Goal: Task Accomplishment & Management: Use online tool/utility

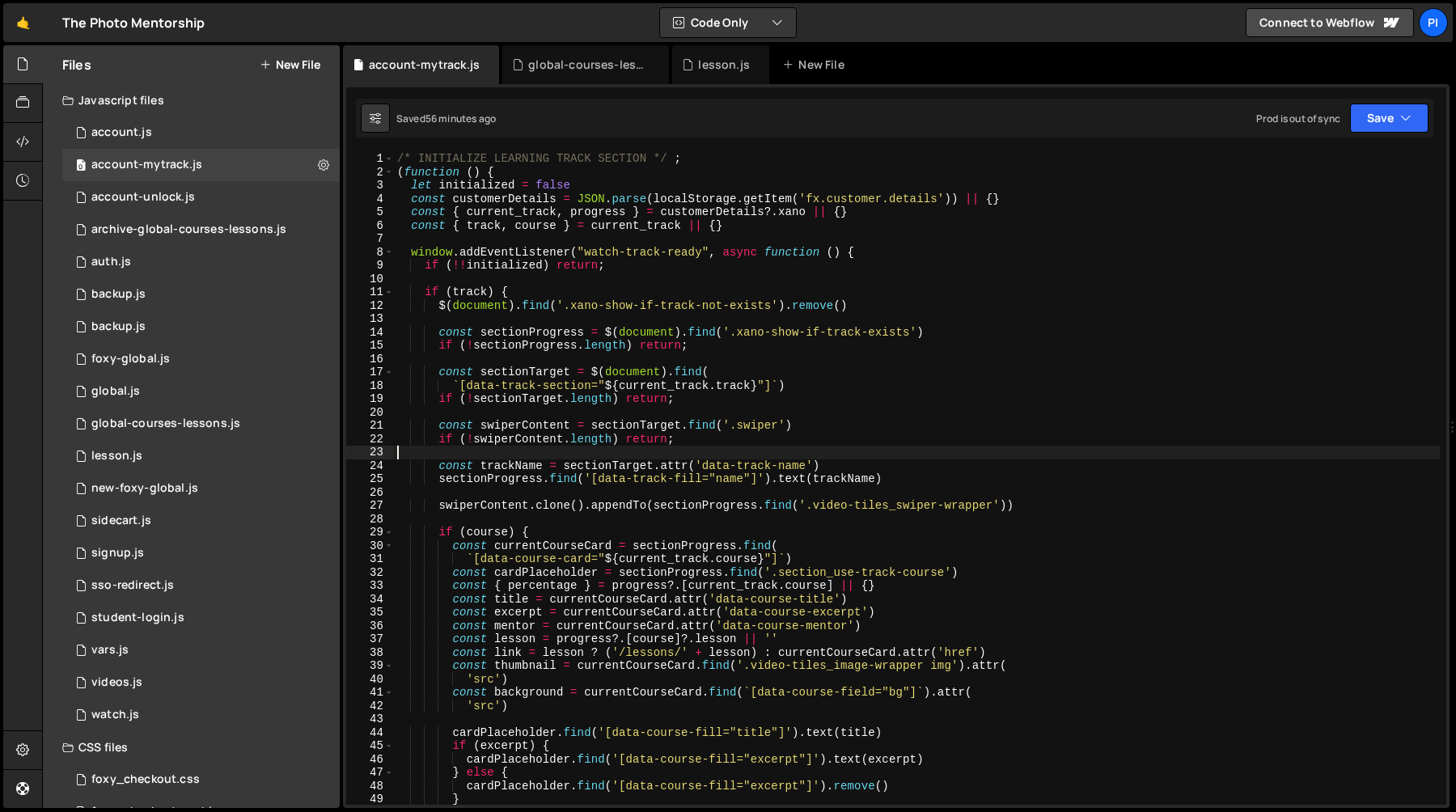
click at [574, 459] on div "/* INITIALIZE LEARNING TRACK SECTION */ ; ( function ( ) { let initialized = fa…" at bounding box center [917, 491] width 1046 height 679
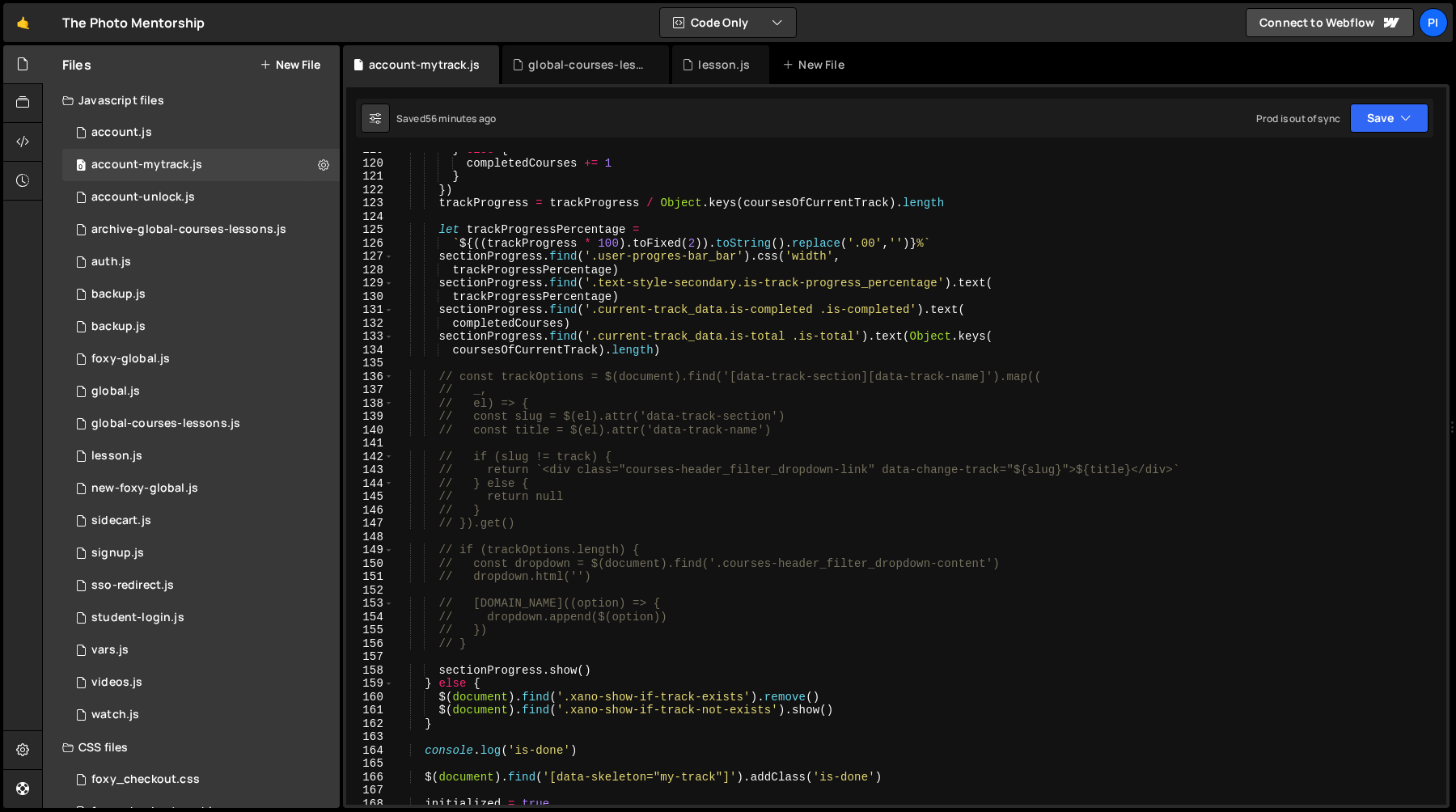
click at [613, 541] on div "} else { completedCourses += 1 } }) trackProgress = trackProgress / Object . ke…" at bounding box center [917, 482] width 1046 height 679
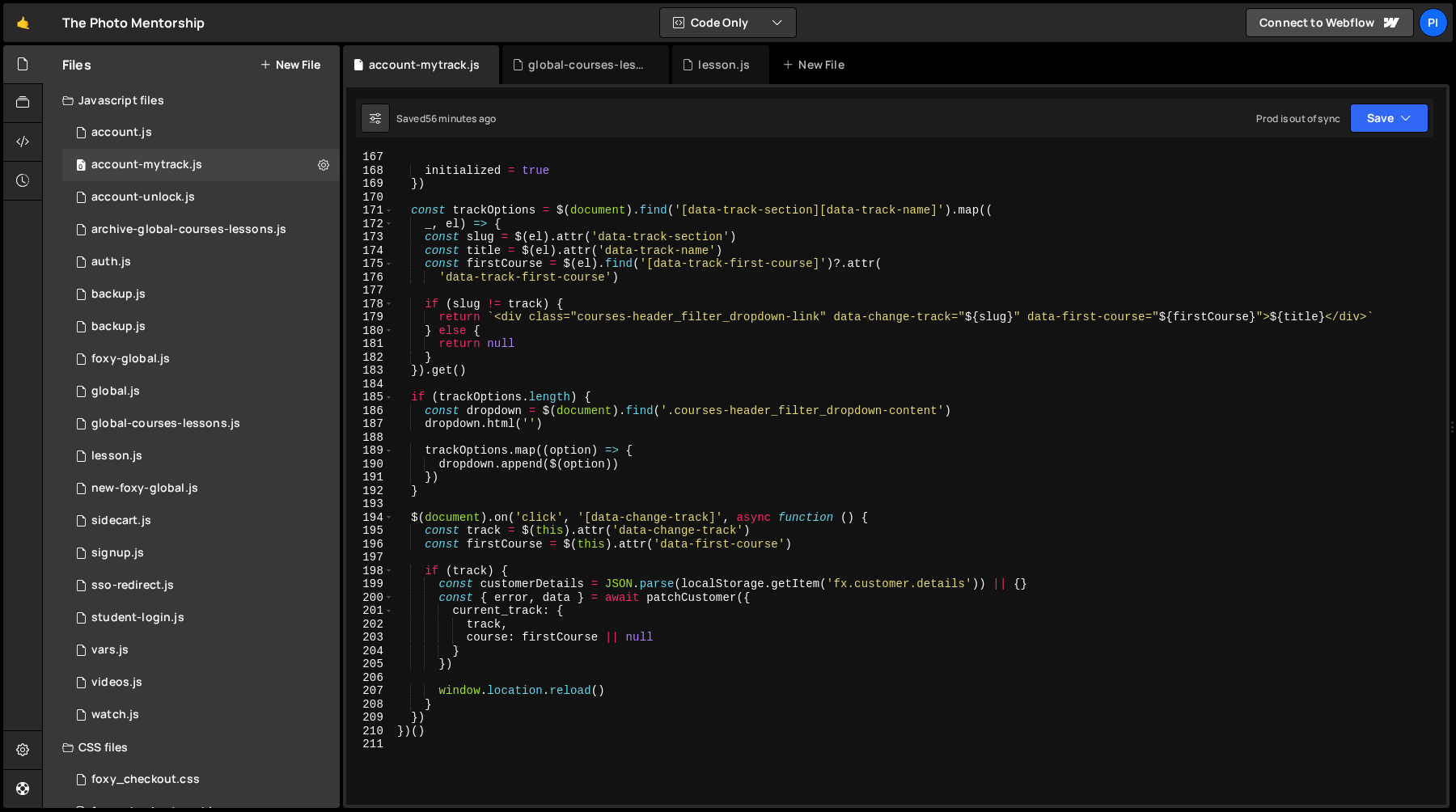
scroll to position [2216, 0]
click at [602, 487] on div "initialized = true }) const trackOptions = $ ( document ) . find ( '[data-track…" at bounding box center [917, 489] width 1046 height 679
type textarea "}"
click at [187, 136] on div "0 account.js 0" at bounding box center [201, 132] width 278 height 32
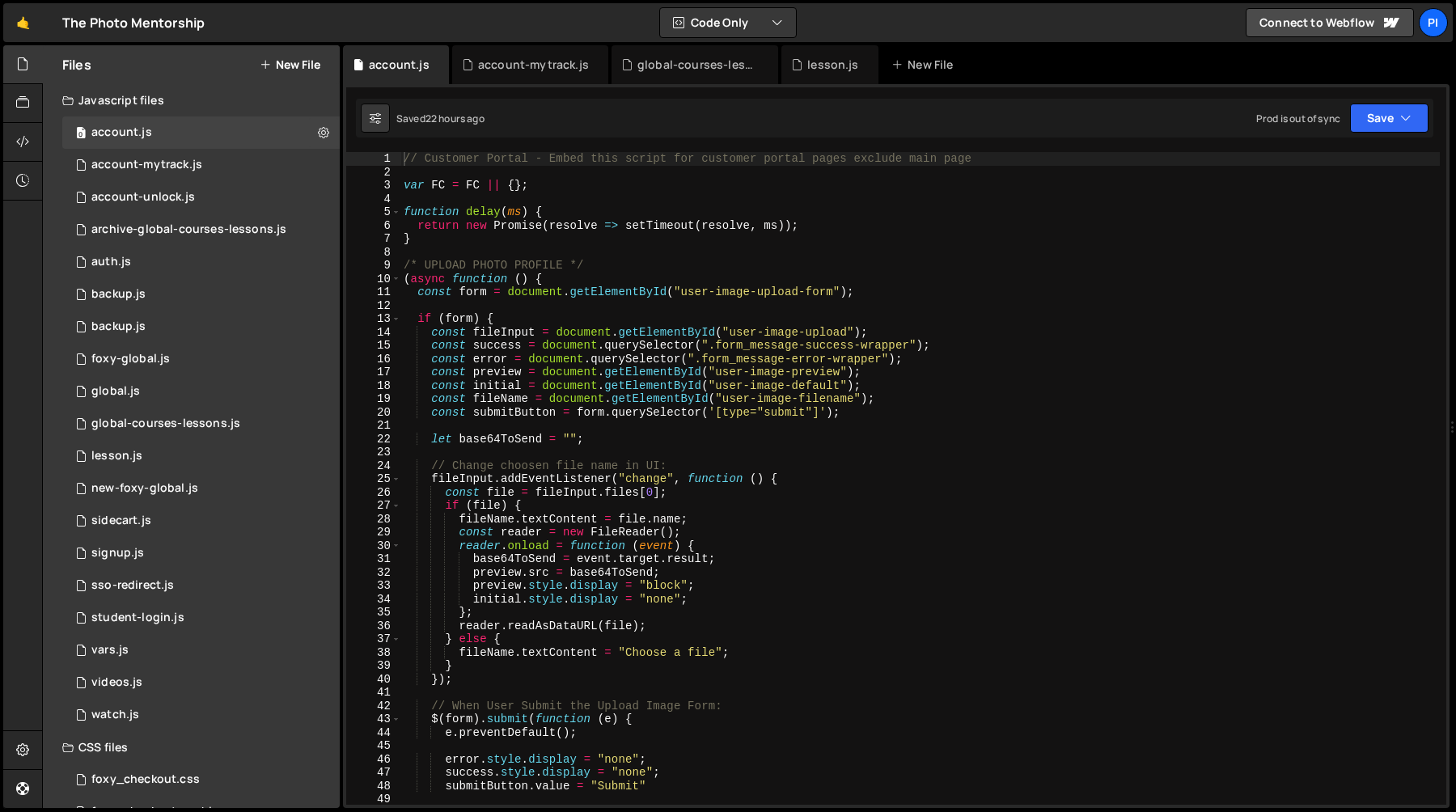
type textarea "const preview = document.getElementById("user-image-preview");"
click at [628, 379] on div "// Customer Portal - Embed this script for customer portal pages exclude main p…" at bounding box center [920, 491] width 1039 height 679
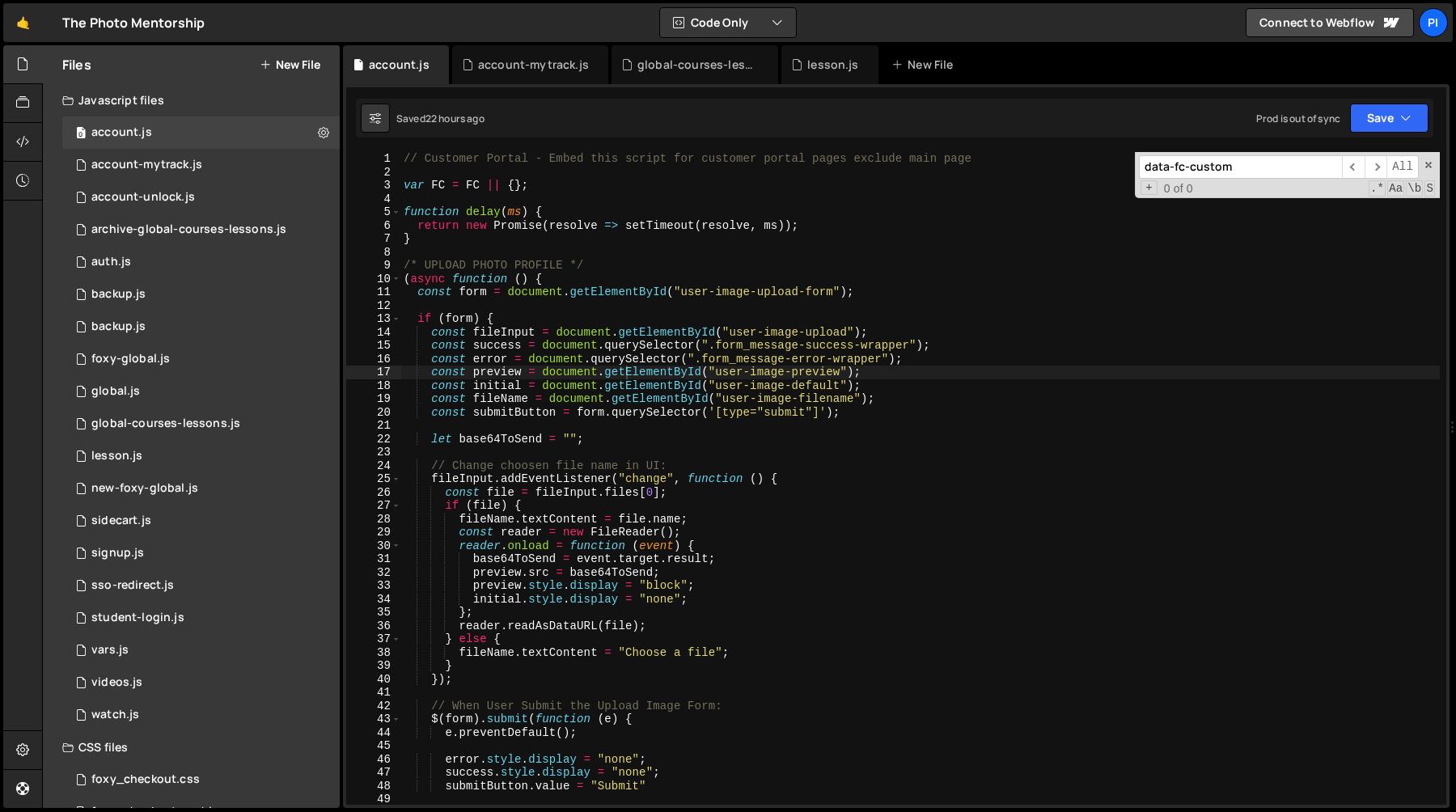
scroll to position [660, 0]
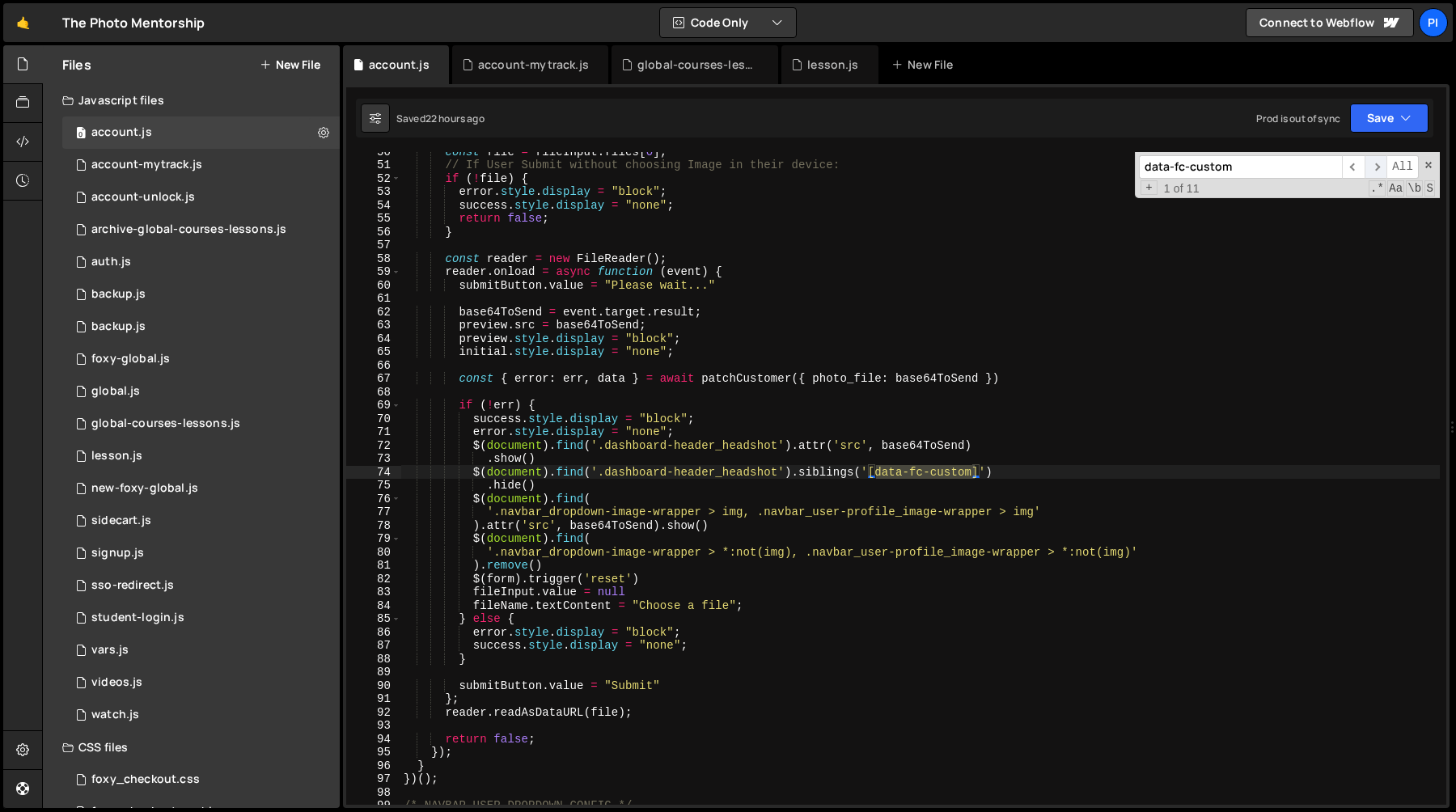
type input "data-fc-custom"
click at [1382, 165] on span "​" at bounding box center [1376, 167] width 23 height 24
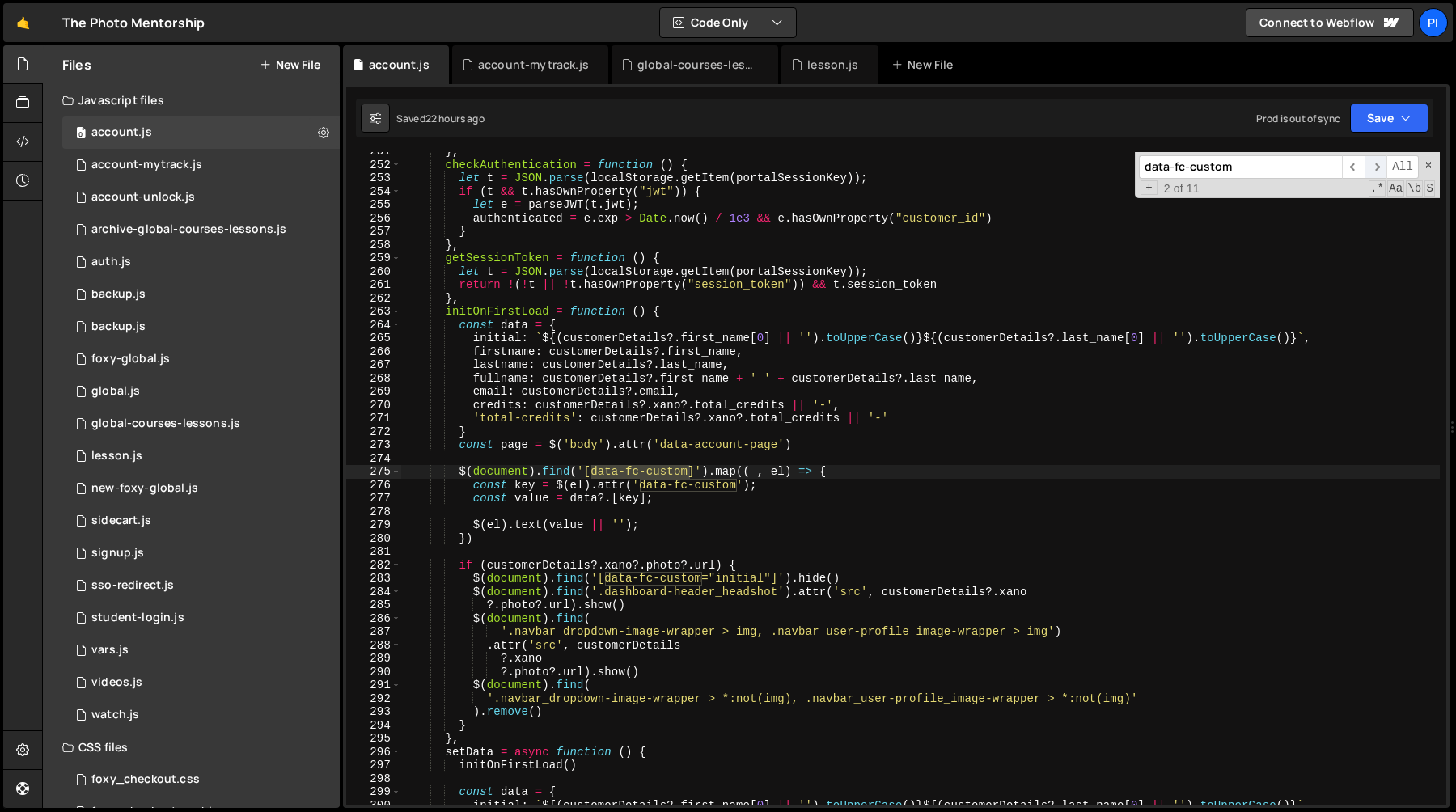
scroll to position [3342, 0]
click at [1382, 164] on span "​" at bounding box center [1376, 167] width 23 height 24
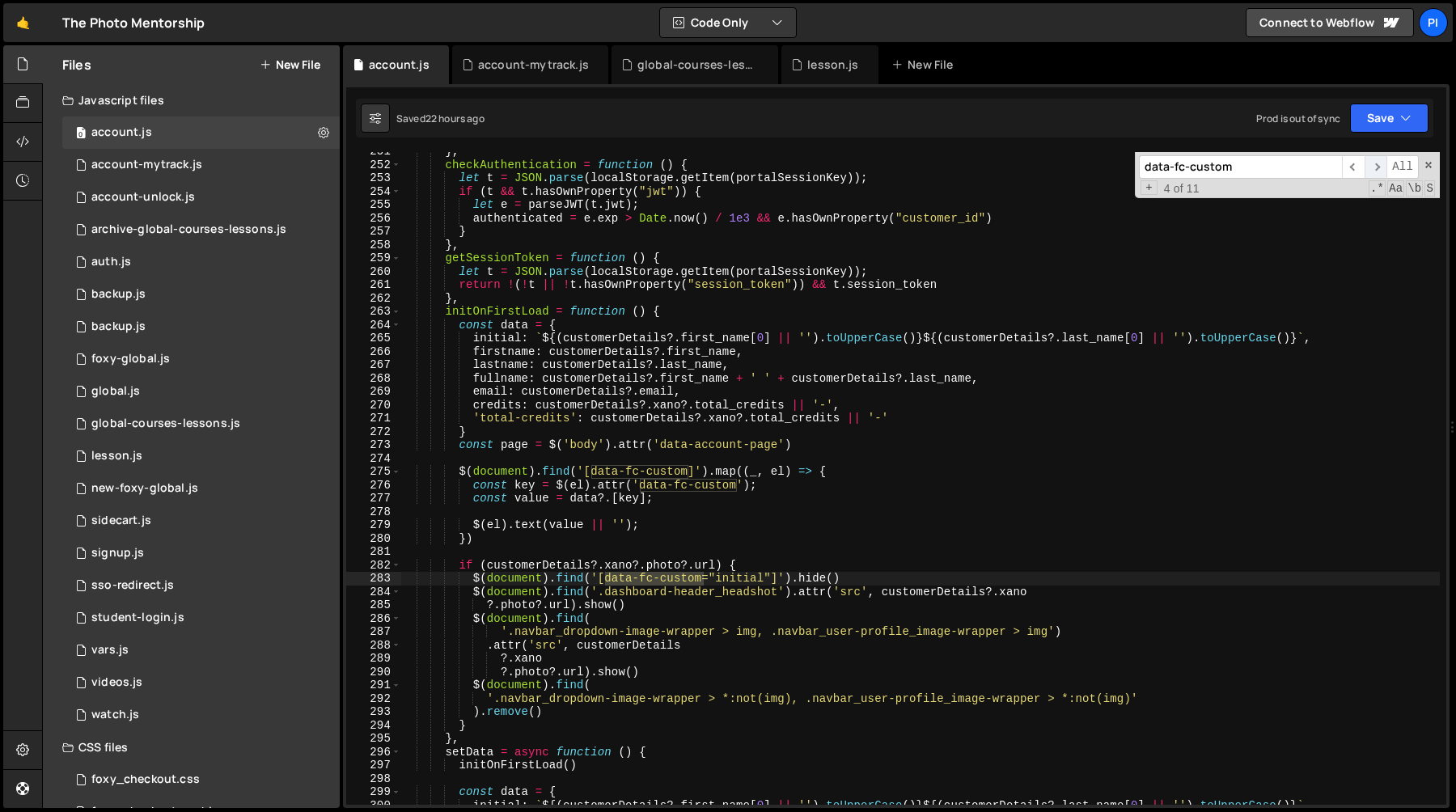
click at [1380, 167] on span "​" at bounding box center [1376, 167] width 23 height 24
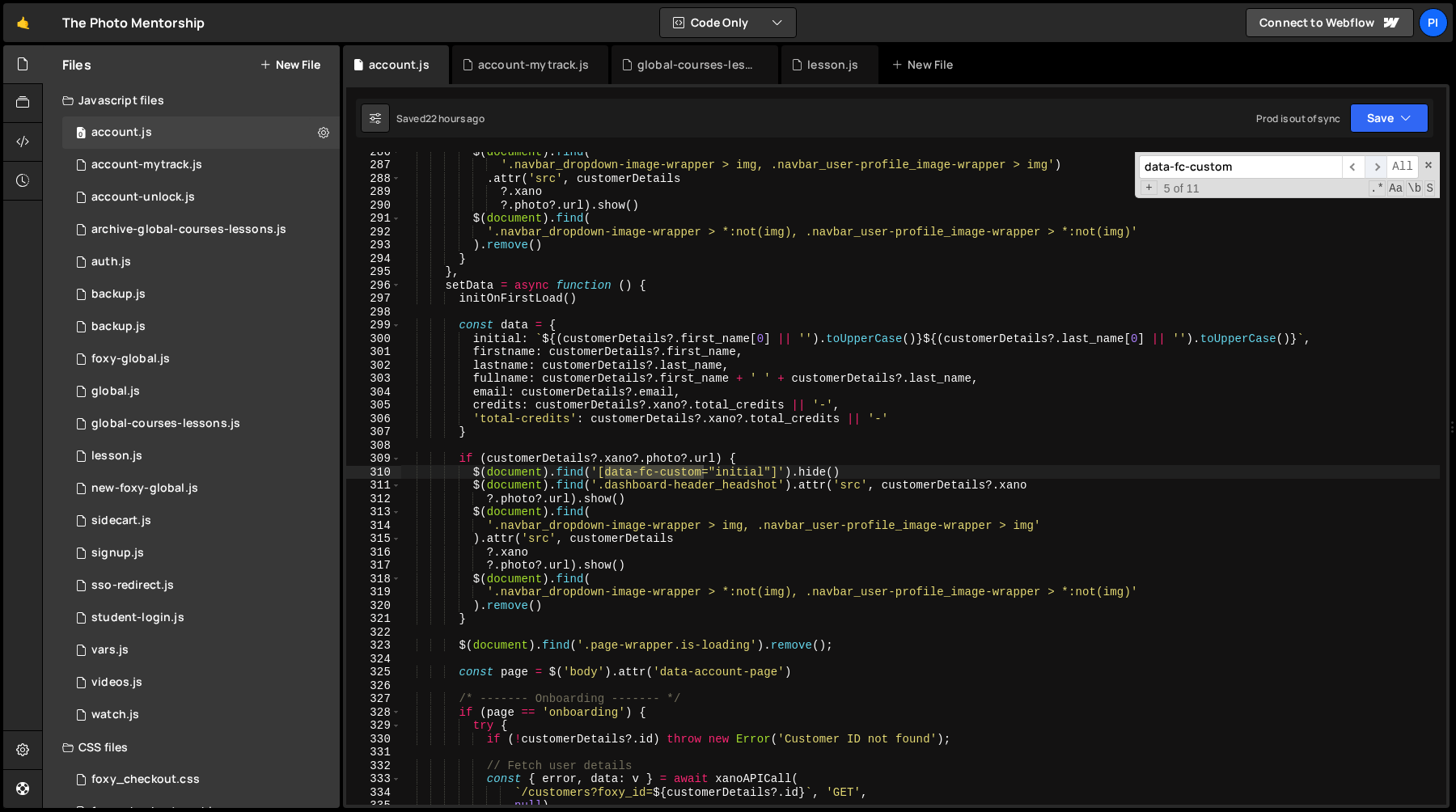
click at [1380, 167] on span "​" at bounding box center [1376, 167] width 23 height 24
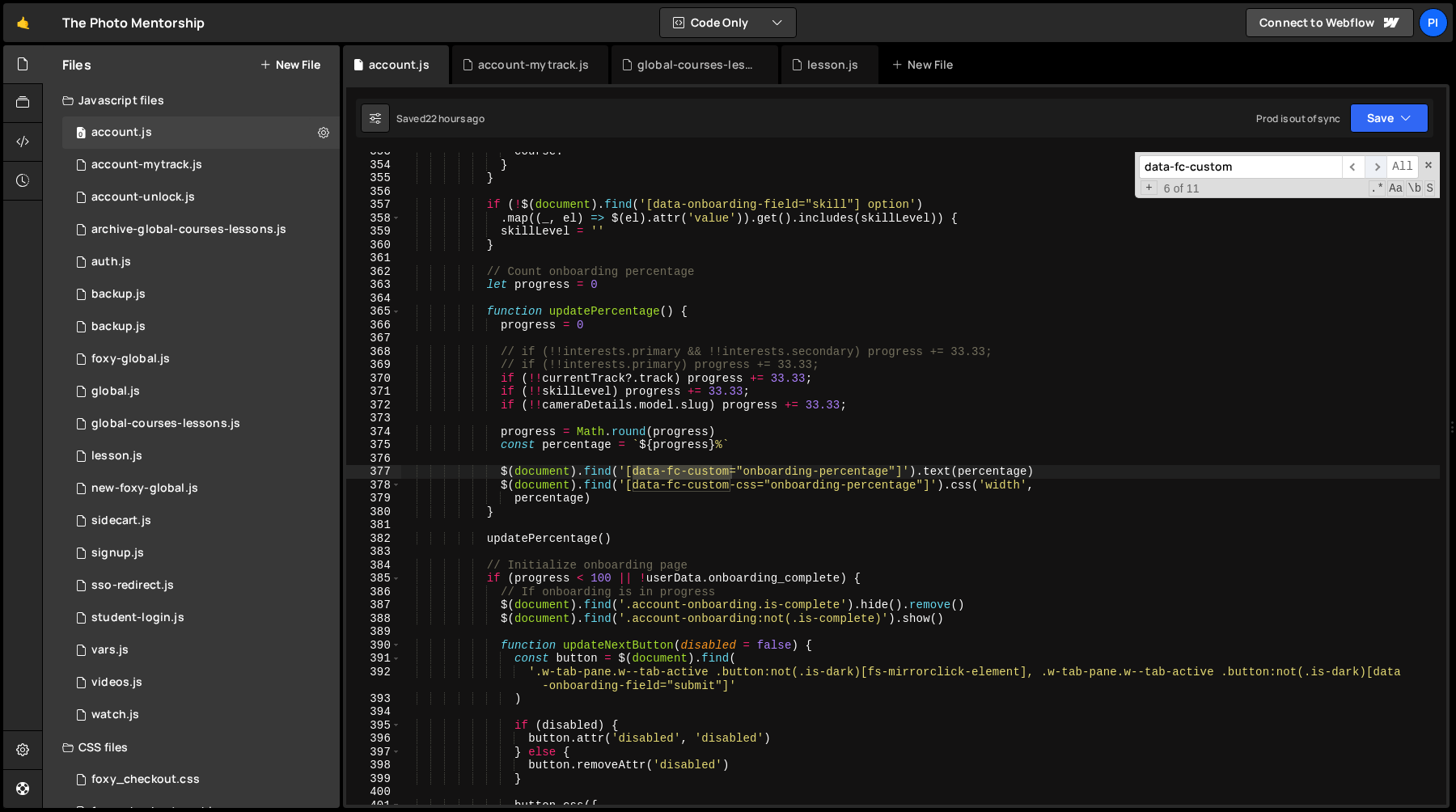
scroll to position [4703, 0]
click at [1380, 167] on span "​" at bounding box center [1376, 167] width 23 height 24
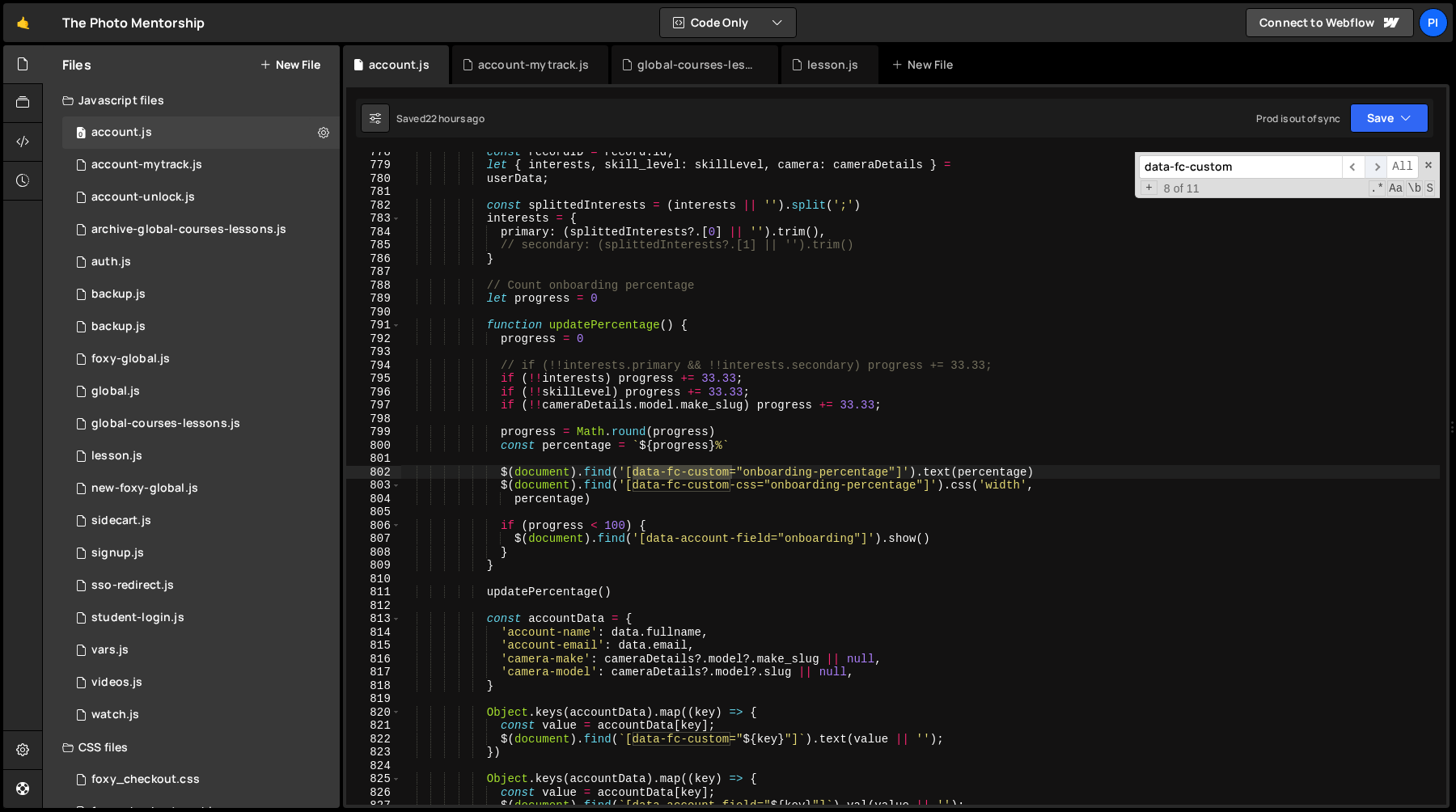
scroll to position [10453, 0]
click at [1380, 167] on span "​" at bounding box center [1376, 167] width 23 height 24
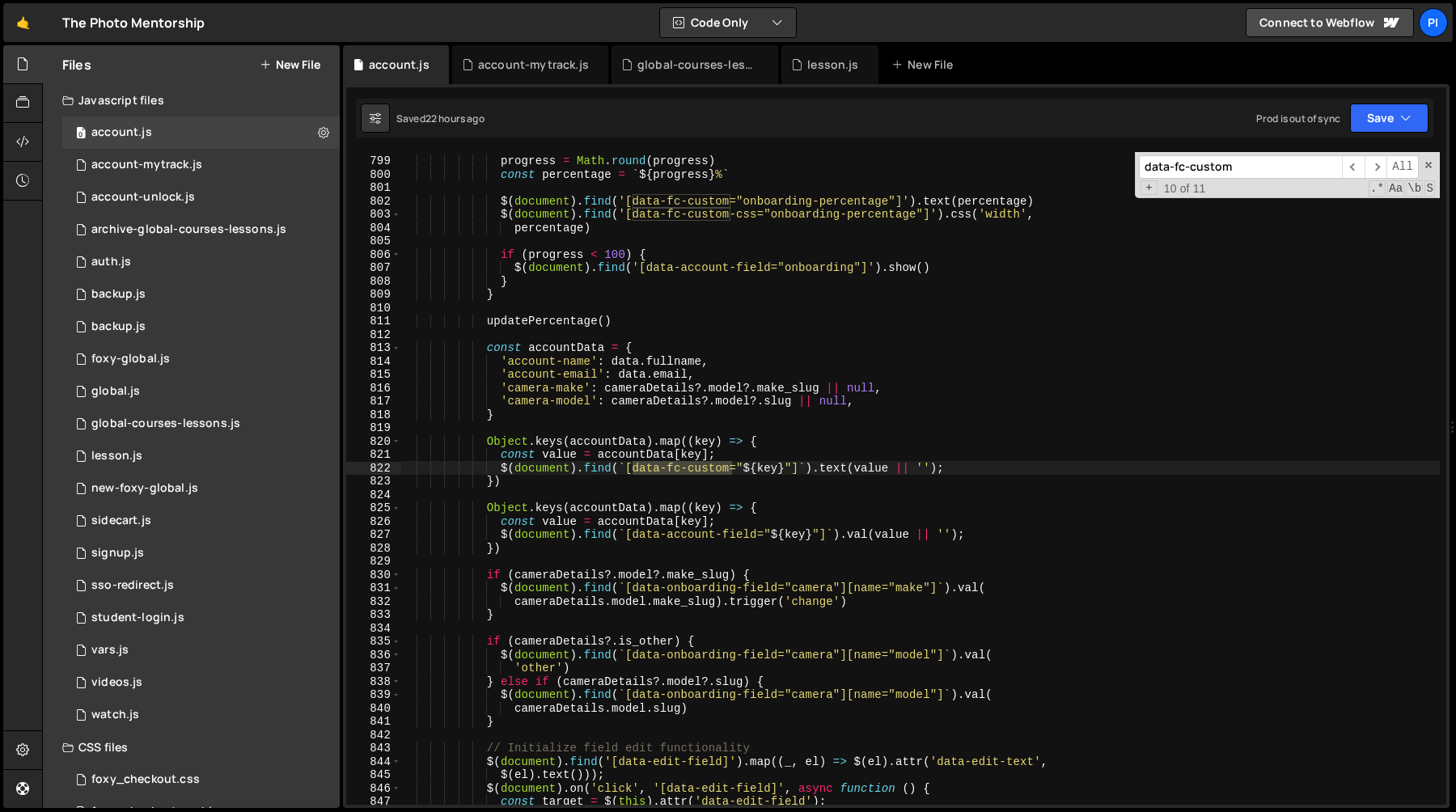
scroll to position [10724, 0]
type textarea "$(document).find(`[data-fc-custom="${key}"]`).text(value || '');"
click at [498, 466] on div "progress = Math . round ( progress ) const percentage = ` ${ progress } % ` $ (…" at bounding box center [920, 480] width 1039 height 679
click at [968, 465] on div "progress = Math . round ( progress ) const percentage = ` ${ progress } % ` $ (…" at bounding box center [920, 480] width 1039 height 679
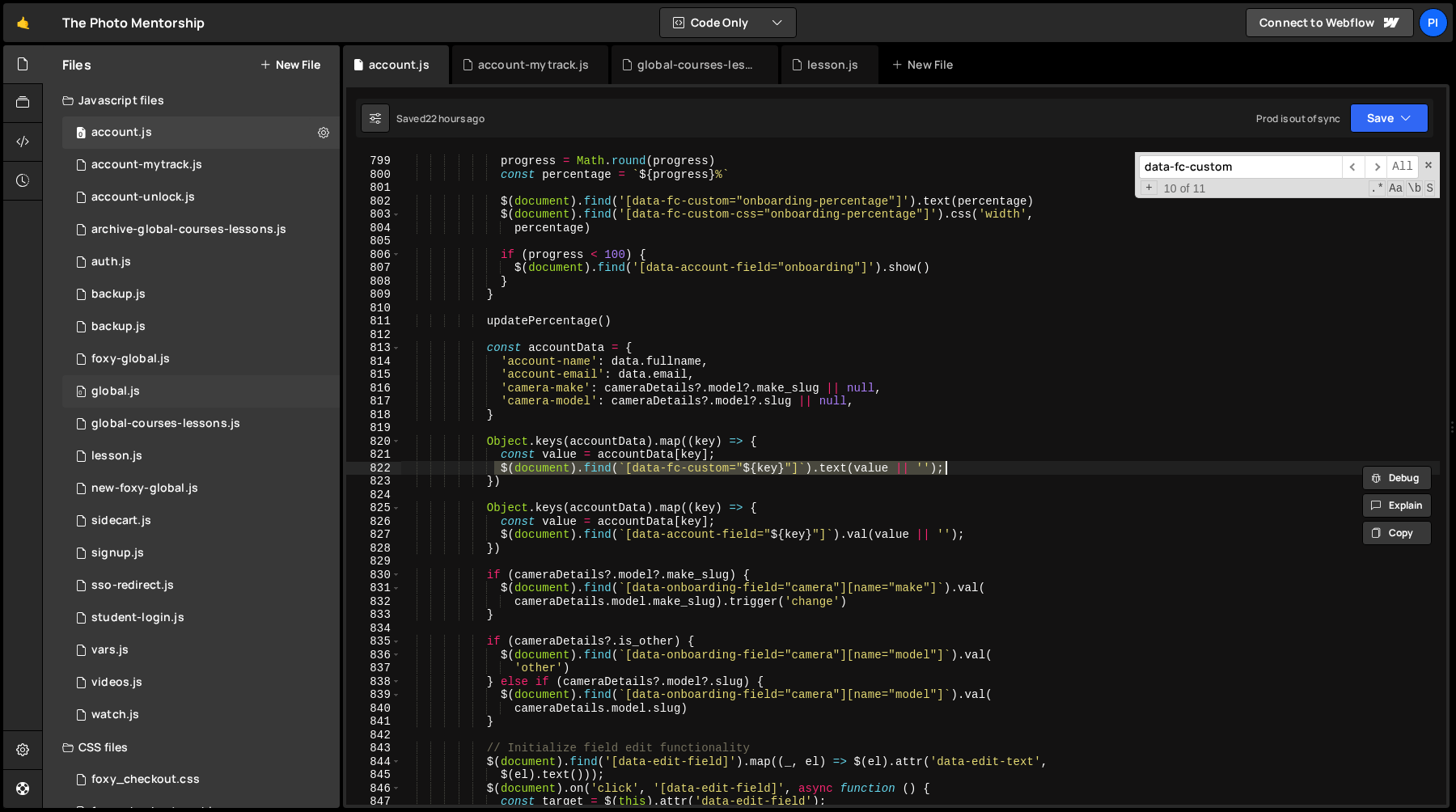
click at [136, 392] on div "global.js" at bounding box center [116, 390] width 49 height 14
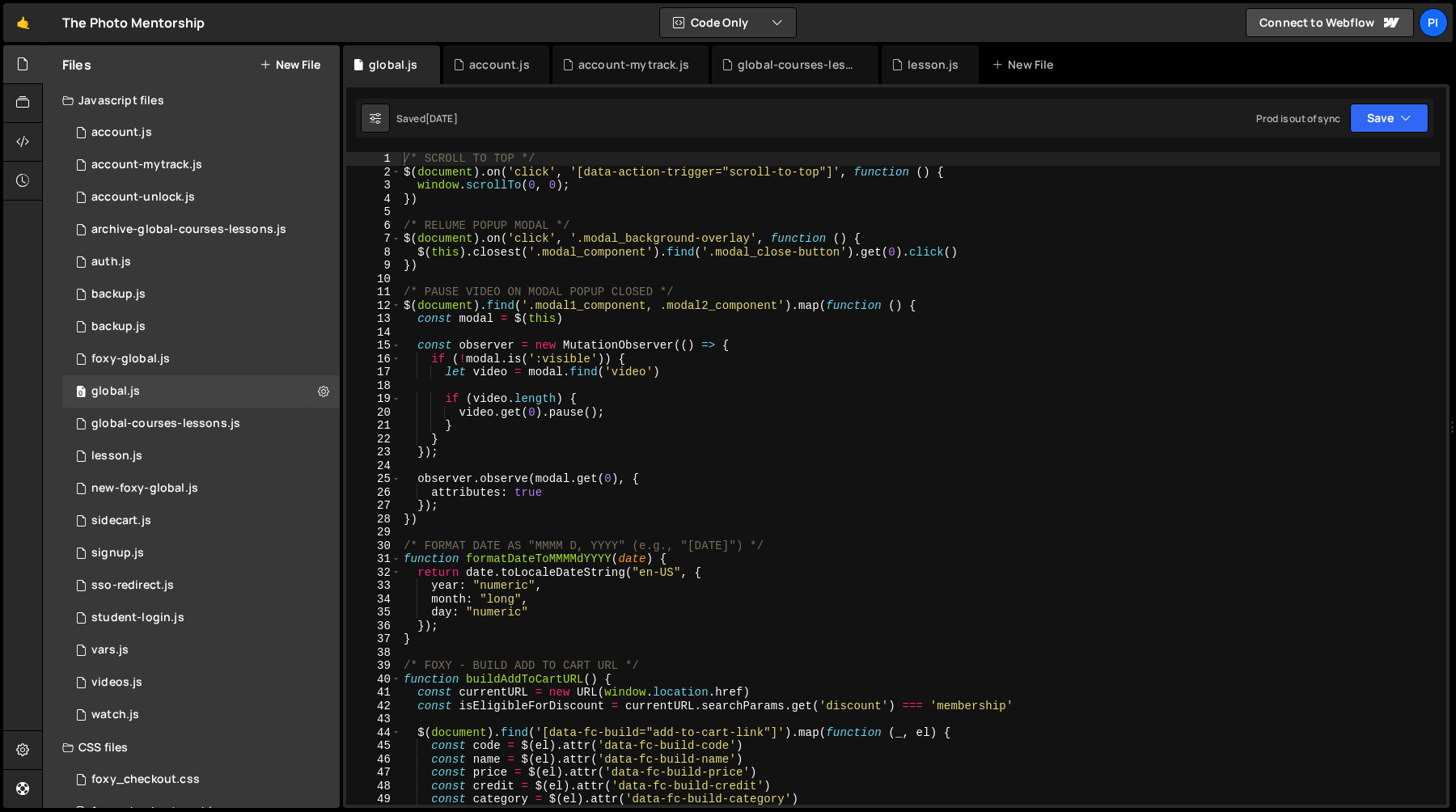
scroll to position [1526, 0]
type textarea "if (![DOMAIN_NAME](':visible')) {"
click at [707, 358] on div "/* SCROLL TO TOP */ $ ( document ) . on ( 'click' , '[data-action-trigger="scro…" at bounding box center [920, 491] width 1039 height 679
click at [880, 358] on div "/* SCROLL TO TOP */ $ ( document ) . on ( 'click' , '[data-action-trigger="scro…" at bounding box center [920, 491] width 1039 height 679
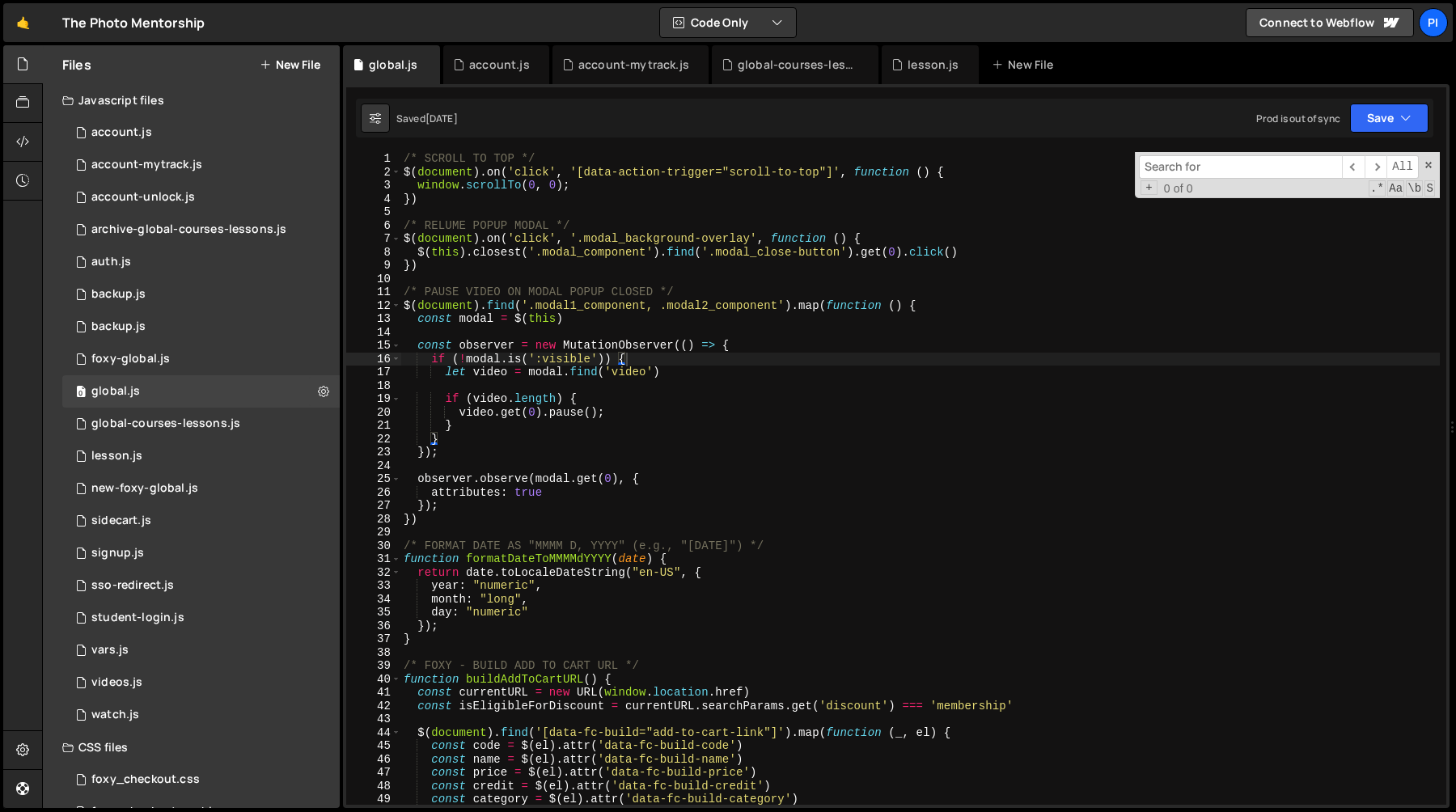
type input "d"
type input "docue"
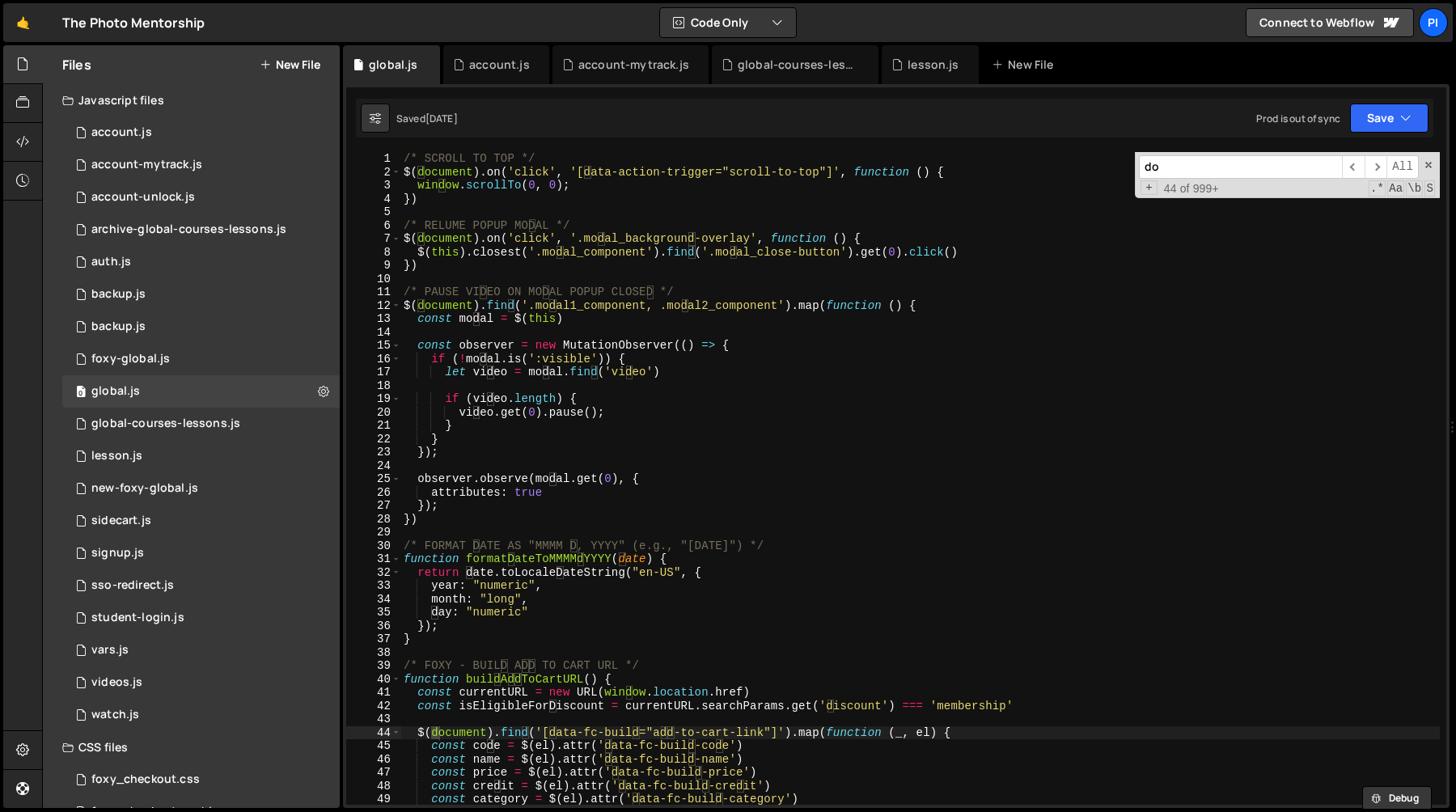
type input "doc"
type input "docu"
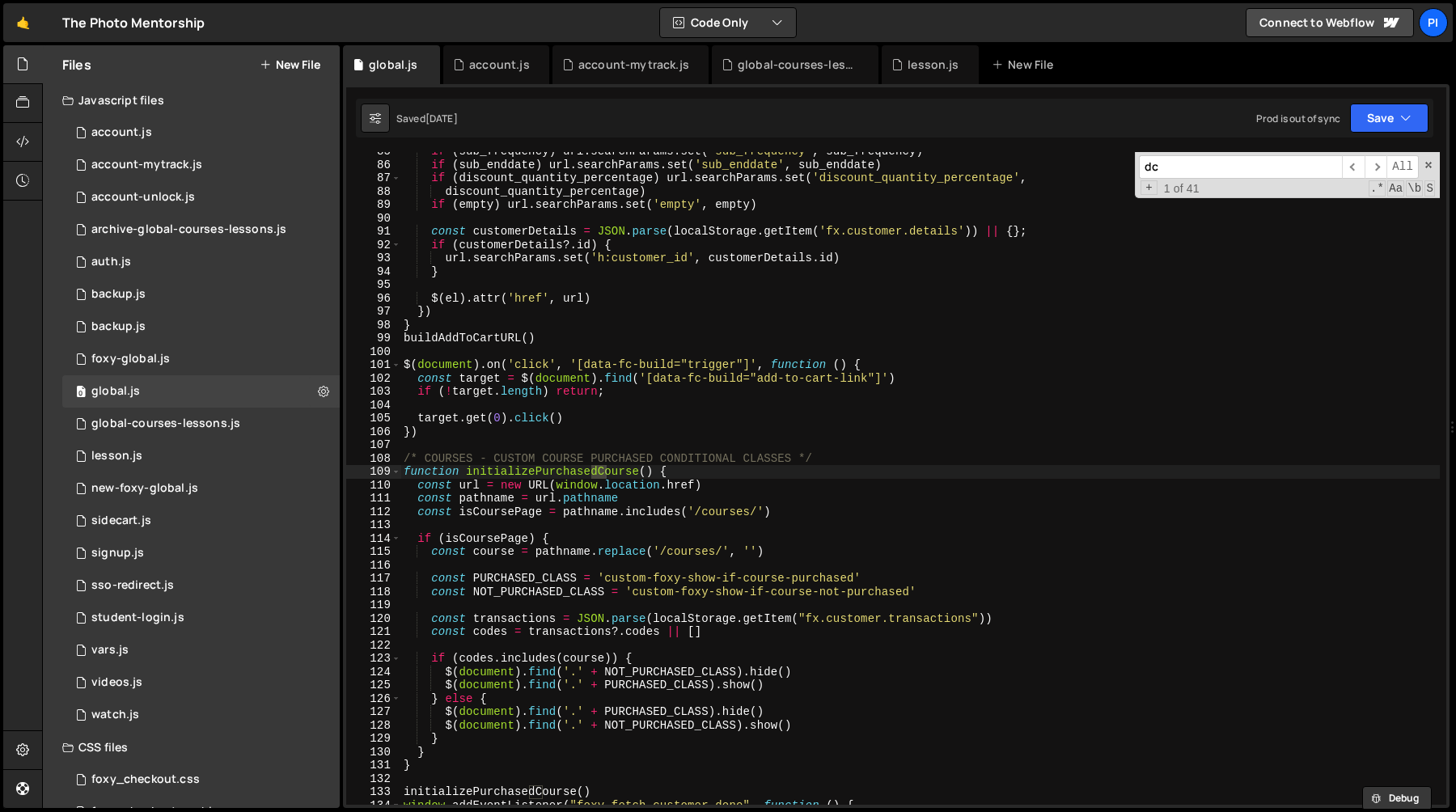
scroll to position [845, 0]
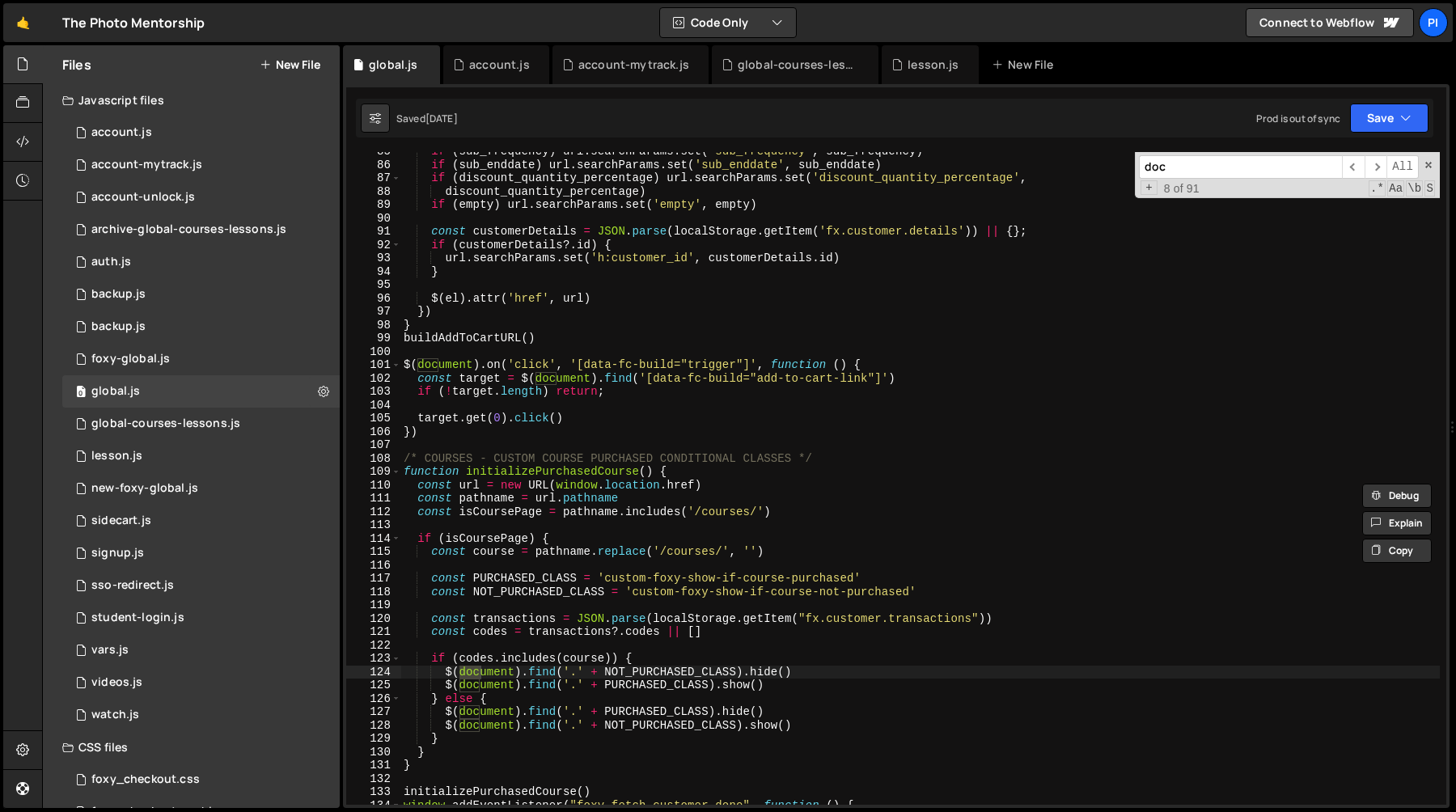
type input "docu"
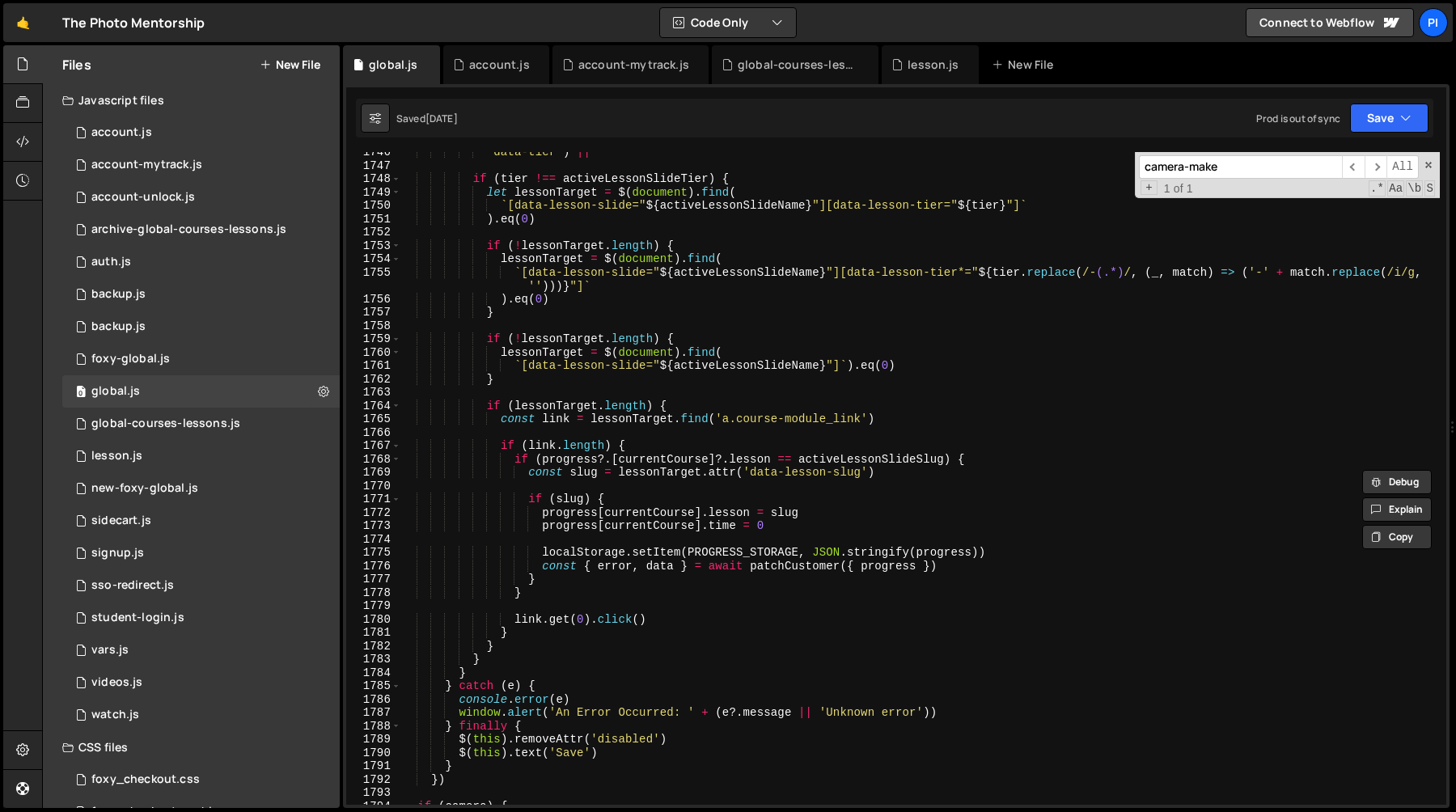
scroll to position [17955, 0]
type input "camera-make"
type textarea "const { error, data } = await patchCustomer({ progress })"
click at [988, 568] on div "'data-tier' ) || '' if ( tier !== activeLessonSlideTier ) { let lessonTarget = …" at bounding box center [920, 484] width 1039 height 679
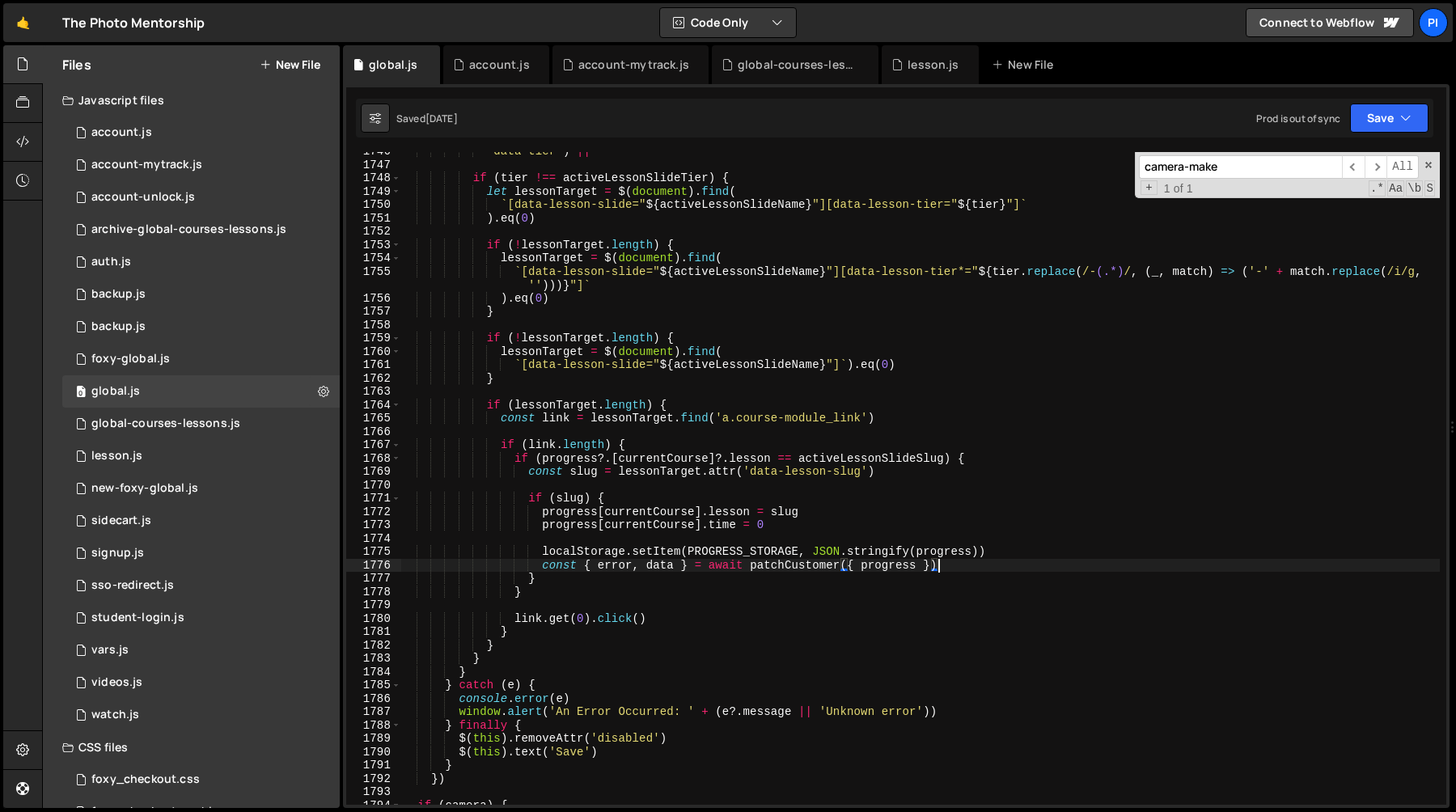
scroll to position [0, 9]
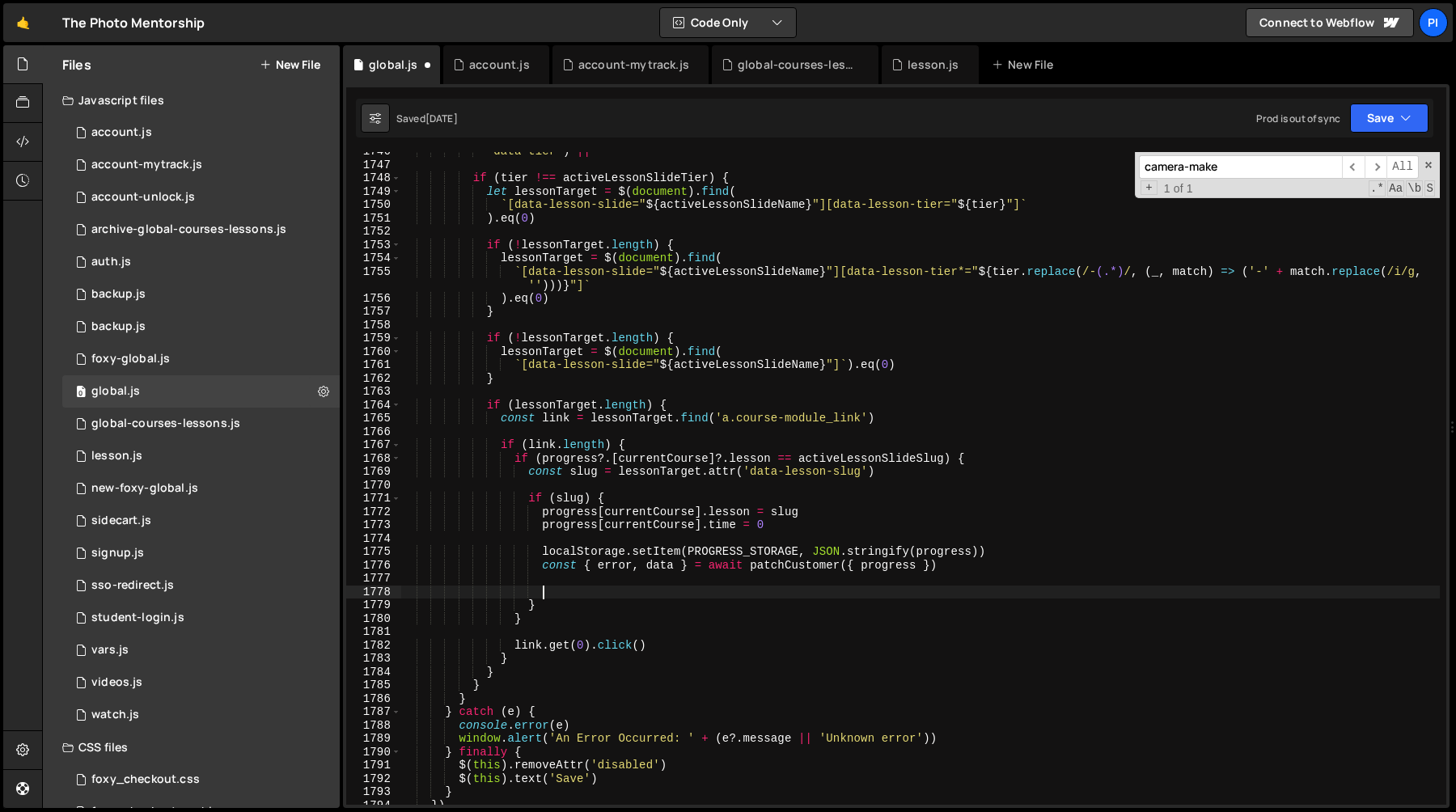
click at [794, 564] on div "'data-tier' ) || '' if ( tier !== activeLessonSlideTier ) { let lessonTarget = …" at bounding box center [920, 484] width 1039 height 679
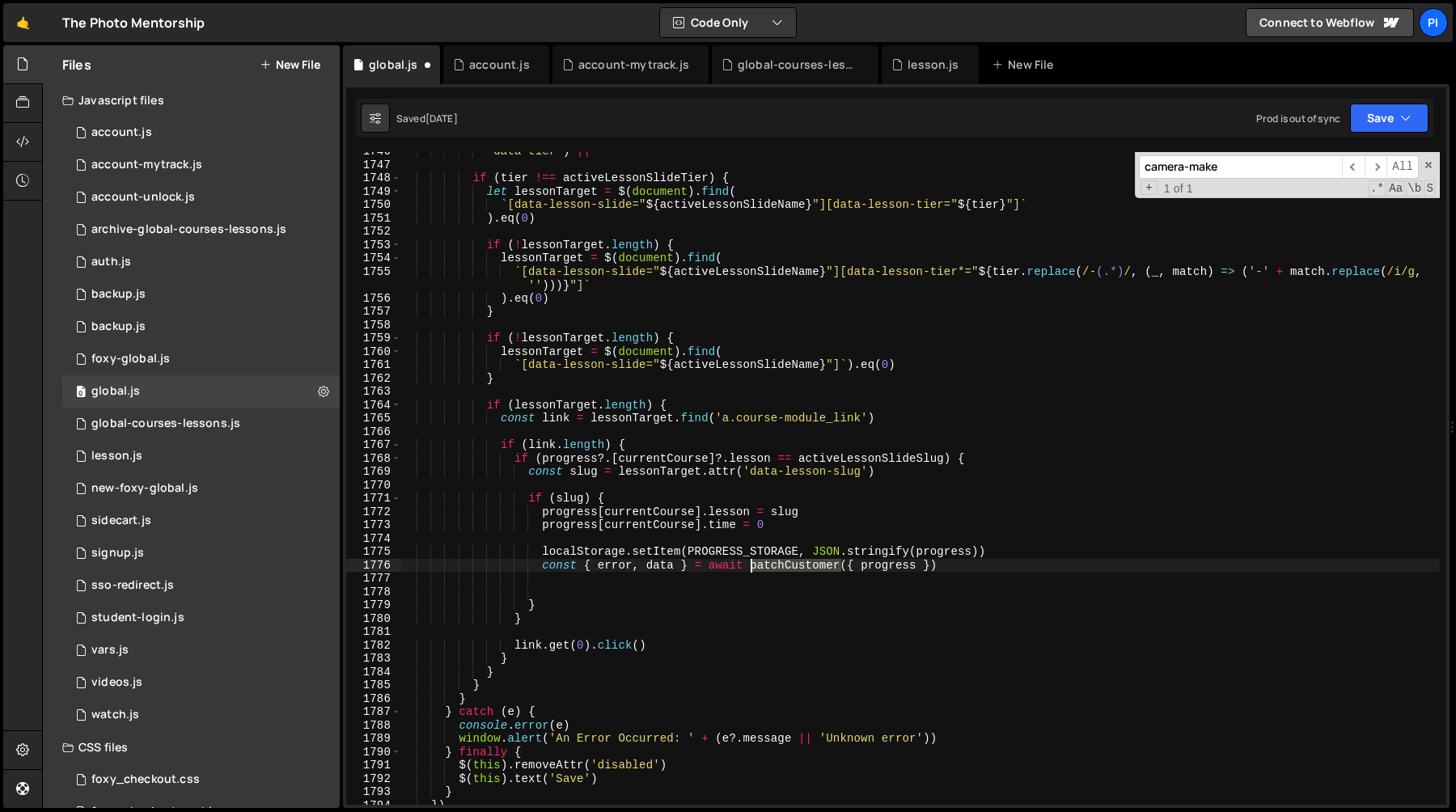
click at [794, 564] on div "'data-tier' ) || '' if ( tier !== activeLessonSlideTier ) { let lessonTarget = …" at bounding box center [920, 484] width 1039 height 679
click at [824, 565] on div "'data-tier' ) || '' if ( tier !== activeLessonSlideTier ) { let lessonTarget = …" at bounding box center [920, 478] width 1039 height 653
click at [824, 565] on div "'data-tier' ) || '' if ( tier !== activeLessonSlideTier ) { let lessonTarget = …" at bounding box center [920, 484] width 1039 height 679
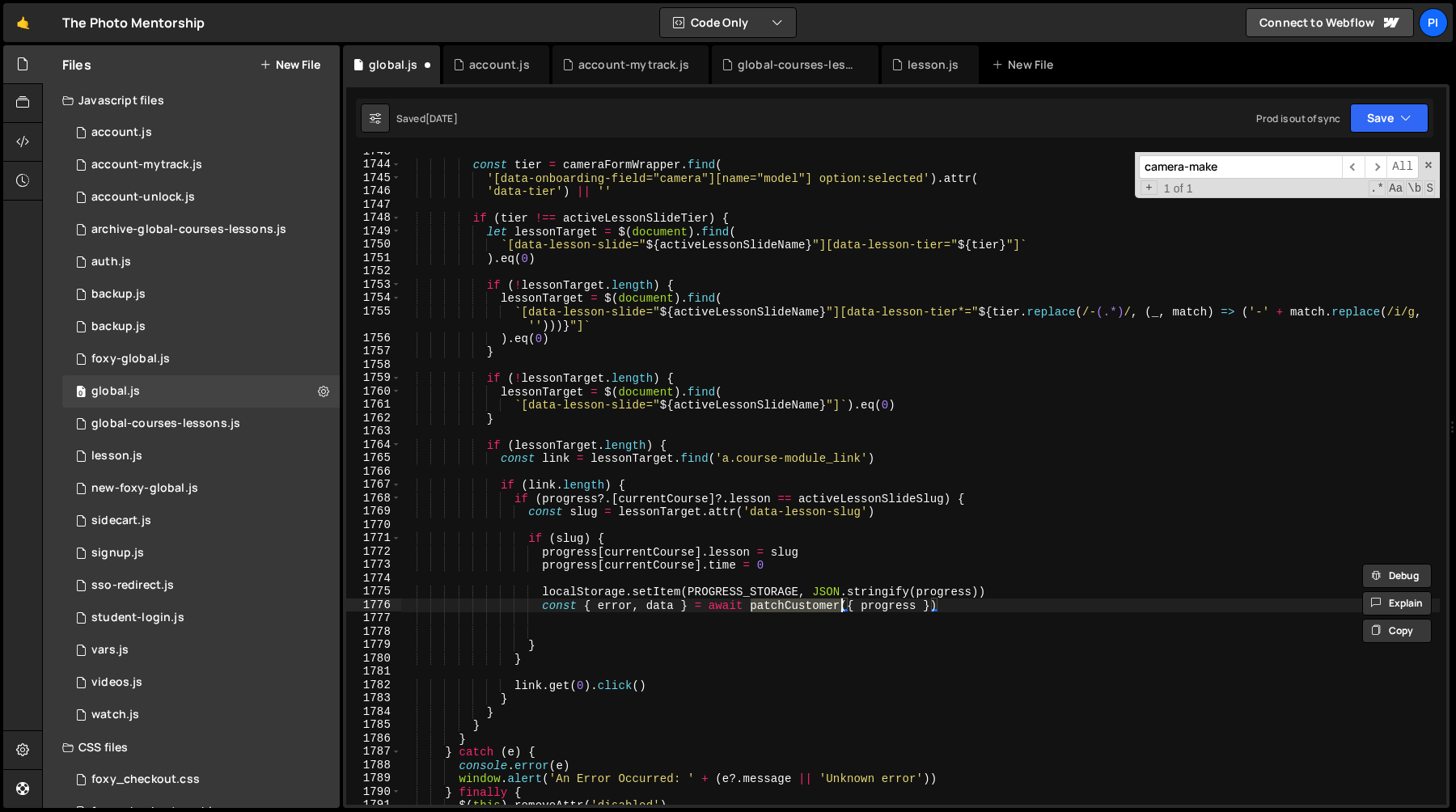
scroll to position [17909, 0]
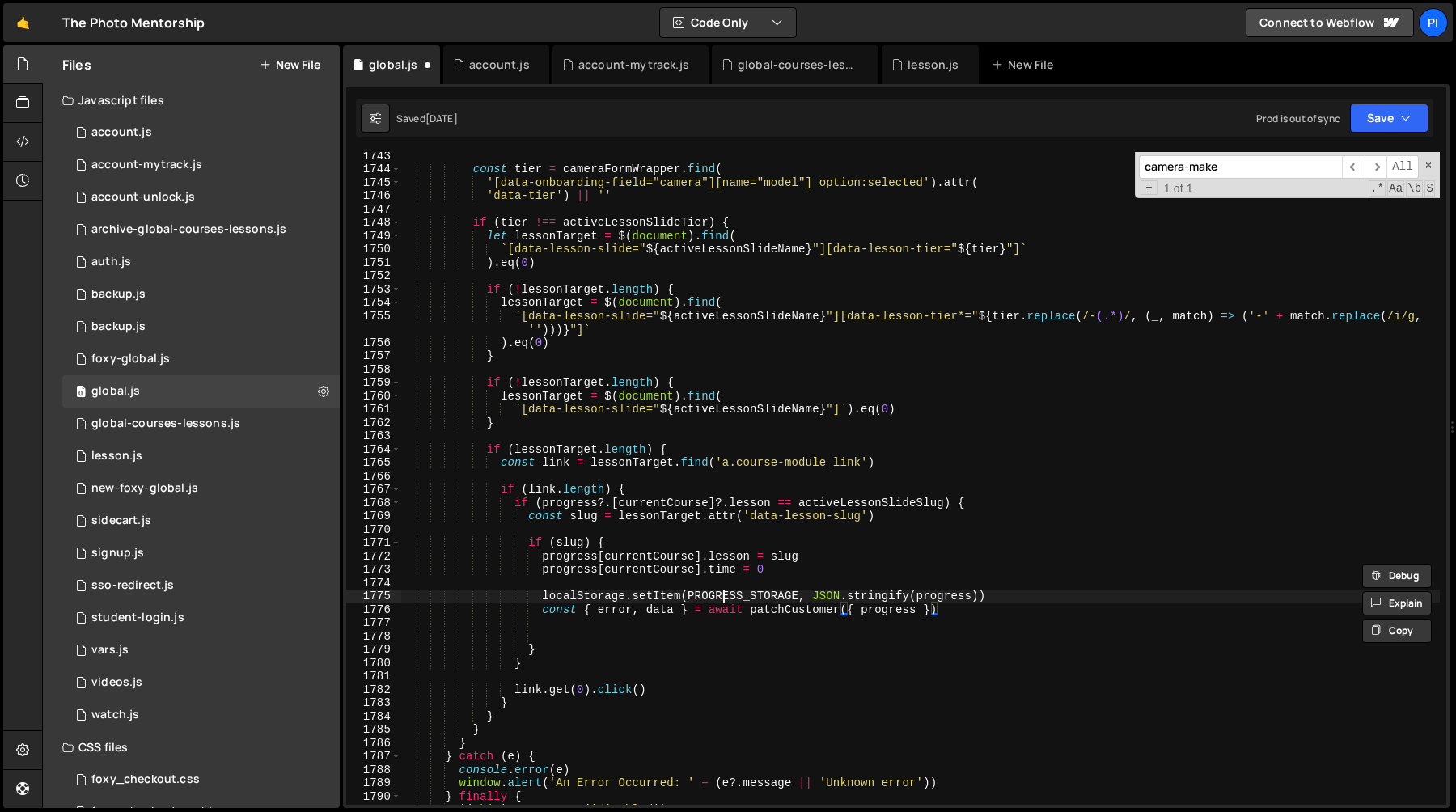
click at [720, 594] on div "const tier = cameraFormWrapper . find ( '[data-onboarding-field="camera"][name=…" at bounding box center [920, 487] width 1039 height 679
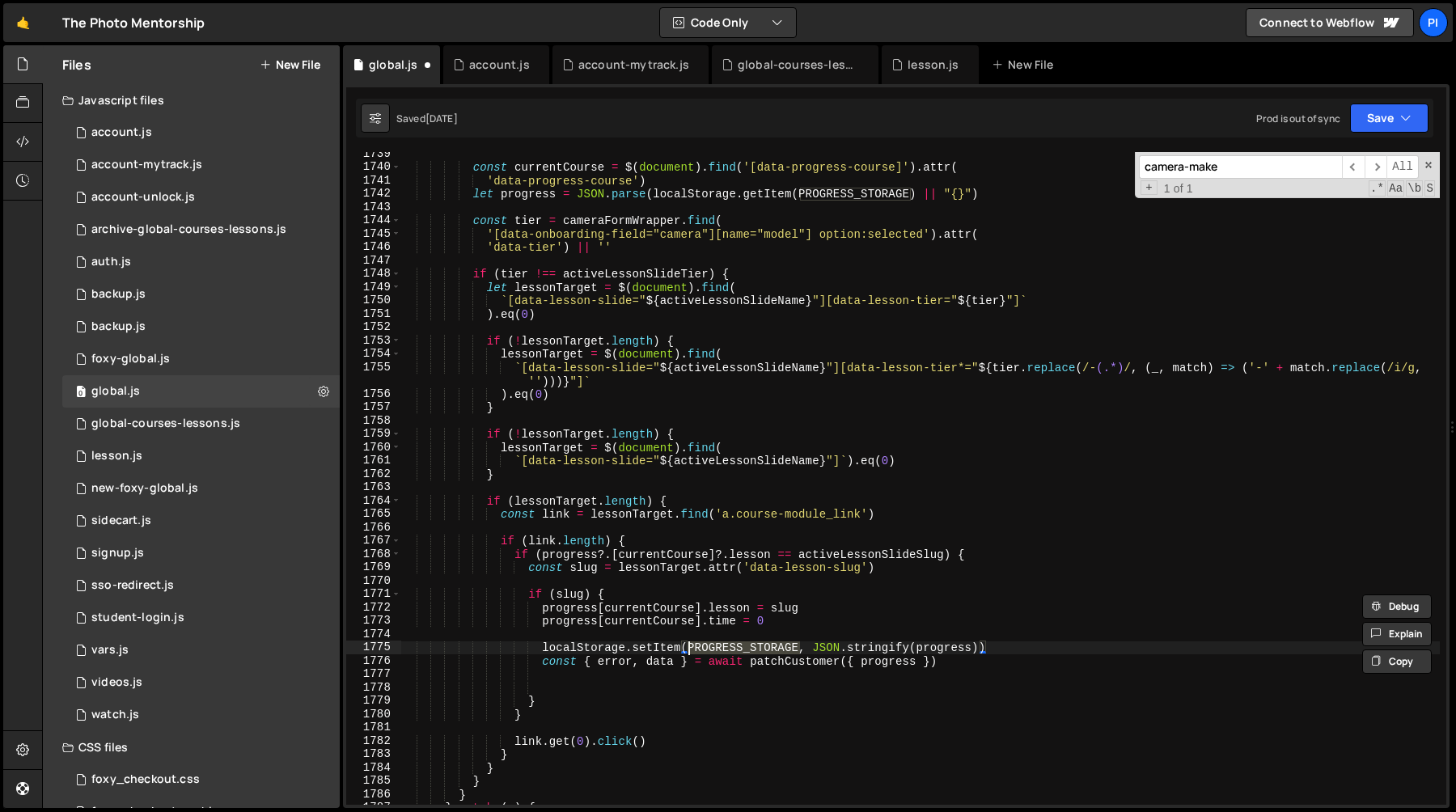
scroll to position [17867, 0]
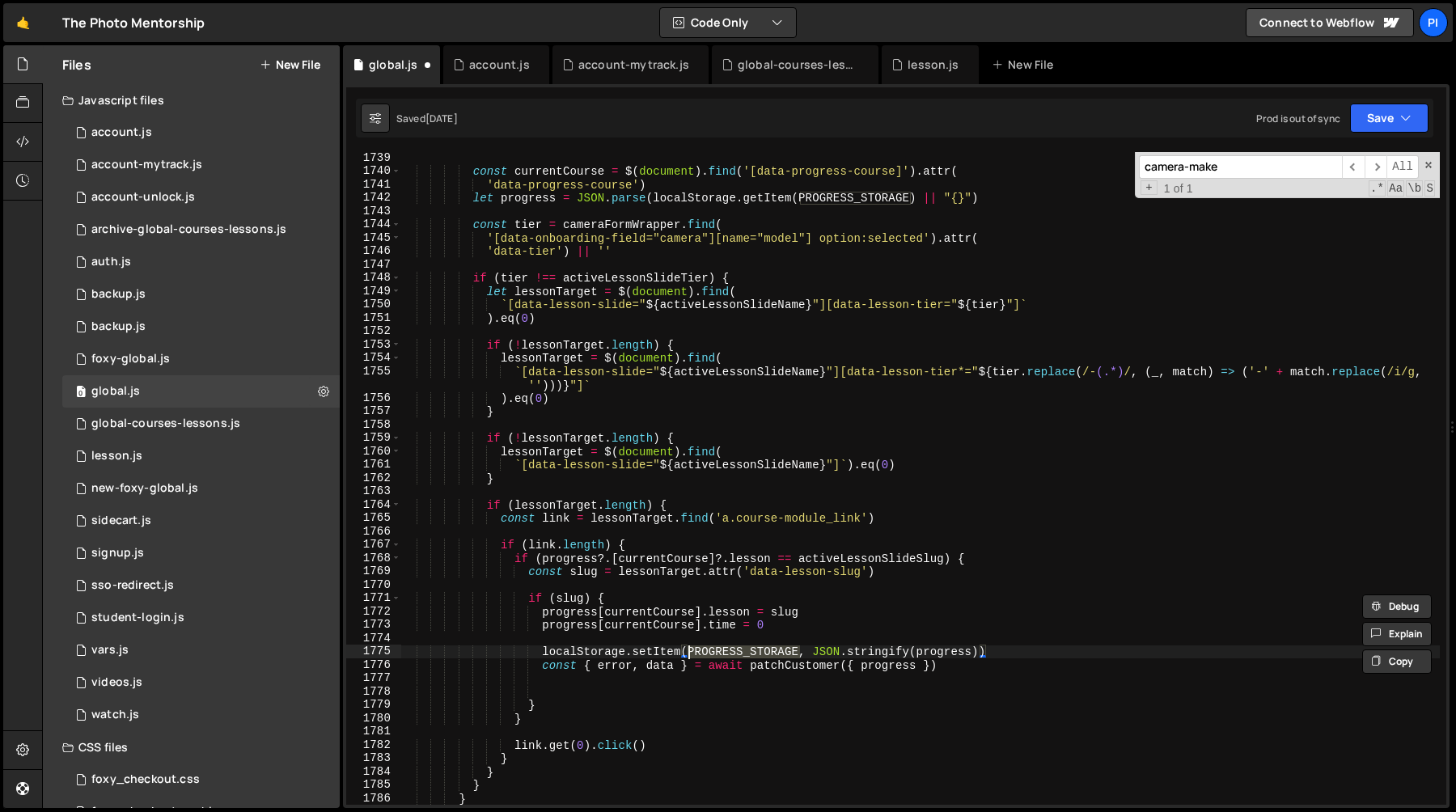
click at [801, 666] on div "const currentCourse = $ ( document ) . find ( '[data-progress-course]' ) . attr…" at bounding box center [920, 490] width 1039 height 679
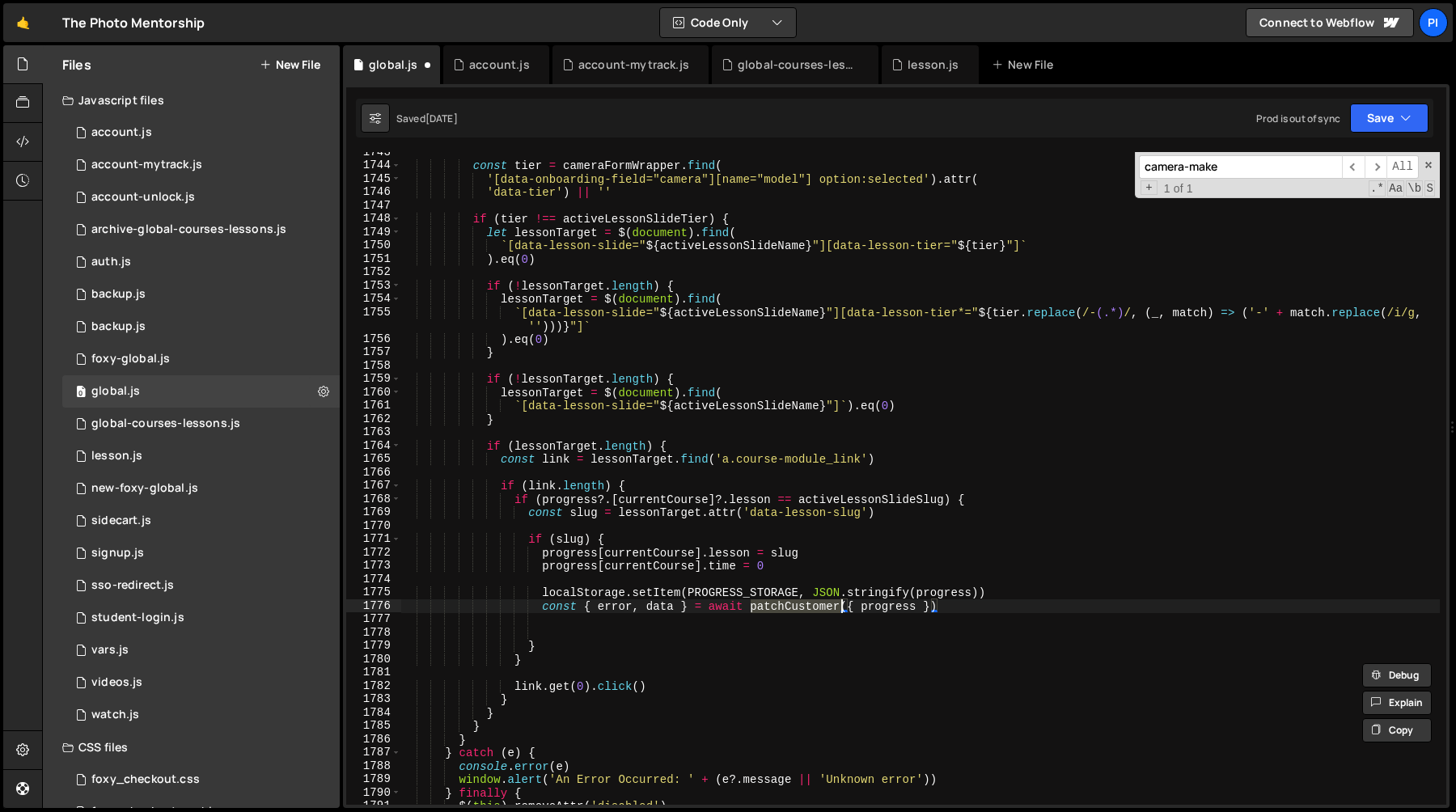
scroll to position [17911, 0]
click at [880, 609] on div "const tier = cameraFormWrapper . find ( '[data-onboarding-field="camera"][name=…" at bounding box center [920, 485] width 1039 height 679
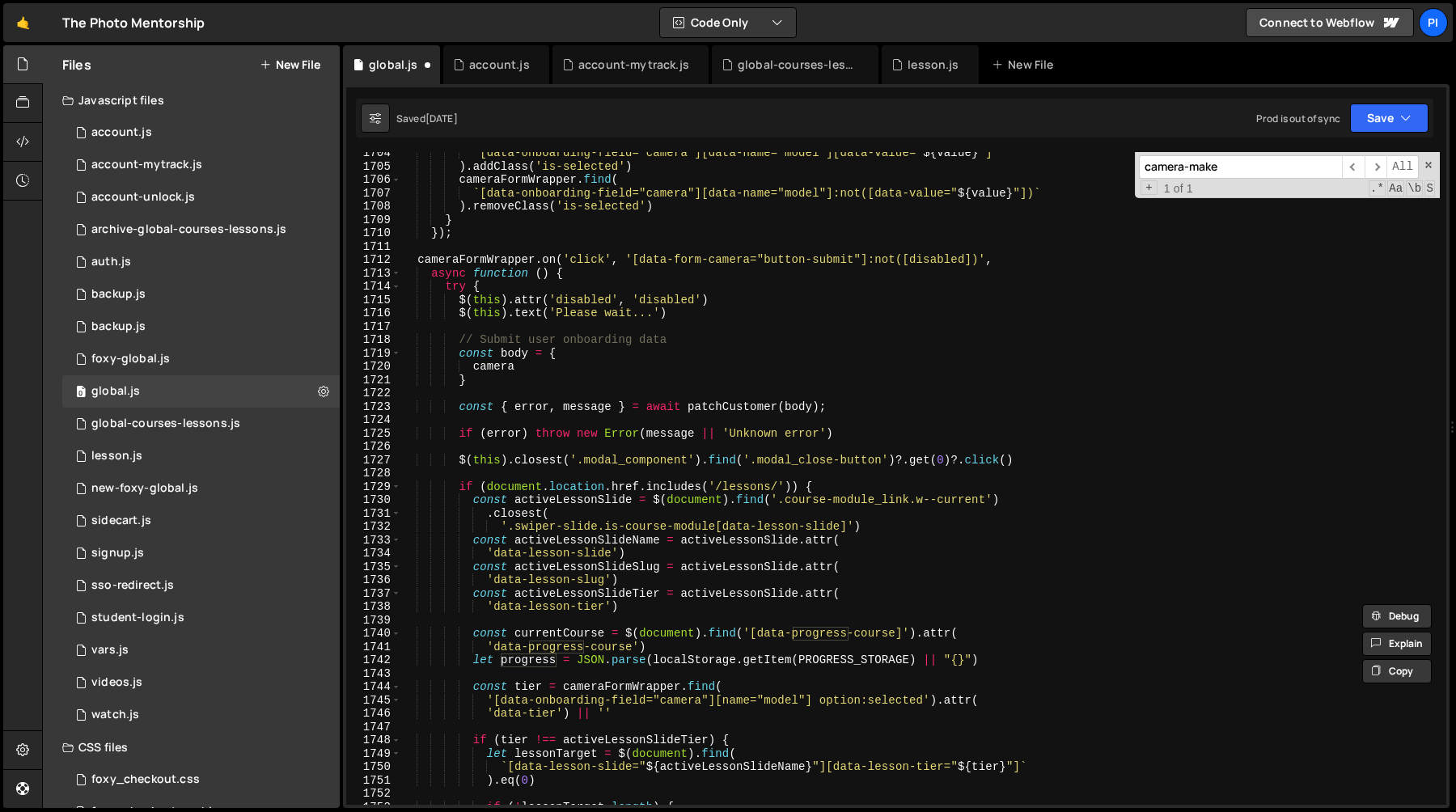
scroll to position [17485, 0]
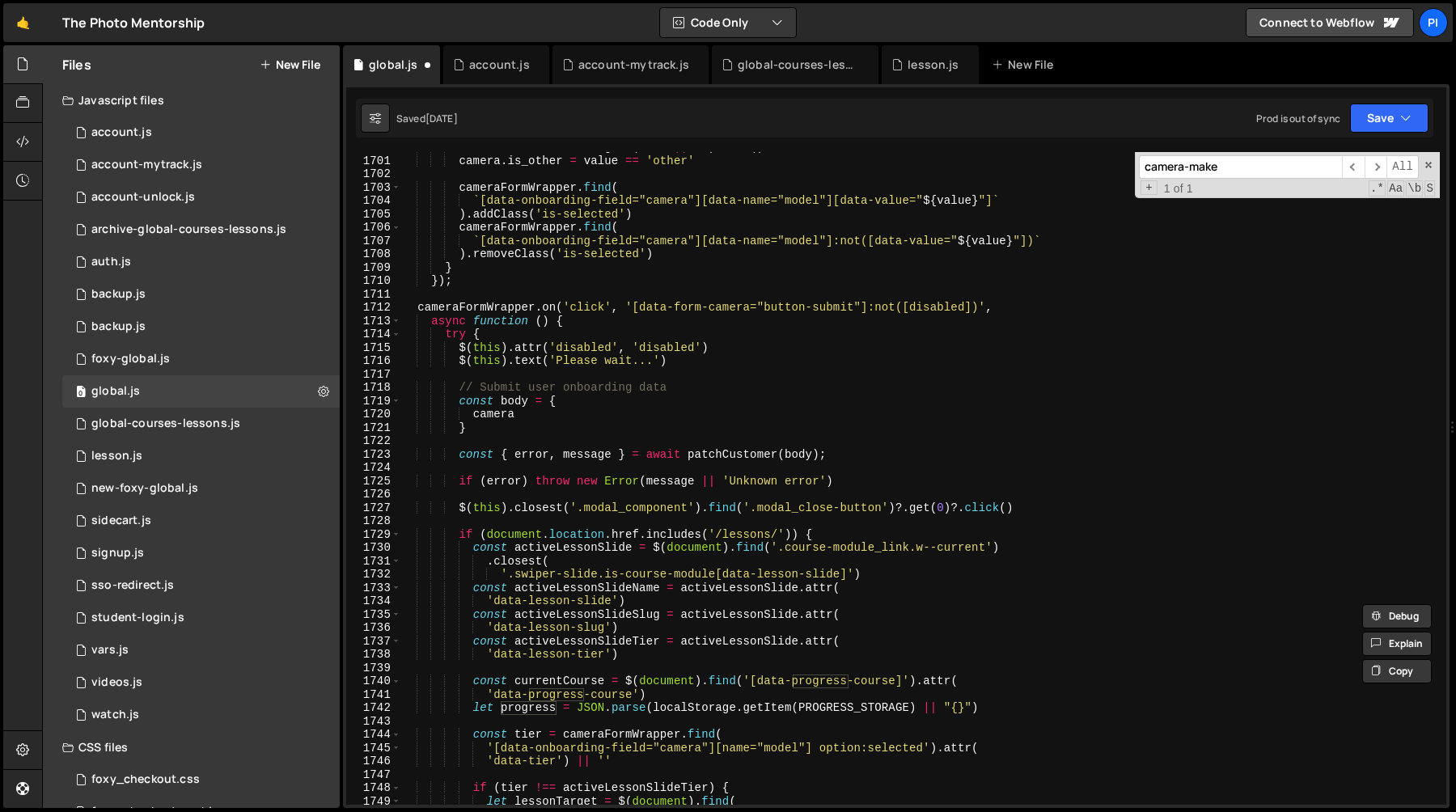
click at [788, 308] on div "camera . model . tier_slug = ( tier || '' ) . trim ( ) camera . is_other = valu…" at bounding box center [920, 480] width 1039 height 679
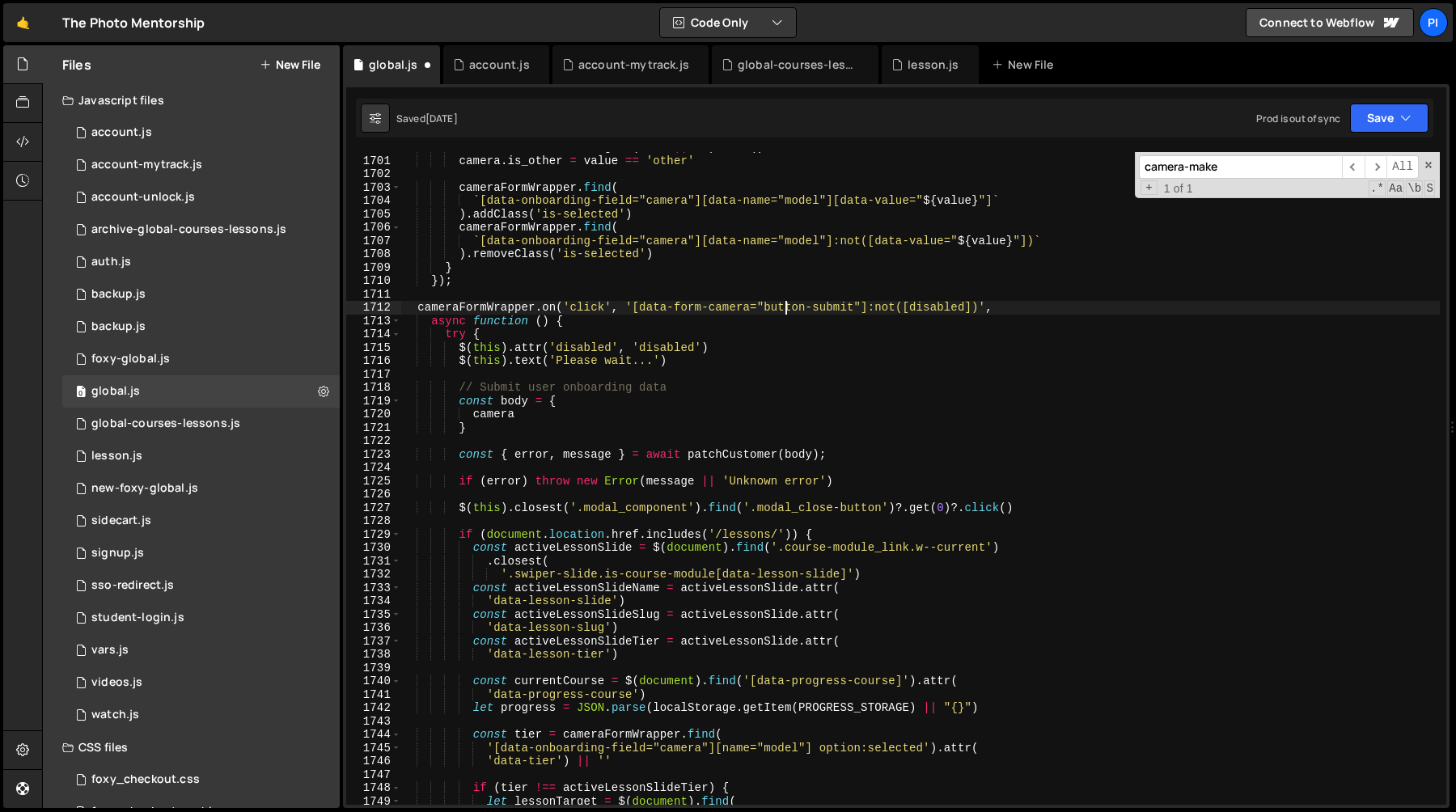
click at [788, 308] on div "camera . model . tier_slug = ( tier || '' ) . trim ( ) camera . is_other = valu…" at bounding box center [920, 480] width 1039 height 679
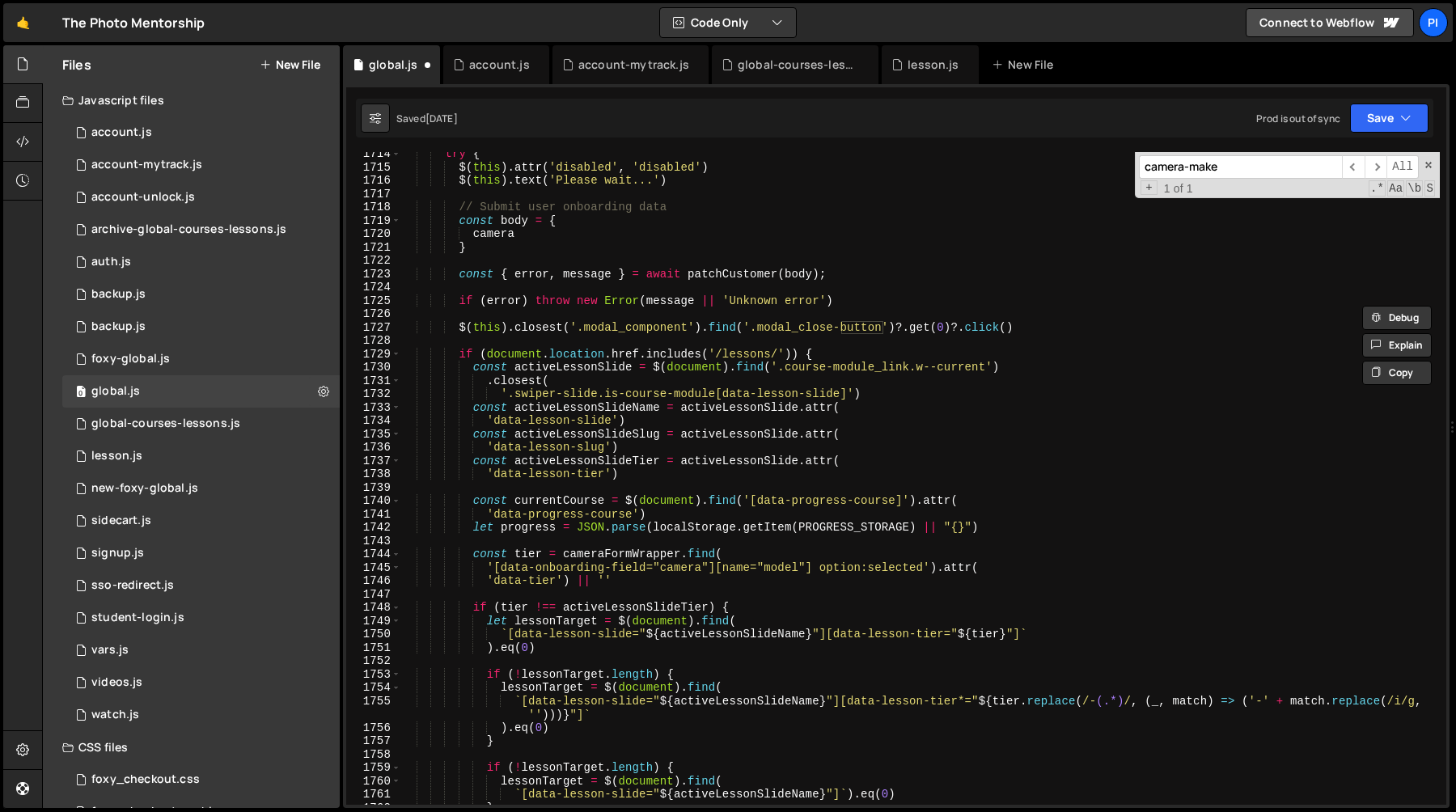
scroll to position [17588, 0]
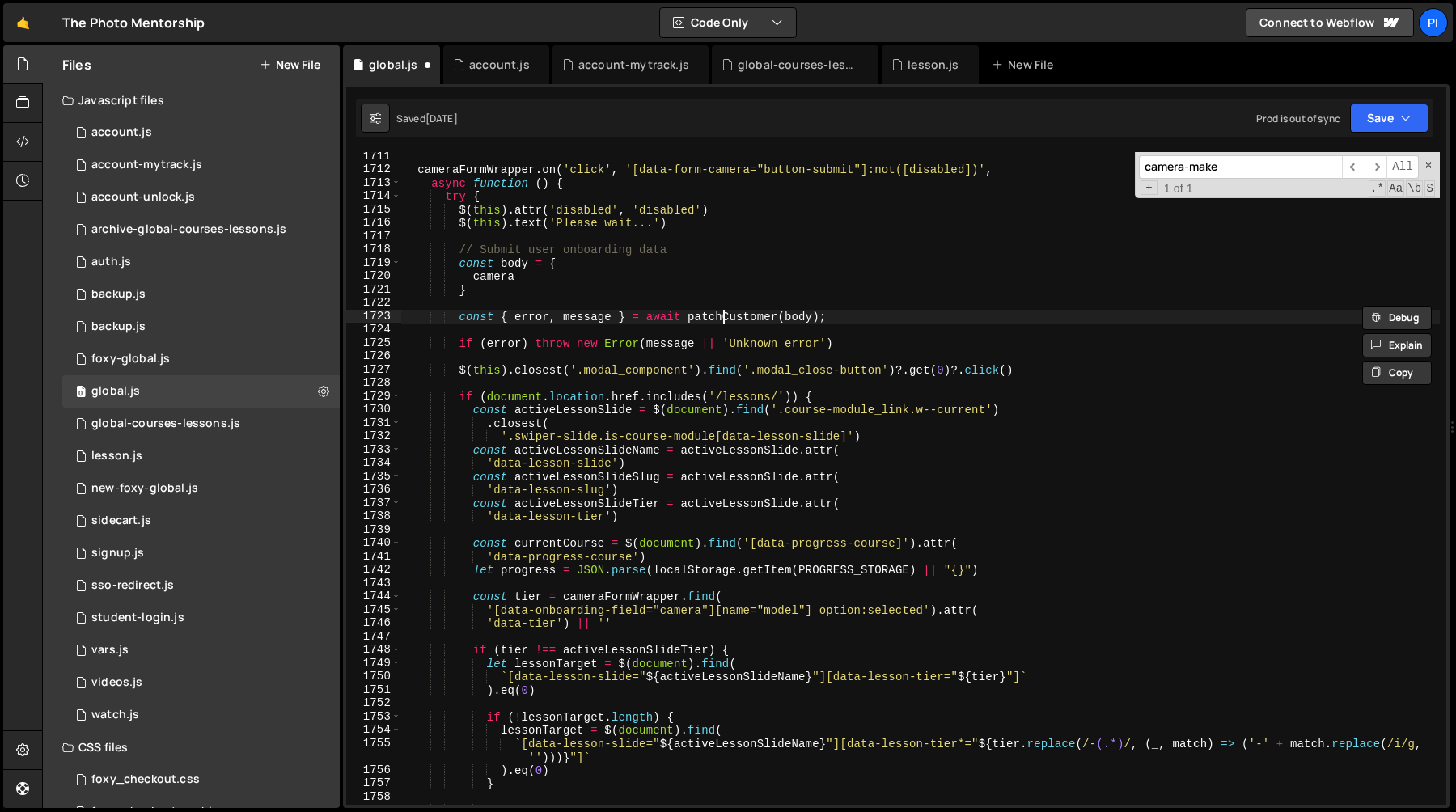
click at [725, 315] on div "cameraFormWrapper . on ( 'click' , '[data-form-camera="button-submit"]:not([dis…" at bounding box center [920, 488] width 1039 height 679
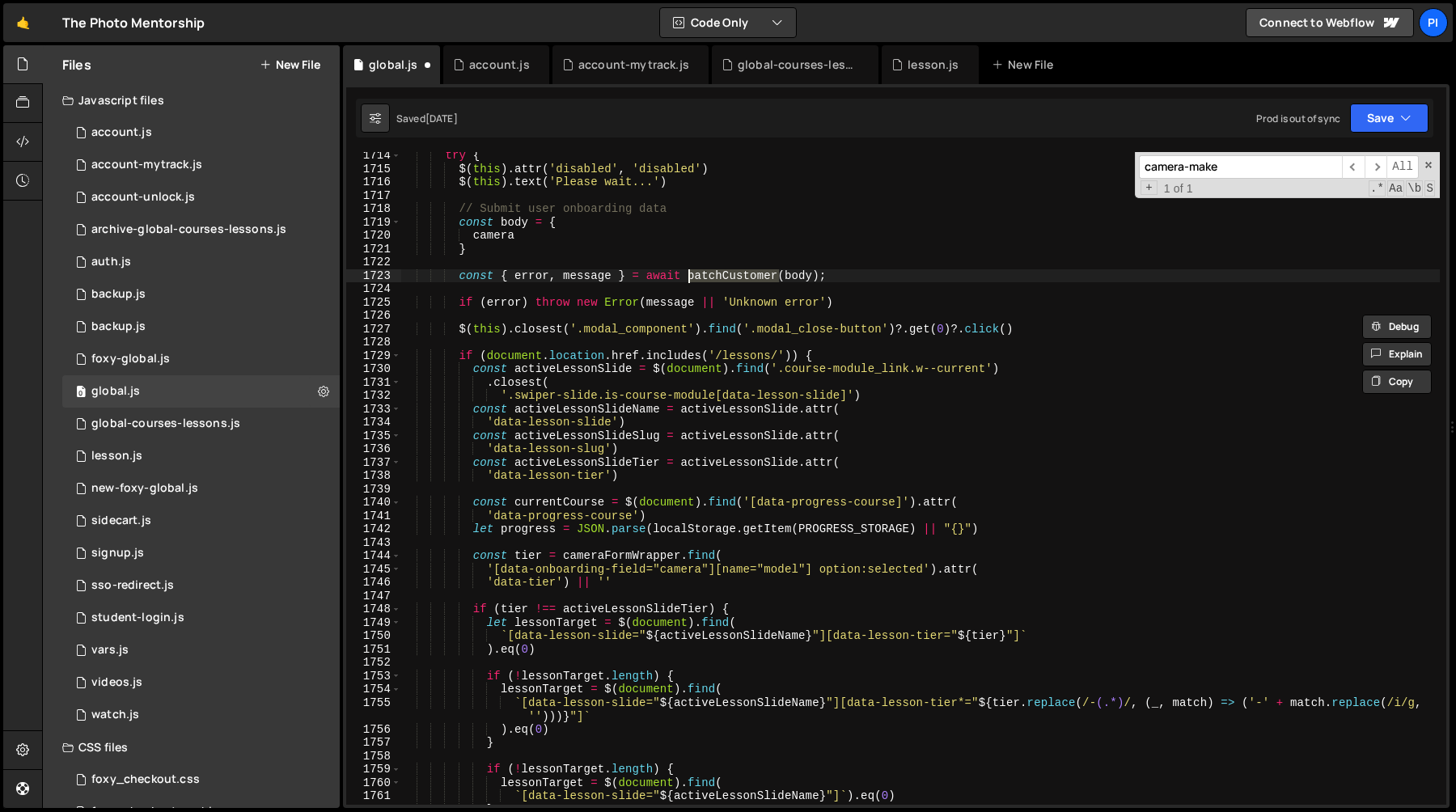
scroll to position [17611, 0]
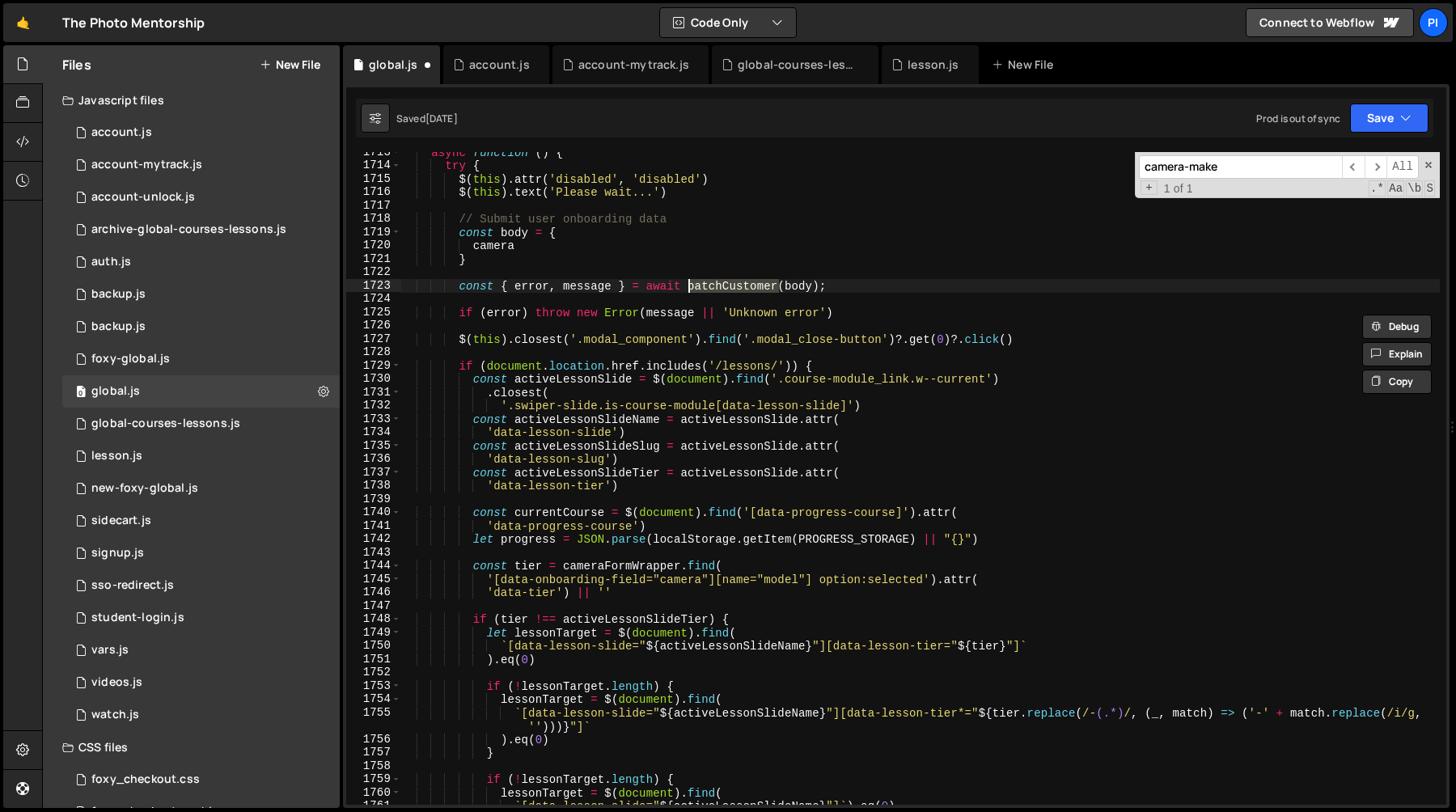
click at [496, 246] on div "async function ( ) { try { $ ( this ) . attr ( 'disabled' , 'disabled' ) $ ( th…" at bounding box center [920, 485] width 1039 height 679
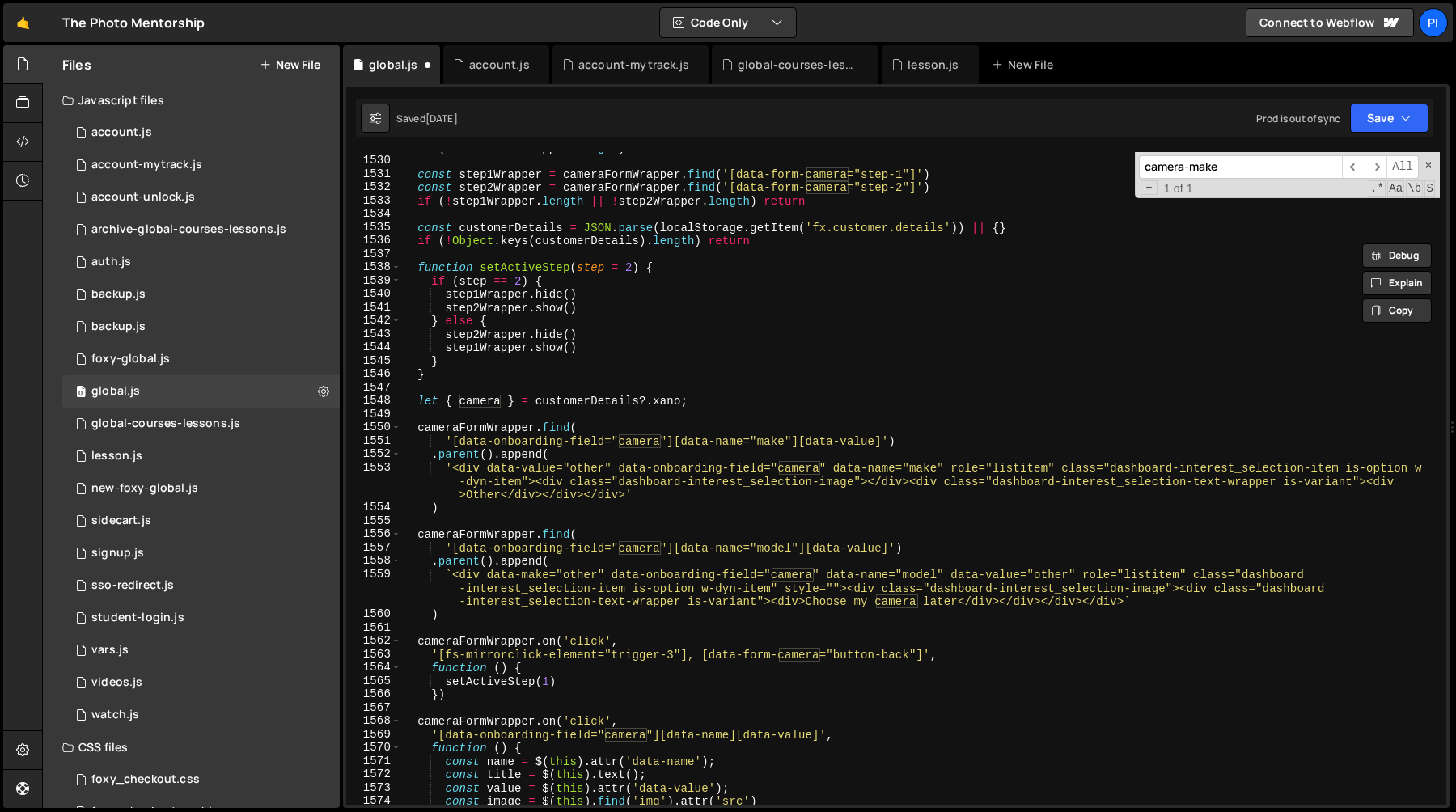
scroll to position [15737, 0]
click at [481, 403] on div "if ( ! cameraFormWrapper . length ) return const step1Wrapper = cameraFormWrapp…" at bounding box center [920, 480] width 1039 height 679
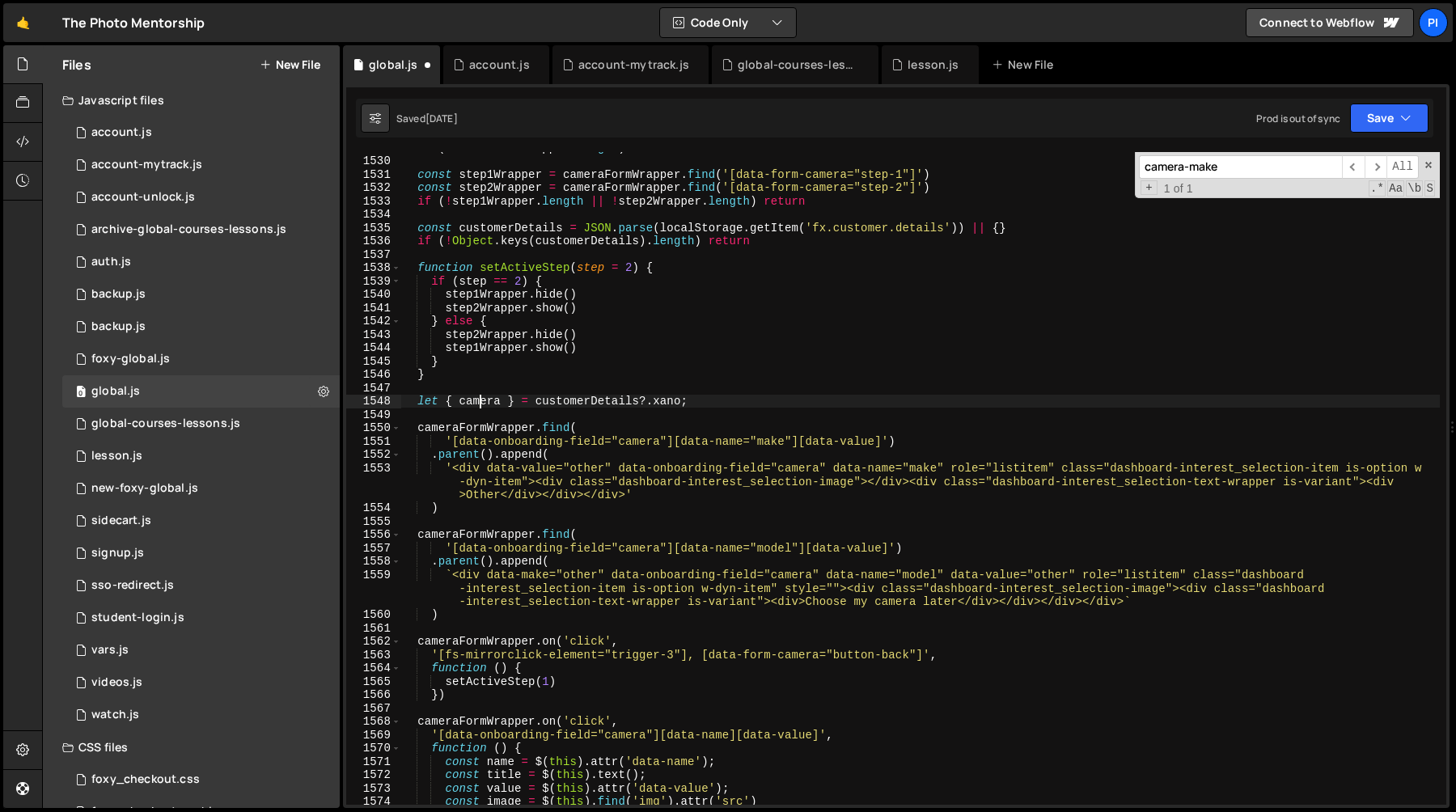
click at [481, 403] on div "if ( ! cameraFormWrapper . length ) return const step1Wrapper = cameraFormWrapp…" at bounding box center [920, 480] width 1039 height 679
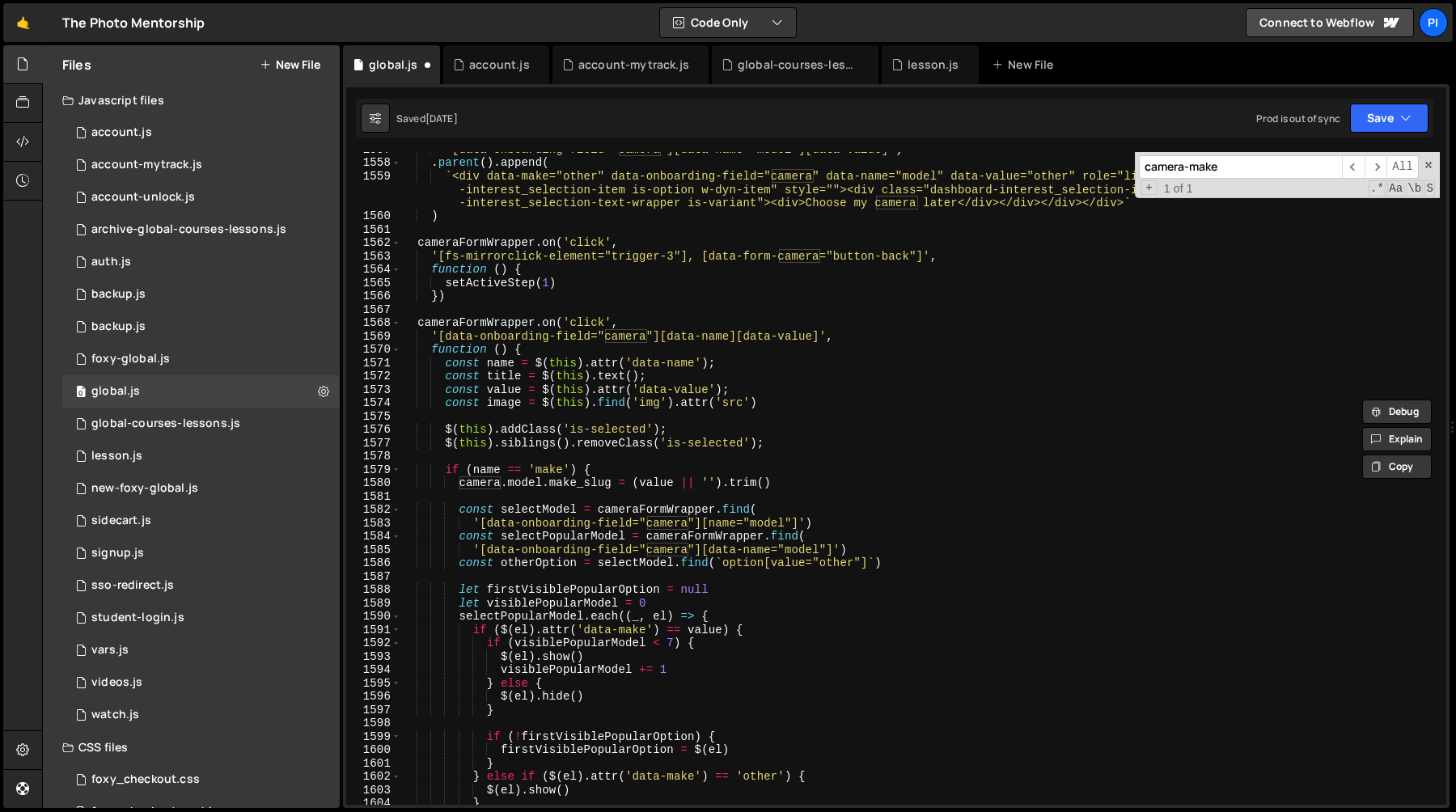
scroll to position [16047, 0]
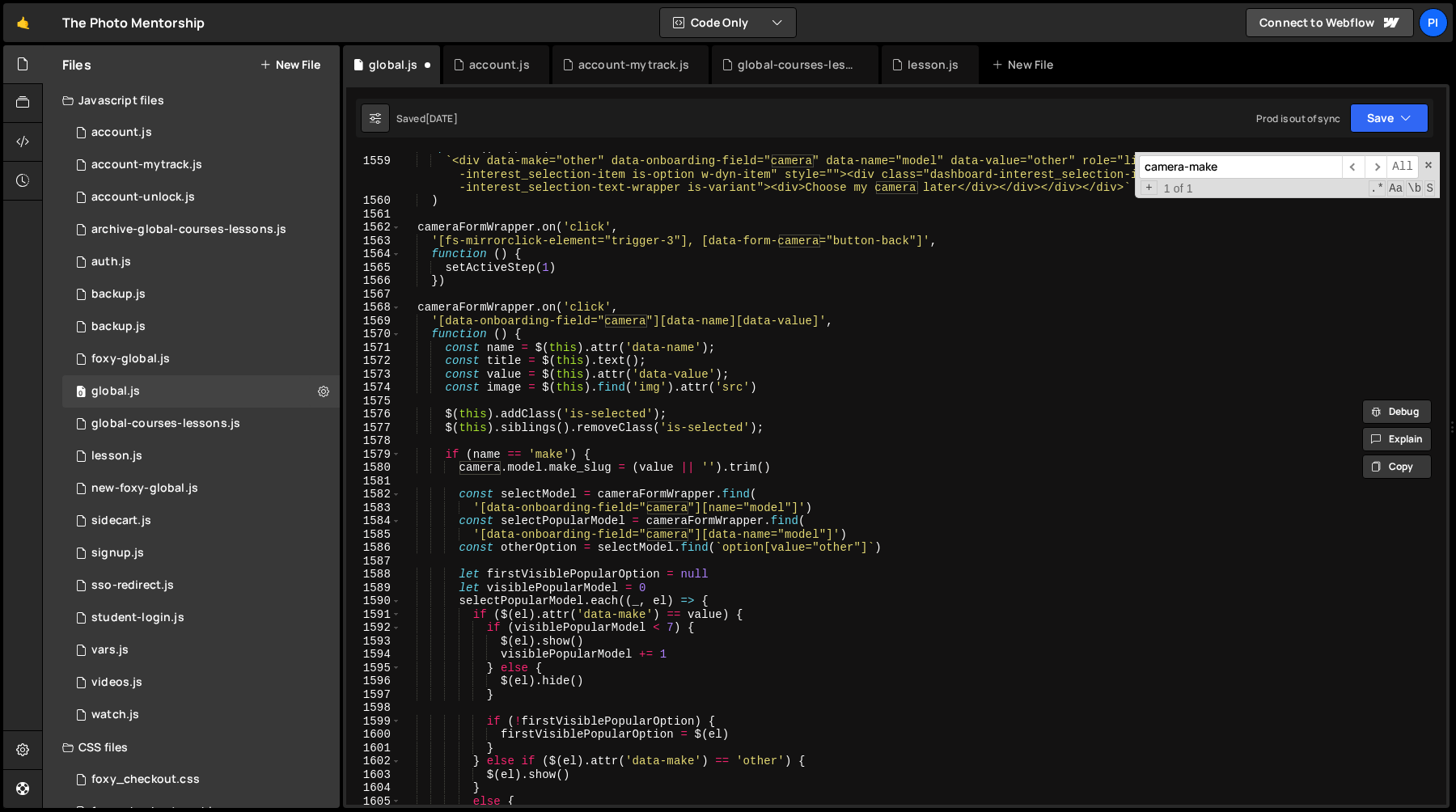
click at [493, 305] on div ". parent ( ) . append ( ` <div data-make="other" data-onboarding-field="camera"…" at bounding box center [920, 480] width 1039 height 679
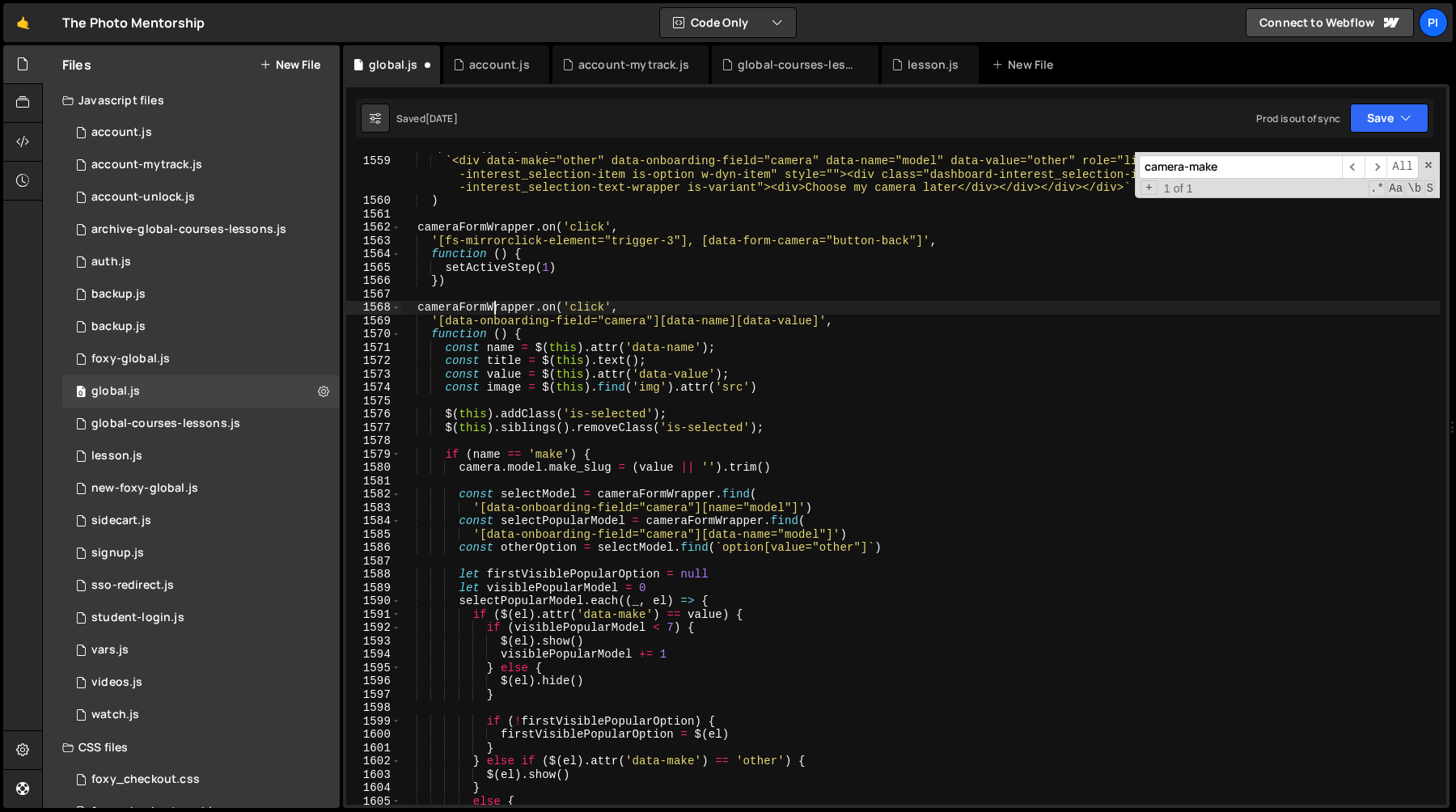
click at [493, 305] on div ". parent ( ) . append ( ` <div data-make="other" data-onboarding-field="camera"…" at bounding box center [920, 480] width 1039 height 679
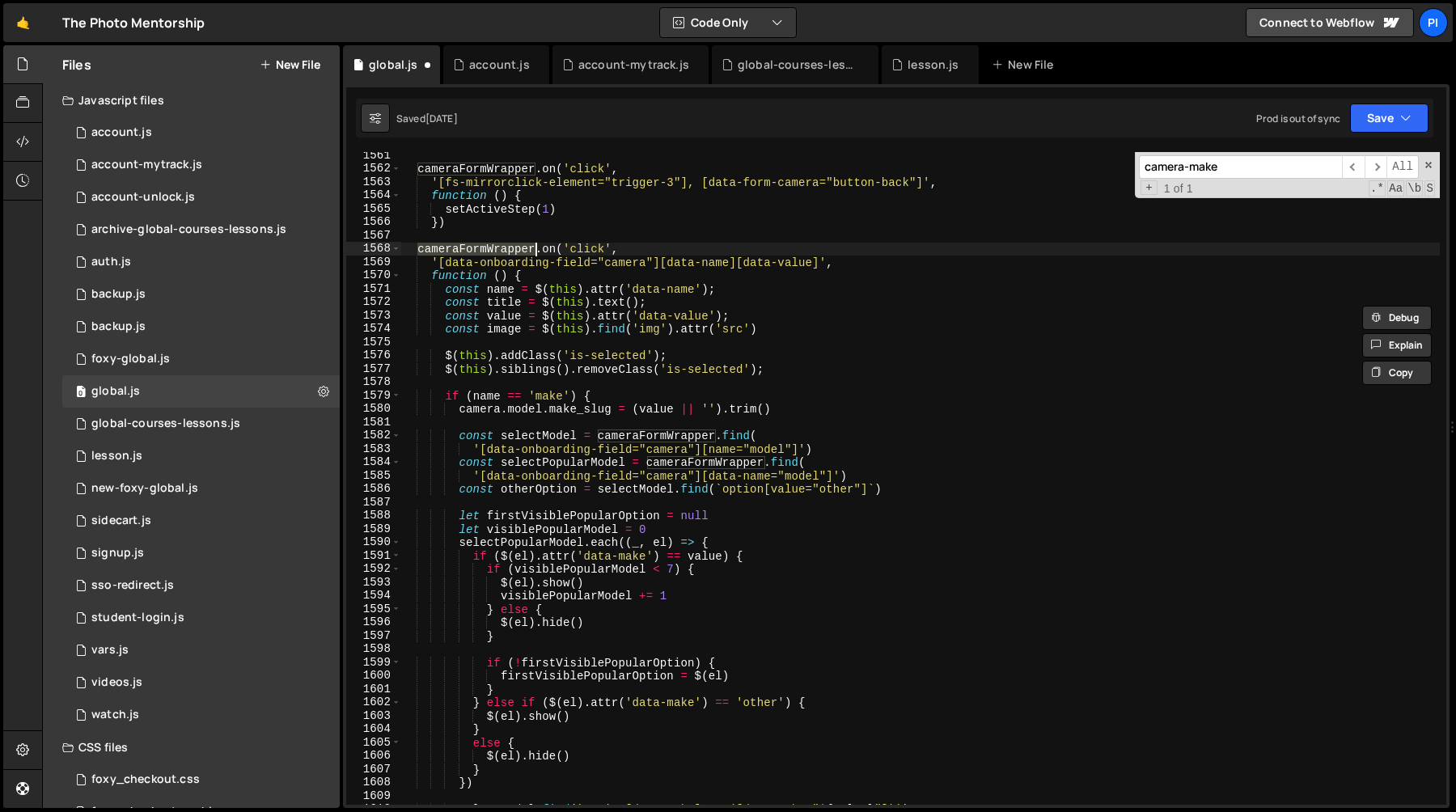
scroll to position [16091, 0]
click at [508, 301] on div "cameraFormWrapper . on ( 'click' , '[fs-mirrorclick-element="trigger-3"], [data…" at bounding box center [920, 487] width 1039 height 679
type textarea "const title = $(this).text();"
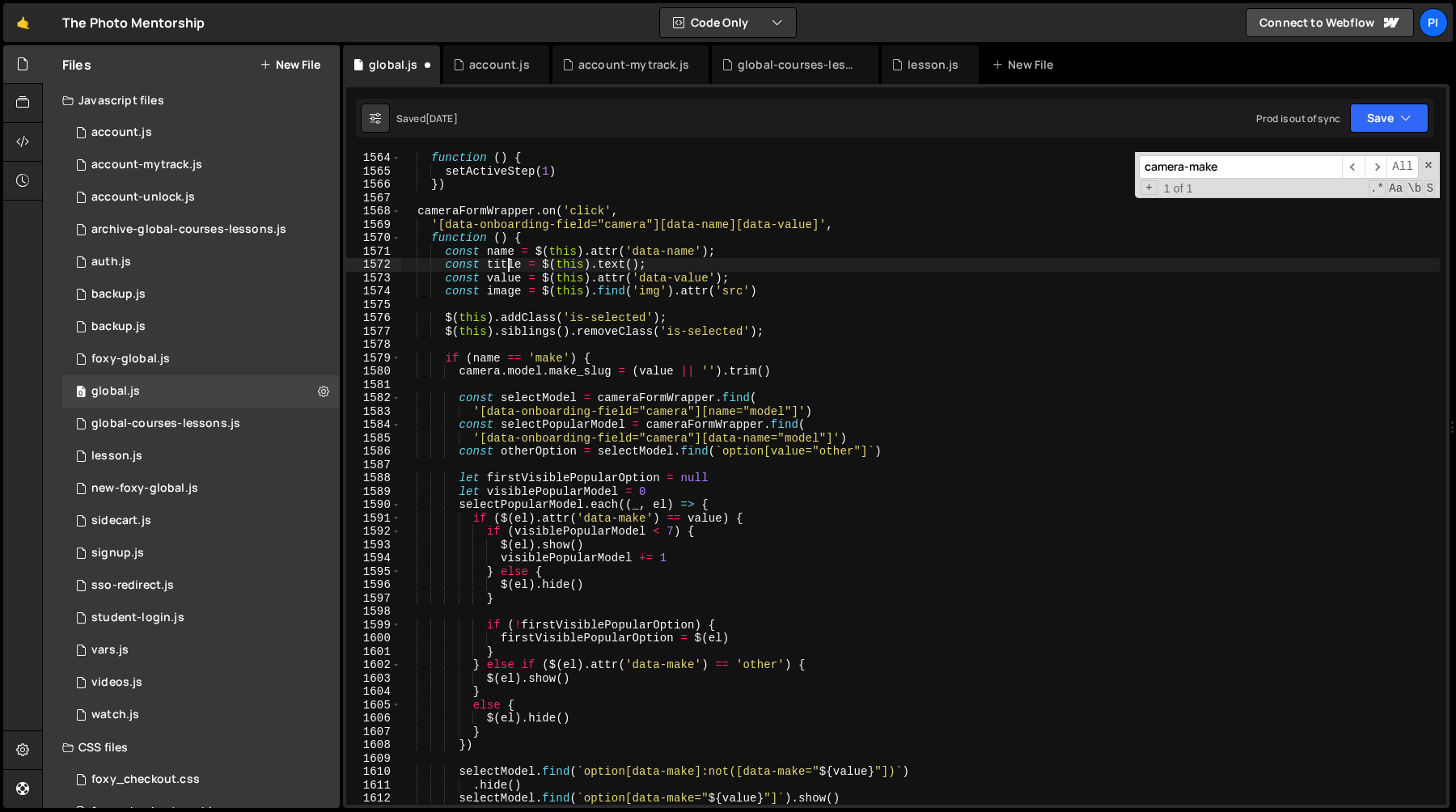
scroll to position [16125, 0]
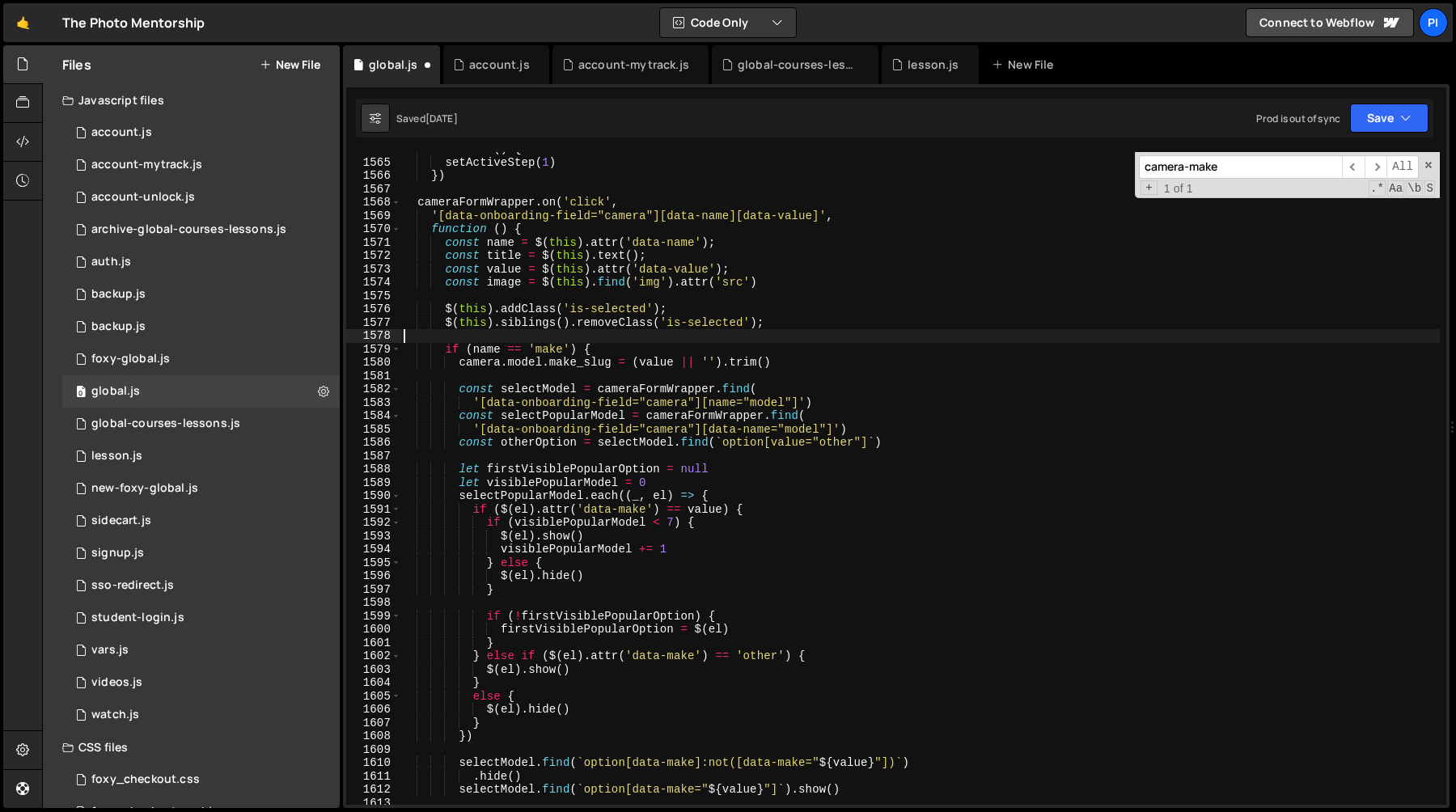
click at [659, 332] on div "function ( ) { setActiveStep ( 1 ) }) cameraFormWrapper . on ( 'click' , '[data…" at bounding box center [920, 481] width 1039 height 679
click at [688, 321] on div "function ( ) { setActiveStep ( 1 ) }) cameraFormWrapper . on ( 'click' , '[data…" at bounding box center [920, 481] width 1039 height 679
click at [499, 348] on div "function ( ) { setActiveStep ( 1 ) }) cameraFormWrapper . on ( 'click' , '[data…" at bounding box center [920, 481] width 1039 height 679
click at [488, 350] on div "function ( ) { setActiveStep ( 1 ) }) cameraFormWrapper . on ( 'click' , '[data…" at bounding box center [920, 481] width 1039 height 679
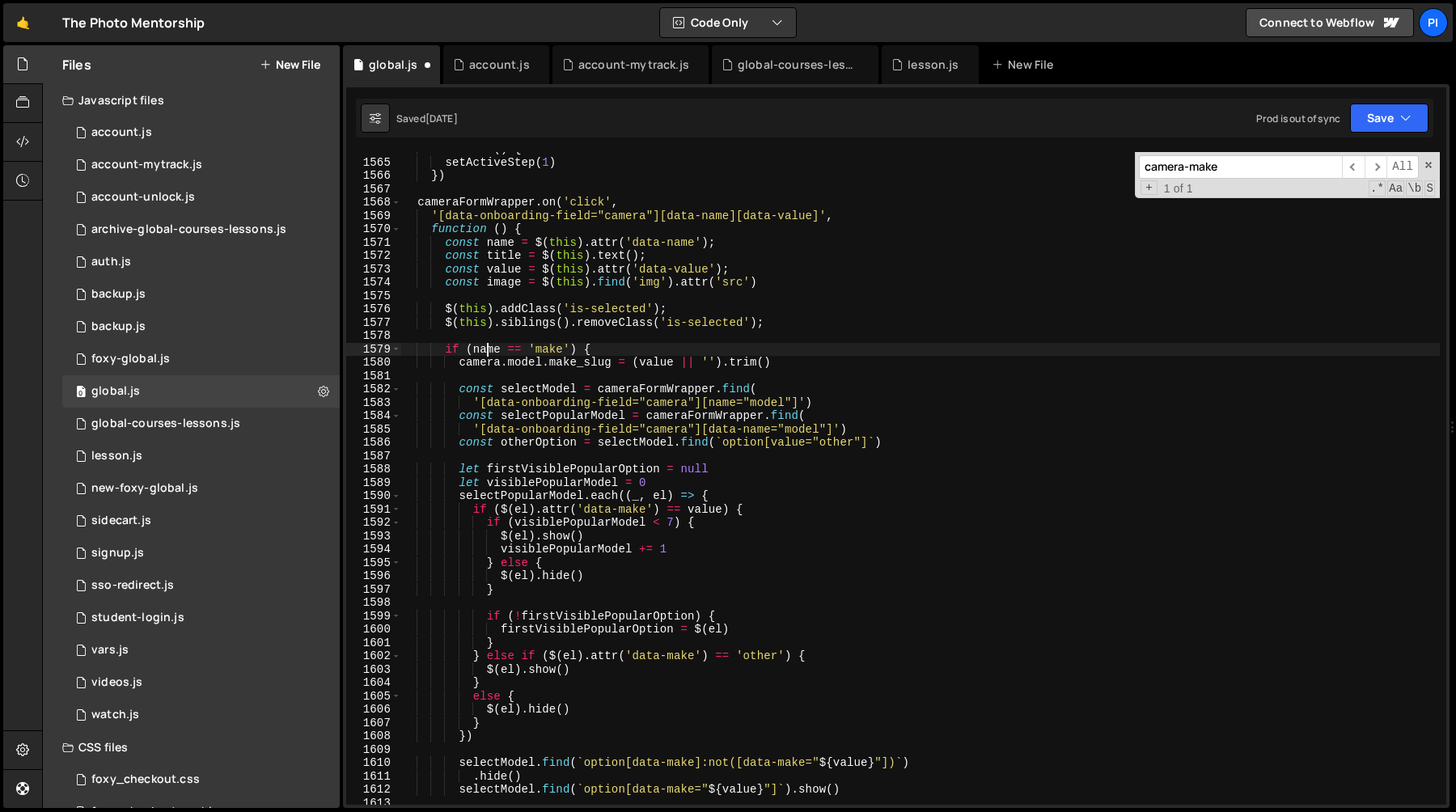
click at [488, 350] on div "function ( ) { setActiveStep ( 1 ) }) cameraFormWrapper . on ( 'click' , '[data…" at bounding box center [920, 481] width 1039 height 679
click at [486, 358] on div "function ( ) { setActiveStep ( 1 ) }) cameraFormWrapper . on ( 'click' , '[data…" at bounding box center [920, 481] width 1039 height 679
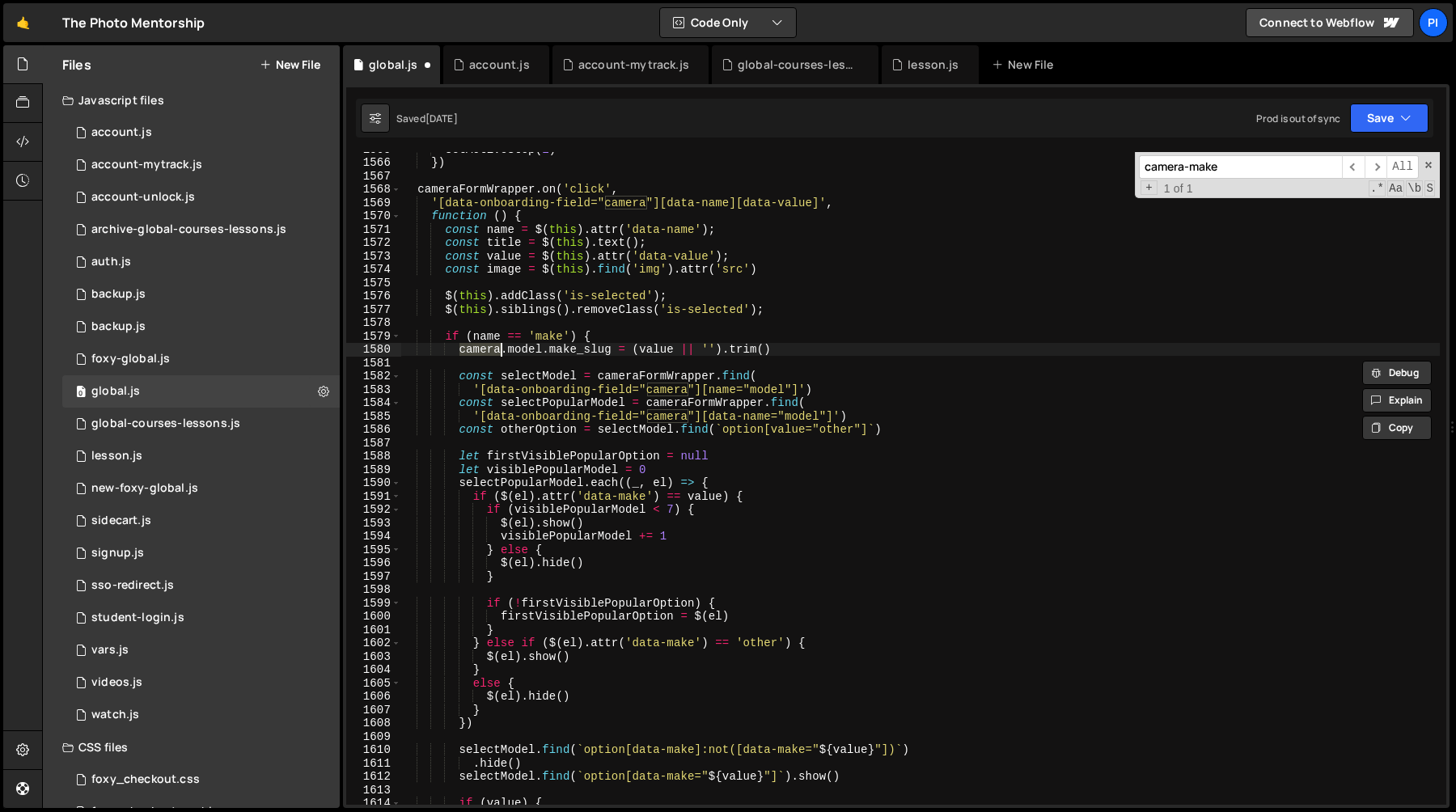
scroll to position [16135, 0]
click at [457, 375] on div "setActiveStep ( 1 ) }) cameraFormWrapper . on ( 'click' , '[data-onboarding-fie…" at bounding box center [920, 481] width 1039 height 679
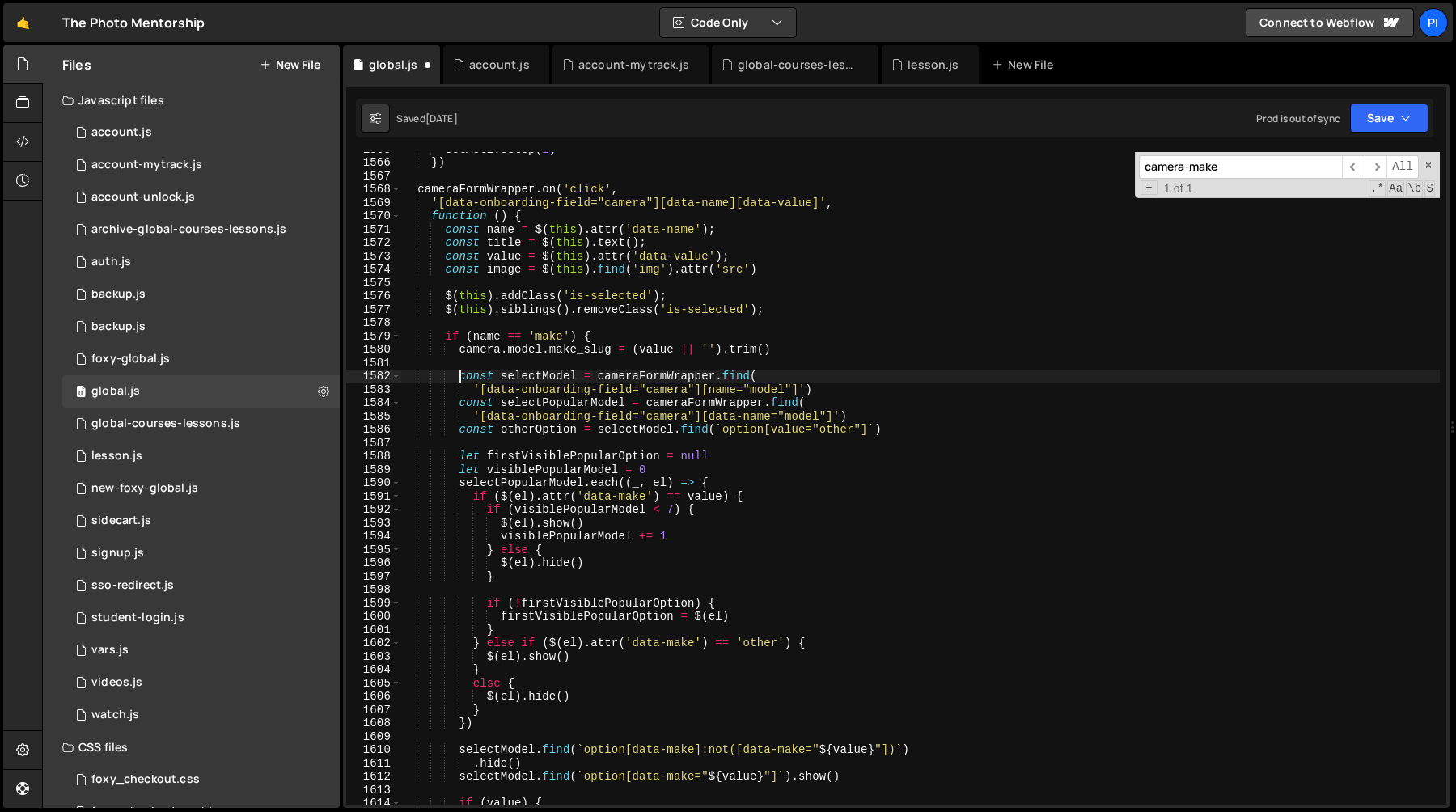
click at [863, 388] on div "setActiveStep ( 1 ) }) cameraFormWrapper . on ( 'click' , '[data-onboarding-fie…" at bounding box center [920, 481] width 1039 height 679
type textarea "const selectModel = cameraFormWrapper.find( '[data-onboarding-field="camera"][n…"
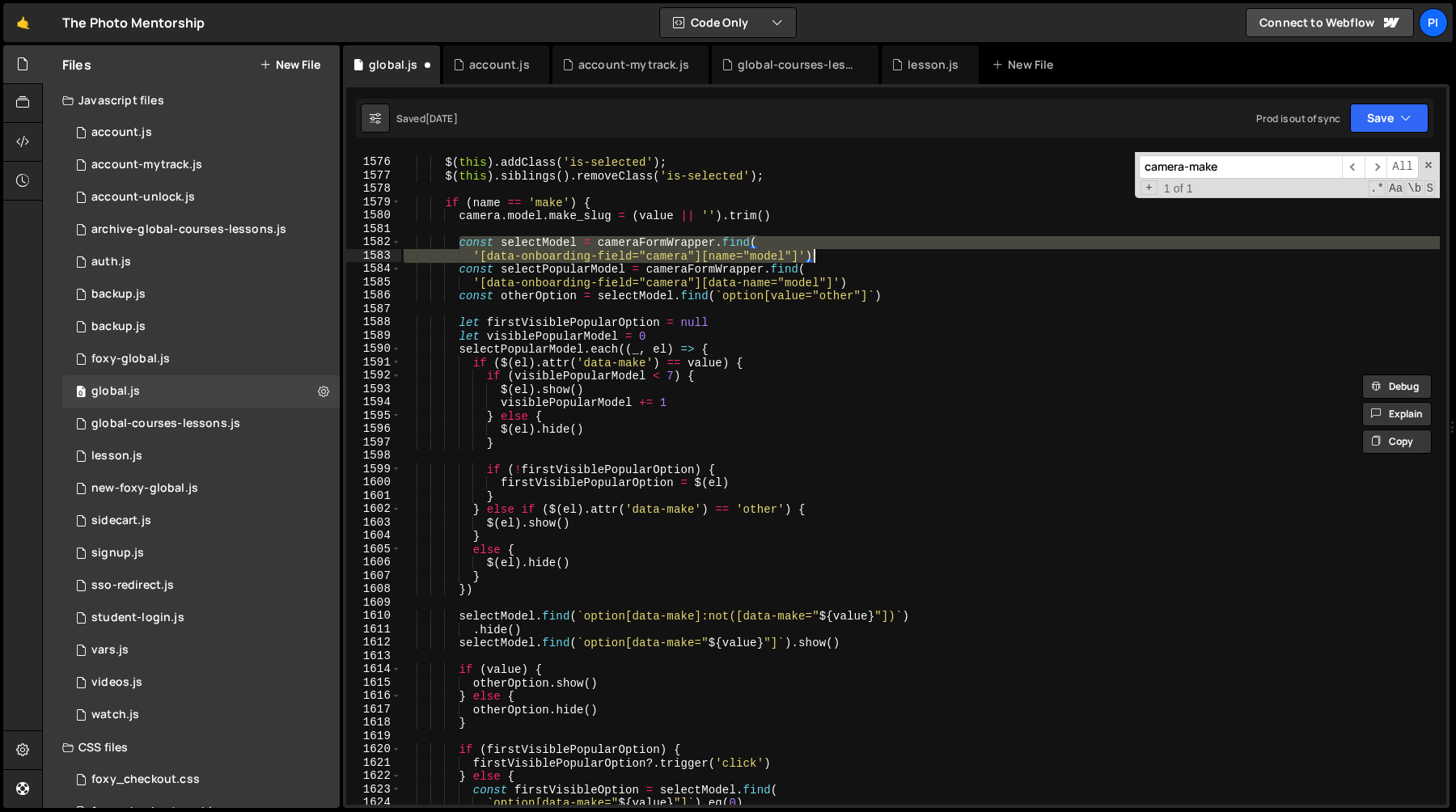
scroll to position [16205, 0]
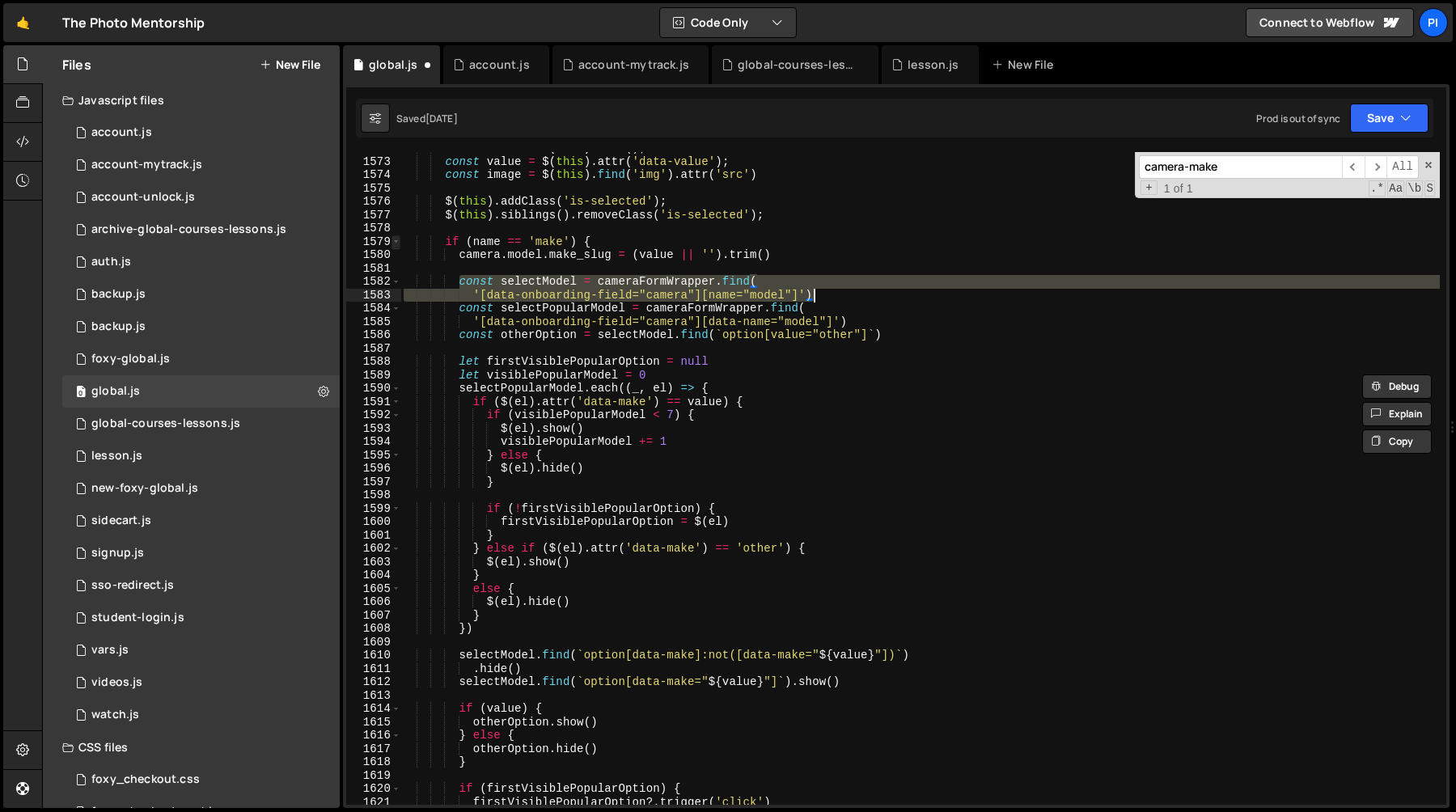
click at [396, 239] on span at bounding box center [396, 242] width 9 height 13
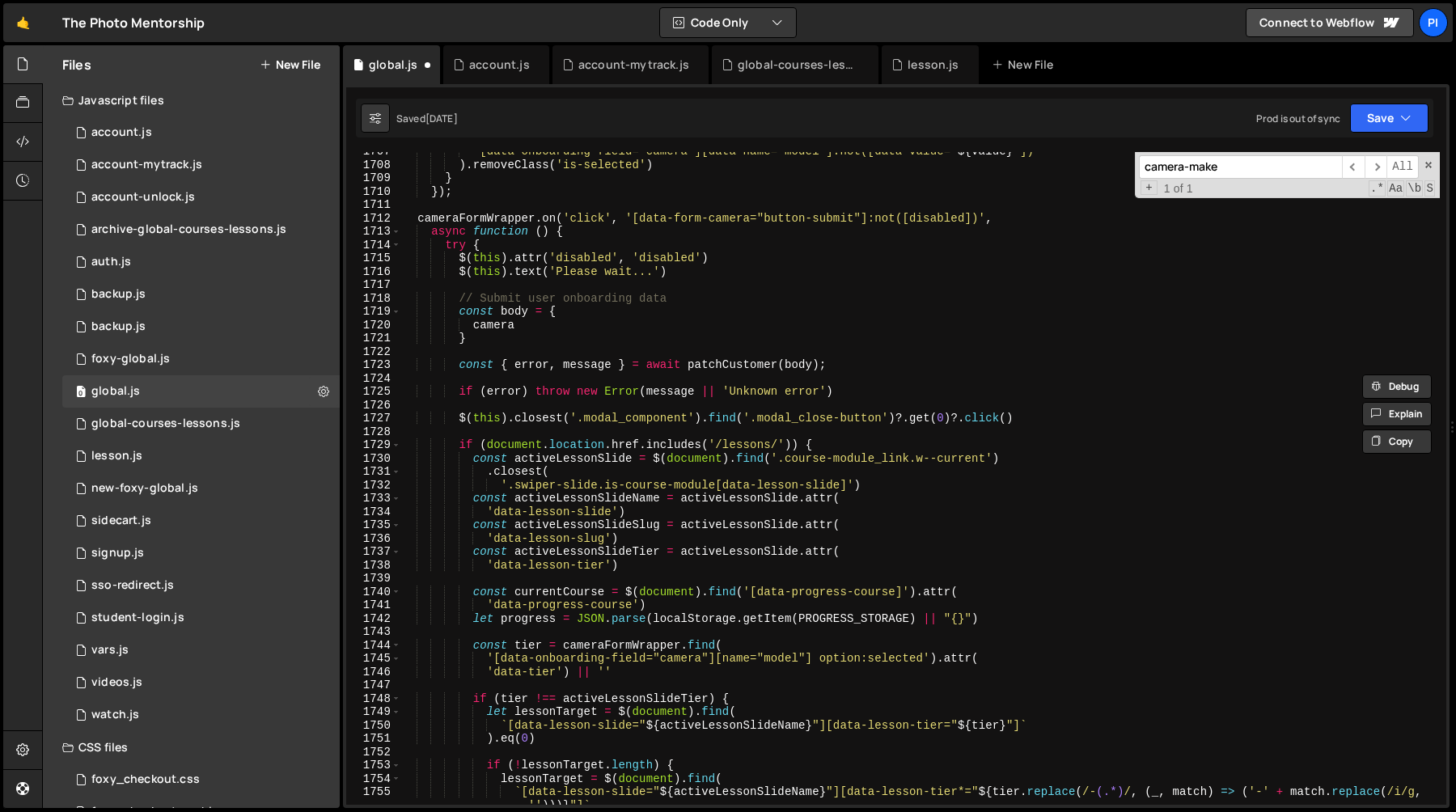
scroll to position [17195, 0]
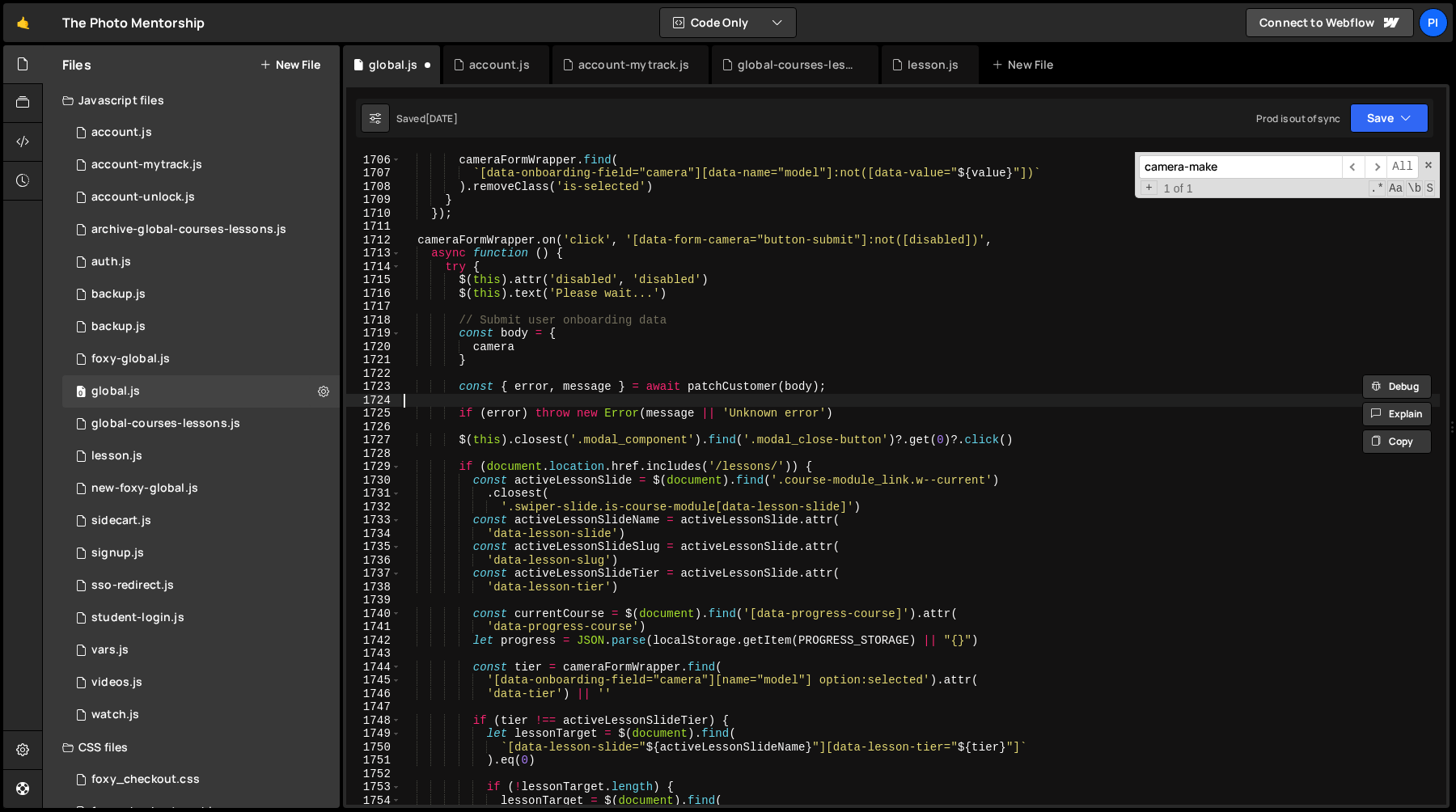
click at [625, 403] on div ") . addClass ( 'is-selected' ) cameraFormWrapper . find ( ` [data-onboarding-fi…" at bounding box center [920, 479] width 1039 height 679
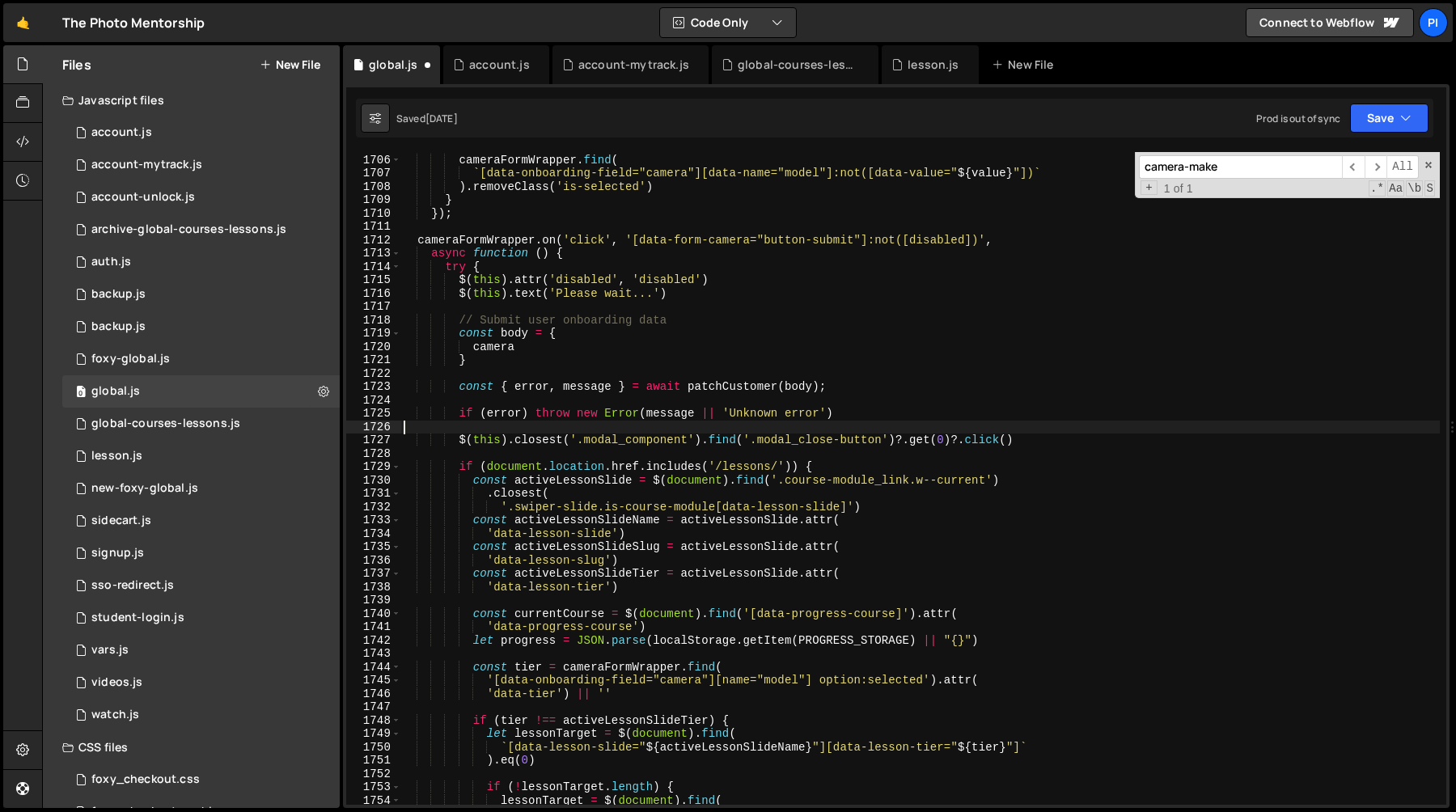
click at [637, 431] on div ") . addClass ( 'is-selected' ) cameraFormWrapper . find ( ` [data-onboarding-fi…" at bounding box center [920, 479] width 1039 height 679
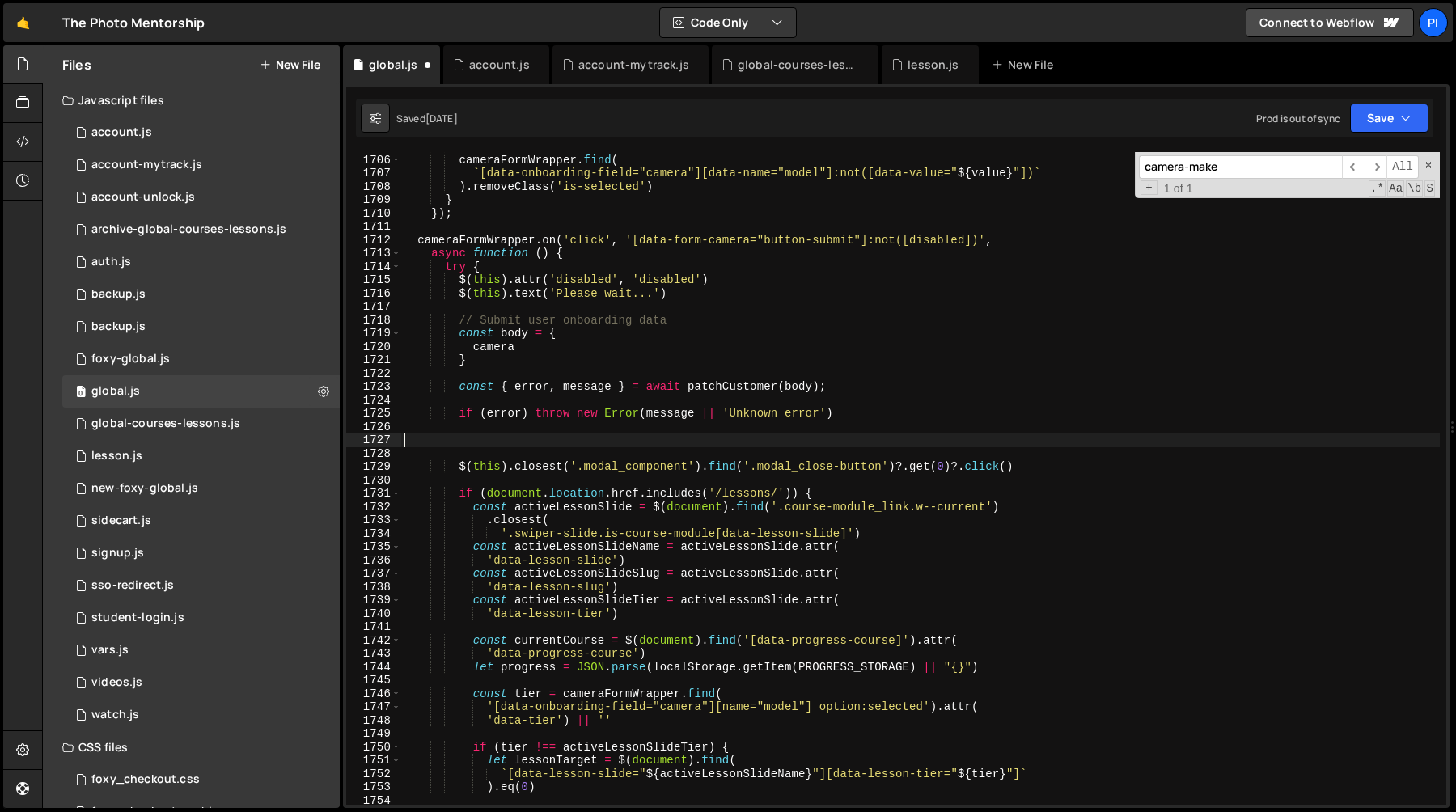
paste textarea "'[data-onboarding-field="camera"][name="model"]')"
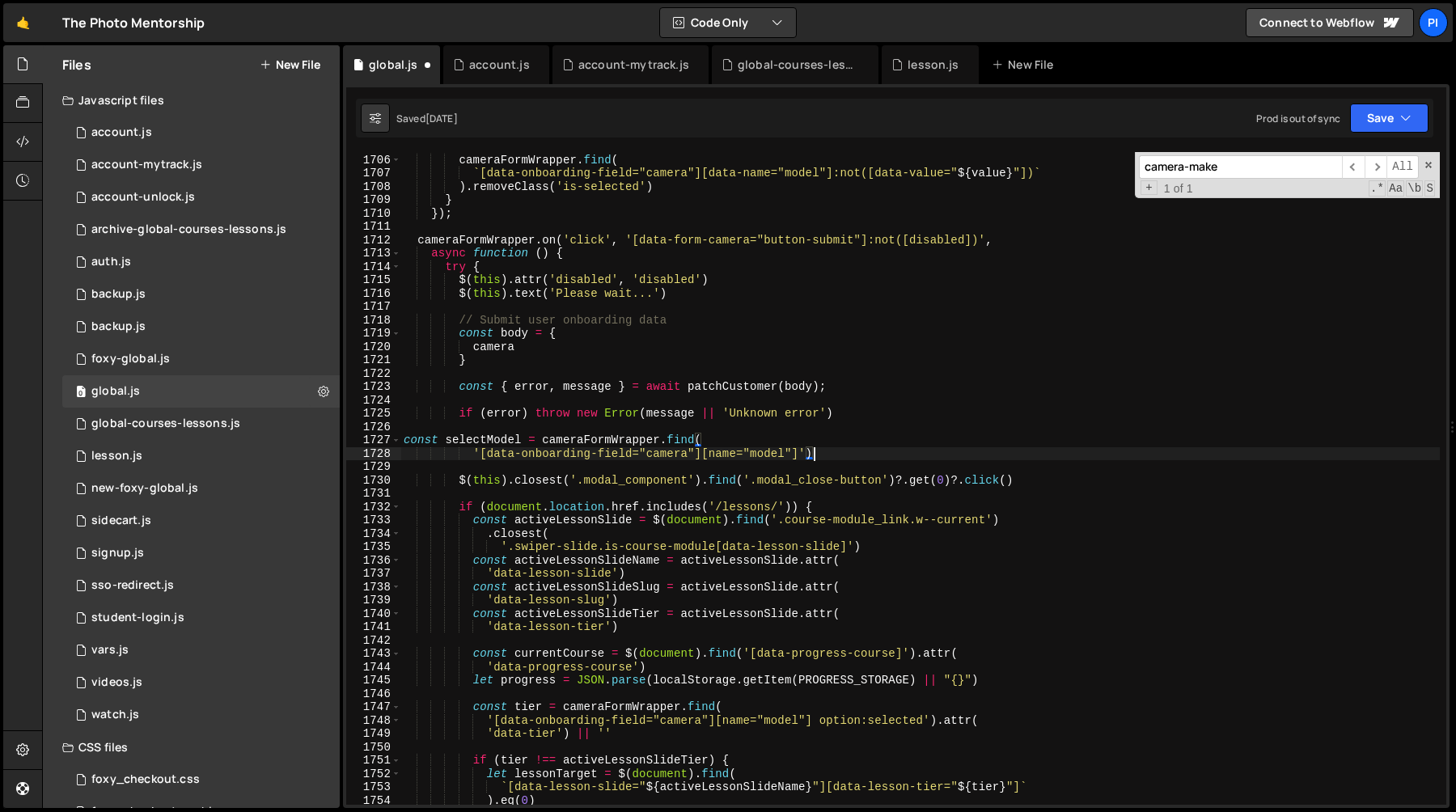
click at [540, 443] on div ") . addClass ( 'is-selected' ) cameraFormWrapper . find ( ` [data-onboarding-fi…" at bounding box center [920, 479] width 1039 height 679
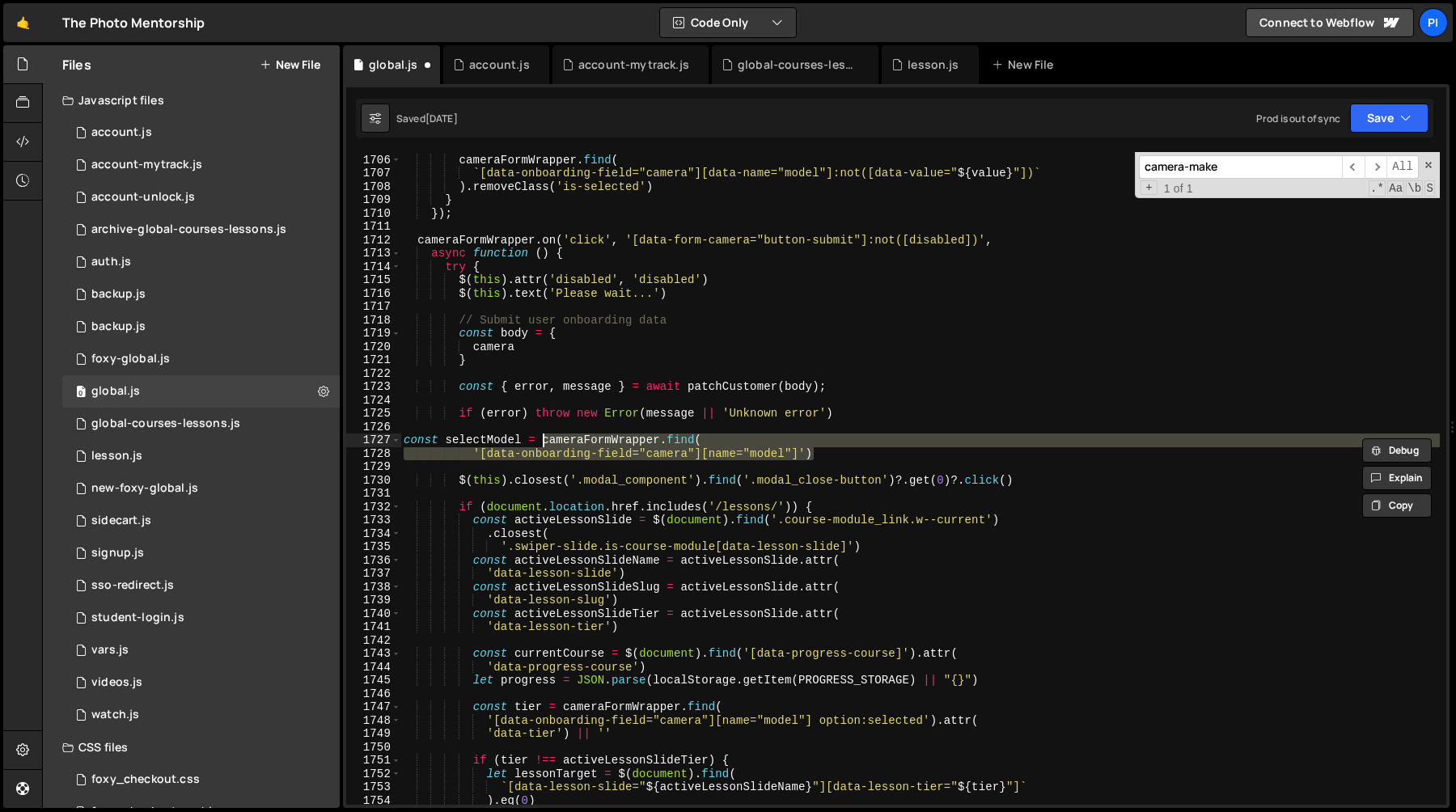
click at [773, 434] on div ") . addClass ( 'is-selected' ) cameraFormWrapper . find ( ` [data-onboarding-fi…" at bounding box center [920, 478] width 1039 height 653
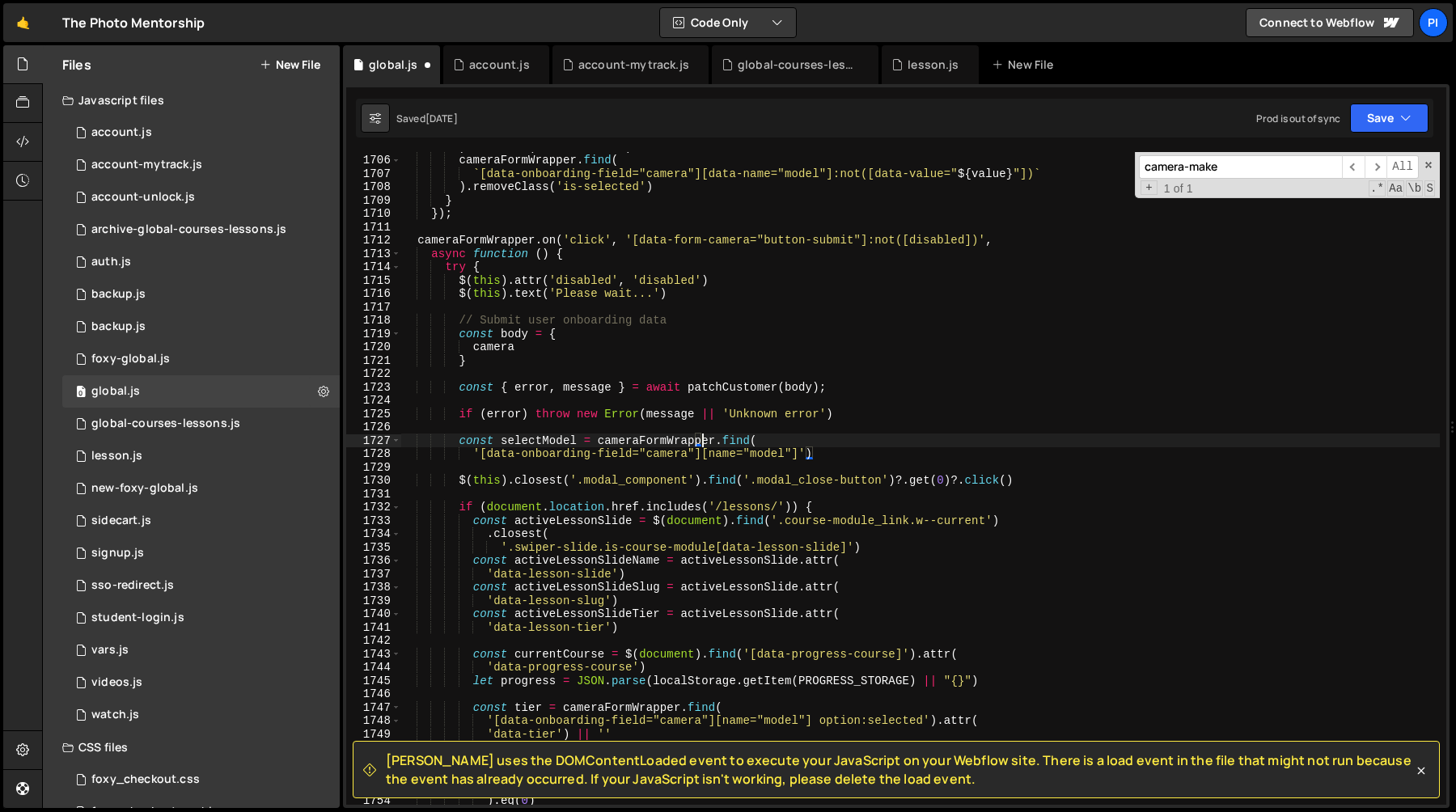
scroll to position [17523, 0]
click at [476, 453] on div ") . addClass ( 'is-selected' ) cameraFormWrapper . find ( ` [data-onboarding-fi…" at bounding box center [920, 479] width 1039 height 679
click at [789, 433] on div ") . addClass ( 'is-selected' ) cameraFormWrapper . find ( ` [data-onboarding-fi…" at bounding box center [920, 479] width 1039 height 679
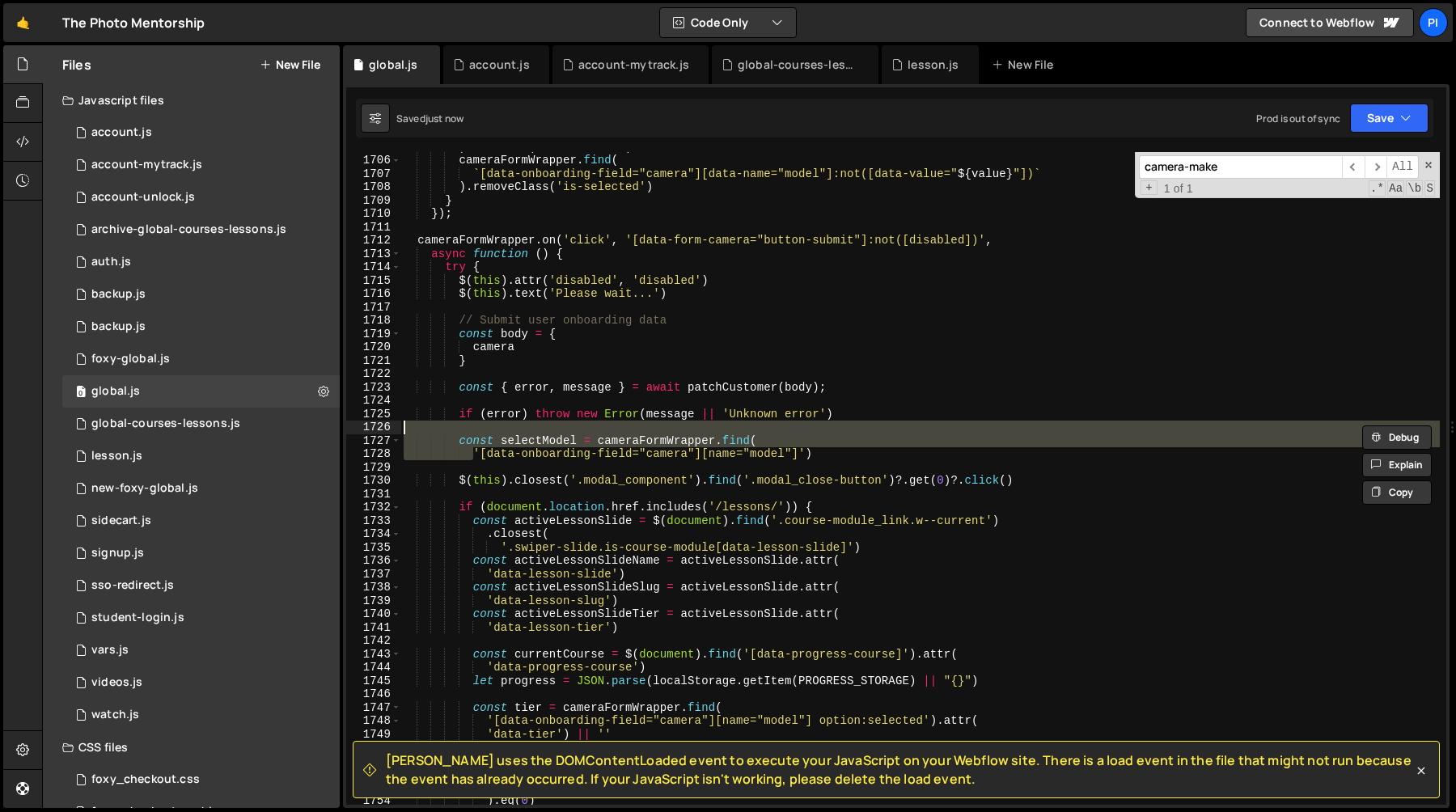
click at [786, 440] on div ") . addClass ( 'is-selected' ) cameraFormWrapper . find ( ` [data-onboarding-fi…" at bounding box center [920, 478] width 1039 height 653
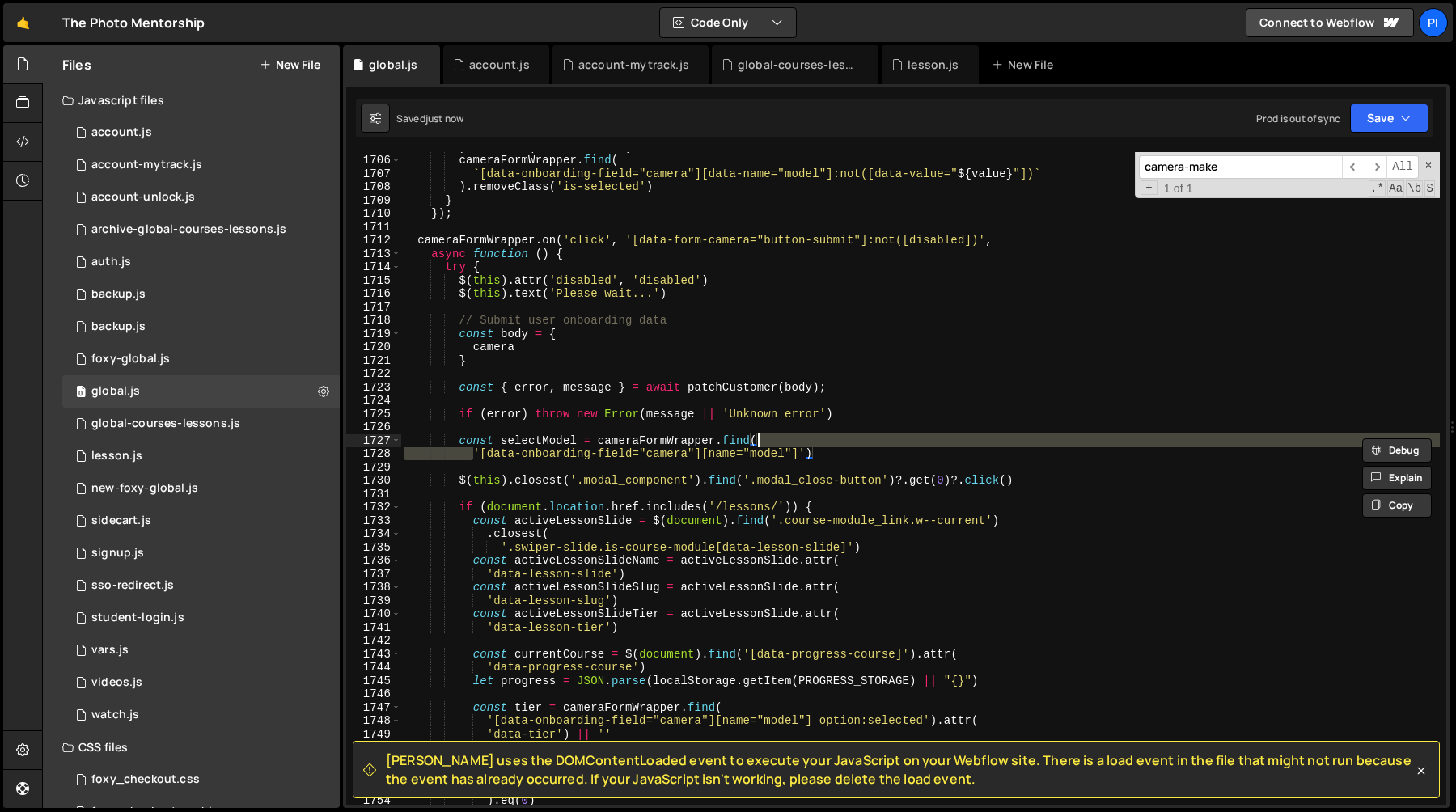
type textarea "const selectModel = cameraFormWrapper.find('[data-onboarding-field="camera"][na…"
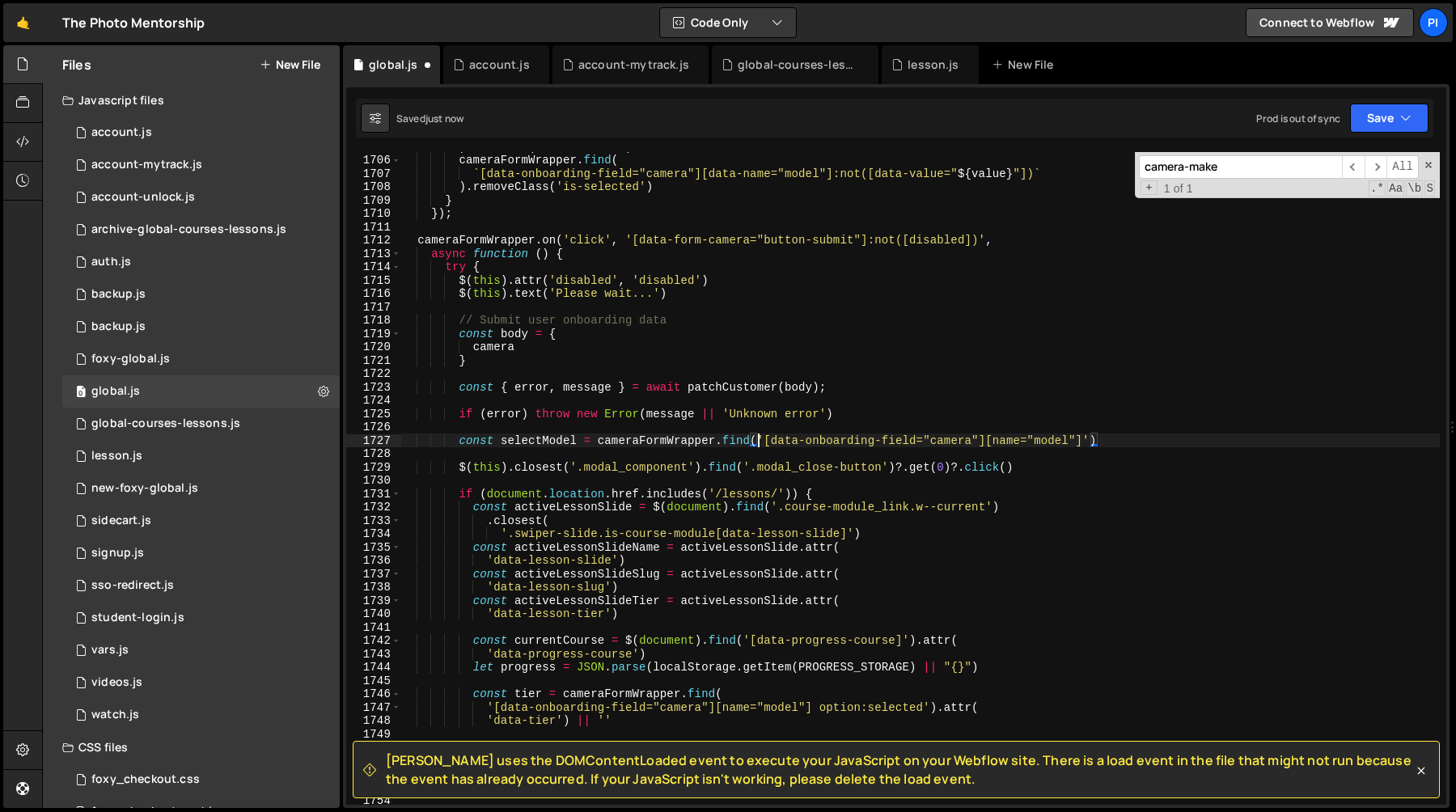
click at [1108, 443] on div ") . addClass ( 'is-selected' ) cameraFormWrapper . find ( ` [data-onboarding-fi…" at bounding box center [920, 479] width 1039 height 679
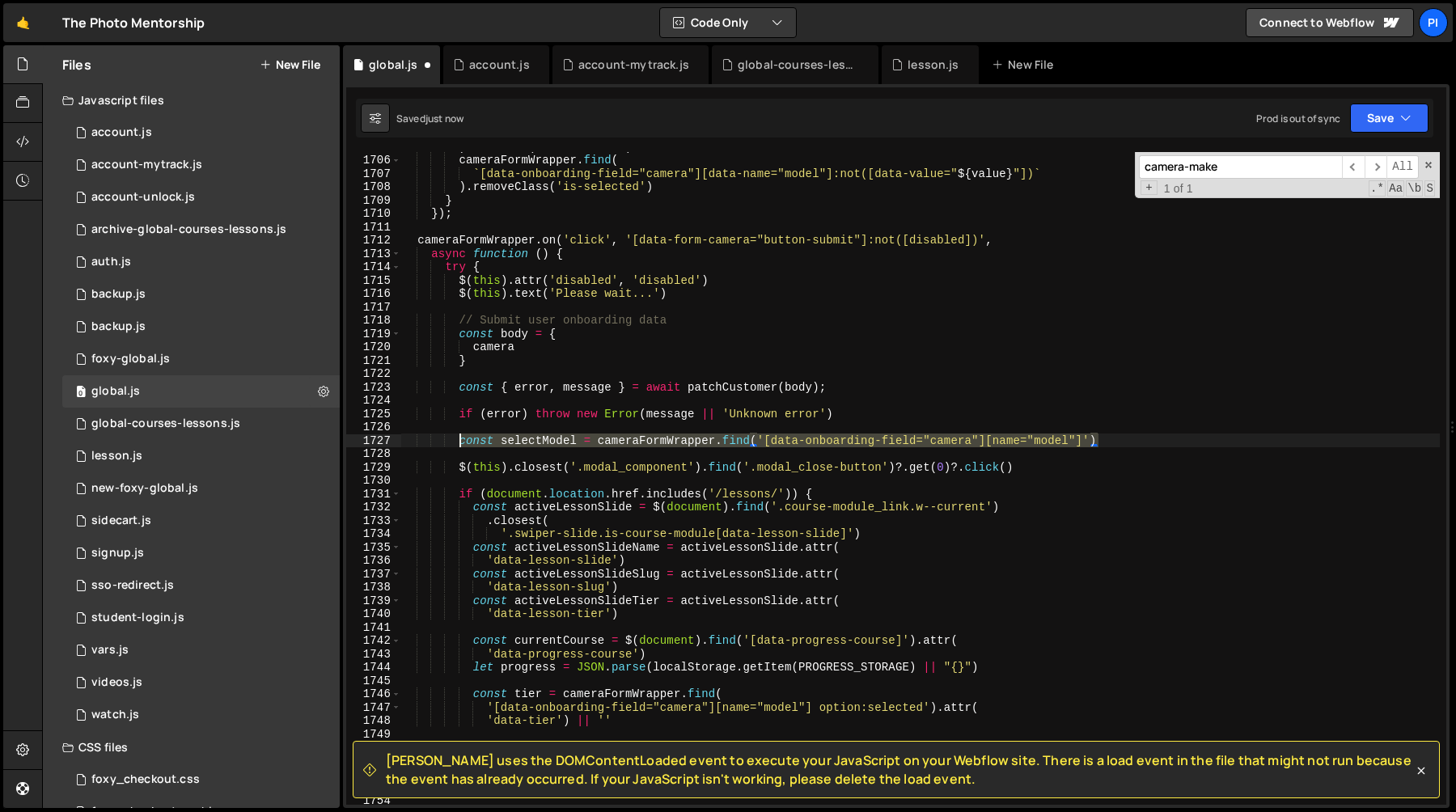
click at [462, 445] on div ") . addClass ( 'is-selected' ) cameraFormWrapper . find ( ` [data-onboarding-fi…" at bounding box center [920, 479] width 1039 height 679
click at [1105, 438] on div ") . addClass ( 'is-selected' ) cameraFormWrapper . find ( ` [data-onboarding-fi…" at bounding box center [920, 478] width 1039 height 653
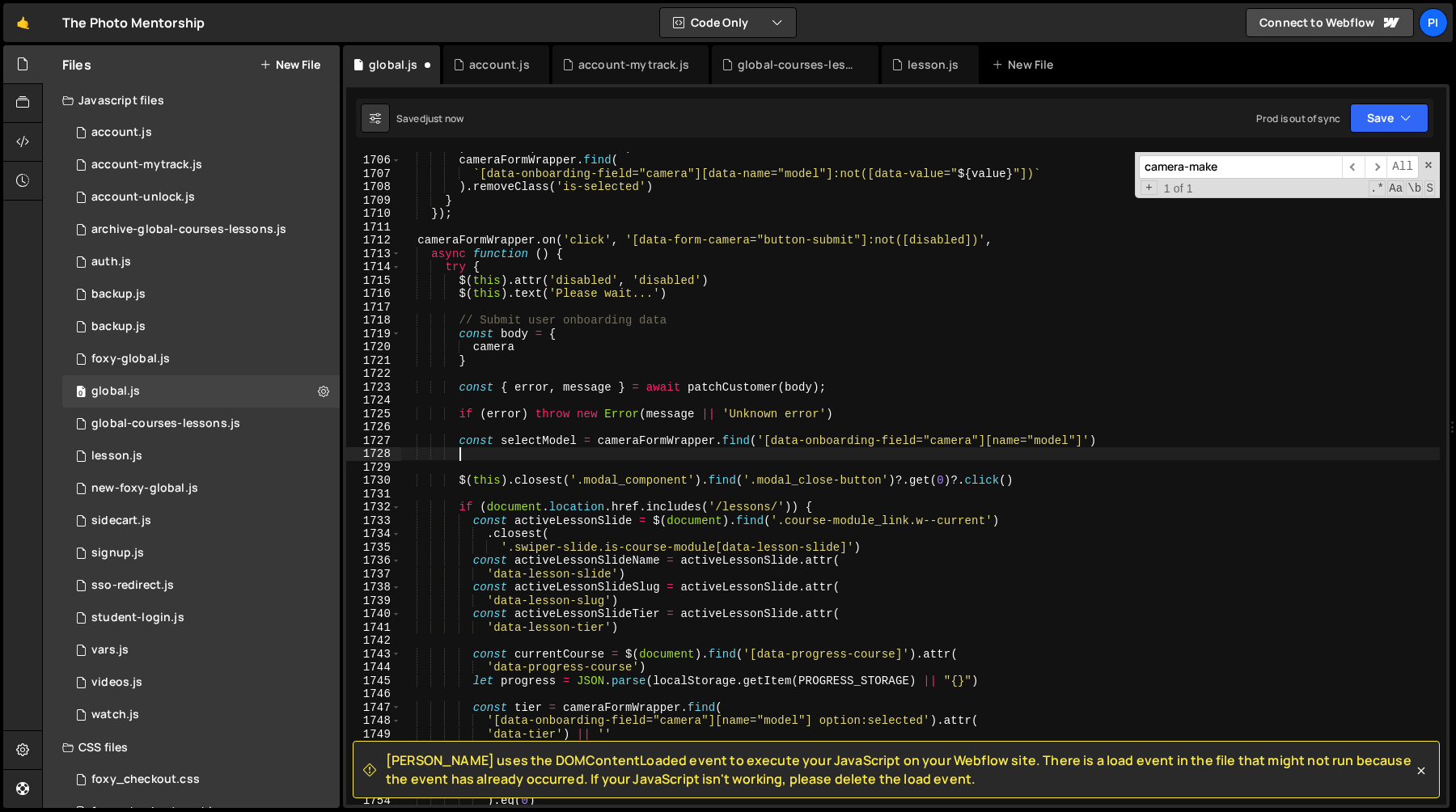
scroll to position [0, 3]
paste textarea "const selectModel = cameraFormWrapper.find('[data-onboarding-field="camera"][na…"
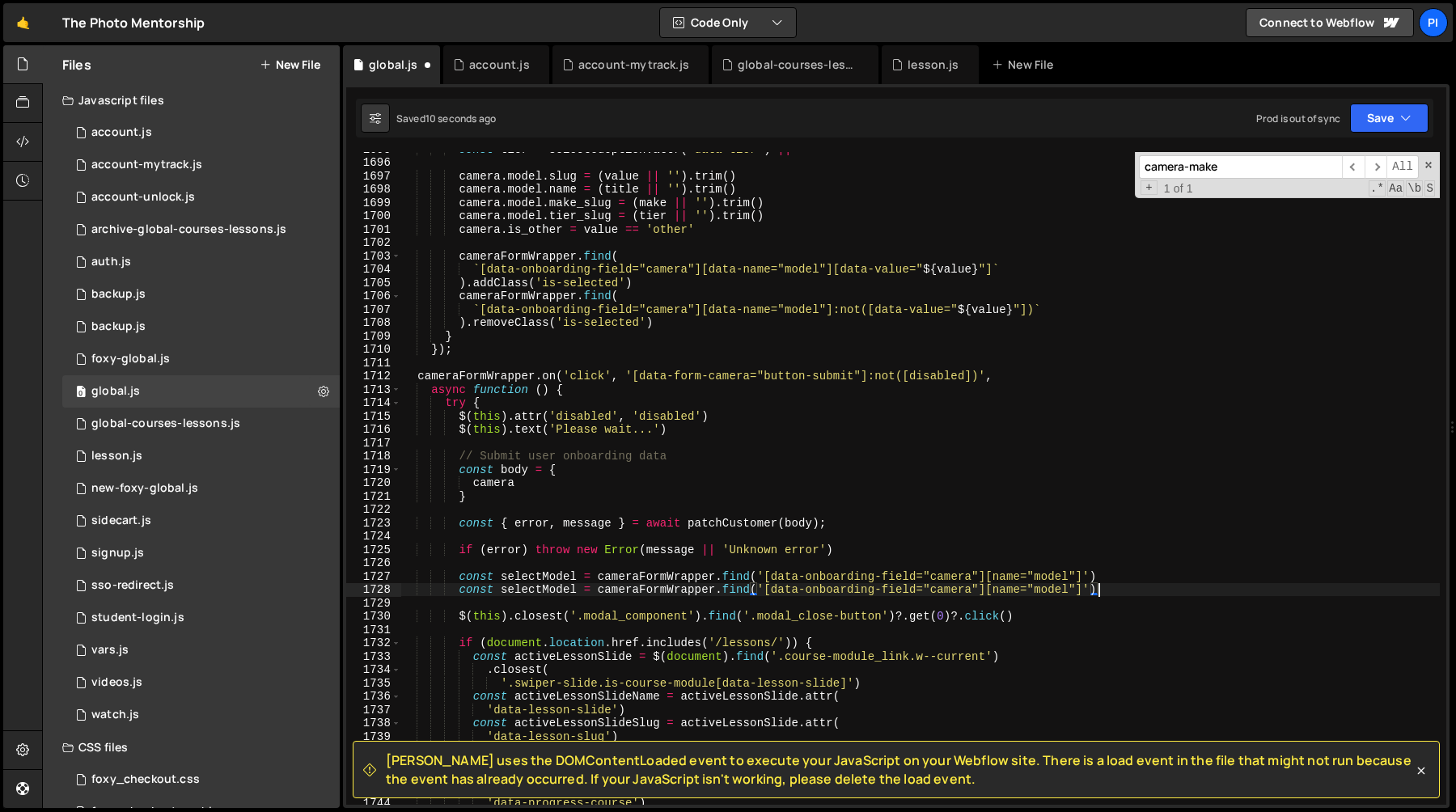
scroll to position [17421, 0]
click at [552, 578] on div "const tier = selectedOption . attr ( 'data-tier' ) || '' camera . model . slug …" at bounding box center [920, 481] width 1039 height 679
click at [1033, 577] on div "const tier = selectedOption . attr ( 'data-tier' ) || '' camera . model . slug …" at bounding box center [920, 481] width 1039 height 679
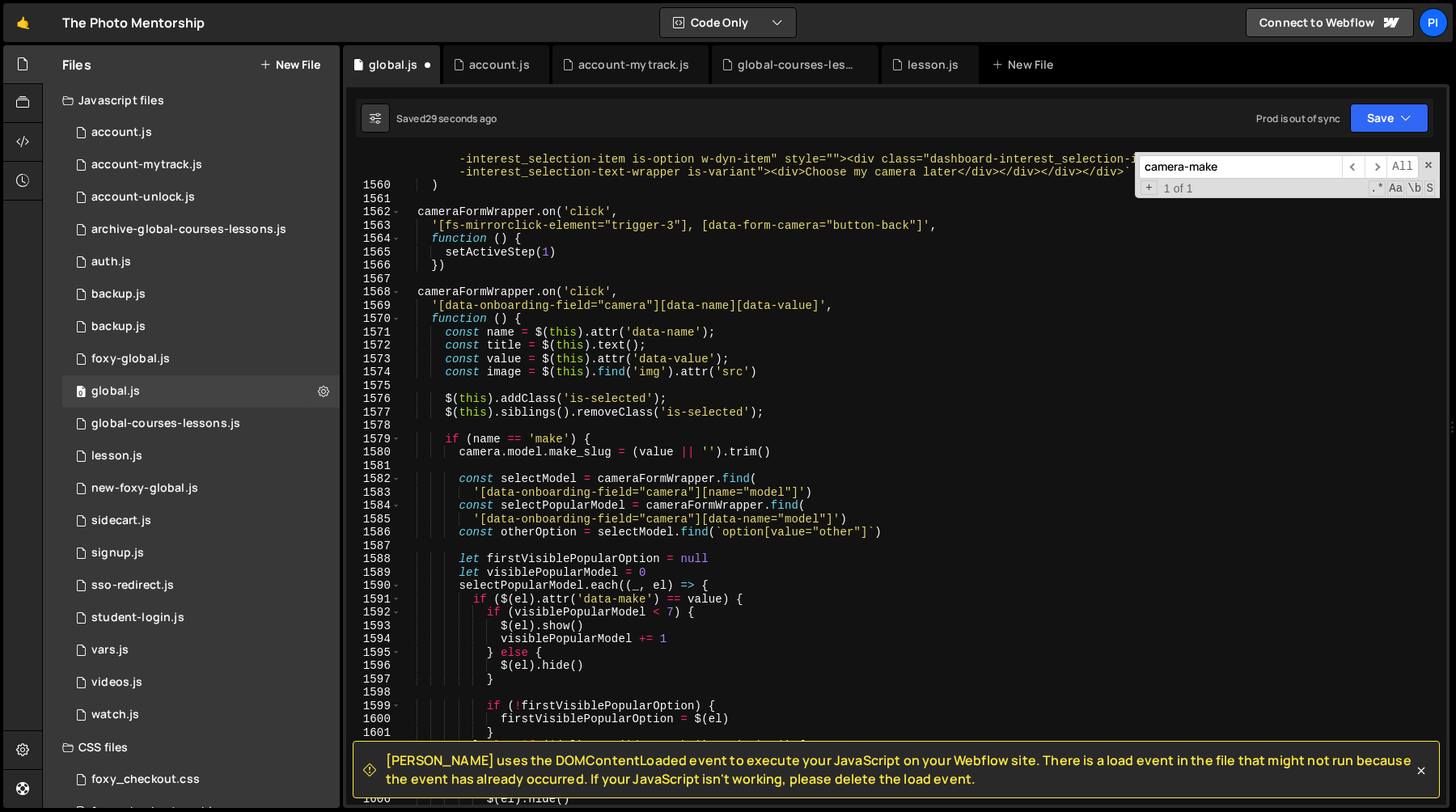
scroll to position [16046, 0]
click at [639, 439] on div "` <div data-make="other" data-onboarding-field="camera" data-name="model" data-…" at bounding box center [920, 491] width 1039 height 706
click at [698, 441] on div "` <div data-make="other" data-onboarding-field="camera" data-name="model" data-…" at bounding box center [920, 491] width 1039 height 706
type textarea "const selectModel = cameraFormWrapper.find('[data-onboarding-field="camera"][na…"
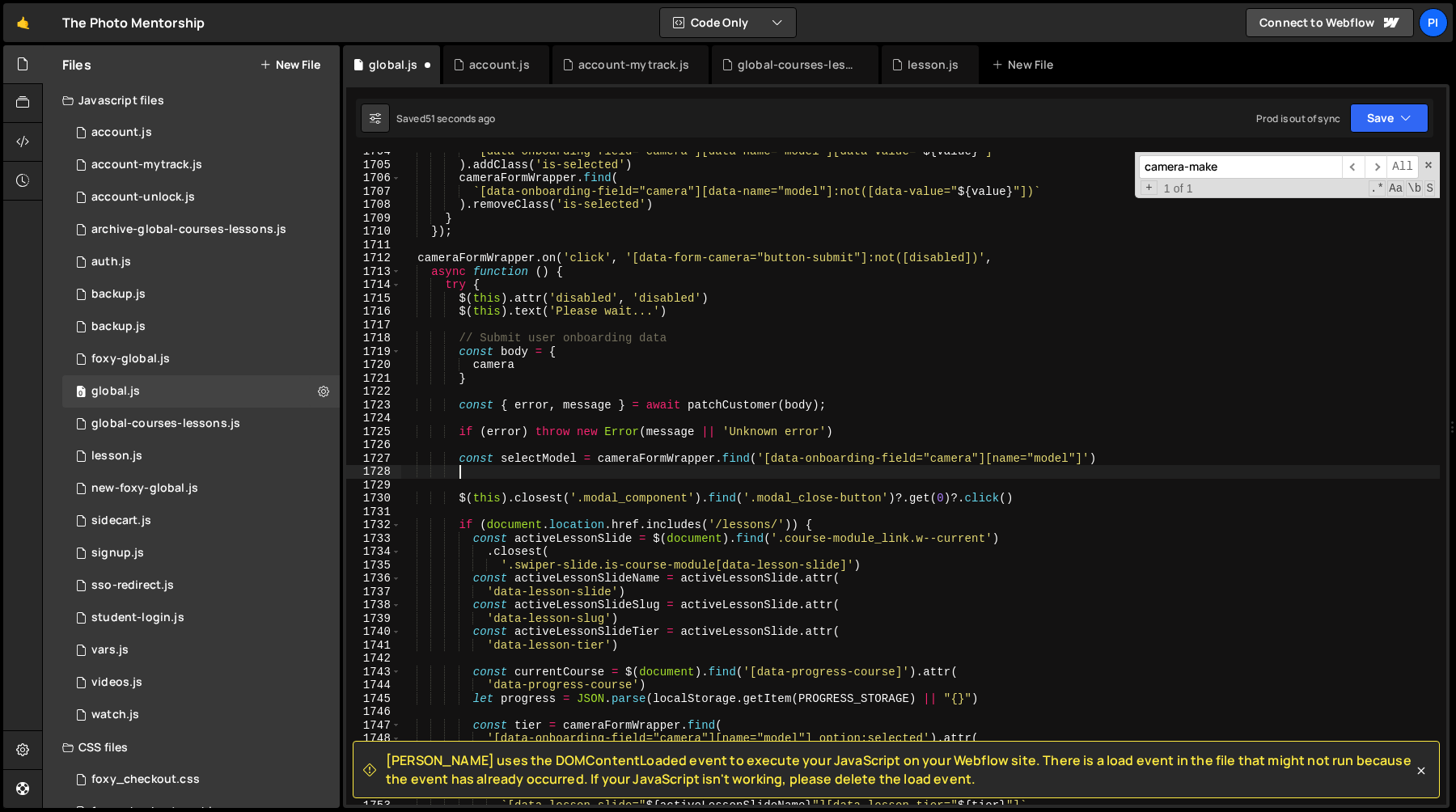
scroll to position [17508, 0]
type textarea "const selectModel = cameraFormWrapper.find('[data-onboarding-field="camera"][na…"
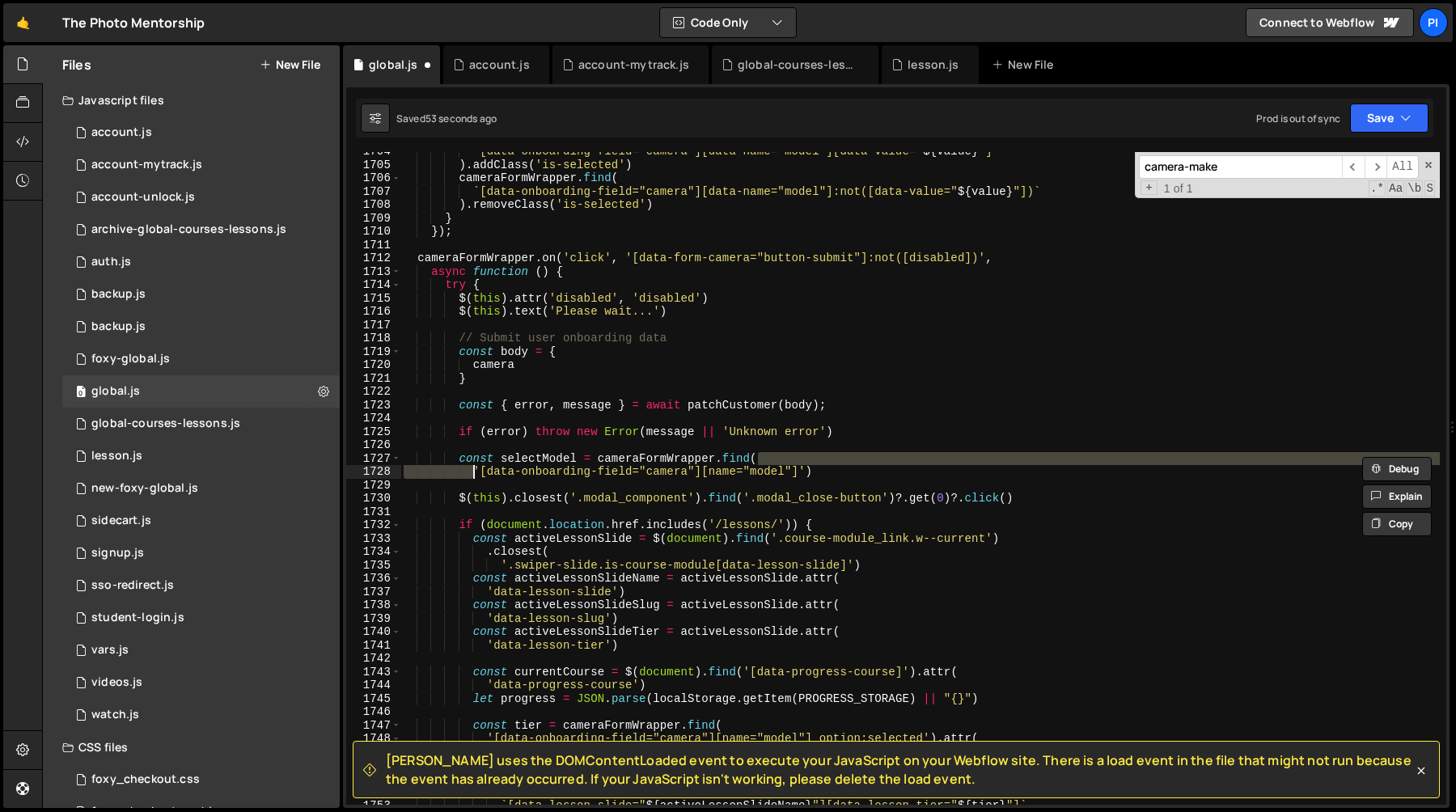
type textarea "})()"
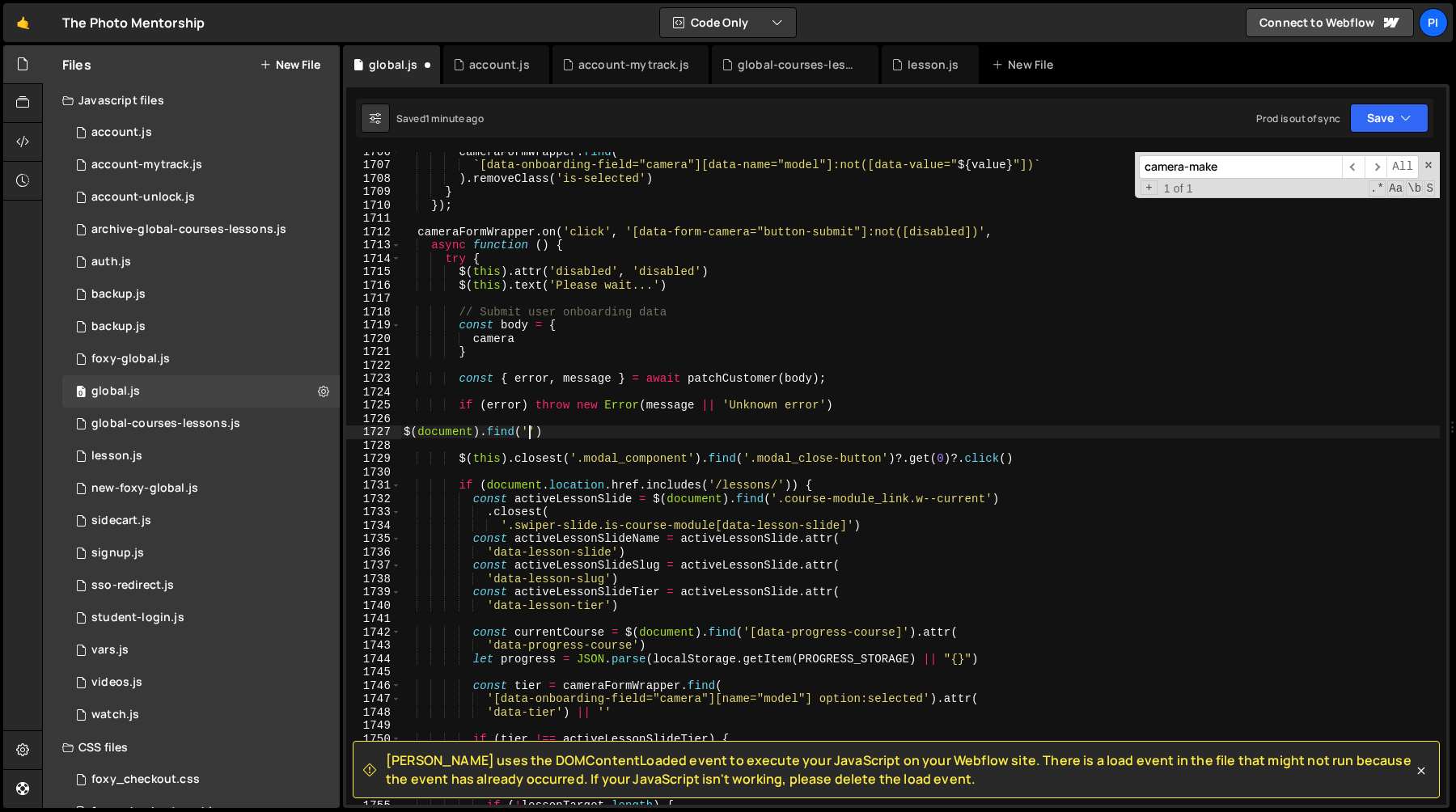
scroll to position [0, 8]
paste textarea "data-fc-custom'"
paste textarea "data-fc-custom"
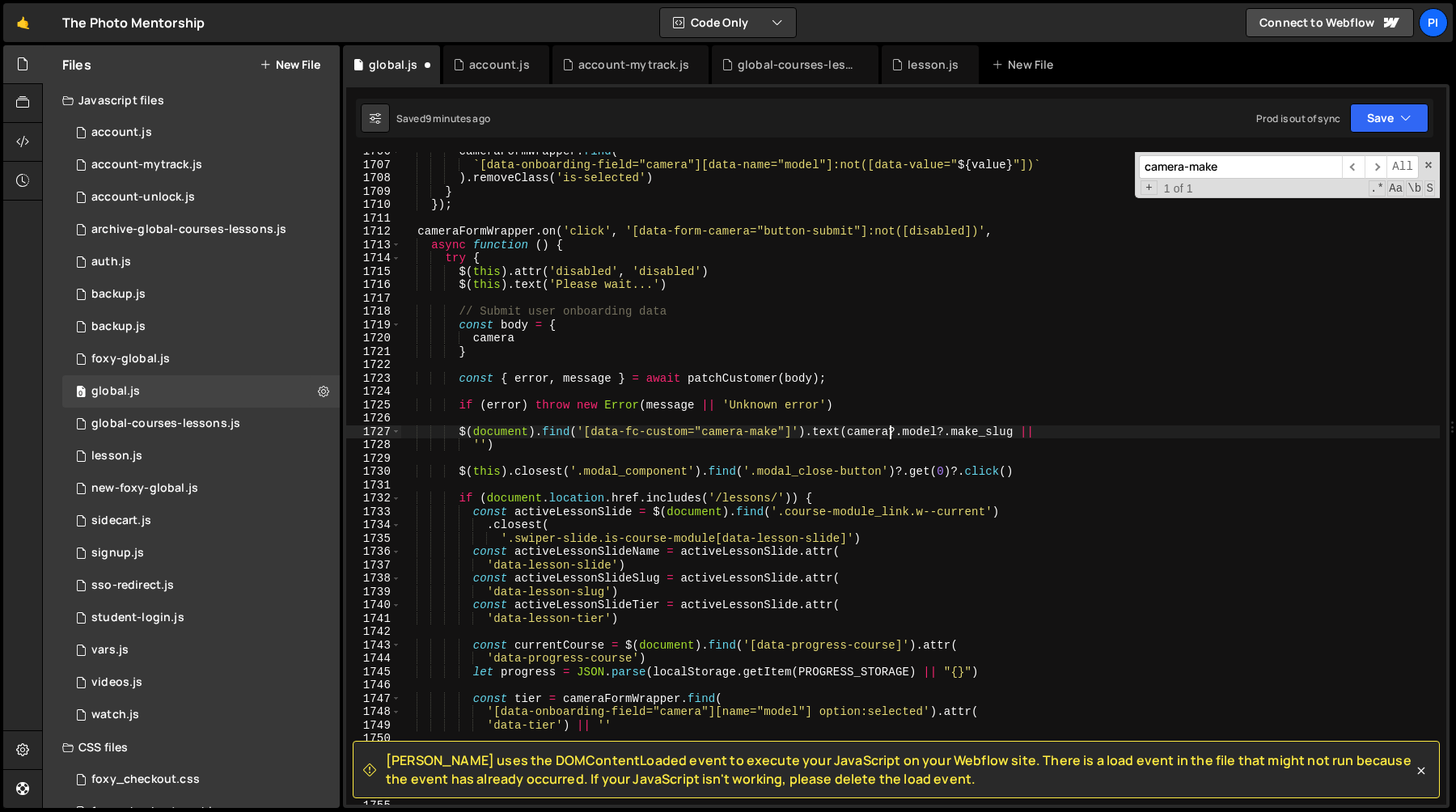
scroll to position [17528, 0]
click at [456, 436] on div "cameraFormWrapper . find ( ` [data-onboarding-field="camera"][data-name="model"…" at bounding box center [920, 484] width 1039 height 679
click at [517, 445] on div "cameraFormWrapper . find ( ` [data-onboarding-field="camera"][data-name="model"…" at bounding box center [920, 484] width 1039 height 679
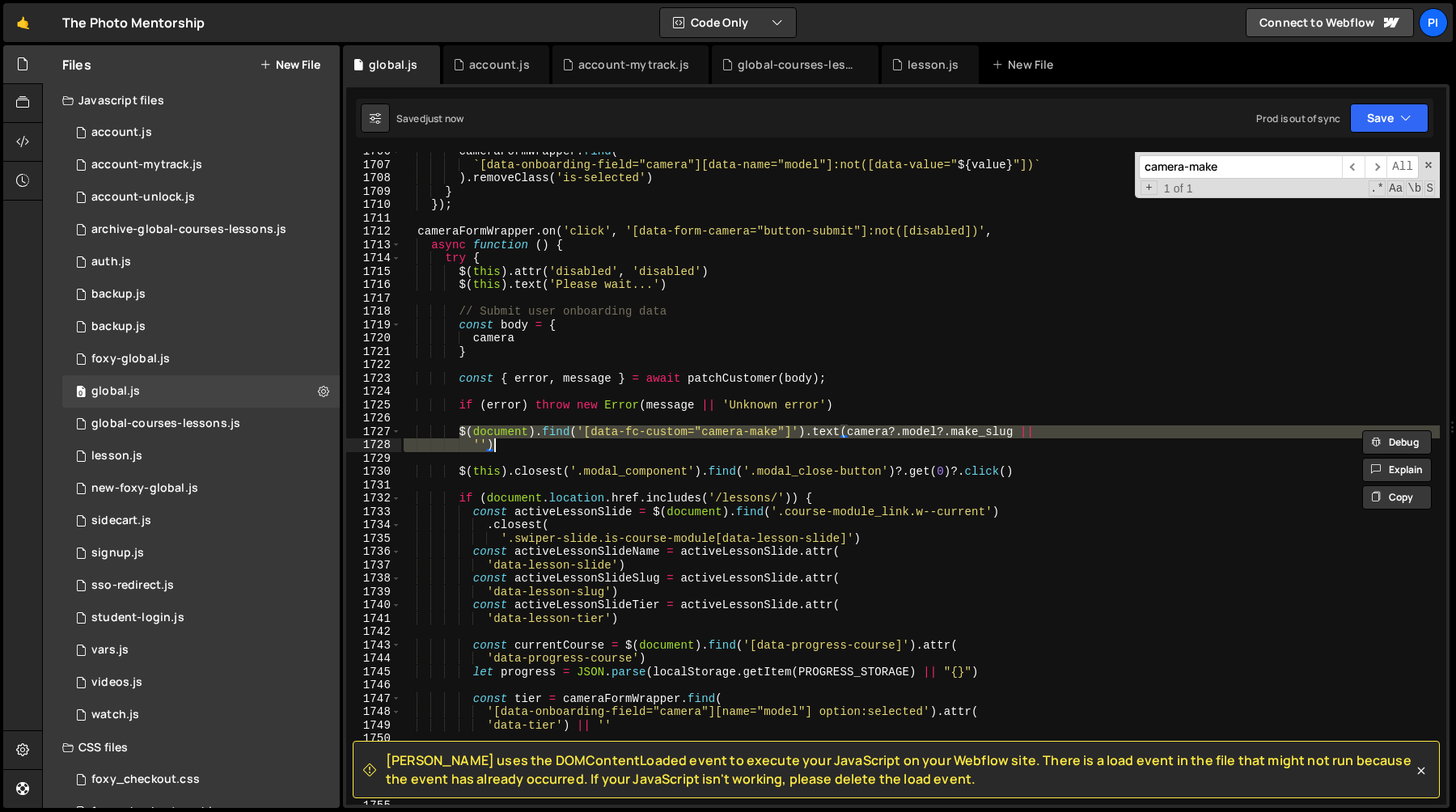
click at [517, 445] on div "cameraFormWrapper . find ( ` [data-onboarding-field="camera"][data-name="model"…" at bounding box center [920, 478] width 1039 height 653
type textarea "'')"
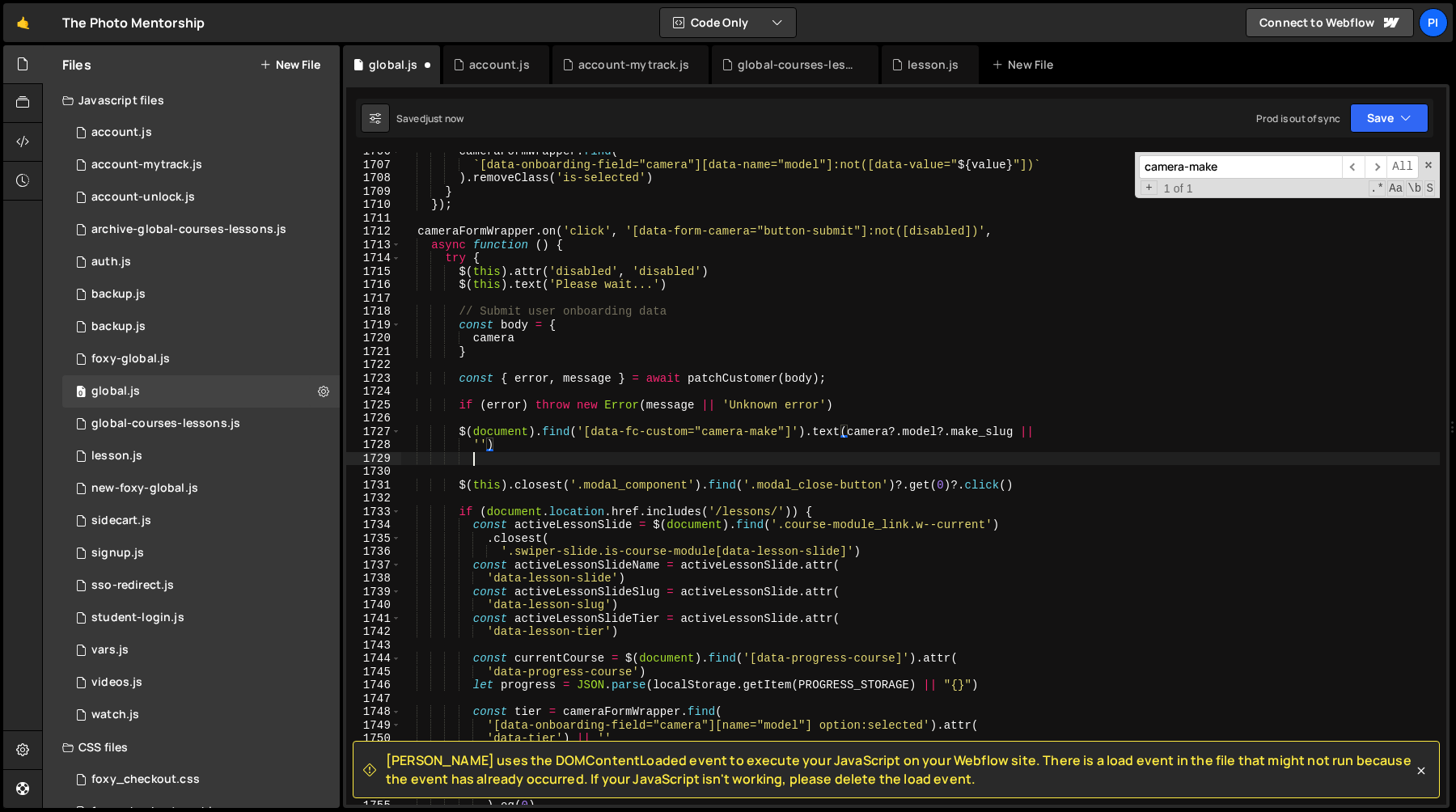
scroll to position [0, 4]
paste textarea "'')"
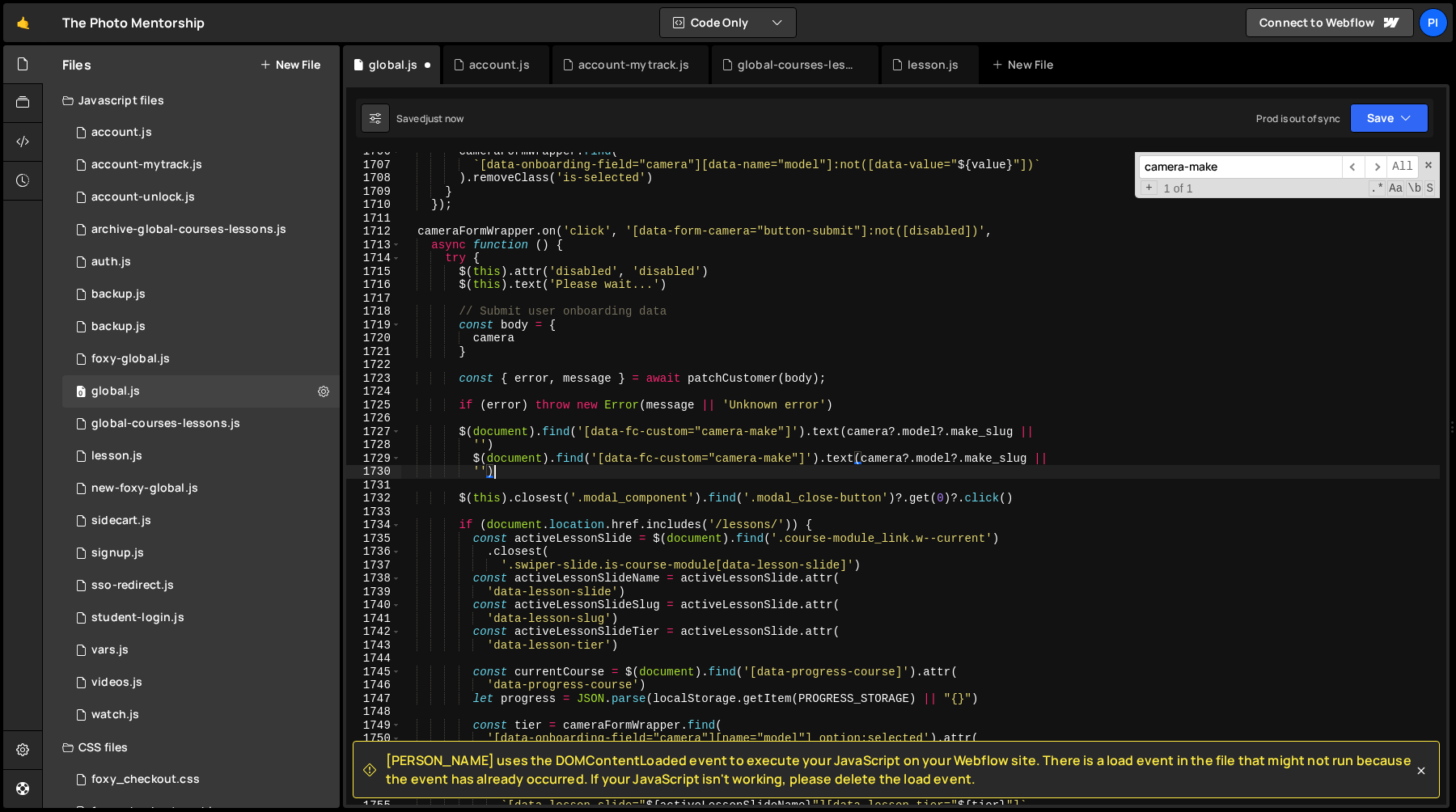
click at [768, 461] on div "cameraFormWrapper . find ( ` [data-onboarding-field="camera"][data-name="model"…" at bounding box center [920, 484] width 1039 height 679
click at [1011, 459] on div "cameraFormWrapper . find ( ` [data-onboarding-field="camera"][data-name="model"…" at bounding box center [920, 484] width 1039 height 679
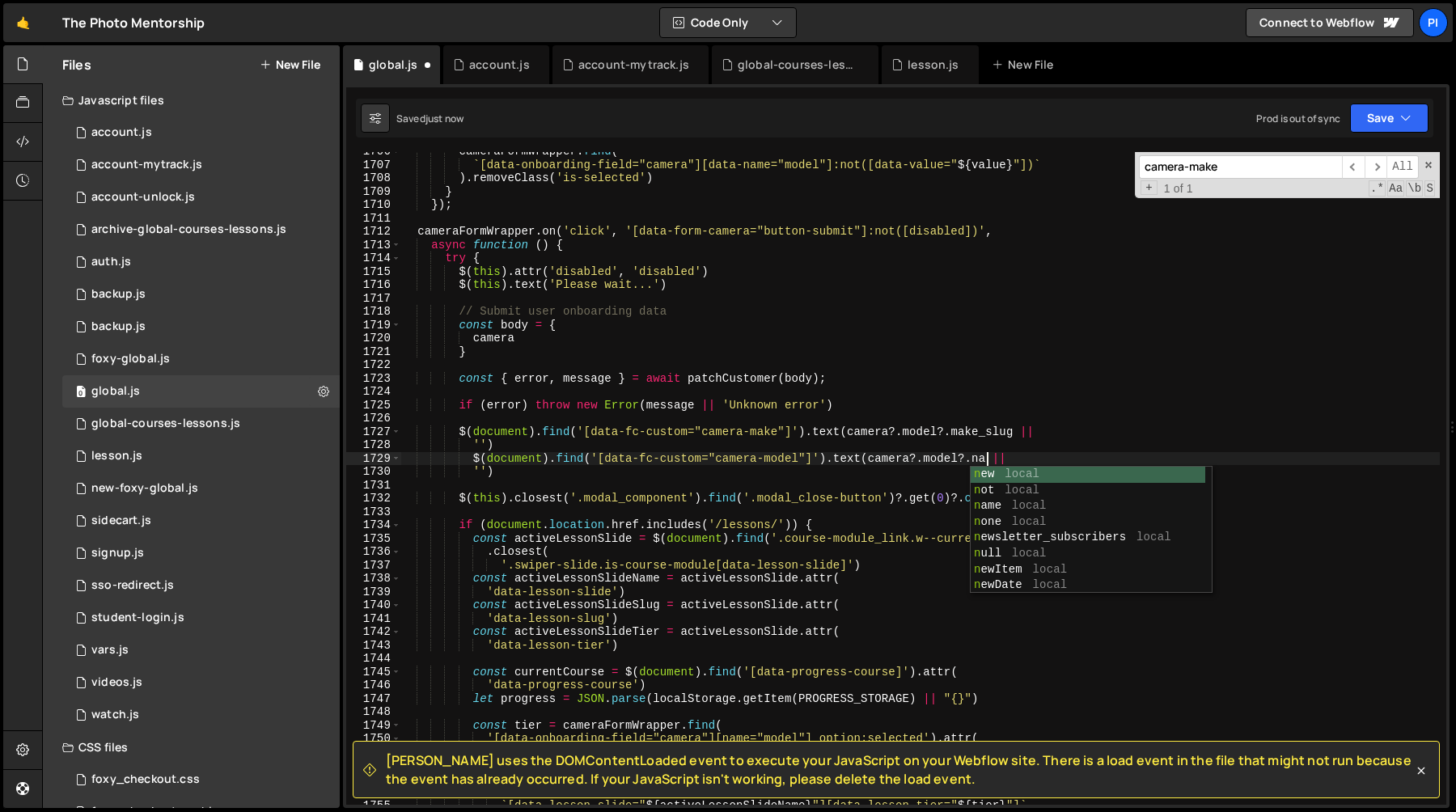
scroll to position [0, 41]
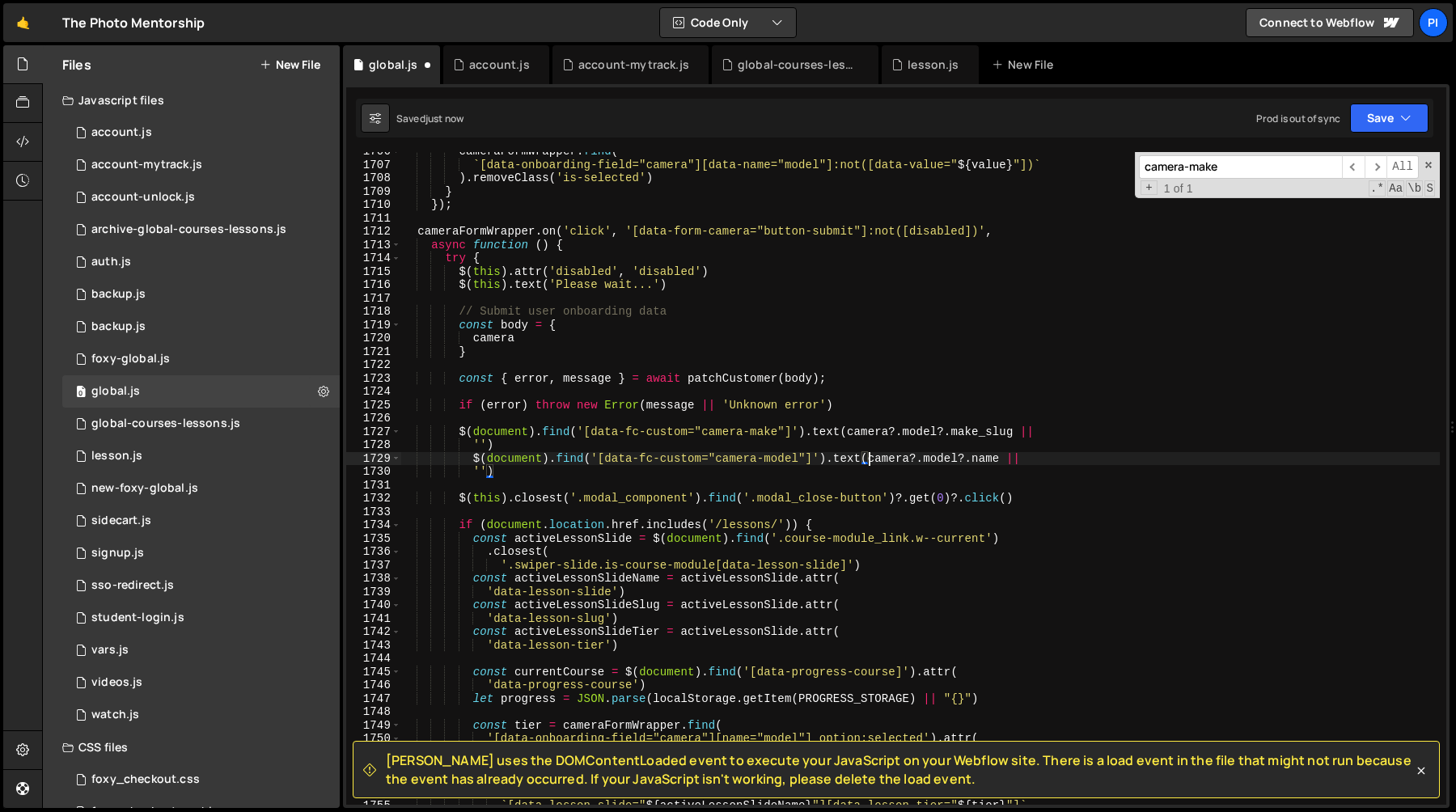
click at [867, 460] on div "cameraFormWrapper . find ( ` [data-onboarding-field="camera"][data-name="model"…" at bounding box center [920, 484] width 1039 height 679
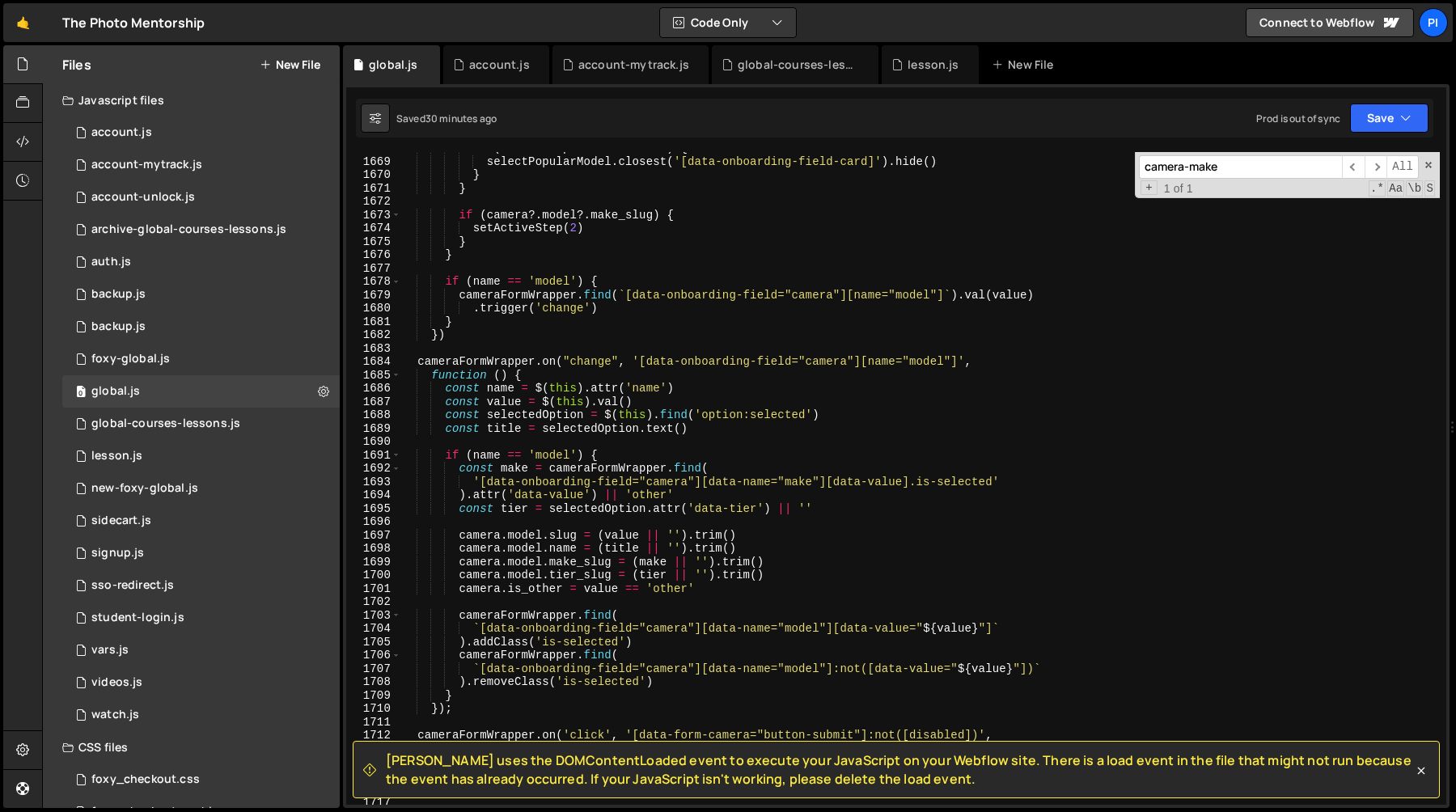
scroll to position [17108, 0]
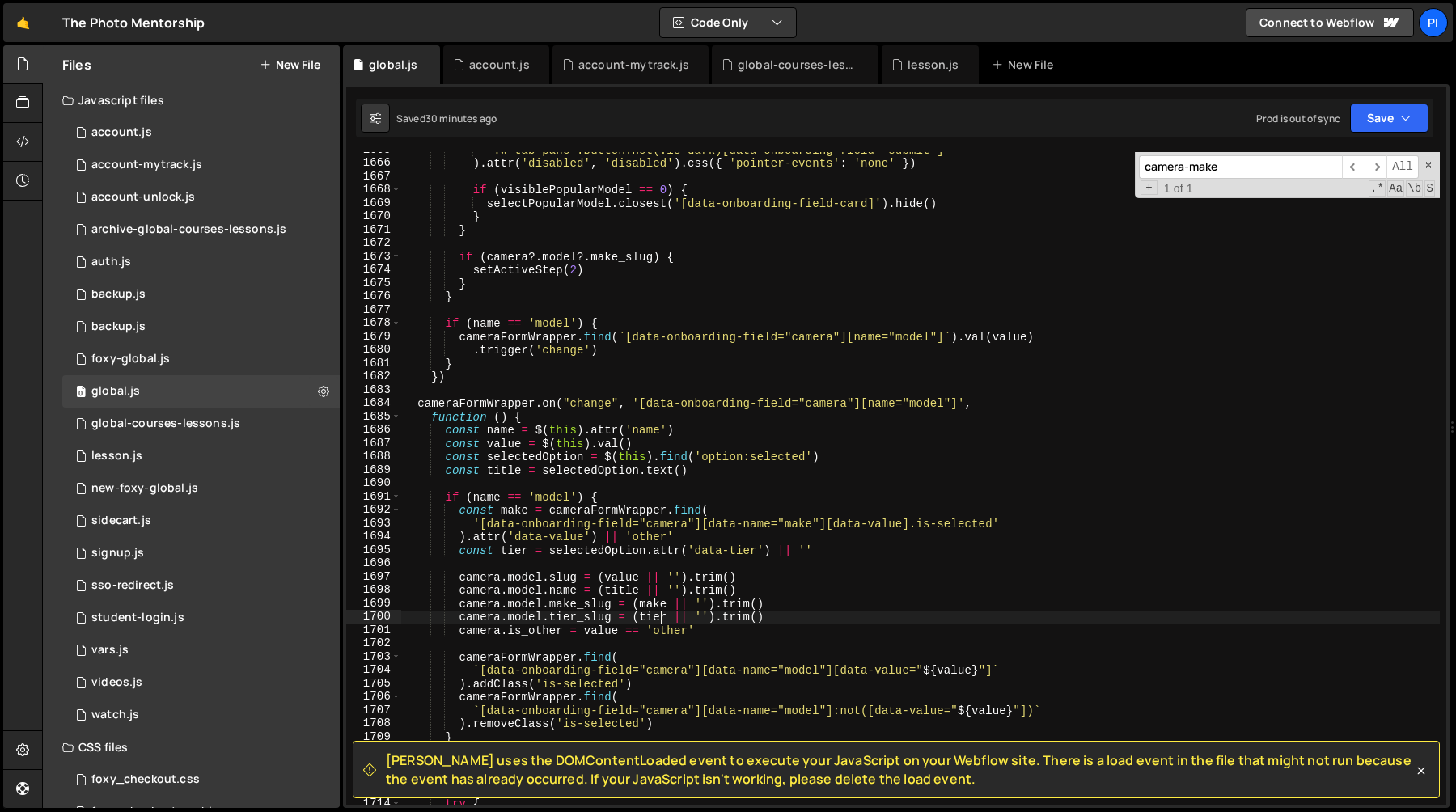
click at [659, 616] on div "'.w-tab-pane .button:not(.is-dark)[data-onboarding-field="submit"]' ) . attr ( …" at bounding box center [920, 482] width 1039 height 679
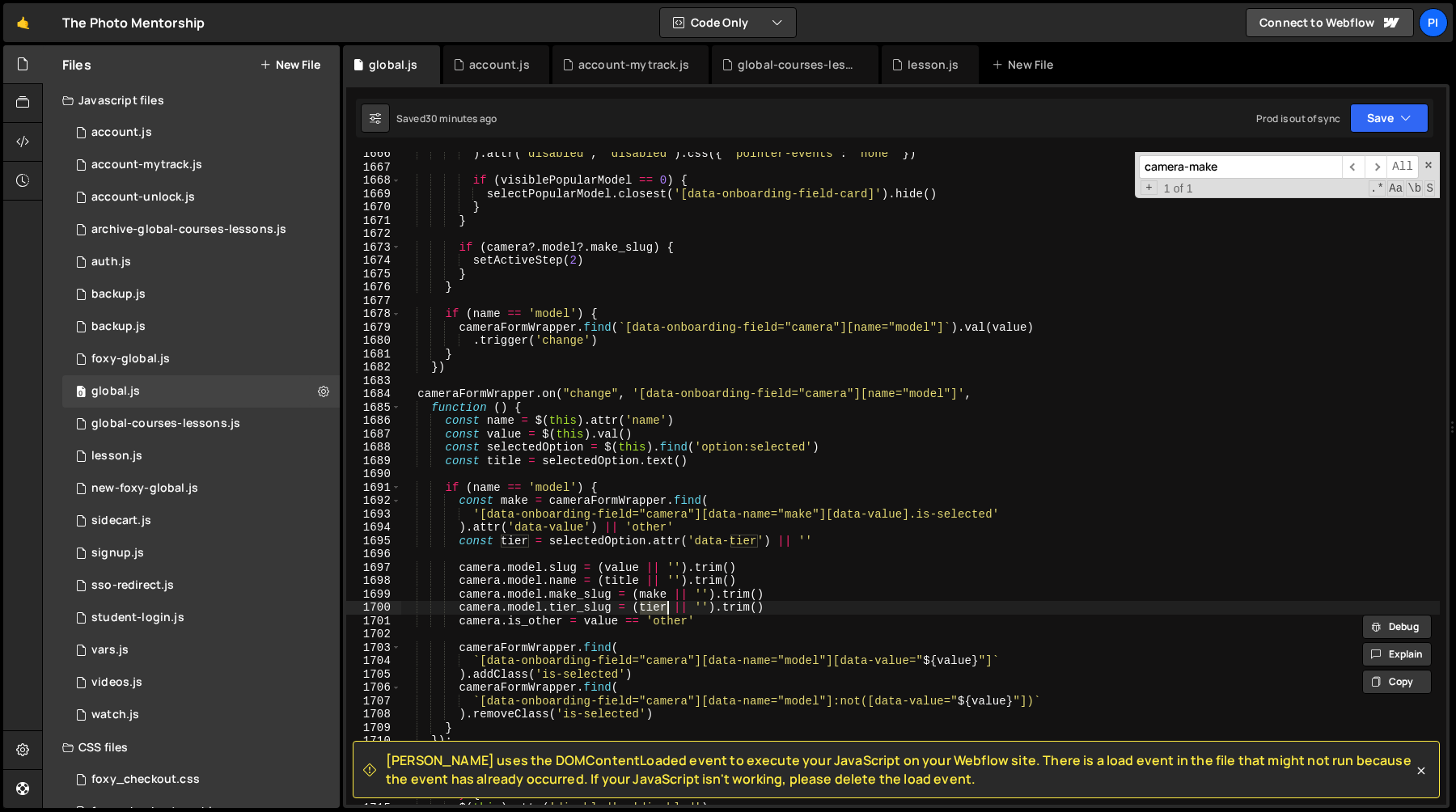
scroll to position [17138, 0]
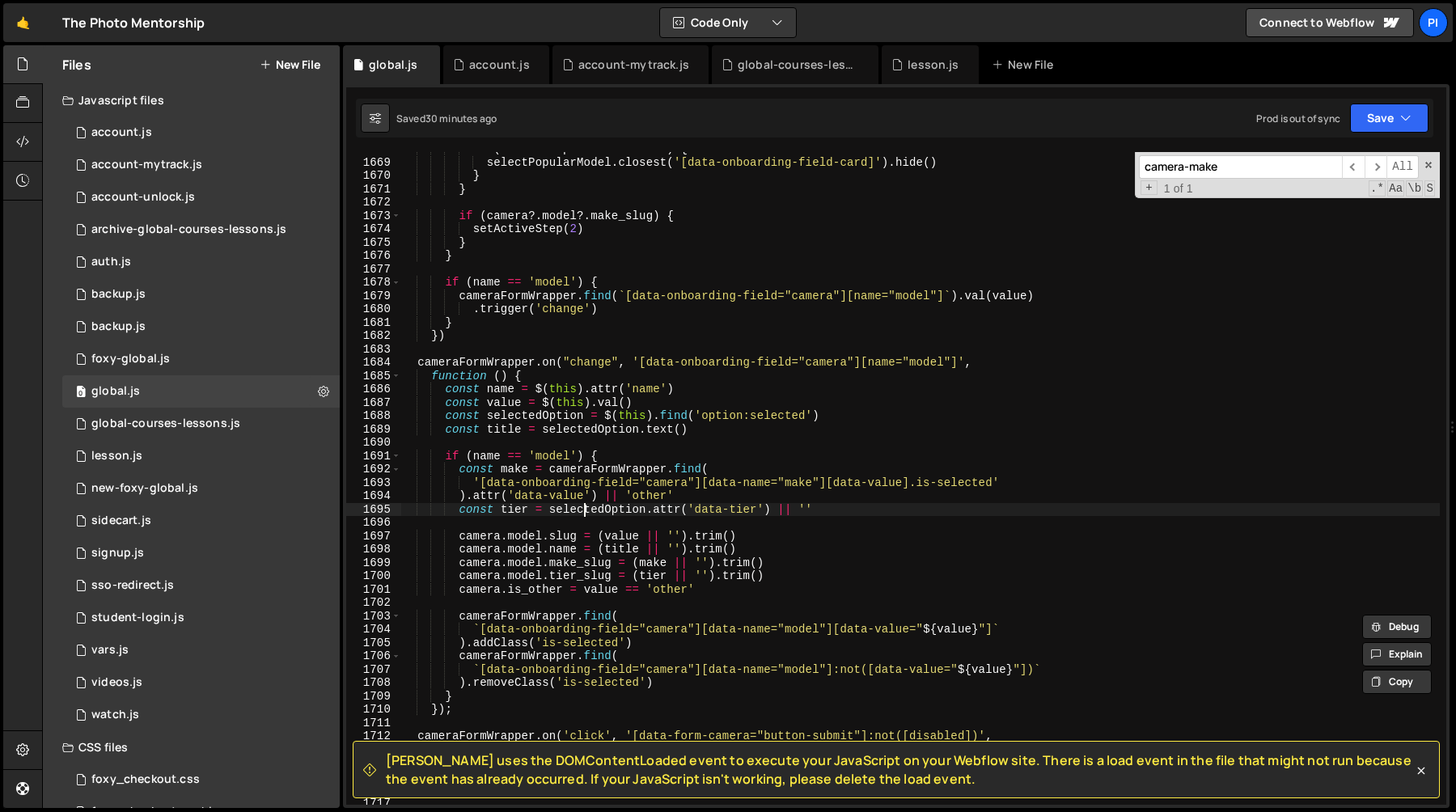
click at [585, 514] on div "if ( visiblePopularModel == 0 ) { selectPopularModel . closest ( '[data-onboard…" at bounding box center [920, 481] width 1039 height 679
click at [766, 507] on div "if ( visiblePopularModel == 0 ) { selectPopularModel . closest ( '[data-onboard…" at bounding box center [920, 481] width 1039 height 679
click at [774, 508] on div "if ( visiblePopularModel == 0 ) { selectPopularModel . closest ( '[data-onboard…" at bounding box center [920, 481] width 1039 height 679
click at [546, 512] on div "if ( visiblePopularModel == 0 ) { selectPopularModel . closest ( '[data-onboard…" at bounding box center [920, 481] width 1039 height 679
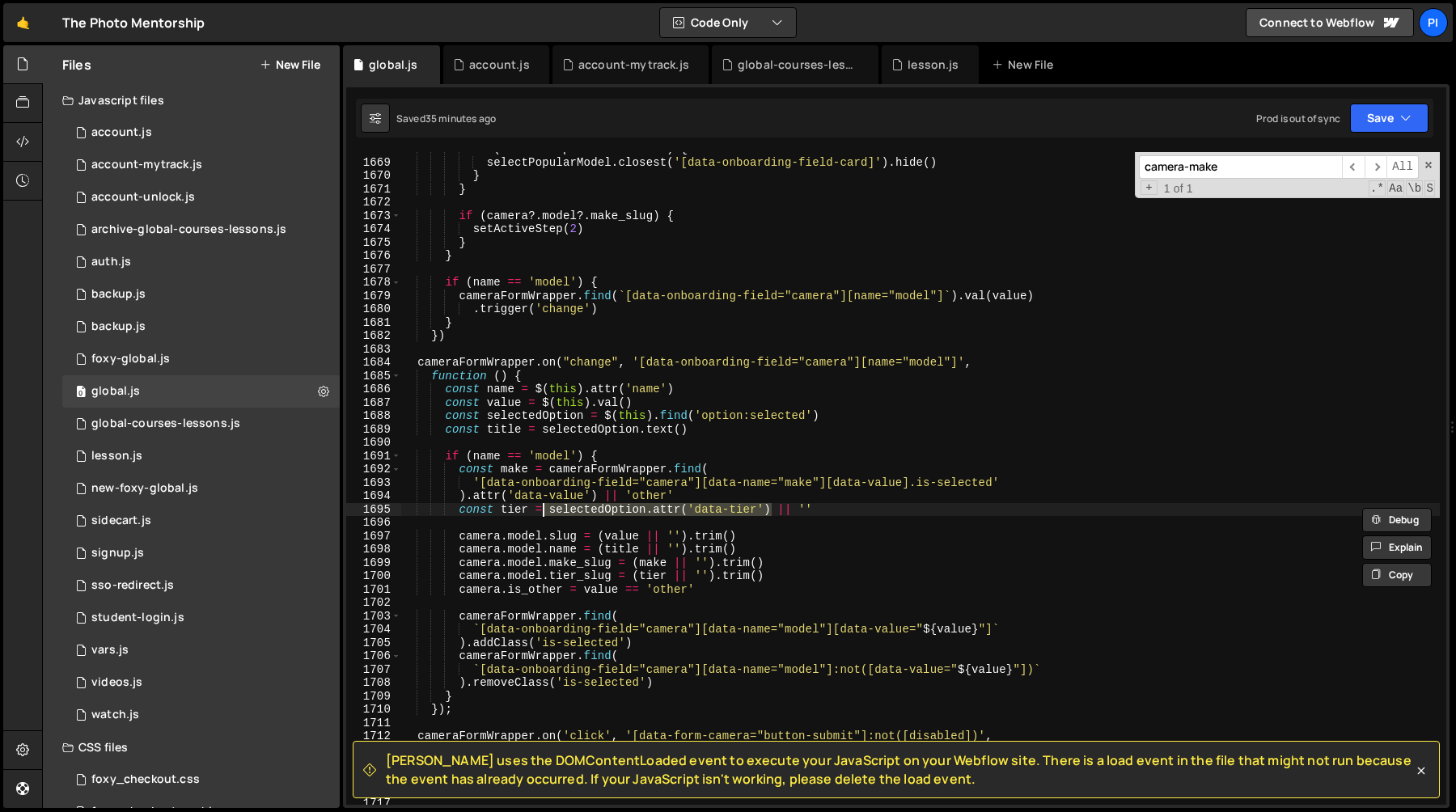
click at [591, 567] on div "if ( visiblePopularModel == 0 ) { selectPopularModel . closest ( '[data-onboard…" at bounding box center [920, 481] width 1039 height 679
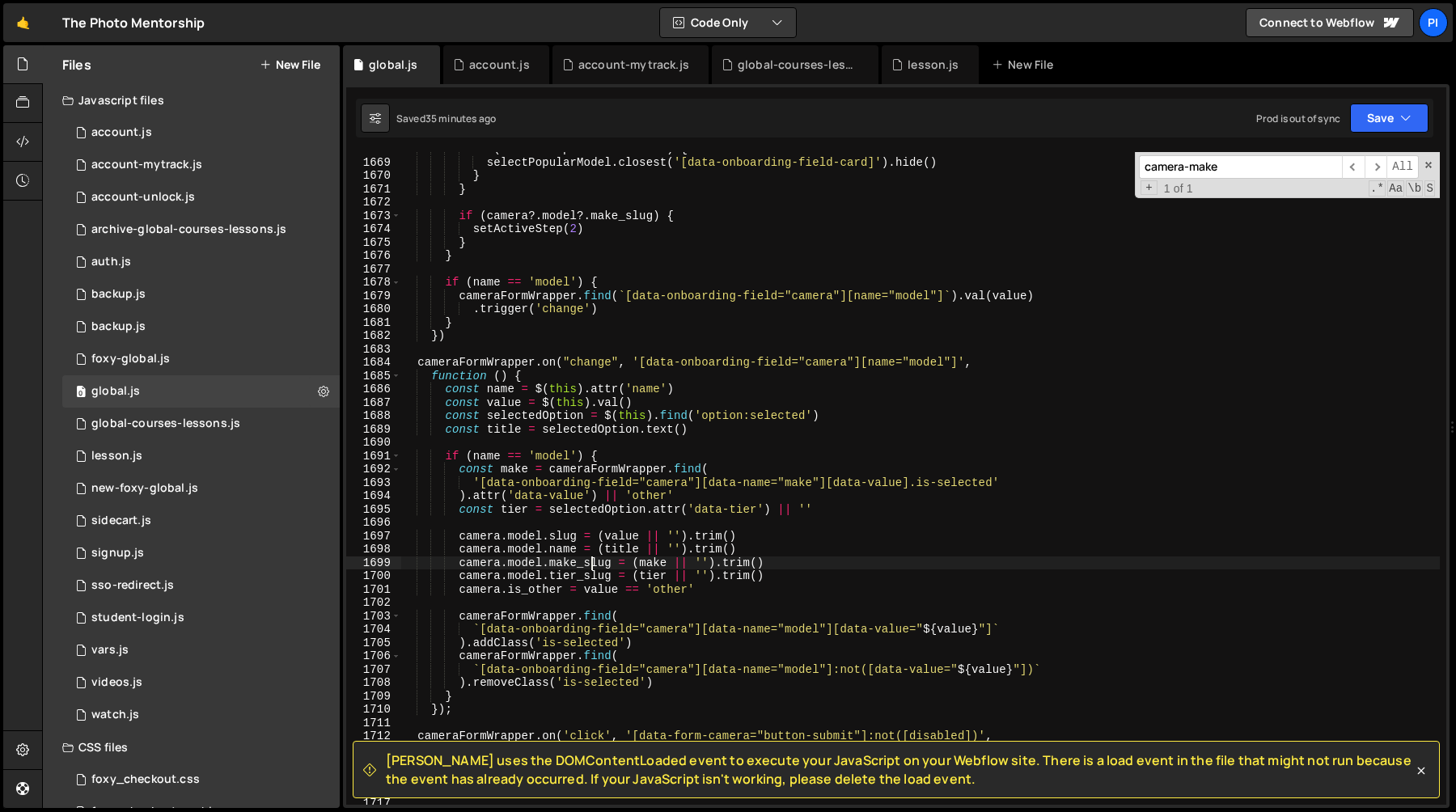
click at [591, 567] on div "if ( visiblePopularModel == 0 ) { selectPopularModel . closest ( '[data-onboard…" at bounding box center [920, 481] width 1039 height 679
click at [592, 578] on div "if ( visiblePopularModel == 0 ) { selectPopularModel . closest ( '[data-onboard…" at bounding box center [920, 481] width 1039 height 679
type textarea "camera.model.tier_slug = (tier || '').trim()"
click at [592, 578] on div "if ( visiblePopularModel == 0 ) { selectPopularModel . closest ( '[data-onboard…" at bounding box center [920, 481] width 1039 height 679
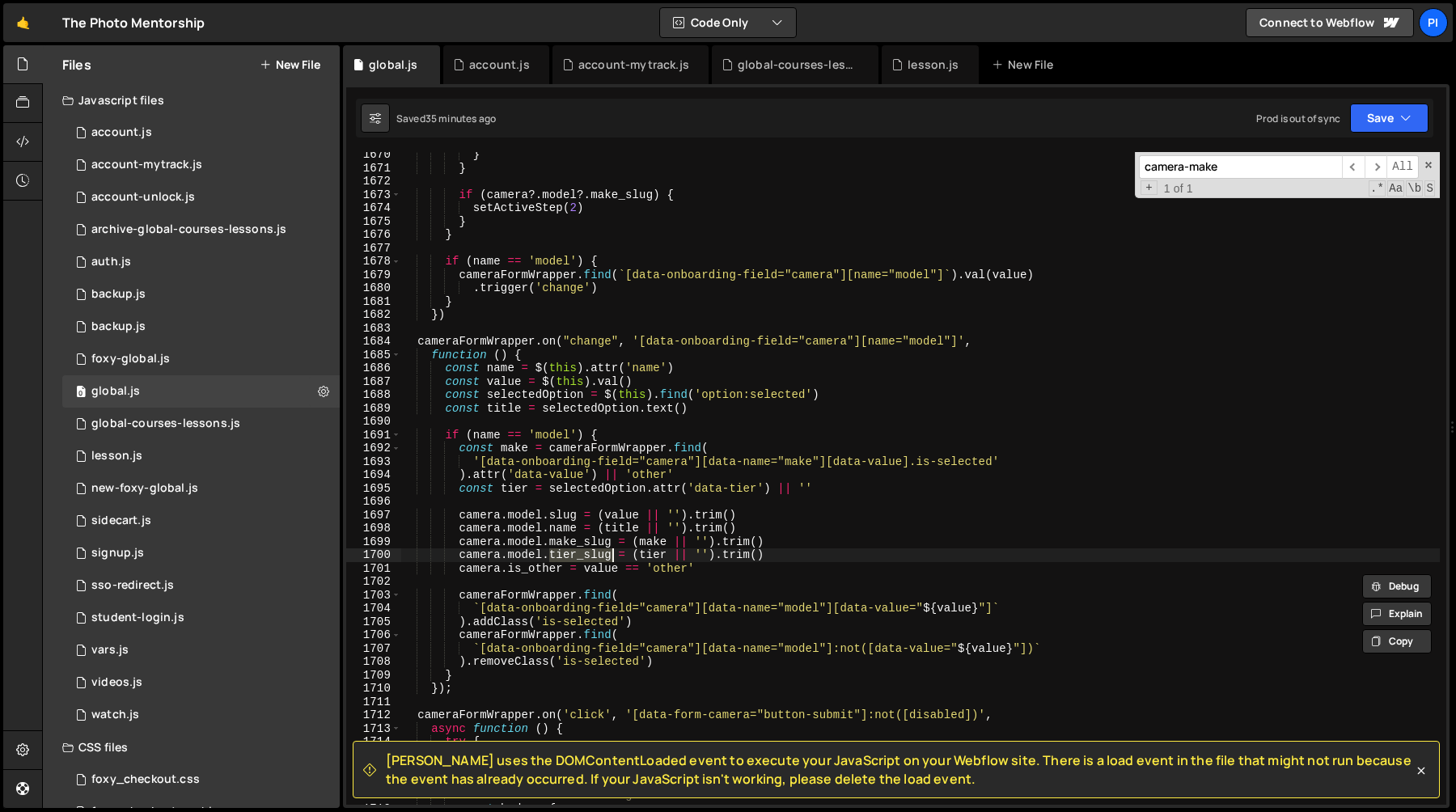
scroll to position [17210, 0]
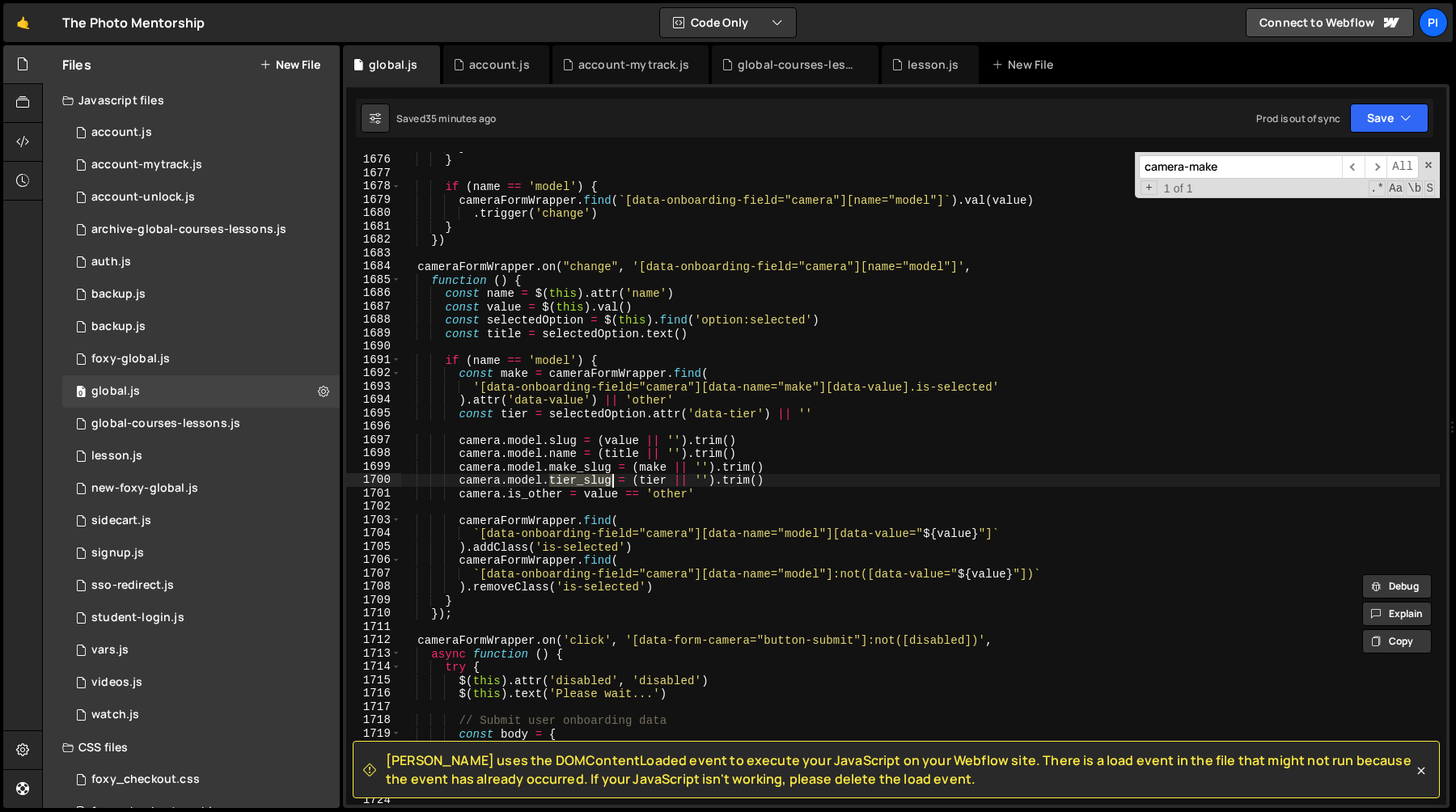
click at [597, 478] on div "} } if ( name == 'model' ) { cameraFormWrapper . find ( ` [data-onboarding-fiel…" at bounding box center [920, 478] width 1039 height 653
click at [597, 478] on div "} } if ( name == 'model' ) { cameraFormWrapper . find ( ` [data-onboarding-fiel…" at bounding box center [920, 479] width 1039 height 679
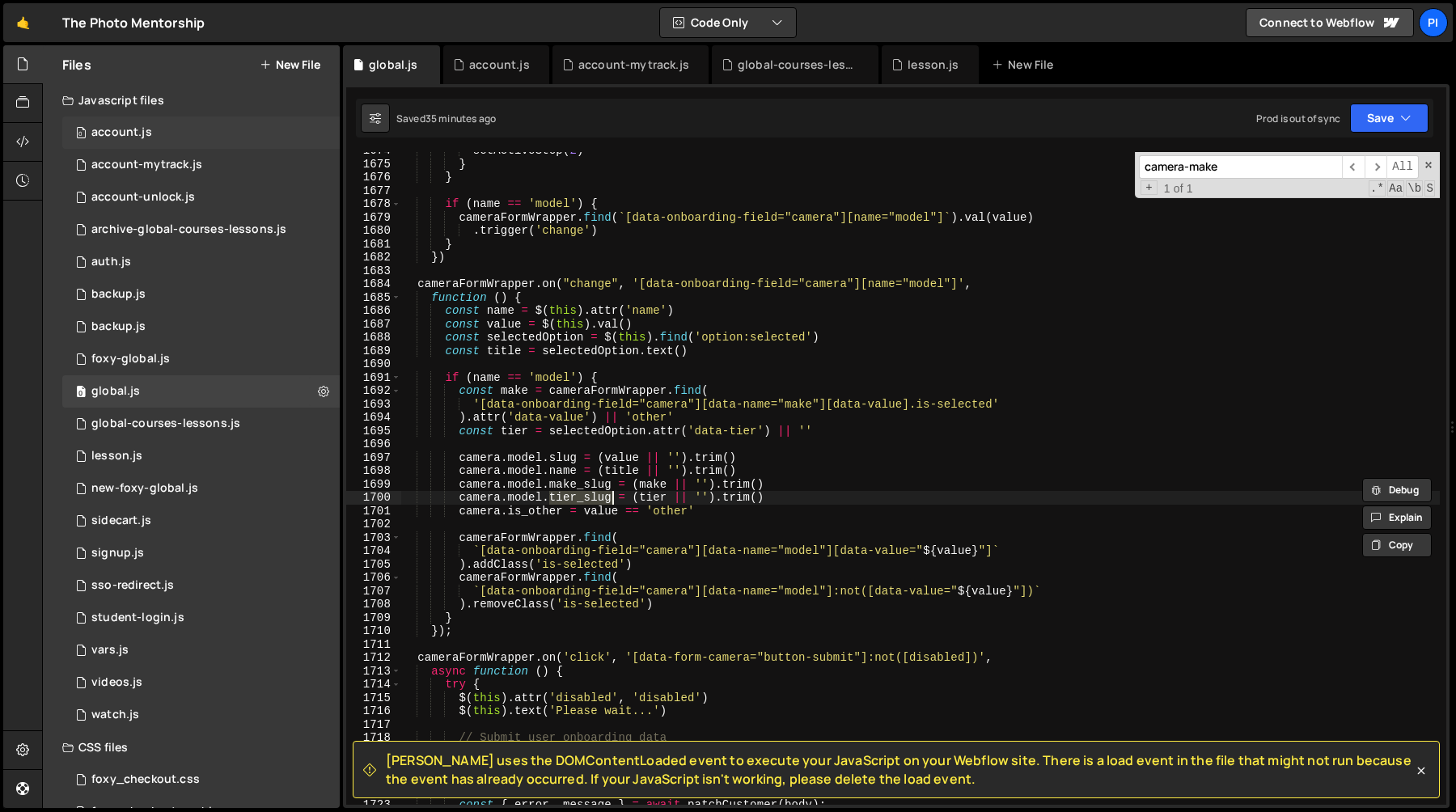
click at [206, 132] on div "0 account.js 0" at bounding box center [201, 132] width 278 height 32
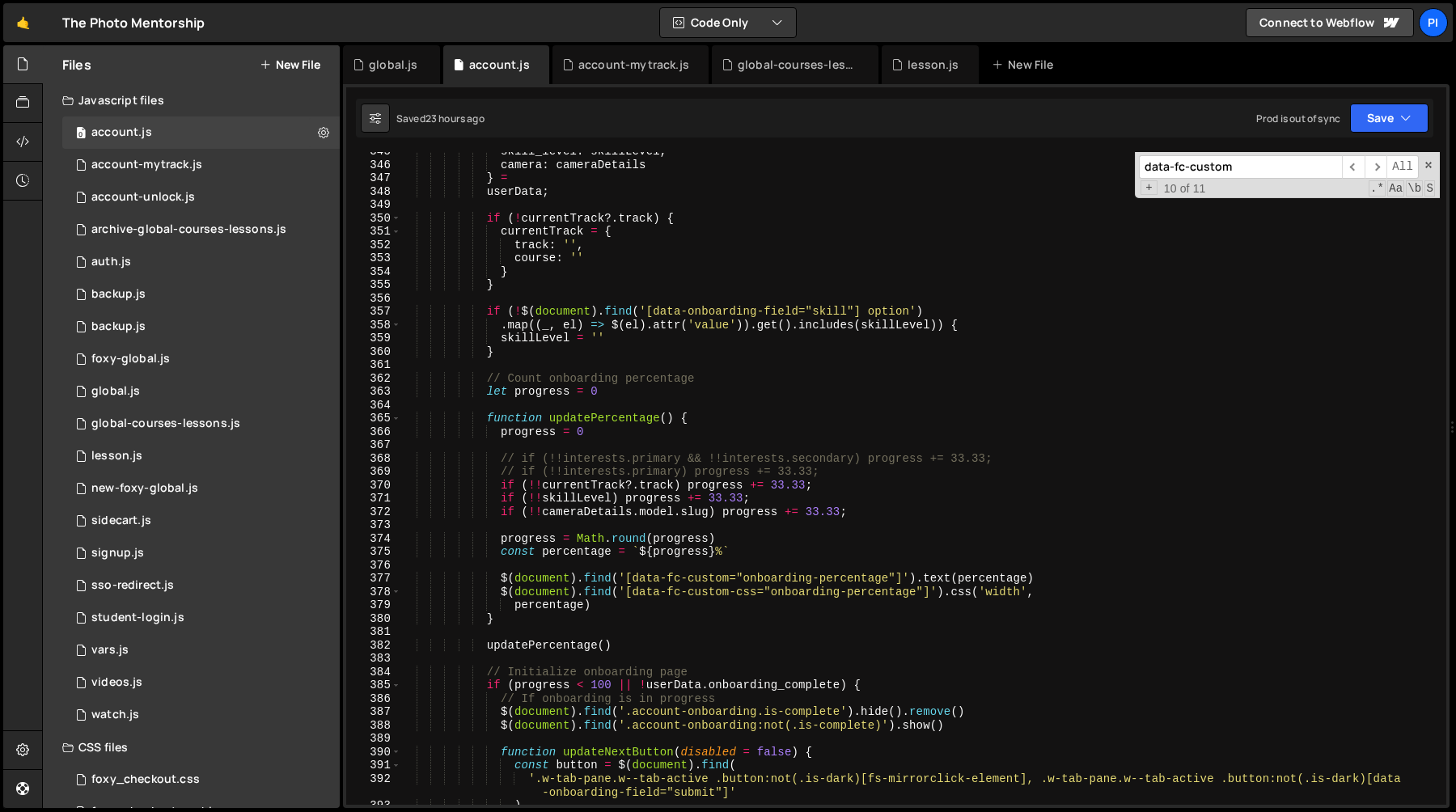
scroll to position [4535, 0]
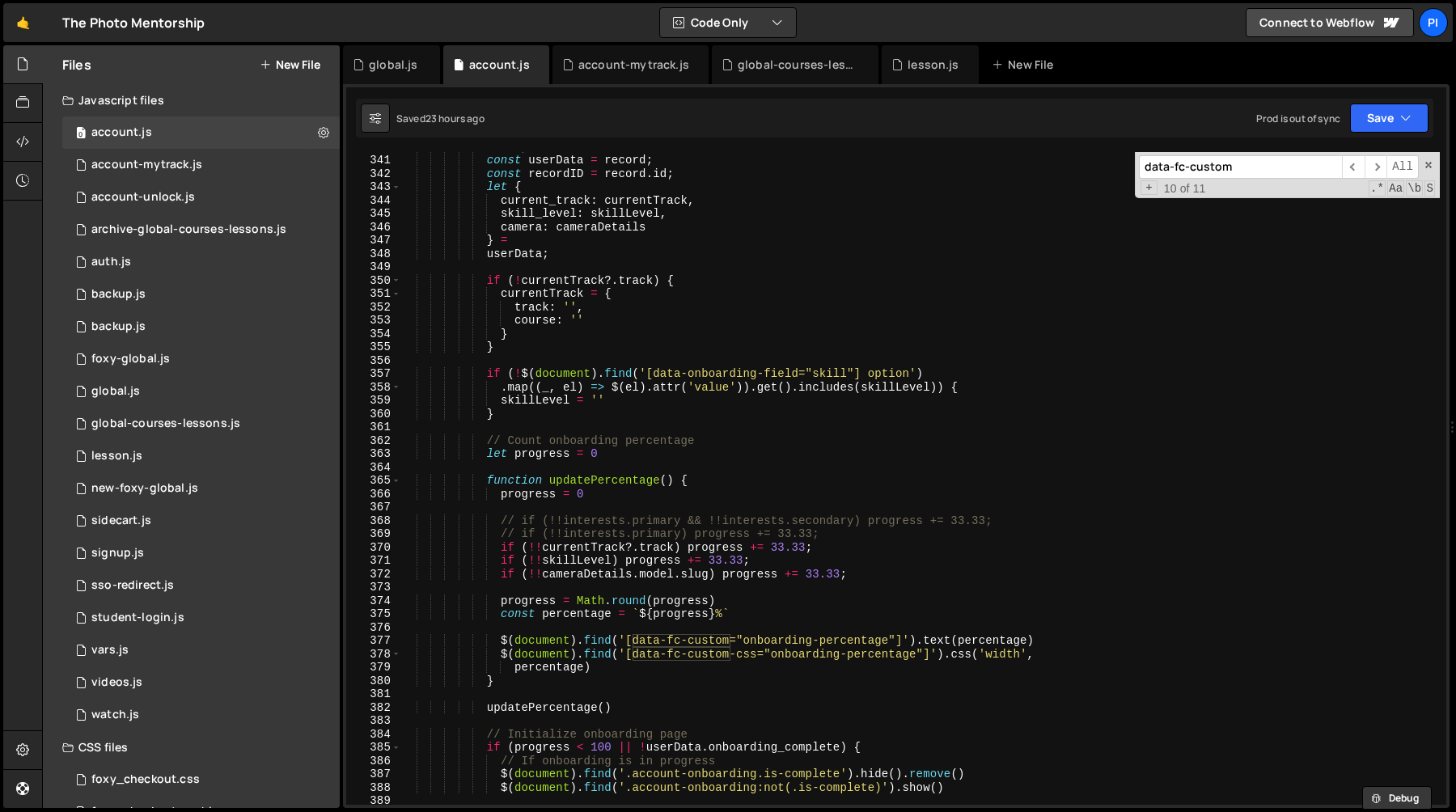
click at [1263, 171] on input "data-fc-custom" at bounding box center [1240, 167] width 203 height 24
drag, startPoint x: 1263, startPoint y: 171, endPoint x: 1138, endPoint y: 171, distance: 125.0
click at [1138, 171] on div "data-fc-custom ​ ​ All Replace All + 10 of 11 .* Aa \b S" at bounding box center [1287, 175] width 305 height 46
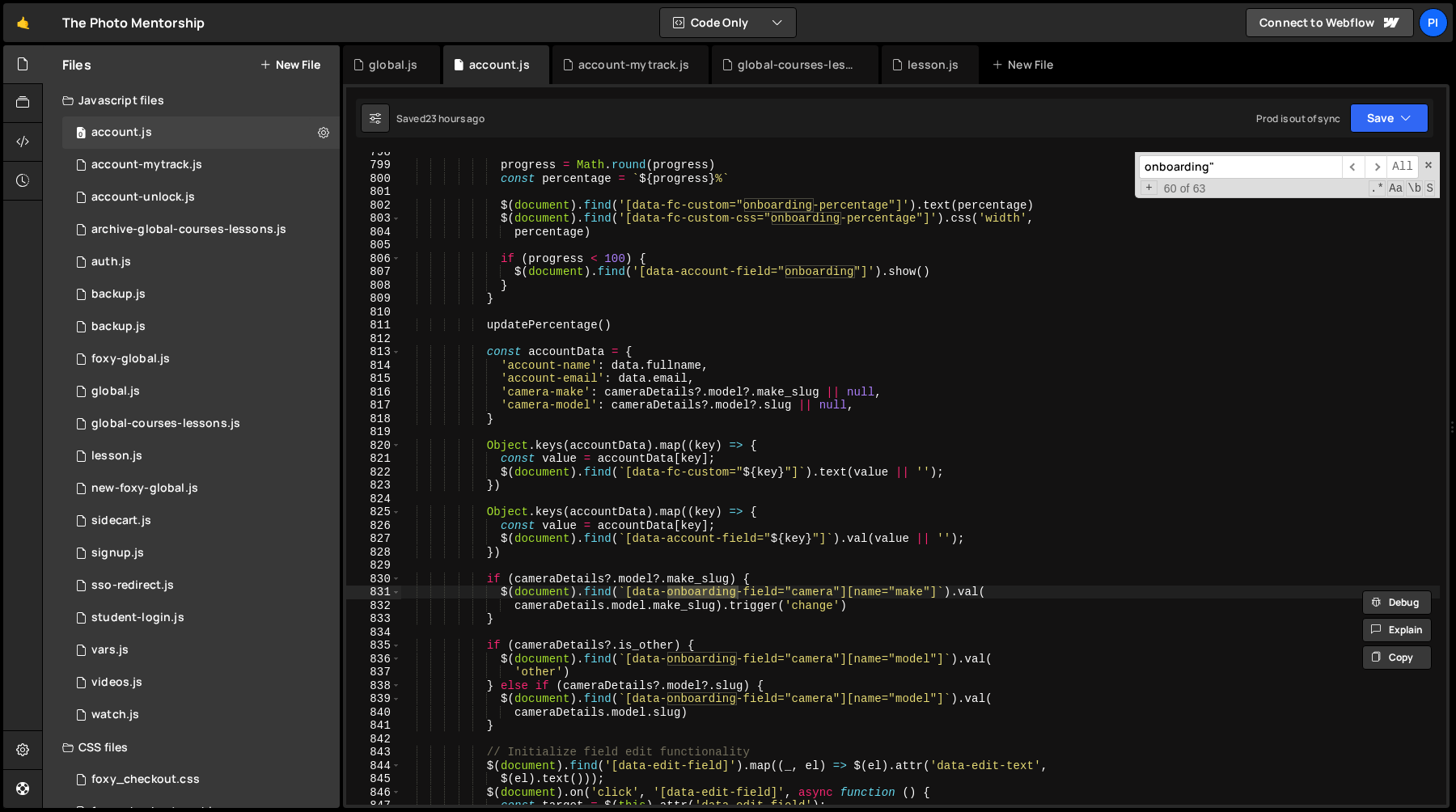
scroll to position [13349, 0]
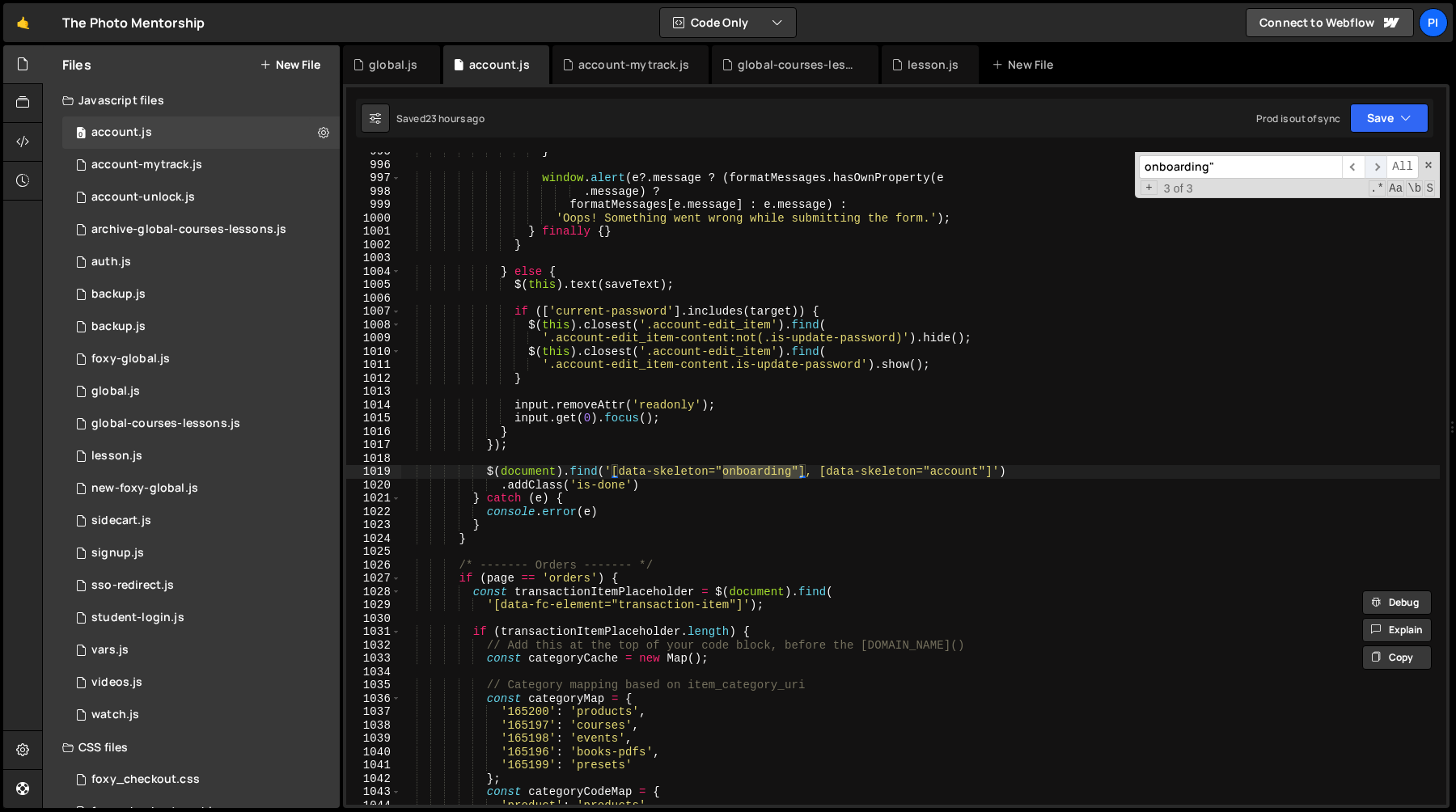
type input "onboarding""
click at [1371, 167] on span "​" at bounding box center [1376, 167] width 23 height 24
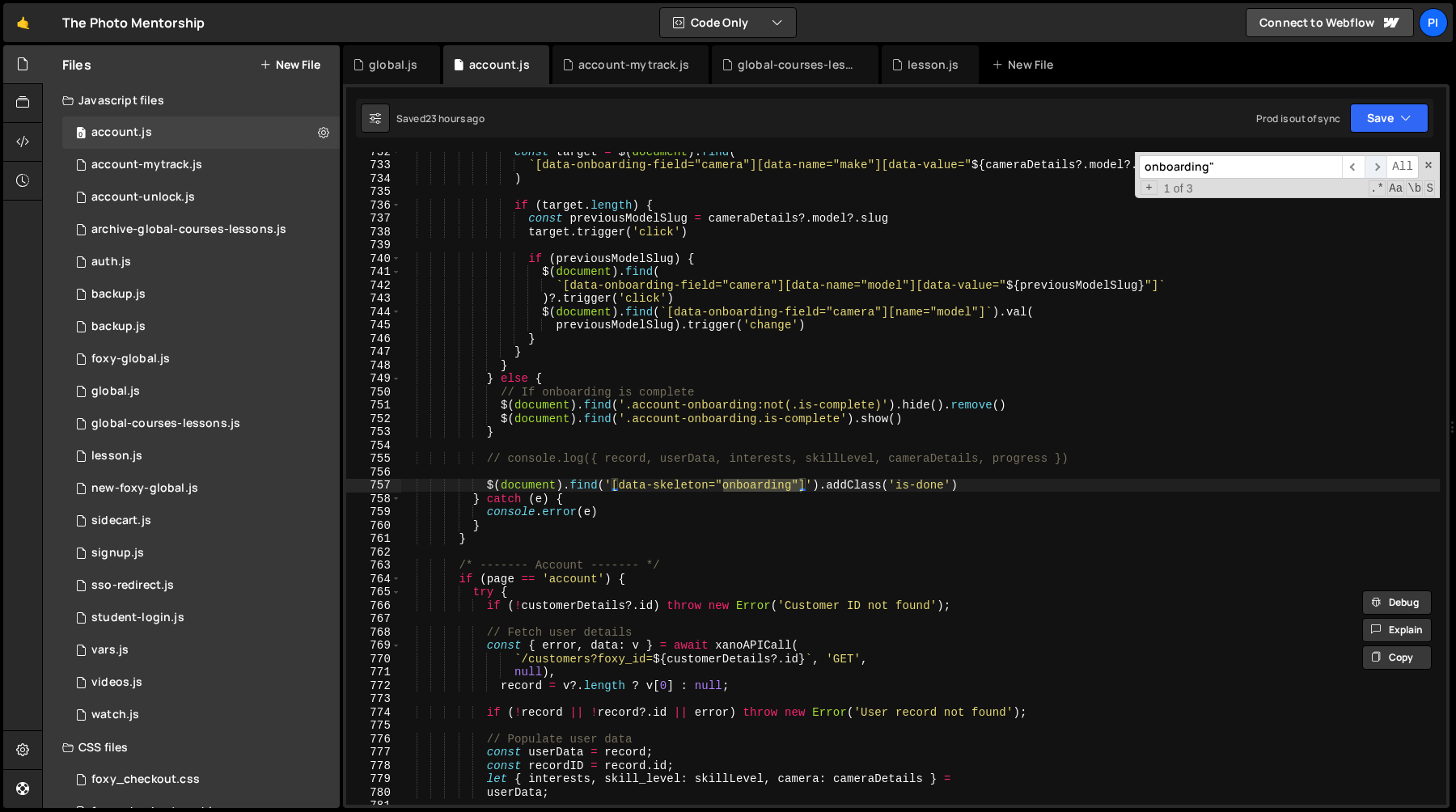
click at [1371, 167] on span "​" at bounding box center [1376, 167] width 23 height 24
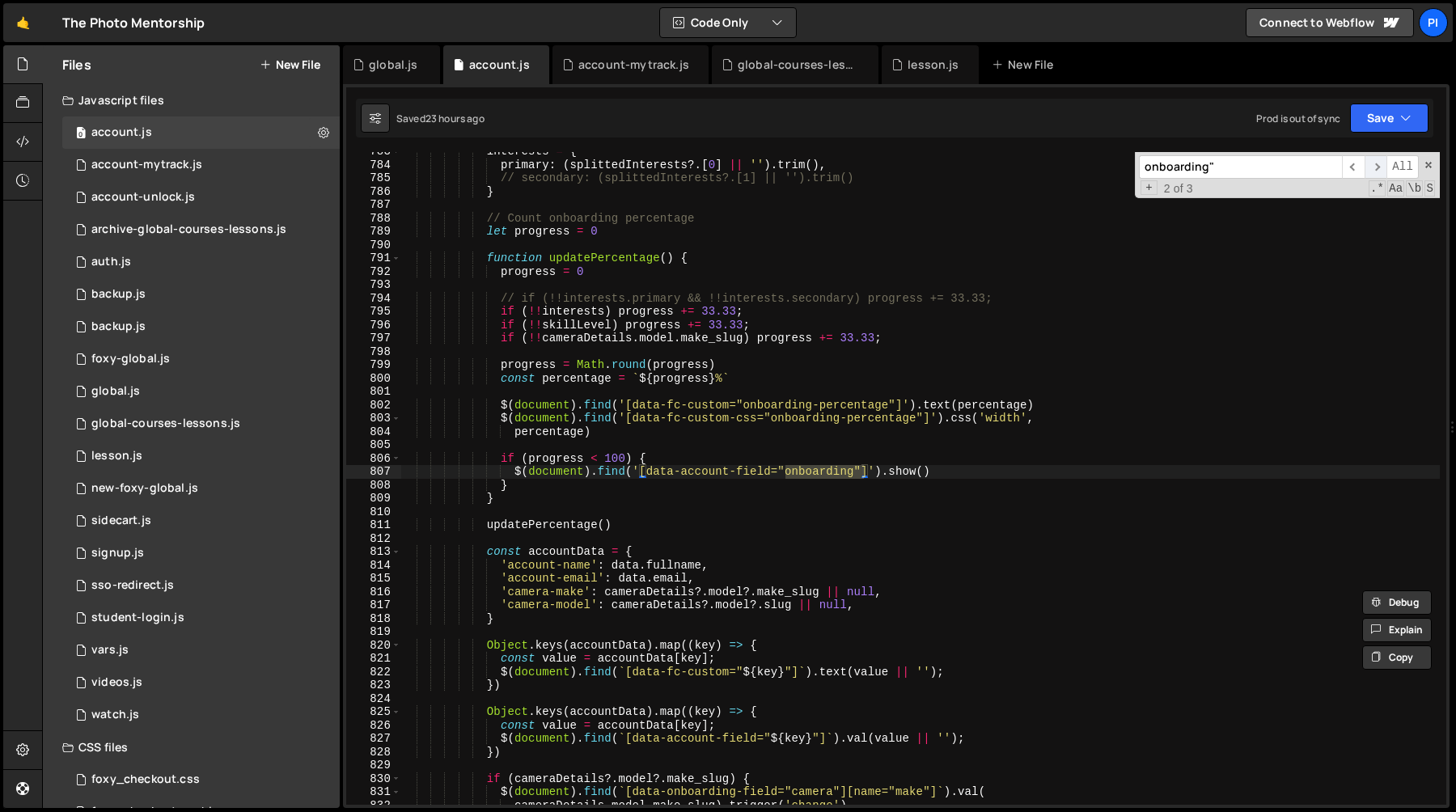
click at [1371, 167] on span "​" at bounding box center [1376, 167] width 23 height 24
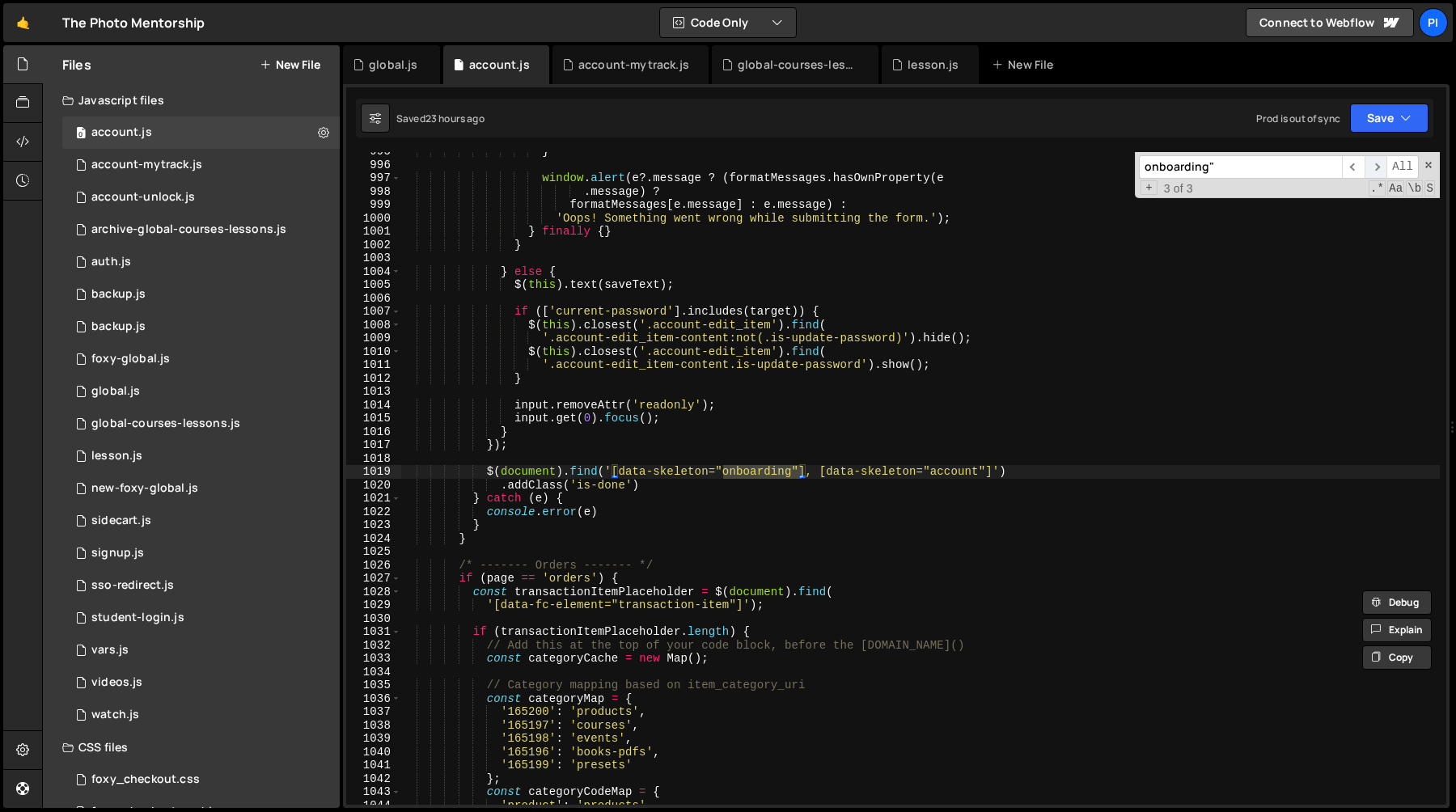
click at [1371, 167] on span "​" at bounding box center [1376, 167] width 23 height 24
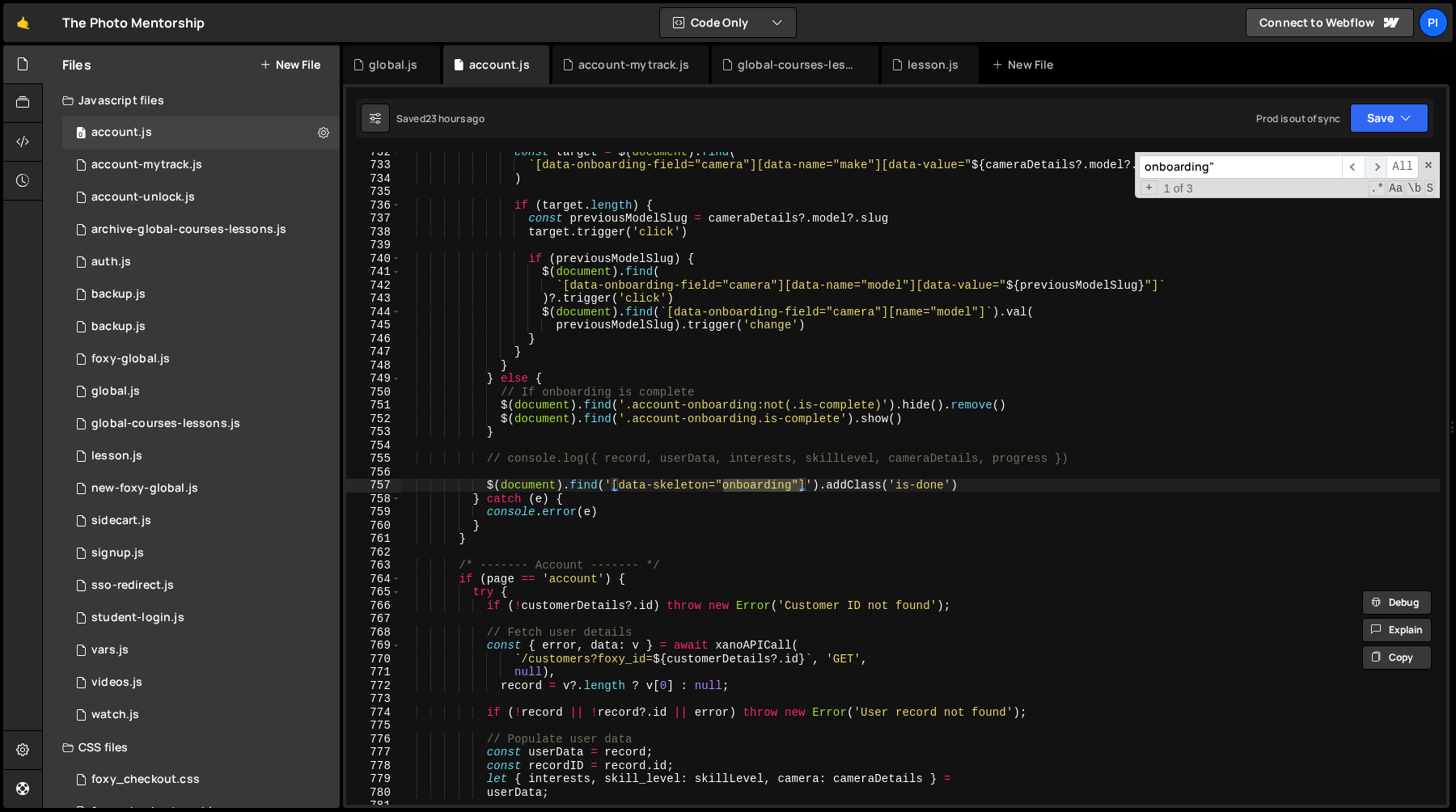
click at [1371, 167] on span "​" at bounding box center [1376, 167] width 23 height 24
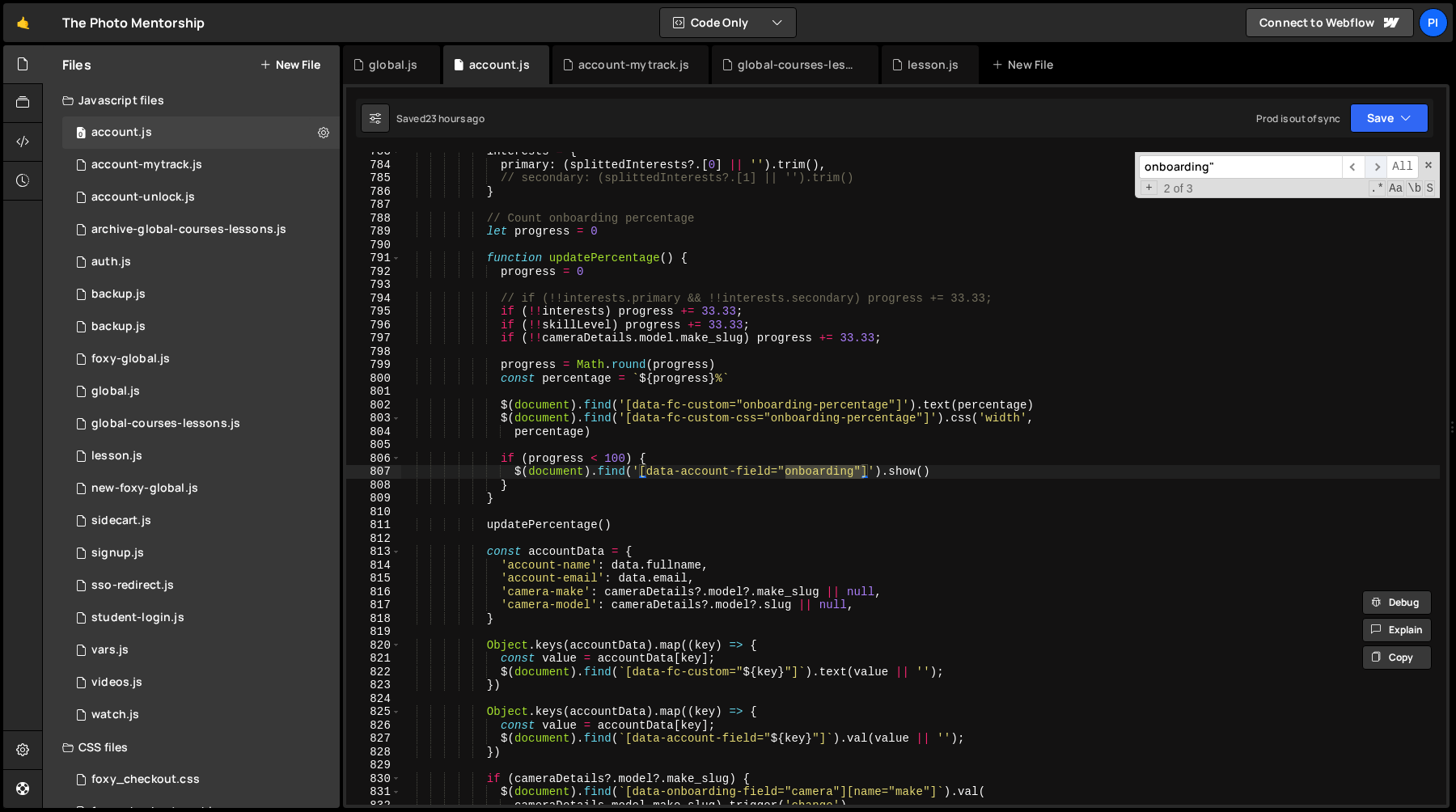
click at [1371, 167] on span "​" at bounding box center [1376, 167] width 23 height 24
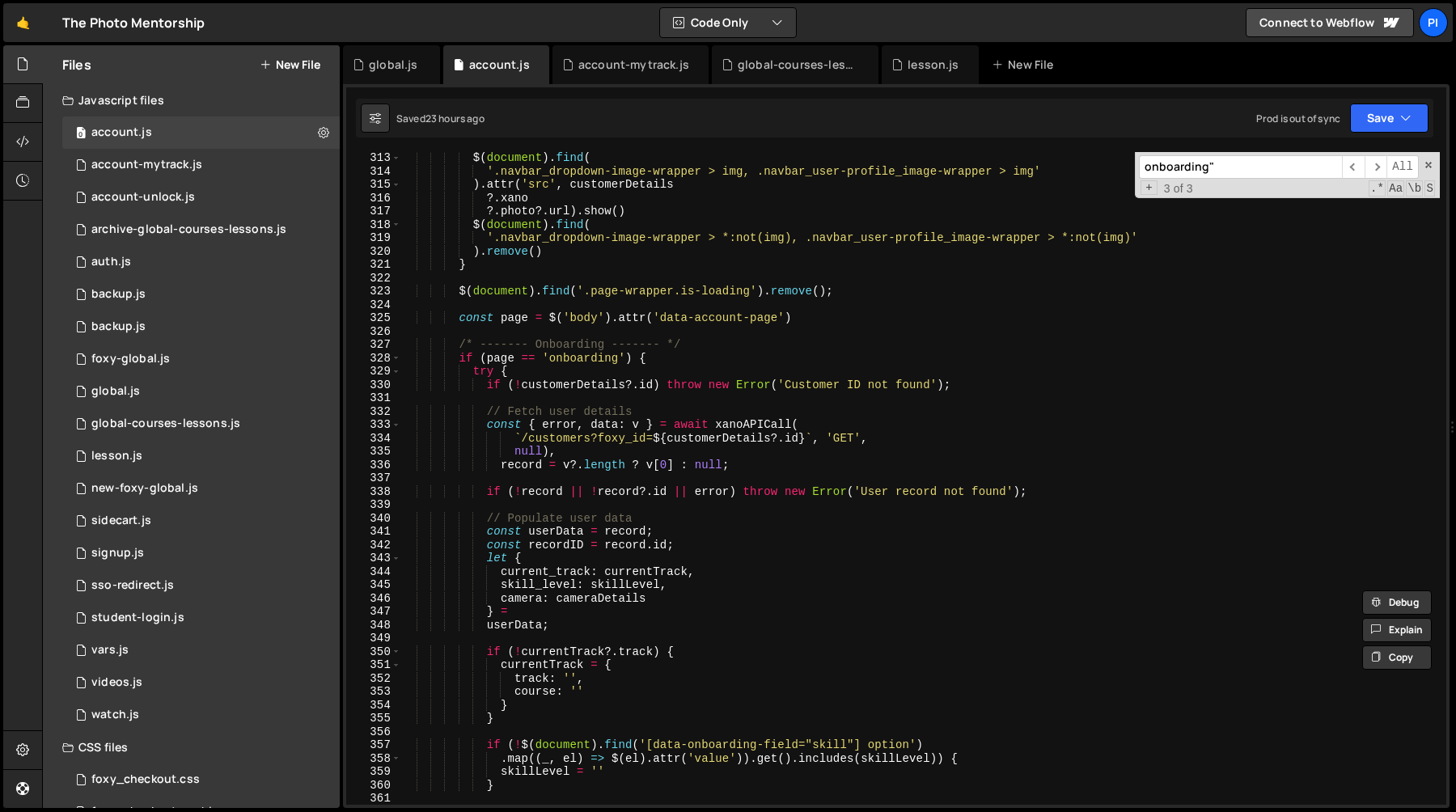
scroll to position [4162, 0]
type textarea "if (page == 'onboarding') {"
click at [583, 359] on div "?. photo ?. url ) . show ( ) $ ( document ) . find ( '.navbar_dropdown-image-wr…" at bounding box center [920, 478] width 1039 height 679
click at [564, 363] on div "?. photo ?. url ) . show ( ) $ ( document ) . find ( '.navbar_dropdown-image-wr…" at bounding box center [920, 478] width 1039 height 653
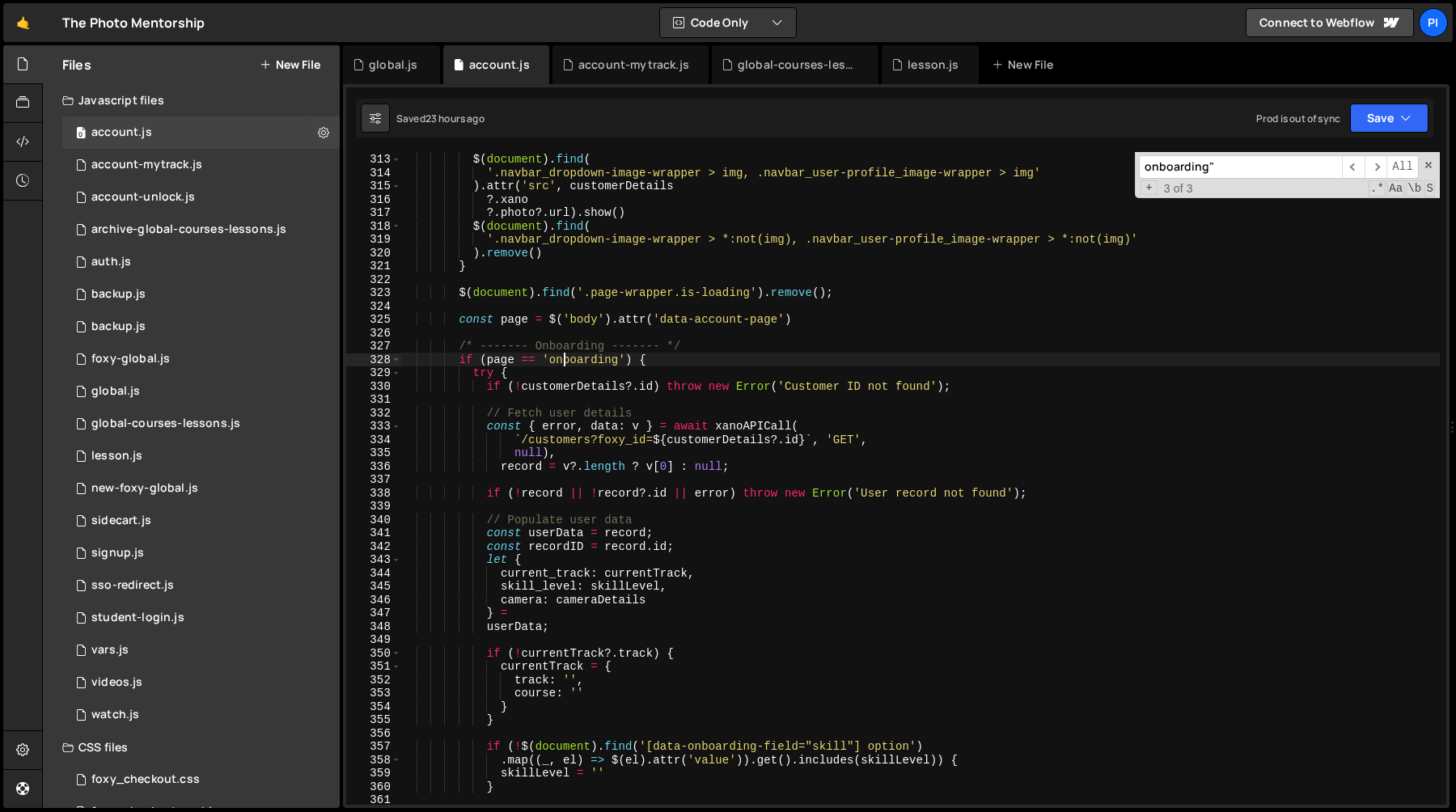
click at [564, 363] on div "?. photo ?. url ) . show ( ) $ ( document ) . find ( '.navbar_dropdown-image-wr…" at bounding box center [920, 478] width 1039 height 679
click at [666, 364] on div "?. photo ?. url ) . show ( ) $ ( document ) . find ( '.navbar_dropdown-image-wr…" at bounding box center [920, 478] width 1039 height 679
click at [596, 364] on div "?. photo ?. url ) . show ( ) $ ( document ) . find ( '.navbar_dropdown-image-wr…" at bounding box center [920, 478] width 1039 height 679
click at [570, 336] on div "?. photo ?. url ) . show ( ) $ ( document ) . find ( '.navbar_dropdown-image-wr…" at bounding box center [920, 478] width 1039 height 679
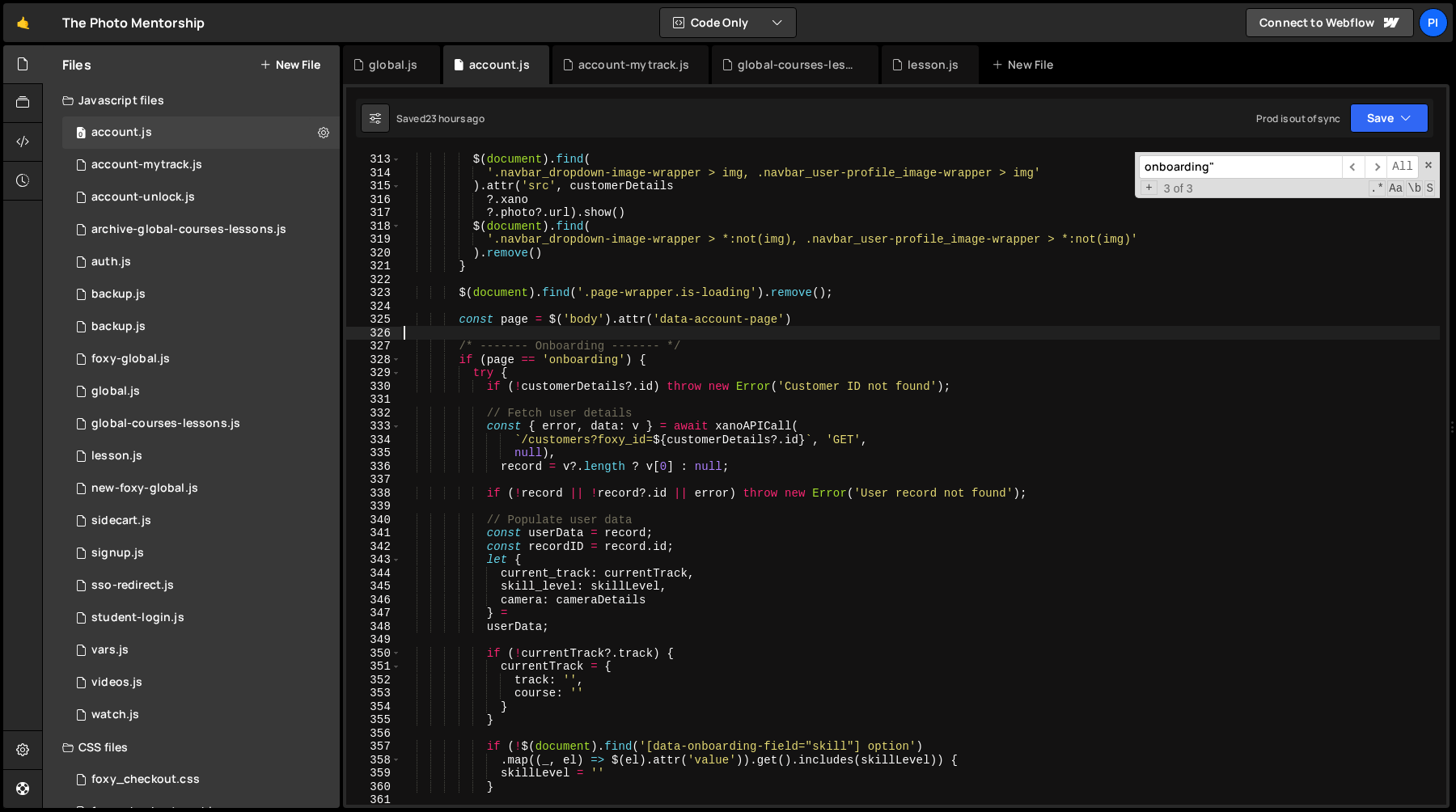
click at [570, 344] on div "?. photo ?. url ) . show ( ) $ ( document ) . find ( '.navbar_dropdown-image-wr…" at bounding box center [920, 478] width 1039 height 679
click at [576, 354] on div "?. photo ?. url ) . show ( ) $ ( document ) . find ( '.navbar_dropdown-image-wr…" at bounding box center [920, 478] width 1039 height 679
click at [577, 345] on div "?. photo ?. url ) . show ( ) $ ( document ) . find ( '.navbar_dropdown-image-wr…" at bounding box center [920, 478] width 1039 height 679
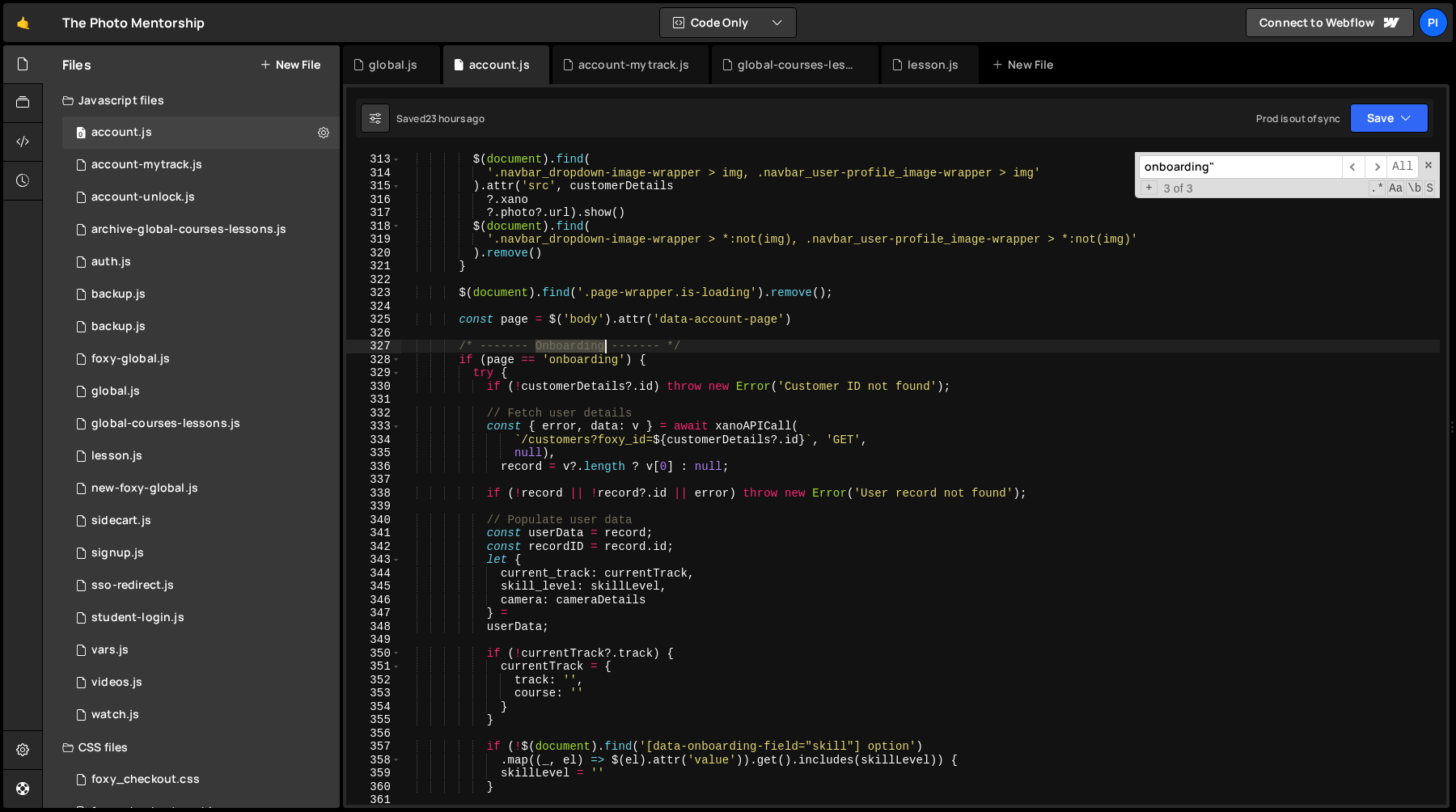
click at [577, 345] on div "?. photo ?. url ) . show ( ) $ ( document ) . find ( '.navbar_dropdown-image-wr…" at bounding box center [920, 478] width 1039 height 679
click at [577, 355] on div "?. photo ?. url ) . show ( ) $ ( document ) . find ( '.navbar_dropdown-image-wr…" at bounding box center [920, 478] width 1039 height 679
type textarea "if (page == 'onboarding') {"
click at [577, 355] on div "?. photo ?. url ) . show ( ) $ ( document ) . find ( '.navbar_dropdown-image-wr…" at bounding box center [920, 478] width 1039 height 679
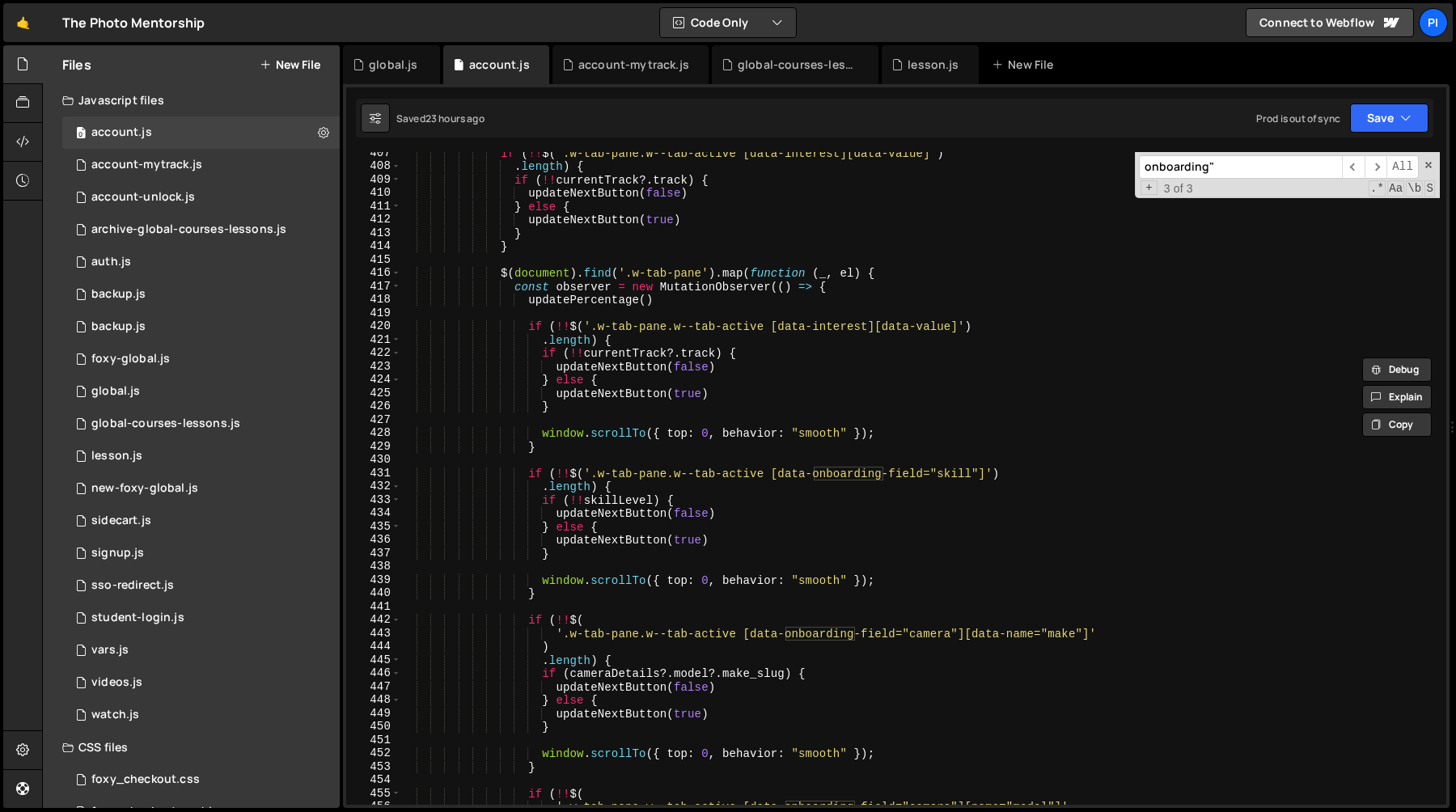
scroll to position [5493, 0]
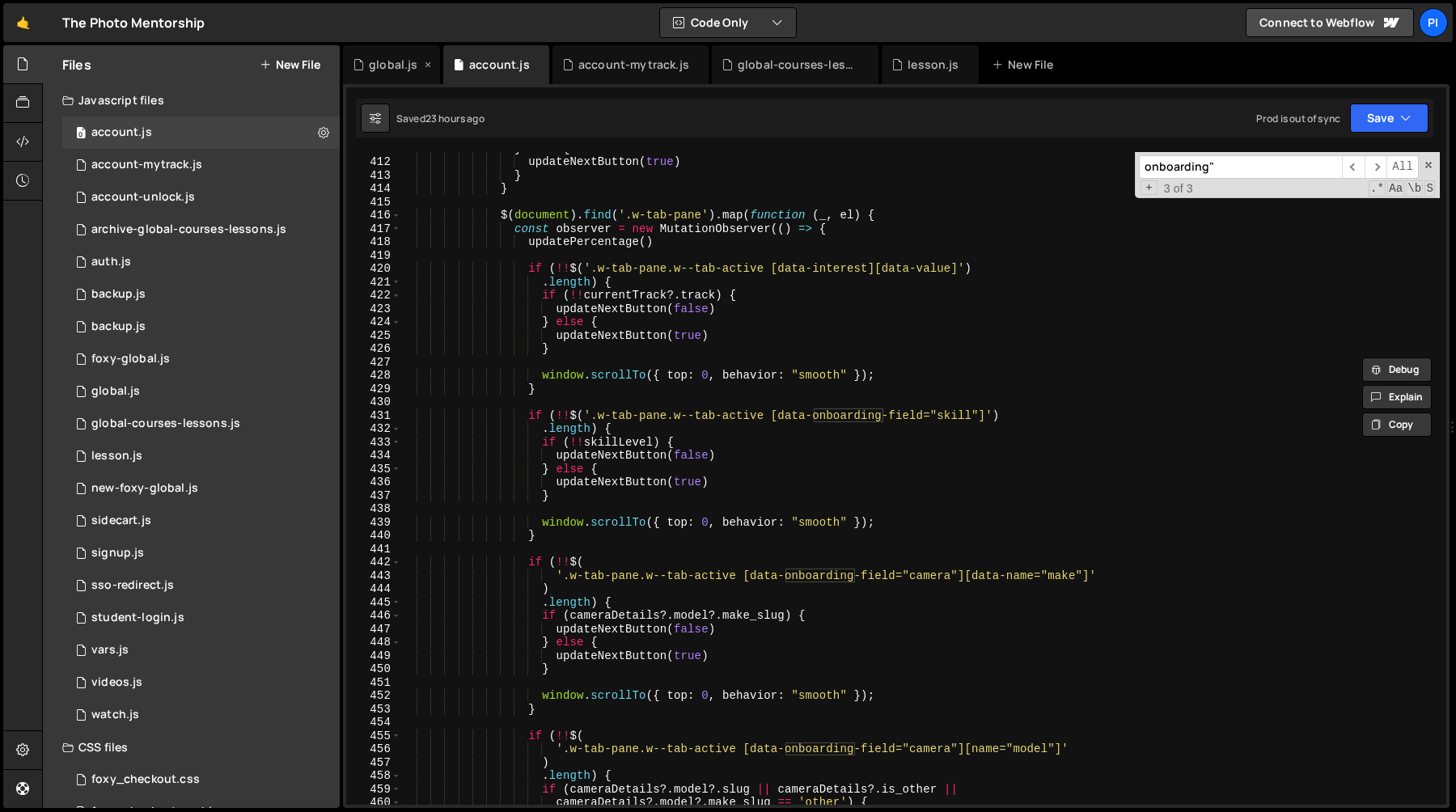
click at [367, 60] on div "global.js" at bounding box center [386, 64] width 68 height 16
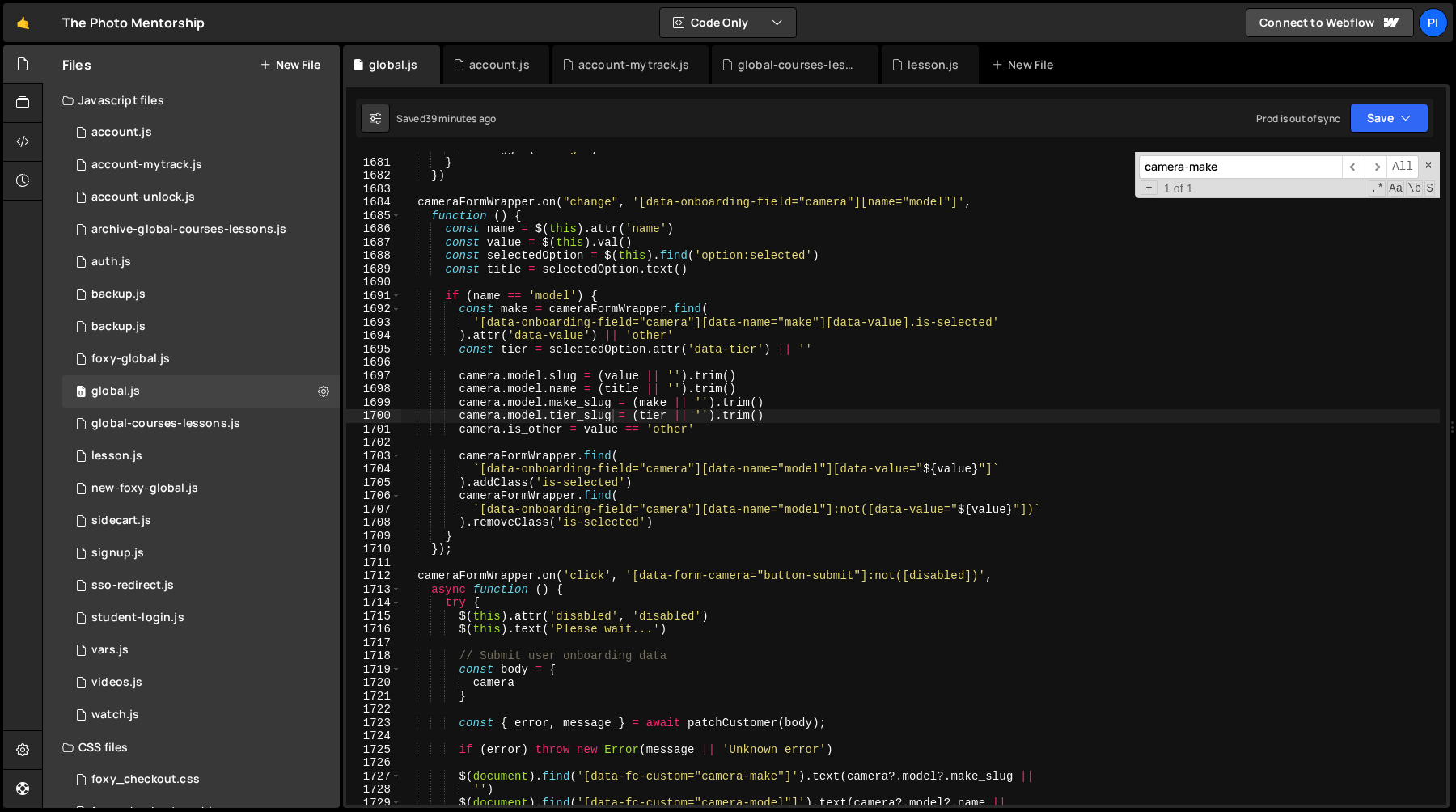
scroll to position [17161, 0]
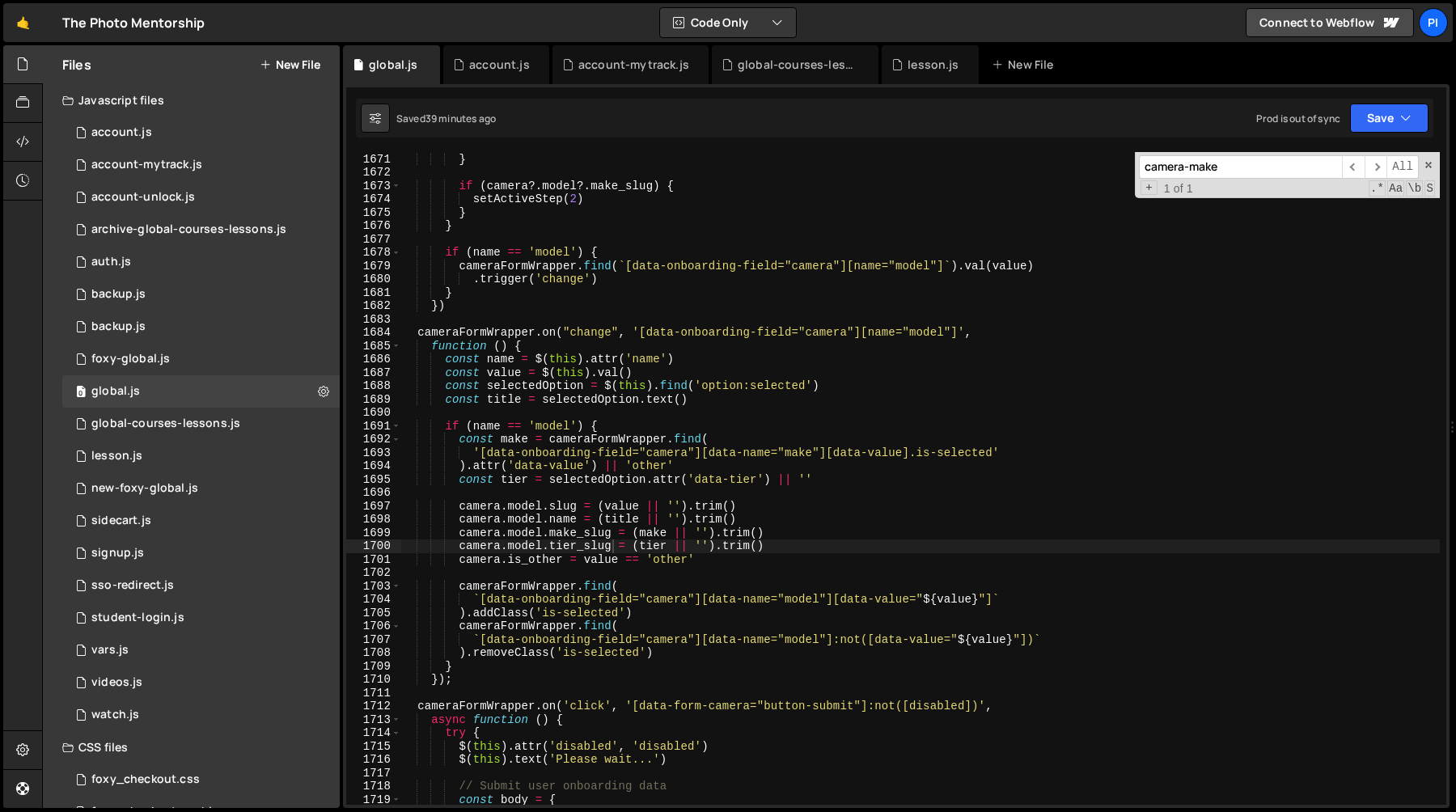
click at [469, 546] on div "} } if ( camera ?. model ?. make_slug ) { setActiveStep ( 2 ) } } if ( name == …" at bounding box center [920, 478] width 1039 height 679
click at [615, 548] on div "} } if ( camera ?. model ?. make_slug ) { setActiveStep ( 2 ) } } if ( name == …" at bounding box center [920, 478] width 1039 height 679
click at [461, 546] on div "} } if ( camera ?. model ?. make_slug ) { setActiveStep ( 2 ) } } if ( name == …" at bounding box center [920, 478] width 1039 height 679
click at [655, 549] on div "} } if ( camera ?. model ?. make_slug ) { setActiveStep ( 2 ) } } if ( name == …" at bounding box center [920, 478] width 1039 height 679
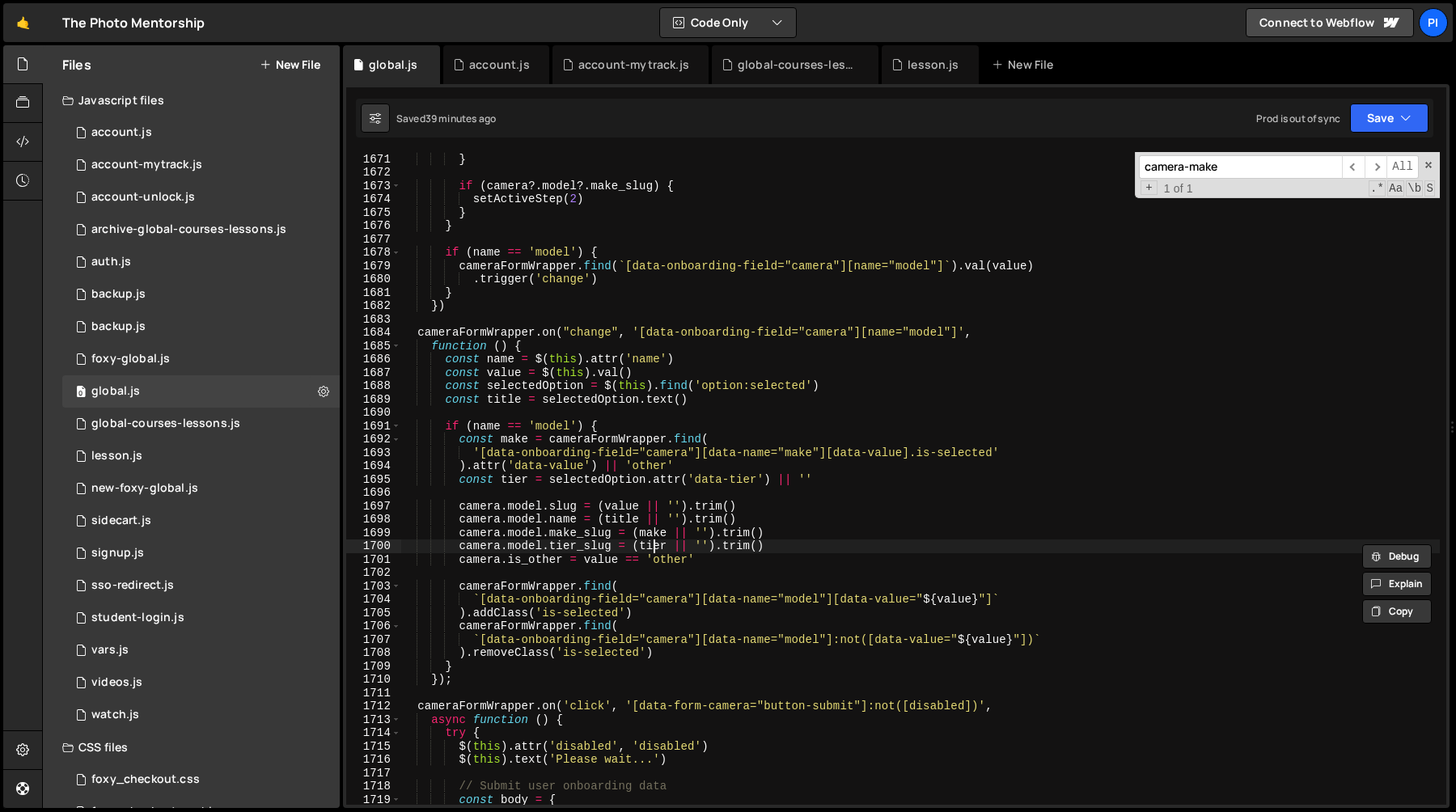
click at [655, 549] on div "} } if ( camera ?. model ?. make_slug ) { setActiveStep ( 2 ) } } if ( name == …" at bounding box center [920, 478] width 1039 height 679
paste textarea "camera.model.tier_slug"
click at [926, 520] on div "} } if ( camera ?. model ?. make_slug ) { setActiveStep ( 2 ) } } if ( name == …" at bounding box center [920, 478] width 1039 height 679
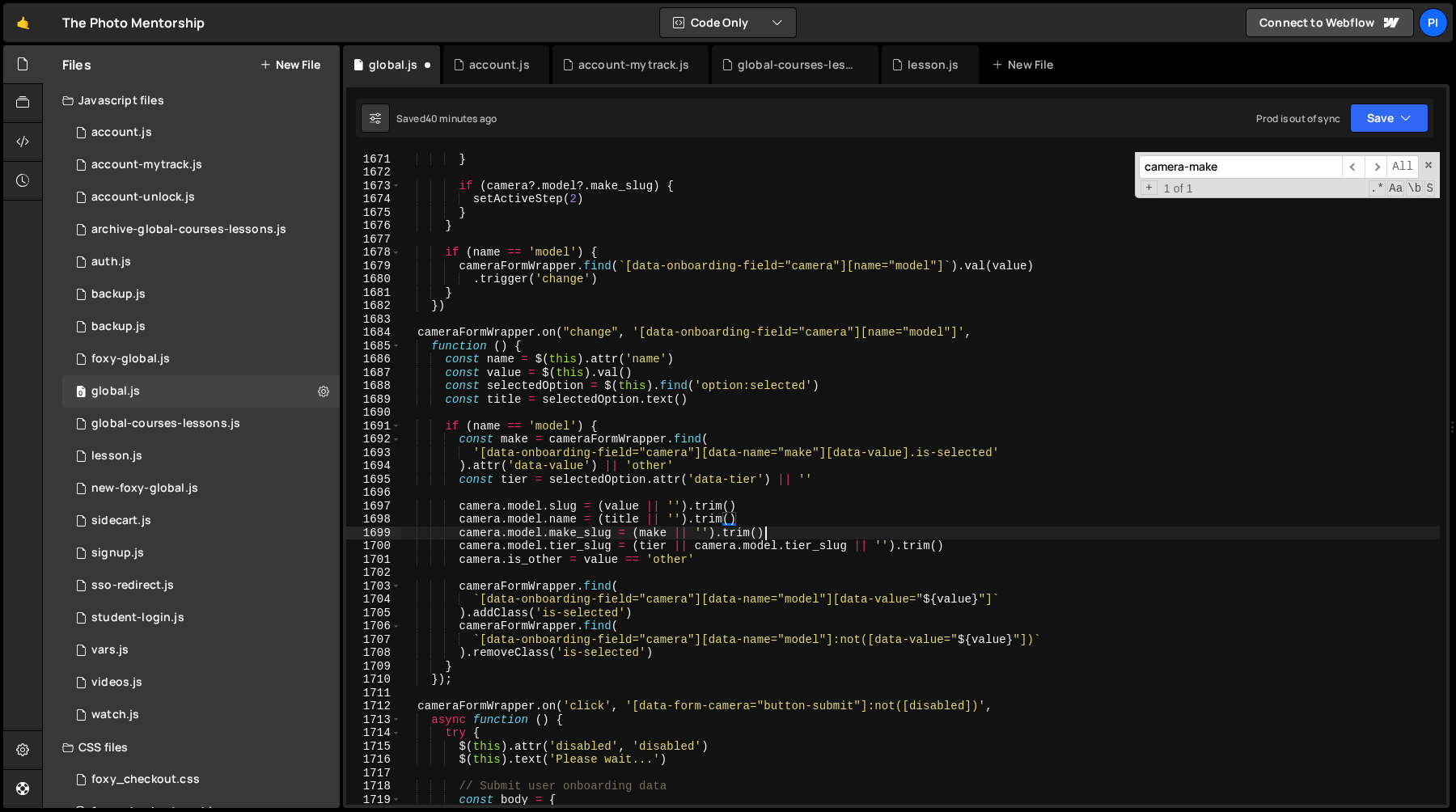
click at [882, 535] on div "} } if ( camera ?. model ?. make_slug ) { setActiveStep ( 2 ) } } if ( name == …" at bounding box center [920, 478] width 1039 height 679
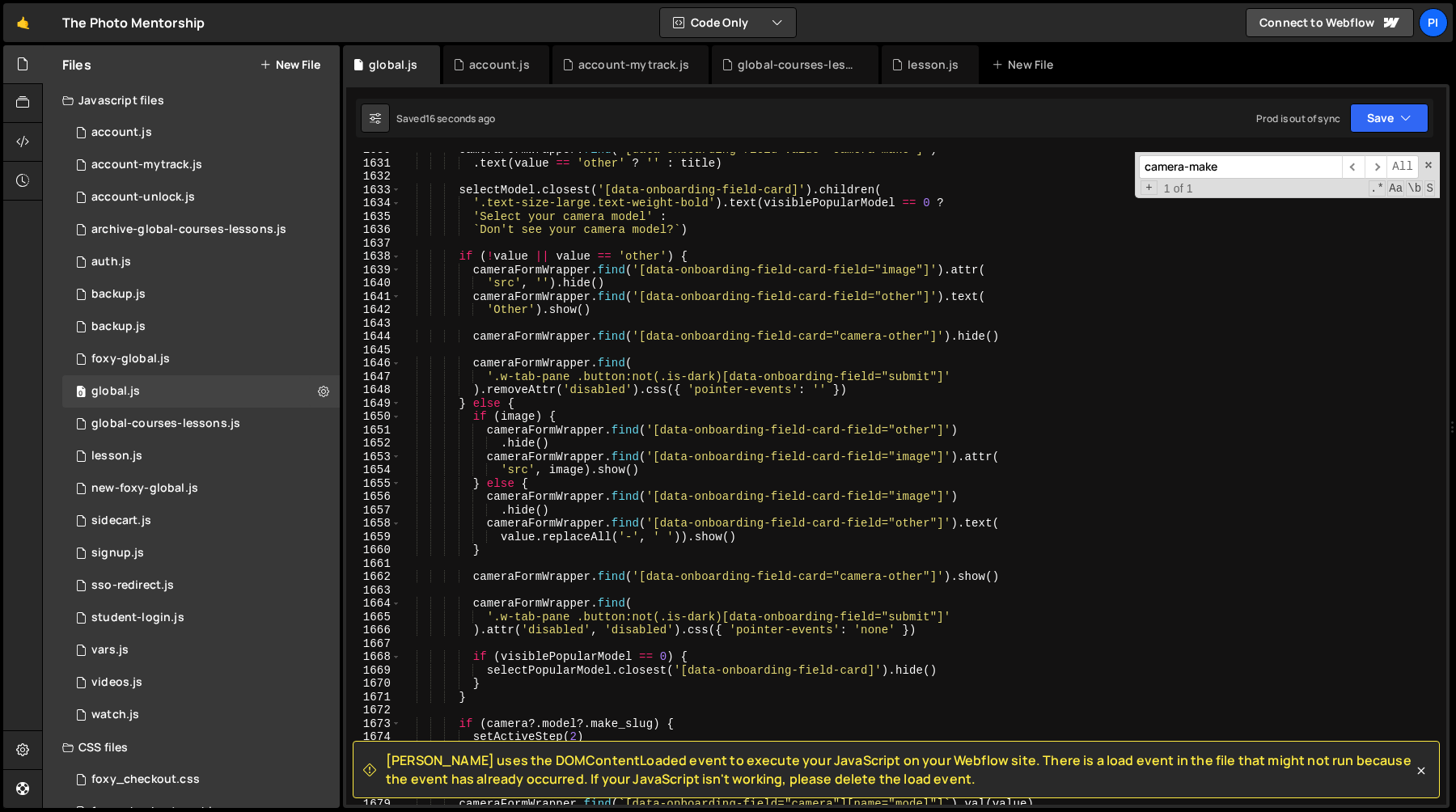
scroll to position [16757, 0]
click at [547, 482] on div "cameraFormWrapper . find ( '[data-onboarding-field-value="camera-make"]' ) . te…" at bounding box center [920, 484] width 1039 height 679
click at [472, 420] on div "cameraFormWrapper . find ( '[data-onboarding-field-value="camera-make"]' ) . te…" at bounding box center [920, 484] width 1039 height 679
click at [500, 554] on div "cameraFormWrapper . find ( '[data-onboarding-field-value="camera-make"]' ) . te…" at bounding box center [920, 484] width 1039 height 679
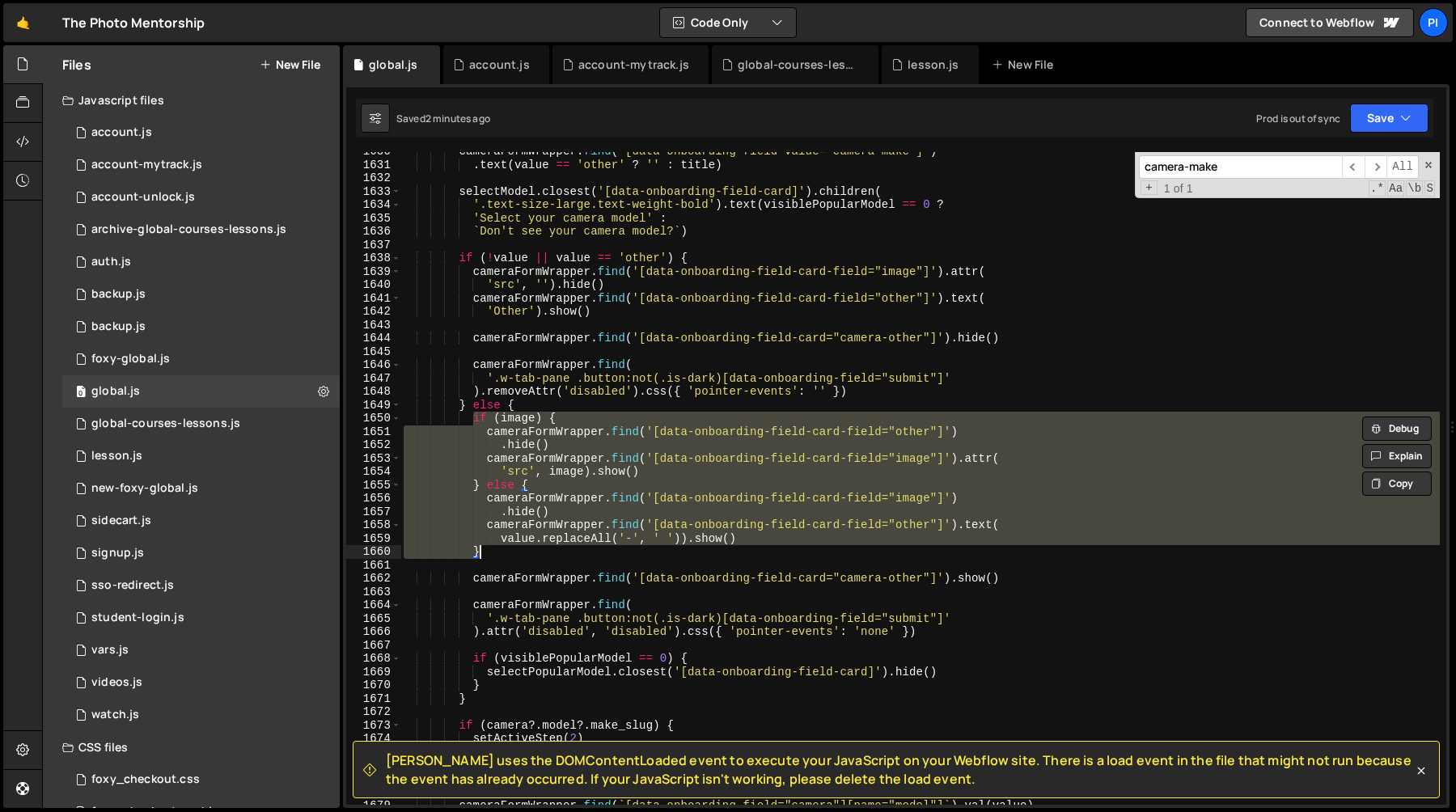
click at [500, 554] on div "cameraFormWrapper . find ( '[data-onboarding-field-value="camera-make"]' ) . te…" at bounding box center [920, 484] width 1039 height 679
click at [473, 421] on div "cameraFormWrapper . find ( '[data-onboarding-field-value="camera-make"]' ) . te…" at bounding box center [920, 484] width 1039 height 679
click at [473, 421] on div "cameraFormWrapper . find ( '[data-onboarding-field-value="camera-make"]' ) . te…" at bounding box center [920, 478] width 1039 height 653
click at [486, 551] on div "cameraFormWrapper . find ( '[data-onboarding-field-value="camera-make"]' ) . te…" at bounding box center [920, 484] width 1039 height 679
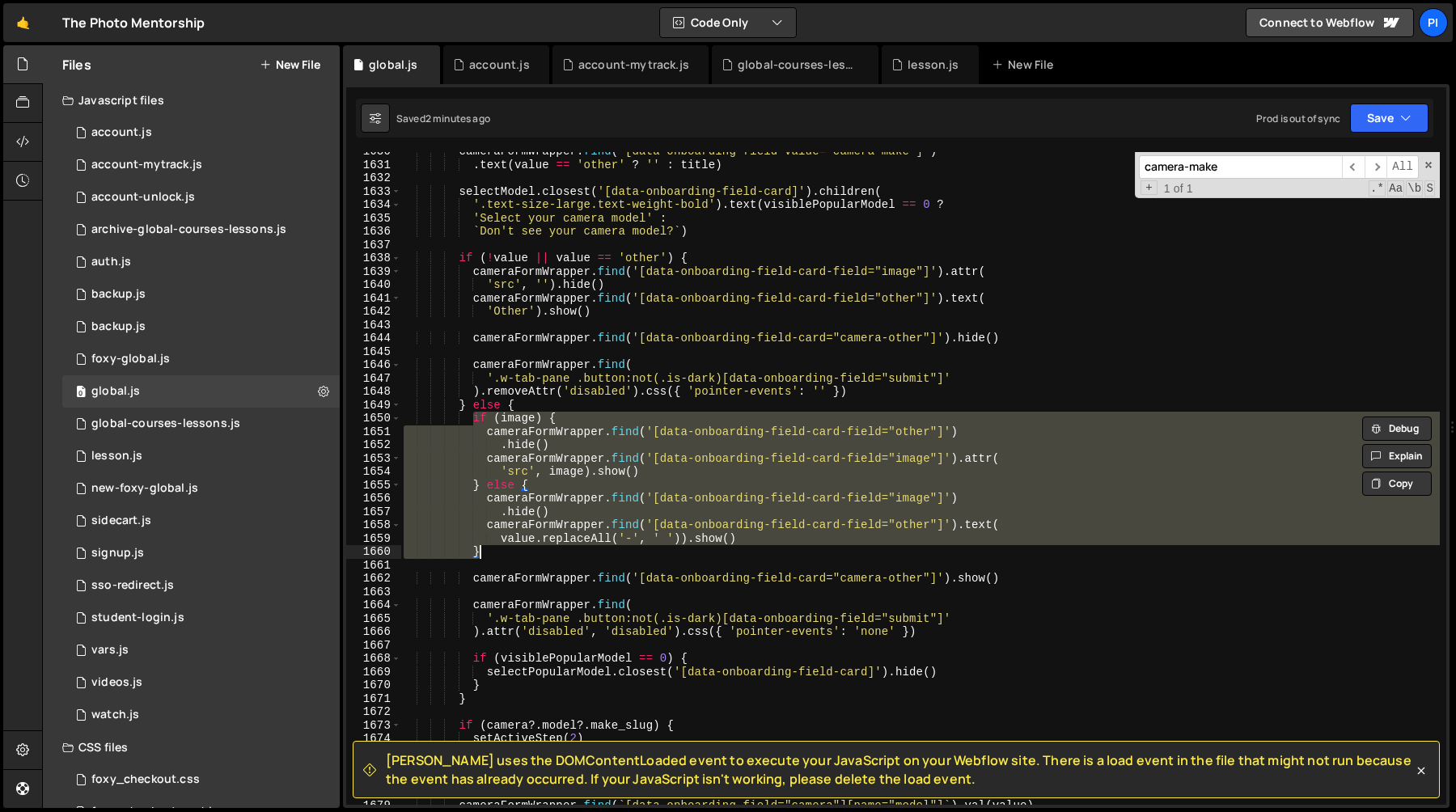
click at [563, 514] on div "cameraFormWrapper . find ( '[data-onboarding-field-value="camera-make"]' ) . te…" at bounding box center [920, 478] width 1039 height 653
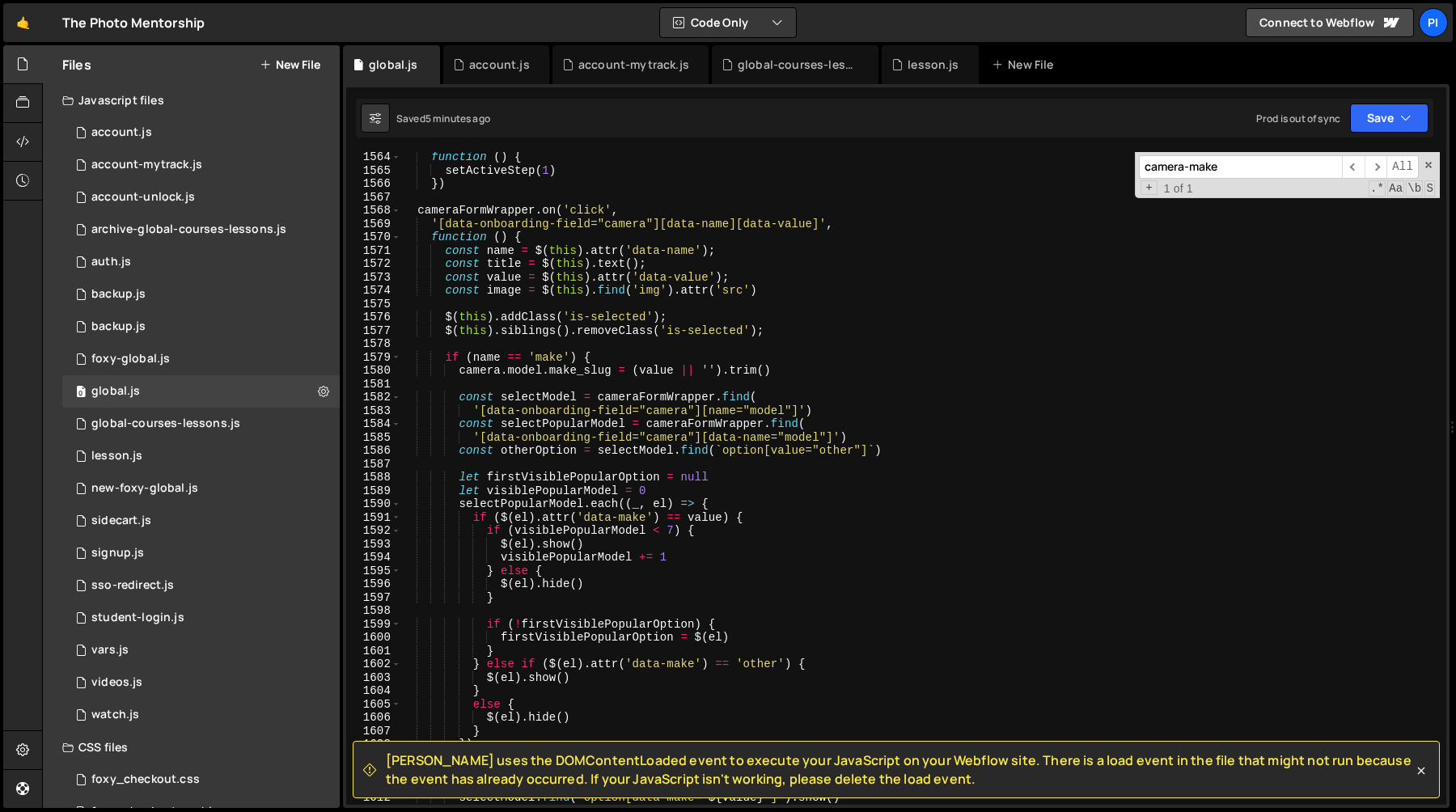
scroll to position [16095, 0]
click at [577, 370] on div "function ( ) { setActiveStep ( 1 ) }) cameraFormWrapper . on ( 'click' , '[data…" at bounding box center [920, 489] width 1039 height 679
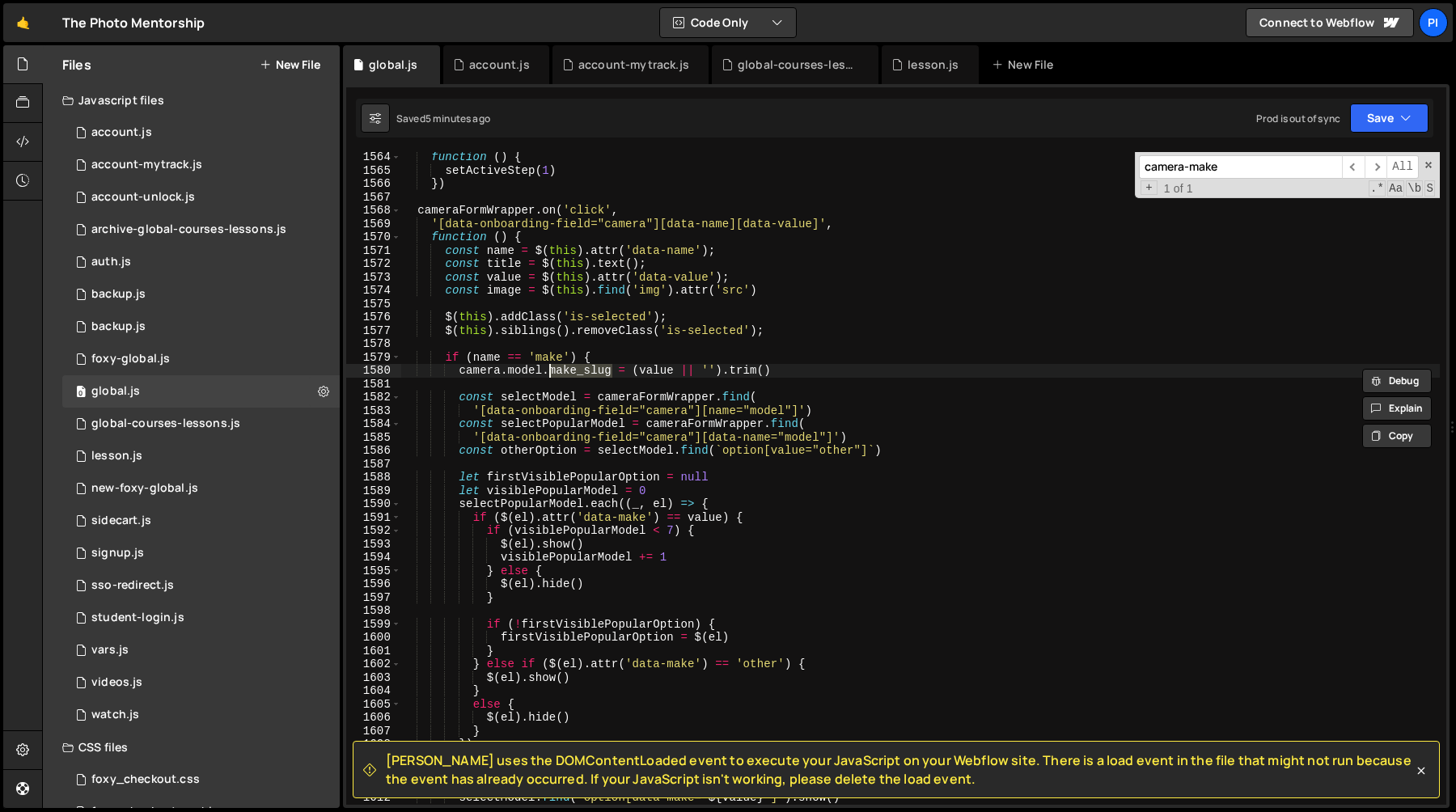
click at [790, 373] on div "function ( ) { setActiveStep ( 1 ) }) cameraFormWrapper . on ( 'click' , '[data…" at bounding box center [920, 489] width 1039 height 679
click at [457, 364] on div "function ( ) { setActiveStep ( 1 ) }) cameraFormWrapper . on ( 'click' , '[data…" at bounding box center [920, 489] width 1039 height 679
click at [585, 369] on div "function ( ) { setActiveStep ( 1 ) }) cameraFormWrapper . on ( 'click' , '[data…" at bounding box center [920, 478] width 1039 height 653
click at [585, 369] on div "function ( ) { setActiveStep ( 1 ) }) cameraFormWrapper . on ( 'click' , '[data…" at bounding box center [920, 489] width 1039 height 679
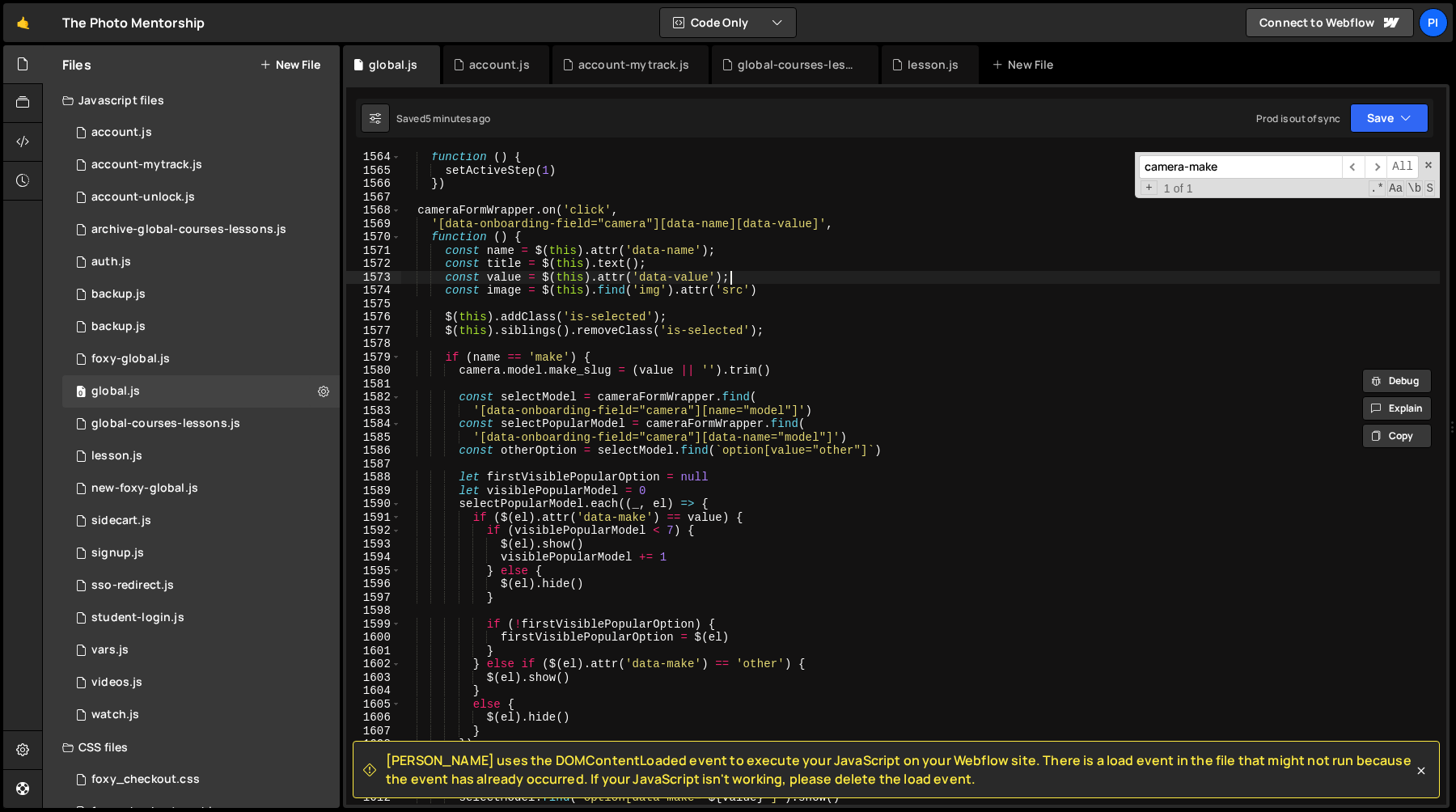
click at [779, 276] on div "function ( ) { setActiveStep ( 1 ) }) cameraFormWrapper . on ( 'click' , '[data…" at bounding box center [920, 489] width 1039 height 679
click at [743, 266] on div "function ( ) { setActiveStep ( 1 ) }) cameraFormWrapper . on ( 'click' , '[data…" at bounding box center [920, 489] width 1039 height 679
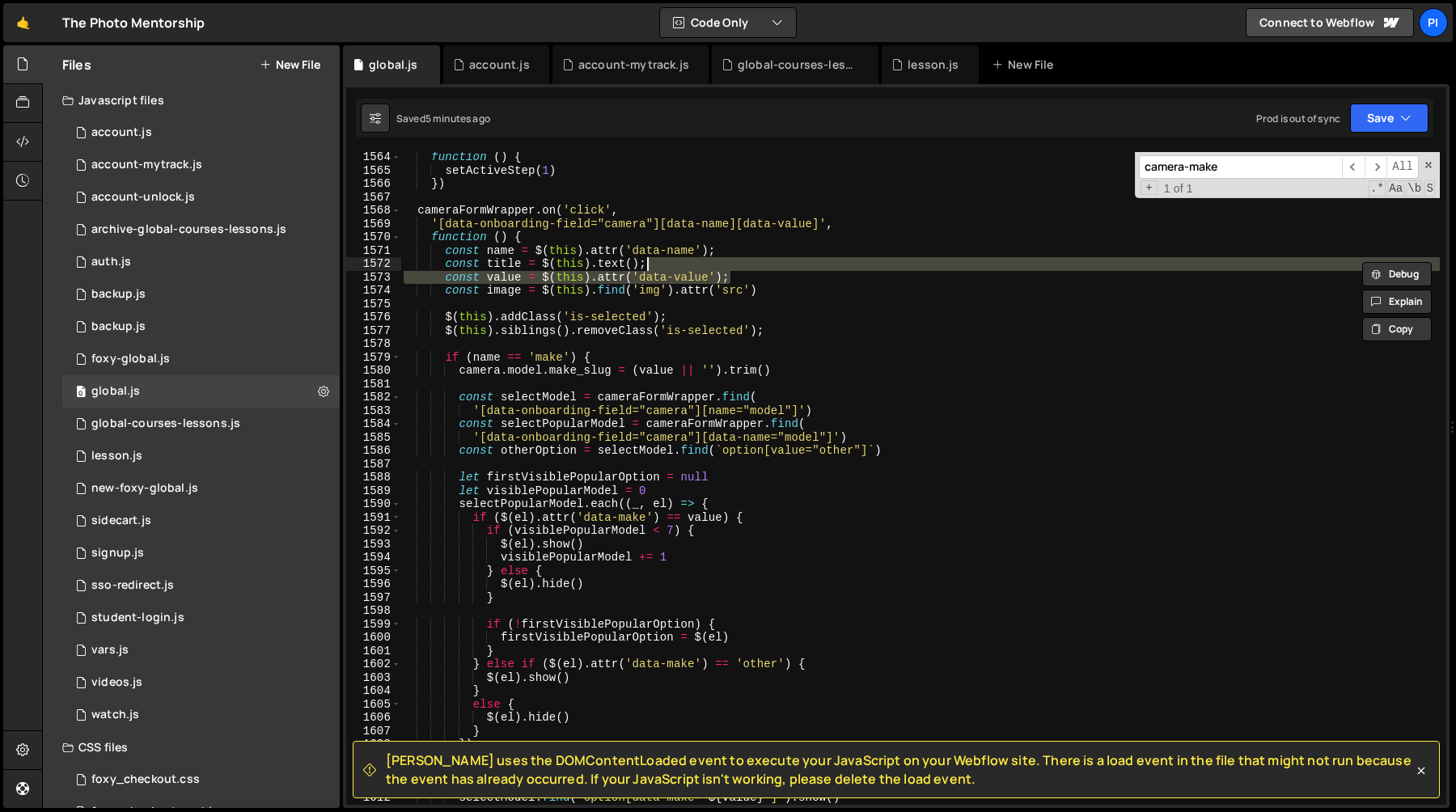
click at [752, 276] on div "function ( ) { setActiveStep ( 1 ) }) cameraFormWrapper . on ( 'click' , '[data…" at bounding box center [920, 478] width 1039 height 653
paste textarea "t"
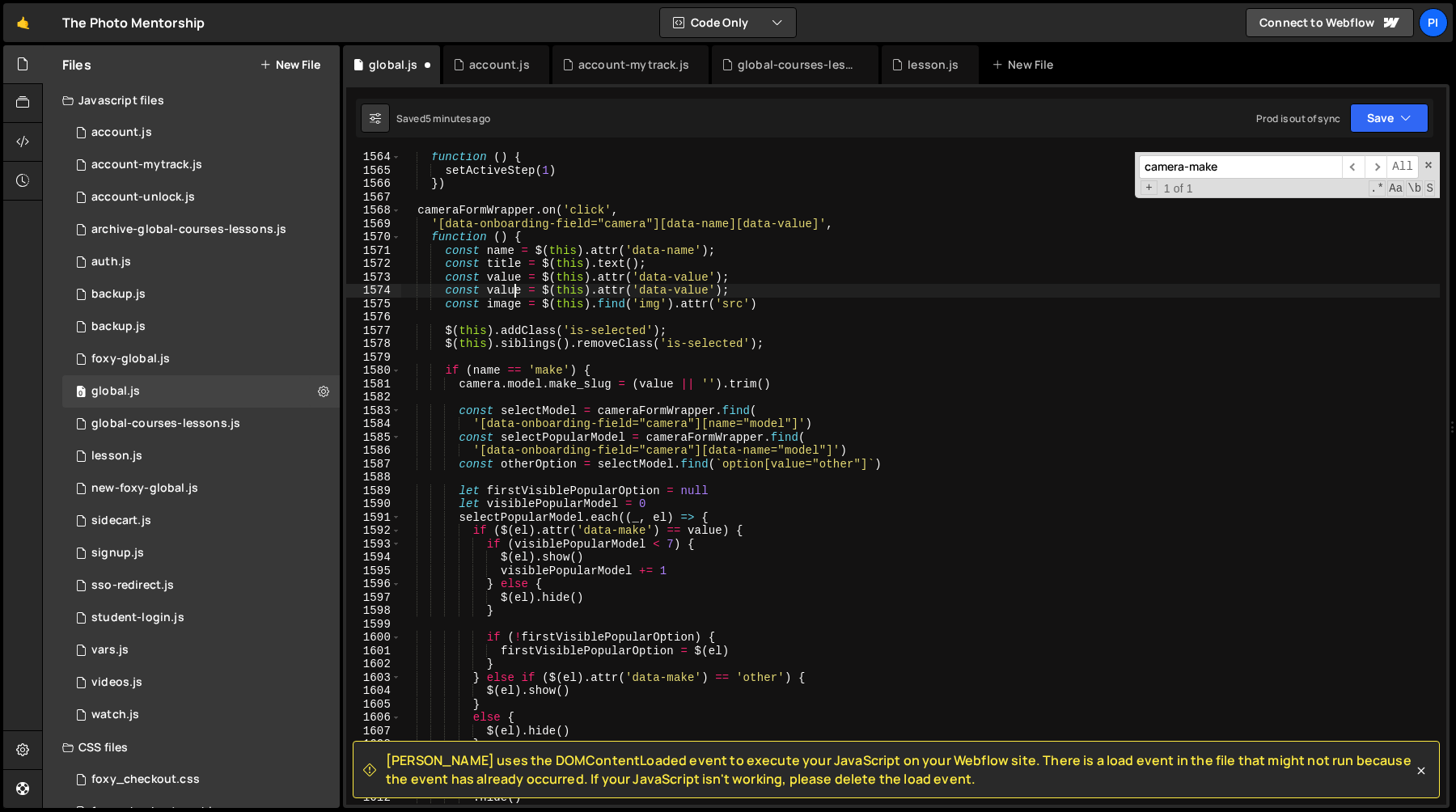
click at [512, 290] on div "function ( ) { setActiveStep ( 1 ) }) cameraFormWrapper . on ( 'click' , '[data…" at bounding box center [920, 489] width 1039 height 679
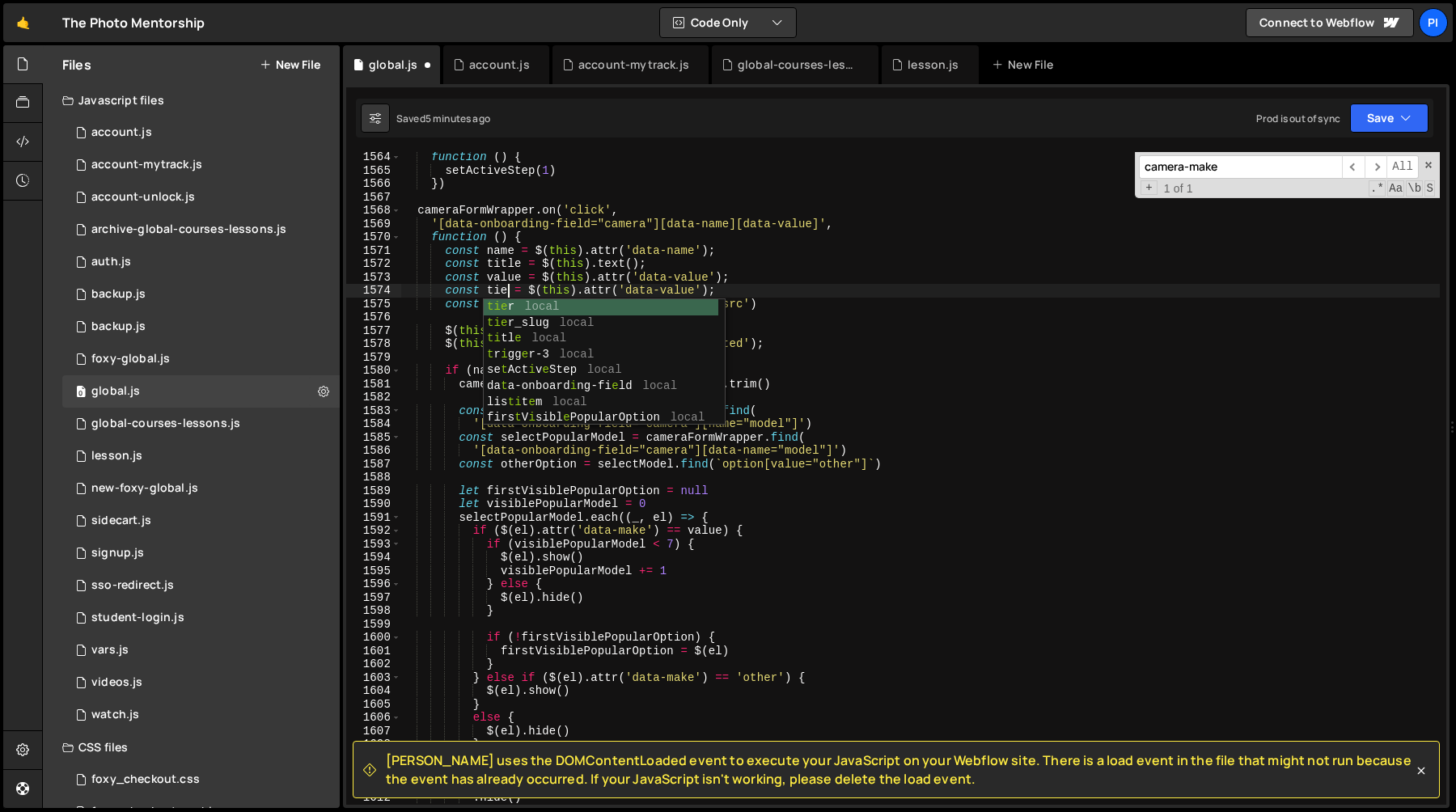
scroll to position [0, 8]
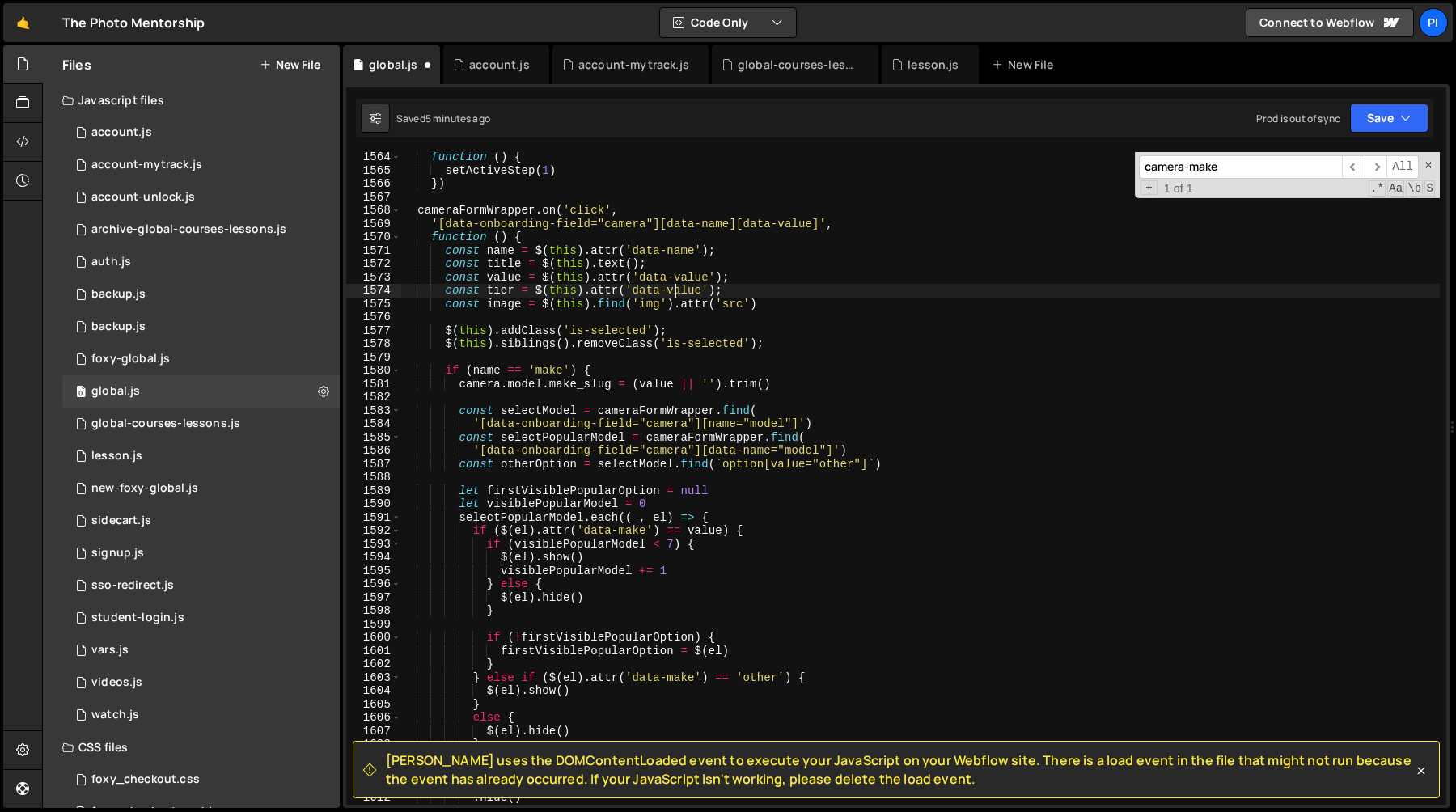
click at [677, 291] on div "function ( ) { setActiveStep ( 1 ) }) cameraFormWrapper . on ( 'click' , '[data…" at bounding box center [920, 489] width 1039 height 679
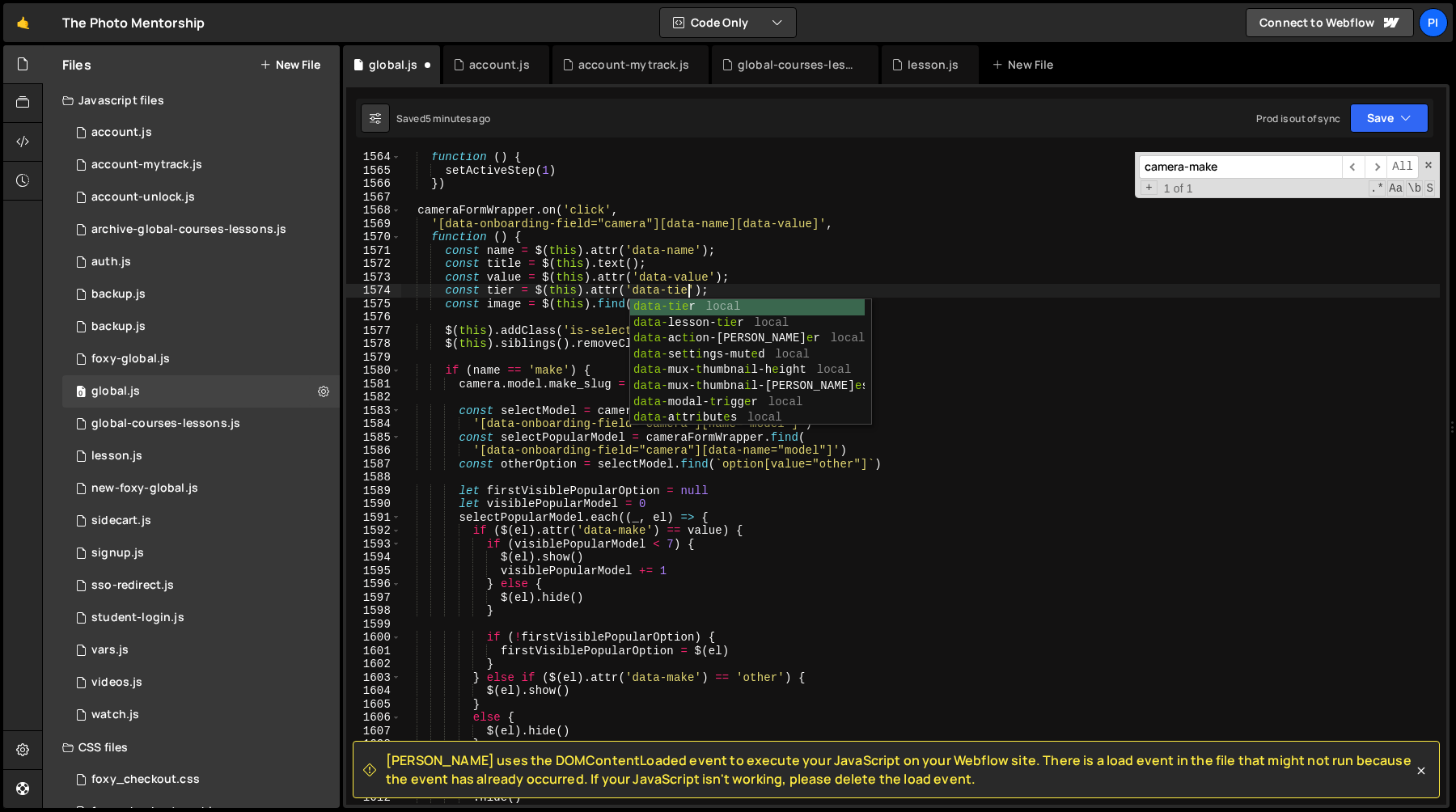
scroll to position [0, 20]
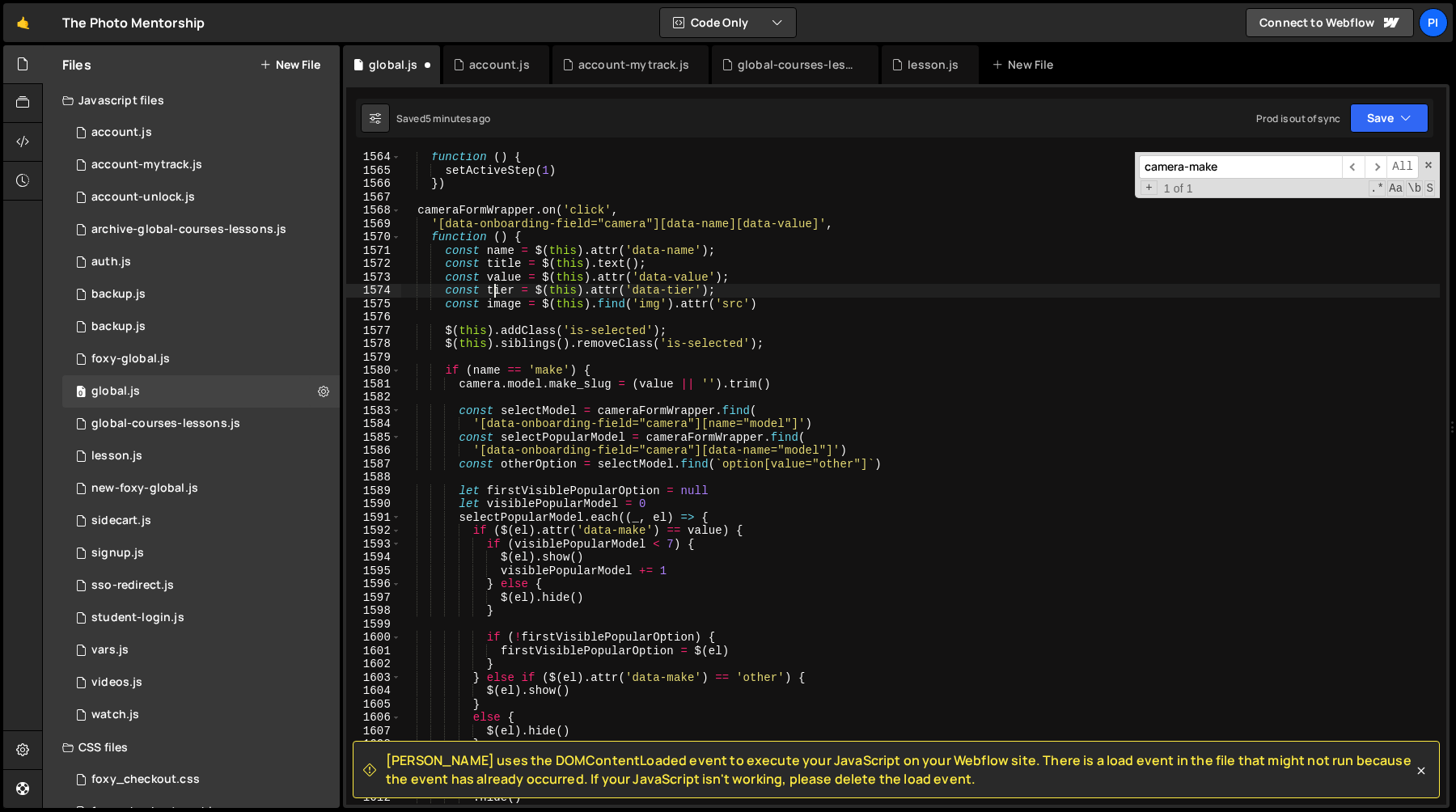
click at [494, 288] on div "function ( ) { setActiveStep ( 1 ) }) cameraFormWrapper . on ( 'click' , '[data…" at bounding box center [920, 489] width 1039 height 679
click at [792, 379] on div "function ( ) { setActiveStep ( 1 ) }) cameraFormWrapper . on ( 'click' , '[data…" at bounding box center [920, 489] width 1039 height 679
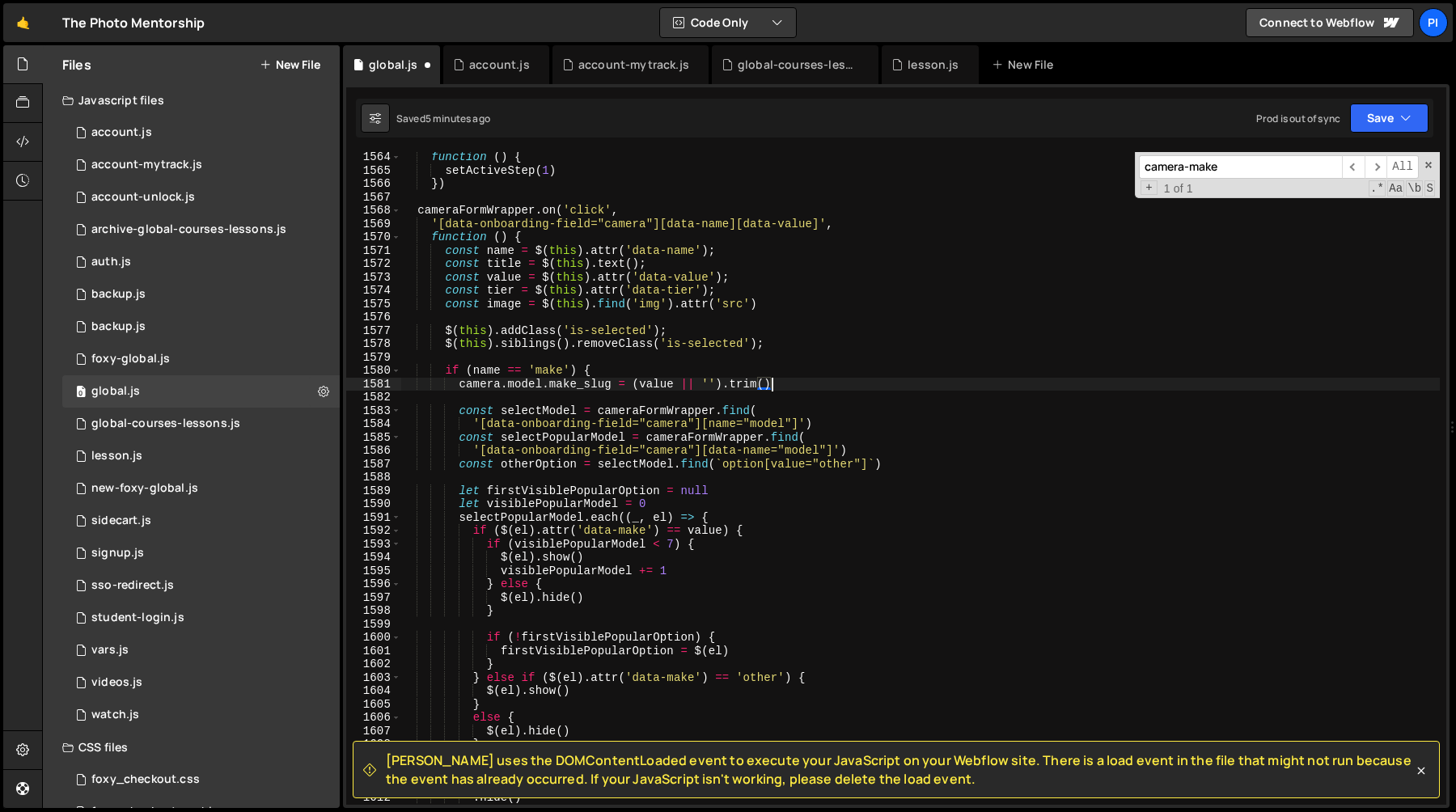
click at [772, 372] on div "function ( ) { setActiveStep ( 1 ) }) cameraFormWrapper . on ( 'click' , '[data…" at bounding box center [920, 489] width 1039 height 679
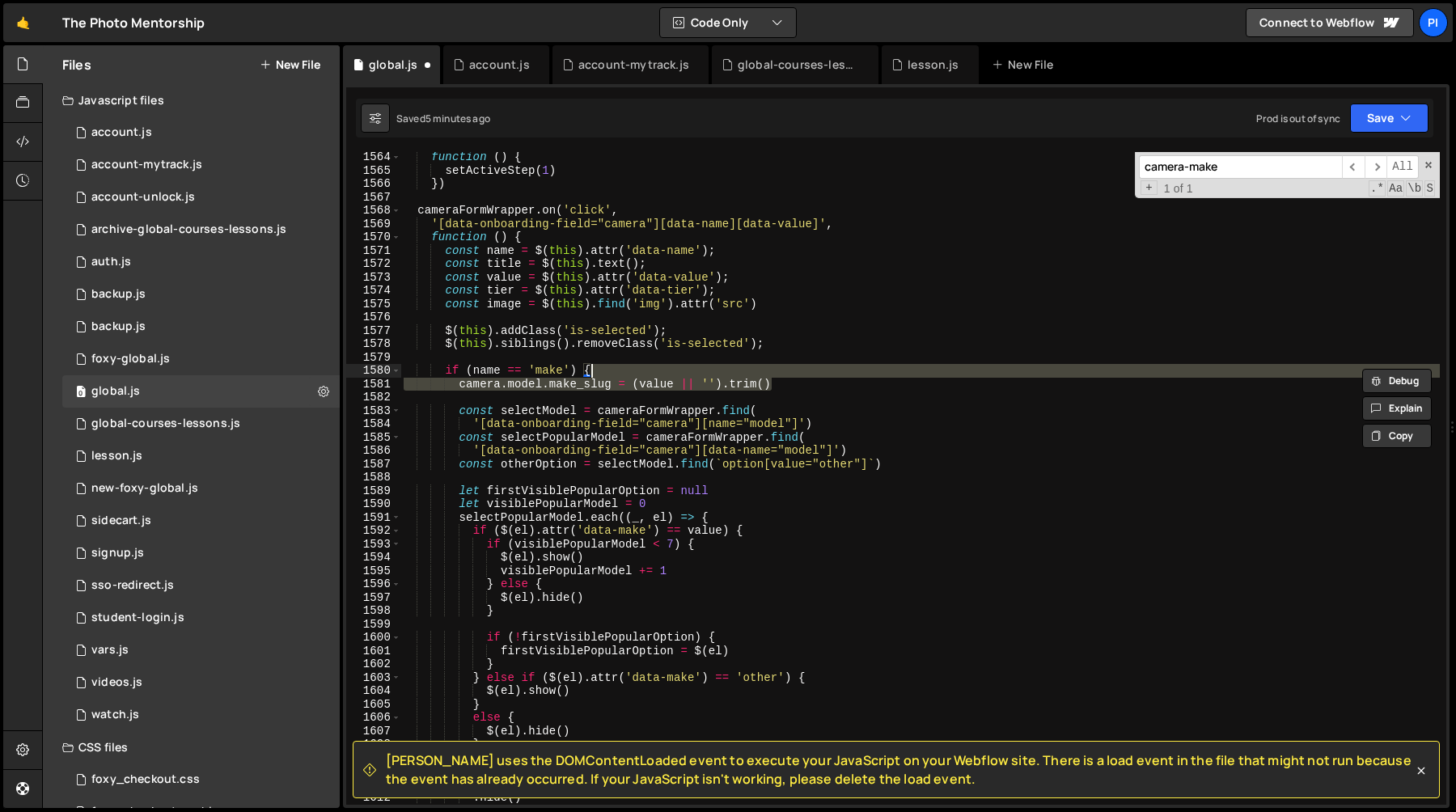
click at [785, 384] on div "function ( ) { setActiveStep ( 1 ) }) cameraFormWrapper . on ( 'click' , '[data…" at bounding box center [920, 478] width 1039 height 653
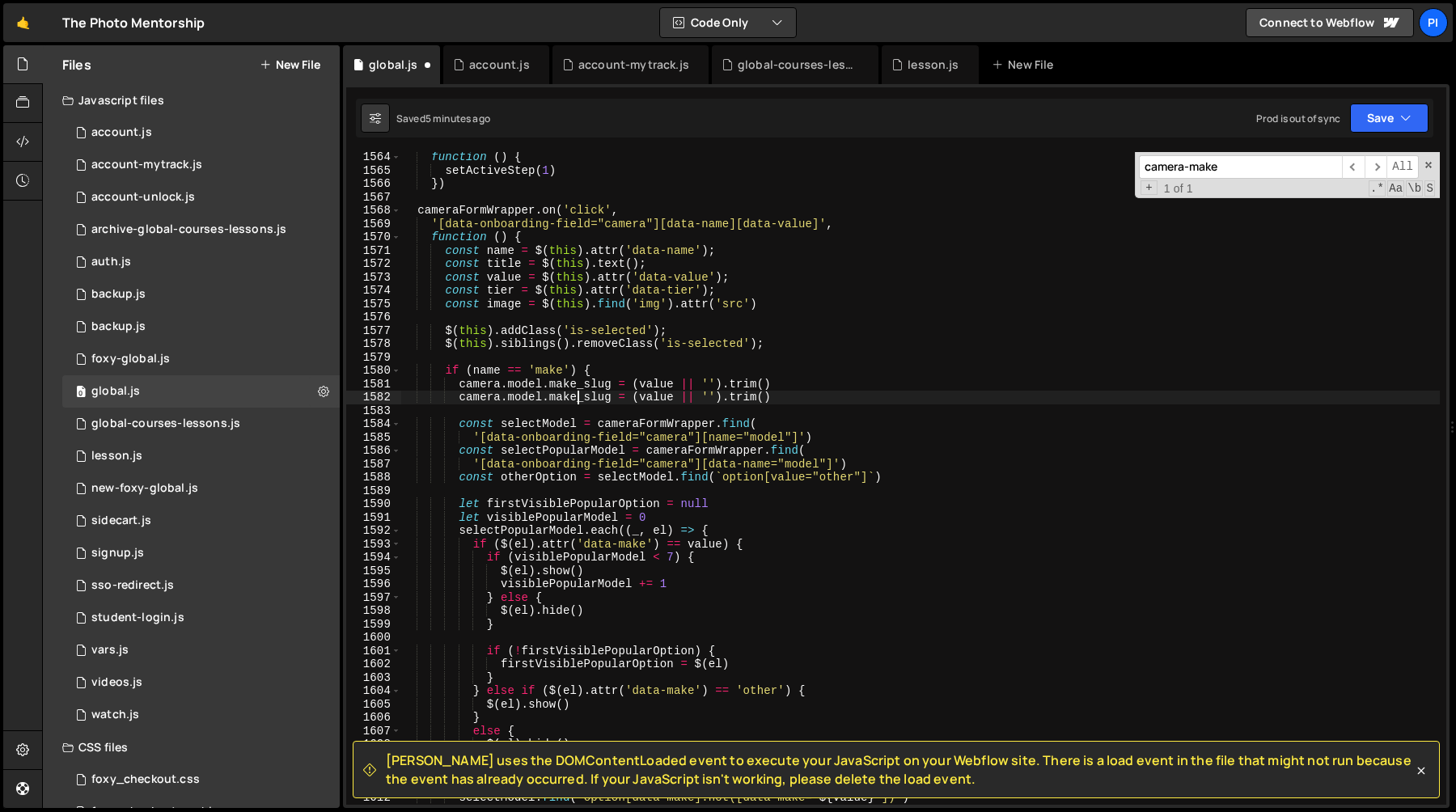
click at [574, 397] on div "function ( ) { setActiveStep ( 1 ) }) cameraFormWrapper . on ( 'click' , '[data…" at bounding box center [920, 489] width 1039 height 679
click at [575, 398] on div "function ( ) { setActiveStep ( 1 ) }) cameraFormWrapper . on ( 'click' , '[data…" at bounding box center [920, 478] width 1039 height 653
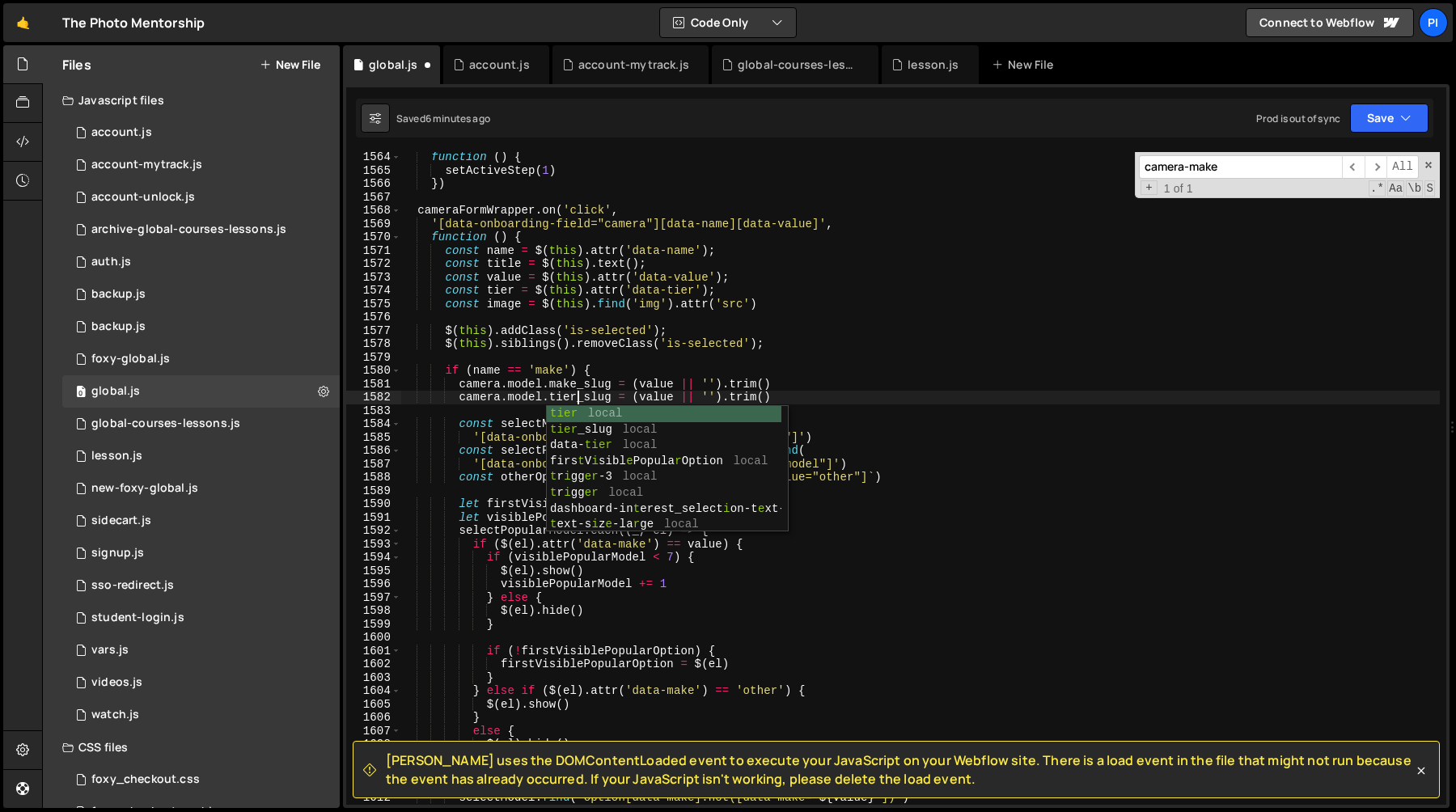
scroll to position [0, 11]
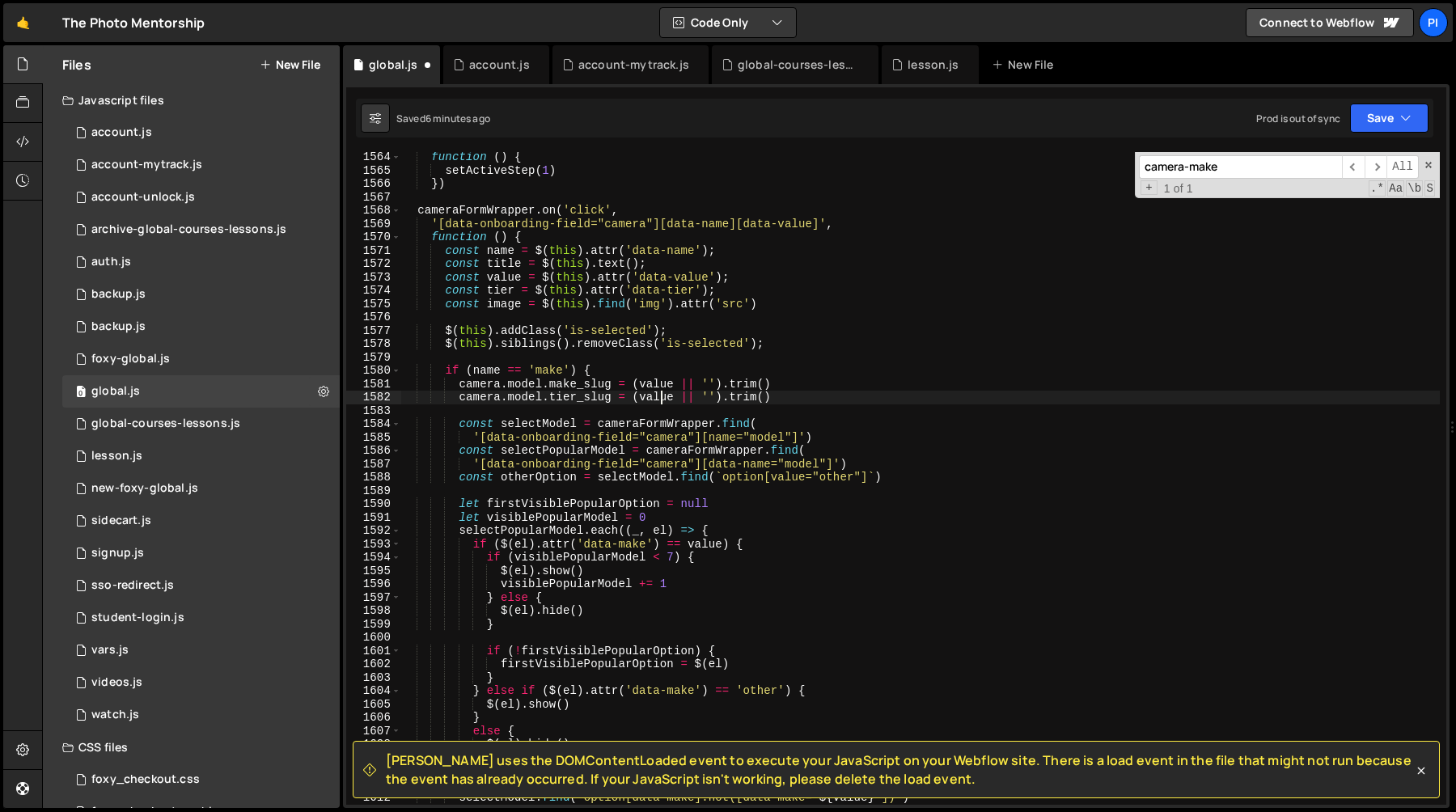
click at [659, 396] on div "function ( ) { setActiveStep ( 1 ) }) cameraFormWrapper . on ( 'click' , '[data…" at bounding box center [920, 489] width 1039 height 679
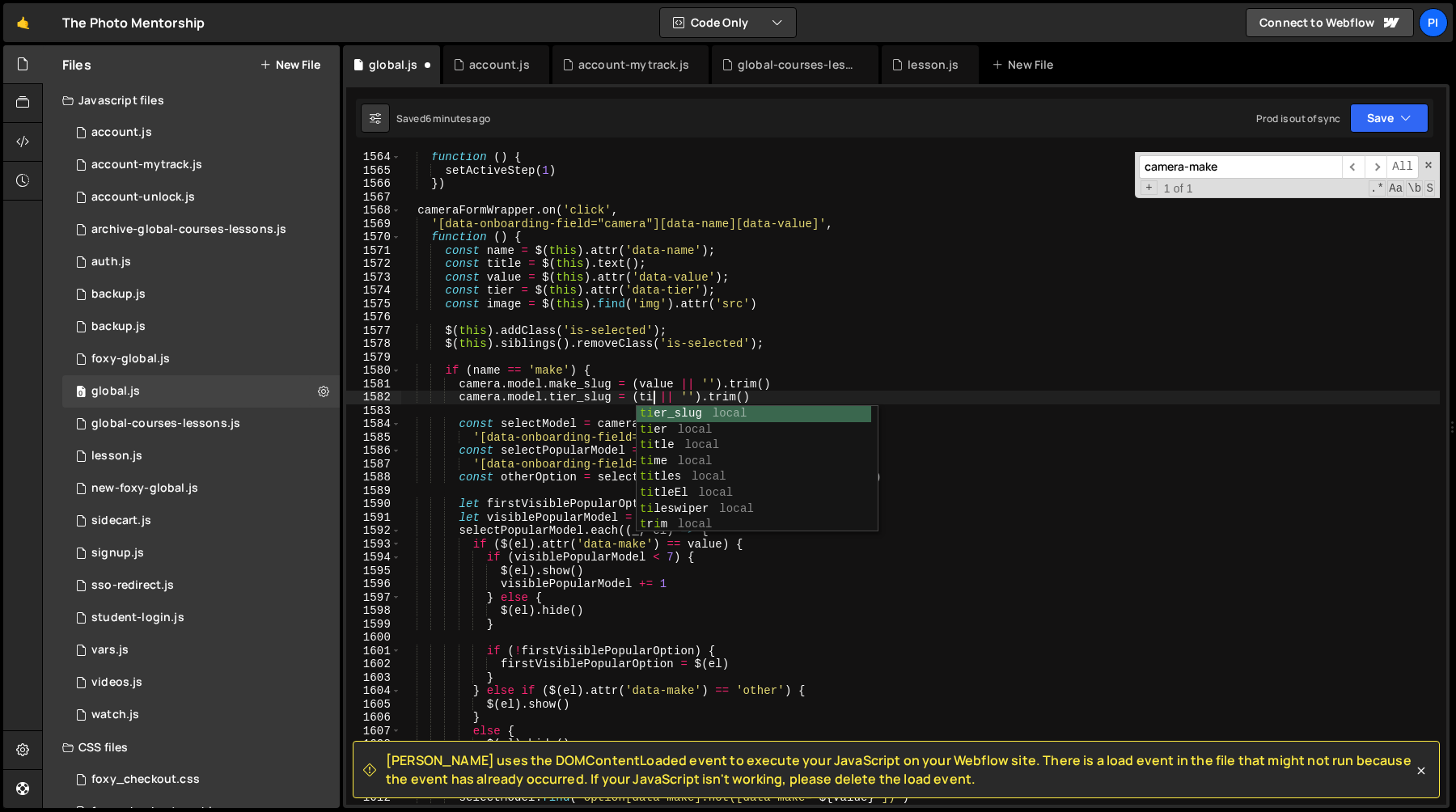
type textarea "camera.model.tier_slug = (tier || '').trim()"
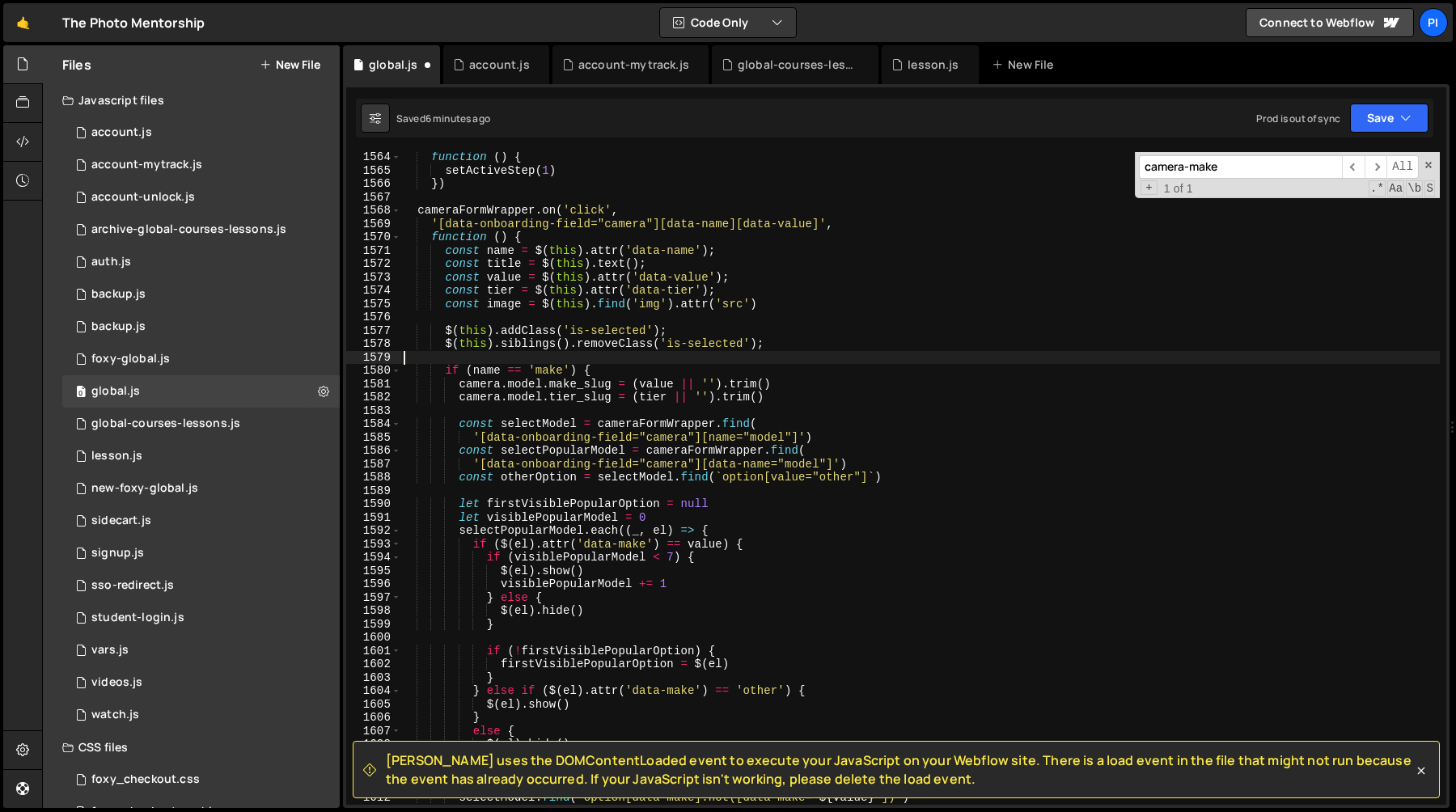
click at [822, 362] on div "function ( ) { setActiveStep ( 1 ) }) cameraFormWrapper . on ( 'click' , '[data…" at bounding box center [920, 489] width 1039 height 679
click at [749, 291] on div "function ( ) { setActiveStep ( 1 ) }) cameraFormWrapper . on ( 'click' , '[data…" at bounding box center [920, 489] width 1039 height 679
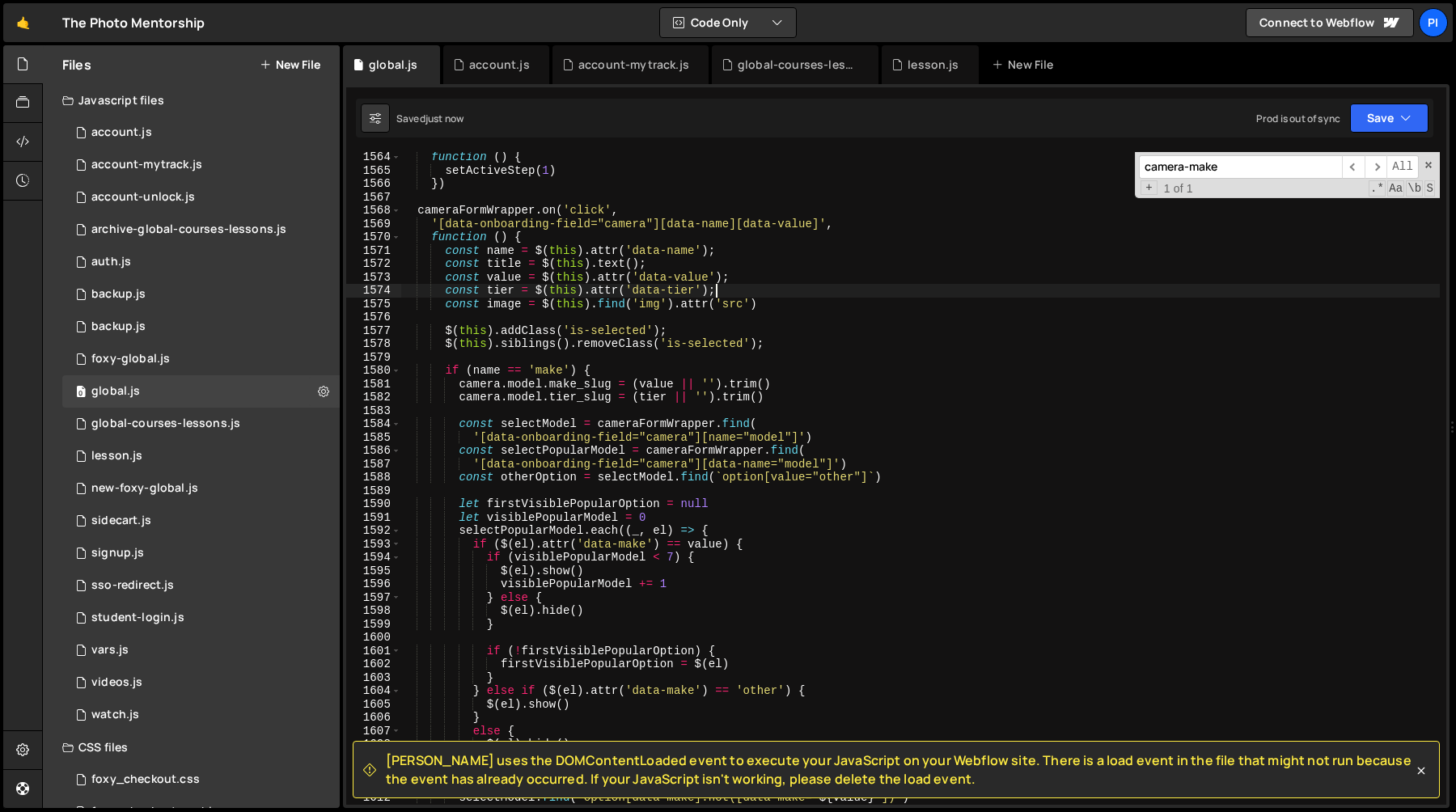
click at [746, 276] on div "function ( ) { setActiveStep ( 1 ) }) cameraFormWrapper . on ( 'click' , '[data…" at bounding box center [920, 489] width 1039 height 679
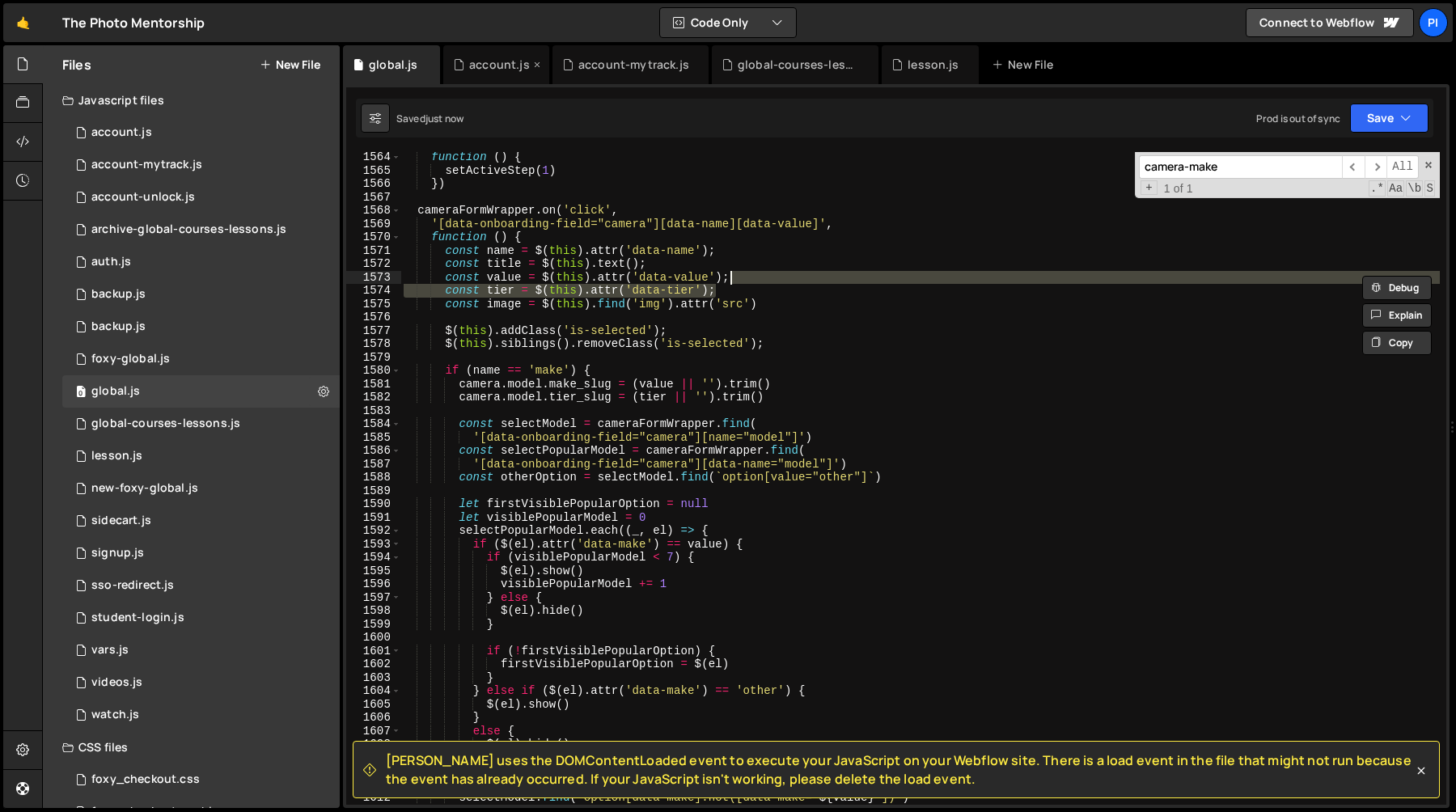
type textarea "const value = $(this).attr('data-value'); const tier = $(this).attr('data-tier'…"
click at [494, 59] on div "account.js" at bounding box center [499, 64] width 61 height 16
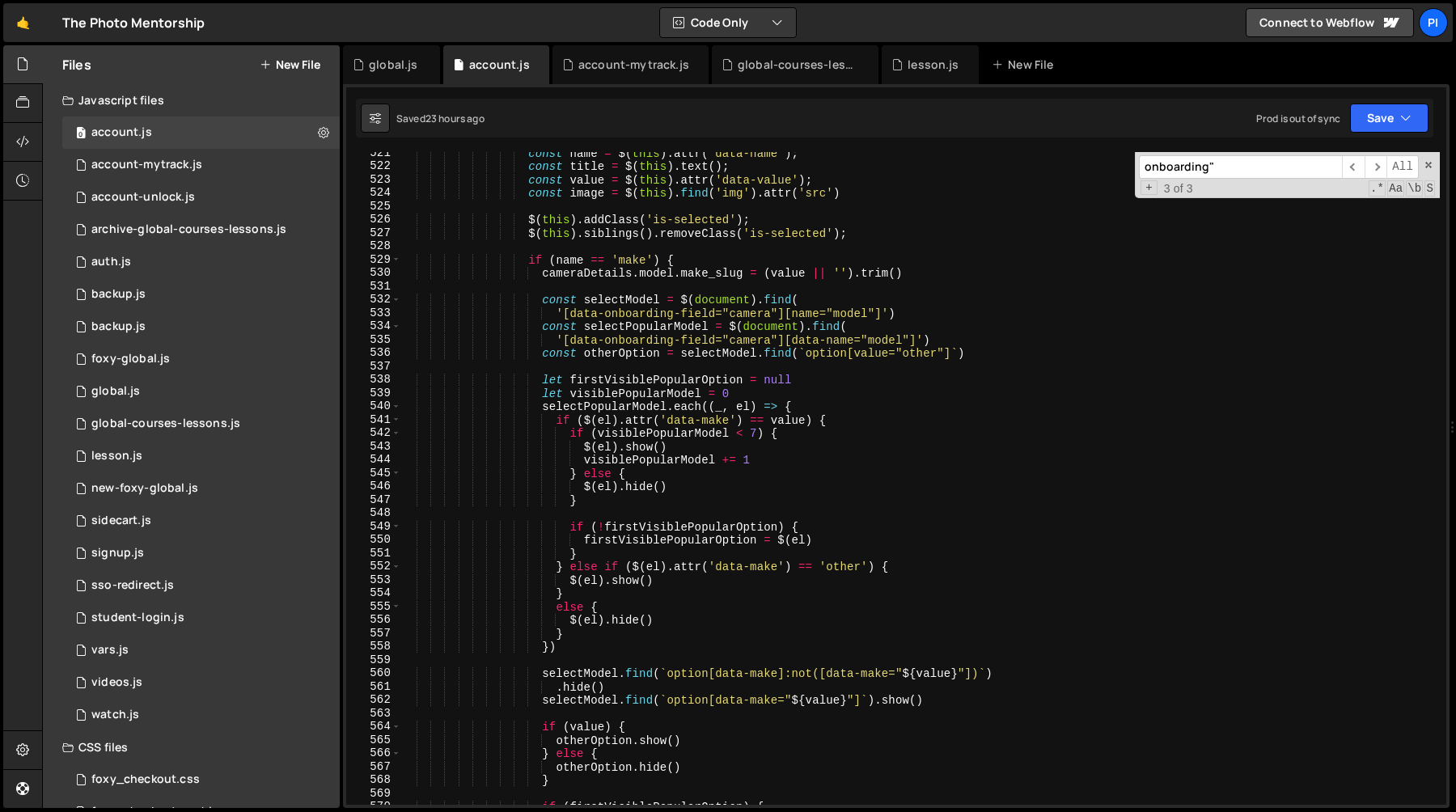
scroll to position [6981, 0]
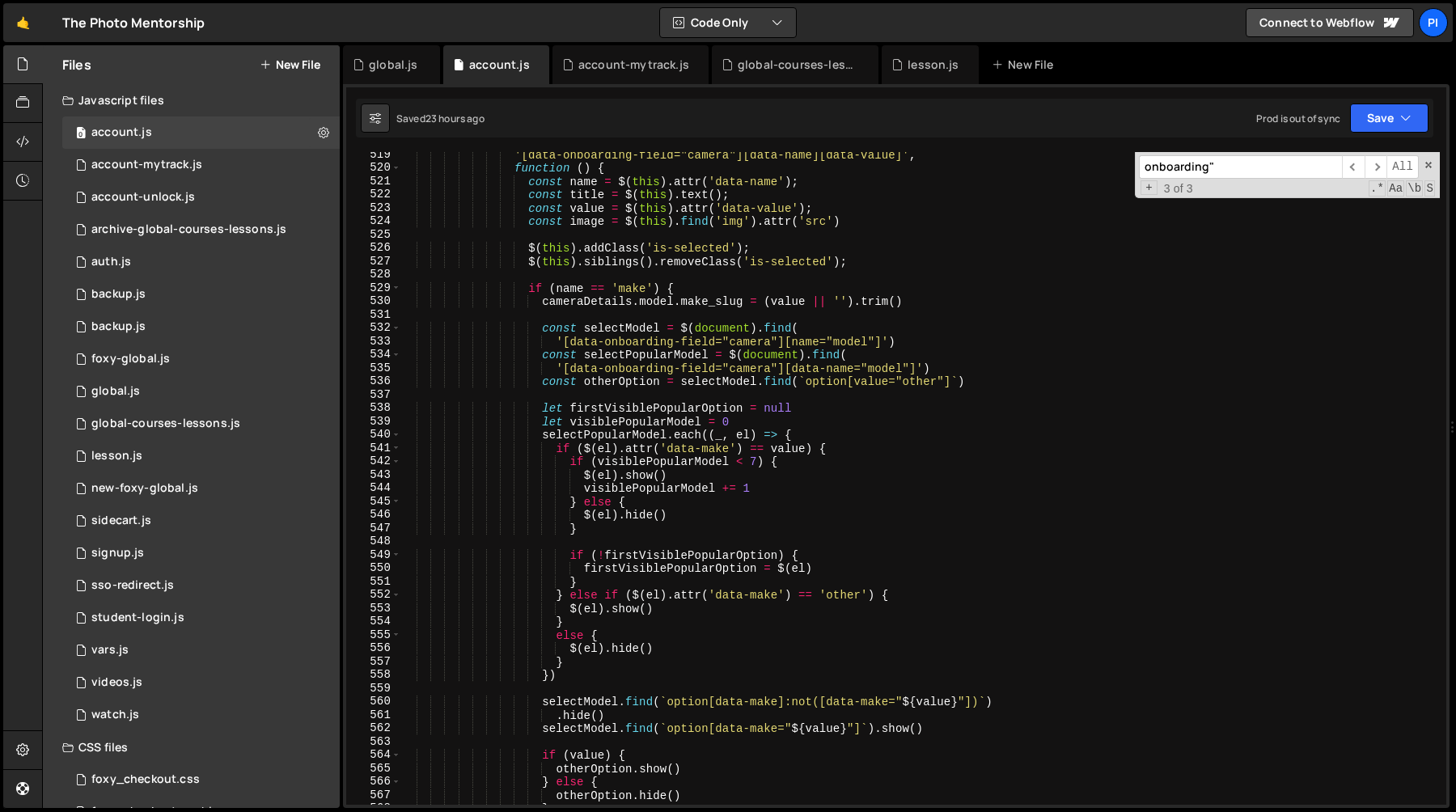
click at [856, 211] on div "'[data-onboarding-field="camera"][data-name][data-value]' , function ( ) { cons…" at bounding box center [920, 487] width 1039 height 679
paste textarea "const tier = $(this).attr('data-tier"
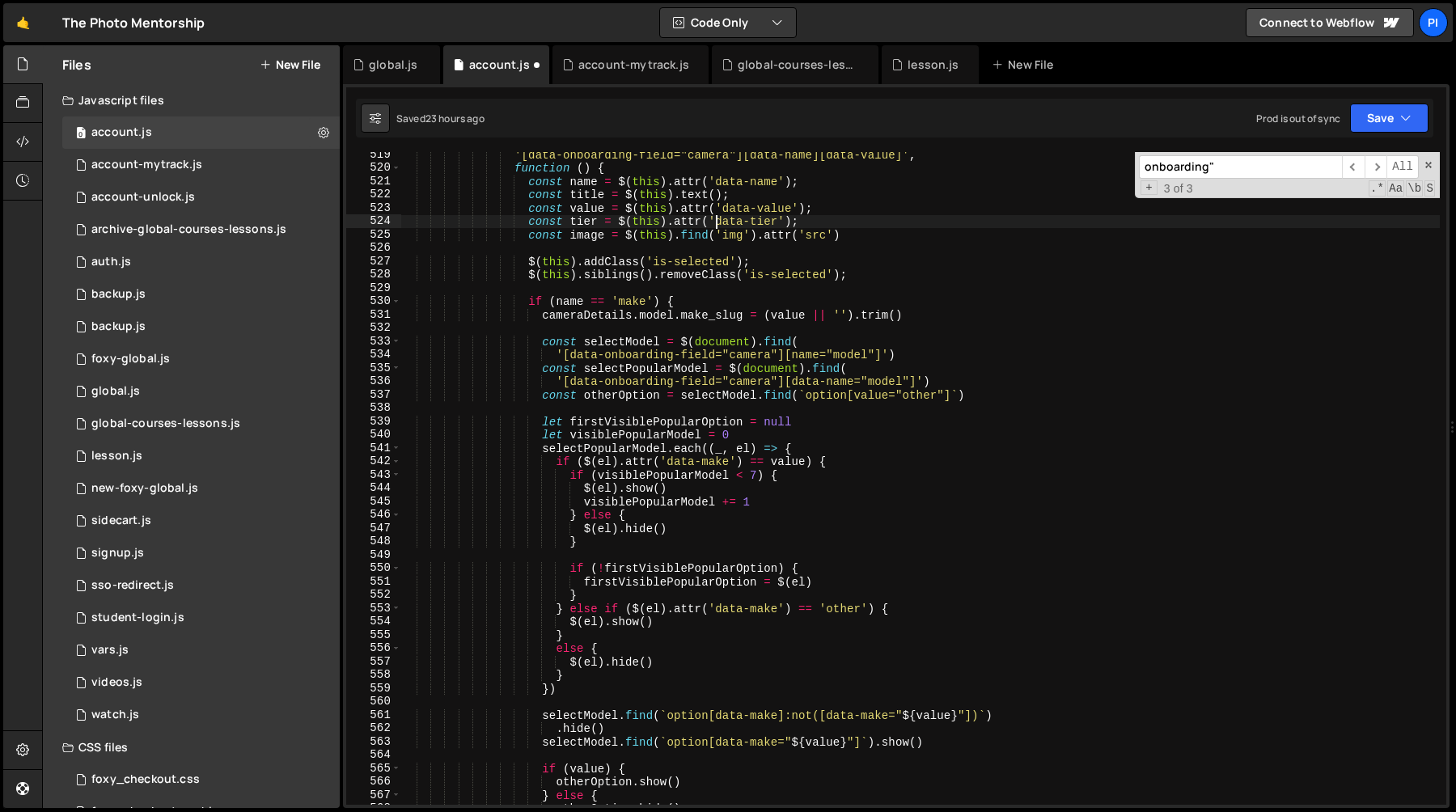
type textarea "const tier = $(this).attr('data-tier');"
click at [386, 72] on div "global.js" at bounding box center [391, 65] width 97 height 39
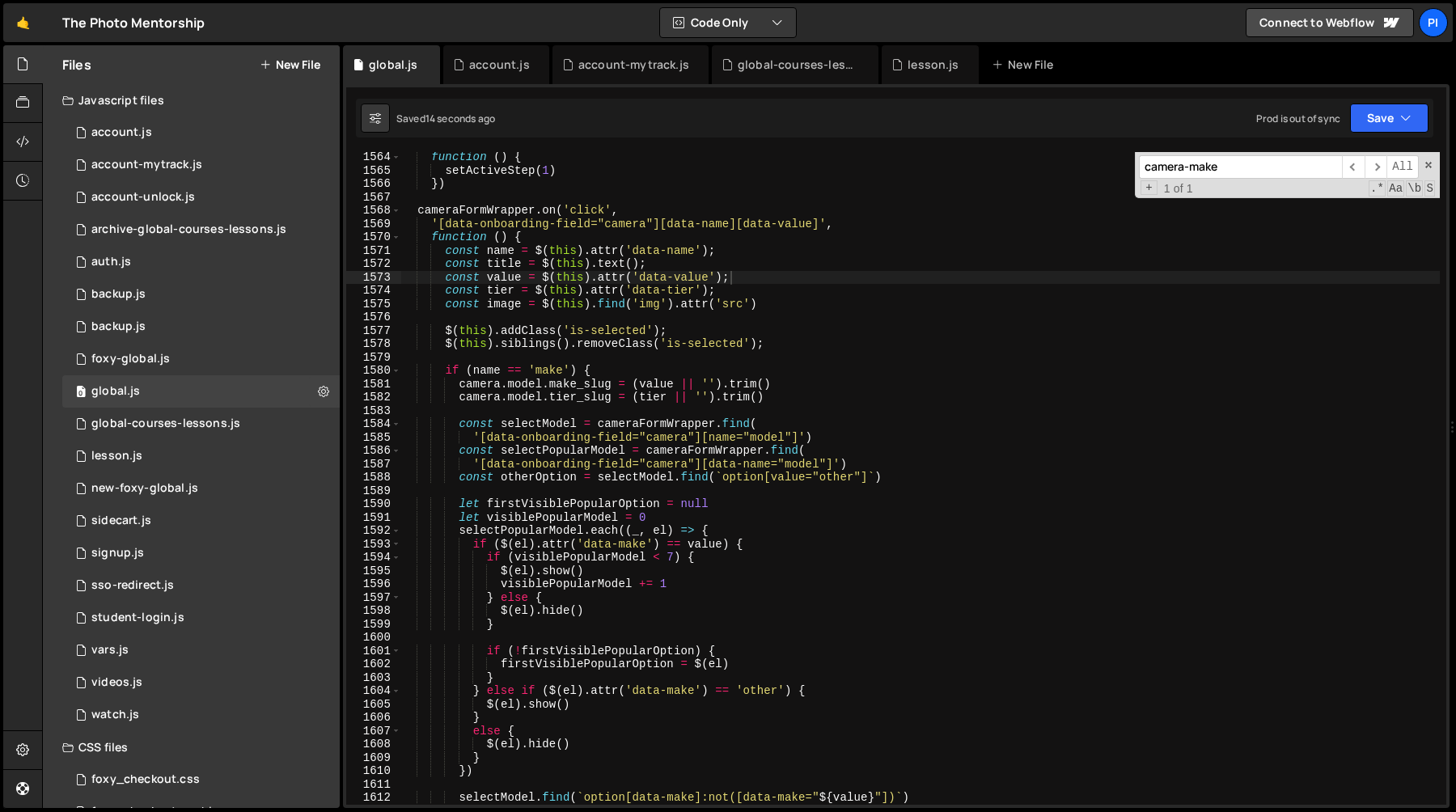
scroll to position [1526, 0]
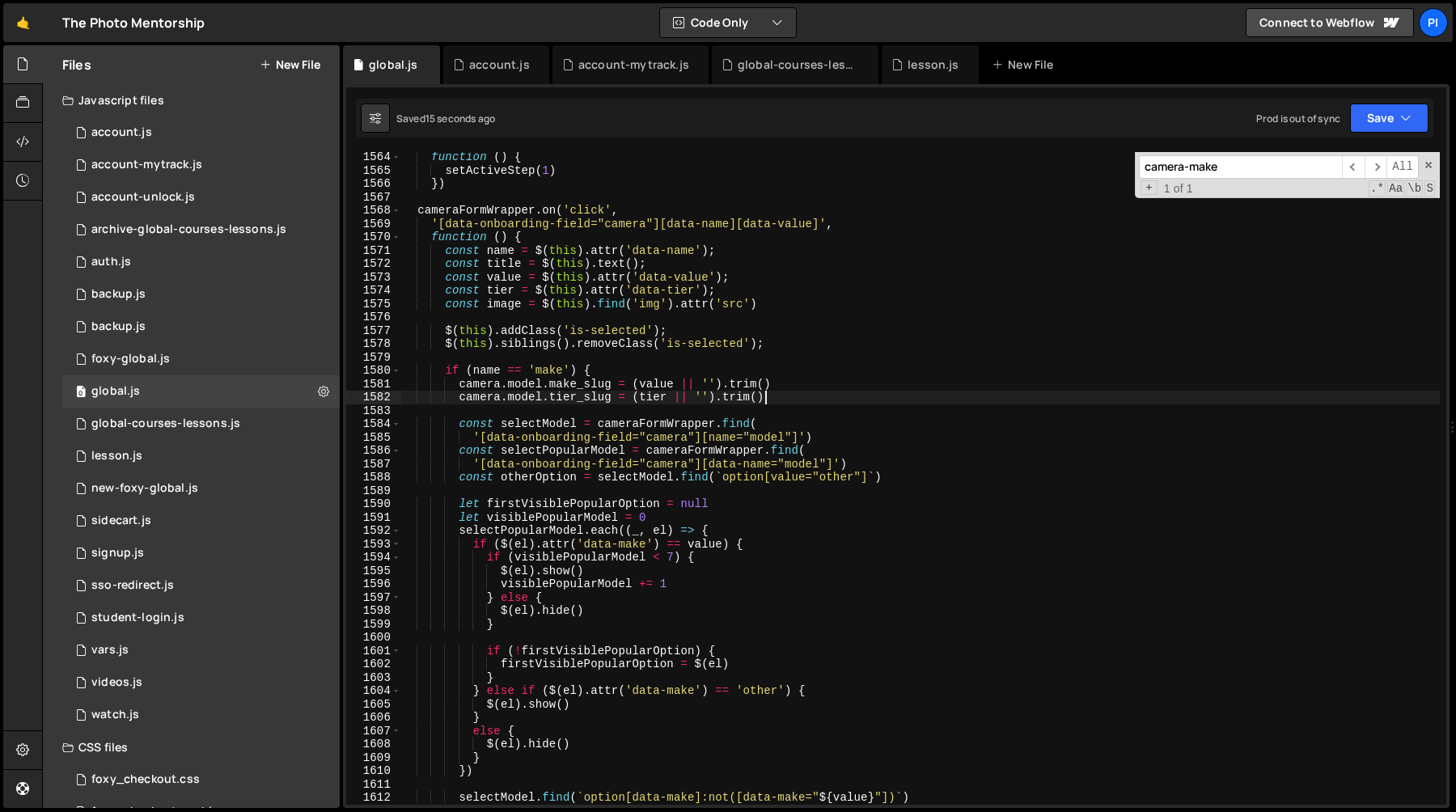
click at [777, 401] on div "function ( ) { setActiveStep ( 1 ) }) cameraFormWrapper . on ( 'click' , '[data…" at bounding box center [920, 489] width 1039 height 679
click at [777, 378] on div "function ( ) { setActiveStep ( 1 ) }) cameraFormWrapper . on ( 'click' , '[data…" at bounding box center [920, 489] width 1039 height 679
type textarea "camera.model.make_slug = (value || '').trim() camera.model.tier_slug = (tier ||…"
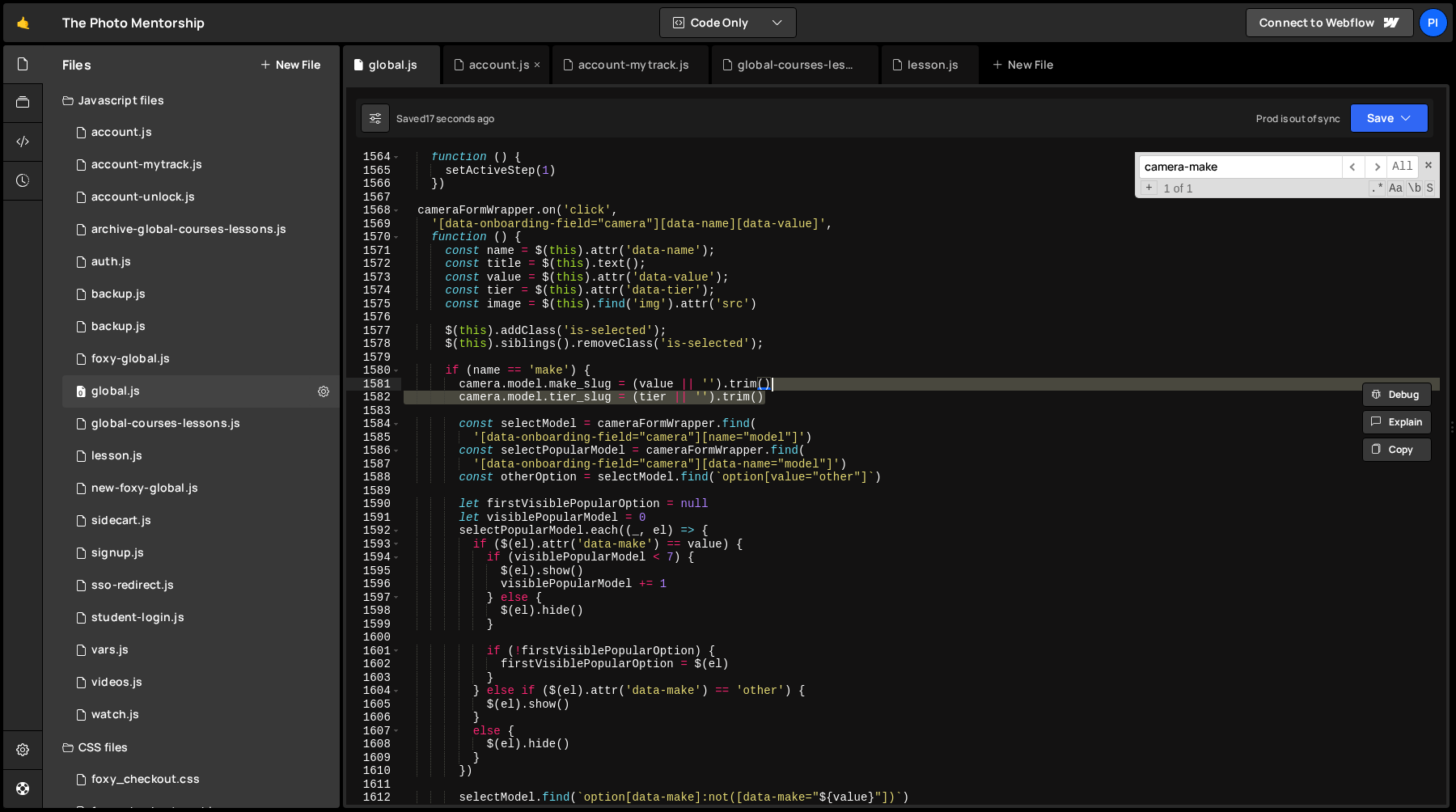
click at [481, 62] on div "account.js" at bounding box center [499, 64] width 61 height 16
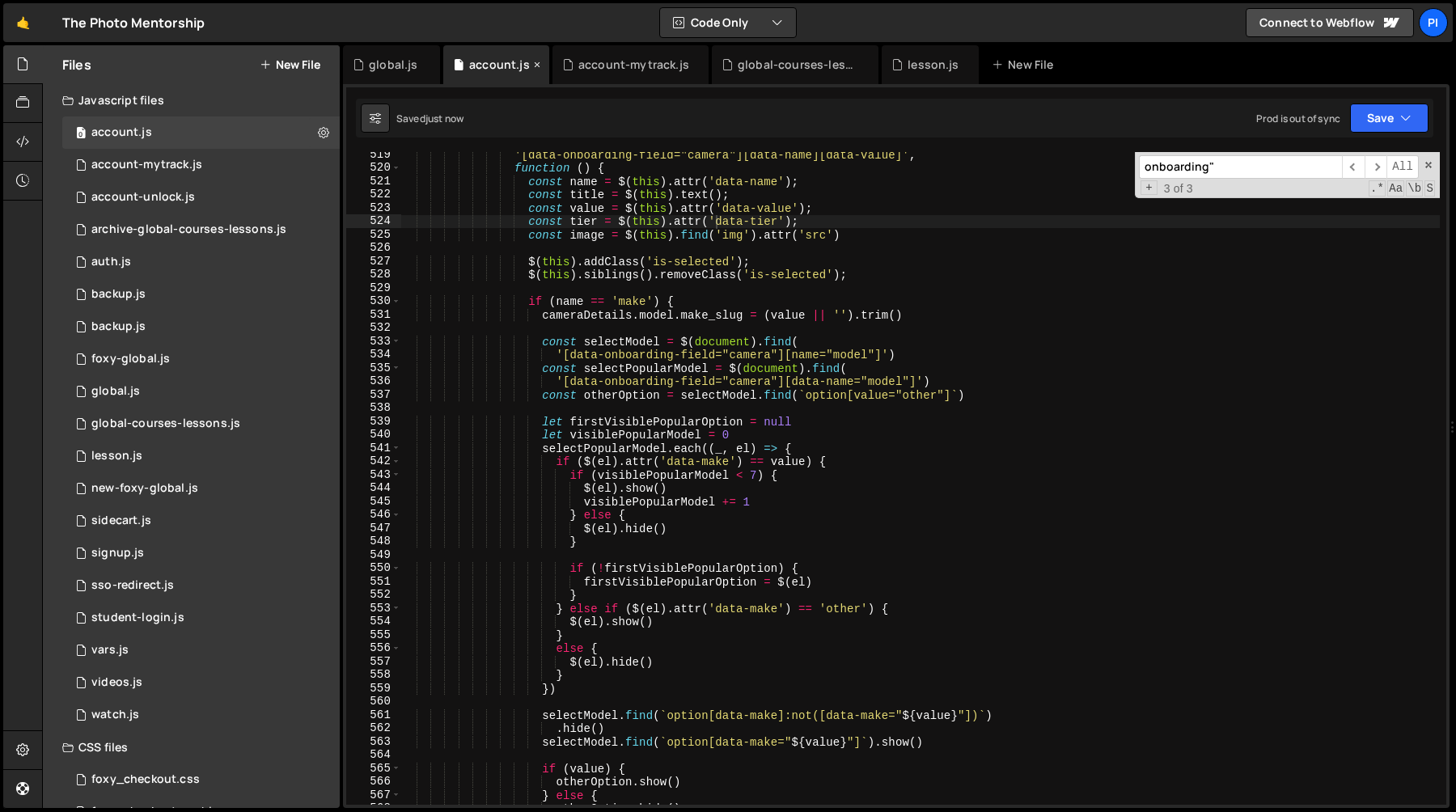
scroll to position [0, 0]
click at [942, 316] on div "'[data-onboarding-field="camera"][data-name][data-value]' , function ( ) { cons…" at bounding box center [920, 487] width 1039 height 679
paste textarea "camera.model.tier_slug = (tier"
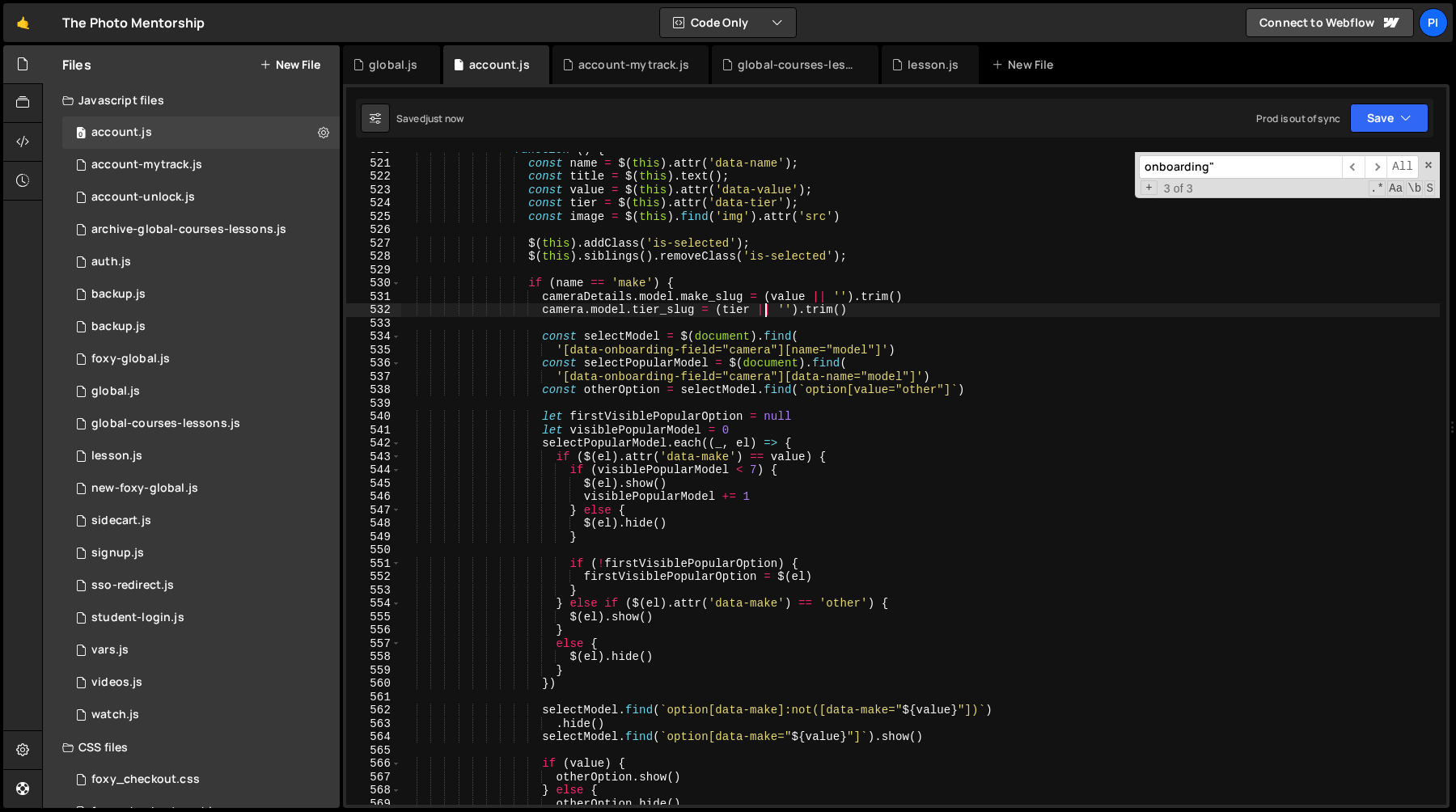
scroll to position [7003, 0]
click at [594, 292] on div "function ( ) { const name = $ ( this ) . attr ( 'data-name' ) ; const title = $…" at bounding box center [920, 478] width 1039 height 679
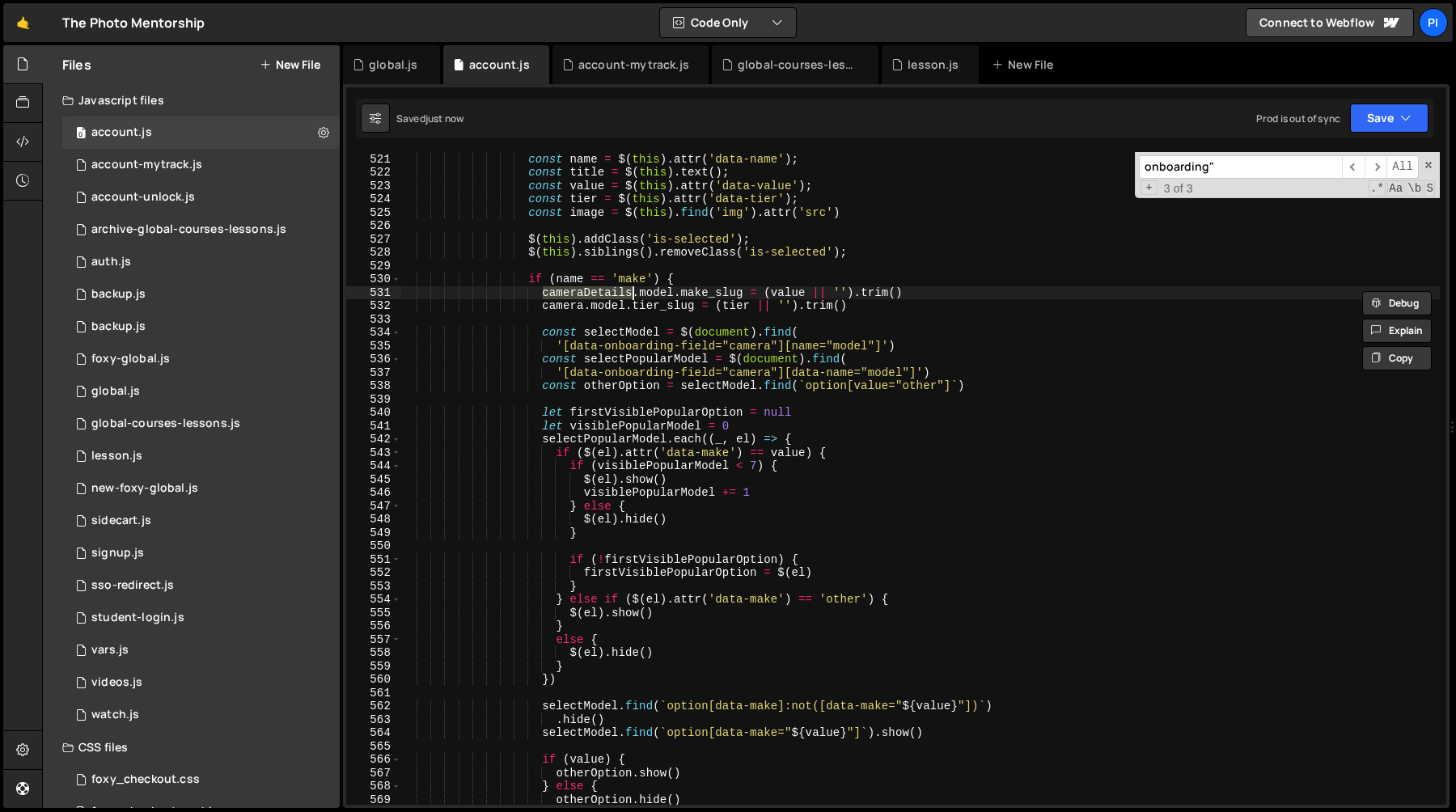
click at [572, 303] on div "function ( ) { const name = $ ( this ) . attr ( 'data-name' ) ; const title = $…" at bounding box center [920, 478] width 1039 height 679
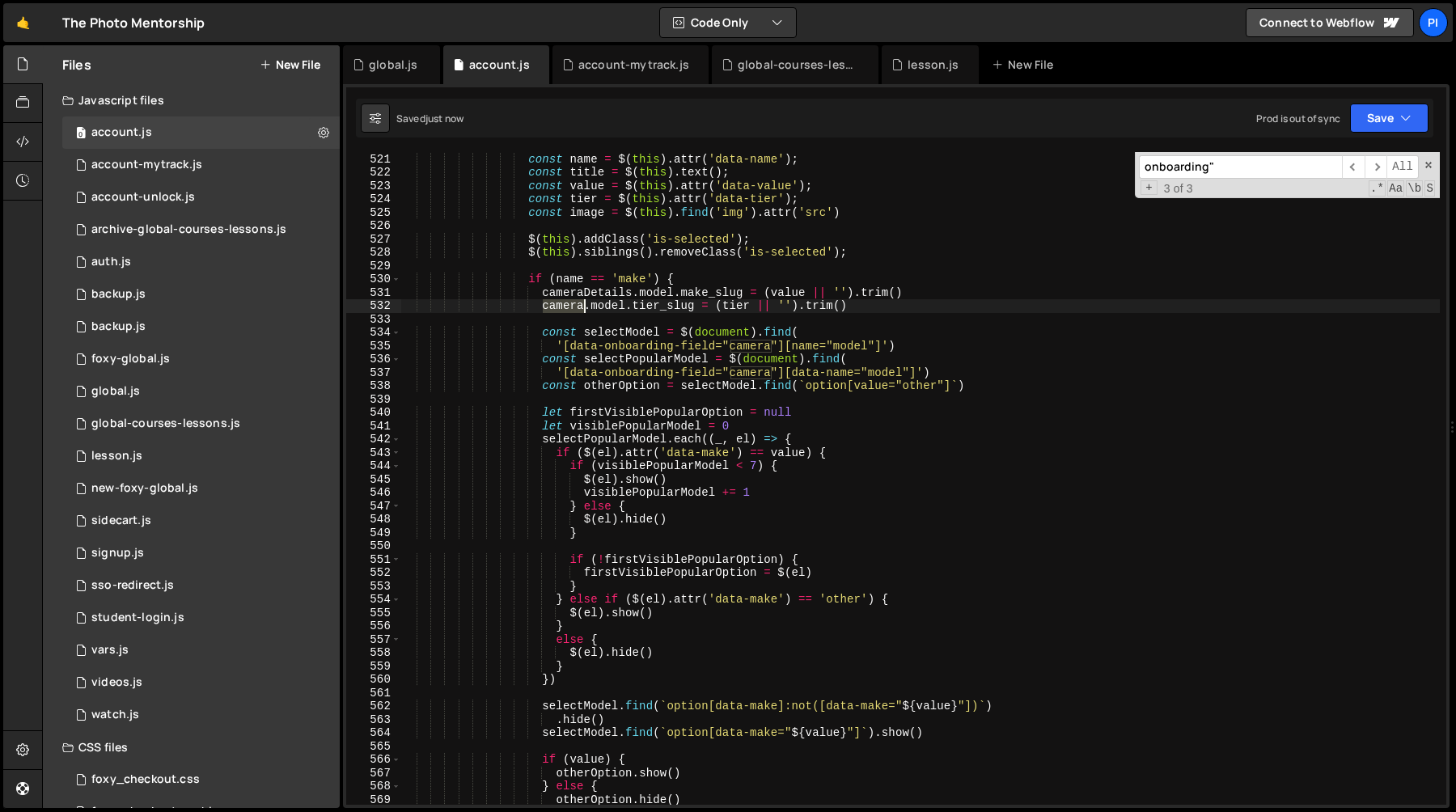
click at [572, 303] on div "function ( ) { const name = $ ( this ) . attr ( 'data-name' ) ; const title = $…" at bounding box center [920, 478] width 1039 height 679
paste textarea "Details"
type textarea "cameraDetails.model.tier_slug = (tier || '').trim()"
click at [944, 315] on div "function ( ) { const name = $ ( this ) . attr ( 'data-name' ) ; const title = $…" at bounding box center [920, 478] width 1039 height 679
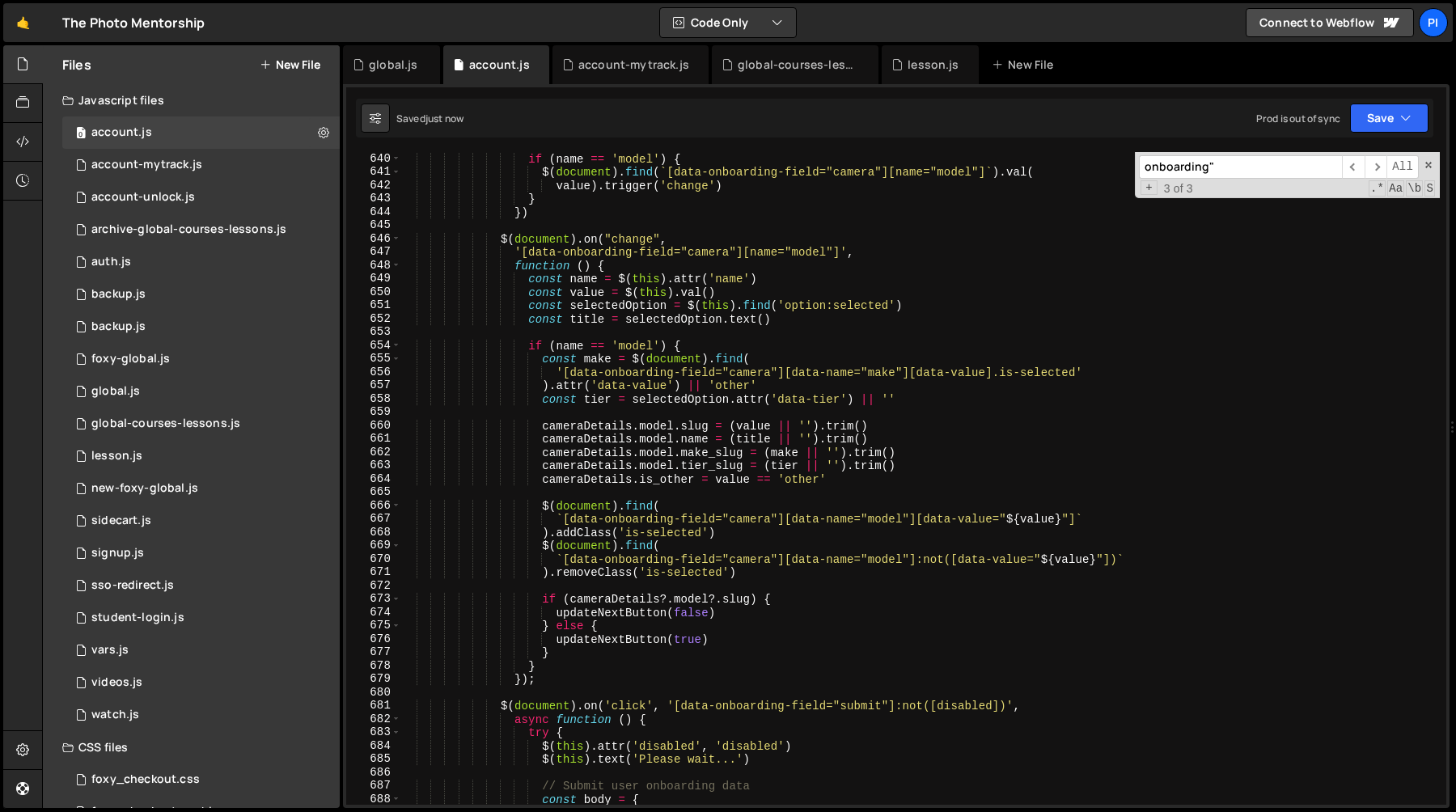
scroll to position [8612, 0]
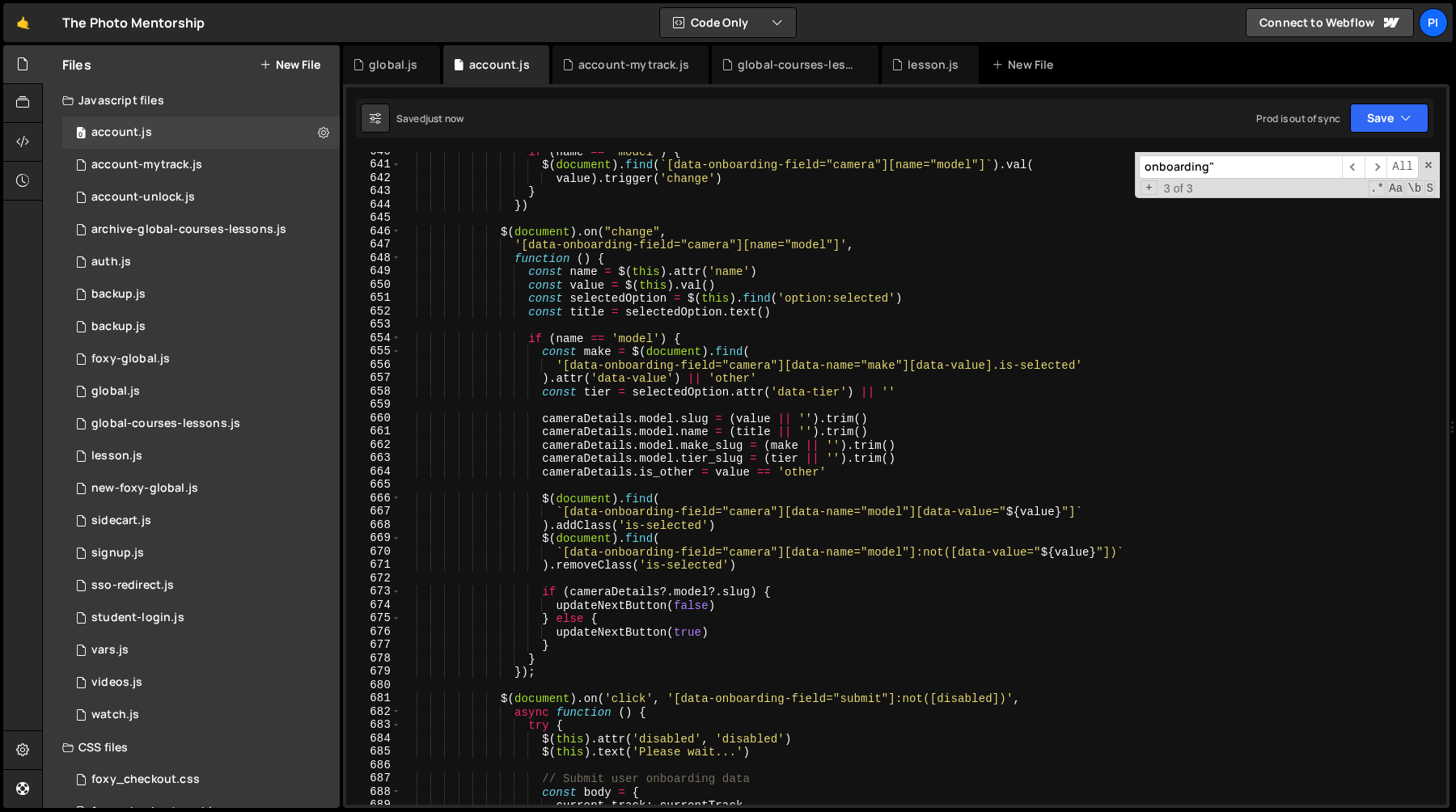
click at [570, 444] on div "if ( name == 'model' ) { $ ( document ) . find ( ` [data-onboarding-field="came…" at bounding box center [920, 484] width 1039 height 679
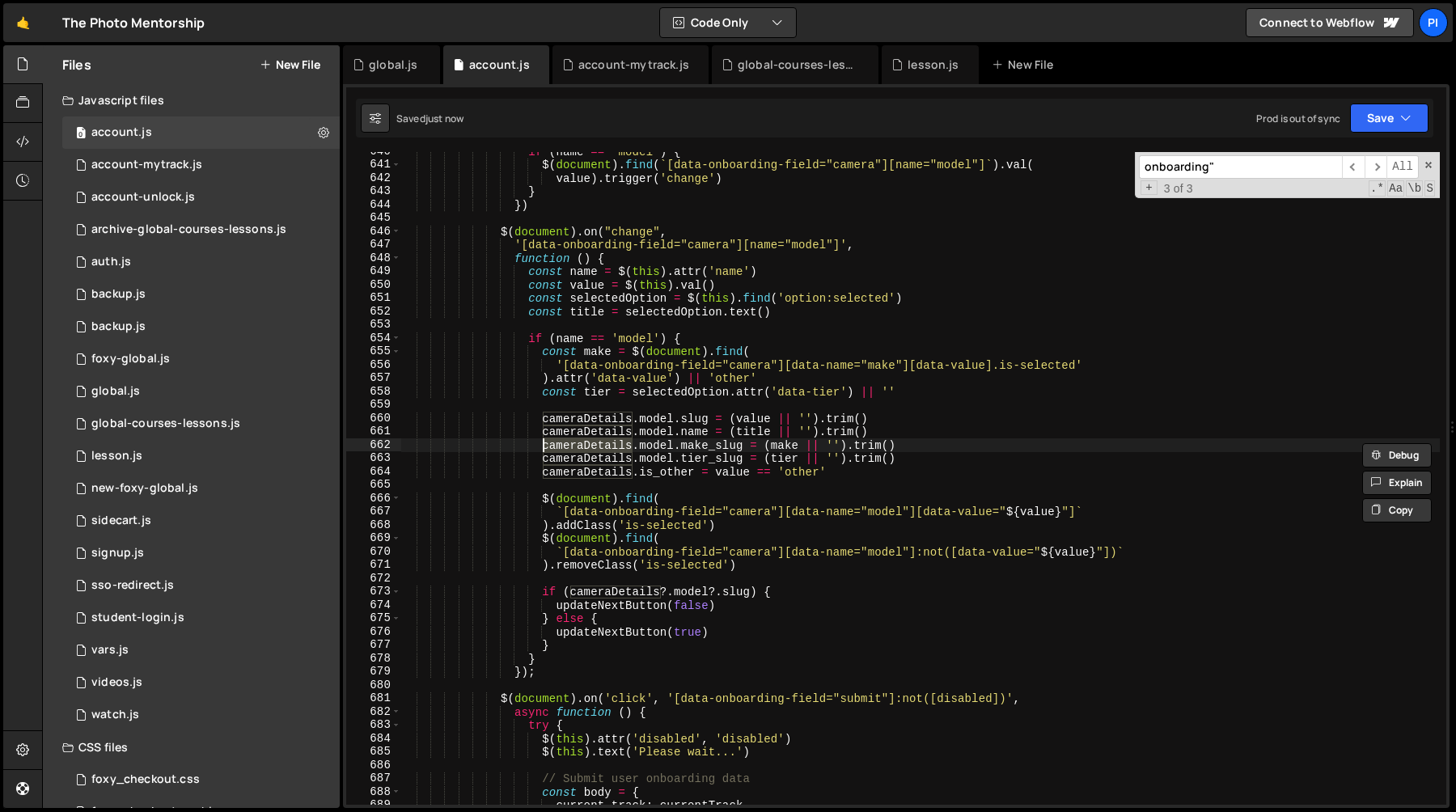
click at [597, 450] on div "if ( name == 'model' ) { $ ( document ) . find ( ` [data-onboarding-field="came…" at bounding box center [920, 478] width 1039 height 653
click at [597, 450] on div "if ( name == 'model' ) { $ ( document ) . find ( ` [data-onboarding-field="came…" at bounding box center [920, 484] width 1039 height 679
click at [743, 462] on div "if ( name == 'model' ) { $ ( document ) . find ( ` [data-onboarding-field="came…" at bounding box center [920, 484] width 1039 height 679
click at [541, 460] on div "if ( name == 'model' ) { $ ( document ) . find ( ` [data-onboarding-field="came…" at bounding box center [920, 484] width 1039 height 679
click at [802, 462] on div "if ( name == 'model' ) { $ ( document ) . find ( ` [data-onboarding-field="came…" at bounding box center [920, 484] width 1039 height 679
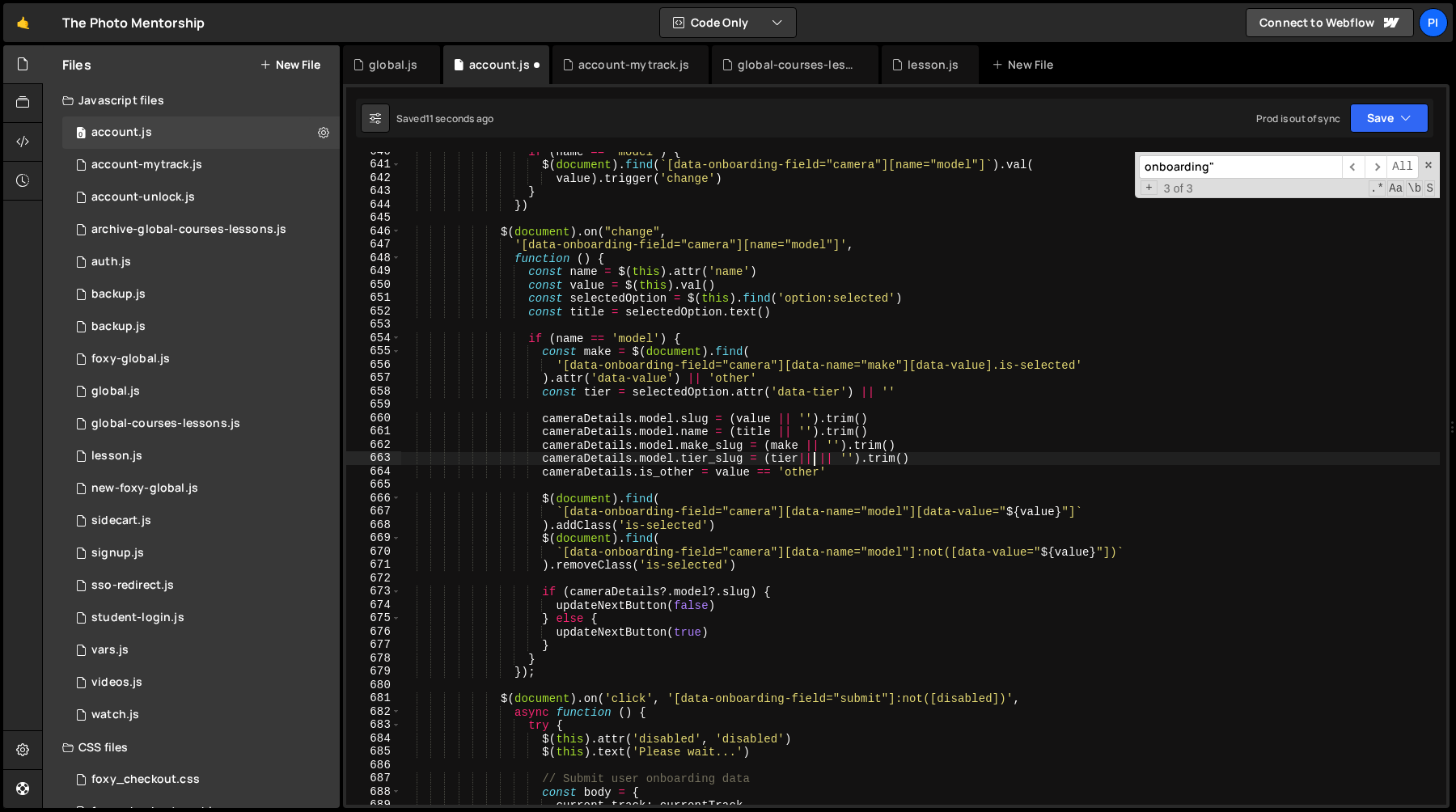
scroll to position [0, 29]
paste textarea "cameraDetails.model.tier_slug"
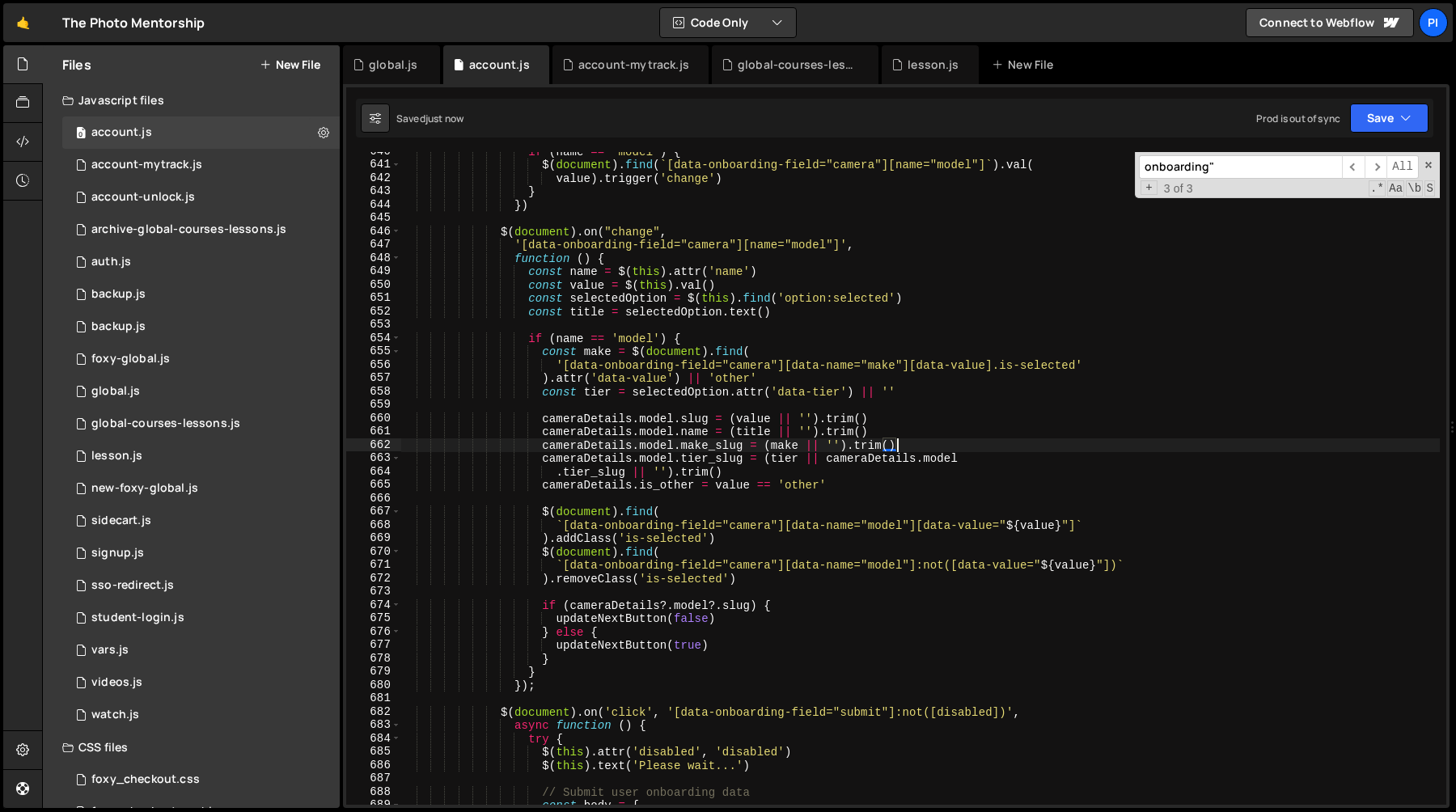
click at [937, 443] on div "if ( name == 'model' ) { $ ( document ) . find ( ` [data-onboarding-field="came…" at bounding box center [920, 484] width 1039 height 679
click at [915, 445] on div "if ( name == 'model' ) { $ ( document ) . find ( ` [data-onboarding-field="came…" at bounding box center [920, 484] width 1039 height 679
drag, startPoint x: 915, startPoint y: 445, endPoint x: 909, endPoint y: 436, distance: 10.8
click at [909, 436] on div "if ( name == 'model' ) { $ ( document ) . find ( ` [data-onboarding-field="came…" at bounding box center [920, 484] width 1039 height 679
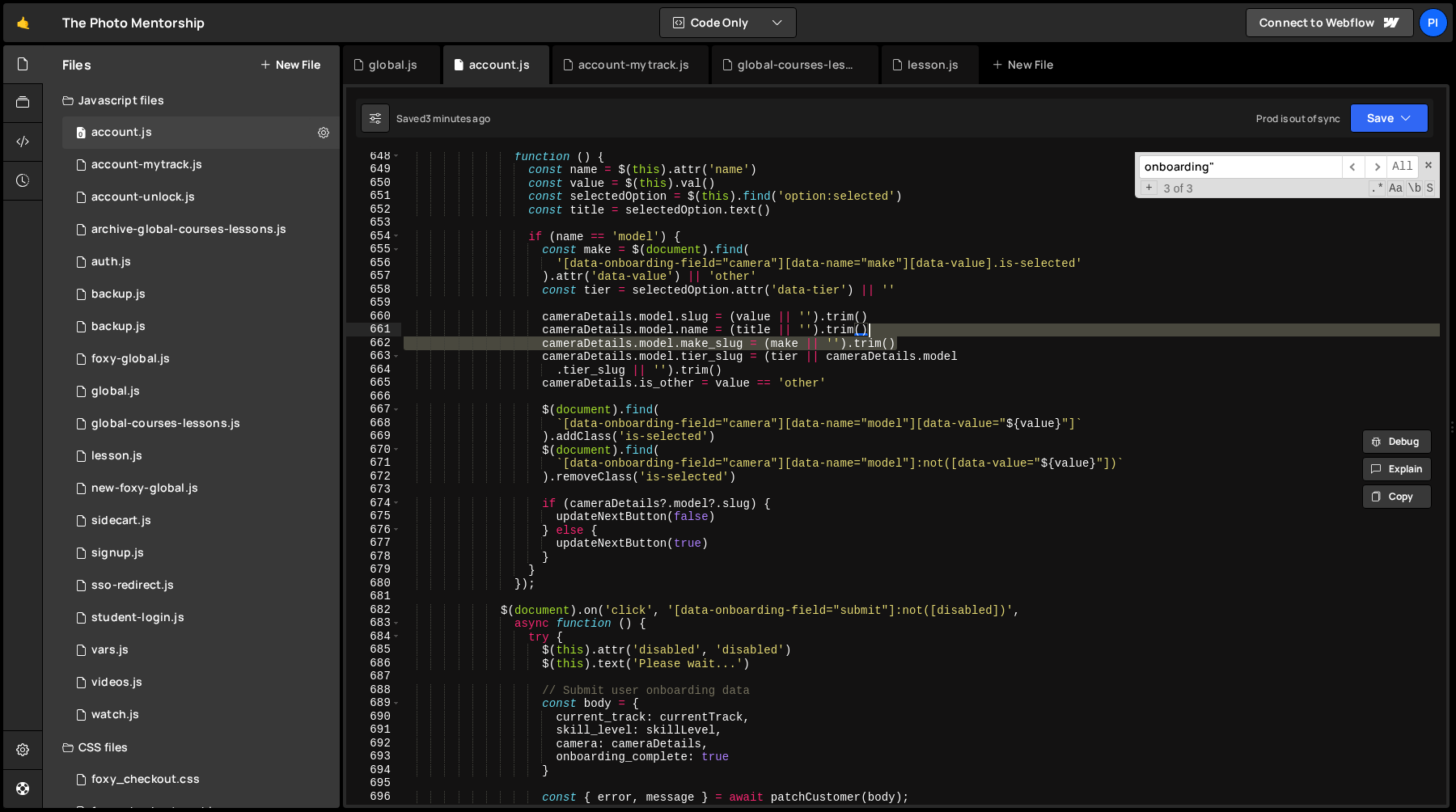
scroll to position [8693, 0]
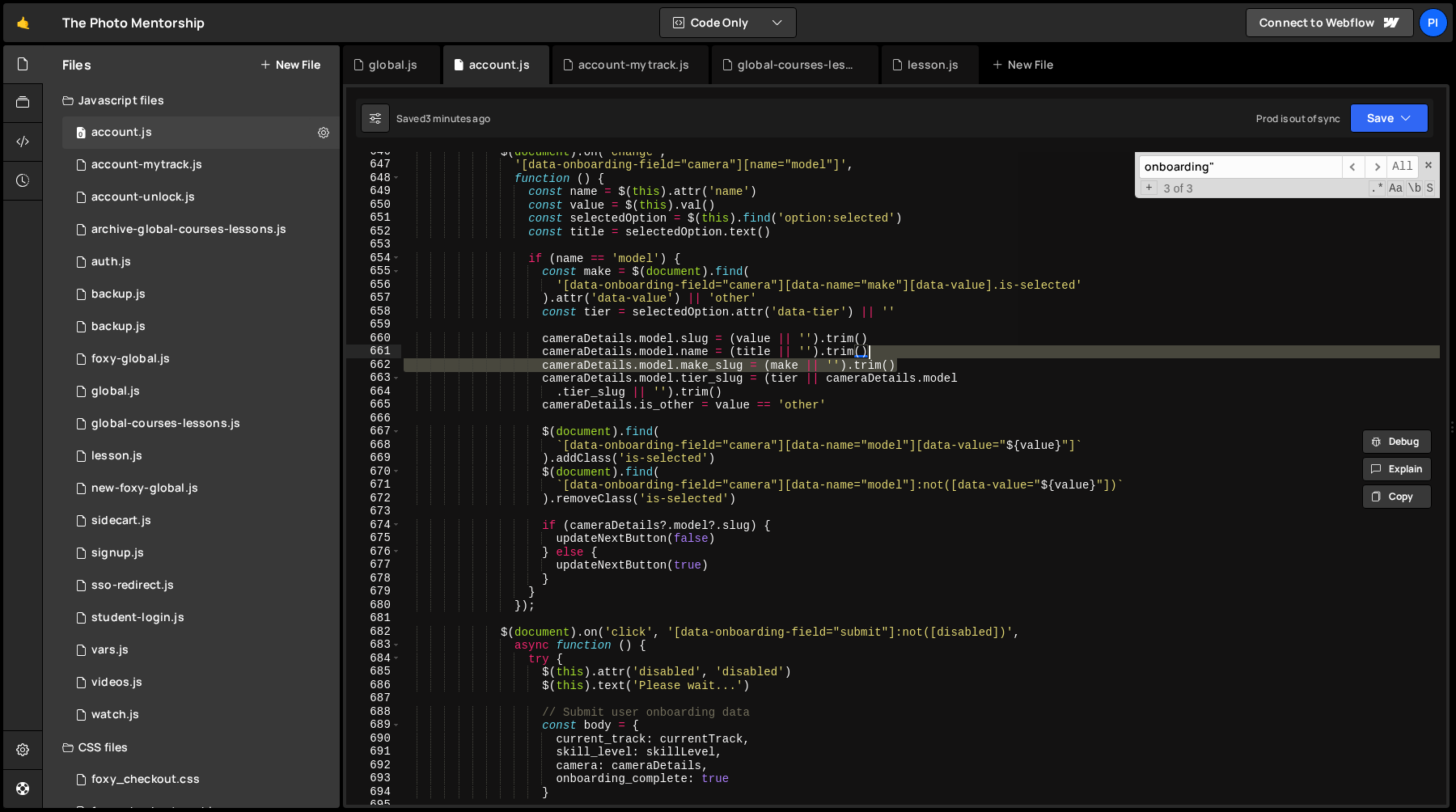
click at [903, 353] on div "$ ( document ) . on ( "change" , '[data-onboarding-field="camera"][name="model"…" at bounding box center [920, 478] width 1039 height 653
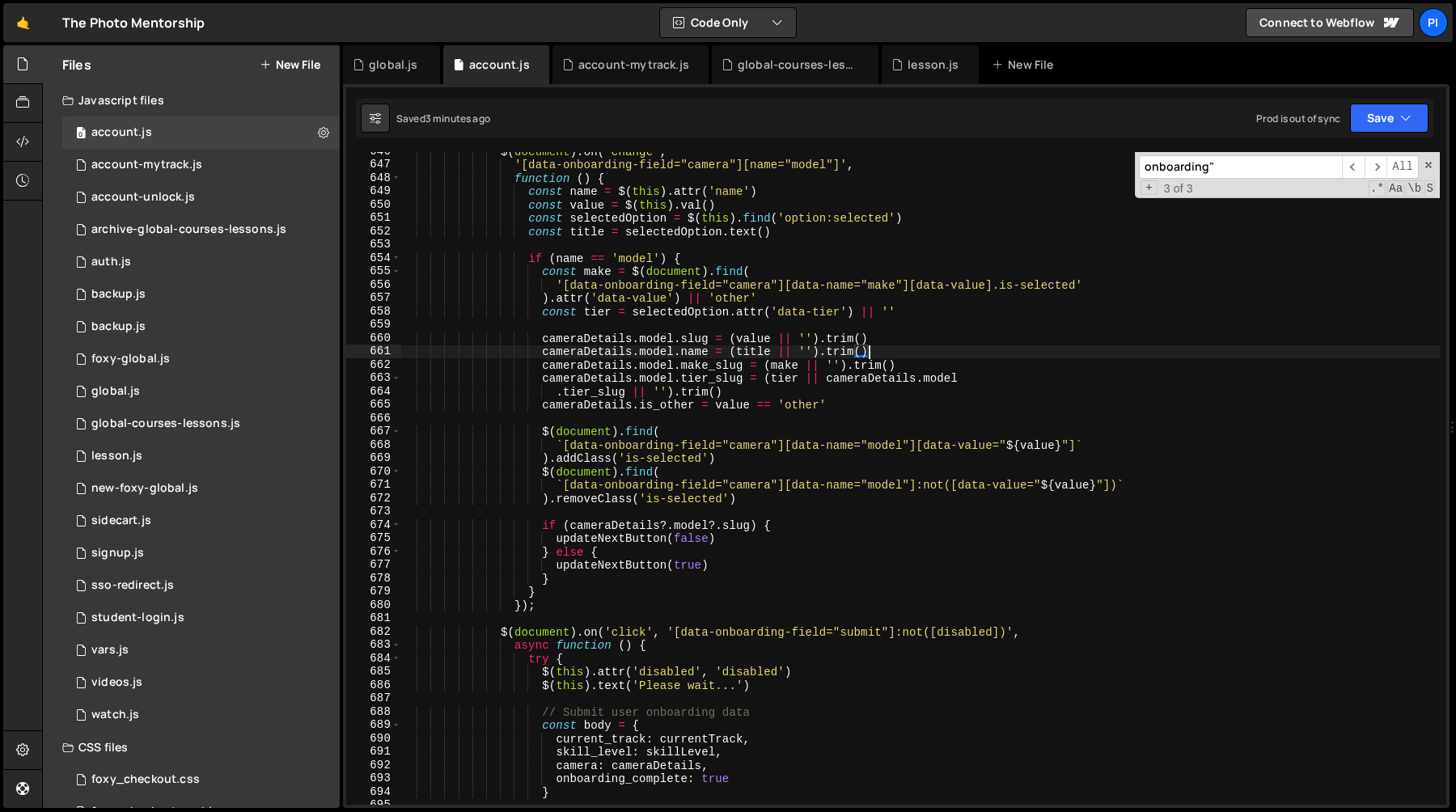
click at [914, 368] on div "$ ( document ) . on ( "change" , '[data-onboarding-field="camera"][name="model"…" at bounding box center [920, 484] width 1039 height 679
type textarea "cameraDetails.model.make_slug = (make || '').trim()"
click at [372, 66] on div "global.js" at bounding box center [393, 64] width 49 height 16
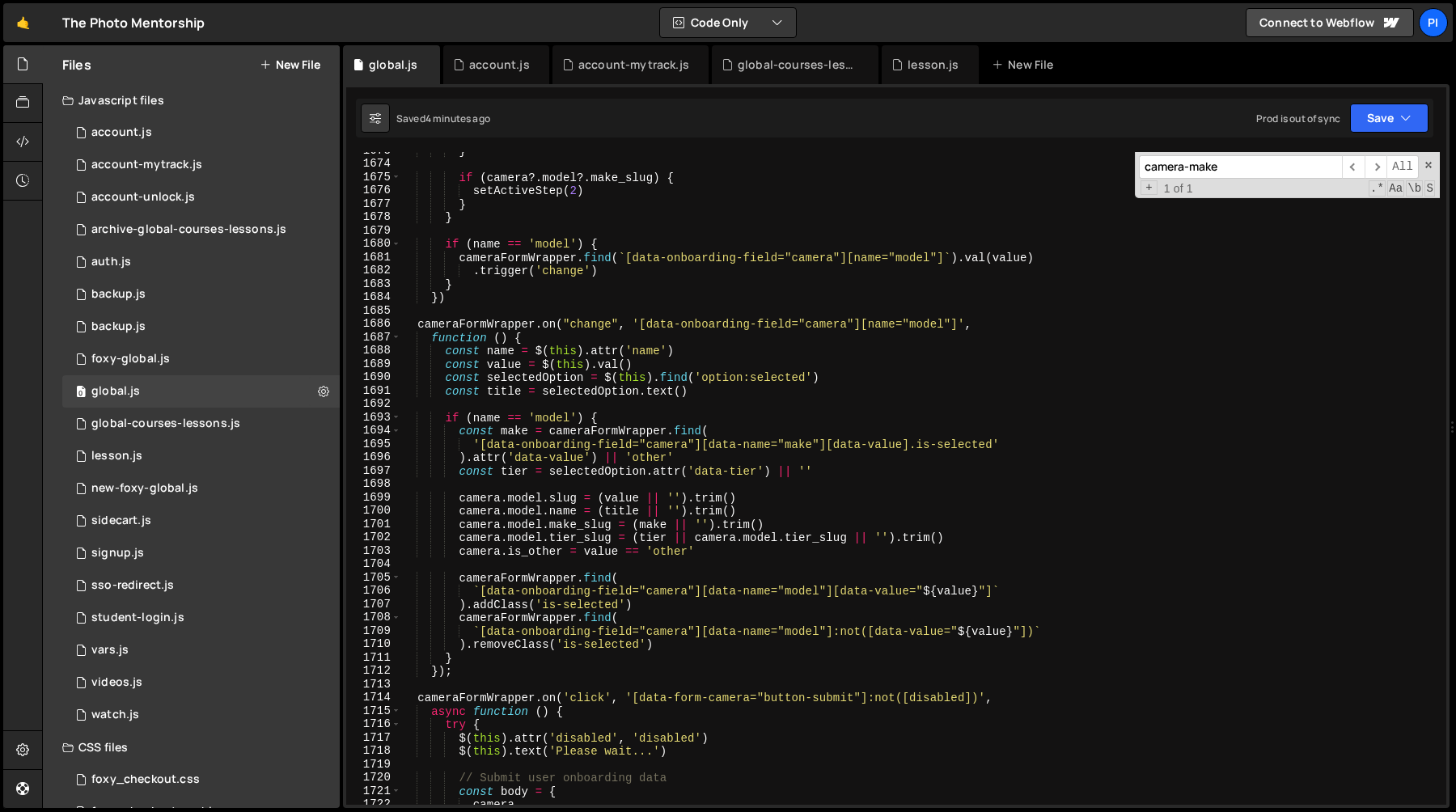
scroll to position [17172, 0]
click at [565, 321] on div "} if ( camera ?. model ?. make_slug ) { setActiveStep ( 2 ) } } if ( name == 'm…" at bounding box center [920, 486] width 1039 height 679
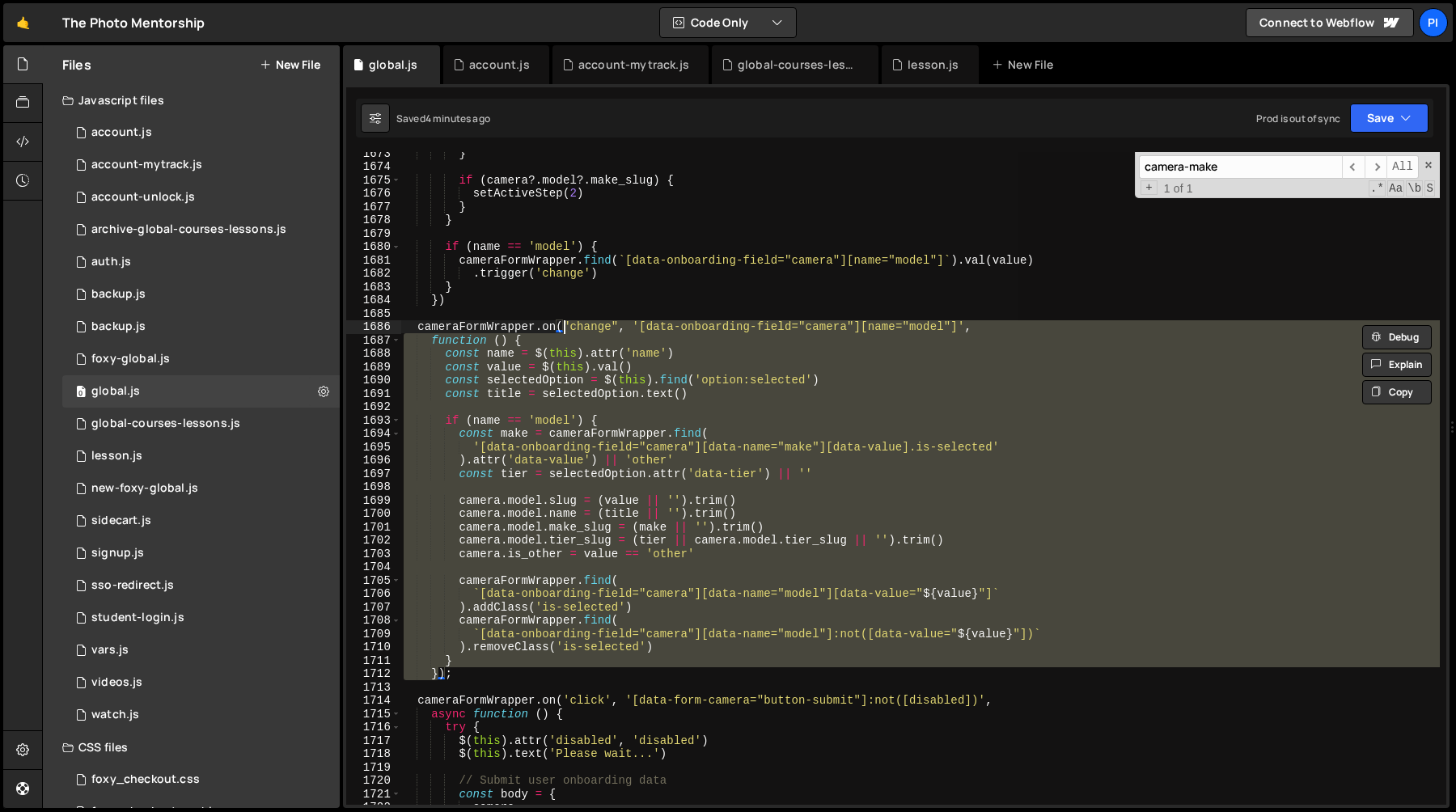
click at [583, 331] on div "} if ( camera ?. model ?. make_slug ) { setActiveStep ( 2 ) } } if ( name == 'm…" at bounding box center [920, 478] width 1039 height 653
click at [583, 331] on div "} if ( camera ?. model ?. make_slug ) { setActiveStep ( 2 ) } } if ( name == 'm…" at bounding box center [920, 486] width 1039 height 679
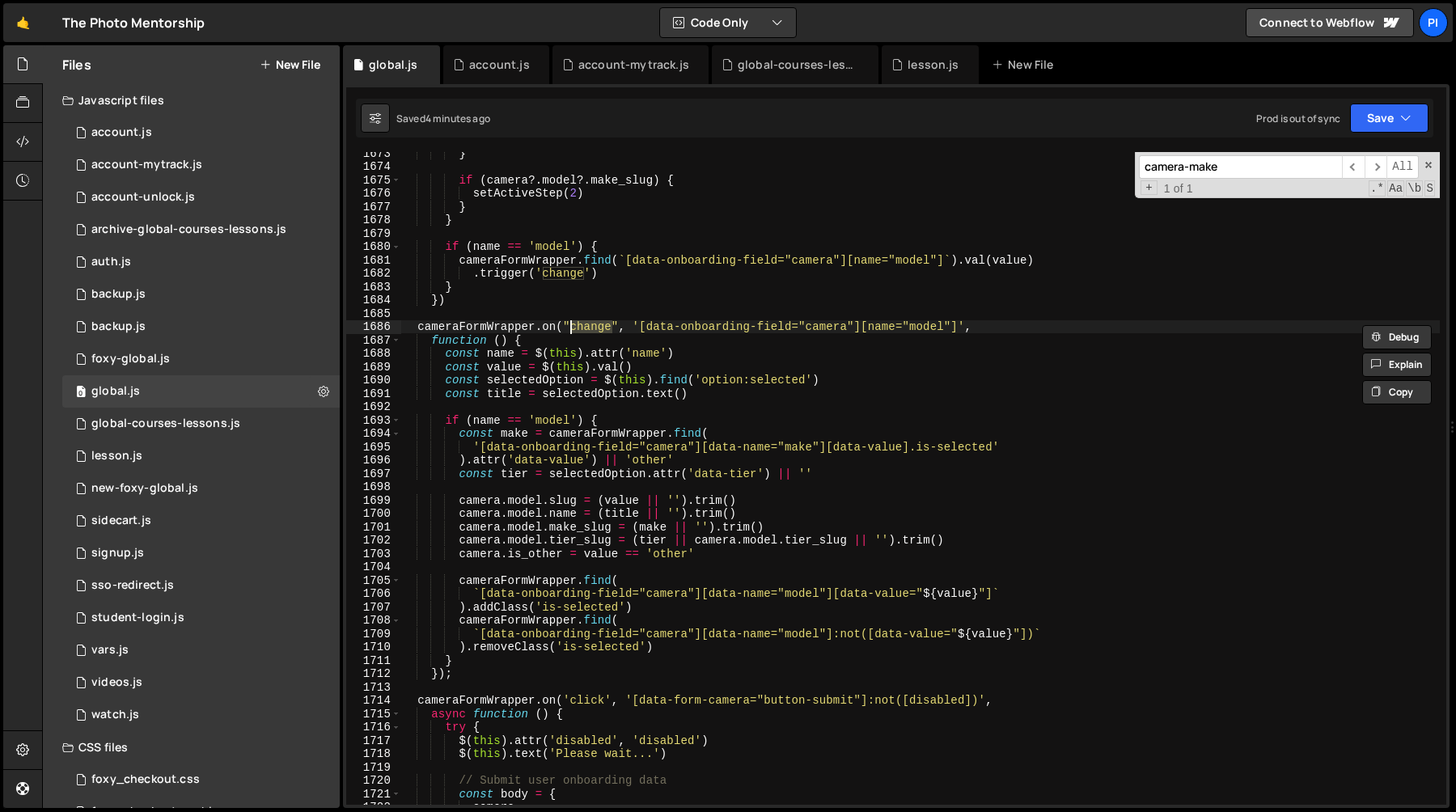
click at [526, 556] on div "} if ( camera ?. model ?. make_slug ) { setActiveStep ( 2 ) } } if ( name == 'm…" at bounding box center [920, 486] width 1039 height 679
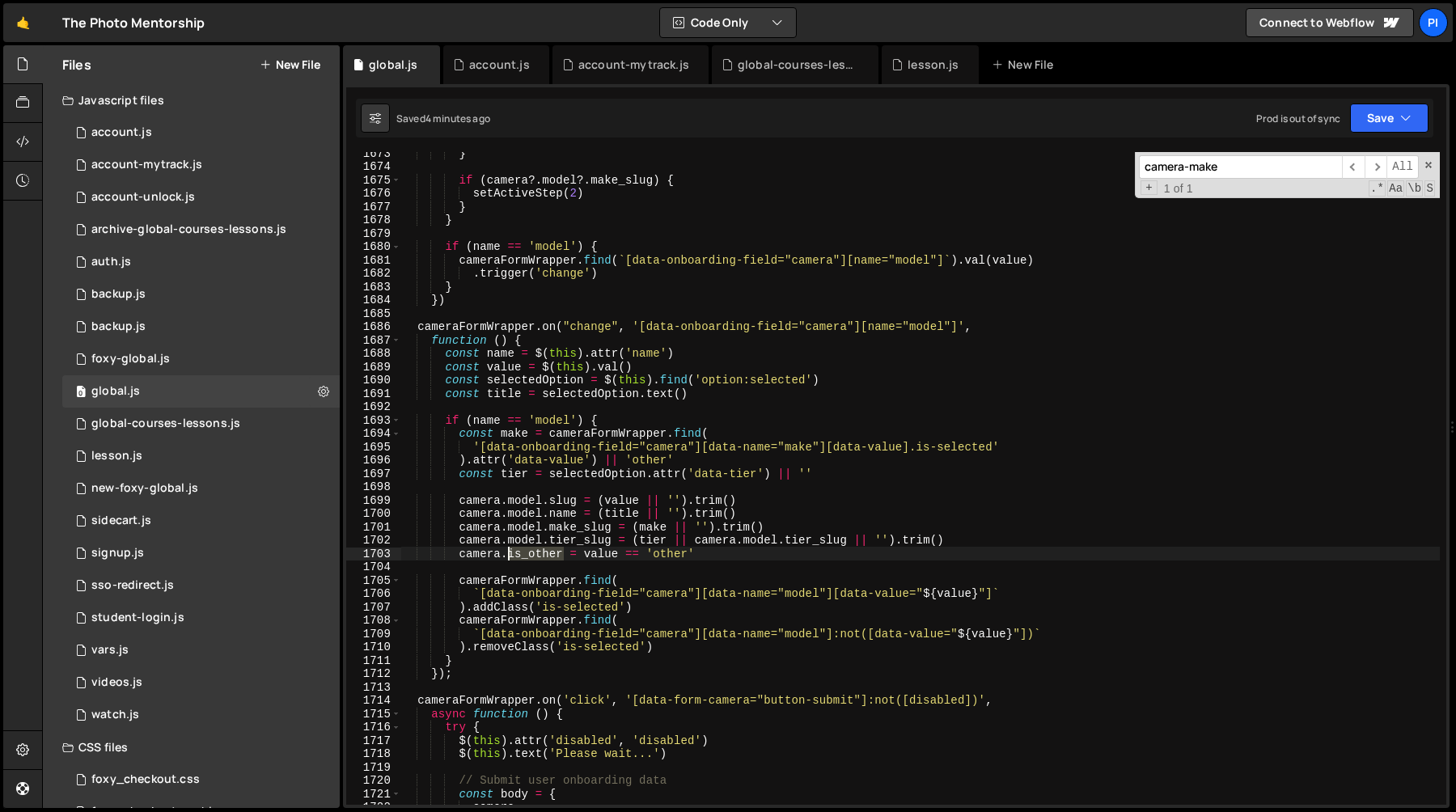
click at [526, 556] on div "} if ( camera ?. model ?. make_slug ) { setActiveStep ( 2 ) } } if ( name == 'm…" at bounding box center [920, 486] width 1039 height 679
click at [602, 557] on div "} if ( camera ?. model ?. make_slug ) { setActiveStep ( 2 ) } } if ( name == 'm…" at bounding box center [920, 486] width 1039 height 679
click at [731, 556] on div "} if ( camera ?. model ?. make_slug ) { setActiveStep ( 2 ) } } if ( name == 'm…" at bounding box center [920, 486] width 1039 height 679
click at [579, 556] on div "} if ( camera ?. model ?. make_slug ) { setActiveStep ( 2 ) } } if ( name == 'm…" at bounding box center [920, 486] width 1039 height 679
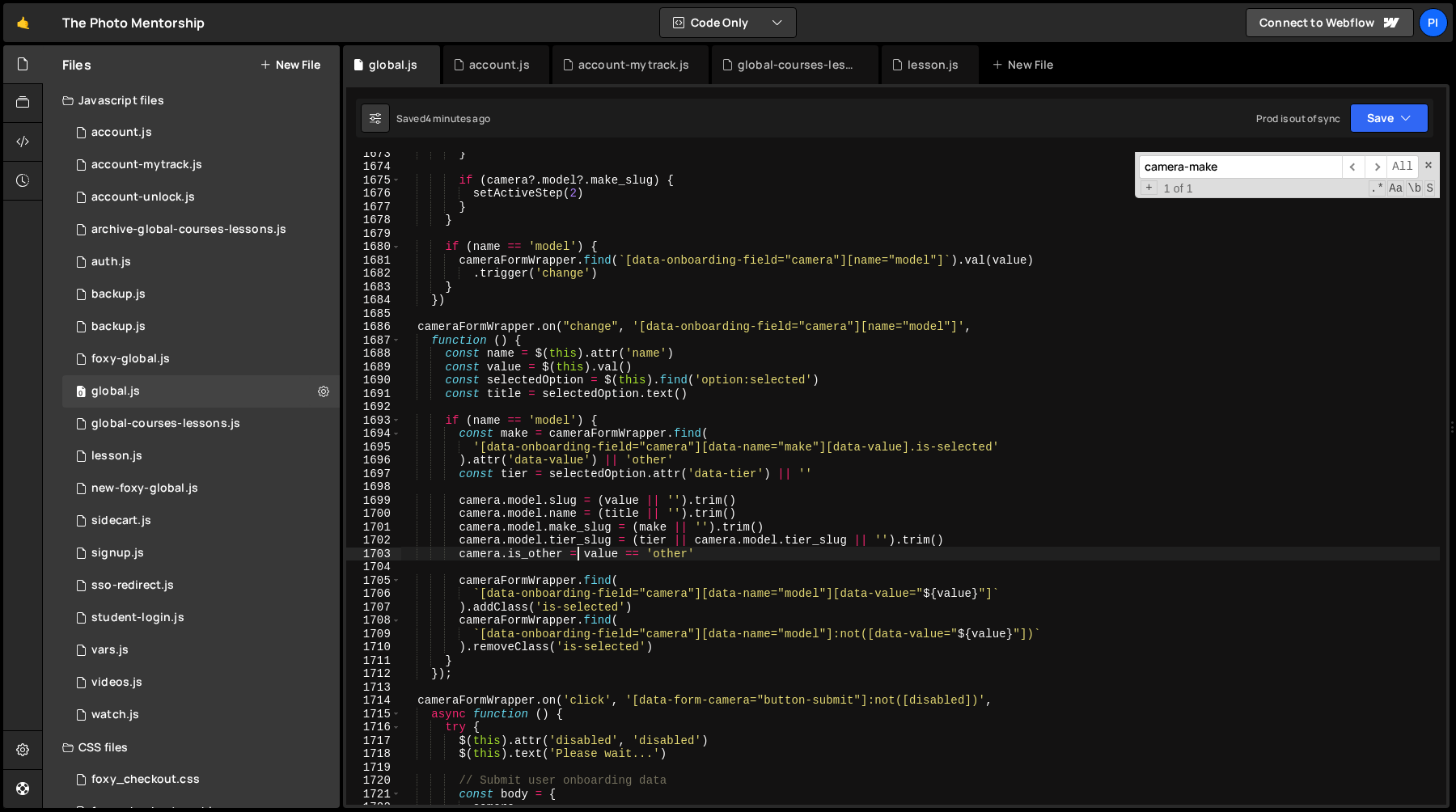
click at [584, 556] on div "} if ( camera ?. model ?. make_slug ) { setActiveStep ( 2 ) } } if ( name == 'm…" at bounding box center [920, 486] width 1039 height 679
drag, startPoint x: 584, startPoint y: 556, endPoint x: 726, endPoint y: 551, distance: 142.1
click at [726, 551] on div "} if ( camera ?. model ?. make_slug ) { setActiveStep ( 2 ) } } if ( name == 'm…" at bounding box center [920, 486] width 1039 height 679
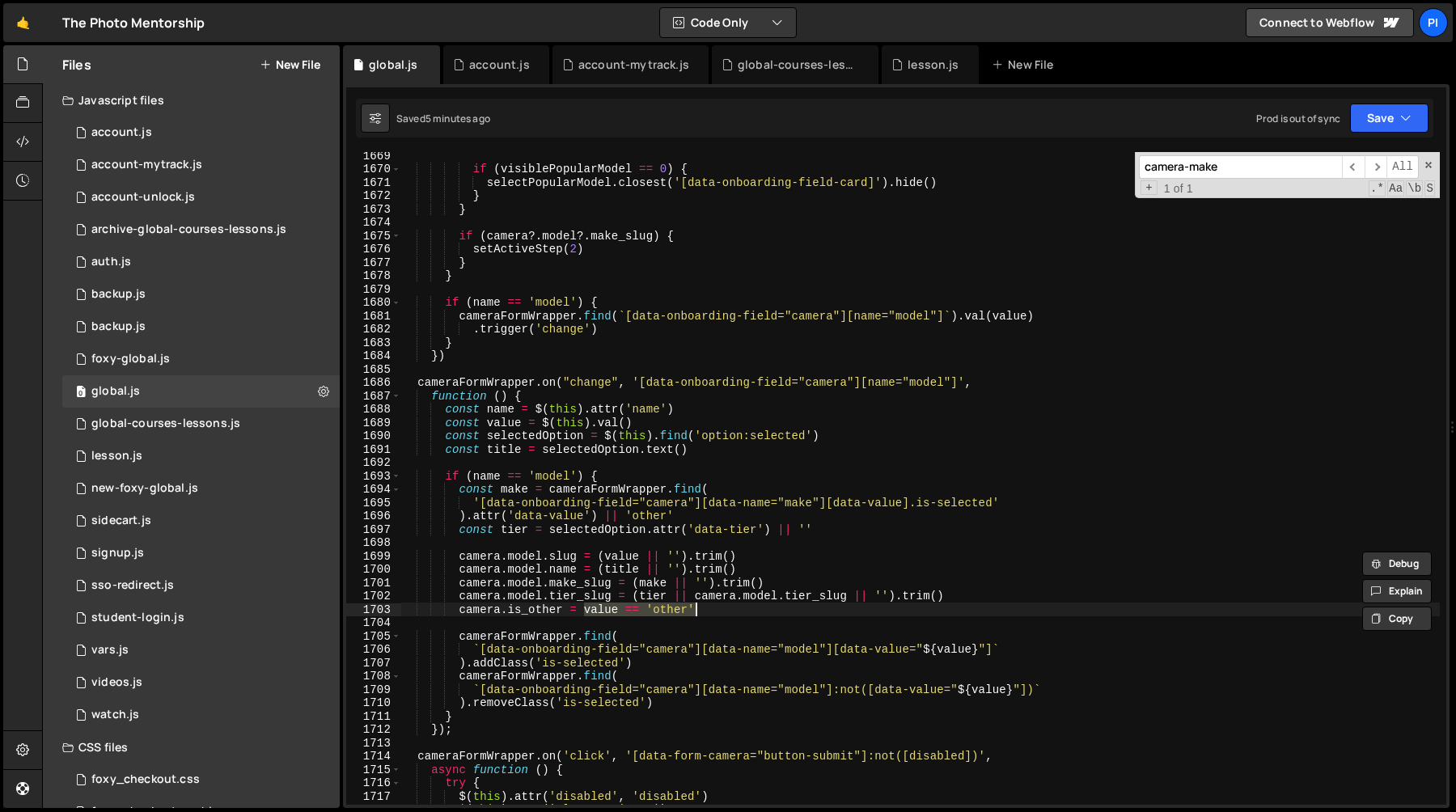
scroll to position [17119, 0]
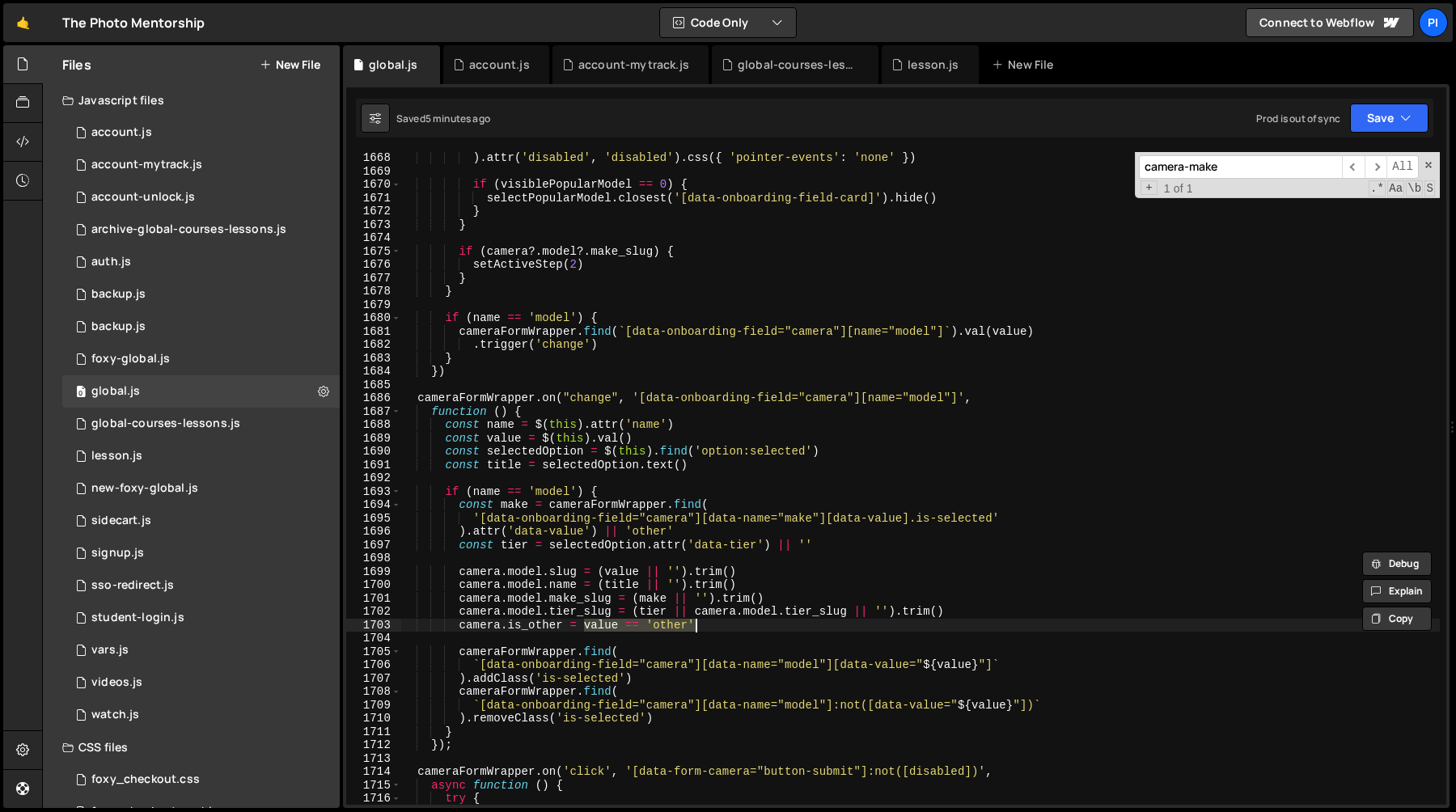
click at [510, 506] on div ") . attr ( 'disabled' , 'disabled' ) . css ({ 'pointer-events' : 'none' }) if (…" at bounding box center [920, 490] width 1039 height 679
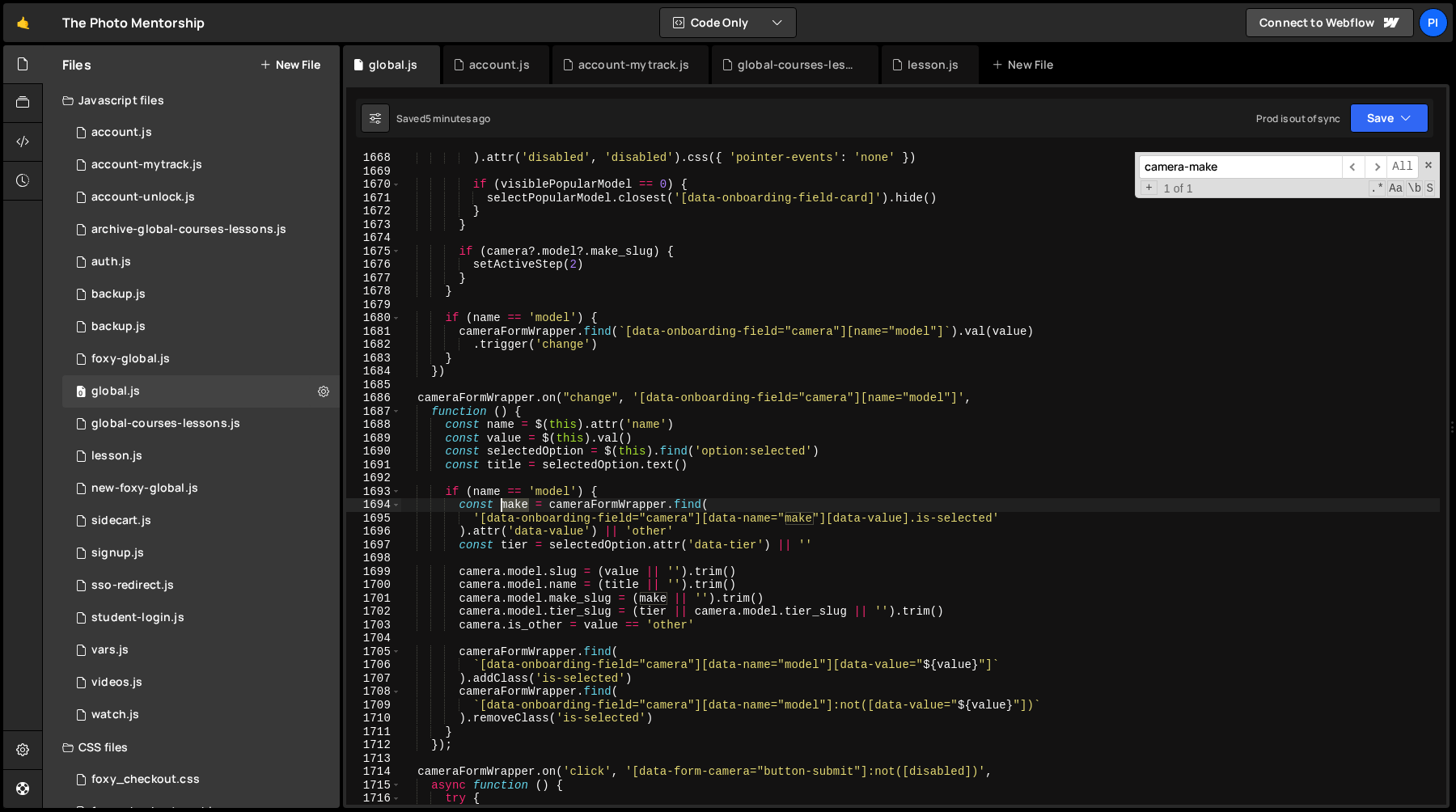
click at [510, 506] on div ") . attr ( 'disabled' , 'disabled' ) . css ({ 'pointer-events' : 'none' }) if (…" at bounding box center [920, 490] width 1039 height 679
click at [585, 624] on div ") . attr ( 'disabled' , 'disabled' ) . css ({ 'pointer-events' : 'none' }) if (…" at bounding box center [920, 490] width 1039 height 679
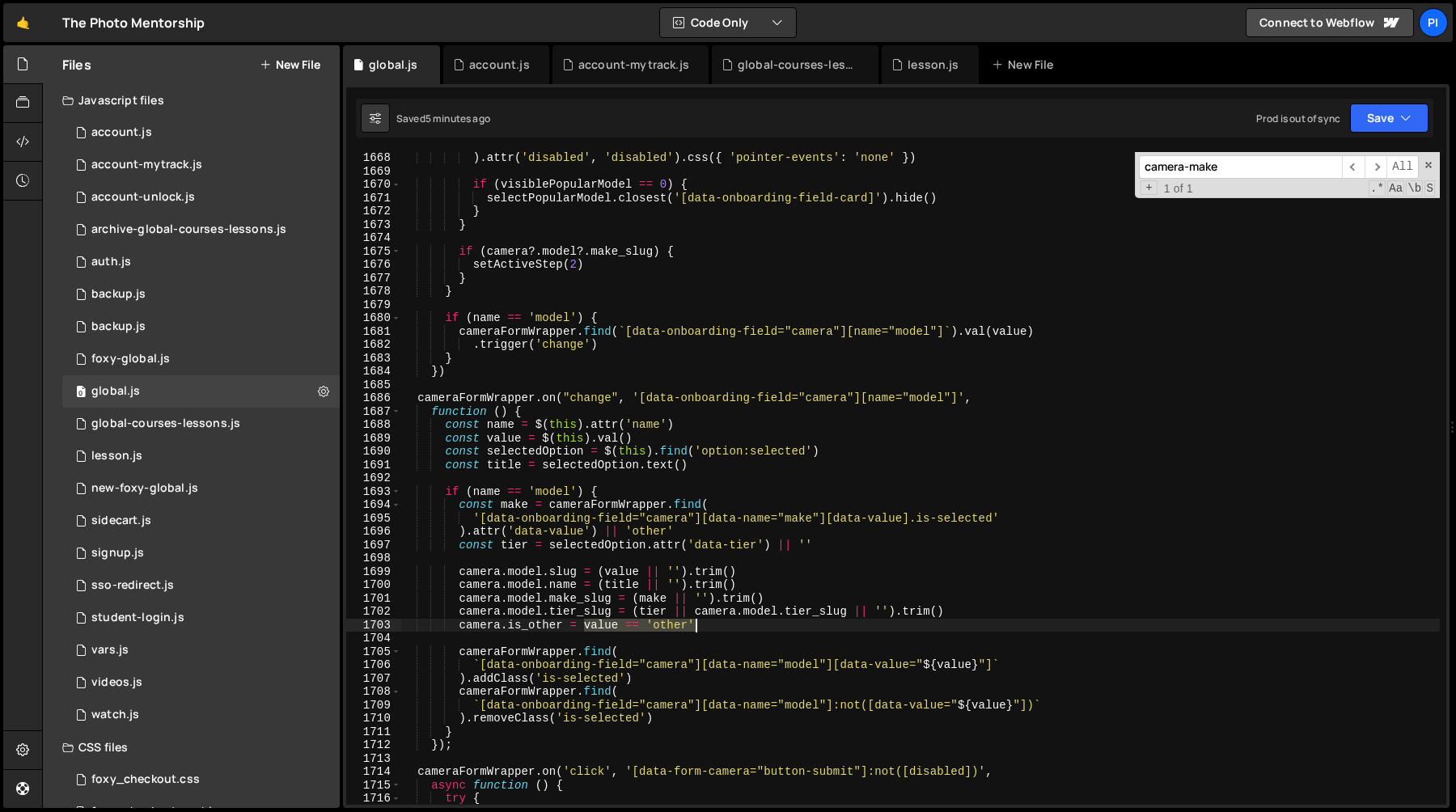
drag, startPoint x: 585, startPoint y: 624, endPoint x: 707, endPoint y: 624, distance: 122.0
click at [707, 624] on div ") . attr ( 'disabled' , 'disabled' ) . css ({ 'pointer-events' : 'none' }) if (…" at bounding box center [920, 490] width 1039 height 679
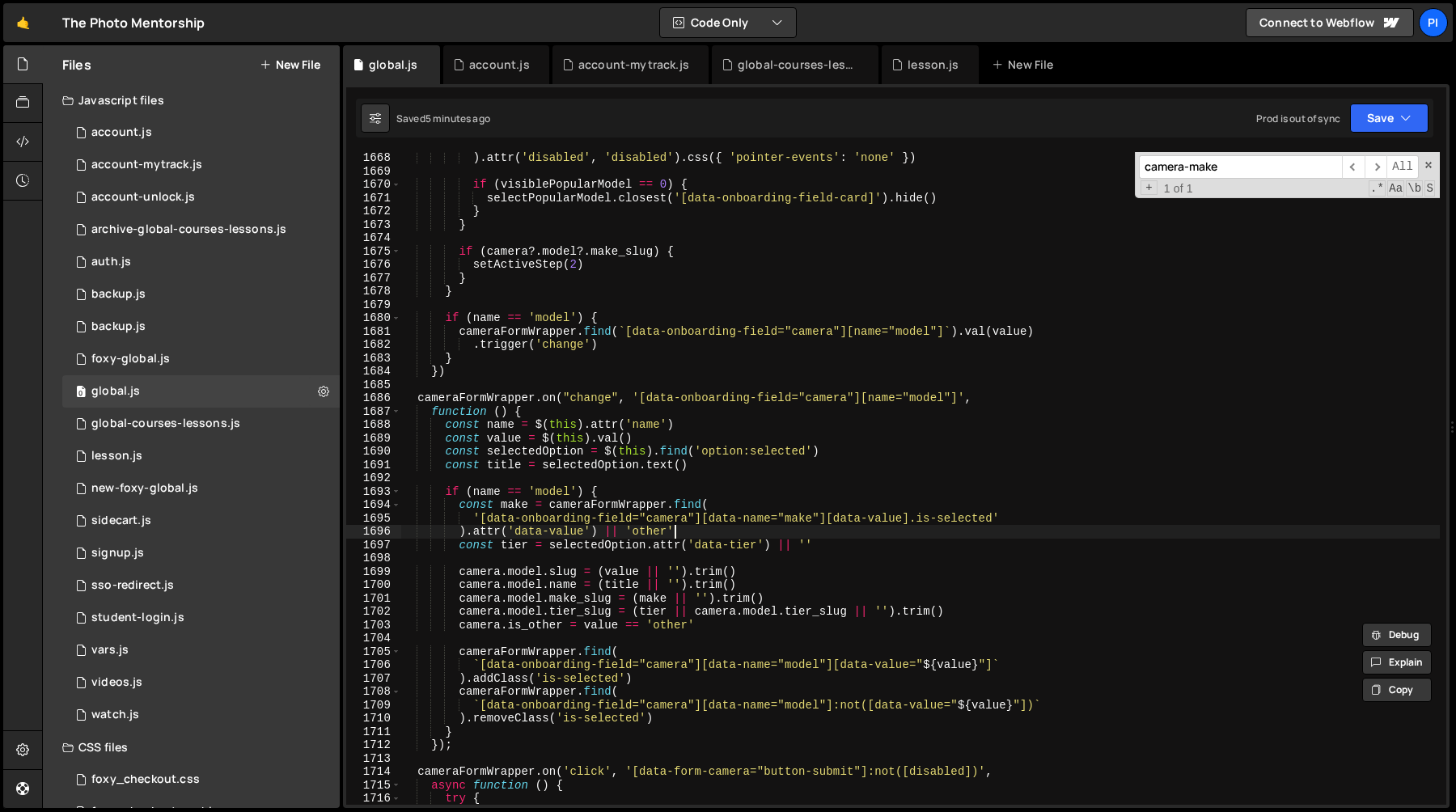
click at [738, 533] on div ") . attr ( 'disabled' , 'disabled' ) . css ({ 'pointer-events' : 'none' }) if (…" at bounding box center [920, 490] width 1039 height 679
type textarea ").attr('data-value') || 'other'"
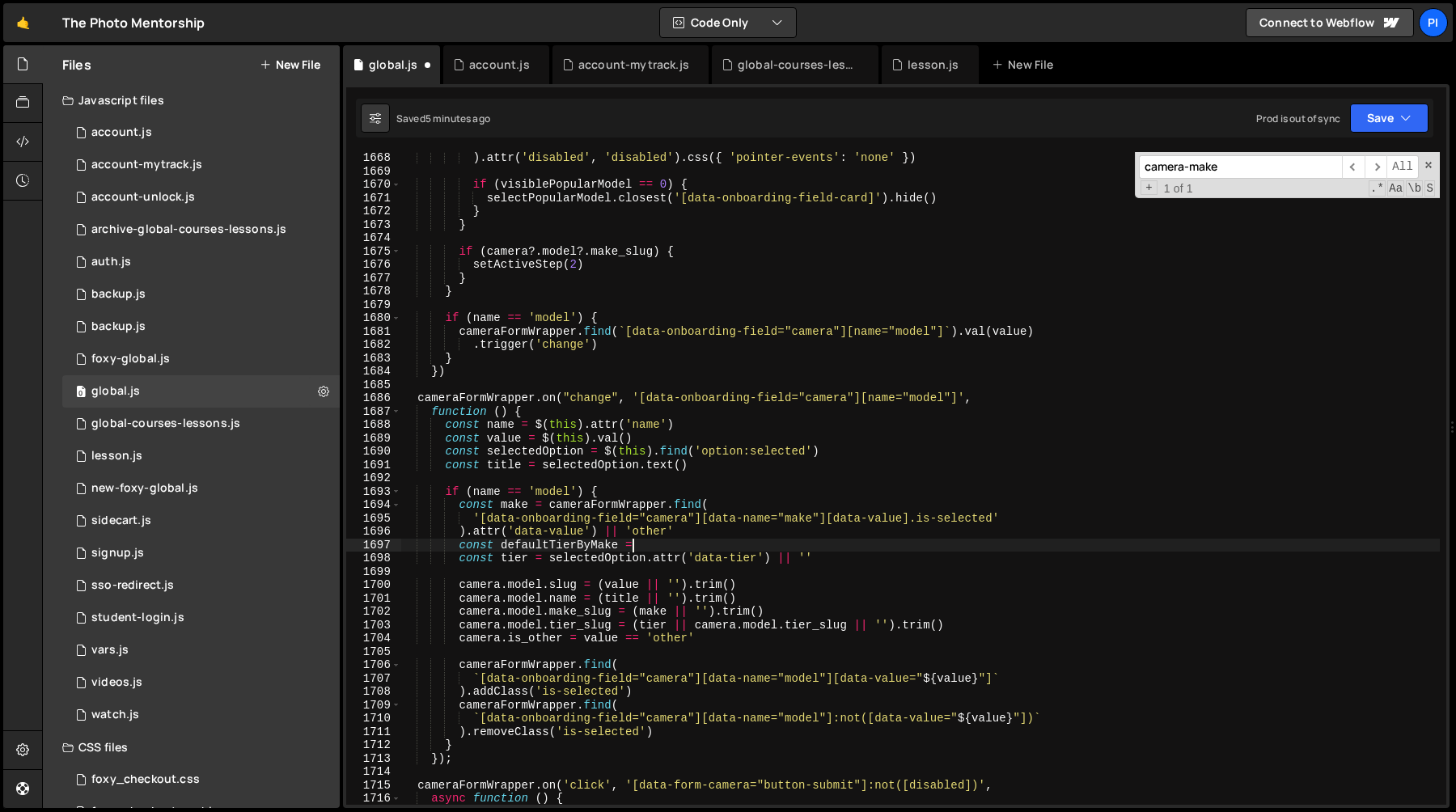
scroll to position [0, 15]
click at [518, 508] on div ") . attr ( 'disabled' , 'disabled' ) . css ({ 'pointer-events' : 'none' }) if (…" at bounding box center [920, 490] width 1039 height 679
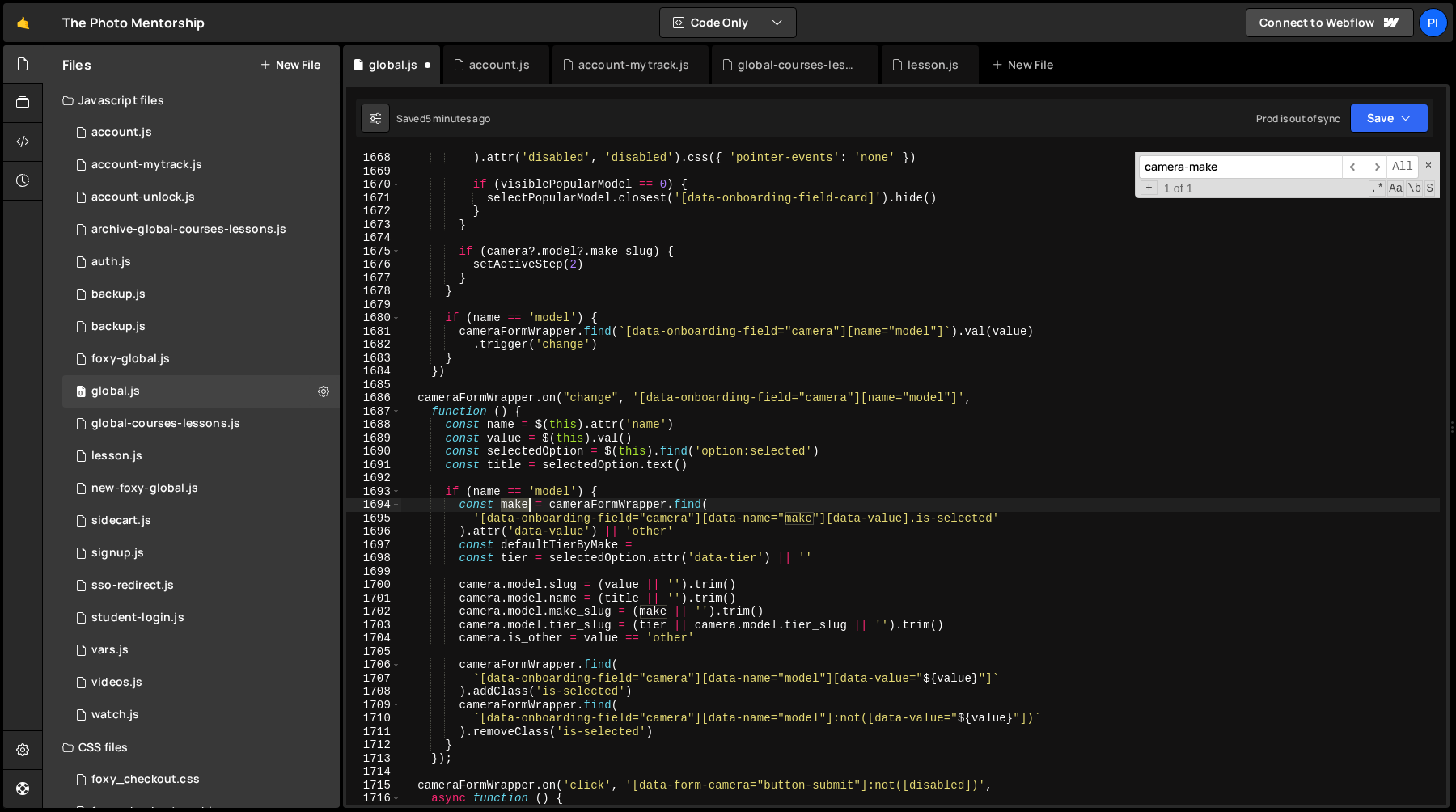
click at [518, 508] on div ") . attr ( 'disabled' , 'disabled' ) . css ({ 'pointer-events' : 'none' }) if (…" at bounding box center [920, 490] width 1039 height 679
click at [466, 535] on div ") . attr ( 'disabled' , 'disabled' ) . css ({ 'pointer-events' : 'none' }) if (…" at bounding box center [920, 490] width 1039 height 679
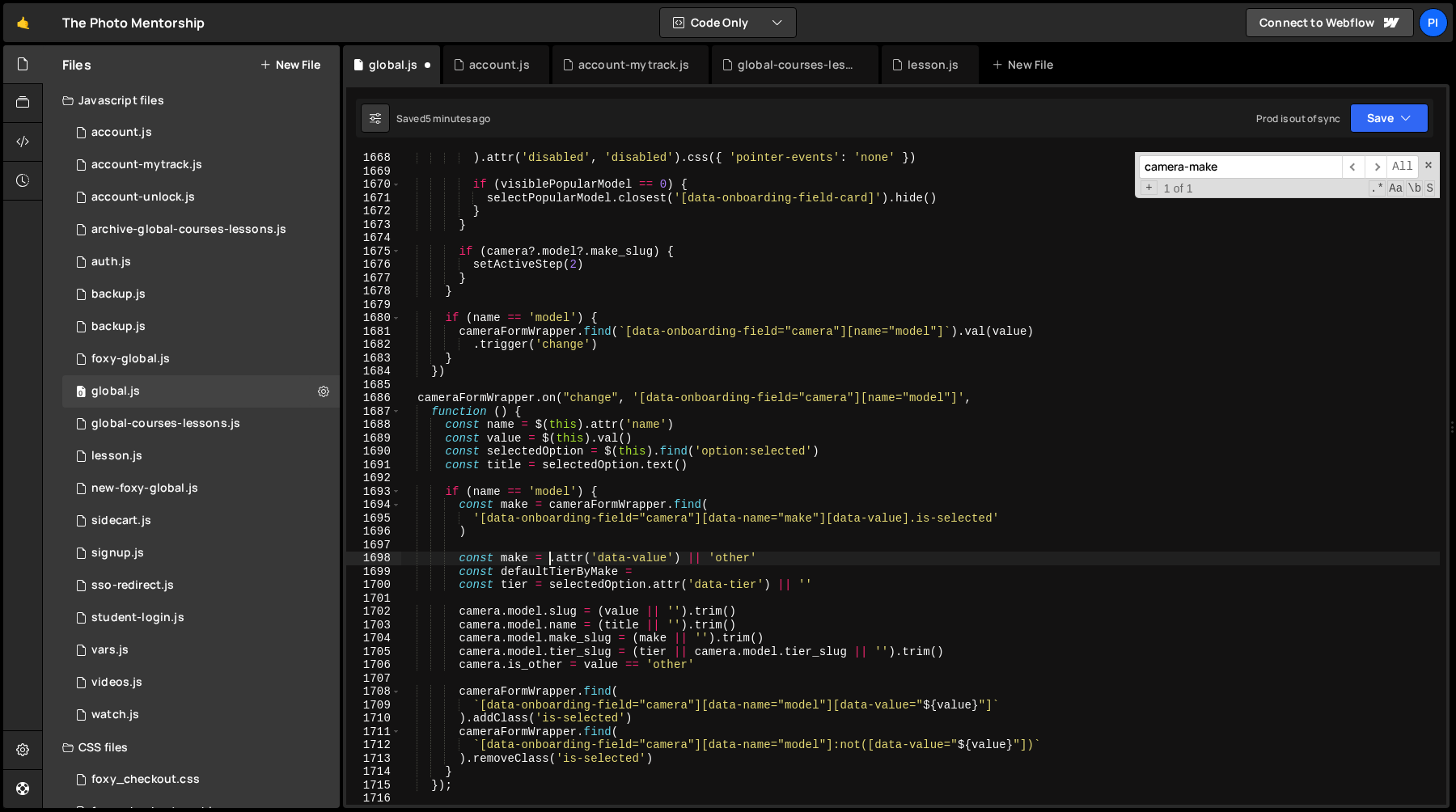
scroll to position [0, 10]
click at [499, 504] on div ") . attr ( 'disabled' , 'disabled' ) . css ({ 'pointer-events' : 'none' }) if (…" at bounding box center [920, 490] width 1039 height 679
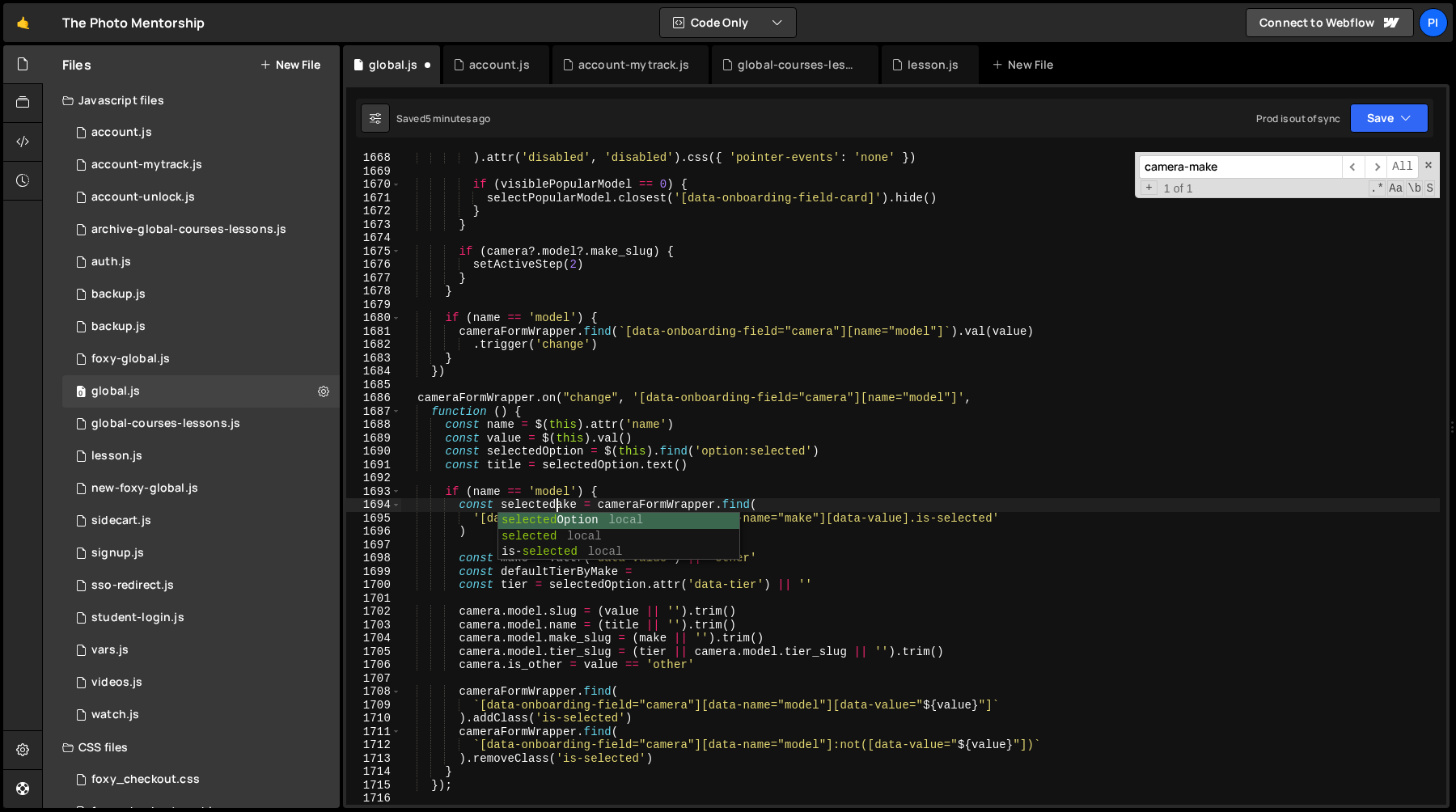
scroll to position [0, 10]
click at [513, 504] on div ") . attr ( 'disabled' , 'disabled' ) . css ({ 'pointer-events' : 'none' }) if (…" at bounding box center [920, 490] width 1039 height 679
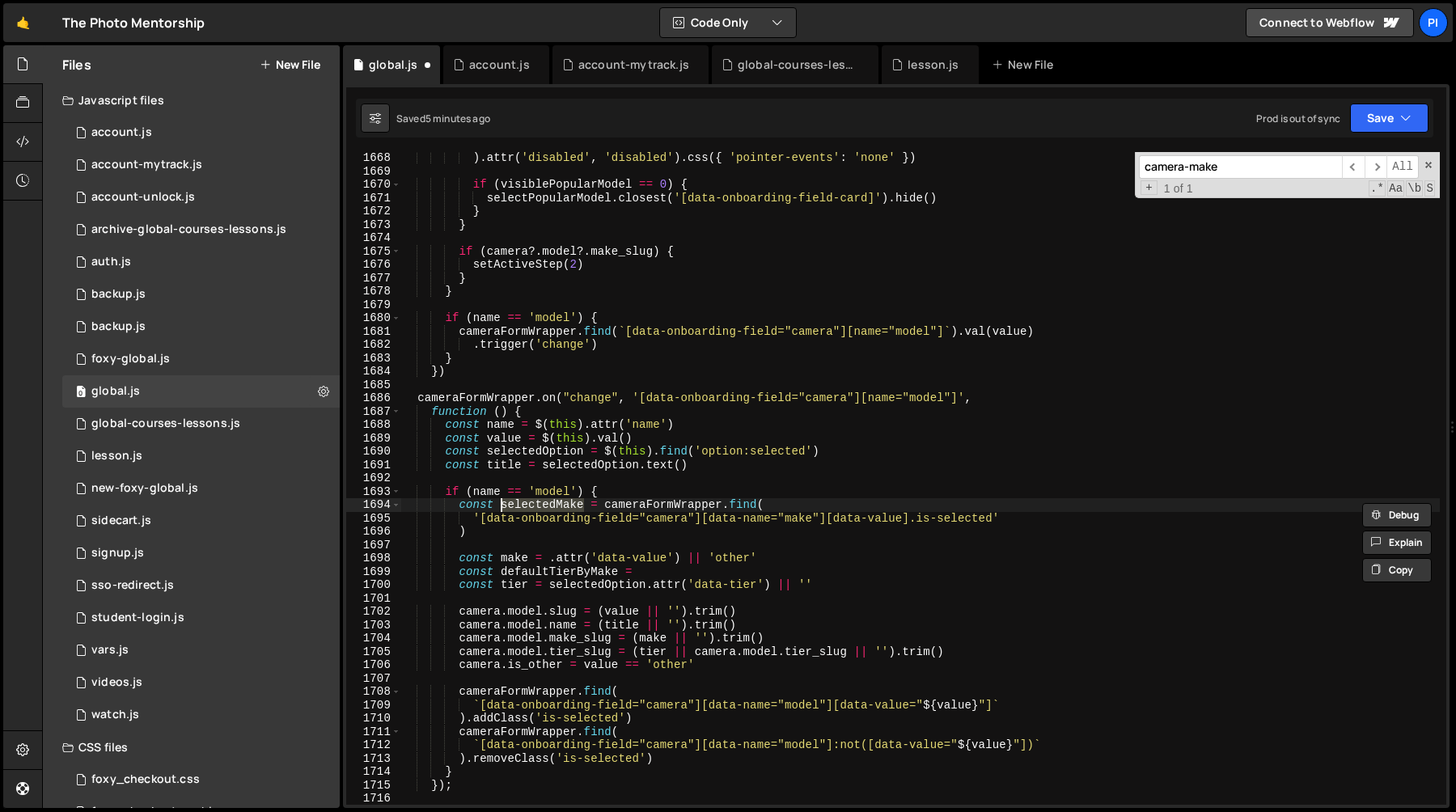
click at [548, 561] on div ") . attr ( 'disabled' , 'disabled' ) . css ({ 'pointer-events' : 'none' }) if (…" at bounding box center [920, 490] width 1039 height 679
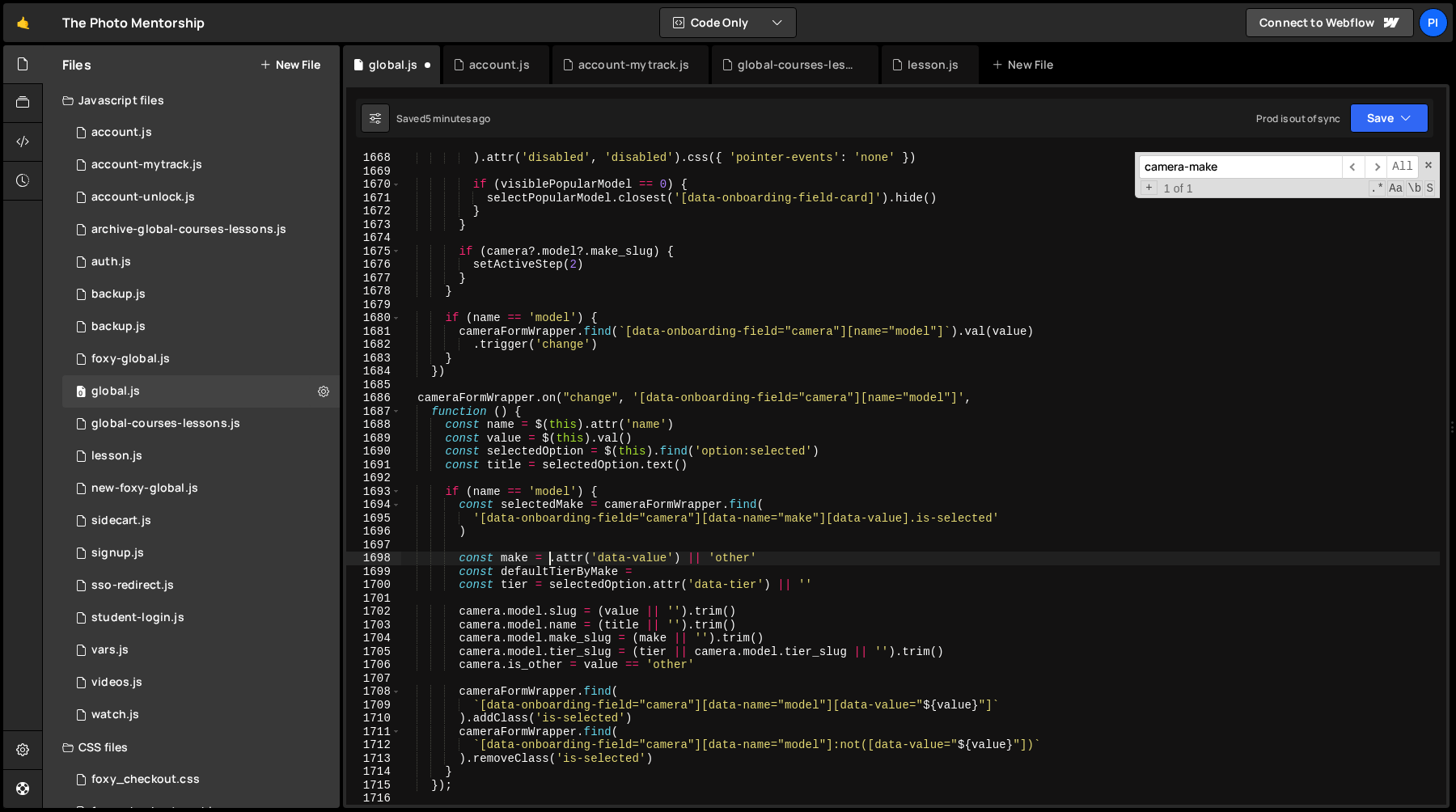
paste textarea "selectedMake"
type textarea "const make = selectedMake.attr('data-value') || 'other'"
click at [617, 541] on div ") . attr ( 'disabled' , 'disabled' ) . css ({ 'pointer-events' : 'none' }) if (…" at bounding box center [920, 490] width 1039 height 679
click at [666, 568] on div ") . attr ( 'disabled' , 'disabled' ) . css ({ 'pointer-events' : 'none' }) if (…" at bounding box center [920, 490] width 1039 height 679
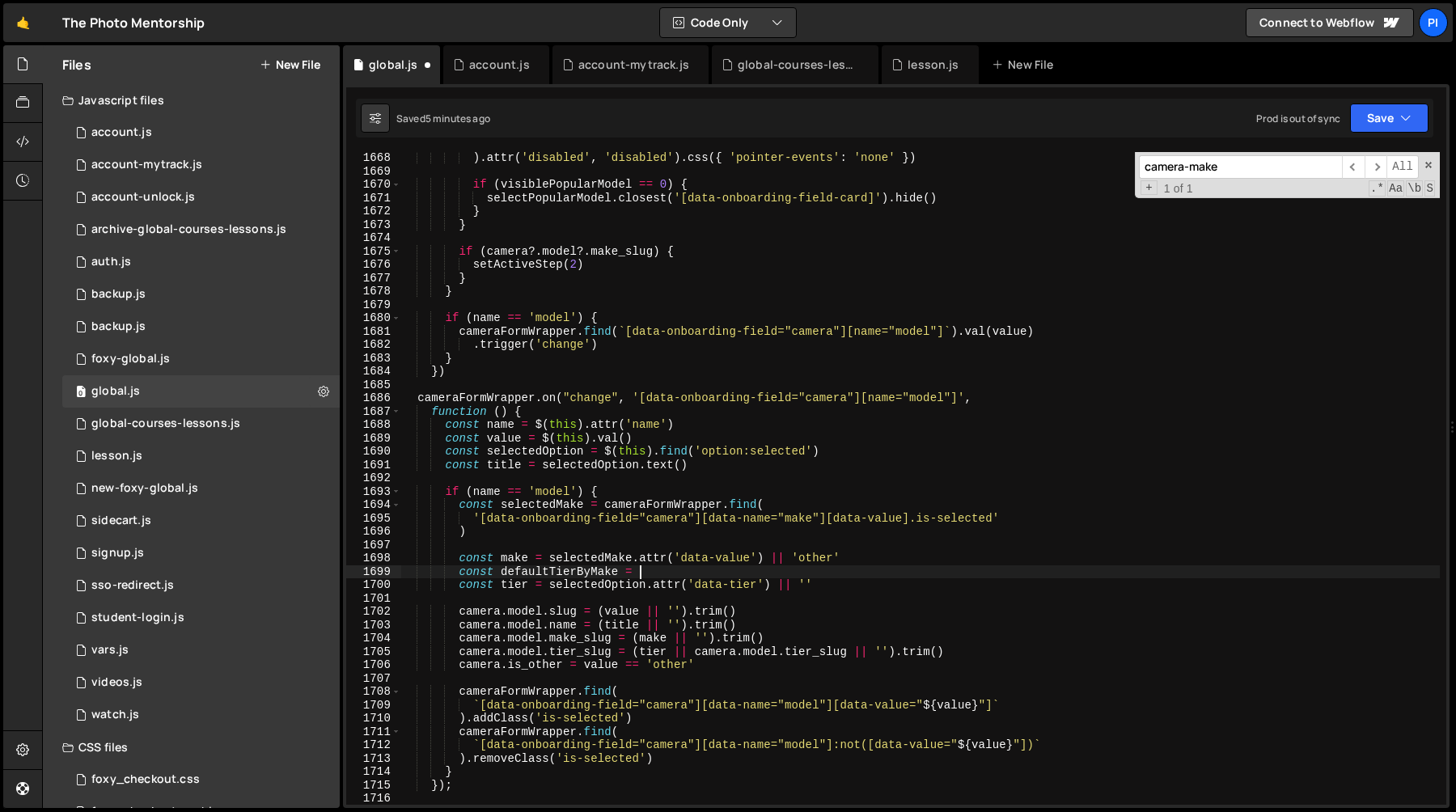
paste textarea "selectedMake"
click at [901, 574] on div ") . attr ( 'disabled' , 'disabled' ) . css ({ 'pointer-events' : 'none' }) if (…" at bounding box center [920, 490] width 1039 height 679
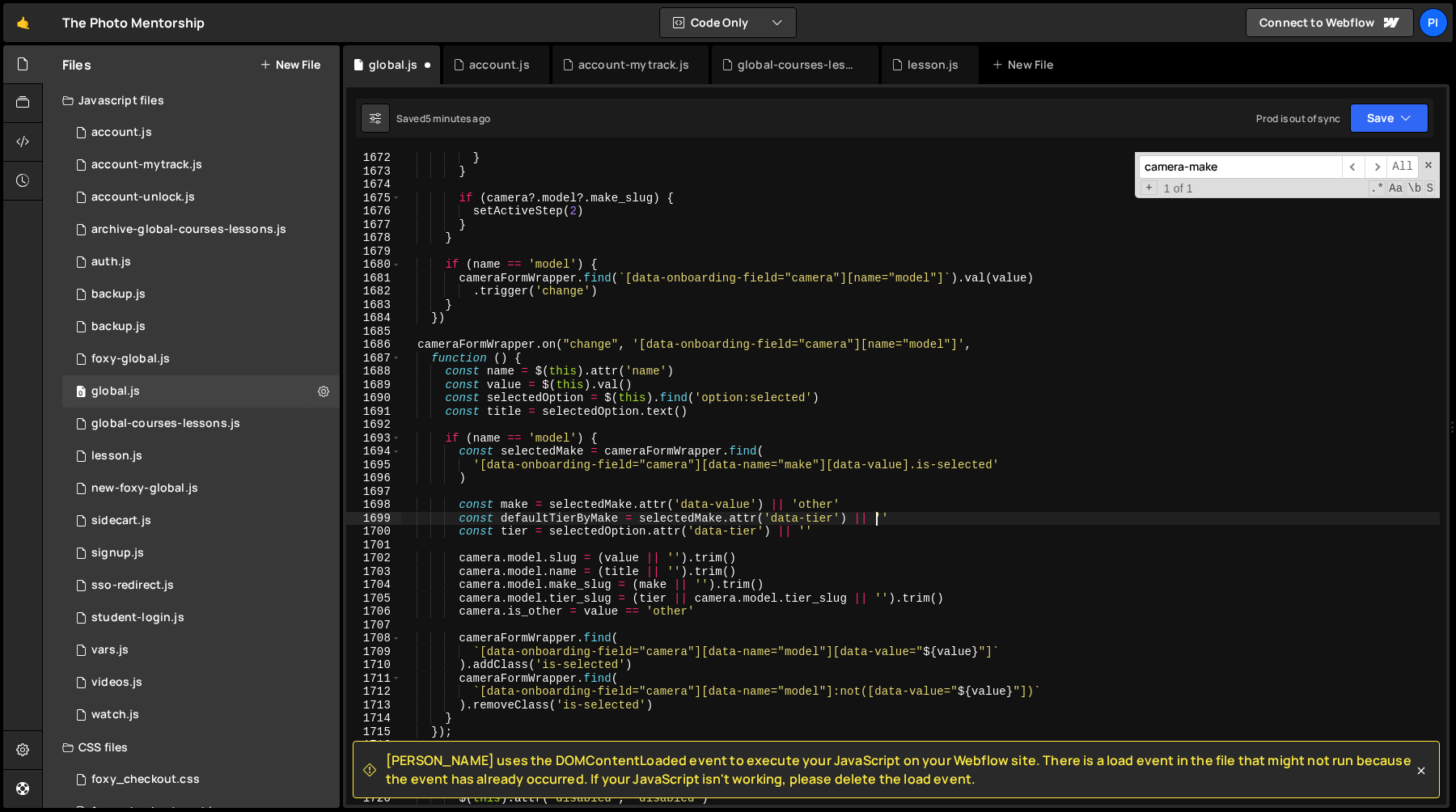
scroll to position [17150, 0]
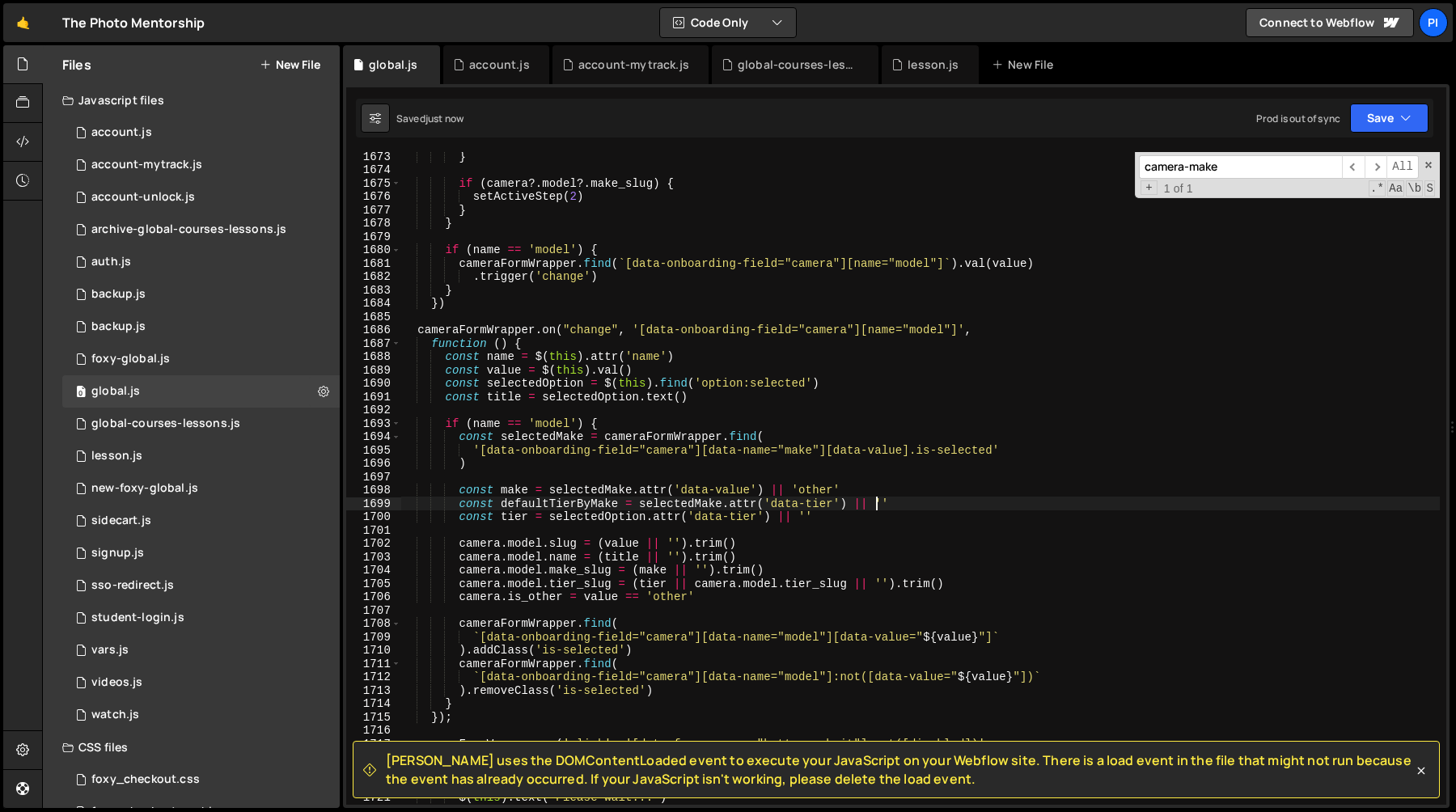
click at [564, 501] on div "} if ( camera ?. model ?. make_slug ) { setActiveStep ( 2 ) } } if ( name == 'm…" at bounding box center [920, 488] width 1039 height 679
click at [754, 588] on div "} if ( camera ?. model ?. make_slug ) { setActiveStep ( 2 ) } } if ( name == 'm…" at bounding box center [920, 488] width 1039 height 679
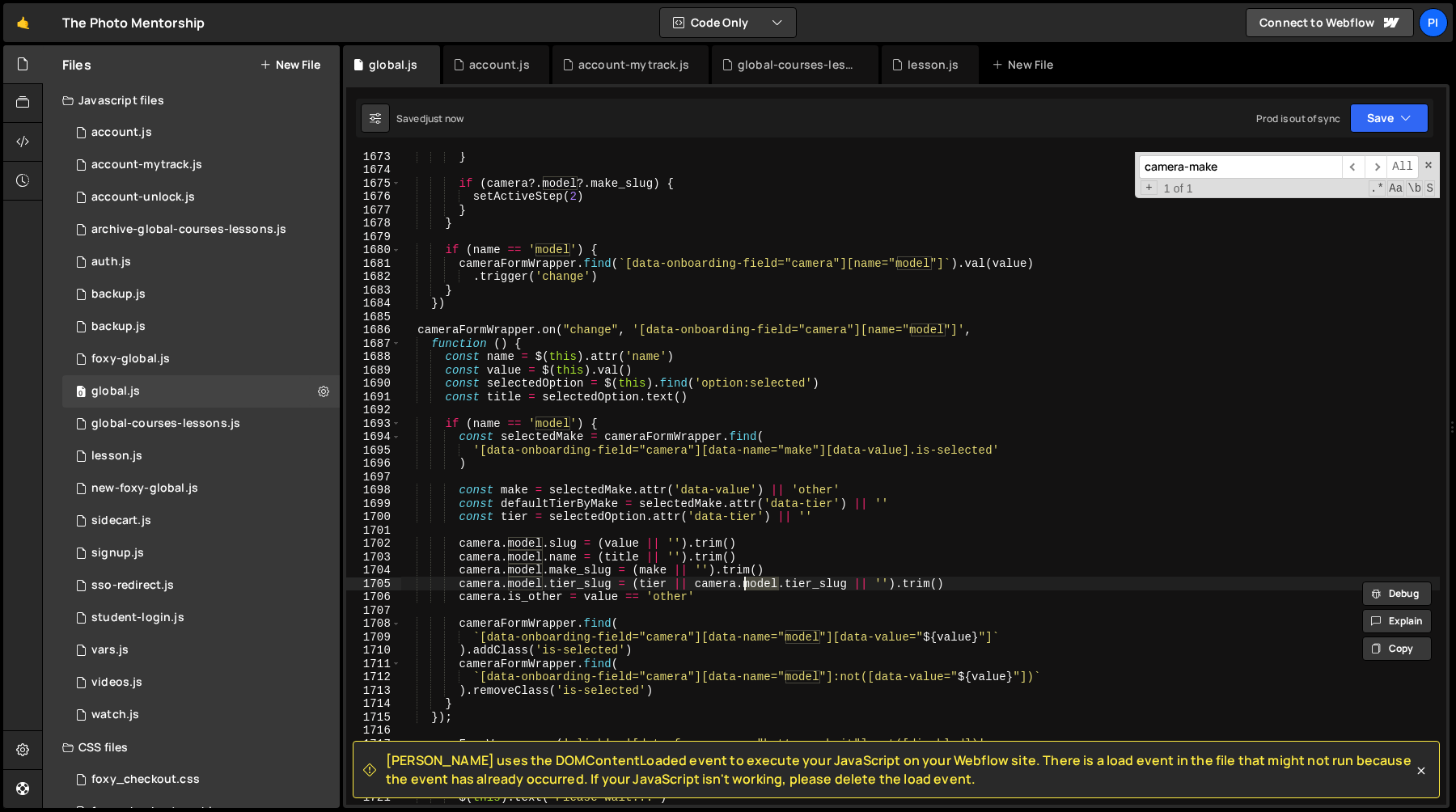
click at [671, 585] on div "} if ( camera ?. model ?. make_slug ) { setActiveStep ( 2 ) } } if ( name == 'm…" at bounding box center [920, 488] width 1039 height 679
click at [848, 584] on div "} if ( camera ?. model ?. make_slug ) { setActiveStep ( 2 ) } } if ( name == 'm…" at bounding box center [920, 488] width 1039 height 679
click at [580, 513] on div "} if ( camera ?. model ?. make_slug ) { setActiveStep ( 2 ) } } if ( name == 'm…" at bounding box center [920, 488] width 1039 height 679
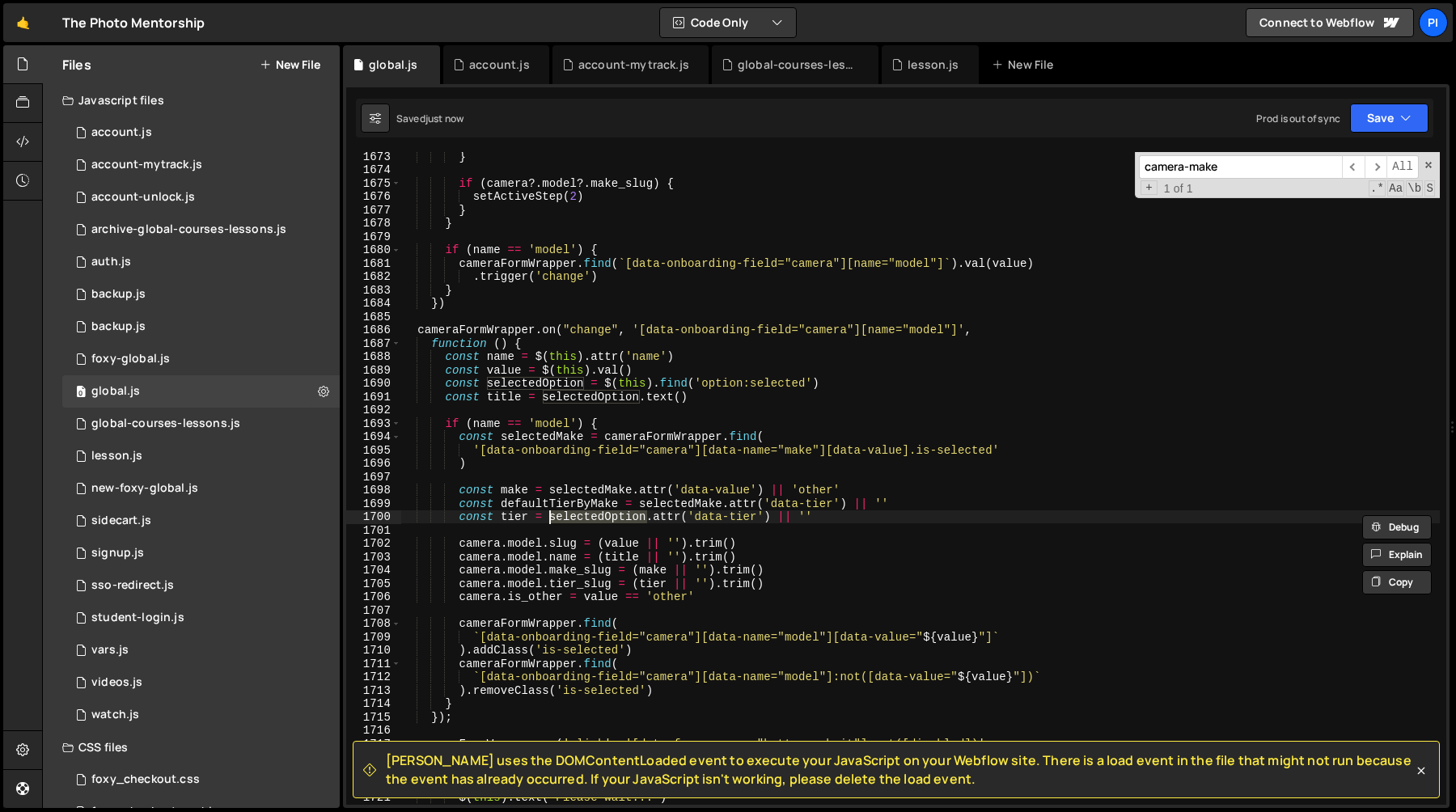
click at [543, 505] on div "} if ( camera ?. model ?. make_slug ) { setActiveStep ( 2 ) } } if ( name == 'm…" at bounding box center [920, 488] width 1039 height 679
click at [796, 521] on div "} if ( camera ?. model ?. make_slug ) { setActiveStep ( 2 ) } } if ( name == 'm…" at bounding box center [920, 488] width 1039 height 679
click at [827, 519] on div "} if ( camera ?. model ?. make_slug ) { setActiveStep ( 2 ) } } if ( name == 'm…" at bounding box center [920, 488] width 1039 height 679
paste textarea "defaultTierByMake"
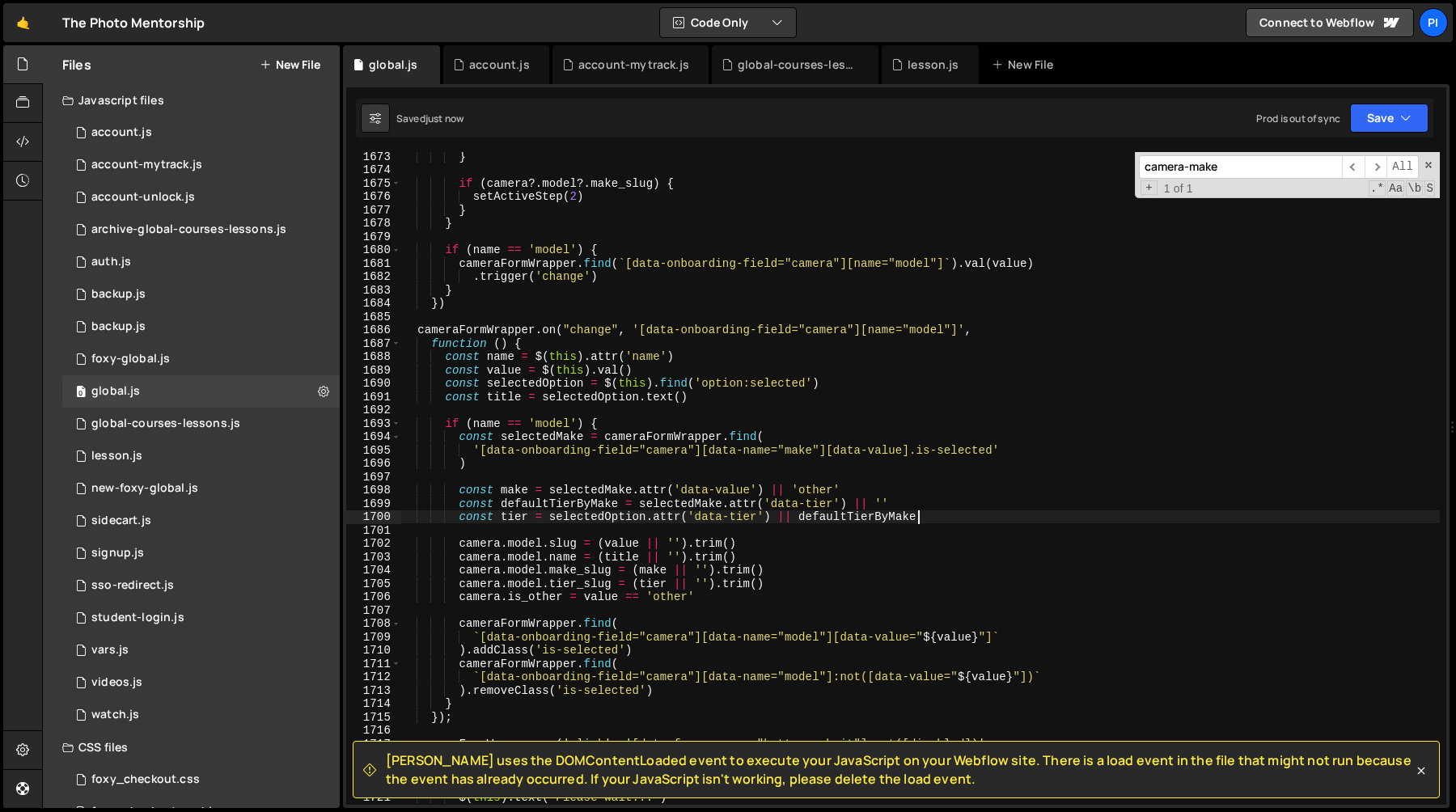
click at [576, 520] on div "} if ( camera ?. model ?. make_slug ) { setActiveStep ( 2 ) } } if ( name == 'm…" at bounding box center [920, 488] width 1039 height 679
click at [772, 517] on div "} if ( camera ?. model ?. make_slug ) { setActiveStep ( 2 ) } } if ( name == 'm…" at bounding box center [920, 488] width 1039 height 679
type textarea "const tier = selectedOption.attr('data-tier') || defaultTierByMake"
click at [854, 516] on div "} if ( camera ?. model ?. make_slug ) { setActiveStep ( 2 ) } } if ( name == 'm…" at bounding box center [920, 488] width 1039 height 679
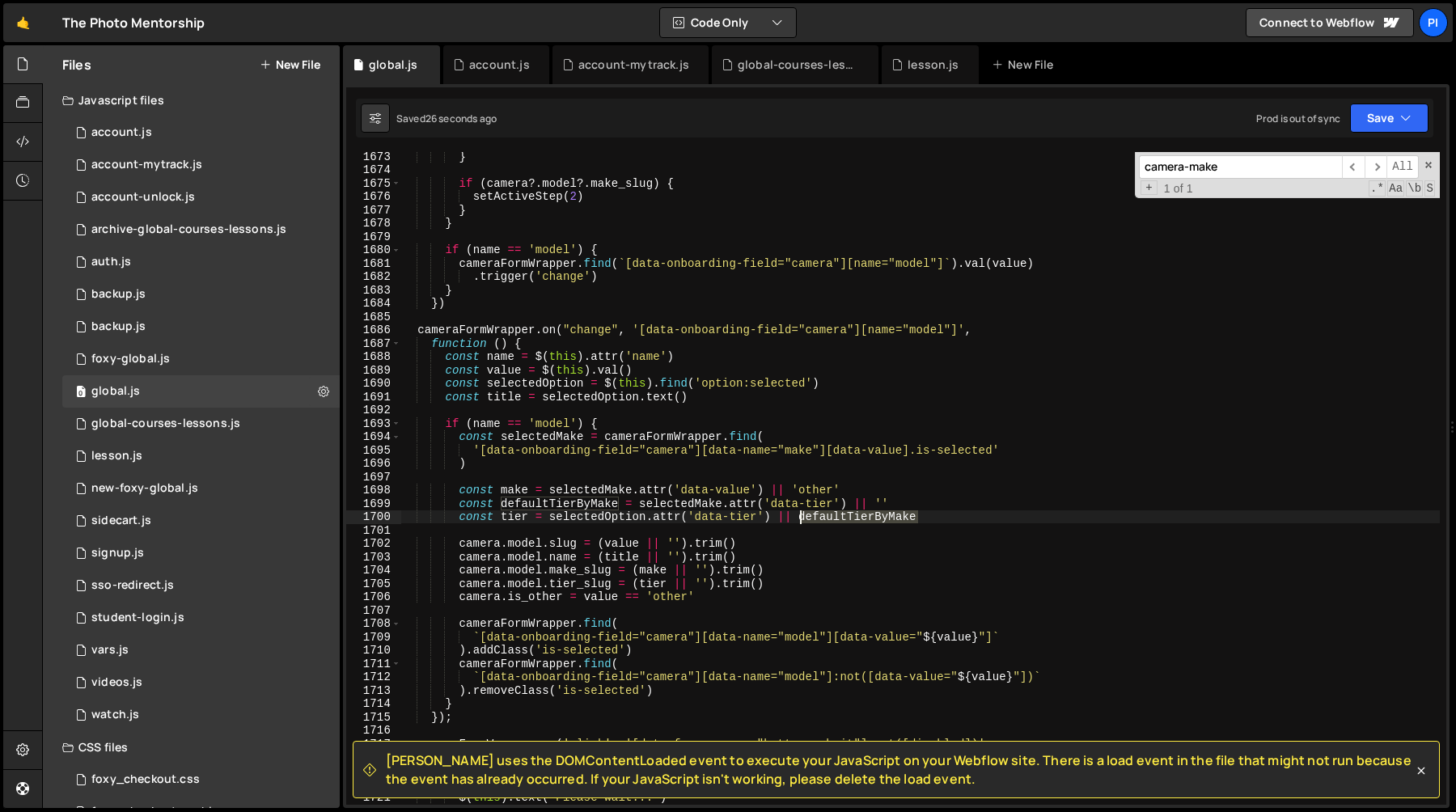
click at [854, 516] on div "} if ( camera ?. model ?. make_slug ) { setActiveStep ( 2 ) } } if ( name == 'm…" at bounding box center [920, 488] width 1039 height 679
click at [451, 71] on div "account.js" at bounding box center [496, 65] width 106 height 39
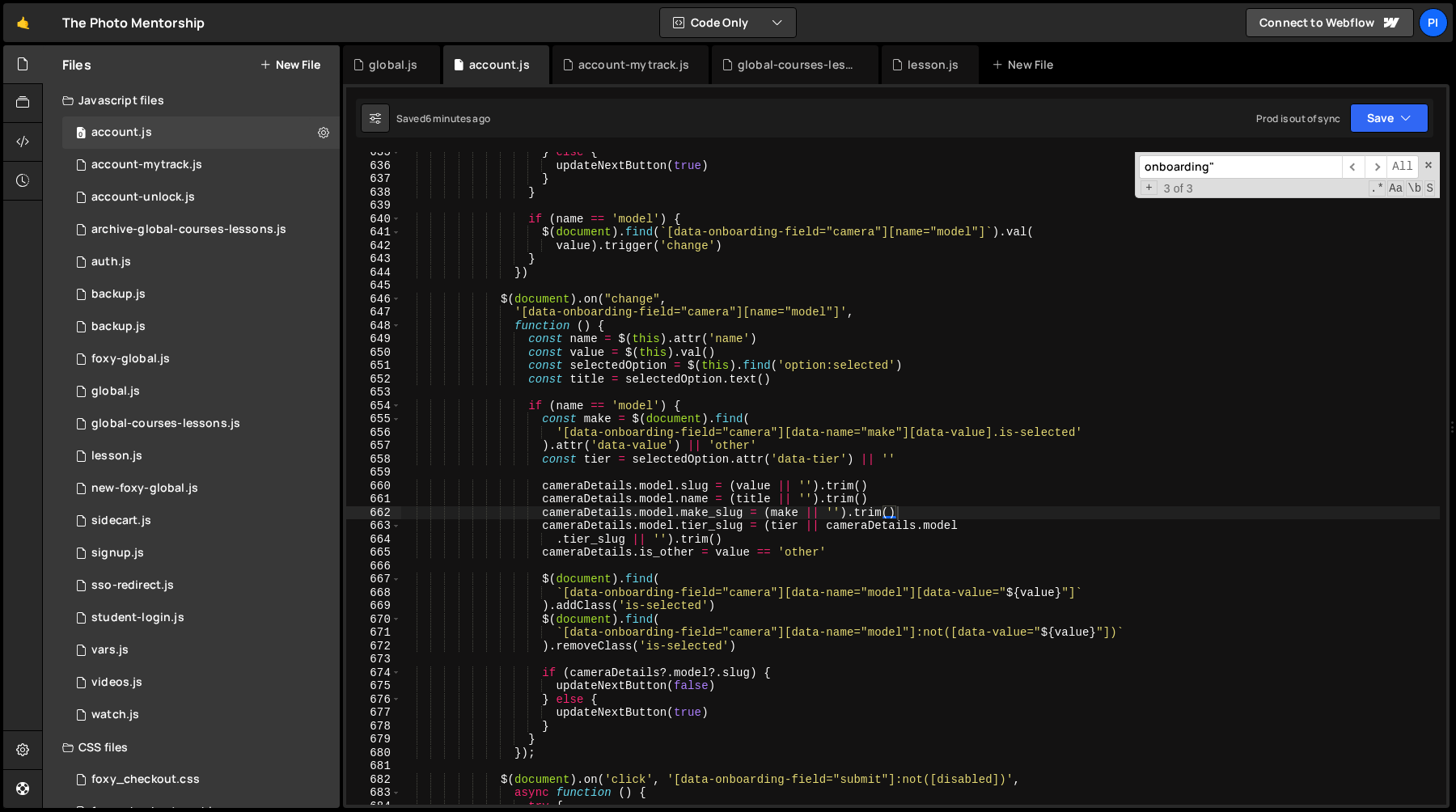
scroll to position [8545, 0]
click at [553, 448] on div "} else { updateNextButton ( true ) } } if ( name == 'model' ) { $ ( document ) …" at bounding box center [920, 485] width 1039 height 679
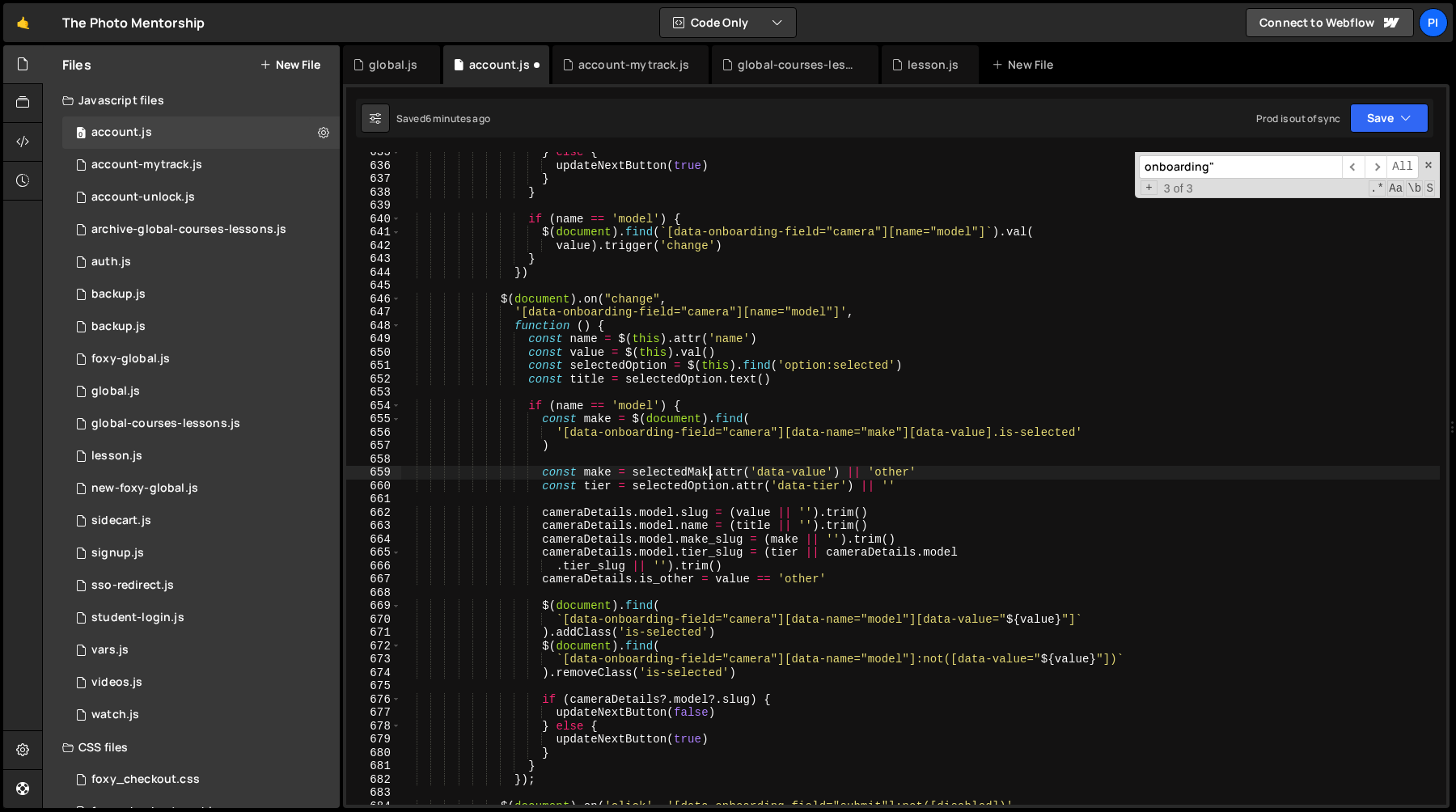
scroll to position [0, 21]
click at [592, 417] on div "} else { updateNextButton ( true ) } } if ( name == 'model' ) { $ ( document ) …" at bounding box center [920, 485] width 1039 height 679
paste textarea "selectedM"
type textarea "const selectedMake = $(document).find("
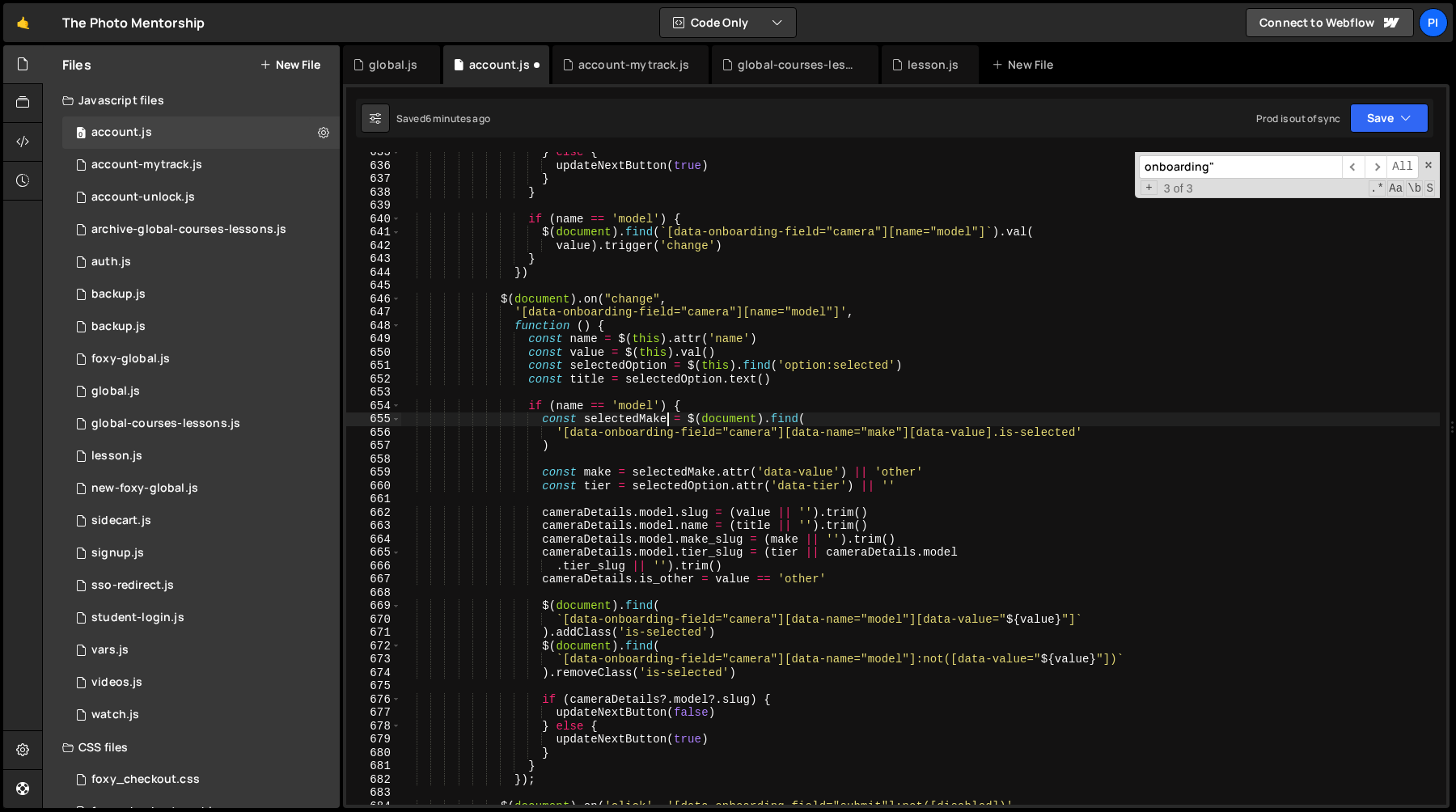
click at [589, 453] on div "} else { updateNextButton ( true ) } } if ( name == 'model' ) { $ ( document ) …" at bounding box center [920, 485] width 1039 height 679
click at [971, 475] on div "} else { updateNextButton ( true ) } } if ( name == 'model' ) { $ ( document ) …" at bounding box center [920, 485] width 1039 height 679
type textarea "const make = selectedMake.attr('data-value') || 'other'"
click at [392, 70] on div "global.js" at bounding box center [393, 64] width 49 height 16
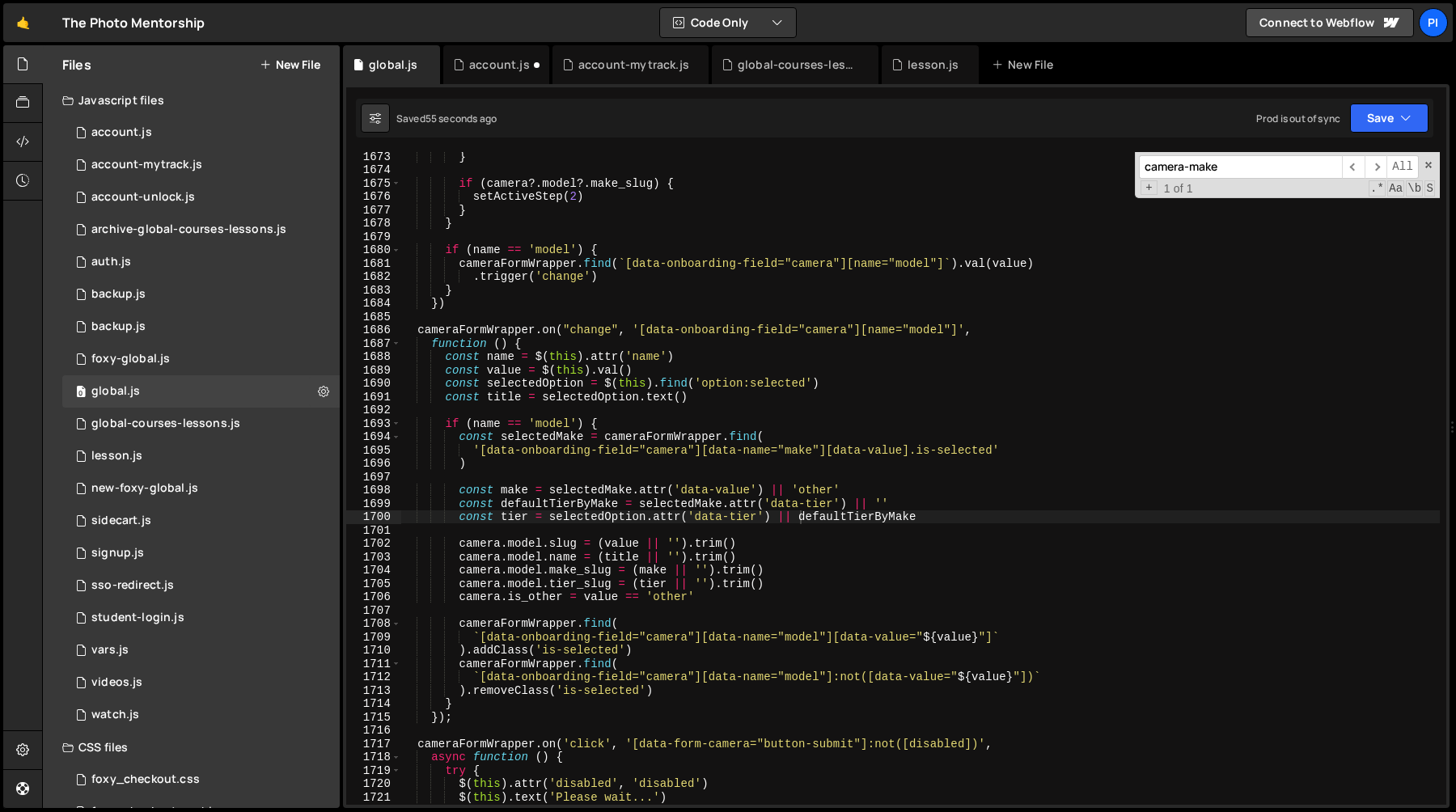
scroll to position [1526, 0]
click at [945, 496] on div "} if ( camera ?. model ?. make_slug ) { setActiveStep ( 2 ) } } if ( name == 'm…" at bounding box center [920, 488] width 1039 height 679
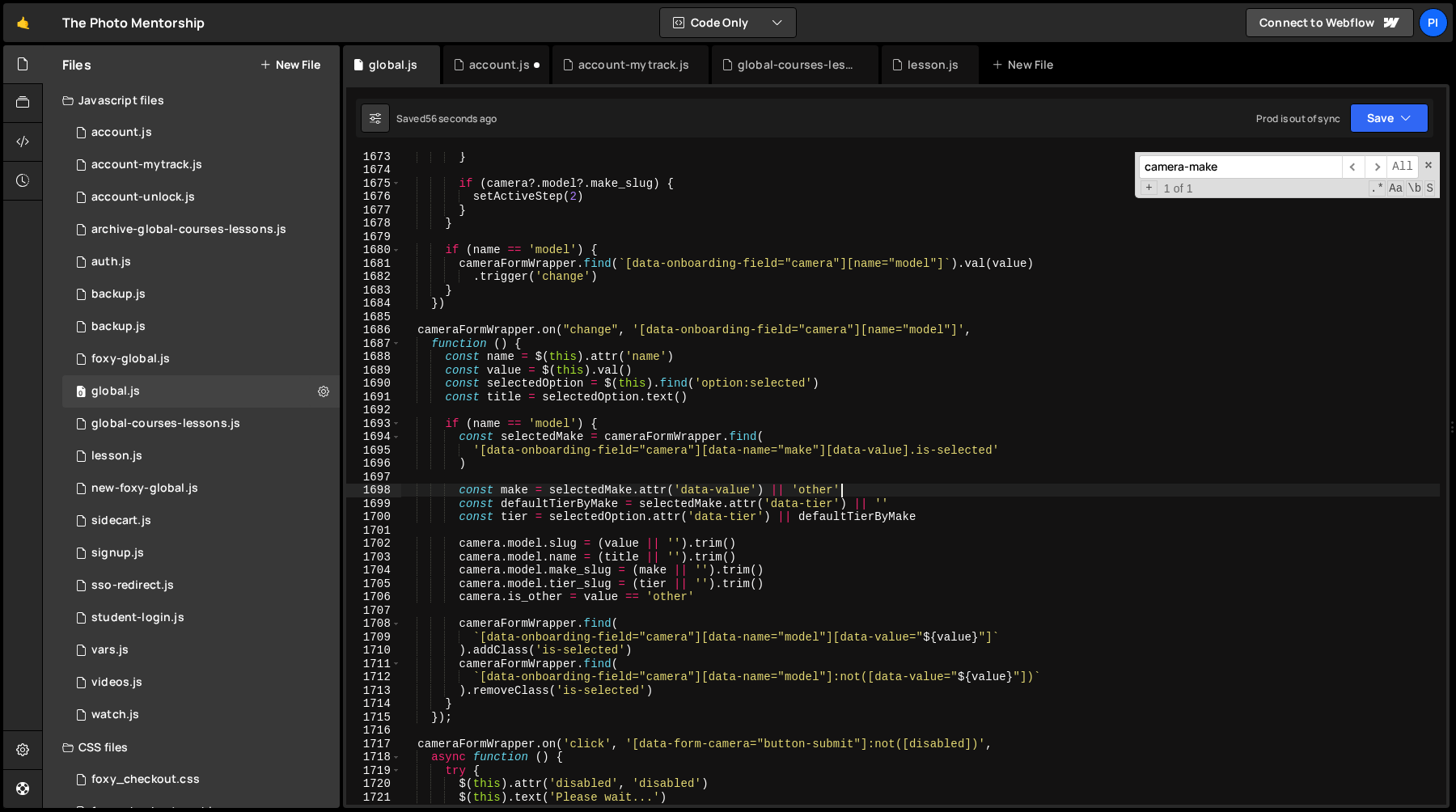
click at [919, 502] on div "} if ( camera ?. model ?. make_slug ) { setActiveStep ( 2 ) } } if ( name == 'm…" at bounding box center [920, 488] width 1039 height 679
type textarea "const make = selectedMake.attr('data-value') || 'other' const defaultTierByMake…"
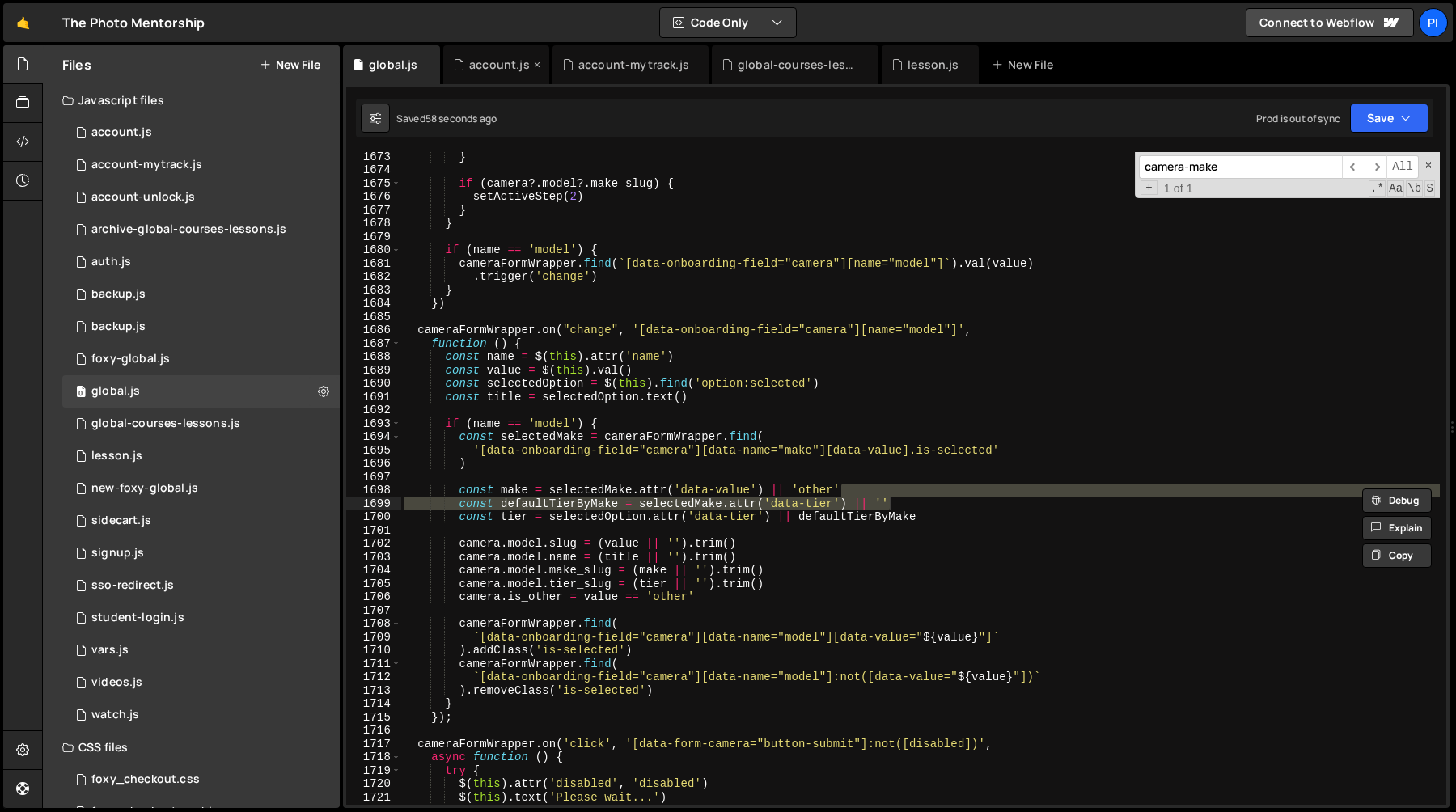
click at [483, 63] on div "account.js" at bounding box center [499, 64] width 61 height 16
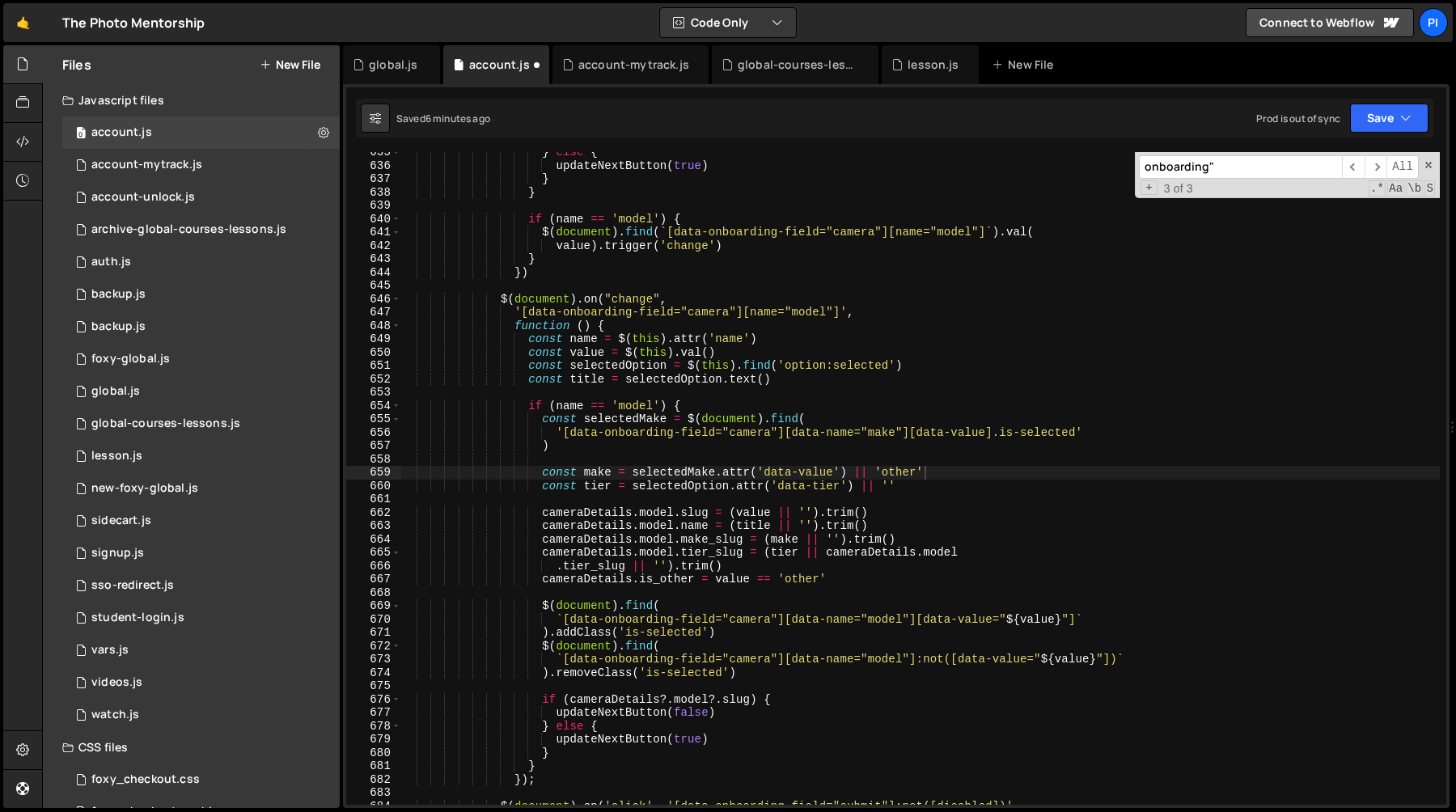
click at [937, 471] on div "} else { updateNextButton ( true ) } } if ( name == 'model' ) { $ ( document ) …" at bounding box center [920, 485] width 1039 height 679
paste textarea "const defaultTierByMake = selectedMake.attr('data-tier') || '"
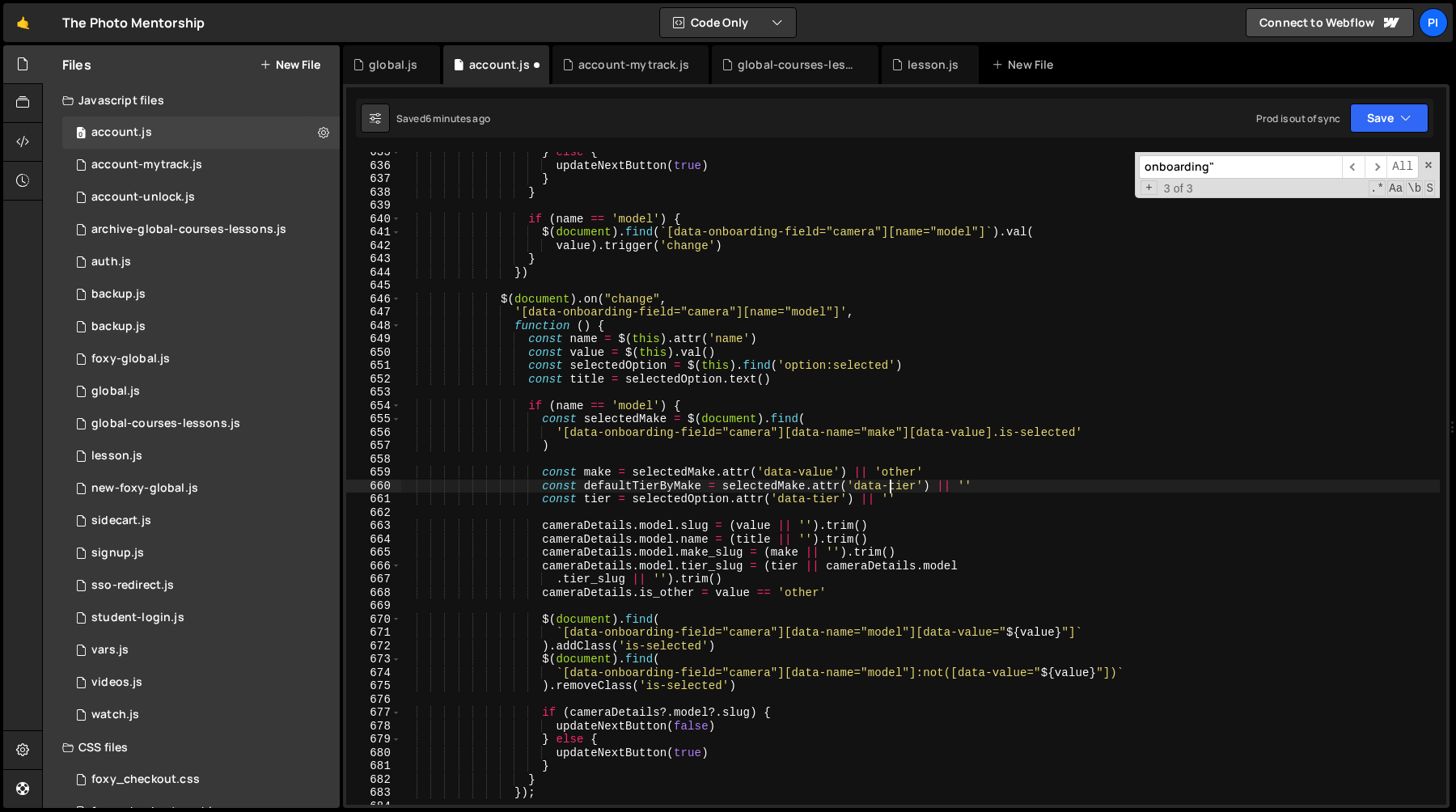
click at [667, 487] on div "} else { updateNextButton ( true ) } } if ( name == 'model' ) { $ ( document ) …" at bounding box center [920, 485] width 1039 height 679
click at [915, 503] on div "} else { updateNextButton ( true ) } } if ( name == 'model' ) { $ ( document ) …" at bounding box center [920, 485] width 1039 height 679
paste textarea "defaultTierByMake"
click at [915, 497] on div "} else { updateNextButton ( true ) } } if ( name == 'model' ) { $ ( document ) …" at bounding box center [920, 485] width 1039 height 679
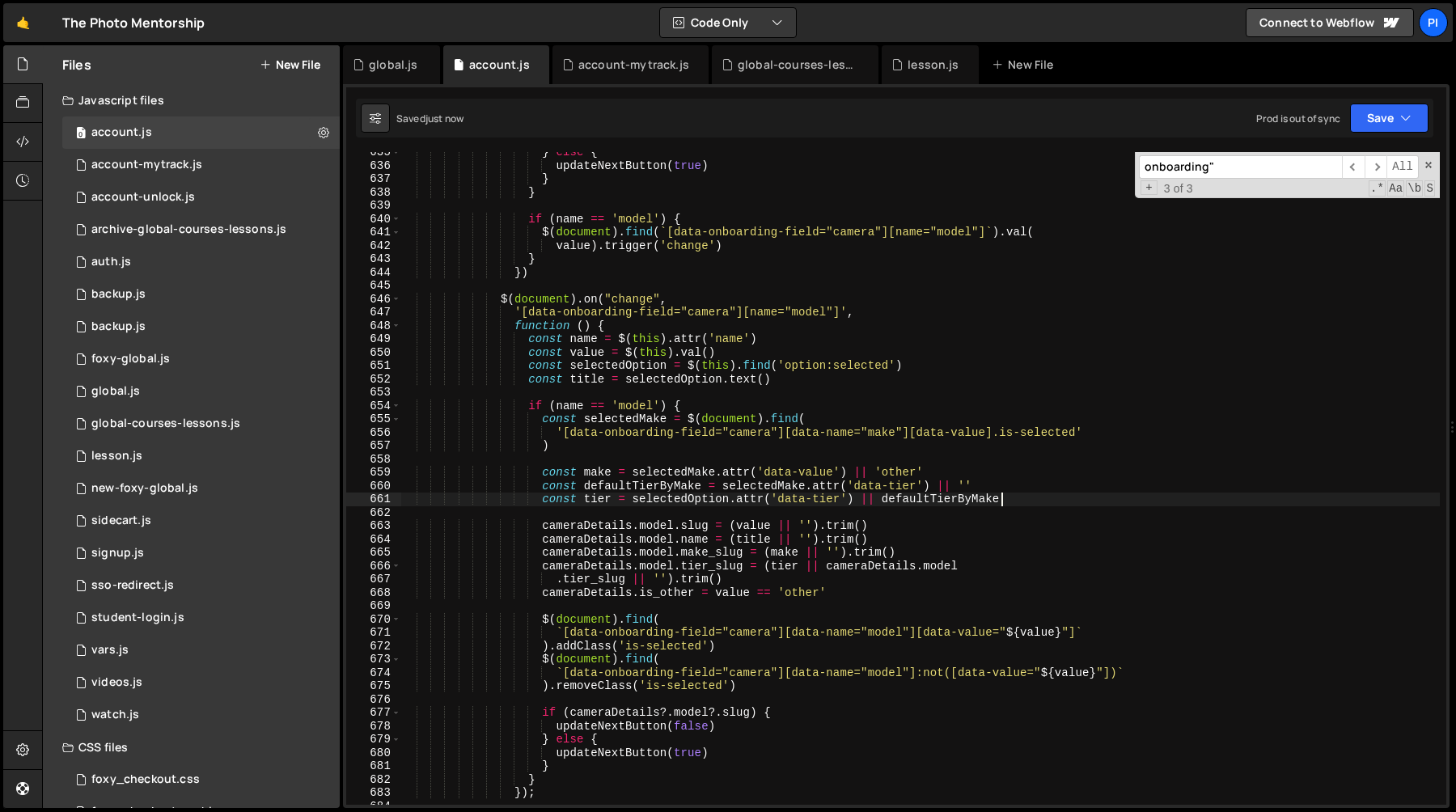
click at [915, 497] on div "} else { updateNextButton ( true ) } } if ( name == 'model' ) { $ ( document ) …" at bounding box center [920, 485] width 1039 height 679
click at [647, 582] on div "} else { updateNextButton ( true ) } } if ( name == 'model' ) { $ ( document ) …" at bounding box center [920, 485] width 1039 height 679
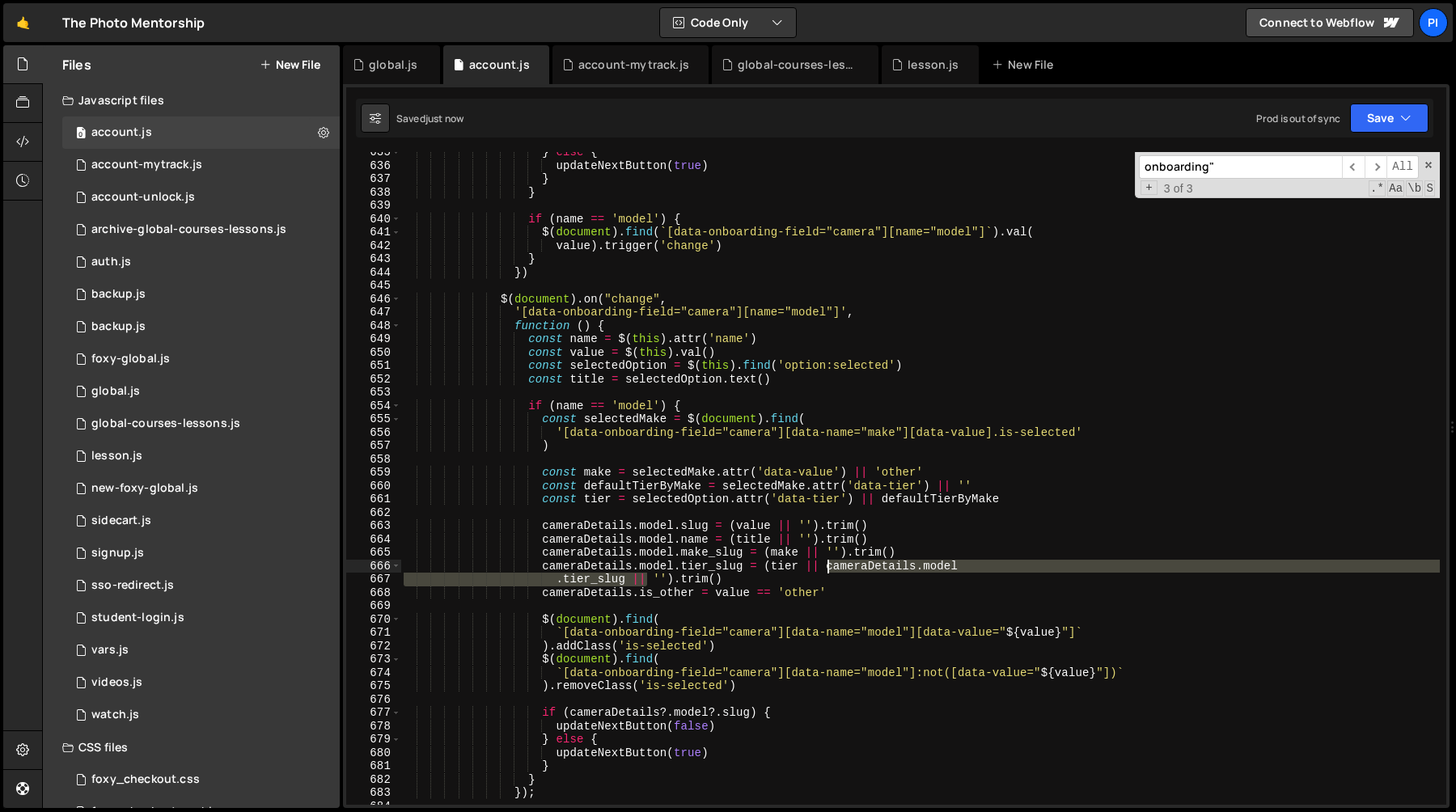
click at [828, 569] on div "} else { updateNextButton ( true ) } } if ( name == 'model' ) { $ ( document ) …" at bounding box center [920, 485] width 1039 height 679
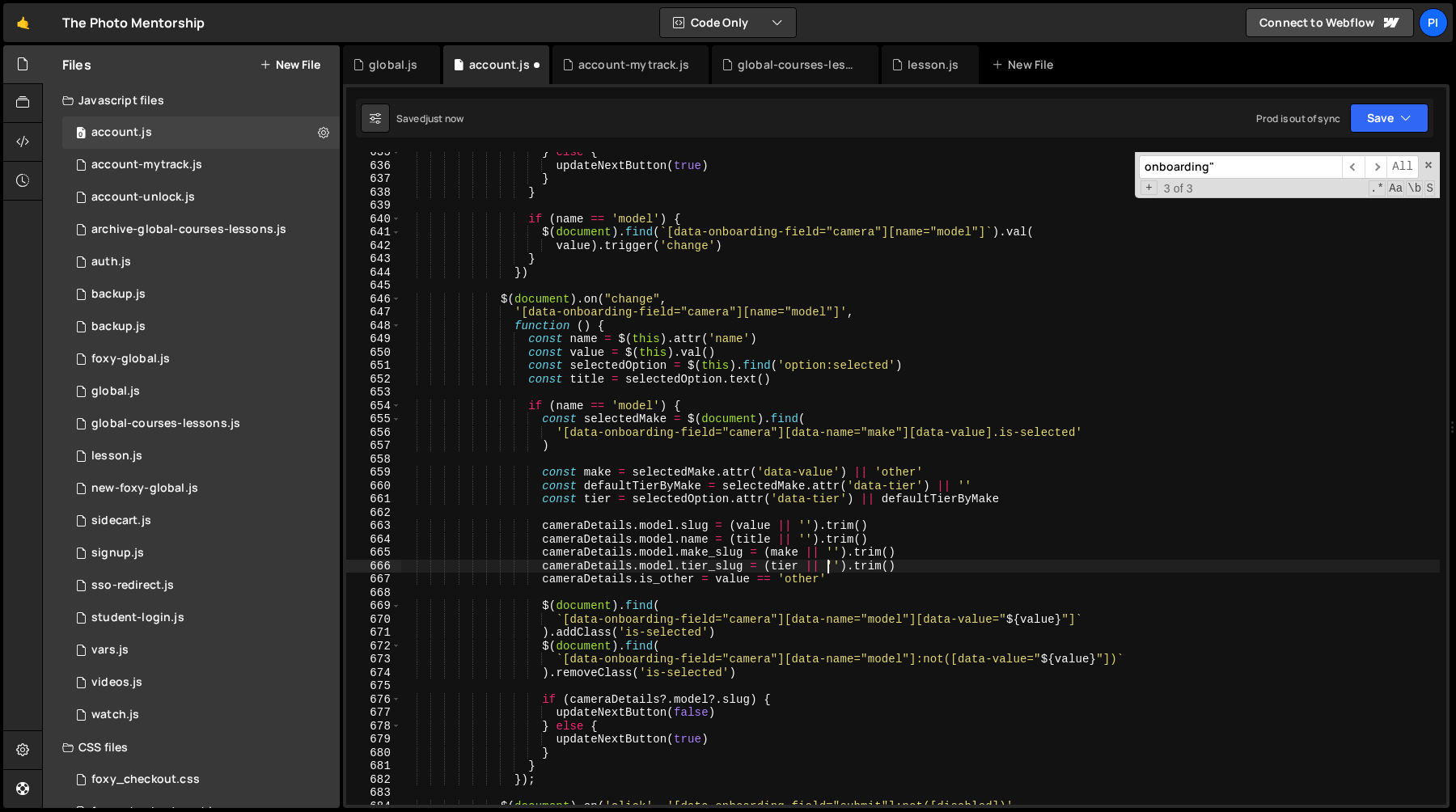
type textarea "cameraDetails.model.tier_slug = (tier || '').trim()"
click at [605, 397] on div "} else { updateNextButton ( true ) } } if ( name == 'model' ) { $ ( document ) …" at bounding box center [920, 485] width 1039 height 679
paste input "data-lesson-tier"
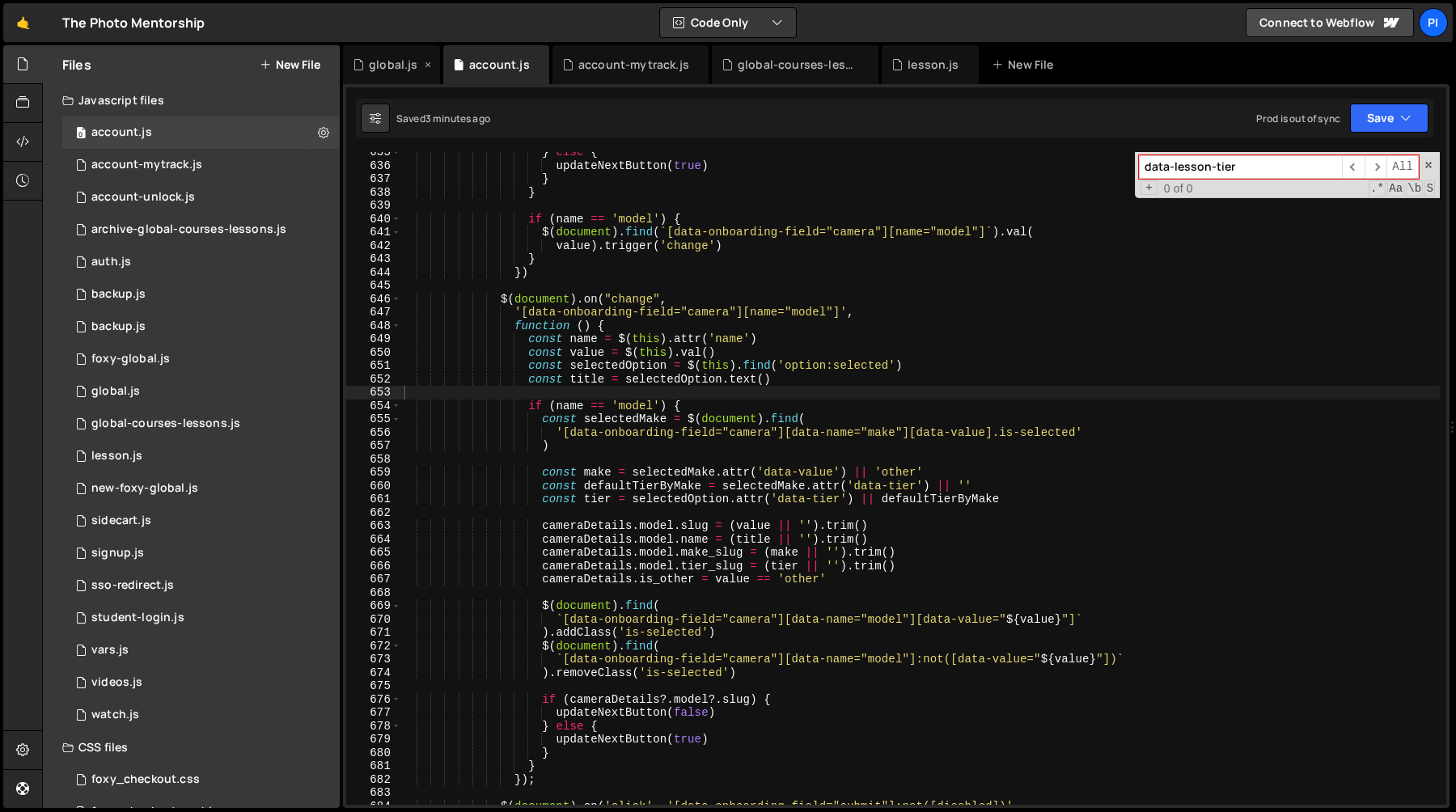
type input "data-lesson-tier"
click at [386, 62] on div "global.js" at bounding box center [393, 64] width 49 height 16
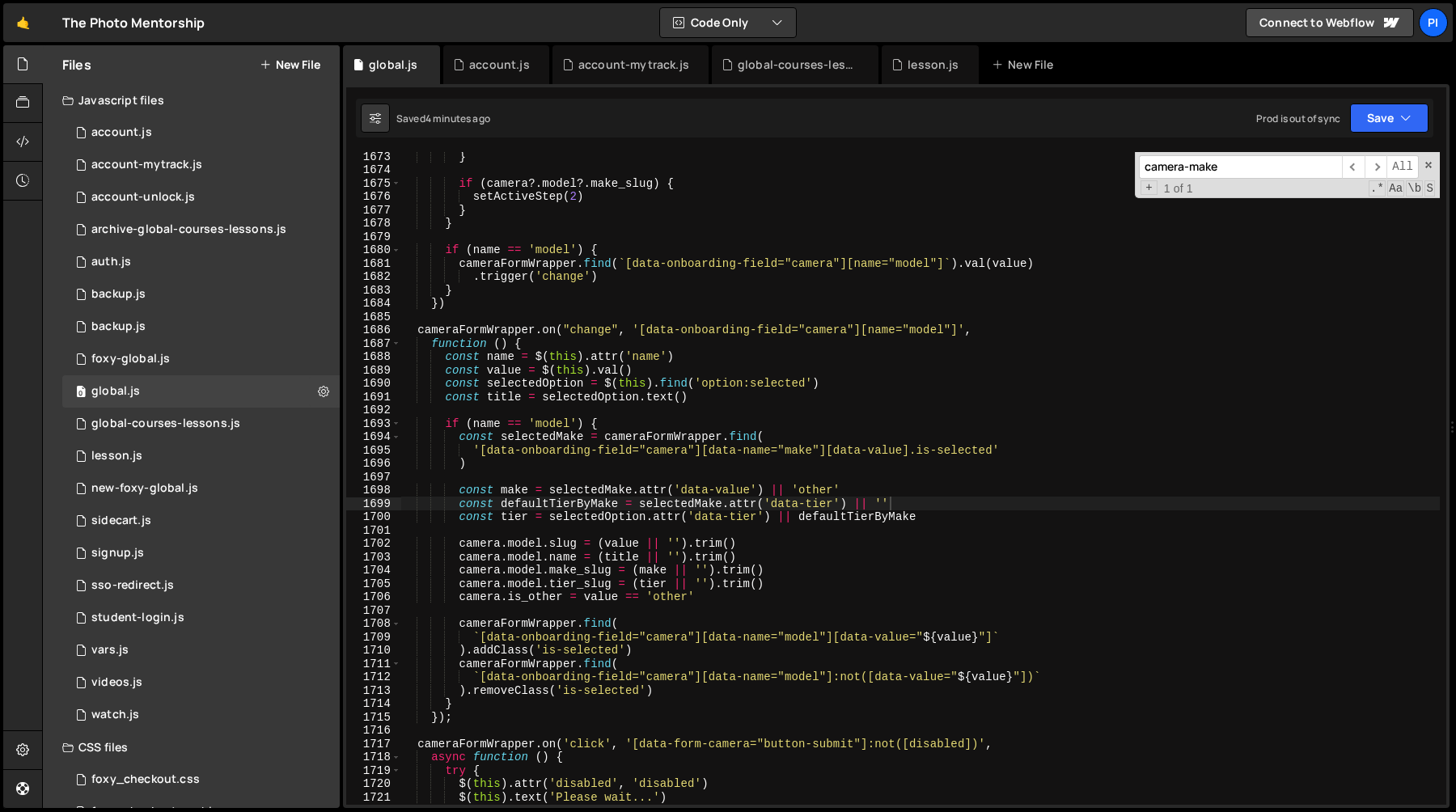
type textarea "})"
click at [553, 309] on div "} if ( camera ?. model ?. make_slug ) { setActiveStep ( 2 ) } } if ( name == 'm…" at bounding box center [920, 488] width 1039 height 679
paste input "data-lesson-tier"
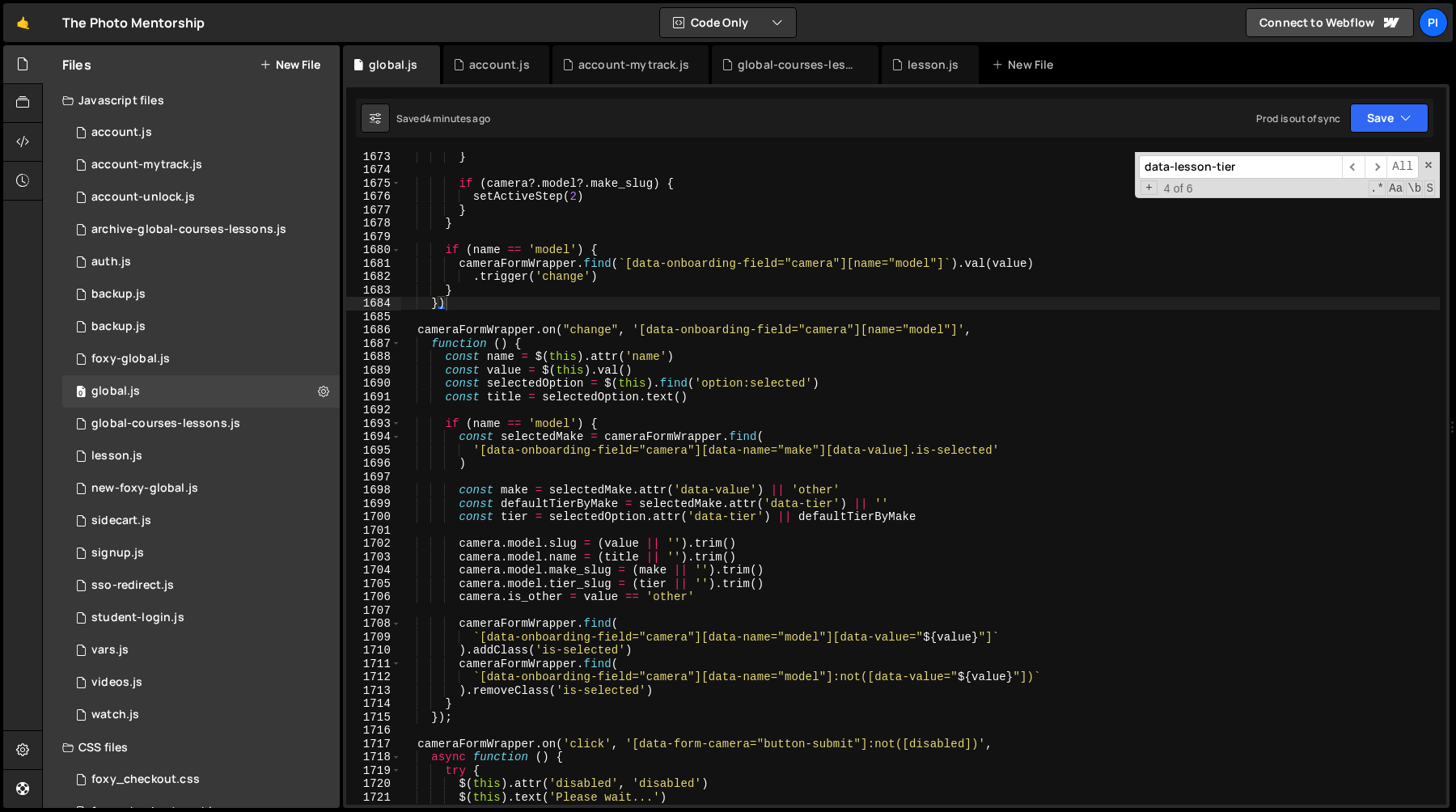
scroll to position [17662, 0]
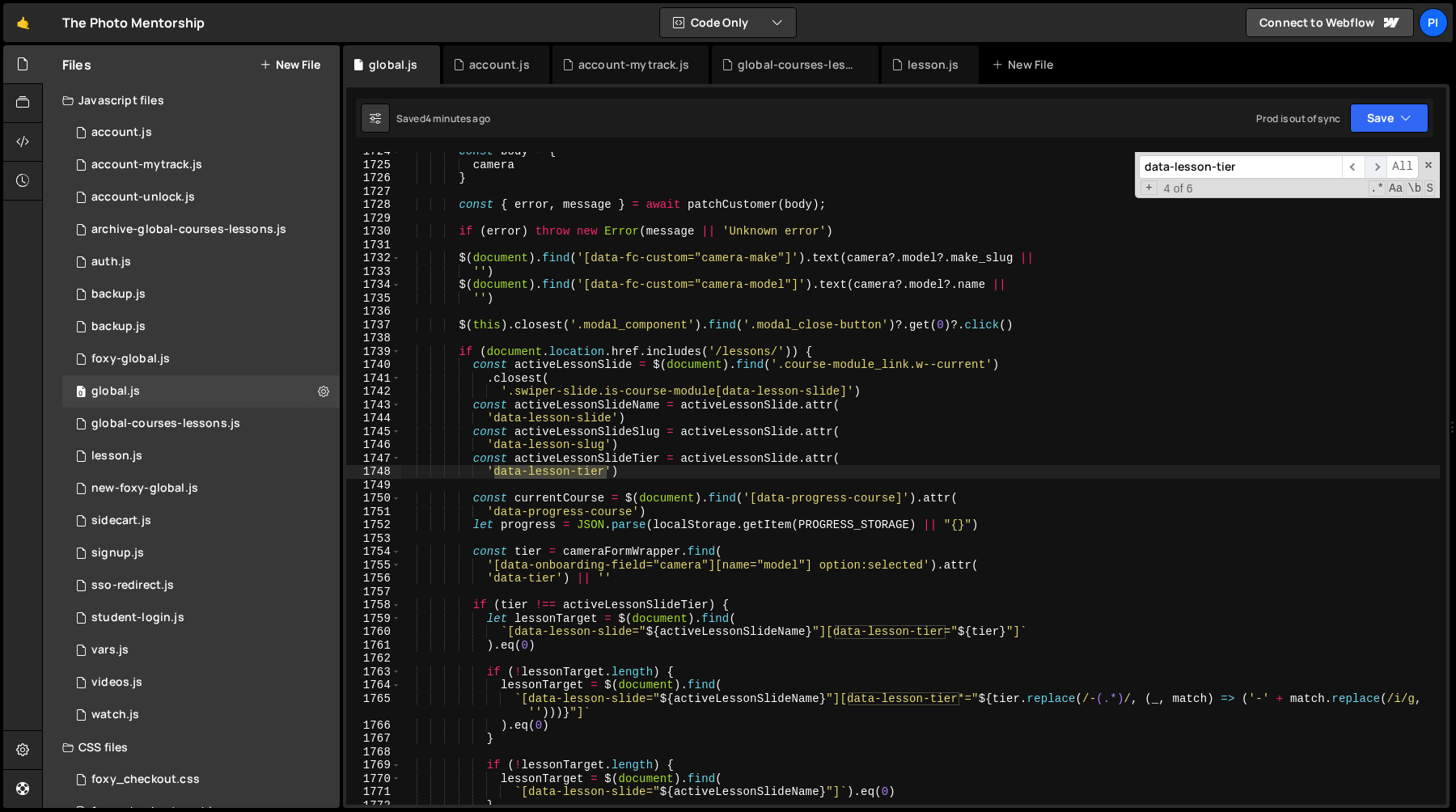
type input "data-lesson-tier"
click at [1374, 166] on span "​" at bounding box center [1376, 167] width 23 height 24
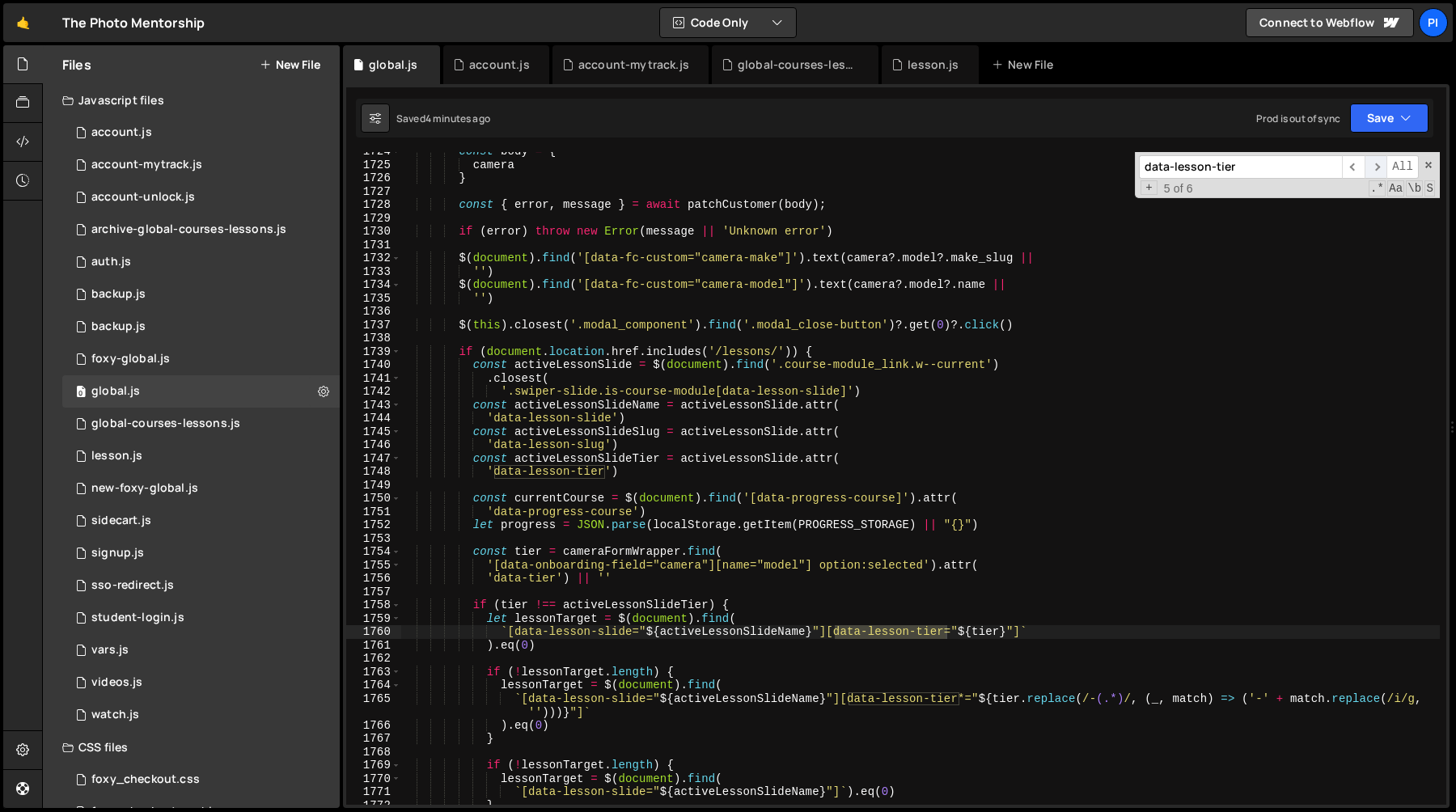
click at [1377, 168] on span "​" at bounding box center [1376, 167] width 23 height 24
click at [1377, 169] on span "​" at bounding box center [1376, 167] width 23 height 24
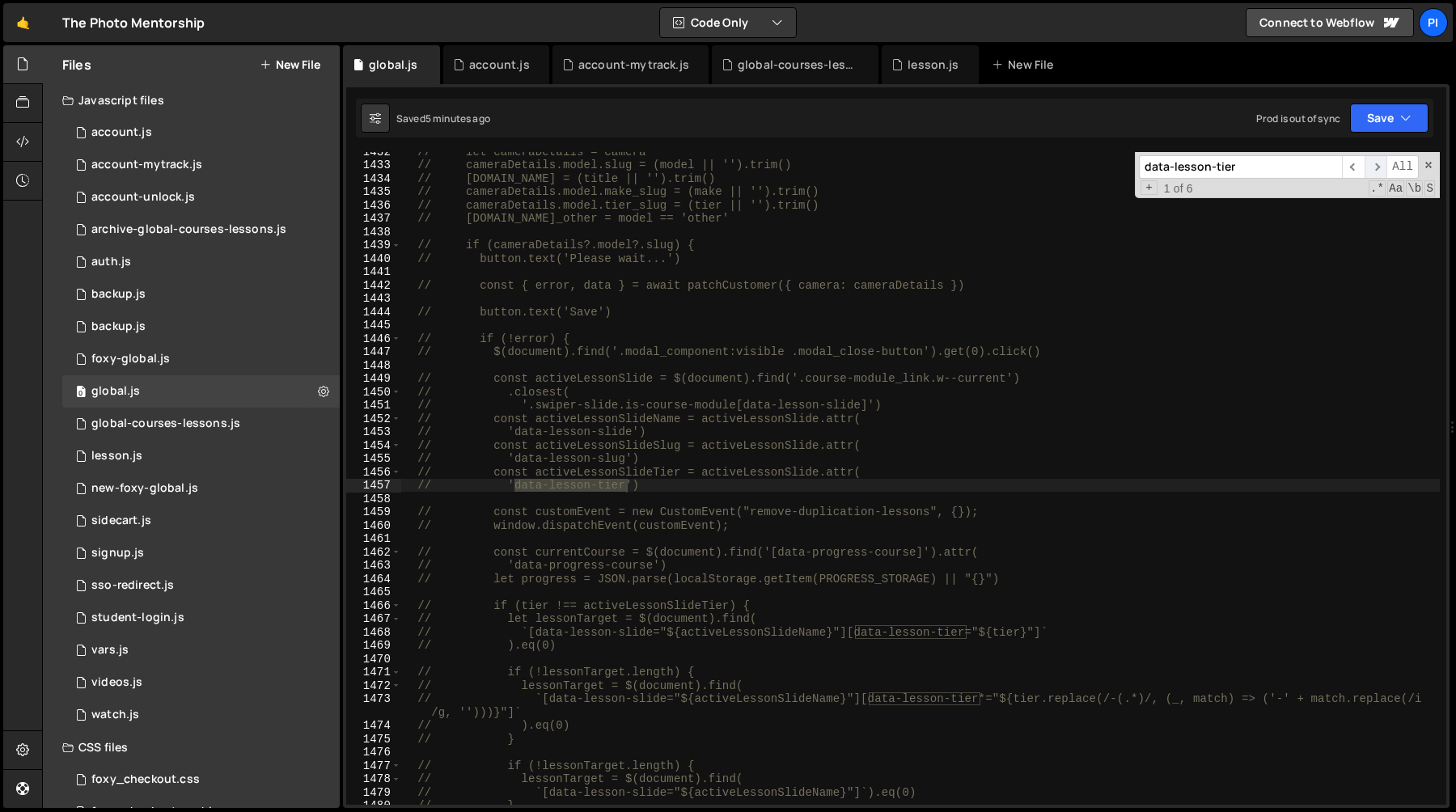
click at [1376, 168] on span "​" at bounding box center [1376, 167] width 23 height 24
click at [204, 423] on div "global-courses-lessons.js" at bounding box center [165, 423] width 148 height 14
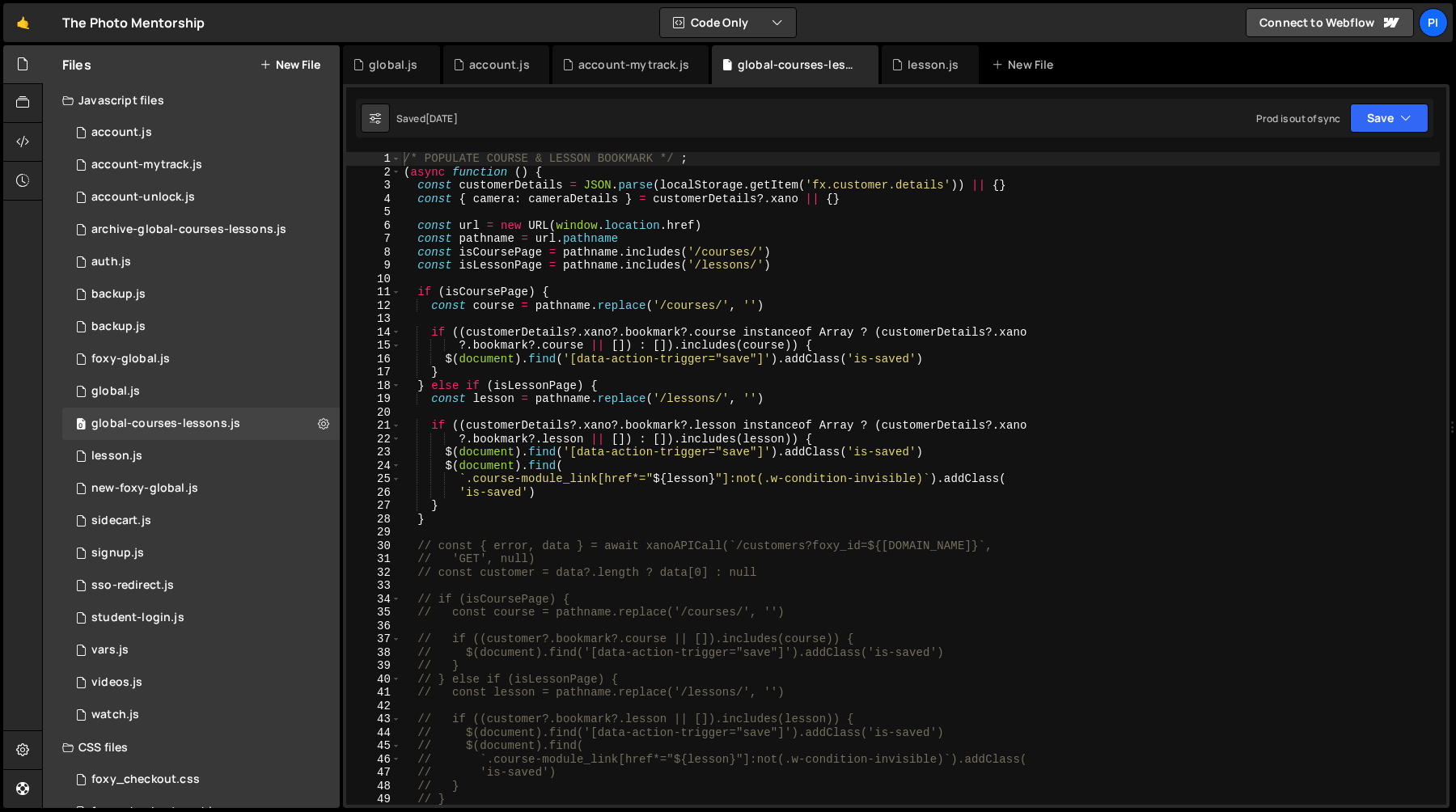
scroll to position [0, 0]
type textarea "}"
click at [785, 371] on div "/* POPULATE COURSE & LESSON BOOKMARK */ ; ( async function ( ) { const customer…" at bounding box center [920, 491] width 1039 height 679
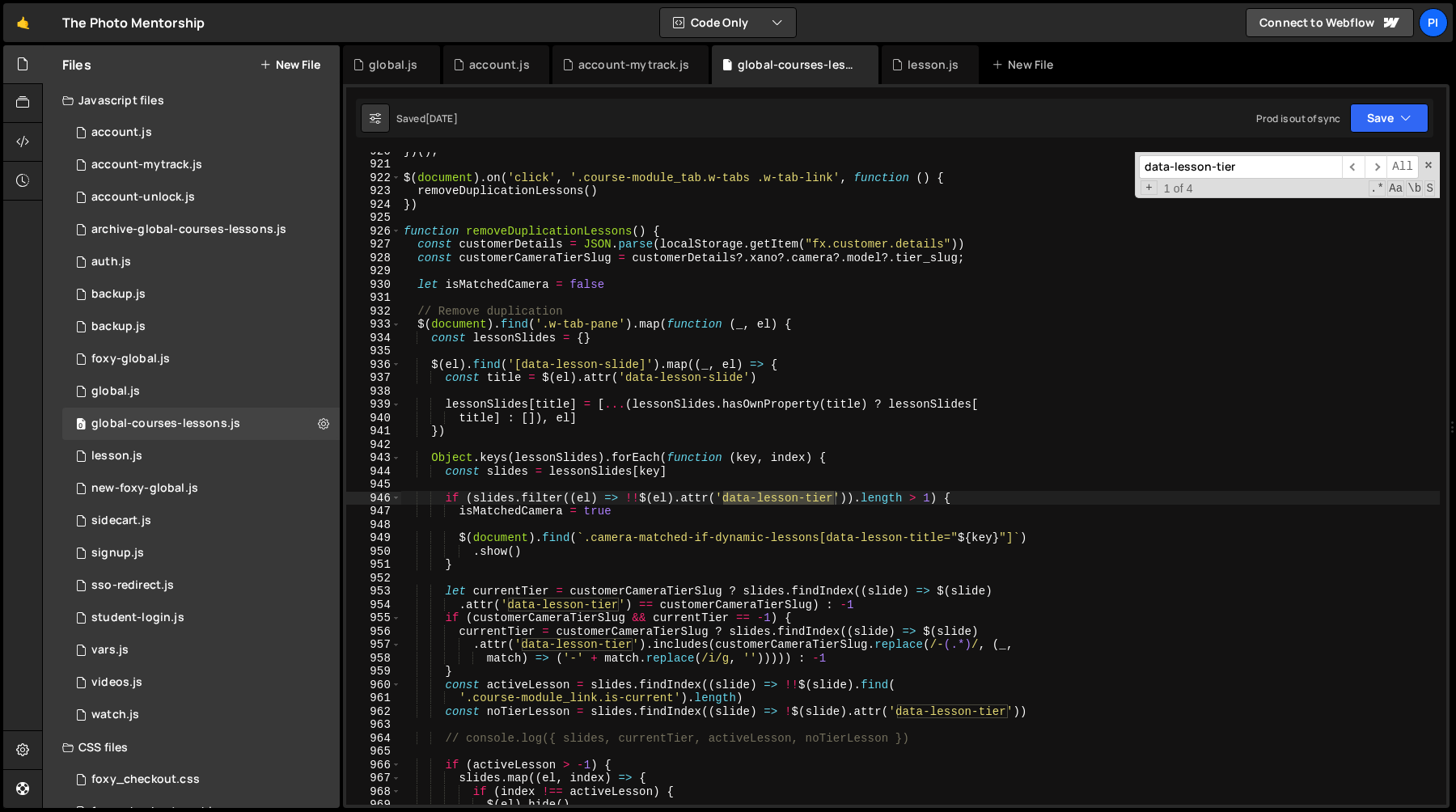
scroll to position [12269, 0]
type input "data-lesson-tier"
type textarea "const slides = lessonSlides[key]"
click at [512, 471] on div "}) ( ) ; $ ( document ) . on ( 'click' , '.course-module_tab.w-tabs .w-tab-link…" at bounding box center [920, 483] width 1039 height 679
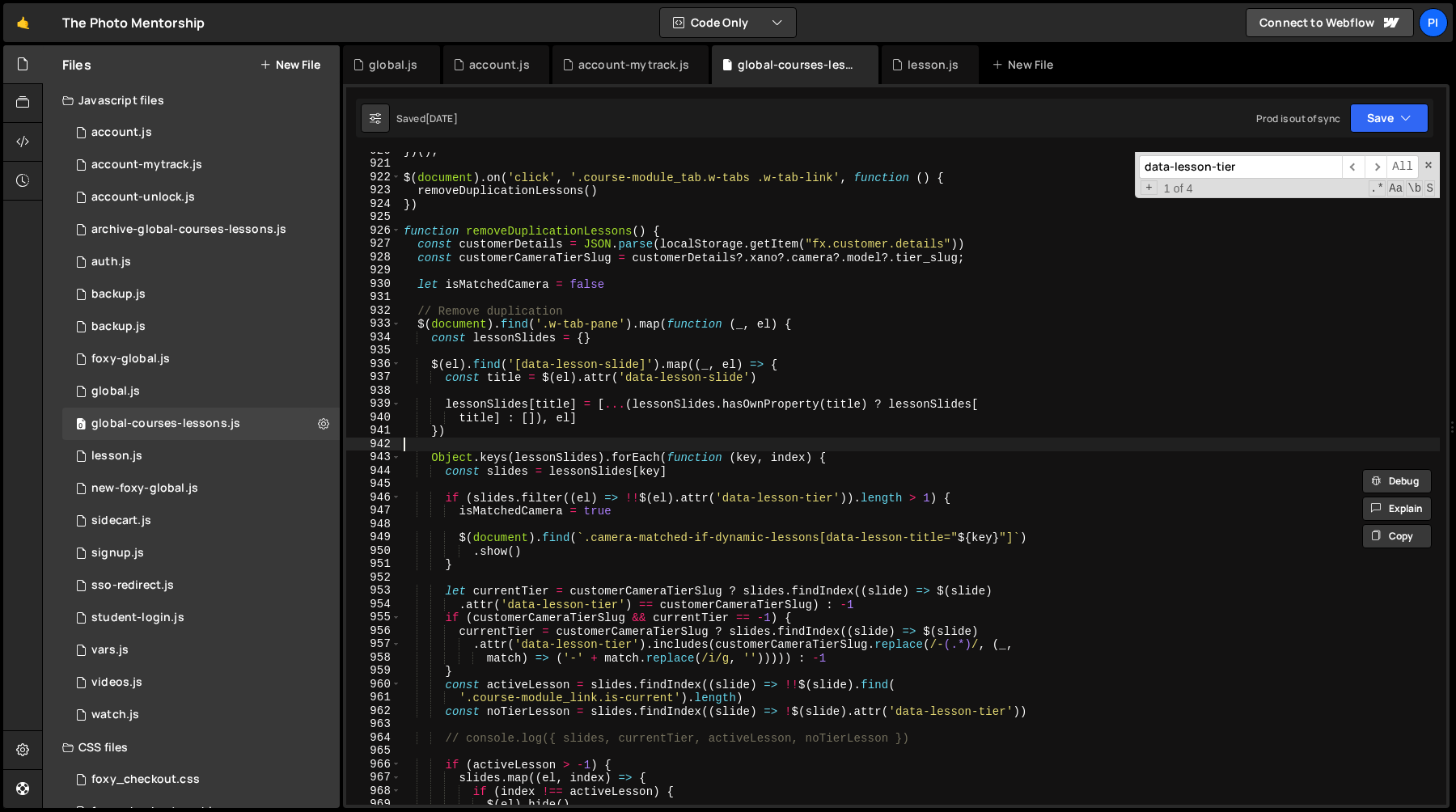
click at [561, 447] on div "}) ( ) ; $ ( document ) . on ( 'click' , '.course-module_tab.w-tabs .w-tab-link…" at bounding box center [920, 483] width 1039 height 679
click at [559, 459] on div "}) ( ) ; $ ( document ) . on ( 'click' , '.course-module_tab.w-tabs .w-tab-link…" at bounding box center [920, 483] width 1039 height 679
click at [647, 467] on div "}) ( ) ; $ ( document ) . on ( 'click' , '.course-module_tab.w-tabs .w-tab-link…" at bounding box center [920, 483] width 1039 height 679
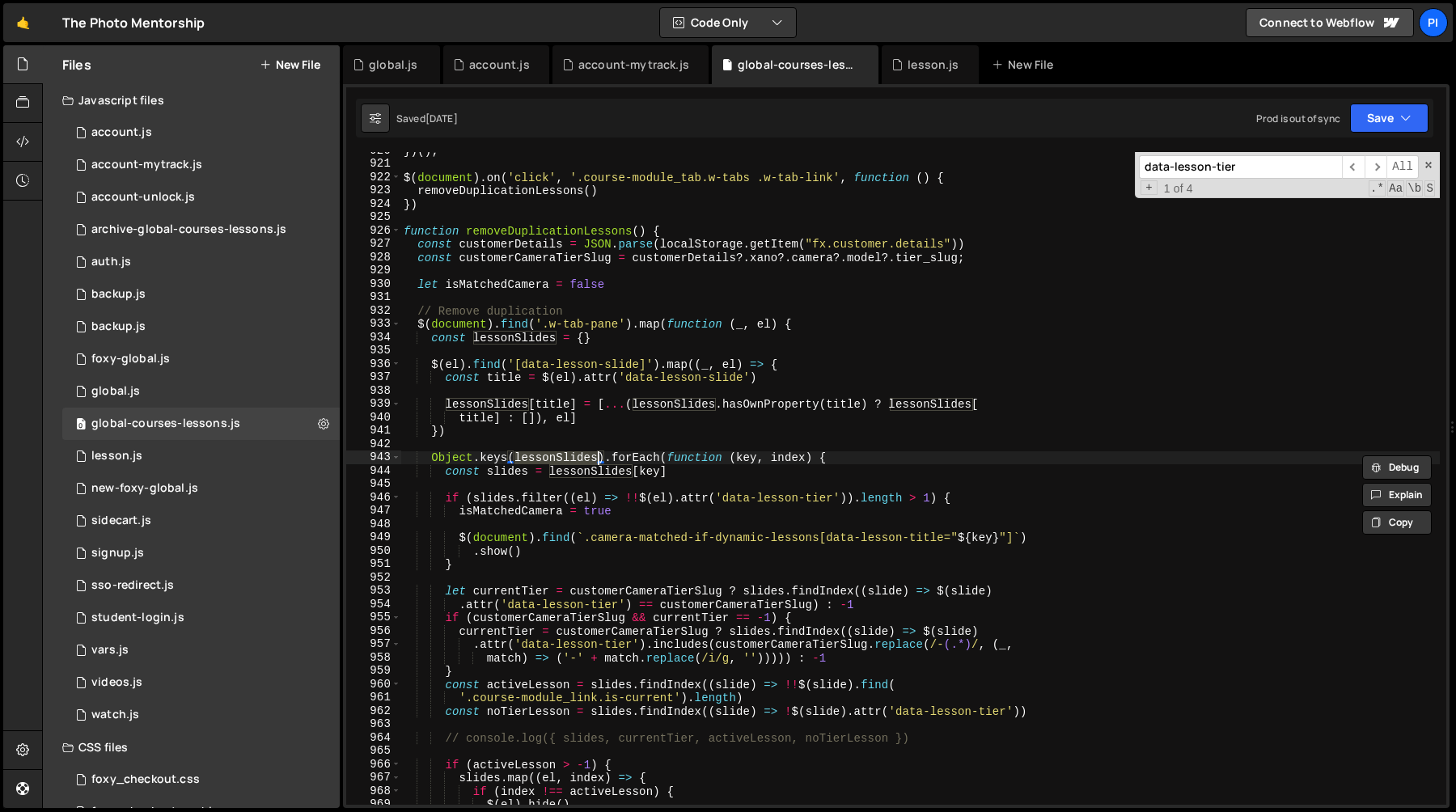
type textarea "const slides = lessonSlides[key]"
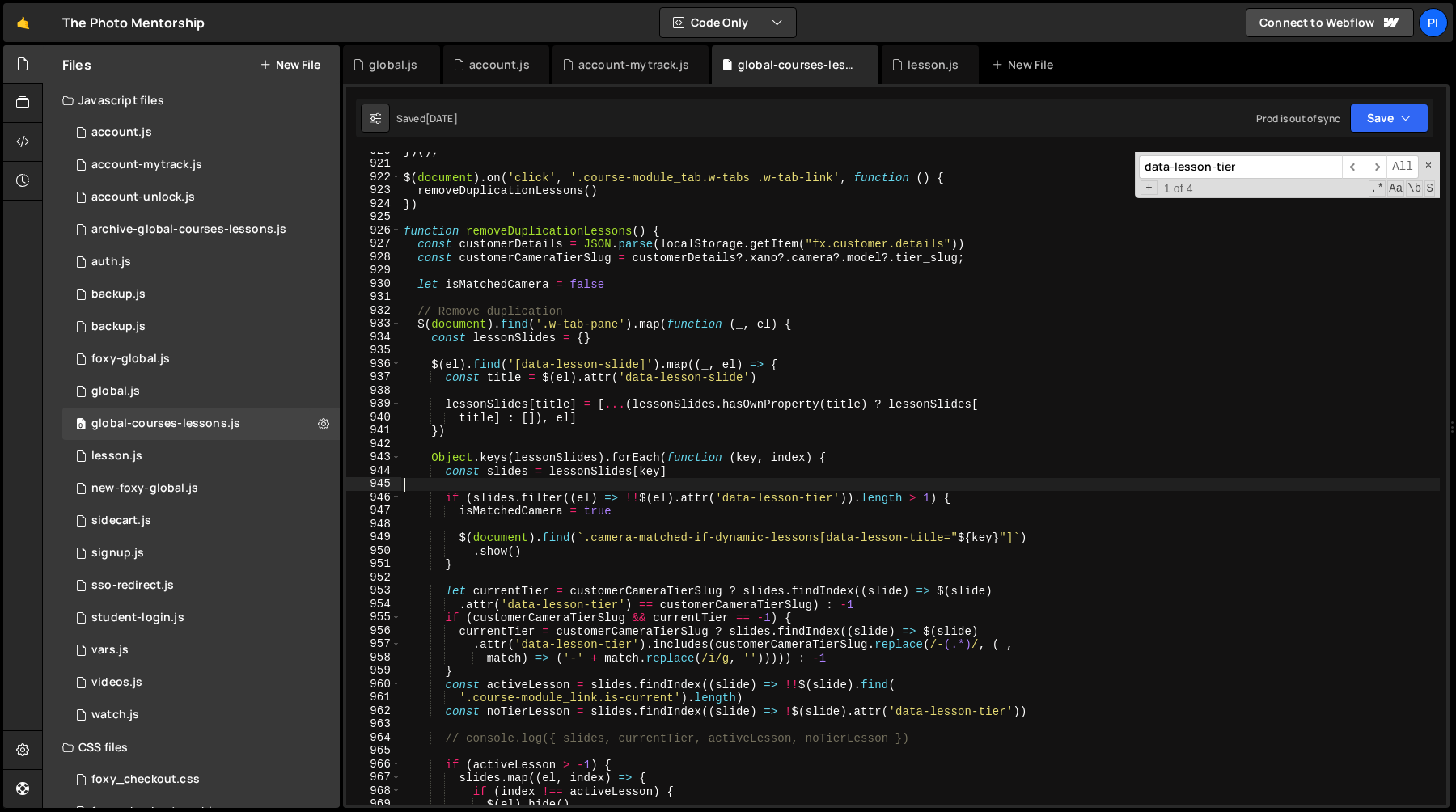
click at [496, 480] on div "}) ( ) ; $ ( document ) . on ( 'click' , '.course-module_tab.w-tabs .w-tab-link…" at bounding box center [920, 483] width 1039 height 679
click at [514, 495] on div "}) ( ) ; $ ( document ) . on ( 'click' , '.course-module_tab.w-tabs .w-tab-link…" at bounding box center [920, 483] width 1039 height 679
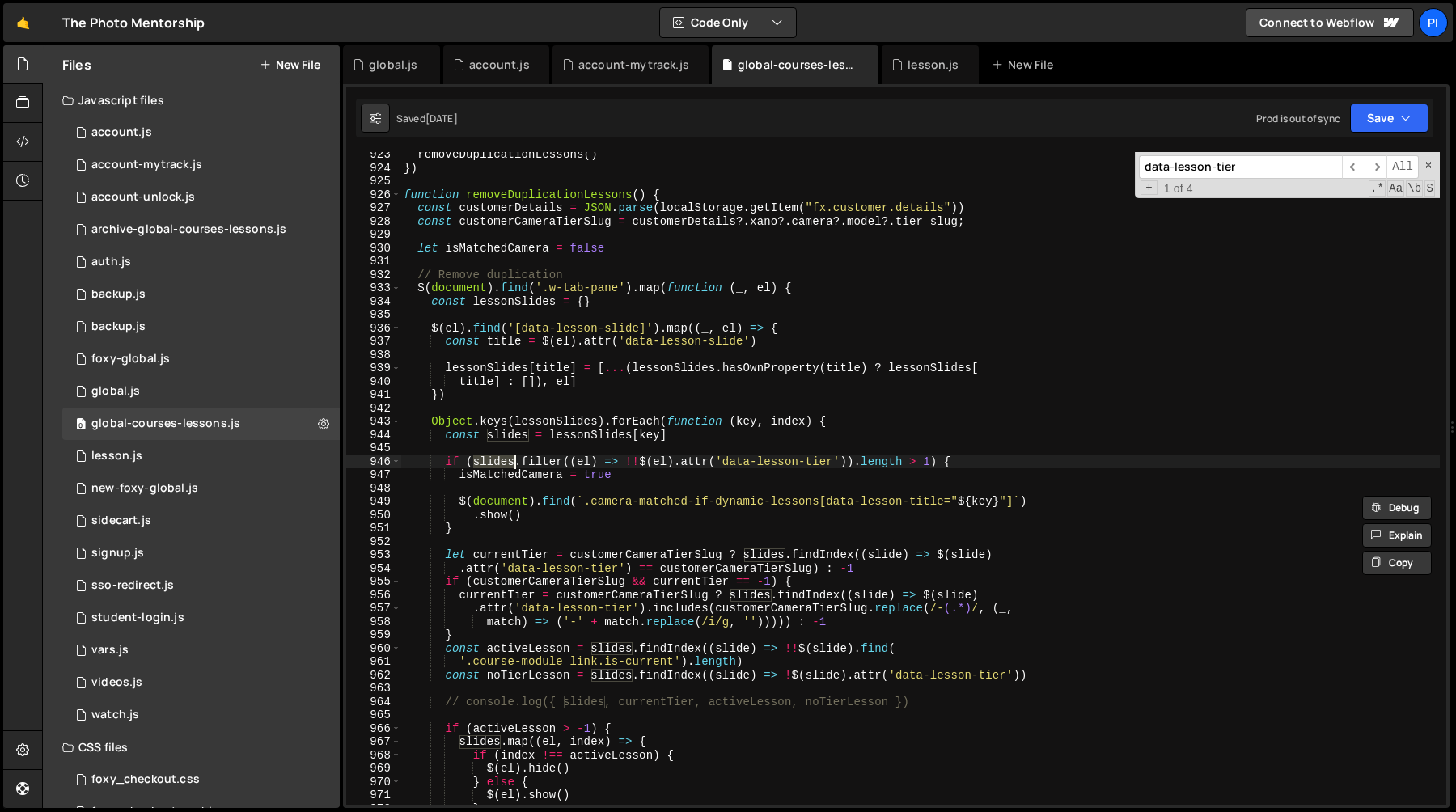
scroll to position [12304, 0]
click at [506, 503] on div "removeDuplicationLessons ( ) }) function removeDuplicationLessons ( ) { const c…" at bounding box center [920, 487] width 1039 height 679
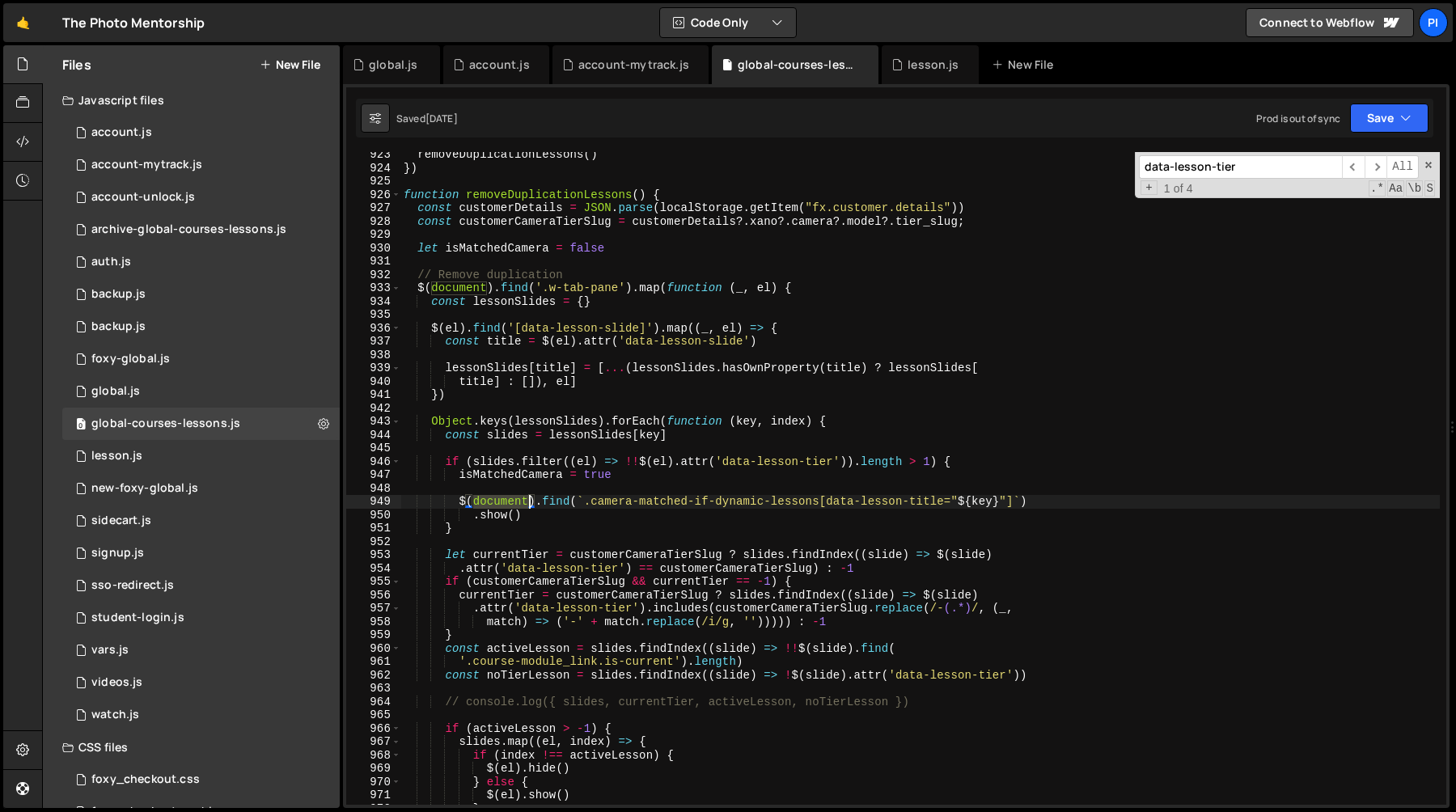
click at [506, 503] on div "removeDuplicationLessons ( ) }) function removeDuplicationLessons ( ) { const c…" at bounding box center [920, 487] width 1039 height 679
click at [504, 528] on div "removeDuplicationLessons ( ) }) function removeDuplicationLessons ( ) { const c…" at bounding box center [920, 487] width 1039 height 679
click at [986, 499] on div "removeDuplicationLessons ( ) }) function removeDuplicationLessons ( ) { const c…" at bounding box center [920, 487] width 1039 height 679
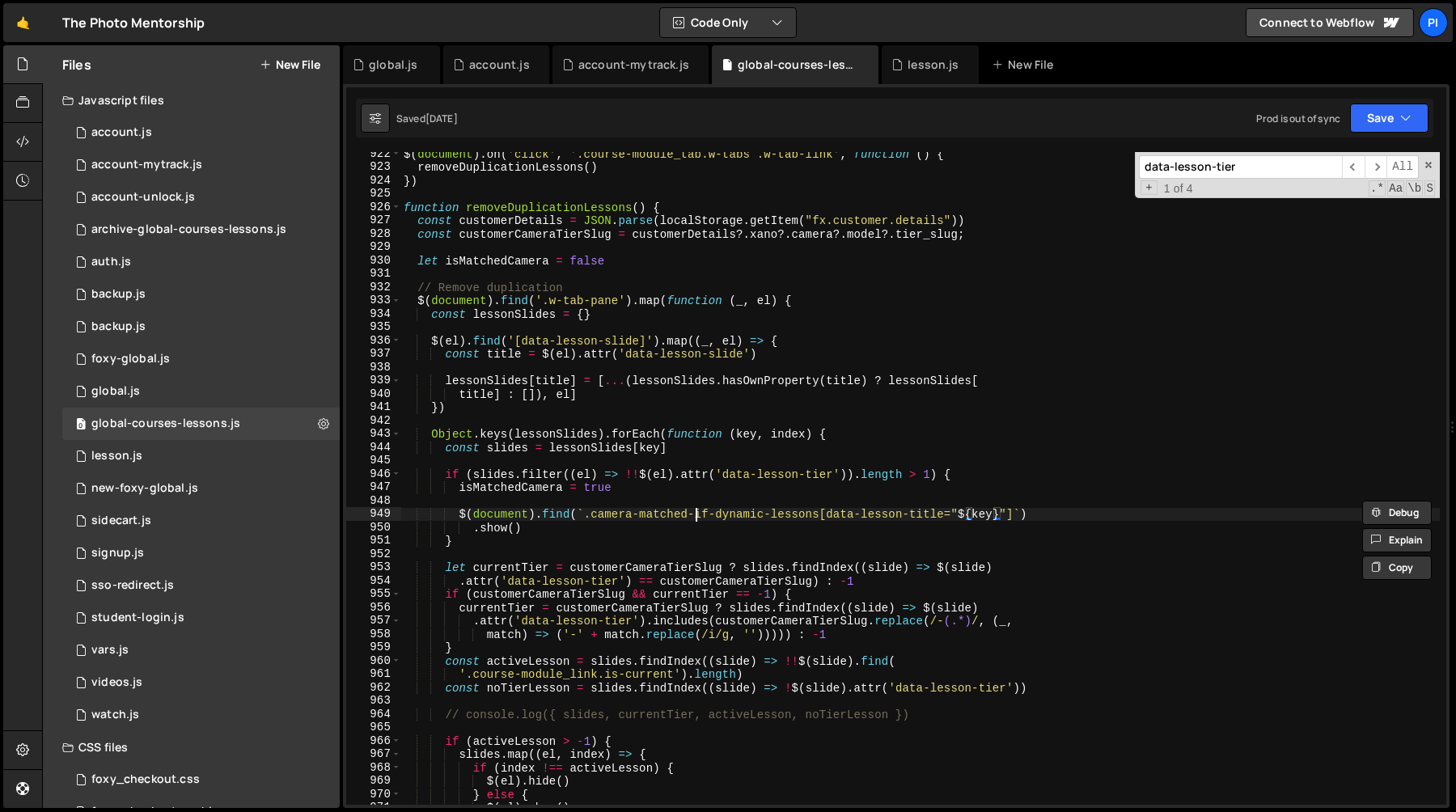
click at [693, 518] on div "$ ( document ) . on ( 'click' , '.course-module_tab.w-tabs .w-tab-link' , funct…" at bounding box center [920, 487] width 1039 height 679
click at [816, 524] on div "$ ( document ) . on ( 'click' , '.course-module_tab.w-tabs .w-tab-link' , funct…" at bounding box center [920, 487] width 1039 height 679
click at [701, 492] on div "$ ( document ) . on ( 'click' , '.course-module_tab.w-tabs .w-tab-link' , funct…" at bounding box center [920, 487] width 1039 height 679
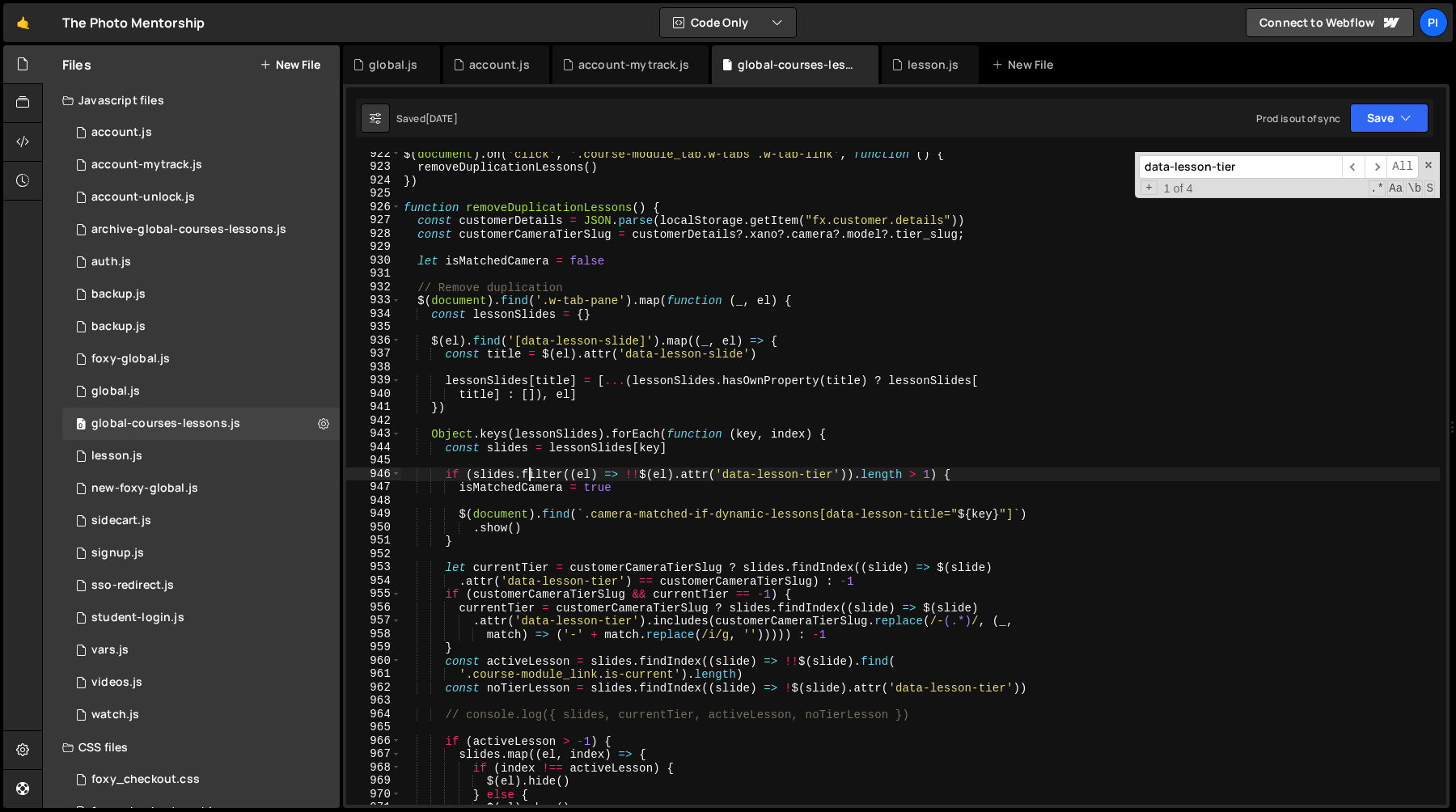
click at [529, 470] on div "$ ( document ) . on ( 'click' , '.course-module_tab.w-tabs .w-tab-link' , funct…" at bounding box center [920, 487] width 1039 height 679
click at [683, 473] on div "$ ( document ) . on ( 'click' , '.course-module_tab.w-tabs .w-tab-link' , funct…" at bounding box center [920, 487] width 1039 height 679
click at [858, 508] on div "$ ( document ) . on ( 'click' , '.course-module_tab.w-tabs .w-tab-link' , funct…" at bounding box center [920, 487] width 1039 height 679
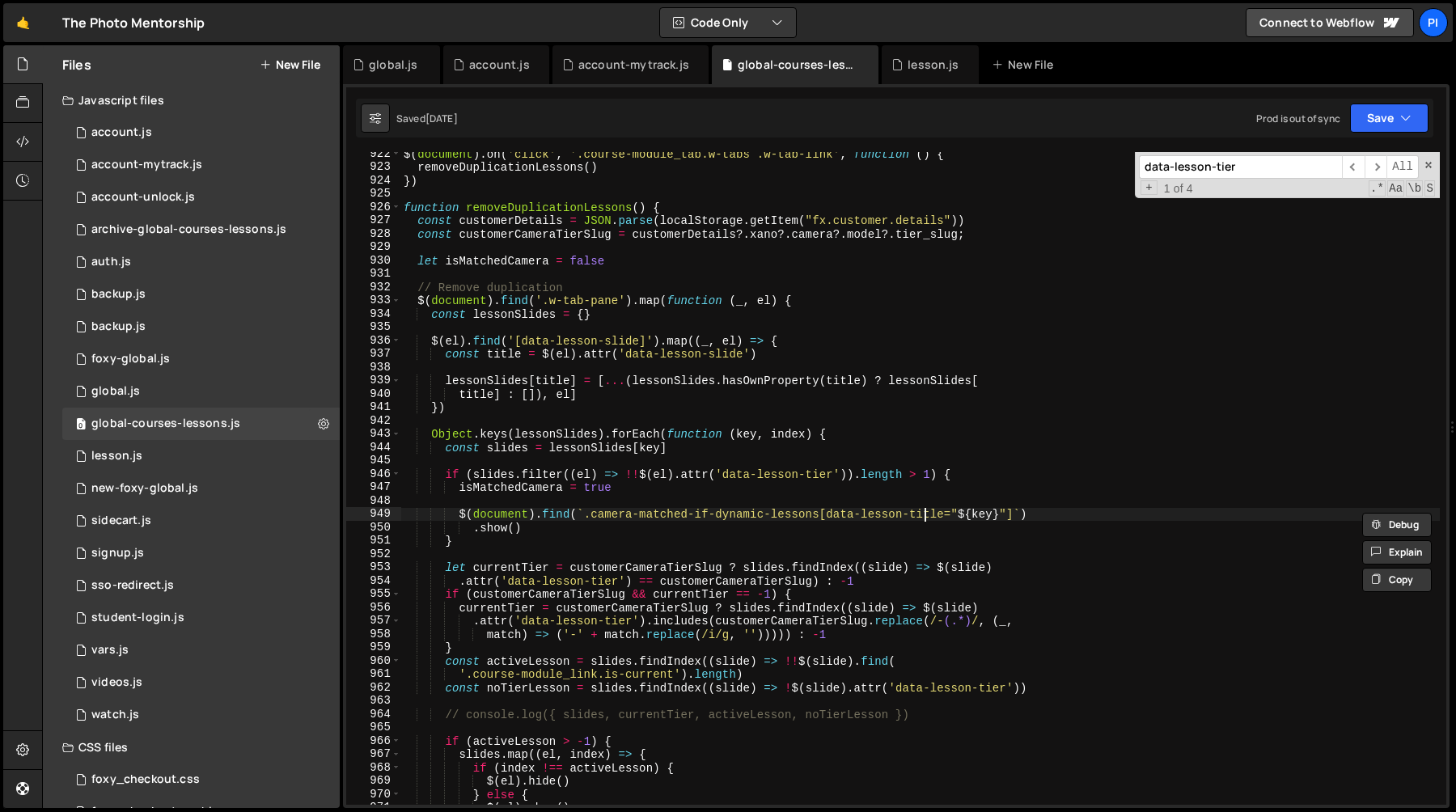
click at [923, 508] on div "$ ( document ) . on ( 'click' , '.course-module_tab.w-tabs .w-tab-link' , funct…" at bounding box center [920, 487] width 1039 height 679
click at [885, 519] on div "$ ( document ) . on ( 'click' , '.course-module_tab.w-tabs .w-tab-link' , funct…" at bounding box center [920, 487] width 1039 height 679
click at [932, 517] on div "$ ( document ) . on ( 'click' , '.course-module_tab.w-tabs .w-tab-link' , funct…" at bounding box center [920, 487] width 1039 height 679
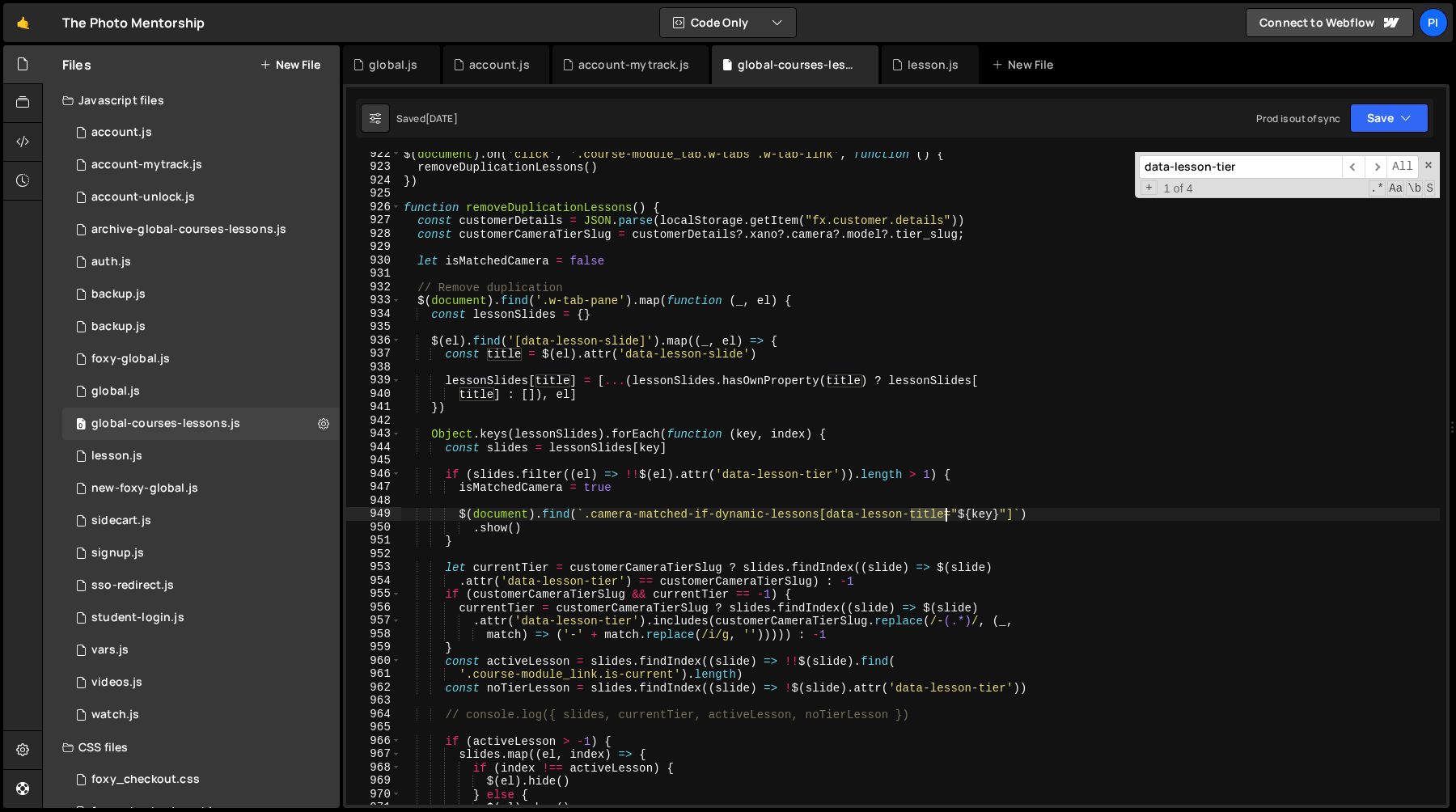
click at [932, 517] on div "$ ( document ) . on ( 'click' , '.course-module_tab.w-tabs .w-tab-link' , funct…" at bounding box center [920, 487] width 1039 height 679
click at [891, 518] on div "$ ( document ) . on ( 'click' , '.course-module_tab.w-tabs .w-tab-link' , funct…" at bounding box center [920, 487] width 1039 height 679
click at [667, 516] on div "$ ( document ) . on ( 'click' , '.course-module_tab.w-tabs .w-tab-link' , funct…" at bounding box center [920, 487] width 1039 height 679
click at [744, 513] on div "$ ( document ) . on ( 'click' , '.course-module_tab.w-tabs .w-tab-link' , funct…" at bounding box center [920, 487] width 1039 height 679
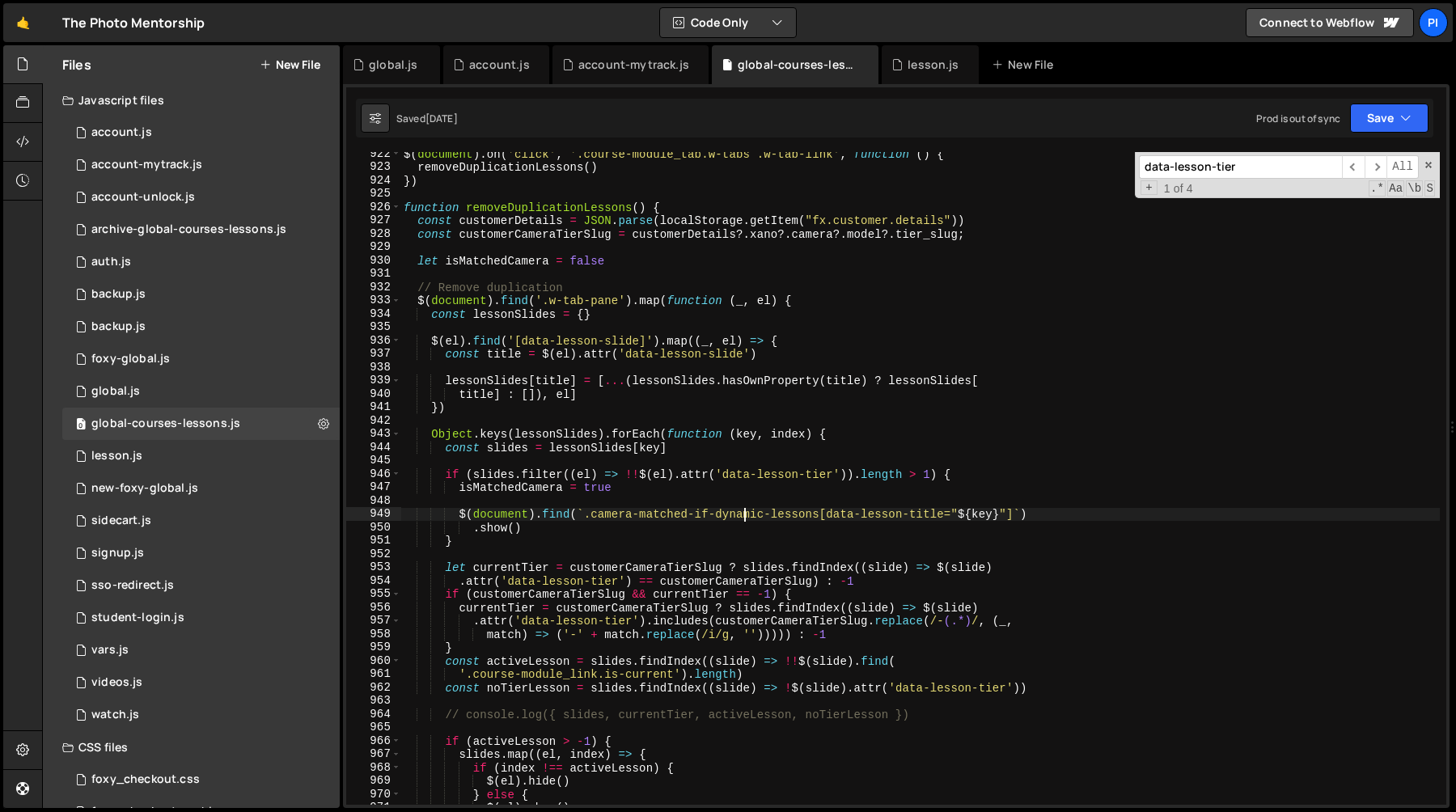
click at [744, 513] on div "$ ( document ) . on ( 'click' , '.course-module_tab.w-tabs .w-tab-link' , funct…" at bounding box center [920, 487] width 1039 height 679
click at [846, 513] on div "$ ( document ) . on ( 'click' , '.course-module_tab.w-tabs .w-tab-link' , funct…" at bounding box center [920, 487] width 1039 height 679
click at [923, 511] on div "$ ( document ) . on ( 'click' , '.course-module_tab.w-tabs .w-tab-link' , funct…" at bounding box center [920, 487] width 1039 height 679
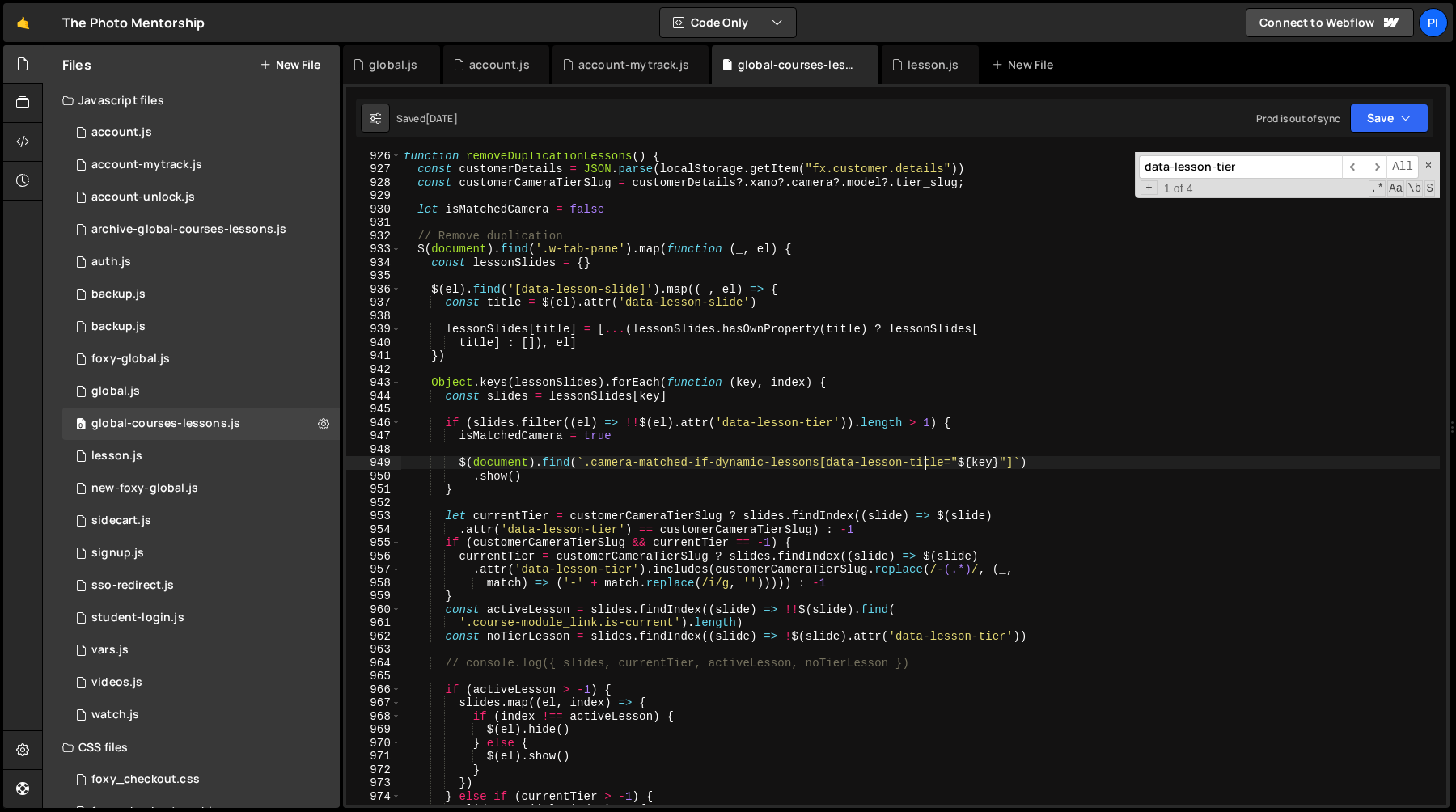
scroll to position [12344, 0]
click at [485, 490] on div "function removeDuplicationLessons ( ) { const customerDetails = JSON . parse ( …" at bounding box center [920, 487] width 1039 height 679
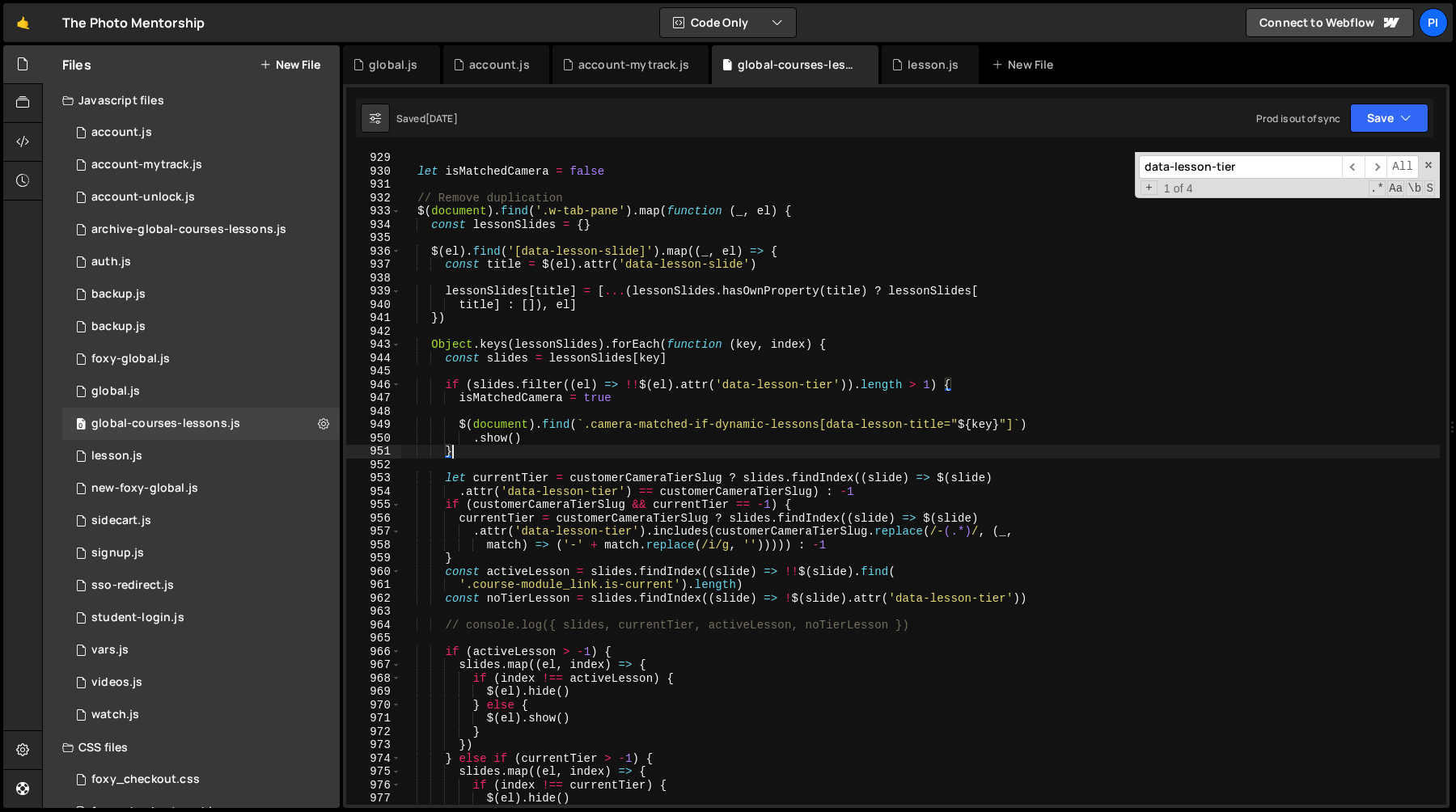
click at [537, 478] on div "let isMatchedCamera = false // Remove duplication $ ( document ) . find ( '.w-t…" at bounding box center [920, 490] width 1039 height 679
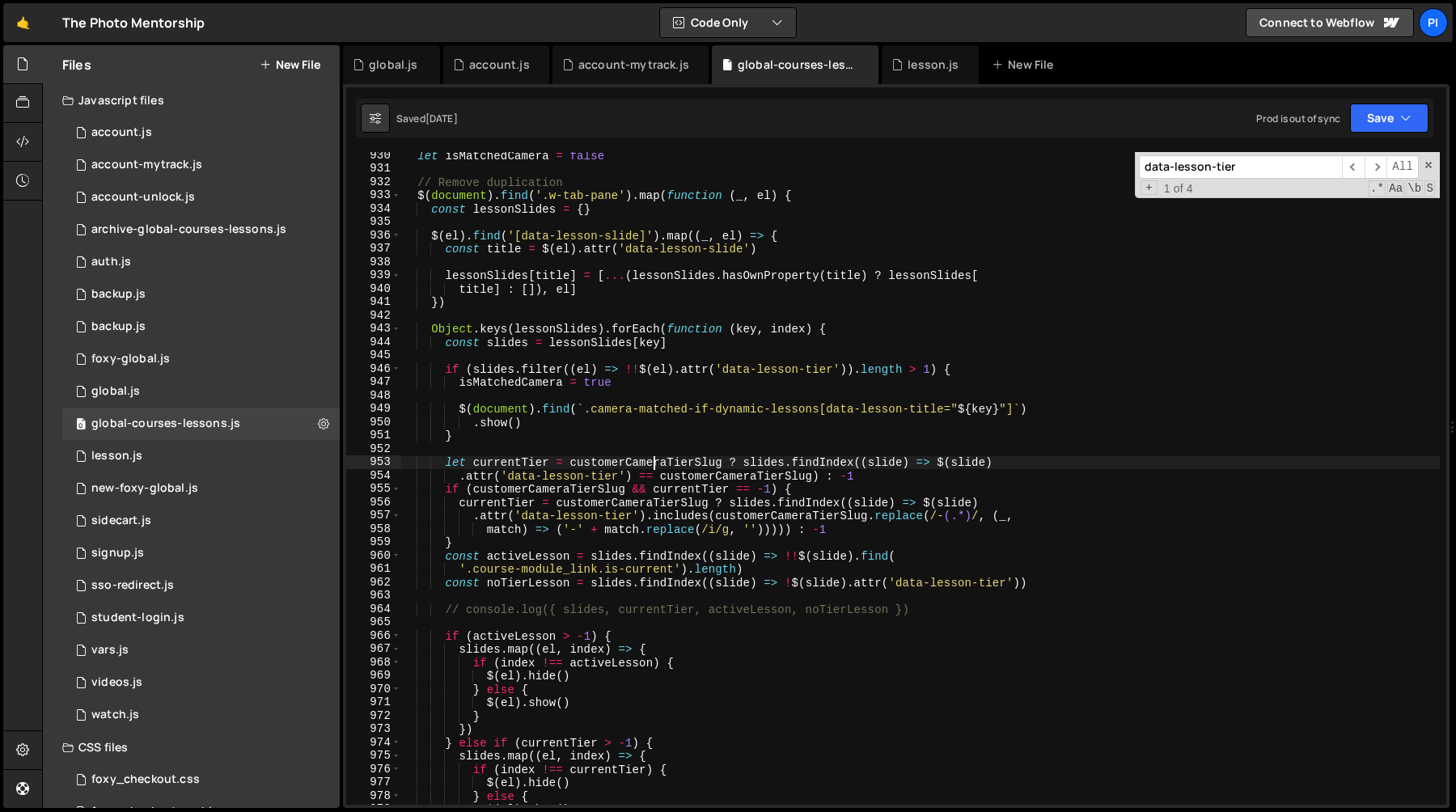
click at [654, 466] on div "let isMatchedCamera = false // Remove duplication $ ( document ) . find ( '.w-t…" at bounding box center [920, 487] width 1039 height 679
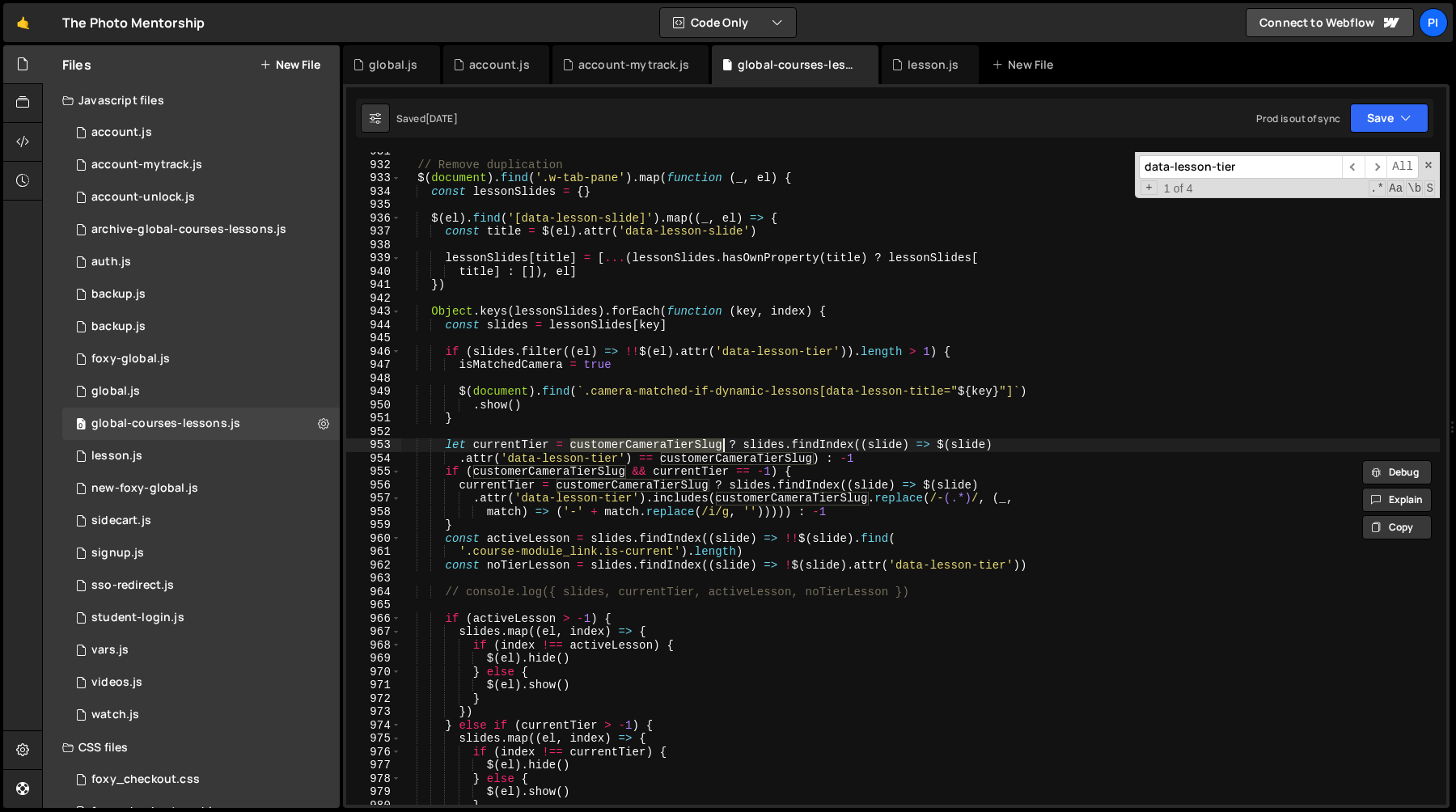
scroll to position [12428, 0]
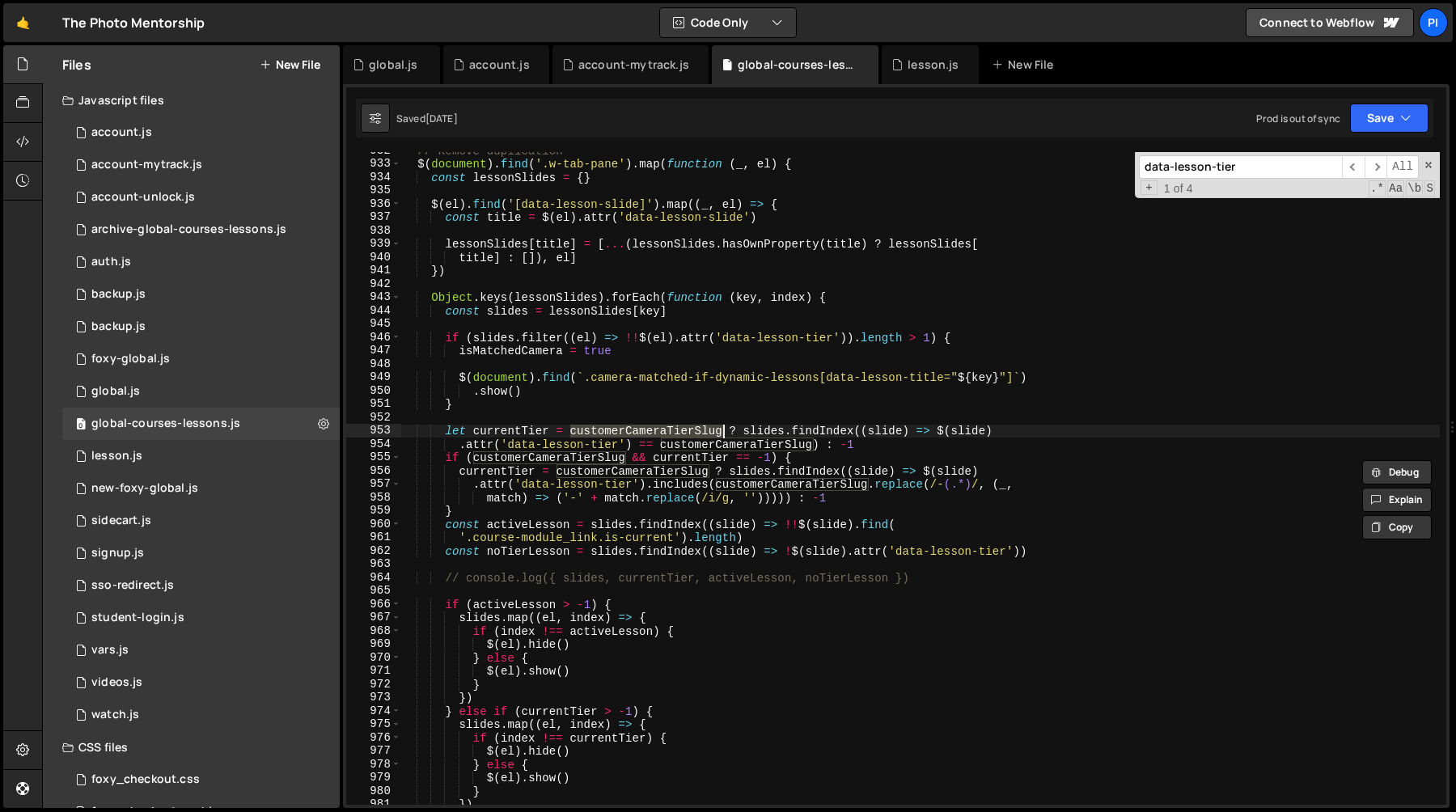
click at [768, 429] on div "// Remove duplication $ ( document ) . find ( '.w-tab-pane' ) . map ( function …" at bounding box center [920, 483] width 1039 height 679
click at [832, 429] on div "// Remove duplication $ ( document ) . find ( '.w-tab-pane' ) . map ( function …" at bounding box center [920, 483] width 1039 height 679
click at [526, 430] on div "// Remove duplication $ ( document ) . find ( '.w-tab-pane' ) . map ( function …" at bounding box center [920, 483] width 1039 height 679
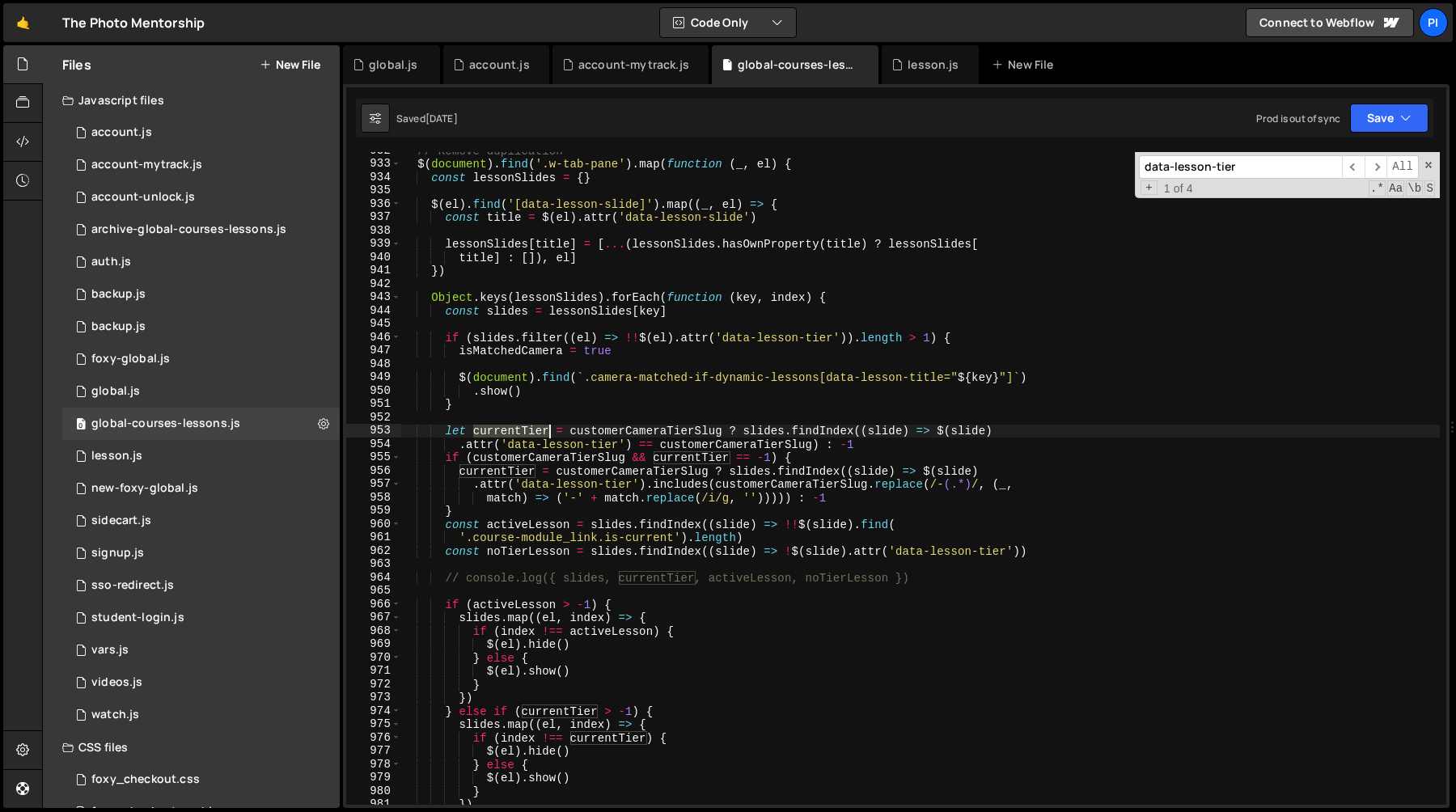
click at [526, 430] on div "// Remove duplication $ ( document ) . find ( '.w-tab-pane' ) . map ( function …" at bounding box center [920, 483] width 1039 height 679
click at [758, 430] on div "// Remove duplication $ ( document ) . find ( '.w-tab-pane' ) . map ( function …" at bounding box center [920, 483] width 1039 height 679
click at [828, 431] on div "// Remove duplication $ ( document ) . find ( '.w-tab-pane' ) . map ( function …" at bounding box center [920, 483] width 1039 height 679
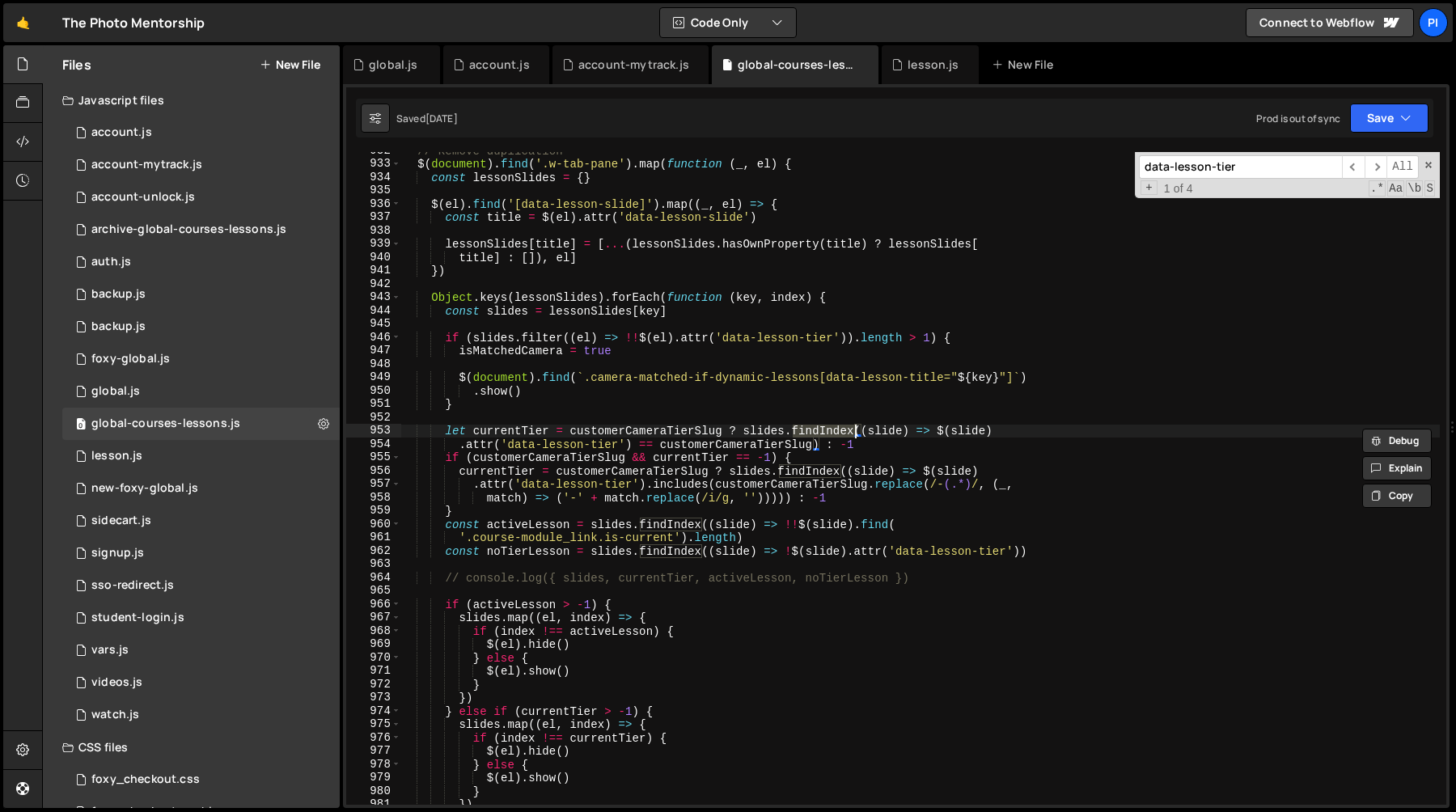
click at [459, 445] on div "// Remove duplication $ ( document ) . find ( '.w-tab-pane' ) . map ( function …" at bounding box center [920, 483] width 1039 height 679
click at [770, 434] on div "// Remove duplication $ ( document ) . find ( '.w-tab-pane' ) . map ( function …" at bounding box center [920, 483] width 1039 height 679
click at [827, 433] on div "// Remove duplication $ ( document ) . find ( '.w-tab-pane' ) . map ( function …" at bounding box center [920, 483] width 1039 height 679
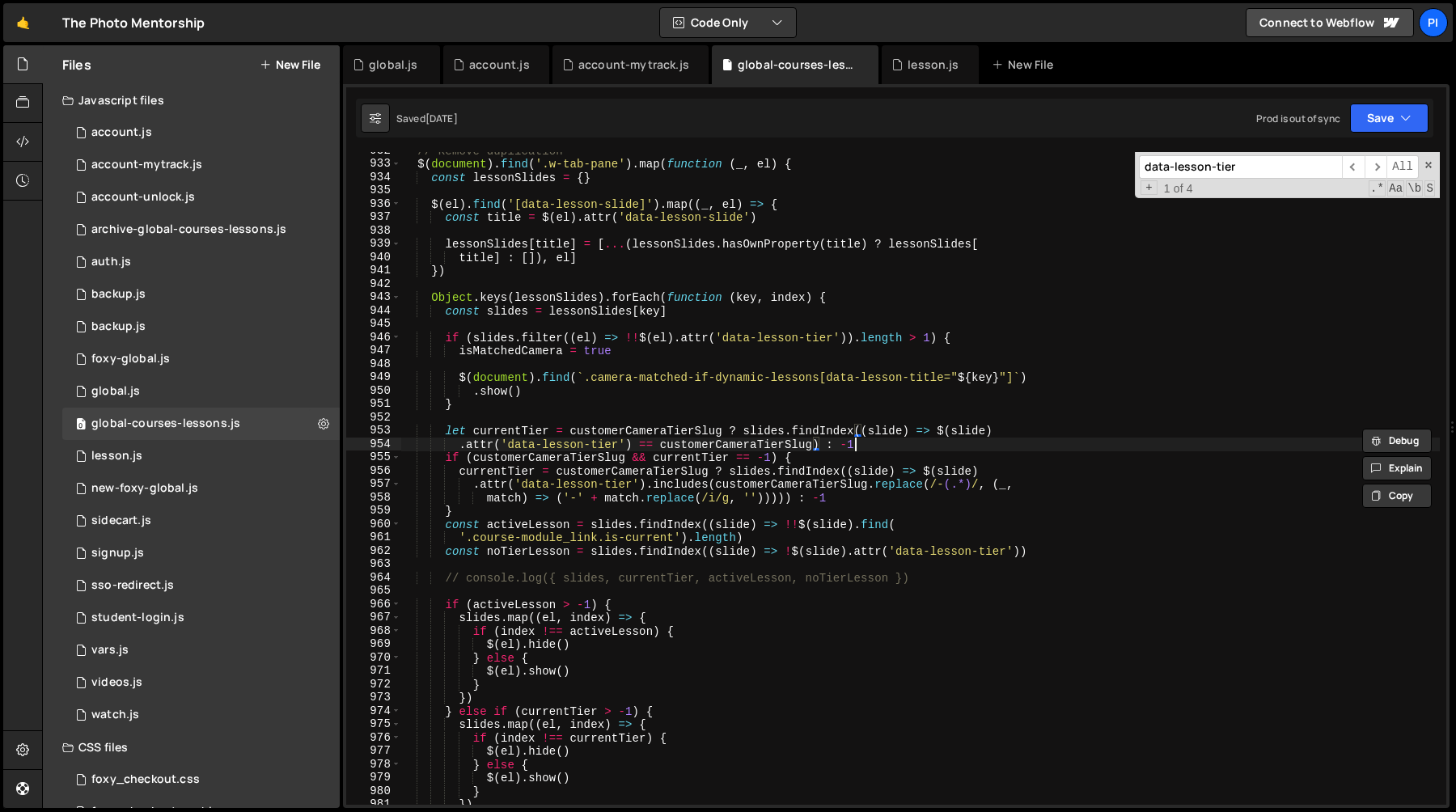
click at [882, 449] on div "// Remove duplication $ ( document ) . find ( '.w-tab-pane' ) . map ( function …" at bounding box center [920, 483] width 1039 height 679
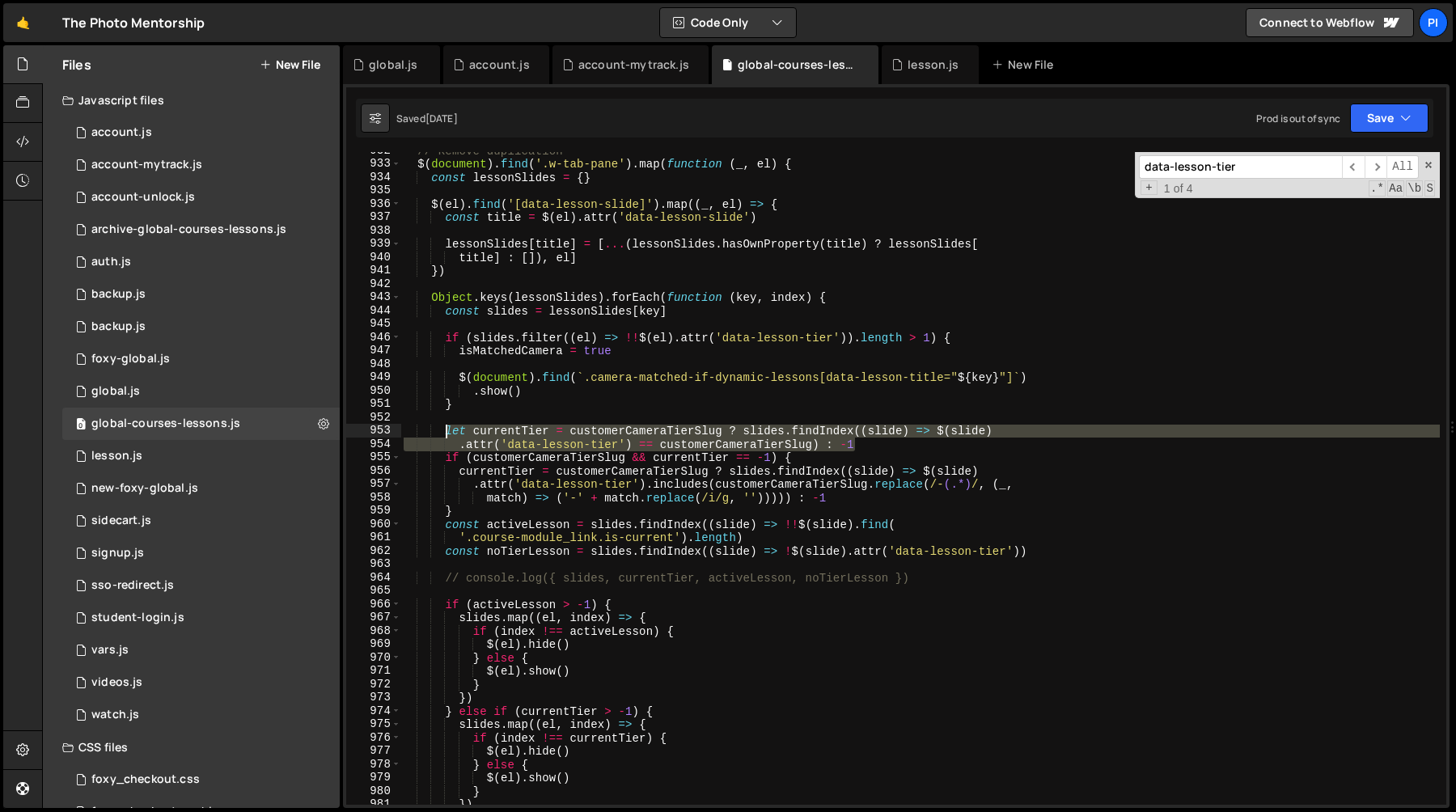
drag, startPoint x: 882, startPoint y: 449, endPoint x: 446, endPoint y: 430, distance: 436.4
click at [446, 430] on div "// Remove duplication $ ( document ) . find ( '.w-tab-pane' ) . map ( function …" at bounding box center [920, 483] width 1039 height 679
type textarea "let currentTier = customerCameraTierSlug ? slides.findIndex((slide) => $(slide)…"
click at [588, 564] on div "// Remove duplication $ ( document ) . find ( '.w-tab-pane' ) . map ( function …" at bounding box center [920, 483] width 1039 height 679
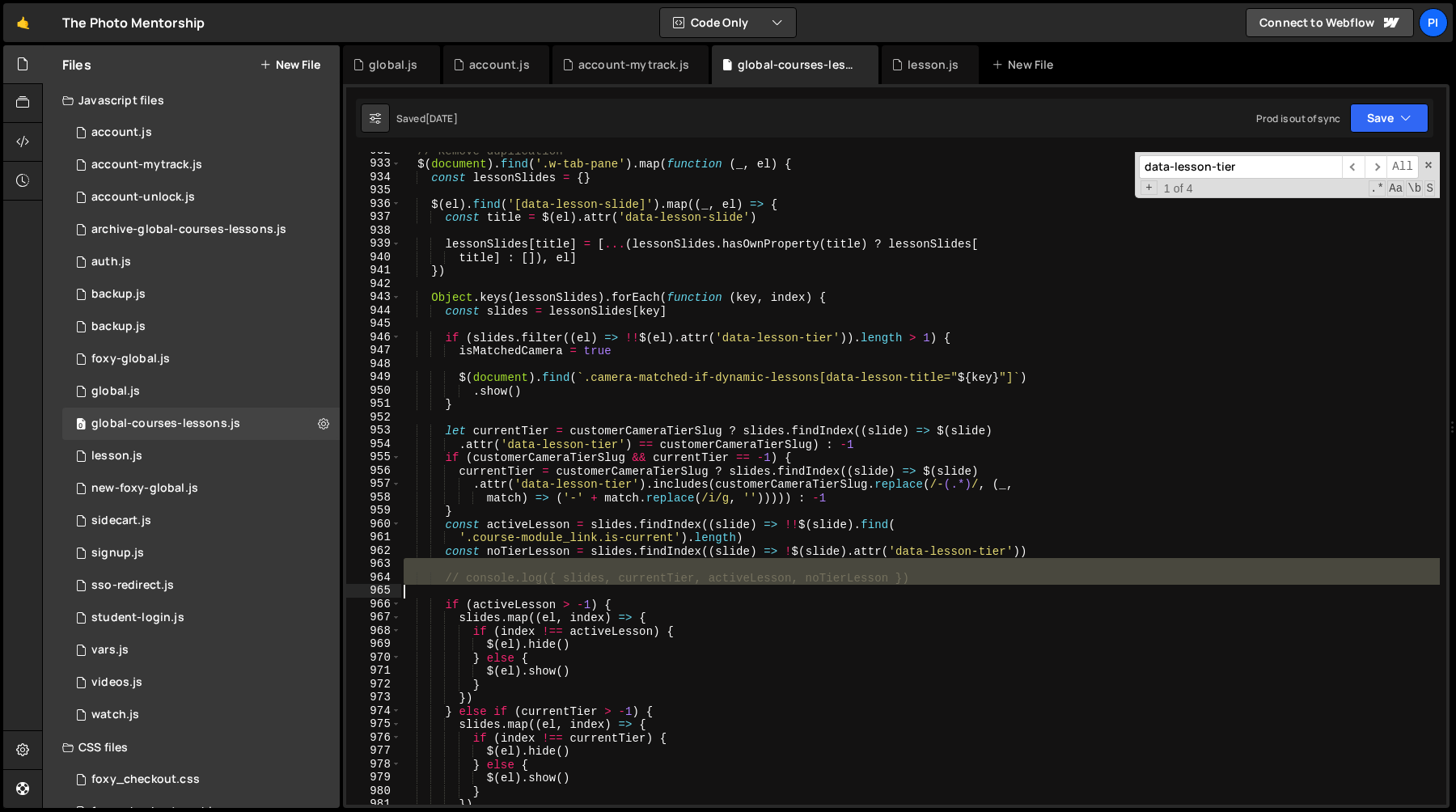
drag, startPoint x: 588, startPoint y: 564, endPoint x: 668, endPoint y: 591, distance: 84.4
click at [668, 591] on div "// Remove duplication $ ( document ) . find ( '.w-tab-pane' ) . map ( function …" at bounding box center [920, 483] width 1039 height 679
type textarea "// console.log({ slides, currentTier, activeLesson, noTierLesson })"
click at [693, 594] on div "// Remove duplication $ ( document ) . find ( '.w-tab-pane' ) . map ( function …" at bounding box center [920, 478] width 1039 height 653
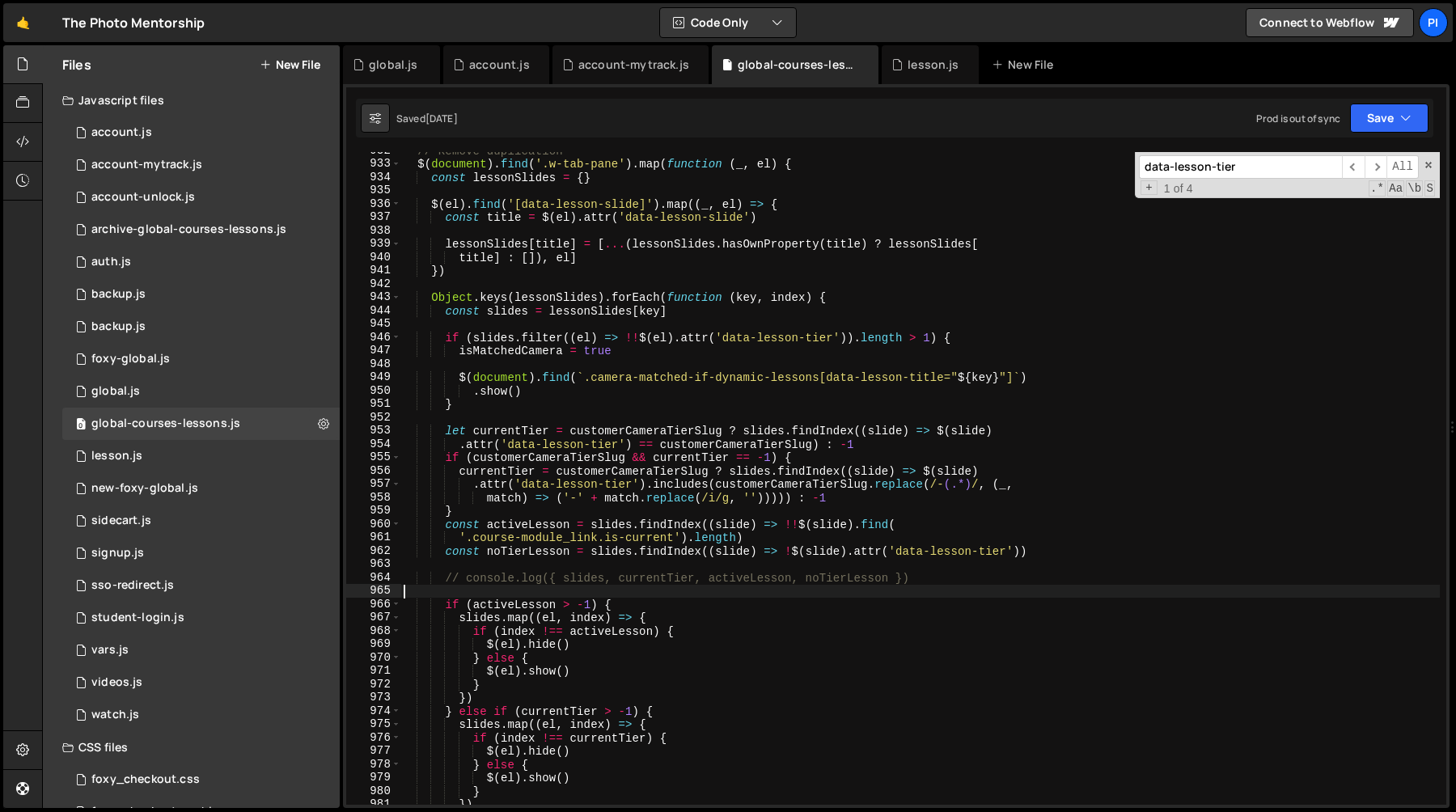
click at [466, 573] on div "// Remove duplication $ ( document ) . find ( '.w-tab-pane' ) . map ( function …" at bounding box center [920, 483] width 1039 height 679
type textarea "// console.log({ slides, currentTier, activeLesson, noTierLesson })"
click at [446, 578] on div "// Remove duplication $ ( document ) . find ( '.w-tab-pane' ) . map ( function …" at bounding box center [920, 483] width 1039 height 679
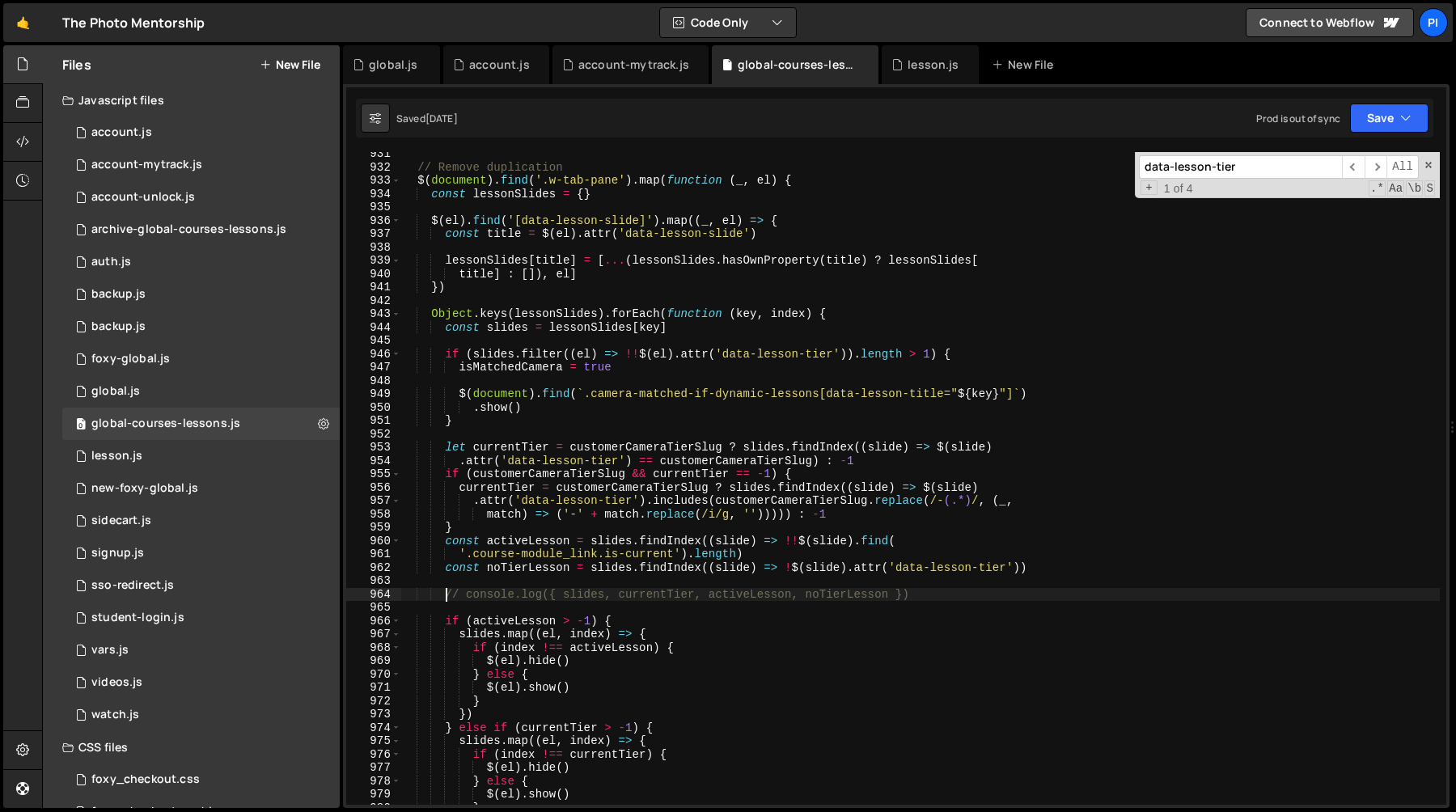
scroll to position [12392, 0]
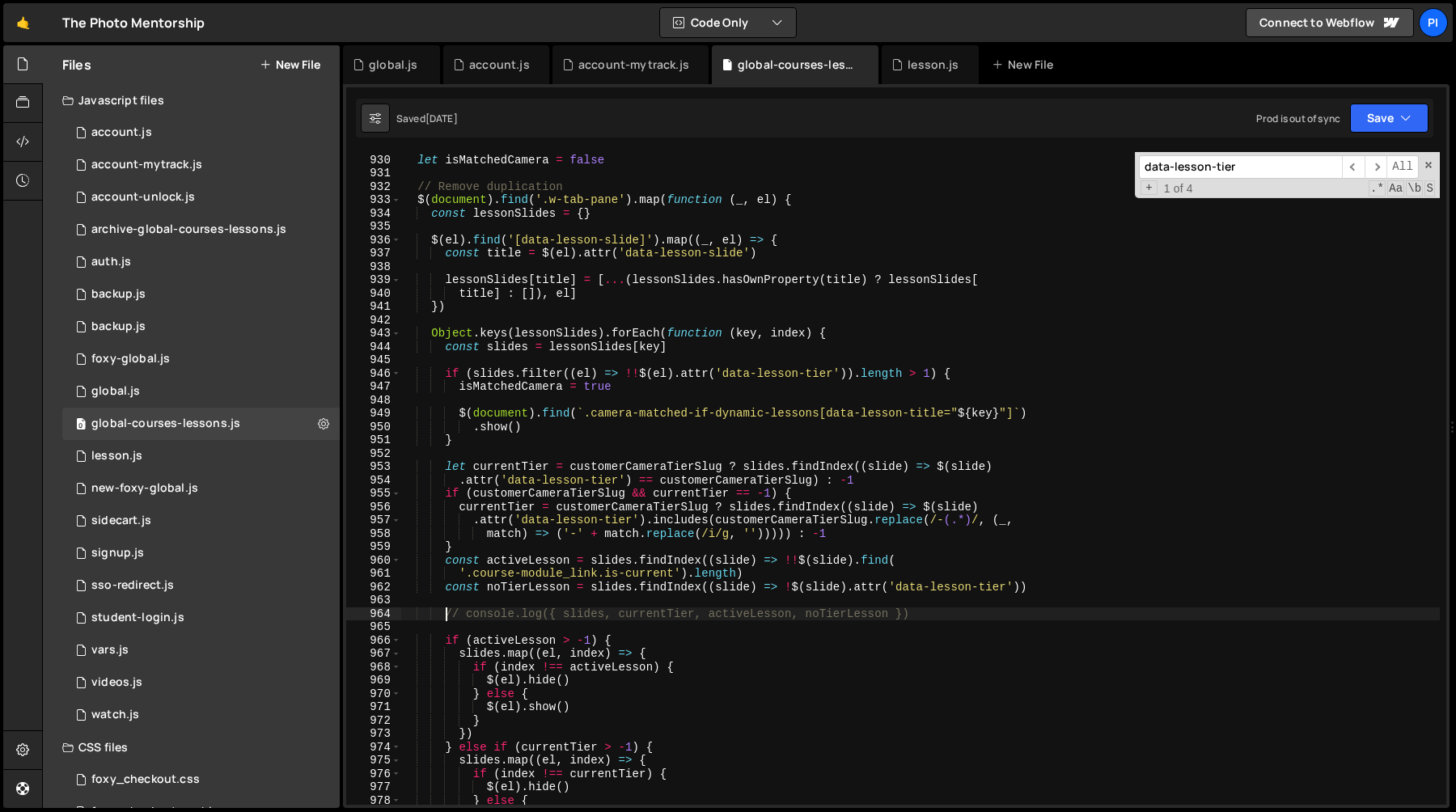
click at [536, 320] on div "let isMatchedCamera = false // Remove duplication $ ( document ) . find ( '.w-t…" at bounding box center [920, 479] width 1039 height 679
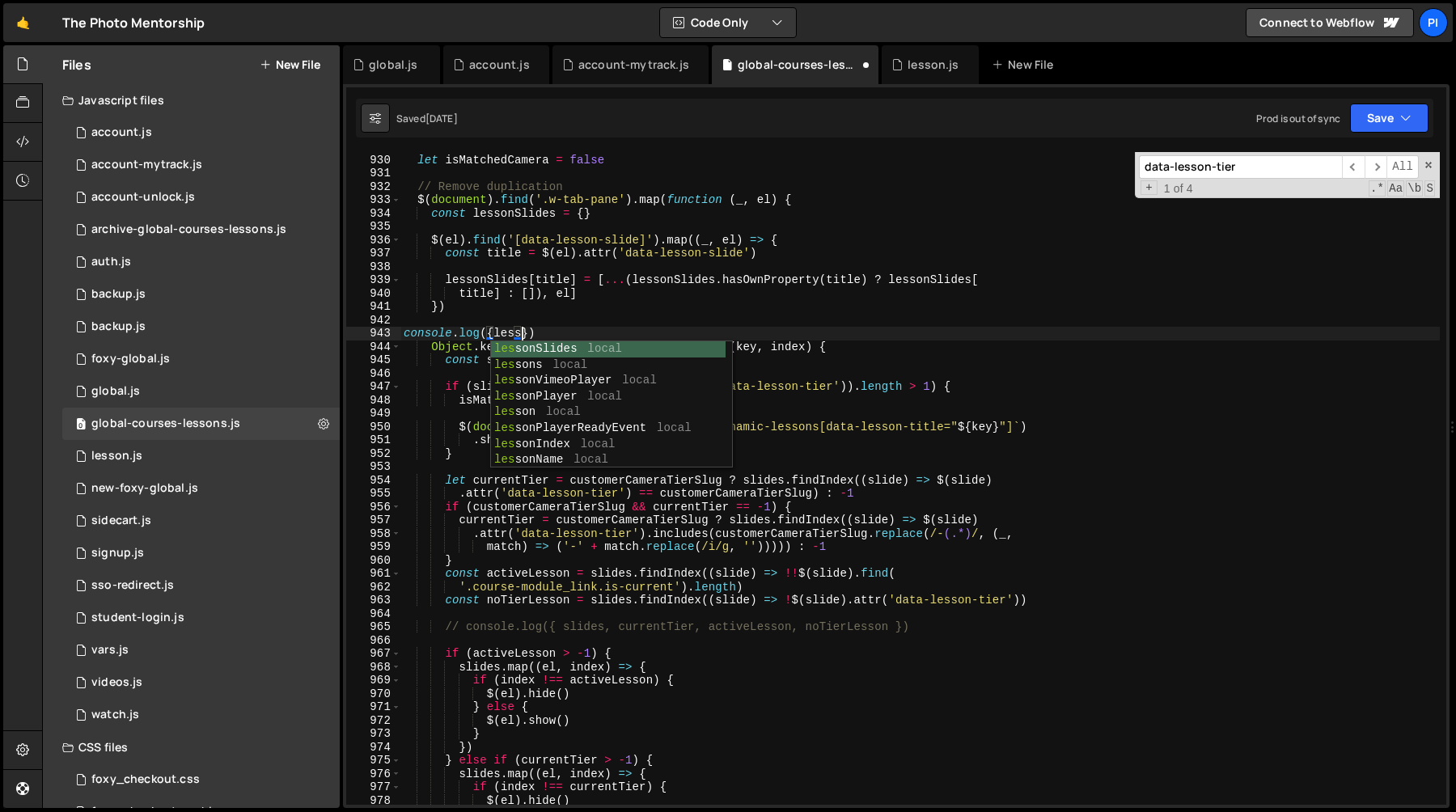
scroll to position [0, 8]
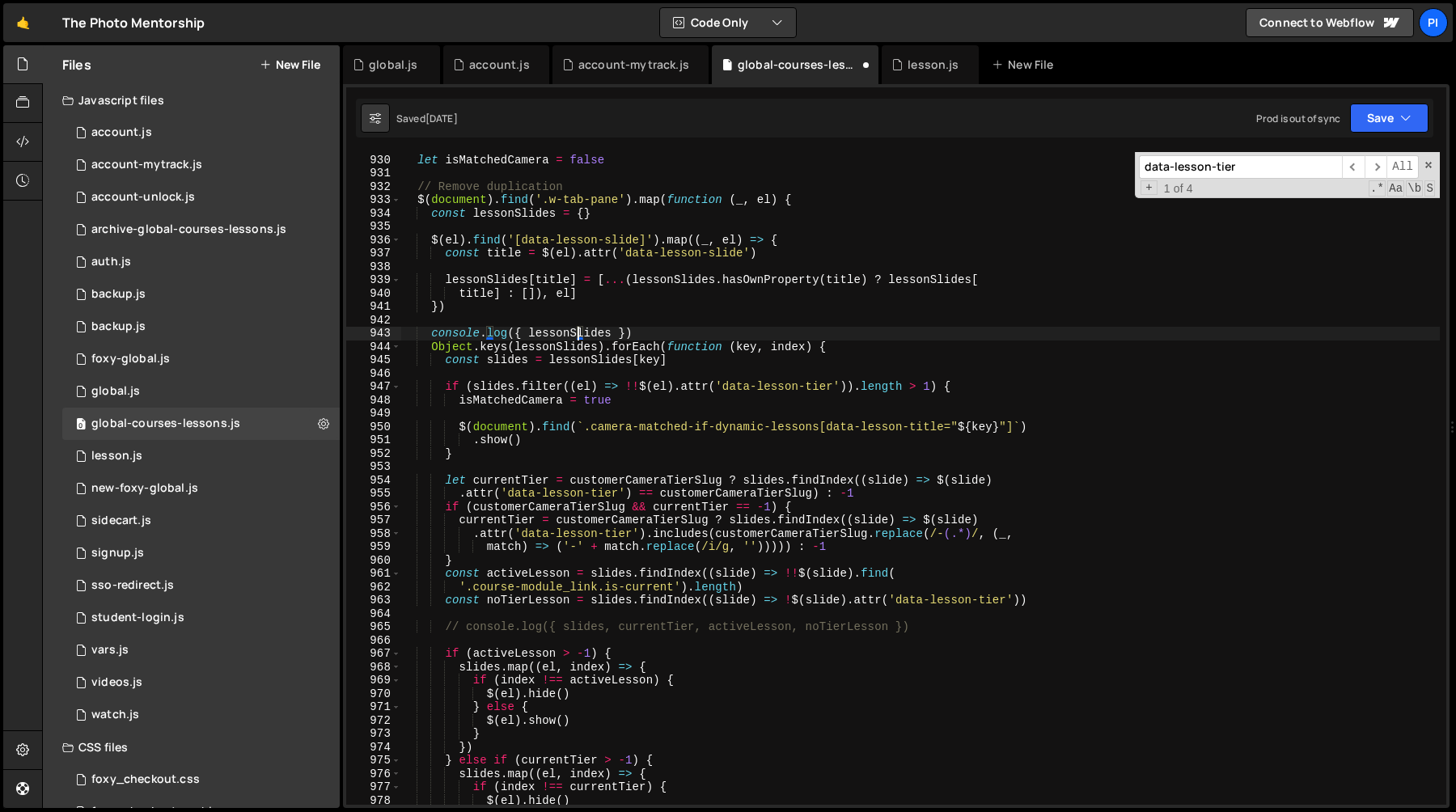
type textarea "console.log({ lessonSlides })"
click at [672, 331] on div "let isMatchedCamera = false // Remove duplication $ ( document ) . find ( '.w-t…" at bounding box center [920, 479] width 1039 height 679
click at [429, 337] on div "let isMatchedCamera = false // Remove duplication $ ( document ) . find ( '.w-t…" at bounding box center [920, 479] width 1039 height 679
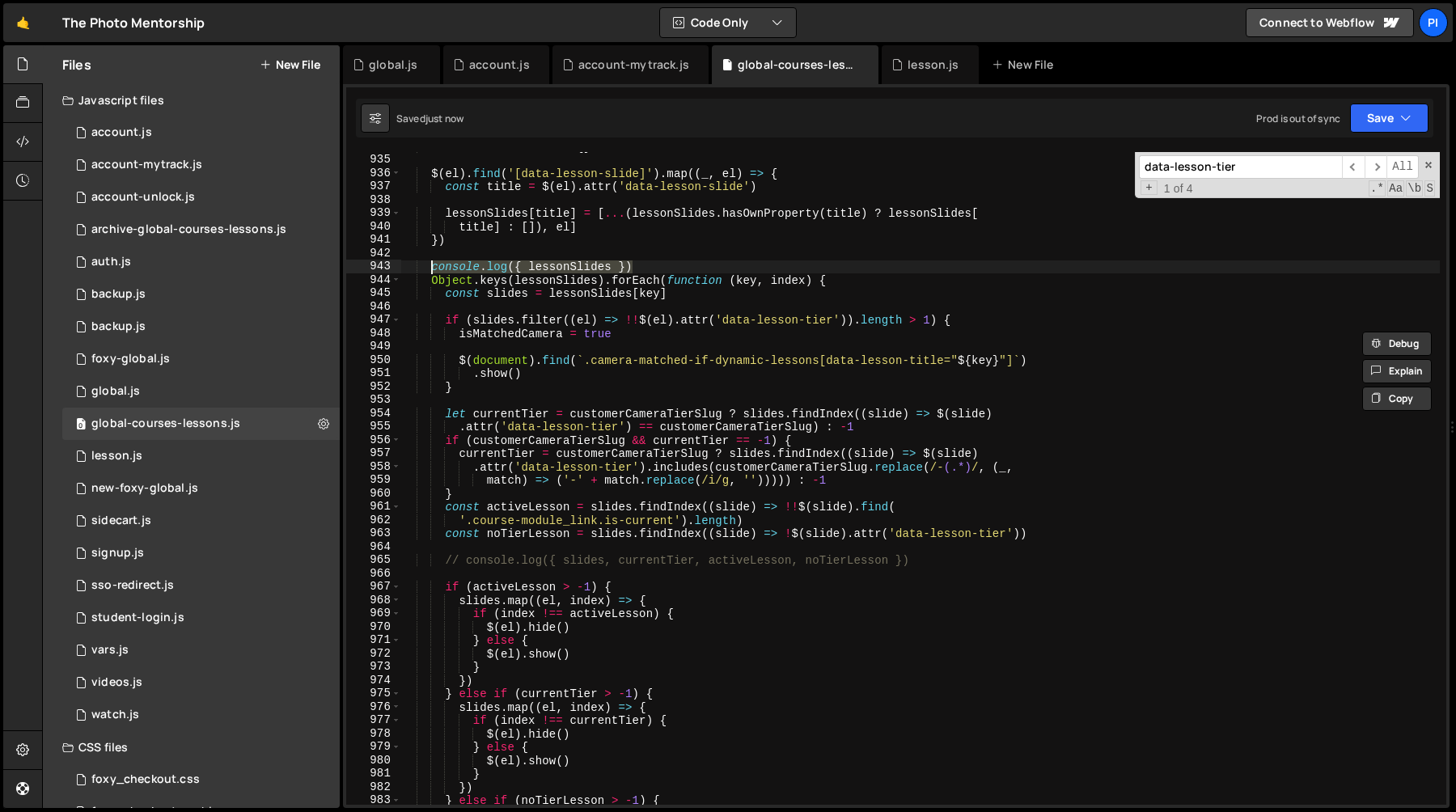
scroll to position [12470, 0]
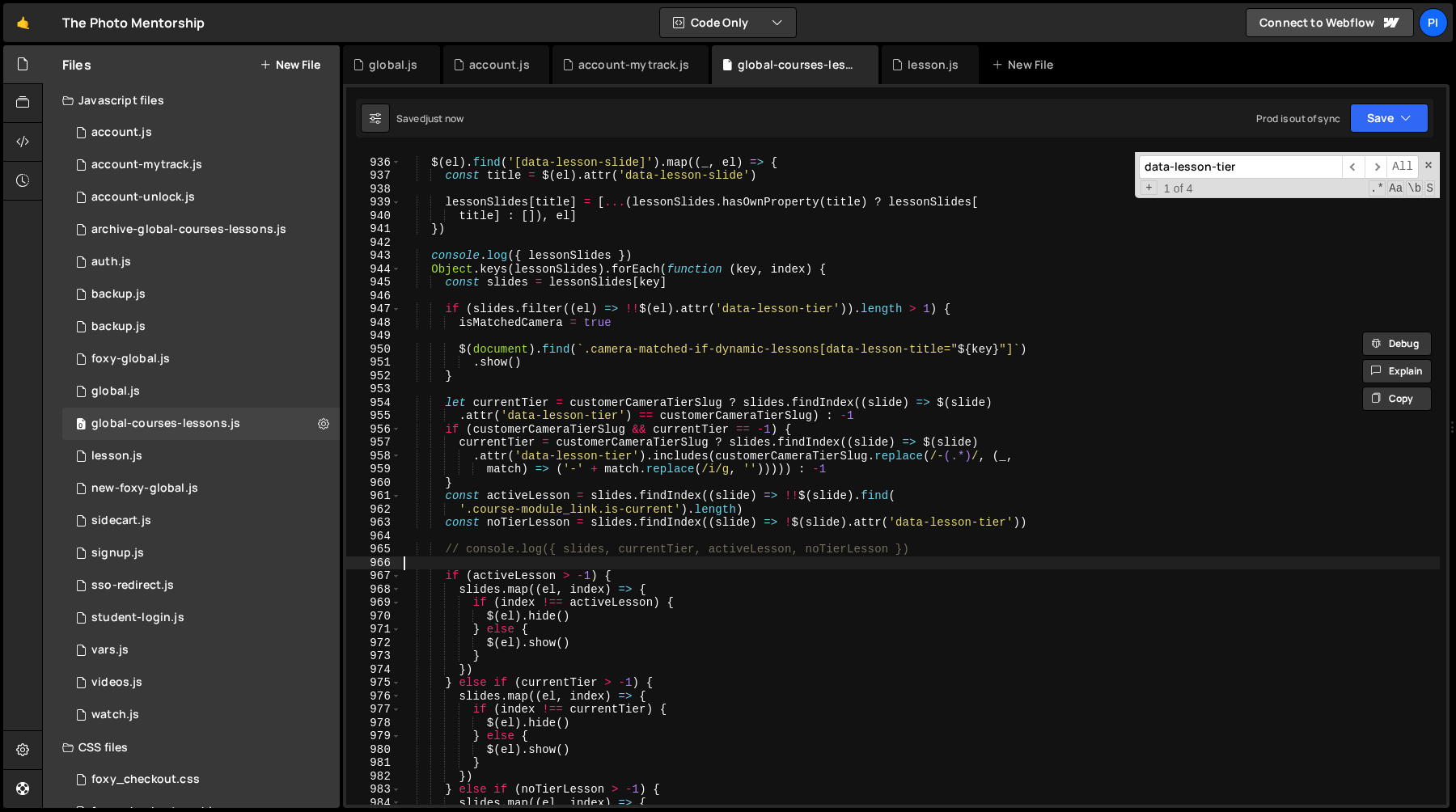
click at [493, 565] on div "$ ( el ) . find ( '[data-lesson-slide]' ) . map (( _ , el ) => { const title = …" at bounding box center [920, 481] width 1039 height 679
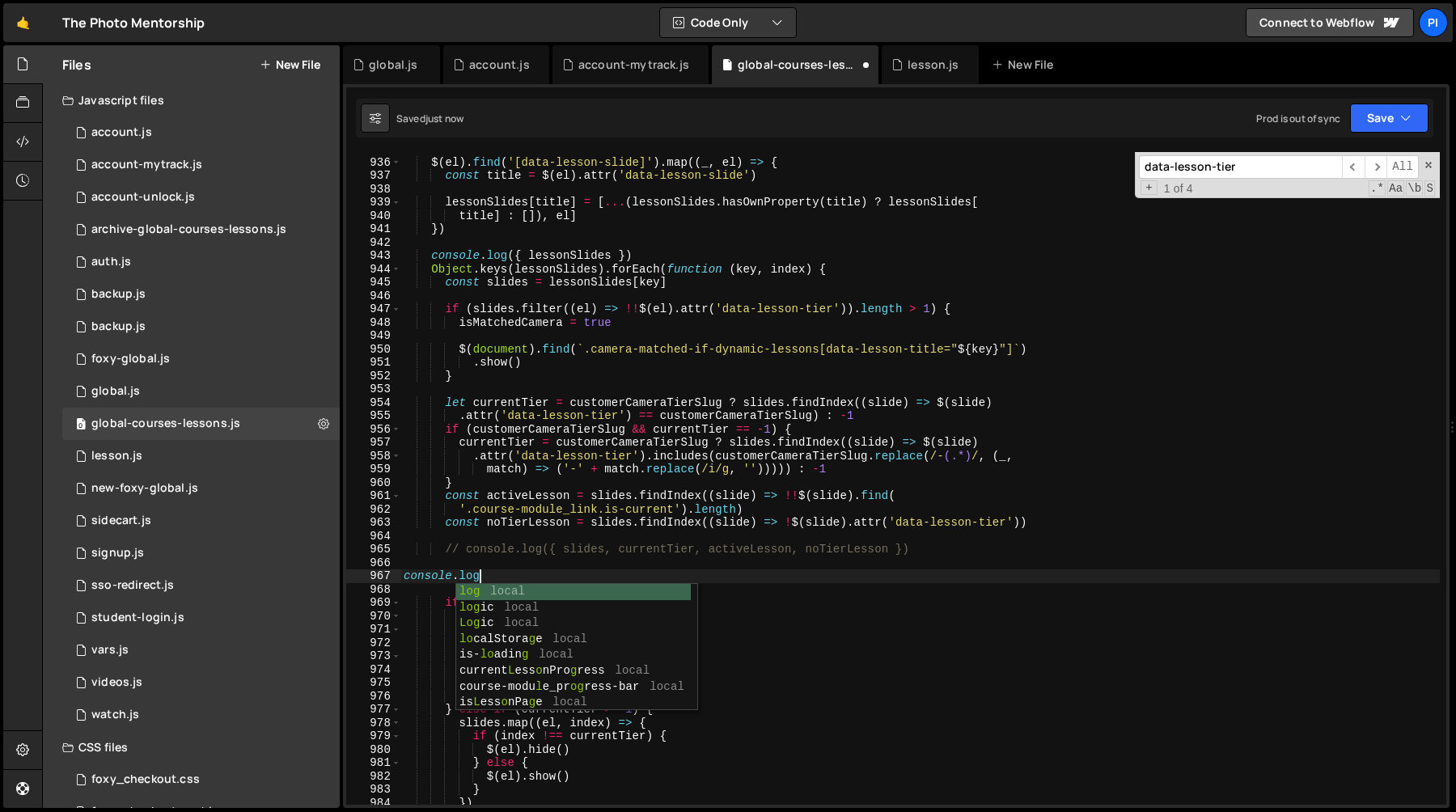
scroll to position [0, 5]
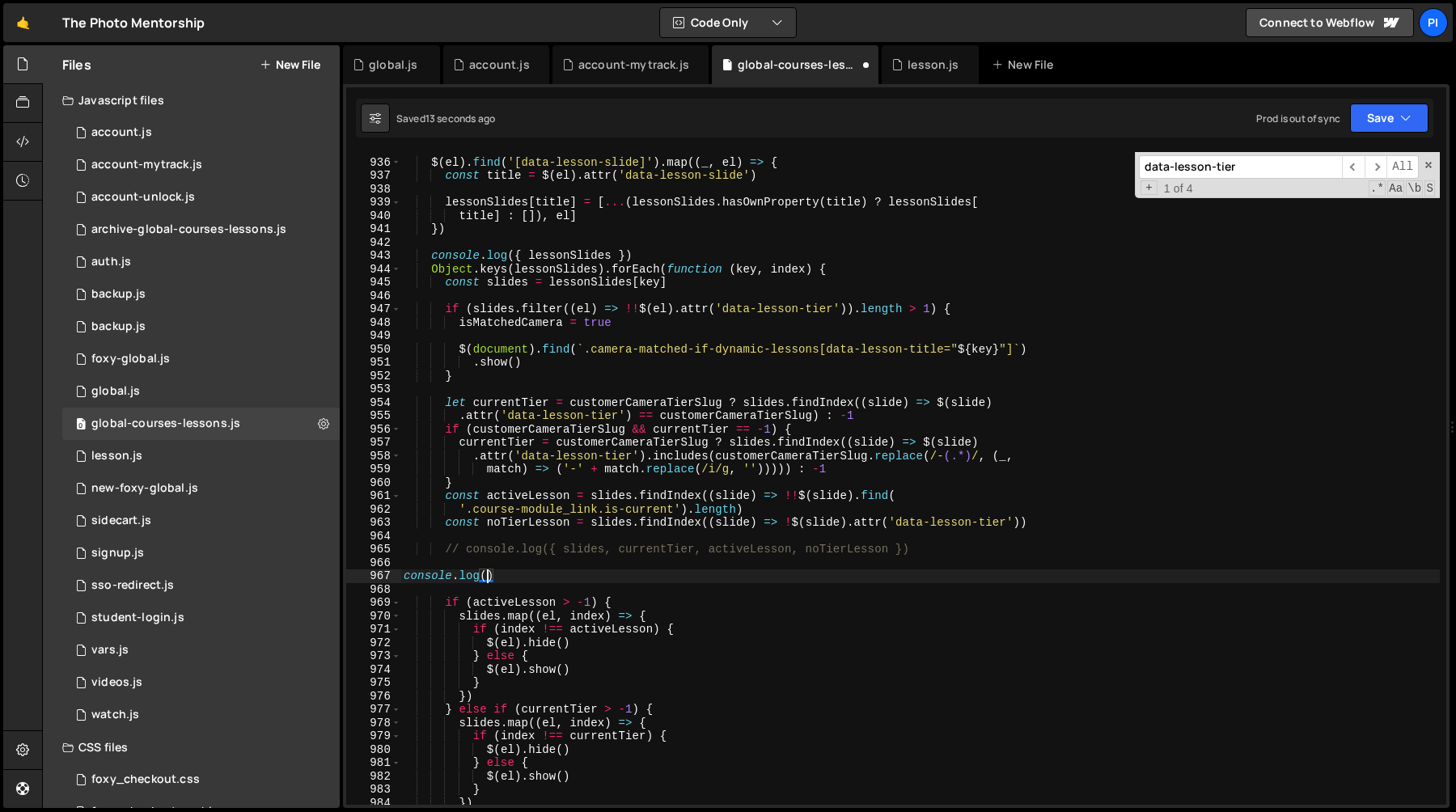
click at [547, 269] on div "$ ( el ) . find ( '[data-lesson-slide]' ) . map (( _ , el ) => { const title = …" at bounding box center [920, 481] width 1039 height 679
click at [521, 578] on div "$ ( el ) . find ( '[data-lesson-slide]' ) . map (( _ , el ) => { const title = …" at bounding box center [920, 481] width 1039 height 679
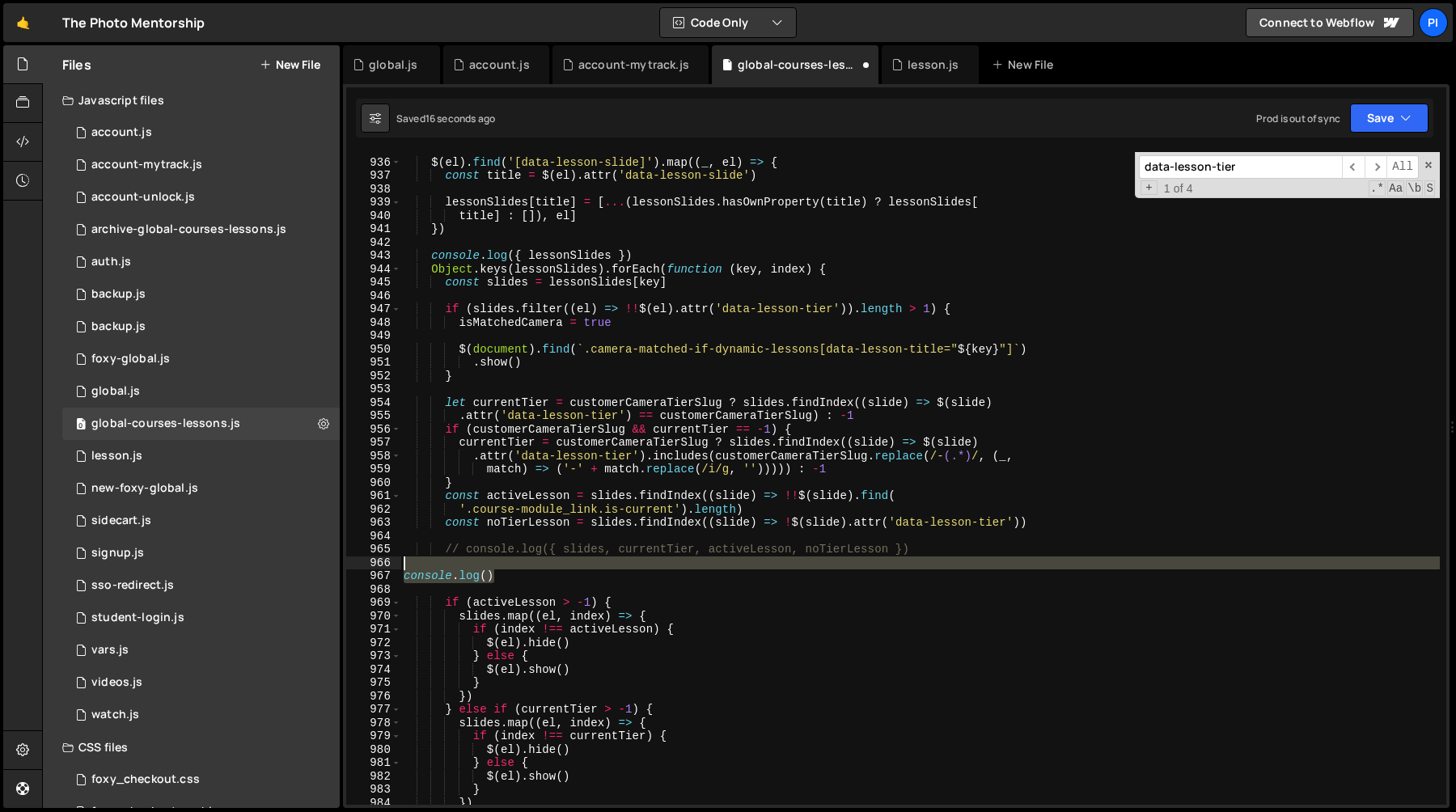
click at [497, 562] on div "$ ( el ) . find ( '[data-lesson-slide]' ) . map (( _ , el ) => { const title = …" at bounding box center [920, 481] width 1039 height 679
type textarea "console.log()"
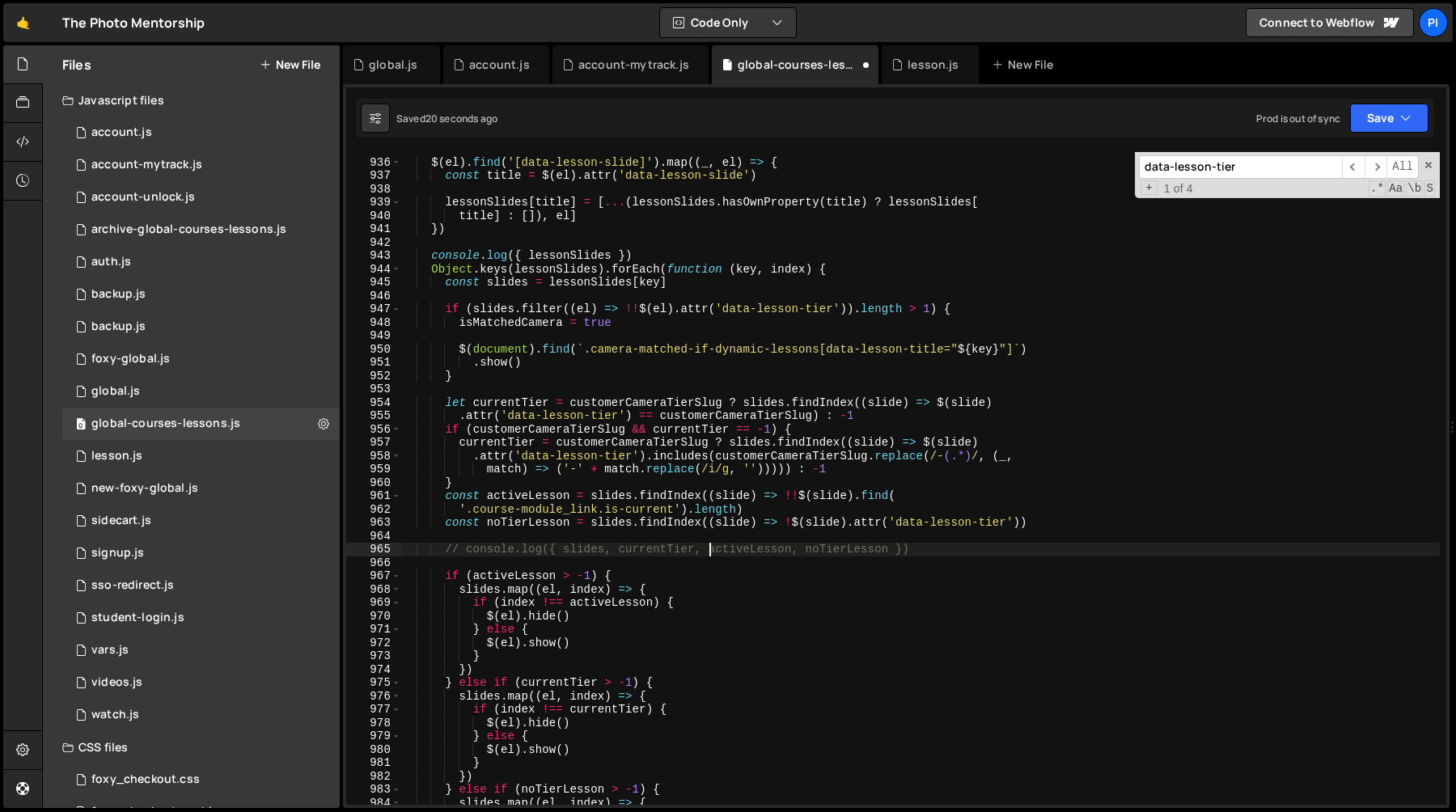
click at [709, 550] on div "$ ( el ) . find ( '[data-lesson-slide]' ) . map (( _ , el ) => { const title = …" at bounding box center [920, 481] width 1039 height 679
click at [552, 545] on div "$ ( el ) . find ( '[data-lesson-slide]' ) . map (( _ , el ) => { const title = …" at bounding box center [920, 481] width 1039 height 679
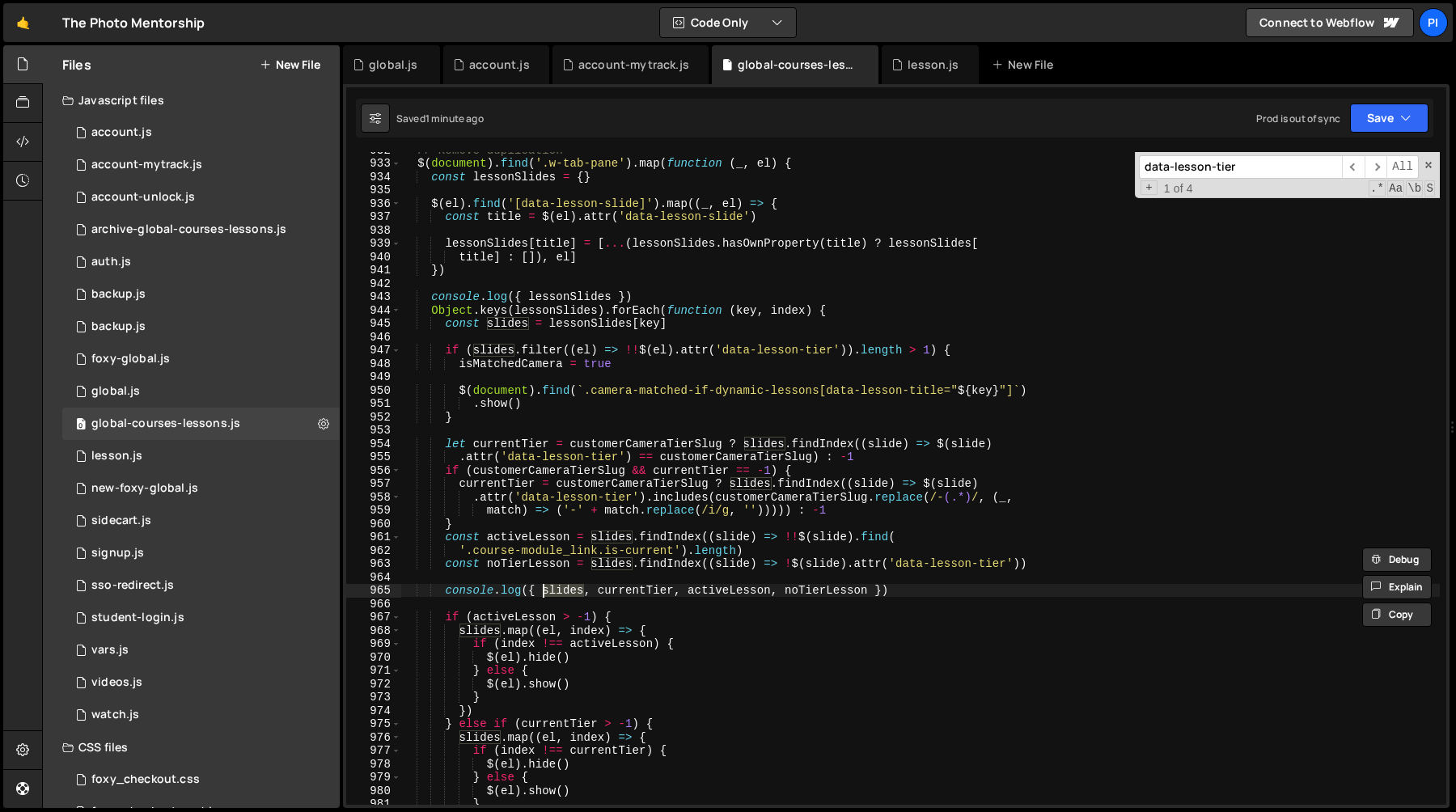
scroll to position [12421, 0]
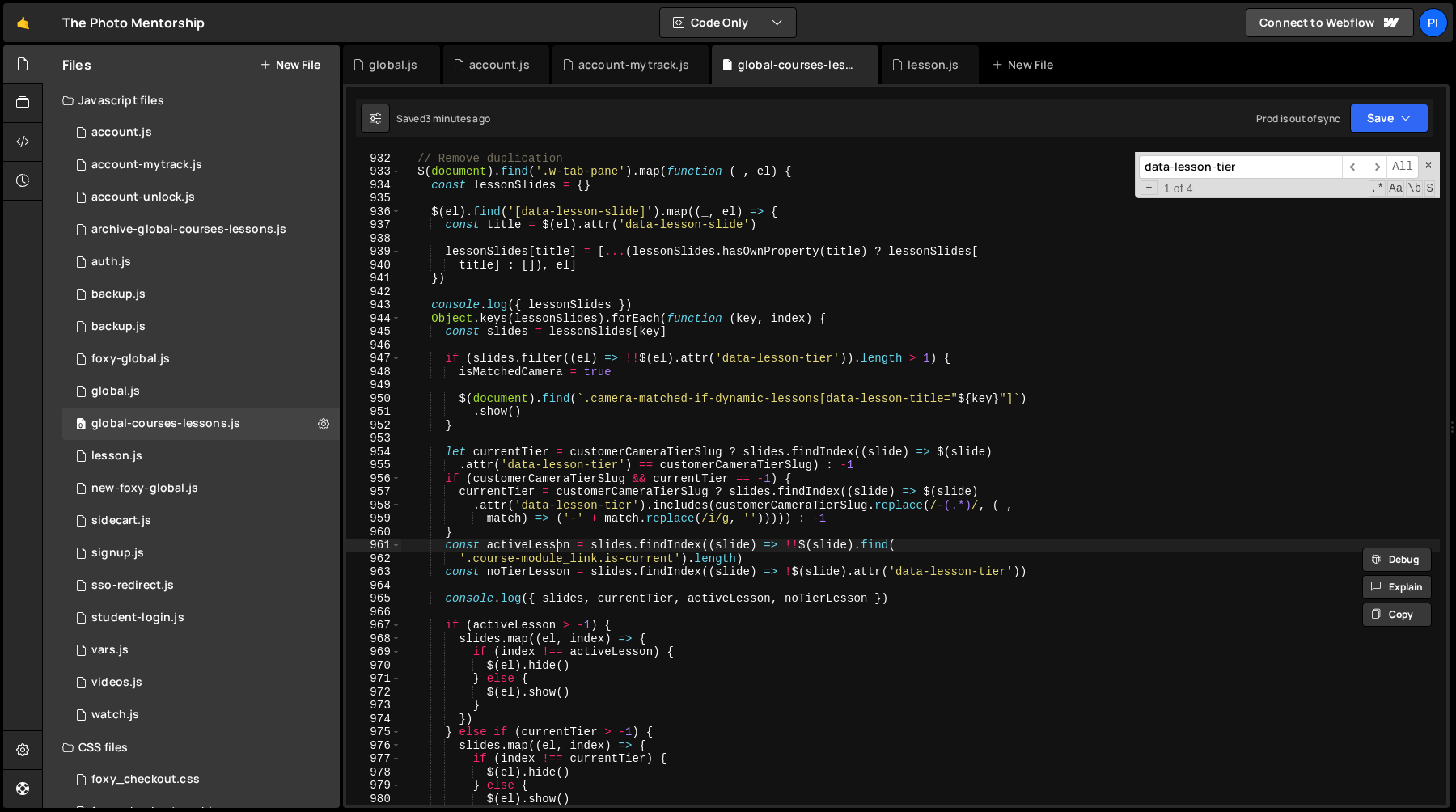
click at [558, 546] on div "// Remove duplication $ ( document ) . find ( '.w-tab-pane' ) . map ( function …" at bounding box center [920, 490] width 1039 height 679
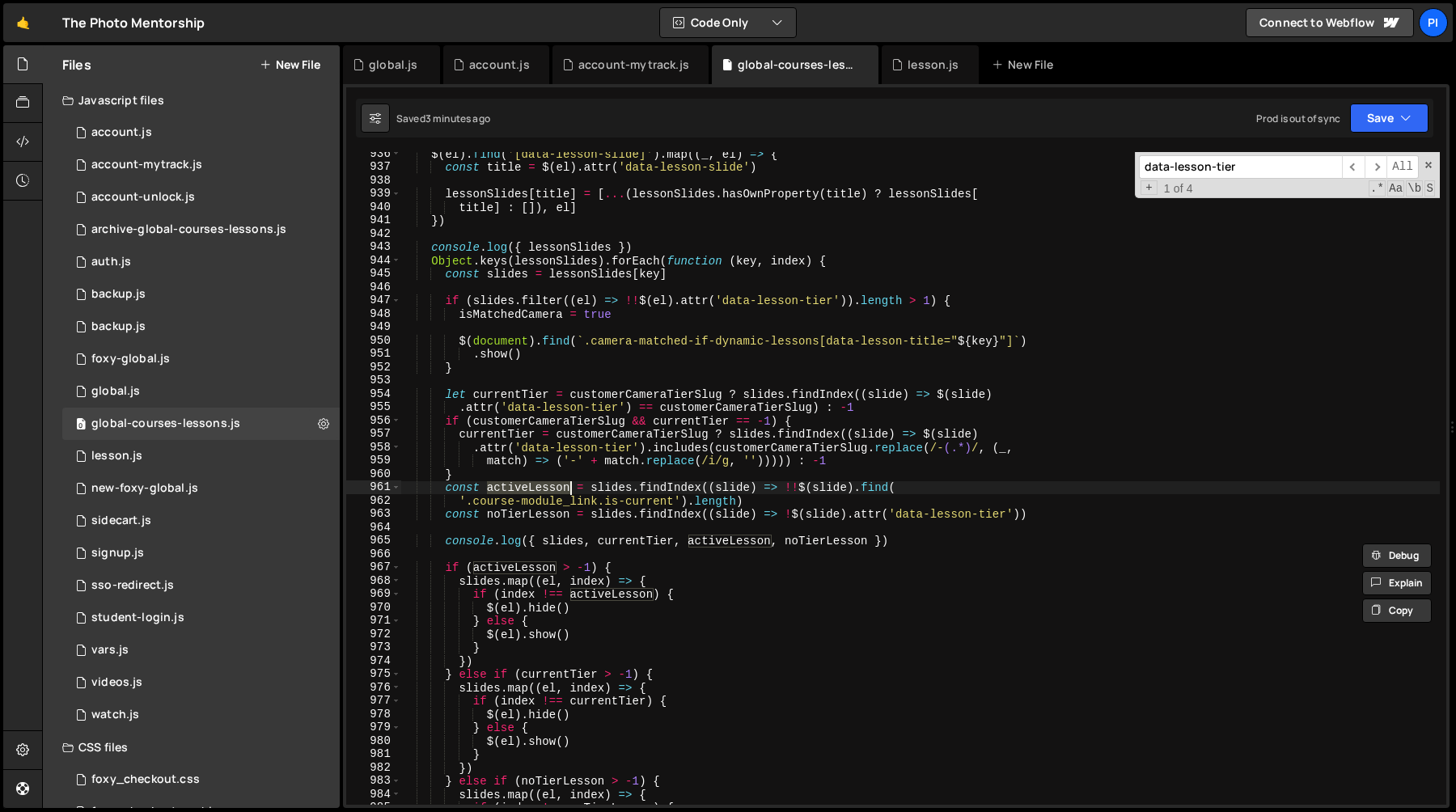
scroll to position [12524, 0]
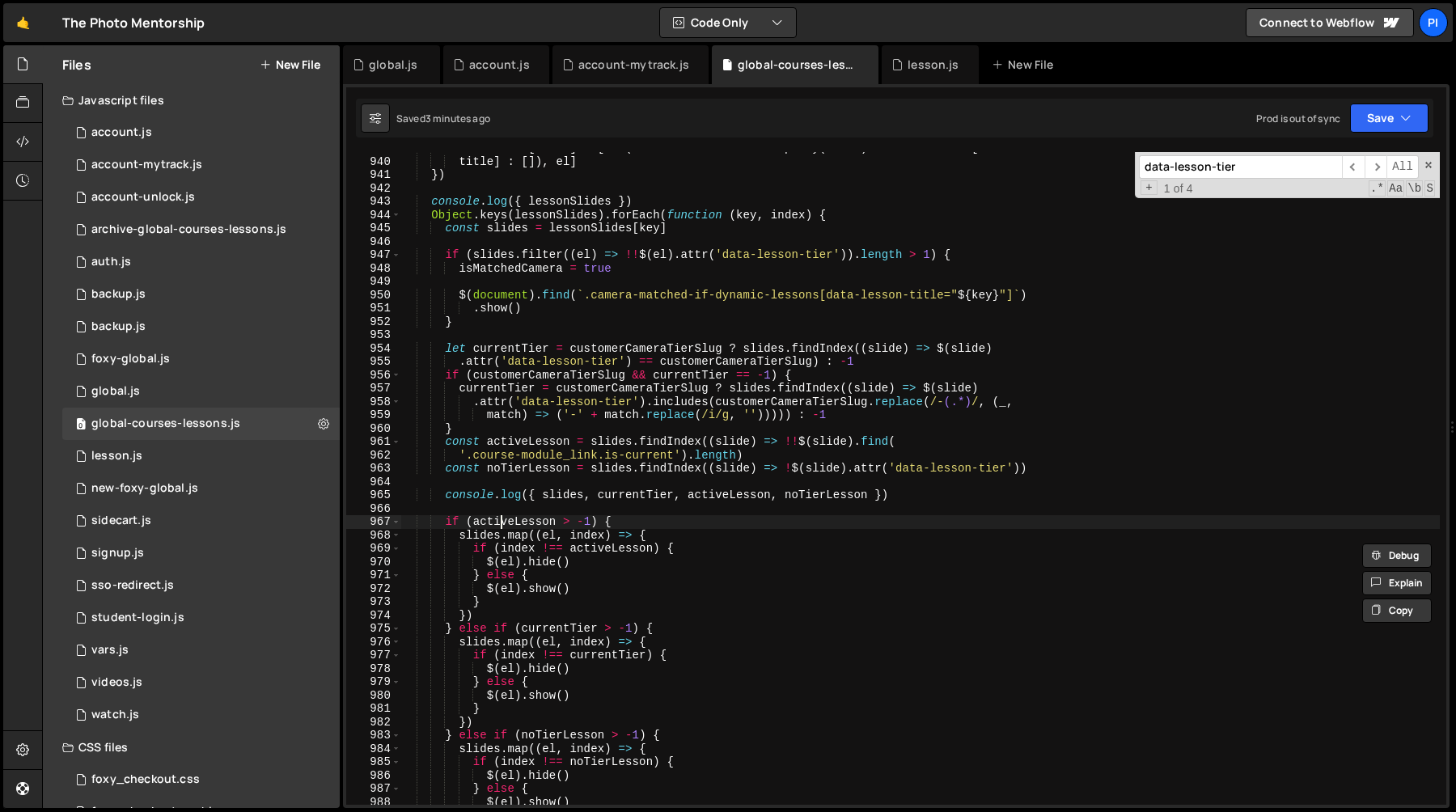
click at [501, 525] on div "lessonSlides [ title ] = [ ... ( lessonSlides . hasOwnProperty ( title ) ? less…" at bounding box center [920, 481] width 1039 height 679
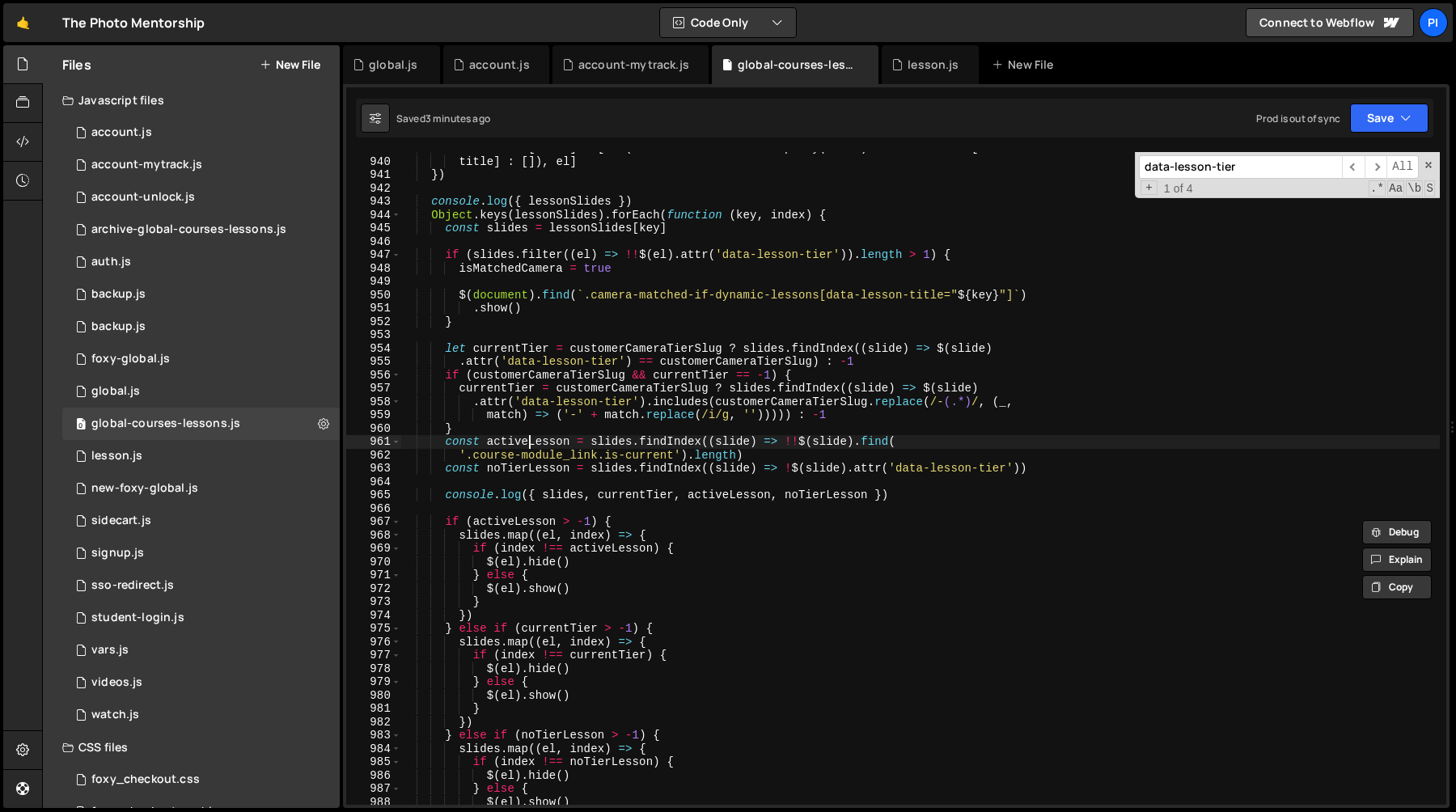
click at [530, 442] on div "lessonSlides [ title ] = [ ... ( lessonSlides . hasOwnProperty ( title ) ? less…" at bounding box center [920, 481] width 1039 height 679
type textarea "const activeLesson = slides.findIndex((slide) => !!$(slide).find("
click at [530, 442] on div "lessonSlides [ title ] = [ ... ( lessonSlides . hasOwnProperty ( title ) ? less…" at bounding box center [920, 481] width 1039 height 679
click at [506, 479] on div "lessonSlides [ title ] = [ ... ( lessonSlides . hasOwnProperty ( title ) ? less…" at bounding box center [920, 481] width 1039 height 679
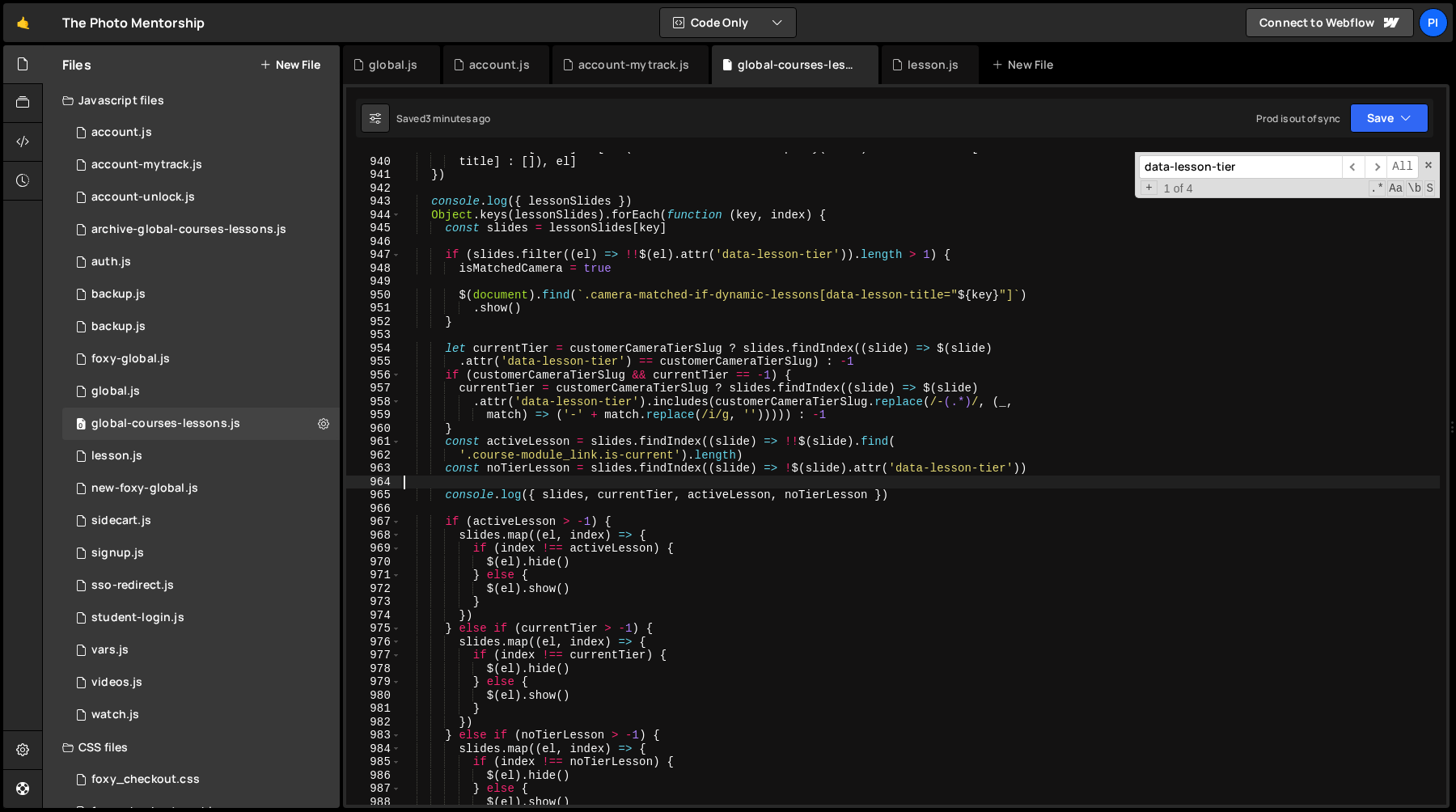
click at [472, 441] on div "lessonSlides [ title ] = [ ... ( lessonSlides . hasOwnProperty ( title ) ? less…" at bounding box center [920, 481] width 1039 height 679
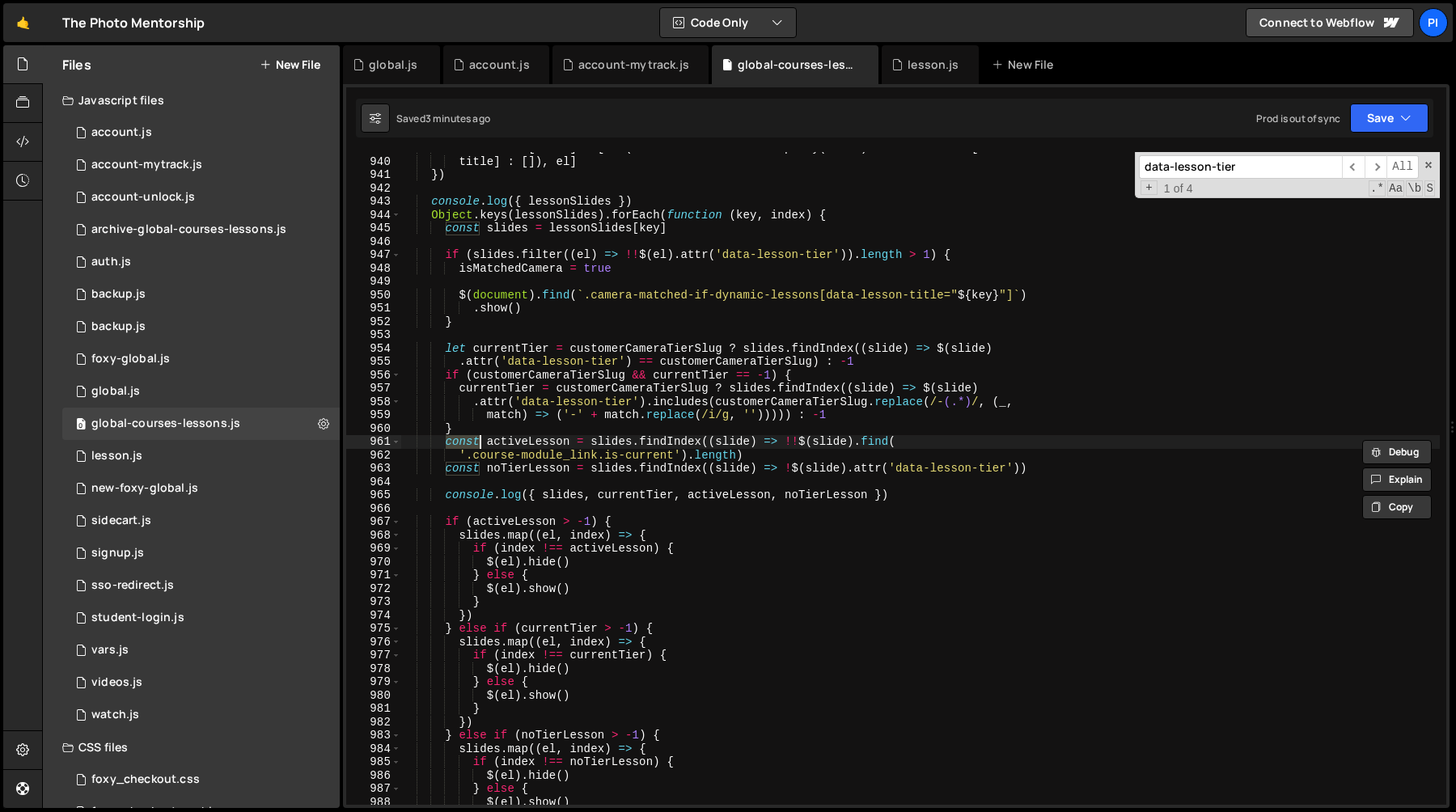
click at [501, 347] on div "lessonSlides [ title ] = [ ... ( lessonSlides . hasOwnProperty ( title ) ? less…" at bounding box center [920, 481] width 1039 height 679
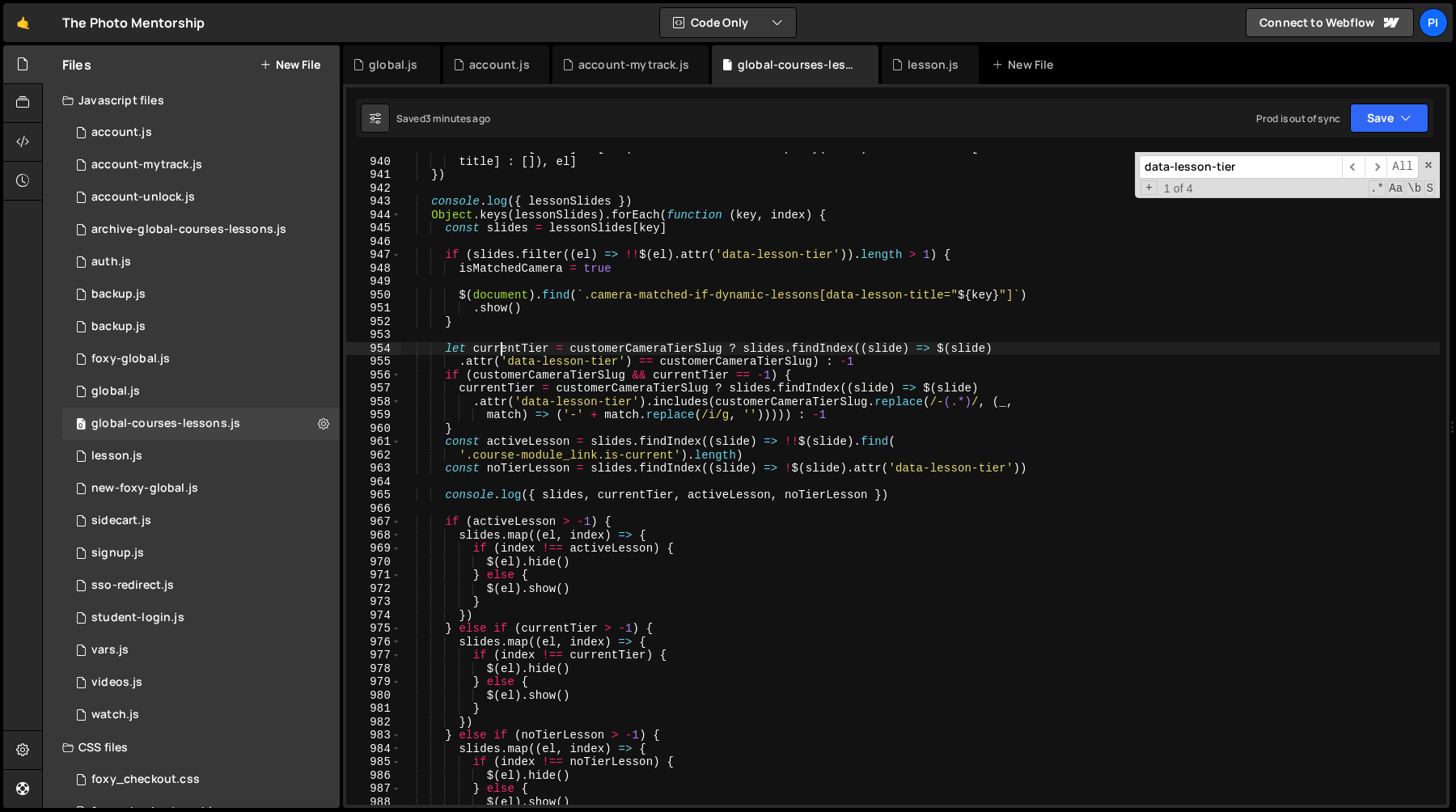
click at [501, 347] on div "lessonSlides [ title ] = [ ... ( lessonSlides . hasOwnProperty ( title ) ? less…" at bounding box center [920, 481] width 1039 height 679
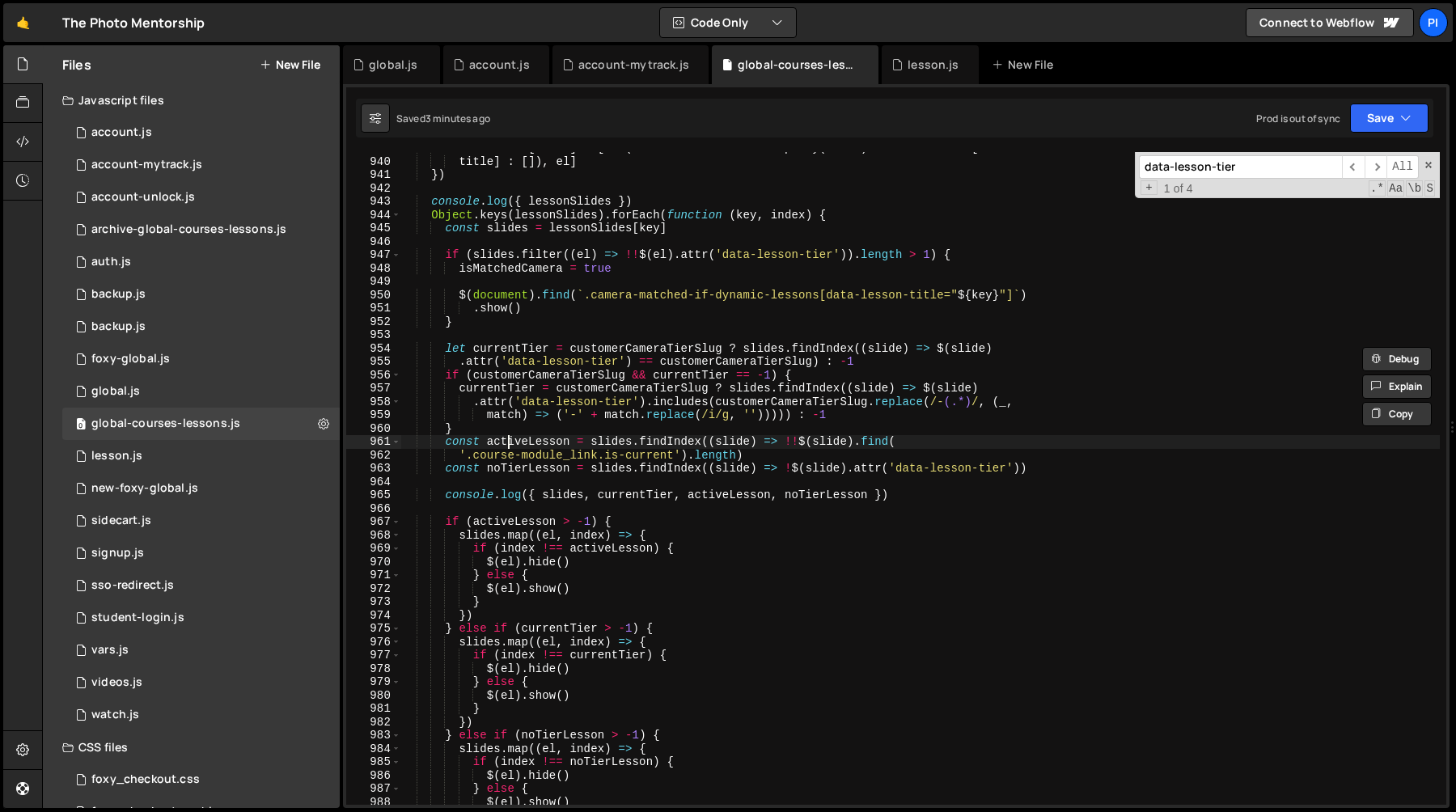
click at [510, 440] on div "lessonSlides [ title ] = [ ... ( lessonSlides . hasOwnProperty ( title ) ? less…" at bounding box center [920, 481] width 1039 height 679
click at [456, 448] on div "lessonSlides [ title ] = [ ... ( lessonSlides . hasOwnProperty ( title ) ? less…" at bounding box center [920, 481] width 1039 height 679
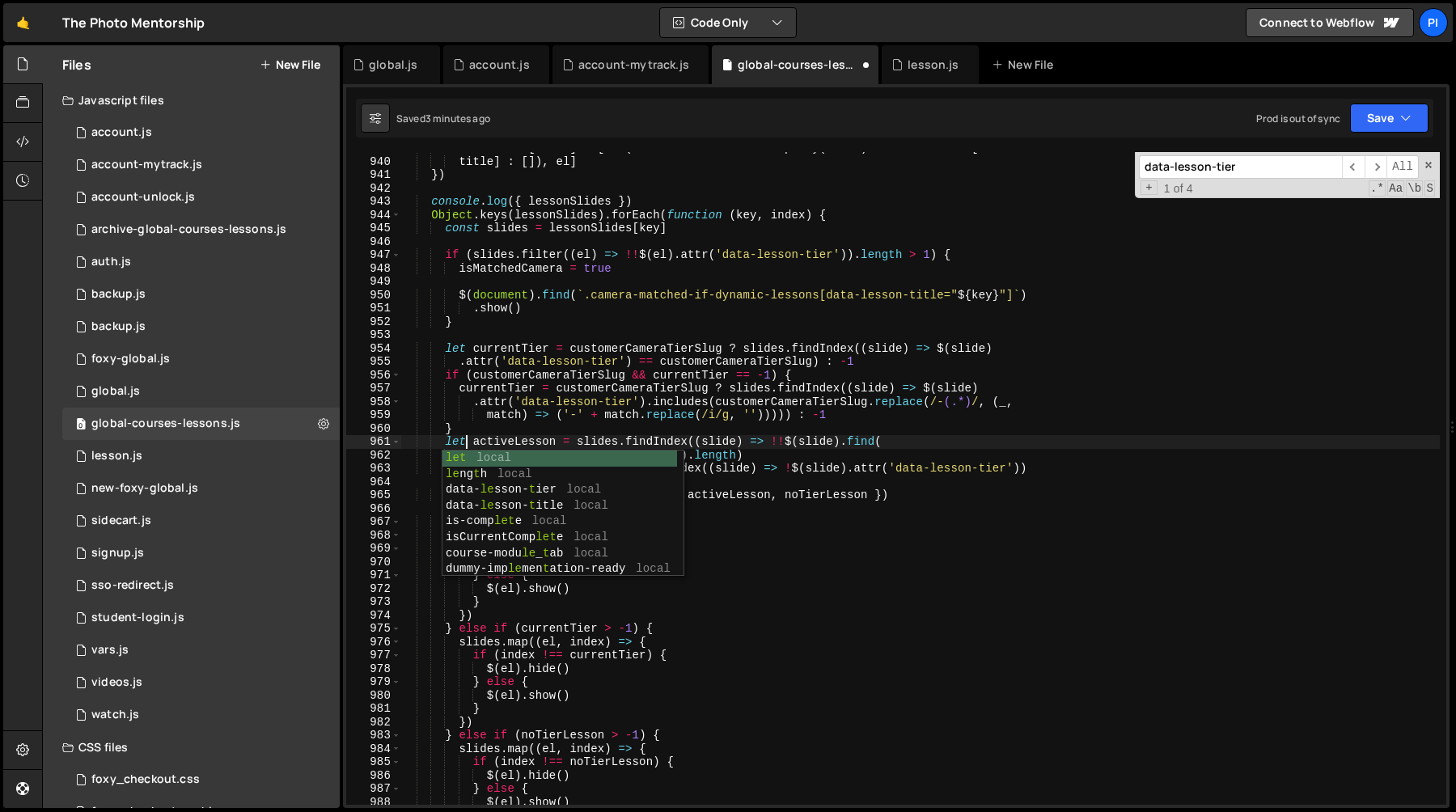
click at [520, 433] on div "lessonSlides [ title ] = [ ... ( lessonSlides . hasOwnProperty ( title ) ? less…" at bounding box center [920, 481] width 1039 height 679
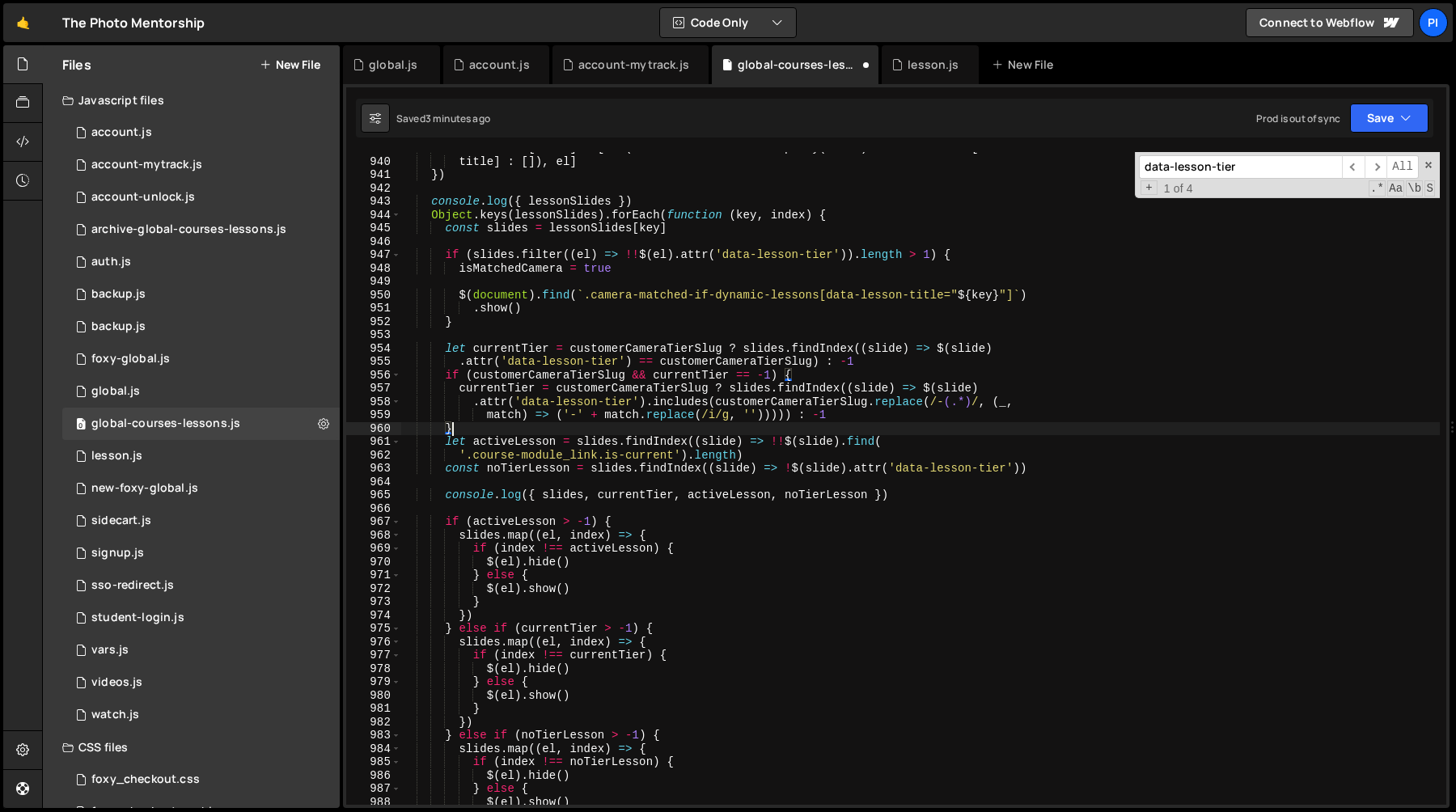
scroll to position [0, 3]
click at [508, 442] on div "lessonSlides [ title ] = [ ... ( lessonSlides . hasOwnProperty ( title ) ? less…" at bounding box center [920, 481] width 1039 height 679
click at [446, 445] on div "lessonSlides [ title ] = [ ... ( lessonSlides . hasOwnProperty ( title ) ? less…" at bounding box center [920, 481] width 1039 height 679
click at [491, 440] on div "lessonSlides [ title ] = [ ... ( lessonSlides . hasOwnProperty ( title ) ? less…" at bounding box center [920, 481] width 1039 height 679
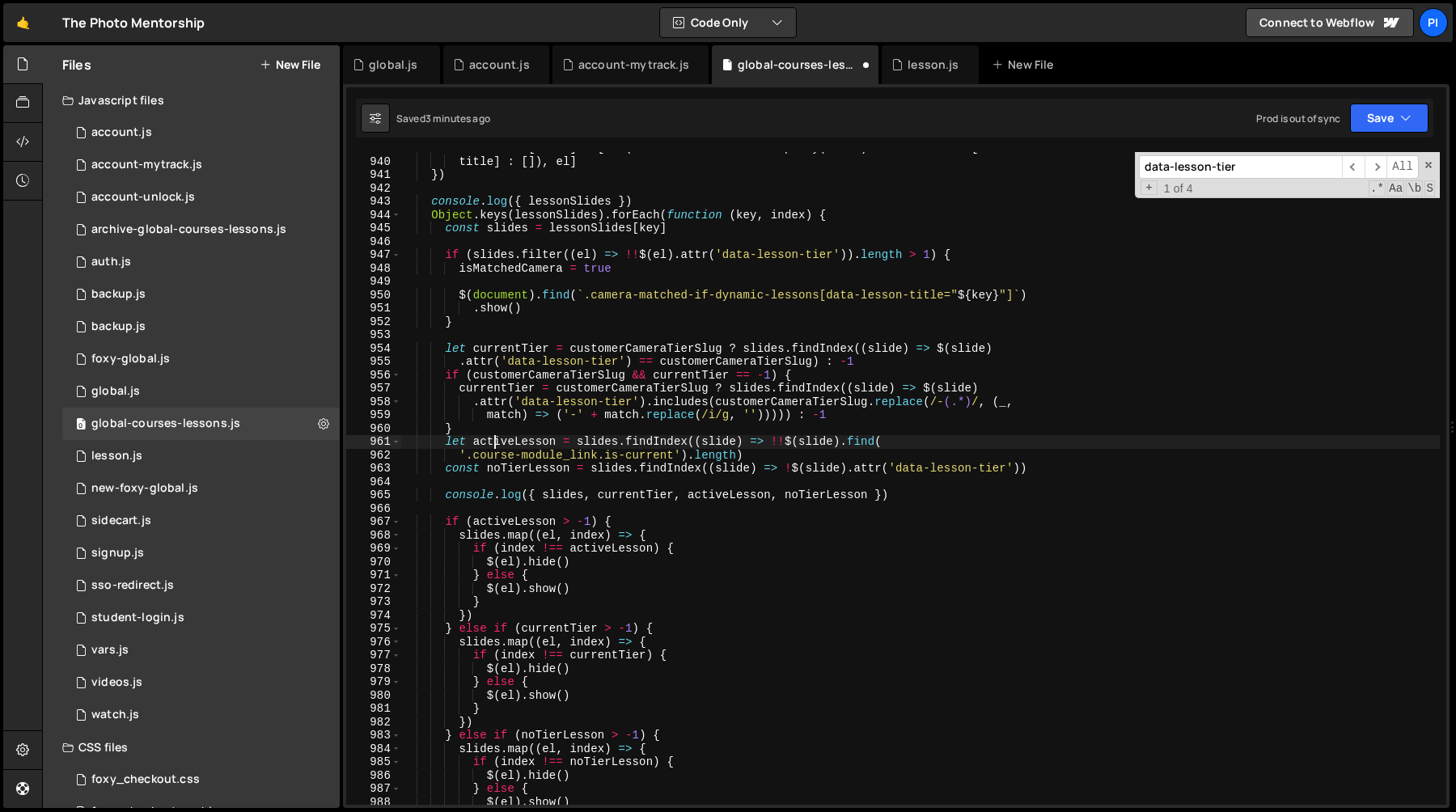
click at [491, 440] on div "lessonSlides [ title ] = [ ... ( lessonSlides . hasOwnProperty ( title ) ? less…" at bounding box center [920, 481] width 1039 height 679
click at [793, 452] on div "lessonSlides [ title ] = [ ... ( lessonSlides . hasOwnProperty ( title ) ? less…" at bounding box center [920, 481] width 1039 height 679
type textarea "'.course-module_link.is-current').length)"
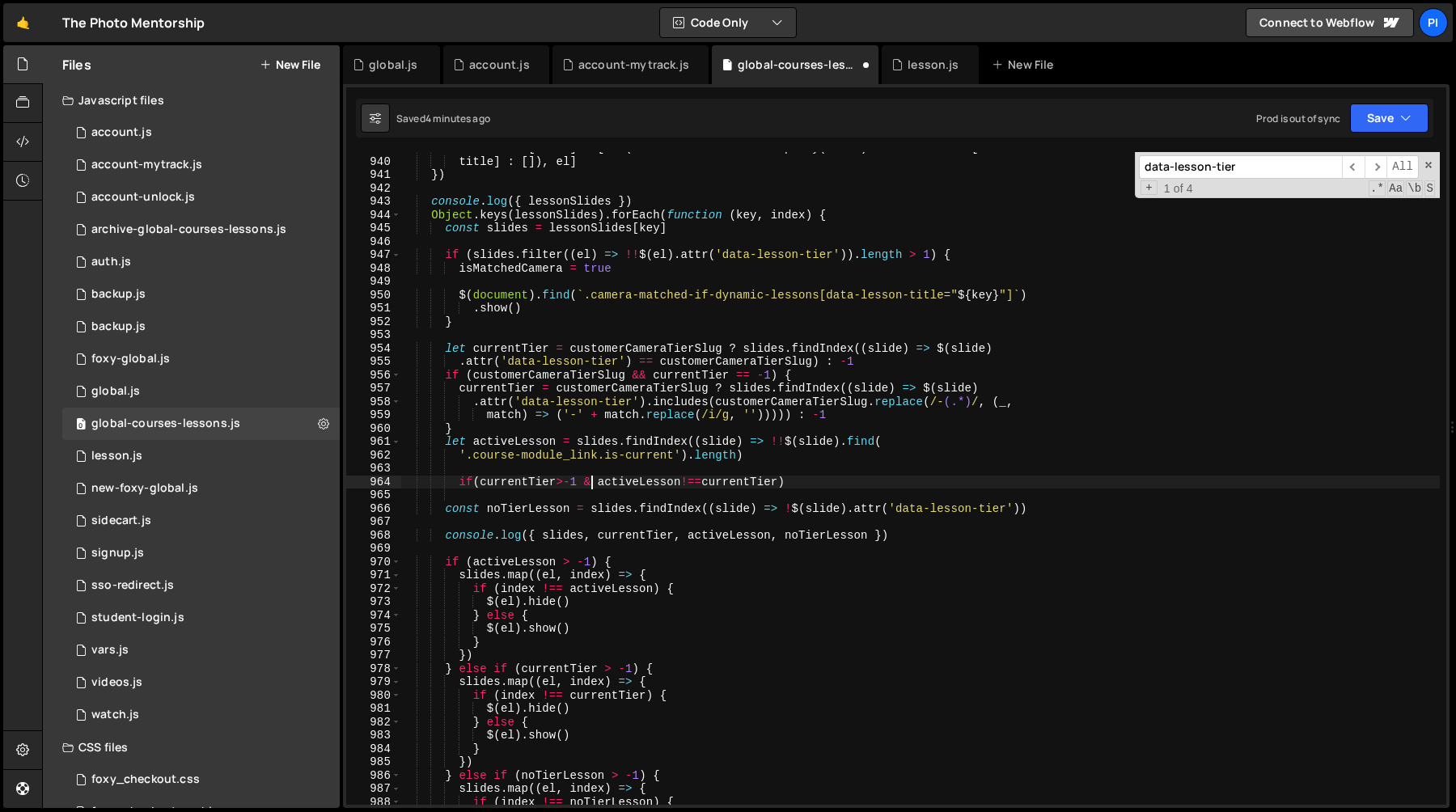
scroll to position [0, 13]
click at [638, 482] on div "lessonSlides [ title ] = [ ... ( lessonSlides . hasOwnProperty ( title ) ? less…" at bounding box center [920, 481] width 1039 height 679
paste textarea "activeLesson"
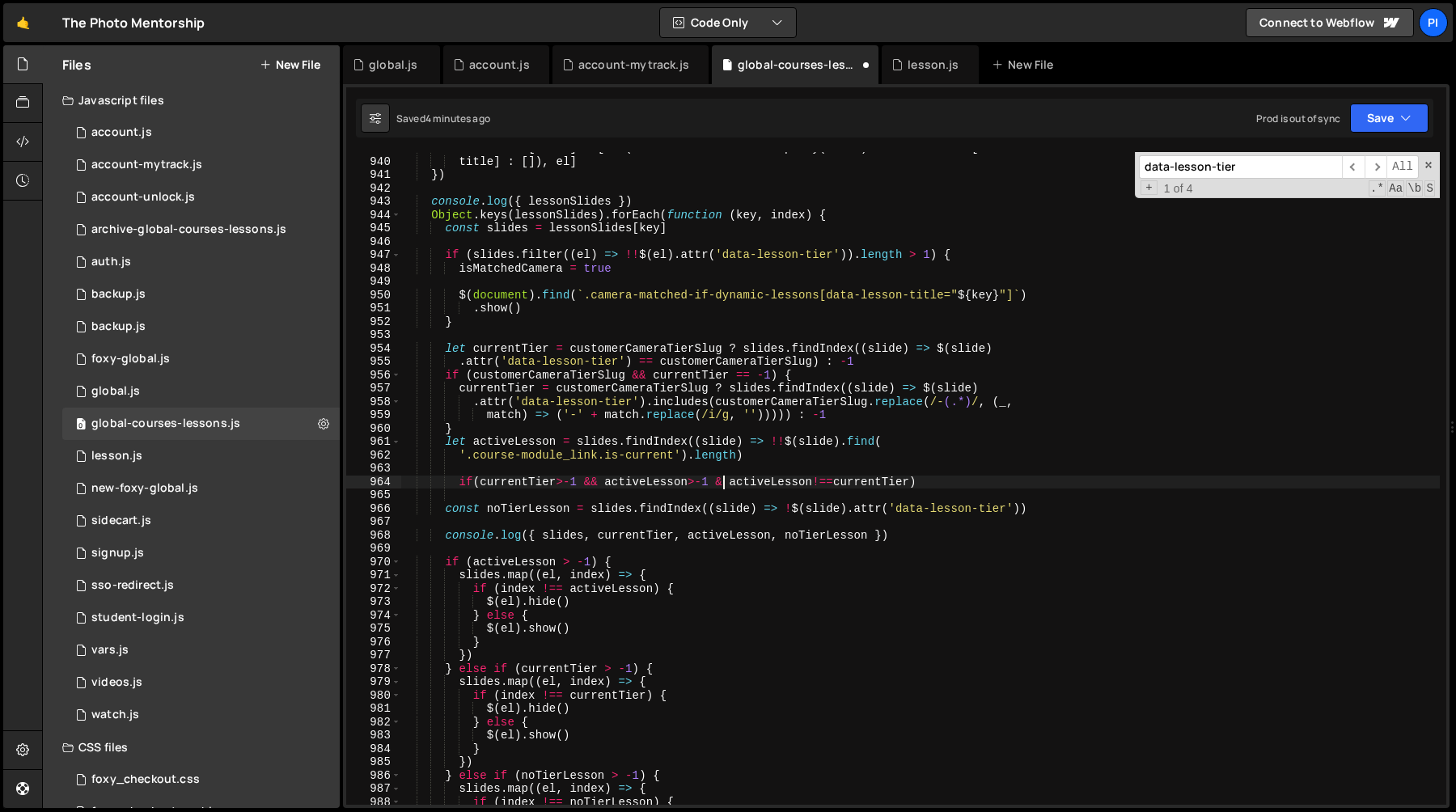
scroll to position [0, 23]
click at [960, 483] on div "lessonSlides [ title ] = [ ... ( lessonSlides . hasOwnProperty ( title ) ? less…" at bounding box center [920, 481] width 1039 height 679
type textarea "if(currentTier>-1 && activeLesson>-1 && activeLesson!==currentTier){}"
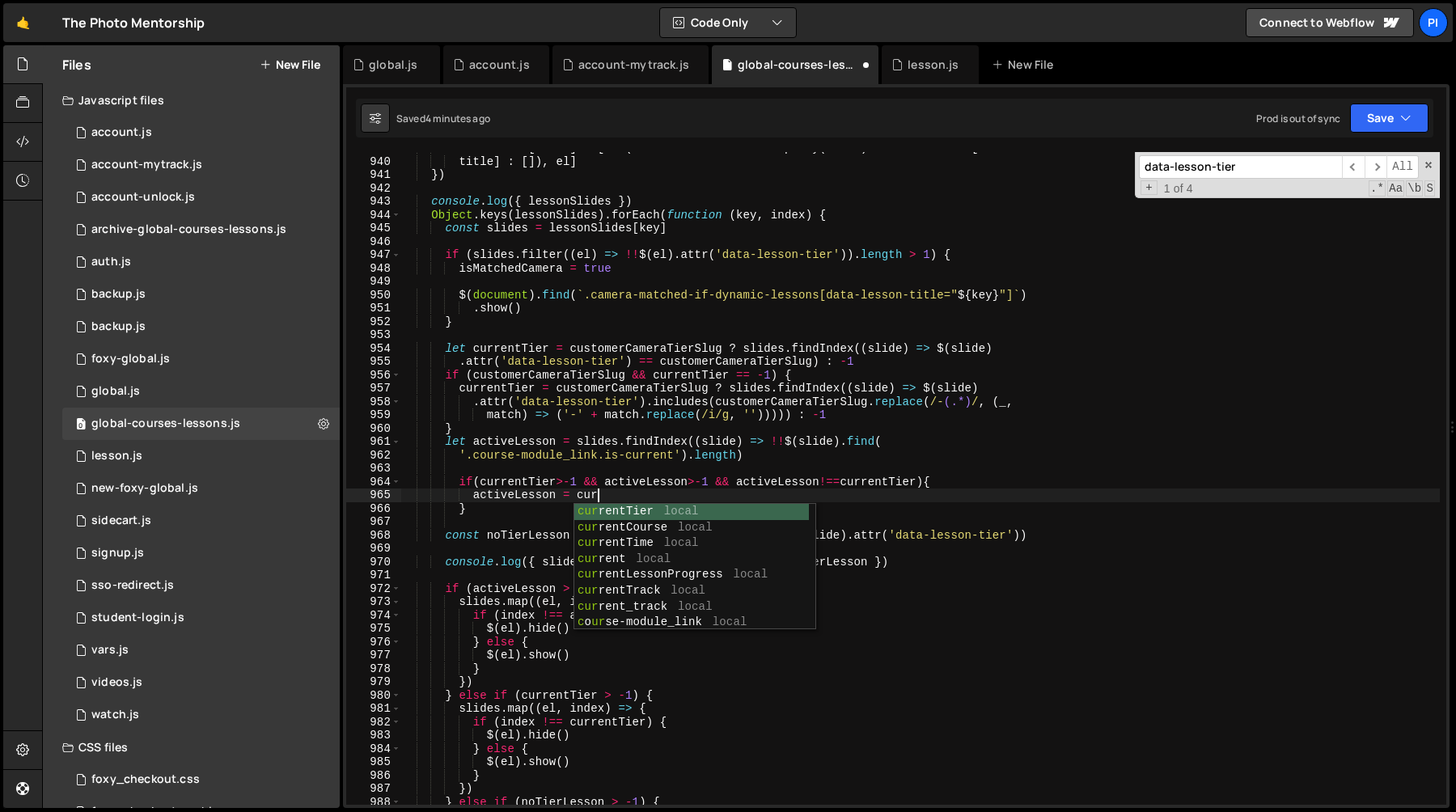
scroll to position [0, 13]
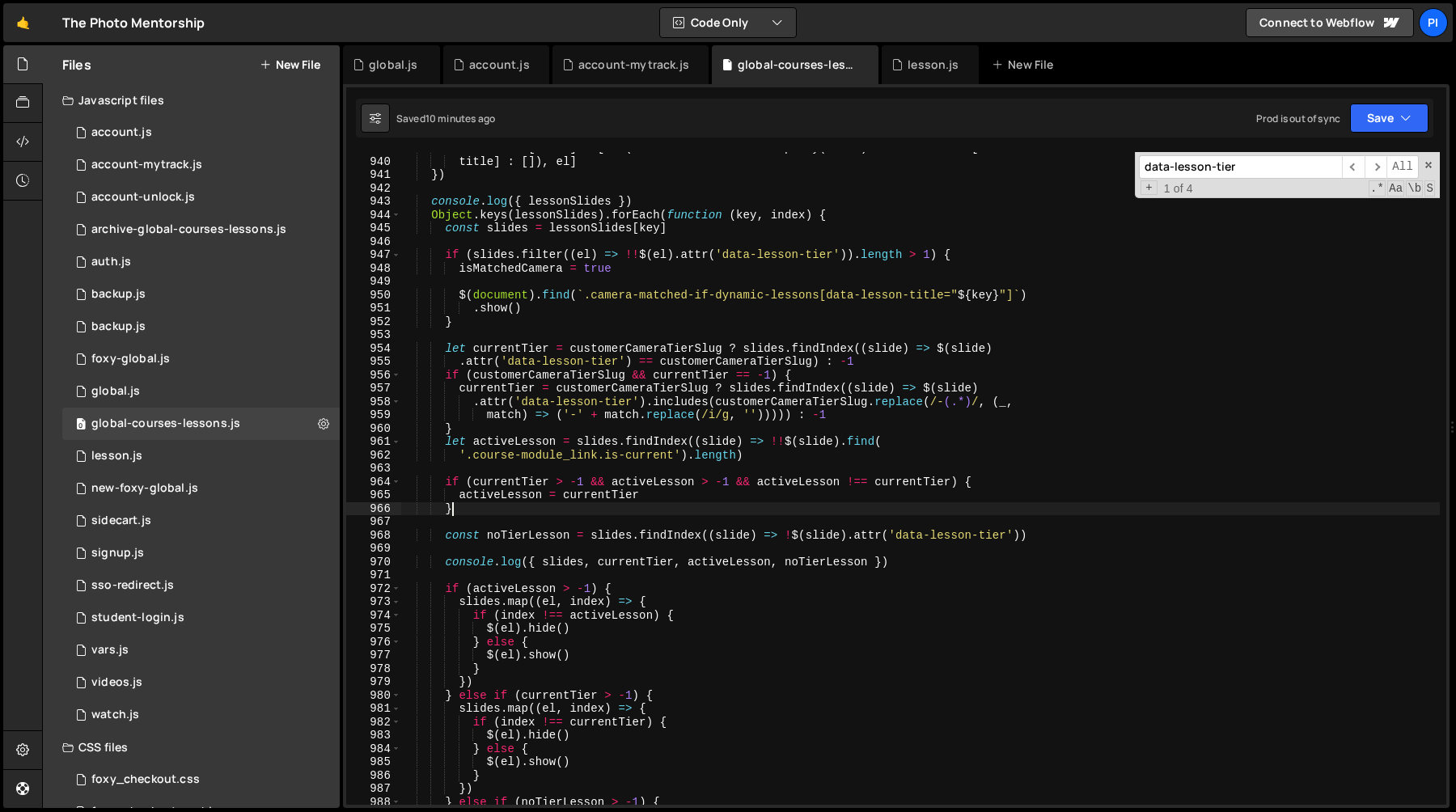
click at [472, 510] on div "lessonSlides [ title ] = [ ... ( lessonSlides . hasOwnProperty ( title ) ? less…" at bounding box center [920, 481] width 1039 height 679
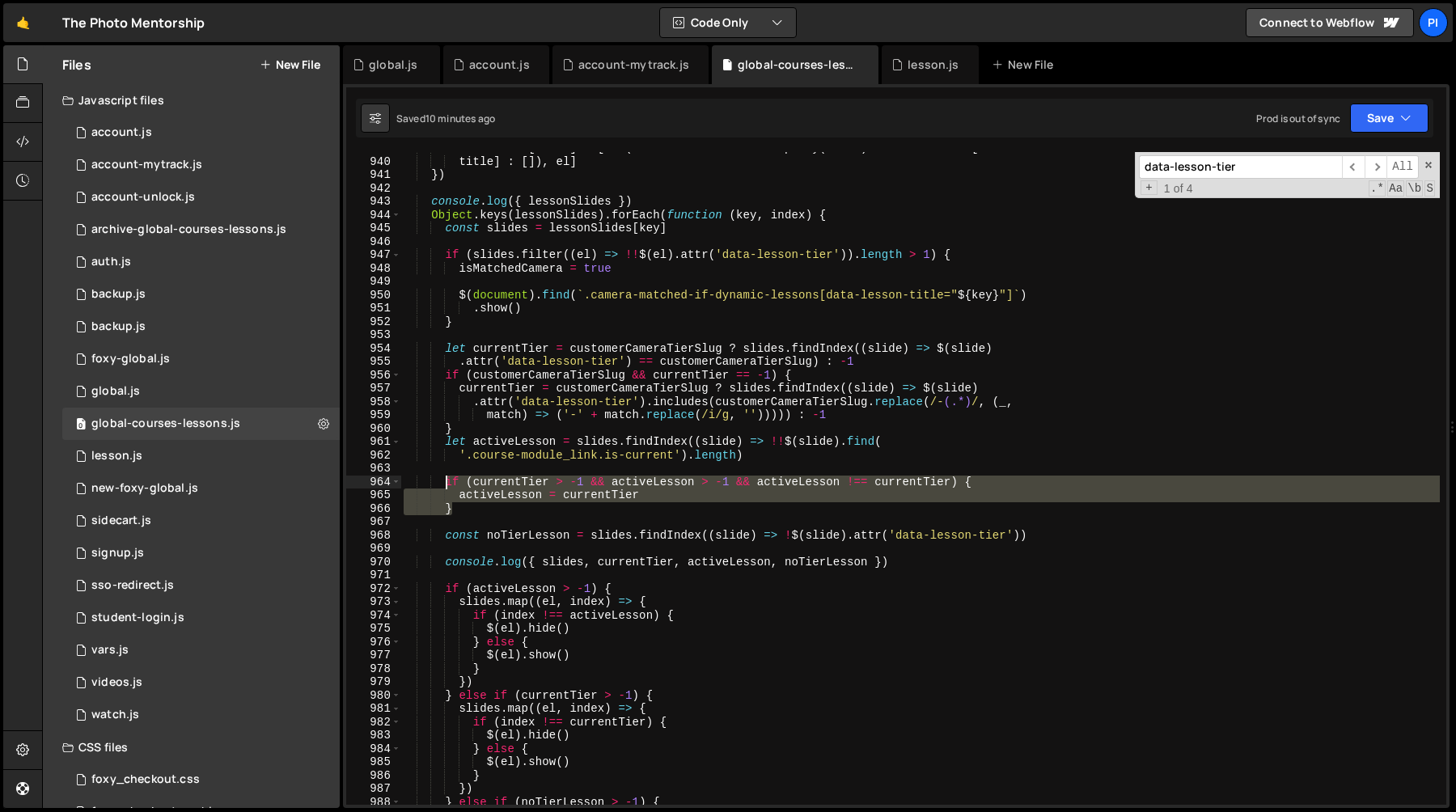
drag, startPoint x: 472, startPoint y: 510, endPoint x: 445, endPoint y: 481, distance: 39.6
click at [445, 481] on div "lessonSlides [ title ] = [ ... ( lessonSlides . hasOwnProperty ( title ) ? less…" at bounding box center [920, 481] width 1039 height 679
click at [483, 495] on div "lessonSlides [ title ] = [ ... ( lessonSlides . hasOwnProperty ( title ) ? less…" at bounding box center [920, 478] width 1039 height 653
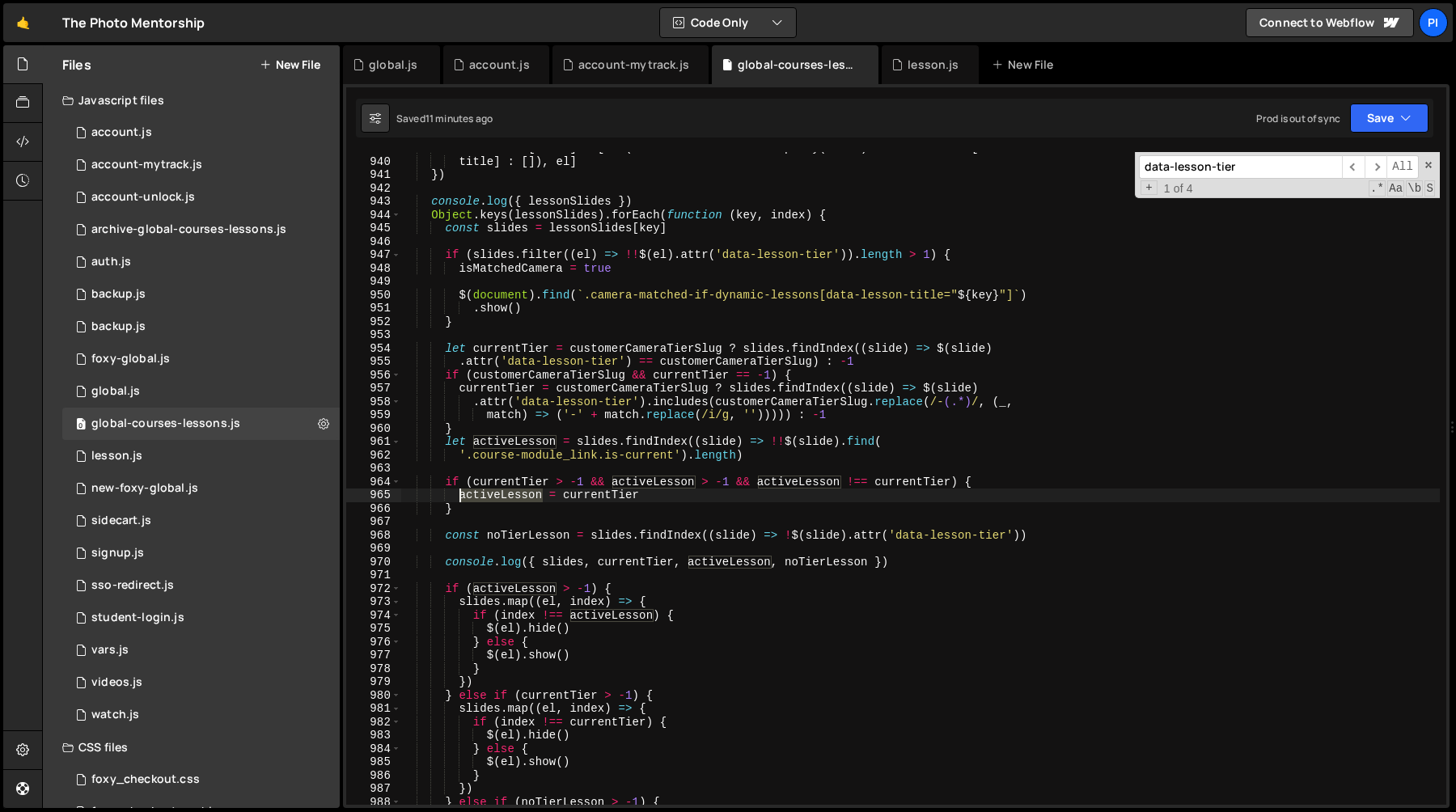
click at [483, 495] on div "lessonSlides [ title ] = [ ... ( lessonSlides . hasOwnProperty ( title ) ? less…" at bounding box center [920, 481] width 1039 height 679
click at [682, 494] on div "lessonSlides [ title ] = [ ... ( lessonSlides . hasOwnProperty ( title ) ? less…" at bounding box center [920, 481] width 1039 height 679
click at [504, 493] on div "lessonSlides [ title ] = [ ... ( lessonSlides . hasOwnProperty ( title ) ? less…" at bounding box center [920, 481] width 1039 height 679
click at [612, 496] on div "lessonSlides [ title ] = [ ... ( lessonSlides . hasOwnProperty ( title ) ? less…" at bounding box center [920, 481] width 1039 height 679
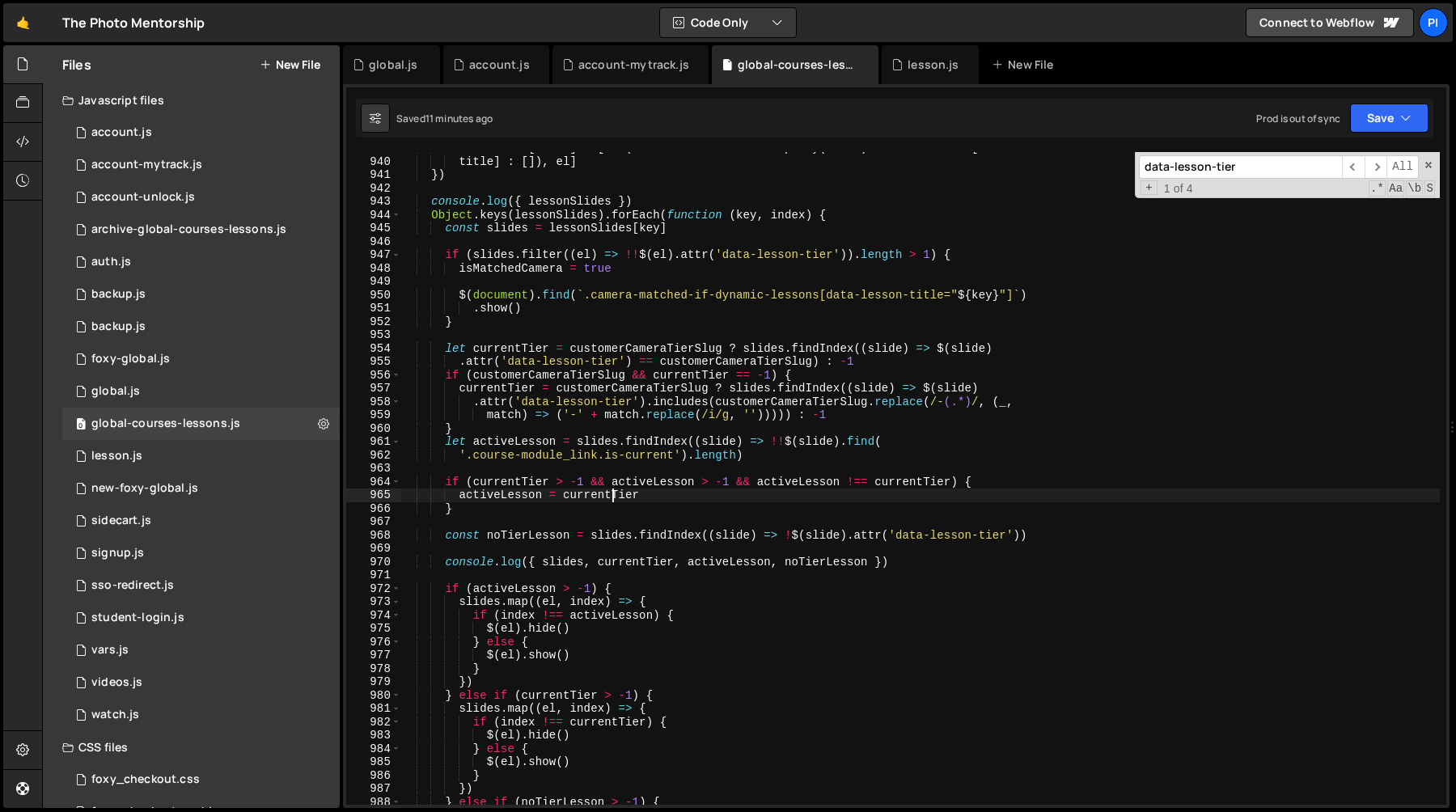
click at [612, 496] on div "lessonSlides [ title ] = [ ... ( lessonSlides . hasOwnProperty ( title ) ? less…" at bounding box center [920, 481] width 1039 height 679
click at [513, 497] on div "lessonSlides [ title ] = [ ... ( lessonSlides . hasOwnProperty ( title ) ? less…" at bounding box center [920, 481] width 1039 height 679
click at [515, 491] on div "lessonSlides [ title ] = [ ... ( lessonSlides . hasOwnProperty ( title ) ? less…" at bounding box center [920, 481] width 1039 height 679
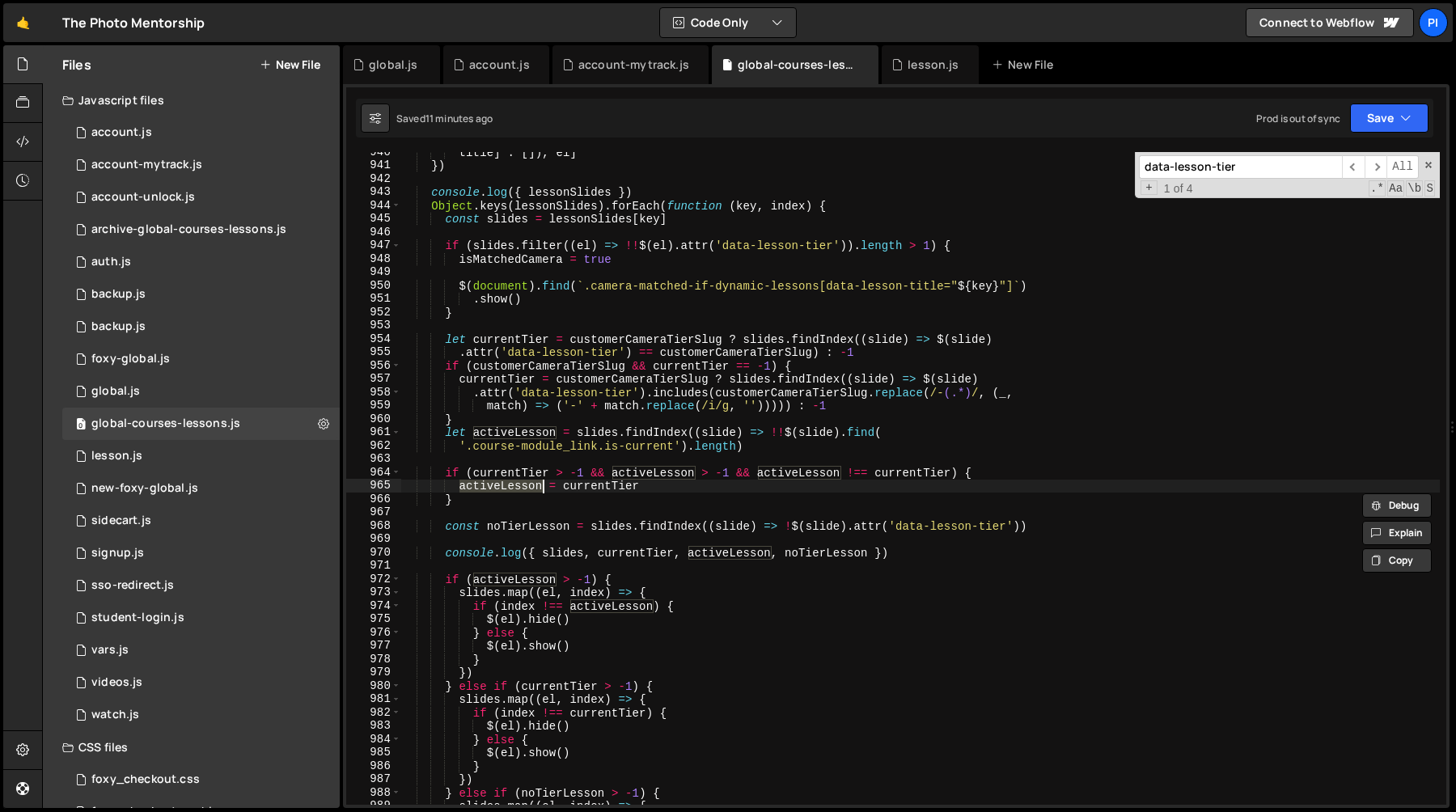
scroll to position [12592, 0]
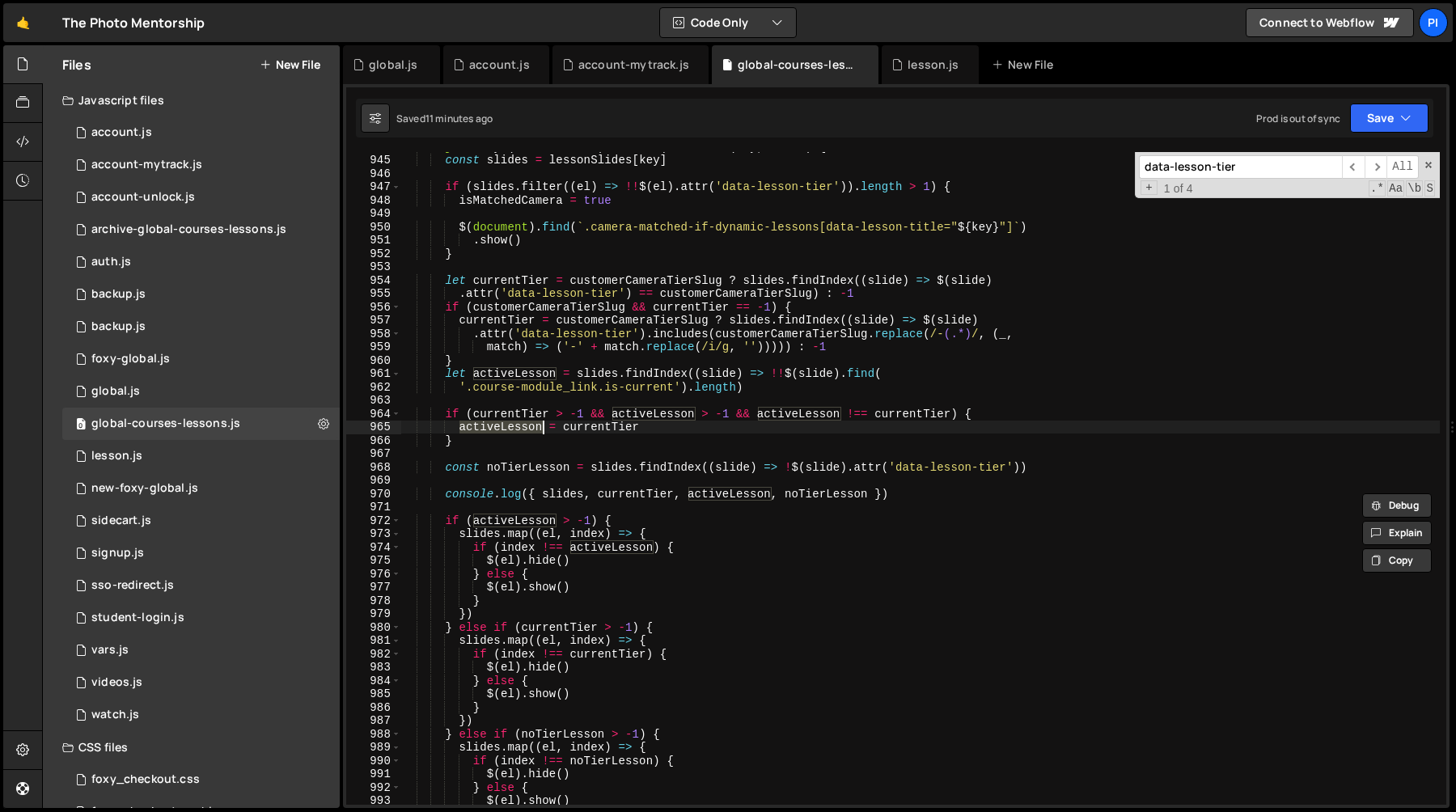
click at [596, 435] on div "Object . keys ( lessonSlides ) . forEach ( function ( key , index ) { const sli…" at bounding box center [920, 479] width 1039 height 679
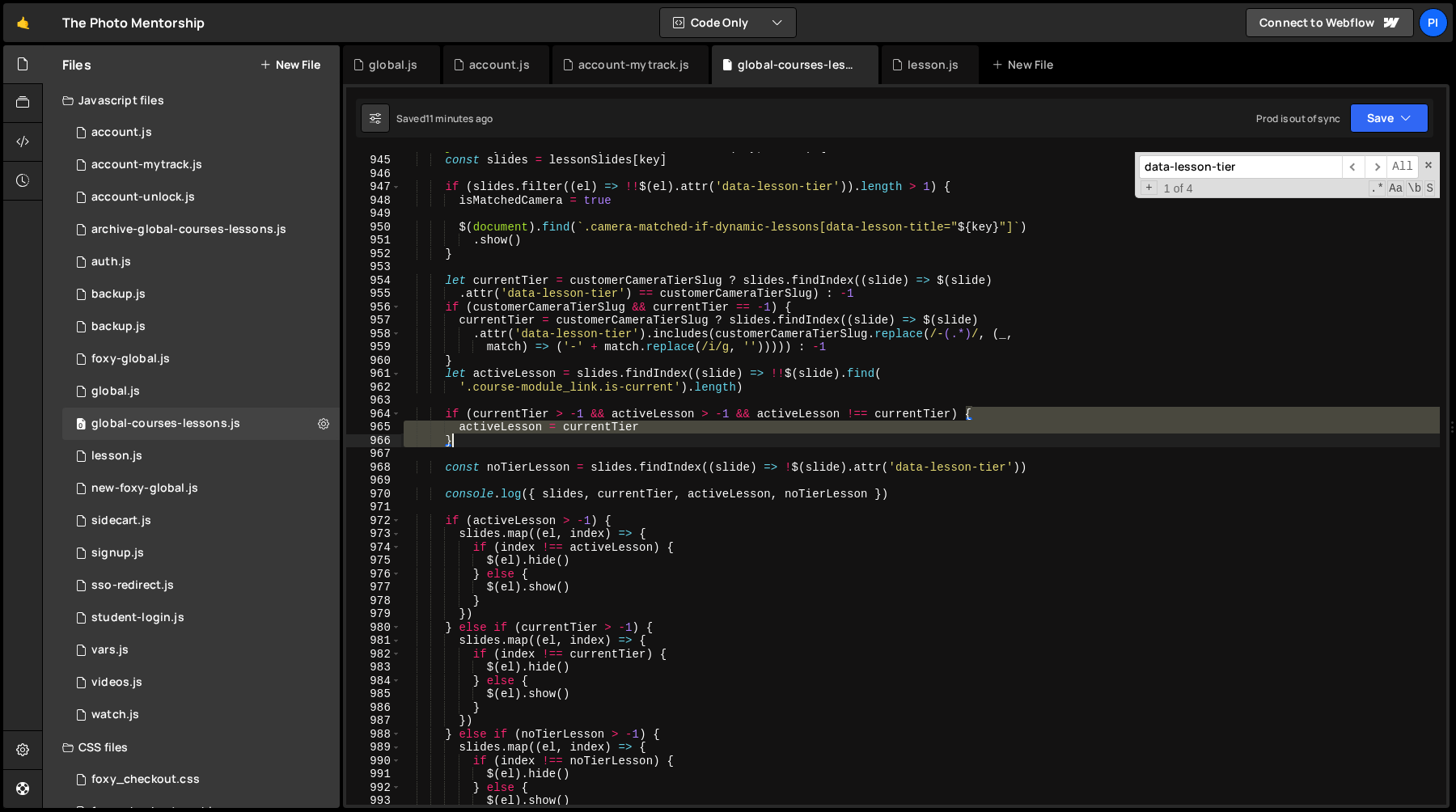
click at [596, 435] on div "Object . keys ( lessonSlides ) . forEach ( function ( key , index ) { const sli…" at bounding box center [920, 479] width 1039 height 679
click at [599, 430] on div "Object . keys ( lessonSlides ) . forEach ( function ( key , index ) { const sli…" at bounding box center [920, 478] width 1039 height 653
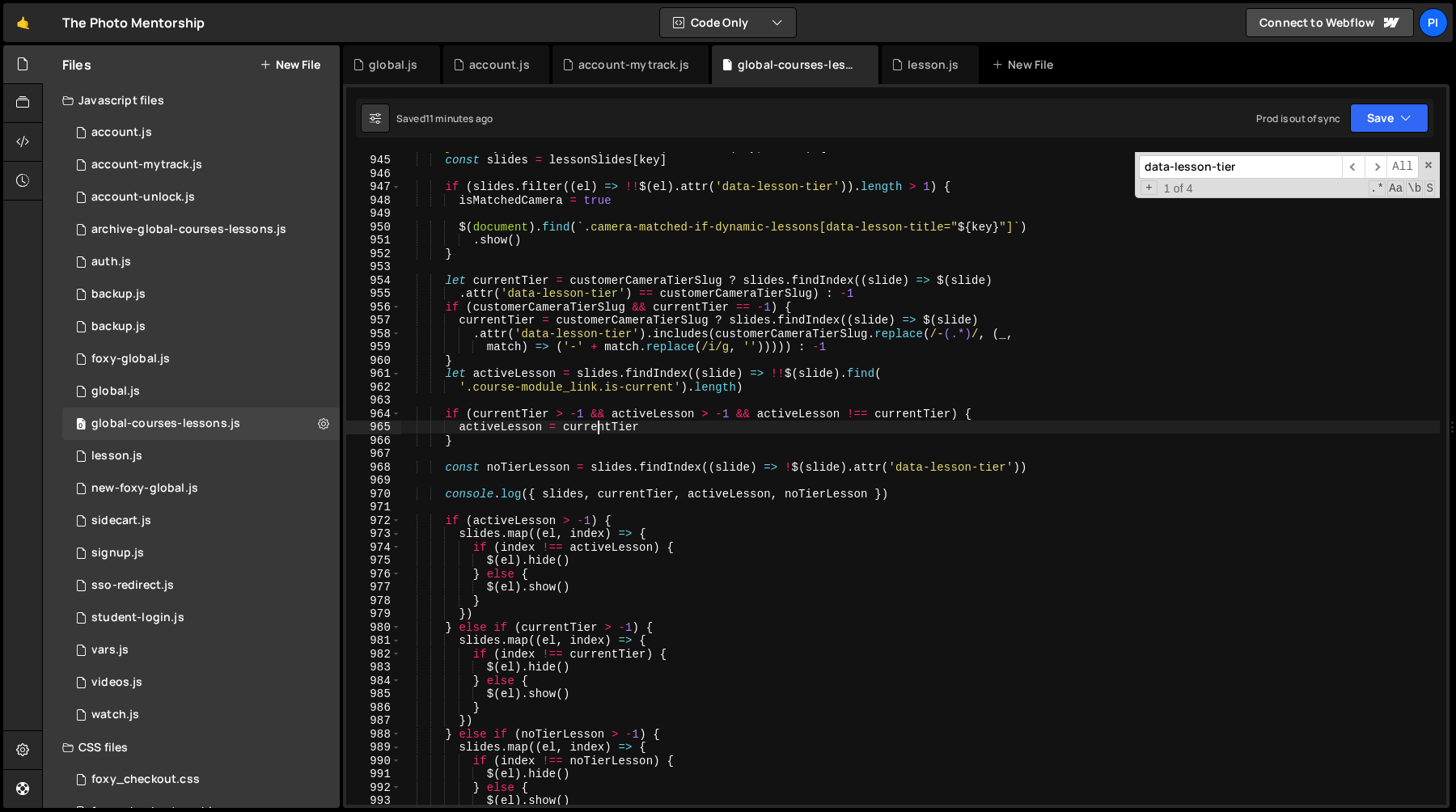
click at [599, 430] on div "Object . keys ( lessonSlides ) . forEach ( function ( key , index ) { const sli…" at bounding box center [920, 479] width 1039 height 679
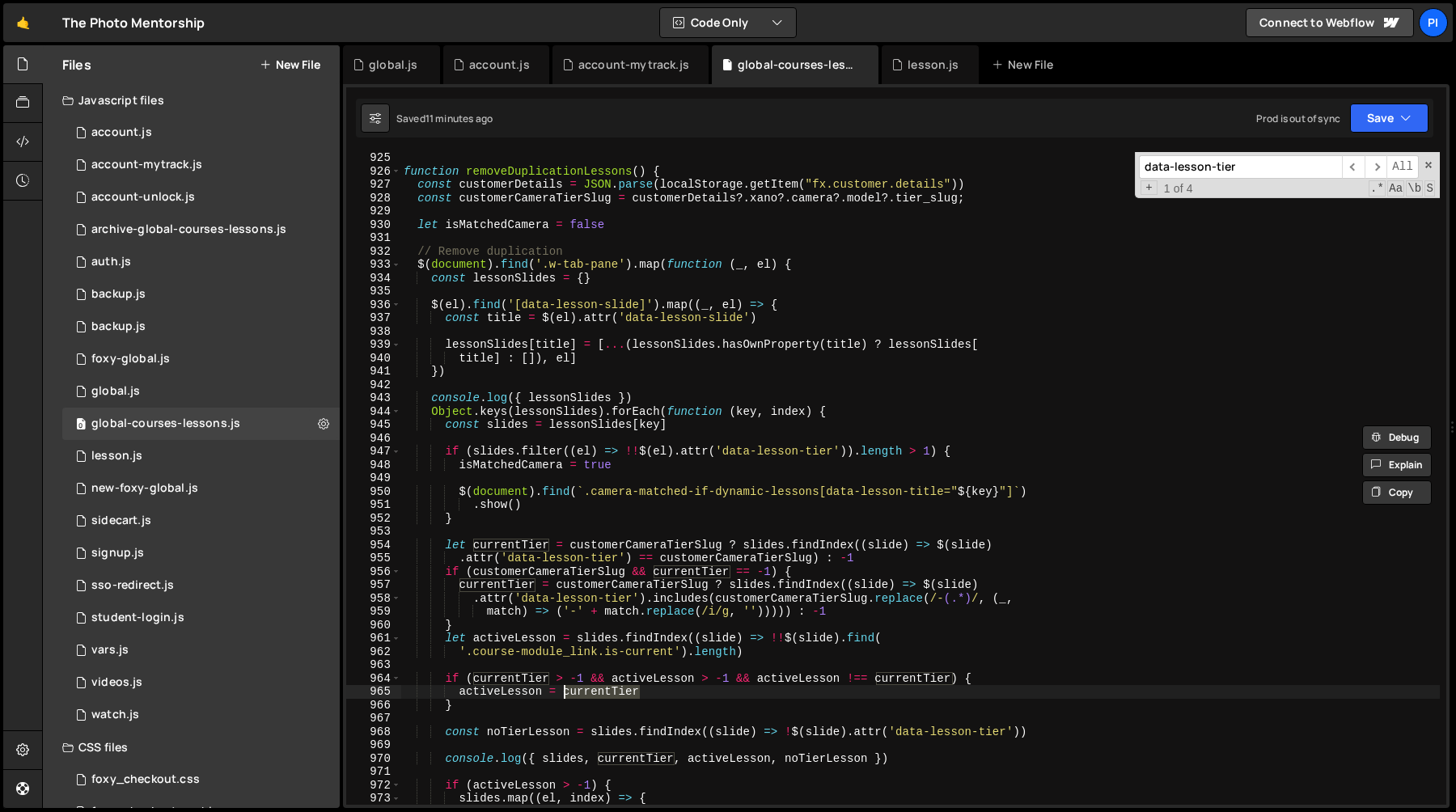
scroll to position [12333, 0]
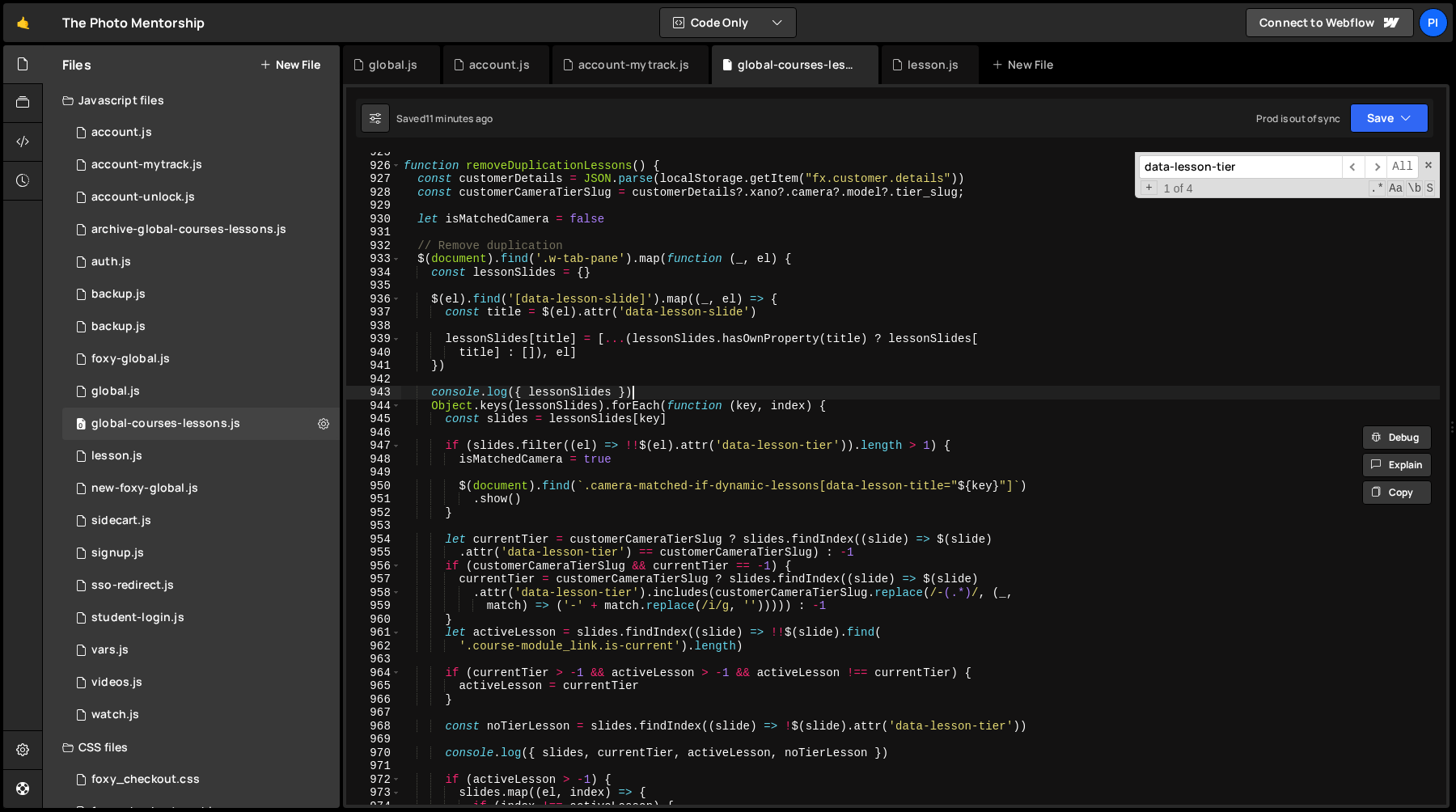
click at [680, 387] on div "function removeDuplicationLessons ( ) { const customerDetails = JSON . parse ( …" at bounding box center [920, 485] width 1039 height 679
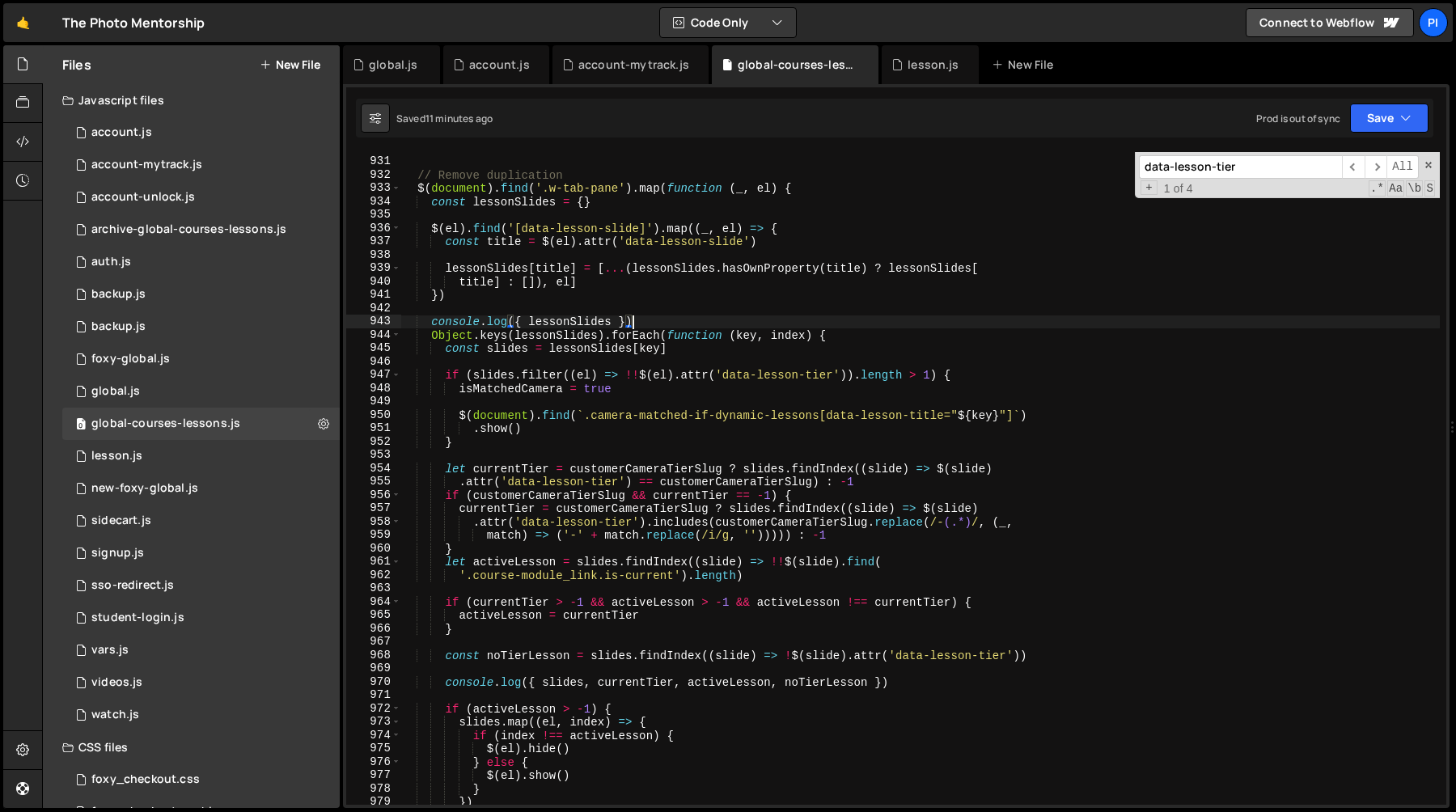
scroll to position [12427, 0]
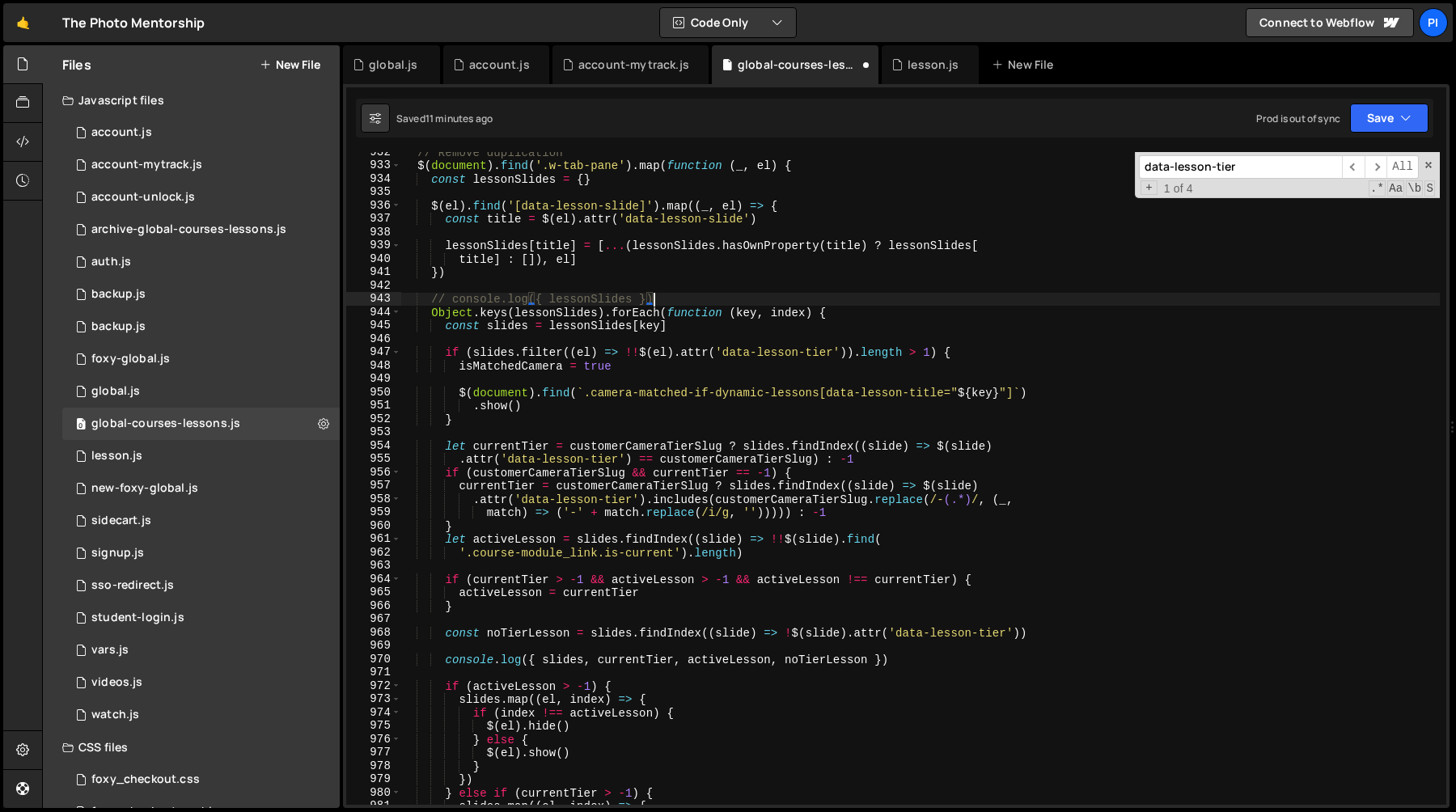
click at [660, 662] on div "// Remove duplication $ ( document ) . find ( '.w-tab-pane' ) . map ( function …" at bounding box center [920, 485] width 1039 height 679
type textarea "// console.log({ slides, currentTier, activeLesson, noTierLesson })"
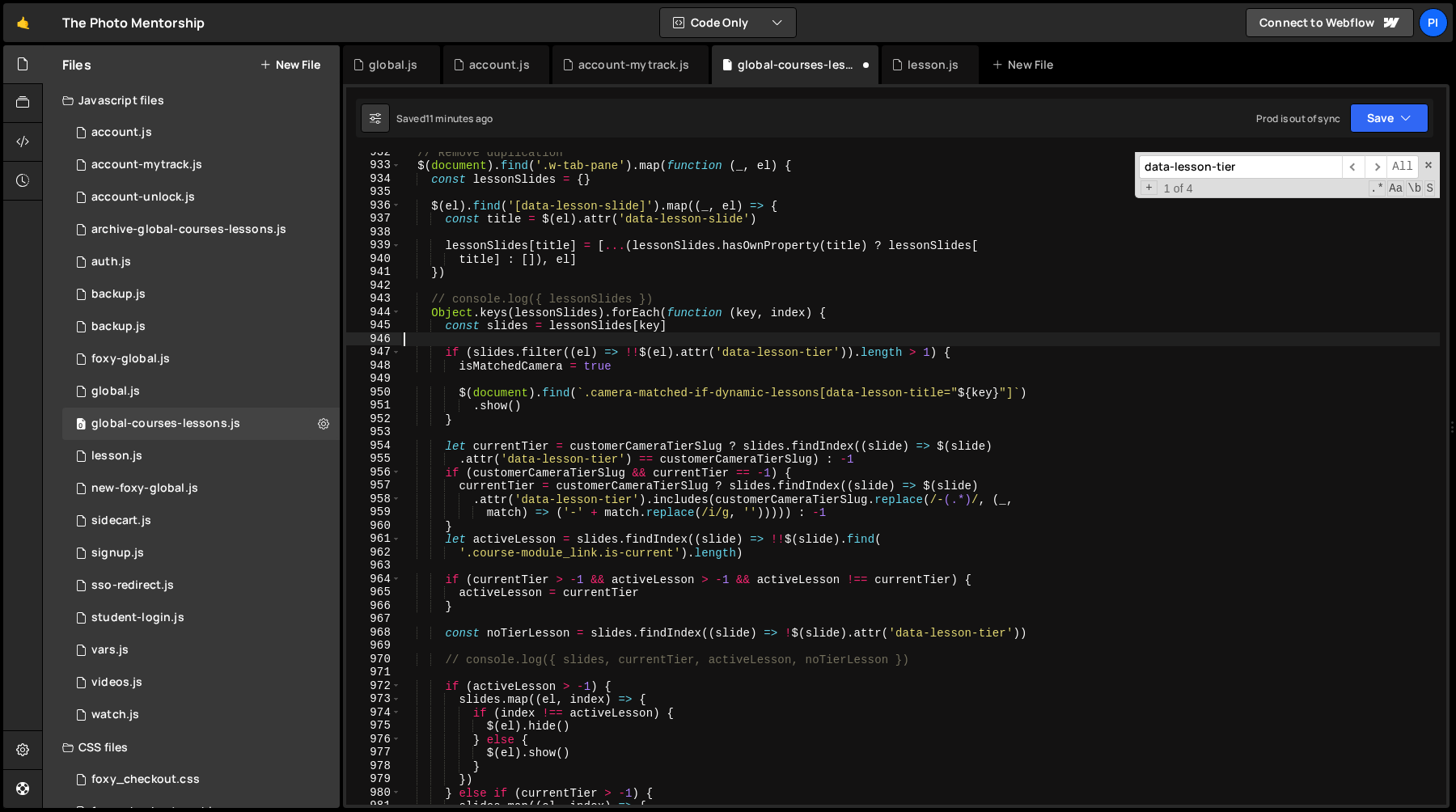
click at [678, 336] on div "// Remove duplication $ ( document ) . find ( '.w-tab-pane' ) . map ( function …" at bounding box center [920, 485] width 1039 height 679
click at [521, 368] on div "// Remove duplication $ ( document ) . find ( '.w-tab-pane' ) . map ( function …" at bounding box center [920, 485] width 1039 height 679
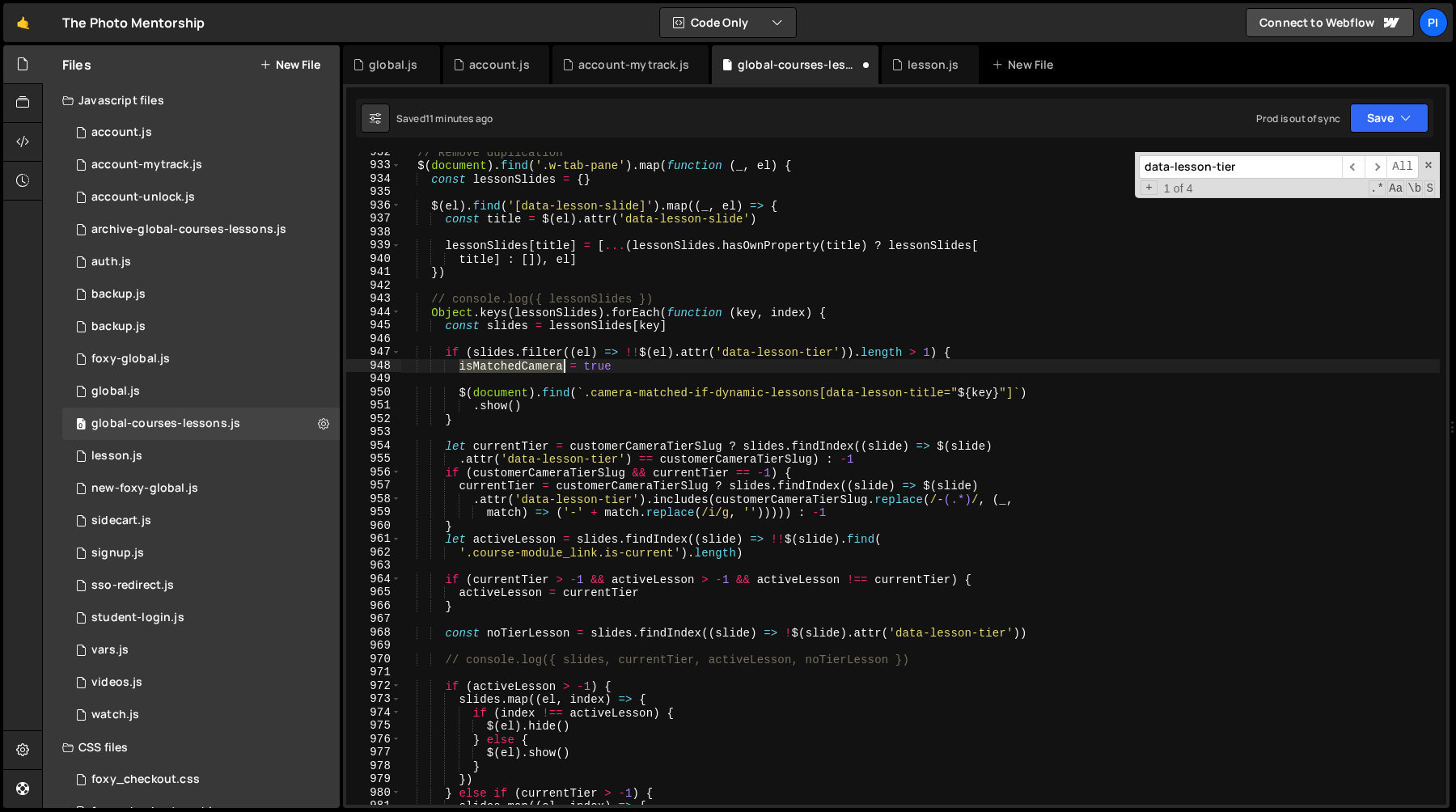
click at [521, 368] on div "// Remove duplication $ ( document ) . find ( '.w-tab-pane' ) . map ( function …" at bounding box center [920, 485] width 1039 height 679
click at [537, 404] on div "// Remove duplication $ ( document ) . find ( '.w-tab-pane' ) . map ( function …" at bounding box center [920, 485] width 1039 height 679
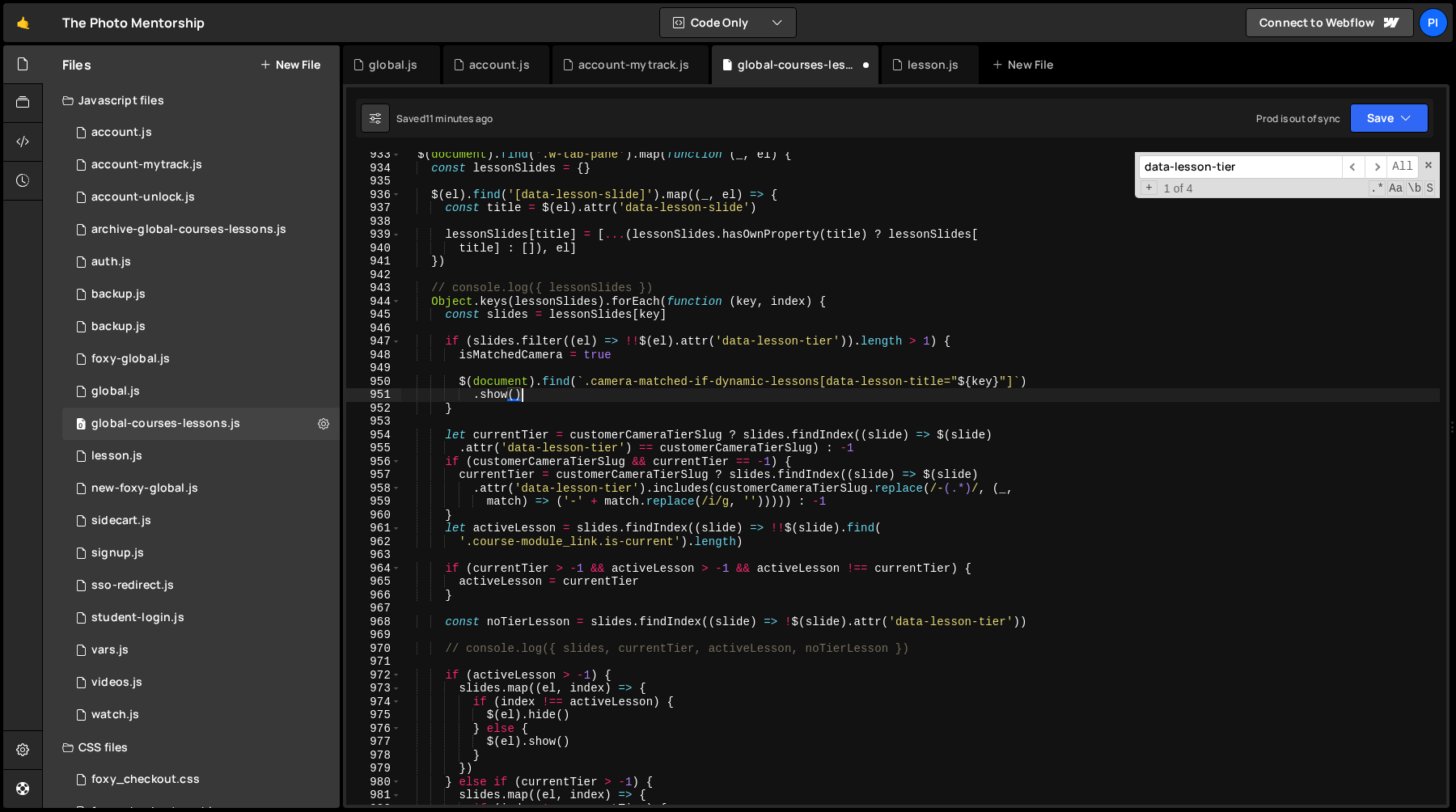
scroll to position [12438, 0]
click at [520, 435] on div "$ ( document ) . find ( '.w-tab-pane' ) . map ( function ( _ , el ) { const les…" at bounding box center [920, 487] width 1039 height 679
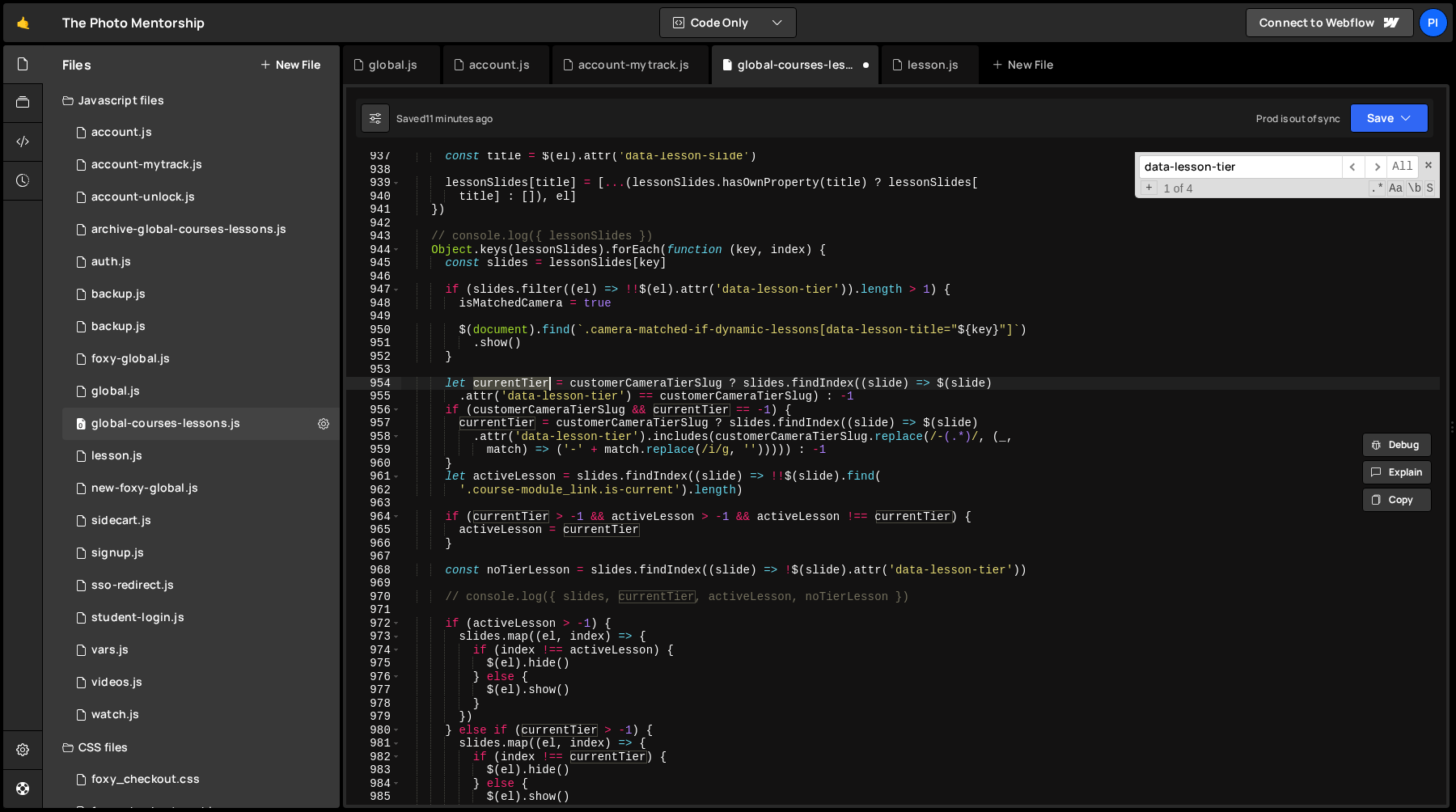
scroll to position [12501, 0]
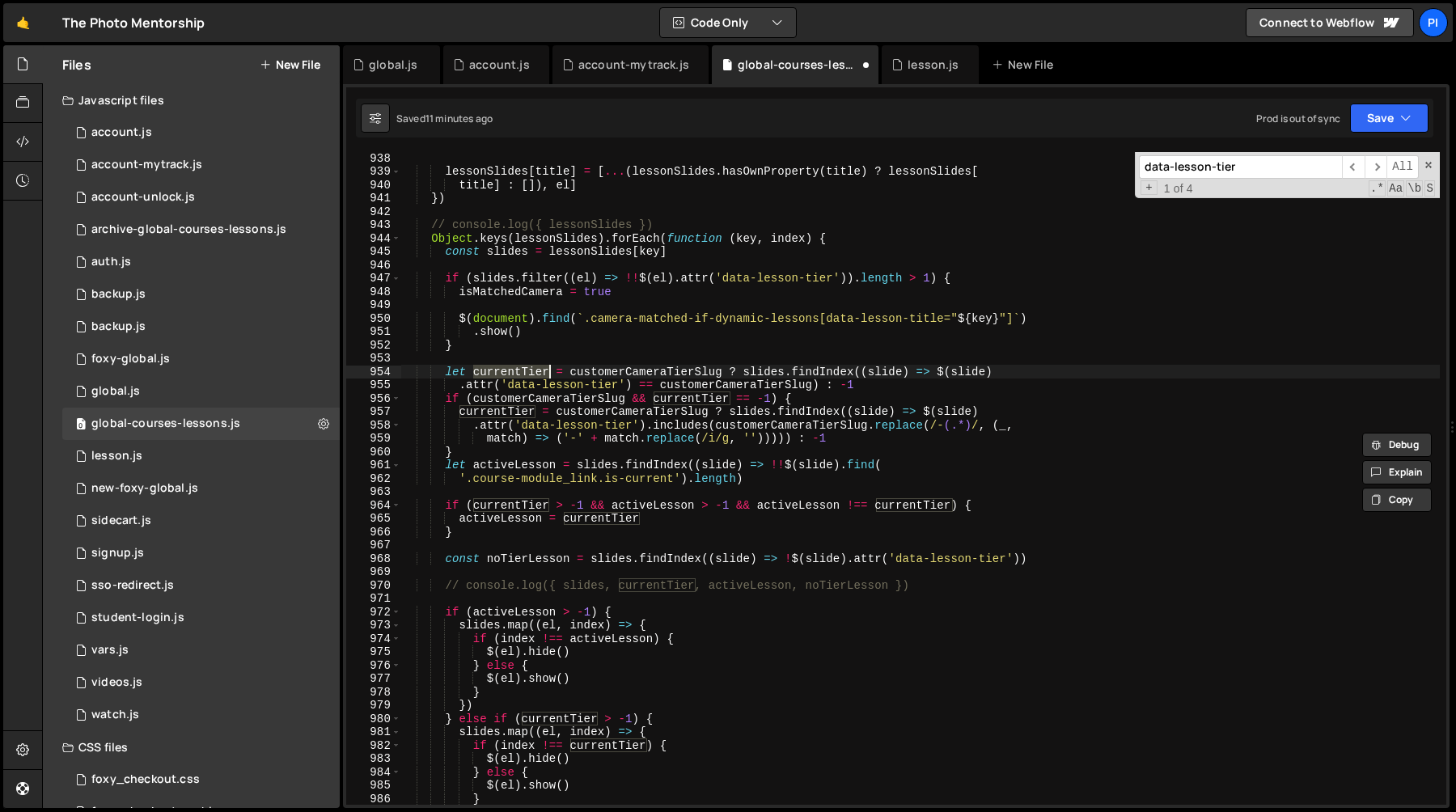
click at [507, 399] on div "lessonSlides [ title ] = [ ... ( lessonSlides . hasOwnProperty ( title ) ? less…" at bounding box center [920, 490] width 1039 height 679
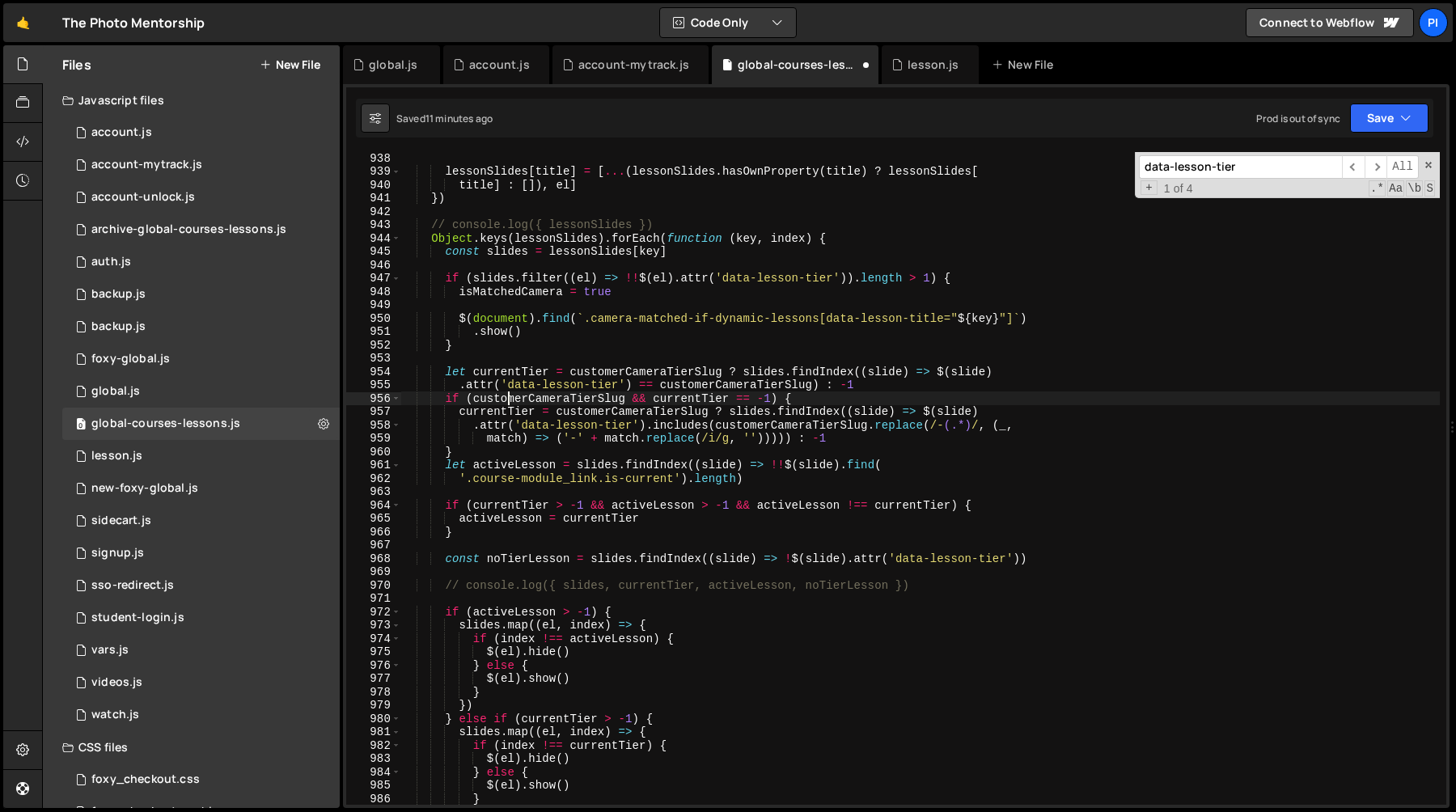
click at [507, 399] on div "lessonSlides [ title ] = [ ... ( lessonSlides . hasOwnProperty ( title ) ? less…" at bounding box center [920, 490] width 1039 height 679
click at [502, 412] on div "lessonSlides [ title ] = [ ... ( lessonSlides . hasOwnProperty ( title ) ? less…" at bounding box center [920, 490] width 1039 height 679
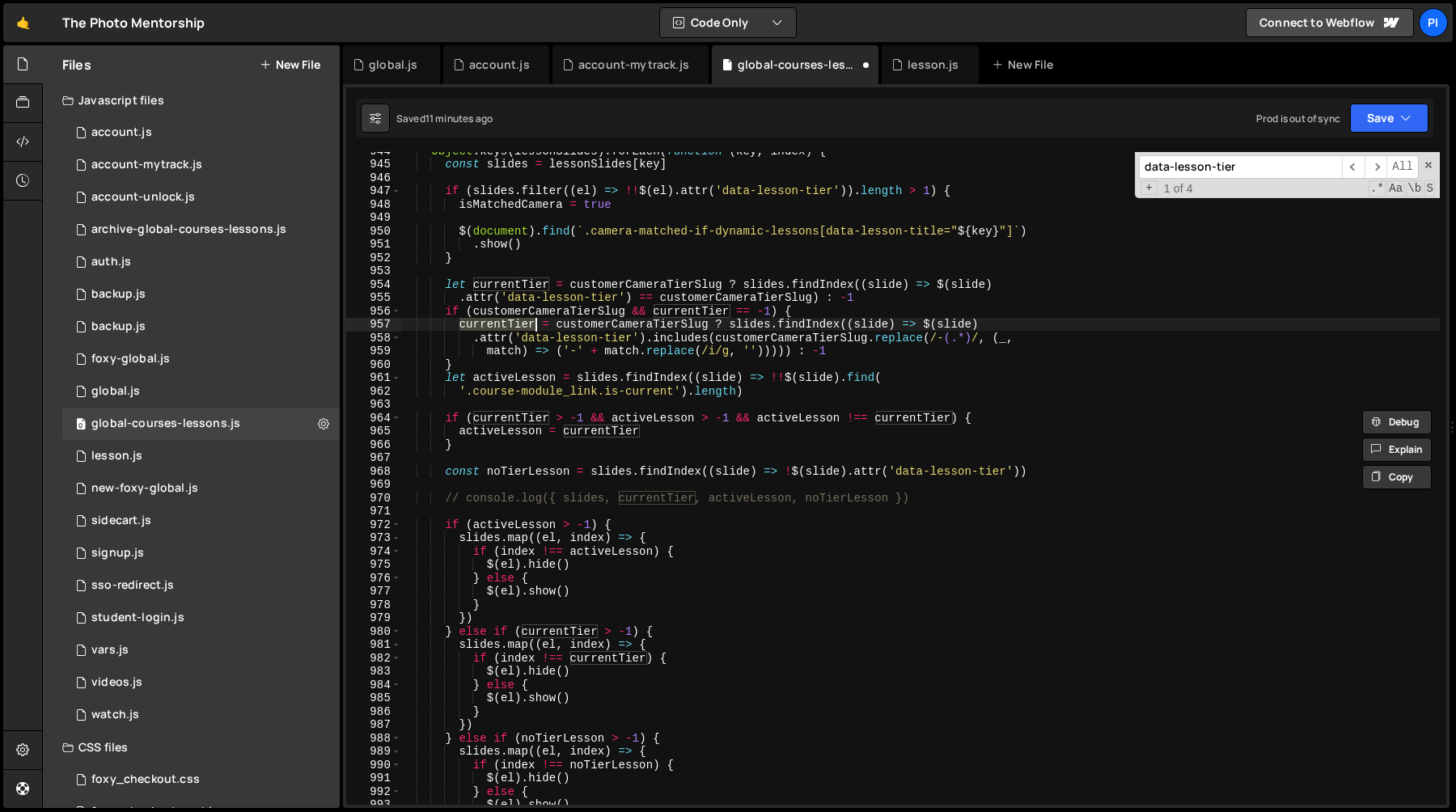
scroll to position [12595, 0]
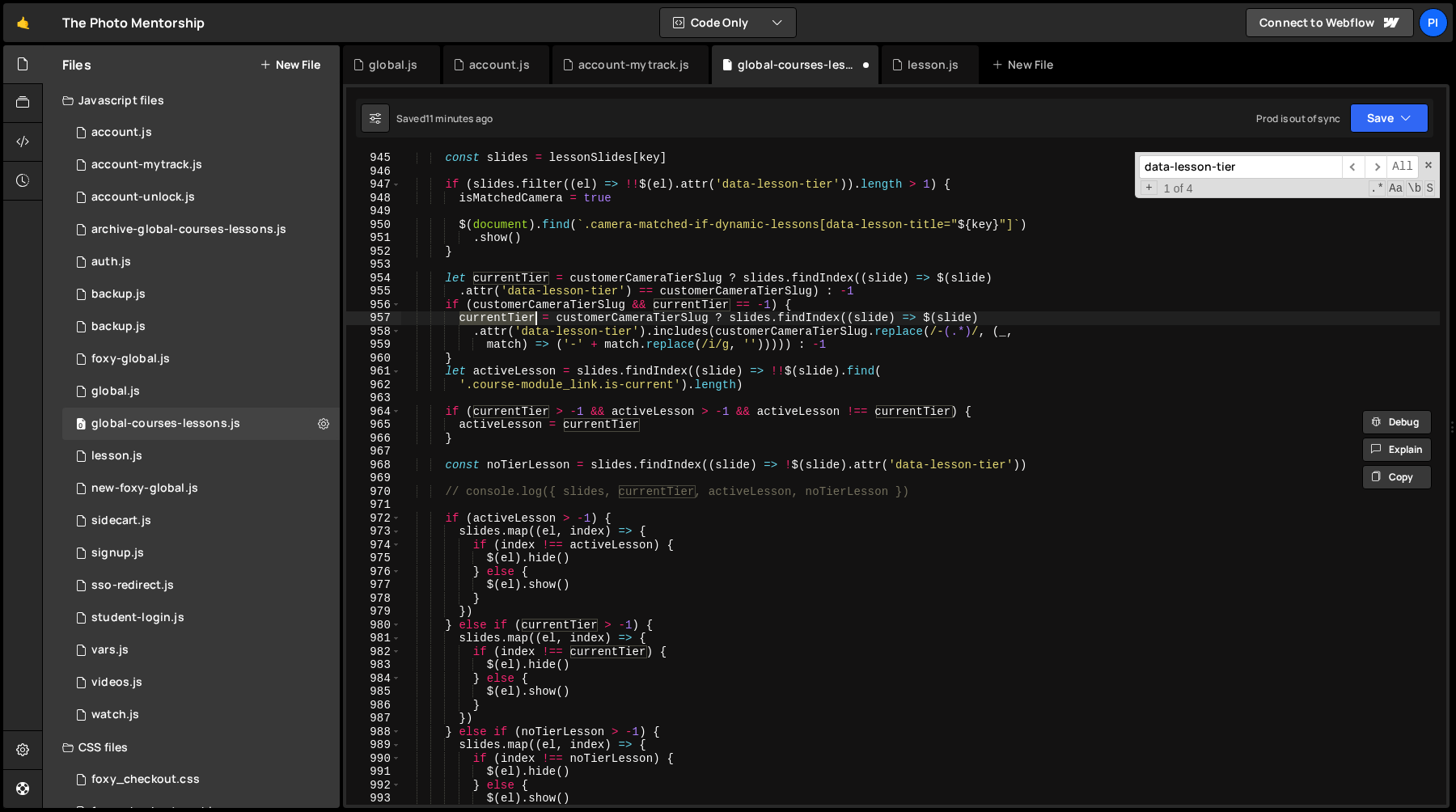
click at [506, 373] on div "const slides = lessonSlides [ key ] if ( slides . filter (( el ) => !! $ ( el )…" at bounding box center [920, 490] width 1039 height 679
type textarea "let activeLesson = slides.findIndex((slide) => !!$(slide).find("
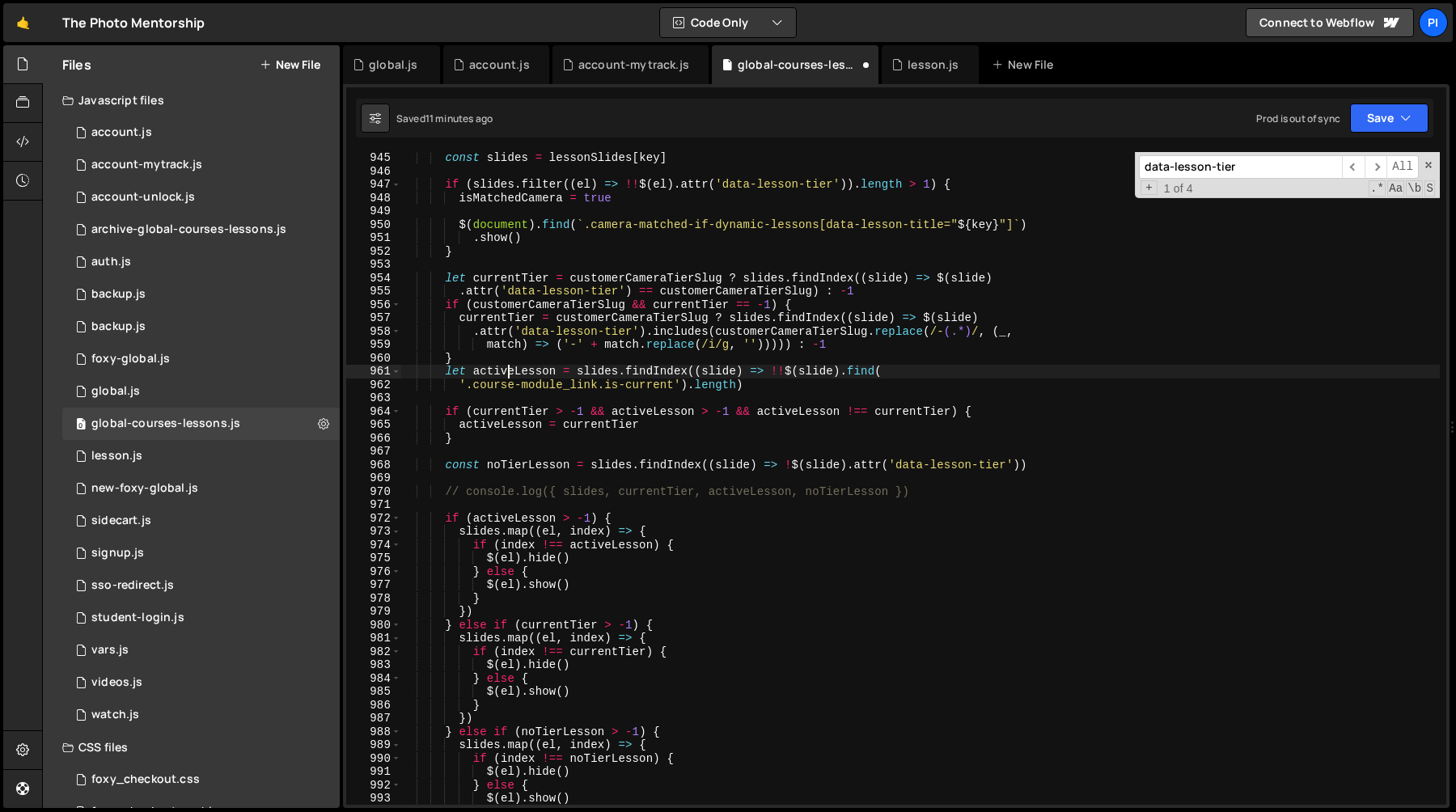
click at [506, 373] on div "const slides = lessonSlides [ key ] if ( slides . filter (( el ) => !! $ ( el )…" at bounding box center [920, 490] width 1039 height 679
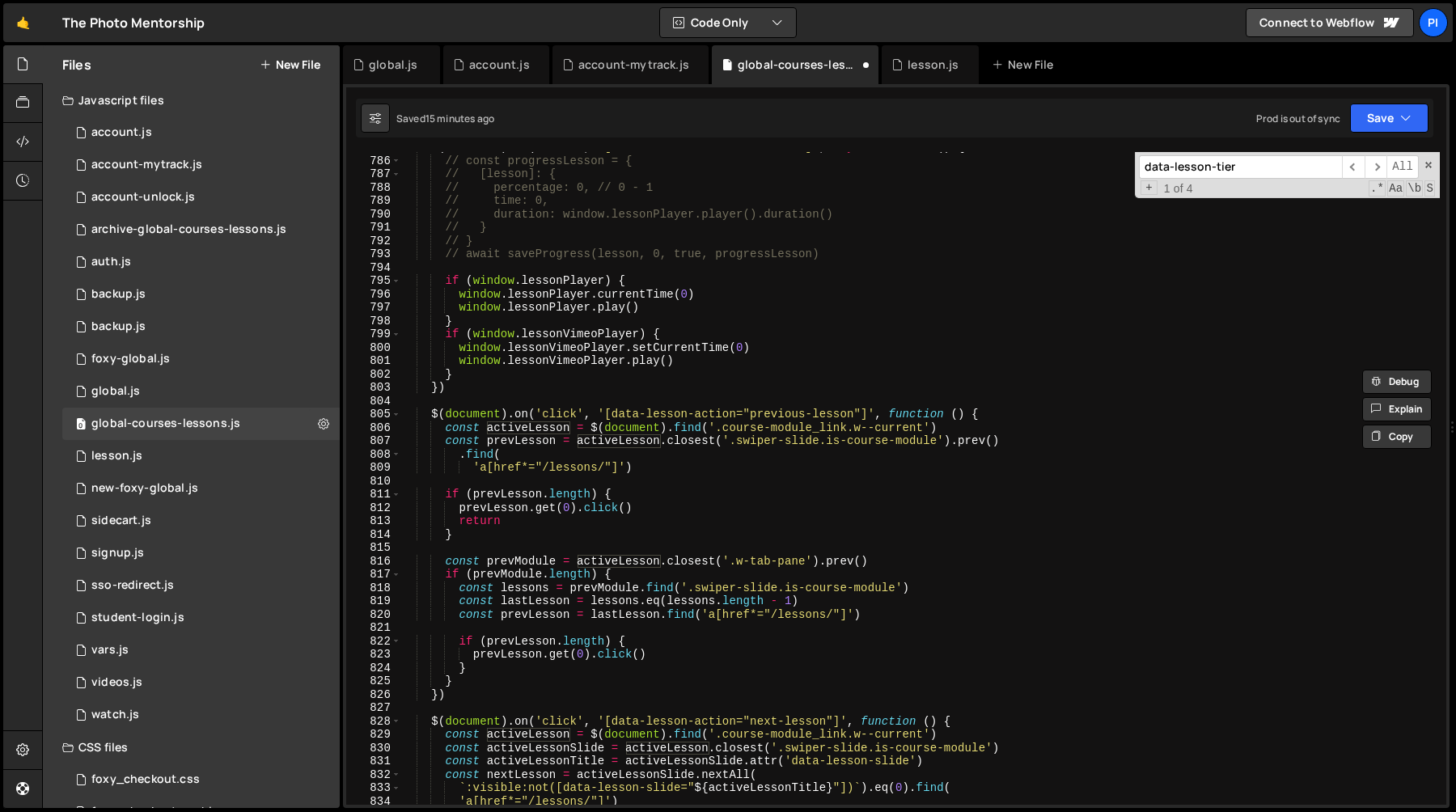
scroll to position [10529, 0]
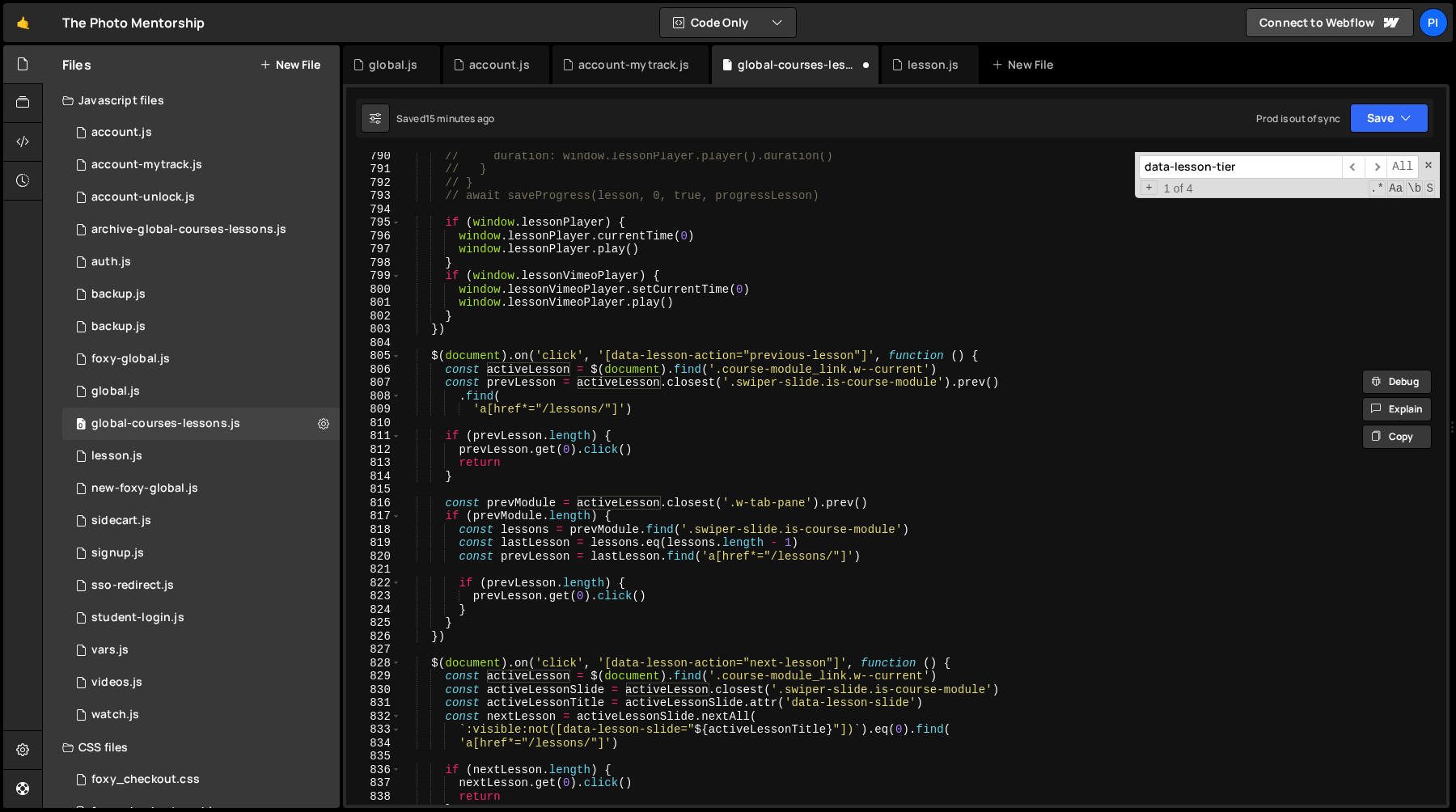
click at [688, 336] on div "// duration: window.lessonPlayer.player().duration() // } // } // await savePro…" at bounding box center [920, 487] width 1039 height 679
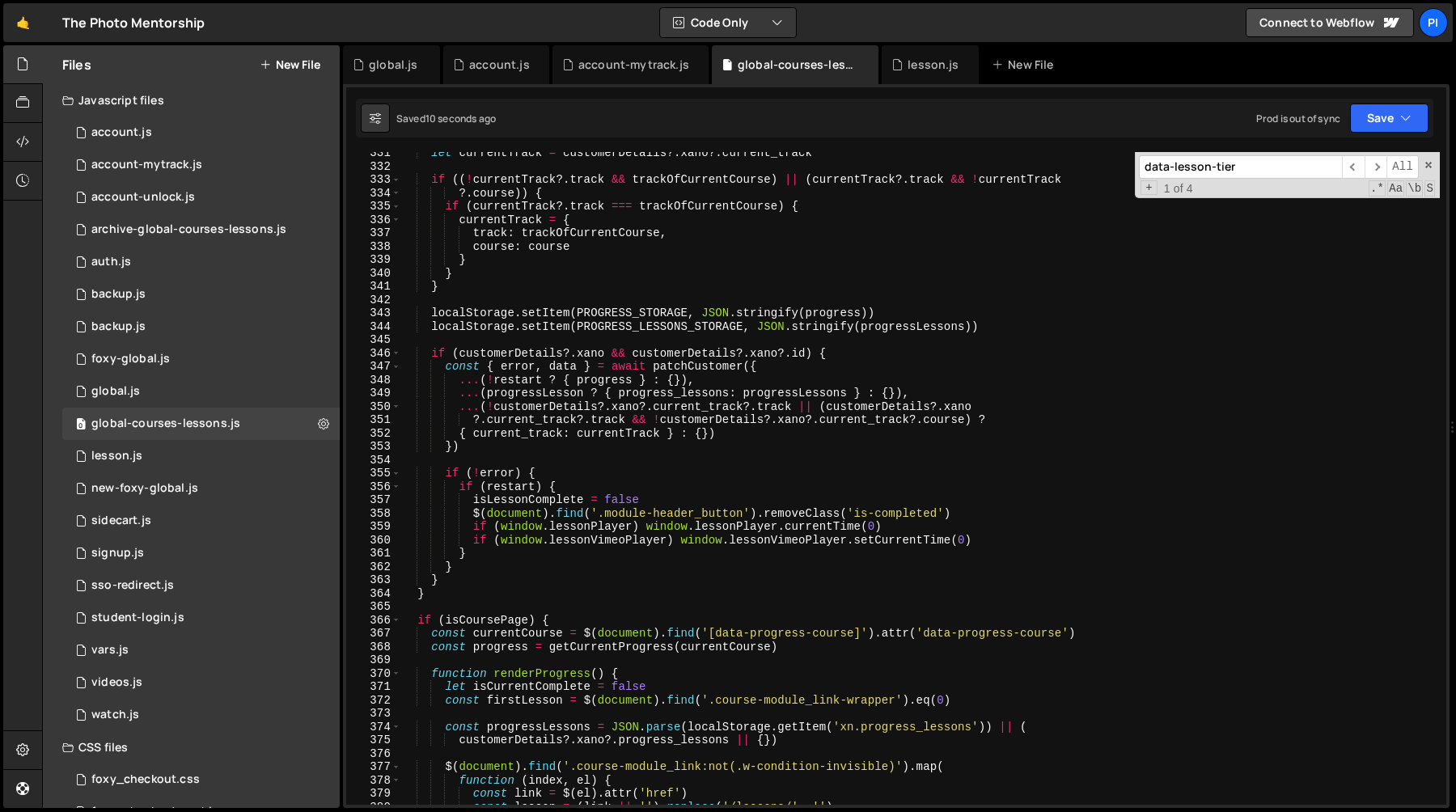
scroll to position [4436, 0]
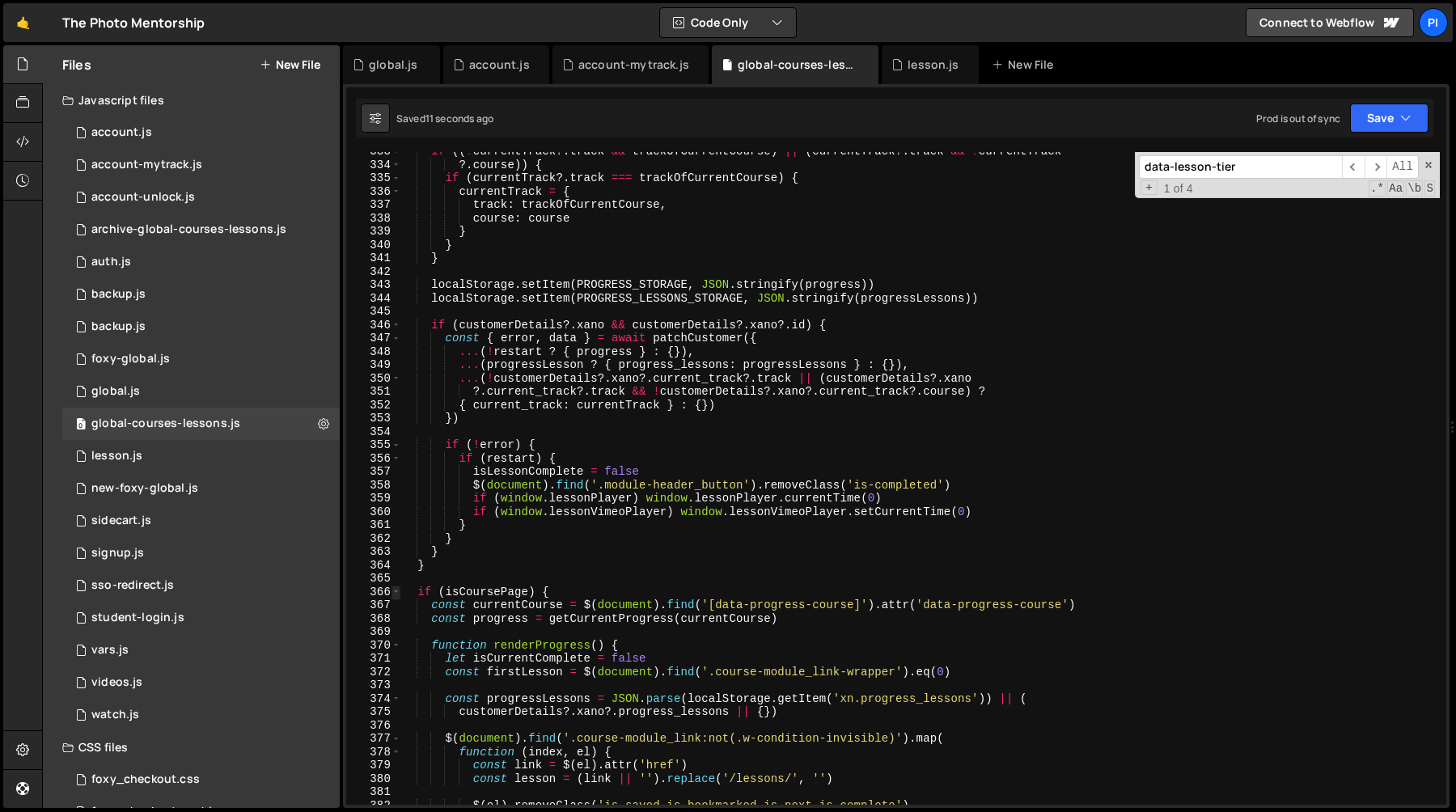
click at [395, 592] on span at bounding box center [396, 592] width 9 height 13
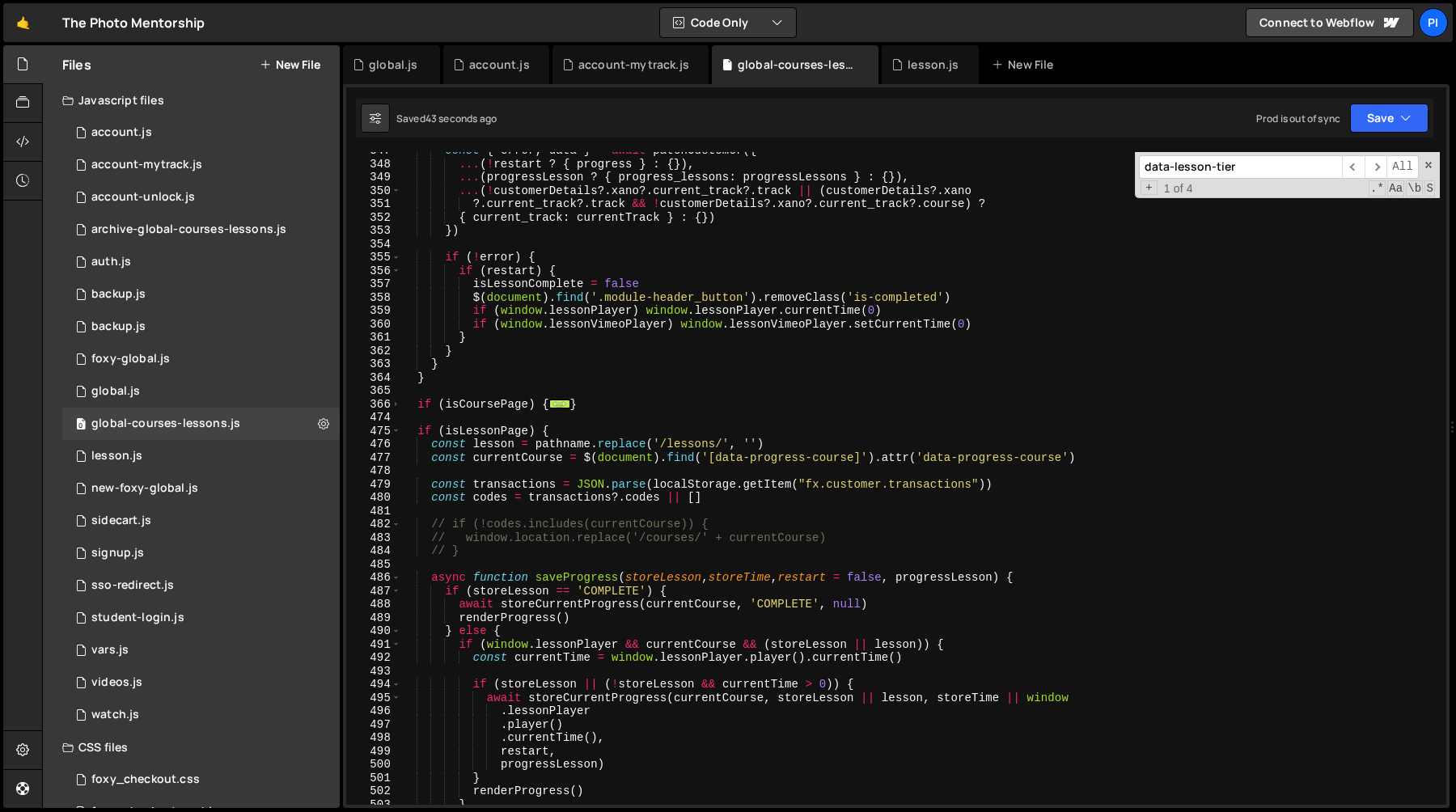
scroll to position [4624, 0]
click at [396, 403] on span at bounding box center [396, 405] width 9 height 13
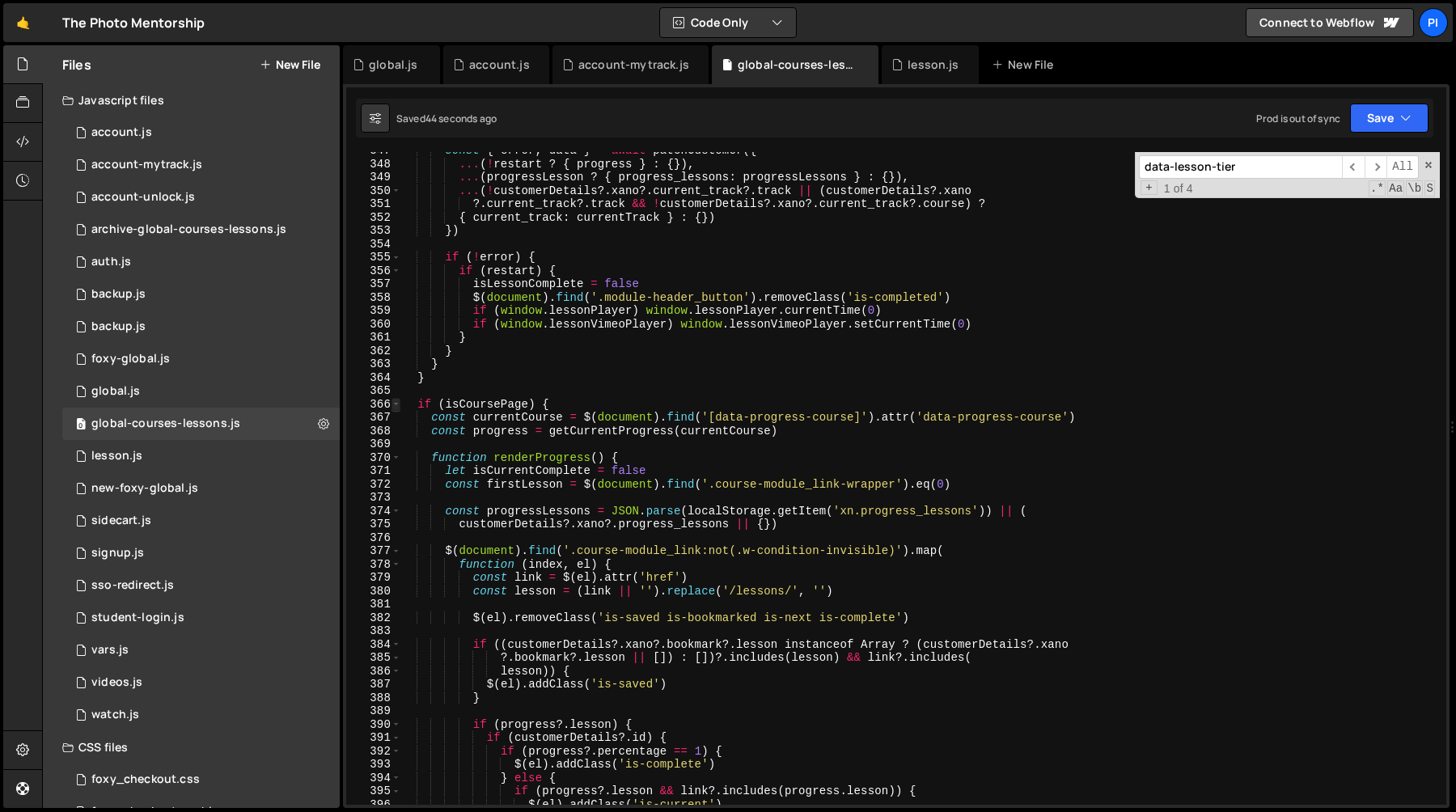
click at [396, 403] on span at bounding box center [396, 405] width 9 height 13
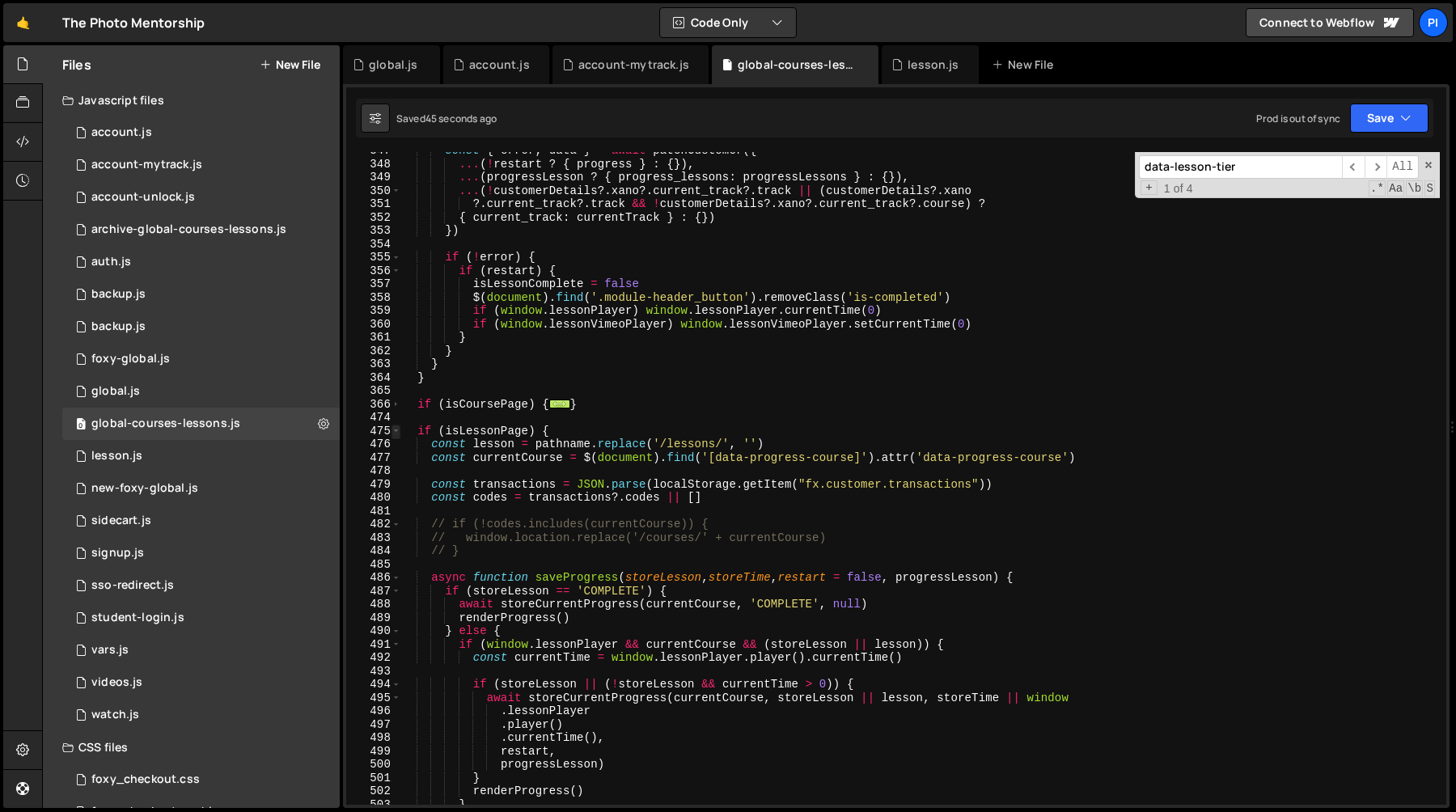
click at [396, 433] on span at bounding box center [396, 431] width 9 height 13
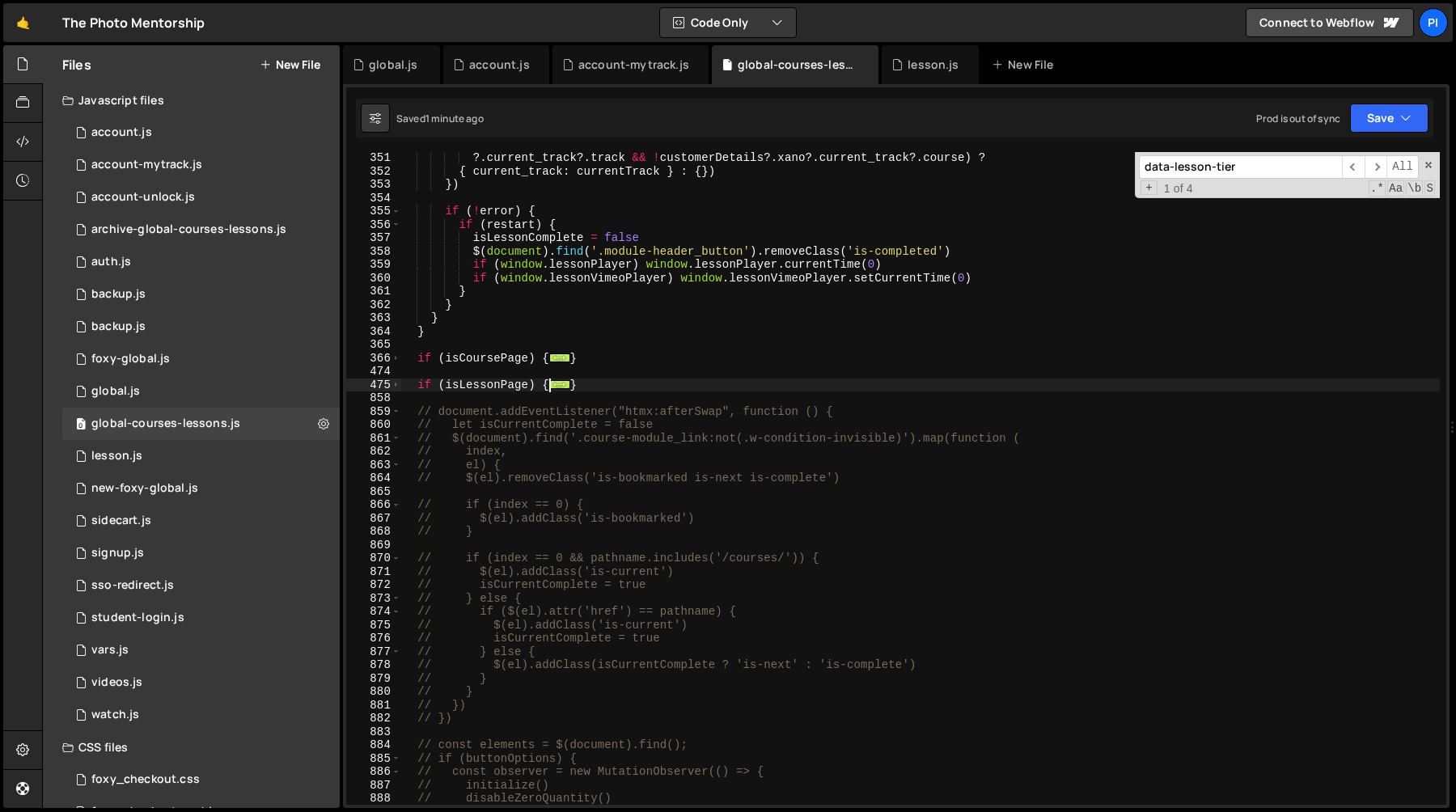
scroll to position [4695, 0]
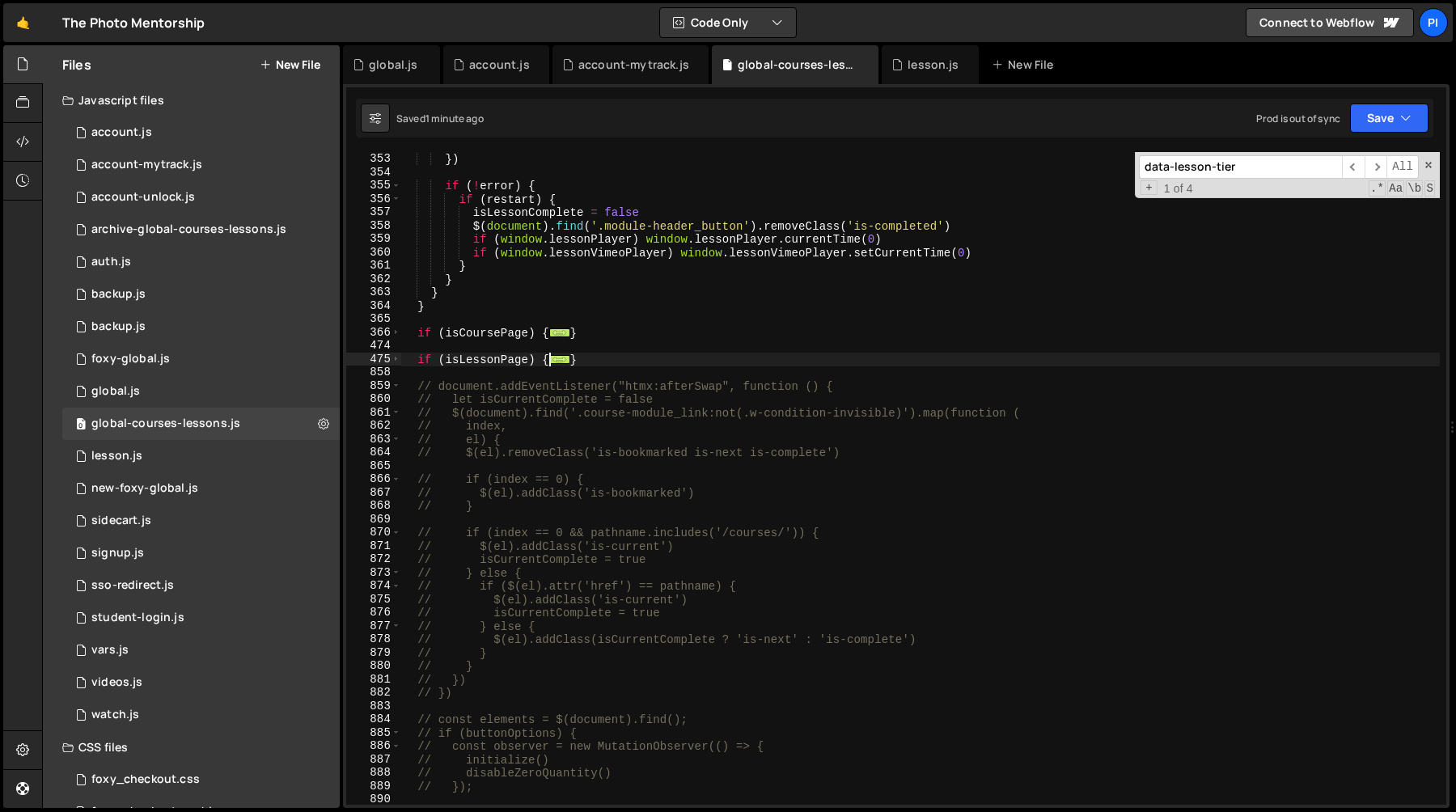
click at [648, 358] on div "{ current_track : currentTrack } : { }) }) if ( ! error ) { if ( restart ) { is…" at bounding box center [920, 478] width 1039 height 679
type textarea "}"
type input "is-next"
click at [1370, 165] on span "​" at bounding box center [1376, 167] width 23 height 24
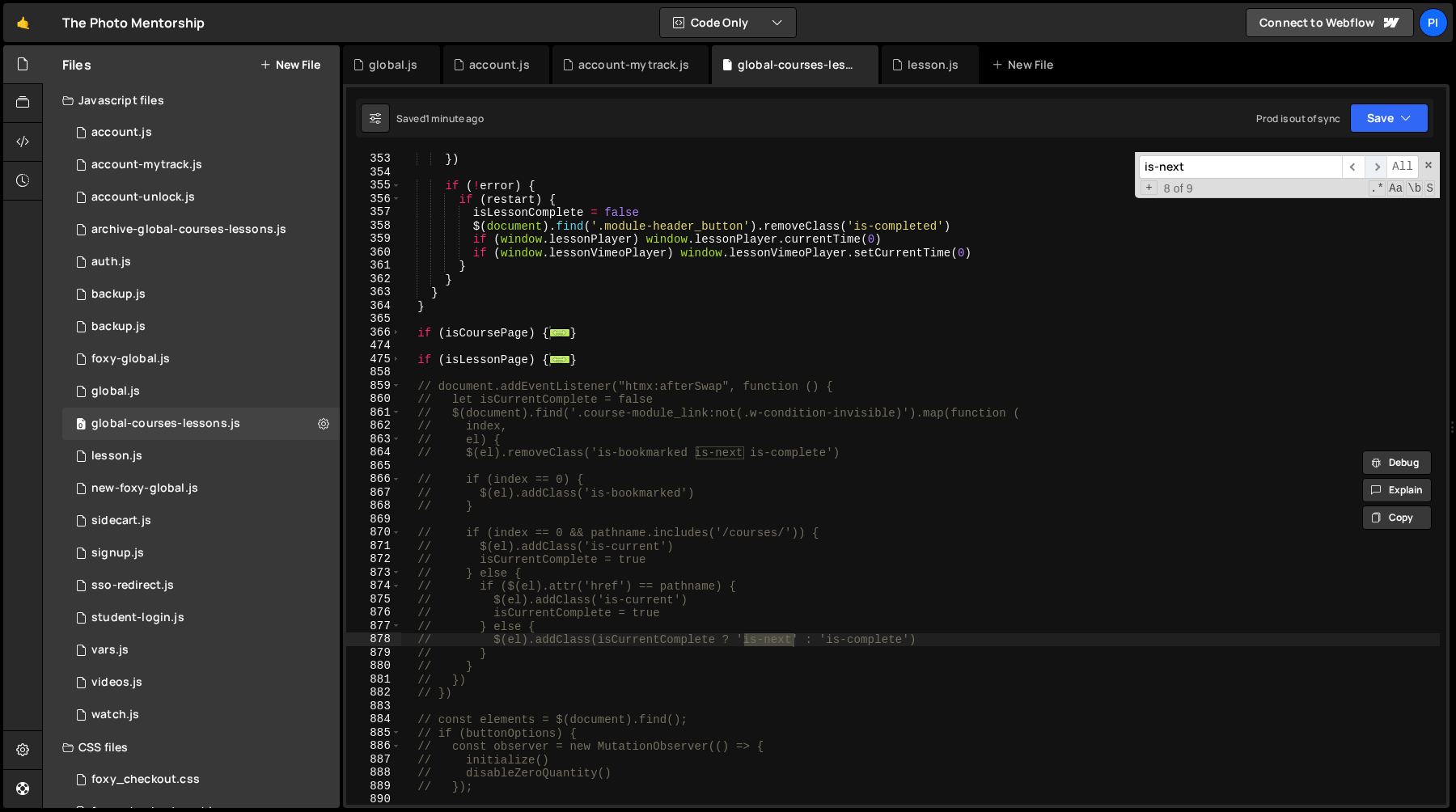
click at [1370, 165] on span "​" at bounding box center [1376, 167] width 23 height 24
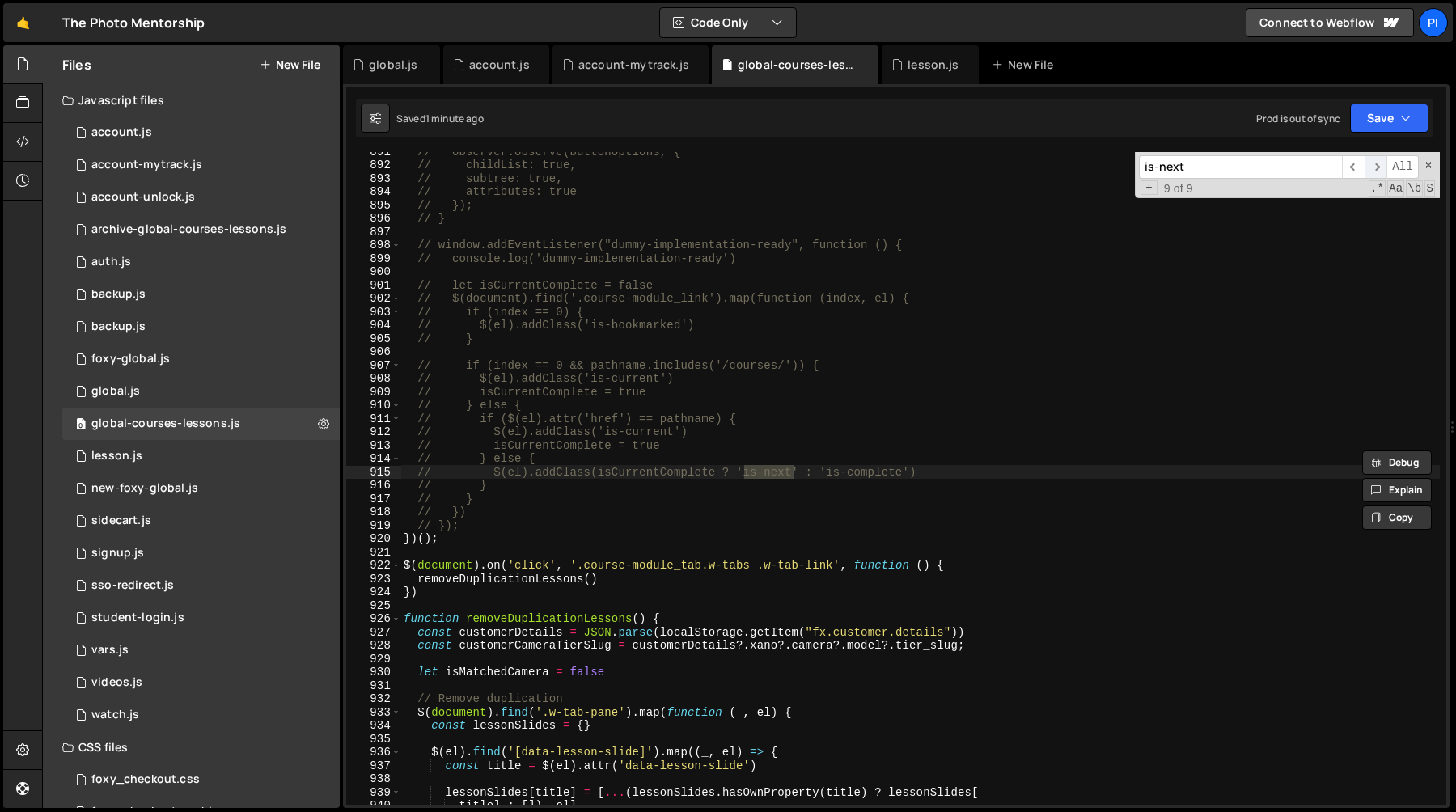
click at [1370, 165] on span "​" at bounding box center [1376, 167] width 23 height 24
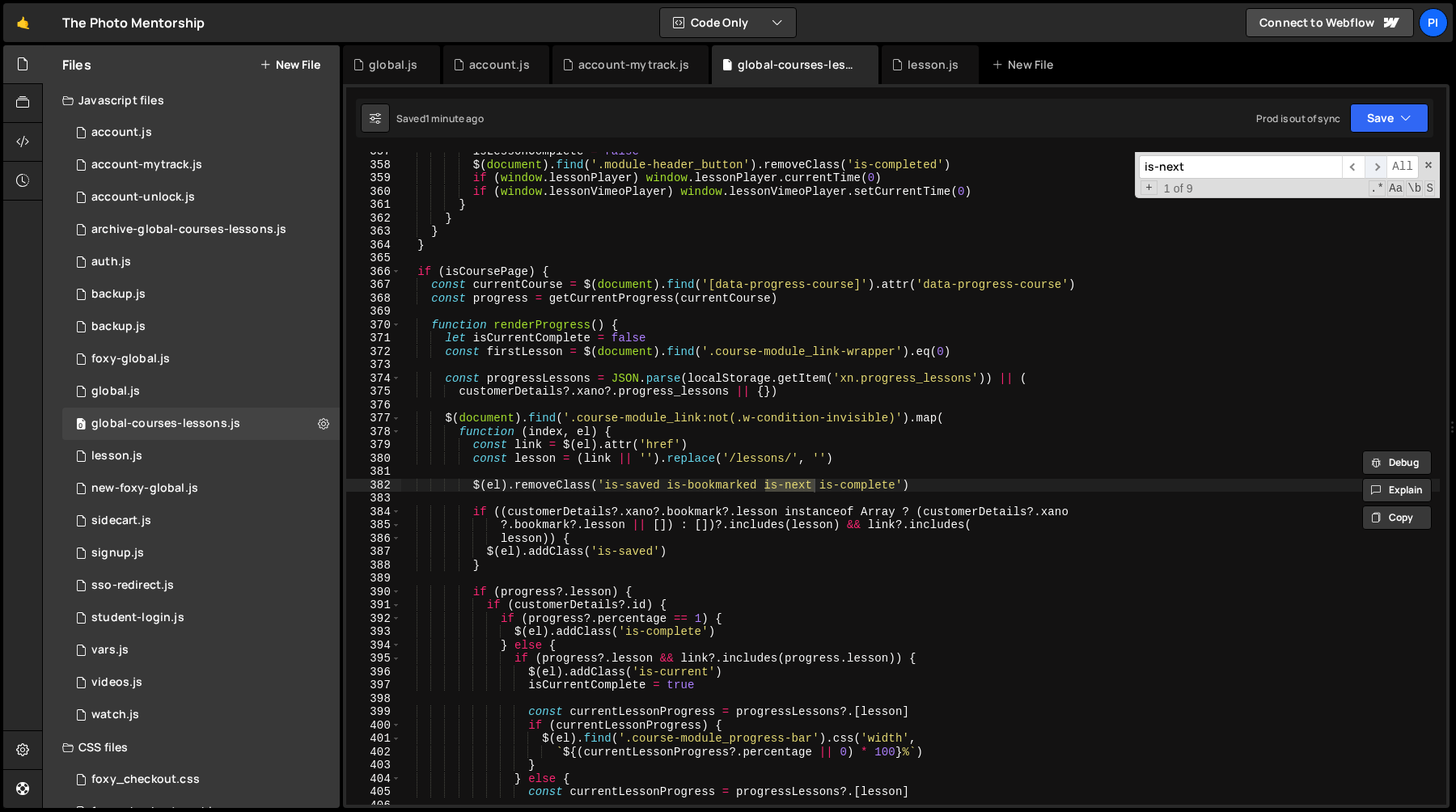
click at [1367, 169] on span "​" at bounding box center [1376, 167] width 23 height 24
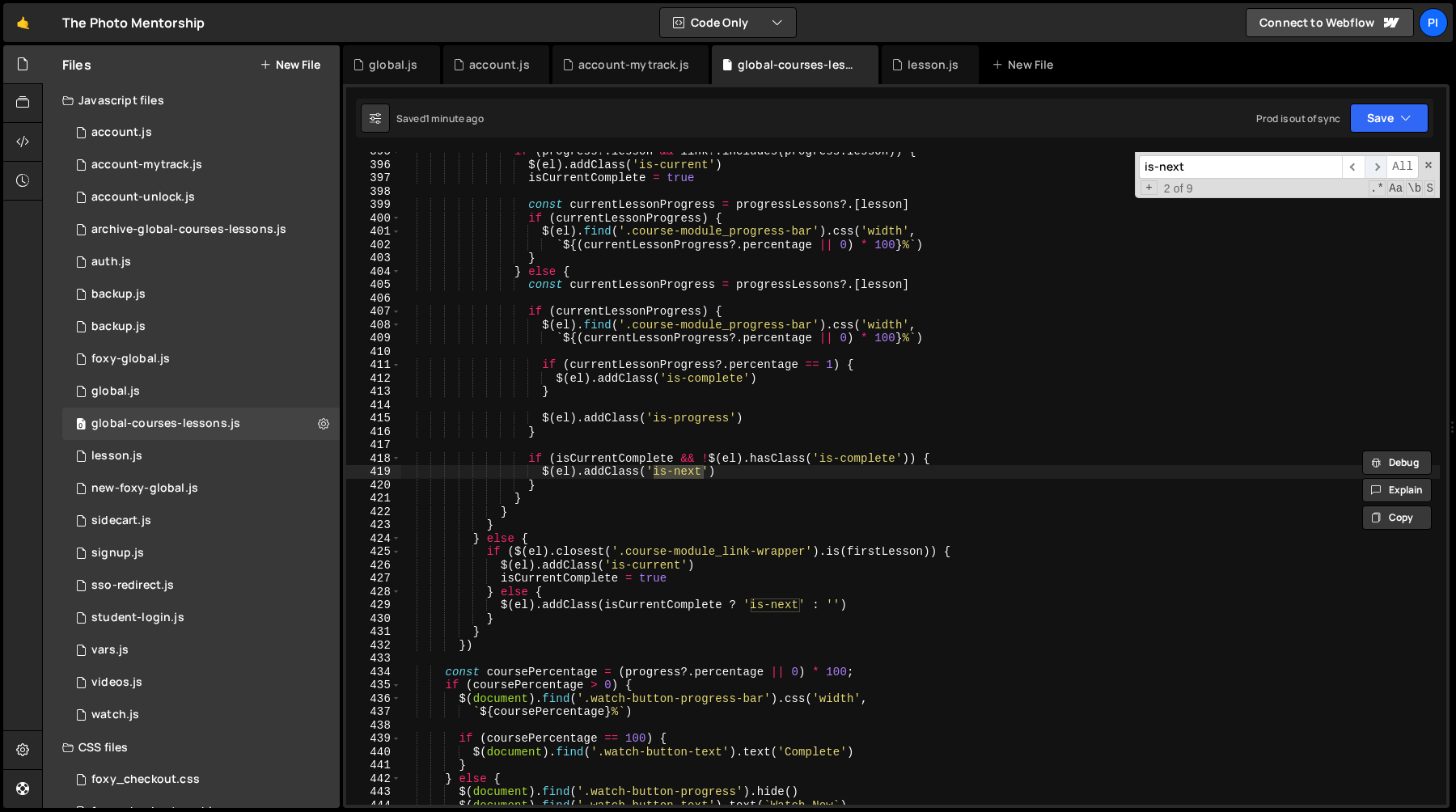
scroll to position [5263, 0]
click at [1367, 169] on span "​" at bounding box center [1376, 167] width 23 height 24
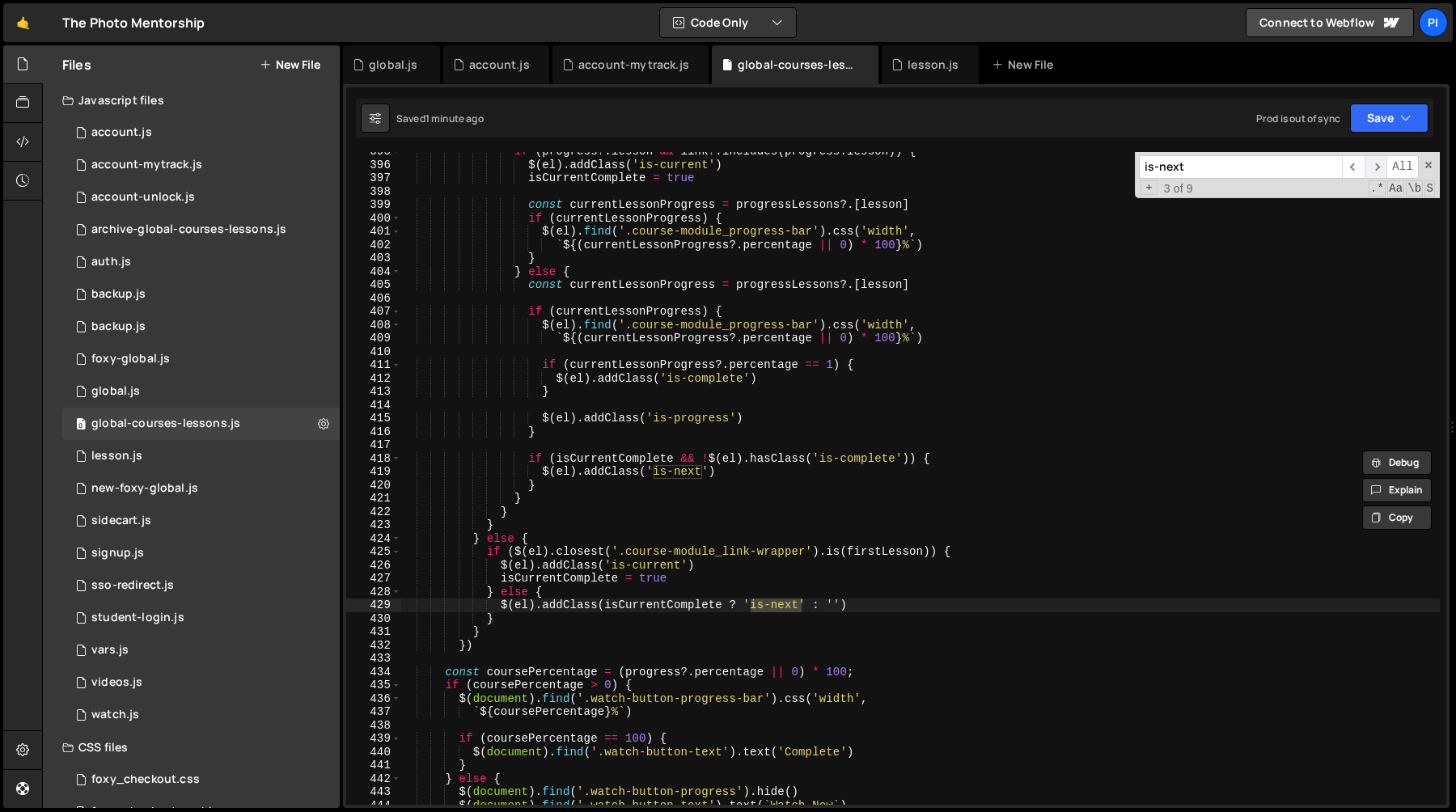
click at [1367, 169] on span "​" at bounding box center [1376, 167] width 23 height 24
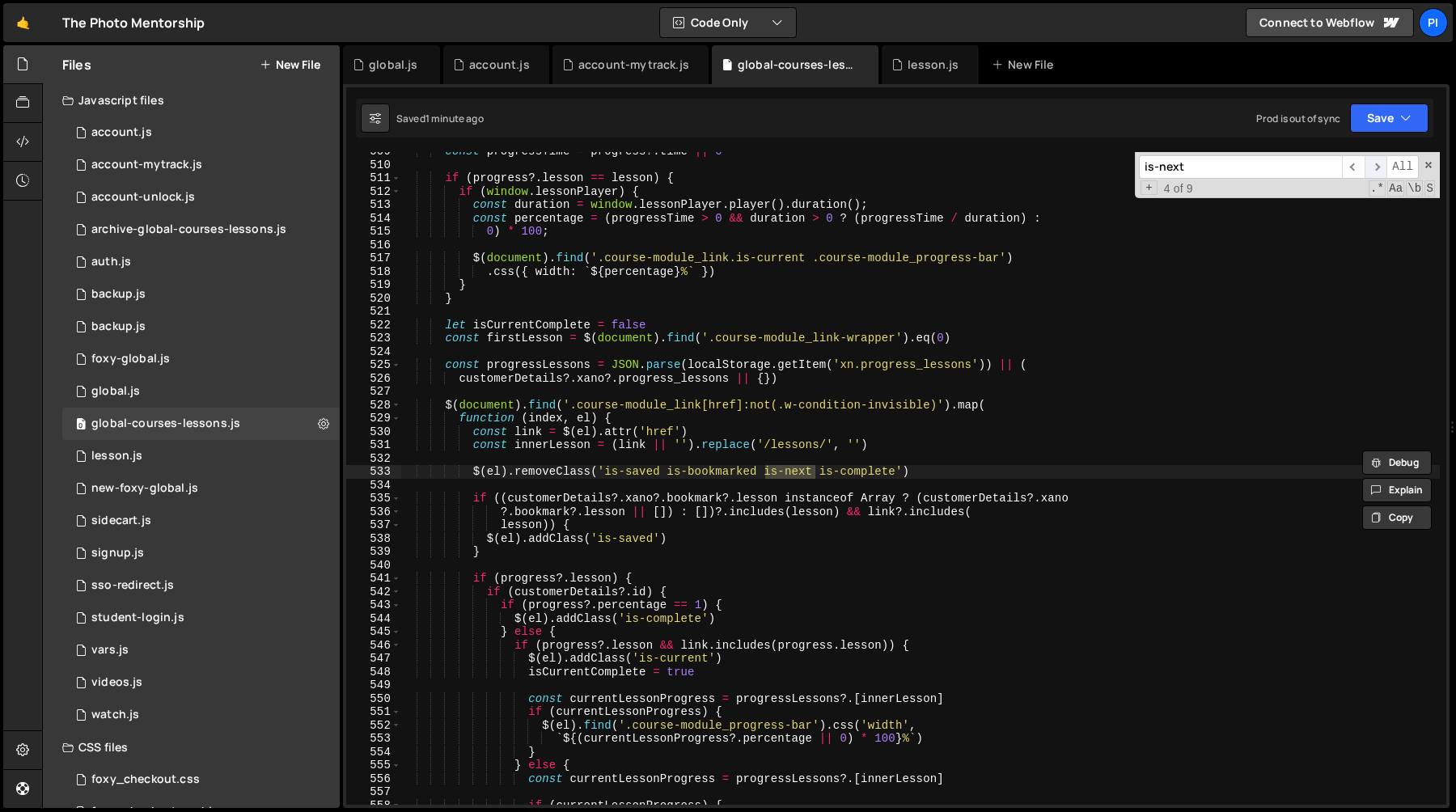
scroll to position [6784, 0]
click at [1367, 169] on span "​" at bounding box center [1376, 167] width 23 height 24
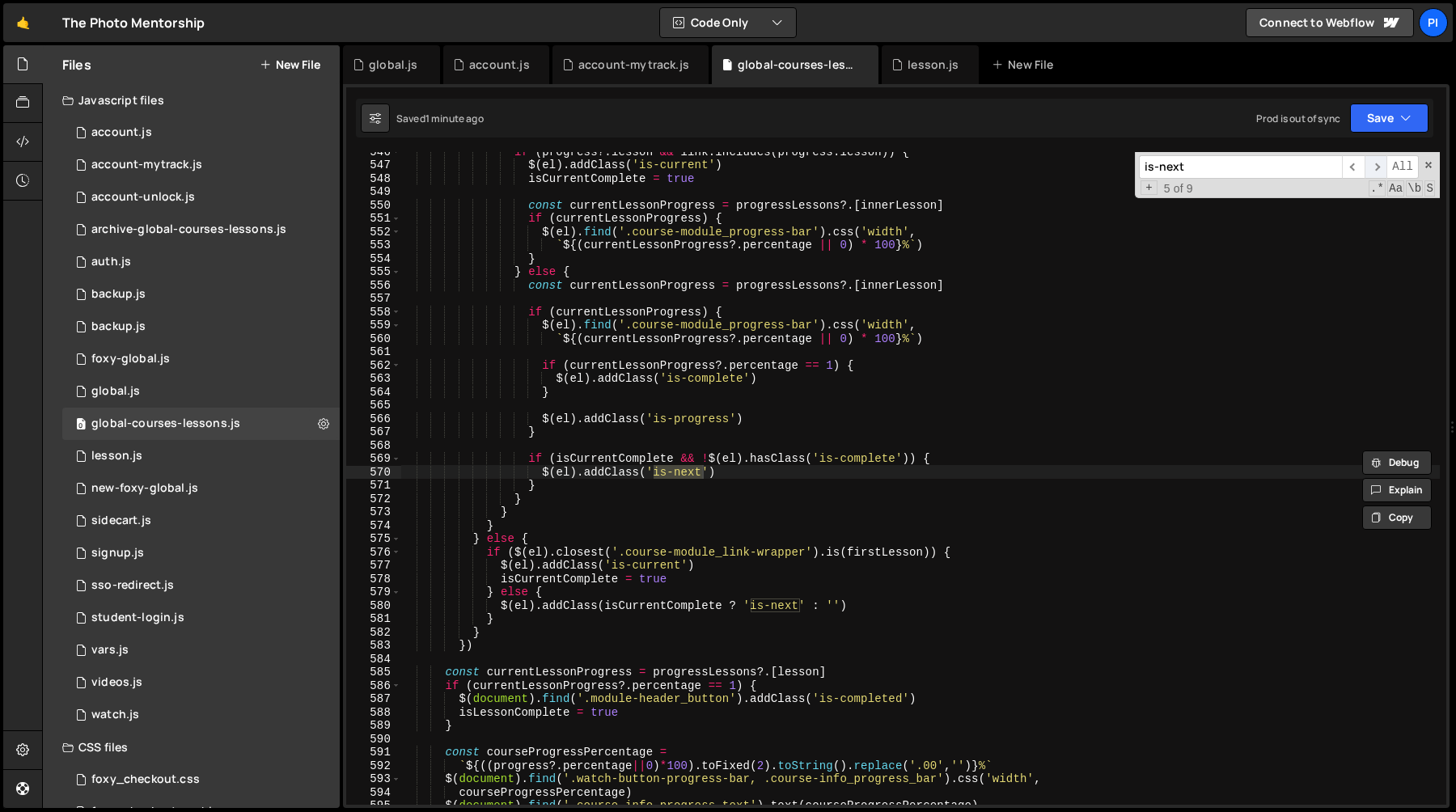
scroll to position [7278, 0]
click at [1367, 169] on span "​" at bounding box center [1376, 167] width 23 height 24
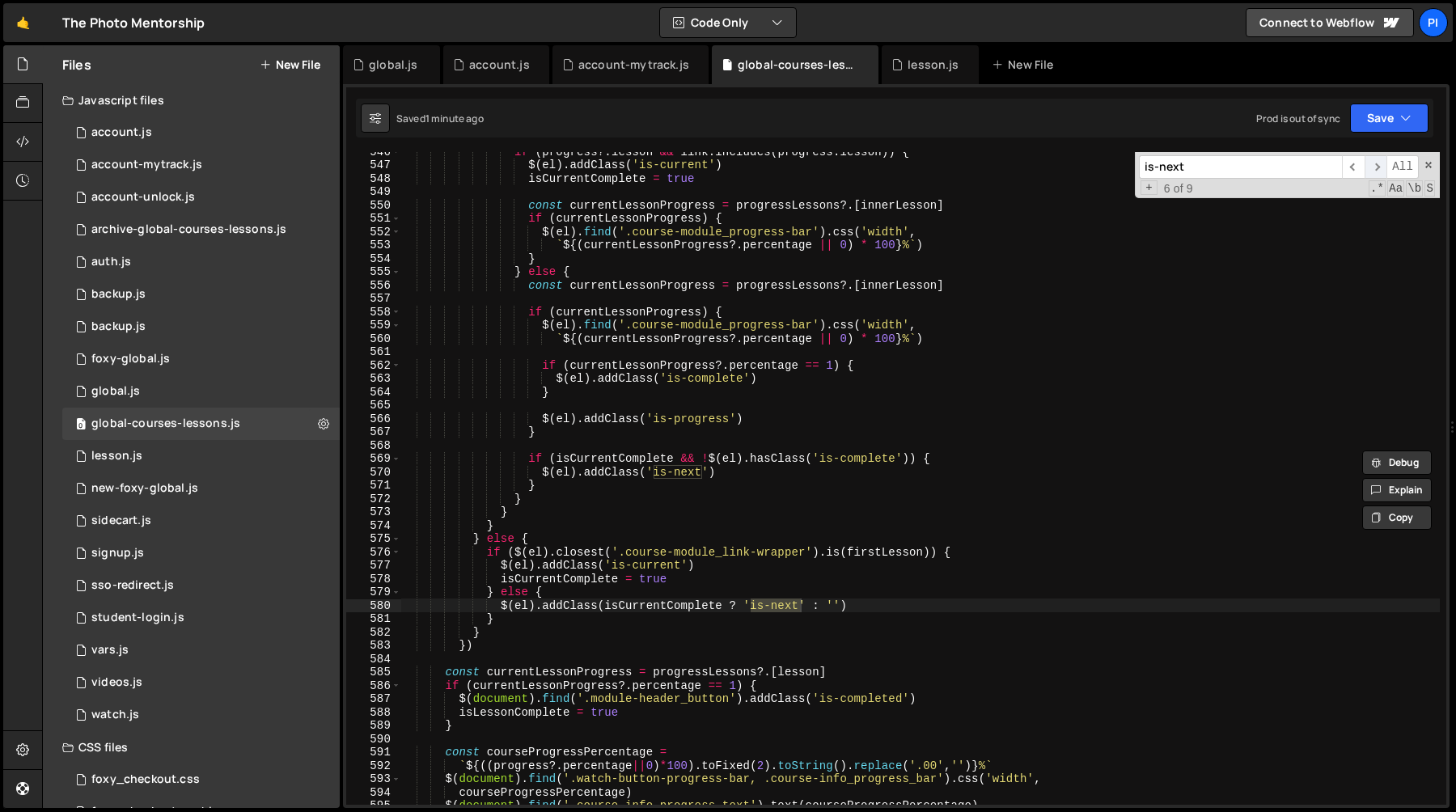
click at [1367, 169] on span "​" at bounding box center [1376, 167] width 23 height 24
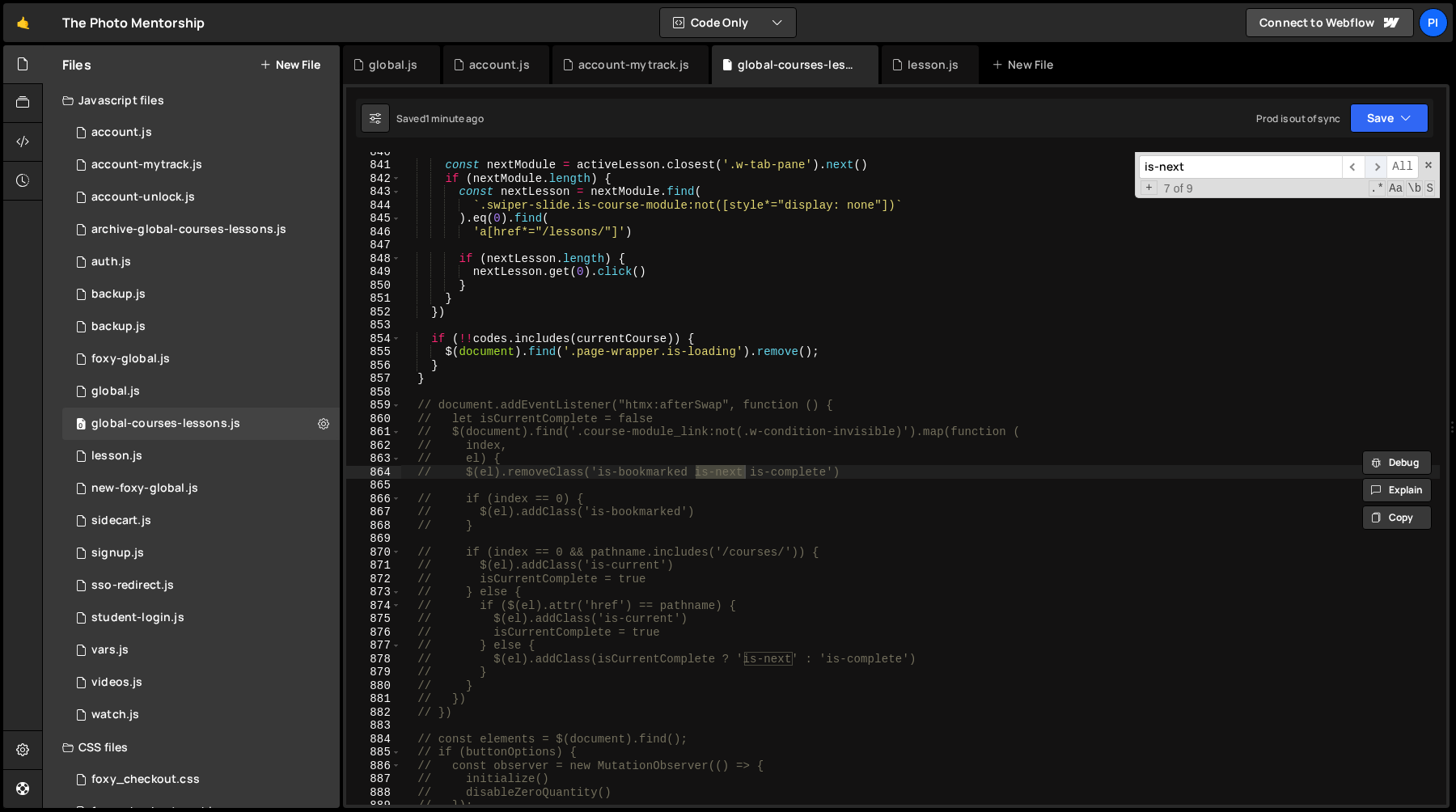
scroll to position [11200, 0]
click at [1369, 169] on span "​" at bounding box center [1376, 167] width 23 height 24
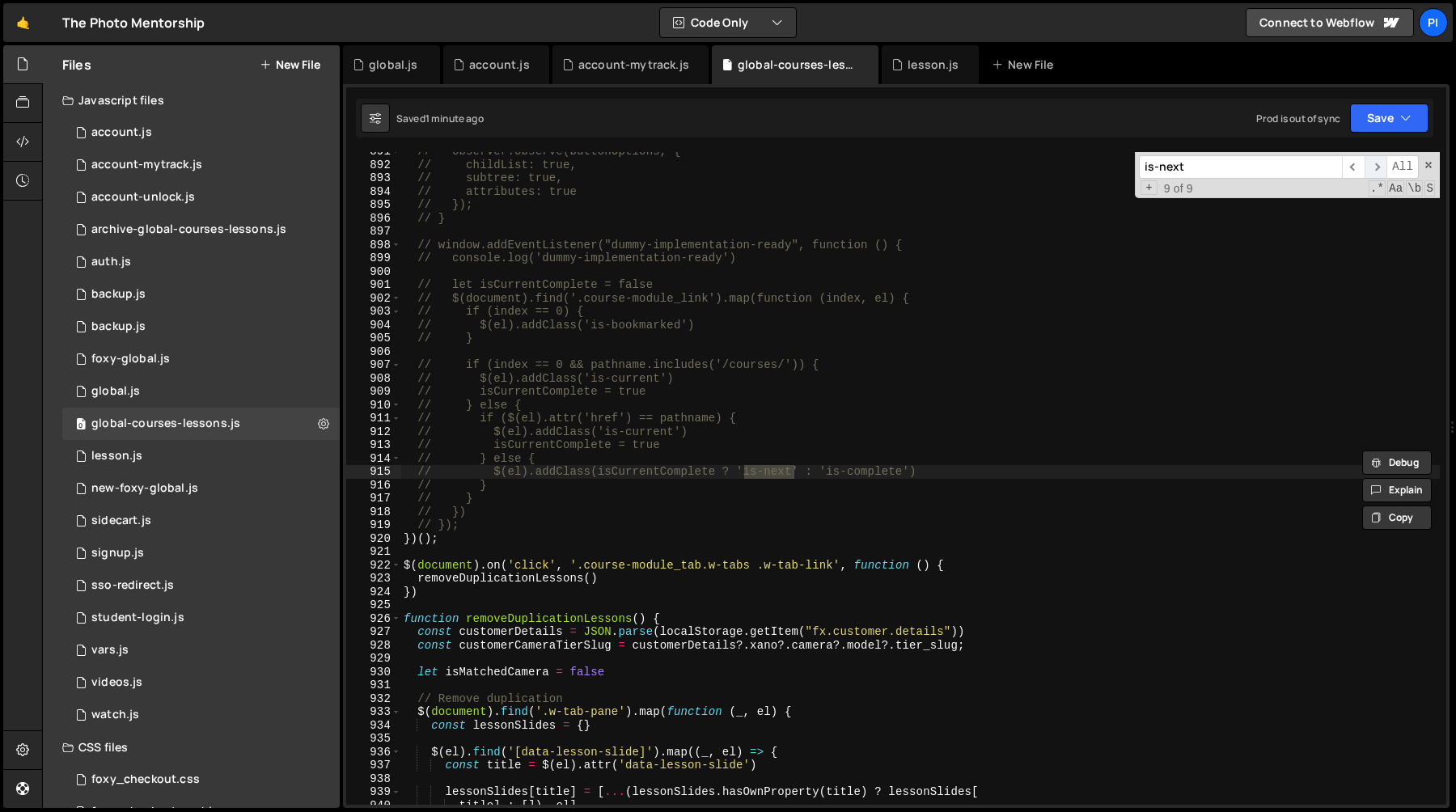
click at [1369, 169] on span "​" at bounding box center [1376, 167] width 23 height 24
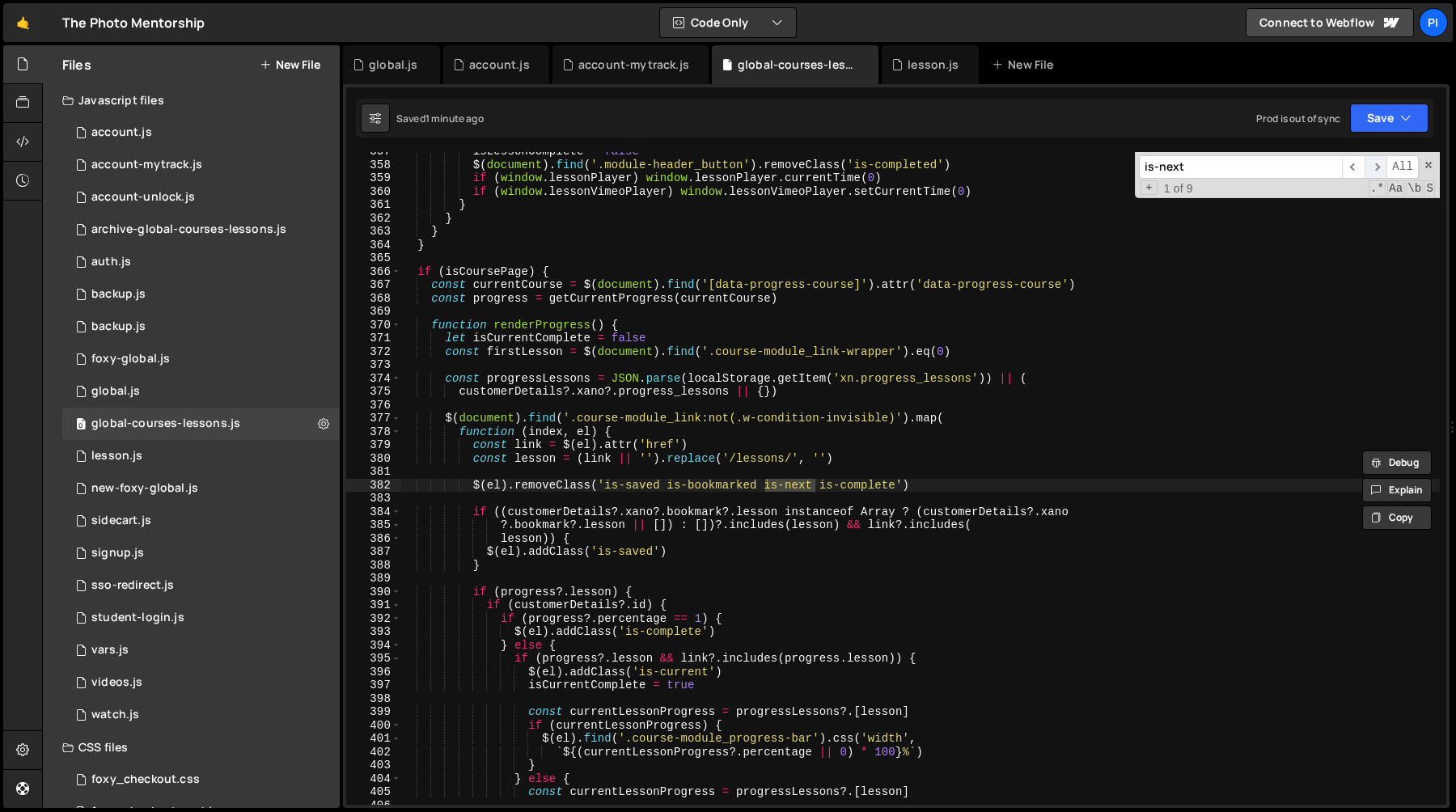
scroll to position [4756, 0]
click at [1369, 169] on span "​" at bounding box center [1376, 167] width 23 height 24
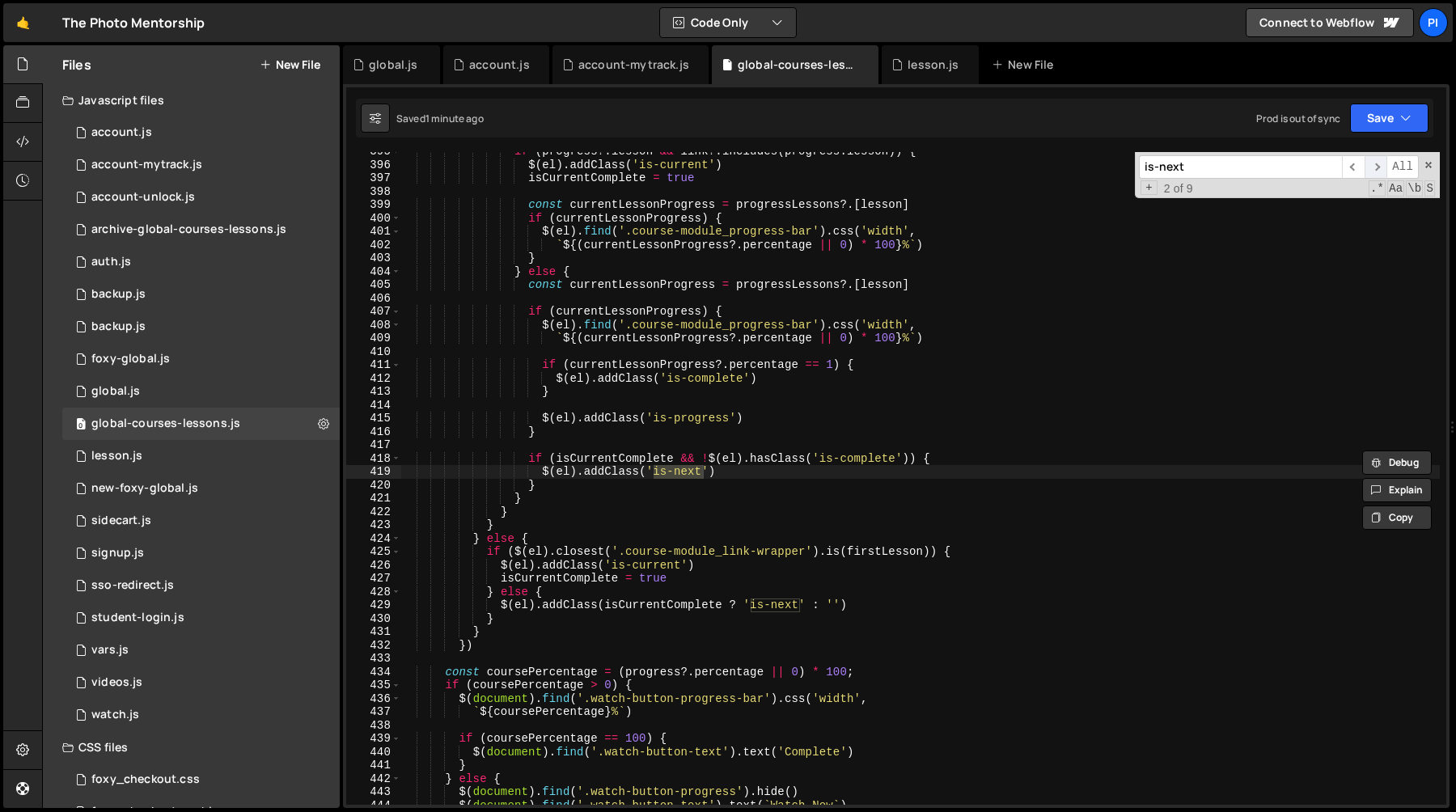
scroll to position [5263, 0]
click at [1369, 169] on span "​" at bounding box center [1376, 167] width 23 height 24
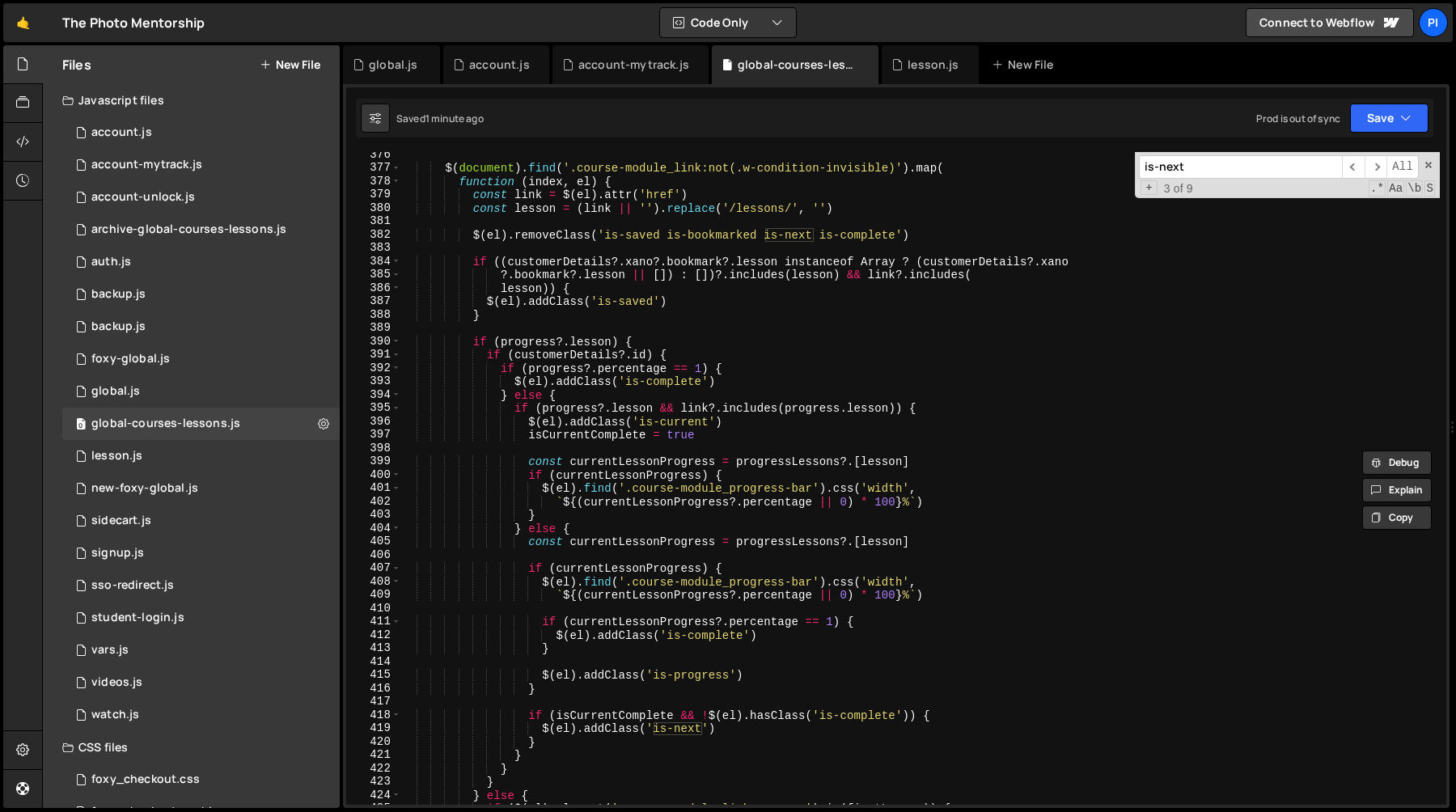
scroll to position [5014, 0]
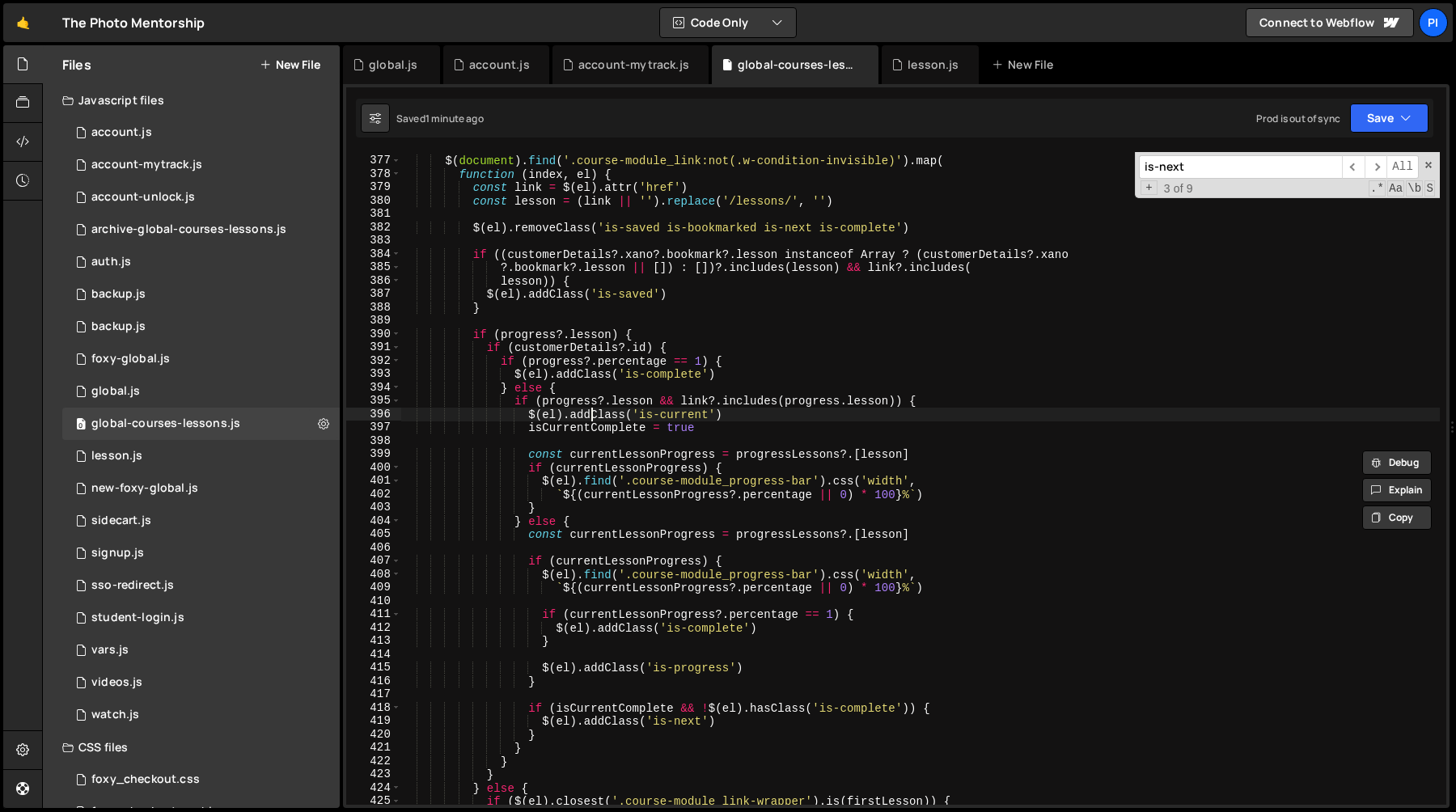
click at [593, 414] on div "$ ( document ) . find ( '.course-module_link:not(.w-condition-invisible)' ) . m…" at bounding box center [920, 480] width 1039 height 679
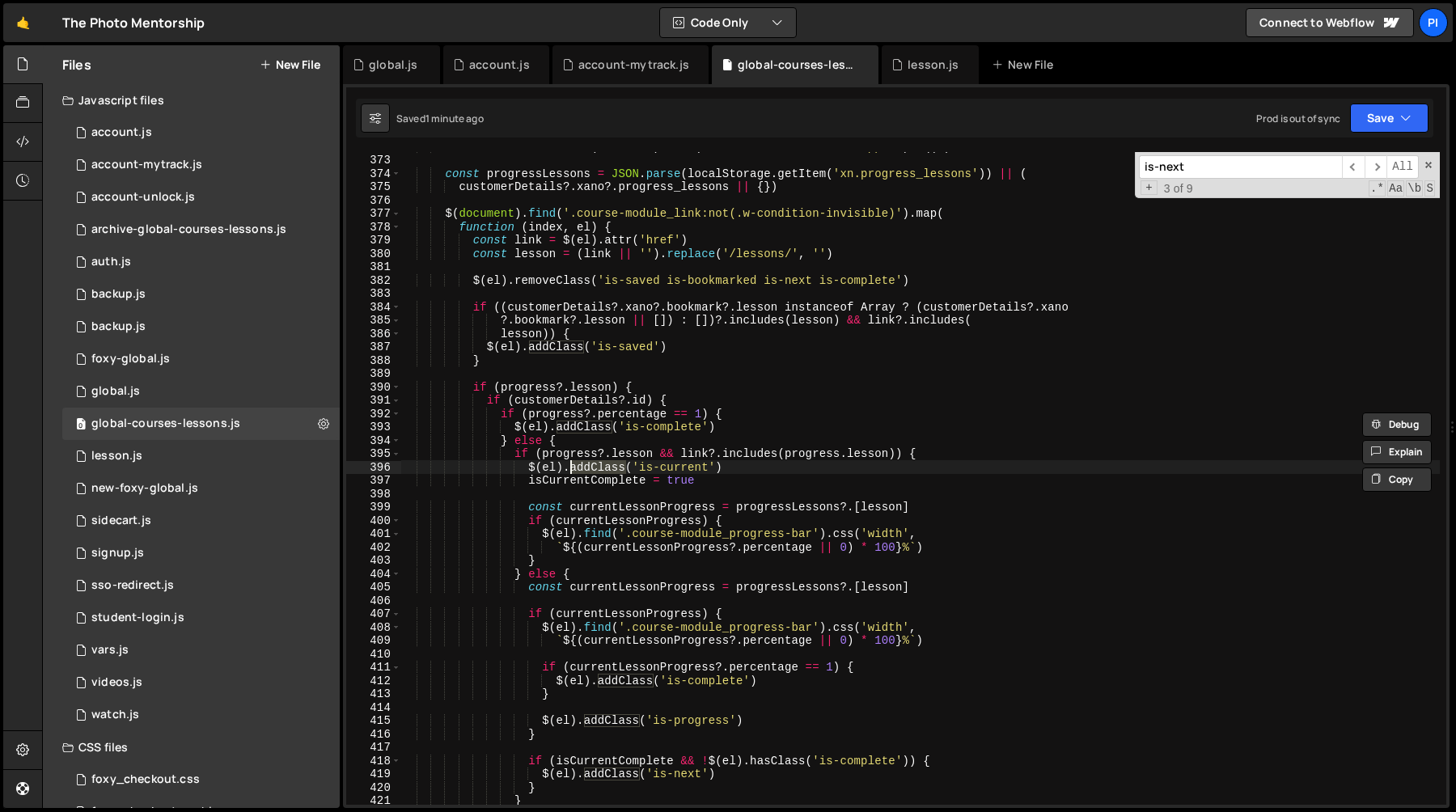
scroll to position [4950, 0]
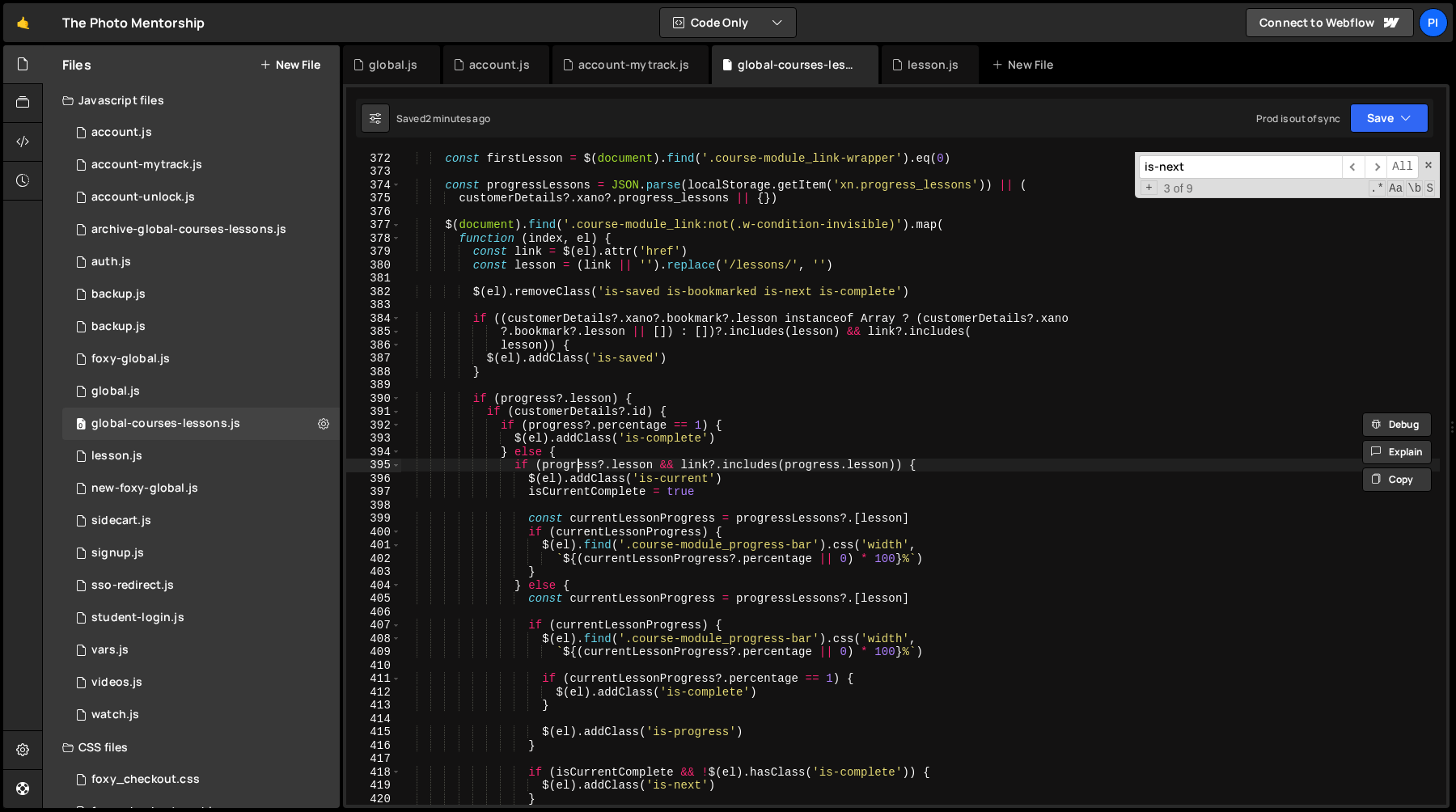
click at [579, 463] on div "const firstLesson = $ ( document ) . find ( '.course-module_link-wrapper' ) . e…" at bounding box center [920, 490] width 1039 height 679
click at [653, 465] on div "const firstLesson = $ ( document ) . find ( '.course-module_link-wrapper' ) . e…" at bounding box center [920, 490] width 1039 height 679
drag, startPoint x: 653, startPoint y: 465, endPoint x: 542, endPoint y: 465, distance: 111.0
click at [542, 465] on div "const firstLesson = $ ( document ) . find ( '.course-module_link-wrapper' ) . e…" at bounding box center [920, 490] width 1039 height 679
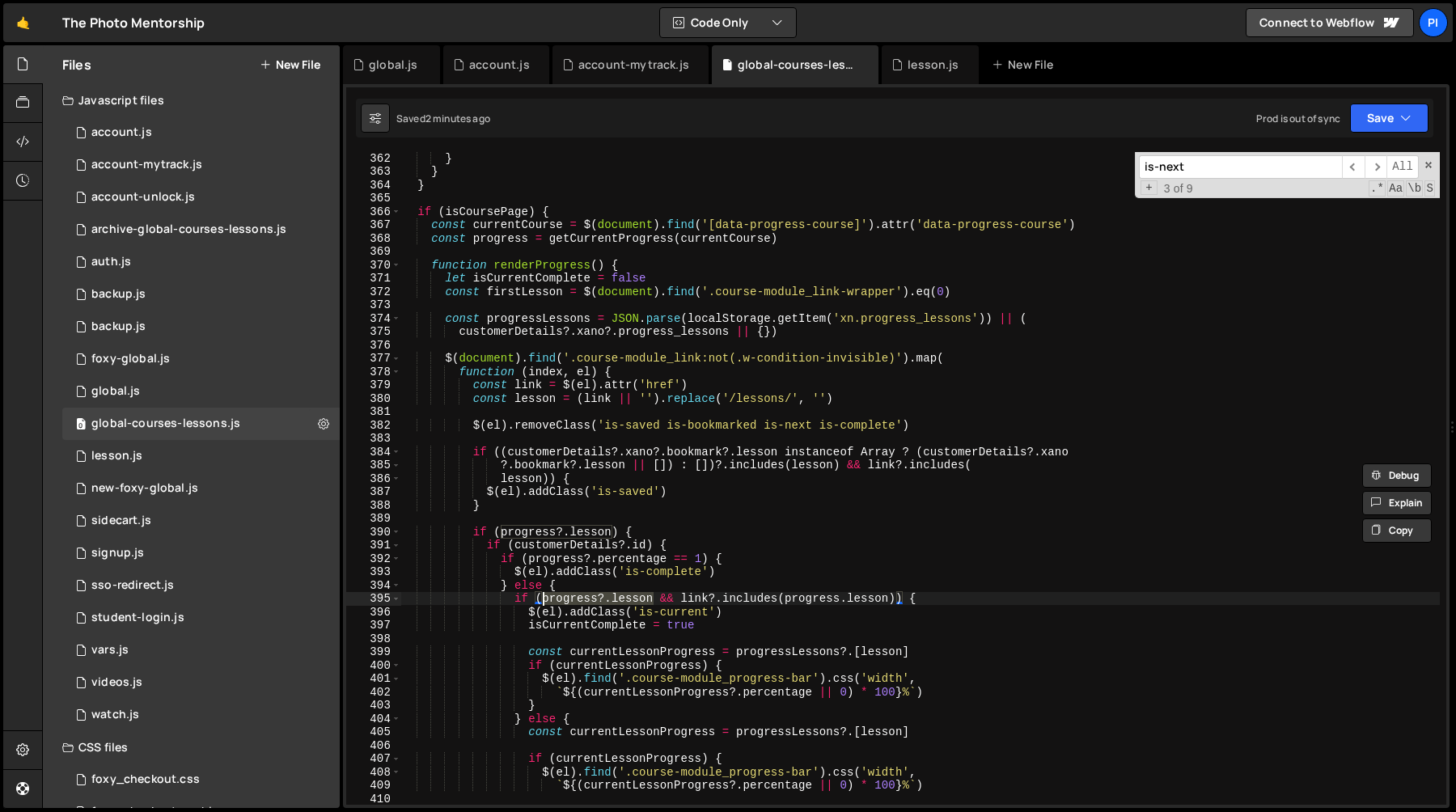
scroll to position [4816, 0]
click at [396, 215] on span at bounding box center [396, 212] width 9 height 13
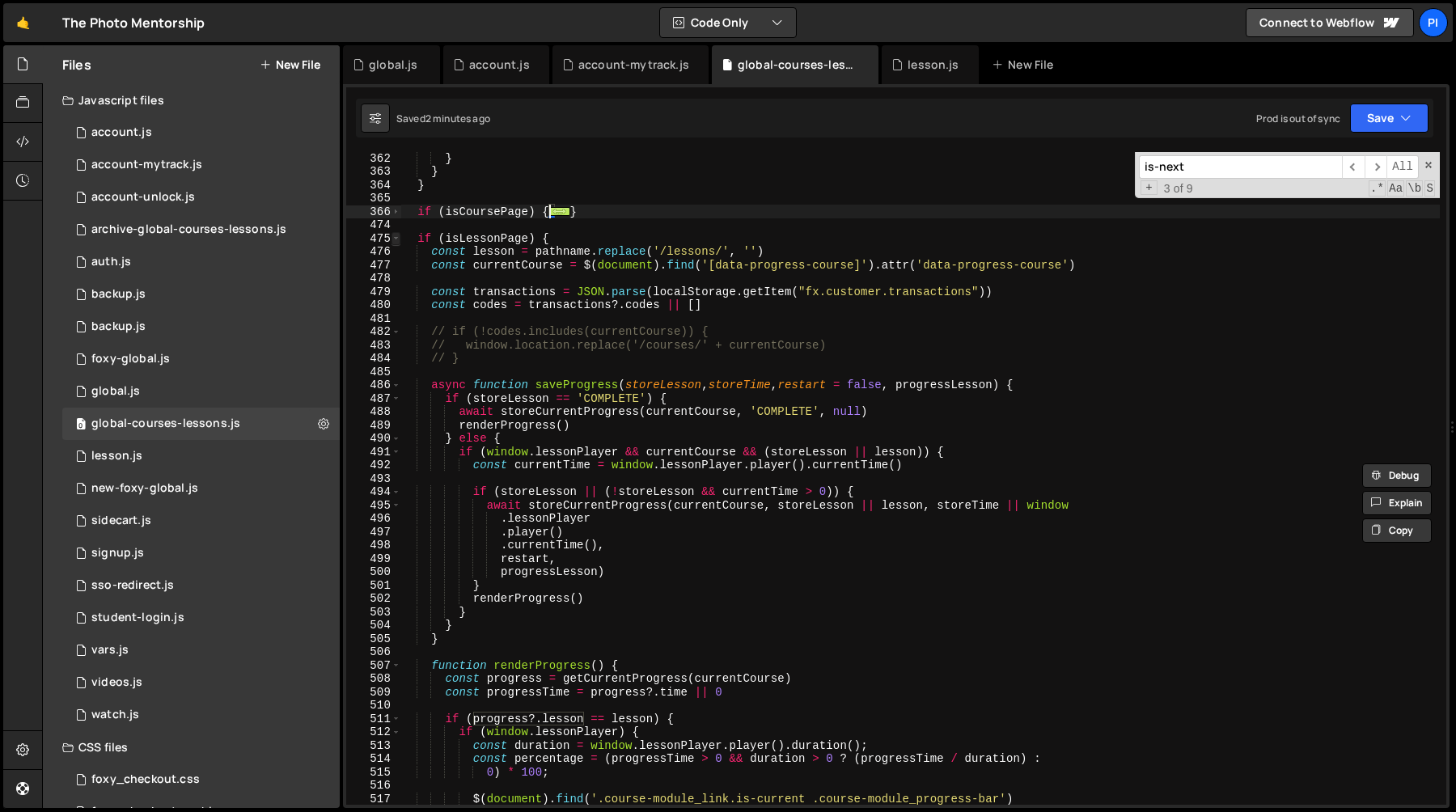
click at [395, 239] on span at bounding box center [396, 239] width 9 height 13
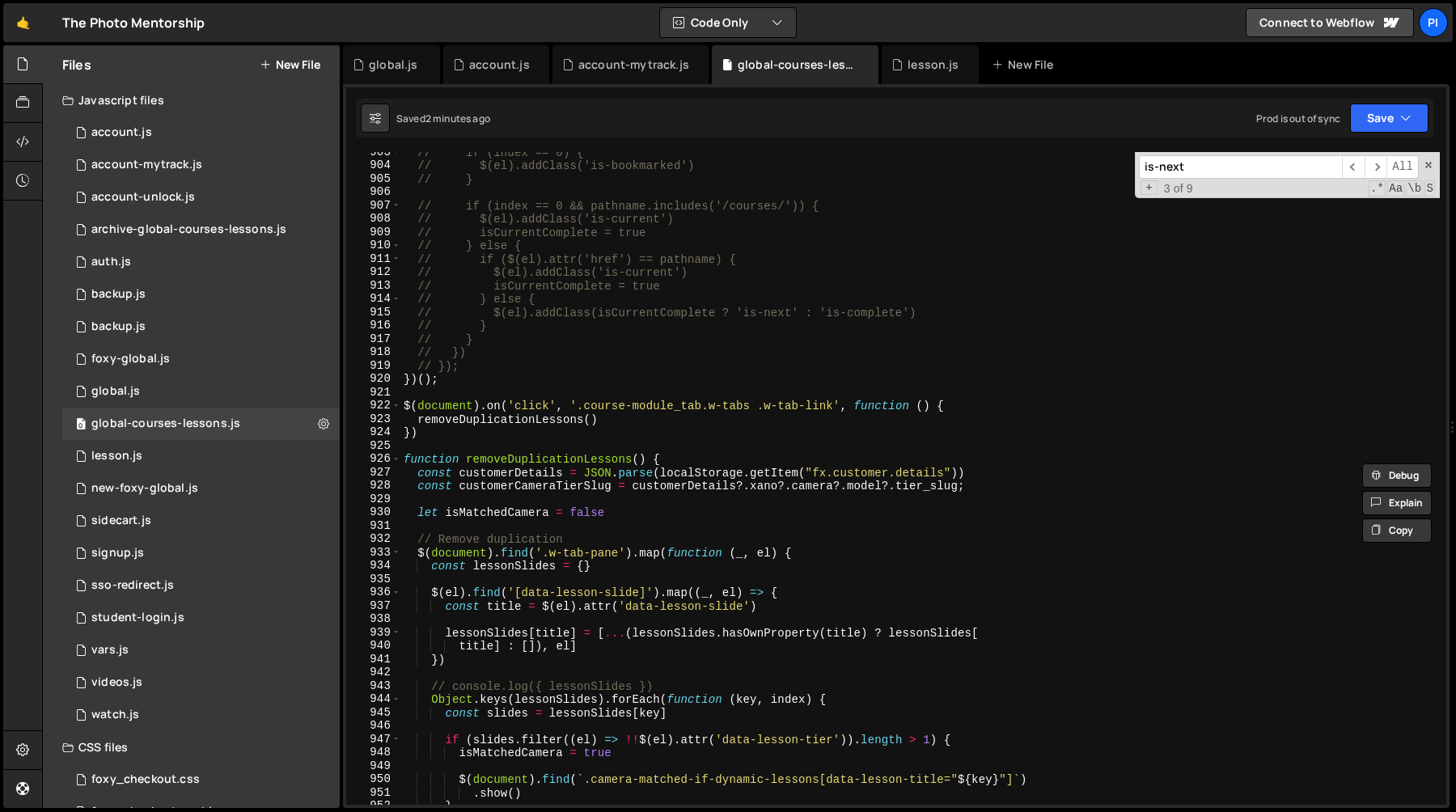
scroll to position [5518, 0]
click at [515, 460] on div "// if (index == 0) { // $(el).addClass('is-bookmarked') // } // if (index == 0 …" at bounding box center [920, 484] width 1039 height 679
type textarea "function removeDuplicationLessons() {"
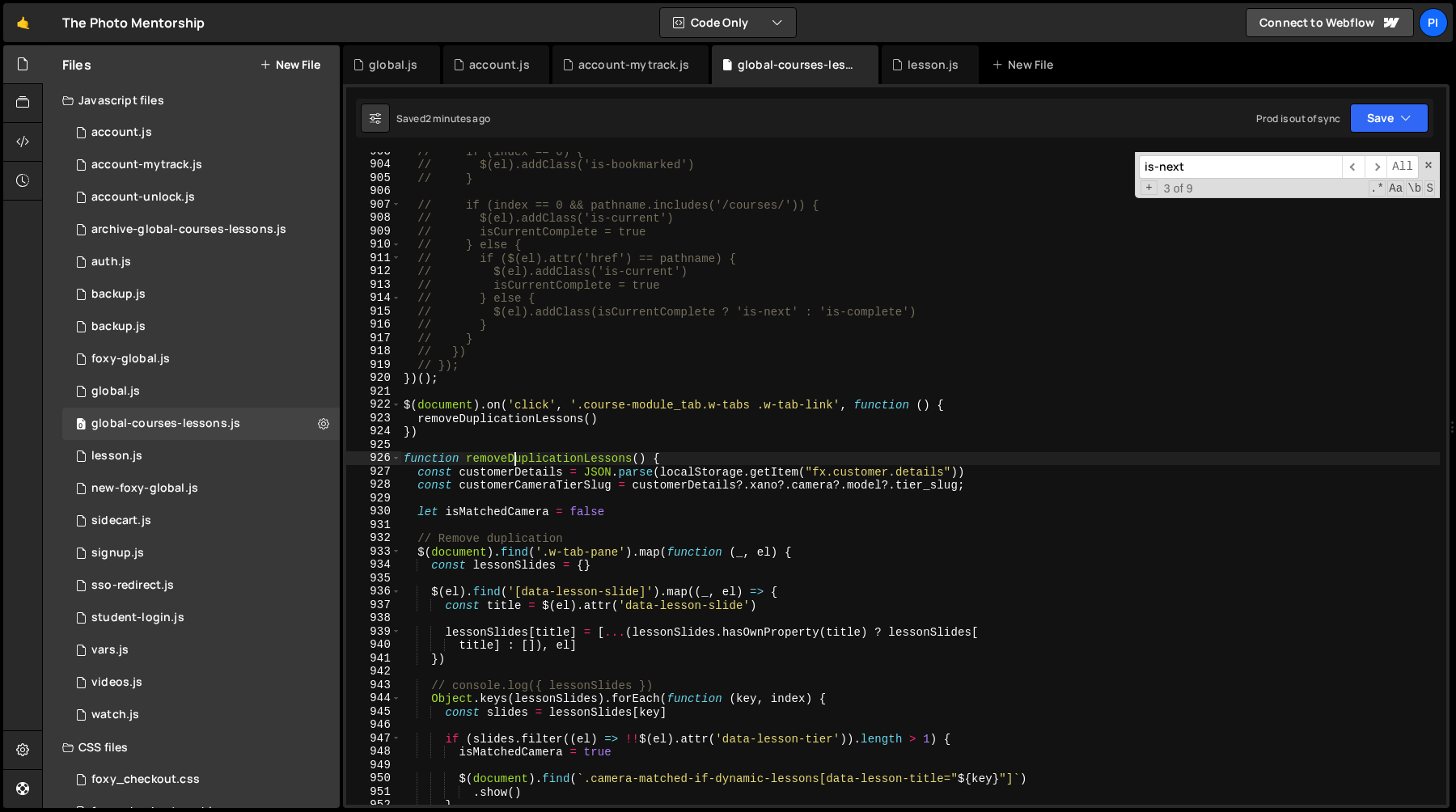
click at [515, 460] on div "// if (index == 0) { // $(el).addClass('is-bookmarked') // } // if (index == 0 …" at bounding box center [920, 484] width 1039 height 679
type input "removeDuplicationLessons"
click at [1371, 165] on span "​" at bounding box center [1376, 167] width 23 height 24
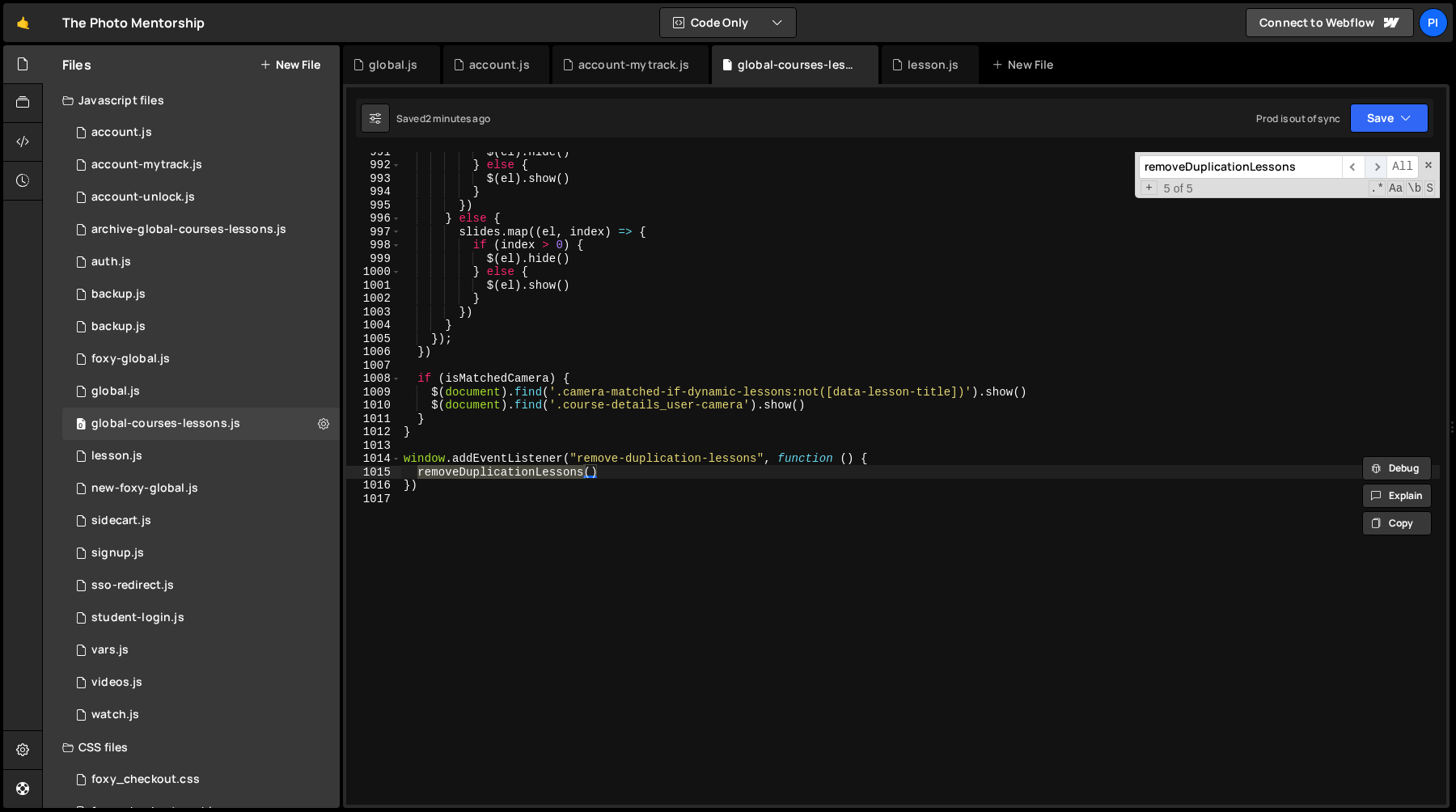
click at [1371, 165] on span "​" at bounding box center [1376, 167] width 23 height 24
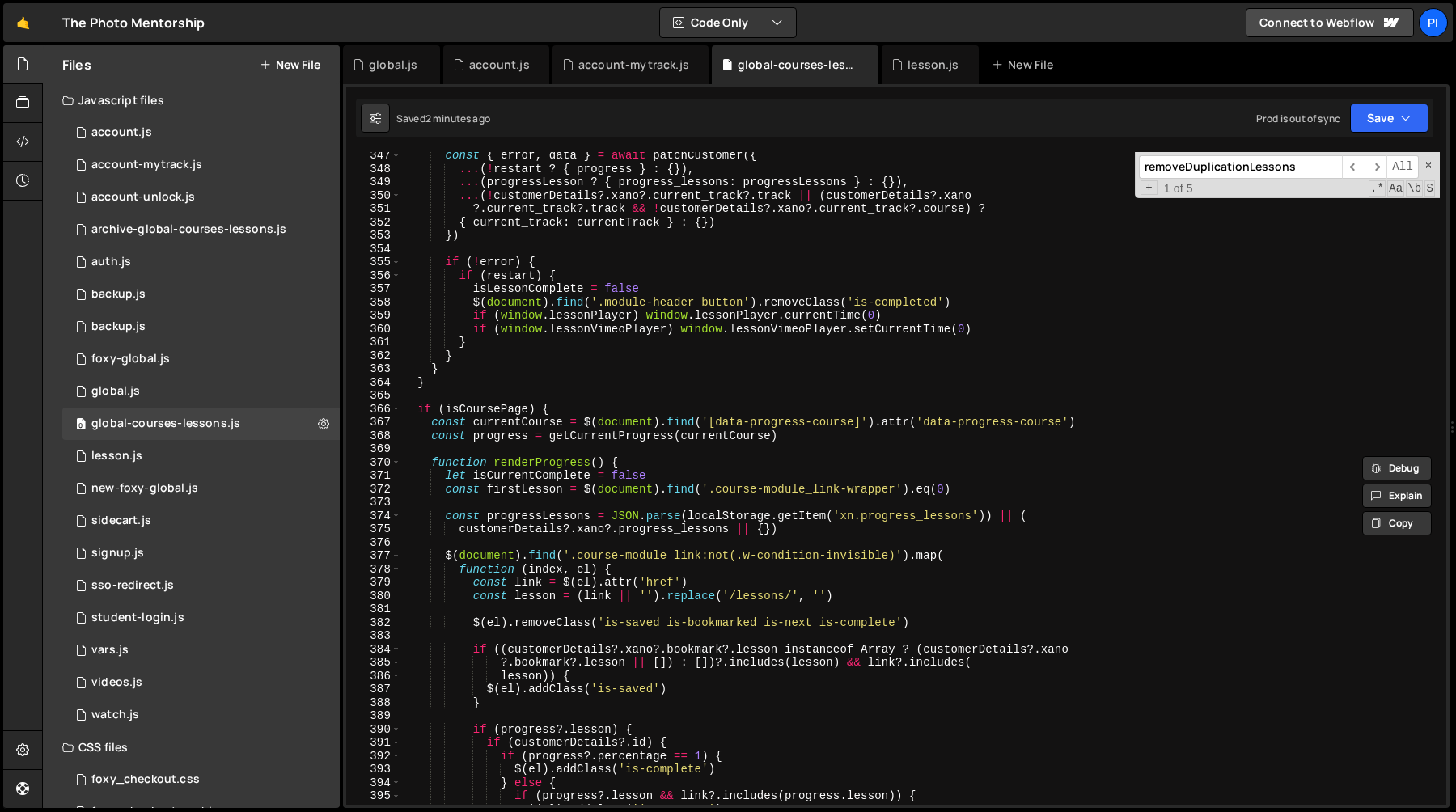
scroll to position [4620, 0]
type textarea "removeDuplicationLessons()"
click at [395, 463] on span at bounding box center [396, 462] width 9 height 13
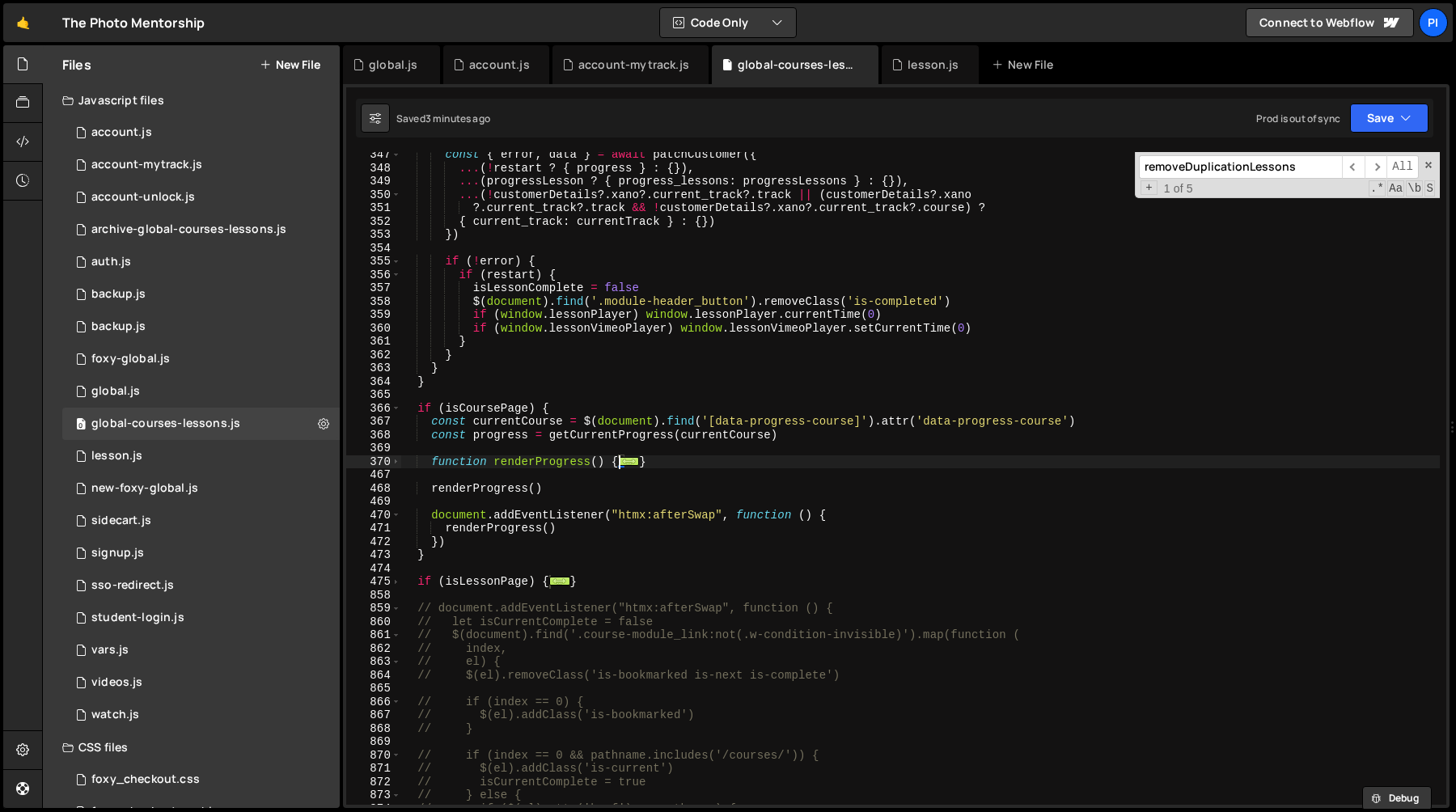
click at [553, 497] on div "const { error , data } = await patchCustomer ({ ... ( ! restart ? { progress } …" at bounding box center [920, 487] width 1039 height 679
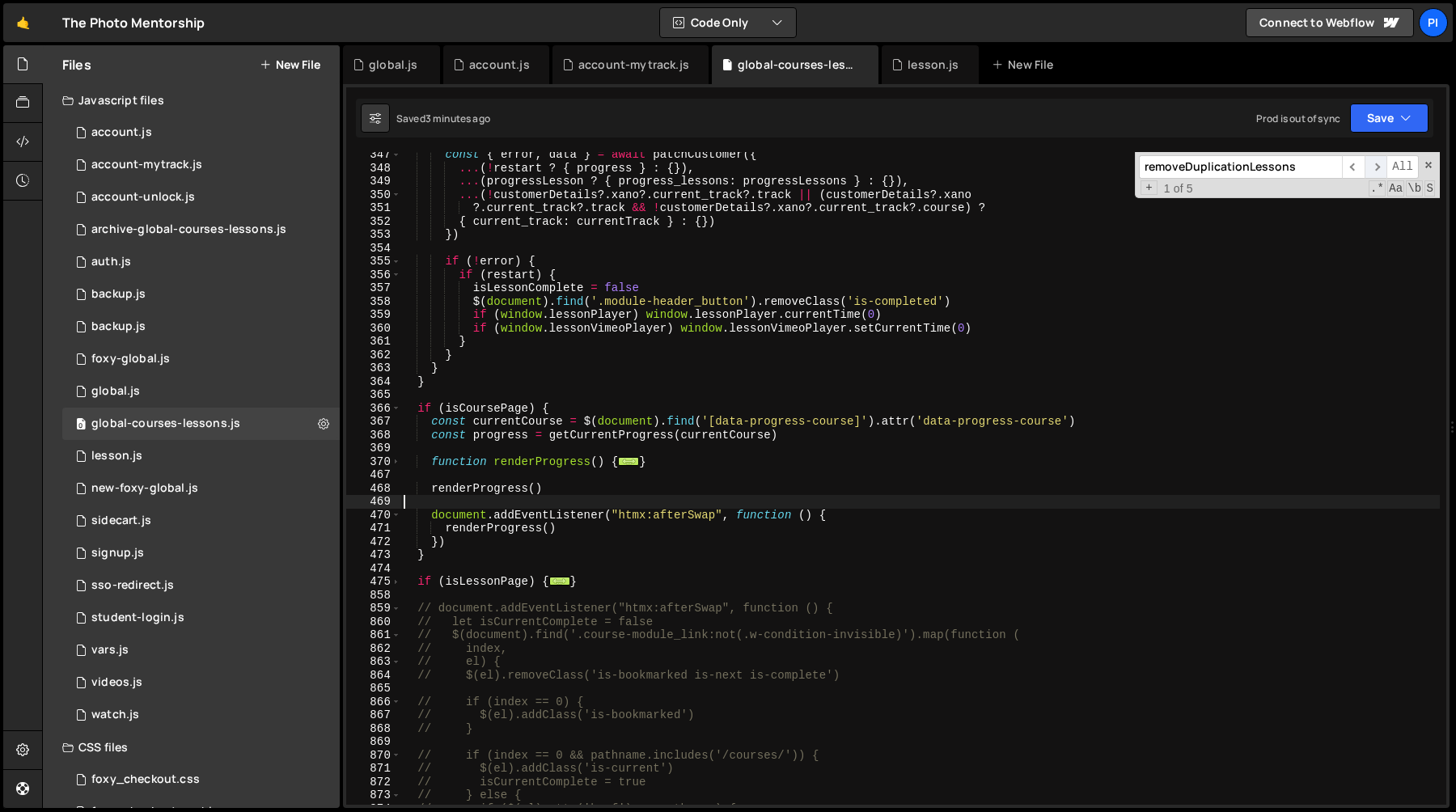
click at [1379, 166] on span "​" at bounding box center [1376, 167] width 23 height 24
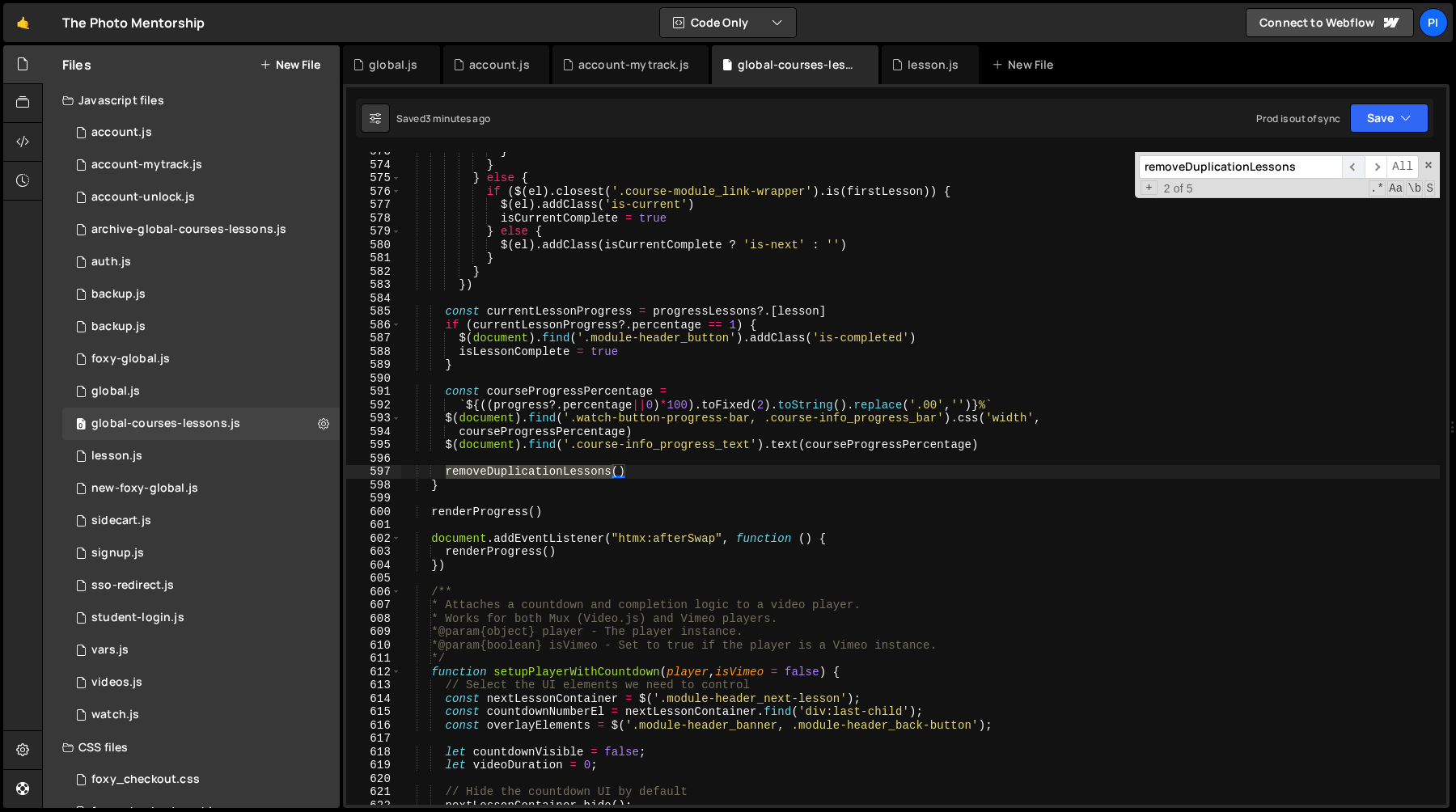
click at [1355, 170] on span "​" at bounding box center [1353, 167] width 23 height 24
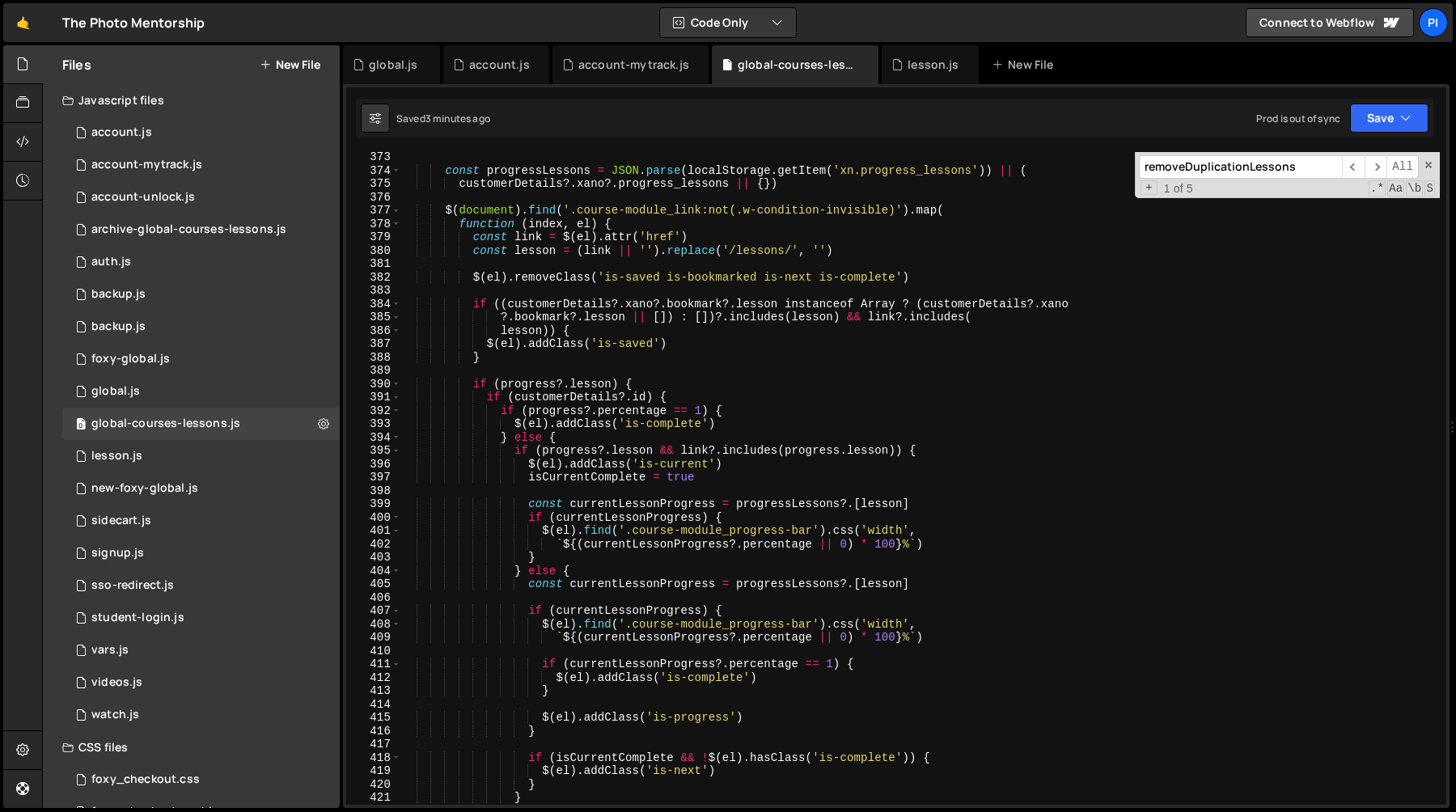
scroll to position [4966, 0]
click at [1351, 165] on span "​" at bounding box center [1353, 167] width 23 height 24
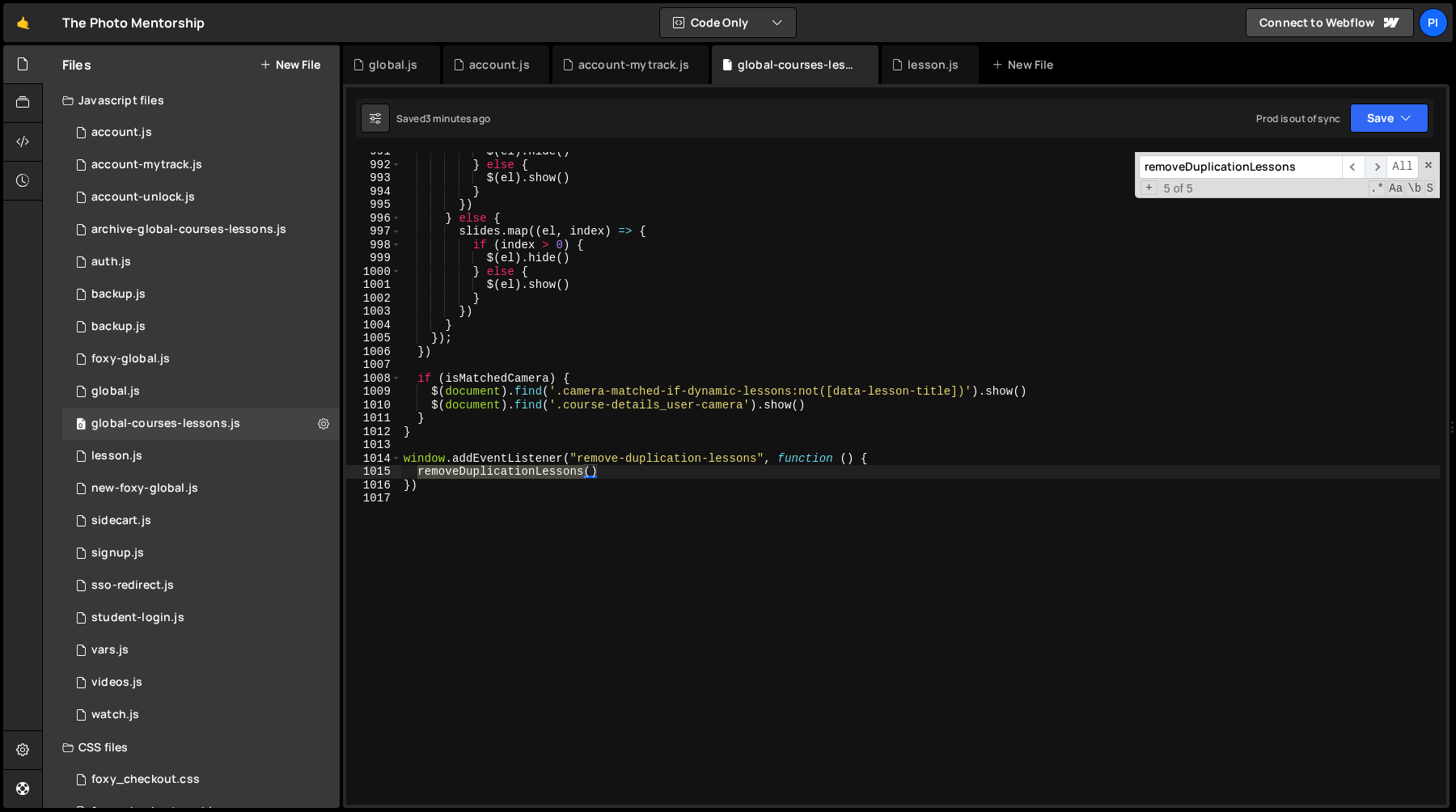
click at [1371, 167] on span "​" at bounding box center [1376, 167] width 23 height 24
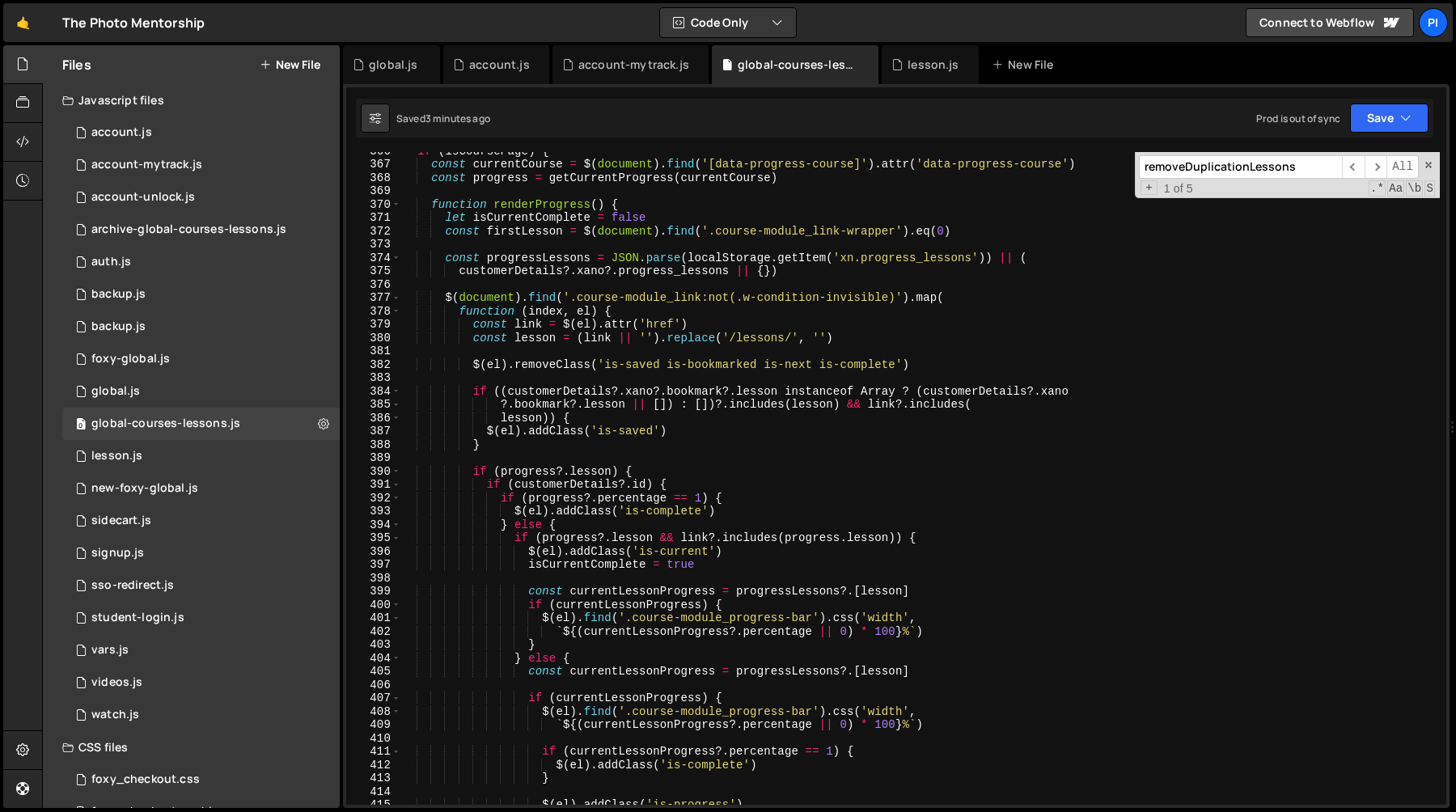
scroll to position [4892, 0]
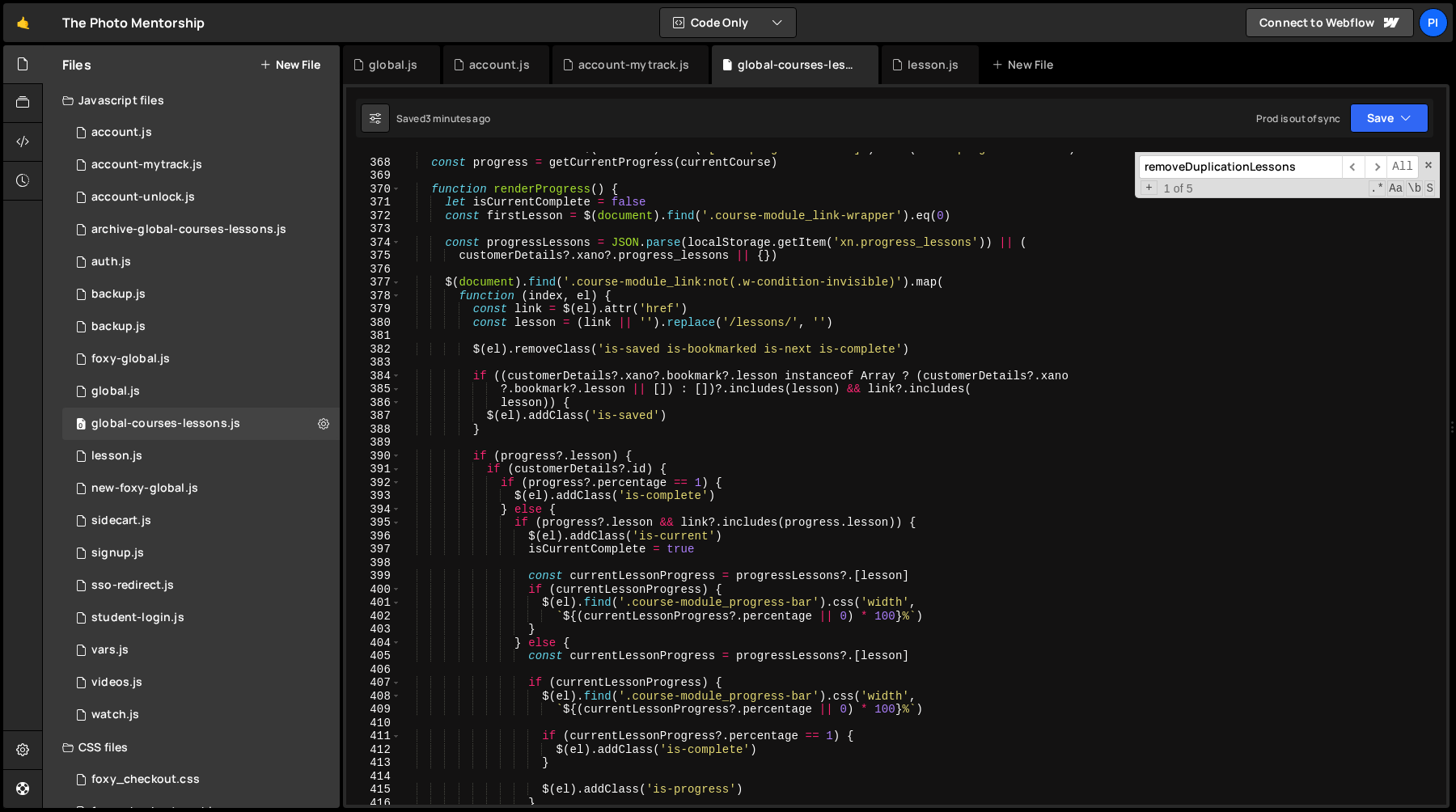
click at [641, 531] on div "const currentCourse = $ ( document ) . find ( '[data-progress-course]' ) . attr…" at bounding box center [920, 481] width 1039 height 679
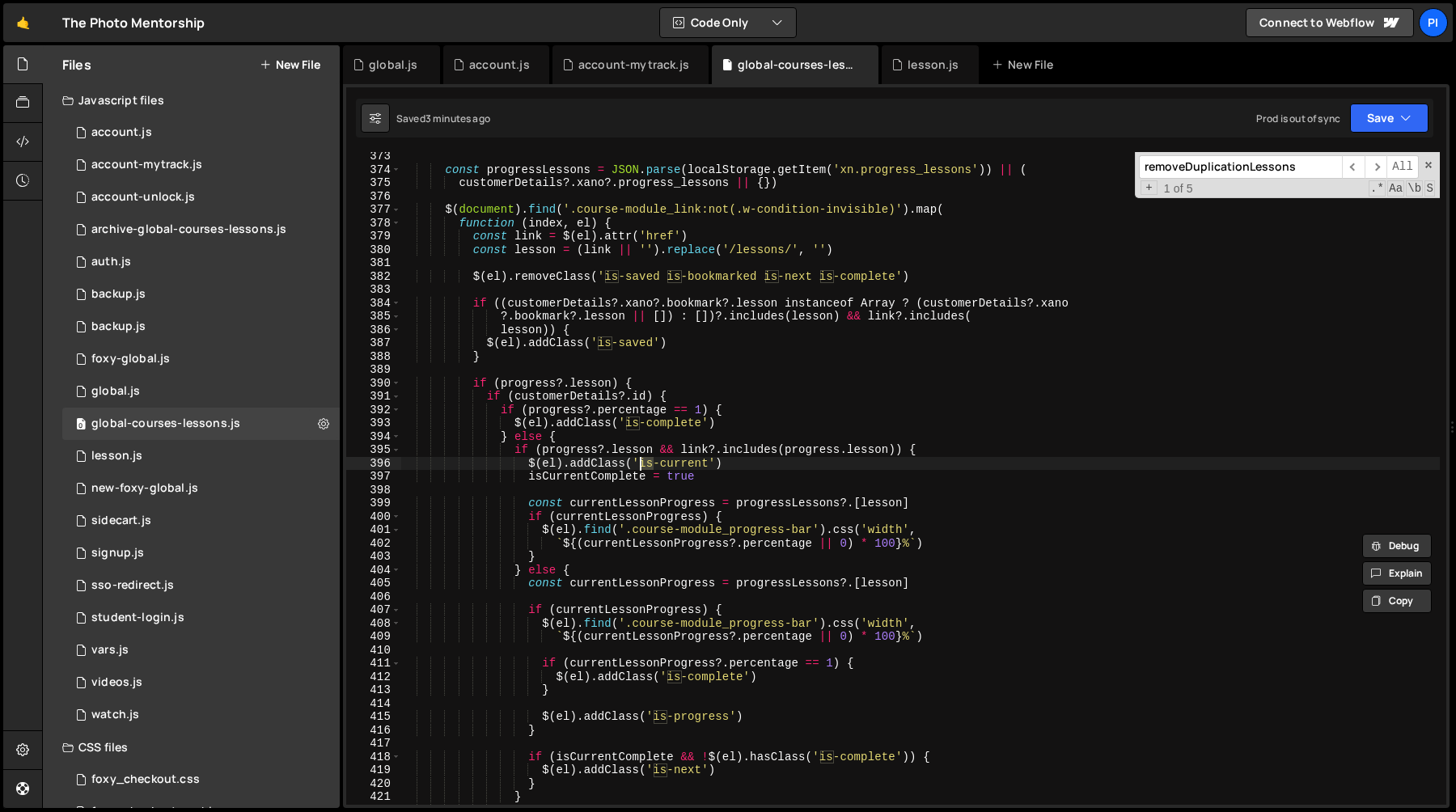
scroll to position [4969, 0]
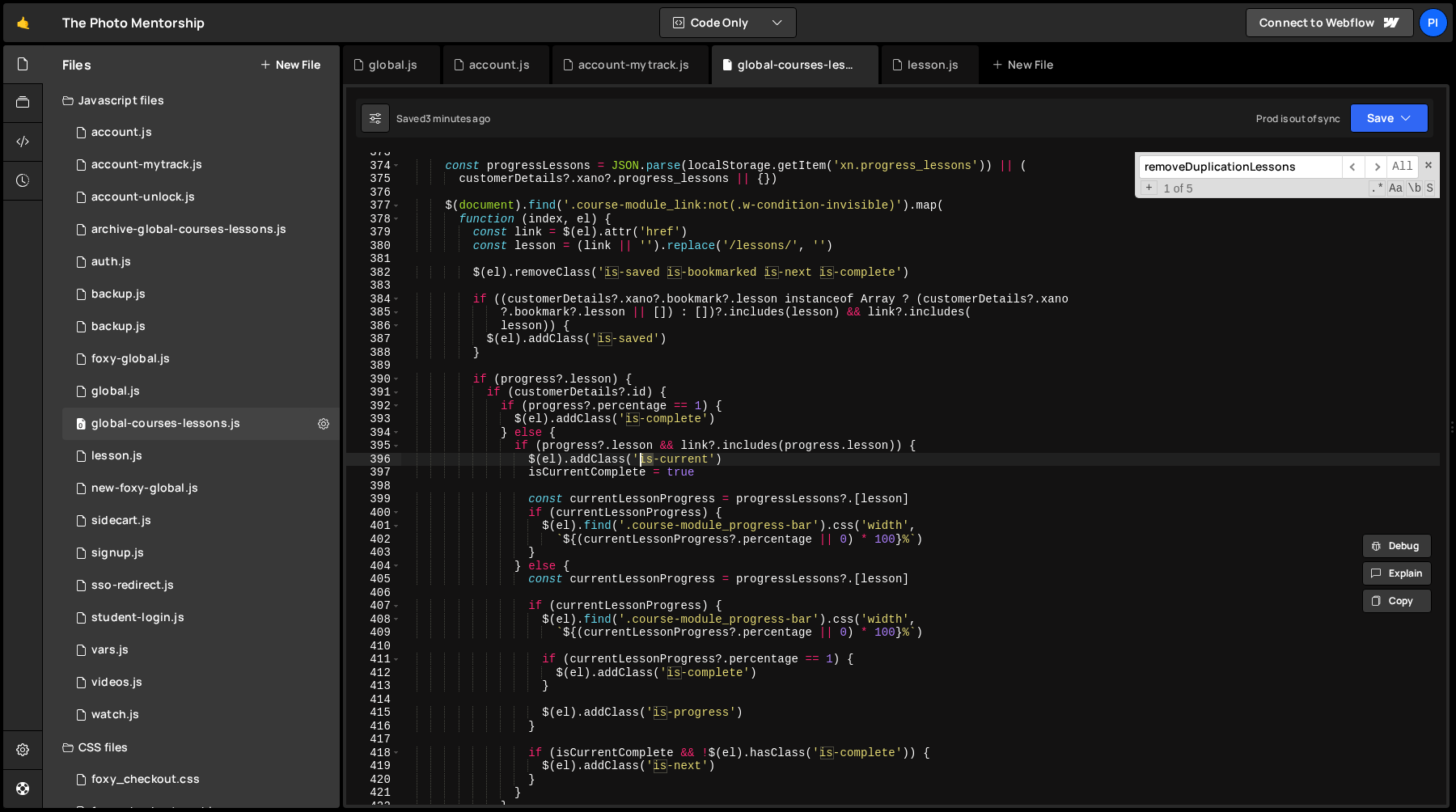
click at [581, 451] on div "const progressLessons = JSON . parse ( localStorage . getItem ( 'xn.progress_le…" at bounding box center [920, 485] width 1039 height 679
click at [583, 461] on div "const progressLessons = JSON . parse ( localStorage . getItem ( 'xn.progress_le…" at bounding box center [920, 485] width 1039 height 679
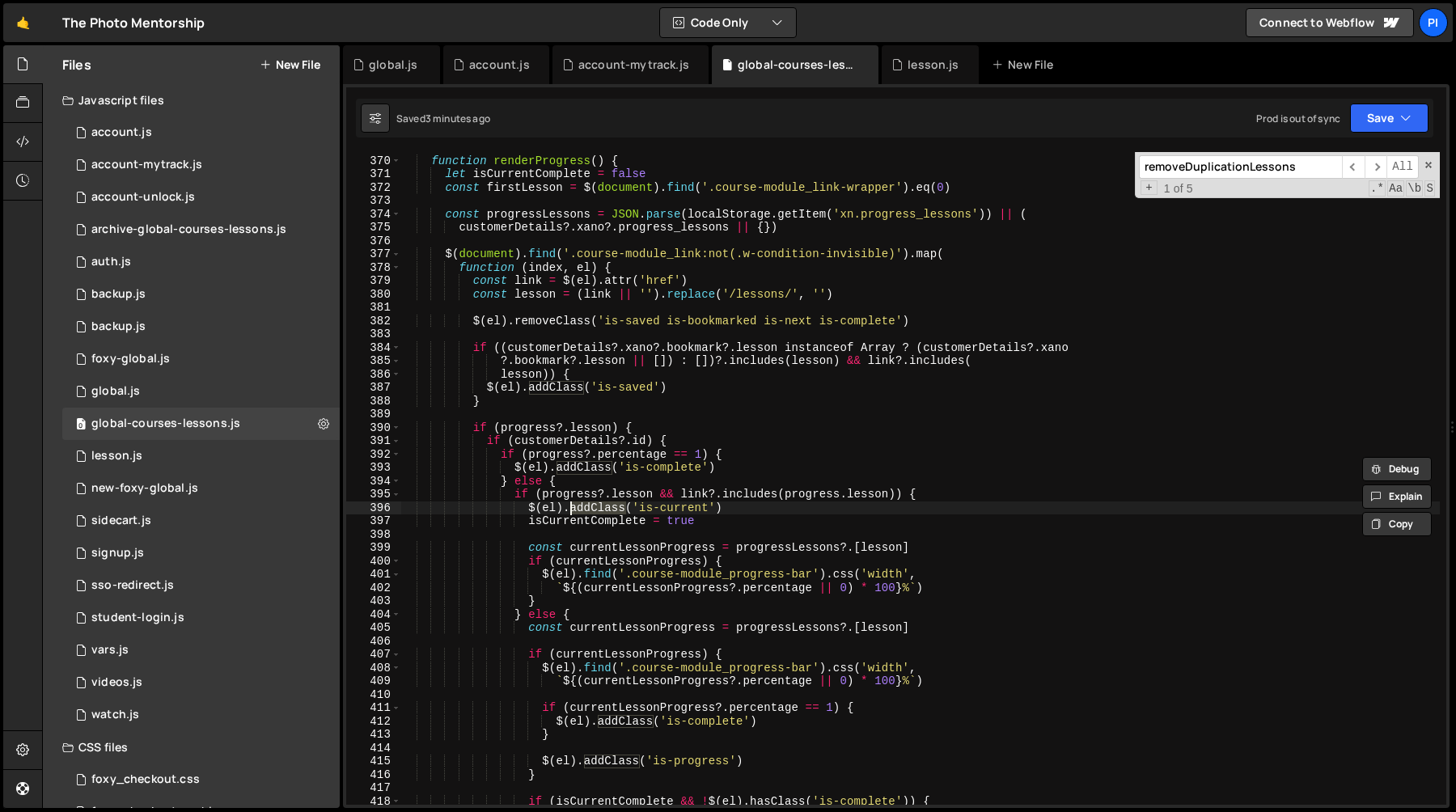
scroll to position [4916, 0]
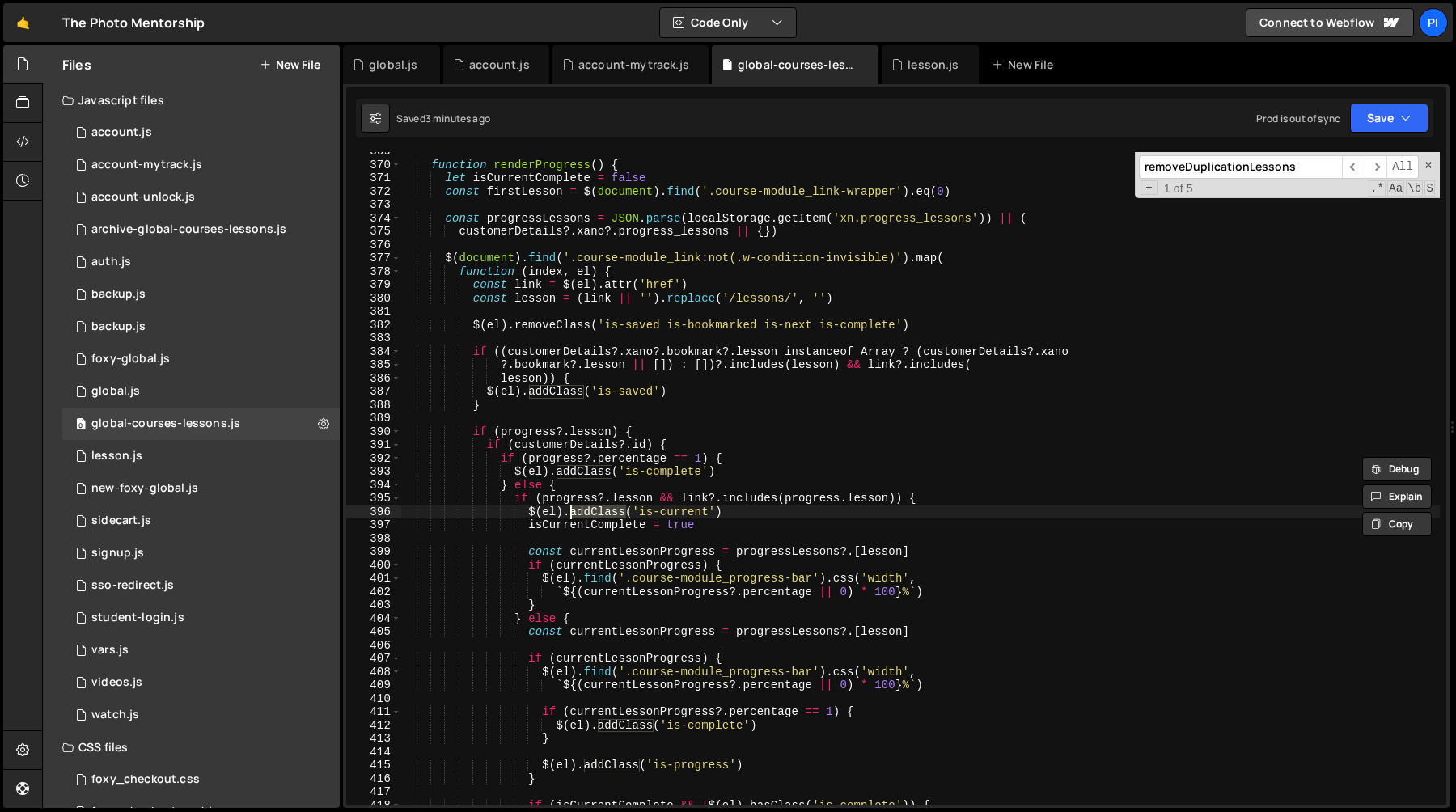
click at [654, 262] on div "function renderProgress ( ) { let isCurrentComplete = false const firstLesson =…" at bounding box center [920, 484] width 1039 height 679
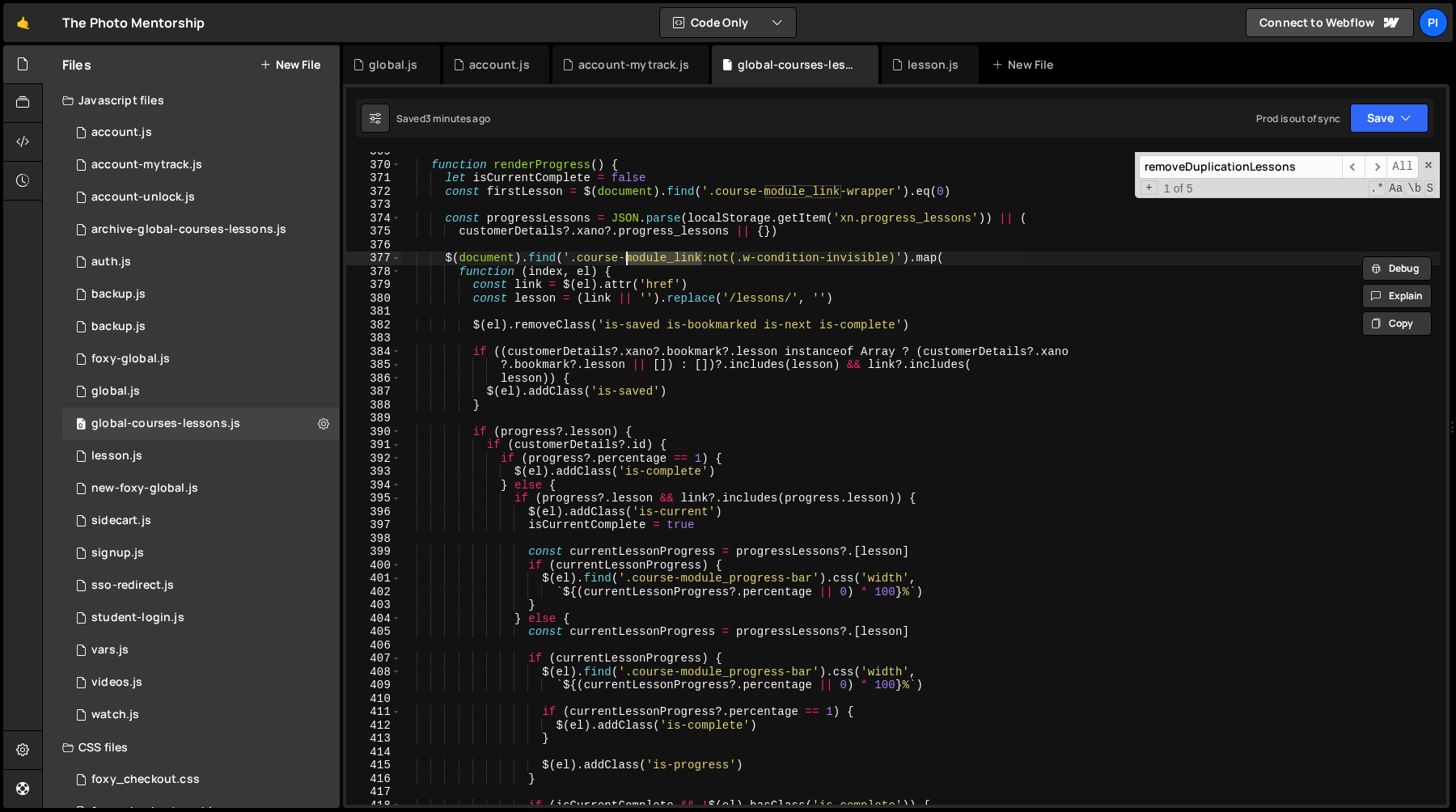
click at [683, 260] on div "function renderProgress ( ) { let isCurrentComplete = false const firstLesson =…" at bounding box center [920, 478] width 1039 height 653
click at [683, 260] on div "function renderProgress ( ) { let isCurrentComplete = false const firstLesson =…" at bounding box center [920, 484] width 1039 height 679
click at [591, 261] on div "function renderProgress ( ) { let isCurrentComplete = false const firstLesson =…" at bounding box center [920, 484] width 1039 height 679
click at [702, 261] on div "function renderProgress ( ) { let isCurrentComplete = false const firstLesson =…" at bounding box center [920, 484] width 1039 height 679
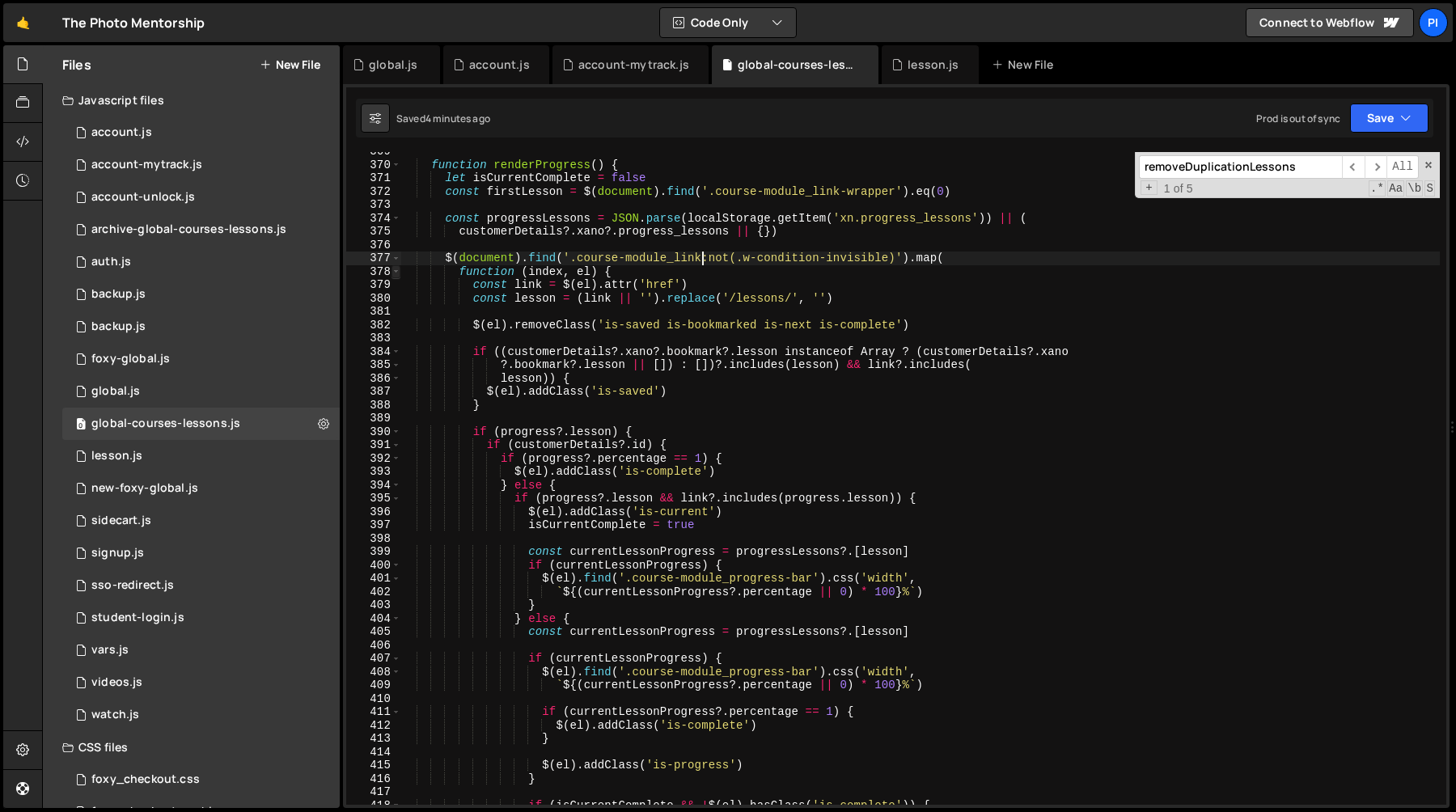
click at [398, 275] on span at bounding box center [396, 272] width 9 height 13
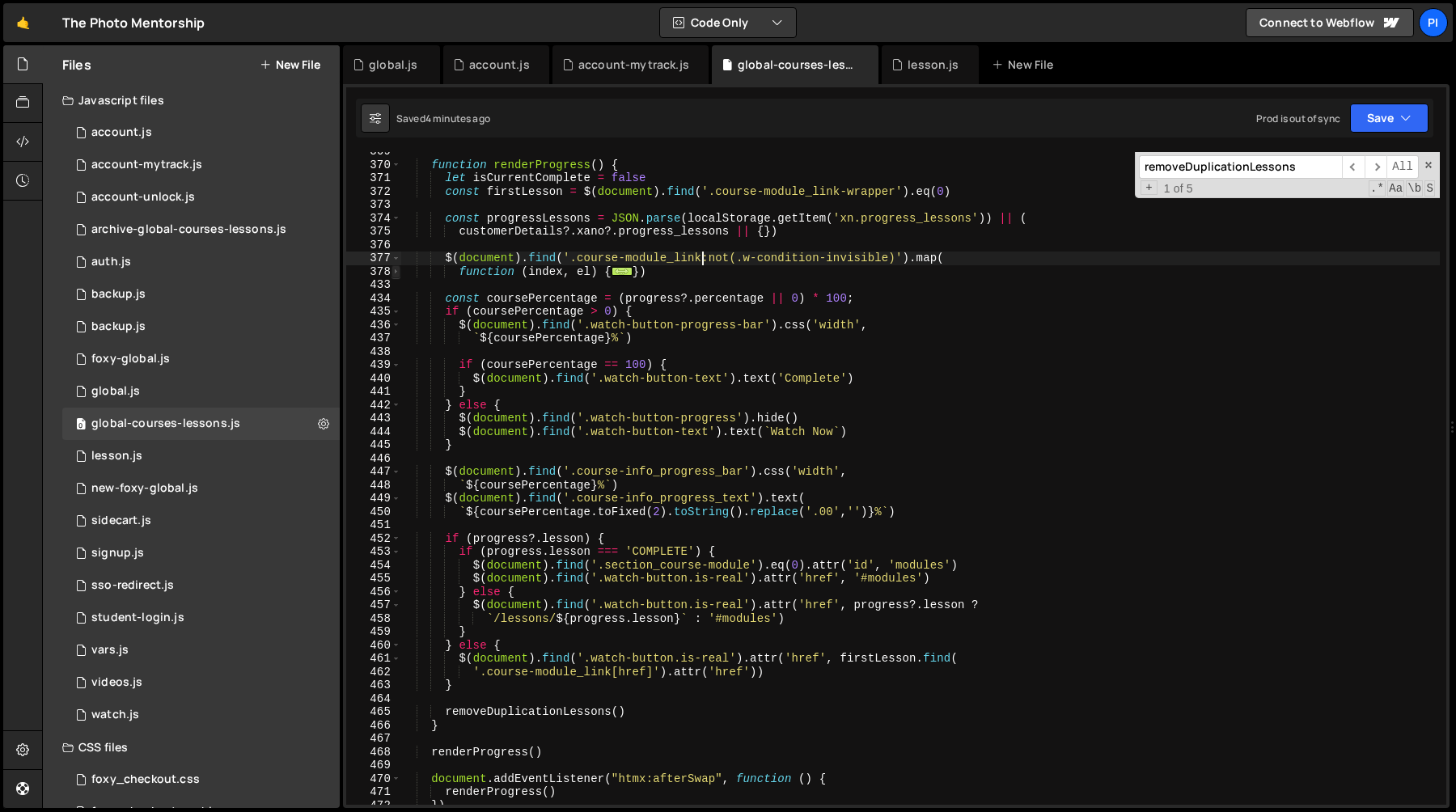
click at [398, 275] on span at bounding box center [396, 272] width 9 height 13
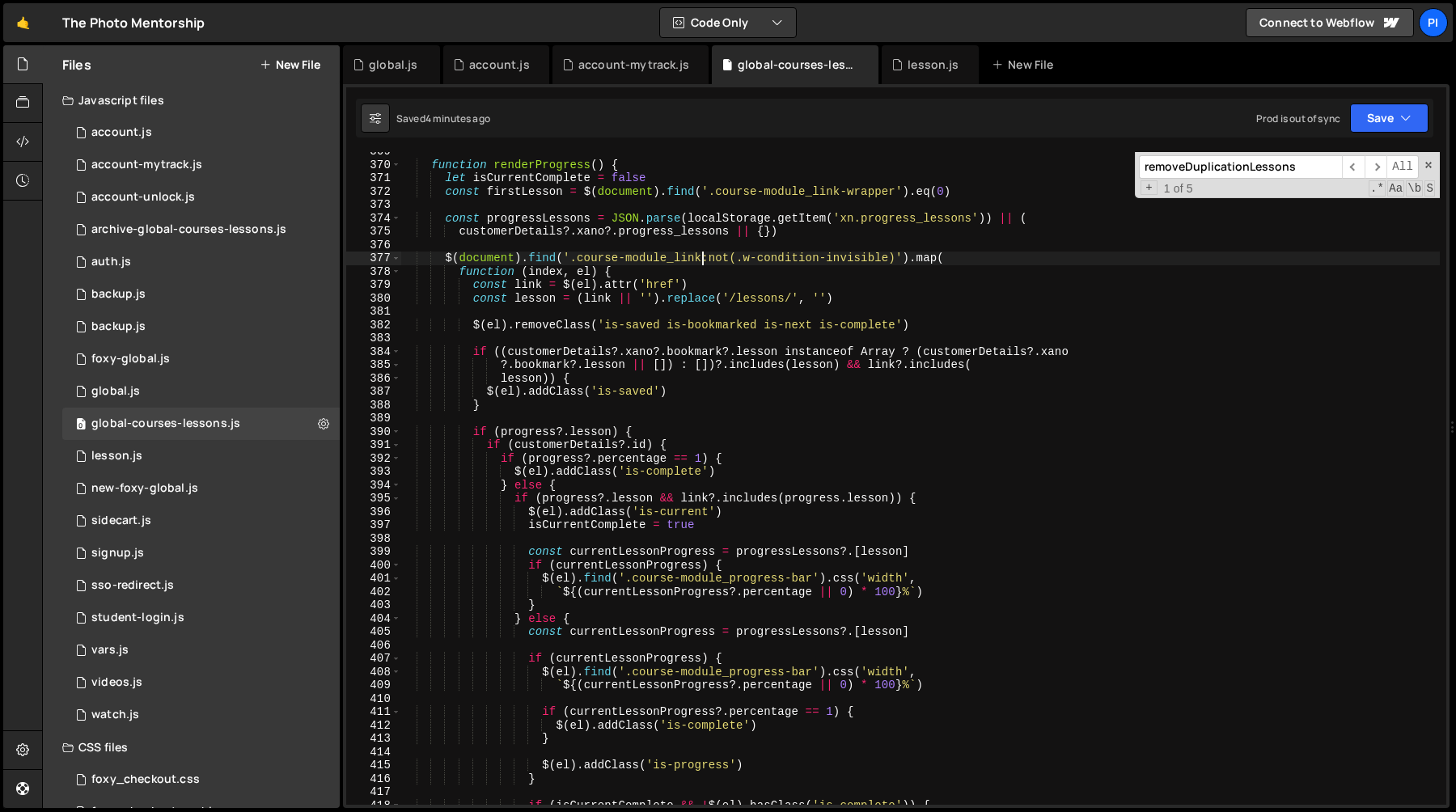
click at [576, 497] on div "function renderProgress ( ) { let isCurrentComplete = false const firstLesson =…" at bounding box center [920, 484] width 1039 height 679
click at [773, 494] on div "function renderProgress ( ) { let isCurrentComplete = false const firstLesson =…" at bounding box center [920, 484] width 1039 height 679
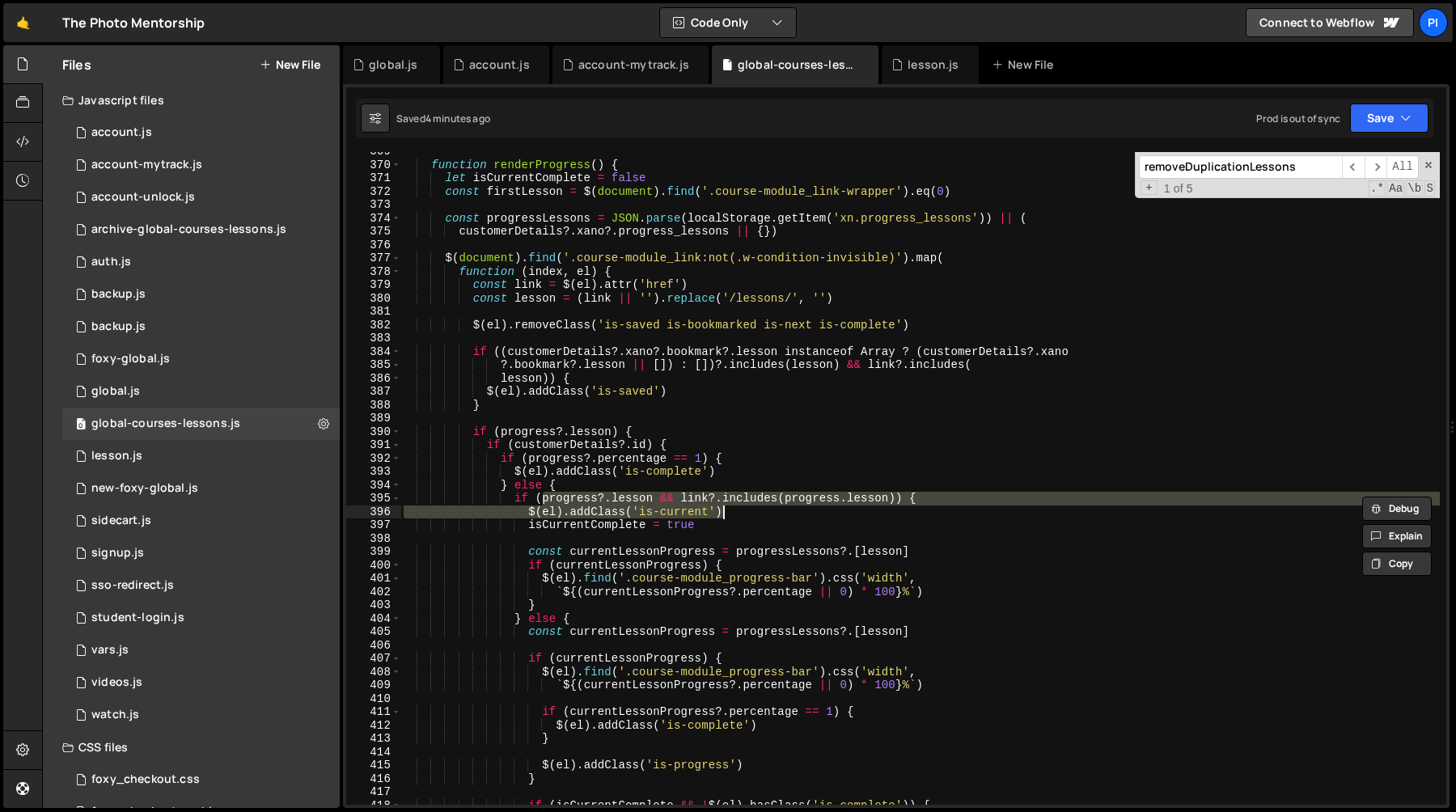
click at [844, 507] on div "function renderProgress ( ) { let isCurrentComplete = false const firstLesson =…" at bounding box center [920, 484] width 1039 height 679
click at [867, 494] on div "function renderProgress ( ) { let isCurrentComplete = false const firstLesson =…" at bounding box center [920, 478] width 1039 height 653
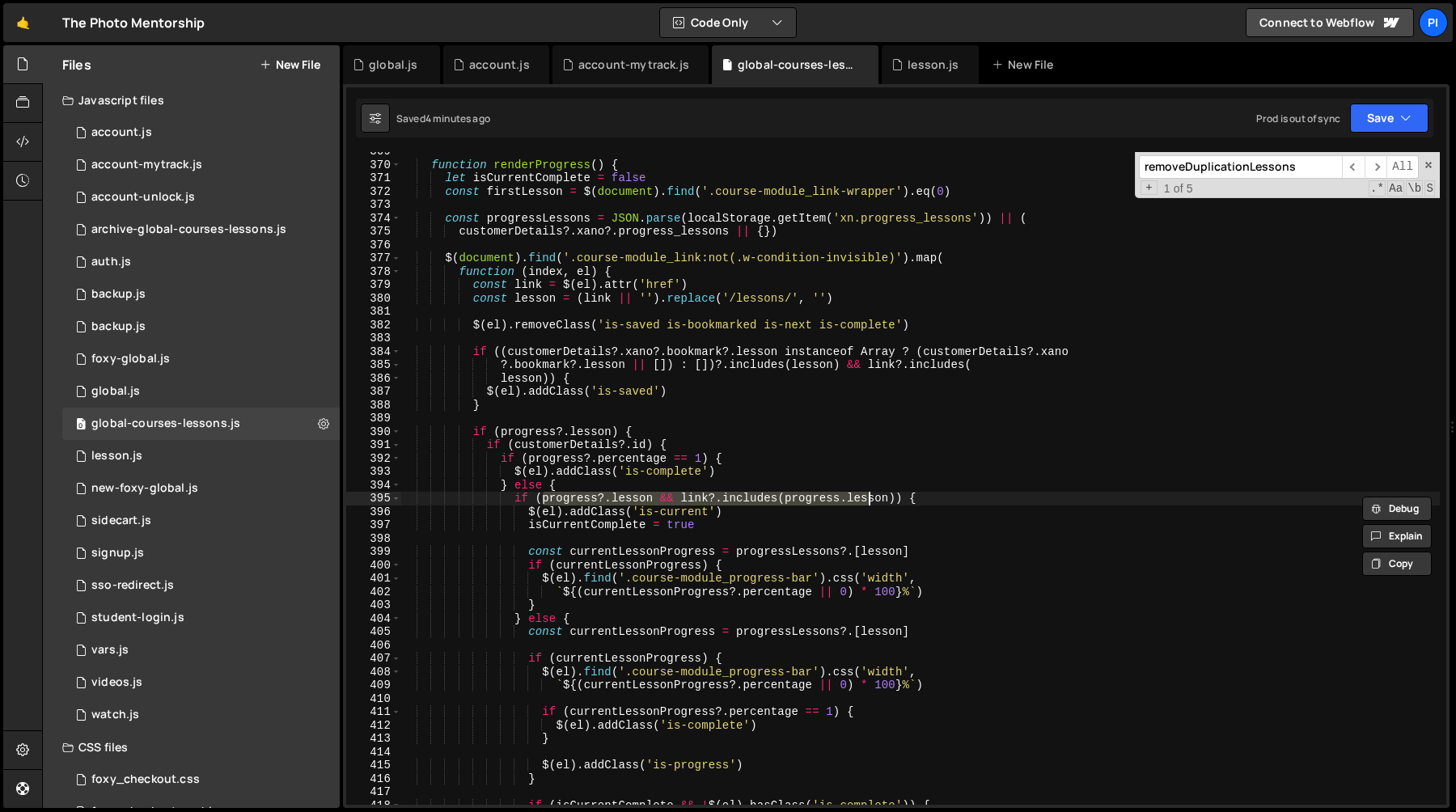
click at [896, 499] on div "function renderProgress ( ) { let isCurrentComplete = false const firstLesson =…" at bounding box center [920, 484] width 1039 height 679
click at [817, 495] on div "function renderProgress ( ) { let isCurrentComplete = false const firstLesson =…" at bounding box center [920, 484] width 1039 height 679
click at [891, 500] on div "function renderProgress ( ) { let isCurrentComplete = false const firstLesson =…" at bounding box center [920, 484] width 1039 height 679
click at [803, 497] on div "function renderProgress ( ) { let isCurrentComplete = false const firstLesson =…" at bounding box center [920, 478] width 1039 height 653
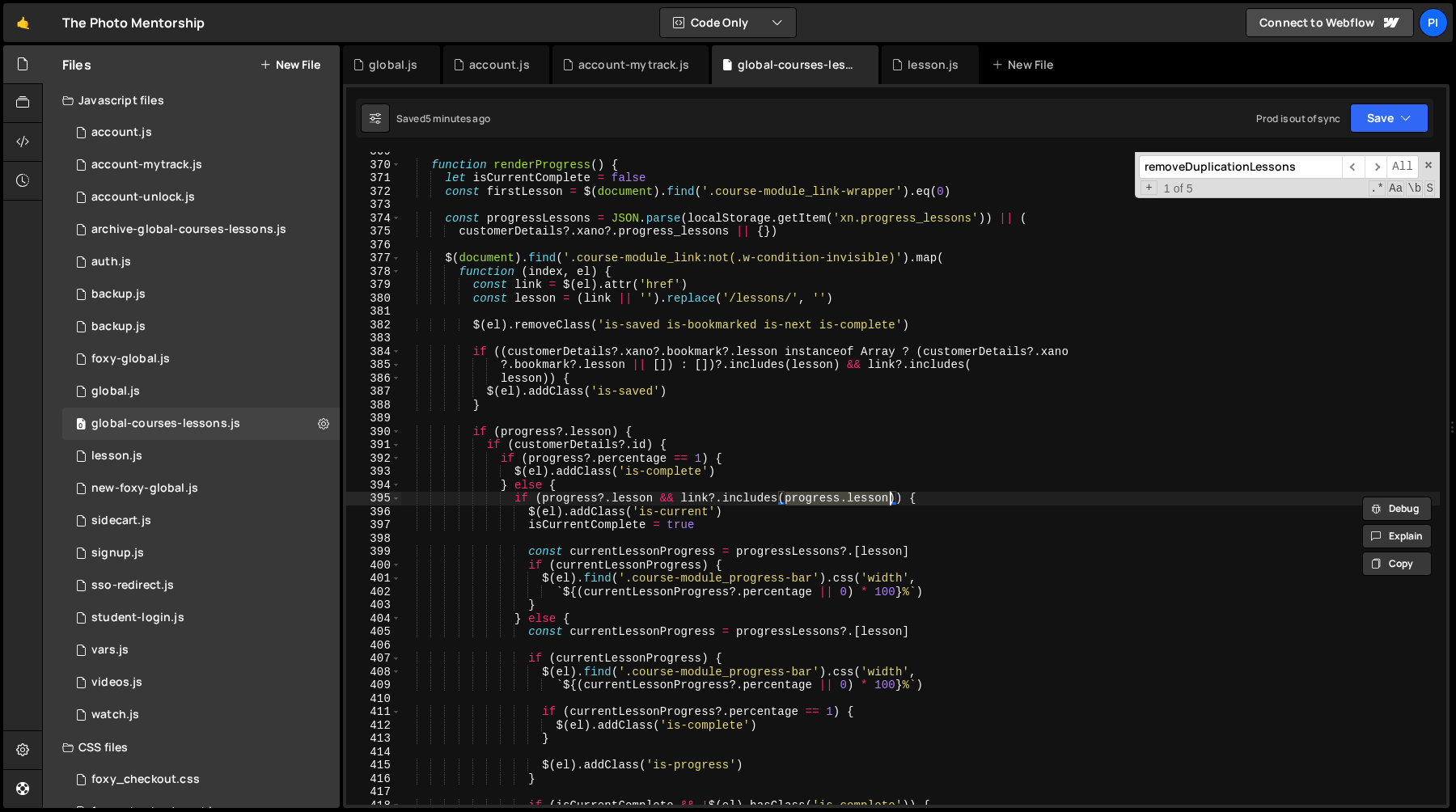
click at [803, 497] on div "function renderProgress ( ) { let isCurrentComplete = false const firstLesson =…" at bounding box center [920, 484] width 1039 height 679
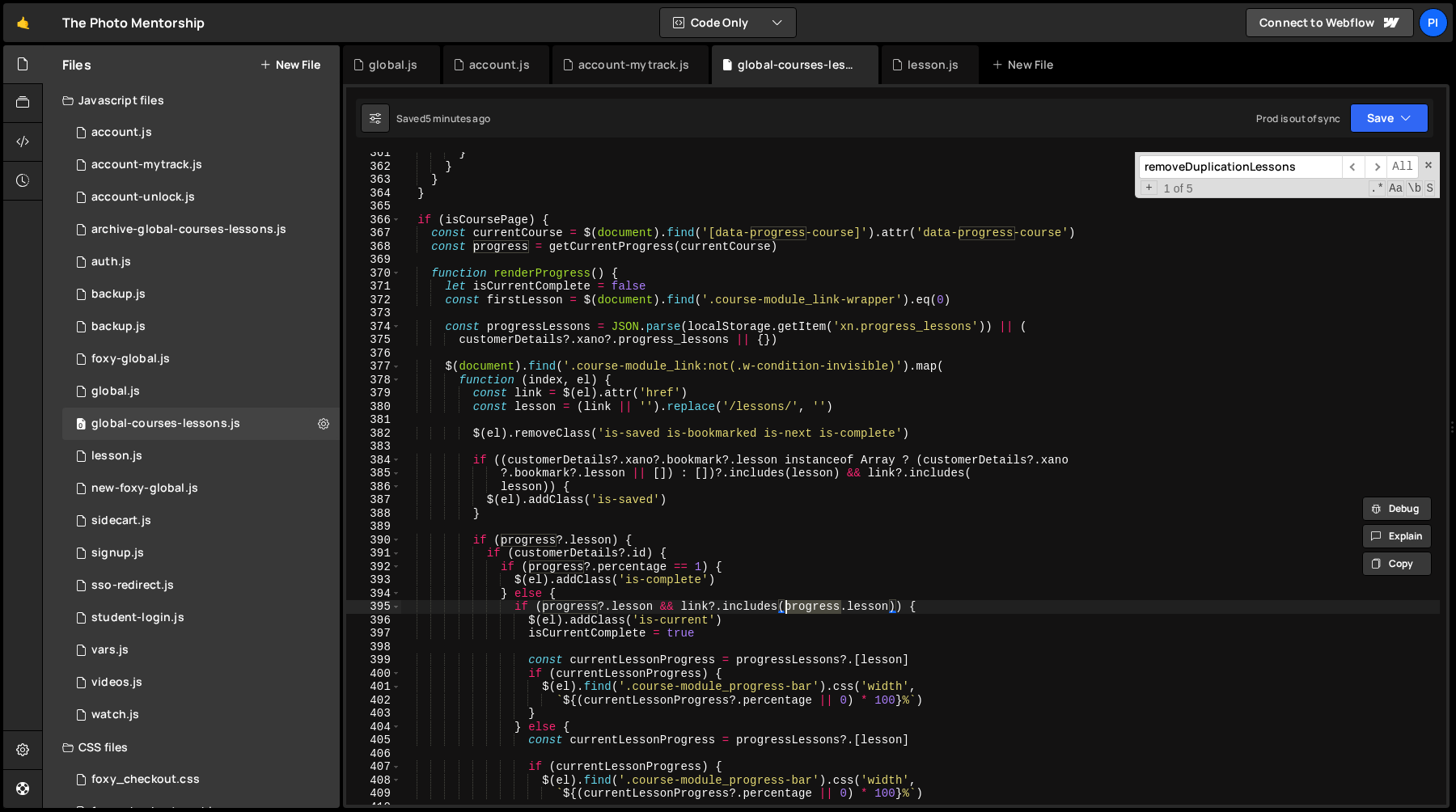
scroll to position [4805, 0]
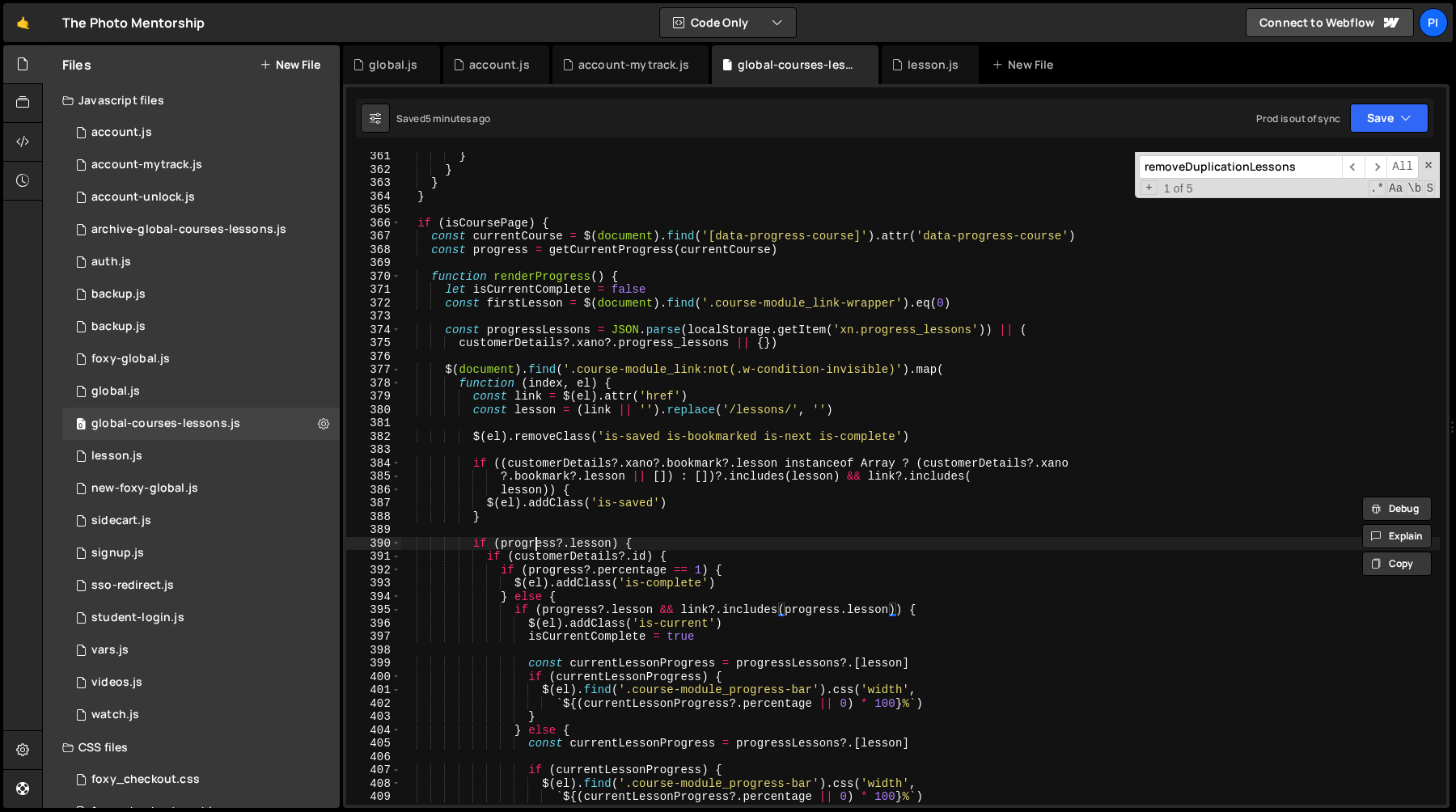
click at [536, 540] on div "} } } } if ( isCoursePage ) { const currentCourse = $ ( document ) . find ( '[d…" at bounding box center [920, 488] width 1039 height 679
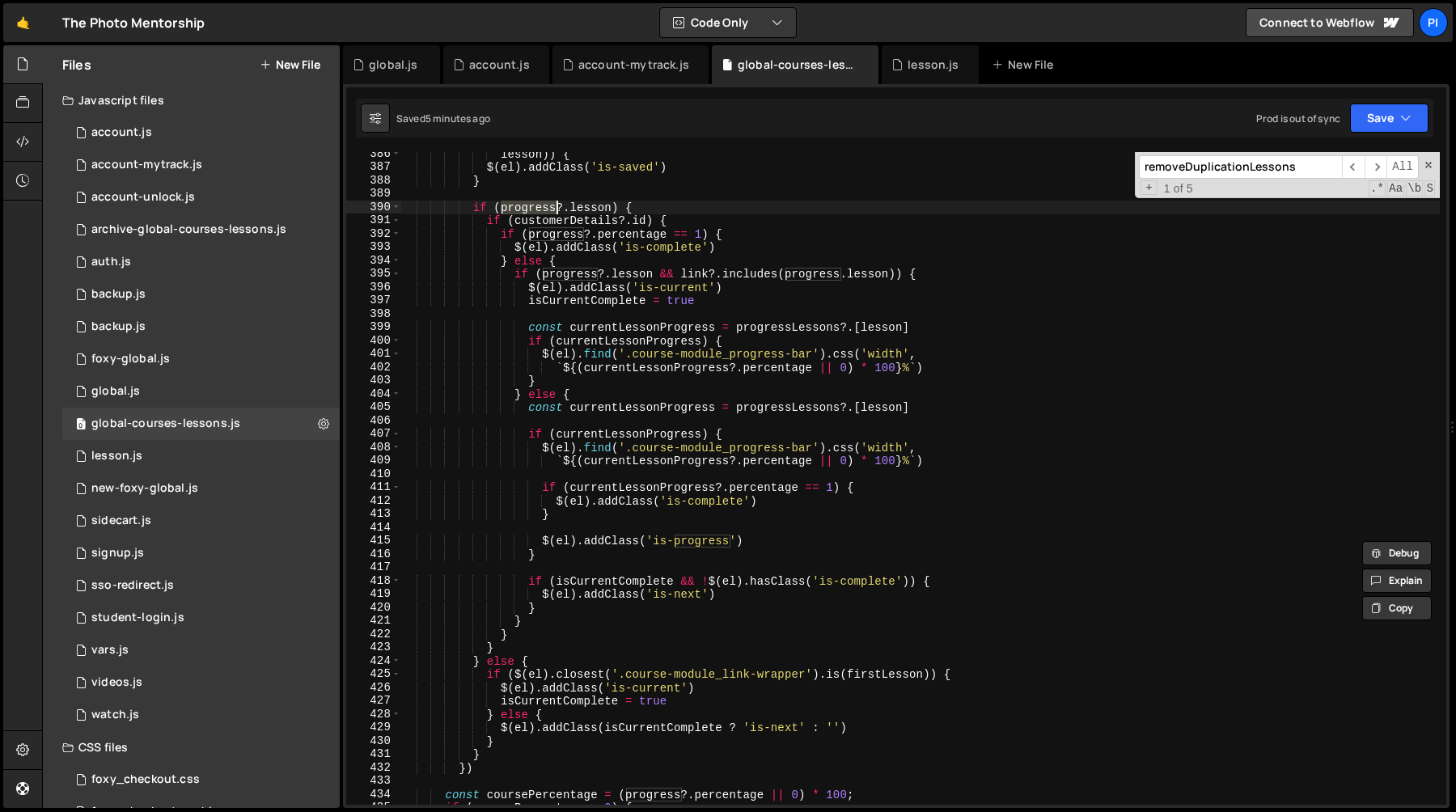
scroll to position [4924, 0]
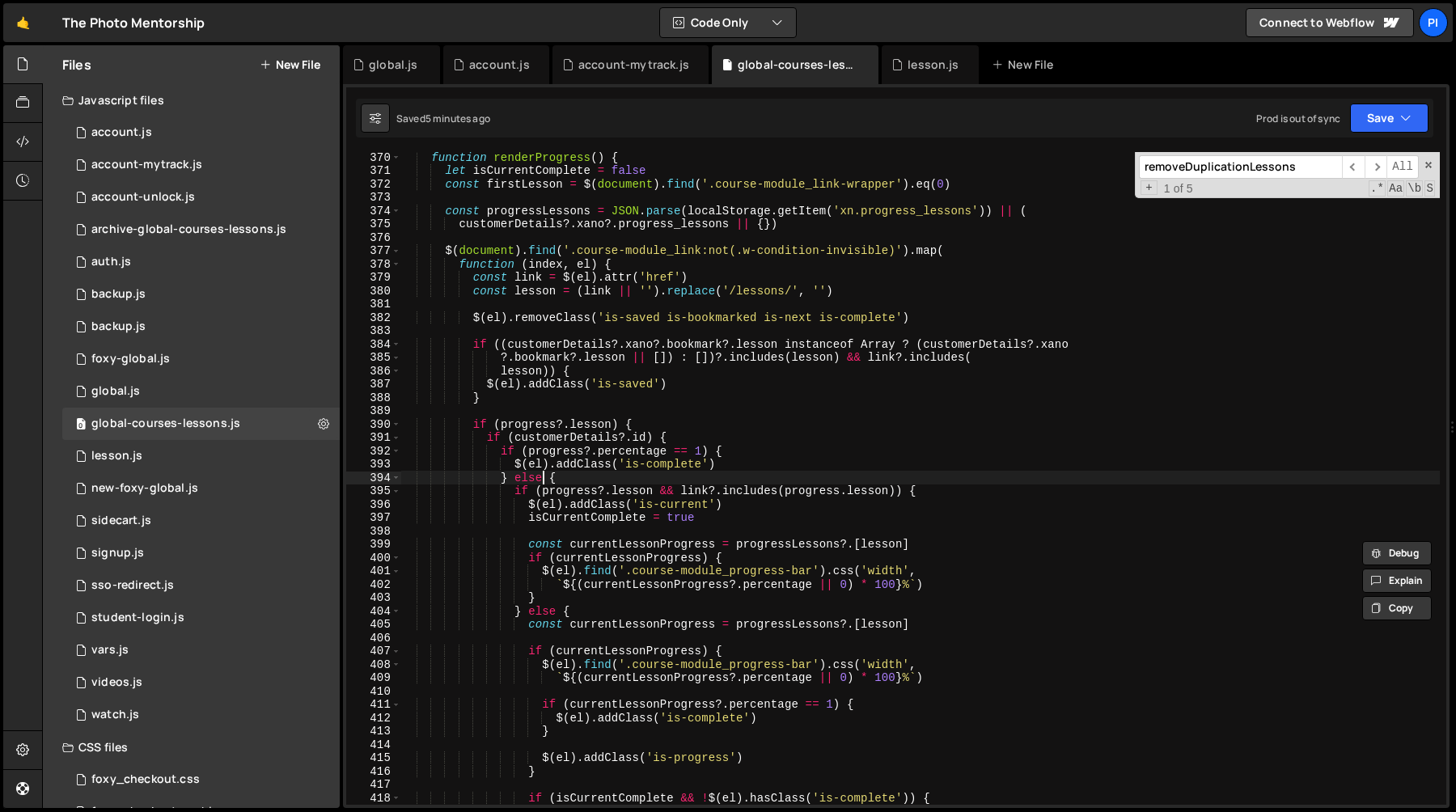
click at [546, 482] on div "function renderProgress ( ) { let isCurrentComplete = false const firstLesson =…" at bounding box center [920, 489] width 1039 height 679
click at [567, 489] on div "function renderProgress ( ) { let isCurrentComplete = false const firstLesson =…" at bounding box center [920, 489] width 1039 height 679
click at [696, 492] on div "function renderProgress ( ) { let isCurrentComplete = false const firstLesson =…" at bounding box center [920, 489] width 1039 height 679
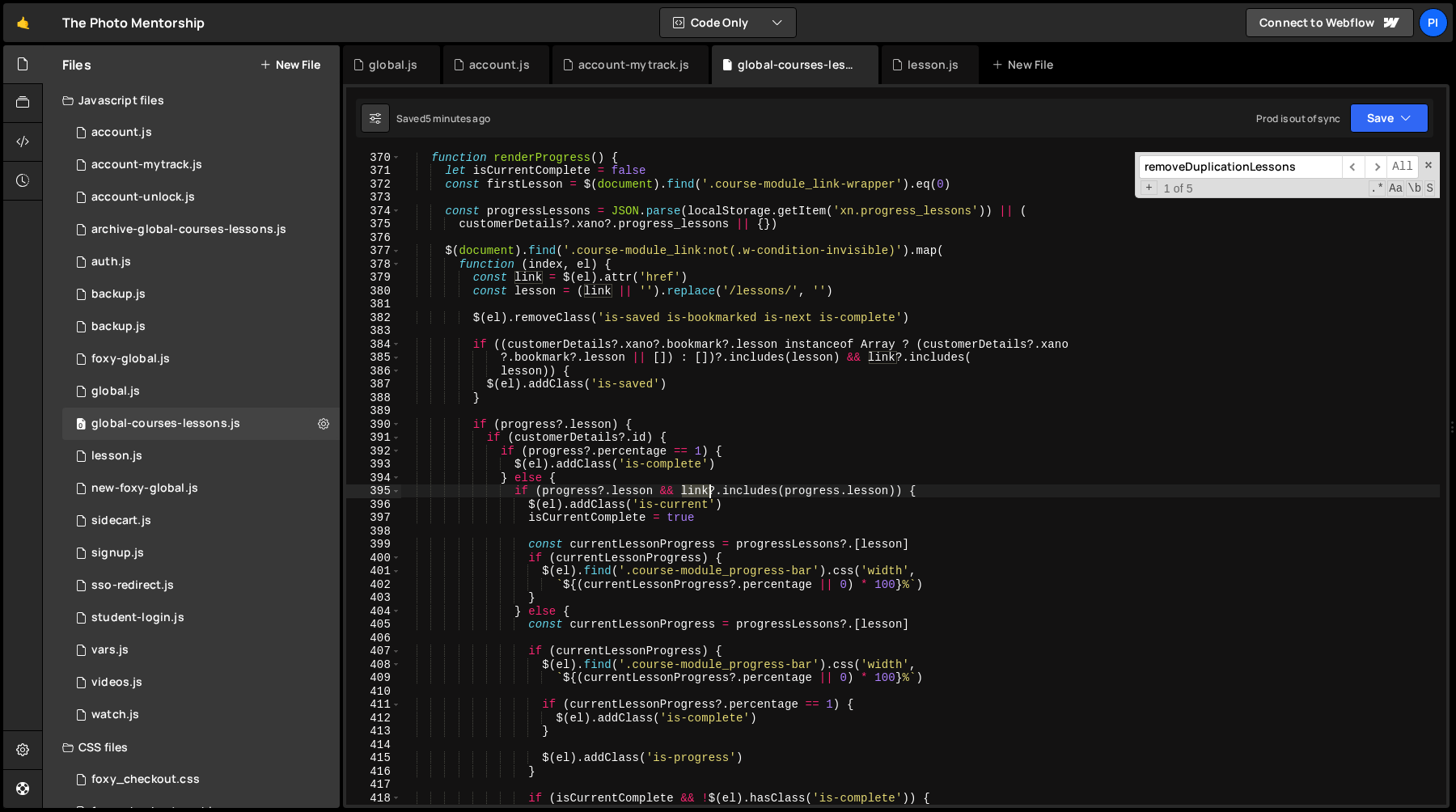
click at [696, 492] on div "function renderProgress ( ) { let isCurrentComplete = false const firstLesson =…" at bounding box center [920, 489] width 1039 height 679
click at [852, 486] on div "function renderProgress ( ) { let isCurrentComplete = false const firstLesson =…" at bounding box center [920, 489] width 1039 height 679
click at [900, 491] on div "function renderProgress ( ) { let isCurrentComplete = false const firstLesson =…" at bounding box center [920, 489] width 1039 height 679
click at [851, 494] on div "function renderProgress ( ) { let isCurrentComplete = false const firstLesson =…" at bounding box center [920, 478] width 1039 height 653
click at [851, 494] on div "function renderProgress ( ) { let isCurrentComplete = false const firstLesson =…" at bounding box center [920, 489] width 1039 height 679
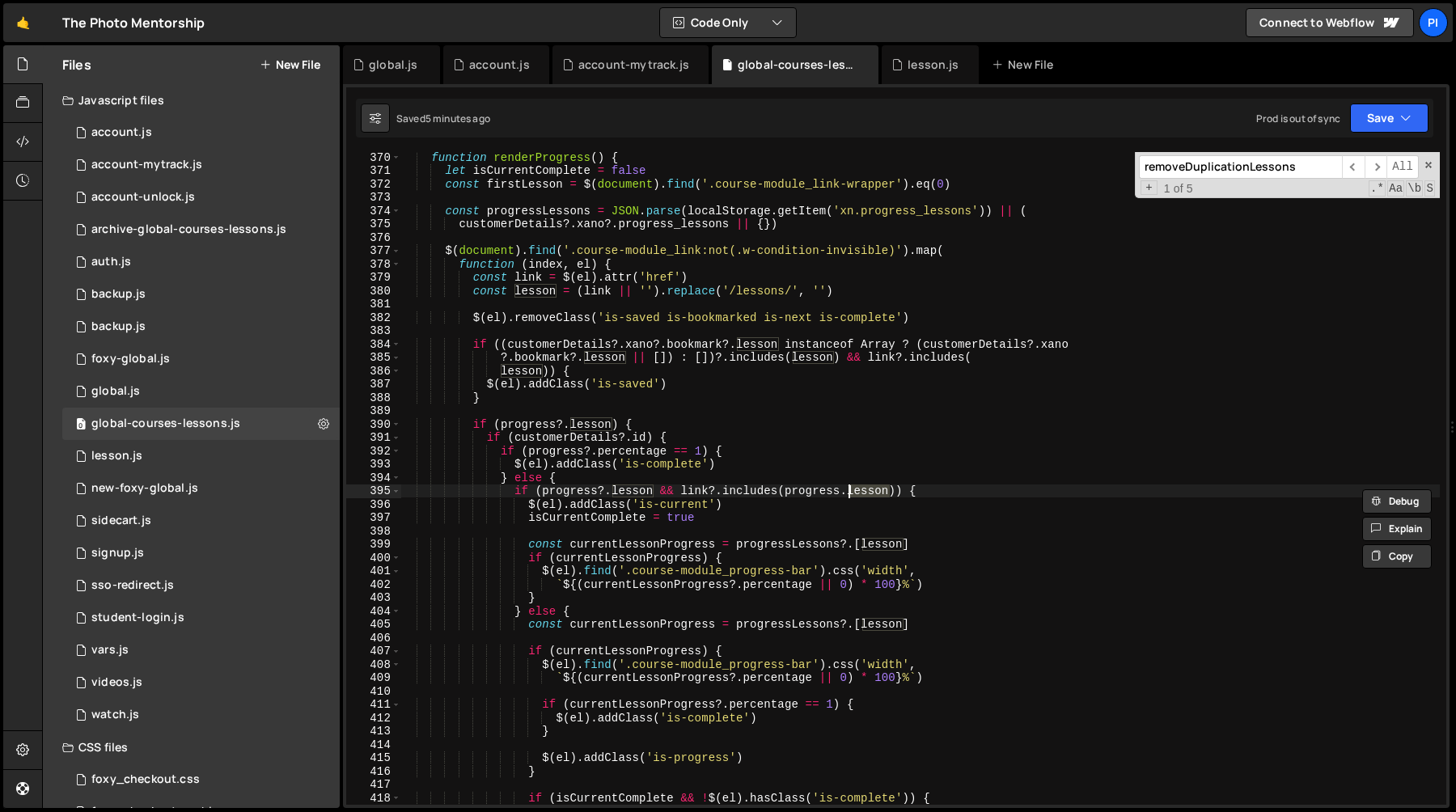
click at [824, 494] on div "function renderProgress ( ) { let isCurrentComplete = false const firstLesson =…" at bounding box center [920, 489] width 1039 height 679
click at [889, 494] on div "function renderProgress ( ) { let isCurrentComplete = false const firstLesson =…" at bounding box center [920, 489] width 1039 height 679
click at [685, 491] on div "function renderProgress ( ) { let isCurrentComplete = false const firstLesson =…" at bounding box center [920, 489] width 1039 height 679
click at [698, 491] on div "function renderProgress ( ) { let isCurrentComplete = false const firstLesson =…" at bounding box center [920, 489] width 1039 height 679
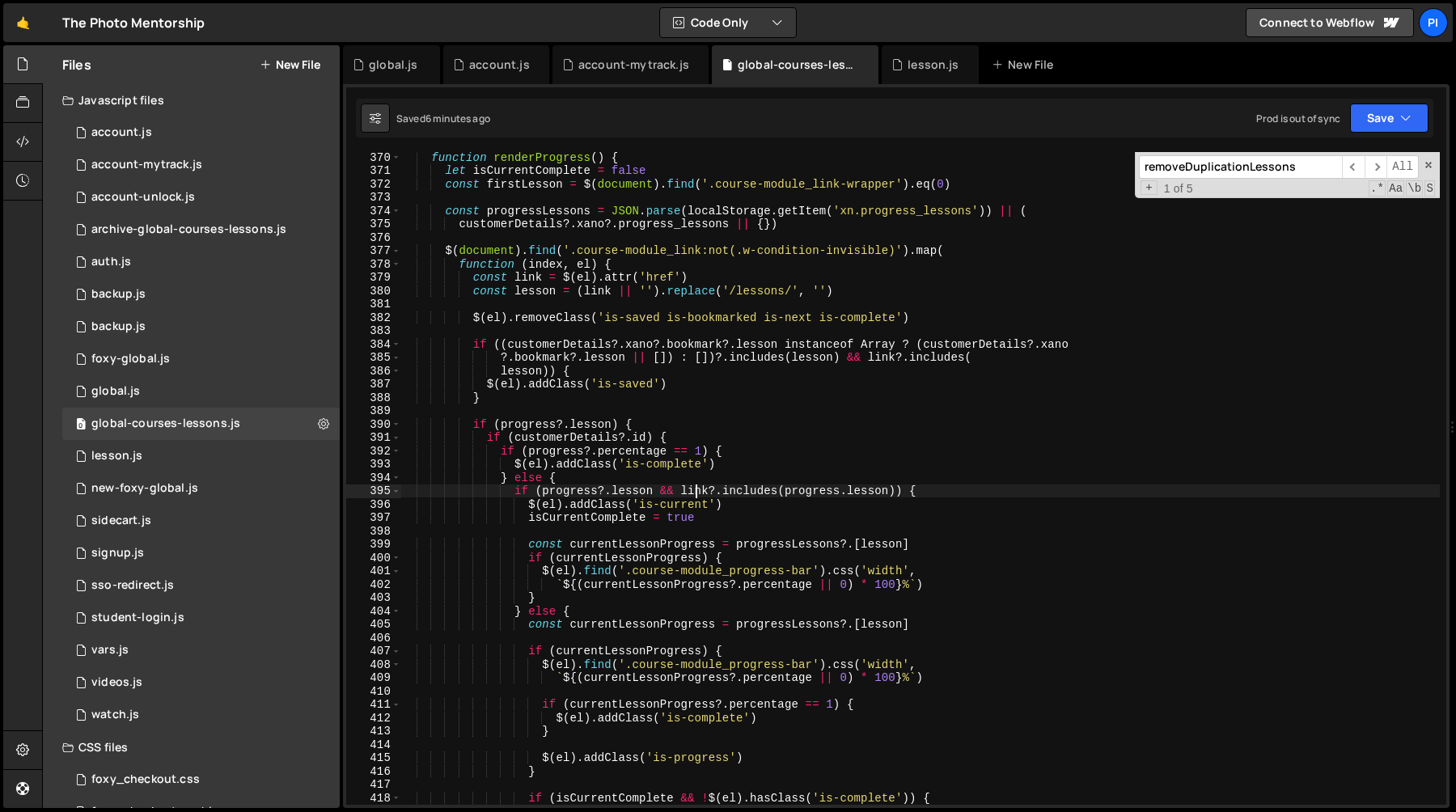
click at [698, 491] on div "function renderProgress ( ) { let isCurrentComplete = false const firstLesson =…" at bounding box center [920, 489] width 1039 height 679
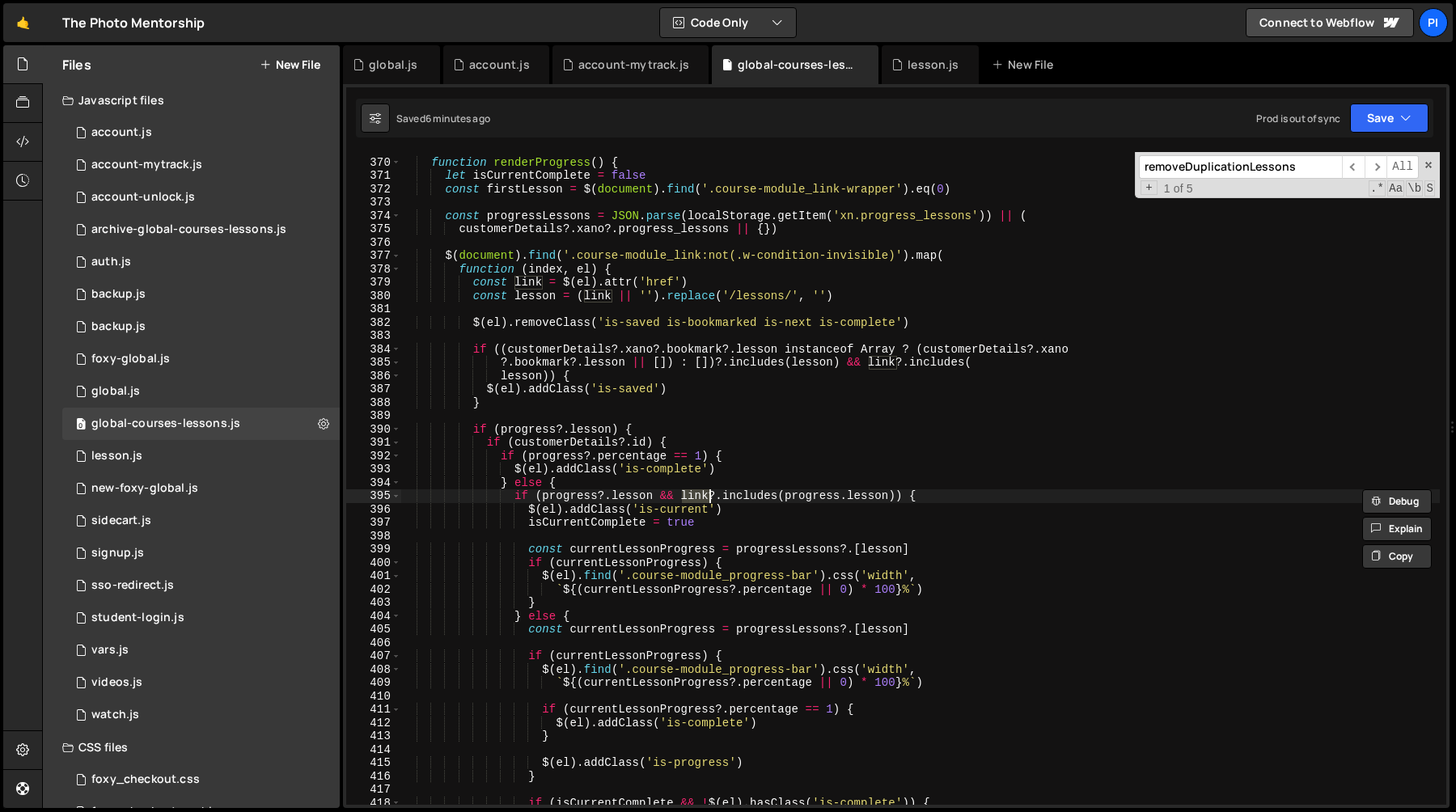
scroll to position [4923, 0]
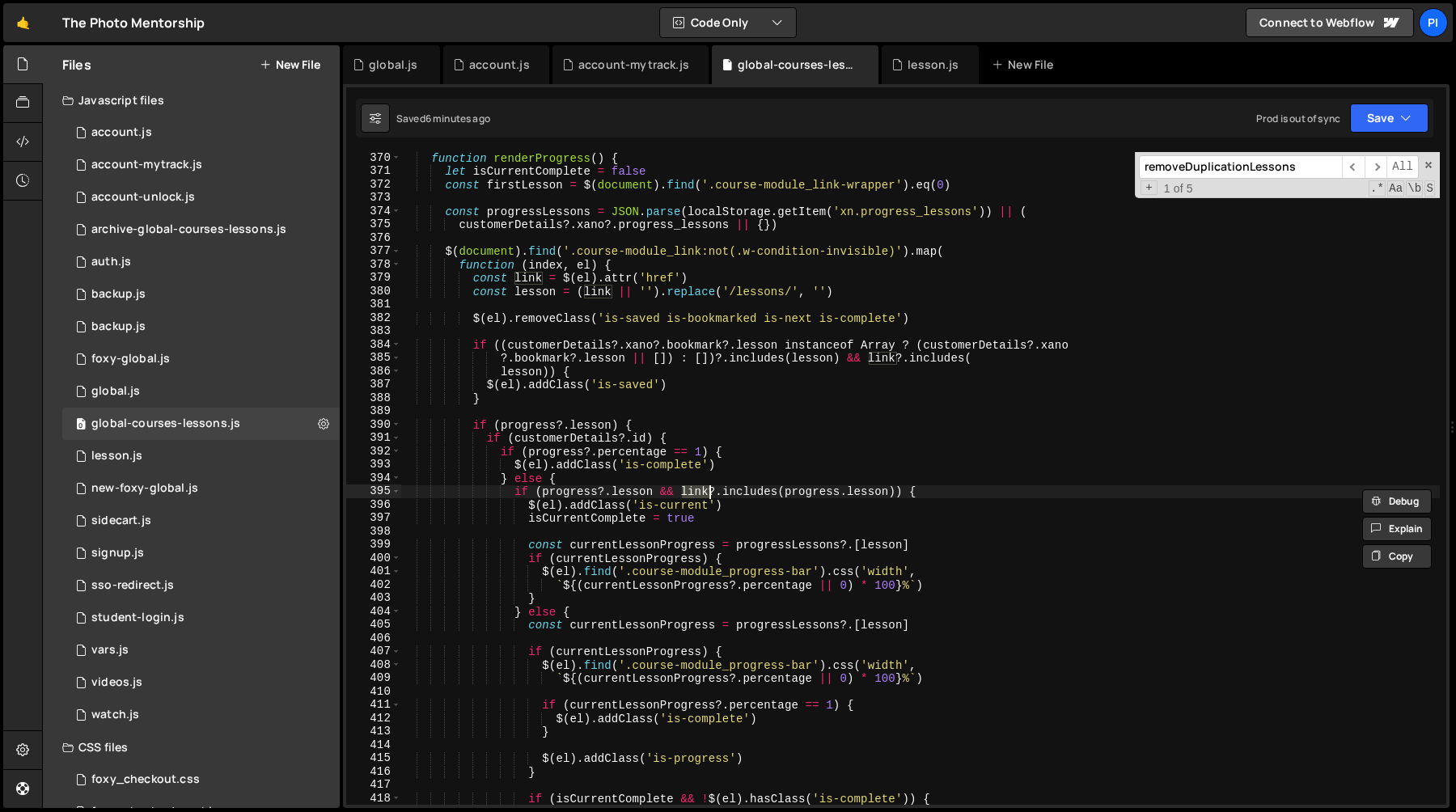
click at [761, 494] on div "function renderProgress ( ) { let isCurrentComplete = false const firstLesson =…" at bounding box center [920, 490] width 1039 height 679
click at [861, 497] on div "function renderProgress ( ) { let isCurrentComplete = false const firstLesson =…" at bounding box center [920, 490] width 1039 height 679
click at [896, 492] on div "function renderProgress ( ) { let isCurrentComplete = false const firstLesson =…" at bounding box center [920, 490] width 1039 height 679
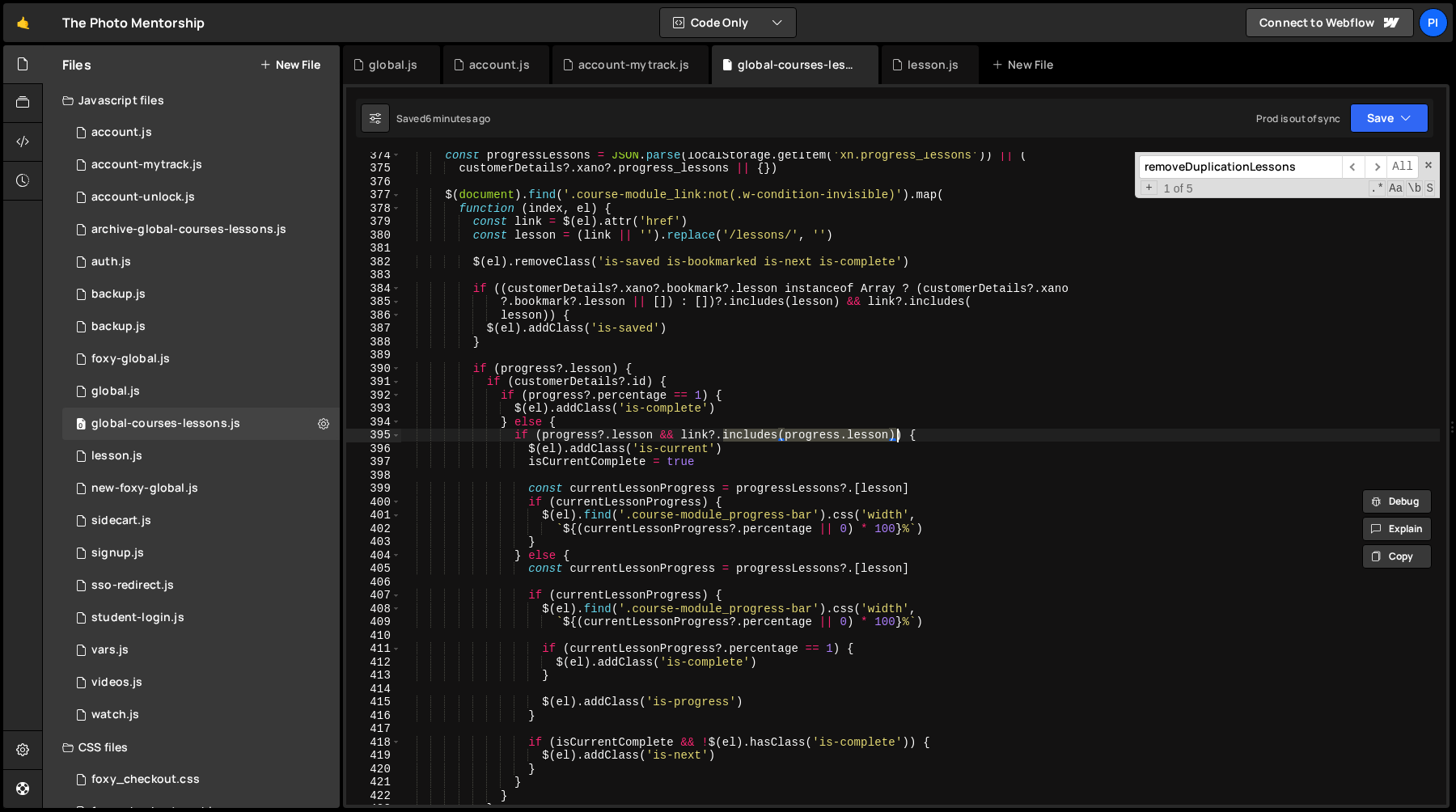
scroll to position [4983, 0]
click at [702, 429] on div "const progressLessons = JSON . parse ( localStorage . getItem ( 'xn.progress_le…" at bounding box center [920, 484] width 1039 height 679
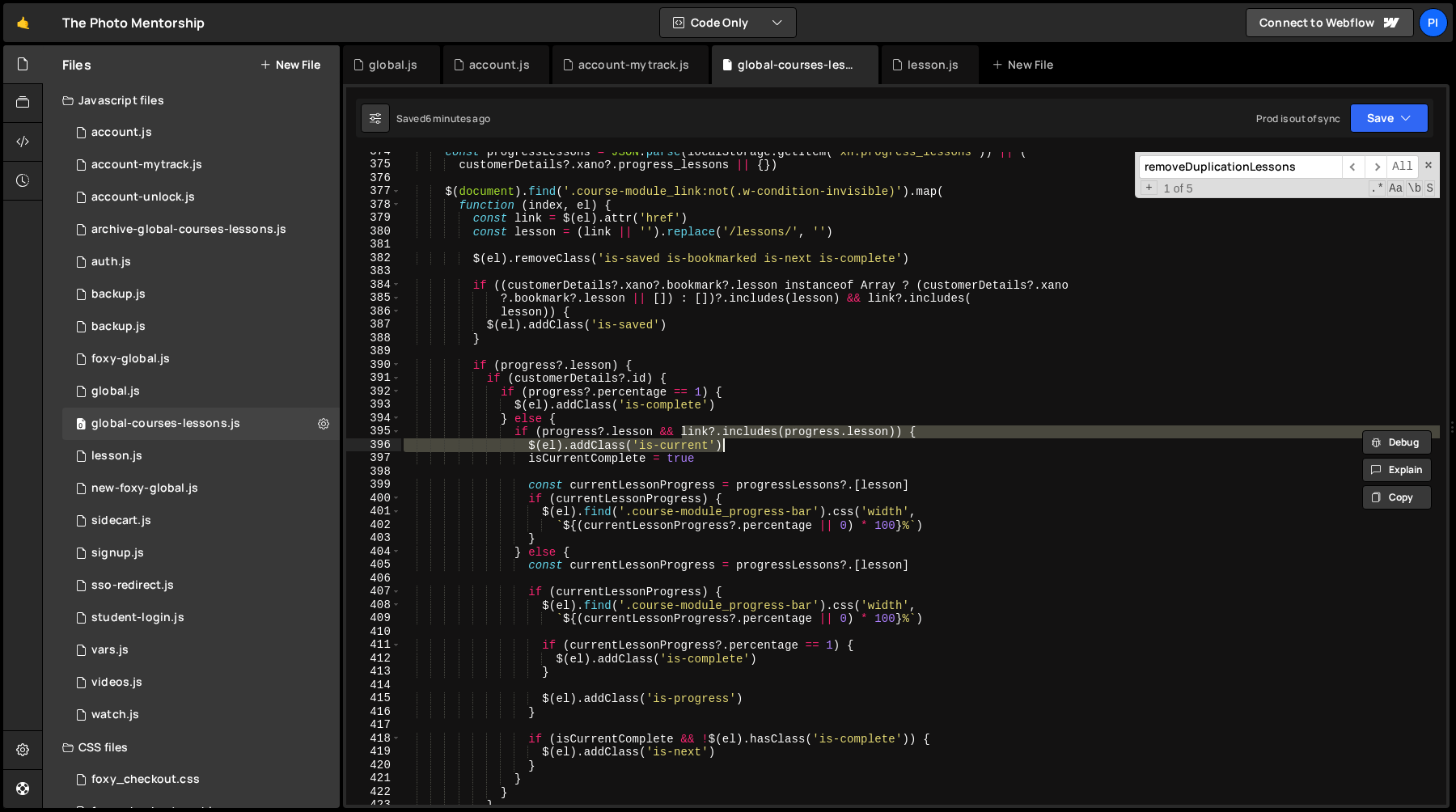
click at [812, 444] on div "const progressLessons = JSON . parse ( localStorage . getItem ( 'xn.progress_le…" at bounding box center [920, 484] width 1039 height 679
click at [837, 417] on div "const progressLessons = JSON . parse ( localStorage . getItem ( 'xn.progress_le…" at bounding box center [920, 484] width 1039 height 679
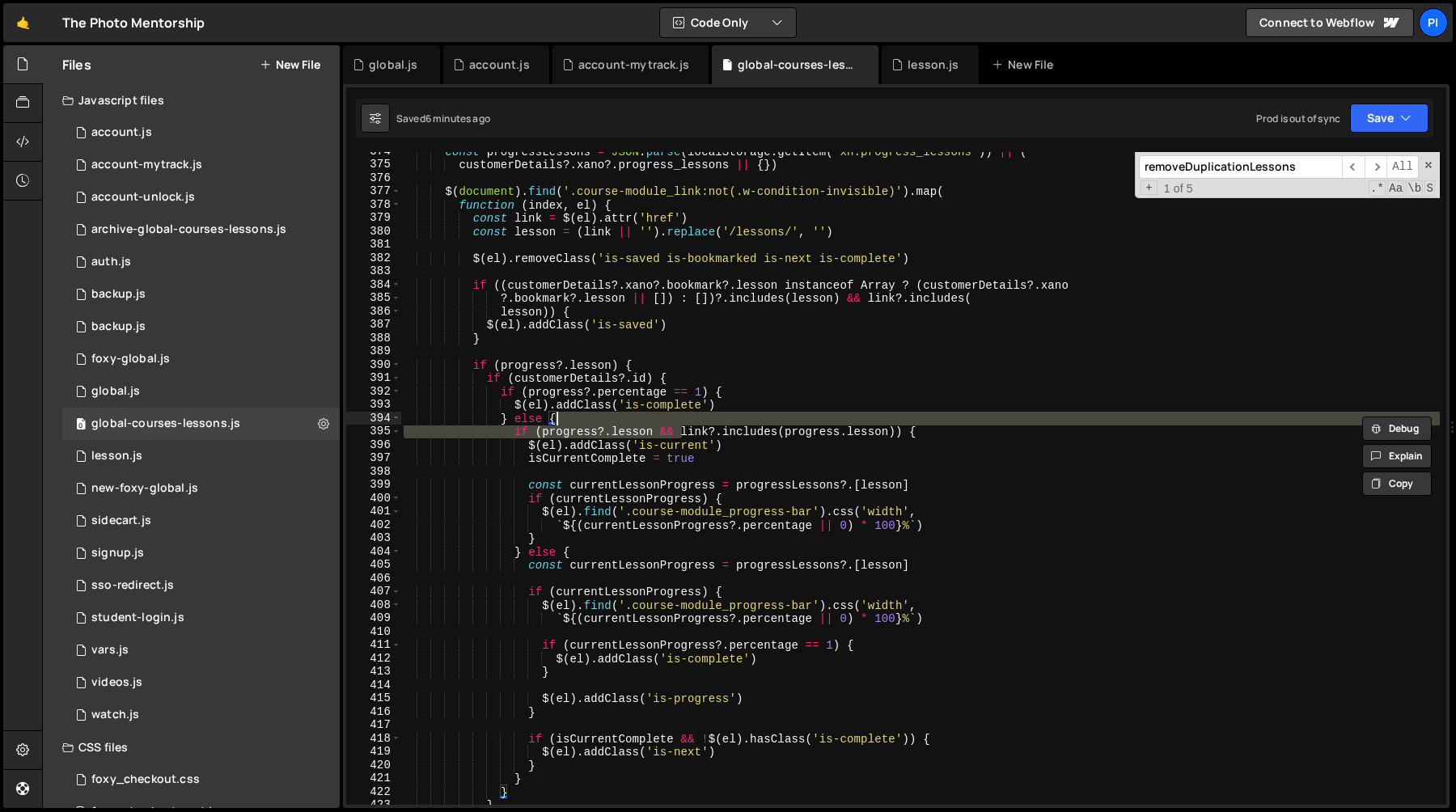
click at [876, 433] on div "const progressLessons = JSON . parse ( localStorage . getItem ( 'xn.progress_le…" at bounding box center [920, 484] width 1039 height 679
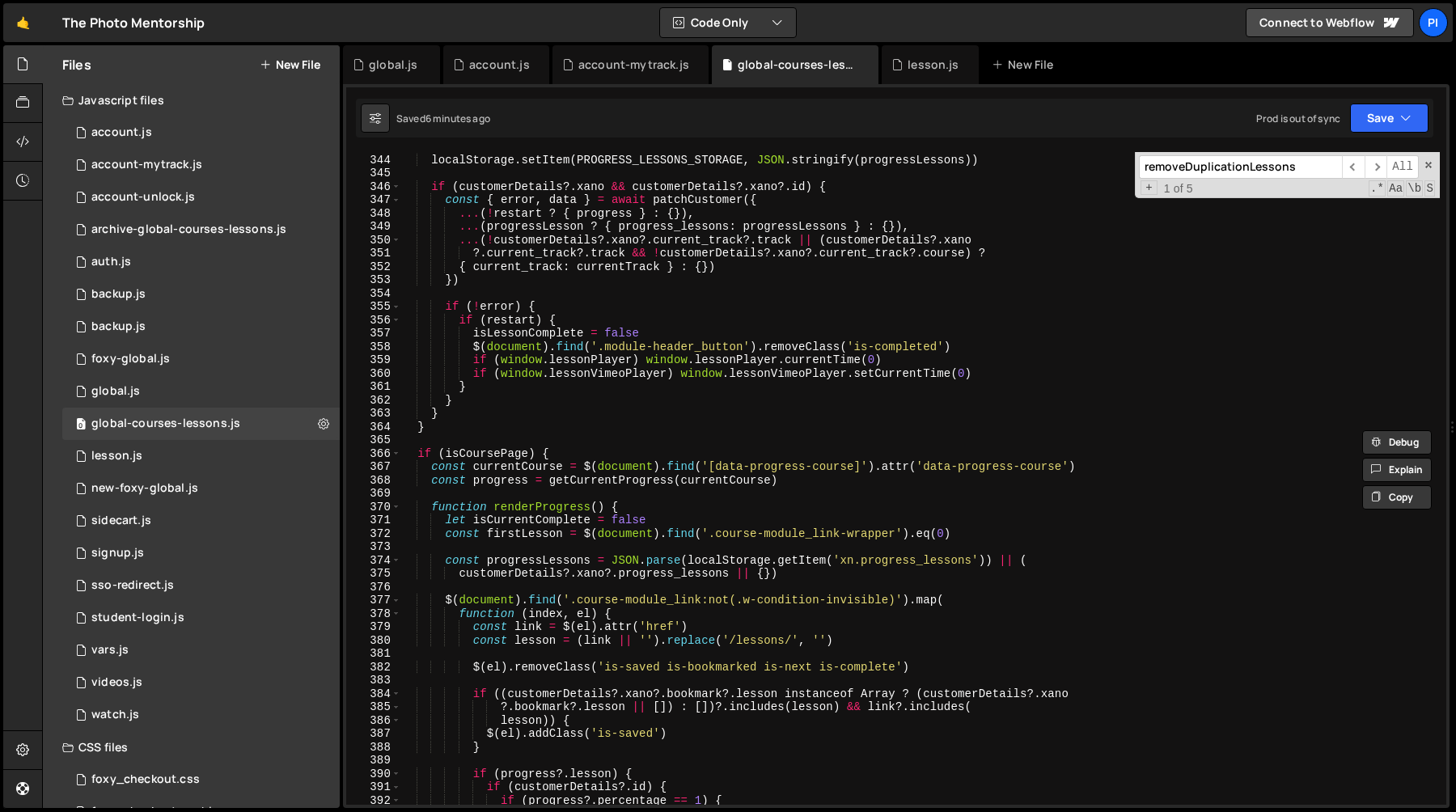
scroll to position [4574, 0]
click at [616, 476] on div "localStorage . setItem ( PROGRESS_STORAGE , JSON . stringify ( progress )) loca…" at bounding box center [920, 480] width 1039 height 679
type textarea "const progress = getCurrentProgress(currentCourse)"
click at [616, 476] on div "localStorage . setItem ( PROGRESS_STORAGE , JSON . stringify ( progress )) loca…" at bounding box center [920, 480] width 1039 height 679
click at [843, 482] on div "localStorage . setItem ( PROGRESS_STORAGE , JSON . stringify ( progress )) loca…" at bounding box center [920, 480] width 1039 height 679
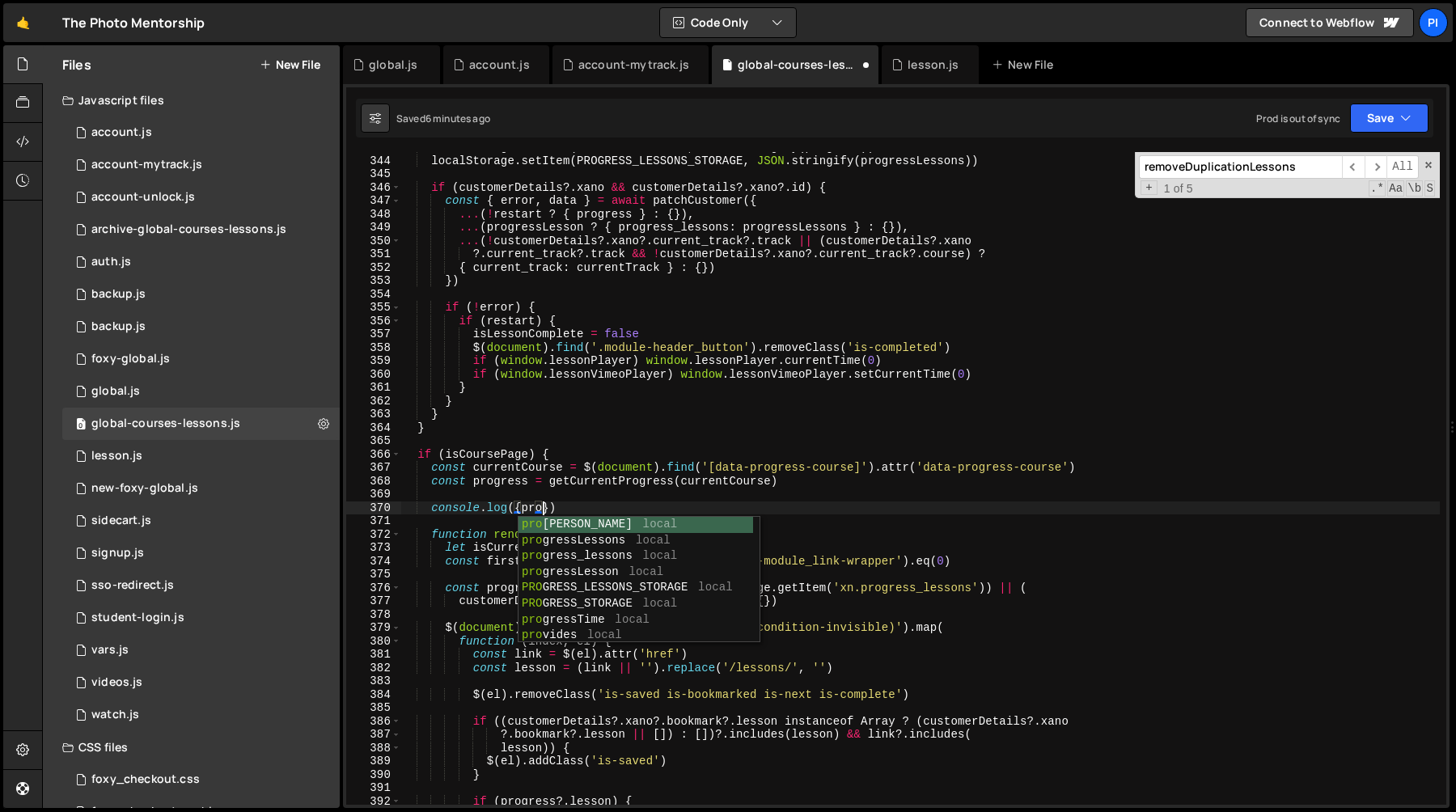
scroll to position [0, 9]
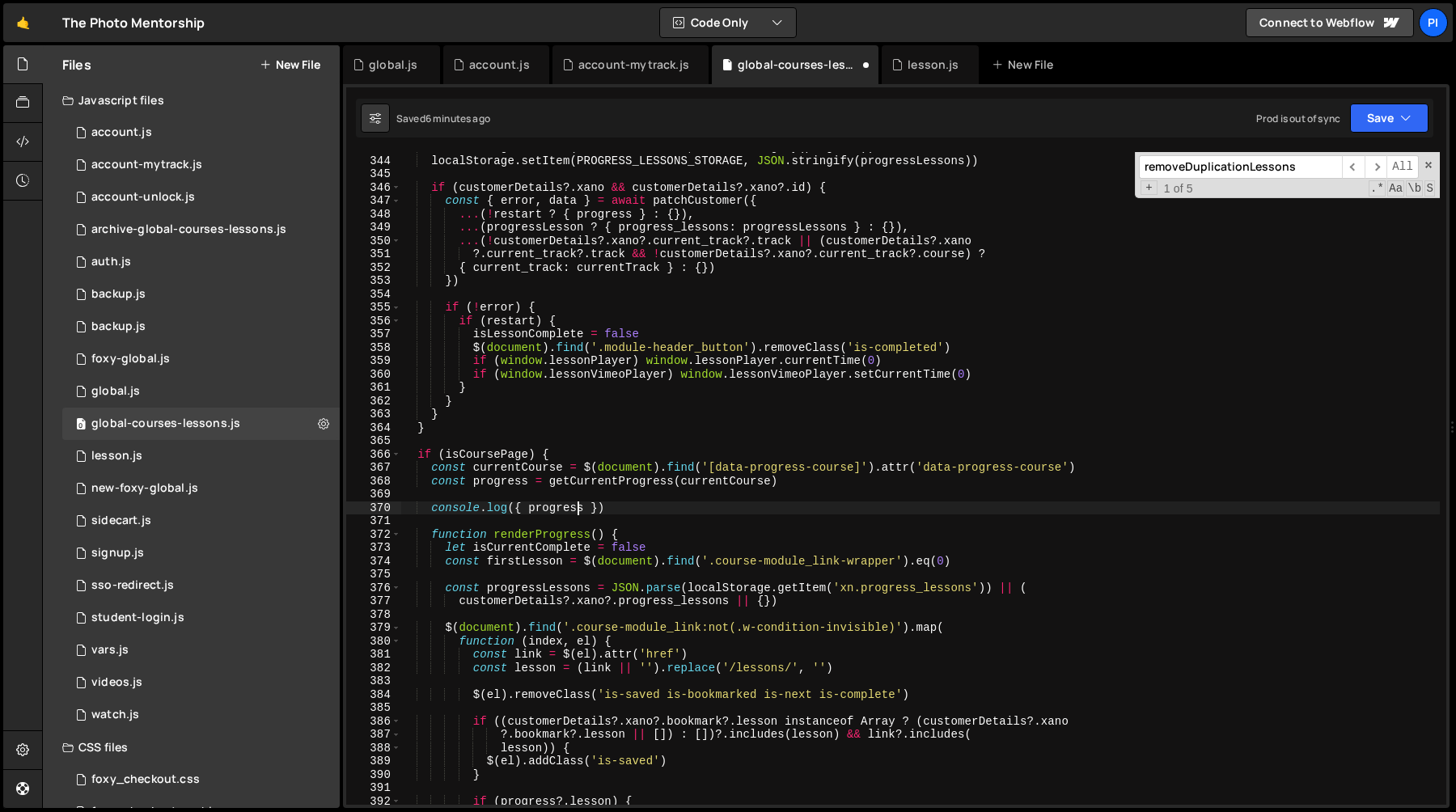
type textarea "console.log({ progress })"
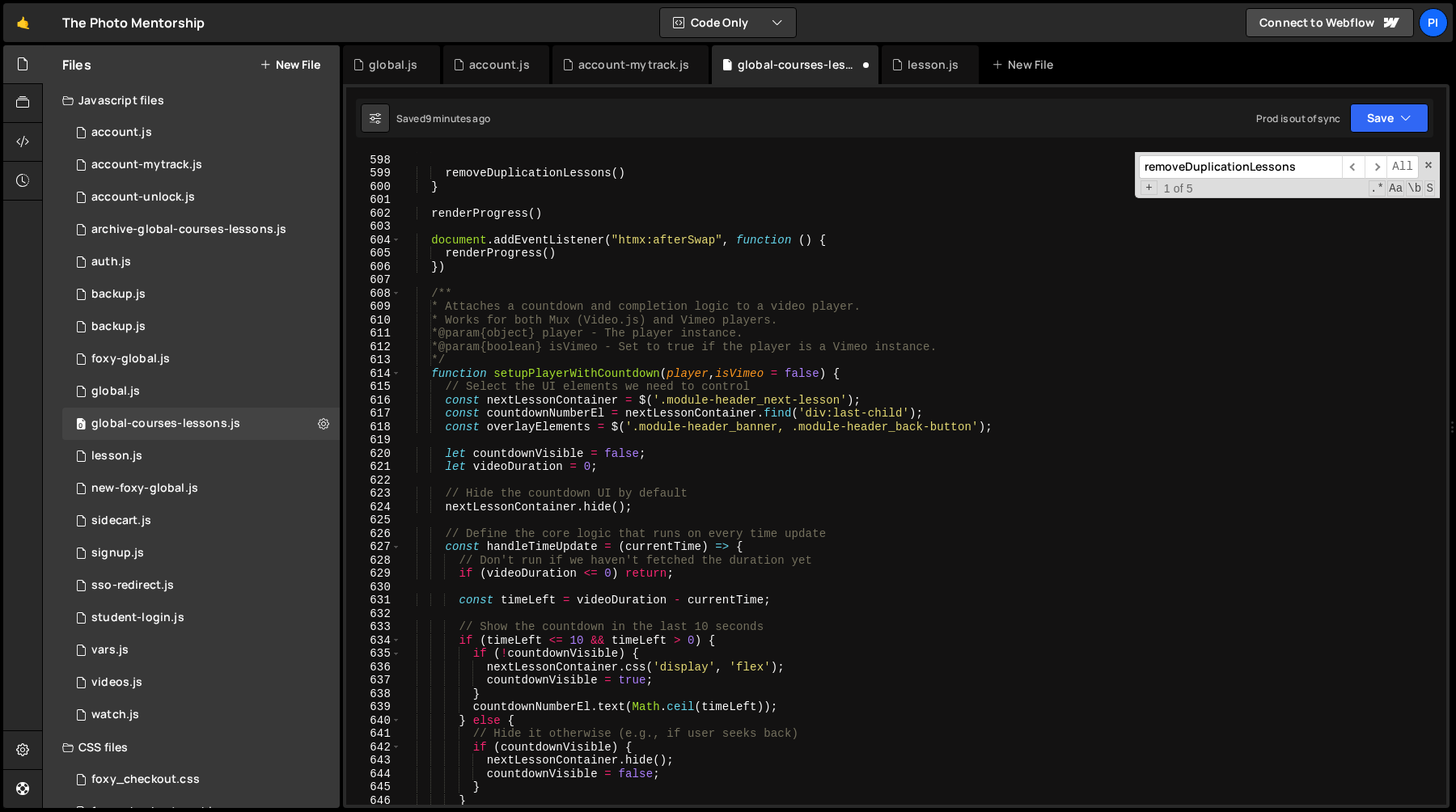
scroll to position [7963, 0]
click at [1351, 166] on span "​" at bounding box center [1353, 167] width 23 height 24
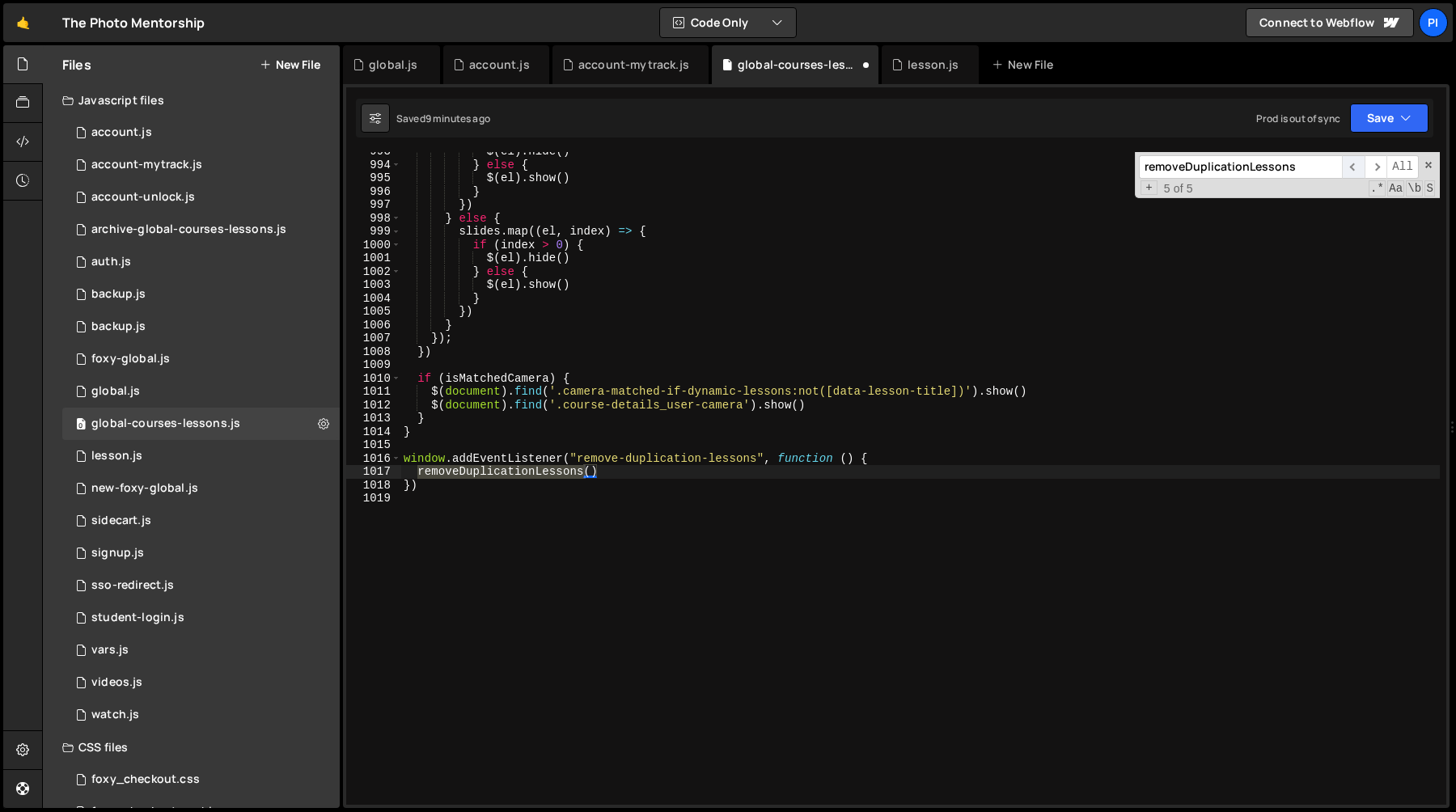
click at [1351, 166] on span "​" at bounding box center [1353, 167] width 23 height 24
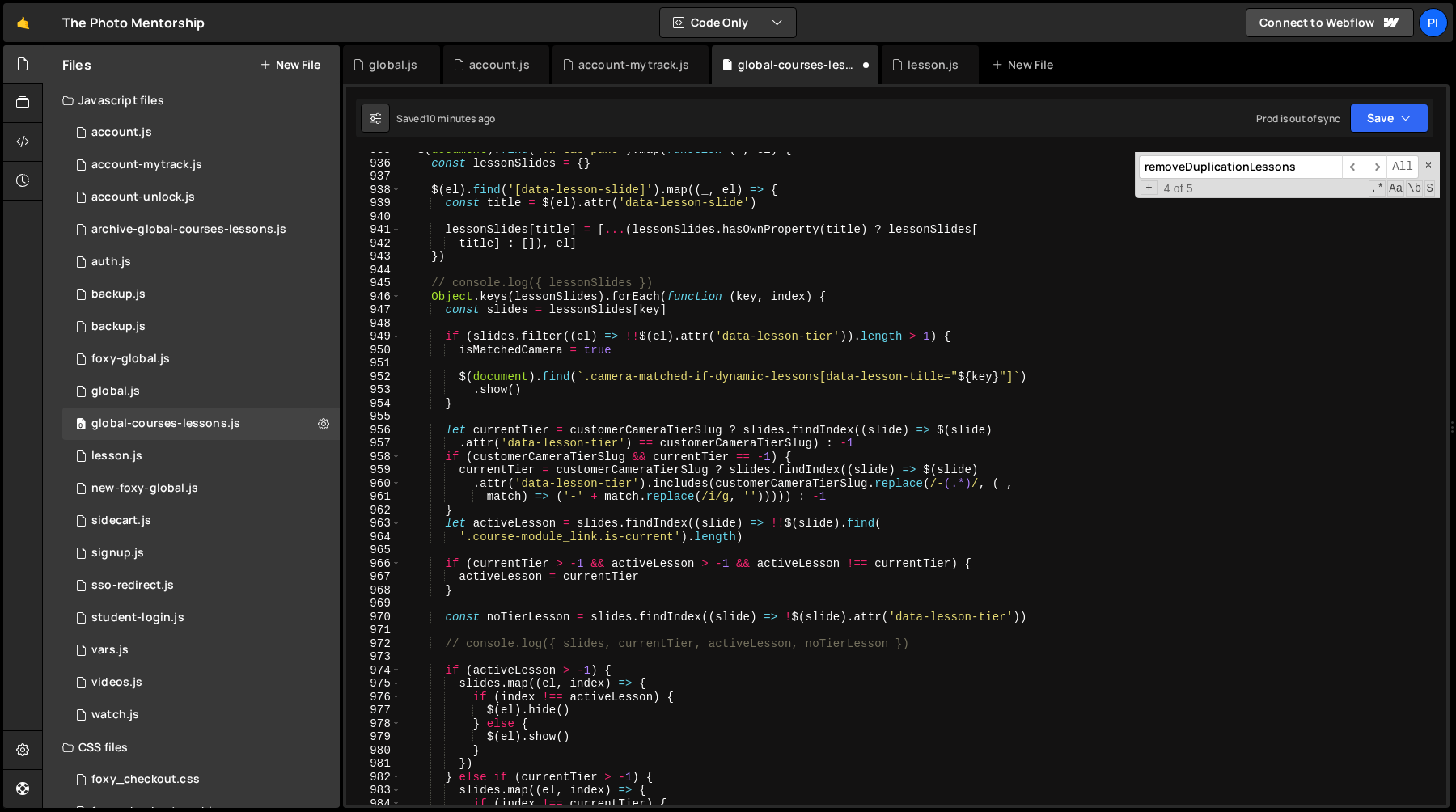
scroll to position [12356, 0]
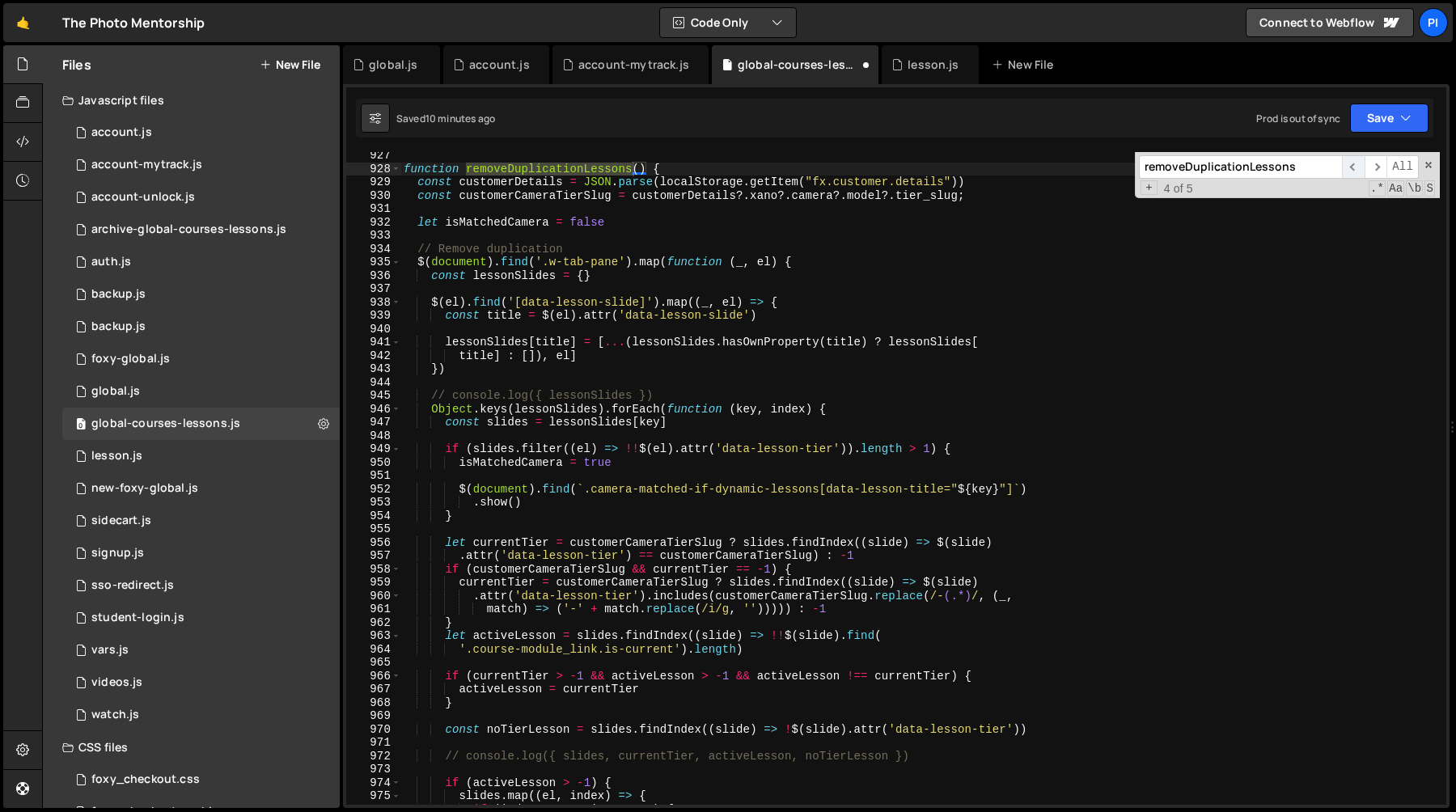
click at [1351, 170] on span "​" at bounding box center [1353, 167] width 23 height 24
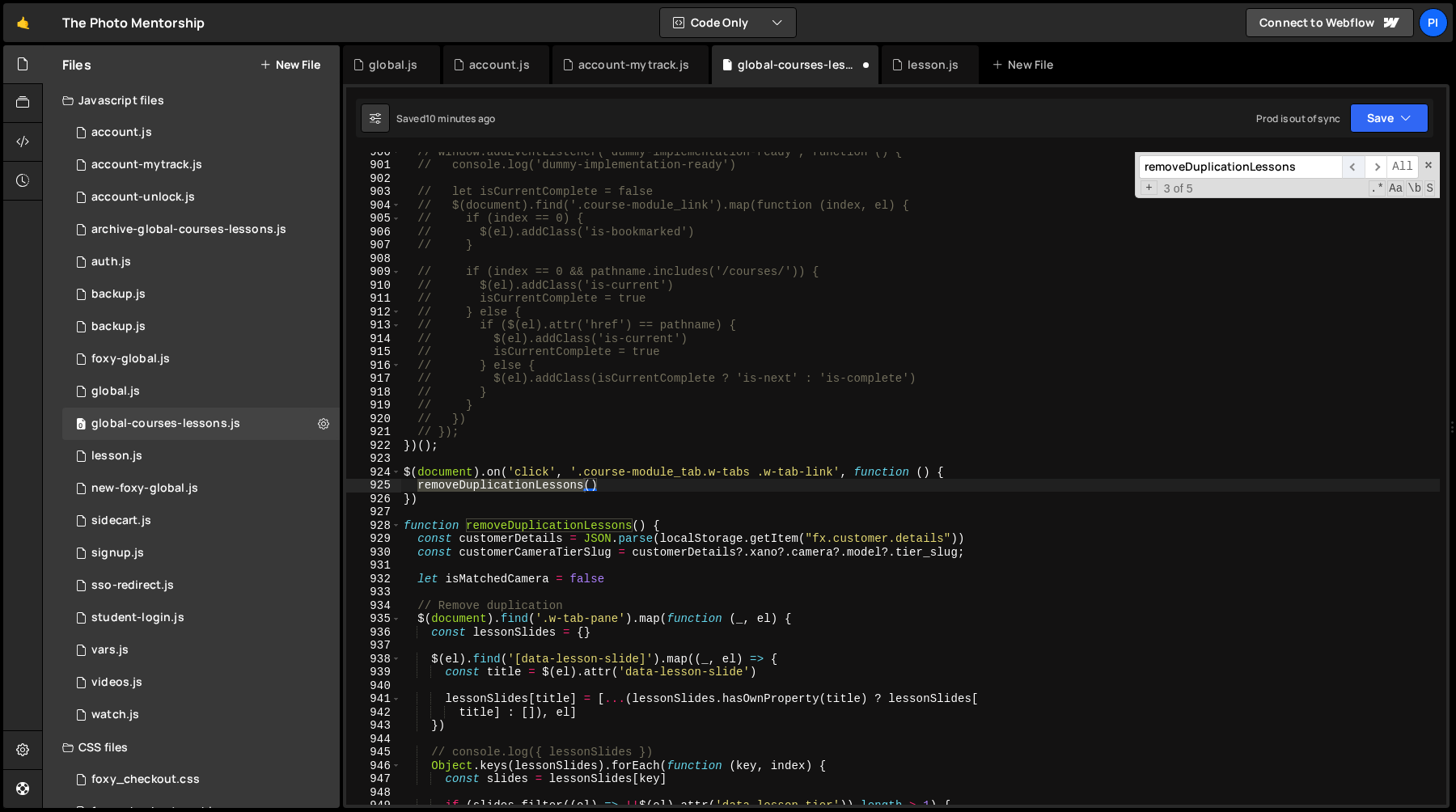
click at [1356, 167] on span "​" at bounding box center [1353, 167] width 23 height 24
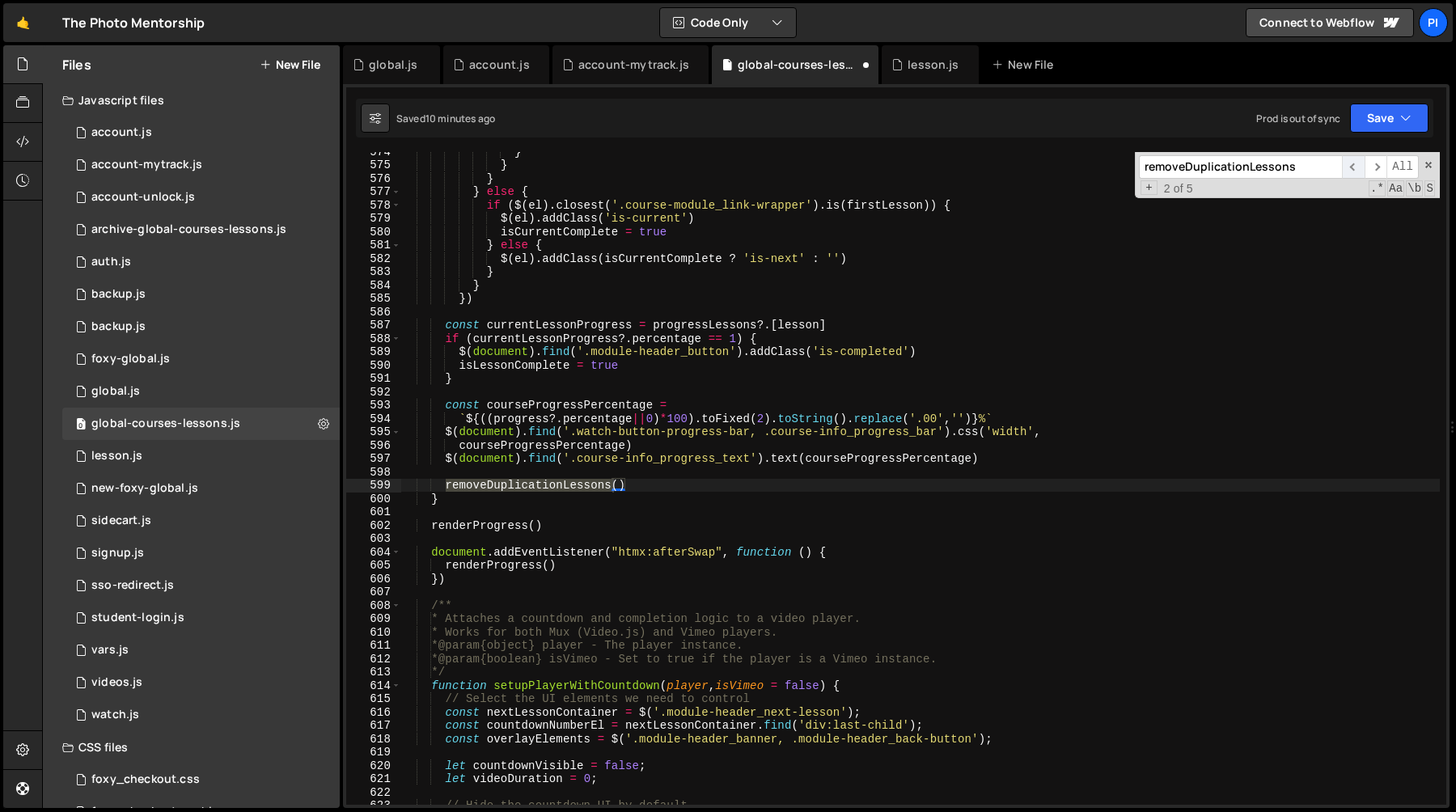
click at [1349, 168] on span "​" at bounding box center [1353, 167] width 23 height 24
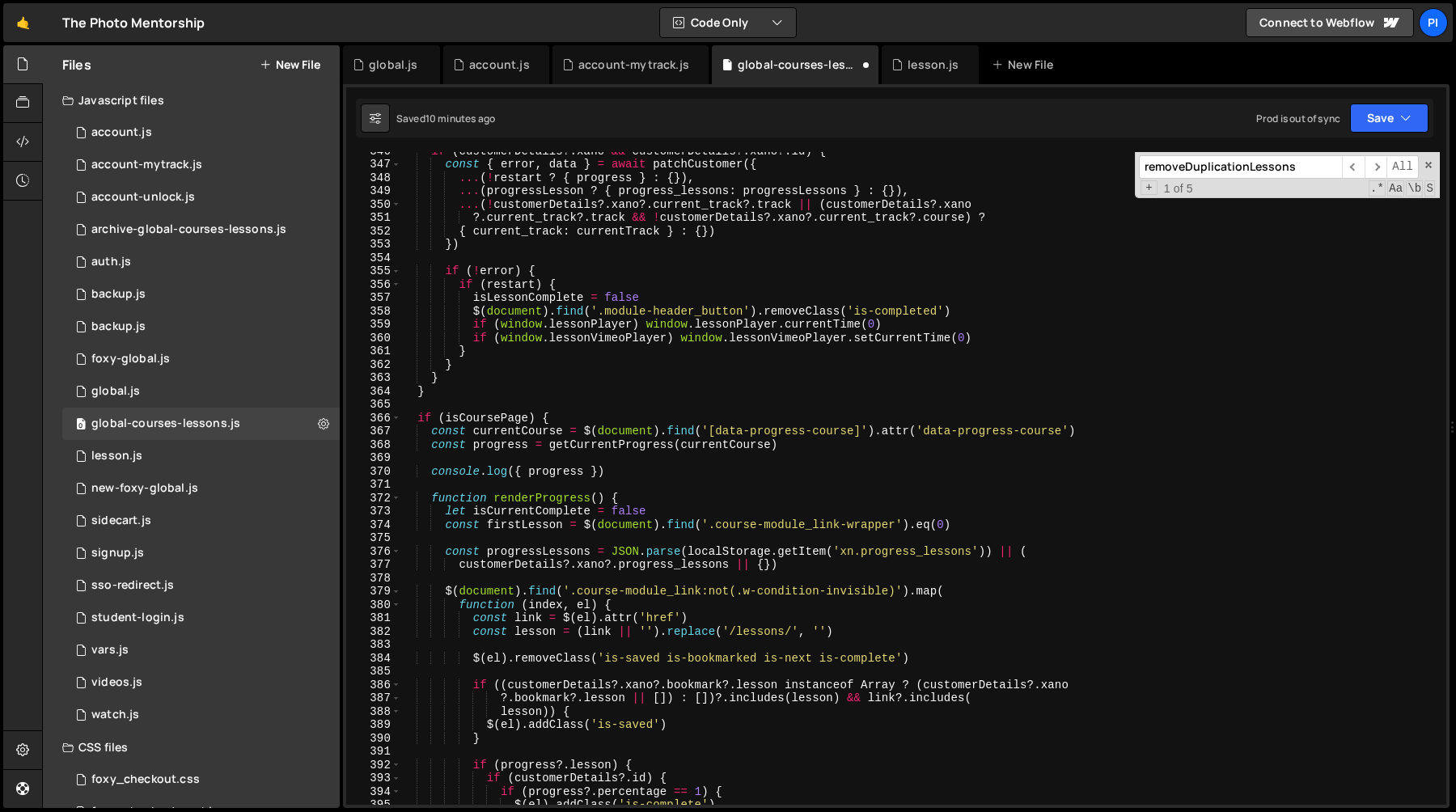
scroll to position [4619, 0]
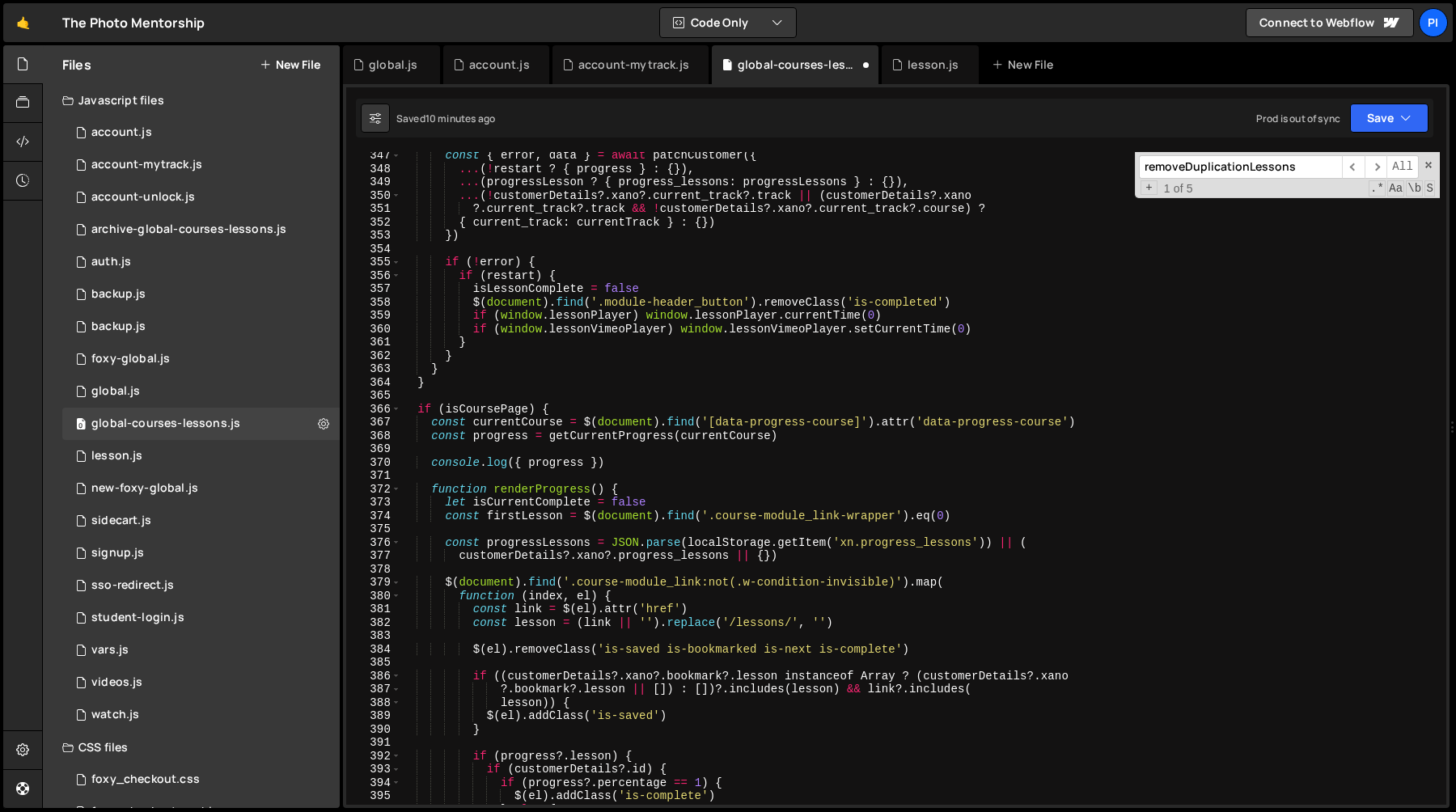
type textarea "function renderProgress() {"
click at [552, 495] on div "const { error , data } = await patchCustomer ({ ... ( ! restart ? { progress } …" at bounding box center [920, 487] width 1039 height 679
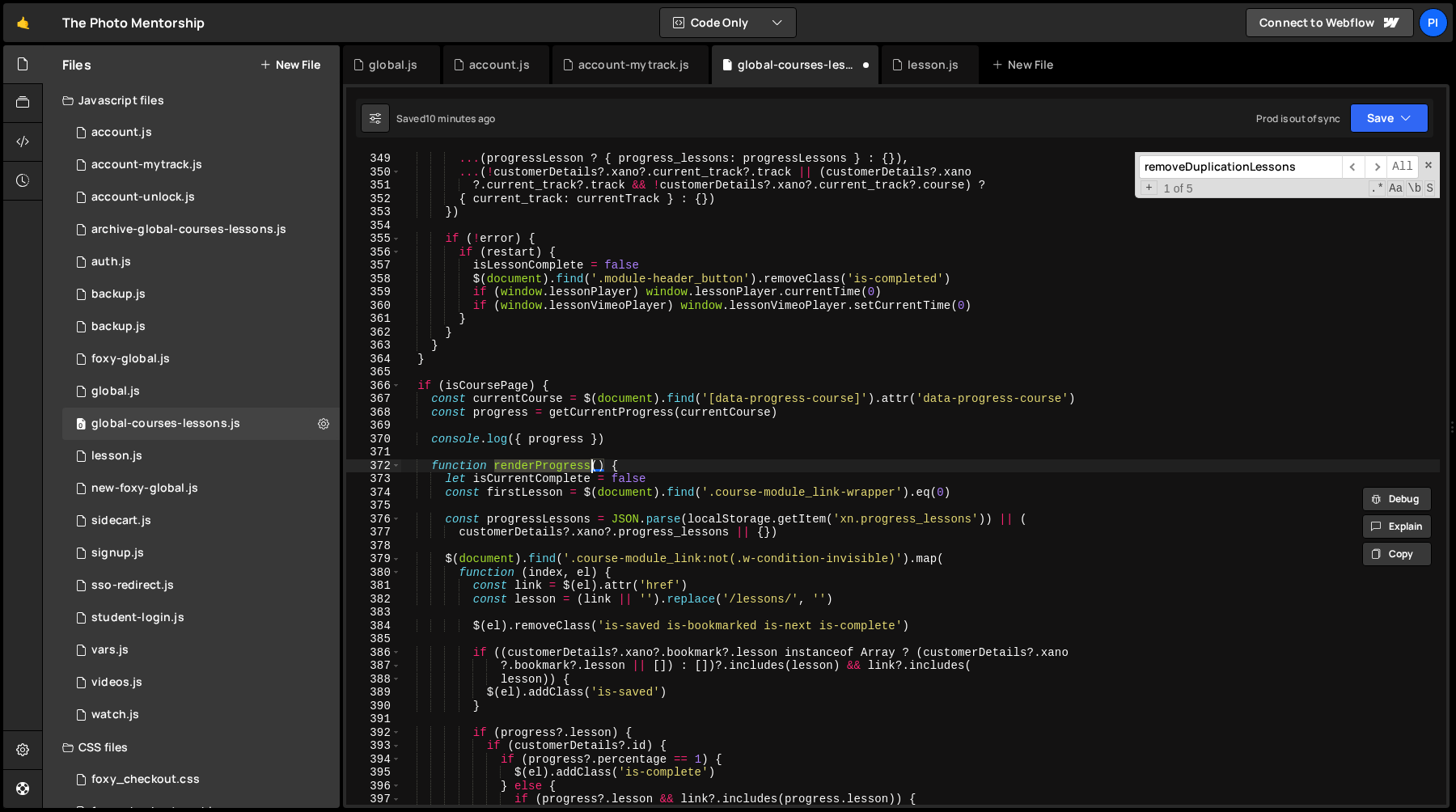
scroll to position [4671, 0]
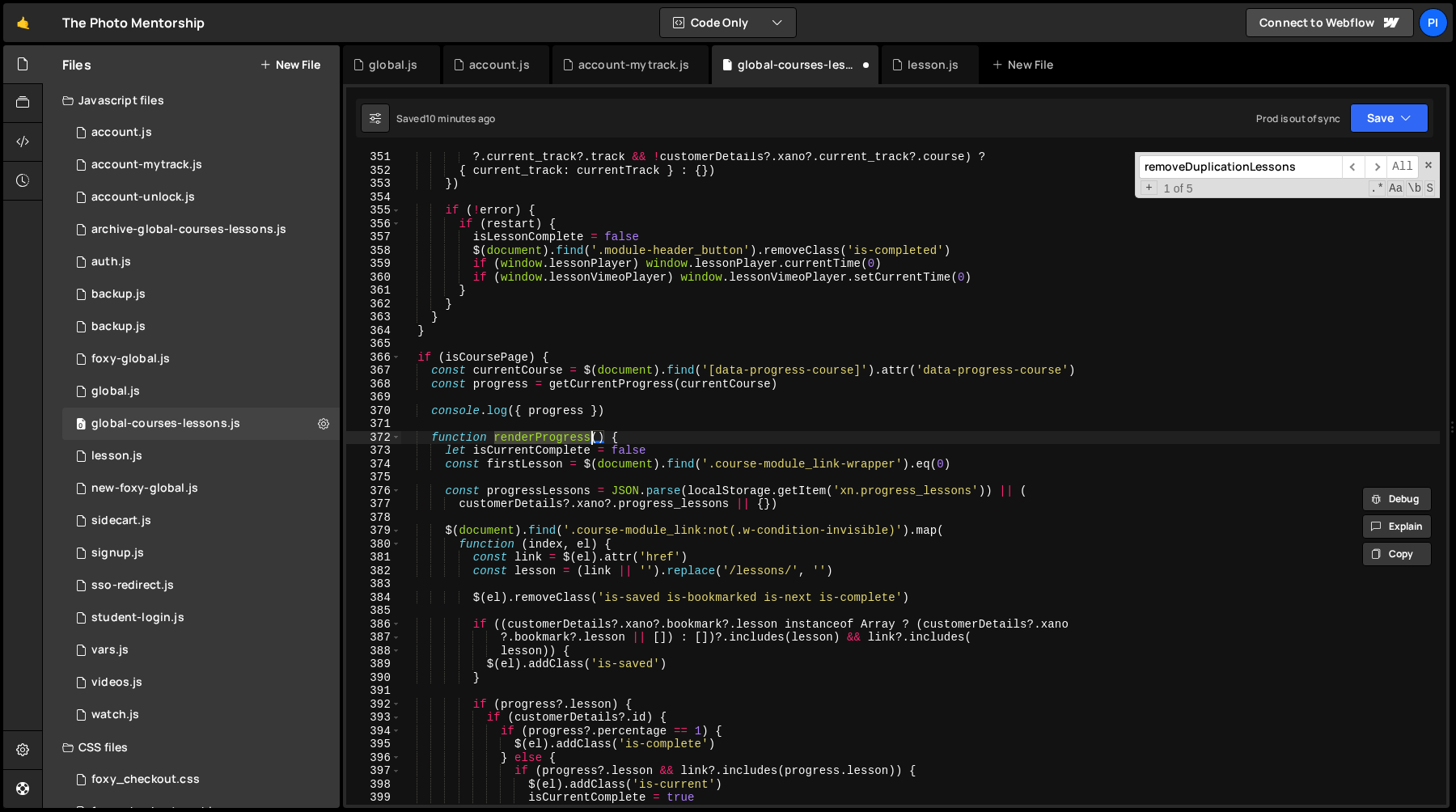
click at [625, 401] on div "?. current_track ?. track && ! customerDetails ?. xano ?. current_track ?. cour…" at bounding box center [920, 489] width 1039 height 679
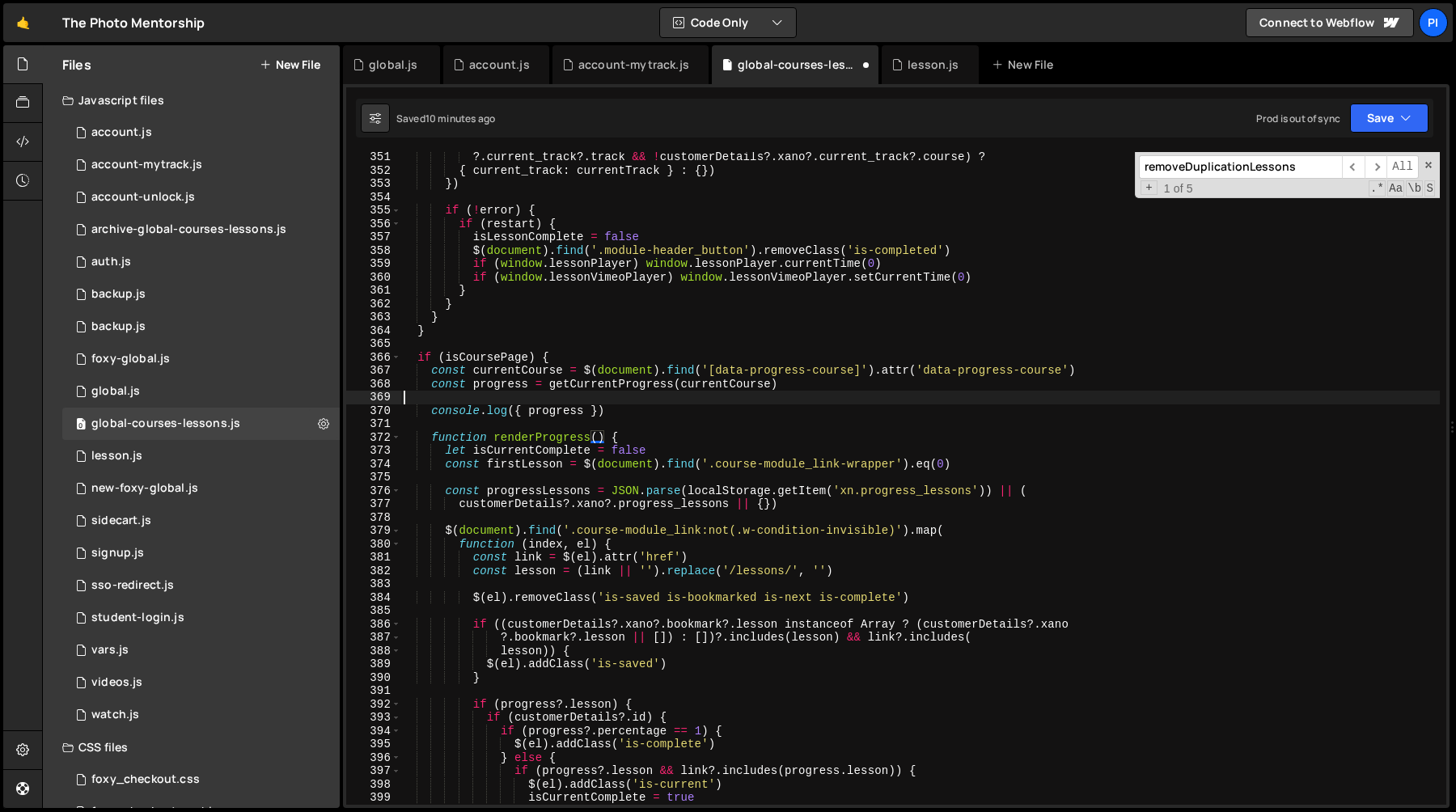
scroll to position [0, 0]
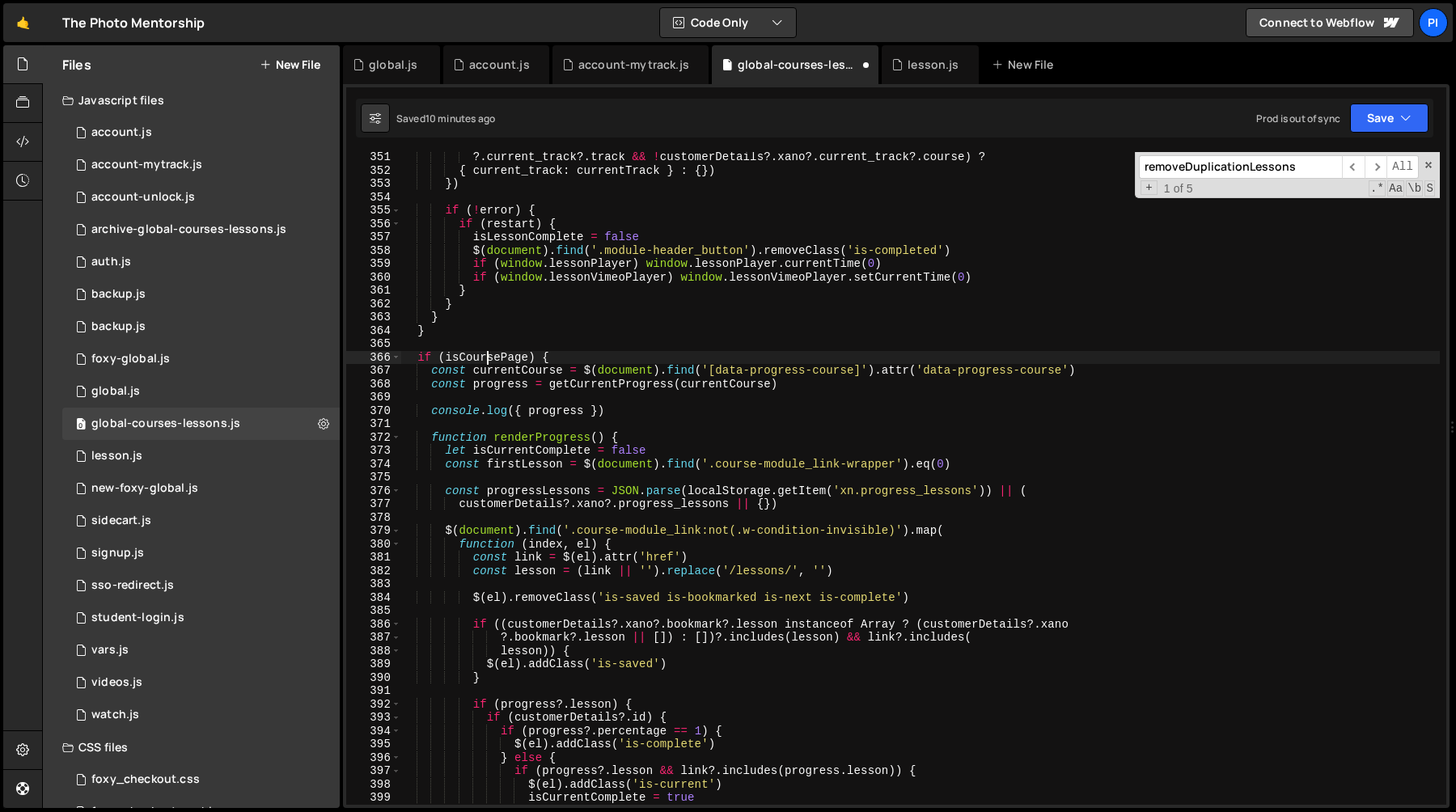
click at [488, 358] on div "?. current_track ?. track && ! customerDetails ?. xano ?. current_track ?. cour…" at bounding box center [920, 489] width 1039 height 679
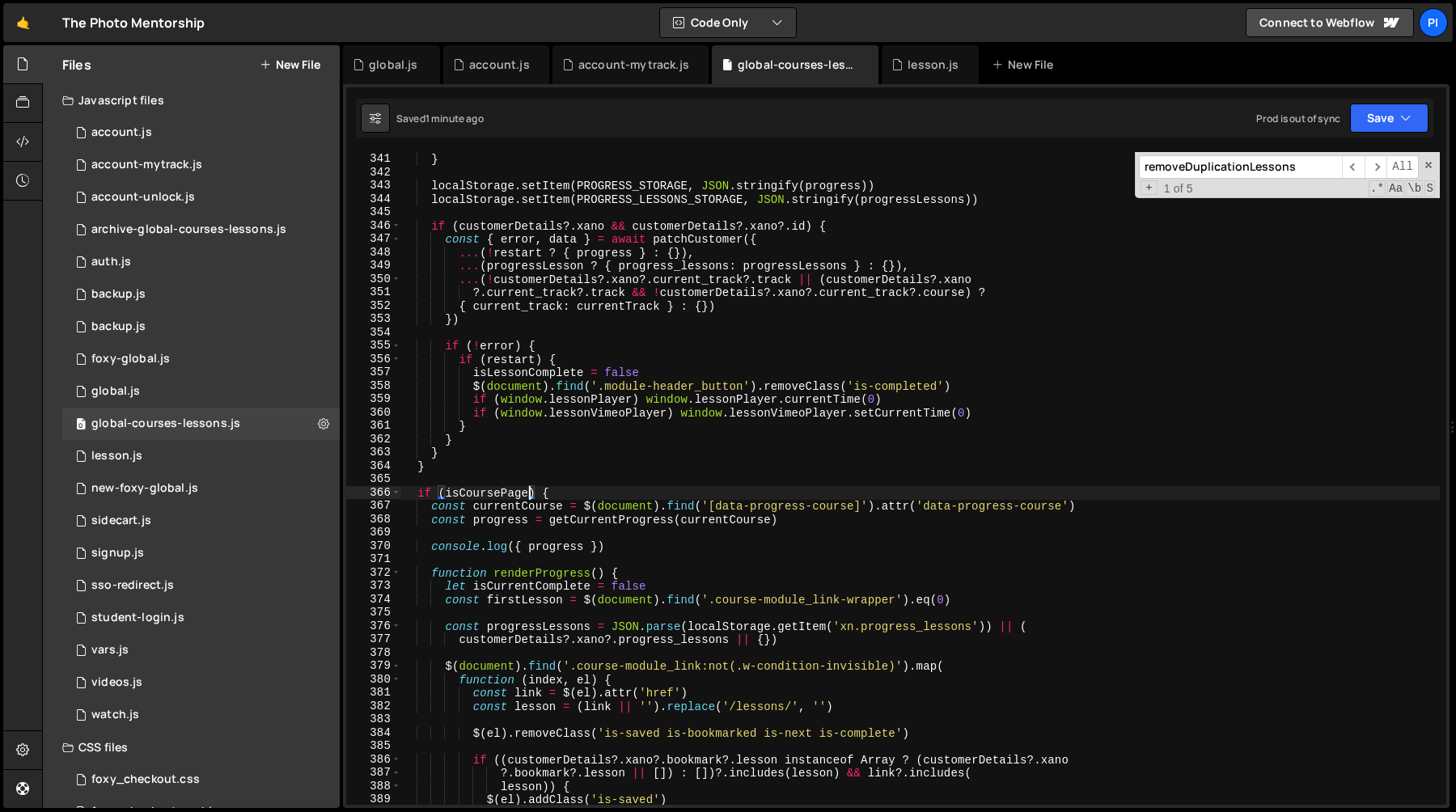
scroll to position [4638, 0]
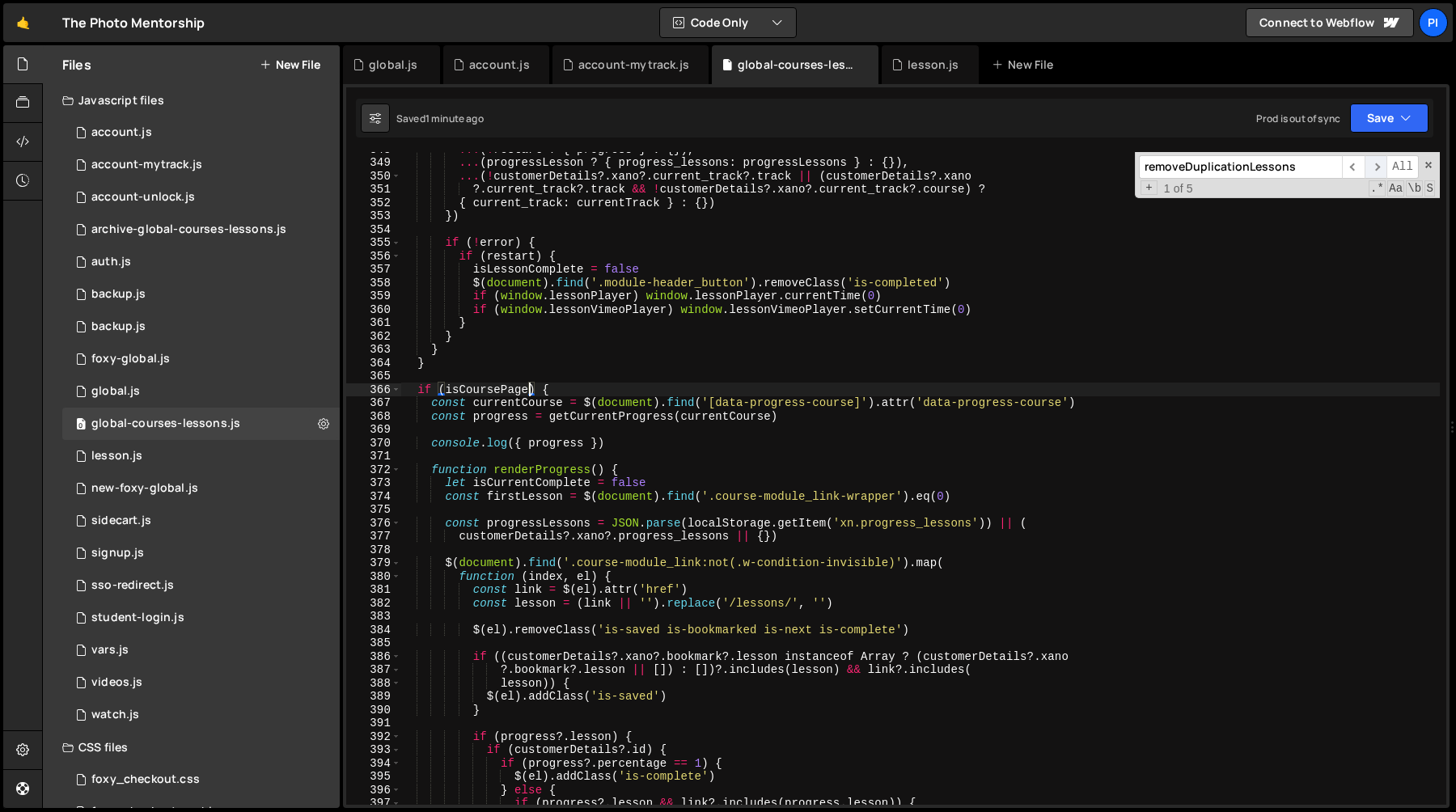
click at [1378, 168] on span "​" at bounding box center [1376, 167] width 23 height 24
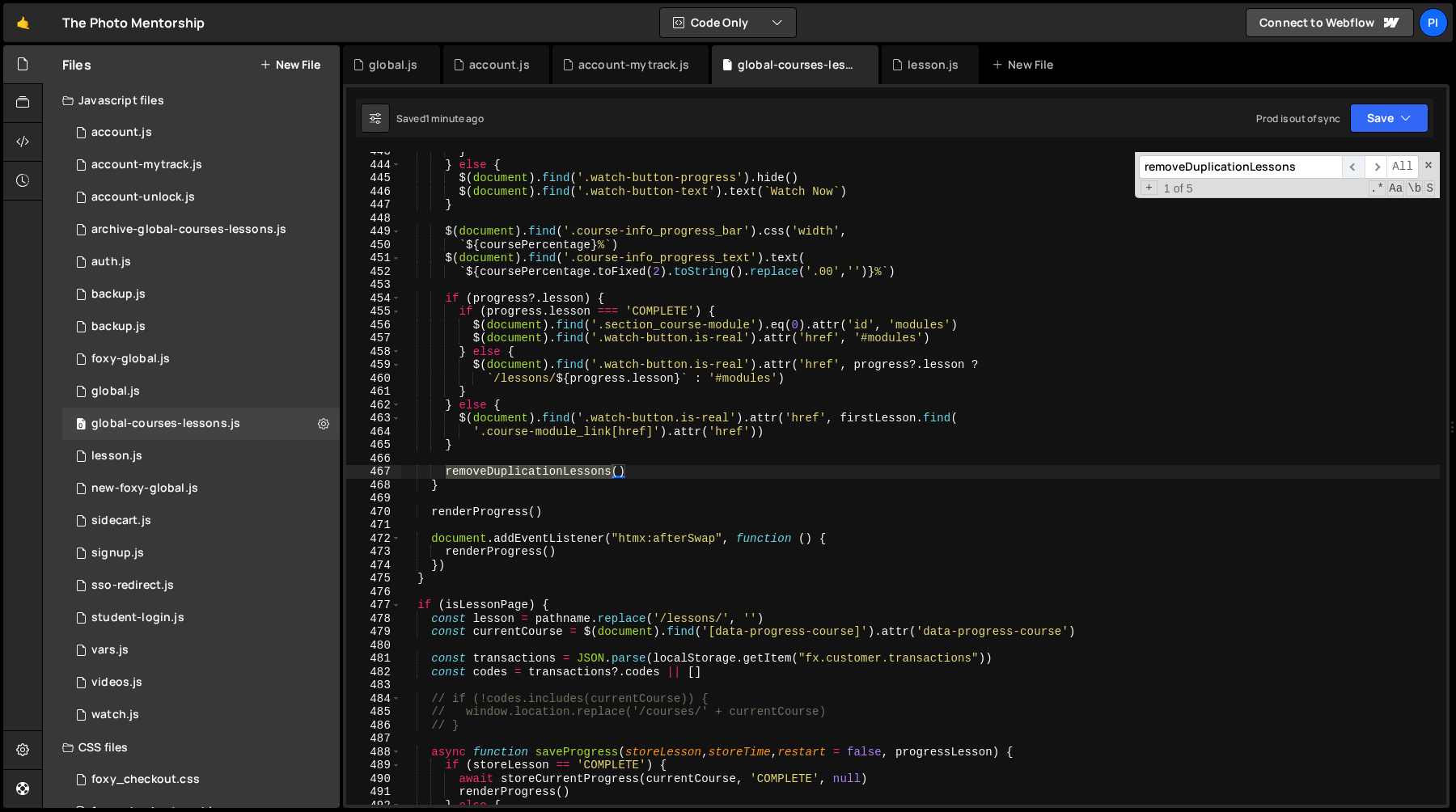
click at [1353, 168] on span "​" at bounding box center [1353, 167] width 23 height 24
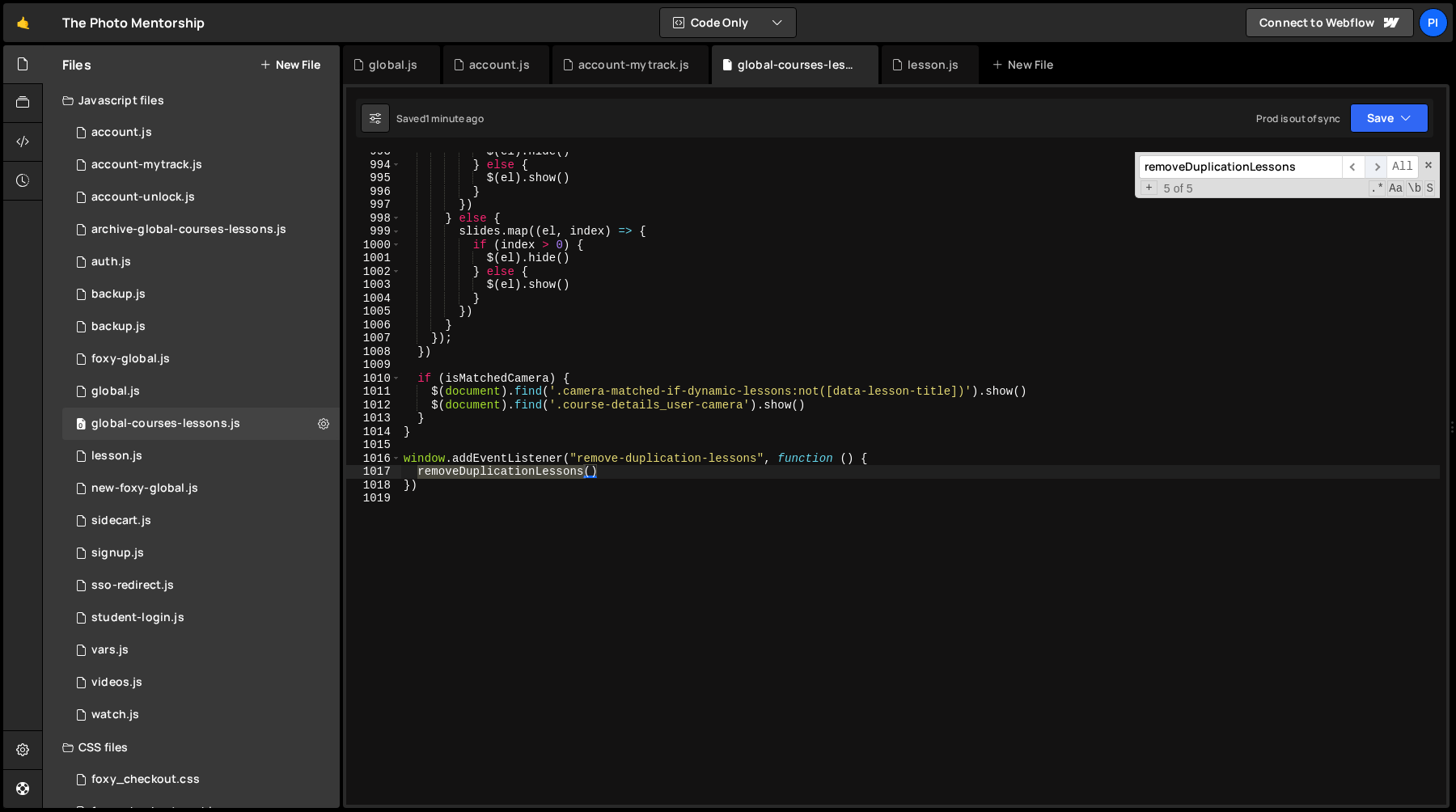
click at [1375, 168] on span "​" at bounding box center [1376, 167] width 23 height 24
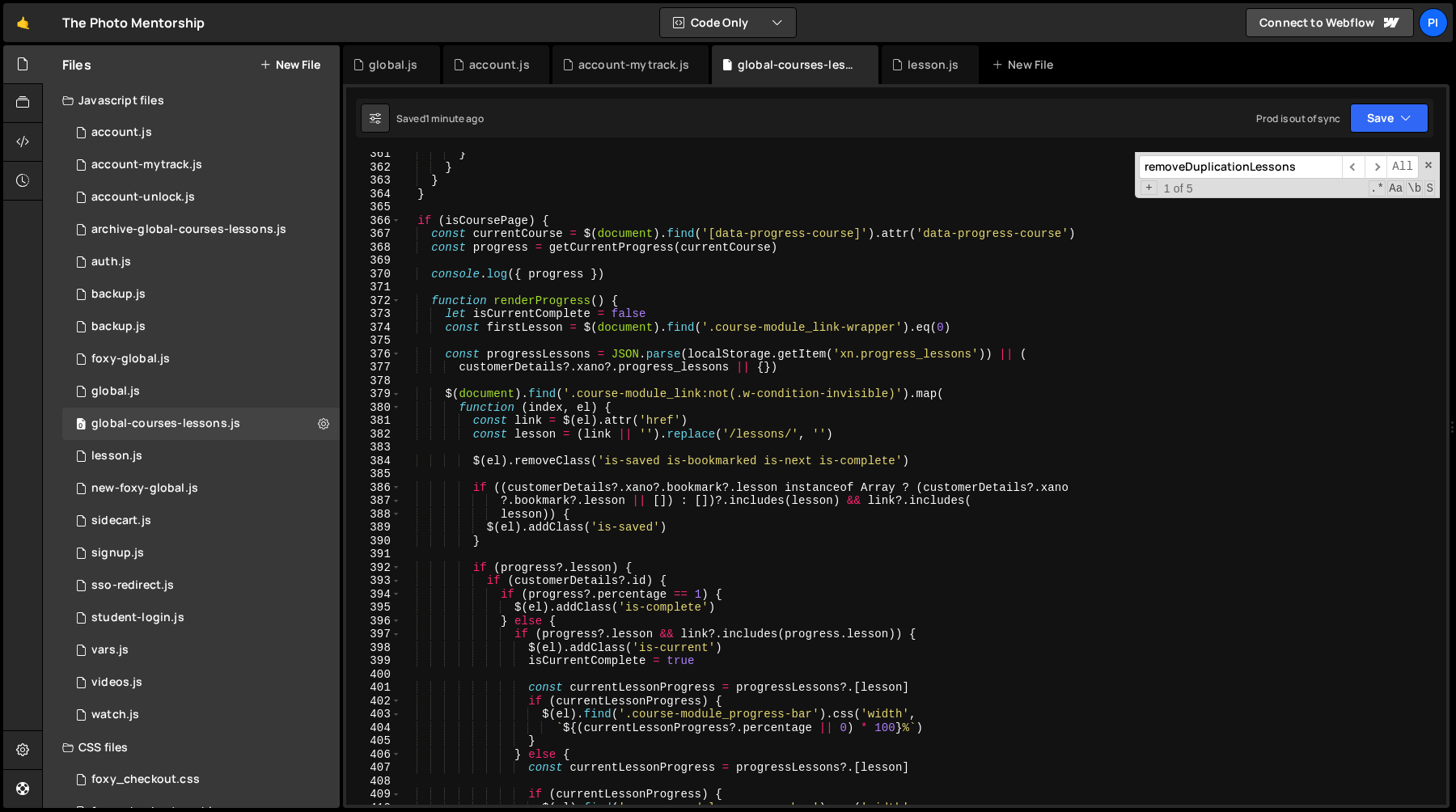
scroll to position [4881, 0]
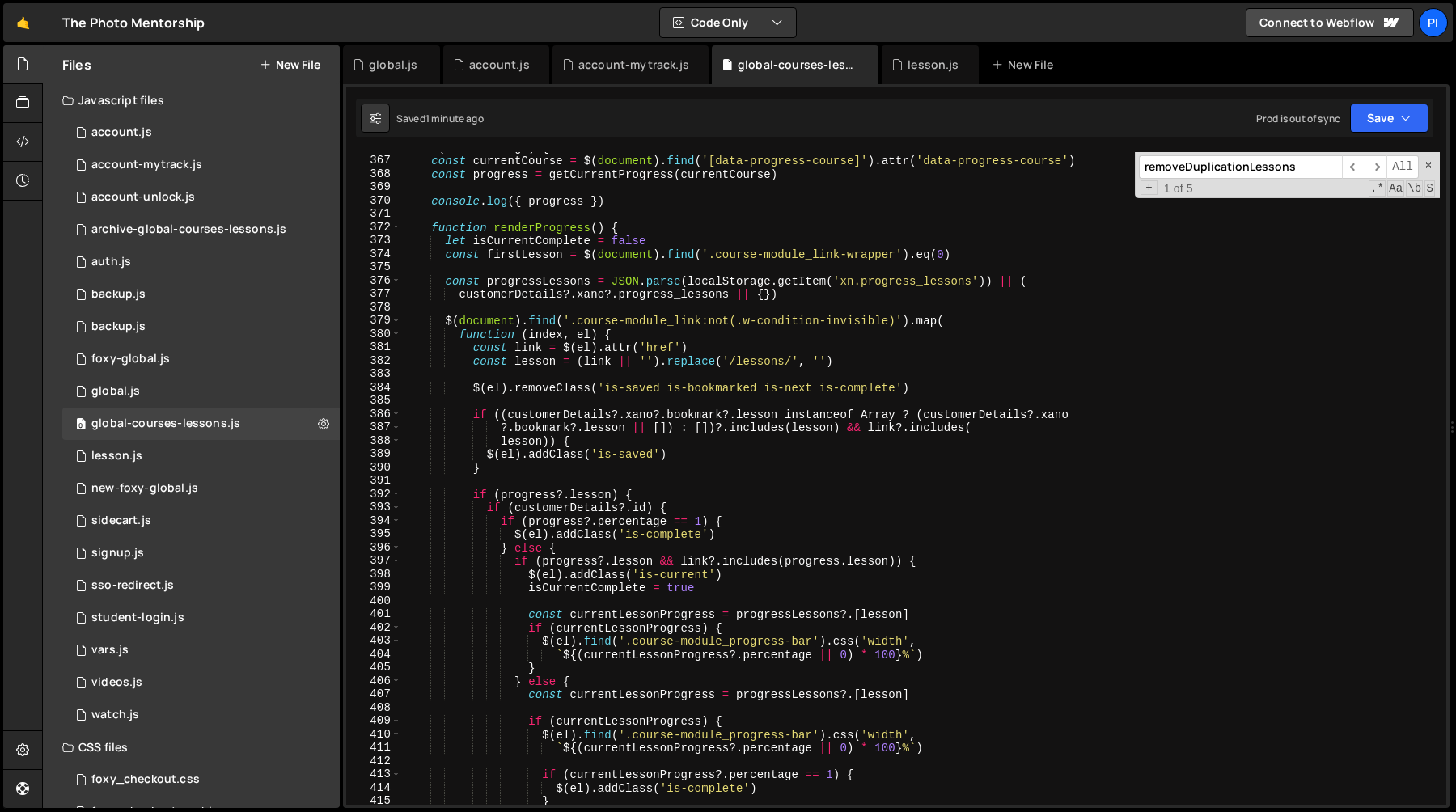
click at [561, 563] on div "if ( isCoursePage ) { const currentCourse = $ ( document ) . find ( '[data-prog…" at bounding box center [920, 480] width 1039 height 679
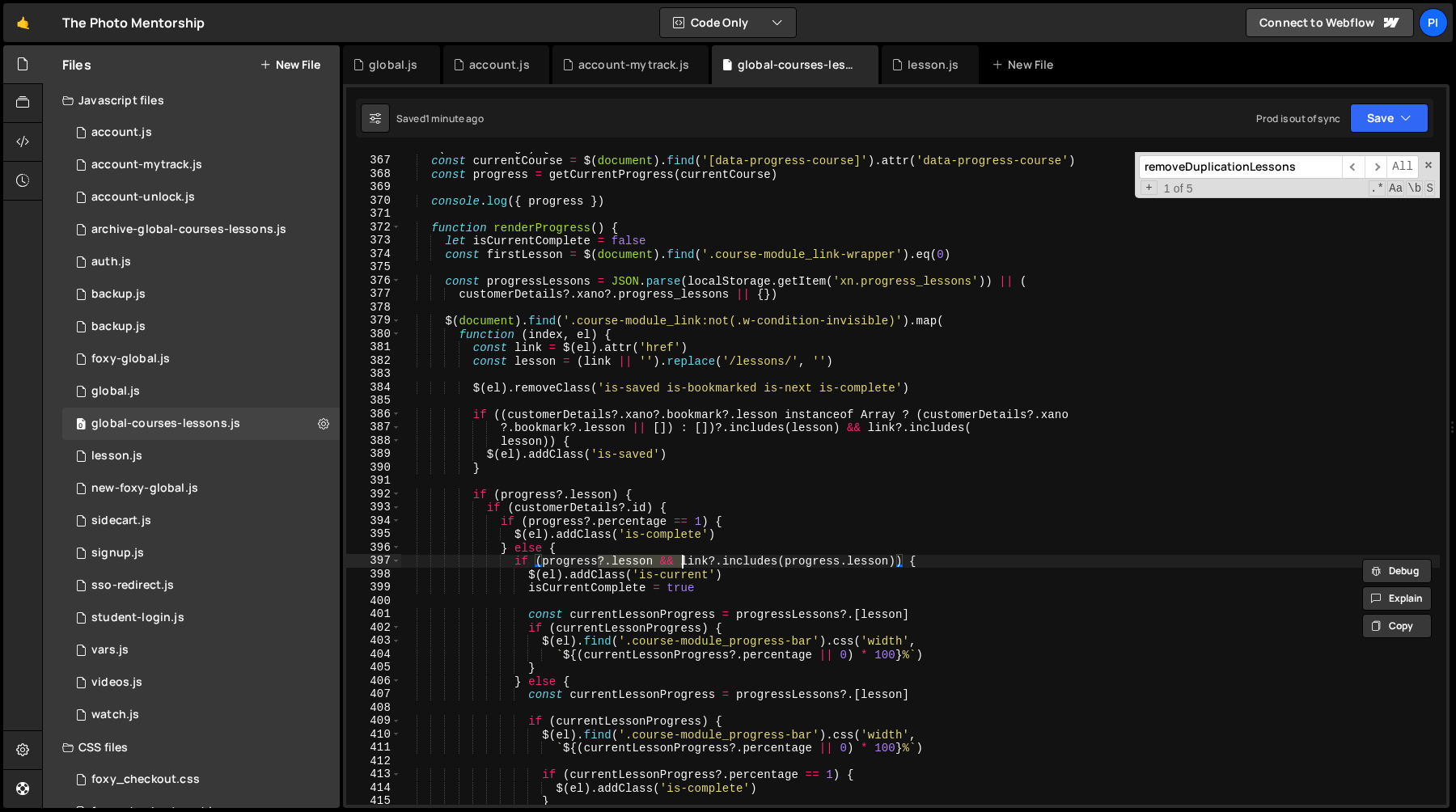
click at [683, 563] on div "if ( isCoursePage ) { const currentCourse = $ ( document ) . find ( '[data-prog…" at bounding box center [920, 480] width 1039 height 679
click at [863, 567] on div "if ( isCoursePage ) { const currentCourse = $ ( document ) . find ( '[data-prog…" at bounding box center [920, 480] width 1039 height 679
click at [688, 567] on div "if ( isCoursePage ) { const currentCourse = $ ( document ) . find ( '[data-prog…" at bounding box center [920, 480] width 1039 height 679
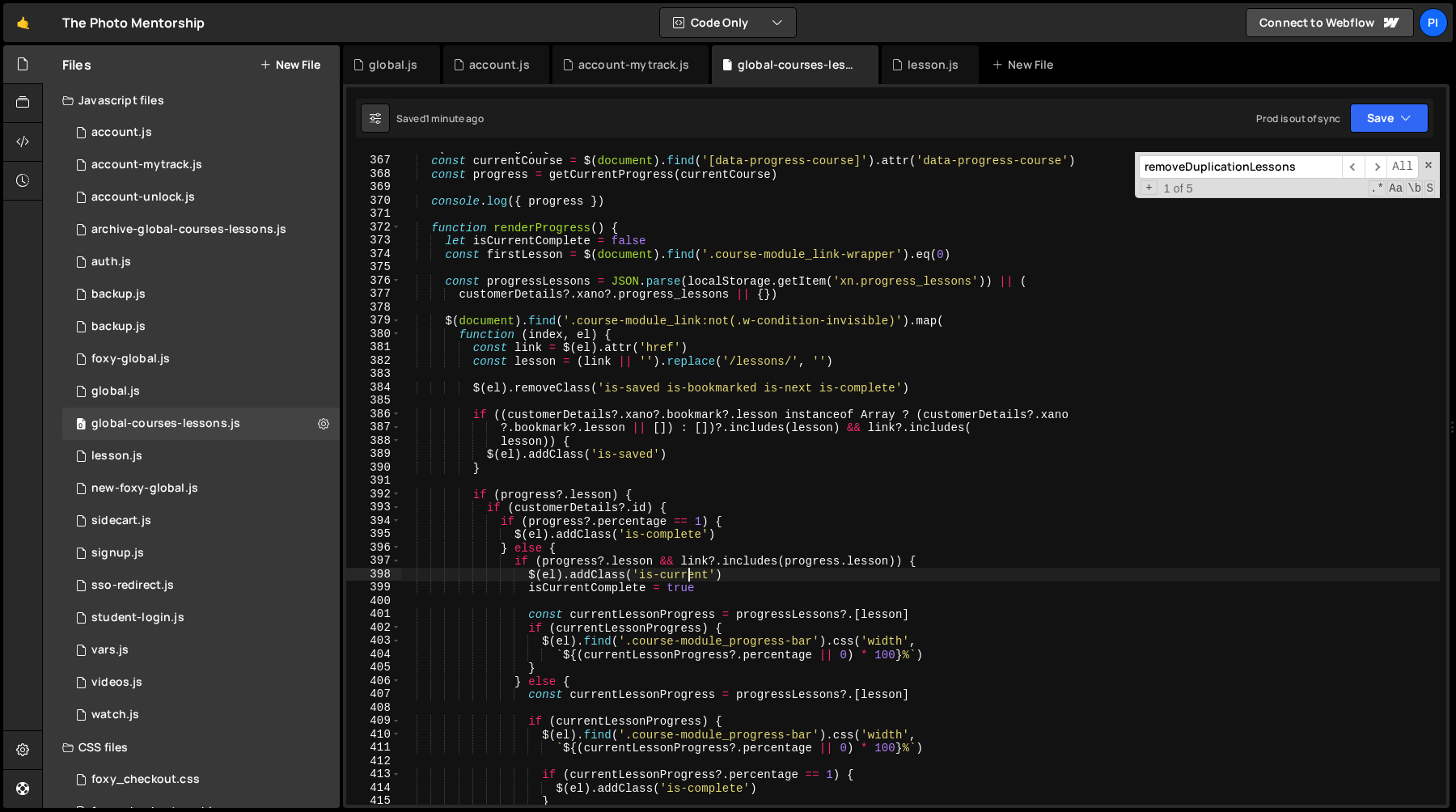
click at [688, 567] on div "if ( isCoursePage ) { const currentCourse = $ ( document ) . find ( '[data-prog…" at bounding box center [920, 480] width 1039 height 679
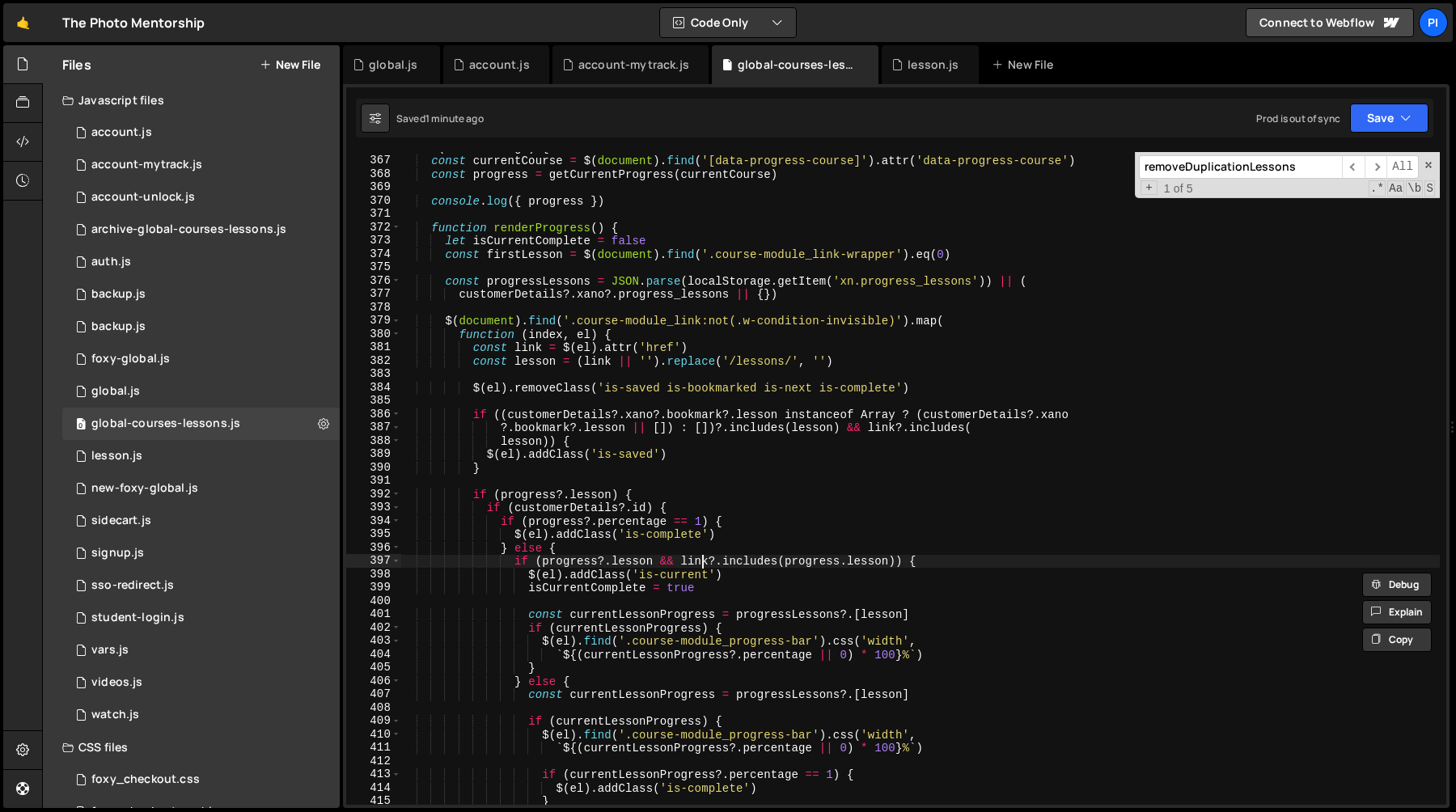
click at [704, 560] on div "if ( isCoursePage ) { const currentCourse = $ ( document ) . find ( '[data-prog…" at bounding box center [920, 480] width 1039 height 679
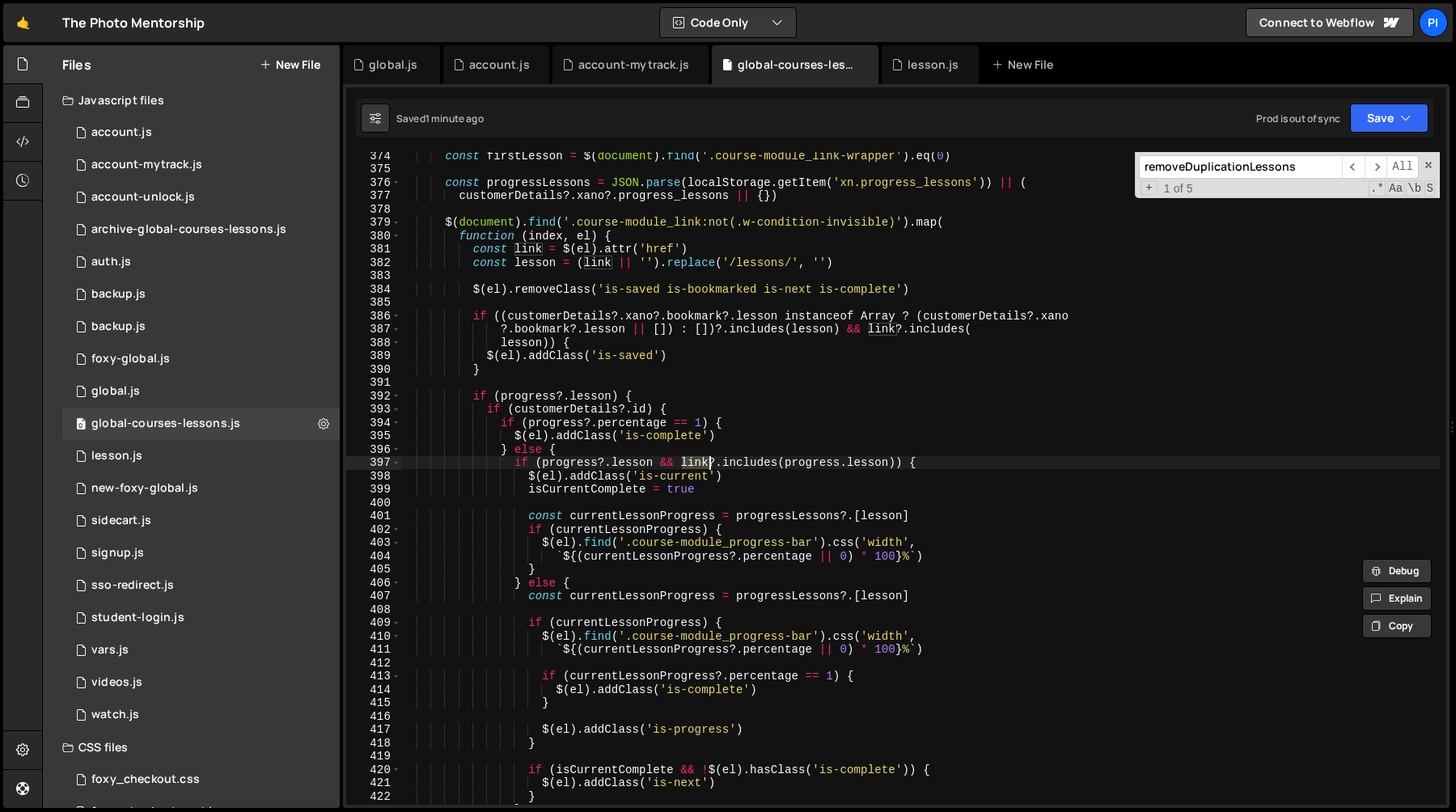
scroll to position [4982, 0]
click at [586, 459] on div "const firstLesson = $ ( document ) . find ( '.course-module_link-wrapper' ) . e…" at bounding box center [920, 486] width 1039 height 679
click at [644, 462] on div "const firstLesson = $ ( document ) . find ( '.course-module_link-wrapper' ) . e…" at bounding box center [920, 486] width 1039 height 679
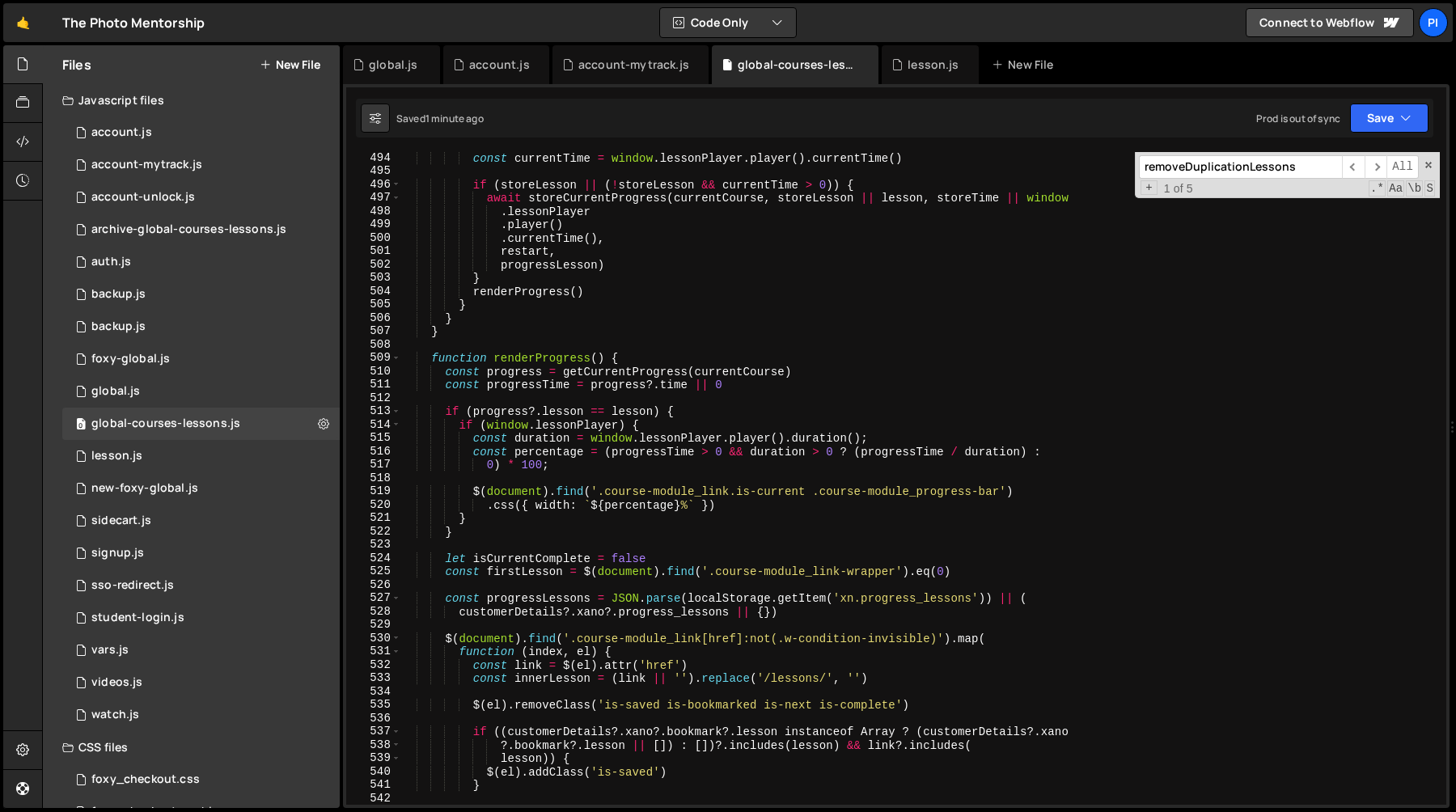
scroll to position [6633, 0]
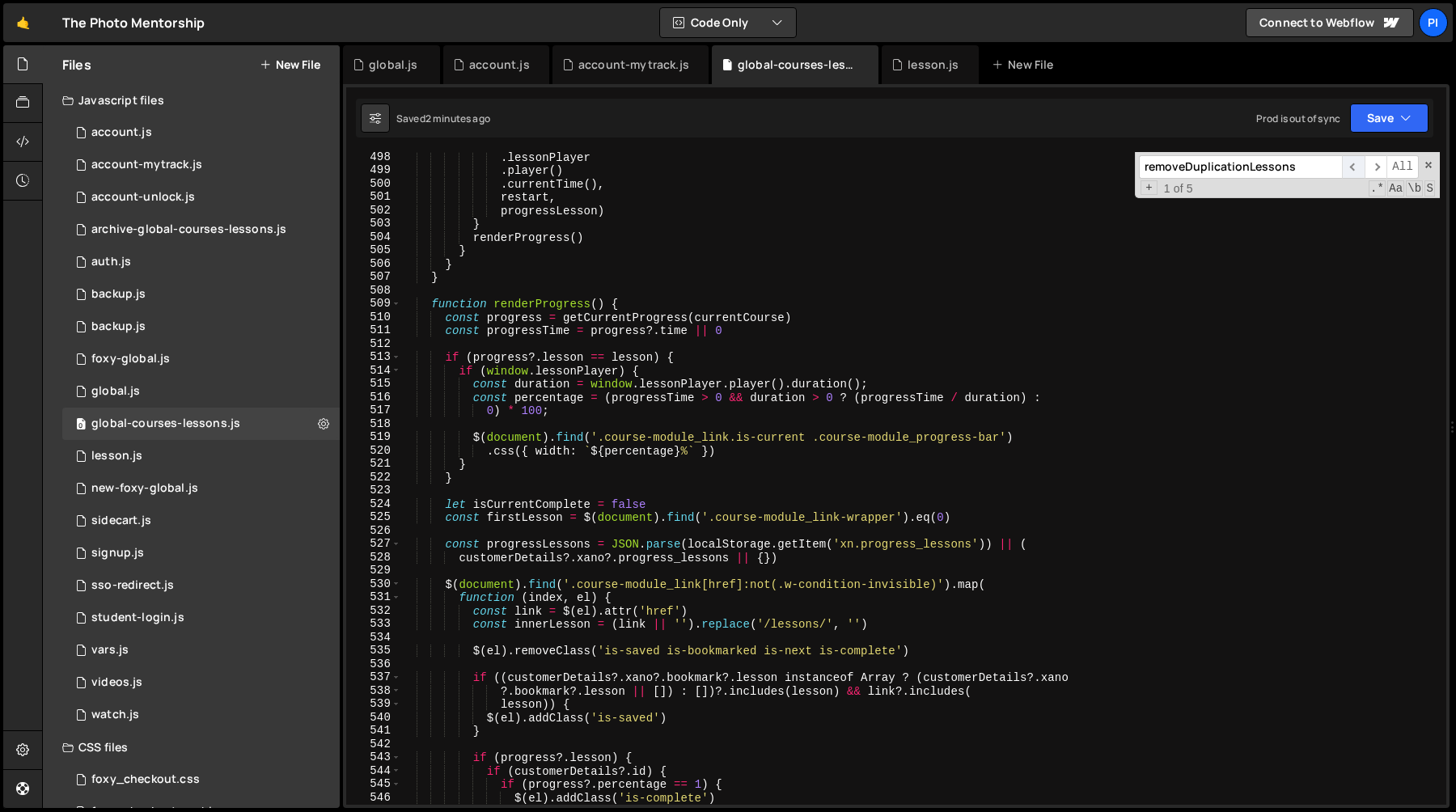
click at [1351, 166] on span "​" at bounding box center [1353, 167] width 23 height 24
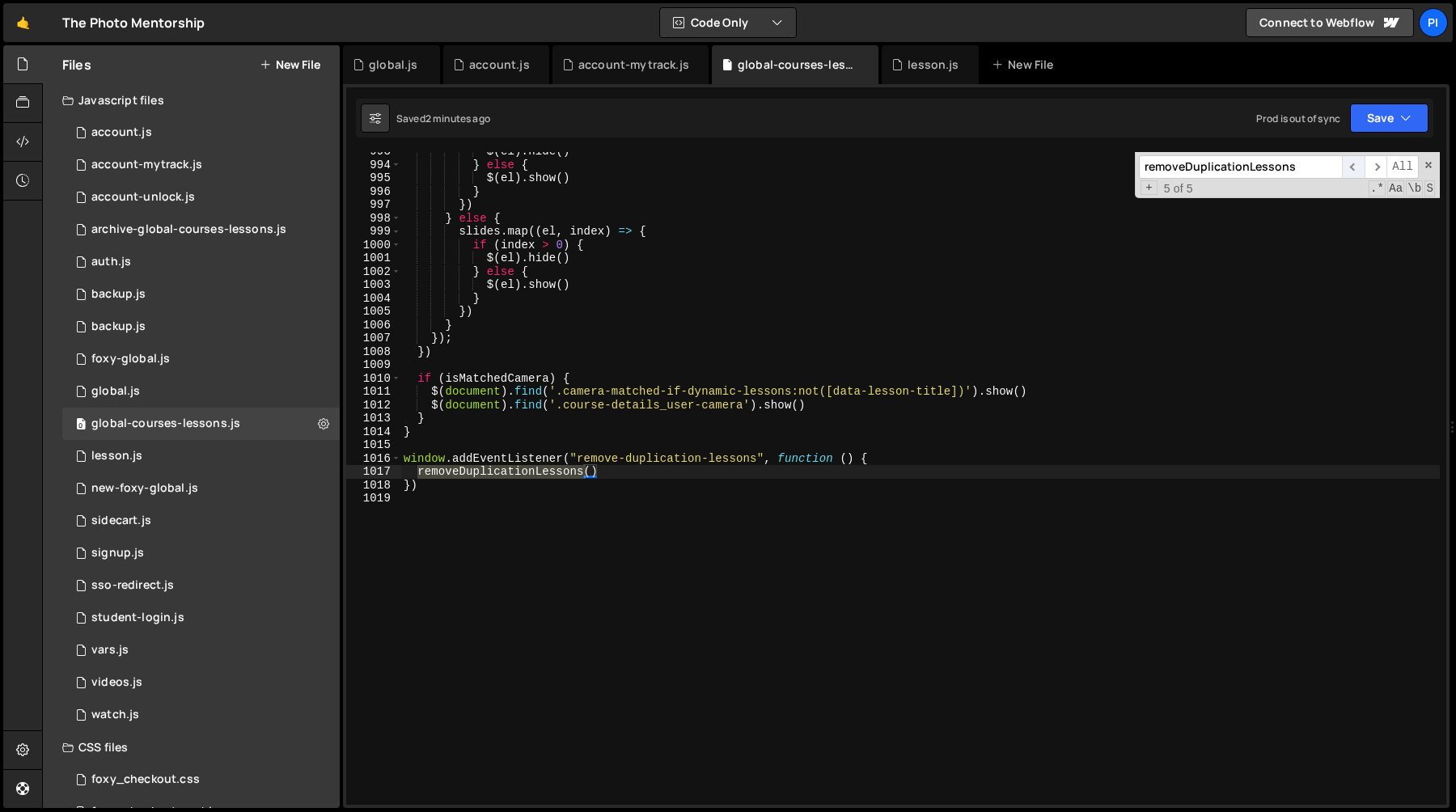
click at [1351, 166] on span "​" at bounding box center [1353, 167] width 23 height 24
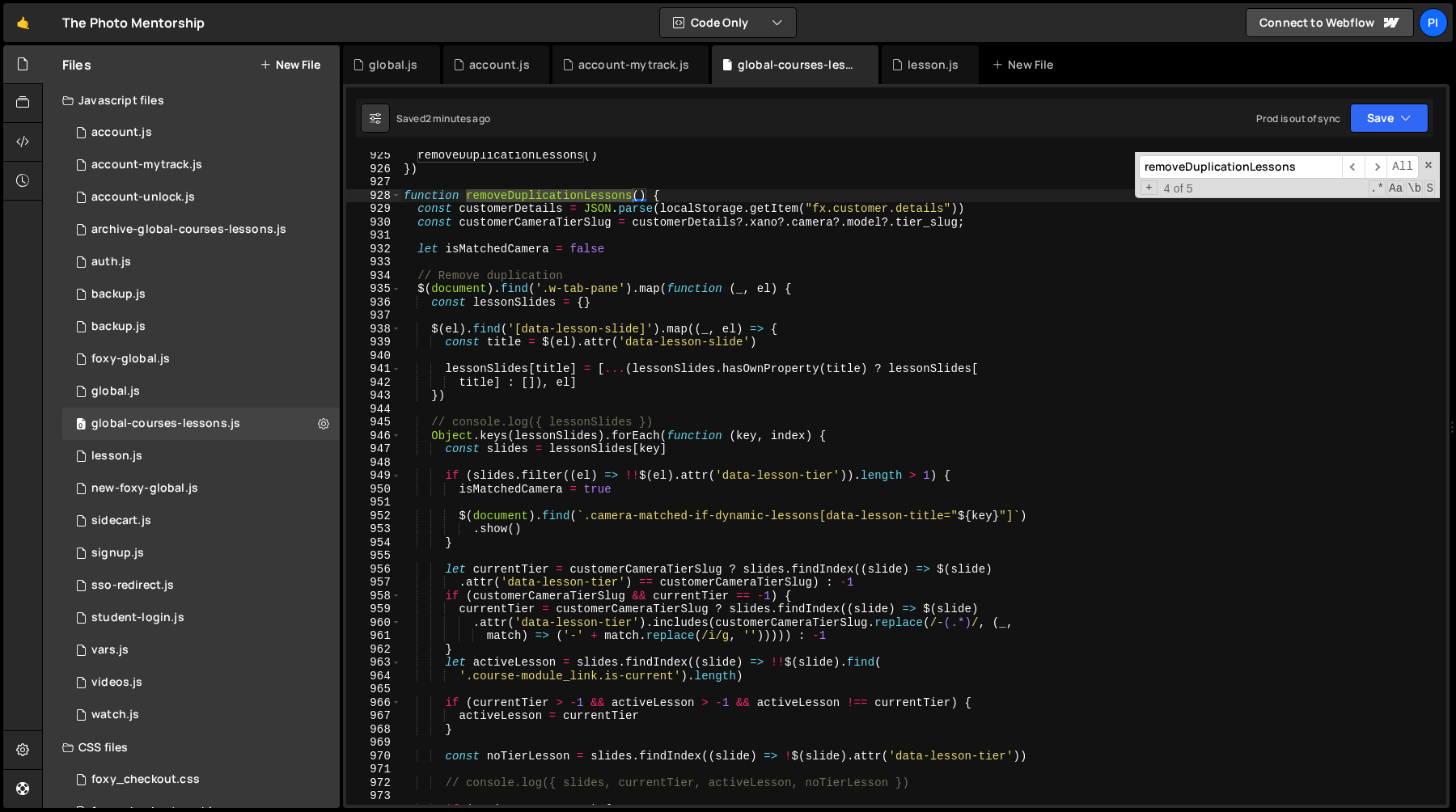
scroll to position [12345, 0]
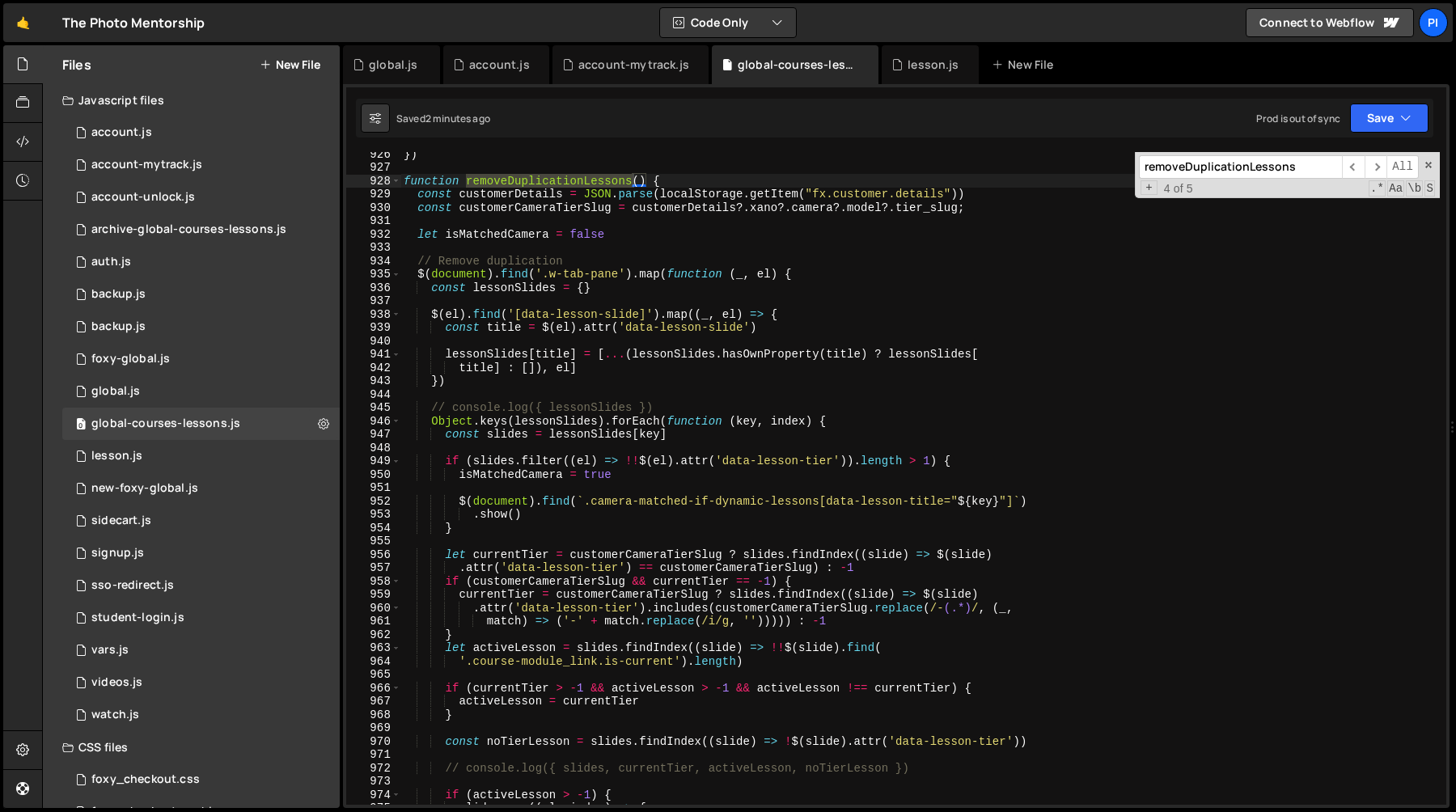
click at [446, 551] on div "}) function removeDuplicationLessons ( ) { const customerDetails = JSON . parse…" at bounding box center [920, 487] width 1039 height 679
click at [905, 567] on div "}) function removeDuplicationLessons ( ) { const customerDetails = JSON . parse…" at bounding box center [920, 487] width 1039 height 679
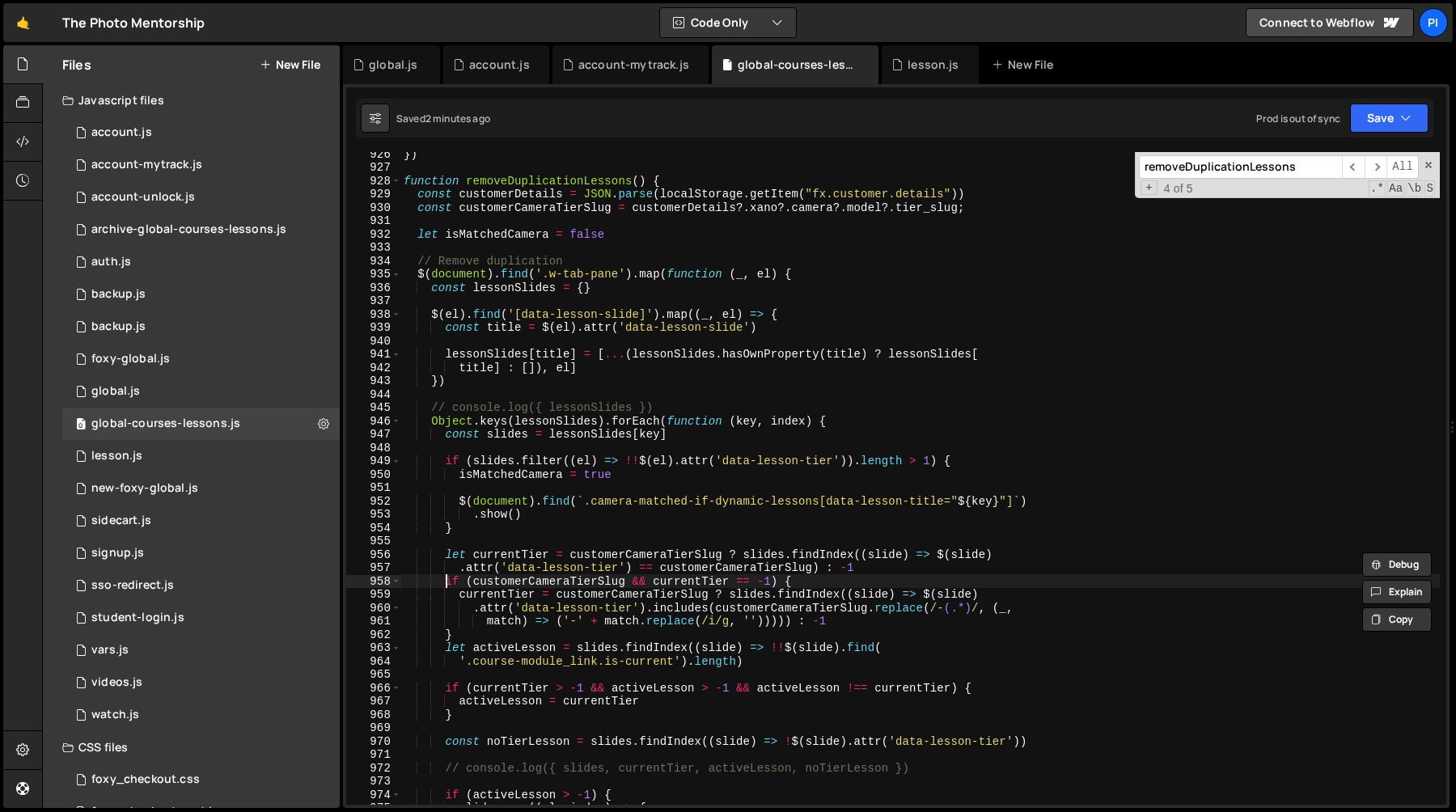
click at [444, 583] on div "}) function removeDuplicationLessons ( ) { const customerDetails = JSON . parse…" at bounding box center [920, 487] width 1039 height 679
click at [661, 581] on div "}) function removeDuplicationLessons ( ) { const customerDetails = JSON . parse…" at bounding box center [920, 487] width 1039 height 679
click at [566, 639] on div "}) function removeDuplicationLessons ( ) { const customerDetails = JSON . parse…" at bounding box center [920, 487] width 1039 height 679
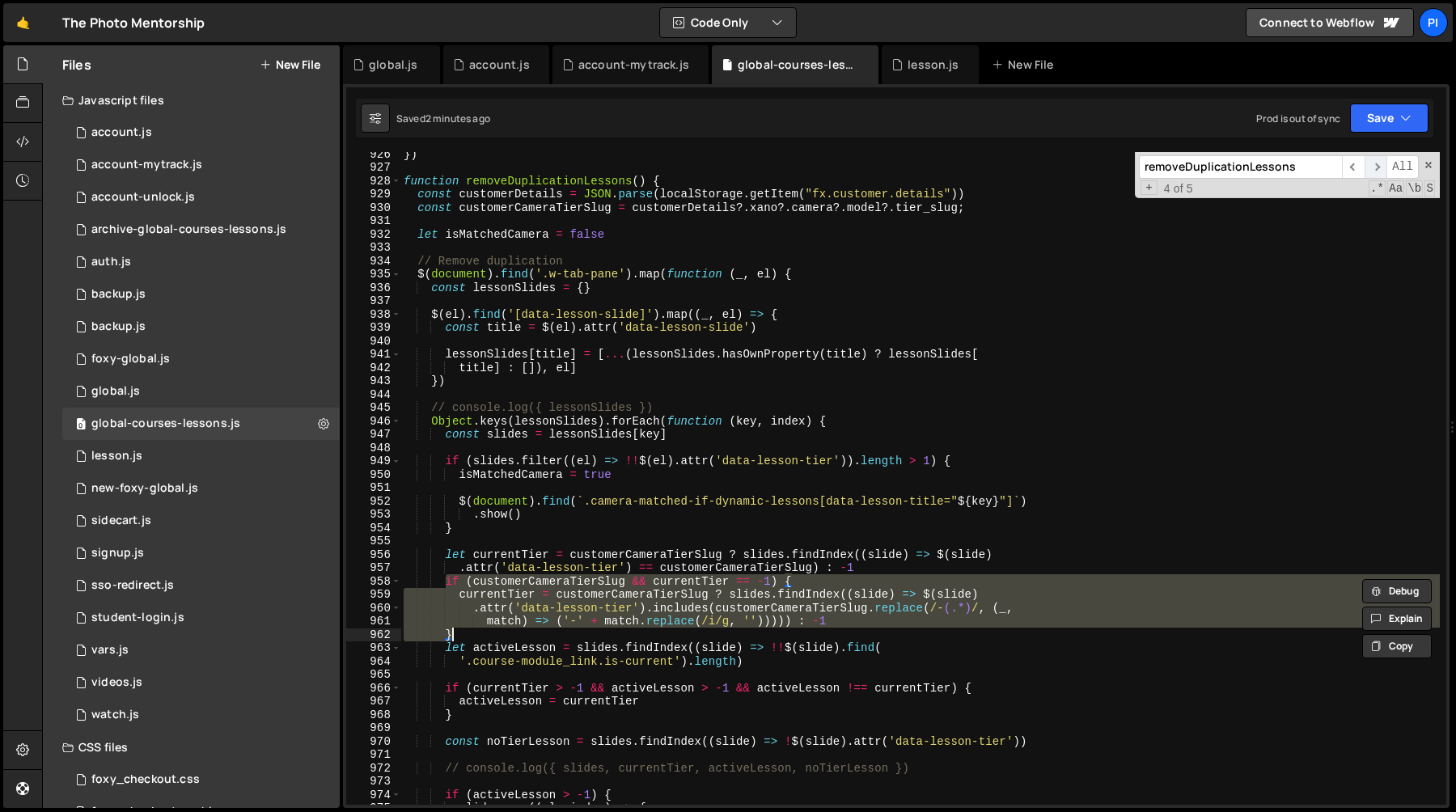
click at [1373, 164] on span "​" at bounding box center [1376, 167] width 23 height 24
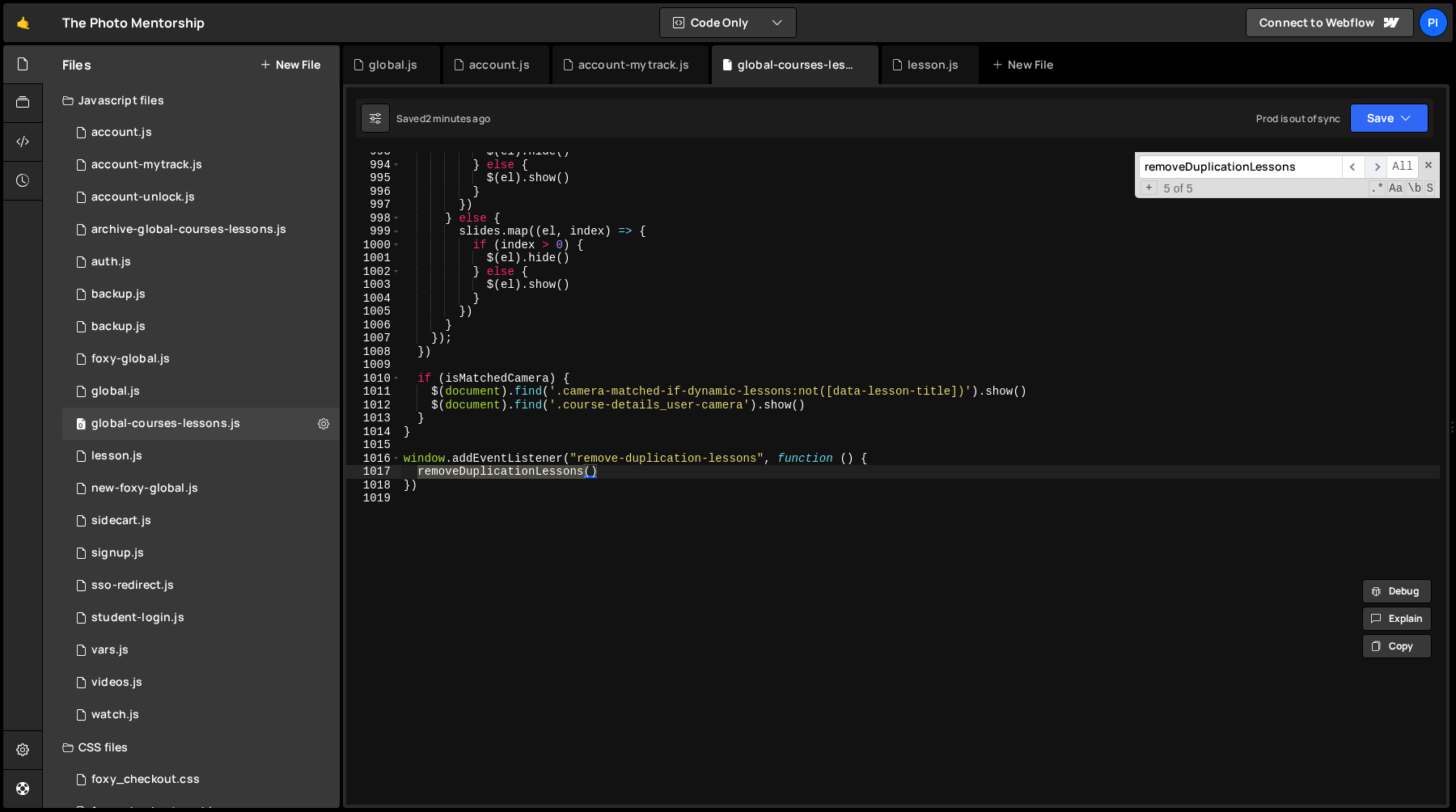
click at [1373, 164] on span "​" at bounding box center [1376, 167] width 23 height 24
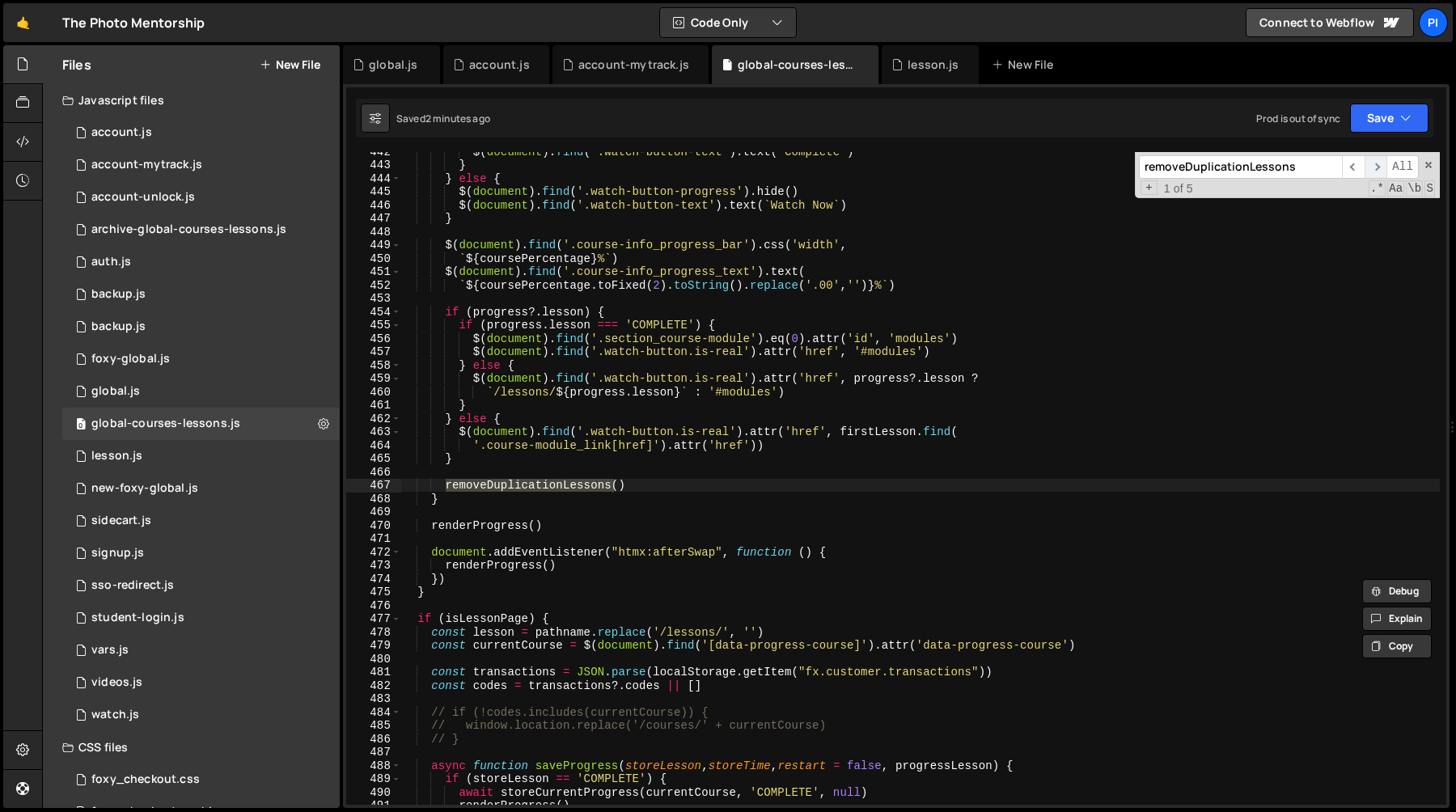
scroll to position [5891, 0]
click at [1352, 169] on span "​" at bounding box center [1353, 167] width 23 height 24
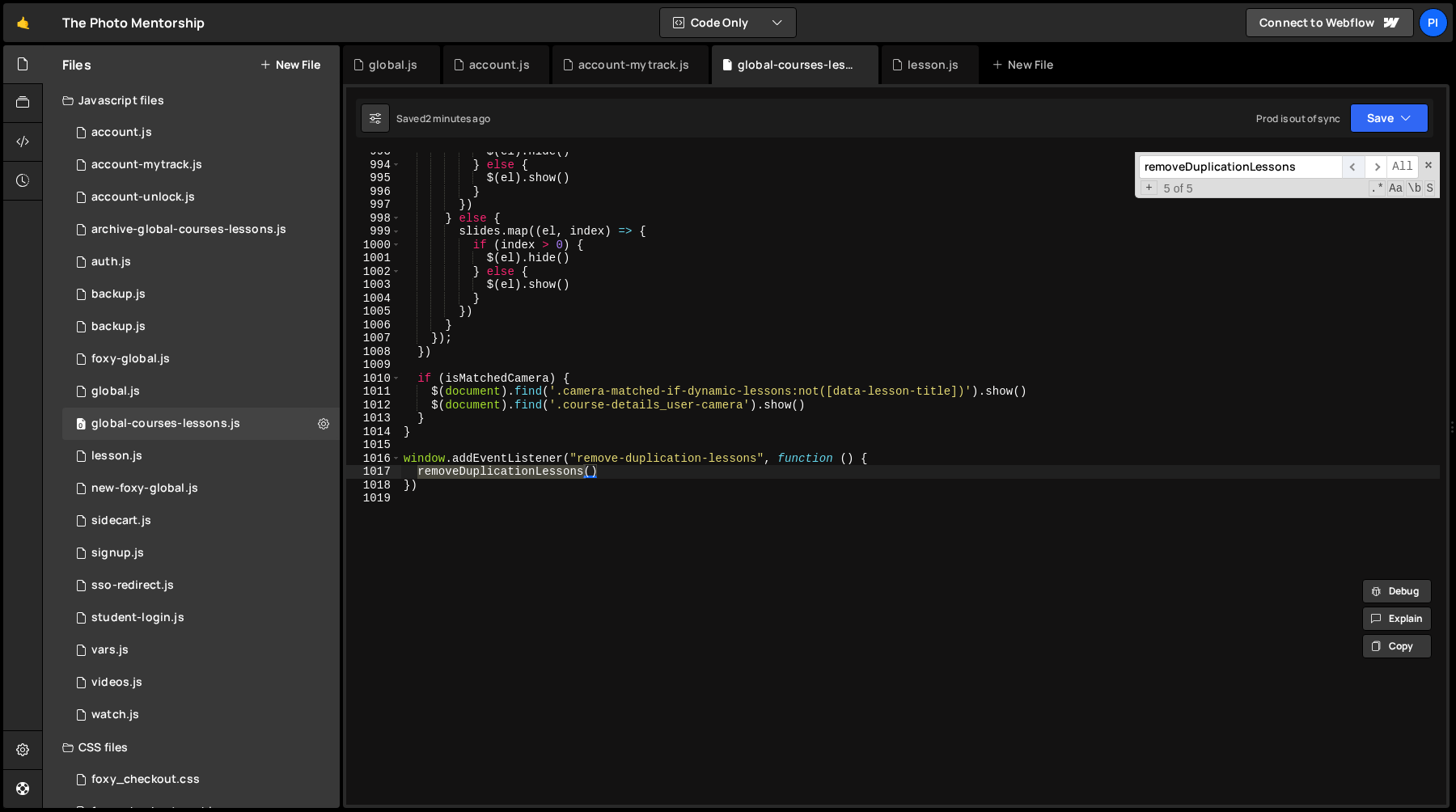
scroll to position [13242, 0]
click at [1352, 169] on span "​" at bounding box center [1353, 167] width 23 height 24
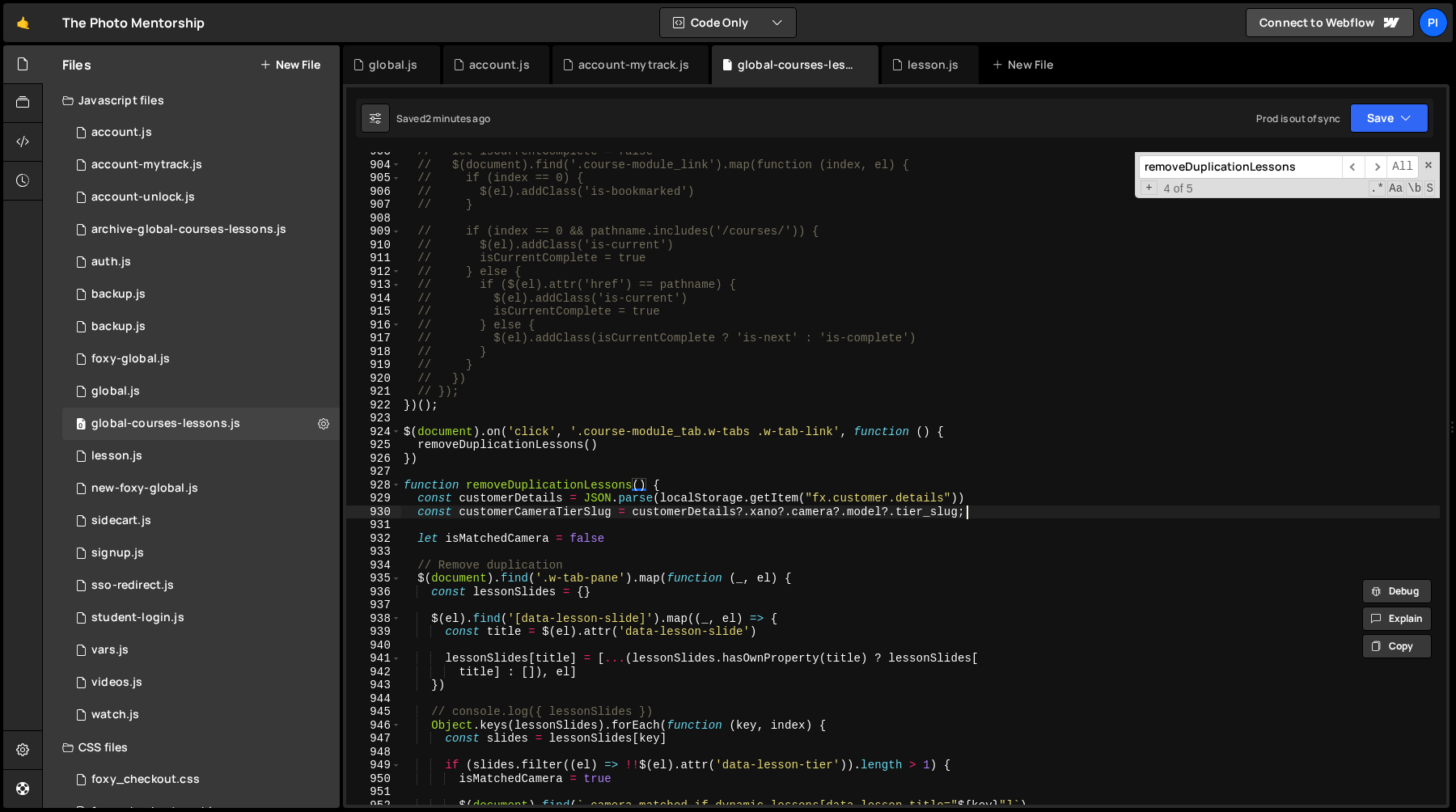
click at [995, 508] on div "// let isCurrentComplete = false // $(document).find('.course-module_link').map…" at bounding box center [920, 484] width 1039 height 679
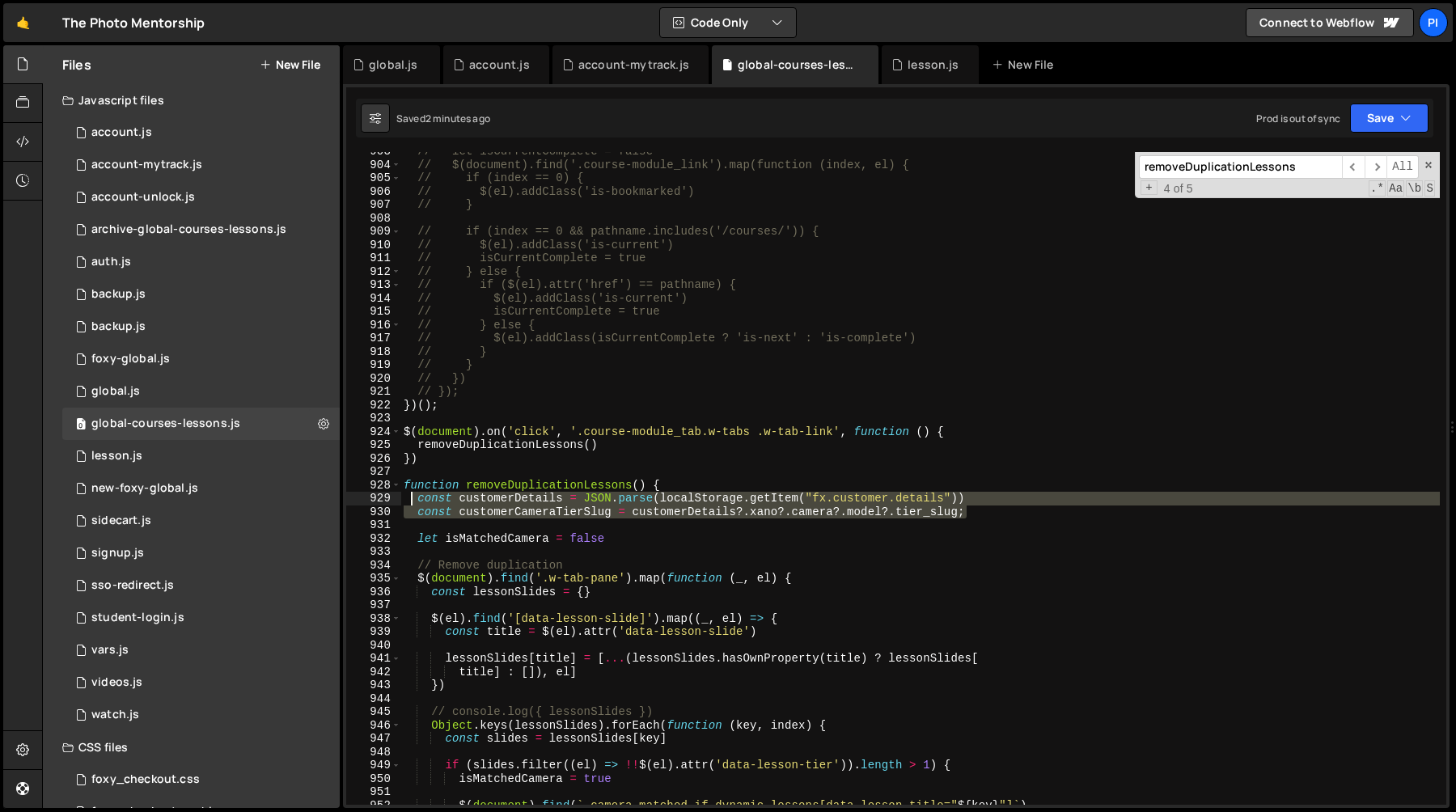
click at [409, 497] on div "// let isCurrentComplete = false // $(document).find('.course-module_link').map…" at bounding box center [920, 484] width 1039 height 679
type textarea "const customerDetails = JSON.parse(localStorage.getItem("fx.customer.details"))…"
click at [1384, 166] on span "​" at bounding box center [1376, 167] width 23 height 24
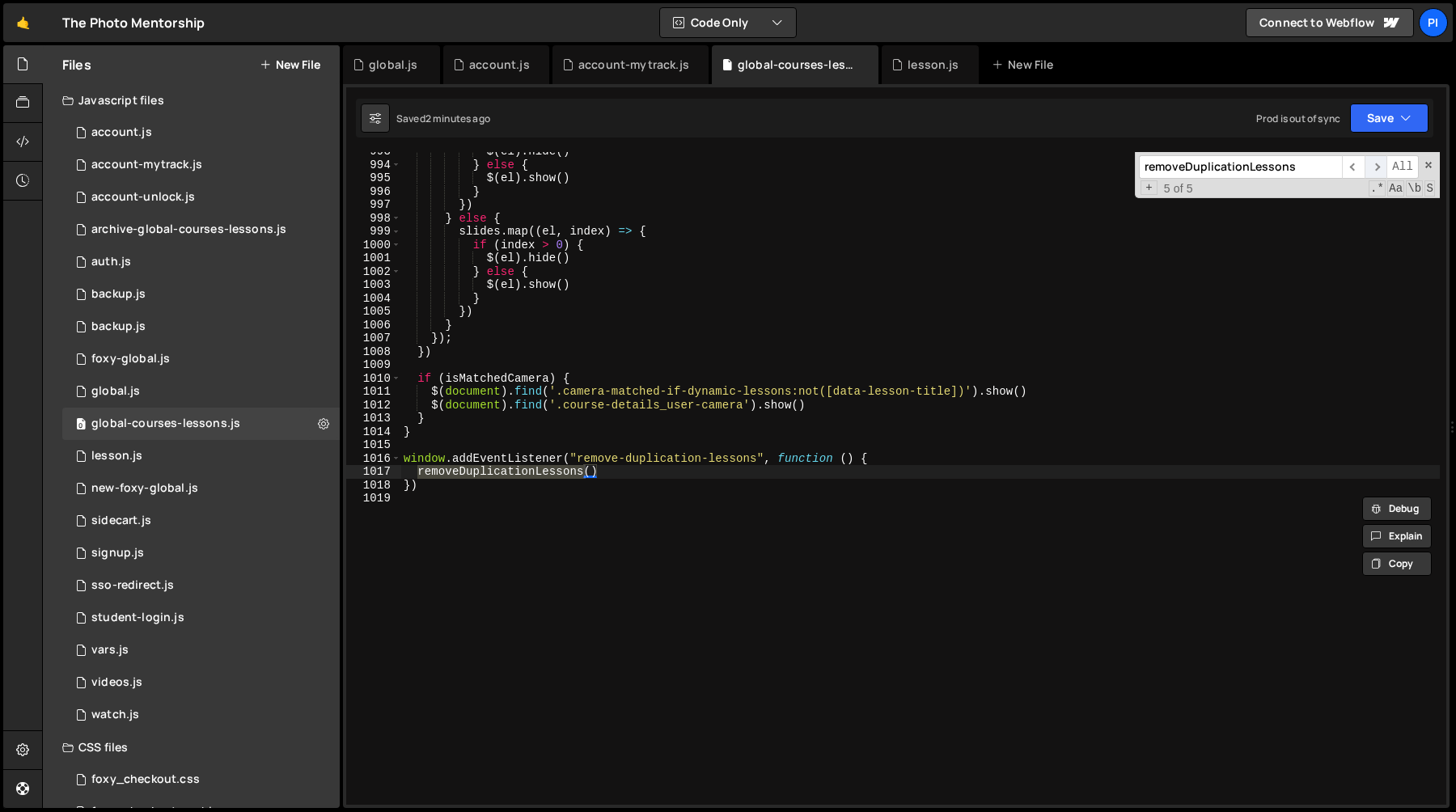
click at [1384, 166] on span "​" at bounding box center [1376, 167] width 23 height 24
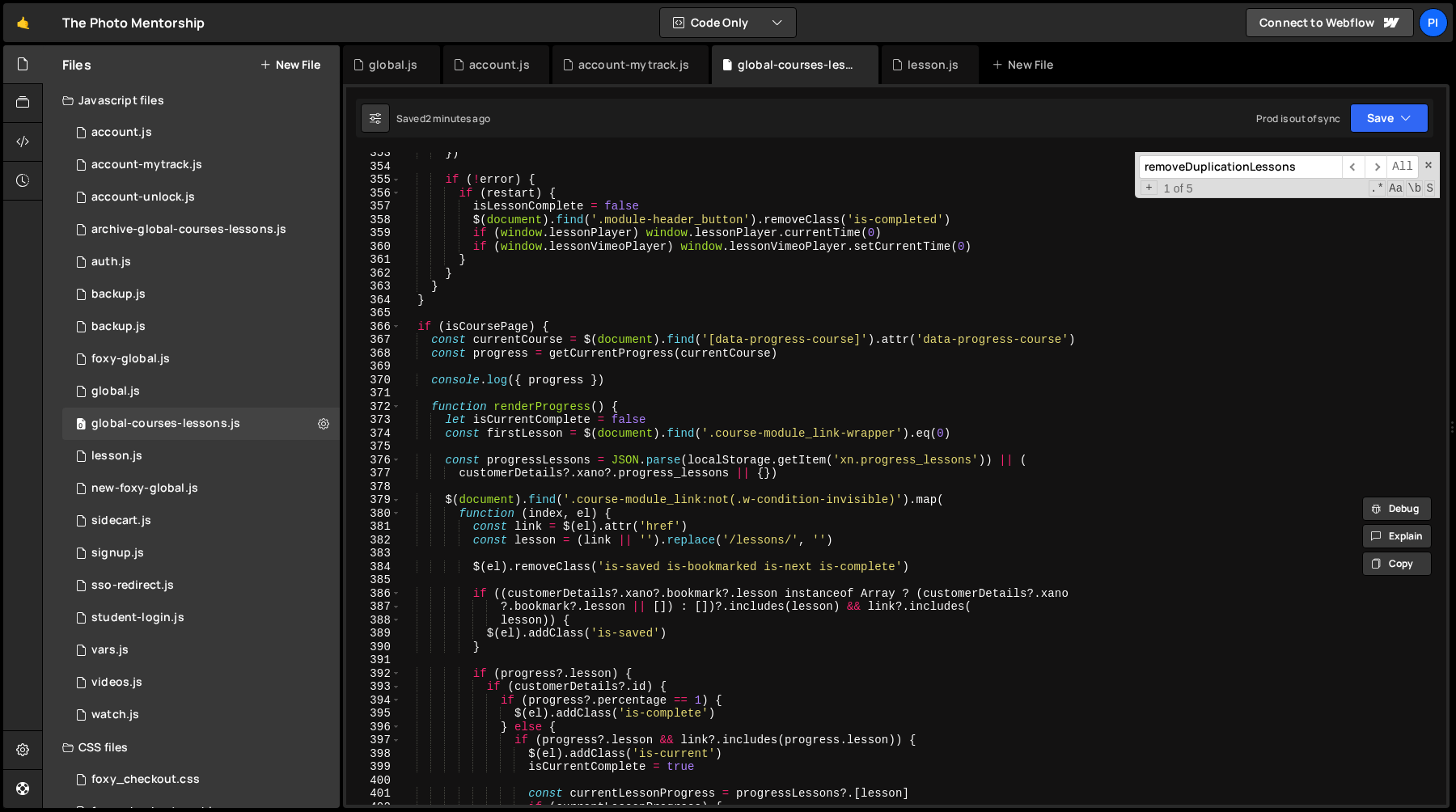
scroll to position [4895, 0]
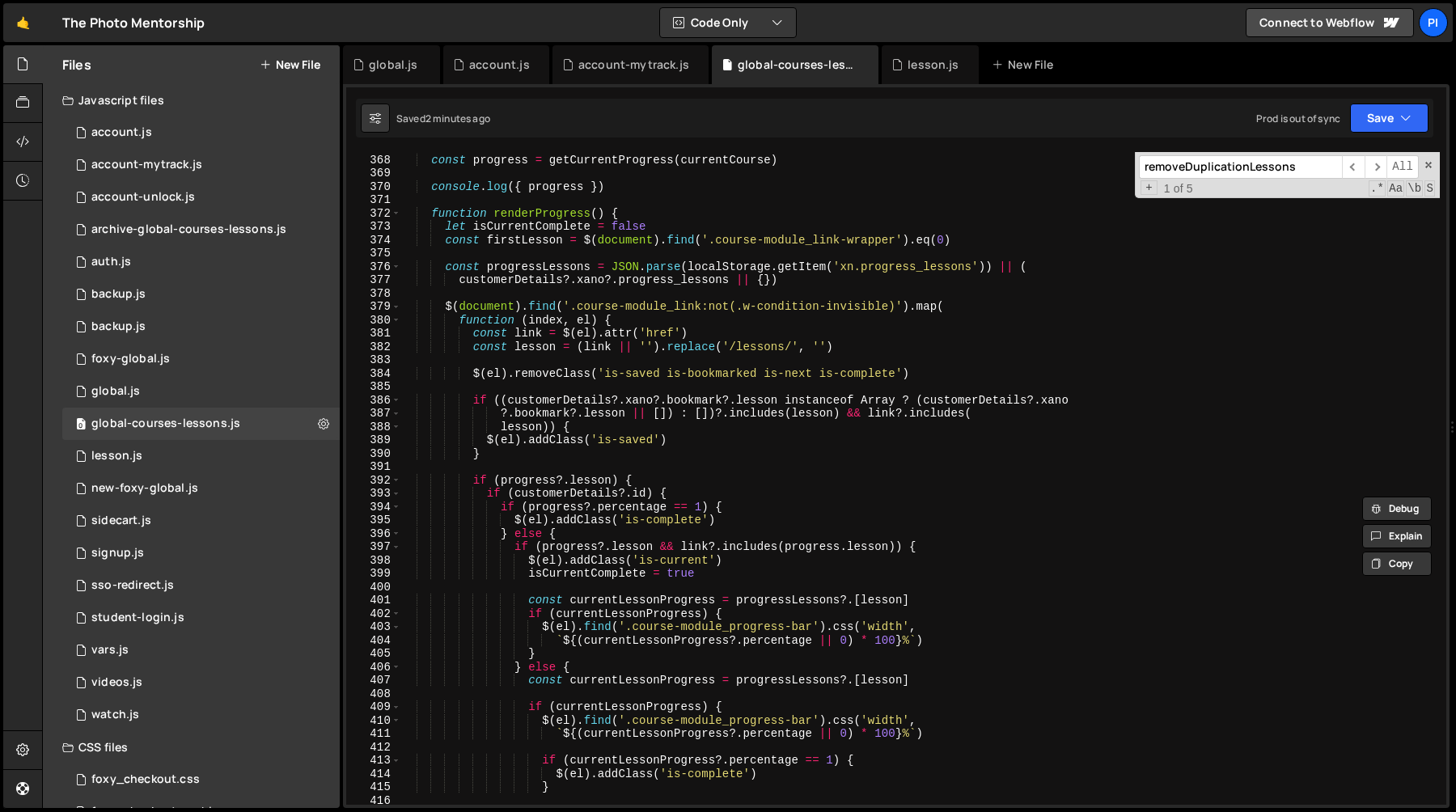
click at [537, 296] on div "const currentCourse = $ ( document ) . find ( '[data-progress-course]' ) . attr…" at bounding box center [920, 479] width 1039 height 679
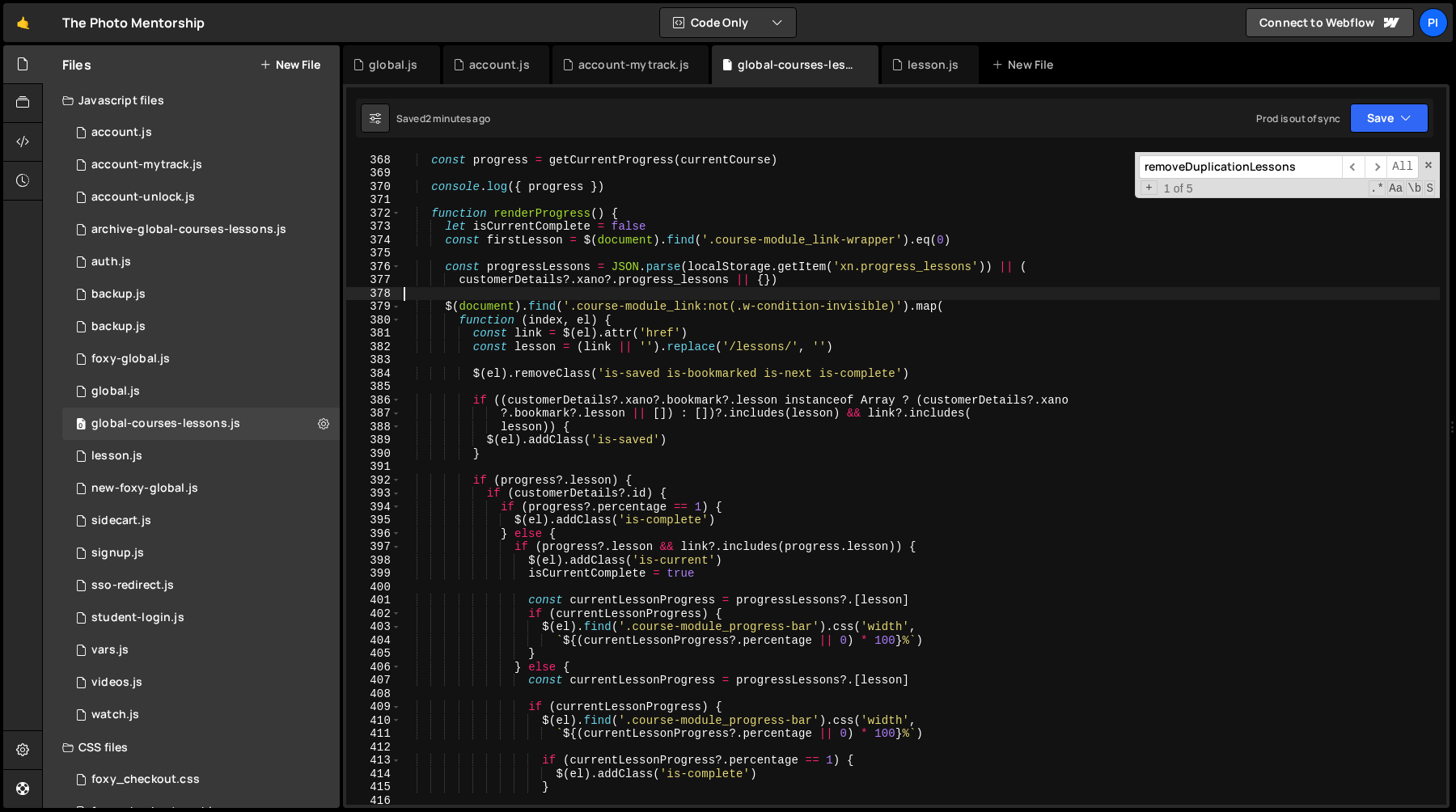
paste textarea "const customerCameraTierSlug = customerDetails?.xano?.camera?.model?.tier_slug;"
type textarea "const customerCameraTierSlug = customerDetails?.xano?.camera?.model?.tier_slug;"
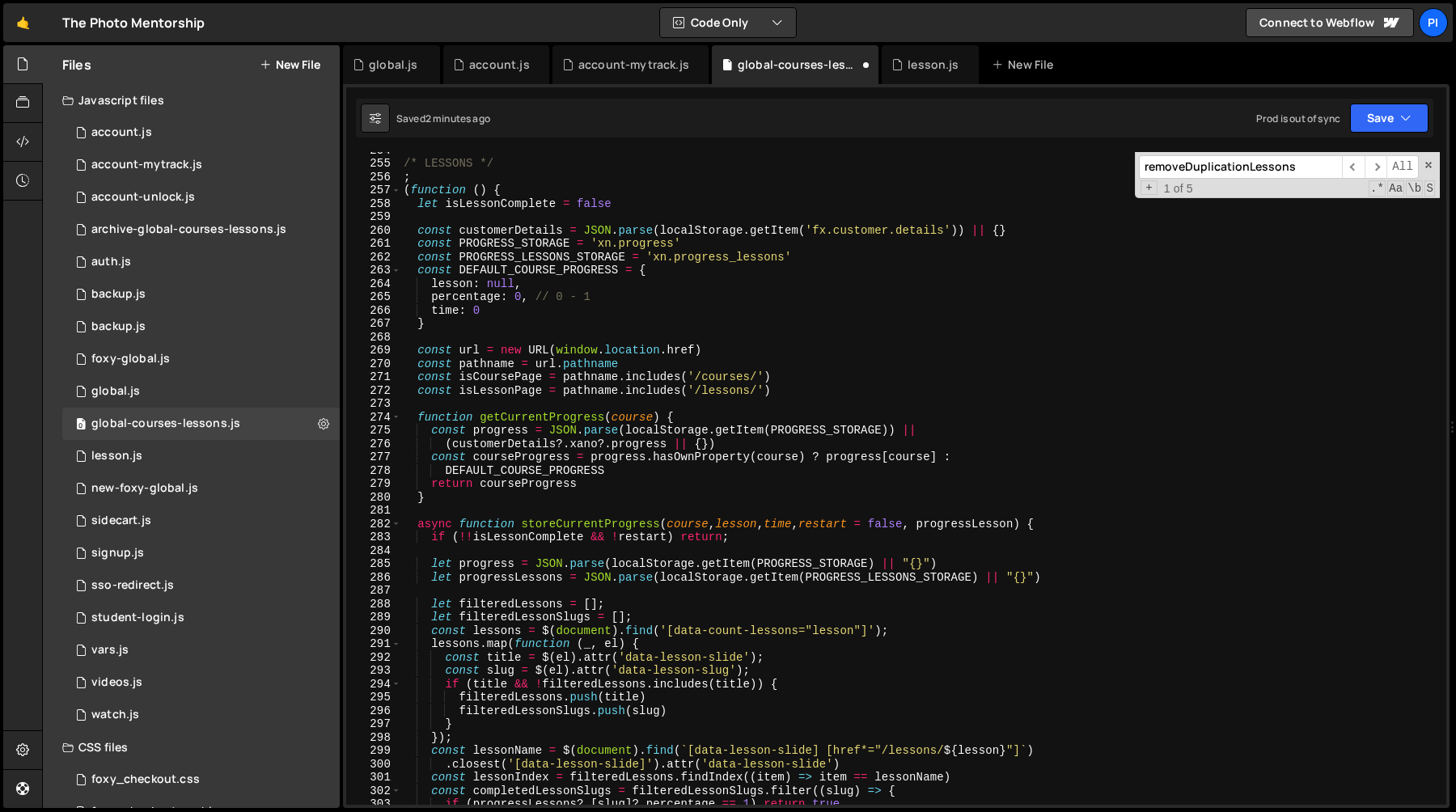
scroll to position [3401, 0]
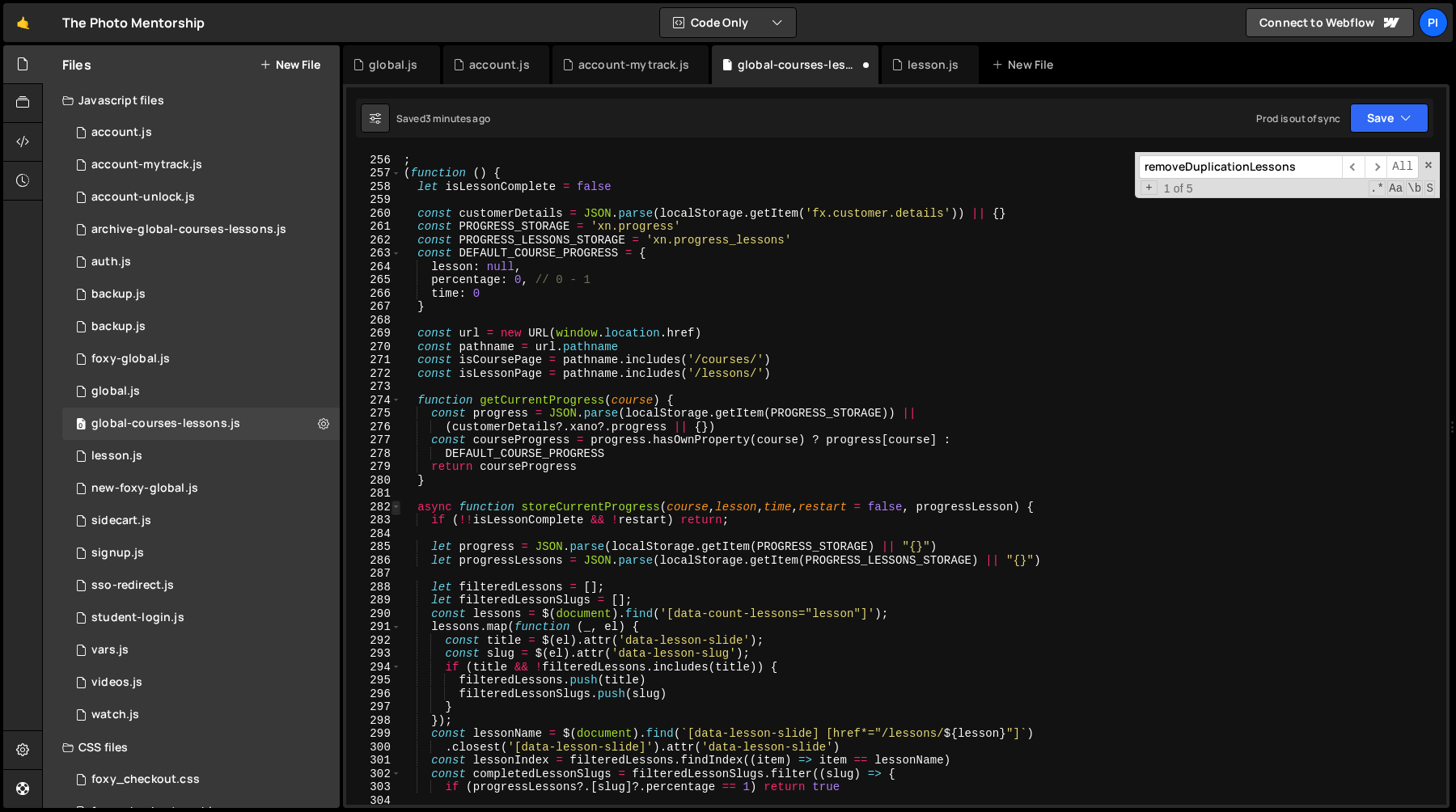
click at [397, 508] on span at bounding box center [396, 508] width 9 height 13
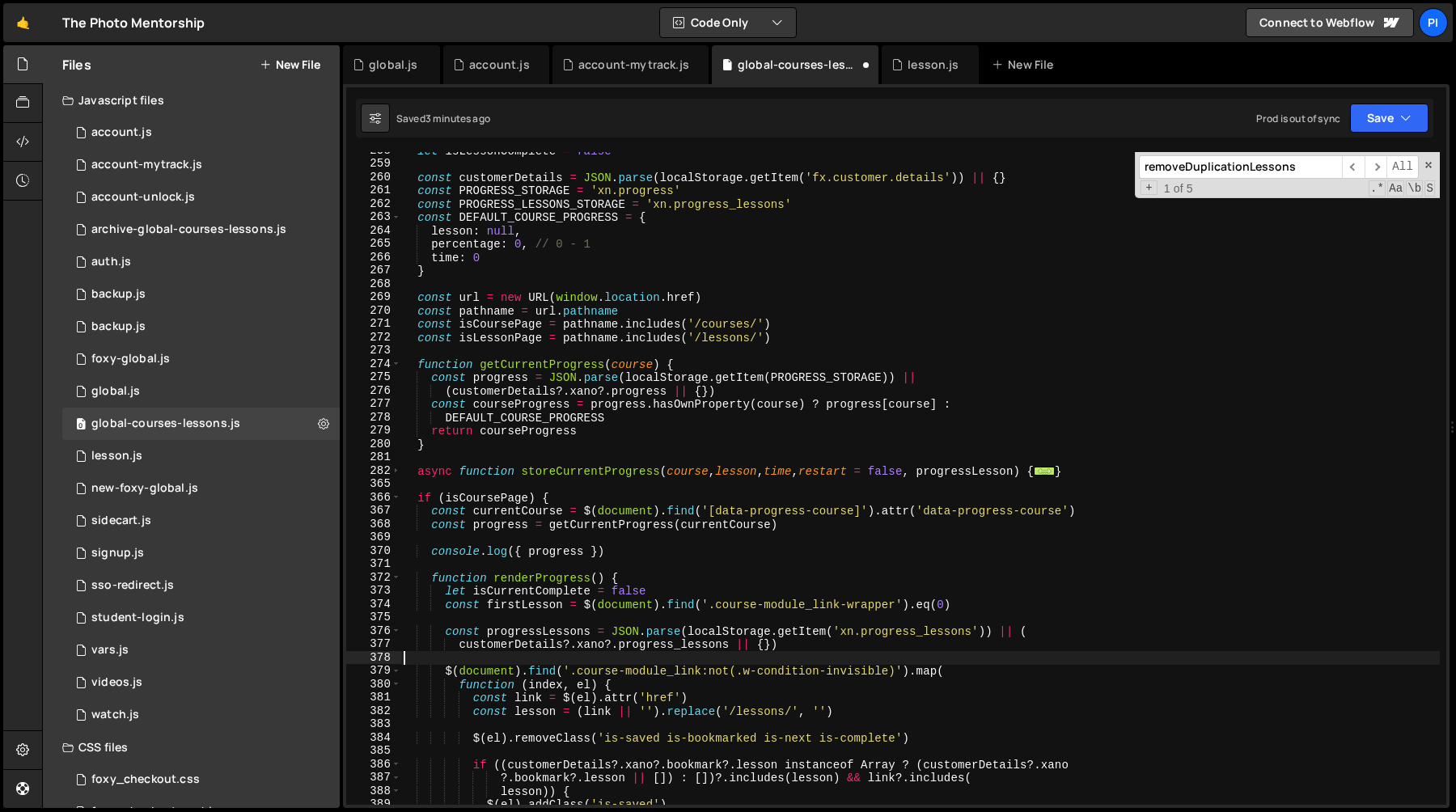
scroll to position [3436, 0]
paste textarea "const customerCameraTierSlug = customerDetails?.xano?.camera?.model?.tier_slug;"
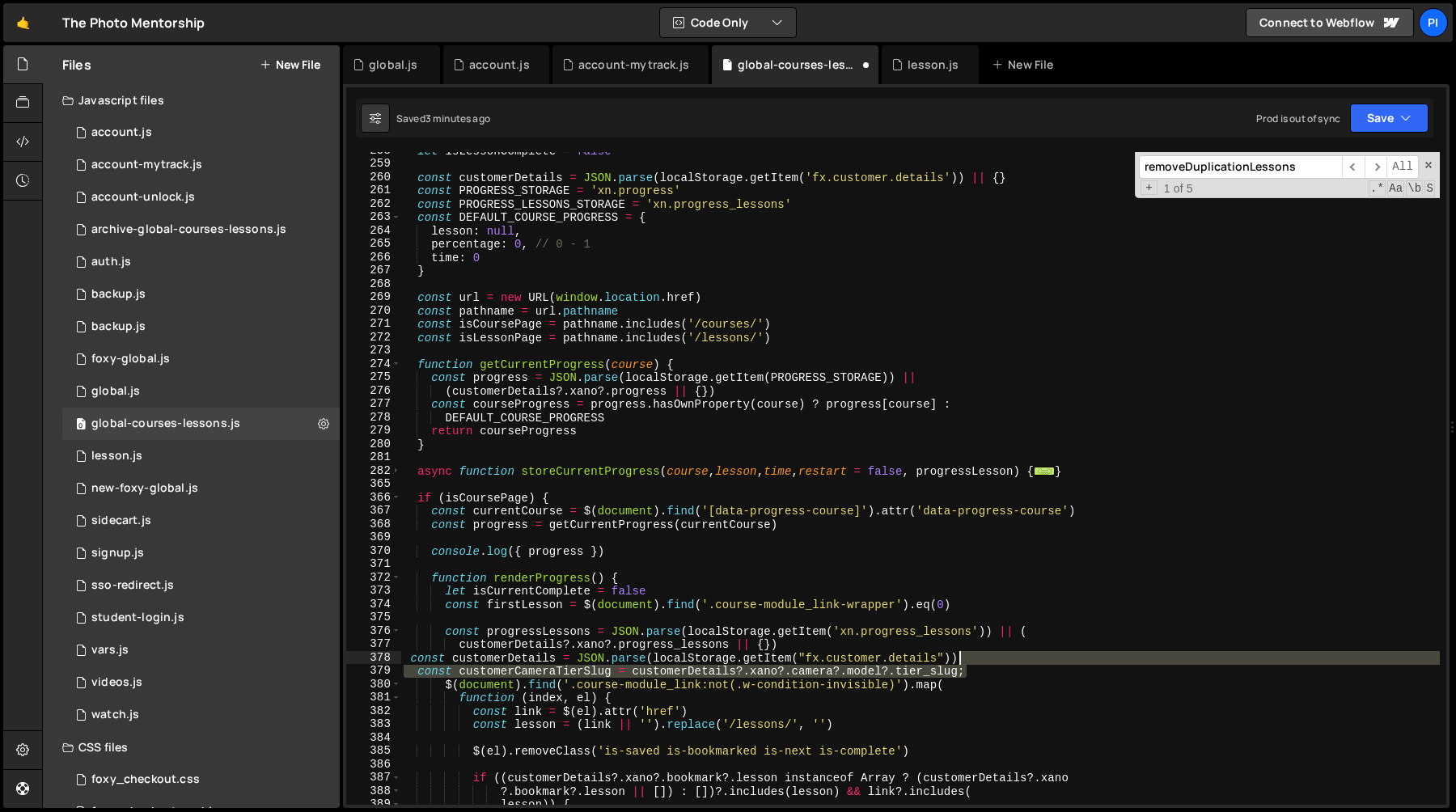
click at [981, 658] on div "let isLessonComplete = false const customerDetails = JSON . parse ( localStorag…" at bounding box center [920, 483] width 1039 height 679
type textarea "const customerDetails = JSON.parse(localStorage.getItem("fx.customer.details"))…"
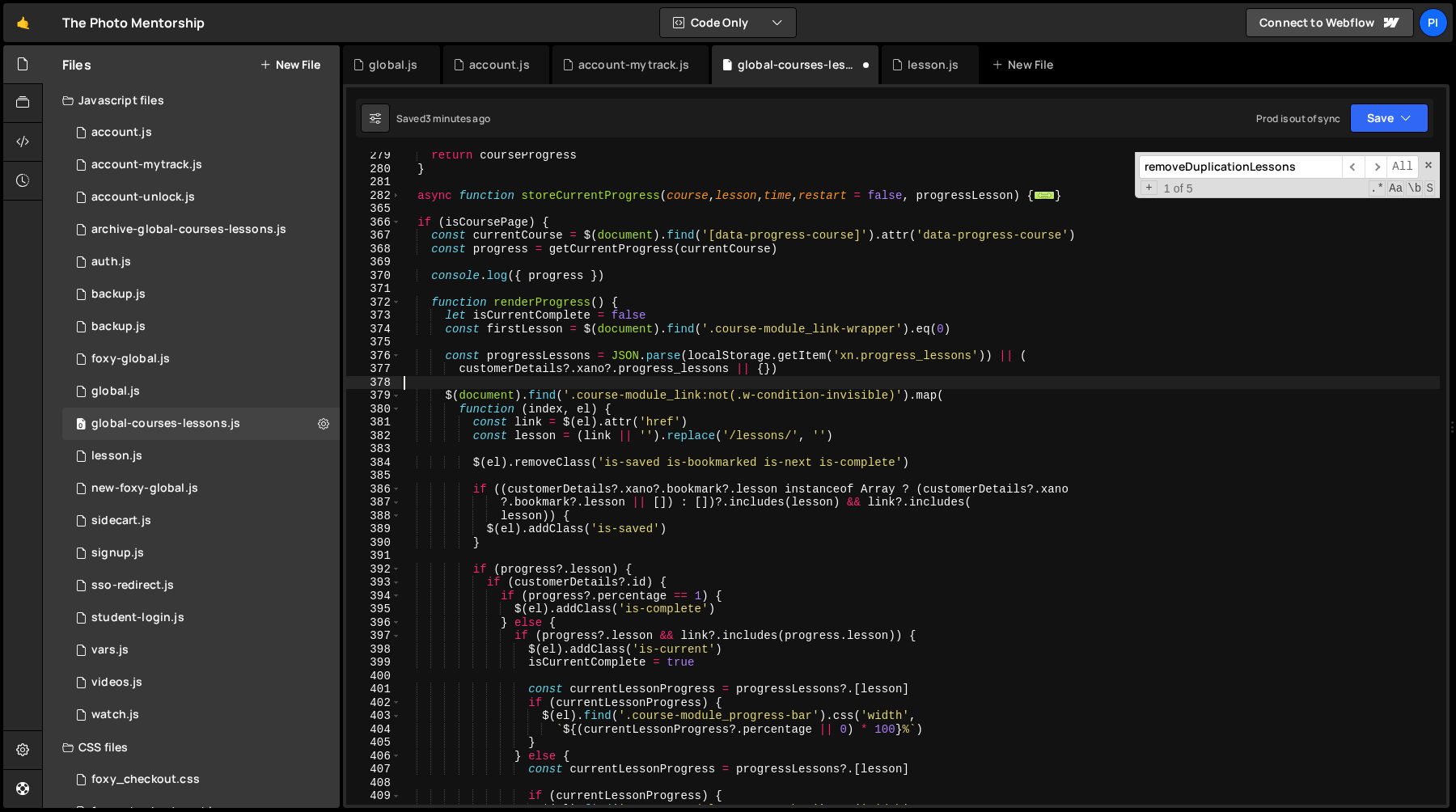
scroll to position [3746, 0]
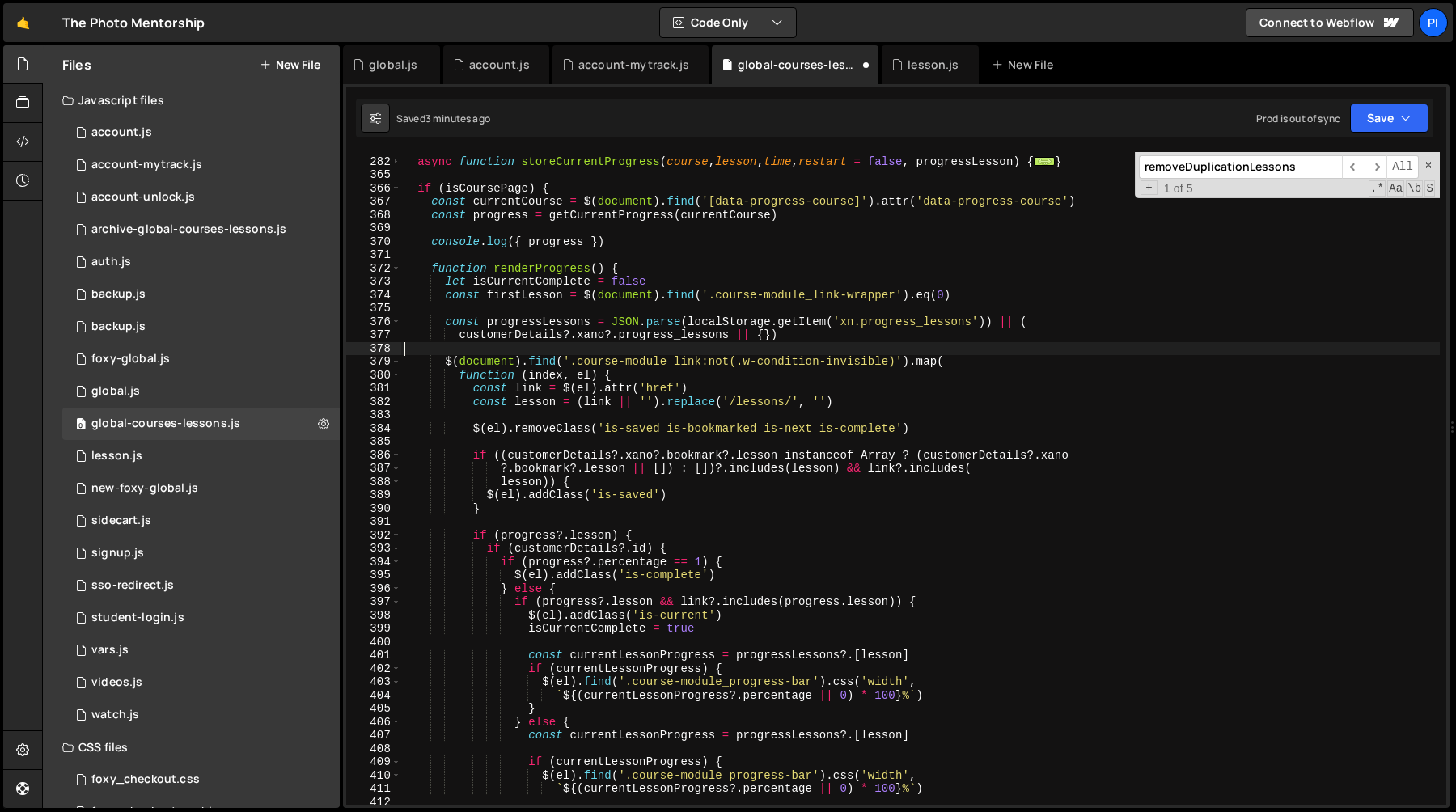
click at [855, 330] on div "async function storeCurrentProgress ( course , lesson , time , restart = false …" at bounding box center [920, 481] width 1039 height 679
paste textarea "const customerCameraTierSlug = customerDetails?.xano?.camera?.model?.tier_slug;"
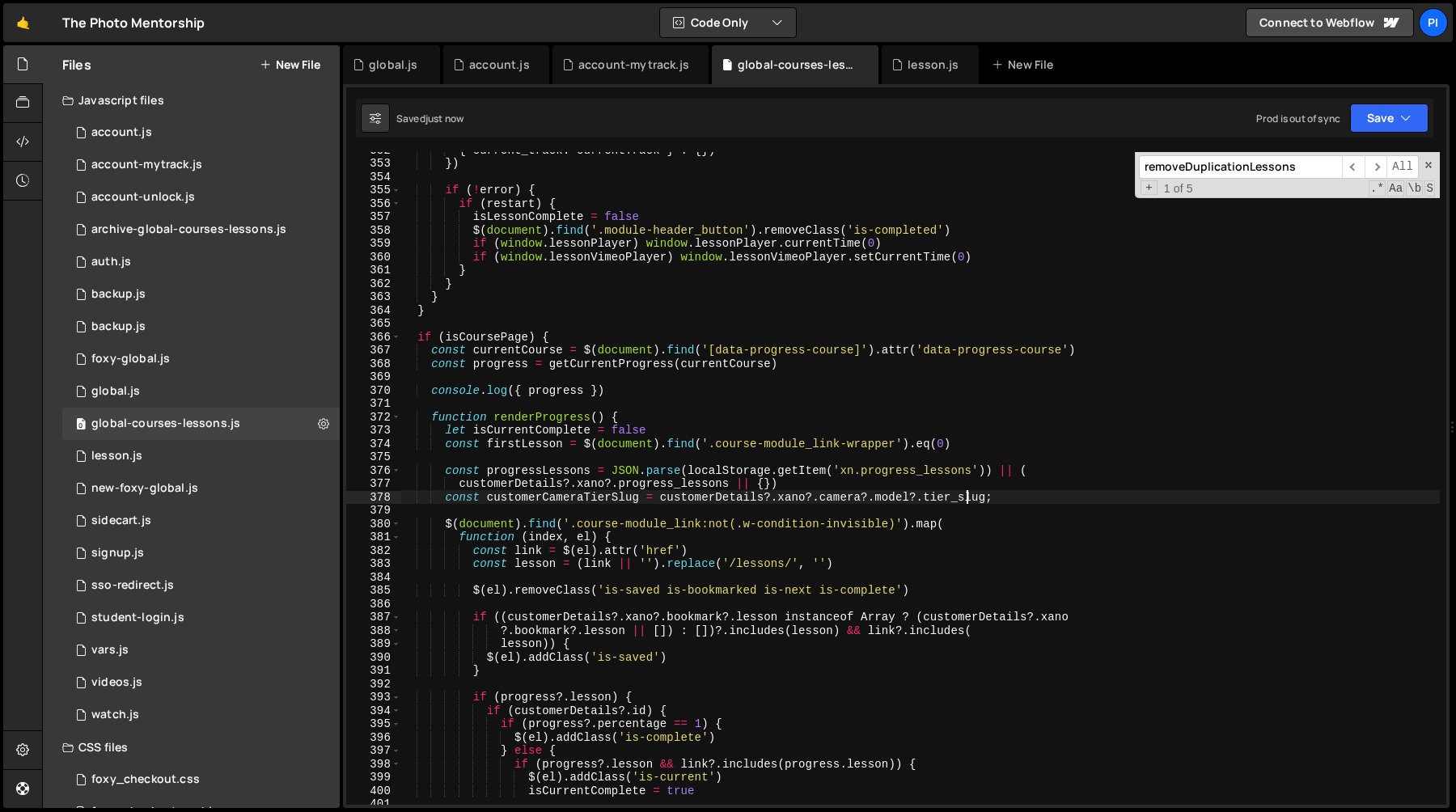
scroll to position [4785, 0]
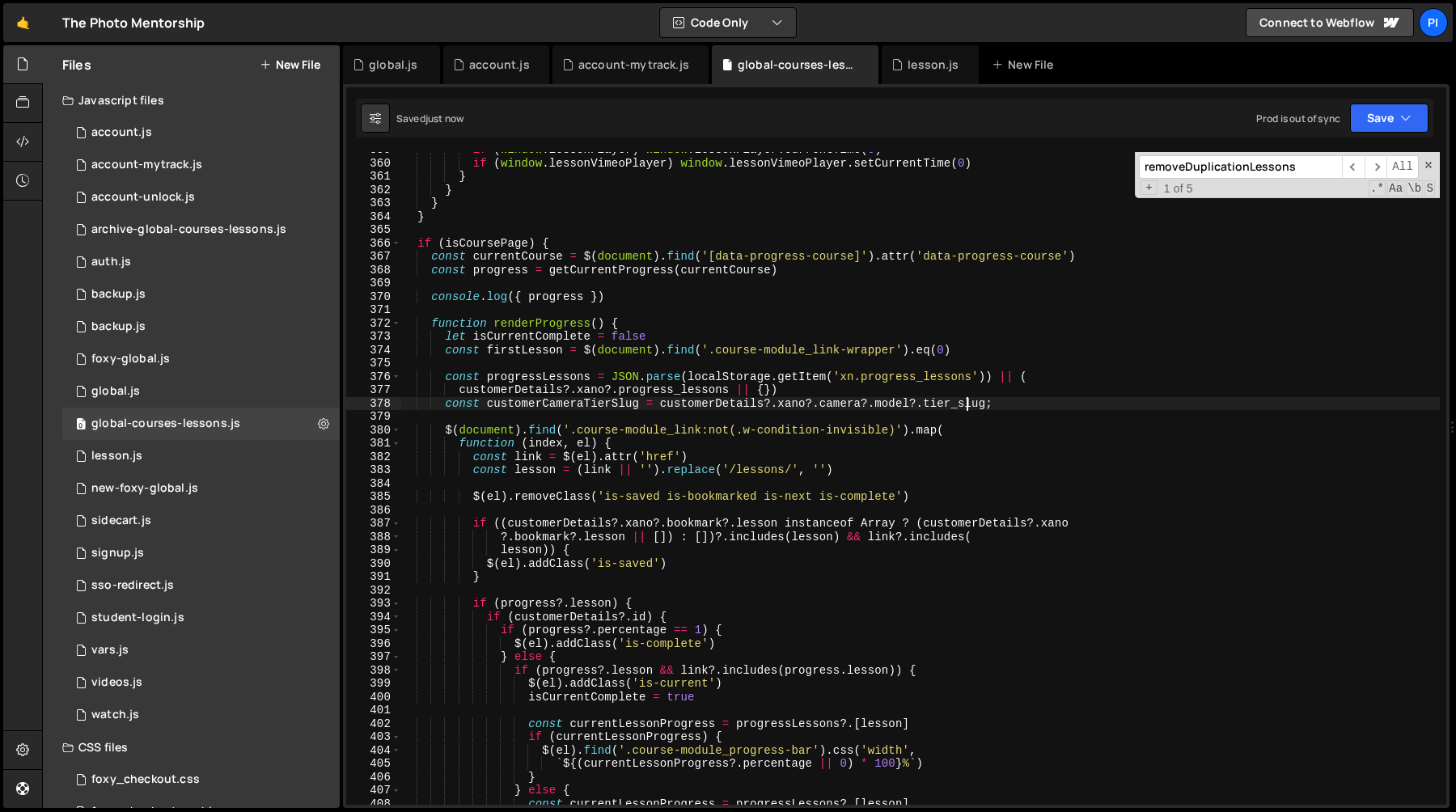
click at [533, 401] on div "if ( window . lessonPlayer ) window . lessonPlayer . currentTime ( 0 ) if ( win…" at bounding box center [920, 482] width 1039 height 679
click at [596, 404] on div "if ( window . lessonPlayer ) window . lessonPlayer . currentTime ( 0 ) if ( win…" at bounding box center [920, 478] width 1039 height 653
click at [596, 404] on div "if ( window . lessonPlayer ) window . lessonPlayer . currentTime ( 0 ) if ( win…" at bounding box center [920, 482] width 1039 height 679
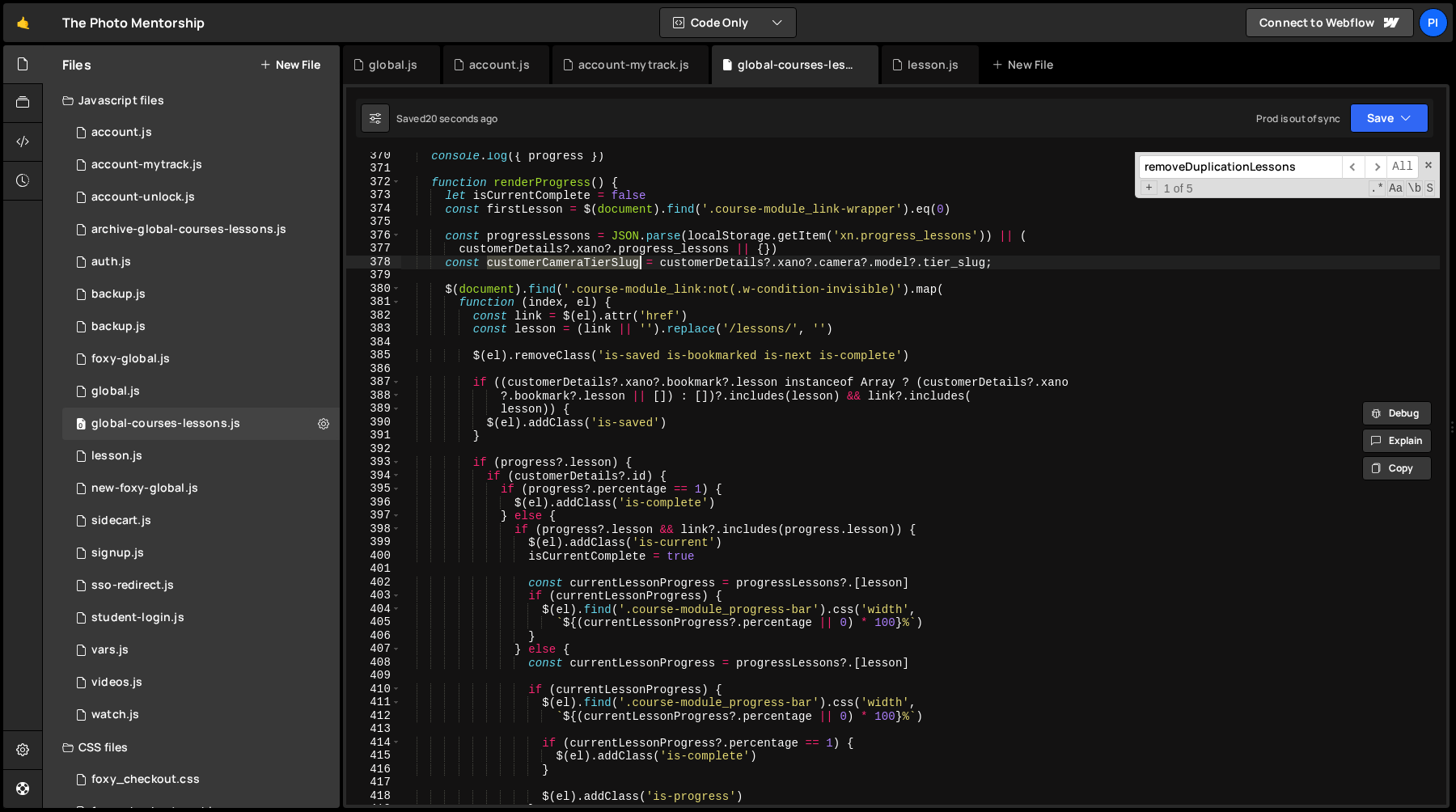
scroll to position [4942, 0]
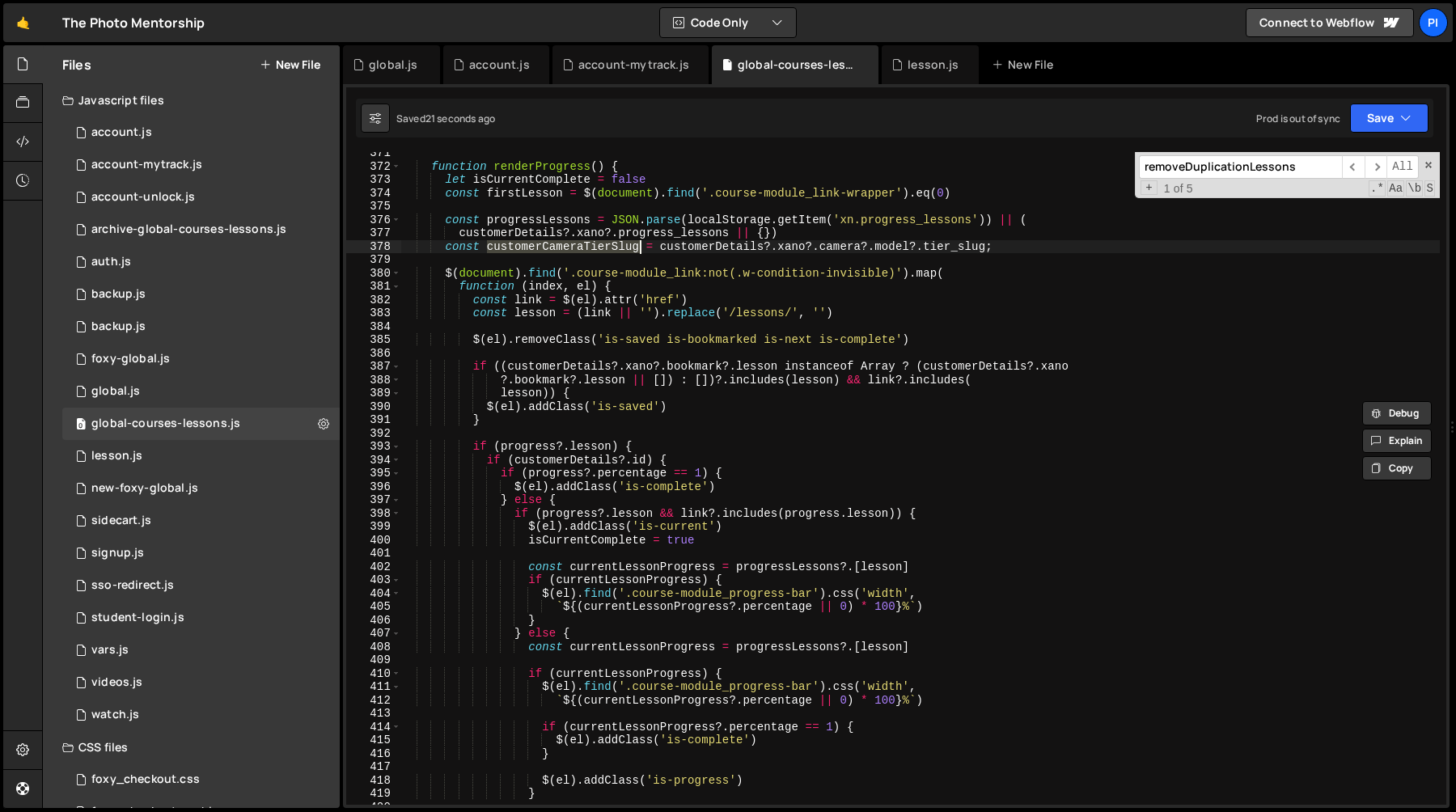
click at [899, 518] on div "function renderProgress ( ) { let isCurrentComplete = false const firstLesson =…" at bounding box center [920, 486] width 1039 height 679
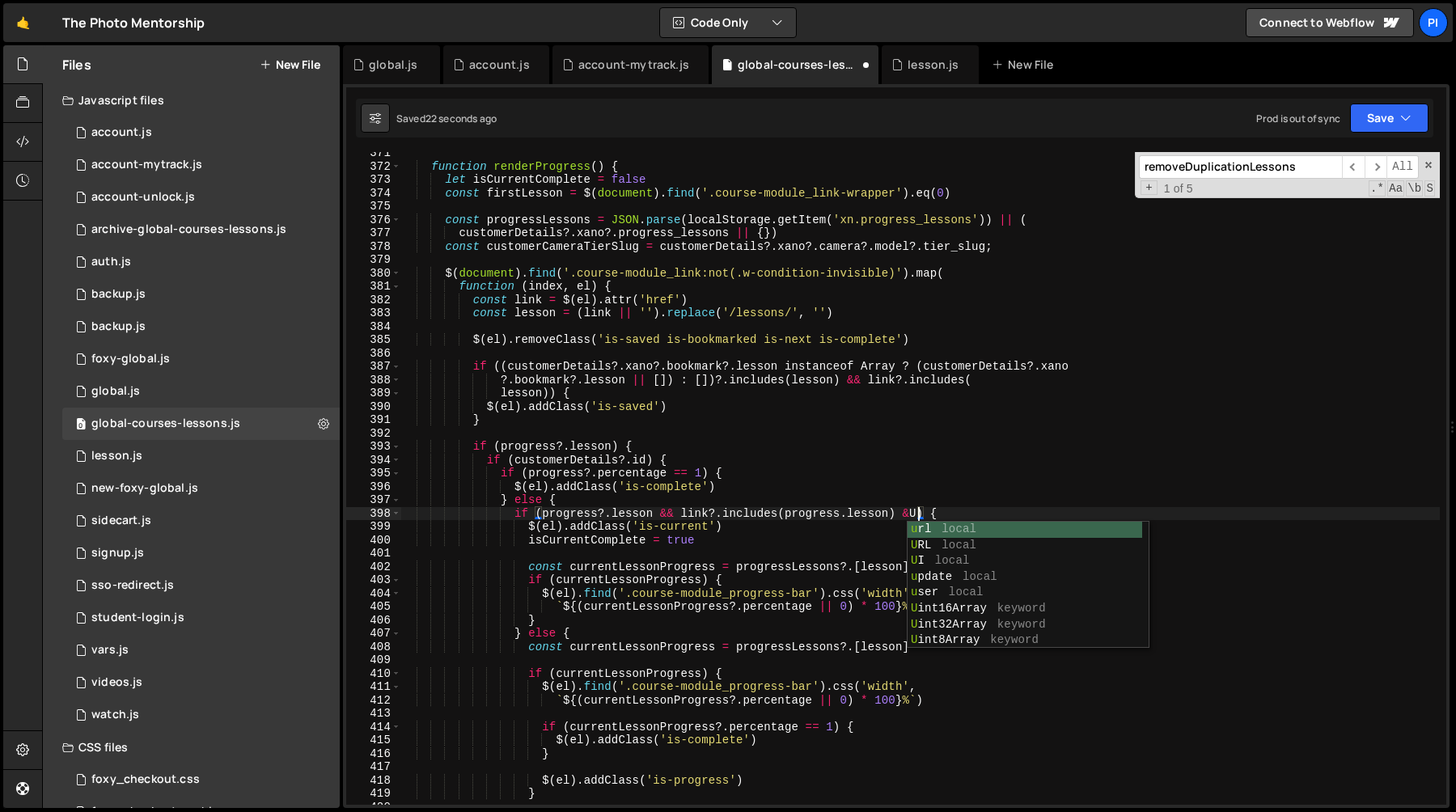
scroll to position [0, 35]
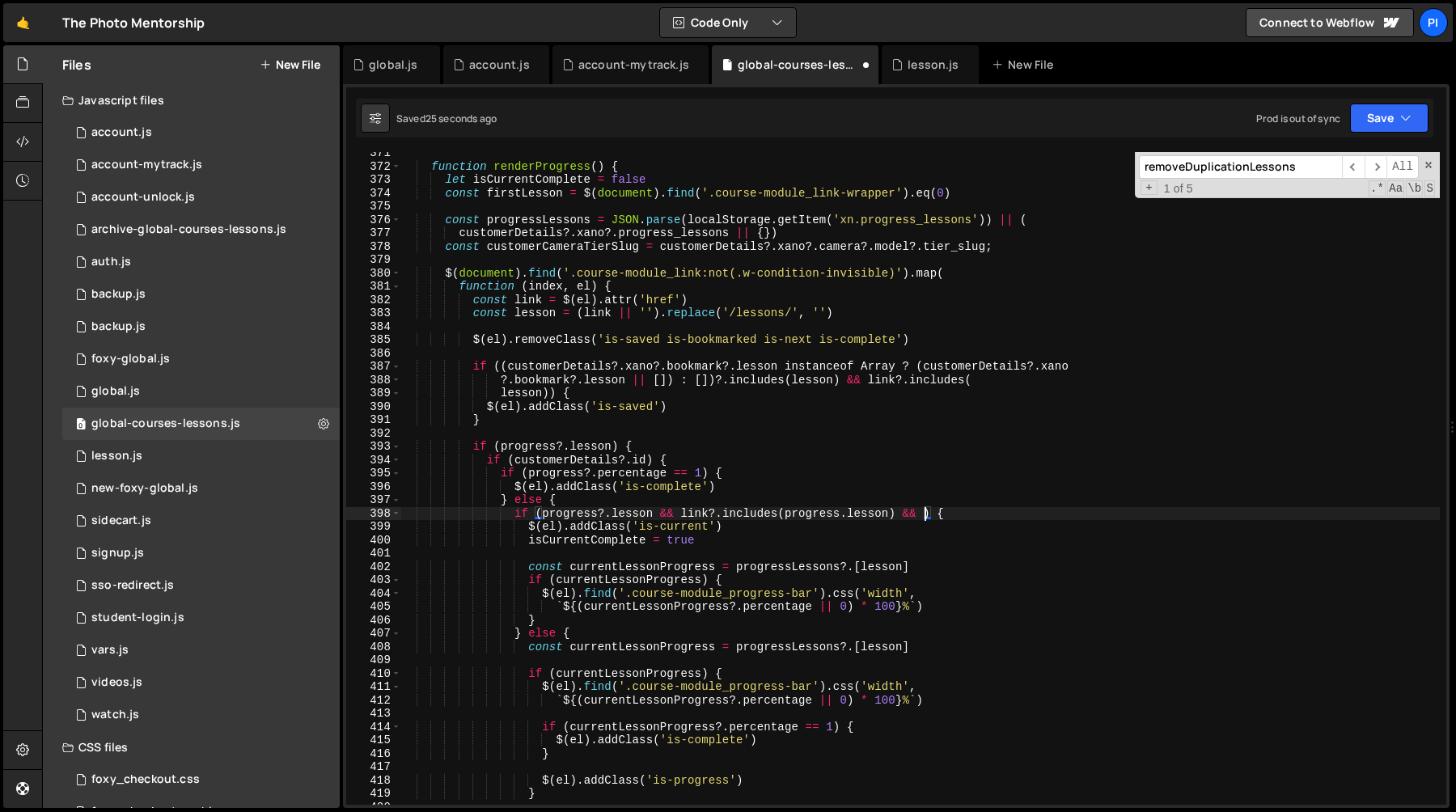
paste textarea "customerCameraTierSlug"
paste textarea "customerCameraTierSlug)"
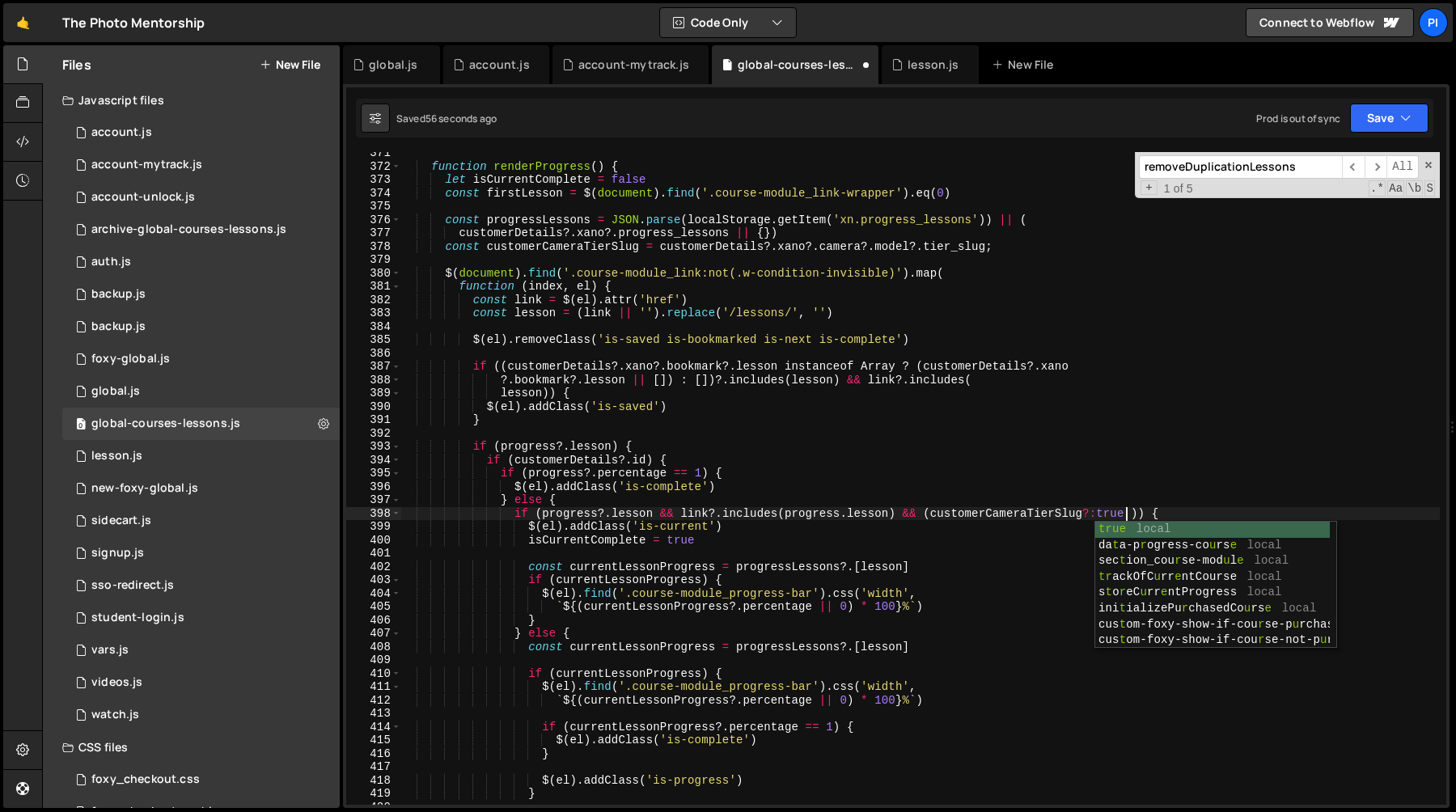
scroll to position [0, 50]
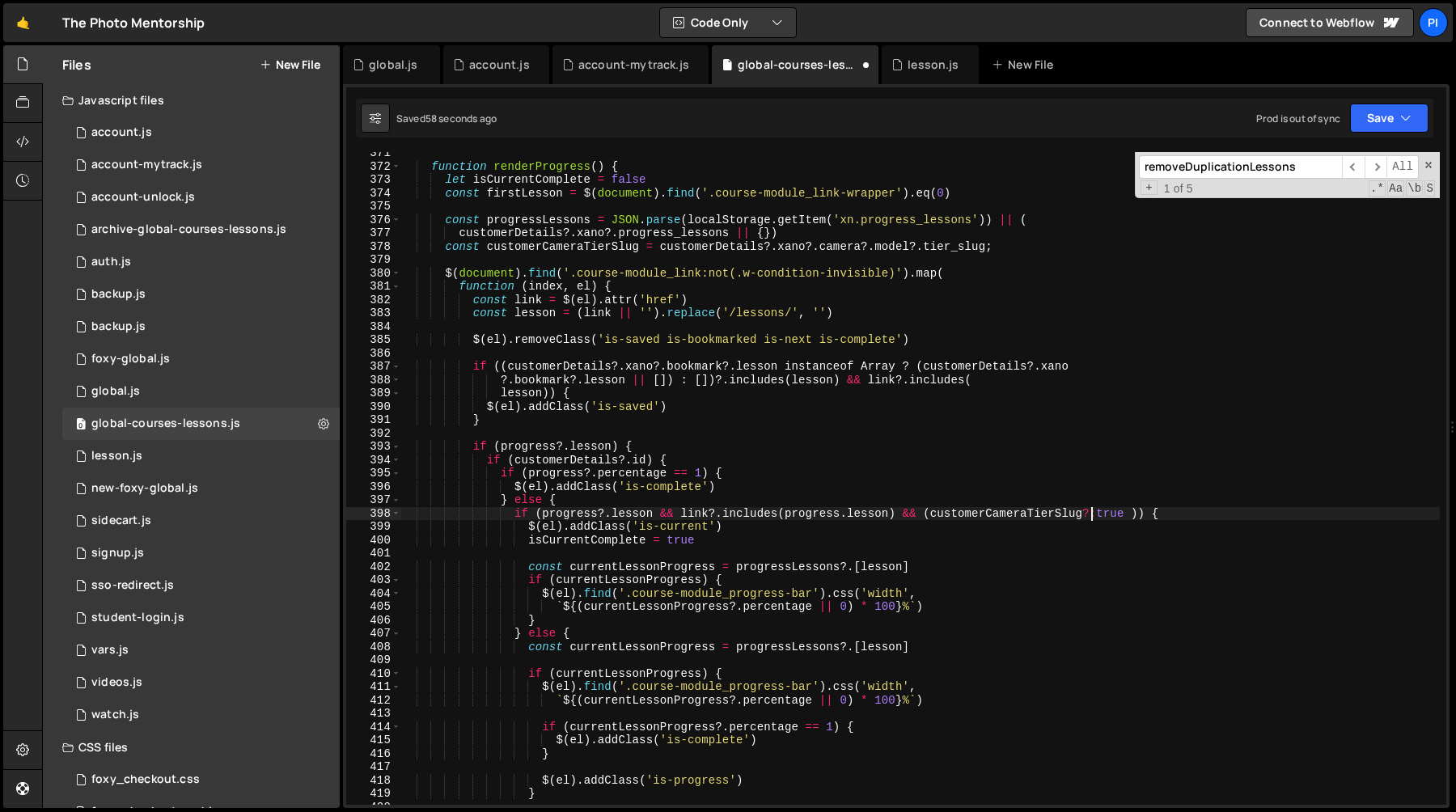
click at [1092, 511] on div "function renderProgress ( ) { let isCurrentComplete = false const firstLesson =…" at bounding box center [920, 486] width 1039 height 679
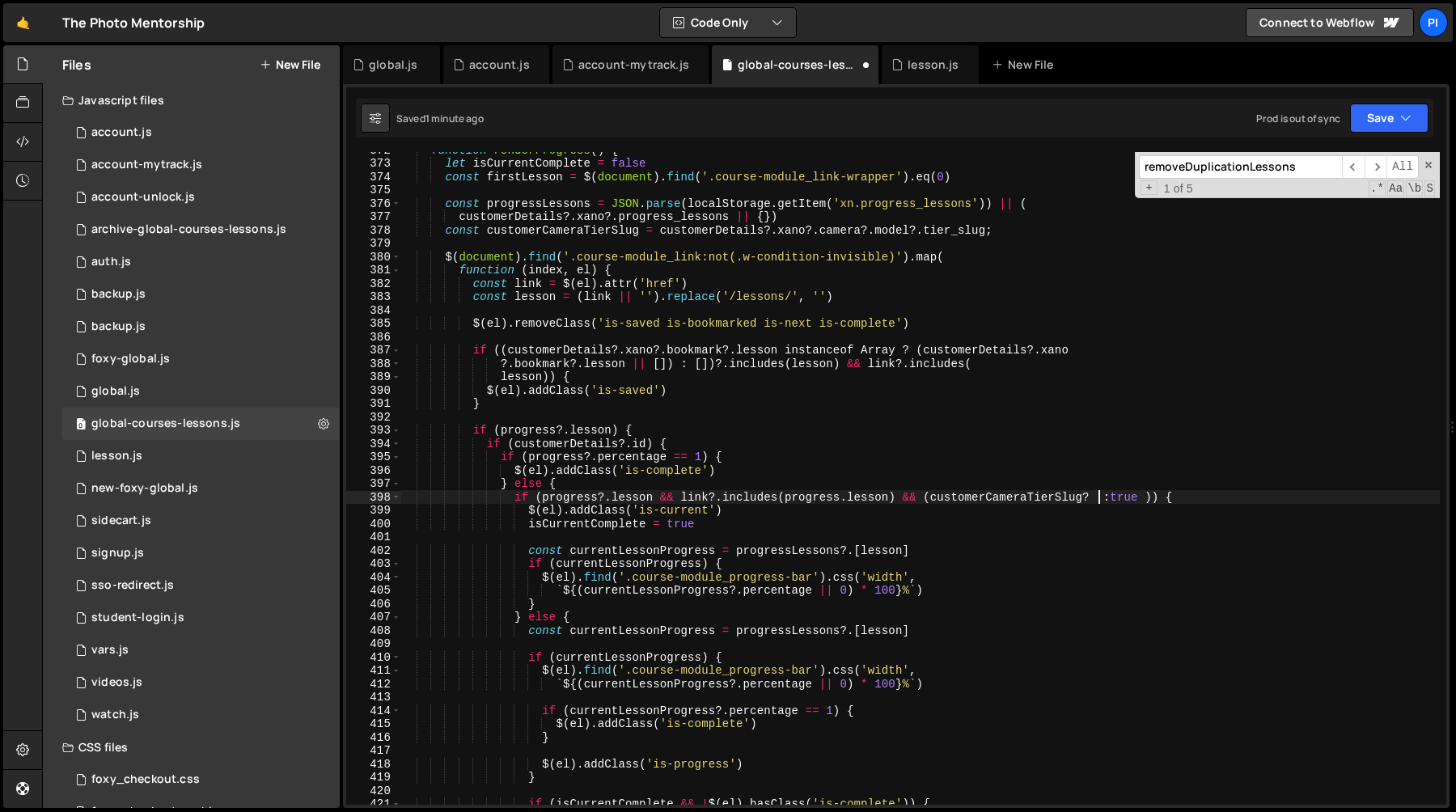
scroll to position [4958, 0]
click at [1025, 498] on div "function renderProgress ( ) { let isCurrentComplete = false const firstLesson =…" at bounding box center [920, 482] width 1039 height 679
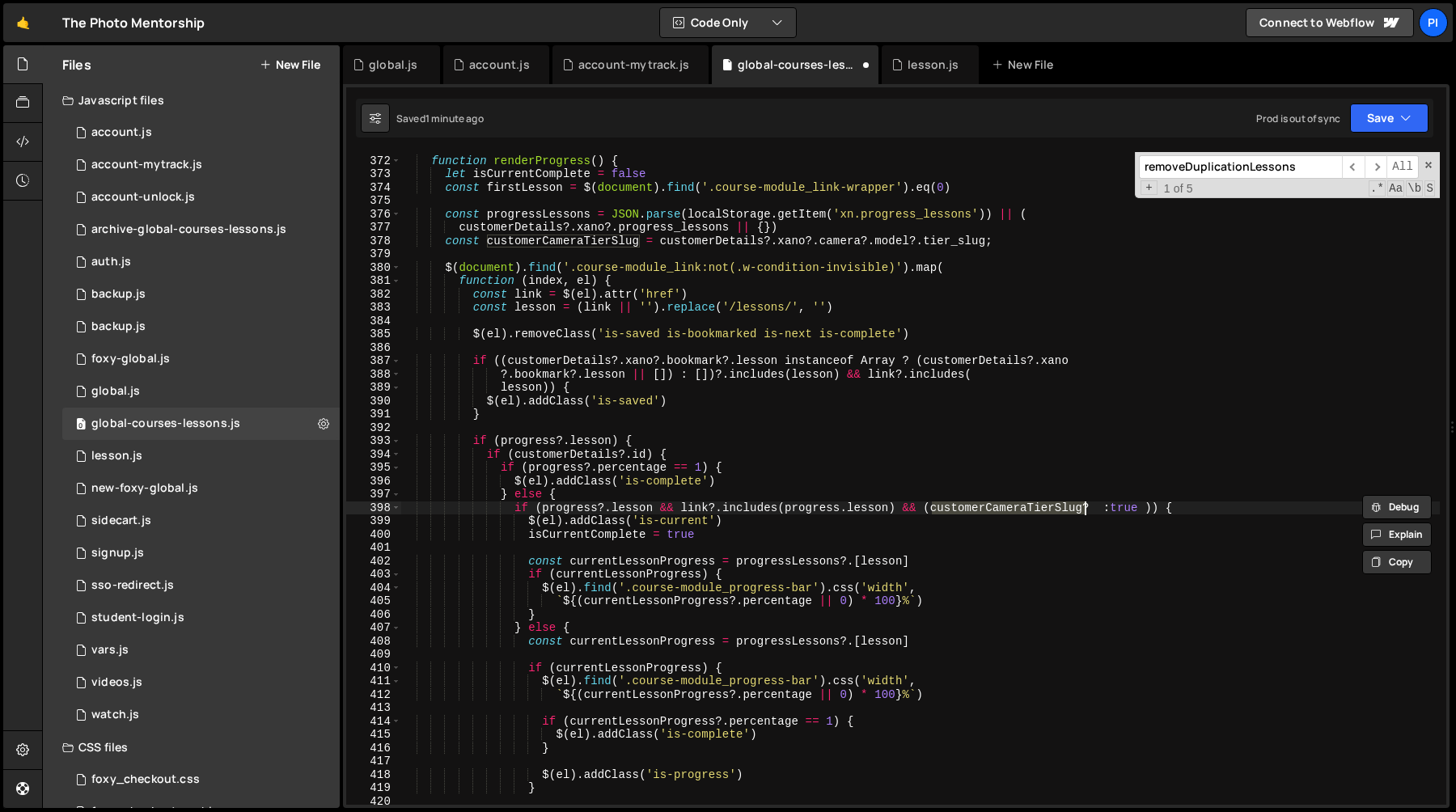
scroll to position [4942, 0]
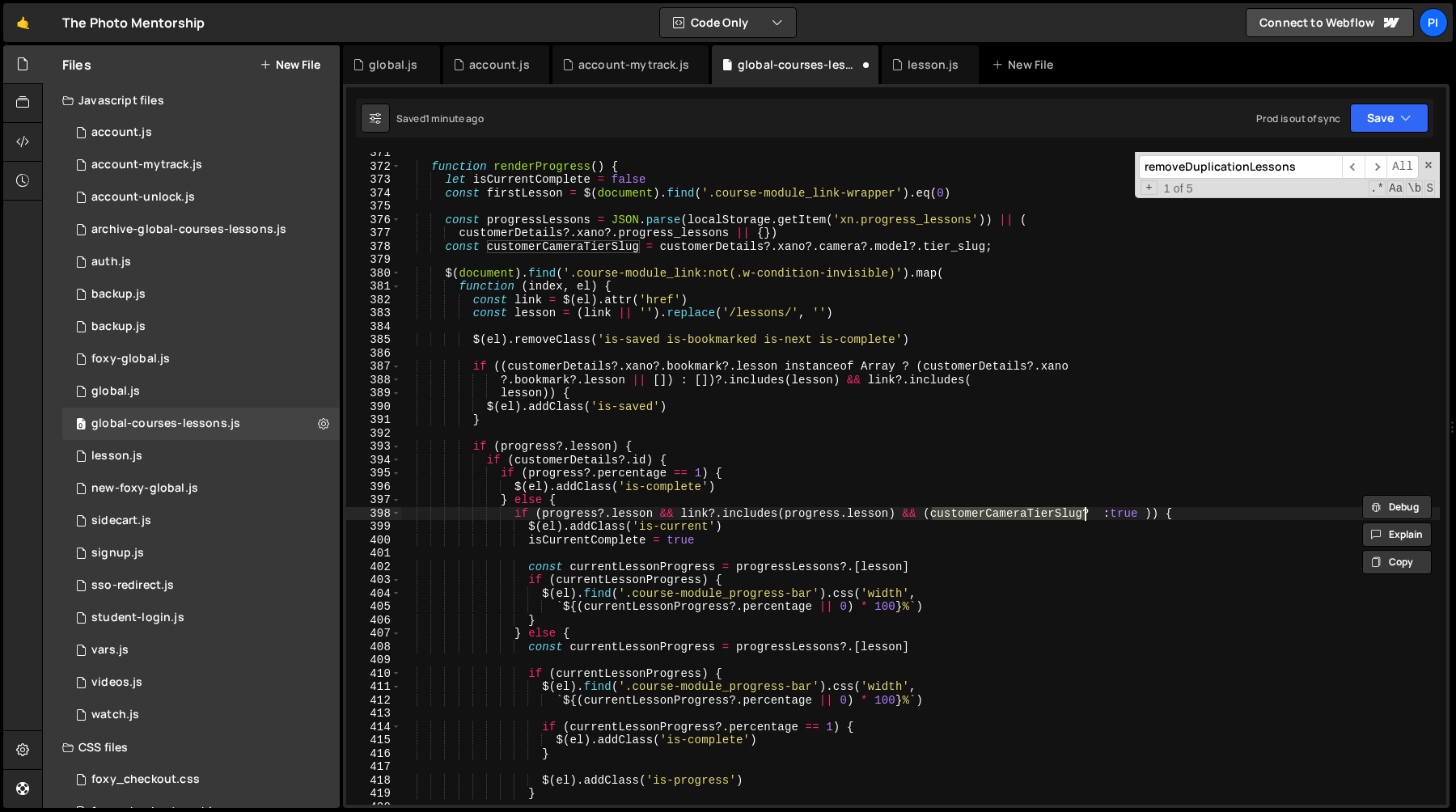
click at [1098, 512] on div "function renderProgress ( ) { let isCurrentComplete = false const firstLesson =…" at bounding box center [920, 486] width 1039 height 679
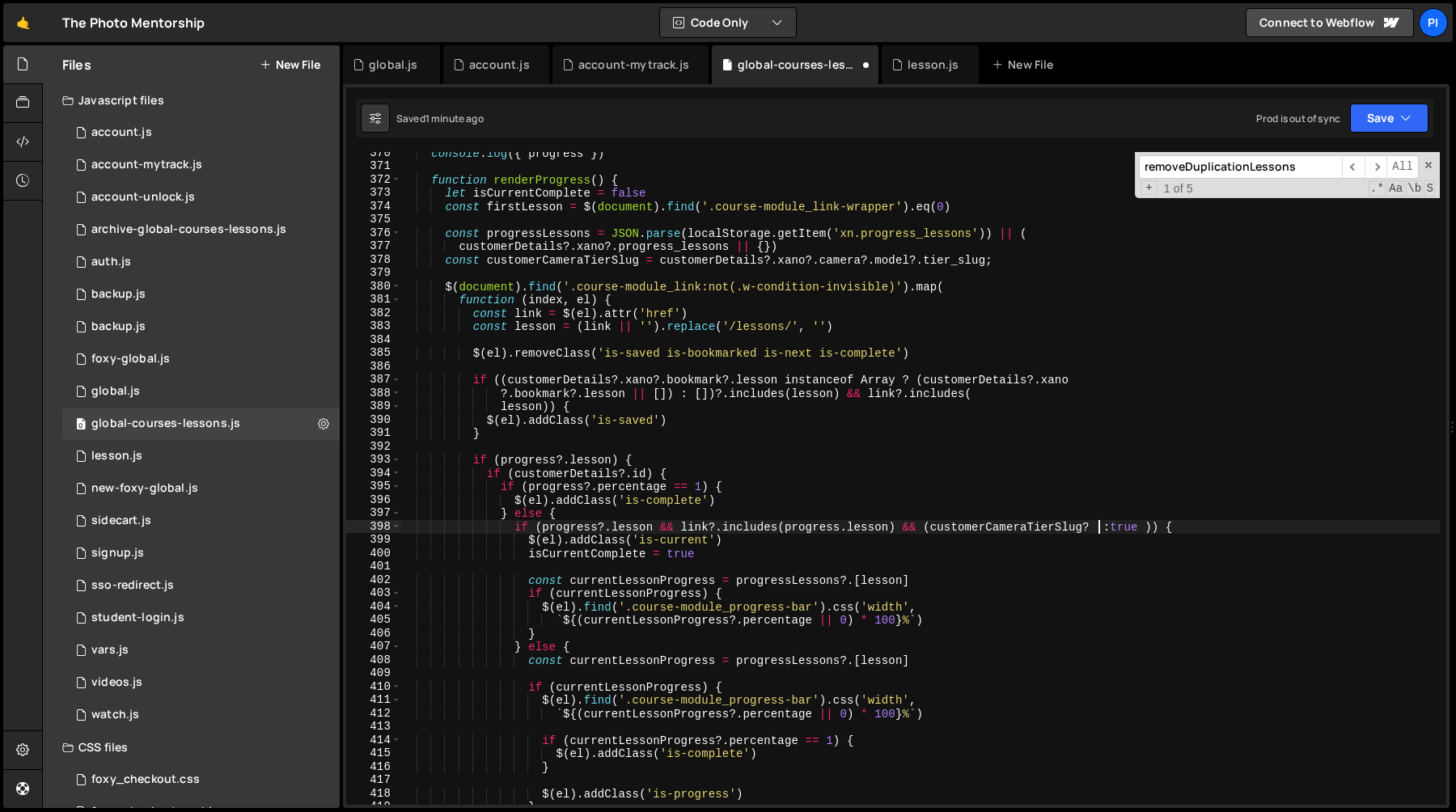
paste textarea "customerCameraTierSlug"
click at [732, 313] on div "console . log ({ progress }) function renderProgress ( ) { let isCurrentComplet…" at bounding box center [920, 487] width 1039 height 679
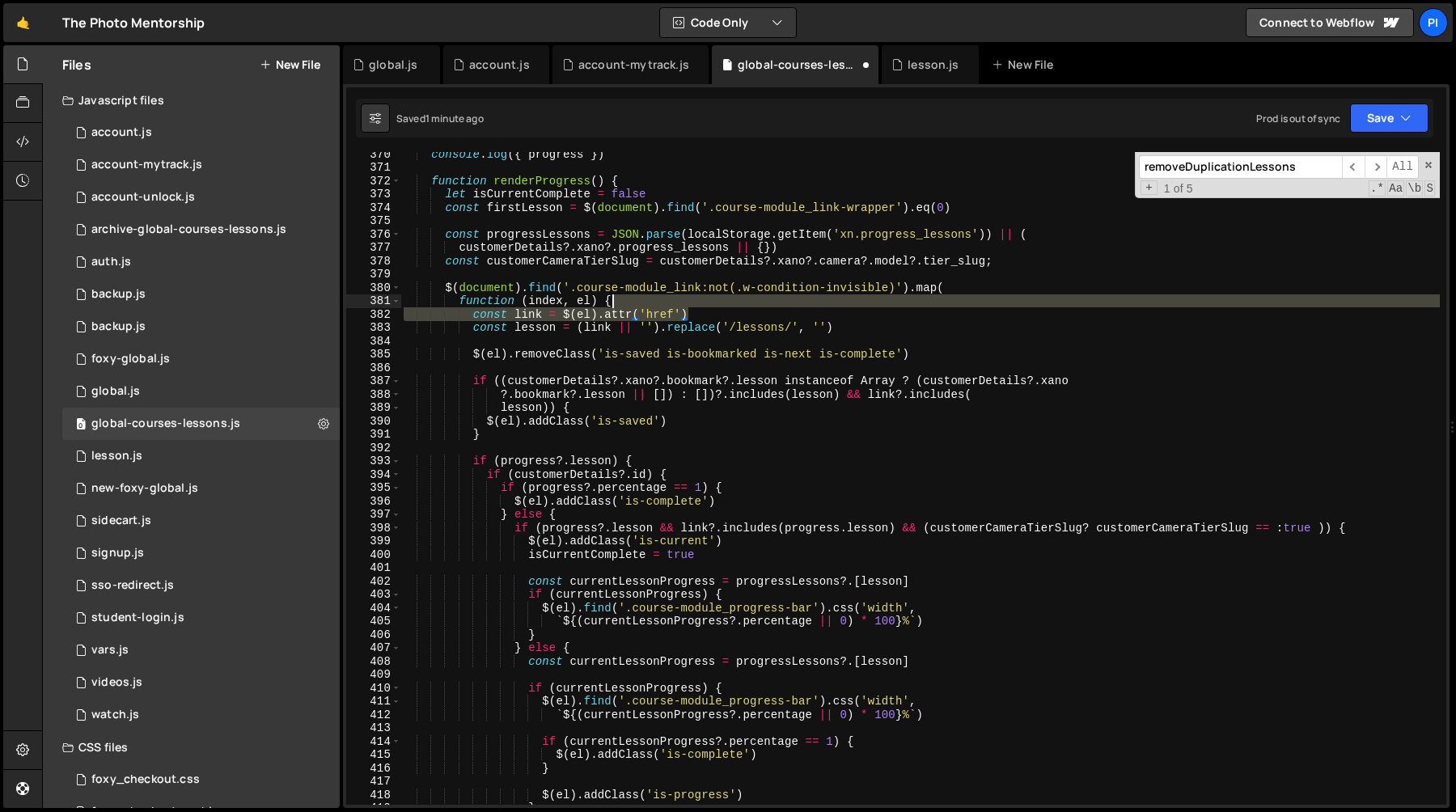
click at [688, 304] on div "console . log ({ progress }) function renderProgress ( ) { let isCurrentComplet…" at bounding box center [920, 487] width 1039 height 679
click at [813, 315] on div "console . log ({ progress }) function renderProgress ( ) { let isCurrentComplet…" at bounding box center [920, 487] width 1039 height 679
type textarea "const link = $(el).attr('href')"
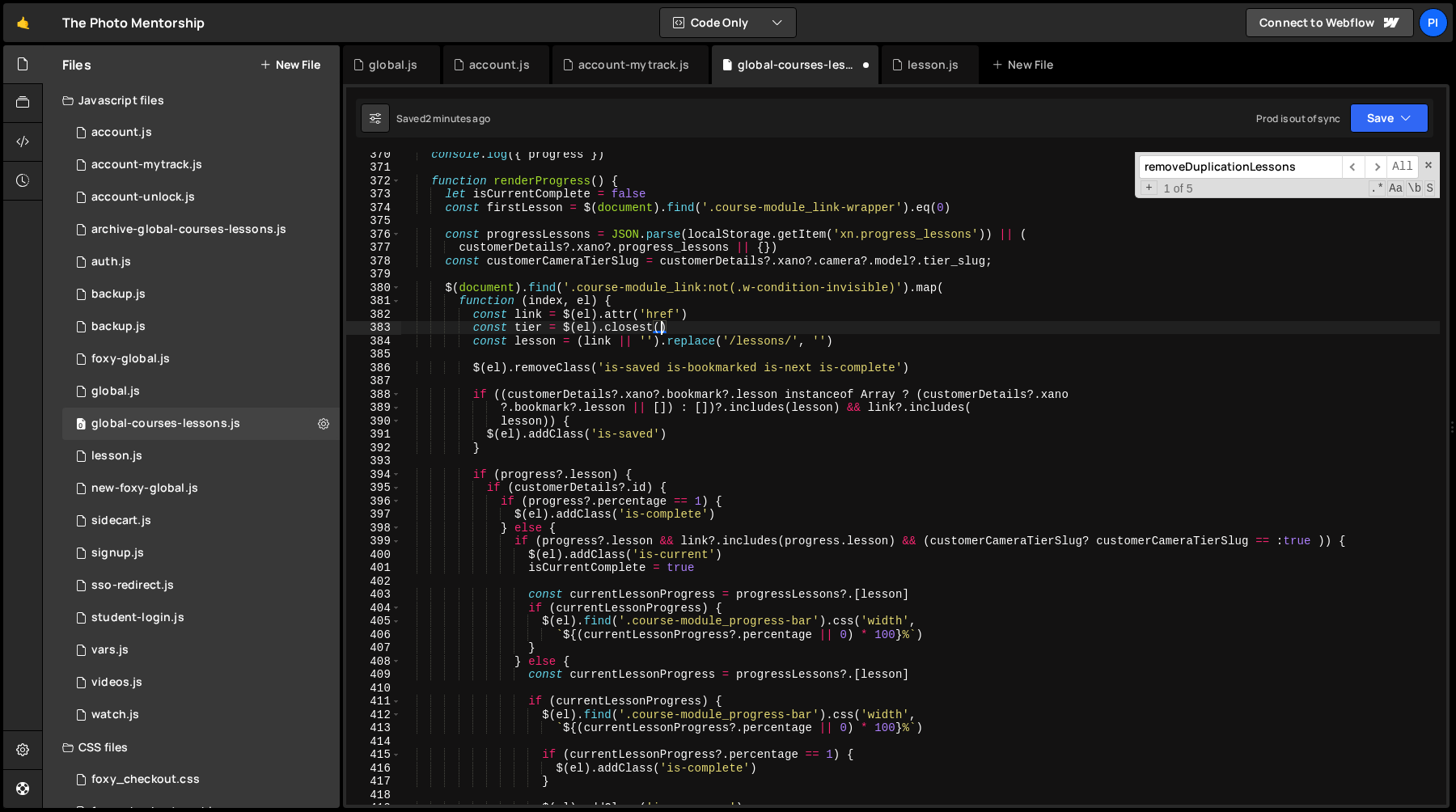
scroll to position [0, 18]
paste textarea "data-lesson-slug'"
paste textarea "data-lesson-slug"
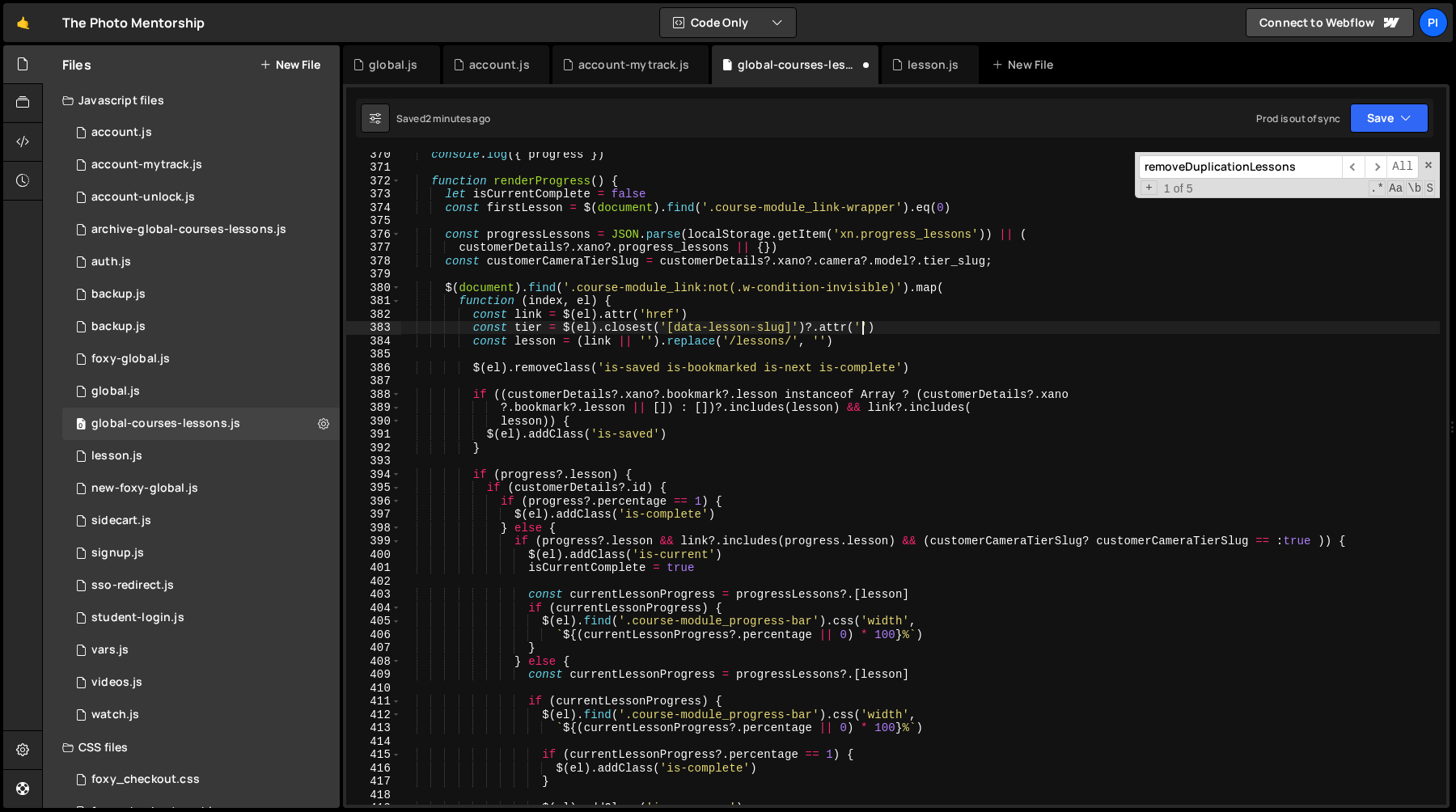
paste textarea "data-lesson-tier"
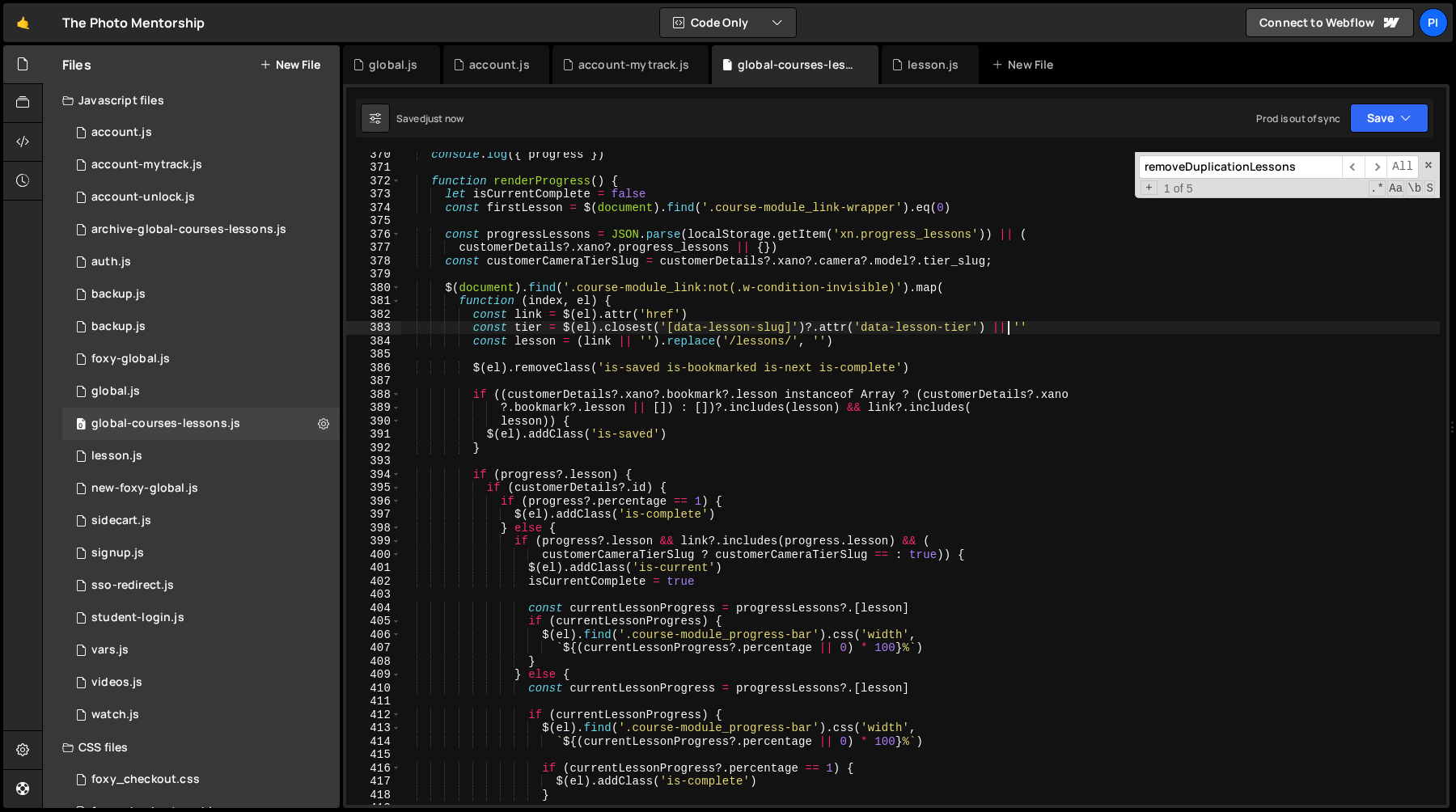
click at [537, 331] on div "console . log ({ progress }) function renderProgress ( ) { let isCurrentComplet…" at bounding box center [920, 487] width 1039 height 679
click at [698, 558] on div "console . log ({ progress }) function renderProgress ( ) { let isCurrentComplet…" at bounding box center [920, 487] width 1039 height 679
click at [902, 544] on div "console . log ({ progress }) function renderProgress ( ) { let isCurrentComplet…" at bounding box center [920, 487] width 1039 height 679
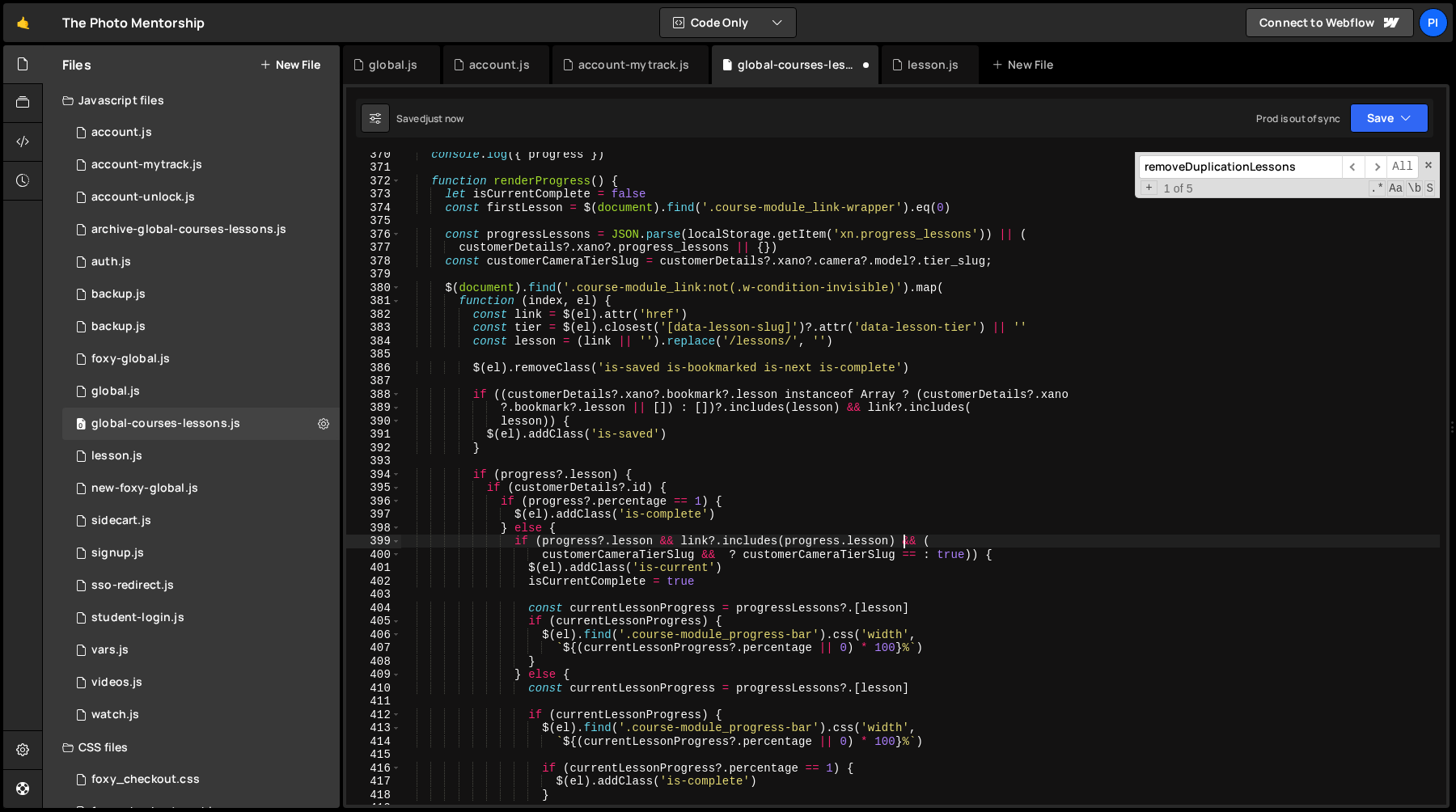
scroll to position [0, 8]
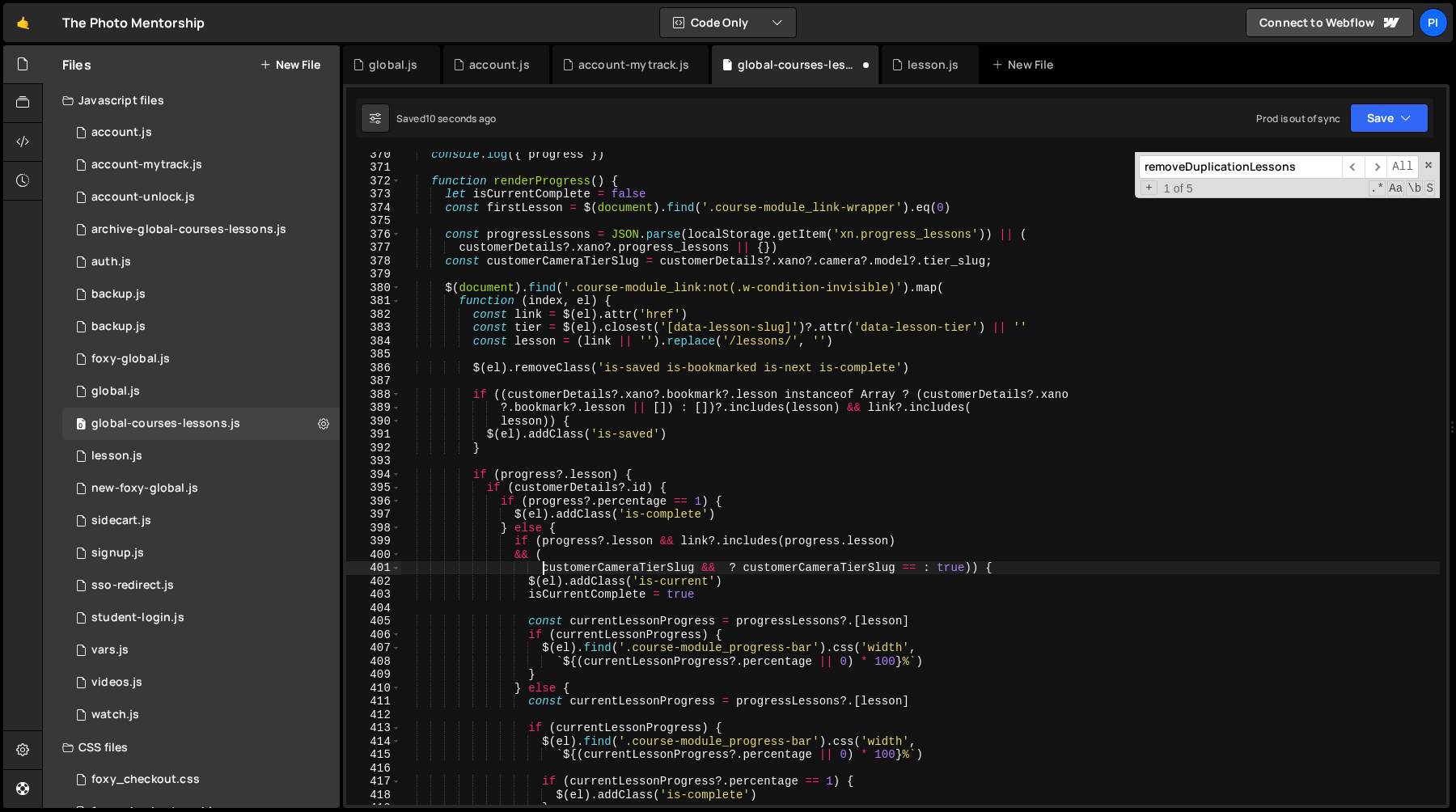
click at [542, 565] on div "console . log ({ progress }) function renderProgress ( ) { let isCurrentComplet…" at bounding box center [920, 487] width 1039 height 679
click at [545, 558] on div "console . log ({ progress }) function renderProgress ( ) { let isCurrentComplet…" at bounding box center [920, 487] width 1039 height 679
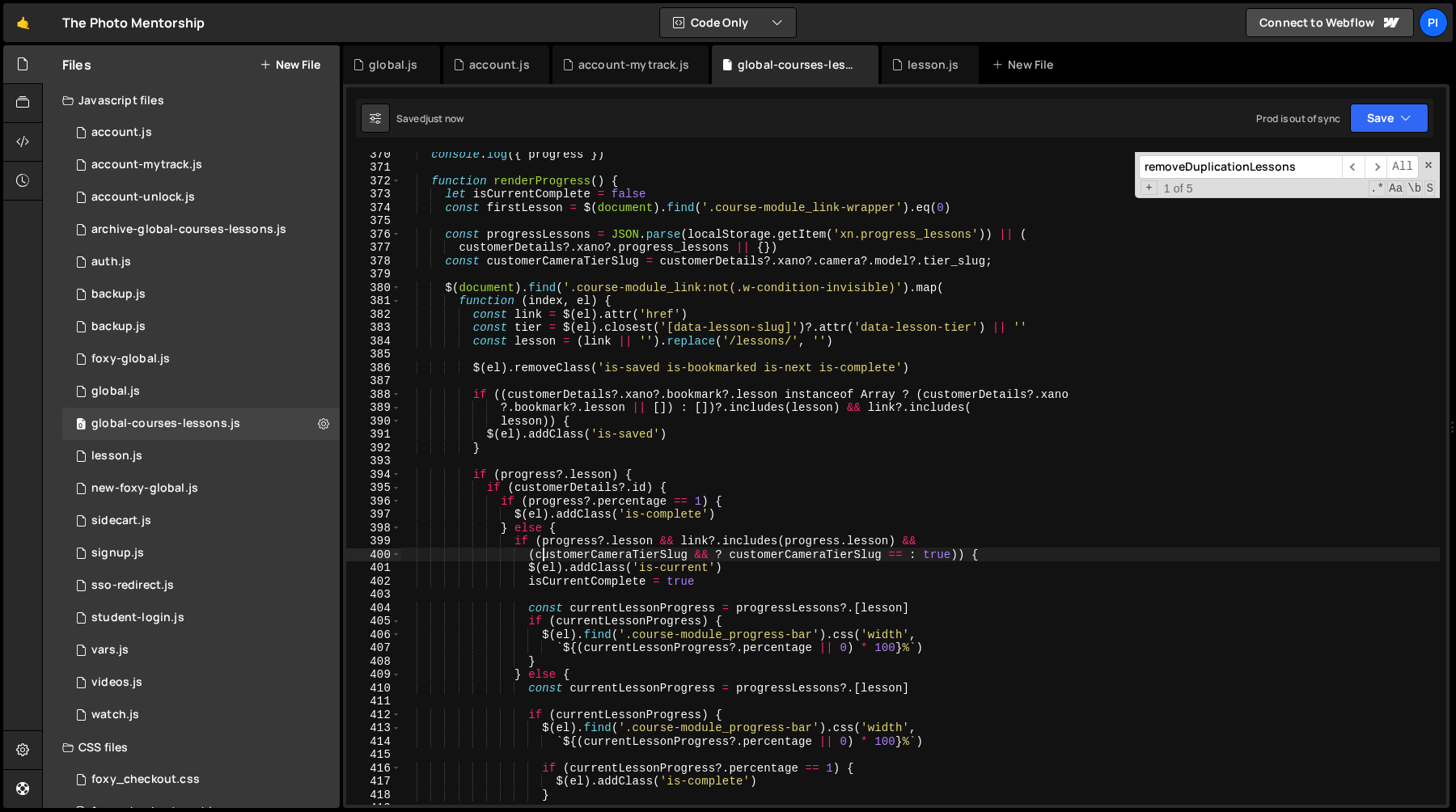
click at [962, 554] on div "console . log ({ progress }) function renderProgress ( ) { let isCurrentComplet…" at bounding box center [920, 487] width 1039 height 679
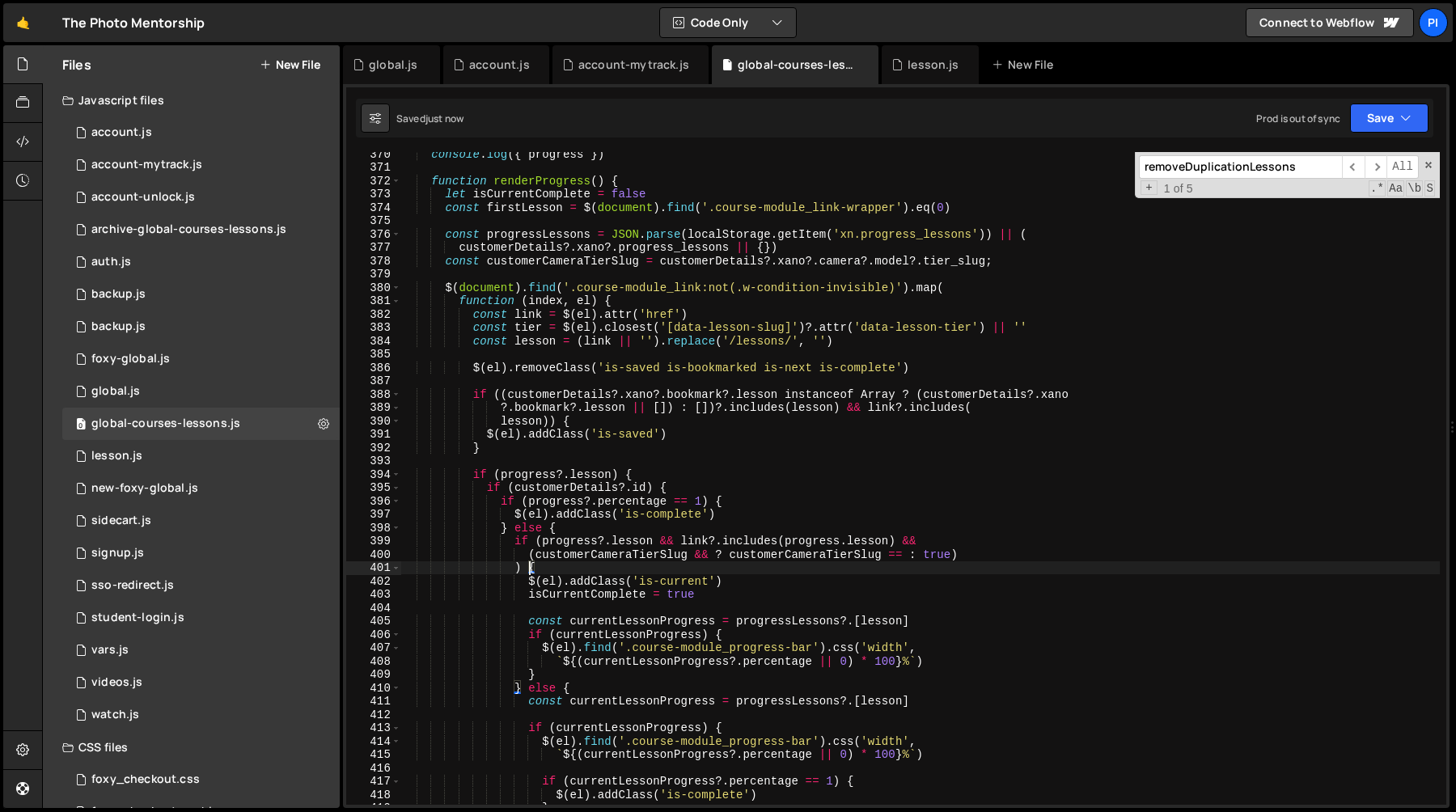
click at [542, 541] on div "console . log ({ progress }) function renderProgress ( ) { let isCurrentComplet…" at bounding box center [920, 487] width 1039 height 679
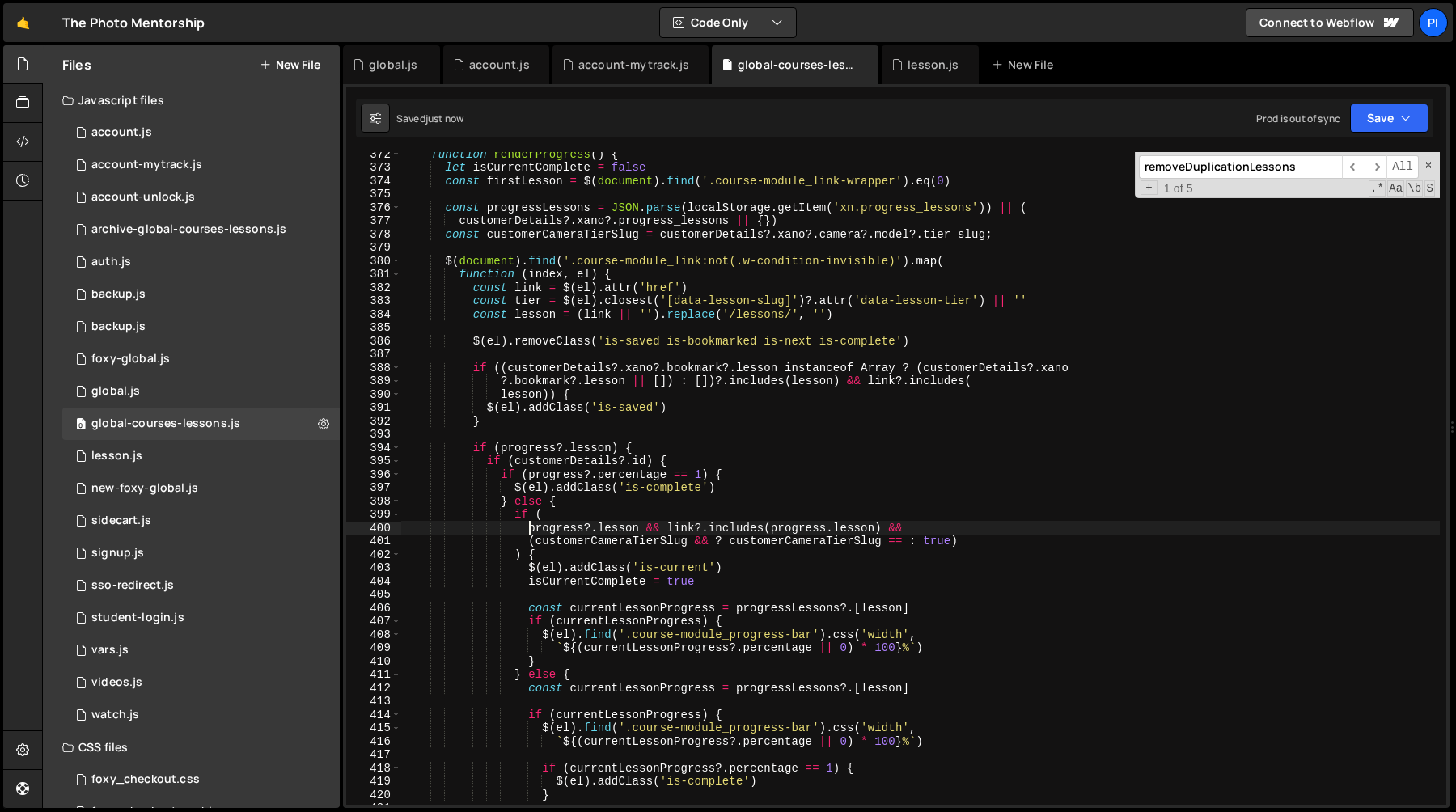
scroll to position [4954, 0]
click at [623, 538] on div "function renderProgress ( ) { let isCurrentComplete = false const firstLesson =…" at bounding box center [920, 487] width 1039 height 679
click at [532, 304] on div "function renderProgress ( ) { let isCurrentComplete = false const firstLesson =…" at bounding box center [920, 487] width 1039 height 679
click at [691, 544] on div "function renderProgress ( ) { let isCurrentComplete = false const firstLesson =…" at bounding box center [920, 487] width 1039 height 679
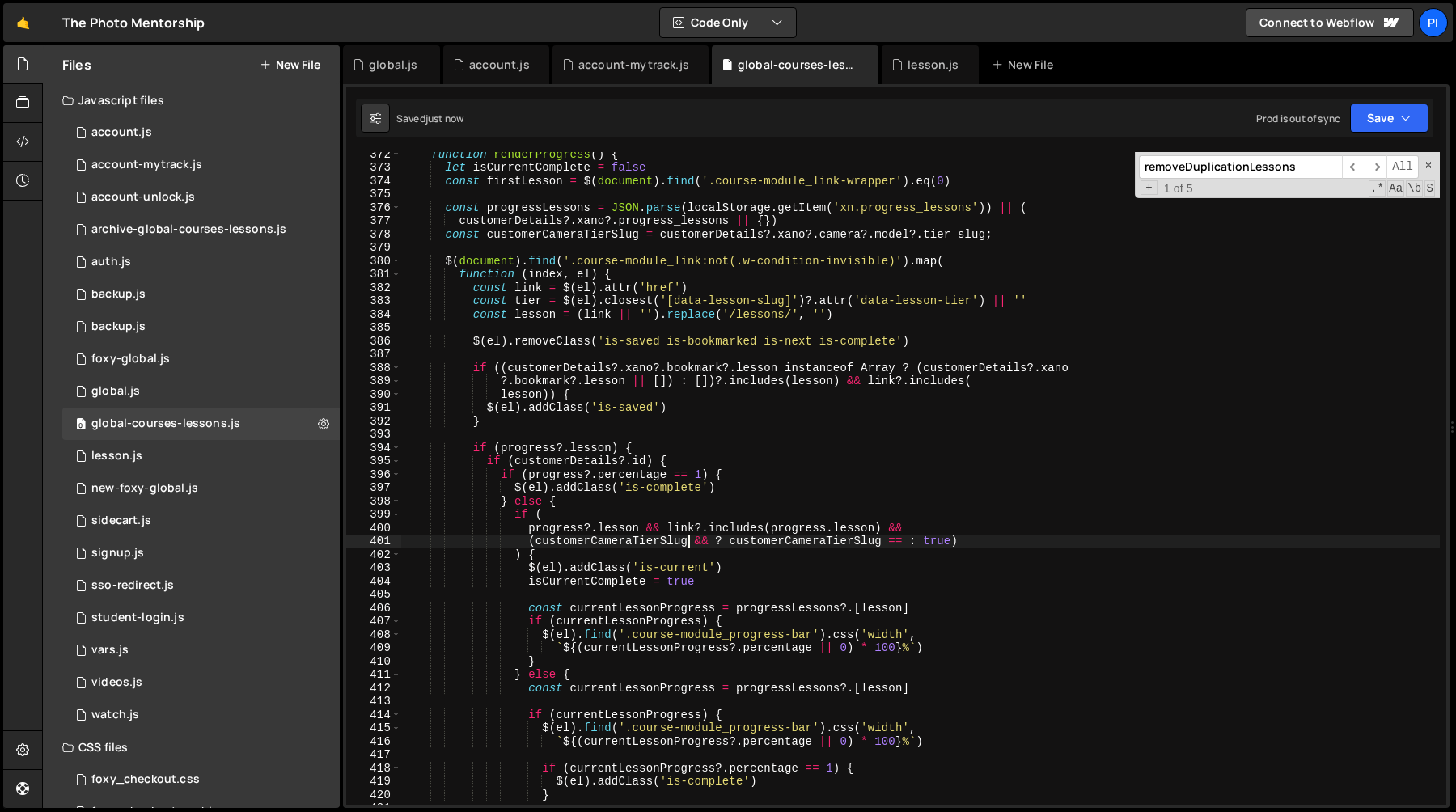
click at [717, 540] on div "function renderProgress ( ) { let isCurrentComplete = false const firstLesson =…" at bounding box center [920, 487] width 1039 height 679
paste textarea "tier"
click at [871, 541] on div "function renderProgress ( ) { let isCurrentComplete = false const firstLesson =…" at bounding box center [920, 487] width 1039 height 679
click at [731, 540] on div "function renderProgress ( ) { let isCurrentComplete = false const firstLesson =…" at bounding box center [920, 487] width 1039 height 679
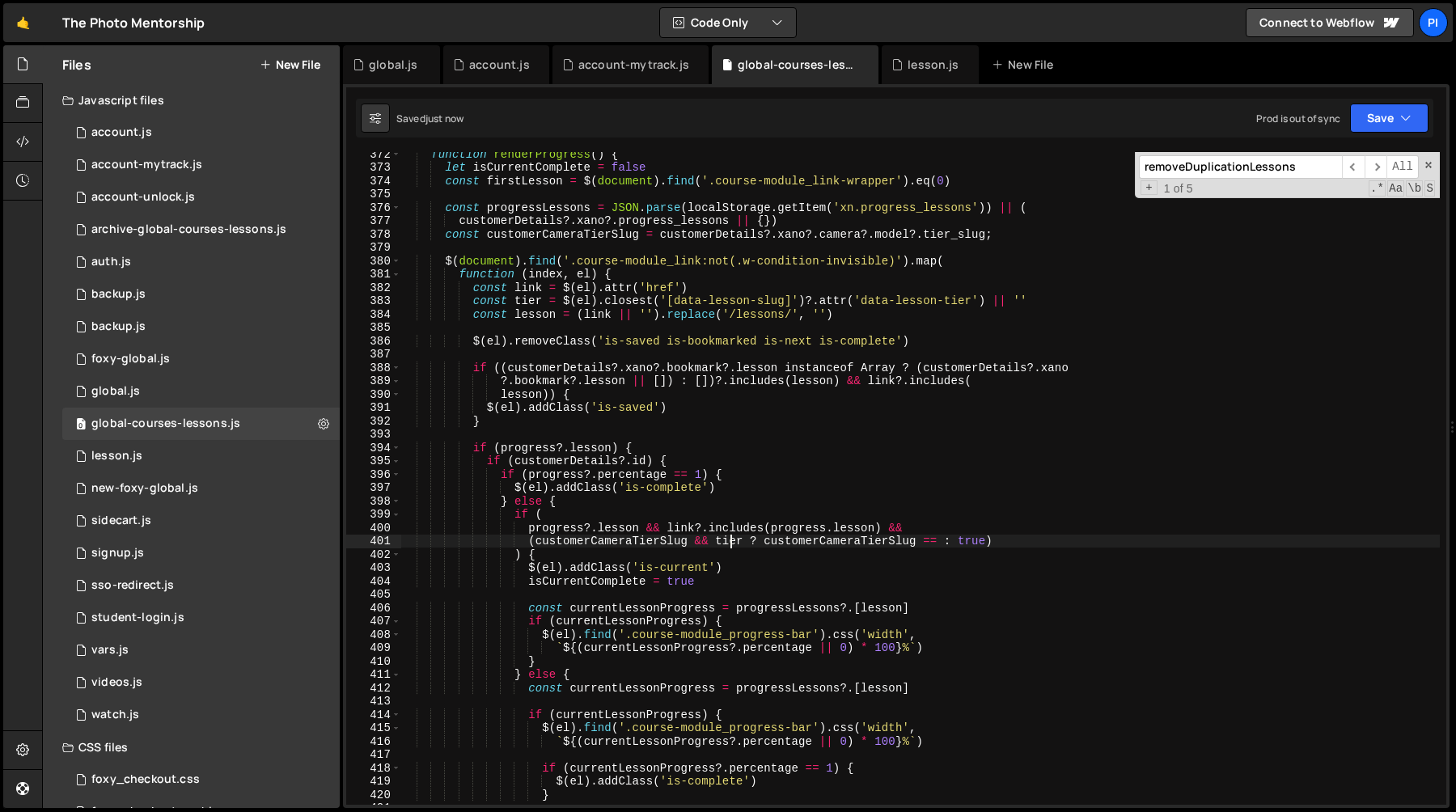
click at [731, 540] on div "function renderProgress ( ) { let isCurrentComplete = false const firstLesson =…" at bounding box center [920, 487] width 1039 height 679
click at [882, 541] on div "function renderProgress ( ) { let isCurrentComplete = false const firstLesson =…" at bounding box center [920, 487] width 1039 height 679
click at [943, 540] on div "function renderProgress ( ) { let isCurrentComplete = false const firstLesson =…" at bounding box center [920, 487] width 1039 height 679
click at [701, 541] on div "function renderProgress ( ) { let isCurrentComplete = false const firstLesson =…" at bounding box center [920, 487] width 1039 height 679
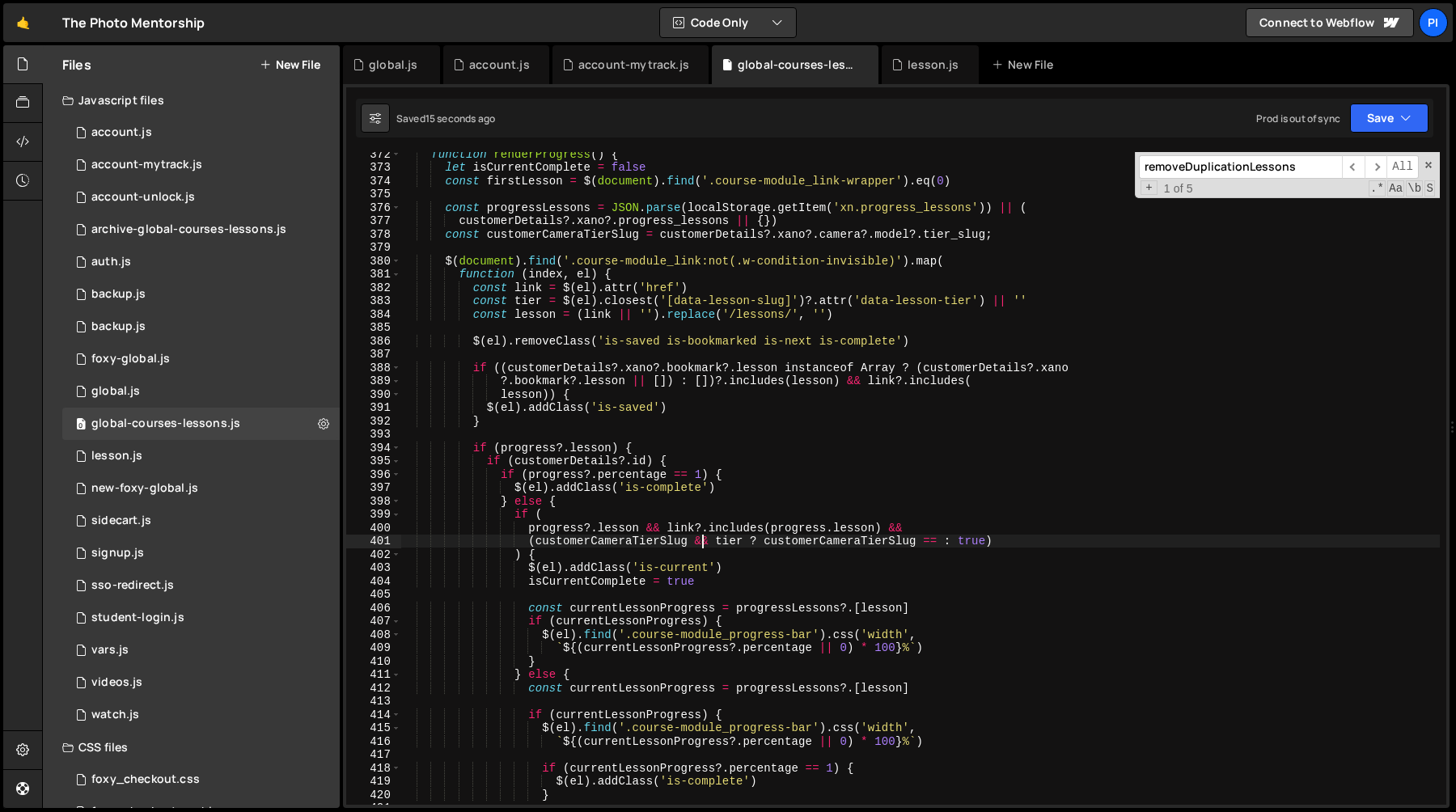
click at [701, 541] on div "function renderProgress ( ) { let isCurrentComplete = false const firstLesson =…" at bounding box center [920, 487] width 1039 height 679
click at [739, 542] on div "function renderProgress ( ) { let isCurrentComplete = false const firstLesson =…" at bounding box center [920, 487] width 1039 height 679
click at [739, 537] on div "function renderProgress ( ) { let isCurrentComplete = false const firstLesson =…" at bounding box center [920, 478] width 1039 height 653
click at [743, 539] on div "function renderProgress ( ) { let isCurrentComplete = false const firstLesson =…" at bounding box center [920, 487] width 1039 height 679
click at [814, 546] on div "function renderProgress ( ) { let isCurrentComplete = false const firstLesson =…" at bounding box center [920, 487] width 1039 height 679
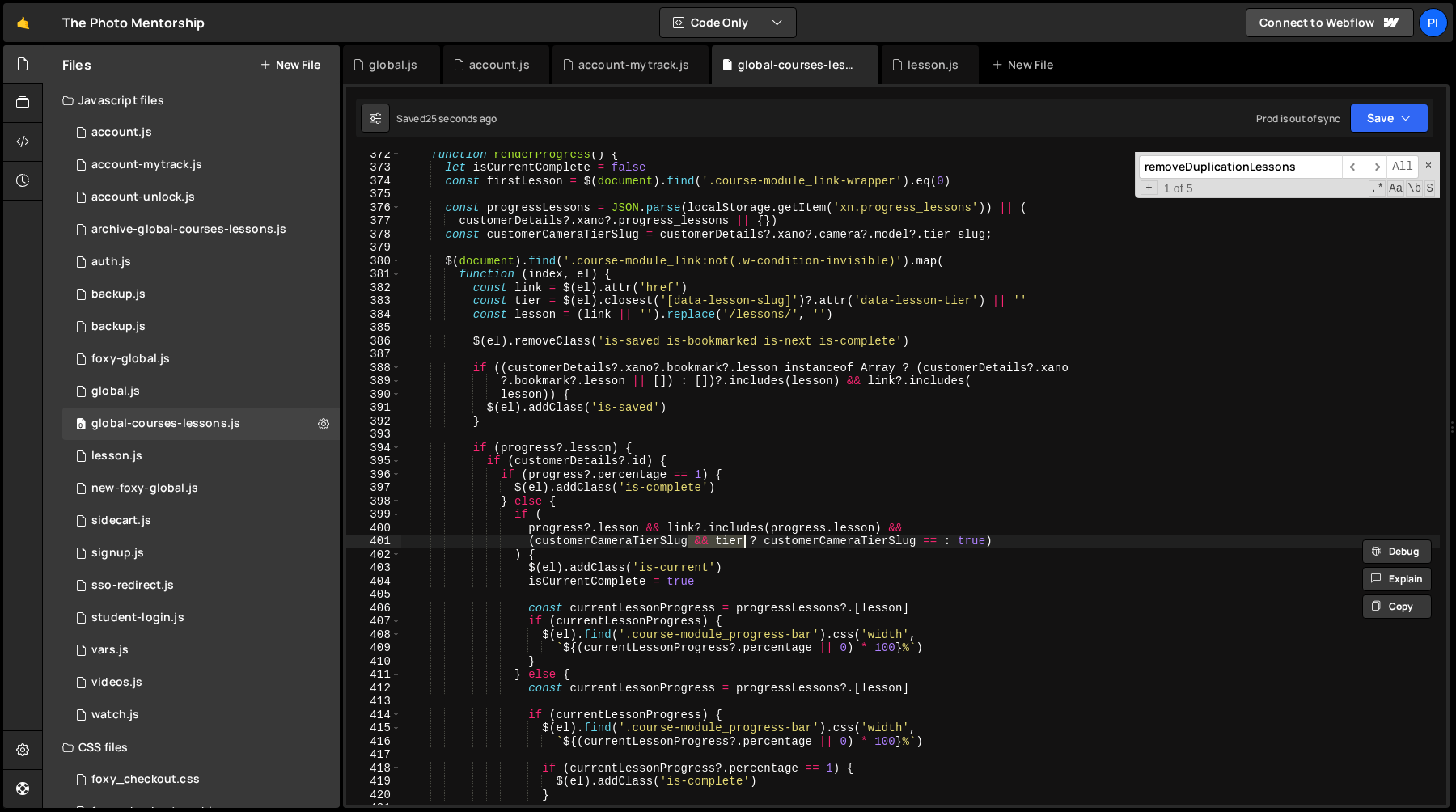
click at [814, 546] on div "function renderProgress ( ) { let isCurrentComplete = false const firstLesson =…" at bounding box center [920, 487] width 1039 height 679
click at [940, 543] on div "function renderProgress ( ) { let isCurrentComplete = false const firstLesson =…" at bounding box center [920, 487] width 1039 height 679
click at [932, 510] on div "function renderProgress ( ) { let isCurrentComplete = false const firstLesson =…" at bounding box center [920, 487] width 1039 height 679
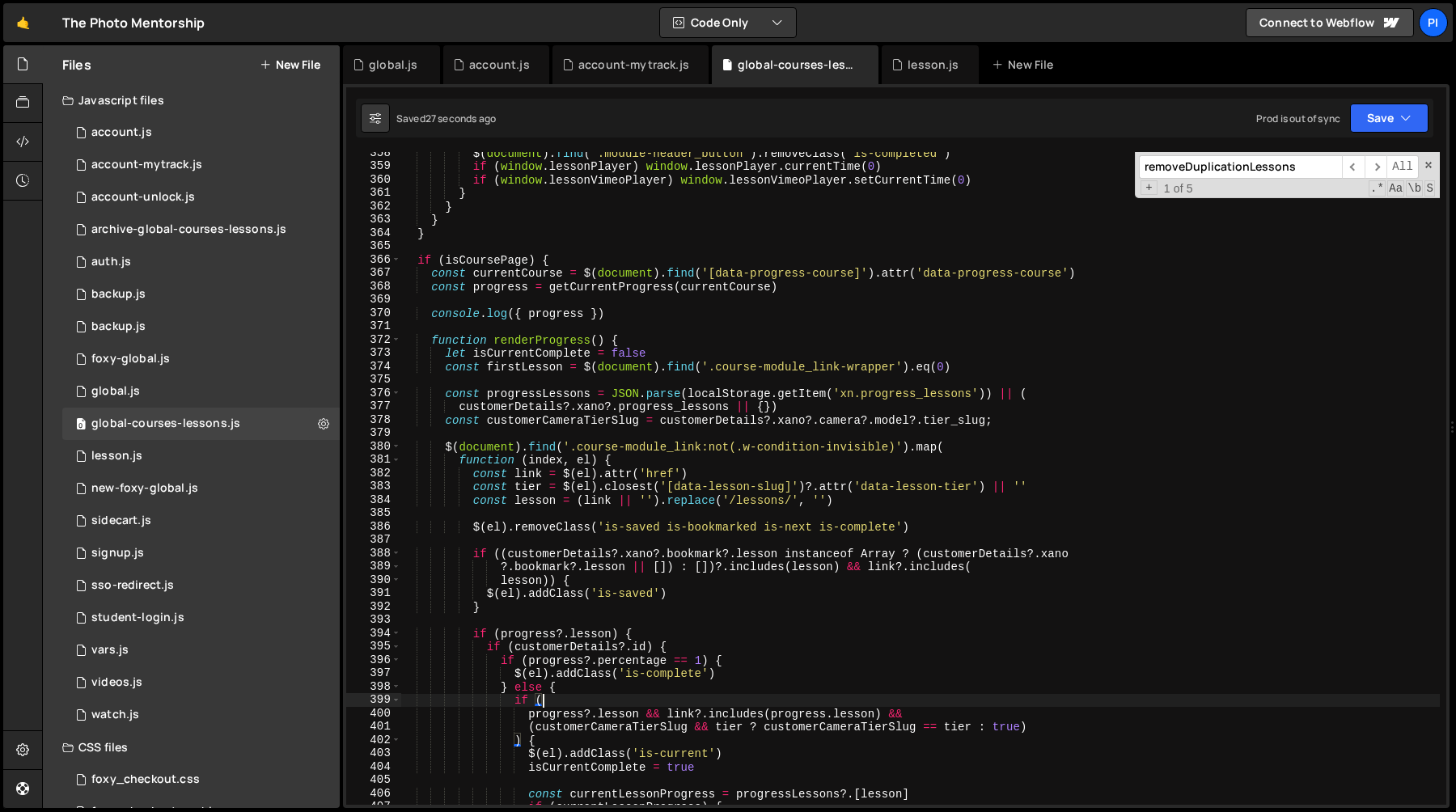
scroll to position [4762, 0]
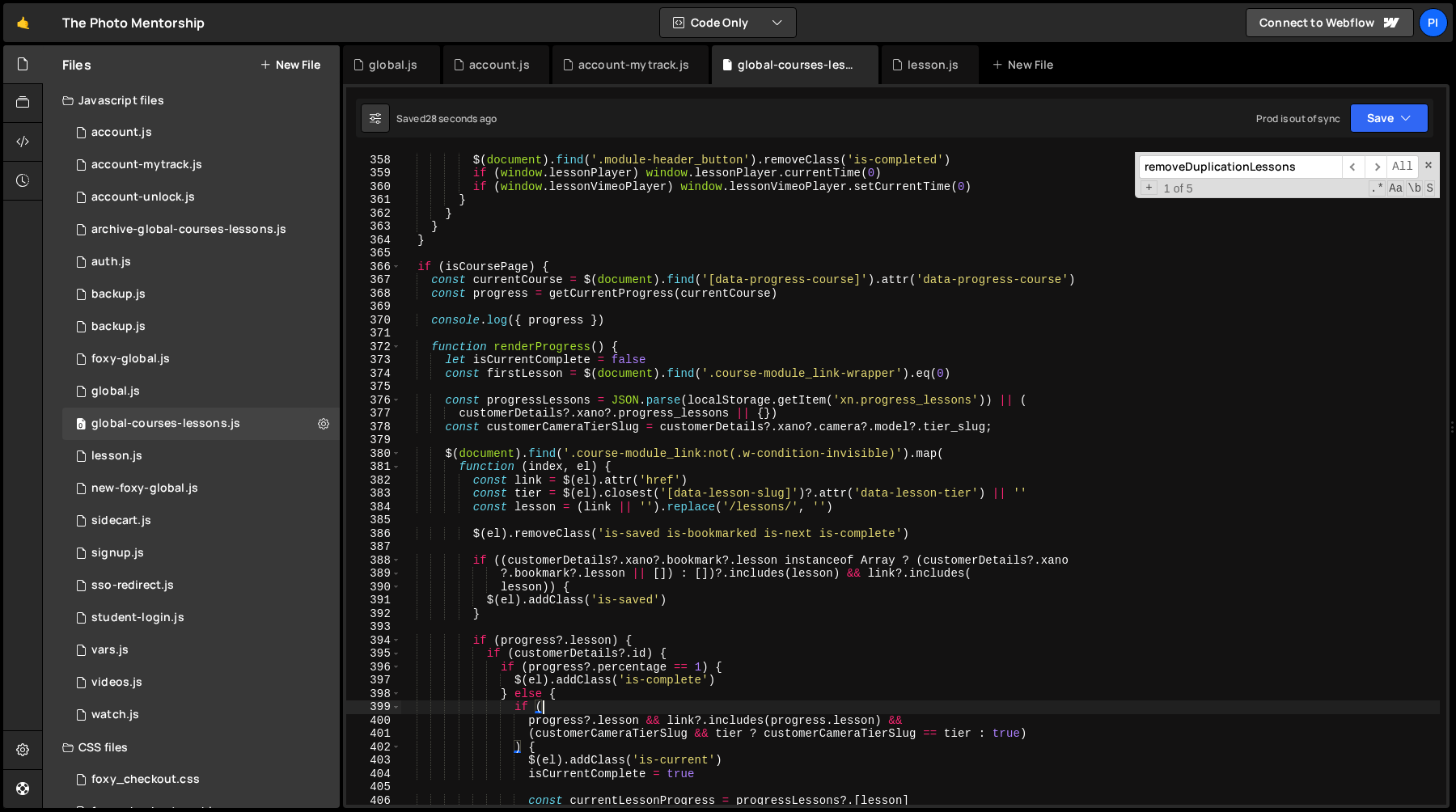
click at [624, 321] on div "isLessonComplete = false $ ( document ) . find ( '.module-header_button' ) . re…" at bounding box center [920, 479] width 1039 height 679
click at [611, 306] on div "isLessonComplete = false $ ( document ) . find ( '.module-header_button' ) . re…" at bounding box center [920, 479] width 1039 height 679
type textarea "console.log({ progress })"
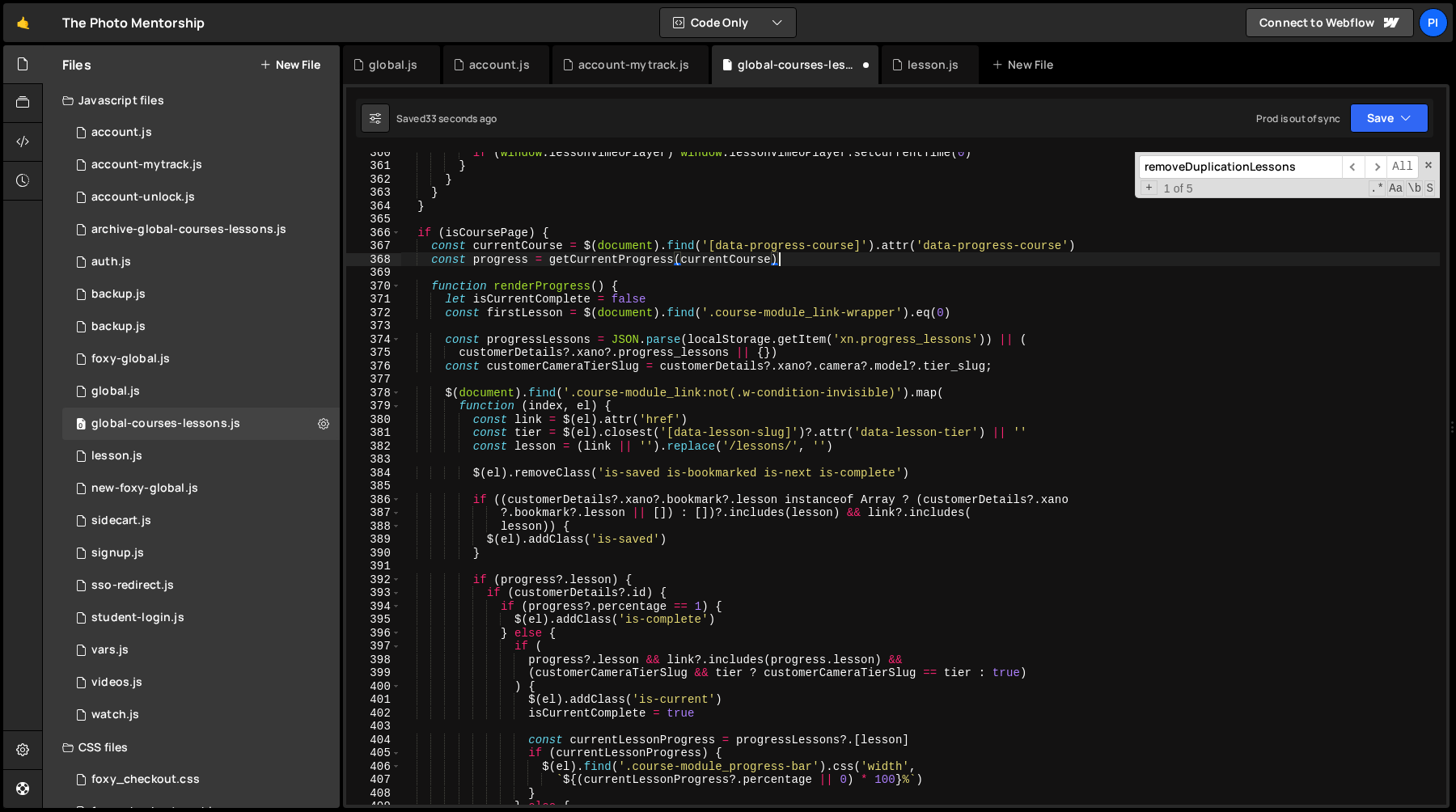
scroll to position [4785, 0]
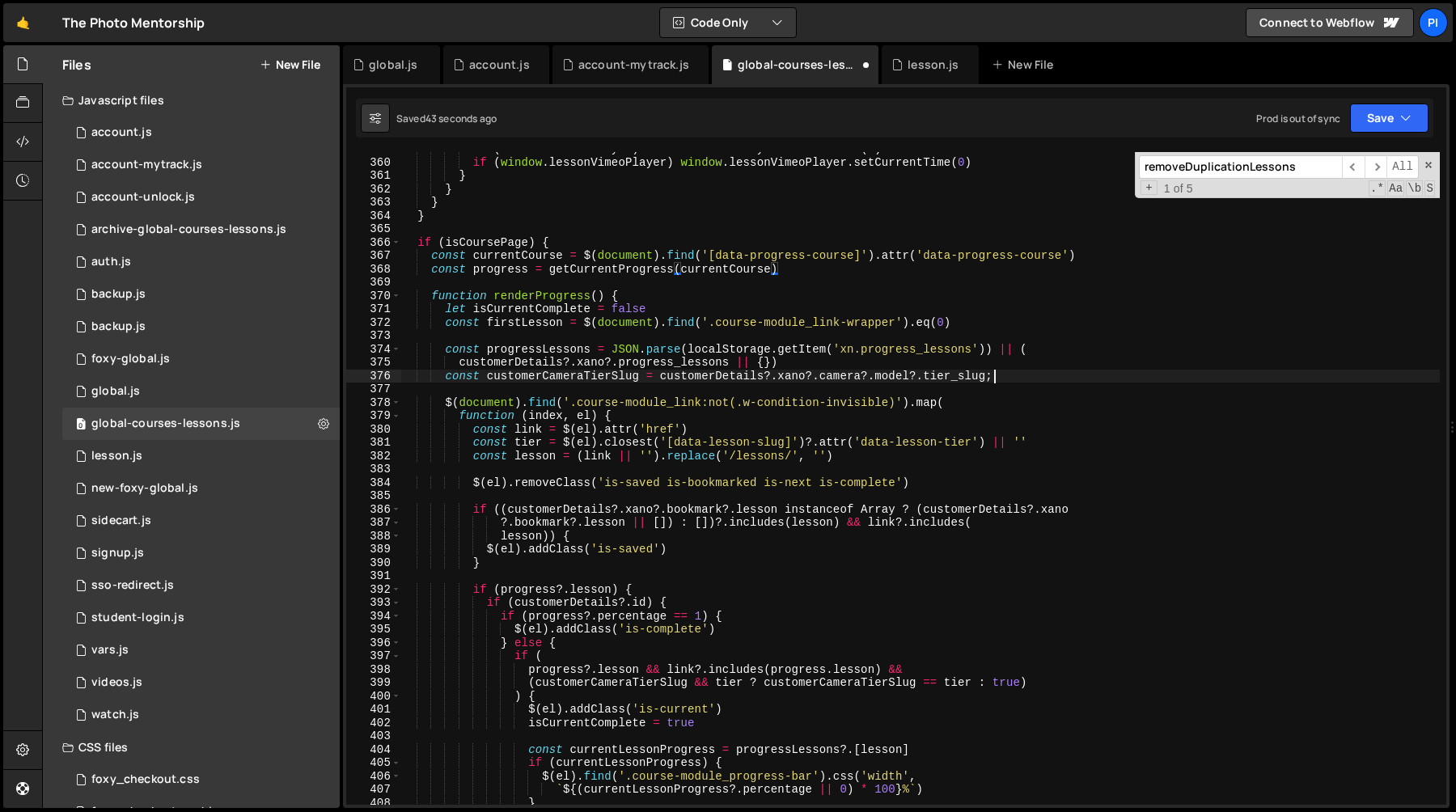
click at [1004, 376] on div "if ( window . lessonPlayer ) window . lessonPlayer . currentTime ( 0 ) if ( win…" at bounding box center [920, 481] width 1039 height 679
paste textarea "console.log({ progress })"
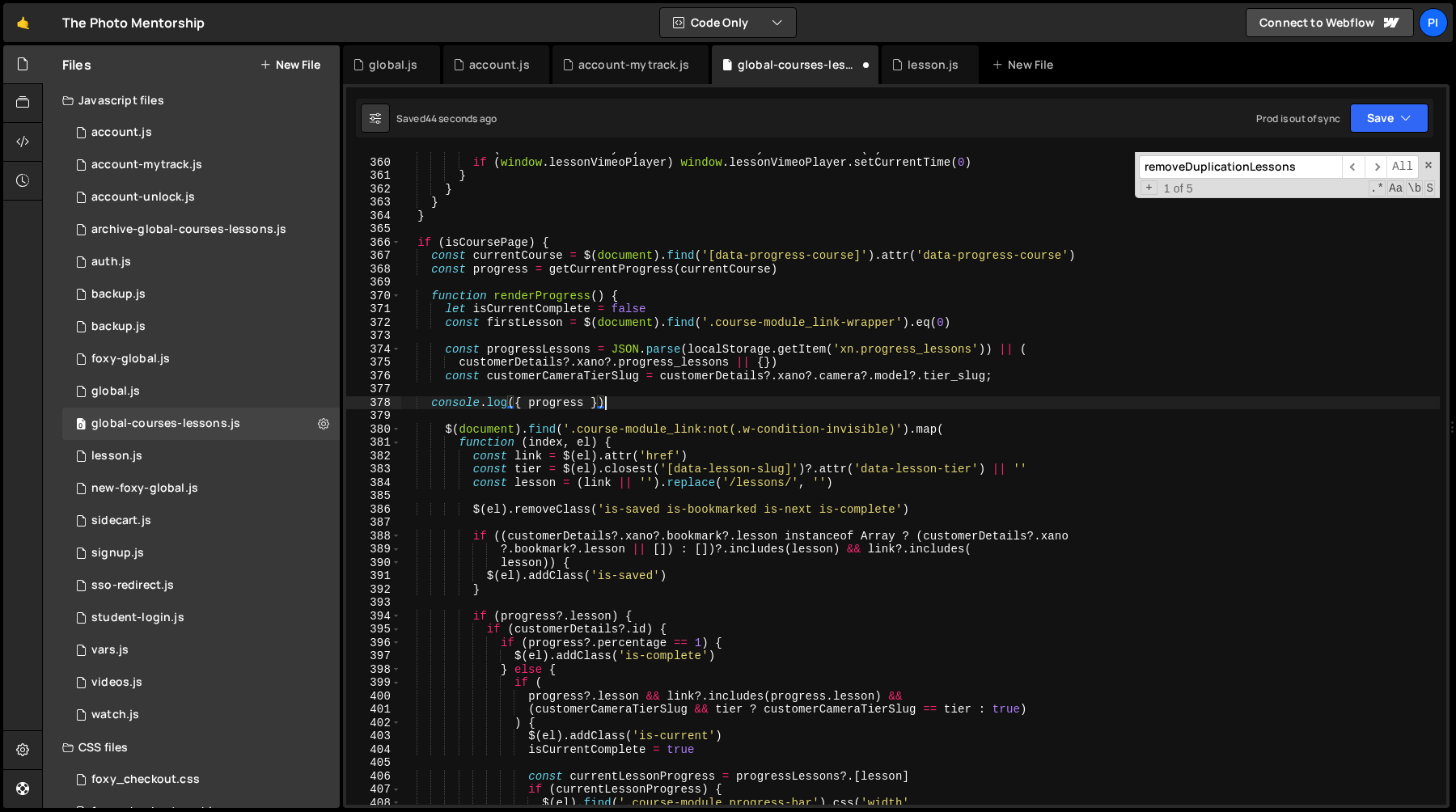
click at [564, 375] on div "if ( window . lessonPlayer ) window . lessonPlayer . currentTime ( 0 ) if ( win…" at bounding box center [920, 481] width 1039 height 679
click at [585, 401] on div "if ( window . lessonPlayer ) window . lessonPlayer . currentTime ( 0 ) if ( win…" at bounding box center [920, 481] width 1039 height 679
paste textarea "customerCameraTierSlug"
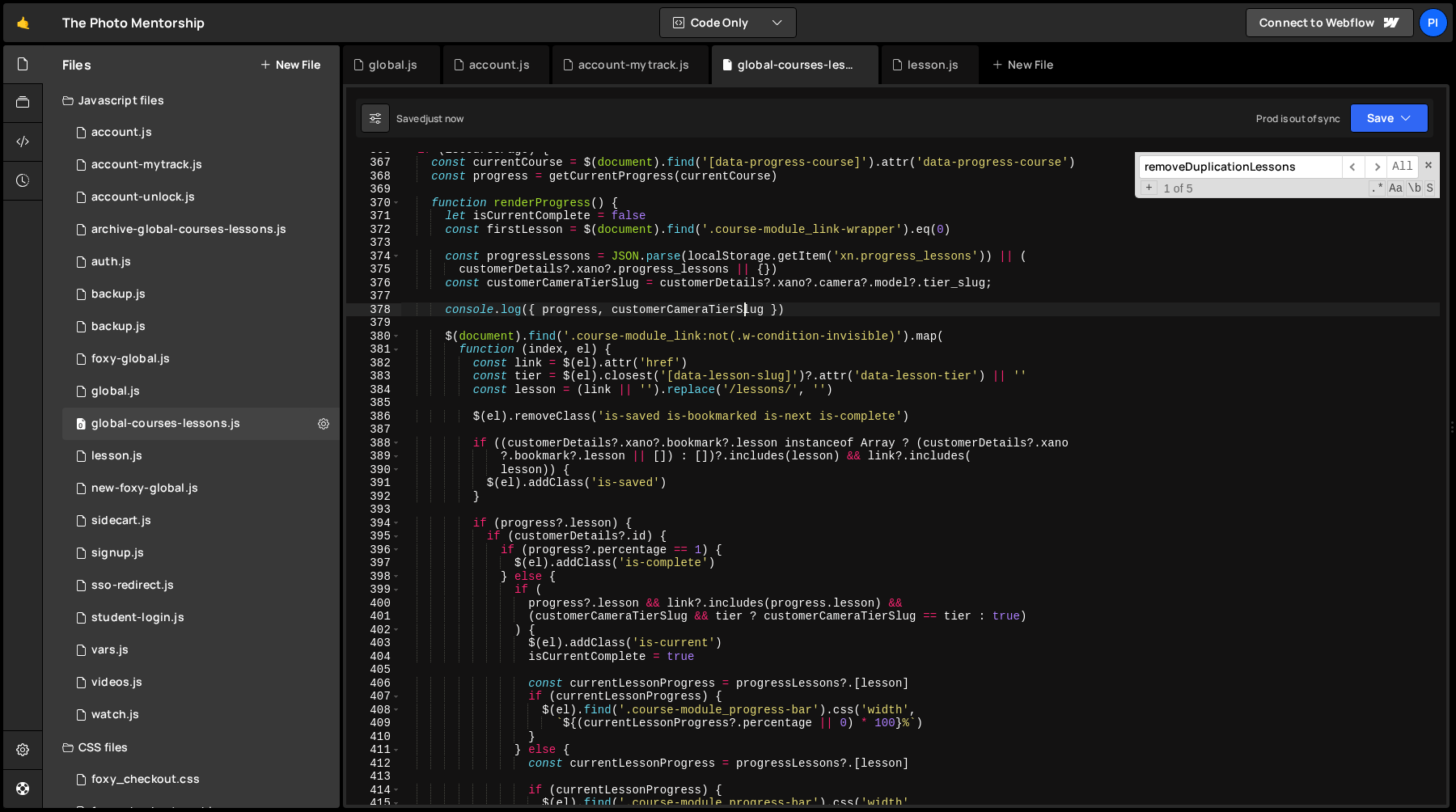
scroll to position [4879, 0]
click at [663, 619] on div "if ( isCoursePage ) { const currentCourse = $ ( document ) . find ( '[data-prog…" at bounding box center [920, 481] width 1039 height 679
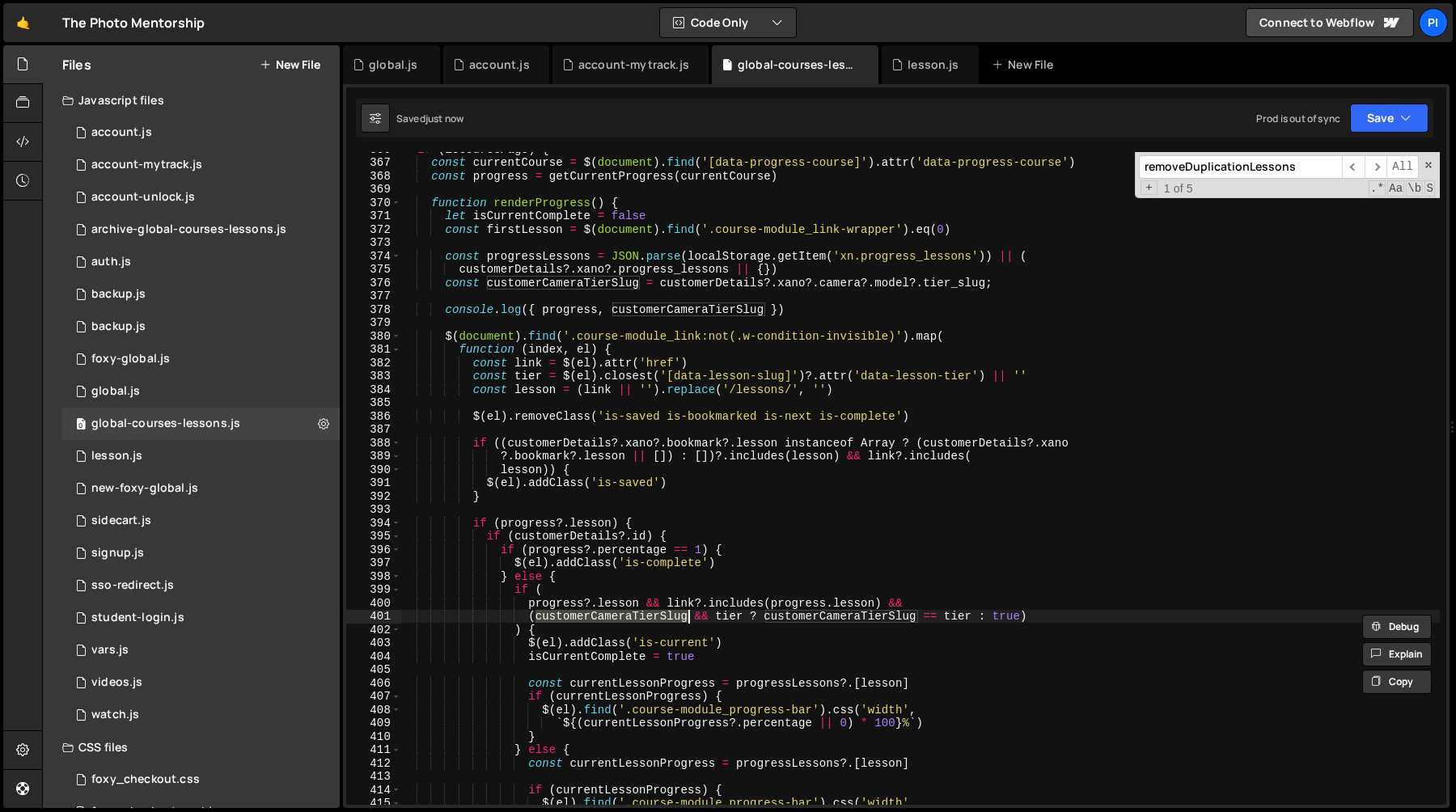
click at [737, 617] on div "if ( isCoursePage ) { const currentCourse = $ ( document ) . find ( '[data-prog…" at bounding box center [920, 481] width 1039 height 679
click at [830, 617] on div "if ( isCoursePage ) { const currentCourse = $ ( document ) . find ( '[data-prog…" at bounding box center [920, 481] width 1039 height 679
click at [913, 620] on div "if ( isCoursePage ) { const currentCourse = $ ( document ) . find ( '[data-prog…" at bounding box center [920, 481] width 1039 height 679
click at [977, 618] on div "if ( isCoursePage ) { const currentCourse = $ ( document ) . find ( '[data-prog…" at bounding box center [920, 481] width 1039 height 679
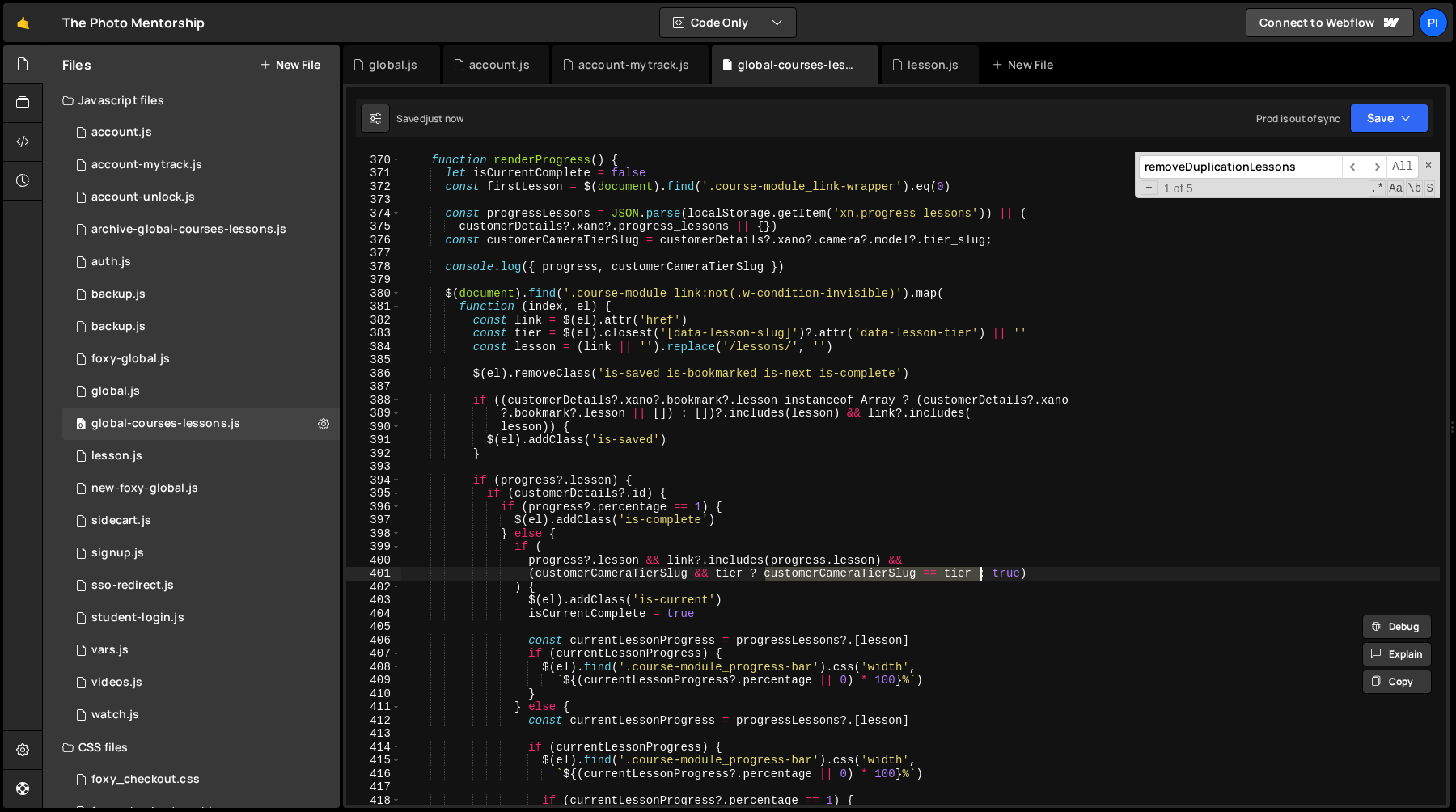
scroll to position [4928, 0]
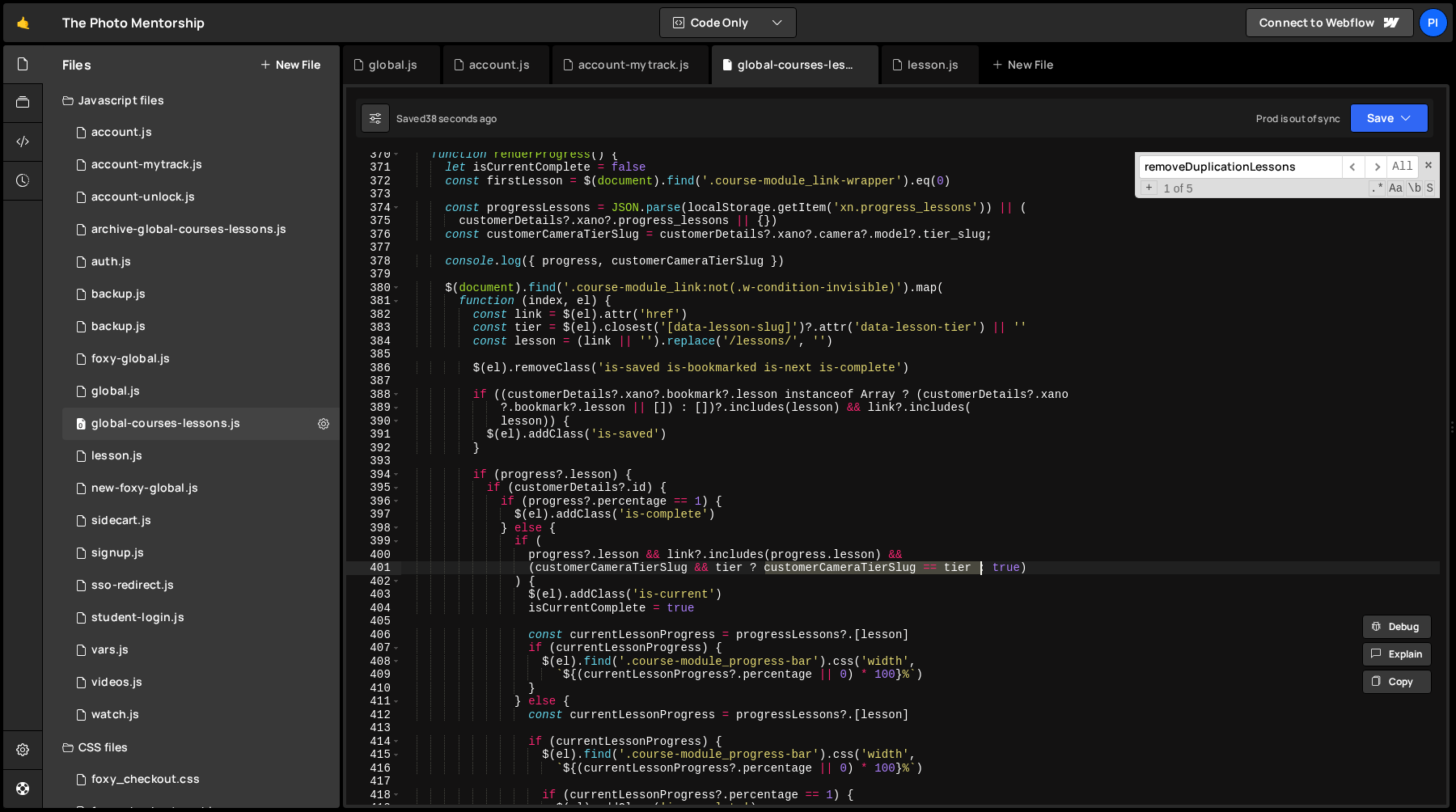
click at [886, 554] on div "function renderProgress ( ) { let isCurrentComplete = false const firstLesson =…" at bounding box center [920, 487] width 1039 height 679
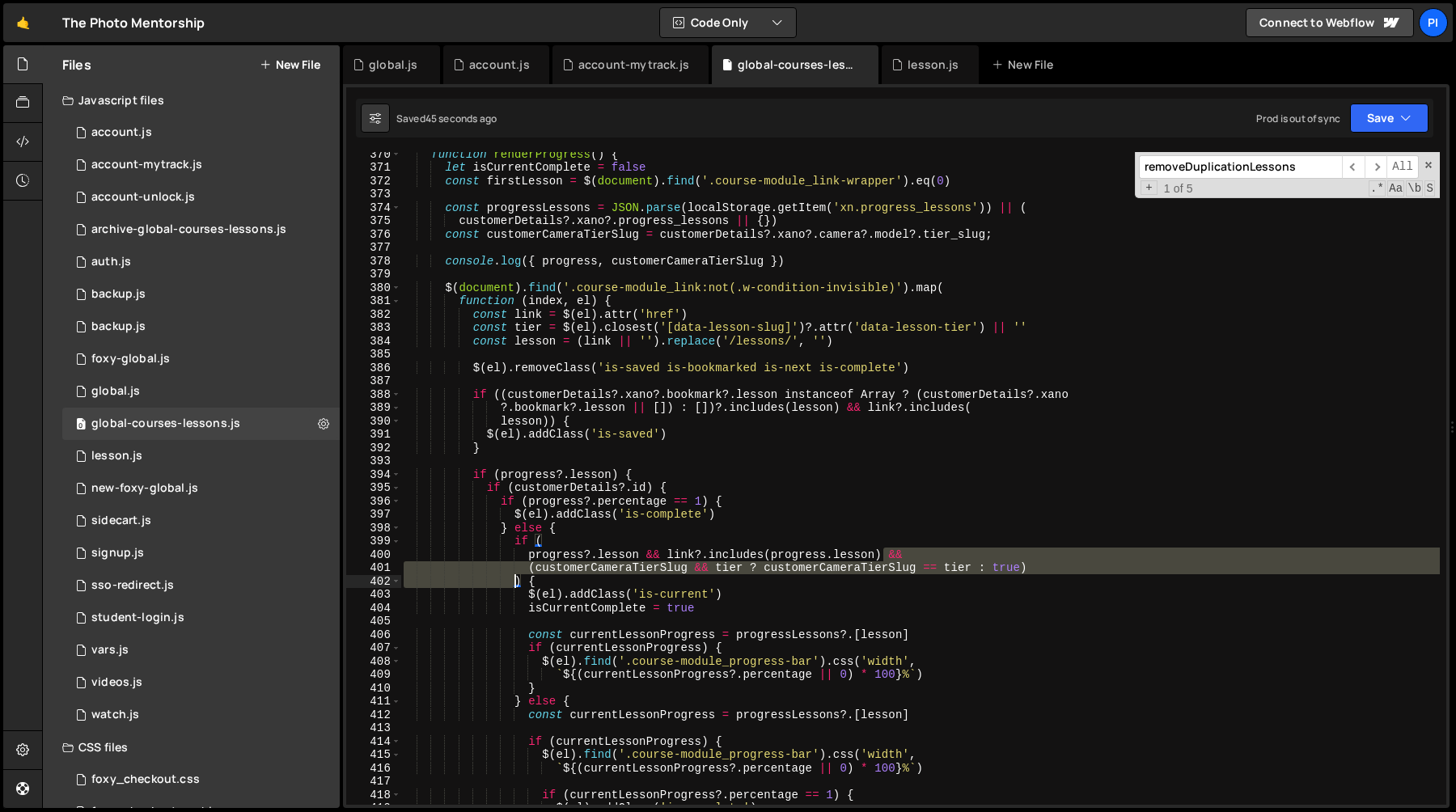
click at [513, 578] on div "function renderProgress ( ) { let isCurrentComplete = false const firstLesson =…" at bounding box center [920, 487] width 1039 height 679
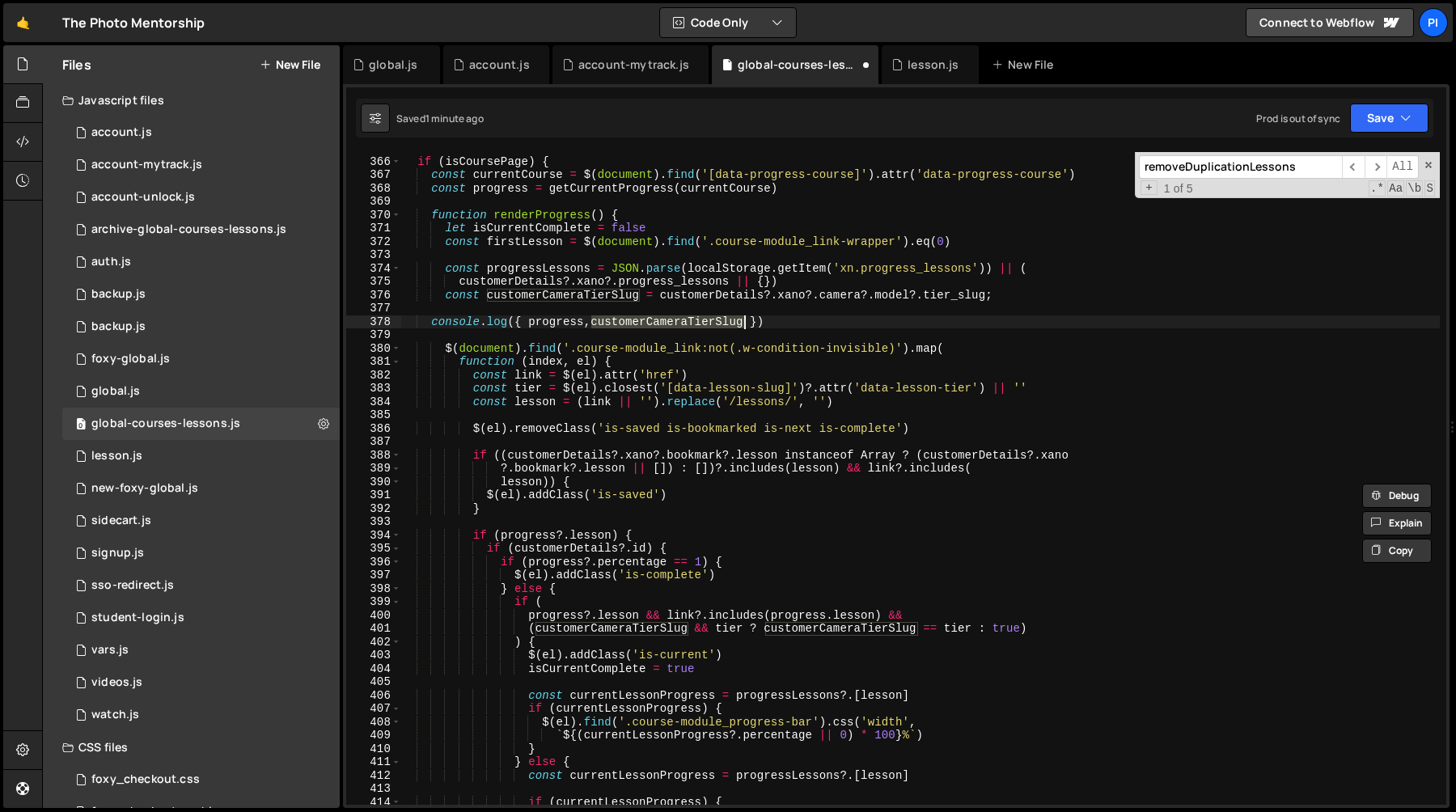
scroll to position [4866, 0]
click at [771, 534] on div "if ( isCoursePage ) { const currentCourse = $ ( document ) . find ( '[data-prog…" at bounding box center [920, 481] width 1039 height 679
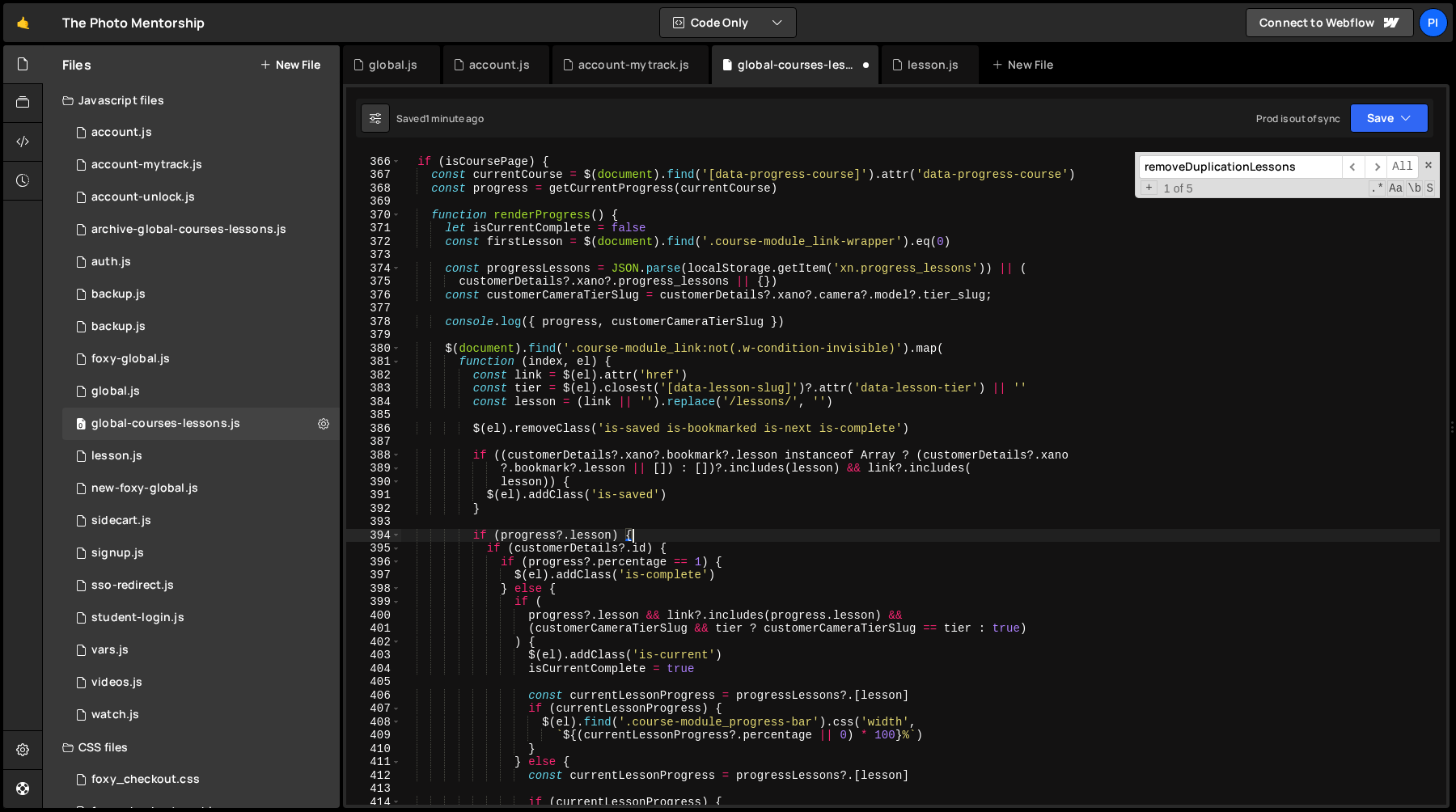
click at [683, 611] on div "if ( isCoursePage ) { const currentCourse = $ ( document ) . find ( '[data-prog…" at bounding box center [920, 481] width 1039 height 679
type textarea "progress?.lesson && link?.includes(progress.lesson) &&"
click at [683, 611] on div "if ( isCoursePage ) { const currentCourse = $ ( document ) . find ( '[data-prog…" at bounding box center [920, 481] width 1039 height 679
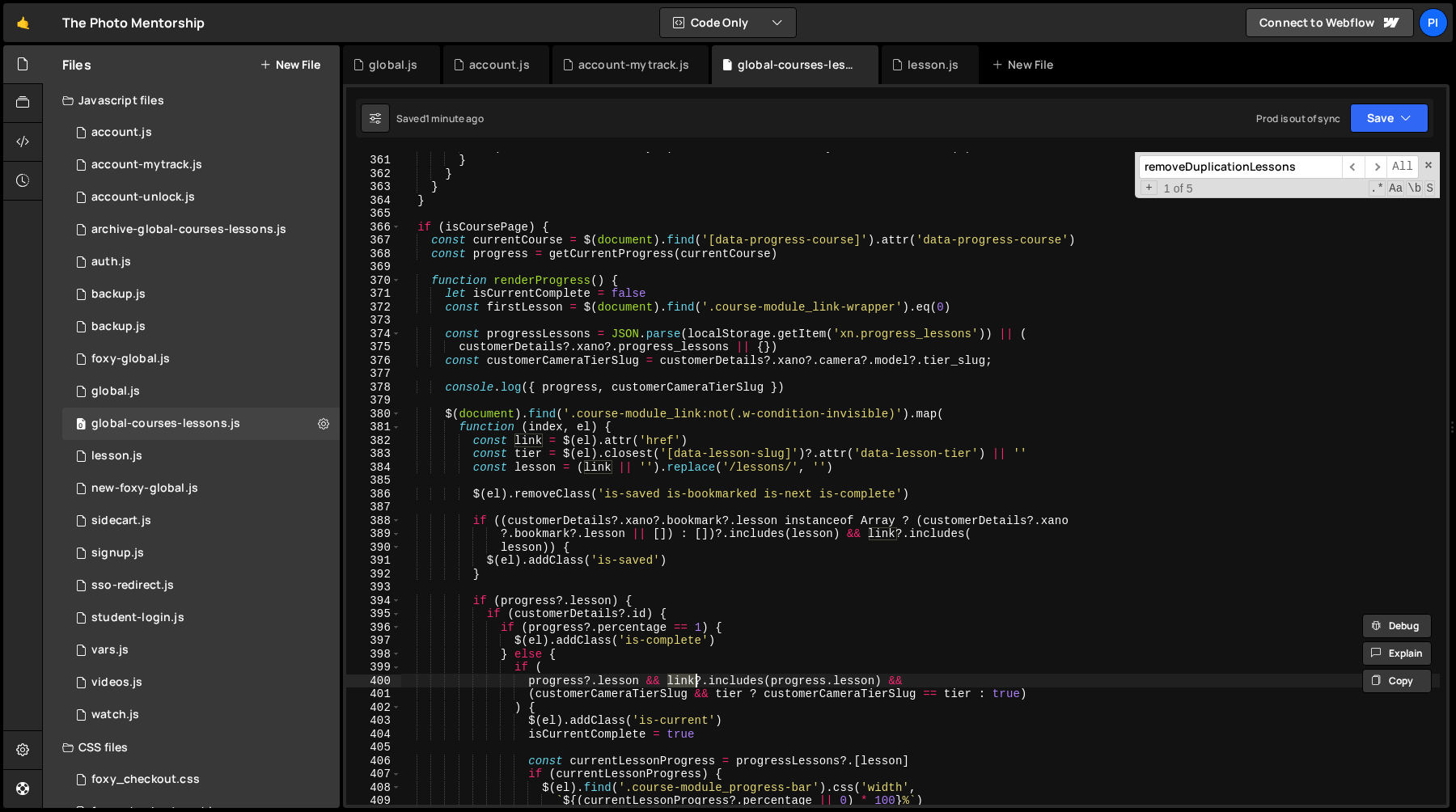
scroll to position [4778, 0]
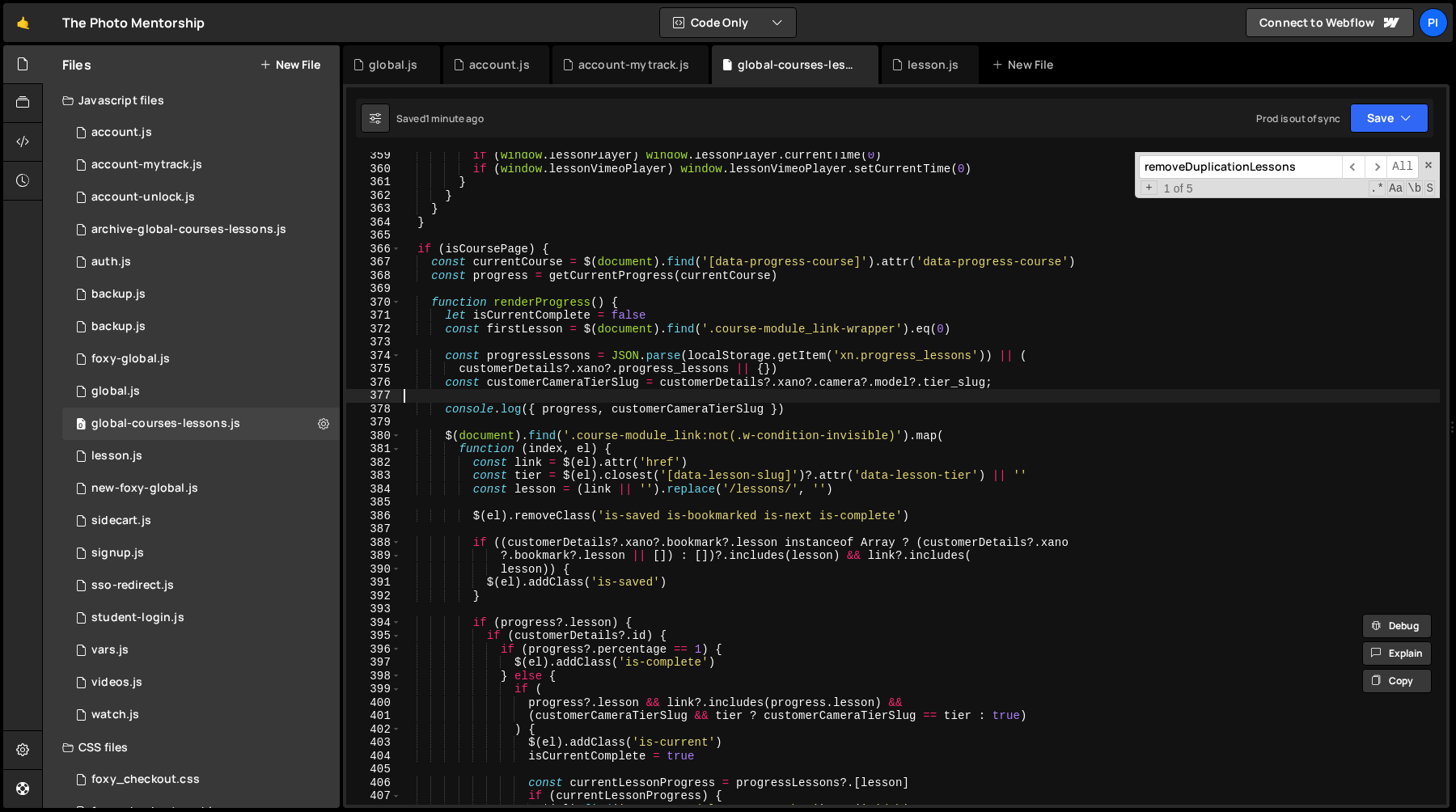
click at [752, 395] on div "if ( window . lessonPlayer ) window . lessonPlayer . currentTime ( 0 ) if ( win…" at bounding box center [920, 487] width 1039 height 679
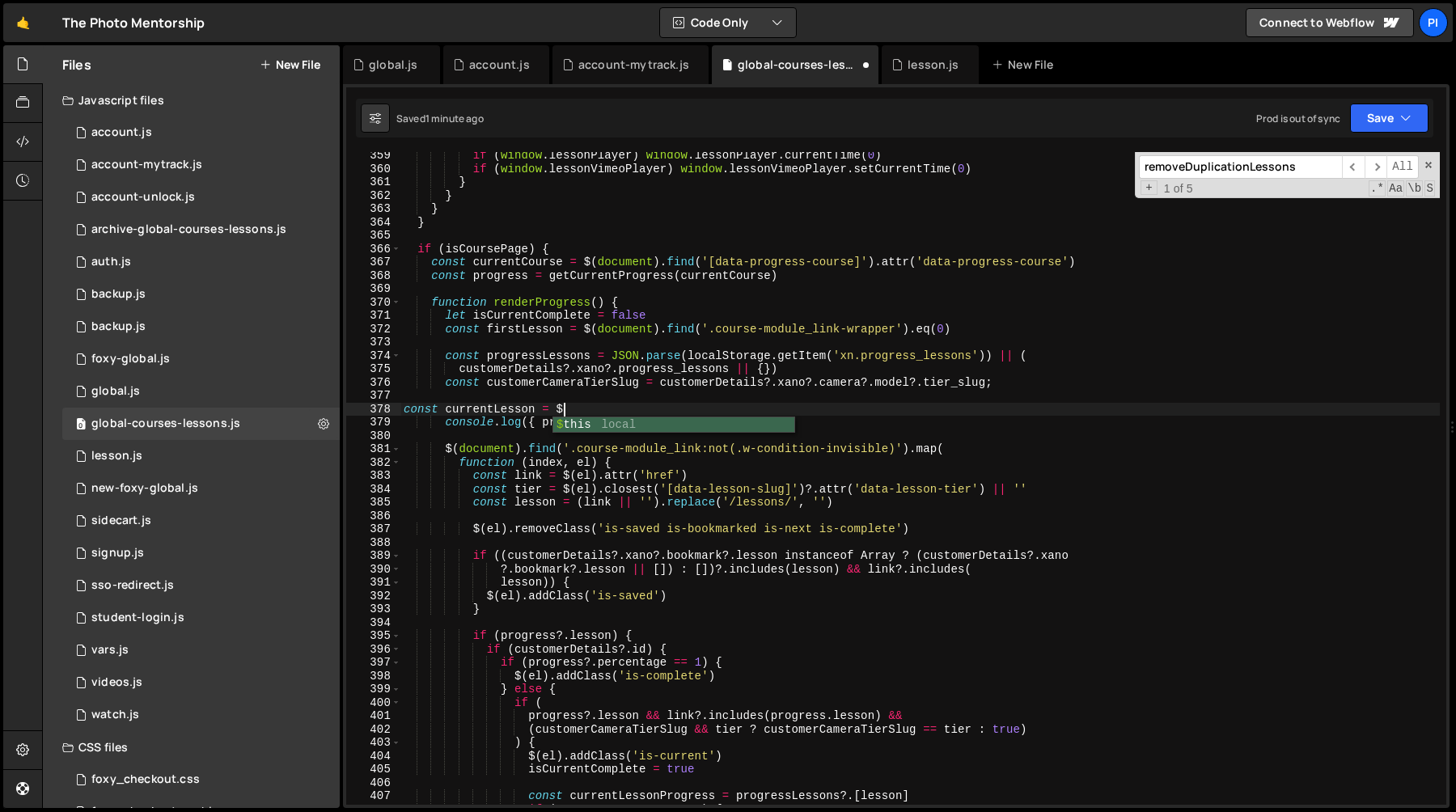
scroll to position [0, 11]
click at [521, 358] on div "if ( window . lessonPlayer ) window . lessonPlayer . currentTime ( 0 ) if ( win…" at bounding box center [920, 487] width 1039 height 679
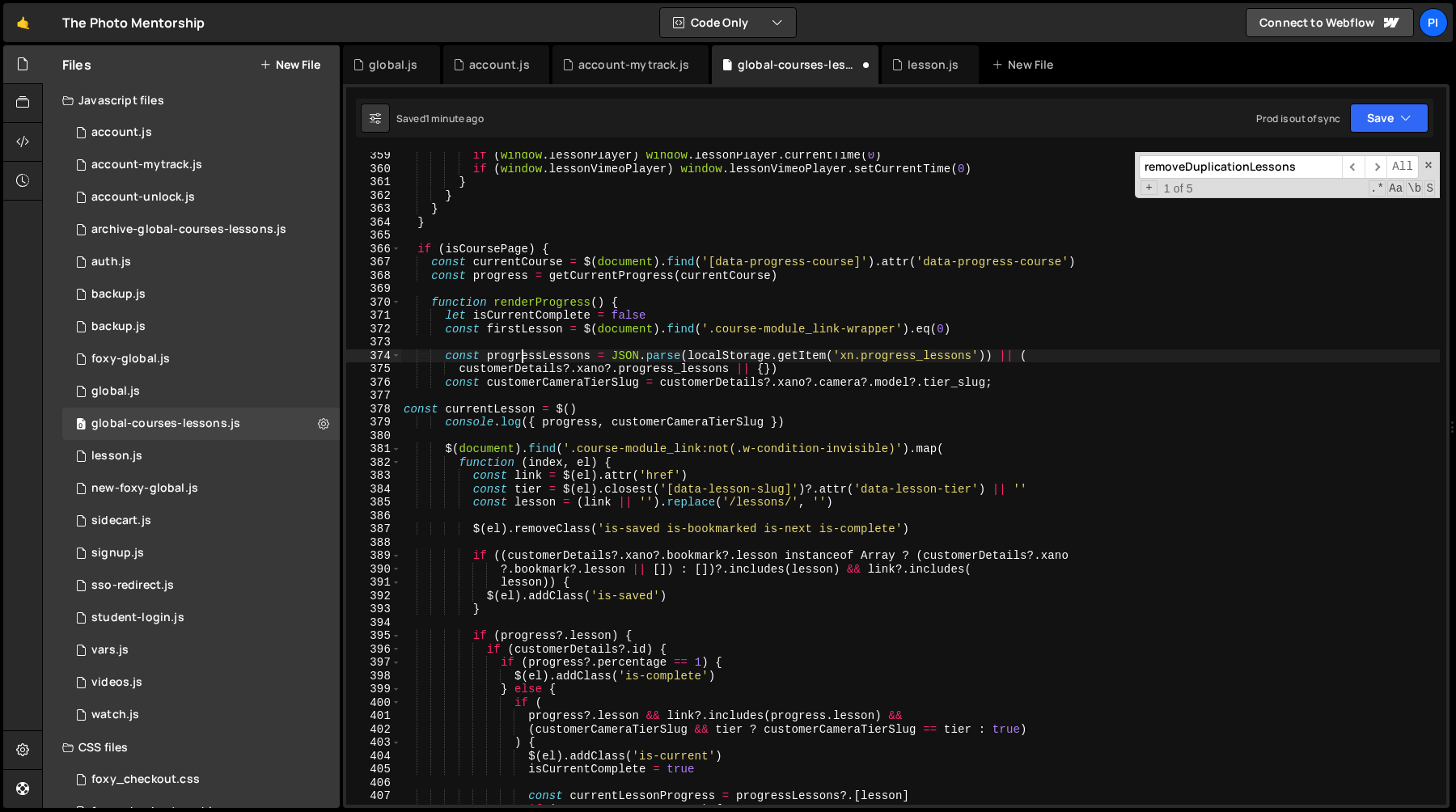
click at [521, 358] on div "if ( window . lessonPlayer ) window . lessonPlayer . currentTime ( 0 ) if ( win…" at bounding box center [920, 487] width 1039 height 679
click at [553, 412] on div "if ( window . lessonPlayer ) window . lessonPlayer . currentTime ( 0 ) if ( win…" at bounding box center [920, 487] width 1039 height 679
paste textarea "progressLessons"
click at [533, 637] on div "if ( window . lessonPlayer ) window . lessonPlayer . currentTime ( 0 ) if ( win…" at bounding box center [920, 487] width 1039 height 679
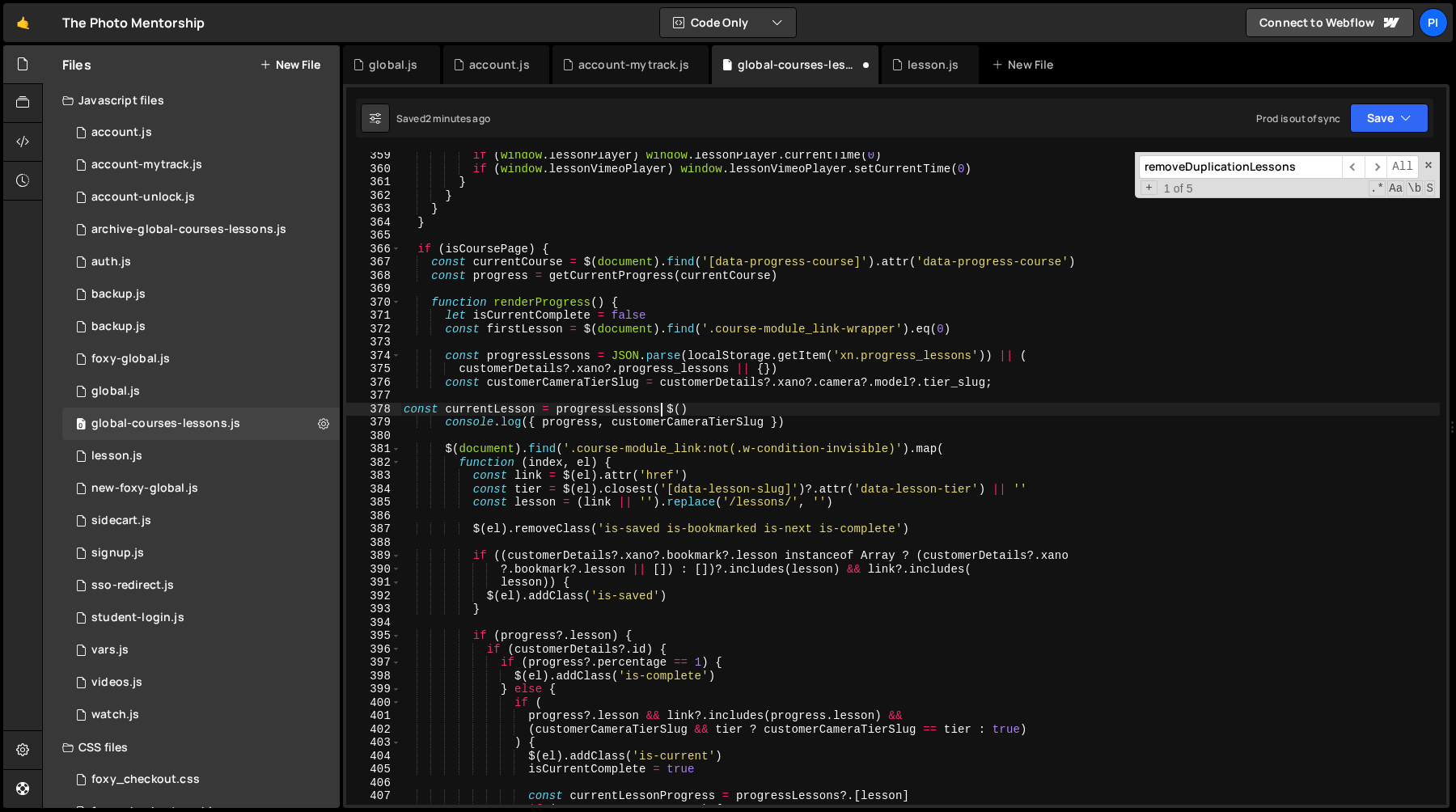
scroll to position [0, 15]
click at [533, 637] on div "if ( window . lessonPlayer ) window . lessonPlayer . currentTime ( 0 ) if ( win…" at bounding box center [920, 487] width 1039 height 679
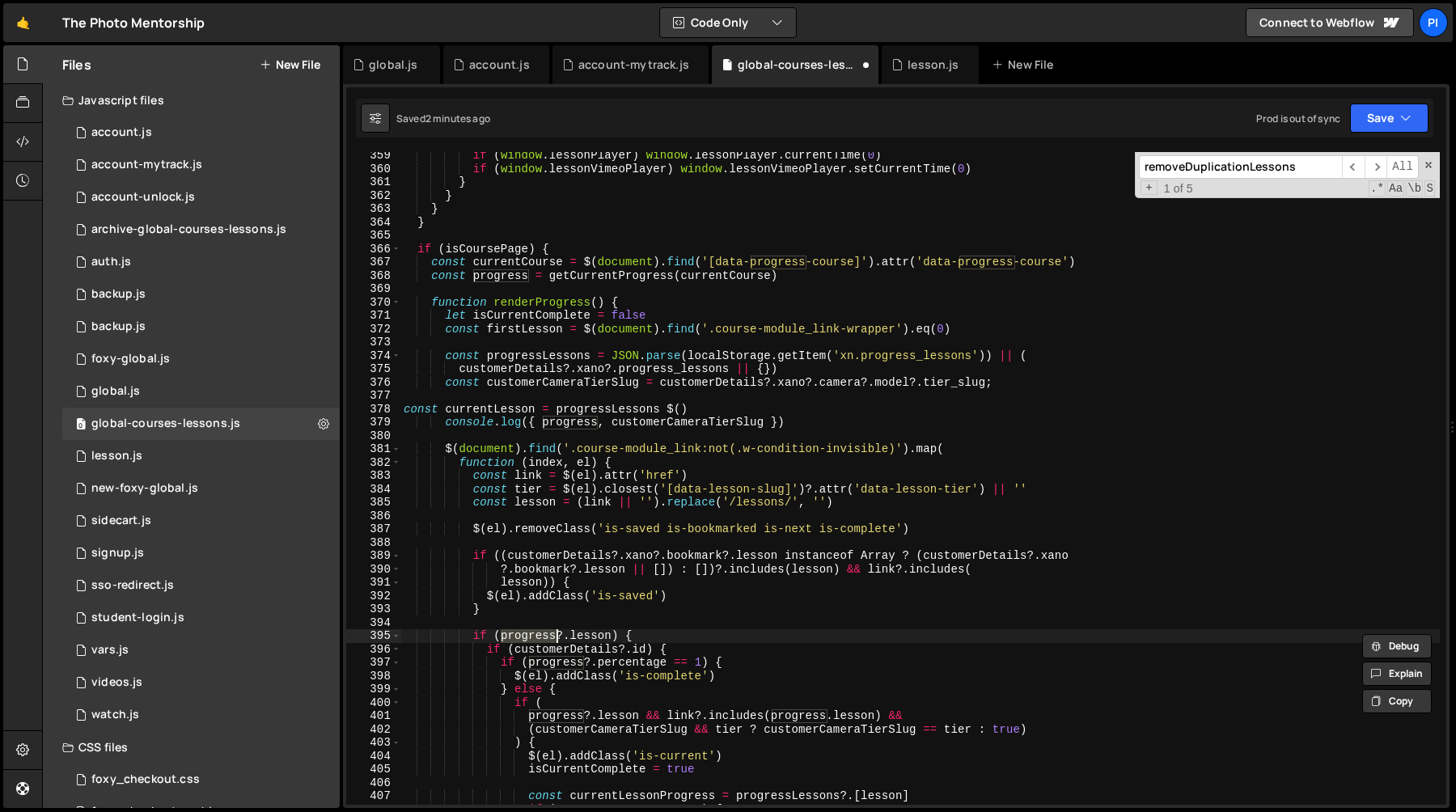
click at [600, 639] on div "if ( window . lessonPlayer ) window . lessonPlayer . currentTime ( 0 ) if ( win…" at bounding box center [920, 487] width 1039 height 679
click at [612, 639] on div "if ( window . lessonPlayer ) window . lessonPlayer . currentTime ( 0 ) if ( win…" at bounding box center [920, 487] width 1039 height 679
click at [606, 407] on div "if ( window . lessonPlayer ) window . lessonPlayer . currentTime ( 0 ) if ( win…" at bounding box center [920, 487] width 1039 height 679
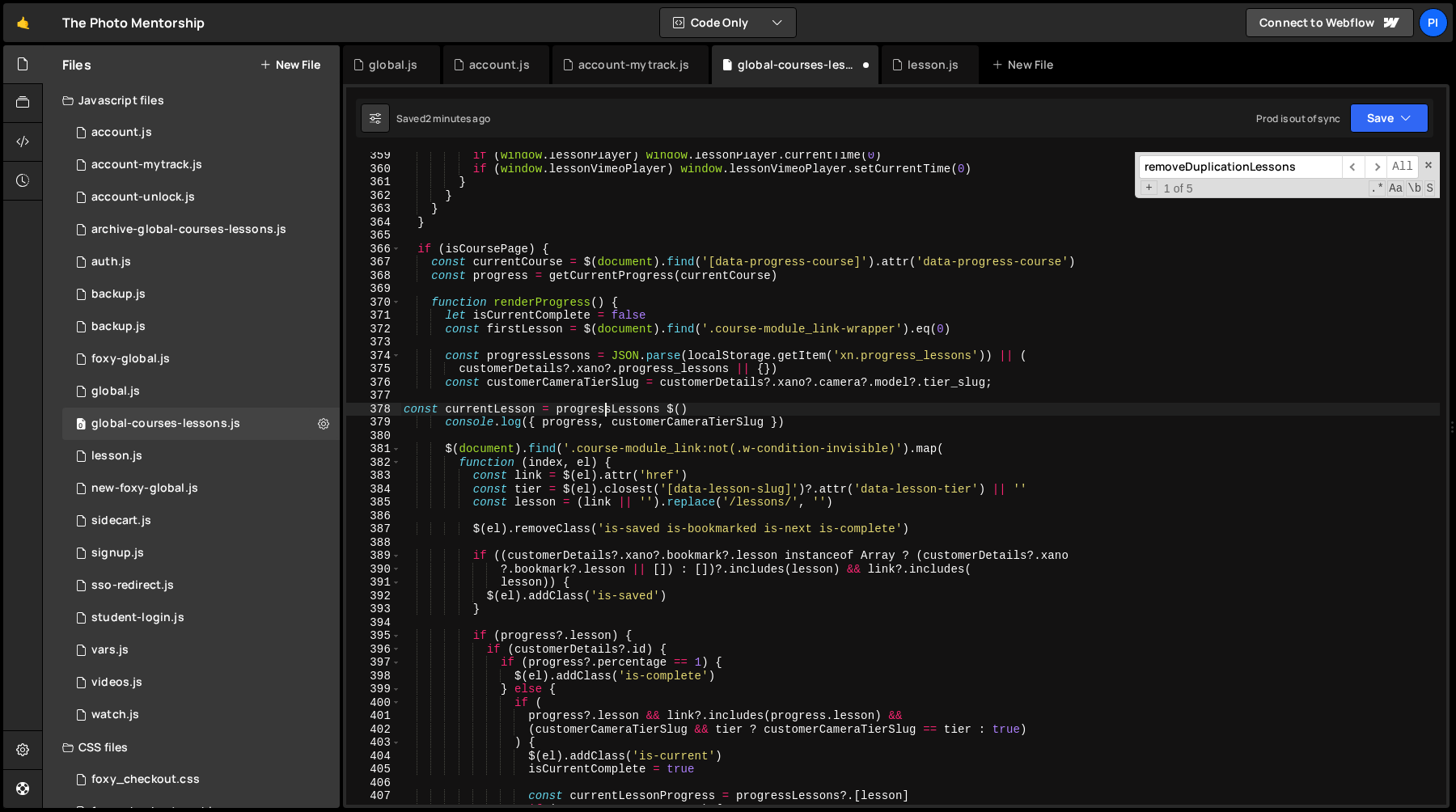
click at [606, 407] on div "if ( window . lessonPlayer ) window . lessonPlayer . currentTime ( 0 ) if ( win…" at bounding box center [920, 487] width 1039 height 679
paste textarea "?.lesson"
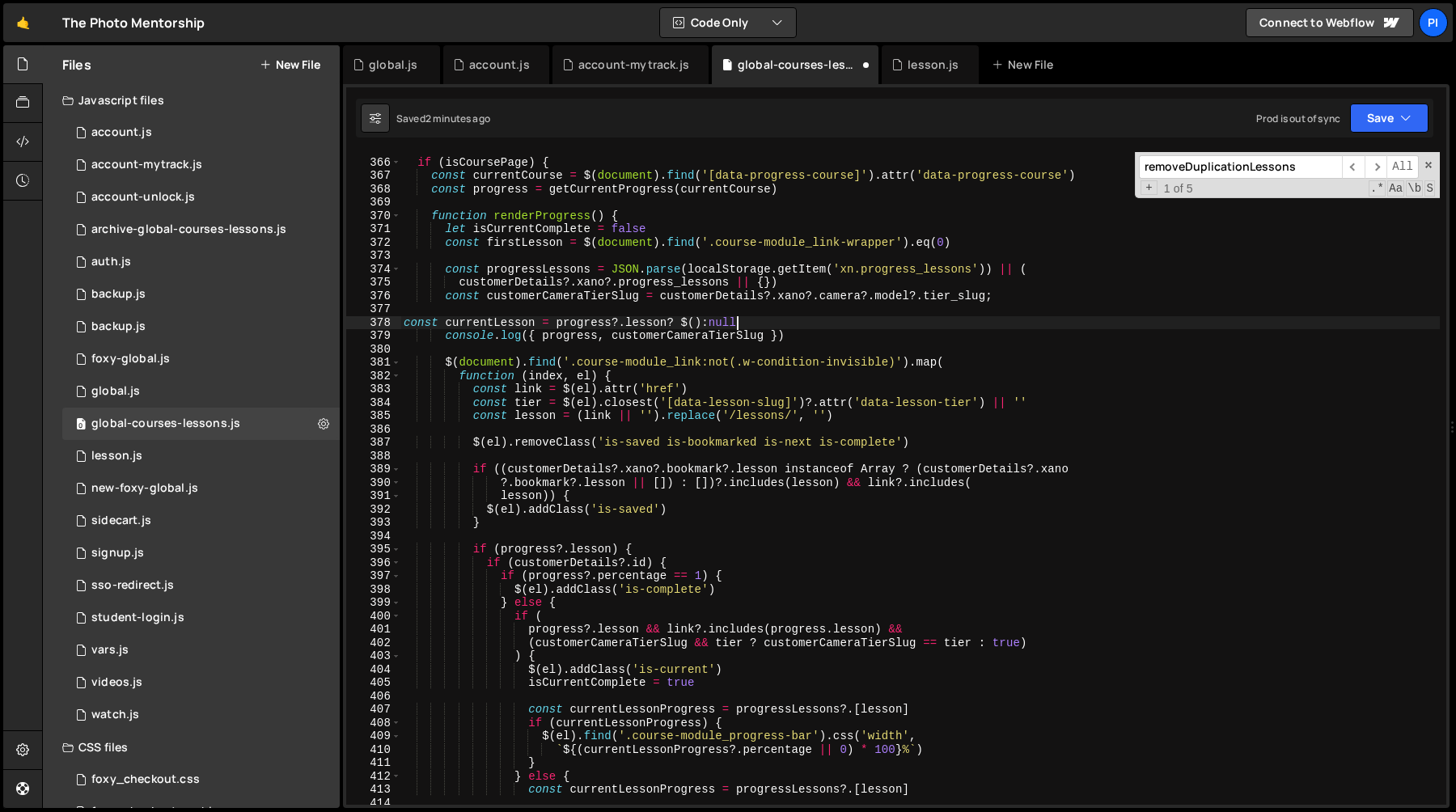
scroll to position [4857, 0]
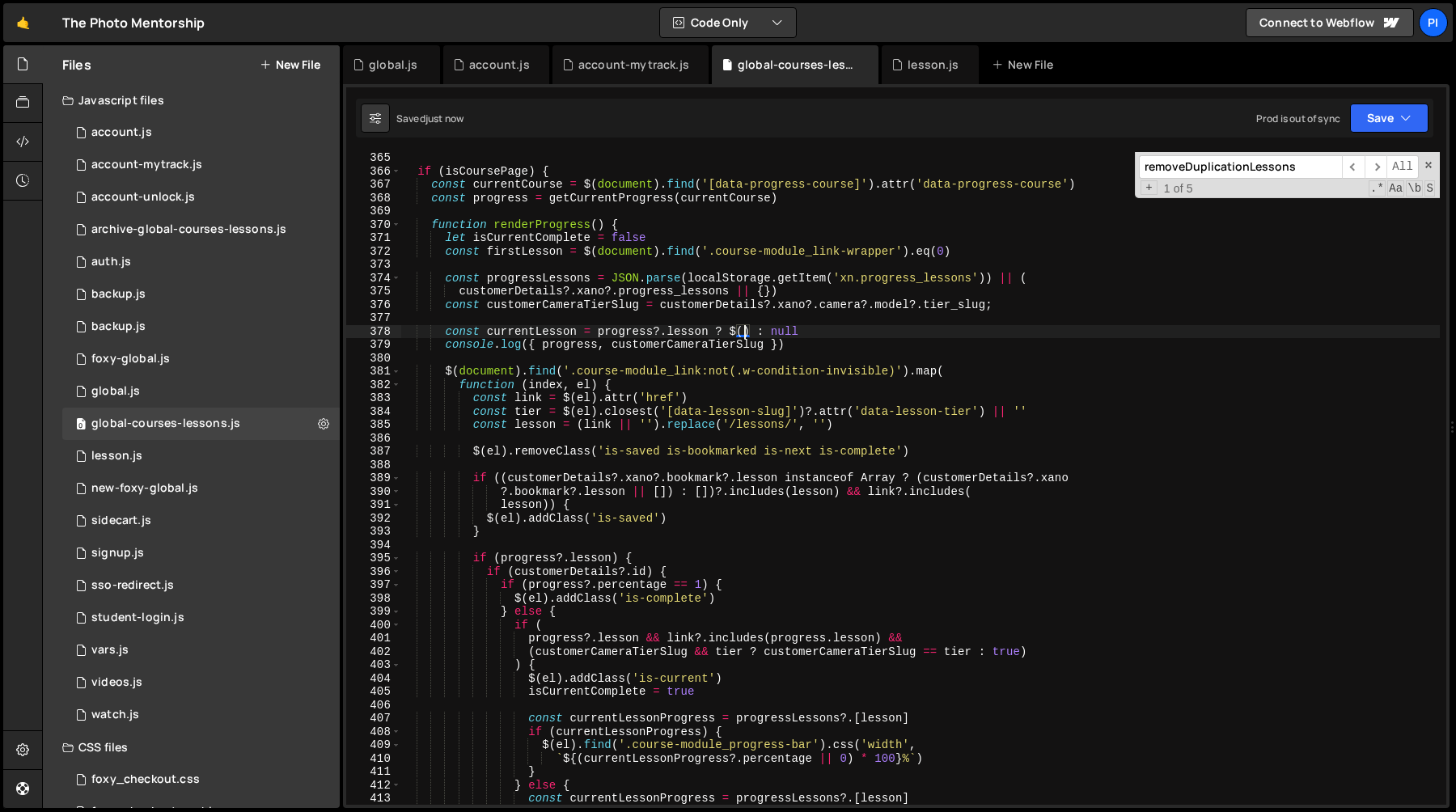
click at [745, 334] on div "if ( isCoursePage ) { const currentCourse = $ ( document ) . find ( '[data-prog…" at bounding box center [920, 490] width 1039 height 679
click at [569, 371] on div "if ( isCoursePage ) { const currentCourse = $ ( document ) . find ( '[data-prog…" at bounding box center [920, 490] width 1039 height 679
click at [897, 375] on div "if ( isCoursePage ) { const currentCourse = $ ( document ) . find ( '[data-prog…" at bounding box center [920, 490] width 1039 height 679
click at [745, 334] on div "if ( isCoursePage ) { const currentCourse = $ ( document ) . find ( '[data-prog…" at bounding box center [920, 490] width 1039 height 679
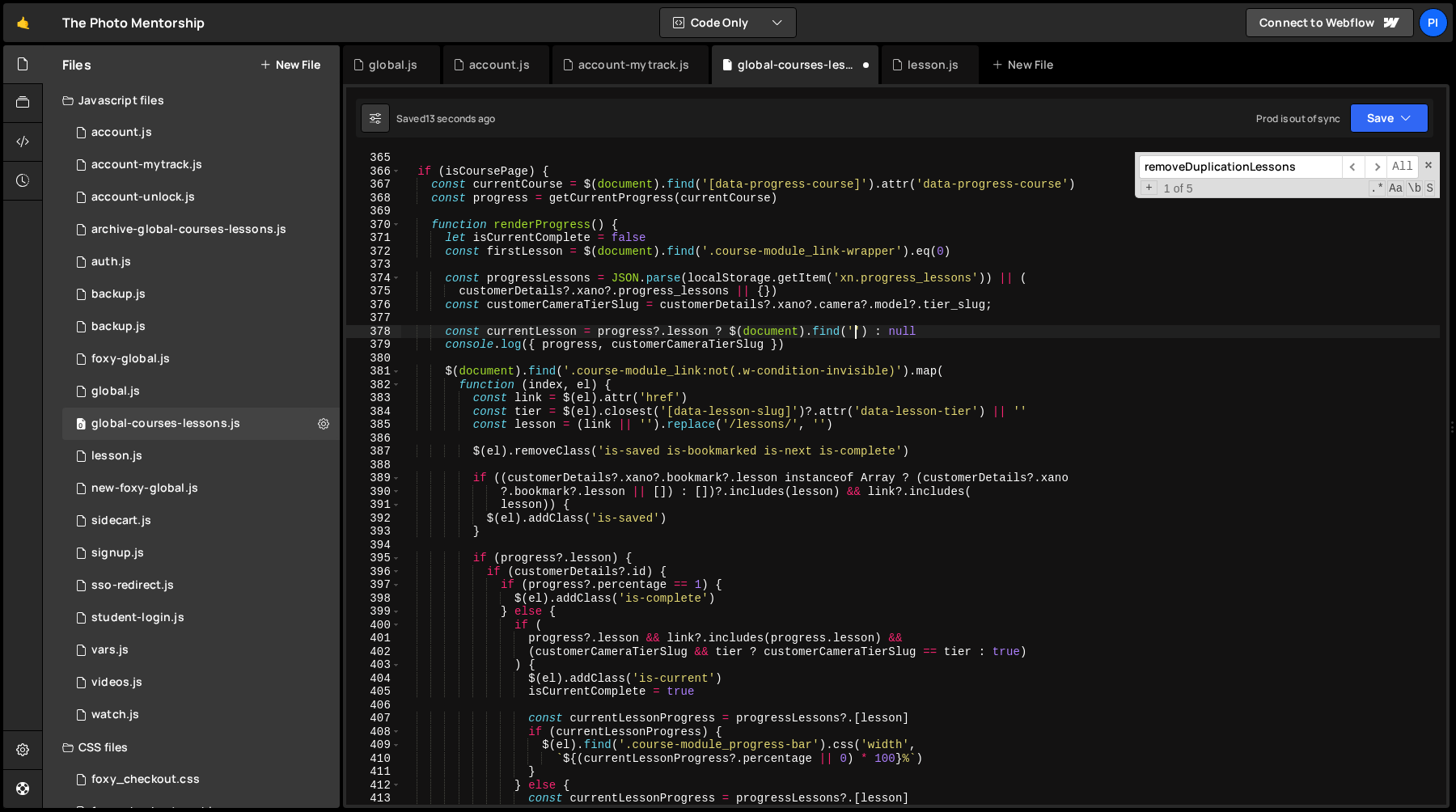
paste textarea ".course-module_link:not(.w-condition-invisible)"
click at [855, 335] on div "if ( isCoursePage ) { const currentCourse = $ ( document ) . find ( '[data-prog…" at bounding box center [920, 490] width 1039 height 679
click at [1180, 334] on div "if ( isCoursePage ) { const currentCourse = $ ( document ) . find ( '[data-prog…" at bounding box center [920, 490] width 1039 height 679
paste textarea "data-lesson-slug"
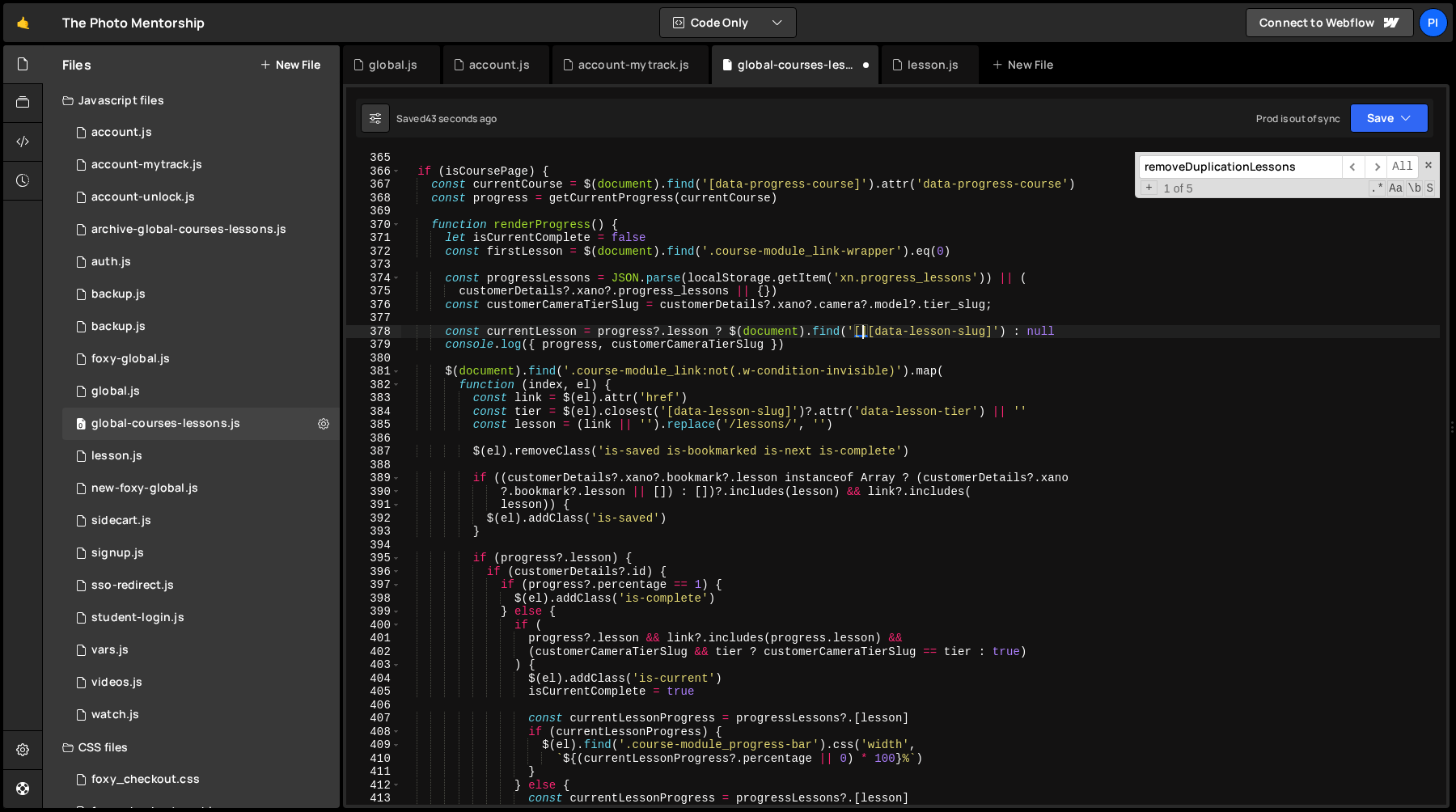
paste textarea "data-lesson-slug"
click at [1106, 331] on div "if ( isCoursePage ) { const currentCourse = $ ( document ) . find ( '[data-prog…" at bounding box center [920, 490] width 1039 height 679
click at [856, 331] on div "if ( isCoursePage ) { const currentCourse = $ ( document ) . find ( '[data-prog…" at bounding box center [920, 490] width 1039 height 679
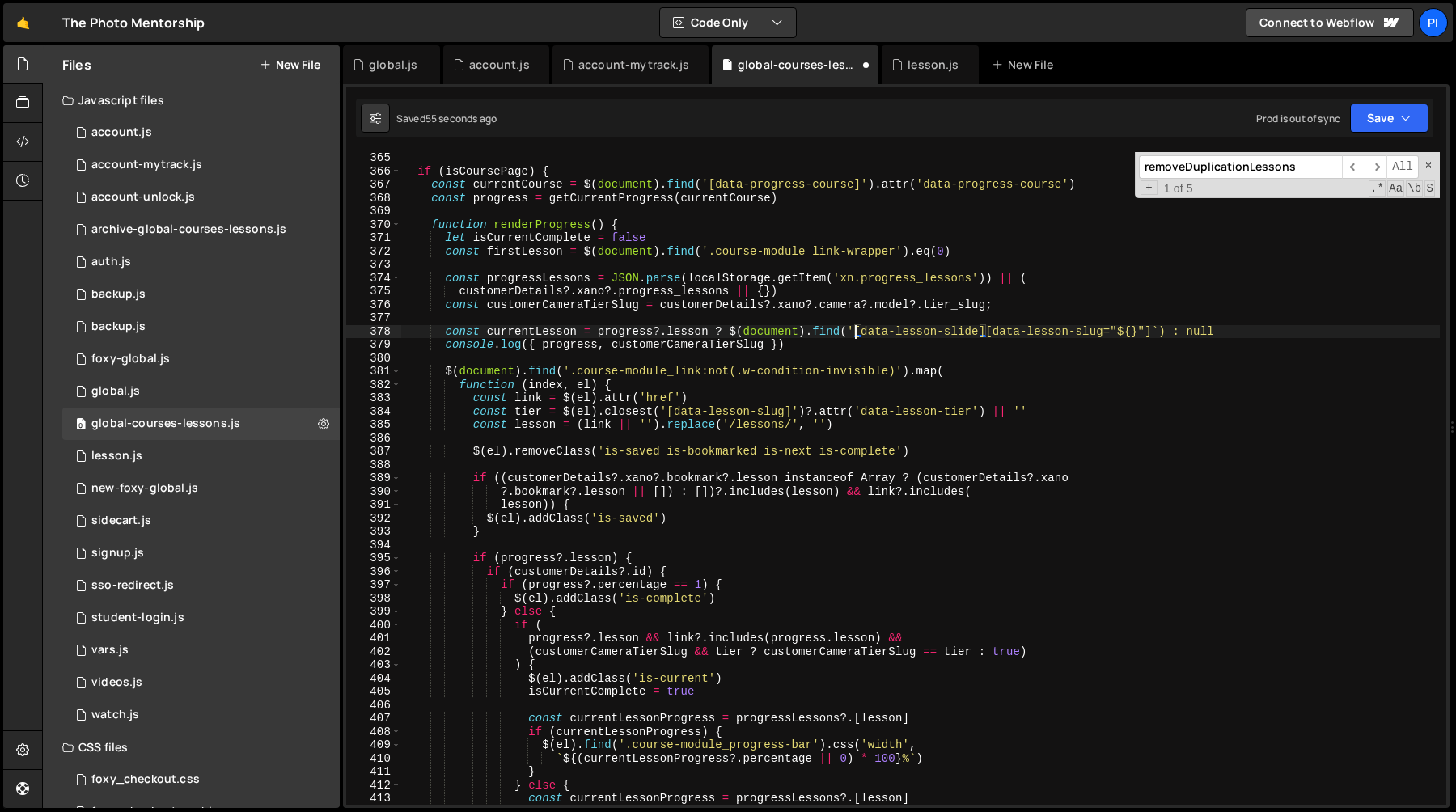
scroll to position [0, 31]
click at [1135, 326] on div "if ( isCoursePage ) { const currentCourse = $ ( document ) . find ( '[data-prog…" at bounding box center [920, 490] width 1039 height 679
paste textarea "data-lesson-slug"
click at [623, 330] on div "if ( isCoursePage ) { const currentCourse = $ ( document ) . find ( '[data-prog…" at bounding box center [920, 490] width 1039 height 679
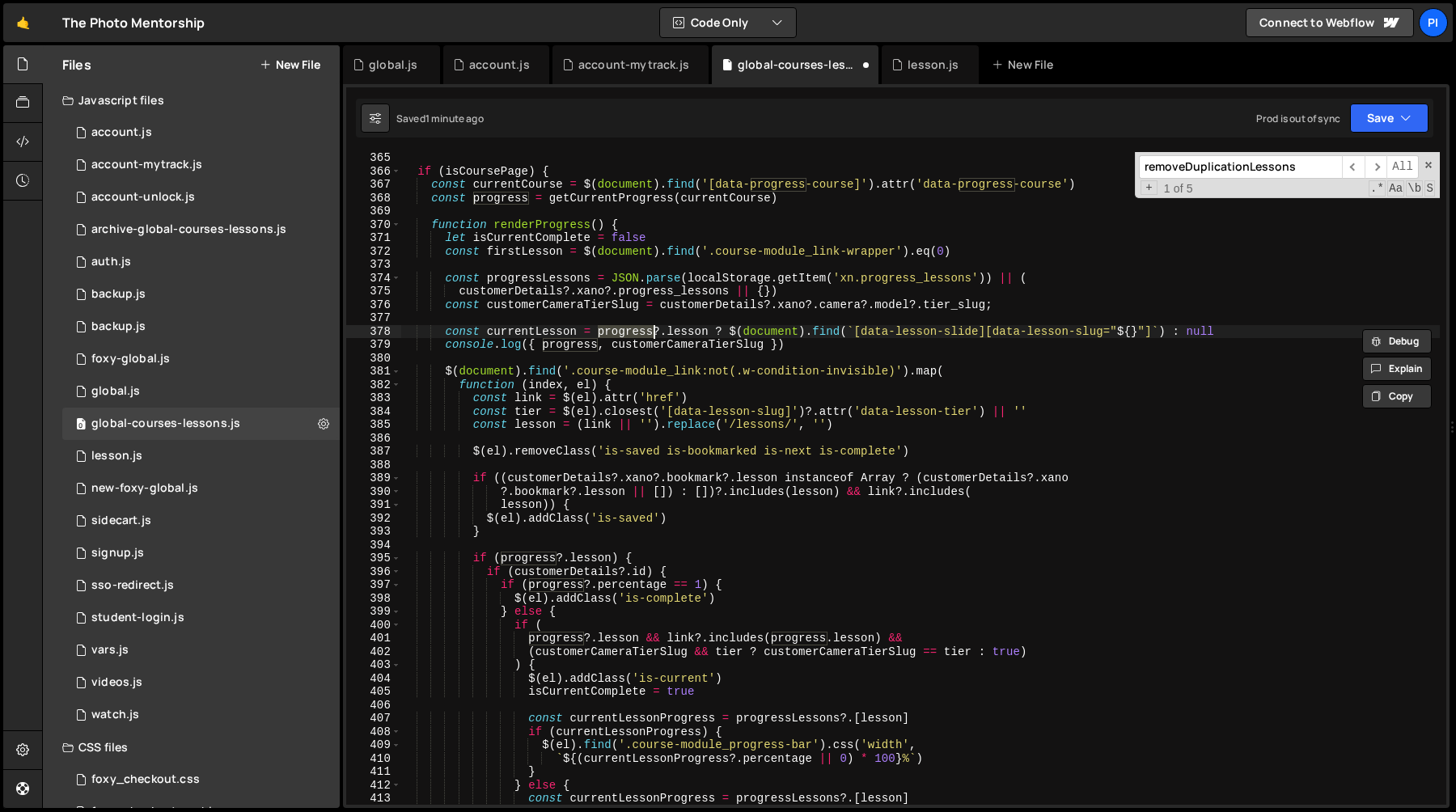
click at [709, 333] on div "if ( isCoursePage ) { const currentCourse = $ ( document ) . find ( '[data-prog…" at bounding box center [920, 490] width 1039 height 679
click at [1136, 329] on div "if ( isCoursePage ) { const currentCourse = $ ( document ) . find ( '[data-prog…" at bounding box center [920, 490] width 1039 height 679
paste textarea "progress?.lesson"
click at [1271, 331] on div "if ( isCoursePage ) { const currentCourse = $ ( document ) . find ( '[data-prog…" at bounding box center [920, 490] width 1039 height 679
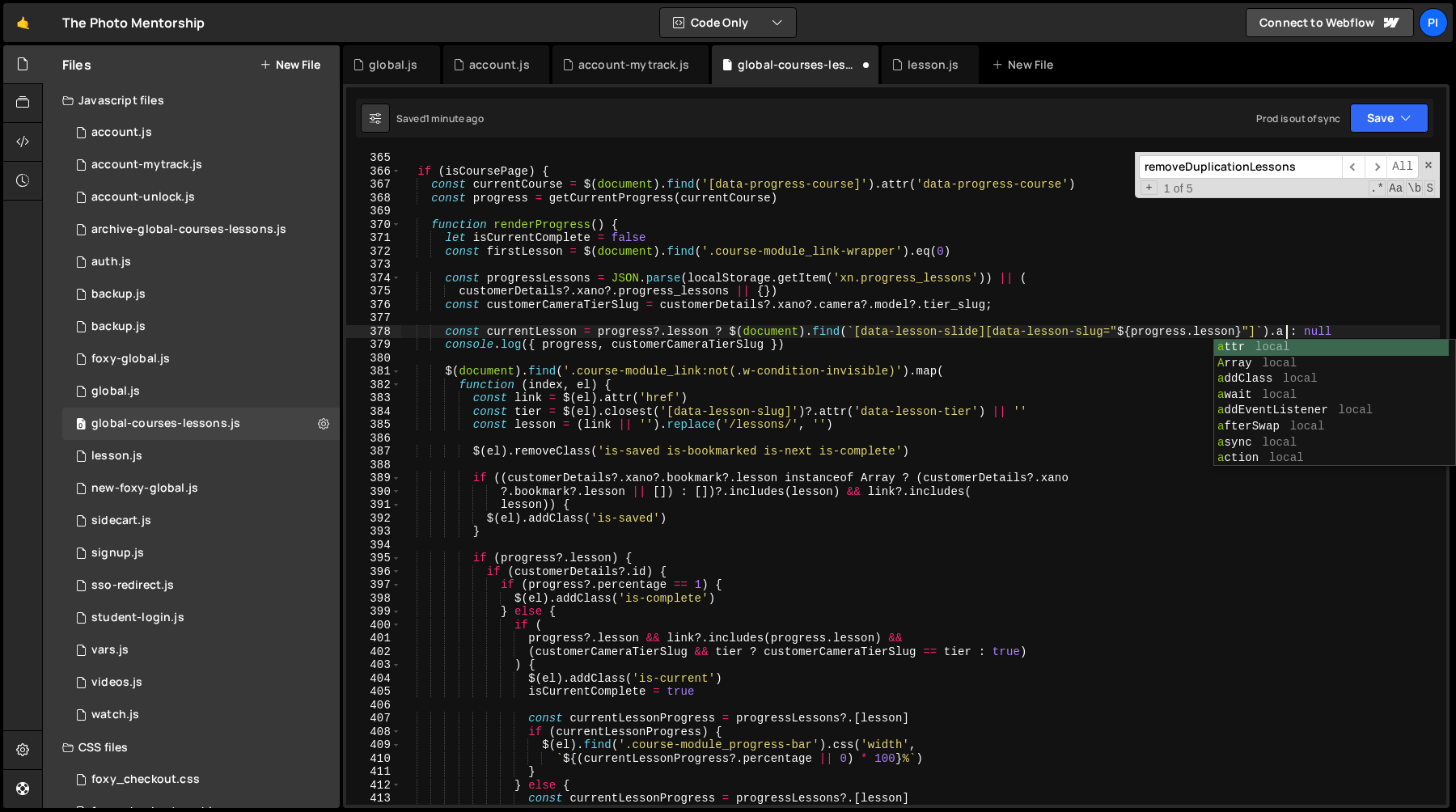
scroll to position [0, 62]
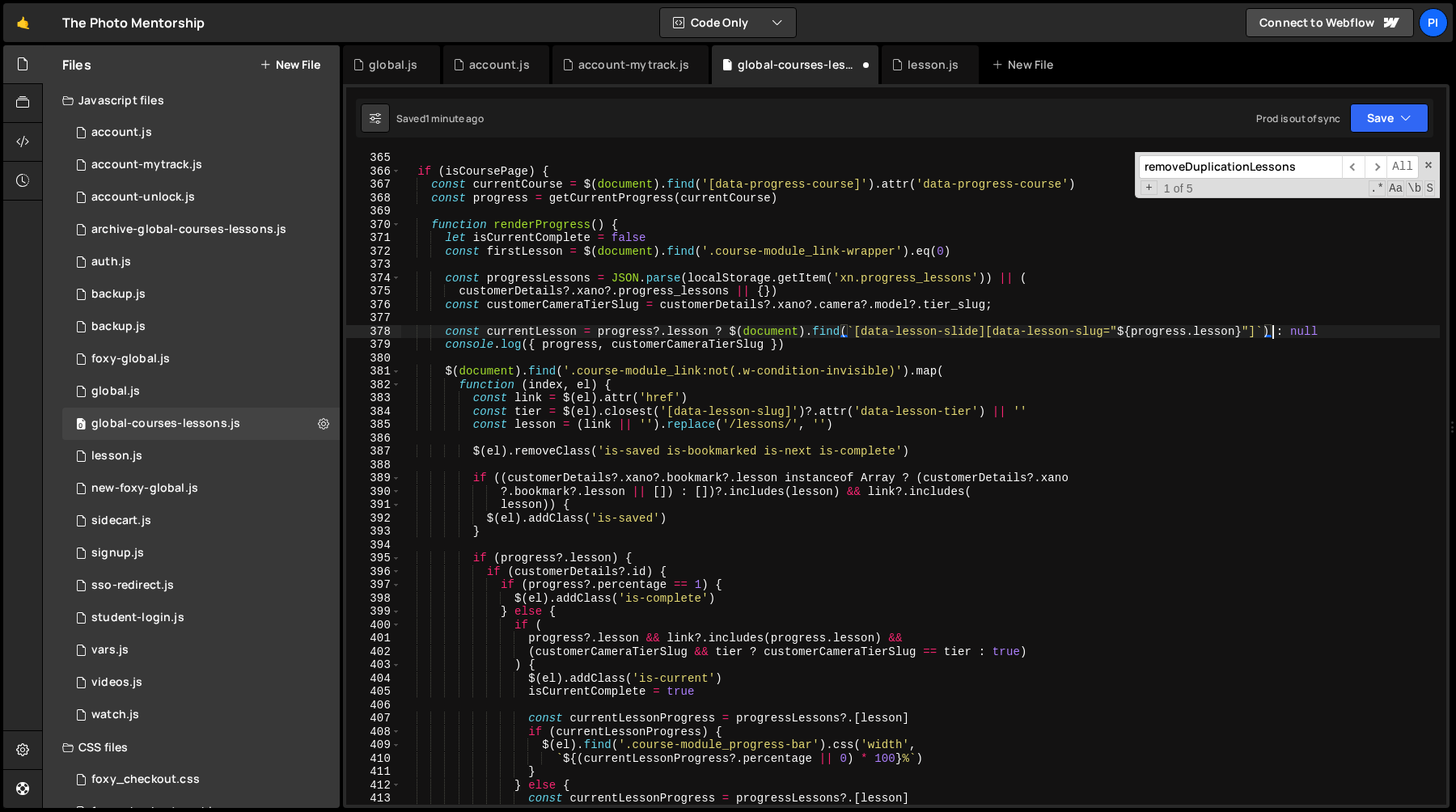
click at [578, 334] on div "if ( isCoursePage ) { const currentCourse = $ ( document ) . find ( '[data-prog…" at bounding box center [920, 490] width 1039 height 679
click at [562, 330] on div "if ( isCoursePage ) { const currentCourse = $ ( document ) . find ( '[data-prog…" at bounding box center [920, 490] width 1039 height 679
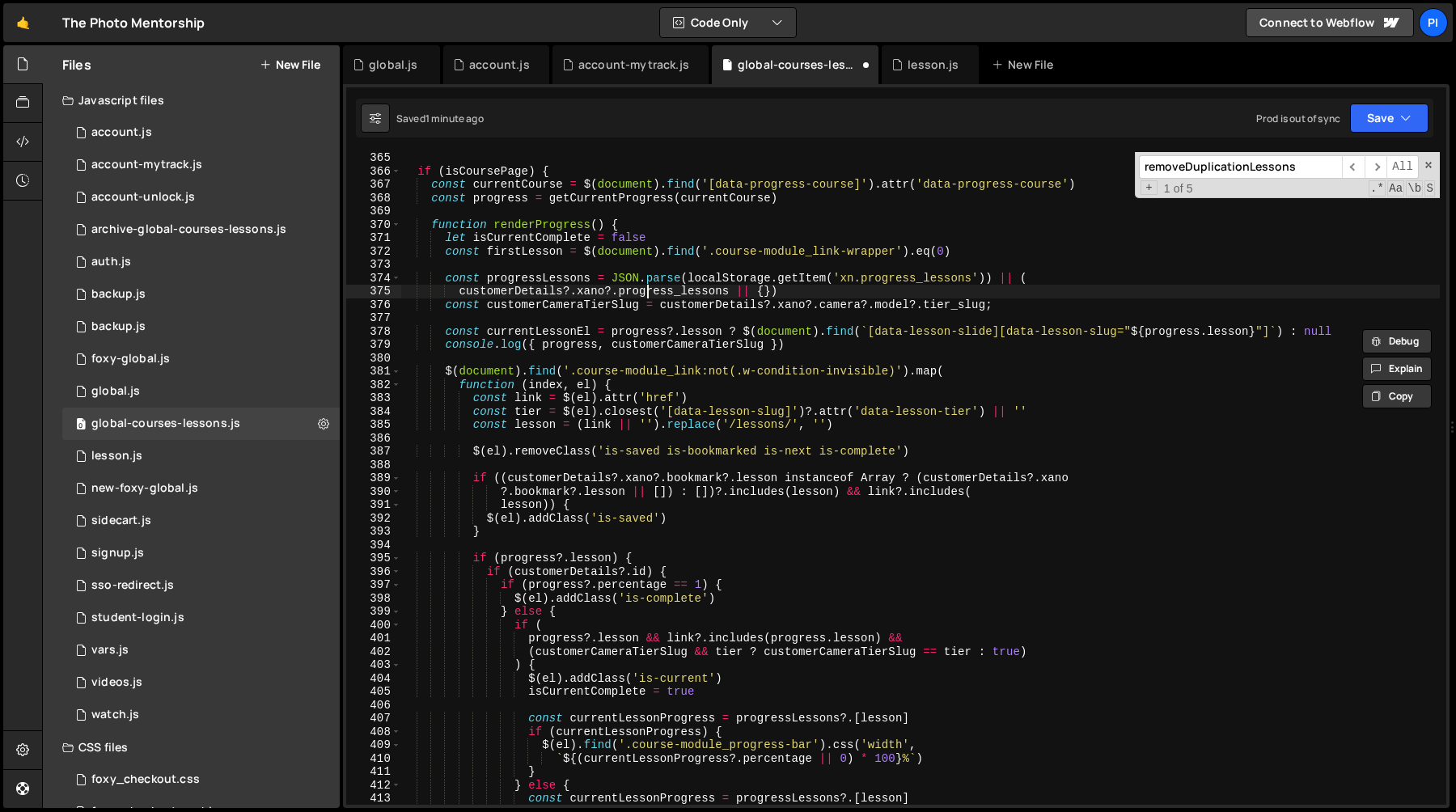
click at [650, 287] on div "if ( isCoursePage ) { const currentCourse = $ ( document ) . find ( '[data-prog…" at bounding box center [920, 490] width 1039 height 679
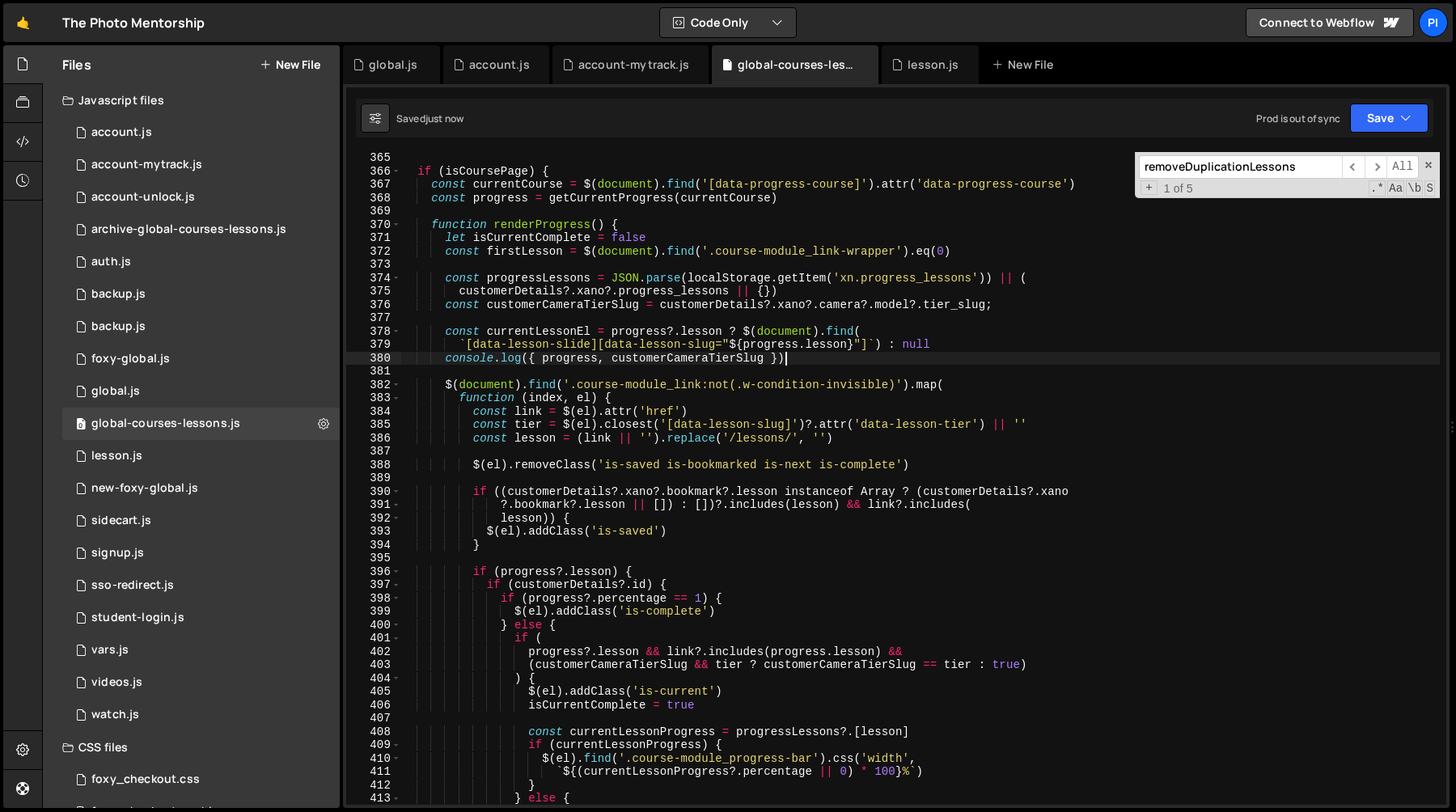
click at [824, 358] on div "if ( isCoursePage ) { const currentCourse = $ ( document ) . find ( '[data-prog…" at bounding box center [920, 490] width 1039 height 679
click at [957, 347] on div "if ( isCoursePage ) { const currentCourse = $ ( document ) . find ( '[data-prog…" at bounding box center [920, 490] width 1039 height 679
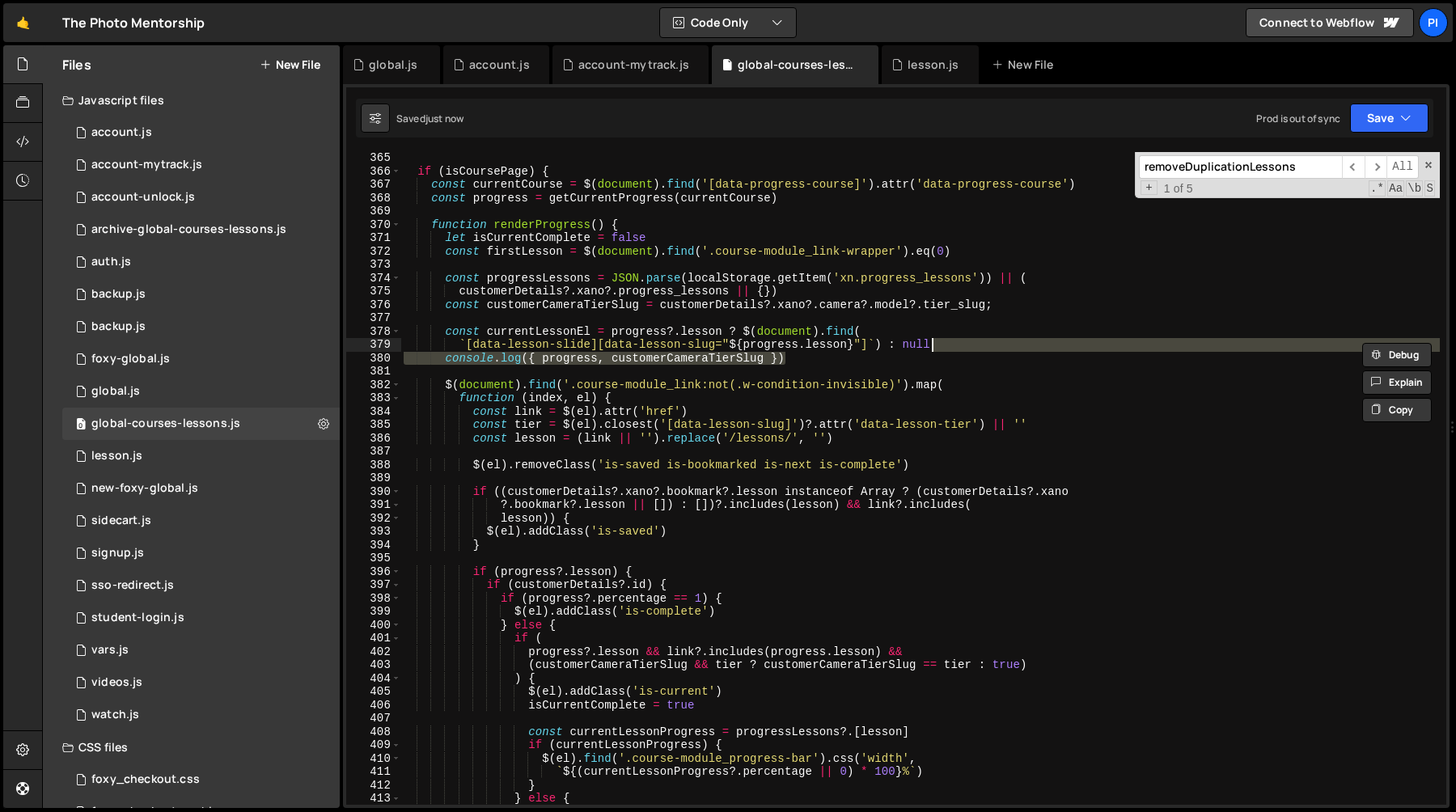
click at [545, 334] on div "if ( isCoursePage ) { const currentCourse = $ ( document ) . find ( '[data-prog…" at bounding box center [920, 490] width 1039 height 679
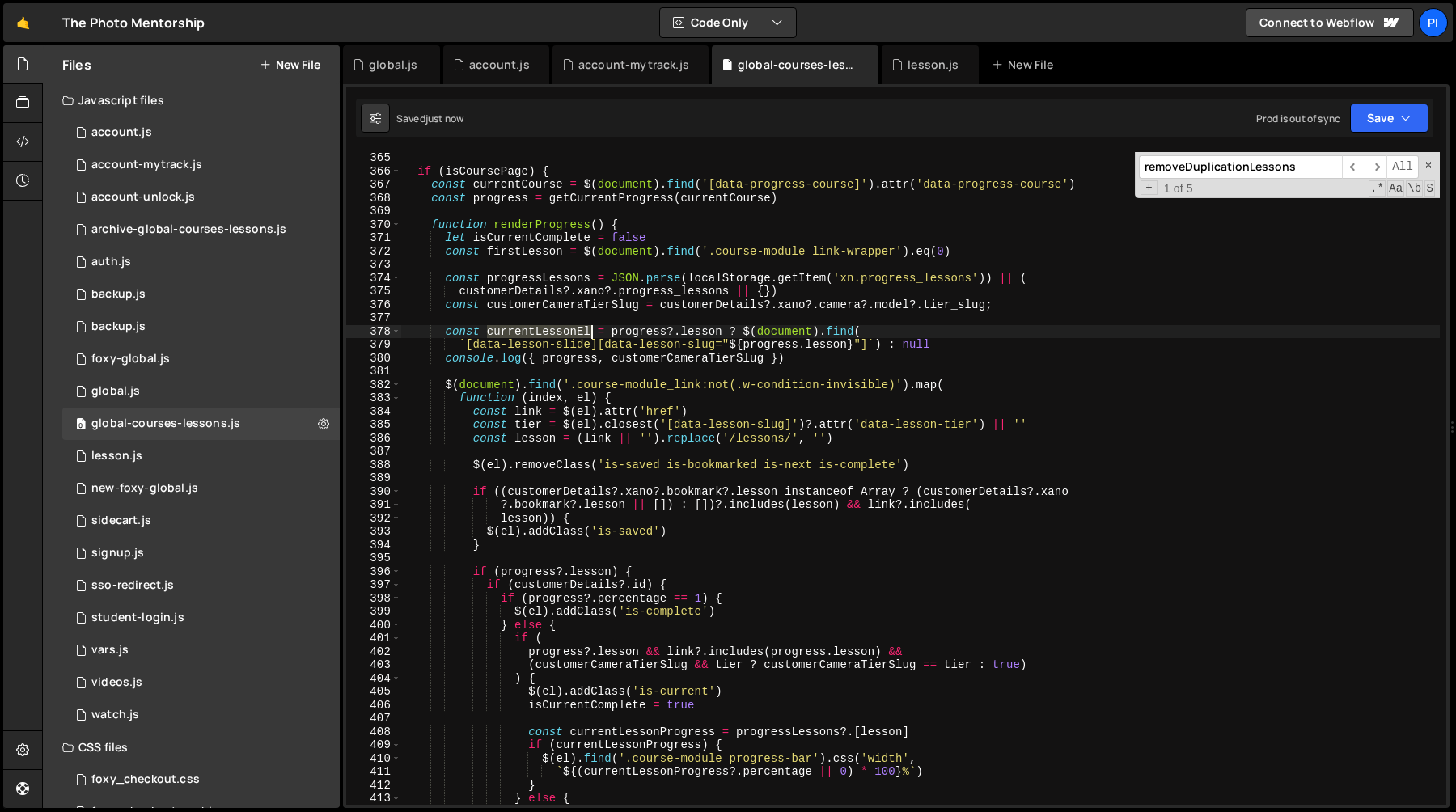
click at [545, 334] on div "if ( isCoursePage ) { const currentCourse = $ ( document ) . find ( '[data-prog…" at bounding box center [920, 490] width 1039 height 679
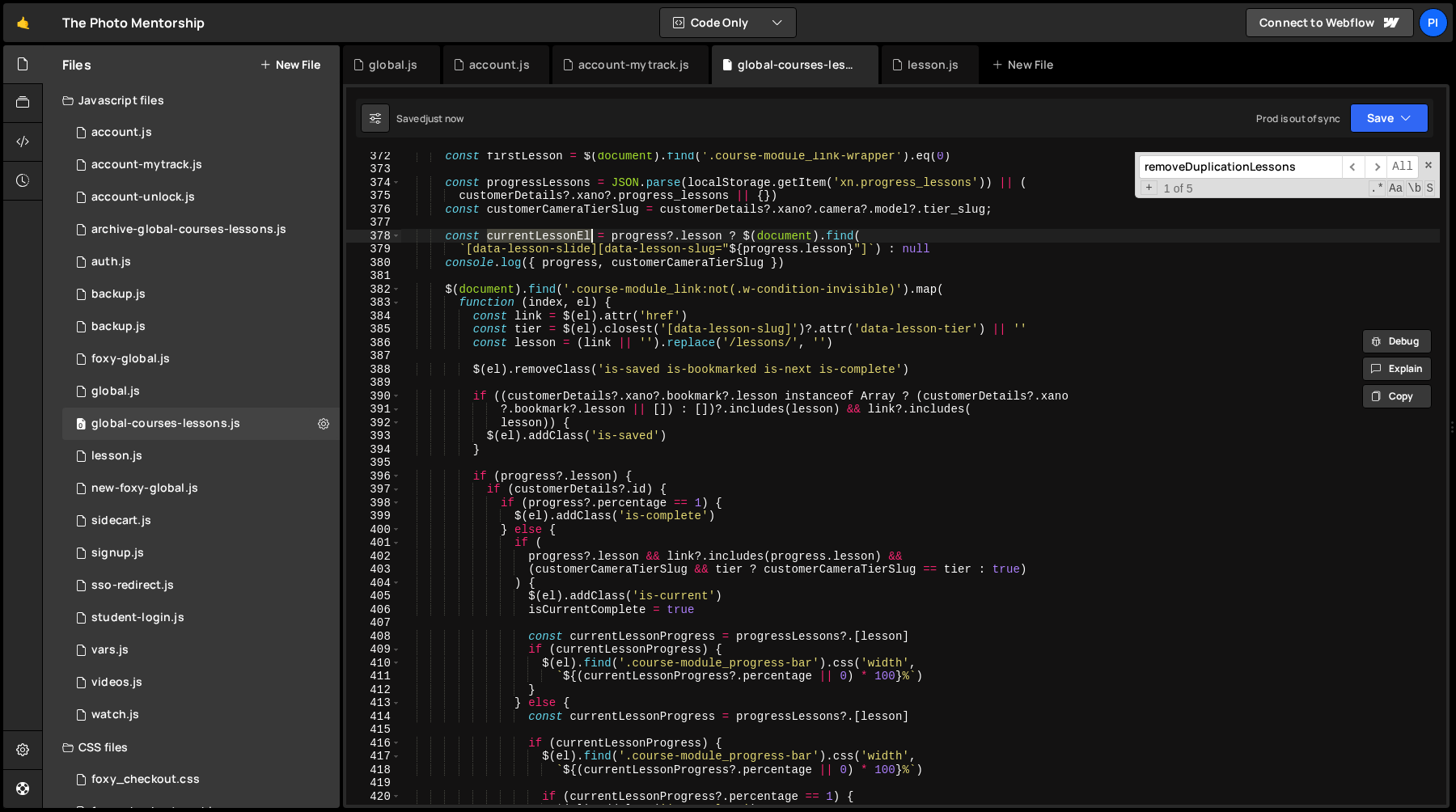
scroll to position [4998, 0]
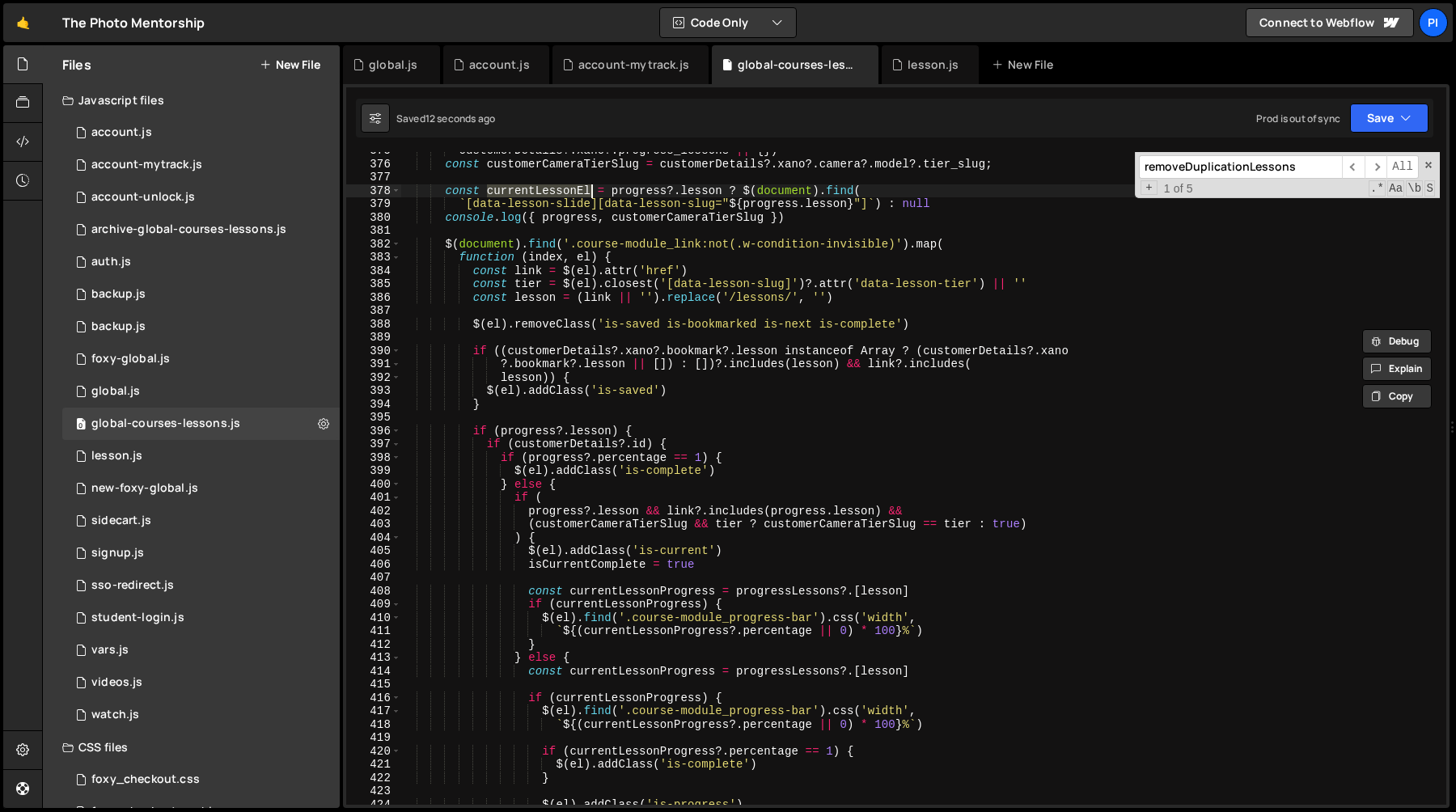
click at [892, 514] on div "customerDetails ?. xano ?. progress_lessons || { }) const customerCameraTierSlu…" at bounding box center [920, 483] width 1039 height 679
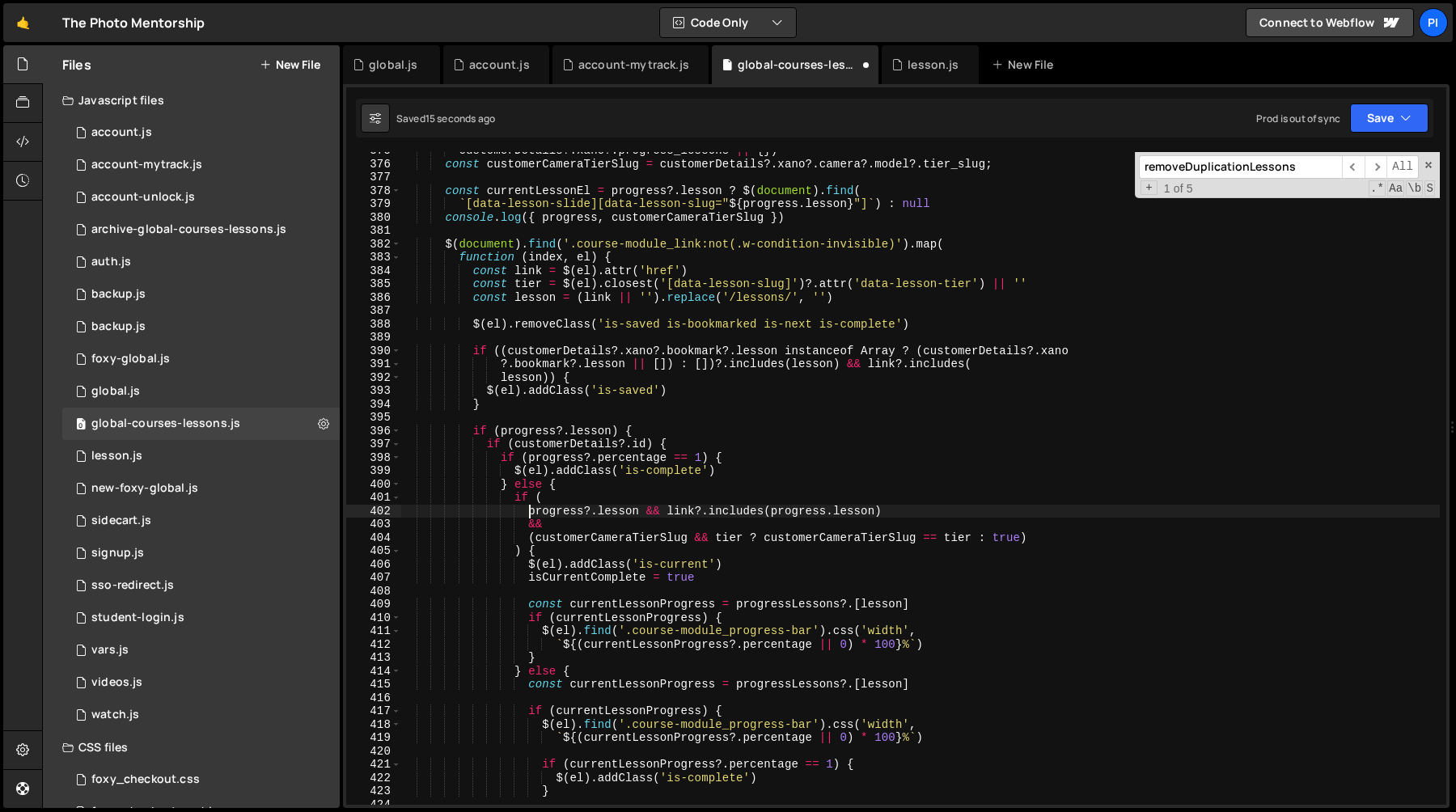
type textarea "// progress?.lesson && link?.includes(progress.lesson)"
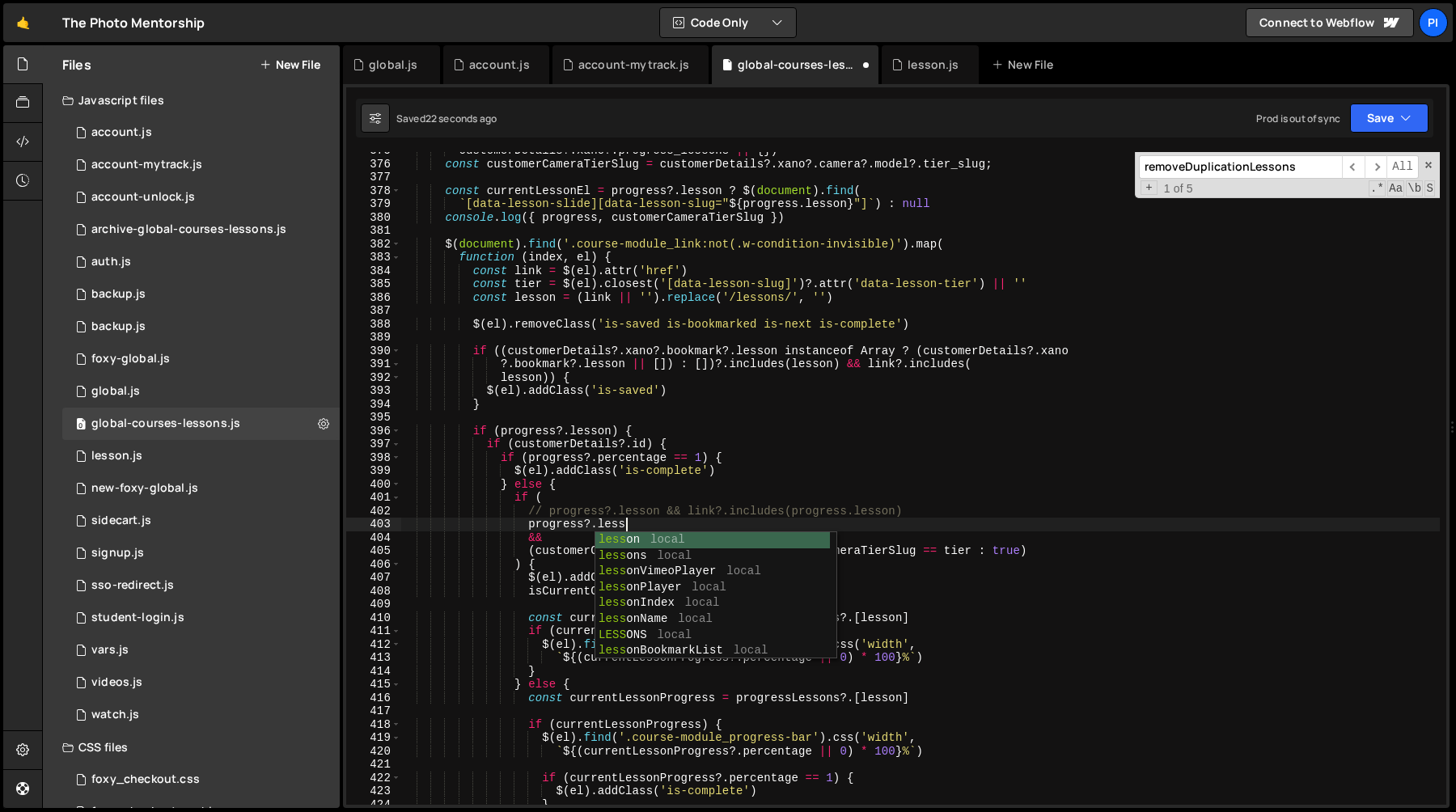
scroll to position [0, 15]
click at [904, 462] on div "customerDetails ?. xano ?. progress_lessons || { }) const customerCameraTierSlu…" at bounding box center [920, 483] width 1039 height 679
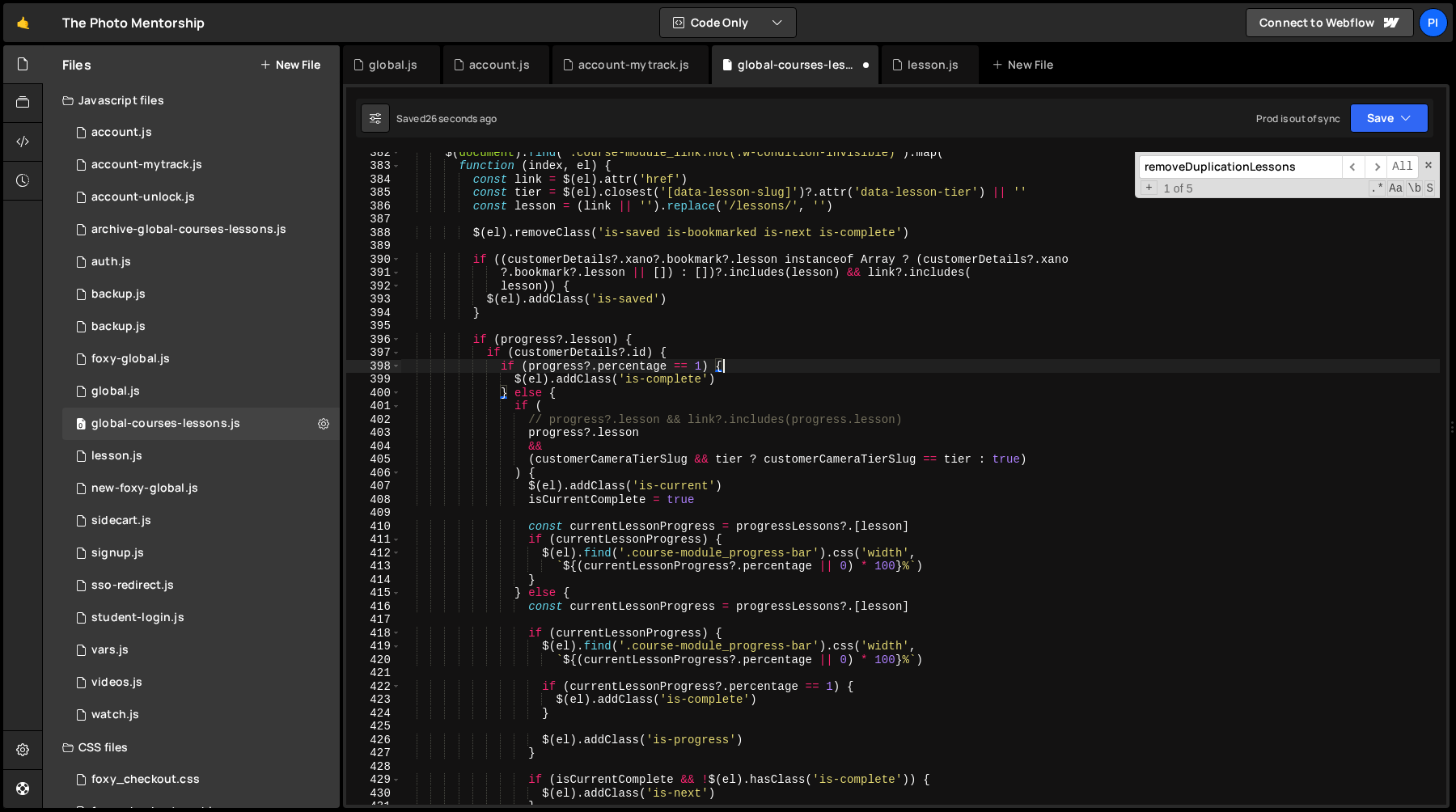
scroll to position [5105, 0]
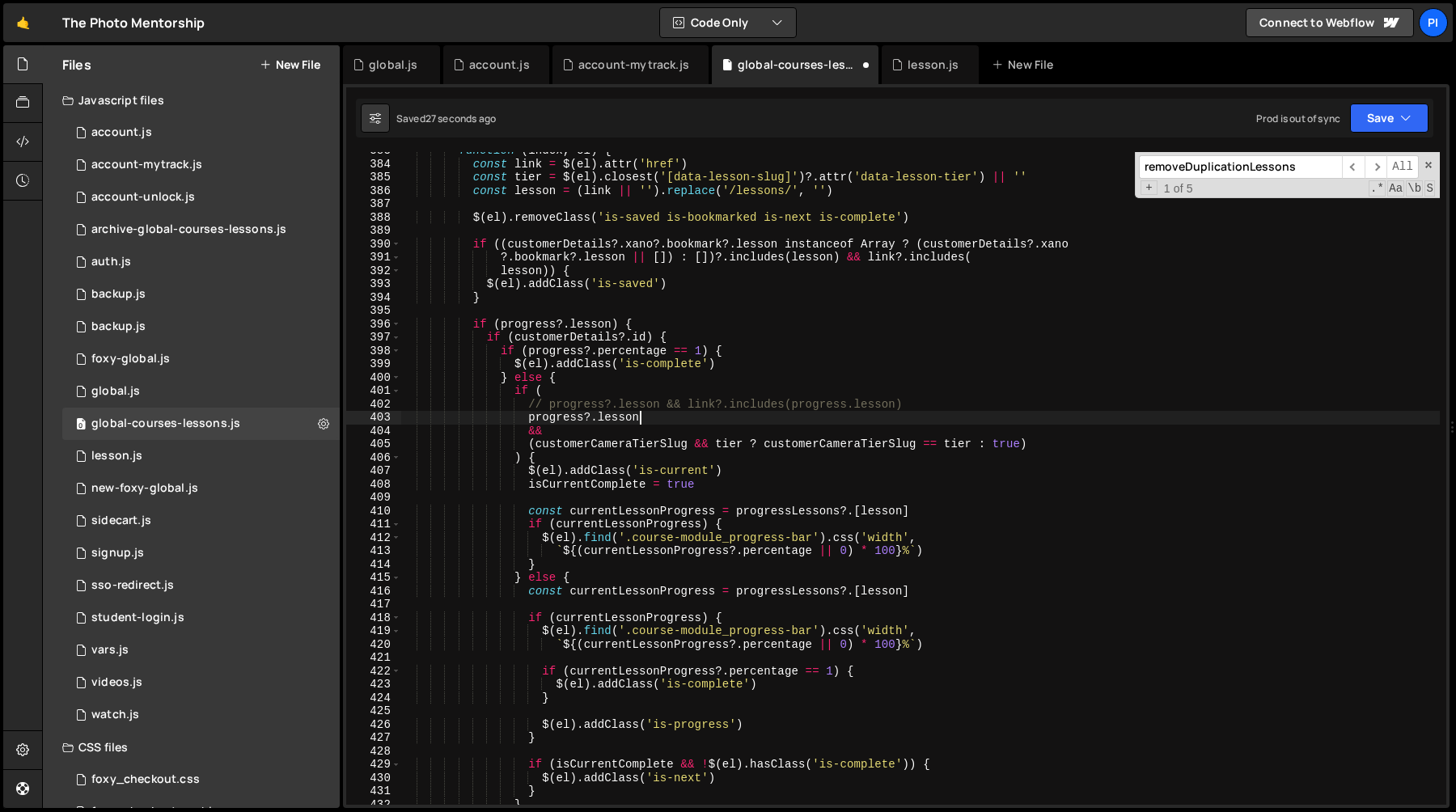
click at [672, 423] on div "function ( index , el ) { const link = $ ( el ) . attr ( 'href' ) const tier = …" at bounding box center [920, 483] width 1039 height 679
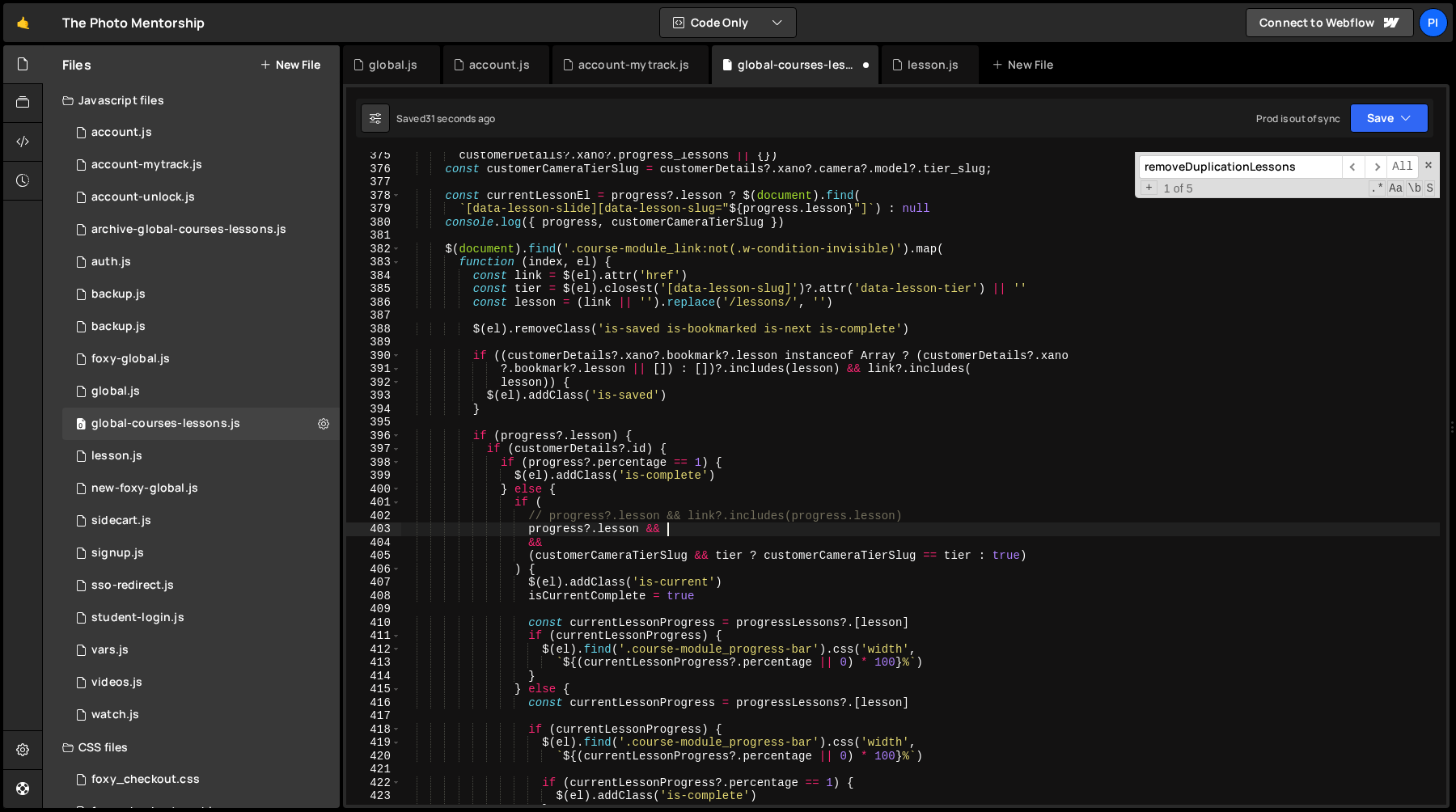
scroll to position [4964, 0]
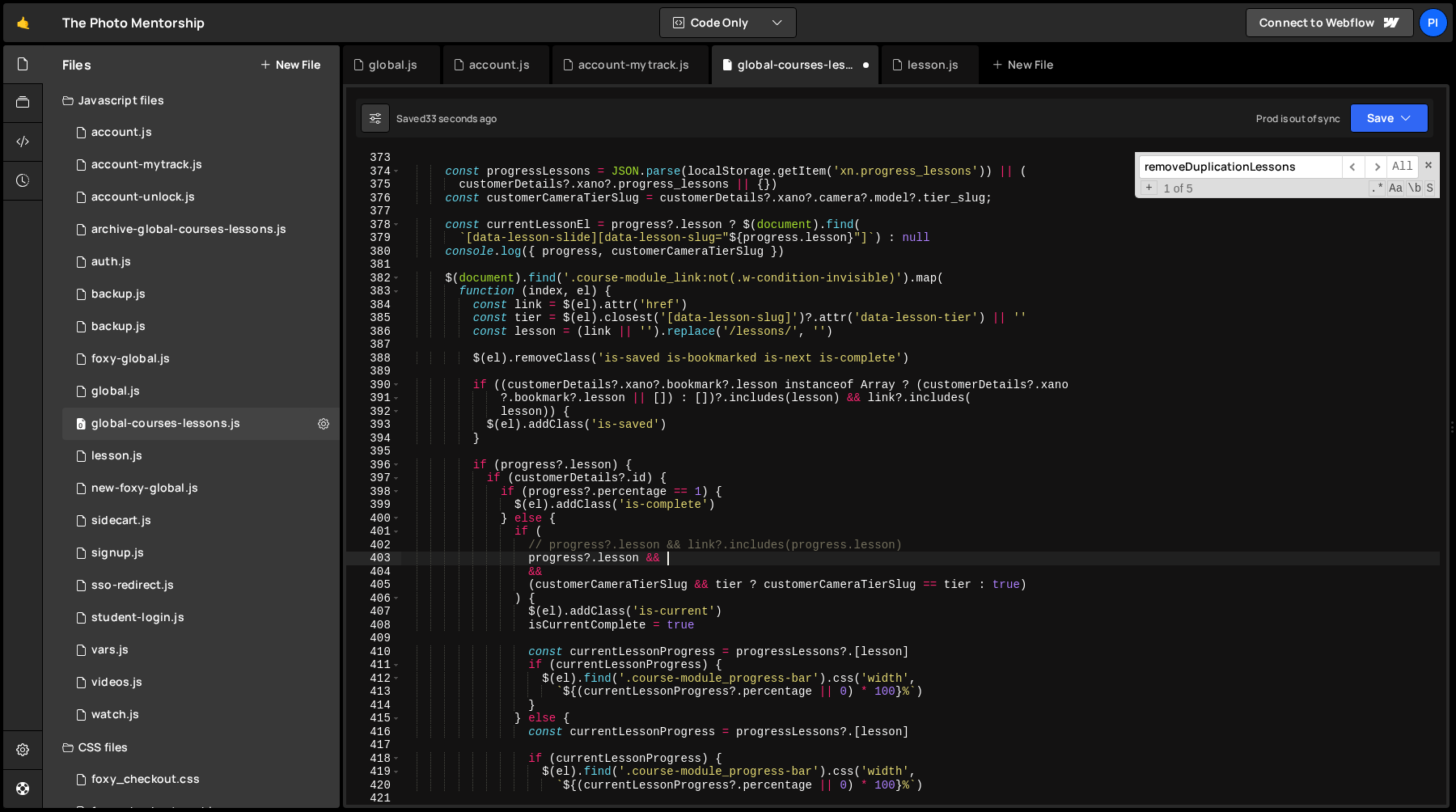
click at [882, 240] on div "const progressLessons = JSON . parse ( localStorage . getItem ( 'xn.progress_le…" at bounding box center [920, 490] width 1039 height 679
click at [480, 240] on div "const progressLessons = JSON . parse ( localStorage . getItem ( 'xn.progress_le…" at bounding box center [920, 490] width 1039 height 679
click at [590, 239] on div "const progressLessons = JSON . parse ( localStorage . getItem ( 'xn.progress_le…" at bounding box center [920, 490] width 1039 height 679
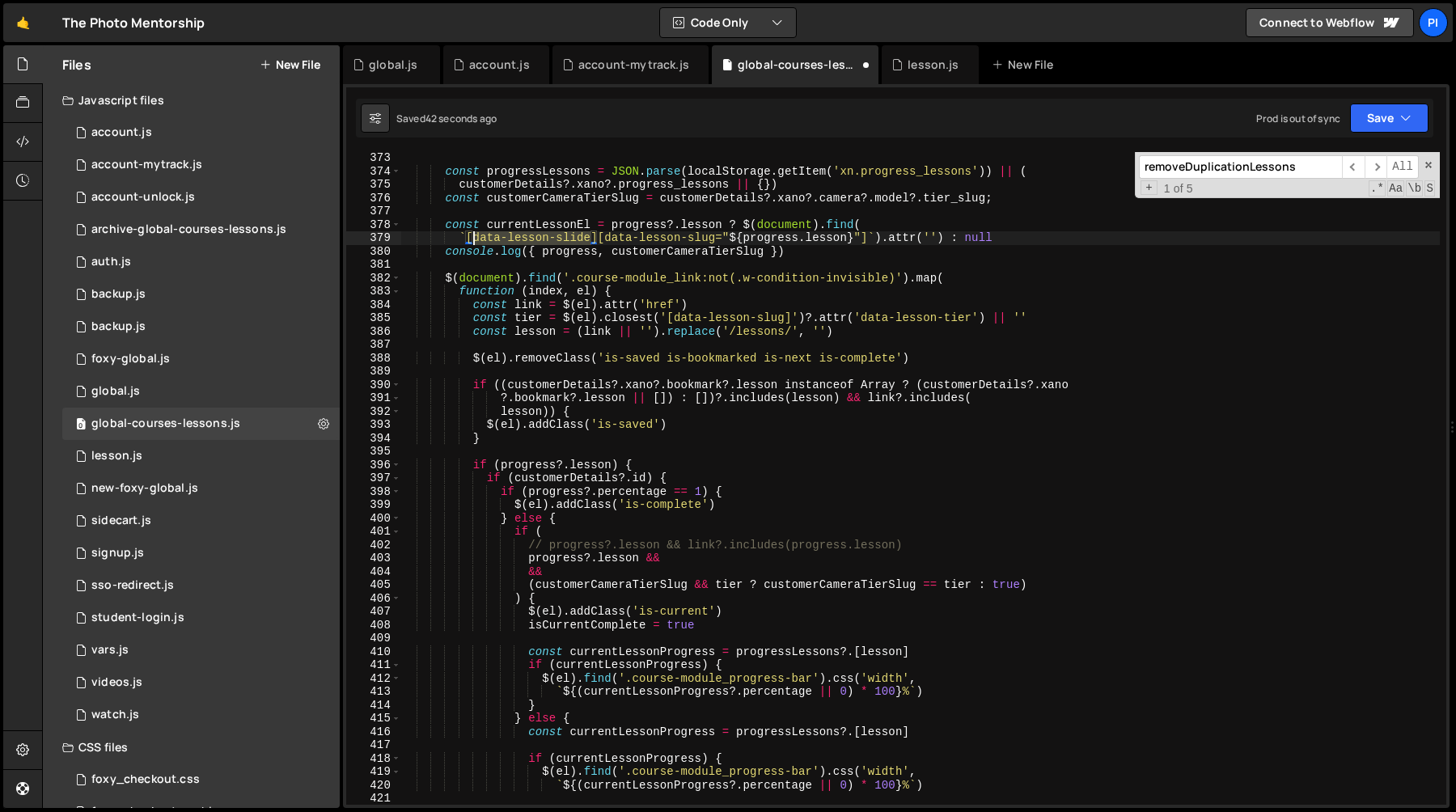
click at [475, 242] on div "const progressLessons = JSON . parse ( localStorage . getItem ( 'xn.progress_le…" at bounding box center [920, 490] width 1039 height 679
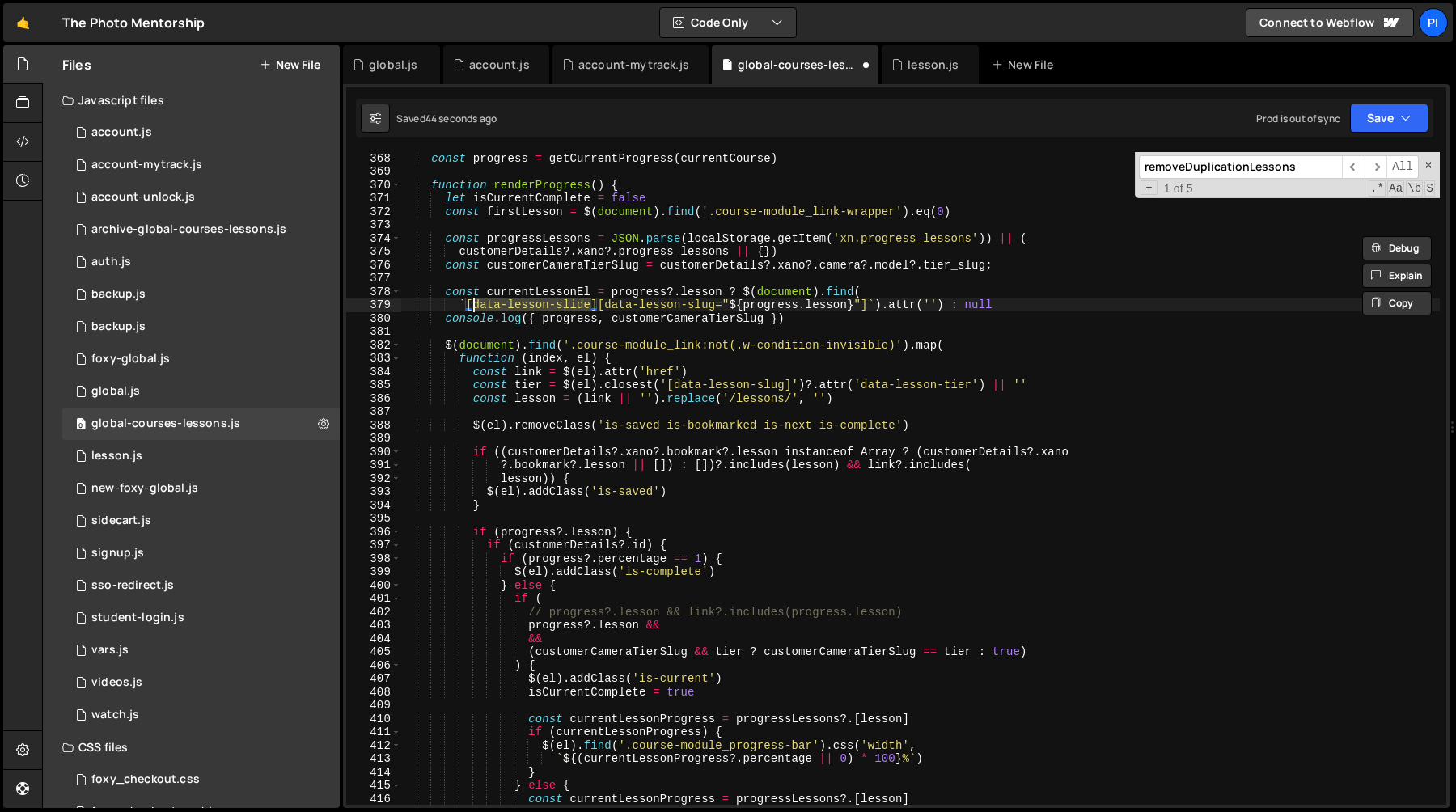
scroll to position [4891, 0]
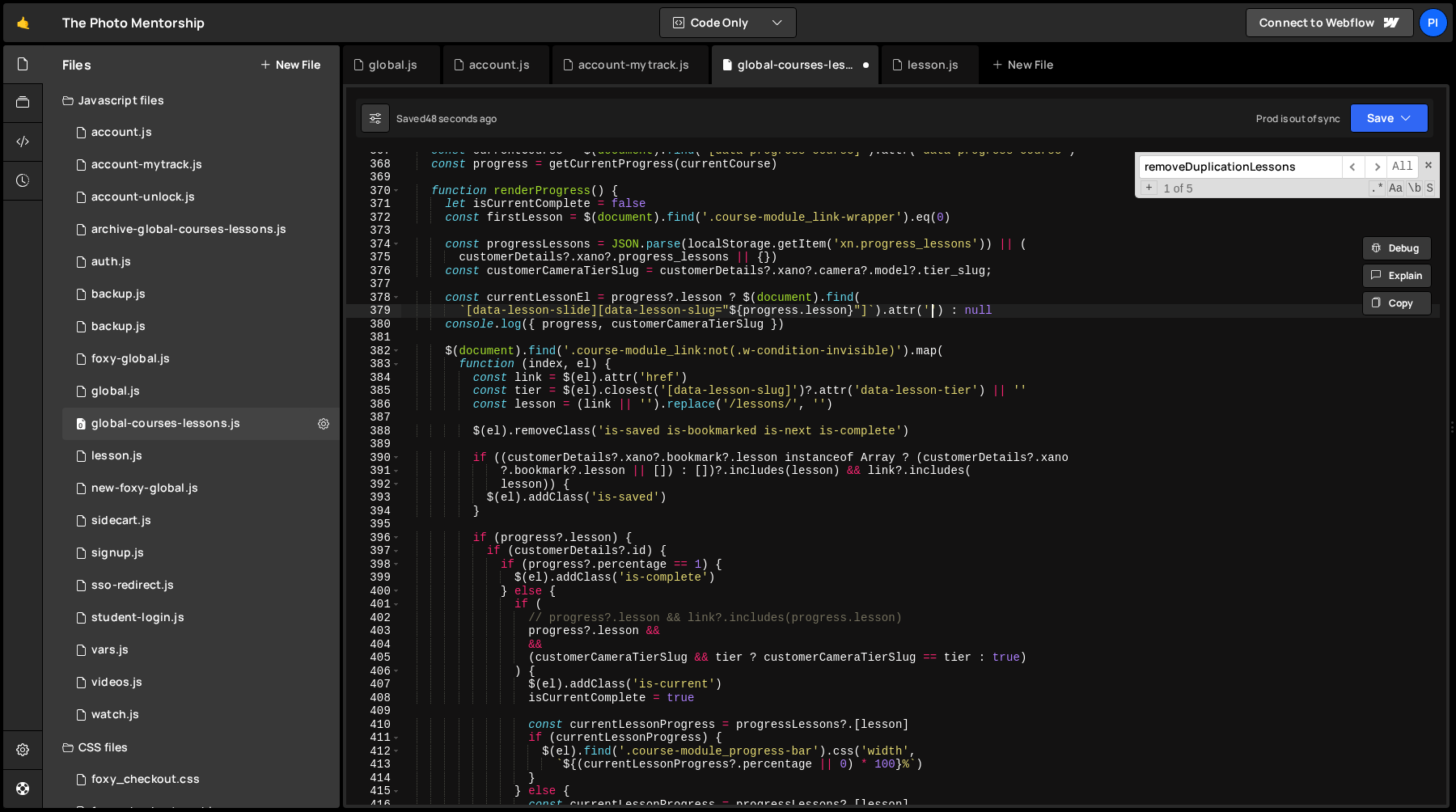
click at [931, 311] on div "const currentCourse = $ ( document ) . find ( '[data-progress-course]' ) . attr…" at bounding box center [920, 483] width 1039 height 679
paste textarea "data-lesson-slide"
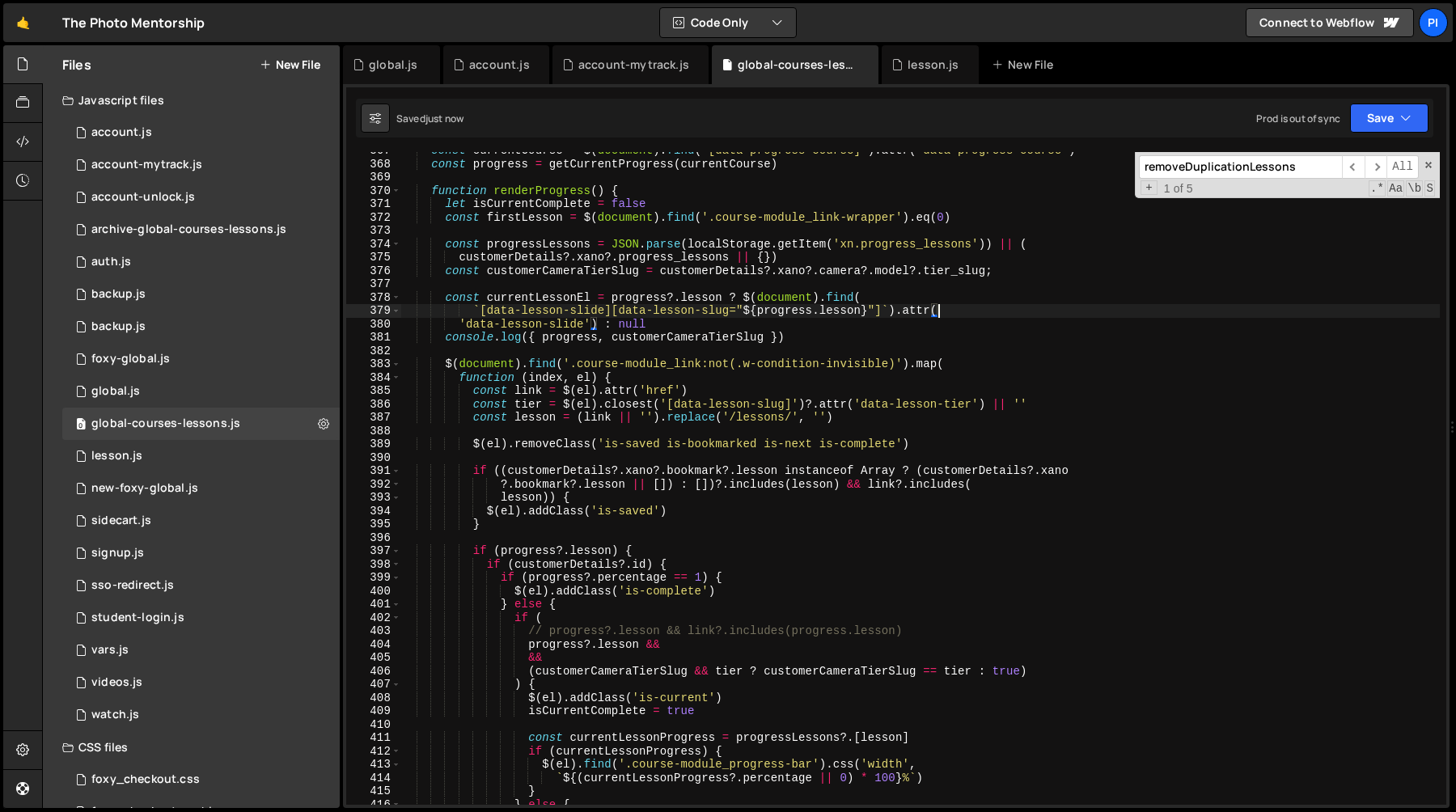
click at [596, 300] on div "const currentCourse = $ ( document ) . find ( '[data-progress-course]' ) . attr…" at bounding box center [920, 483] width 1039 height 679
click at [588, 300] on div "const currentCourse = $ ( document ) . find ( '[data-progress-course]' ) . attr…" at bounding box center [920, 483] width 1039 height 679
type textarea "const currentLessonName = progress?.lesson ? $(document).find("
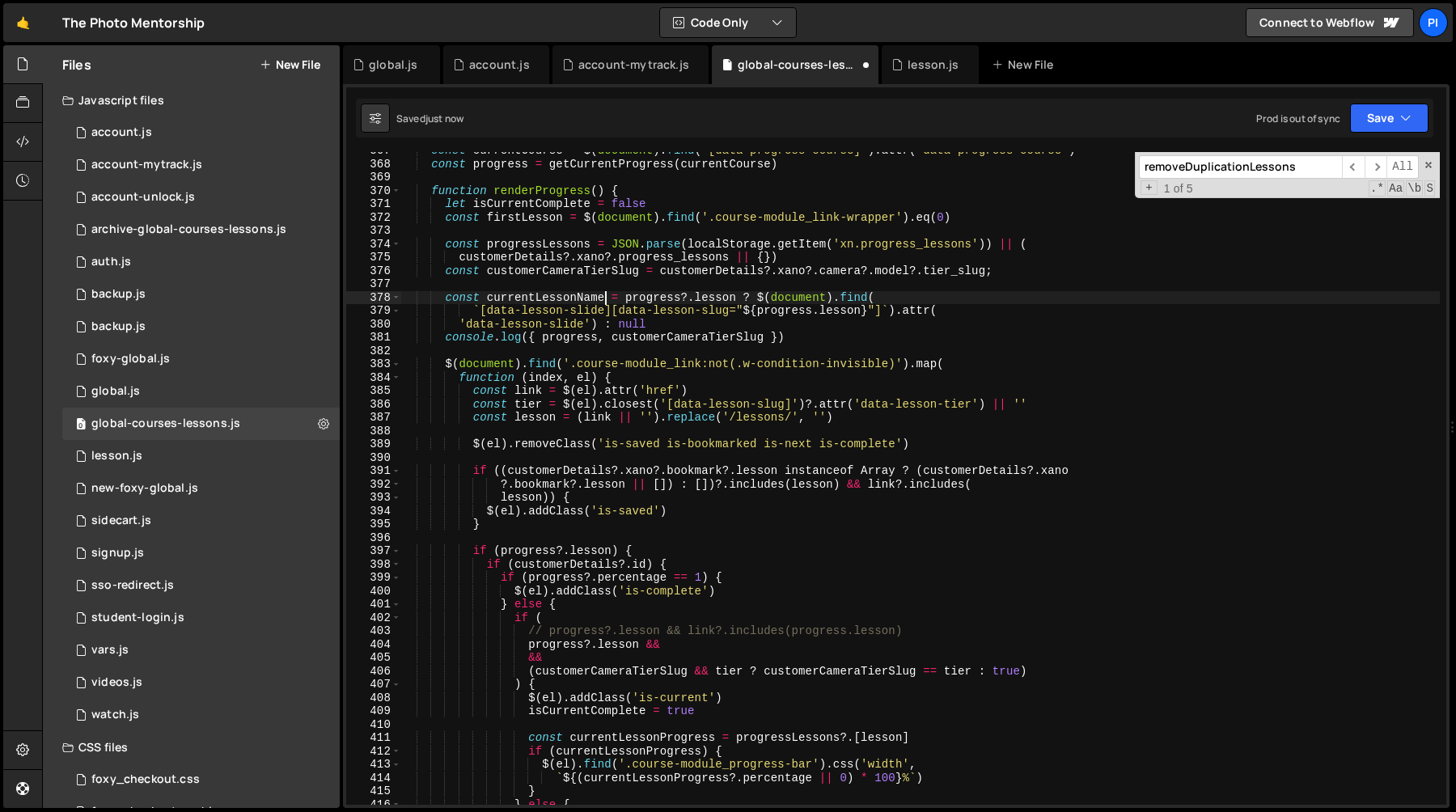
click at [587, 281] on div "const currentCourse = $ ( document ) . find ( '[data-progress-course]' ) . attr…" at bounding box center [920, 483] width 1039 height 679
click at [557, 285] on div "const currentCourse = $ ( document ) . find ( '[data-progress-course]' ) . attr…" at bounding box center [920, 483] width 1039 height 679
click at [554, 303] on div "const currentCourse = $ ( document ) . find ( '[data-progress-course]' ) . attr…" at bounding box center [920, 483] width 1039 height 679
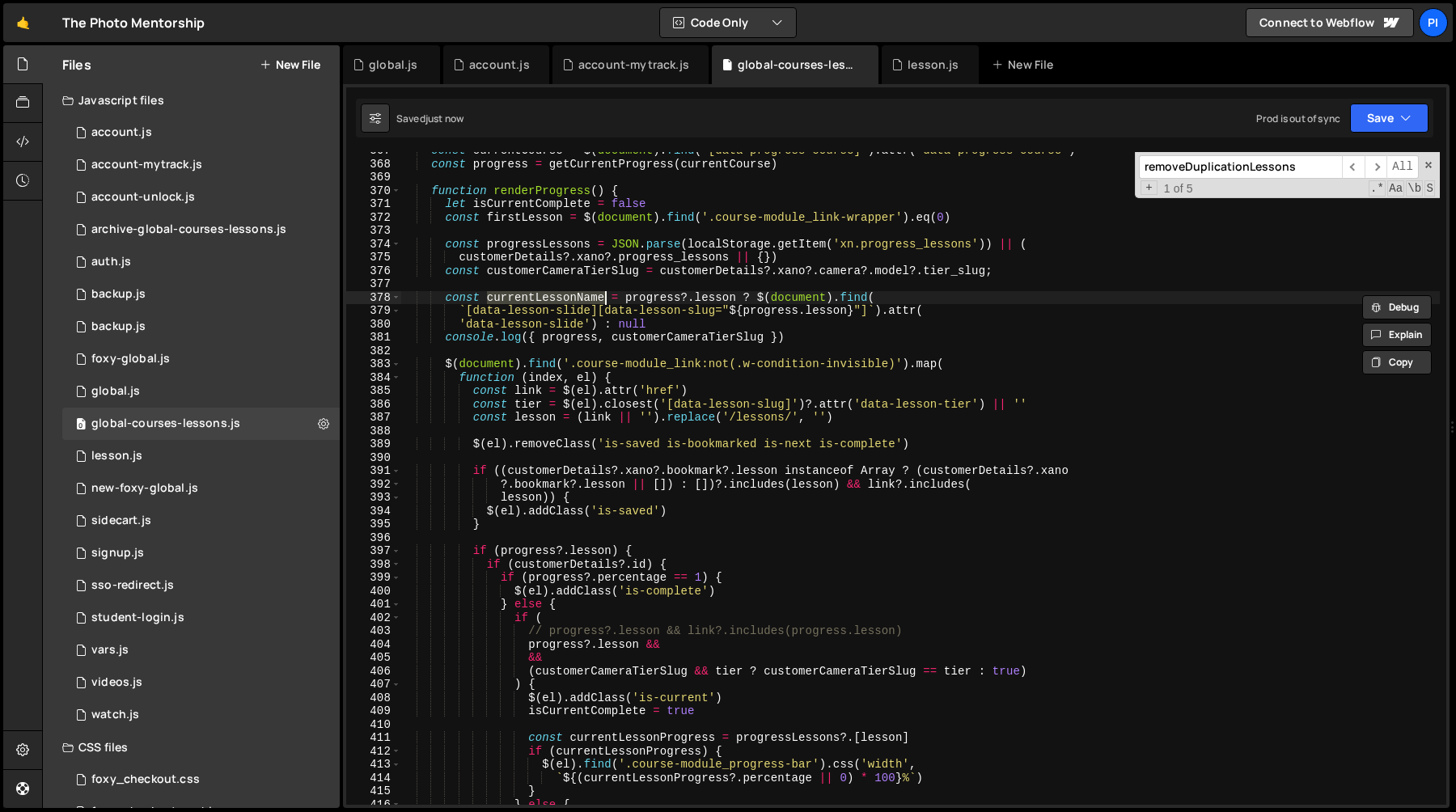
click at [601, 326] on div "const currentCourse = $ ( document ) . find ( '[data-progress-course]' ) . attr…" at bounding box center [920, 483] width 1039 height 679
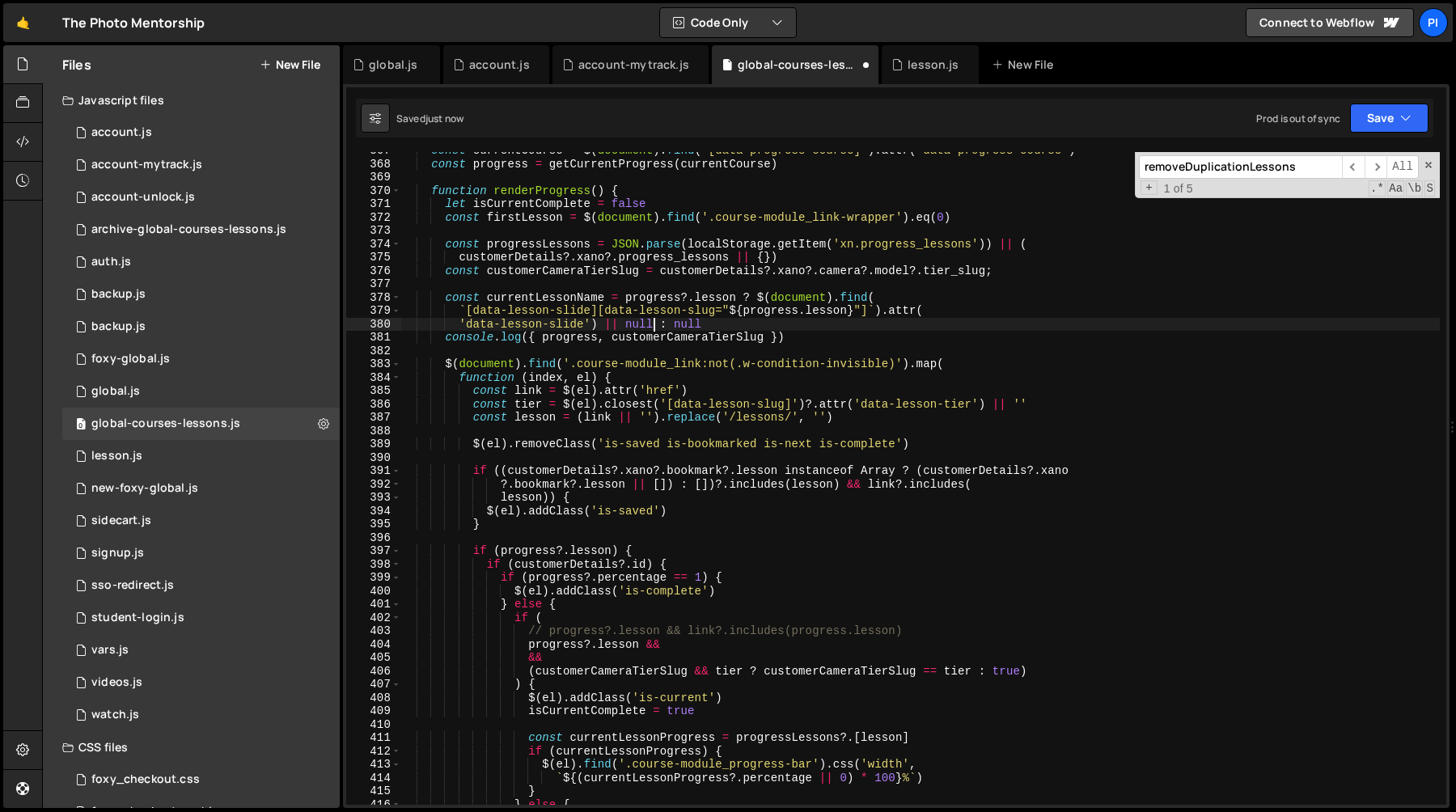
scroll to position [0, 17]
click at [538, 299] on div "const currentCourse = $ ( document ) . find ( '[data-progress-course]' ) . attr…" at bounding box center [920, 483] width 1039 height 679
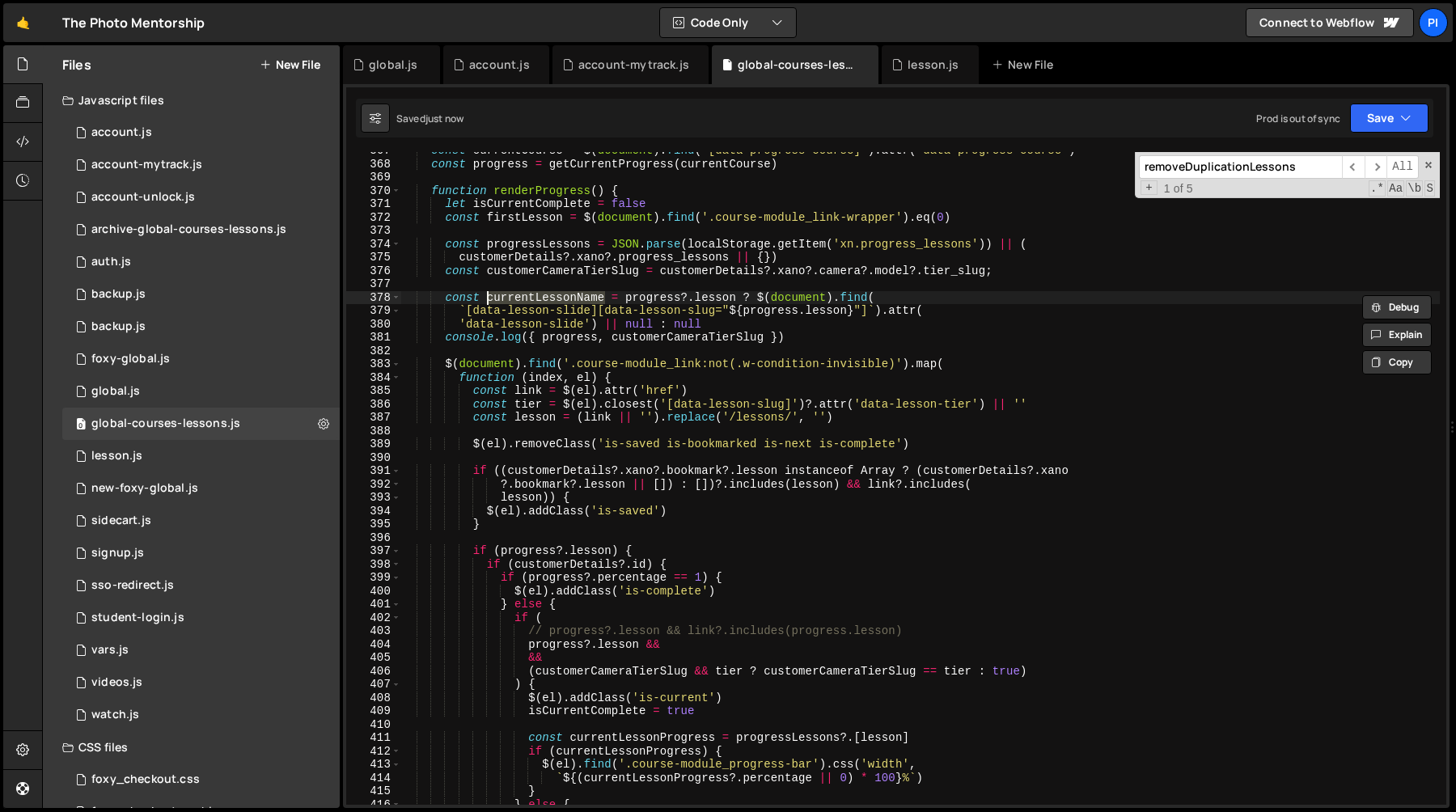
click at [809, 403] on div "const currentCourse = $ ( document ) . find ( '[data-progress-course]' ) . attr…" at bounding box center [920, 483] width 1039 height 679
click at [862, 406] on div "const currentCourse = $ ( document ) . find ( '[data-progress-course]' ) . attr…" at bounding box center [920, 483] width 1039 height 679
click at [807, 405] on div "const currentCourse = $ ( document ) . find ( '[data-progress-course]' ) . attr…" at bounding box center [920, 483] width 1039 height 679
click at [1044, 402] on div "const currentCourse = $ ( document ) . find ( '[data-progress-course]' ) . attr…" at bounding box center [920, 483] width 1039 height 679
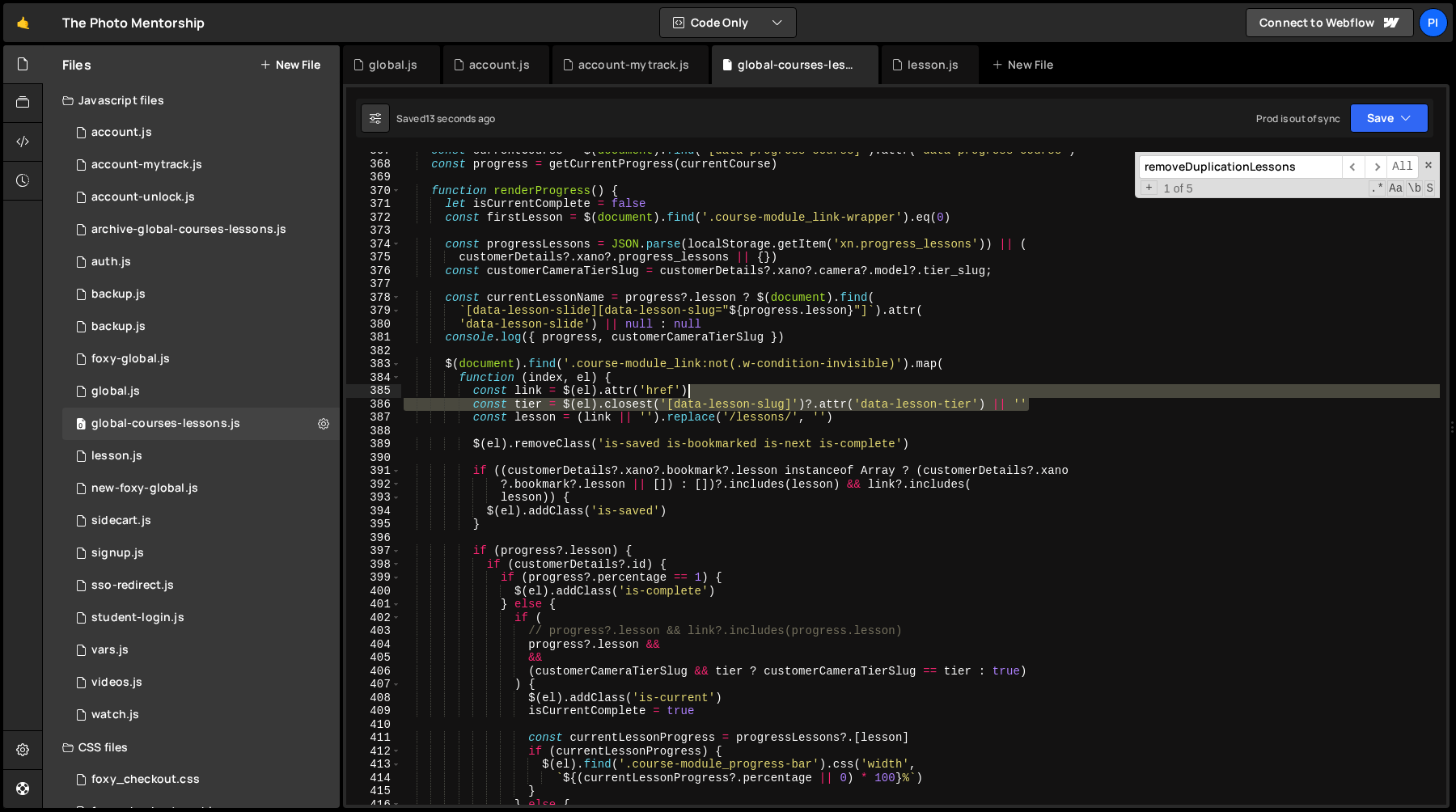
click at [802, 390] on div "const currentCourse = $ ( document ) . find ( '[data-progress-course]' ) . attr…" at bounding box center [920, 483] width 1039 height 679
click at [714, 390] on div "const currentCourse = $ ( document ) . find ( '[data-progress-course]' ) . attr…" at bounding box center [920, 478] width 1039 height 653
type textarea "const link = $(el).attr('href')"
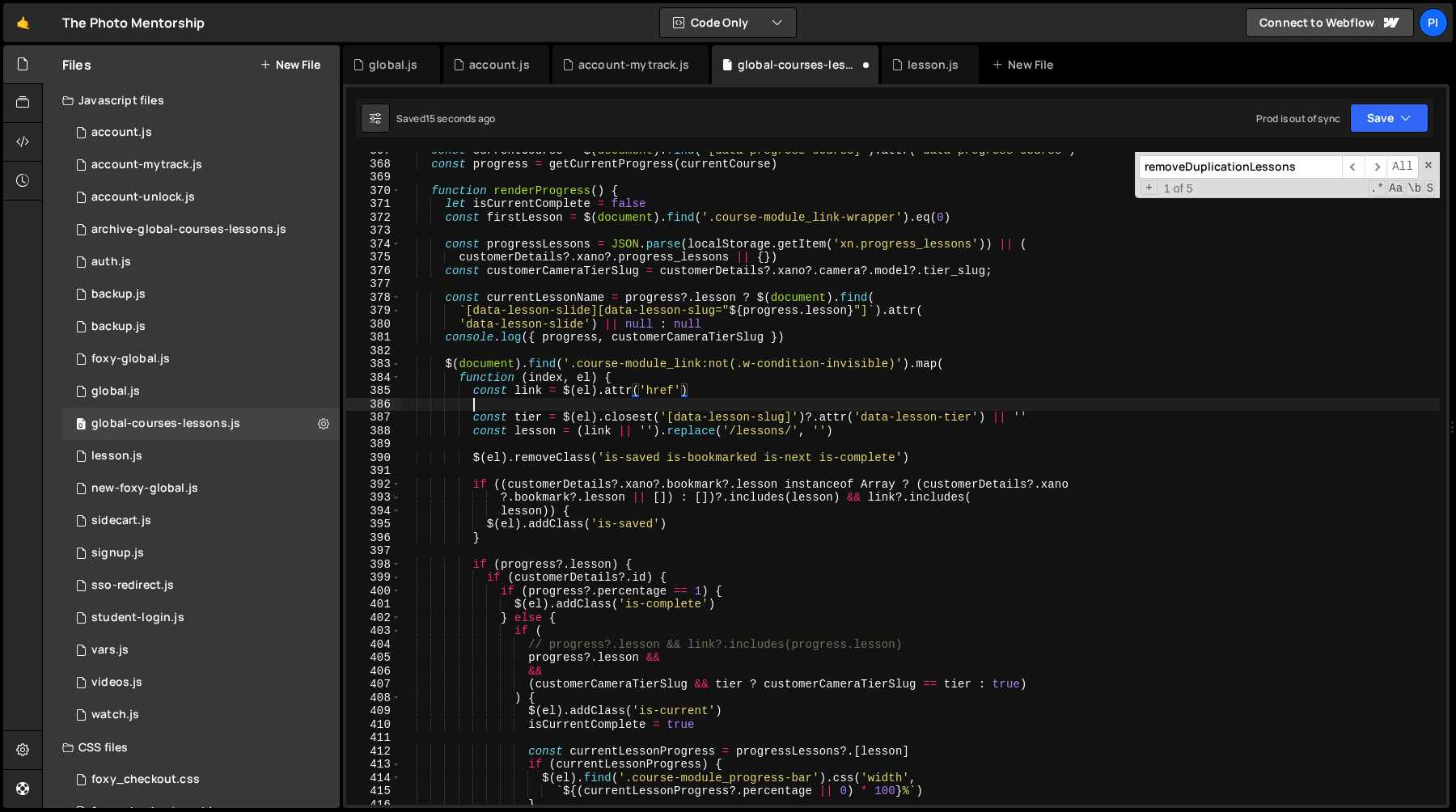
scroll to position [0, 4]
paste textarea "const tier = $(el).closest('[data-lesson-slug]')?.attr('data-lesson-tier') || ''"
type textarea "const tier = $(el).closest('[data-lesson-slug]')?.attr('data-lesson-tier') || ''"
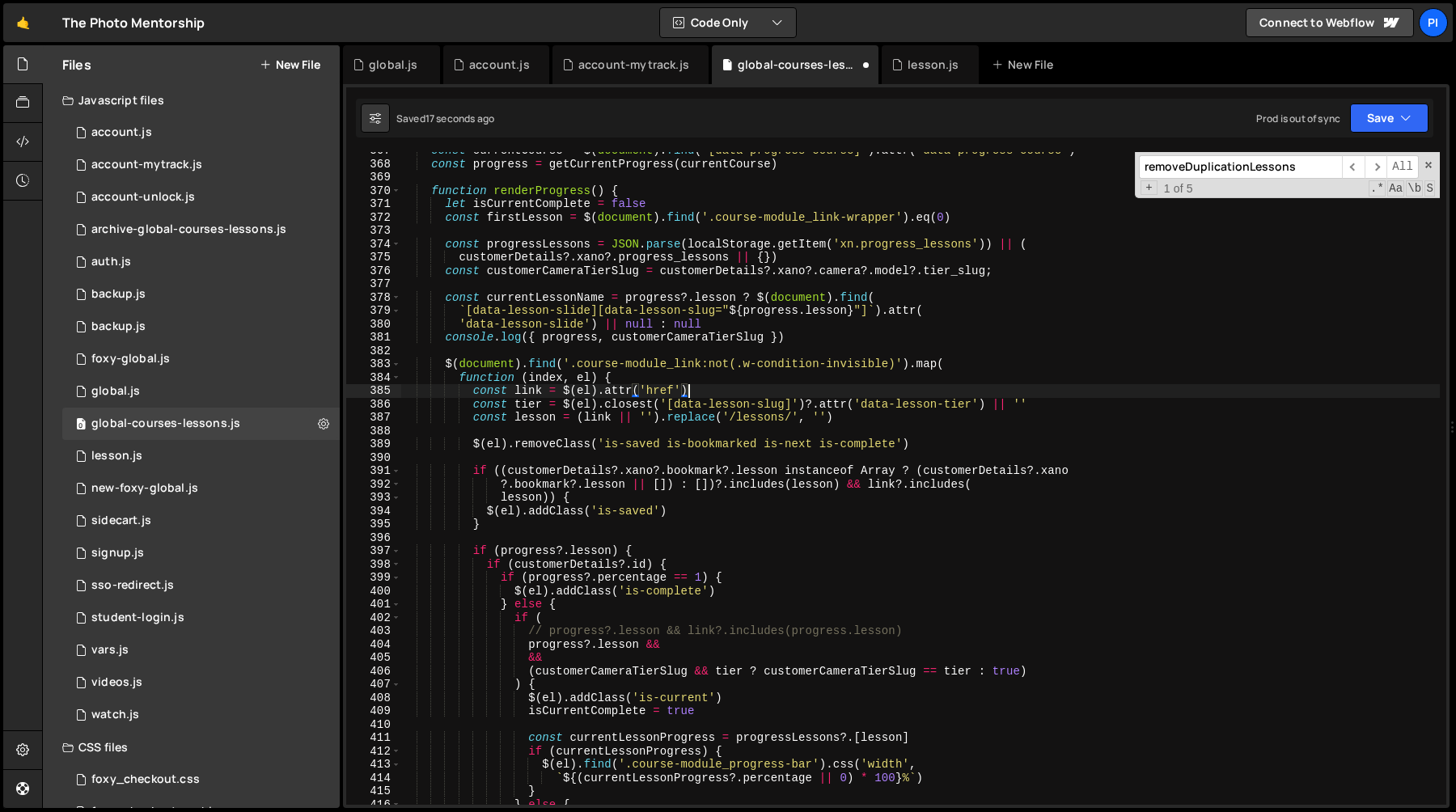
paste textarea "tier = $(el).closest('[data-lesson-slug]')?.attr('data-lesson-tier') || ''"
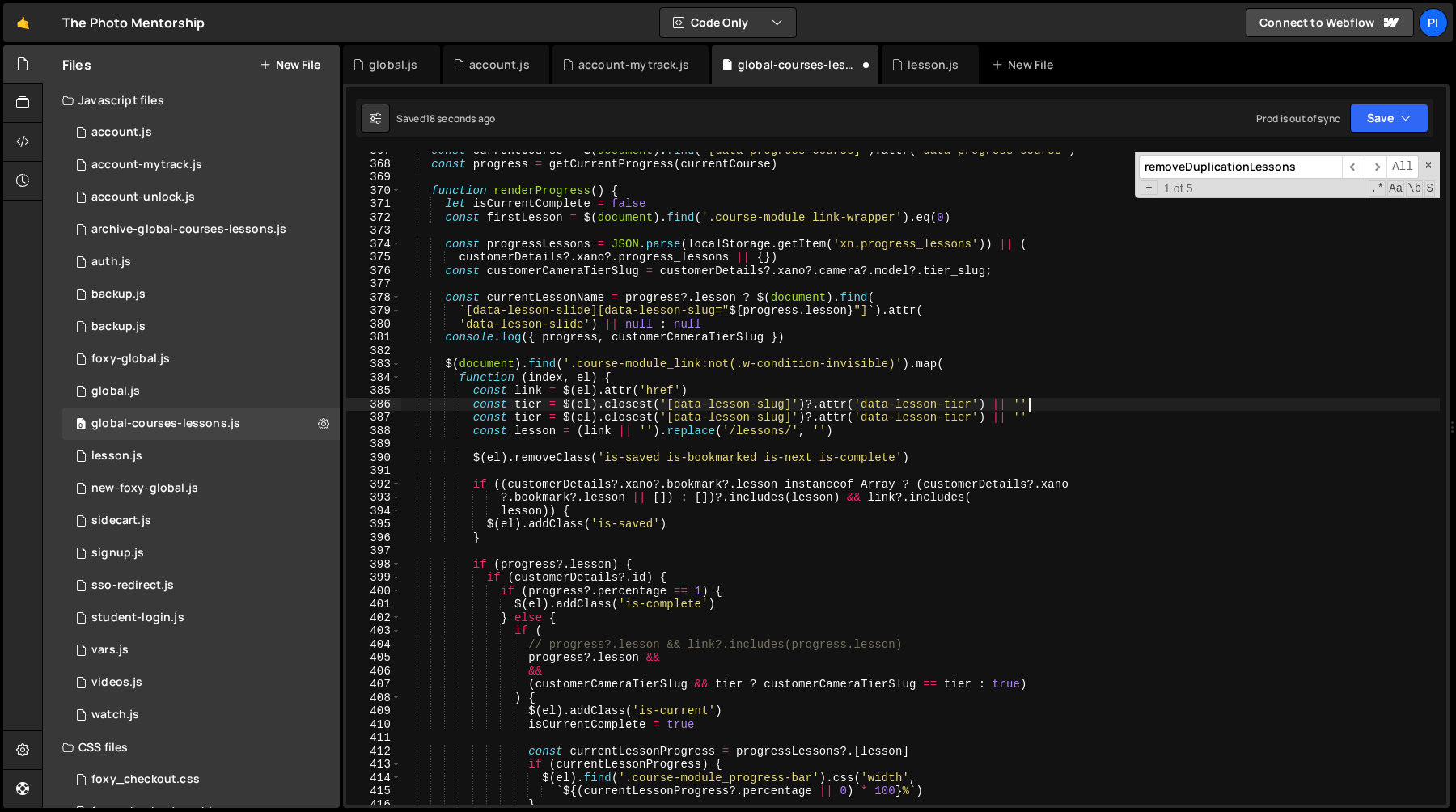
click at [526, 406] on div "const currentCourse = $ ( document ) . find ( '[data-progress-course]' ) . attr…" at bounding box center [920, 483] width 1039 height 679
click at [860, 406] on div "const currentCourse = $ ( document ) . find ( '[data-progress-course]' ) . attr…" at bounding box center [920, 483] width 1039 height 679
click at [1042, 403] on div "const currentCourse = $ ( document ) . find ( '[data-progress-course]' ) . attr…" at bounding box center [920, 483] width 1039 height 679
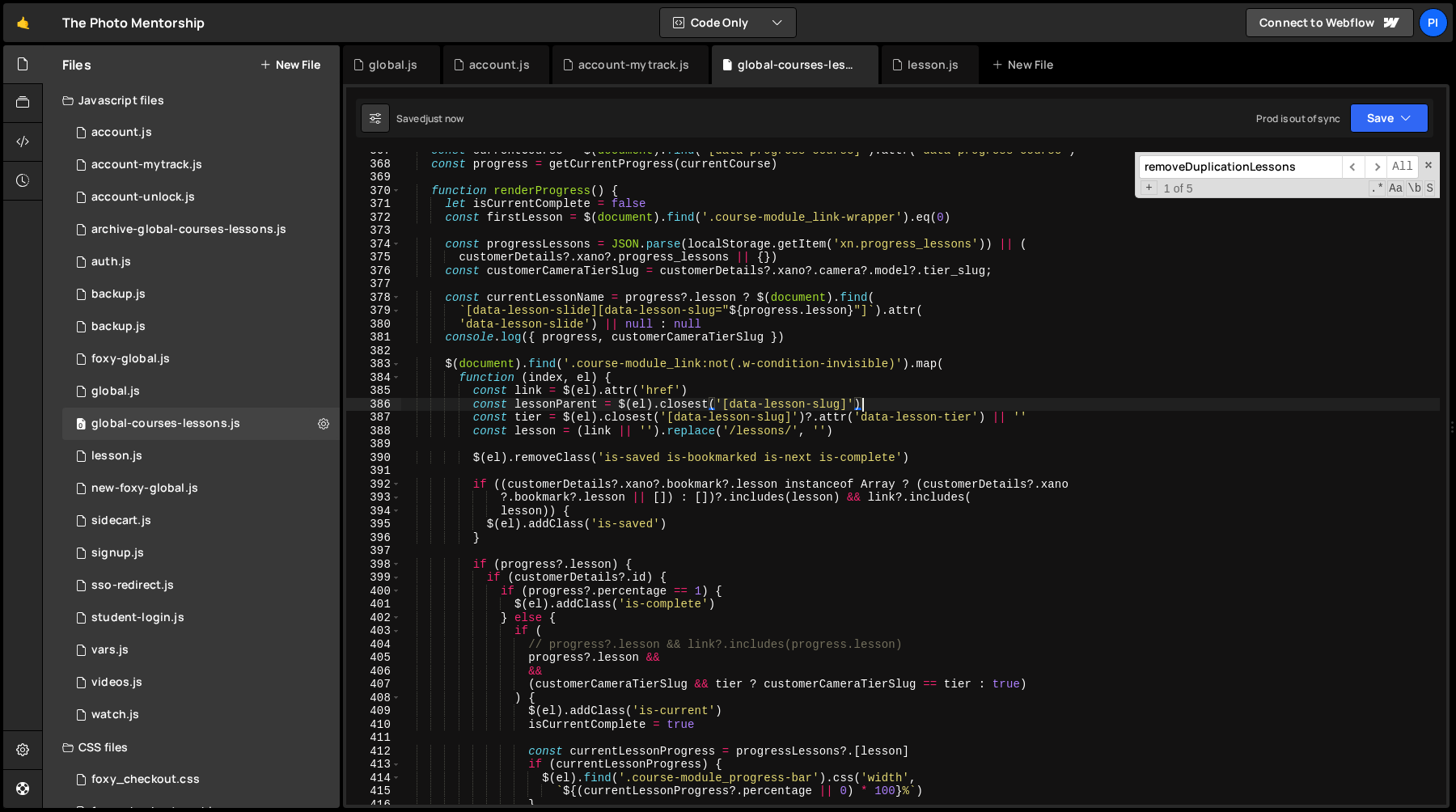
click at [848, 403] on div "const currentCourse = $ ( document ) . find ( '[data-progress-course]' ) . attr…" at bounding box center [920, 483] width 1039 height 679
click at [725, 405] on div "const currentCourse = $ ( document ) . find ( '[data-progress-course]' ) . attr…" at bounding box center [920, 483] width 1039 height 679
paste textarea "[data-lesson-slug]"
click at [935, 390] on div "const currentCourse = $ ( document ) . find ( '[data-progress-course]' ) . attr…" at bounding box center [920, 483] width 1039 height 679
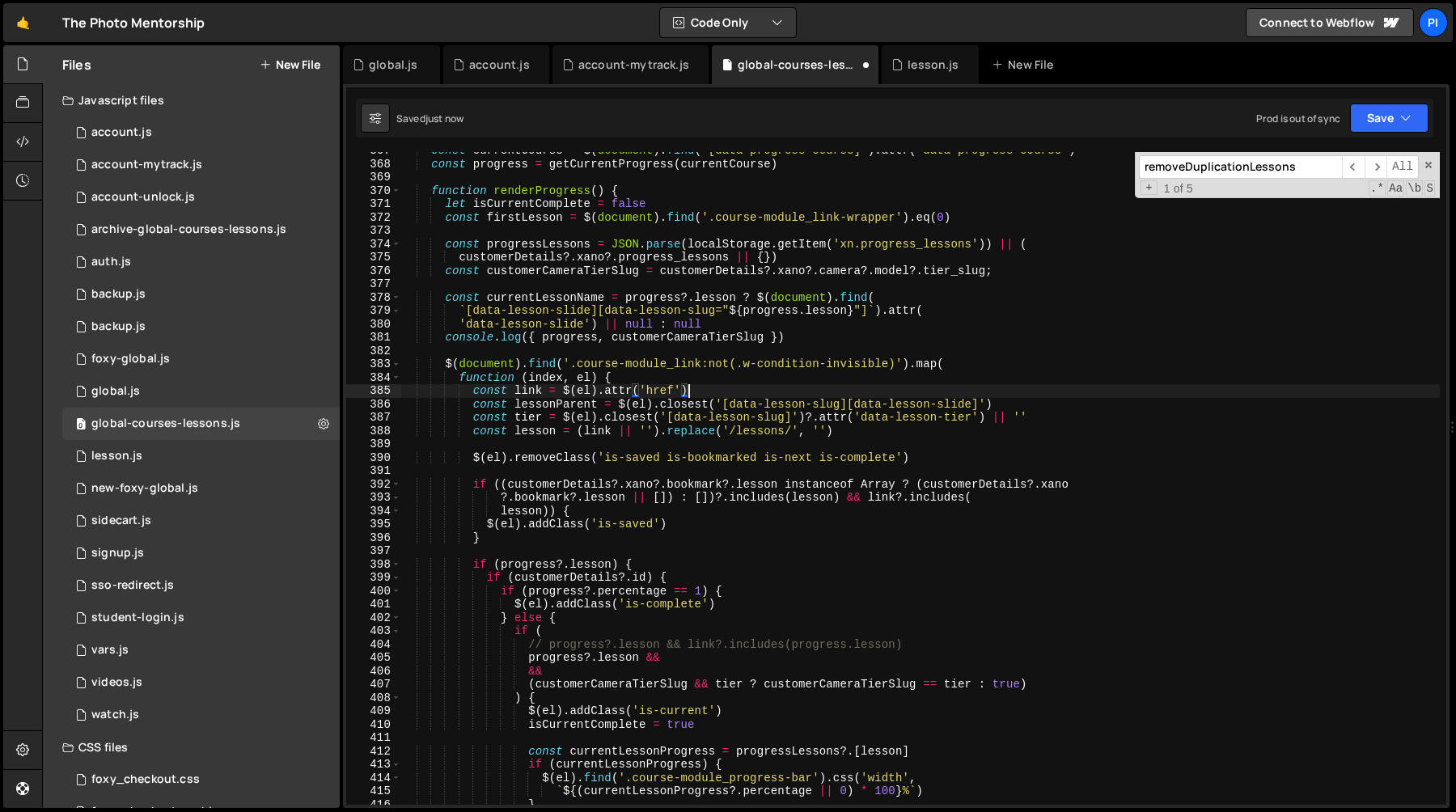
click at [572, 405] on div "const currentCourse = $ ( document ) . find ( '[data-progress-course]' ) . attr…" at bounding box center [920, 483] width 1039 height 679
click at [563, 417] on div "const currentCourse = $ ( document ) . find ( '[data-progress-course]' ) . attr…" at bounding box center [920, 483] width 1039 height 679
click at [806, 420] on div "const currentCourse = $ ( document ) . find ( '[data-progress-course]' ) . attr…" at bounding box center [920, 483] width 1039 height 679
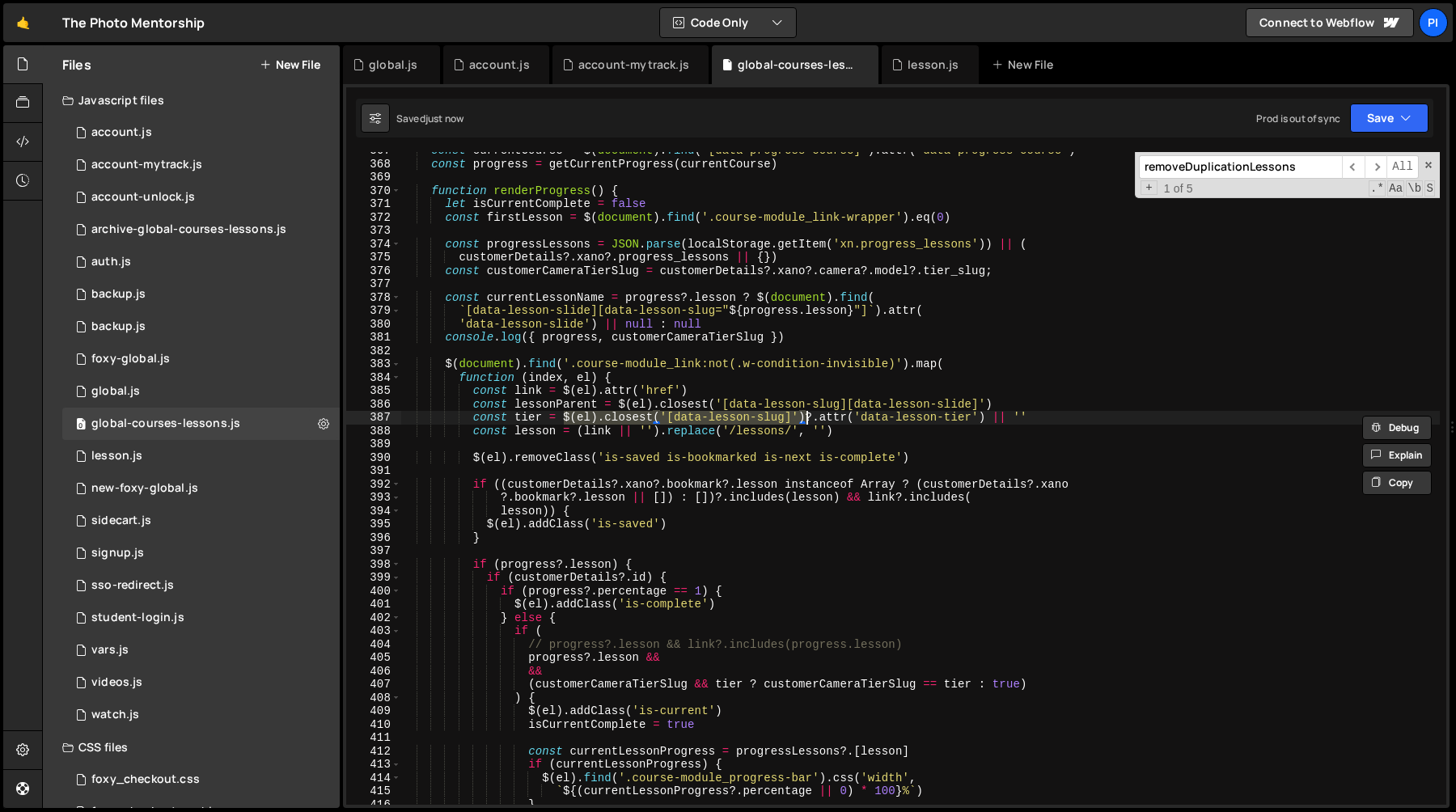
paste textarea "lessonParent"
click at [927, 418] on div "const currentCourse = $ ( document ) . find ( '[data-progress-course]' ) . attr…" at bounding box center [920, 483] width 1039 height 679
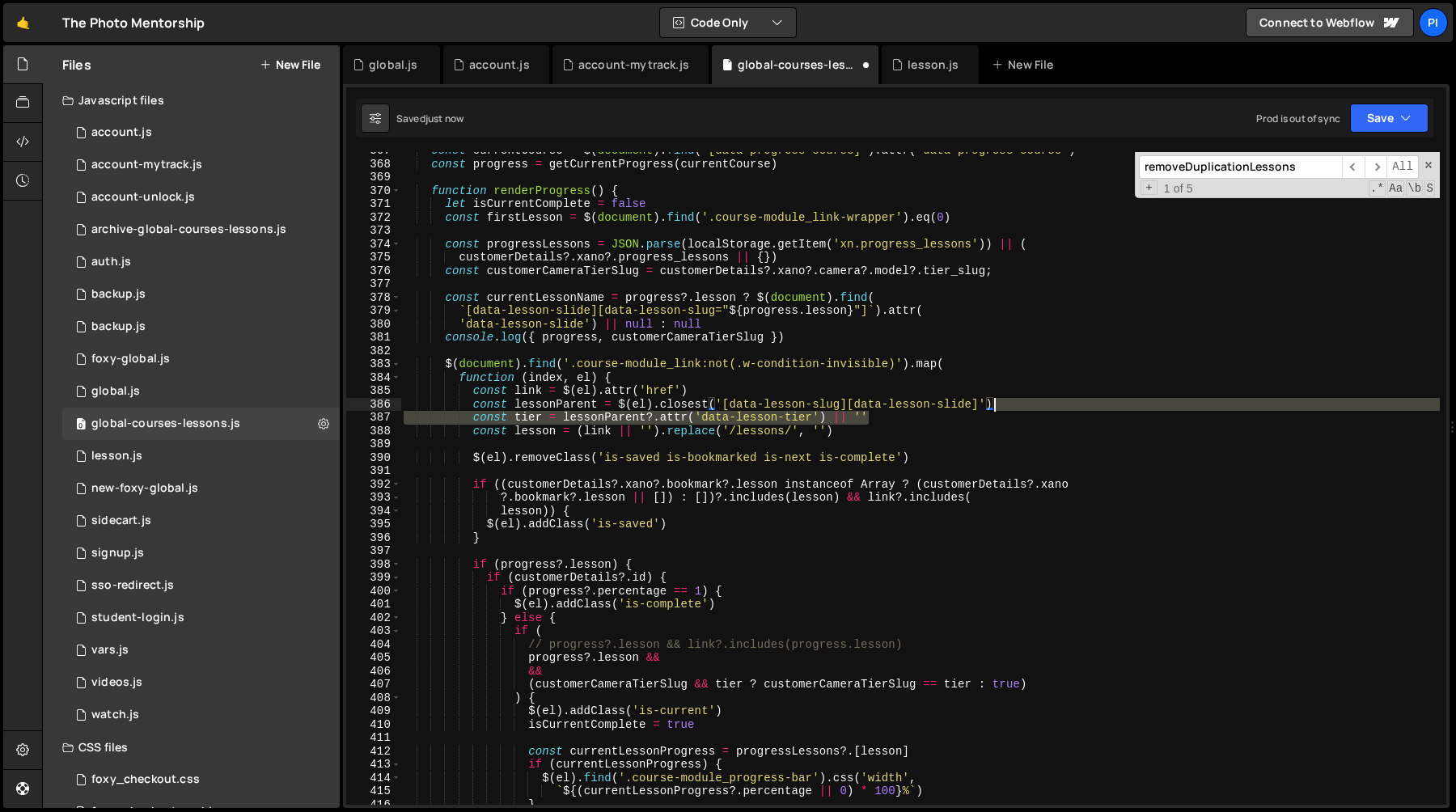
click at [1029, 404] on div "const currentCourse = $ ( document ) . find ( '[data-progress-course]' ) . attr…" at bounding box center [920, 483] width 1039 height 679
click at [1012, 400] on div "const currentCourse = $ ( document ) . find ( '[data-progress-course]' ) . attr…" at bounding box center [920, 478] width 1039 height 653
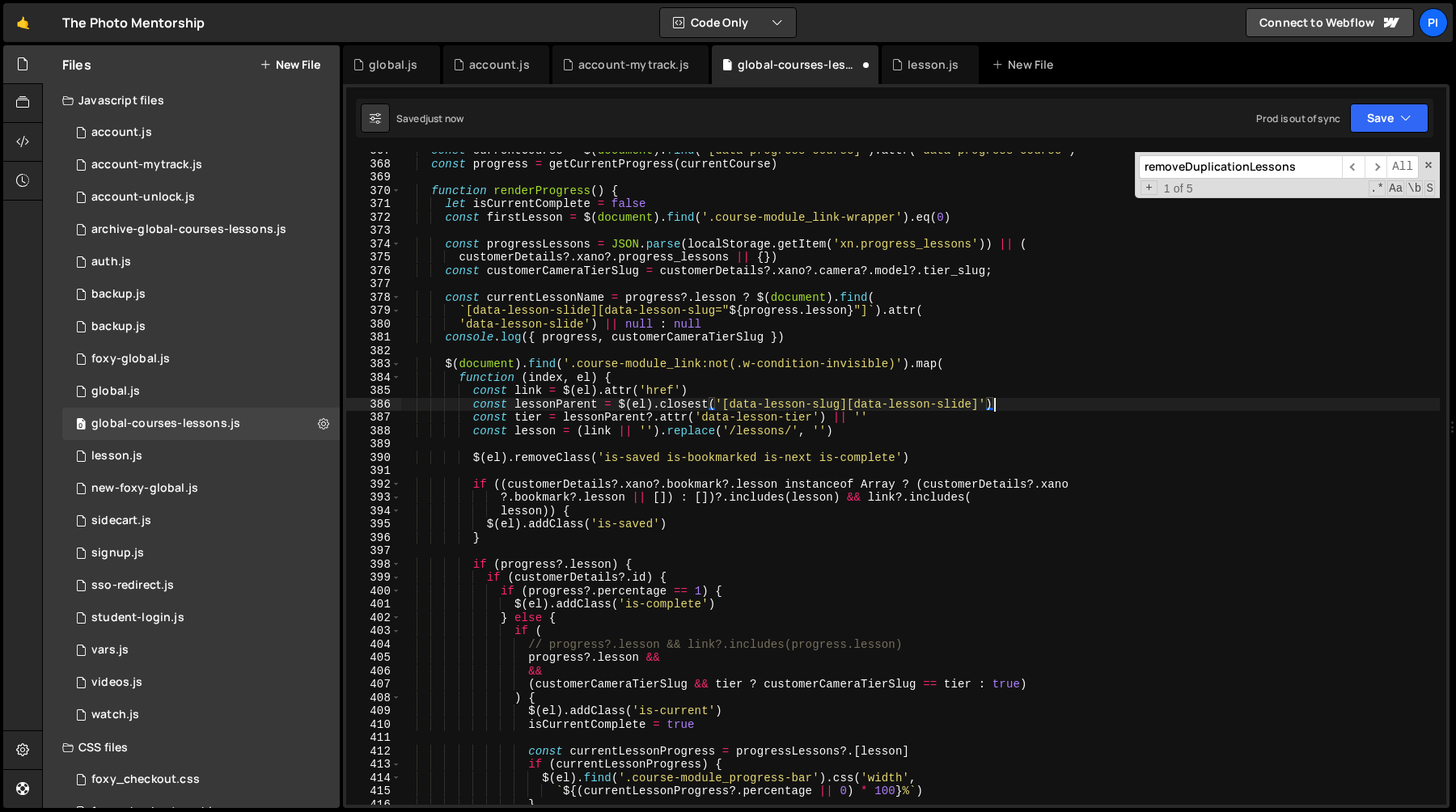
paste textarea "tier = lessonParent?.attr('data-lesson-tier') || ''"
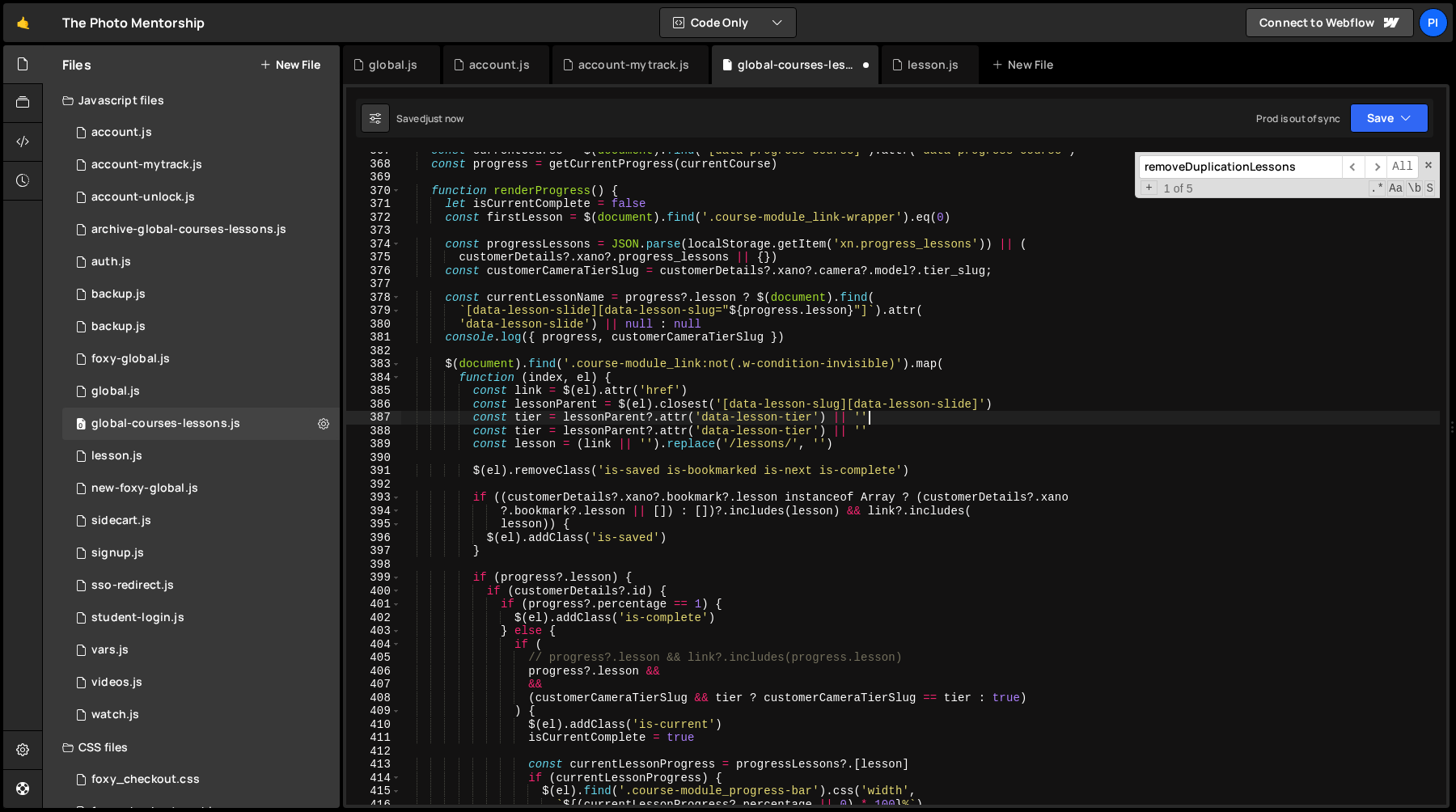
click at [530, 416] on div "const currentCourse = $ ( document ) . find ( '[data-progress-course]' ) . attr…" at bounding box center [920, 483] width 1039 height 679
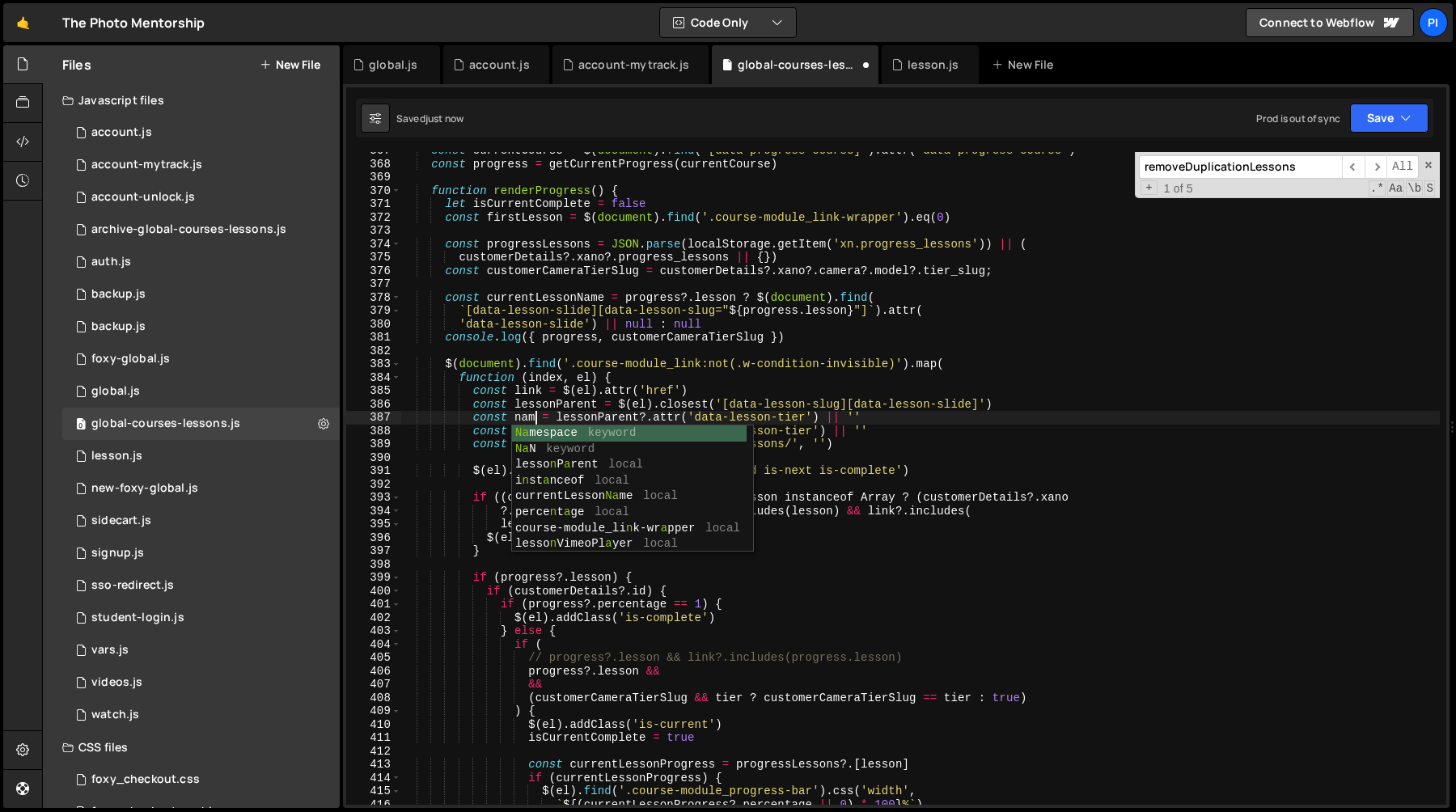
scroll to position [0, 9]
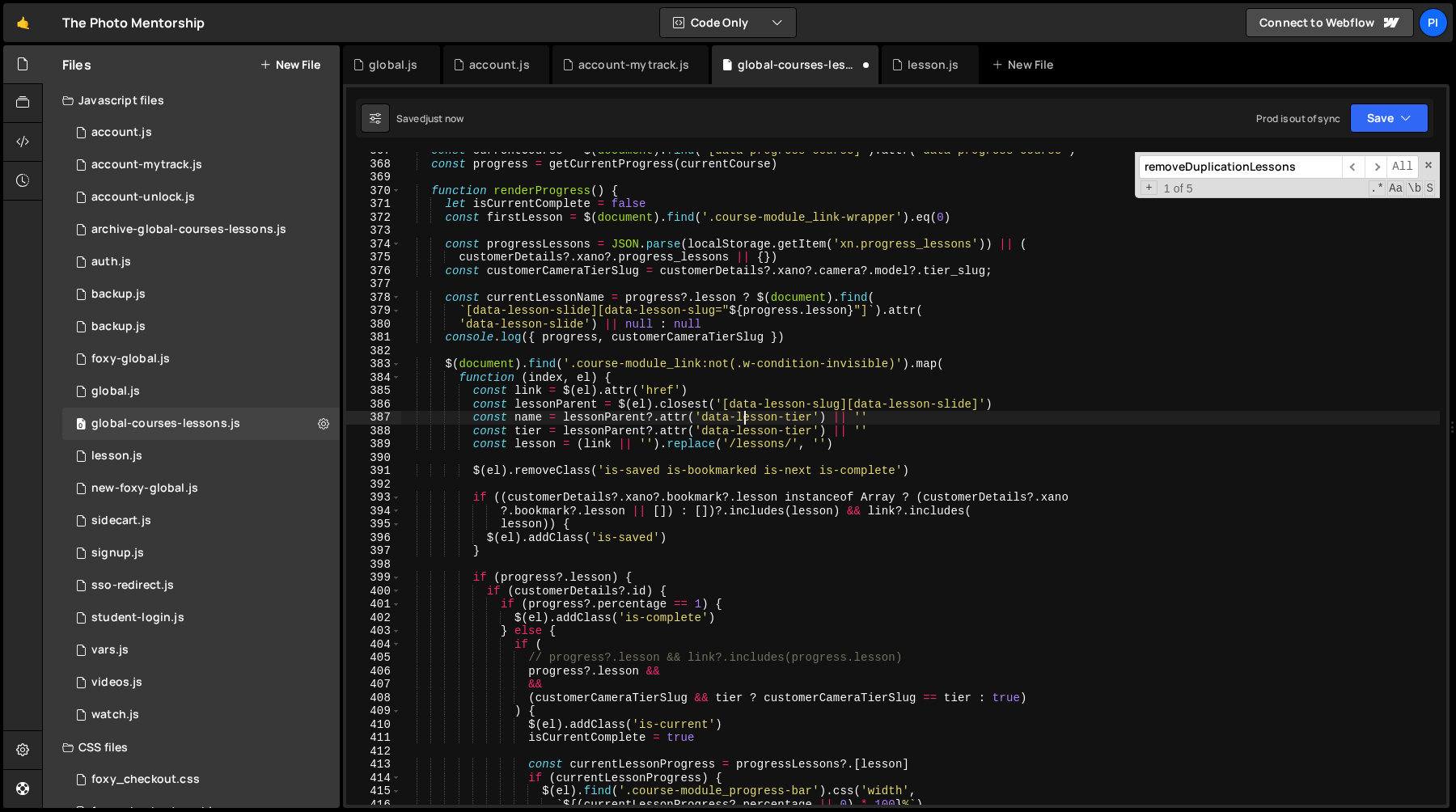
click at [741, 417] on div "const currentCourse = $ ( document ) . find ( '[data-progress-course]' ) . attr…" at bounding box center [920, 483] width 1039 height 679
click at [800, 417] on div "const currentCourse = $ ( document ) . find ( '[data-progress-course]' ) . attr…" at bounding box center [920, 483] width 1039 height 679
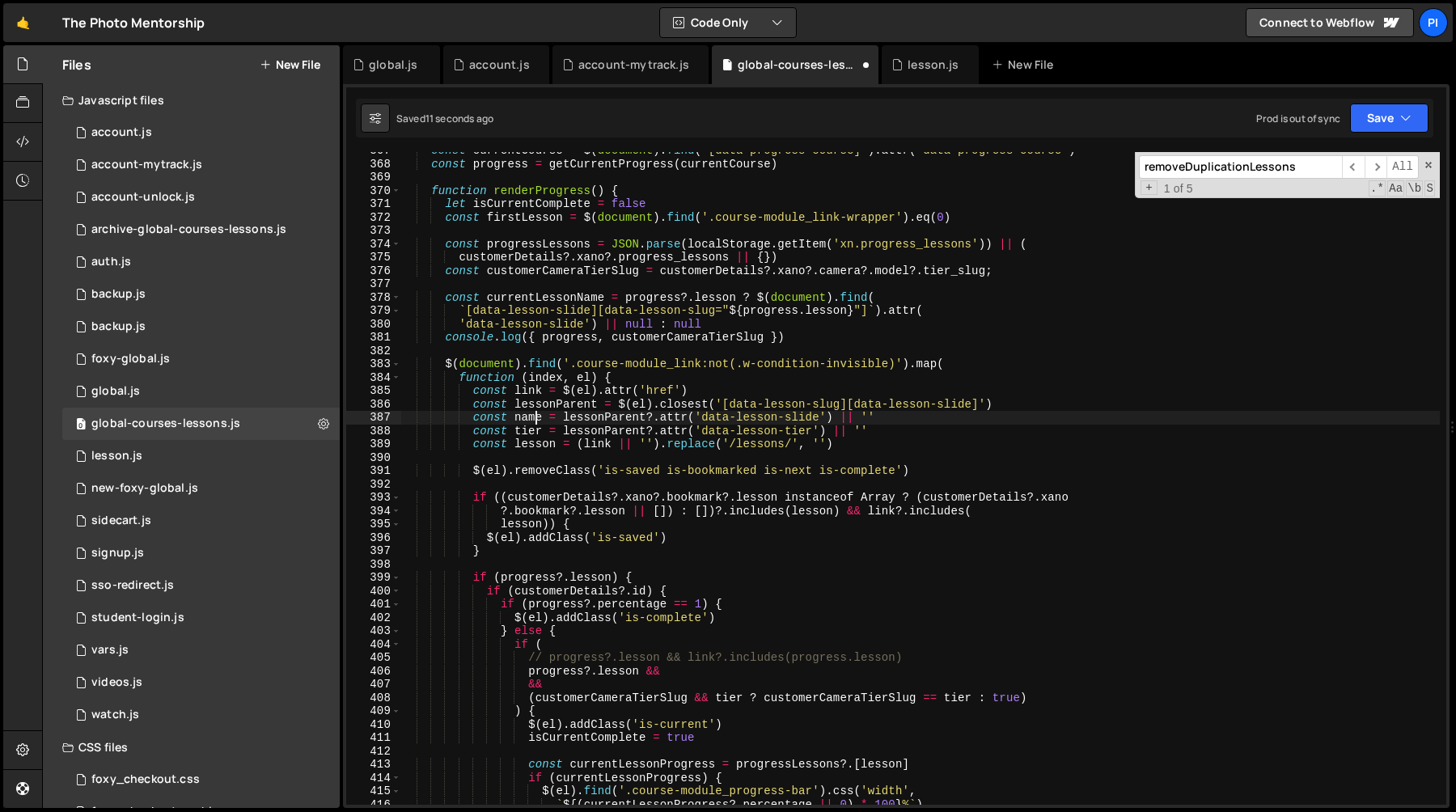
click at [533, 417] on div "const currentCourse = $ ( document ) . find ( '[data-progress-course]' ) . attr…" at bounding box center [920, 483] width 1039 height 679
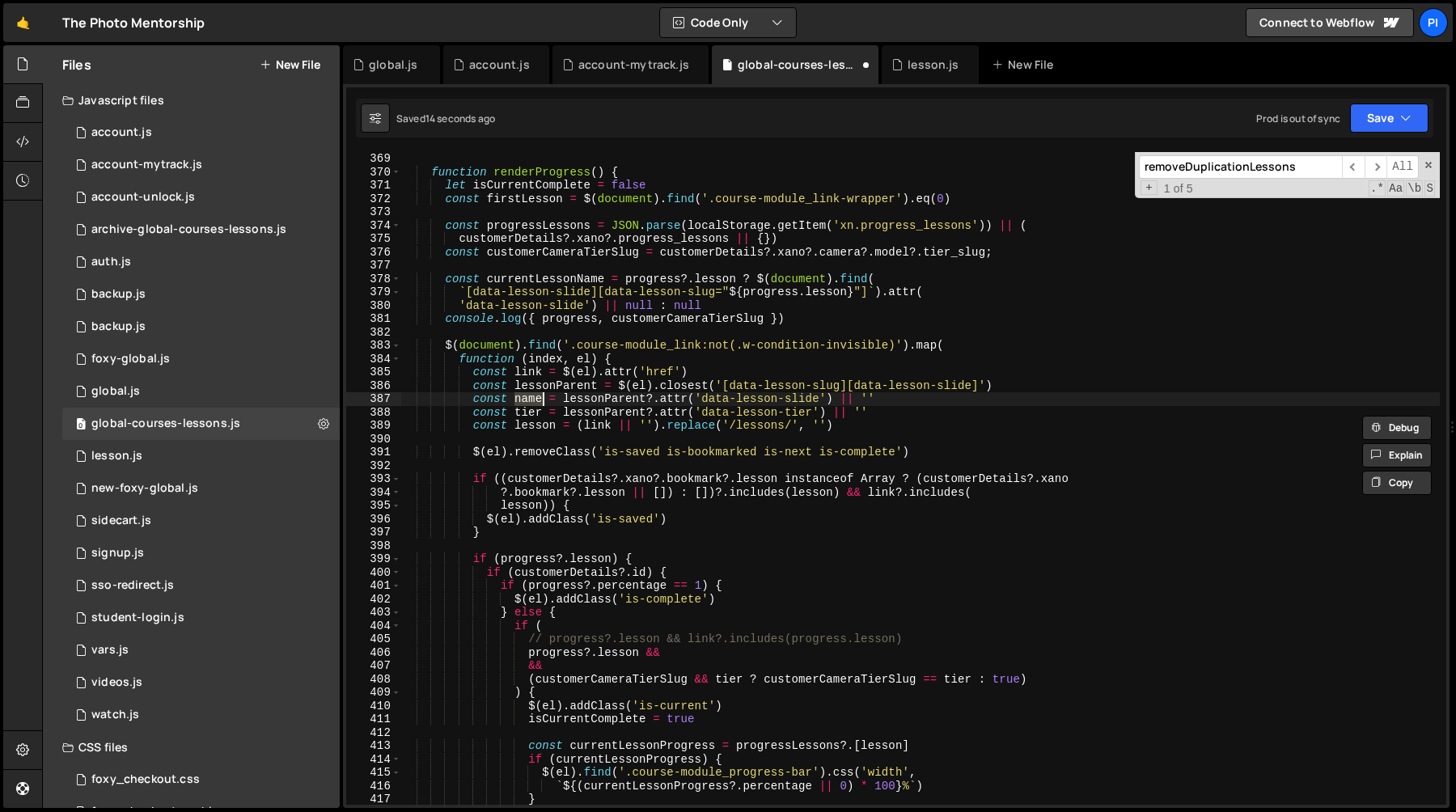
scroll to position [4932, 0]
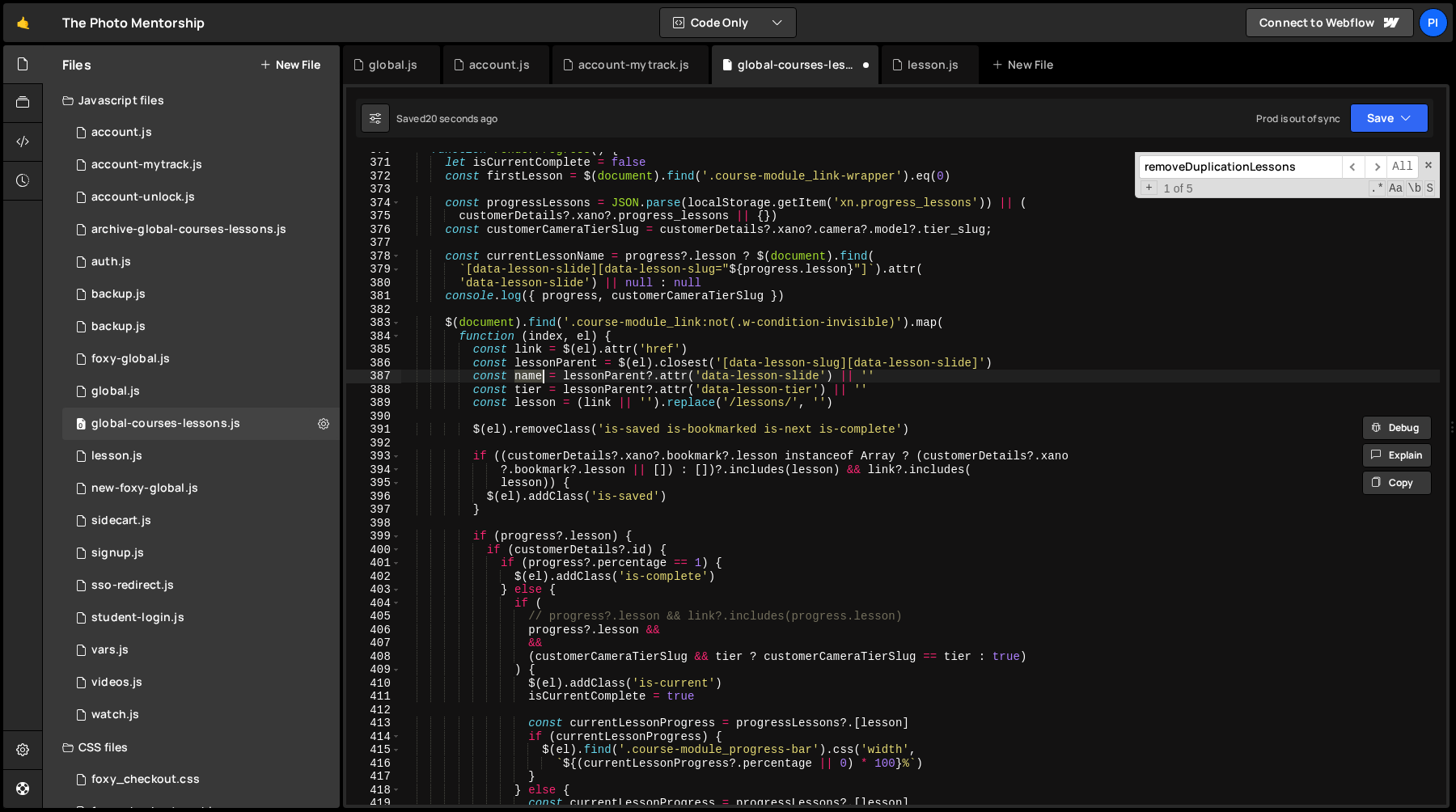
click at [531, 634] on div "function renderProgress ( ) { let isCurrentComplete = false const firstLesson =…" at bounding box center [920, 481] width 1039 height 679
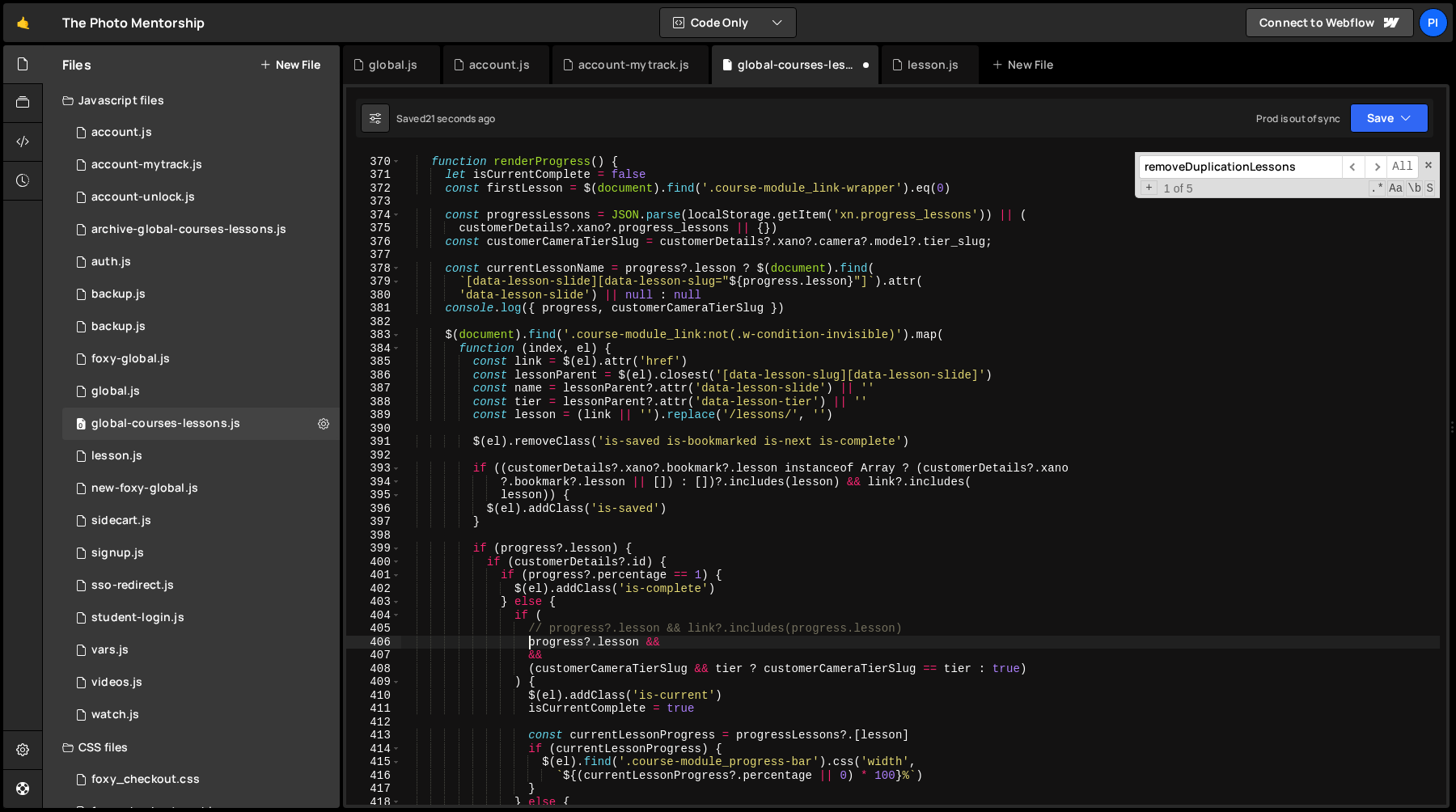
scroll to position [4920, 0]
click at [628, 656] on div "function renderProgress ( ) { let isCurrentComplete = false const firstLesson =…" at bounding box center [920, 481] width 1039 height 679
click at [682, 639] on div "function renderProgress ( ) { let isCurrentComplete = false const firstLesson =…" at bounding box center [920, 481] width 1039 height 679
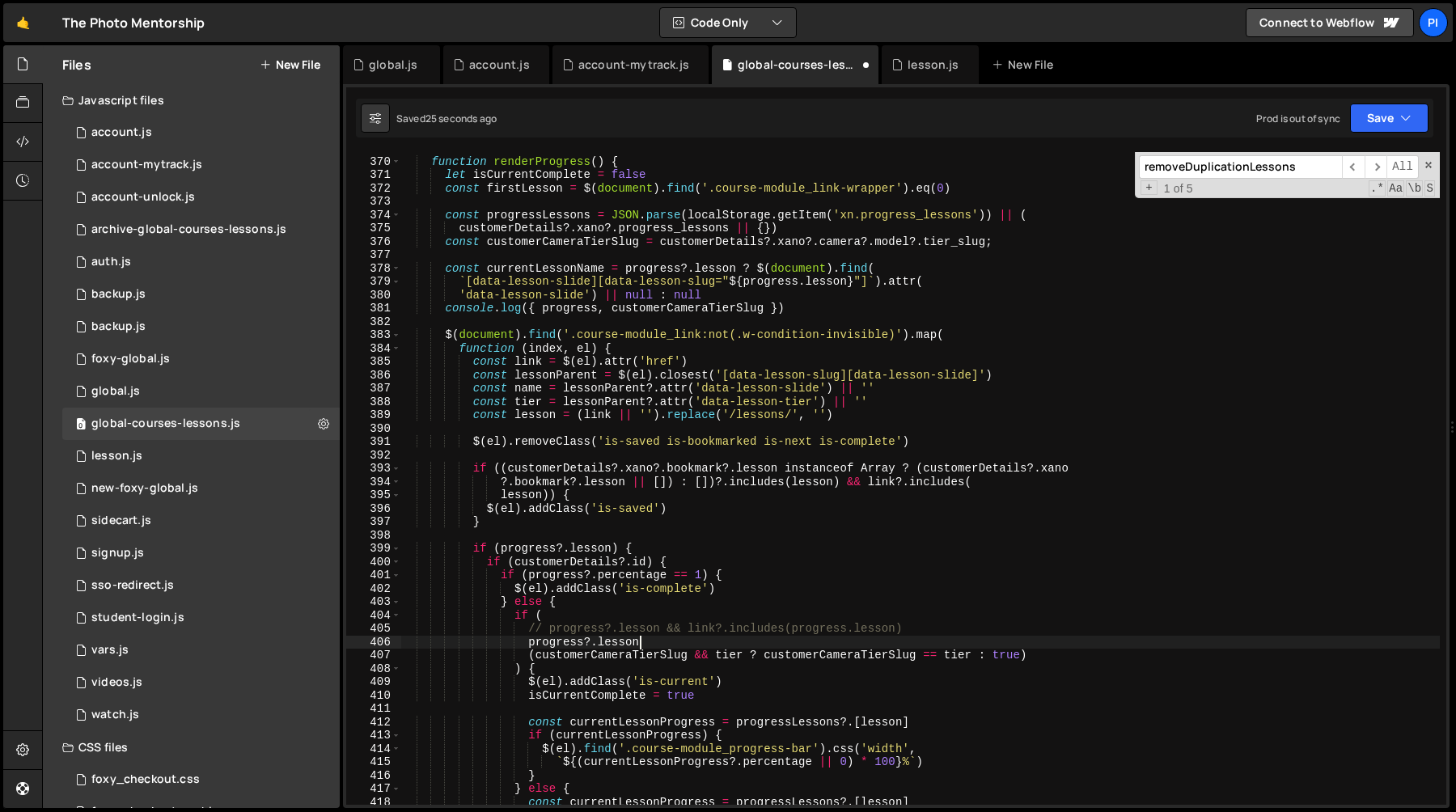
scroll to position [0, 16]
type textarea "progress?.lesson &&"
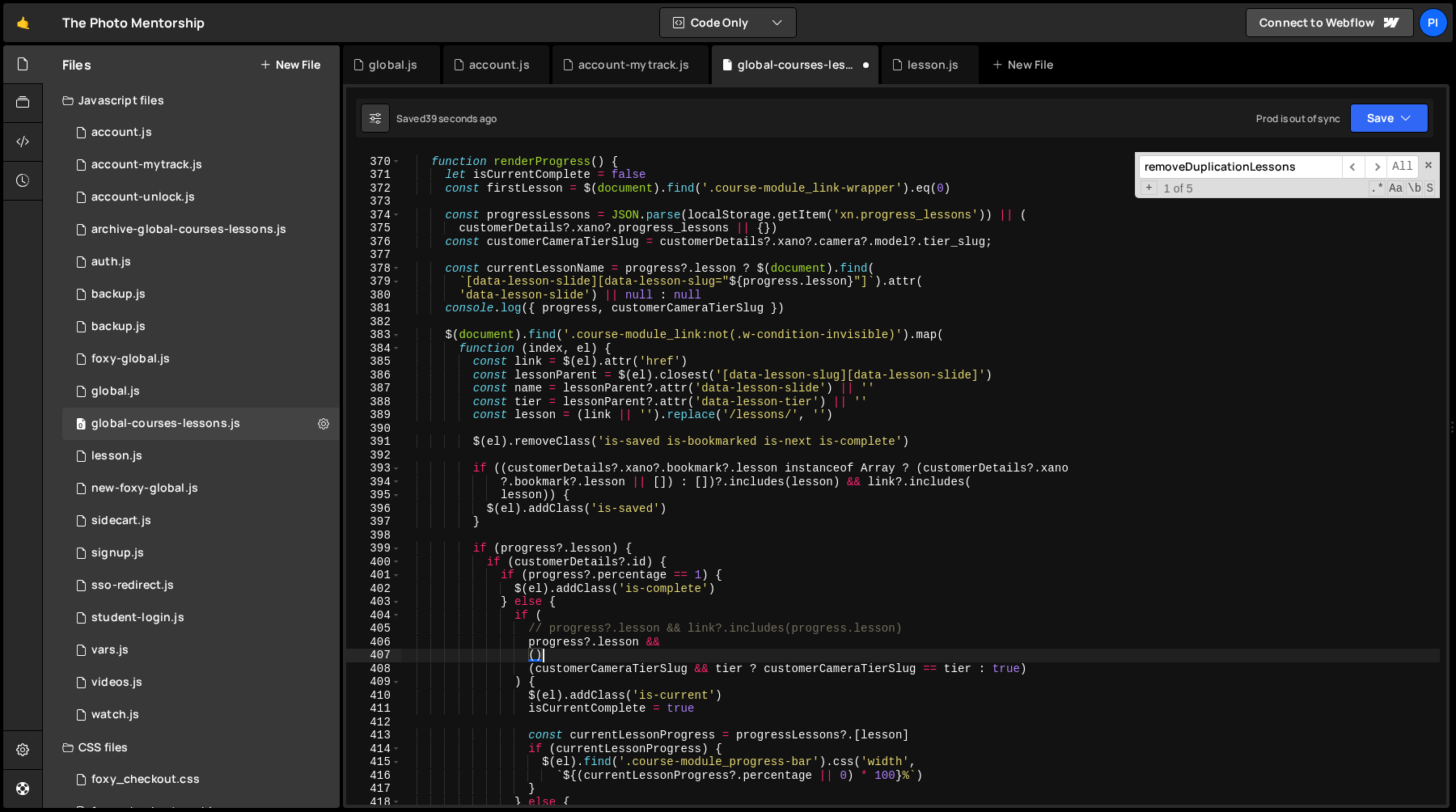
scroll to position [0, 9]
click at [688, 630] on div "function renderProgress ( ) { let isCurrentComplete = false const firstLesson =…" at bounding box center [920, 481] width 1039 height 679
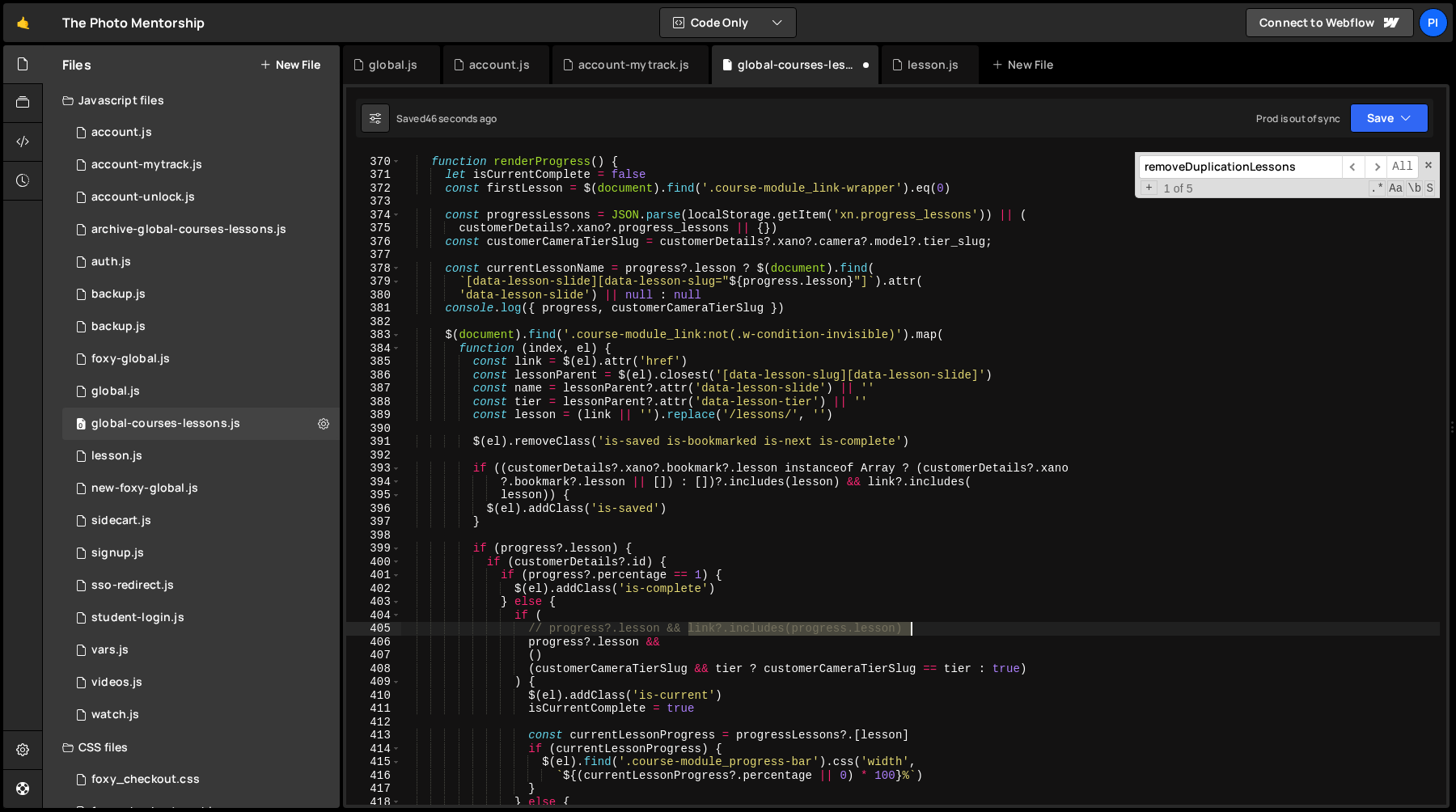
click at [926, 631] on div "function renderProgress ( ) { let isCurrentComplete = false const firstLesson =…" at bounding box center [920, 481] width 1039 height 679
click at [537, 655] on div "function renderProgress ( ) { let isCurrentComplete = false const firstLesson =…" at bounding box center [920, 481] width 1039 height 679
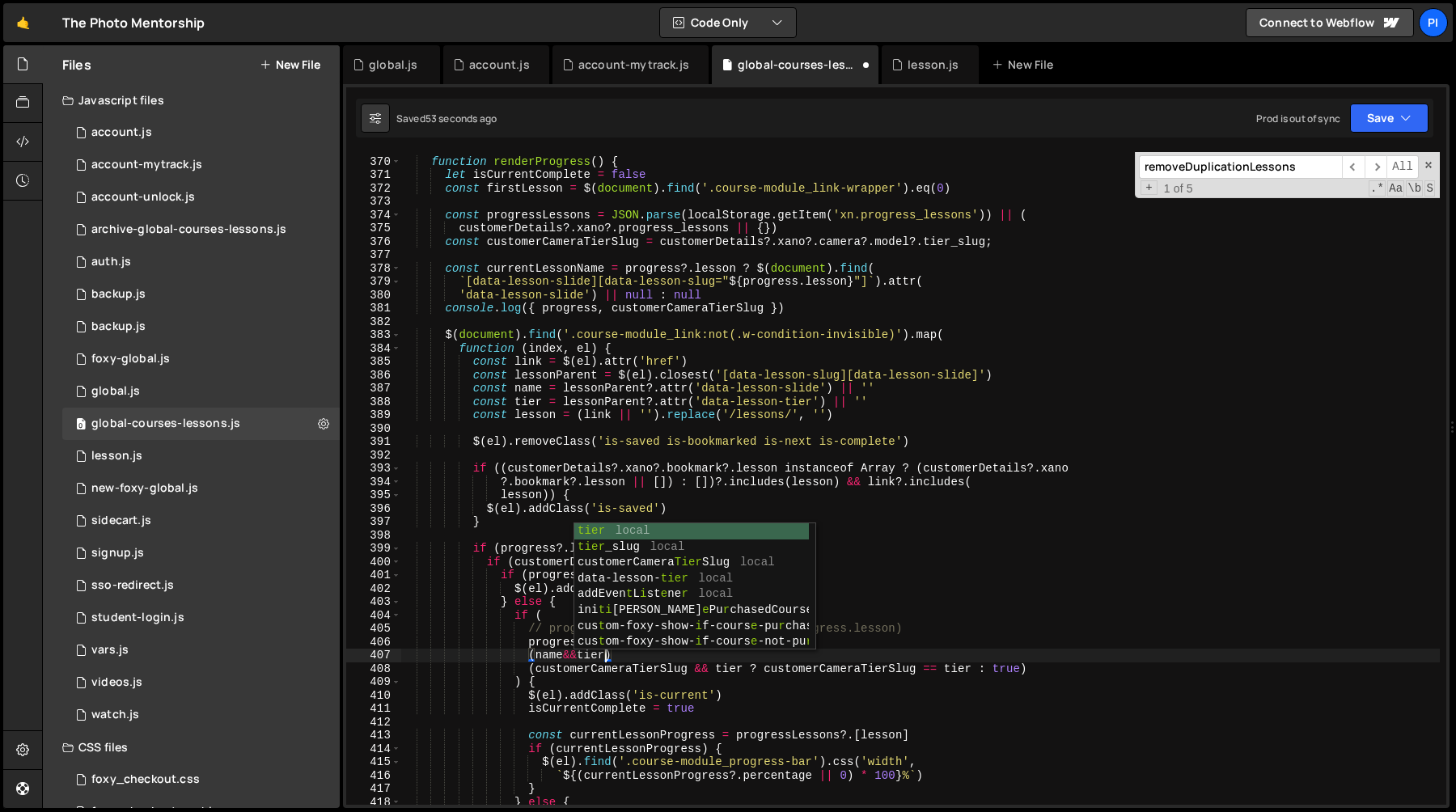
scroll to position [0, 13]
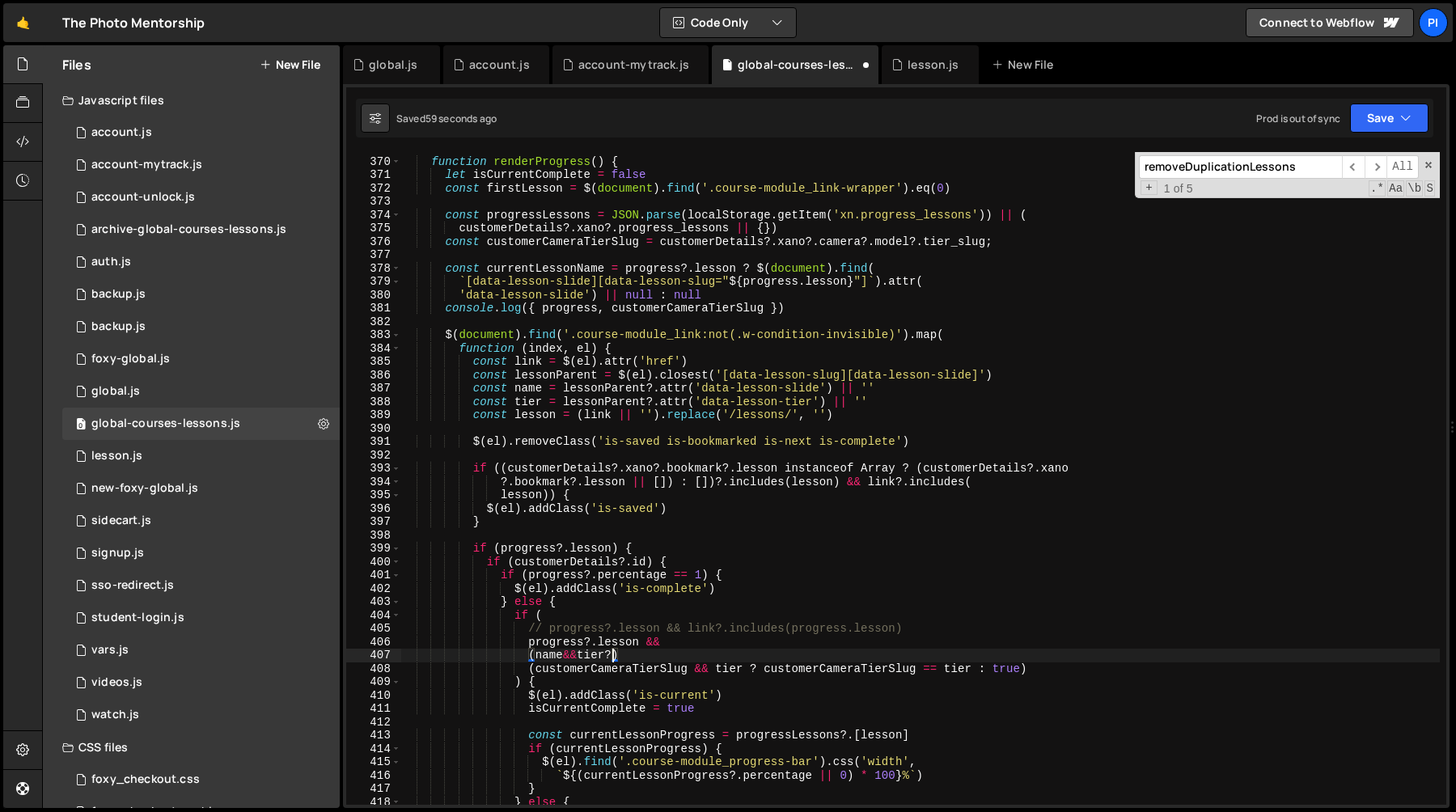
click at [554, 269] on div "function renderProgress ( ) { let isCurrentComplete = false const firstLesson =…" at bounding box center [920, 481] width 1039 height 679
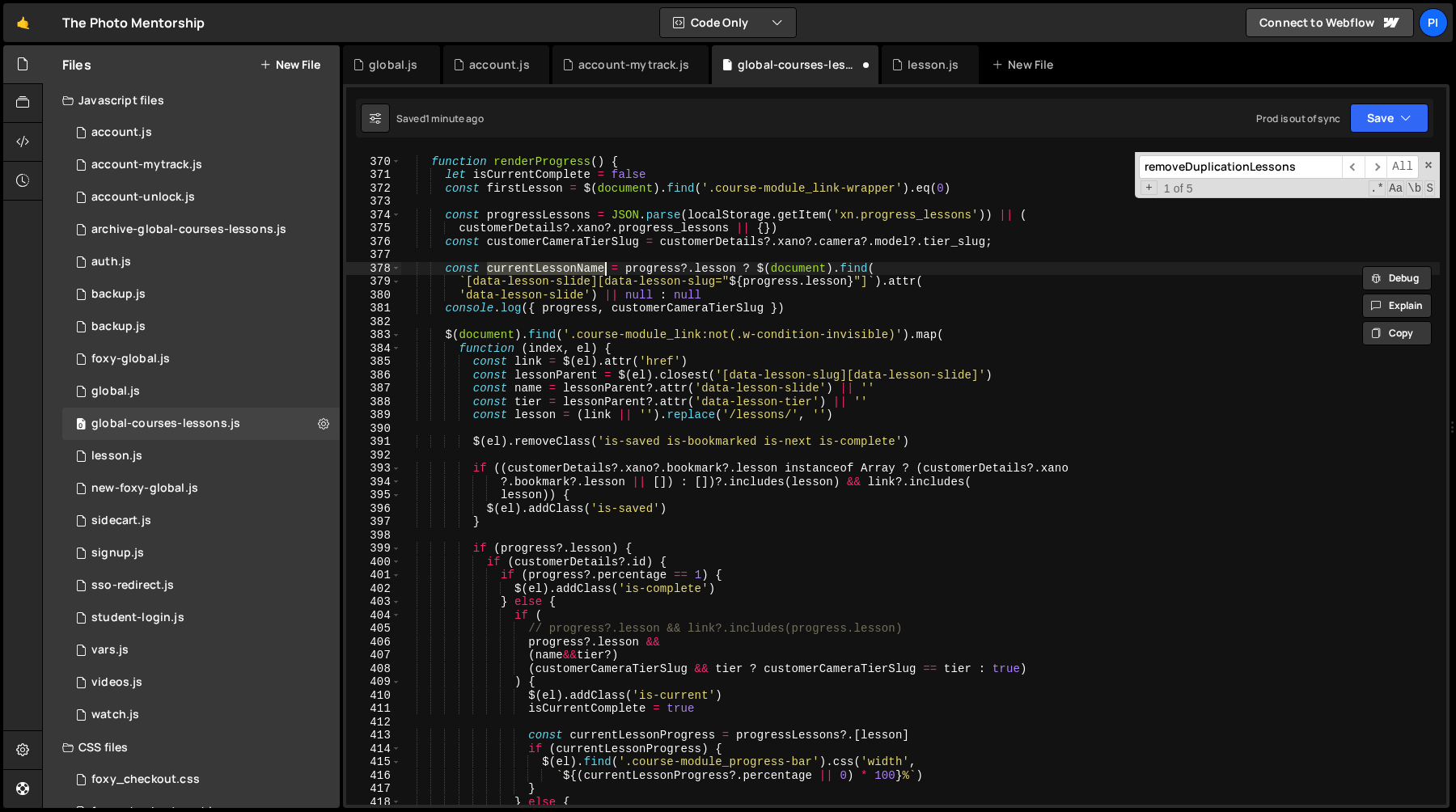
click at [614, 653] on div "function renderProgress ( ) { let isCurrentComplete = false const firstLesson =…" at bounding box center [920, 481] width 1039 height 679
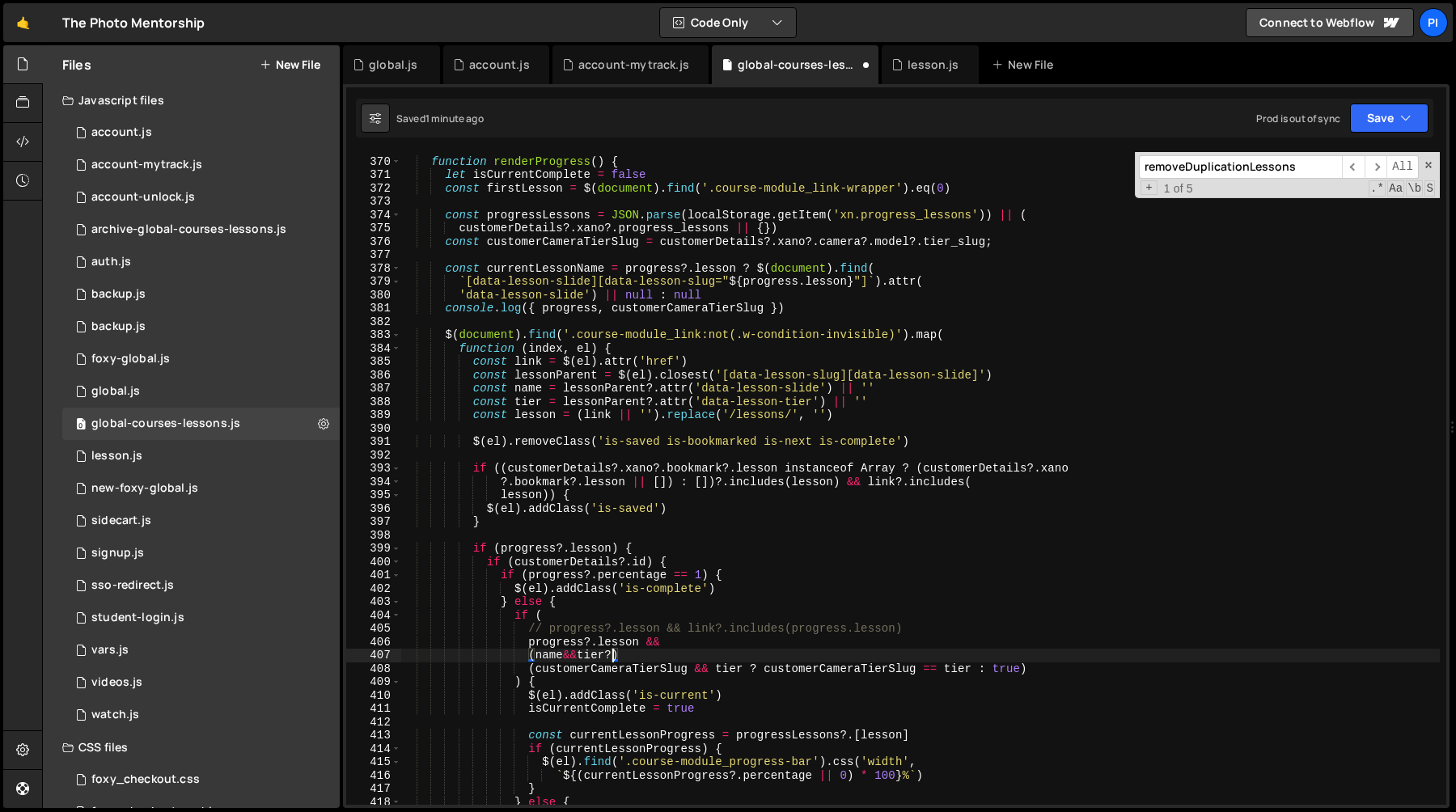
paste textarea "currentLessonName"
click at [694, 629] on div "function renderProgress ( ) { let isCurrentComplete = false const firstLesson =…" at bounding box center [920, 481] width 1039 height 679
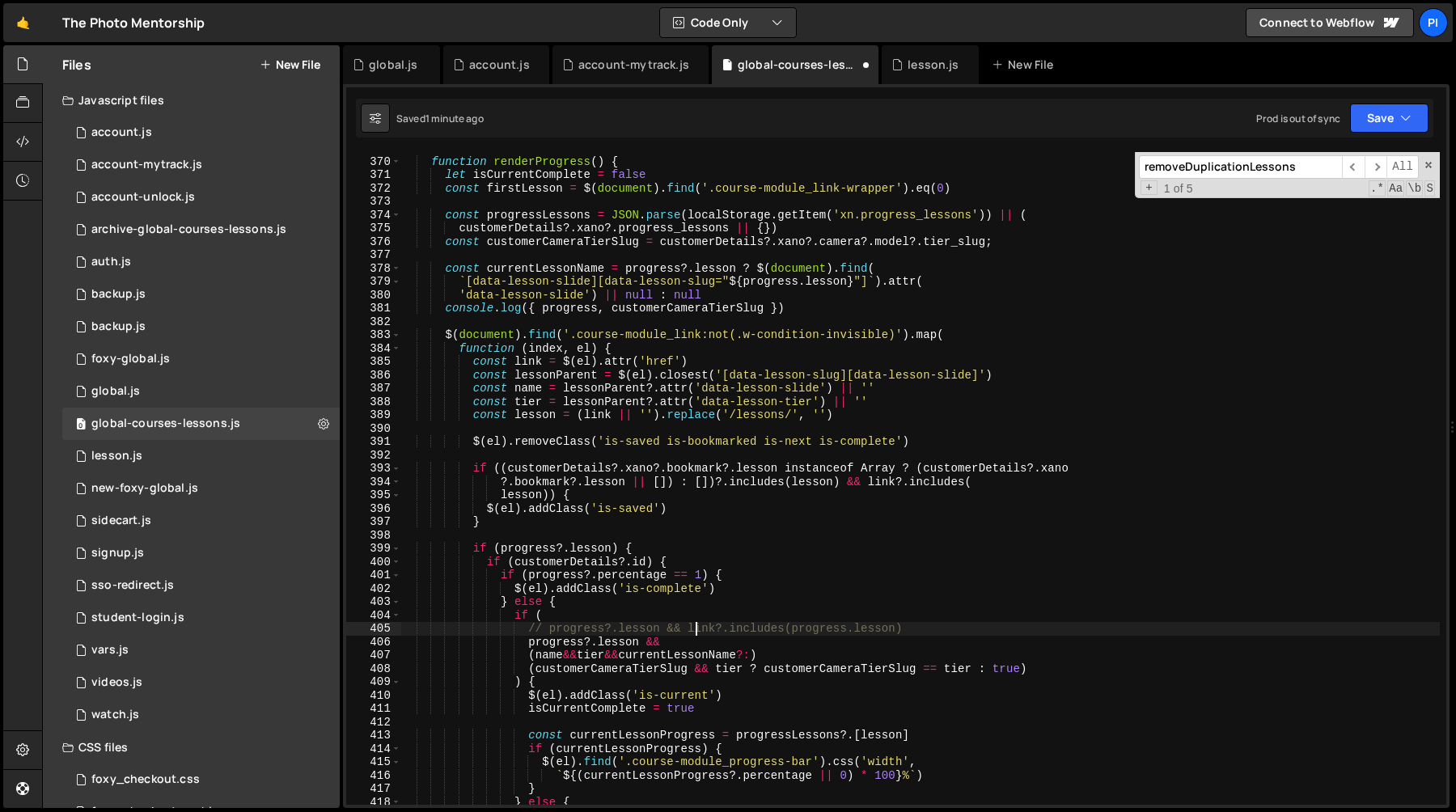
click at [693, 629] on div "function renderProgress ( ) { let isCurrentComplete = false const firstLesson =…" at bounding box center [920, 481] width 1039 height 679
click at [925, 628] on div "function renderProgress ( ) { let isCurrentComplete = false const firstLesson =…" at bounding box center [920, 481] width 1039 height 679
click at [688, 630] on div "function renderProgress ( ) { let isCurrentComplete = false const firstLesson =…" at bounding box center [920, 481] width 1039 height 679
click at [904, 631] on div "function renderProgress ( ) { let isCurrentComplete = false const firstLesson =…" at bounding box center [920, 481] width 1039 height 679
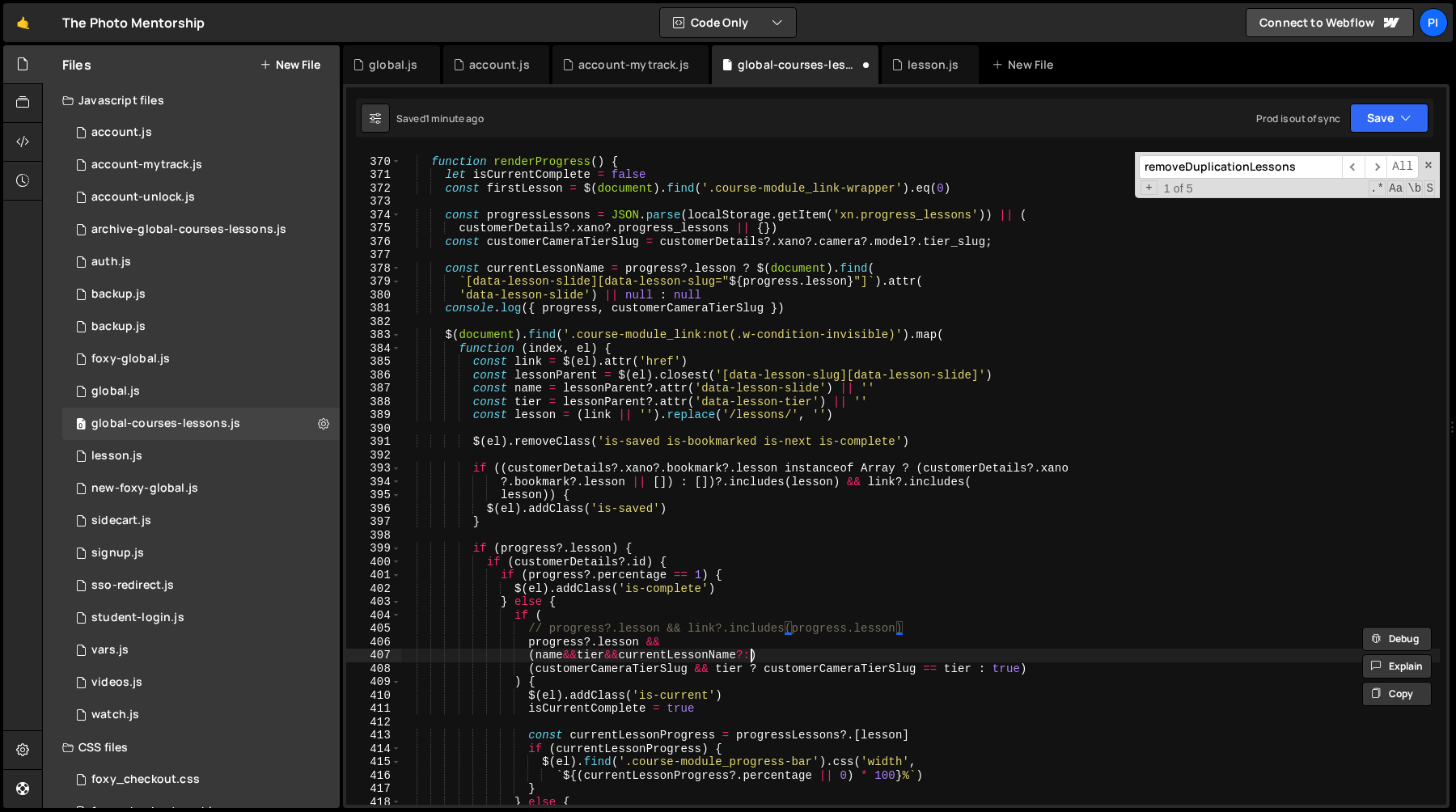
click at [752, 659] on div "function renderProgress ( ) { let isCurrentComplete = false const firstLesson =…" at bounding box center [920, 481] width 1039 height 679
paste textarea "link?.includes(progress.lesson)"
click at [744, 658] on div "function renderProgress ( ) { let isCurrentComplete = false const firstLesson =…" at bounding box center [920, 481] width 1039 height 679
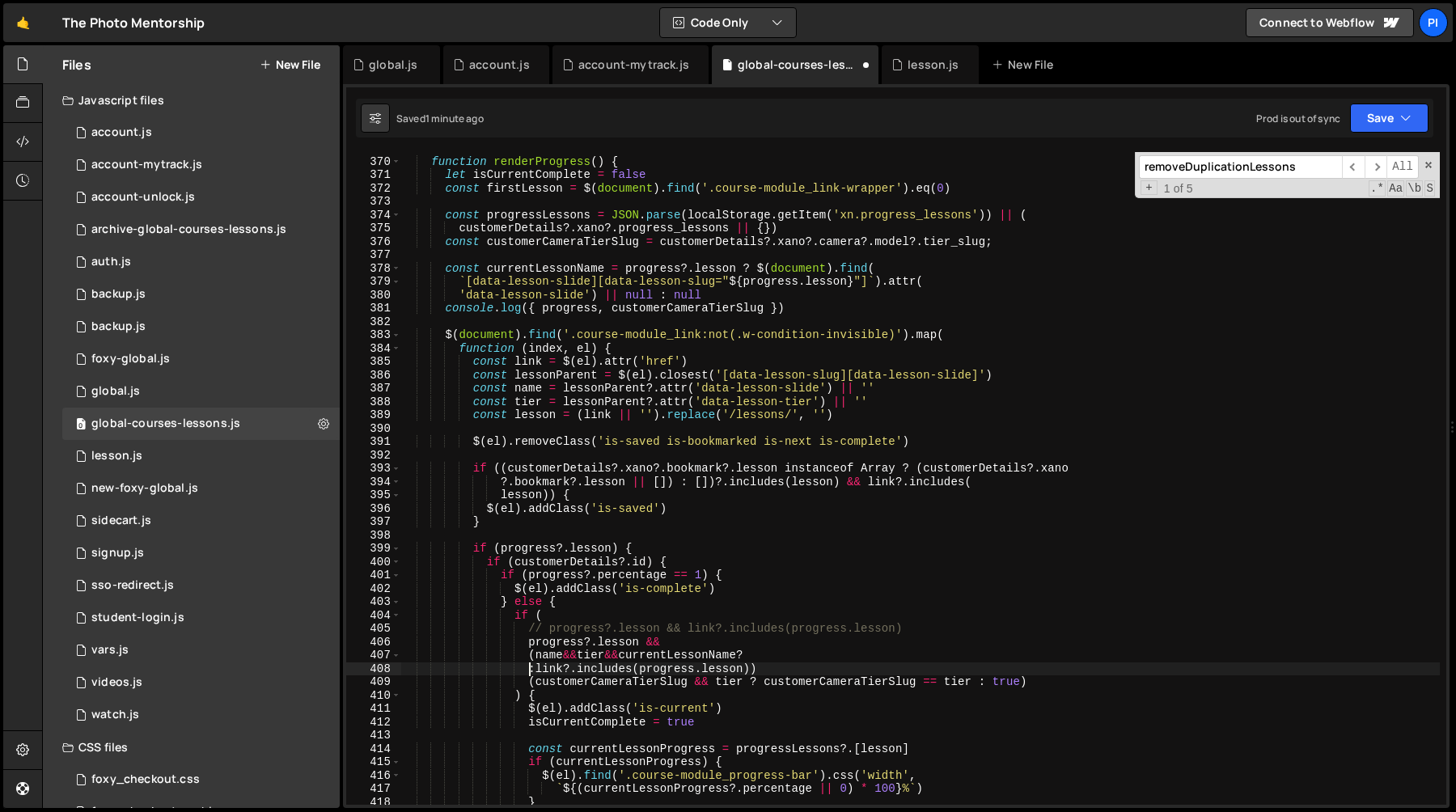
click at [738, 657] on div "function renderProgress ( ) { let isCurrentComplete = false const firstLesson =…" at bounding box center [920, 481] width 1039 height 679
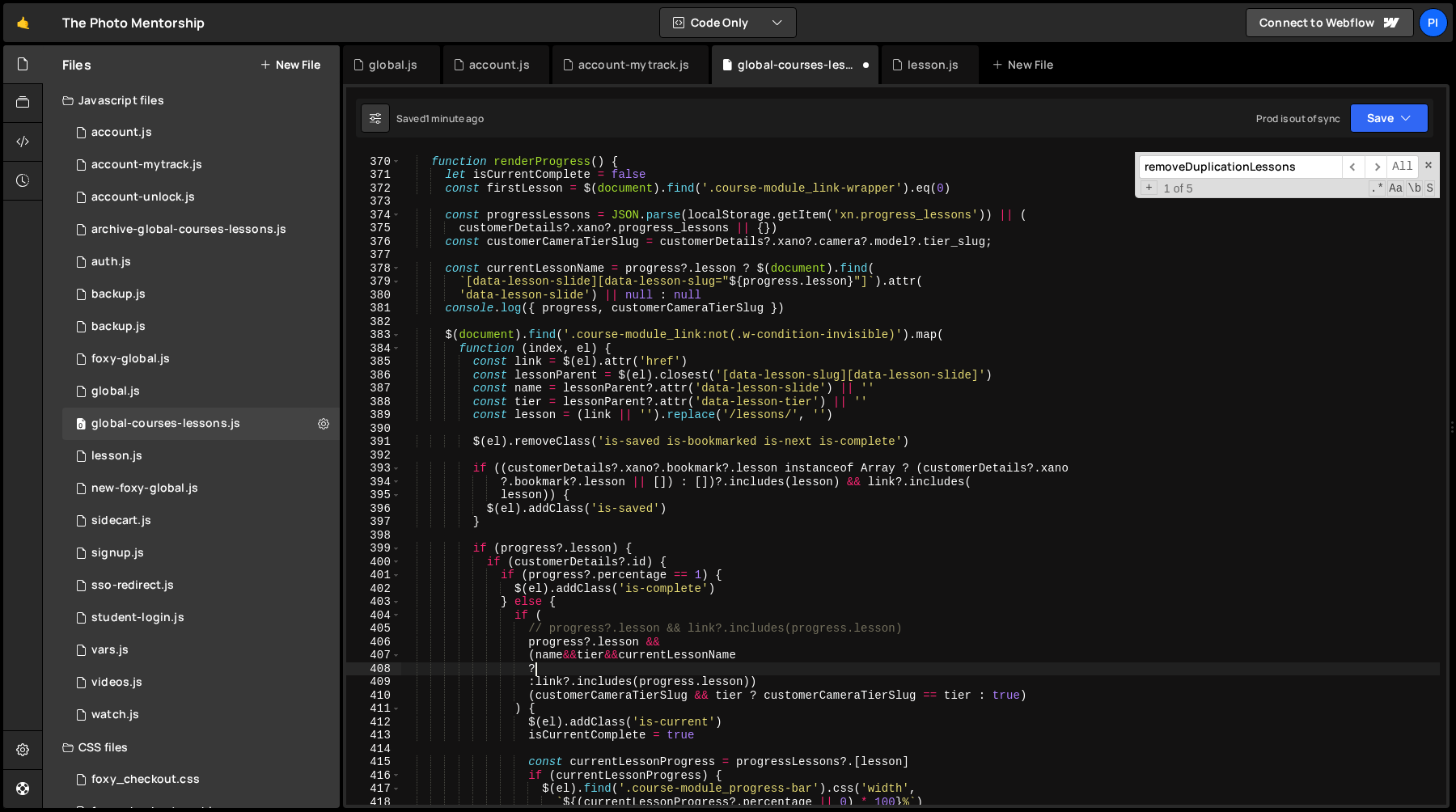
scroll to position [4929, 0]
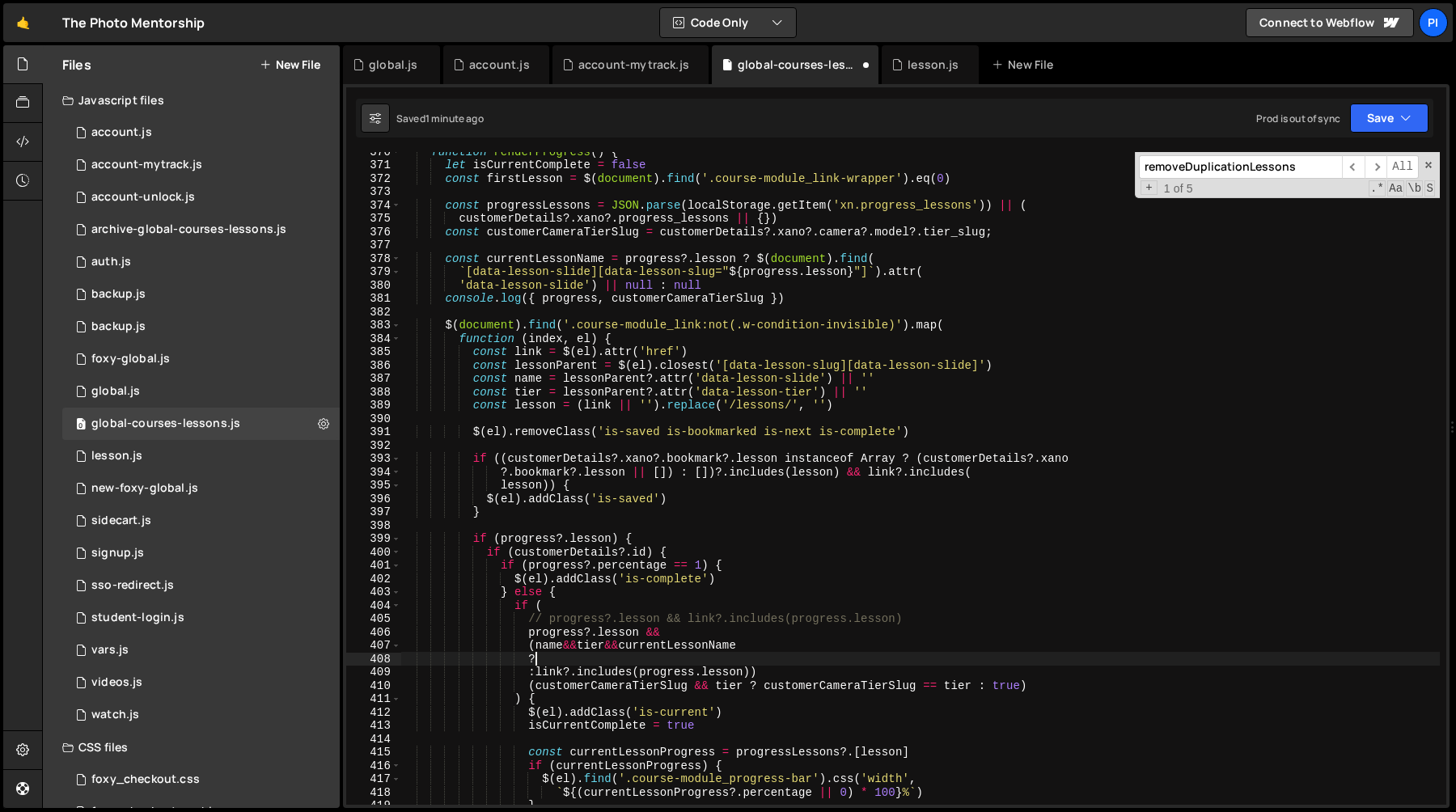
click at [1060, 690] on div "function renderProgress ( ) { let isCurrentComplete = false const firstLesson =…" at bounding box center [920, 484] width 1039 height 679
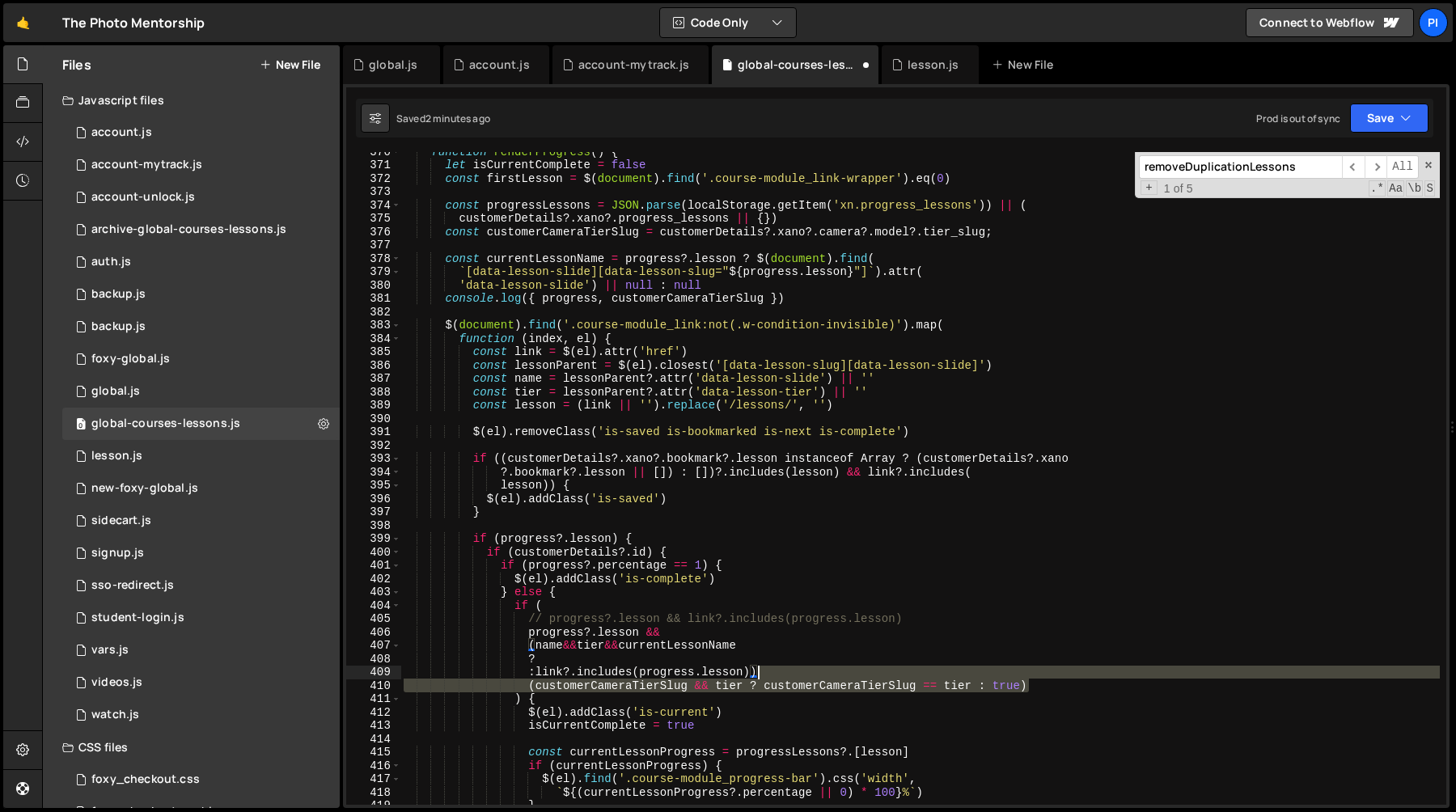
drag, startPoint x: 1059, startPoint y: 690, endPoint x: 1048, endPoint y: 669, distance: 23.7
click at [1048, 669] on div "function renderProgress ( ) { let isCurrentComplete = false const firstLesson =…" at bounding box center [920, 484] width 1039 height 679
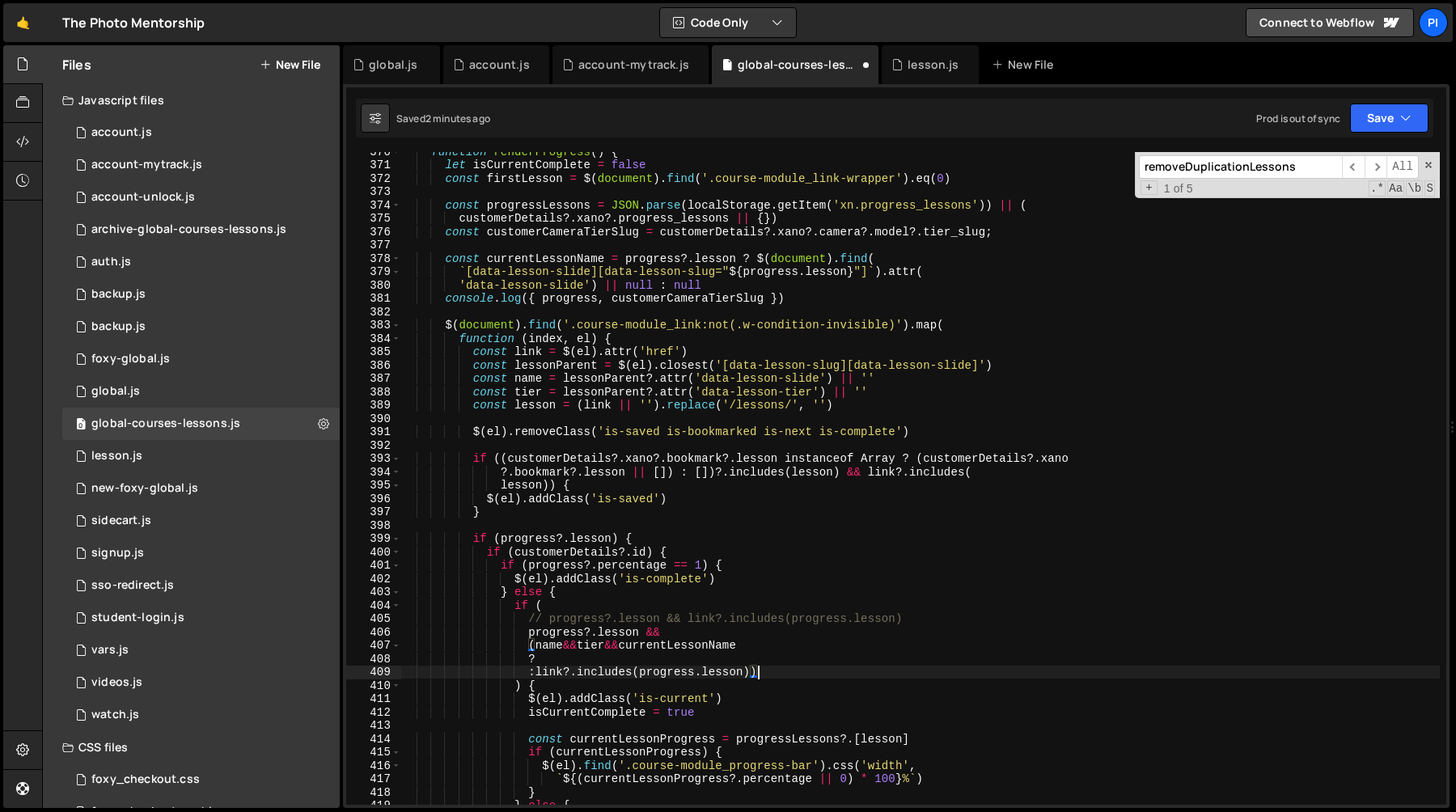
click at [651, 664] on div "function renderProgress ( ) { let isCurrentComplete = false const firstLesson =…" at bounding box center [920, 484] width 1039 height 679
click at [579, 659] on div "function renderProgress ( ) { let isCurrentComplete = false const firstLesson =…" at bounding box center [920, 484] width 1039 height 679
paste textarea "(customerCameraTierSlug && tier ? customerCameraTierSlug == tier : true)"
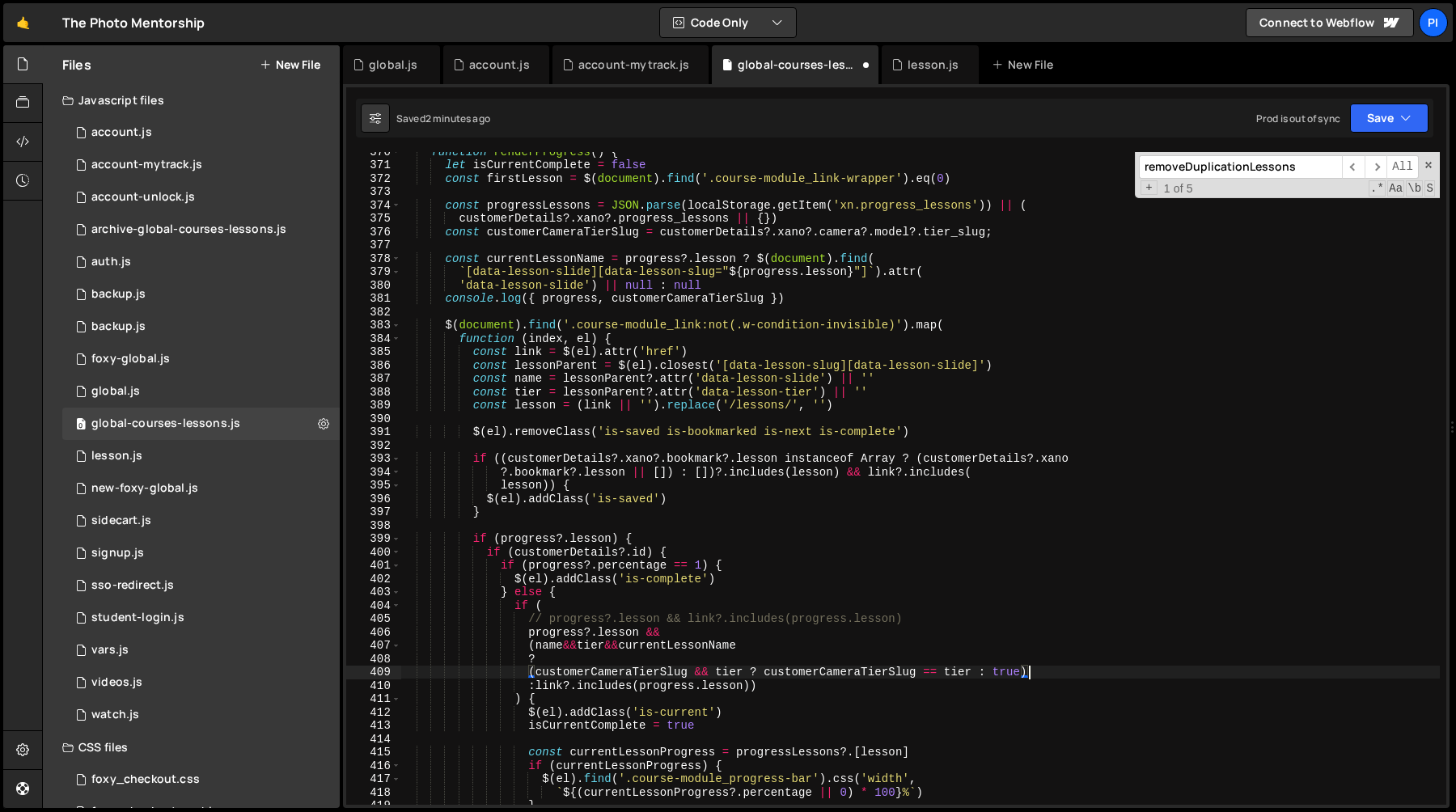
click at [530, 674] on div "function renderProgress ( ) { let isCurrentComplete = false const firstLesson =…" at bounding box center [920, 484] width 1039 height 679
click at [539, 659] on div "function renderProgress ( ) { let isCurrentComplete = false const firstLesson =…" at bounding box center [920, 484] width 1039 height 679
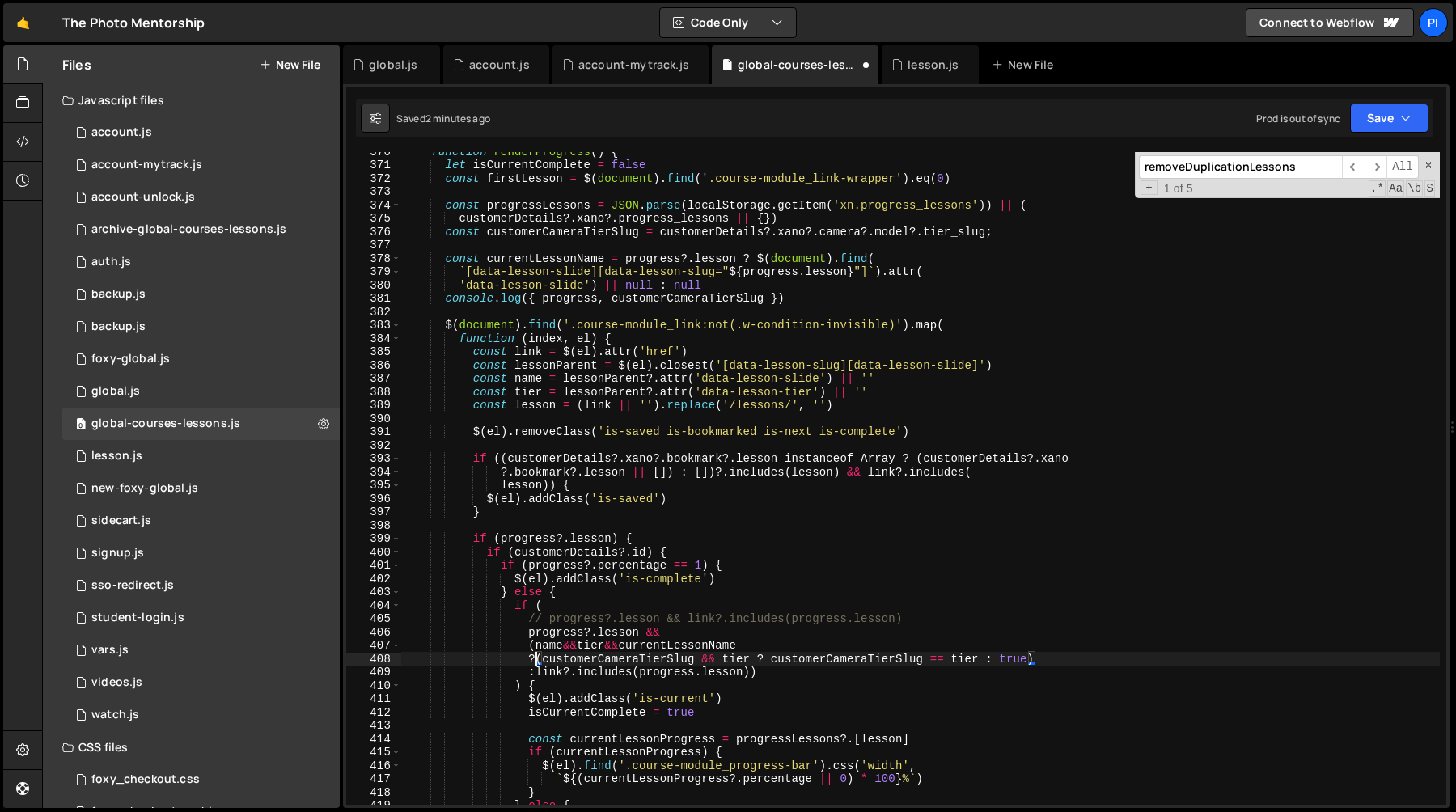
click at [547, 261] on div "function renderProgress ( ) { let isCurrentComplete = false const firstLesson =…" at bounding box center [920, 484] width 1039 height 679
click at [735, 648] on div "function renderProgress ( ) { let isCurrentComplete = false const firstLesson =…" at bounding box center [920, 484] width 1039 height 679
click at [709, 648] on div "function renderProgress ( ) { let isCurrentComplete = false const firstLesson =…" at bounding box center [920, 484] width 1039 height 679
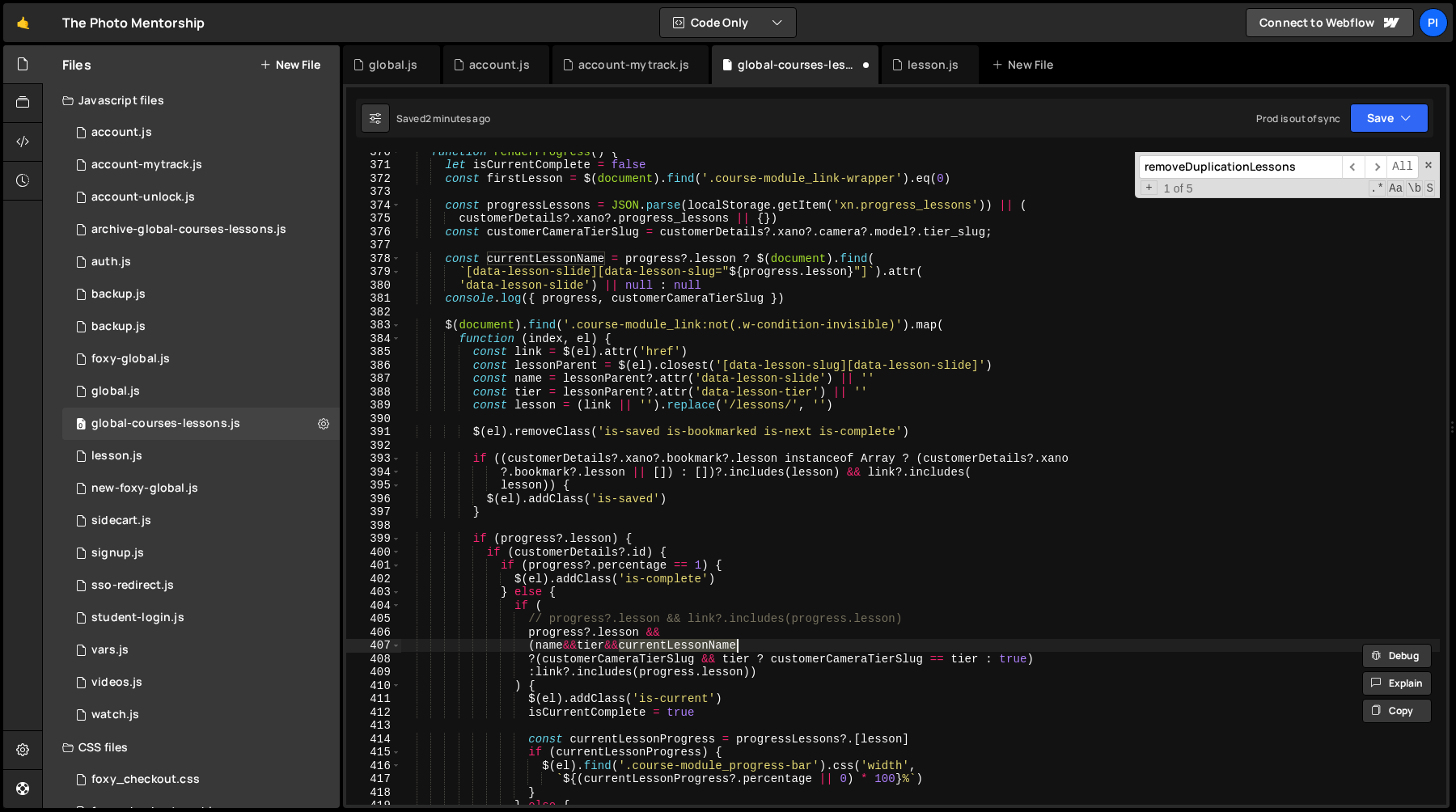
click at [571, 661] on div "function renderProgress ( ) { let isCurrentComplete = false const firstLesson =…" at bounding box center [920, 484] width 1039 height 679
click at [758, 660] on div "function renderProgress ( ) { let isCurrentComplete = false const firstLesson =…" at bounding box center [920, 484] width 1039 height 679
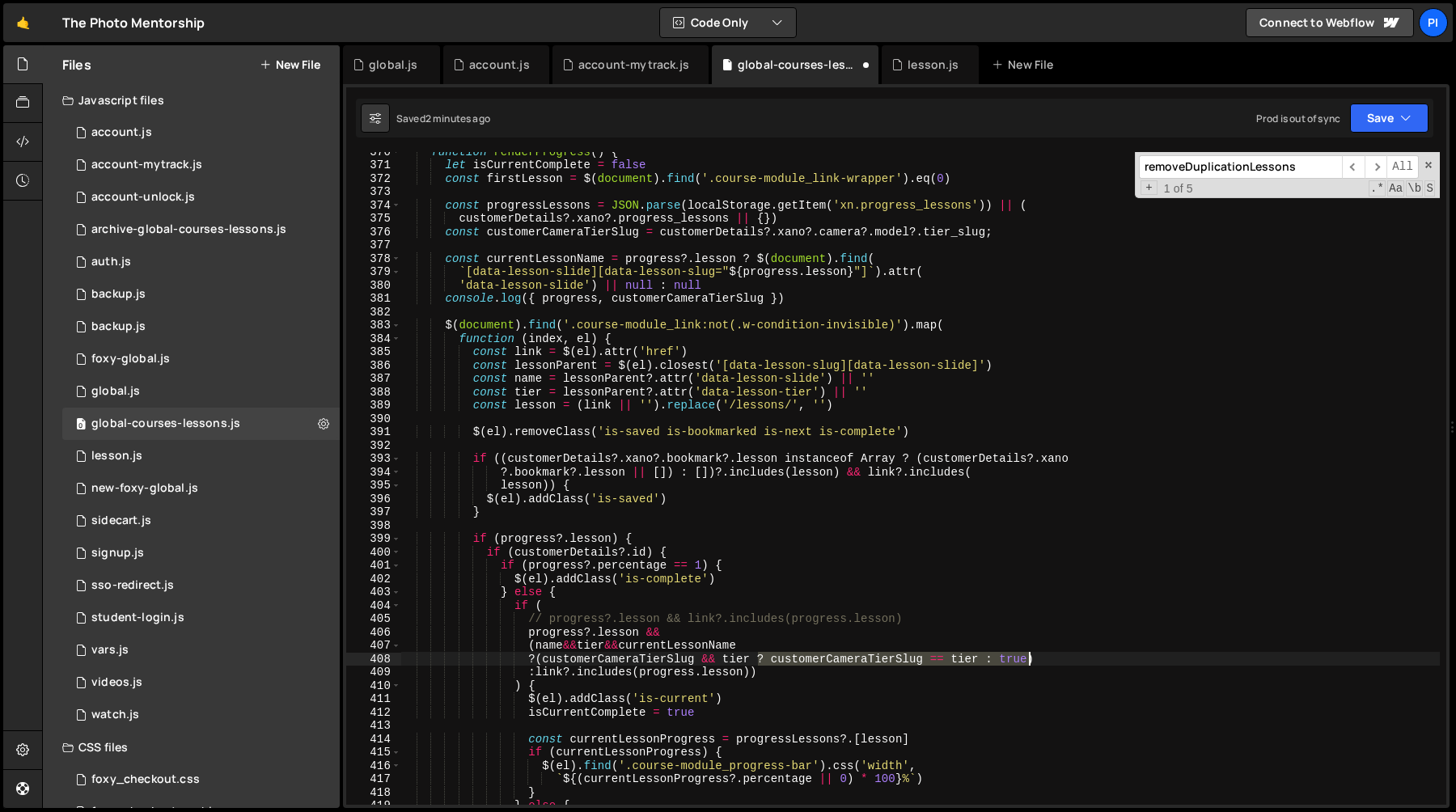
click at [1027, 660] on div "function renderProgress ( ) { let isCurrentComplete = false const firstLesson =…" at bounding box center [920, 484] width 1039 height 679
click at [543, 661] on div "function renderProgress ( ) { let isCurrentComplete = false const firstLesson =…" at bounding box center [920, 484] width 1039 height 679
click at [668, 639] on div "function renderProgress ( ) { let isCurrentComplete = false const firstLesson =…" at bounding box center [920, 484] width 1039 height 679
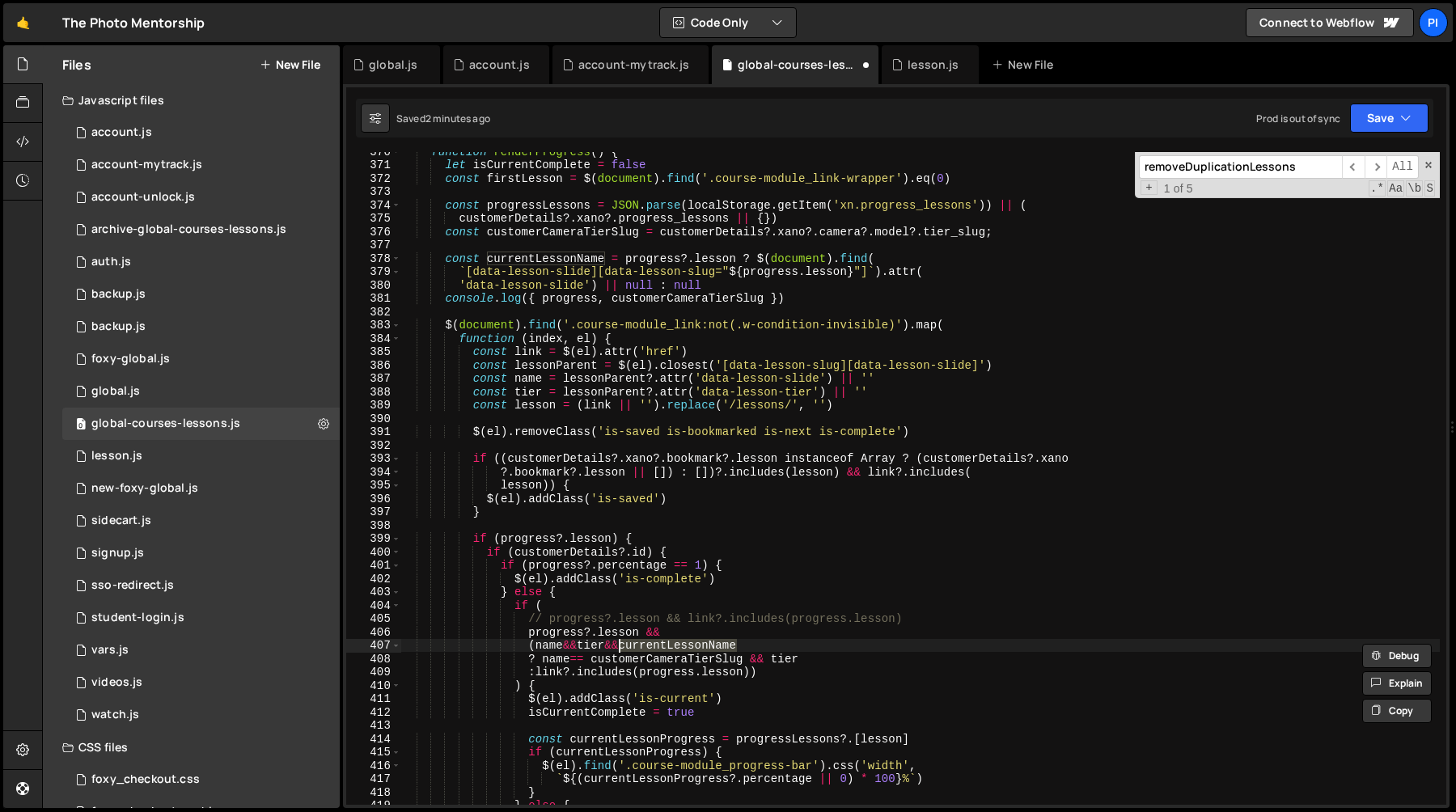
click at [587, 662] on div "function renderProgress ( ) { let isCurrentComplete = false const firstLesson =…" at bounding box center [920, 484] width 1039 height 679
paste textarea "currentLessonName"
click at [797, 653] on div "function renderProgress ( ) { let isCurrentComplete = false const firstLesson =…" at bounding box center [920, 484] width 1039 height 679
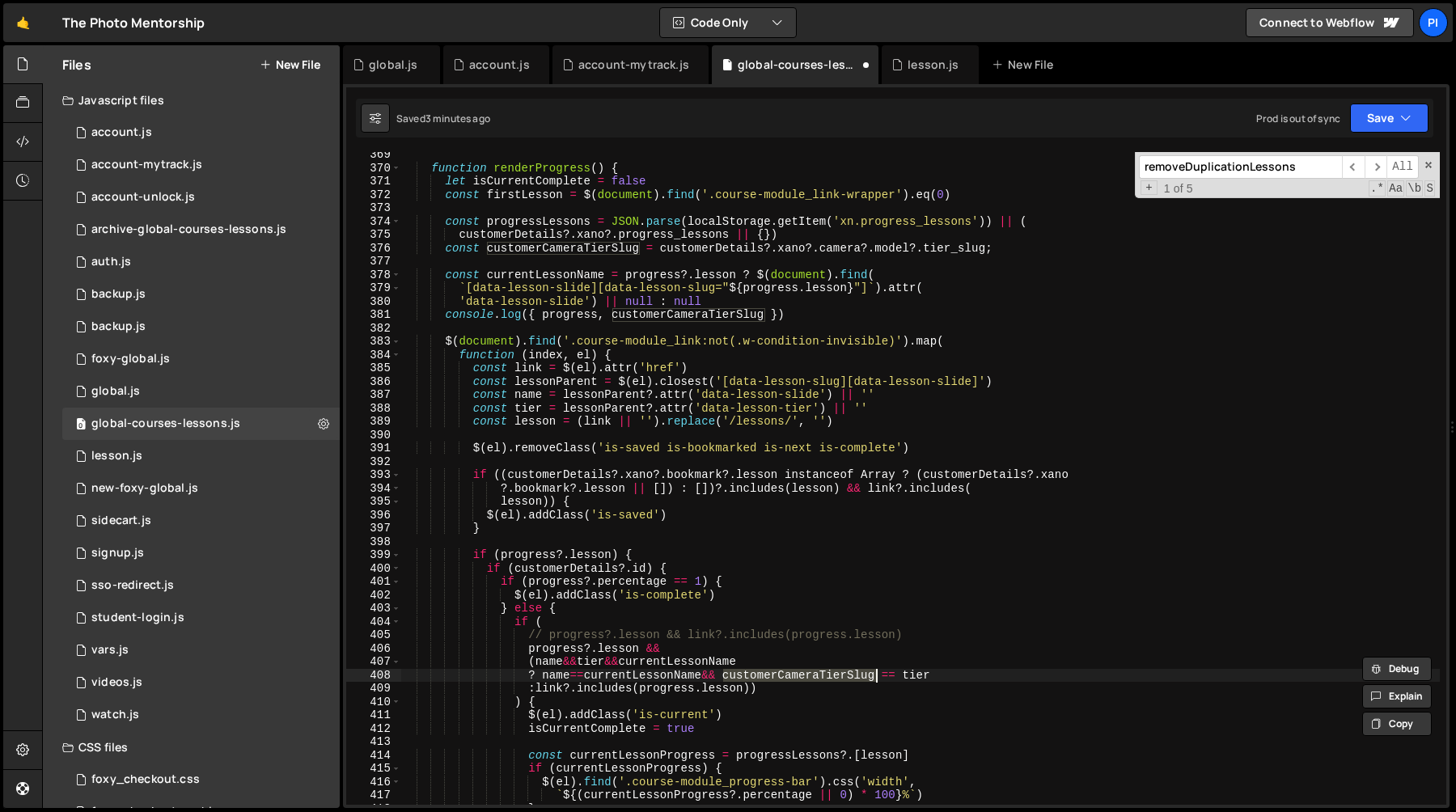
scroll to position [4912, 0]
click at [920, 667] on div "function renderProgress ( ) { let isCurrentComplete = false const firstLesson =…" at bounding box center [920, 487] width 1039 height 679
click at [952, 683] on div "function renderProgress ( ) { let isCurrentComplete = false const firstLesson =…" at bounding box center [920, 487] width 1039 height 679
click at [919, 683] on div "function renderProgress ( ) { let isCurrentComplete = false const firstLesson =…" at bounding box center [920, 487] width 1039 height 679
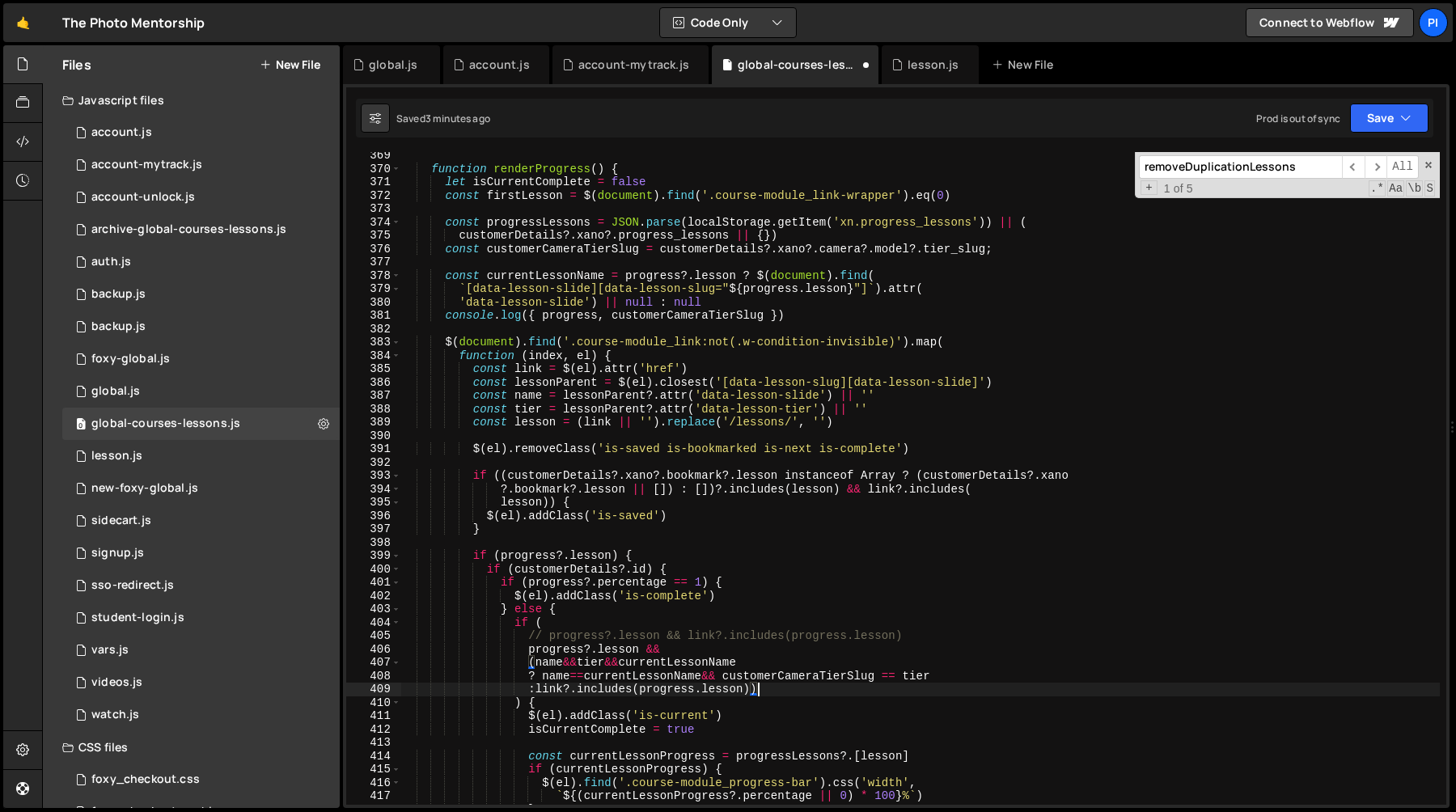
click at [919, 683] on div "function renderProgress ( ) { let isCurrentComplete = false const firstLesson =…" at bounding box center [920, 487] width 1039 height 679
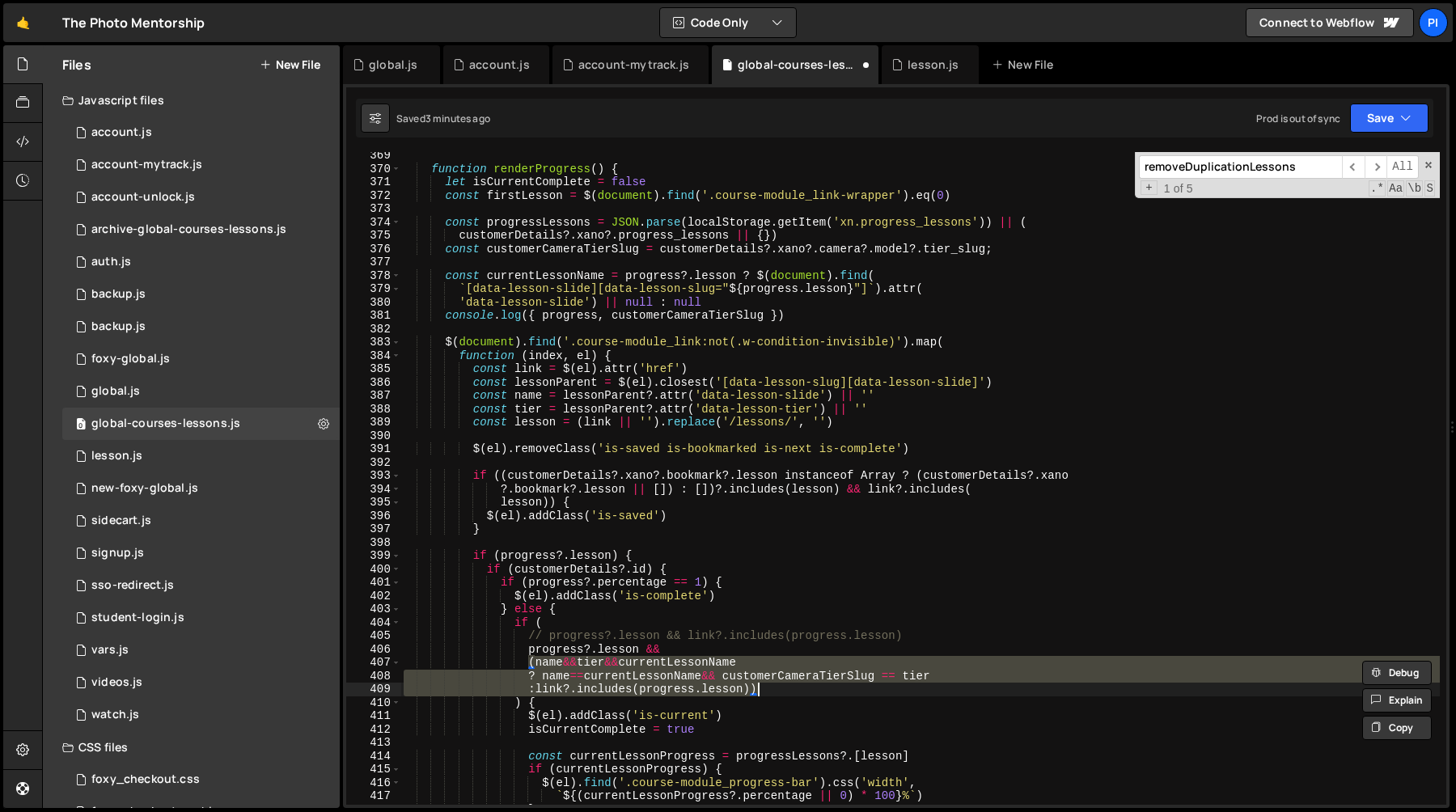
click at [944, 684] on div "function renderProgress ( ) { let isCurrentComplete = false const firstLesson =…" at bounding box center [920, 478] width 1039 height 653
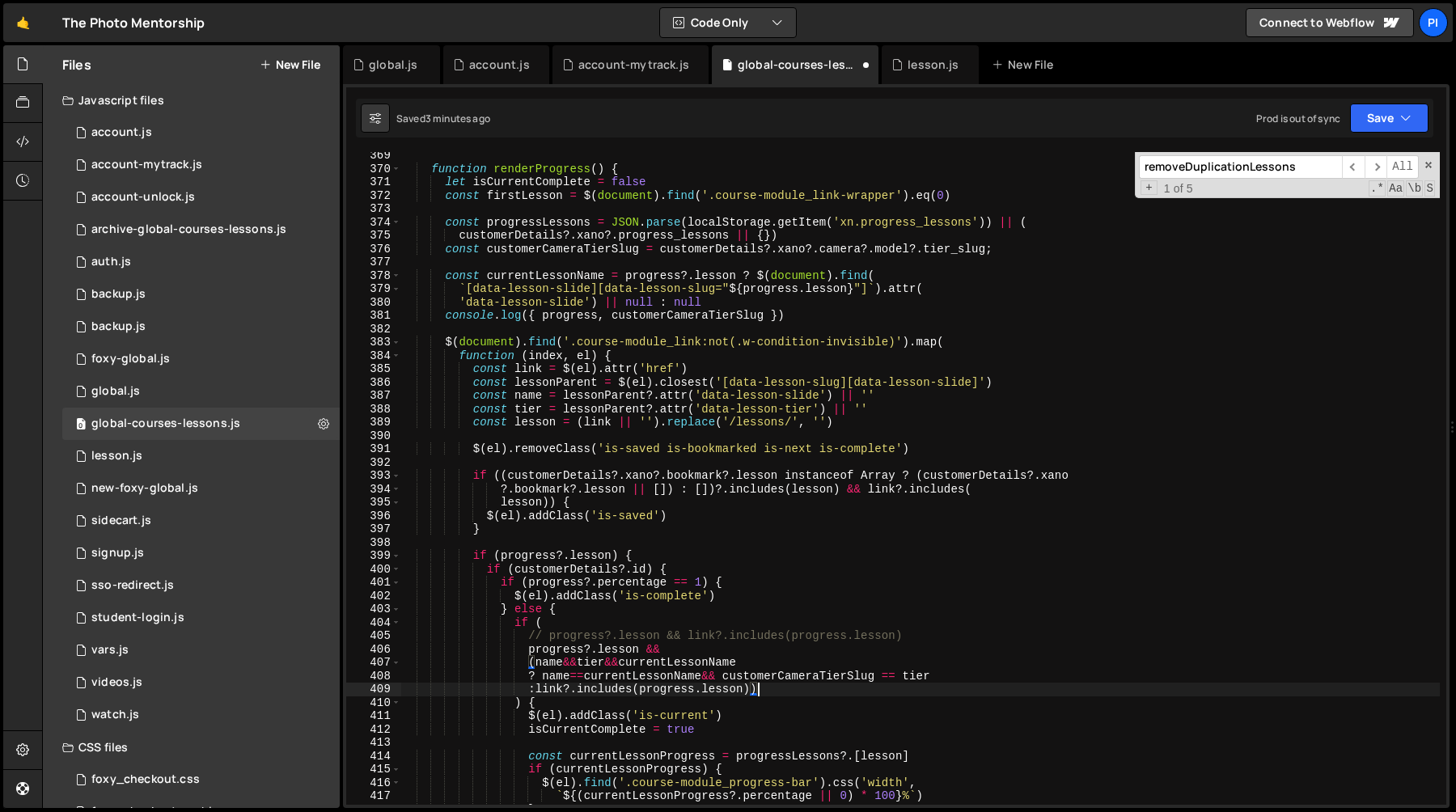
click at [628, 667] on div "function renderProgress ( ) { let isCurrentComplete = false const firstLesson =…" at bounding box center [920, 487] width 1039 height 679
click at [769, 678] on div "function renderProgress ( ) { let isCurrentComplete = false const firstLesson =…" at bounding box center [920, 487] width 1039 height 679
click at [770, 665] on div "function renderProgress ( ) { let isCurrentComplete = false const firstLesson =…" at bounding box center [920, 487] width 1039 height 679
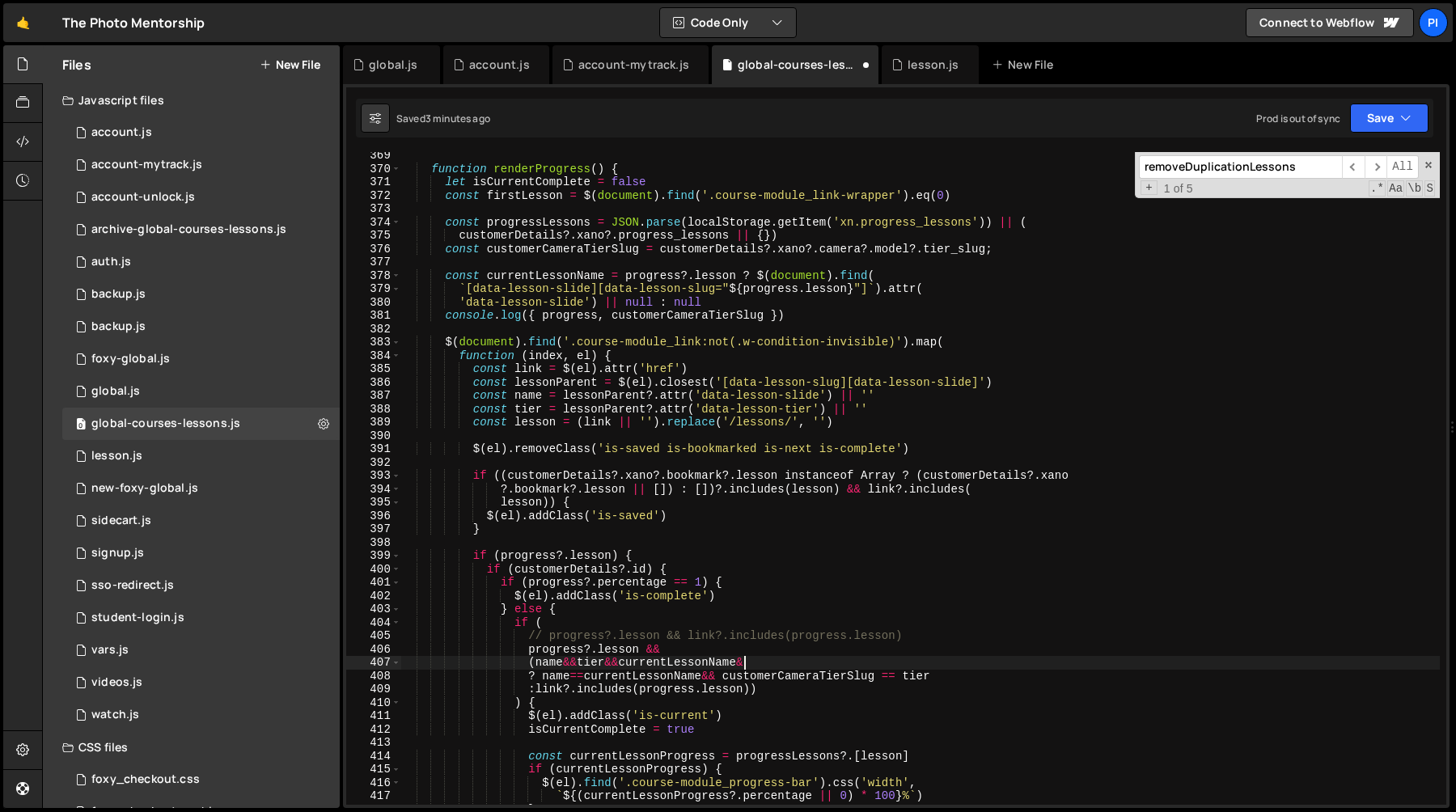
scroll to position [0, 24]
paste textarea "customerCameraTierSlug"
click at [919, 679] on div "function renderProgress ( ) { let isCurrentComplete = false const firstLesson =…" at bounding box center [920, 487] width 1039 height 679
click at [621, 680] on div "function renderProgress ( ) { let isCurrentComplete = false const firstLesson =…" at bounding box center [920, 487] width 1039 height 679
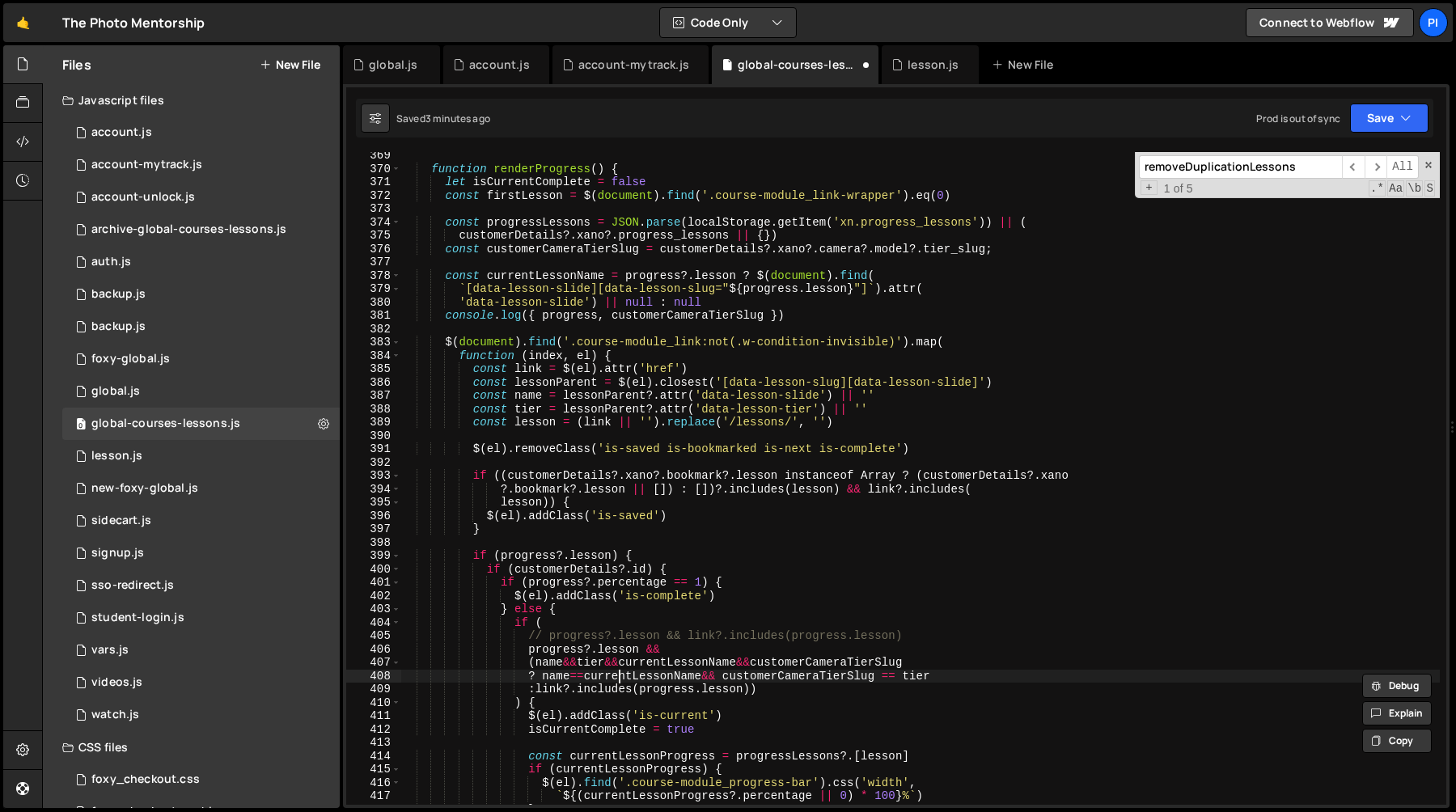
click at [621, 680] on div "function renderProgress ( ) { let isCurrentComplete = false const firstLesson =…" at bounding box center [920, 487] width 1039 height 679
paste textarea "currentLessonName"
click at [531, 699] on div "function renderProgress ( ) { let isCurrentComplete = false const firstLesson =…" at bounding box center [920, 487] width 1039 height 679
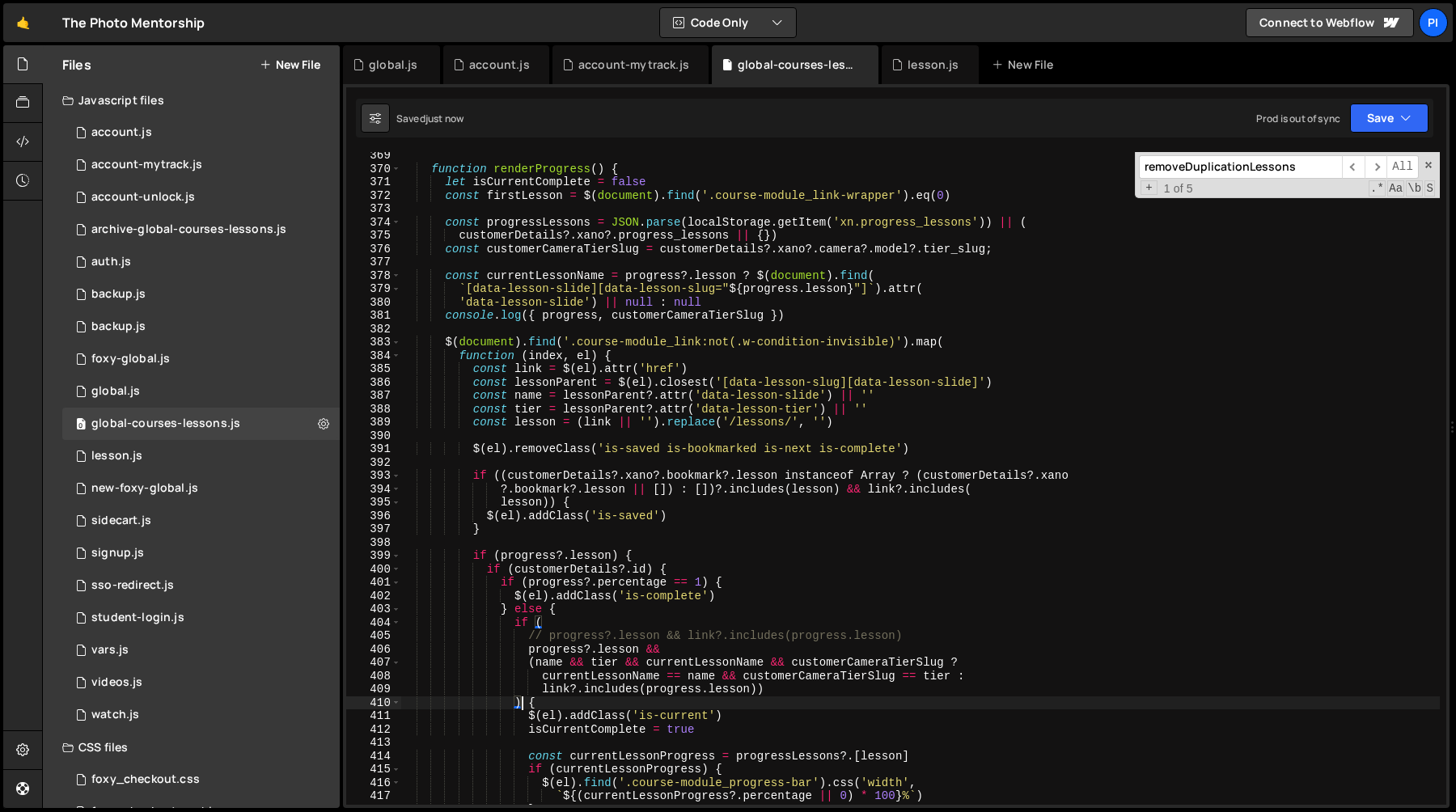
click at [523, 701] on div "function renderProgress ( ) { let isCurrentComplete = false const firstLesson =…" at bounding box center [920, 487] width 1039 height 679
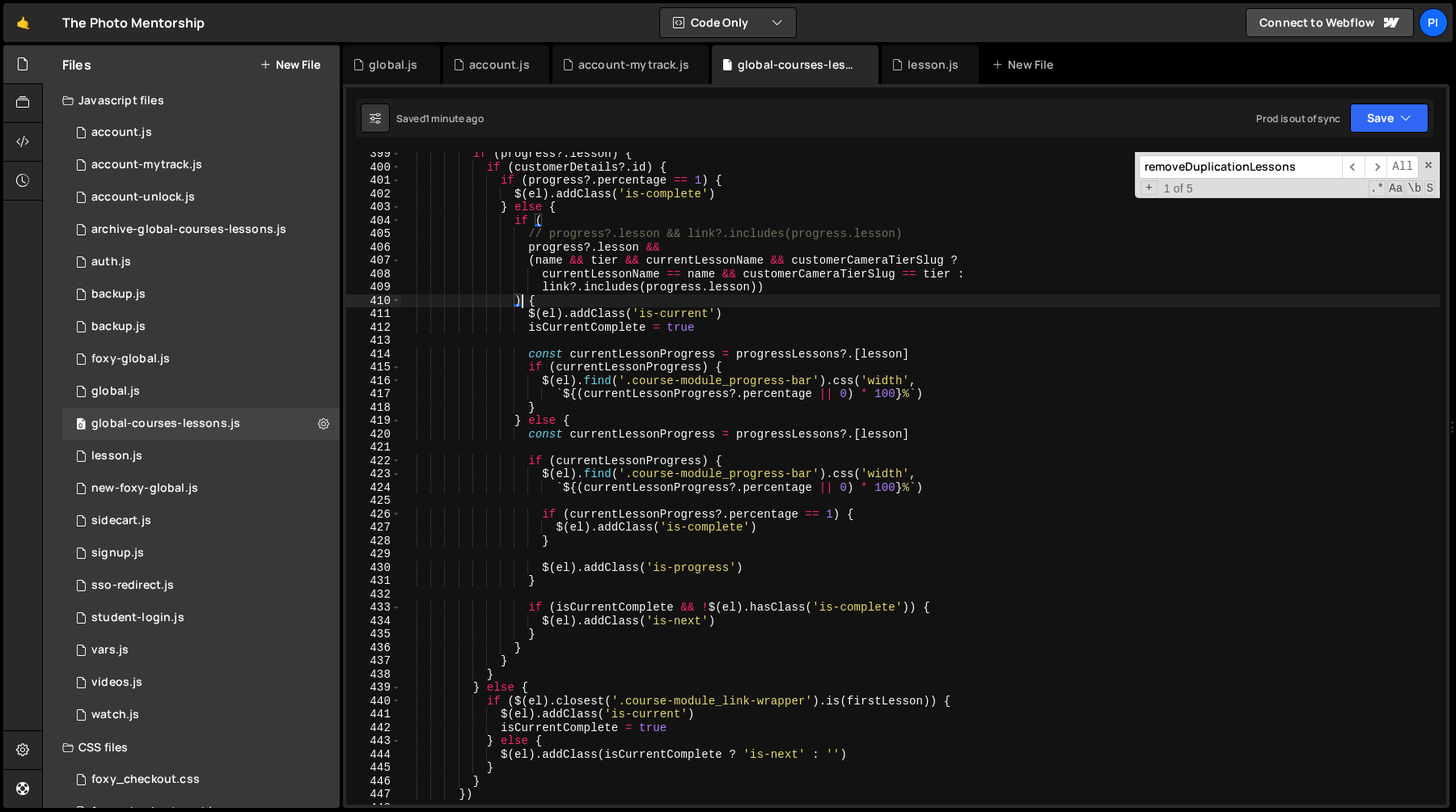
scroll to position [5322, 0]
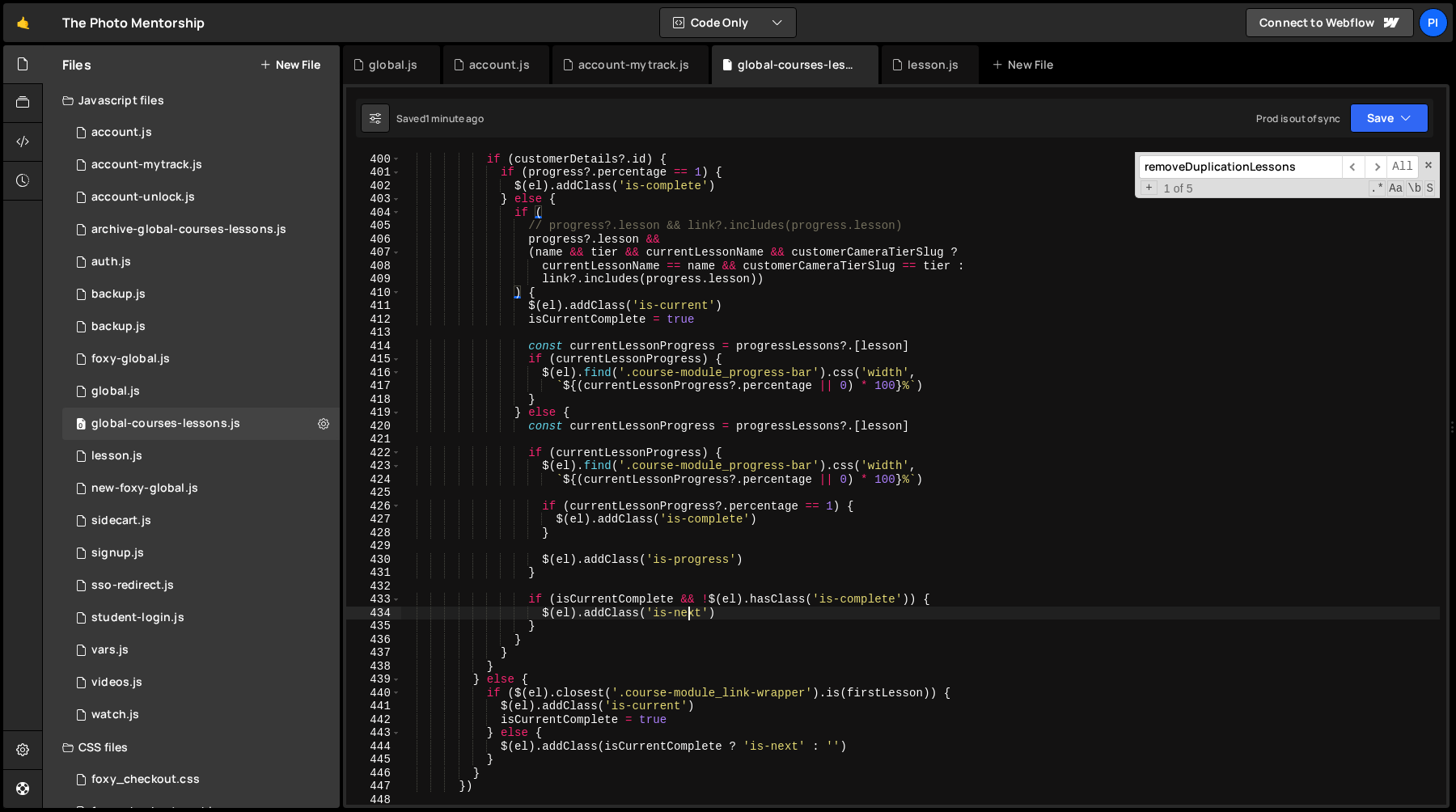
click at [687, 614] on div "if ( progress ?. lesson ) { if ( customerDetails ?. id ) { if ( progress ?. per…" at bounding box center [920, 478] width 1039 height 679
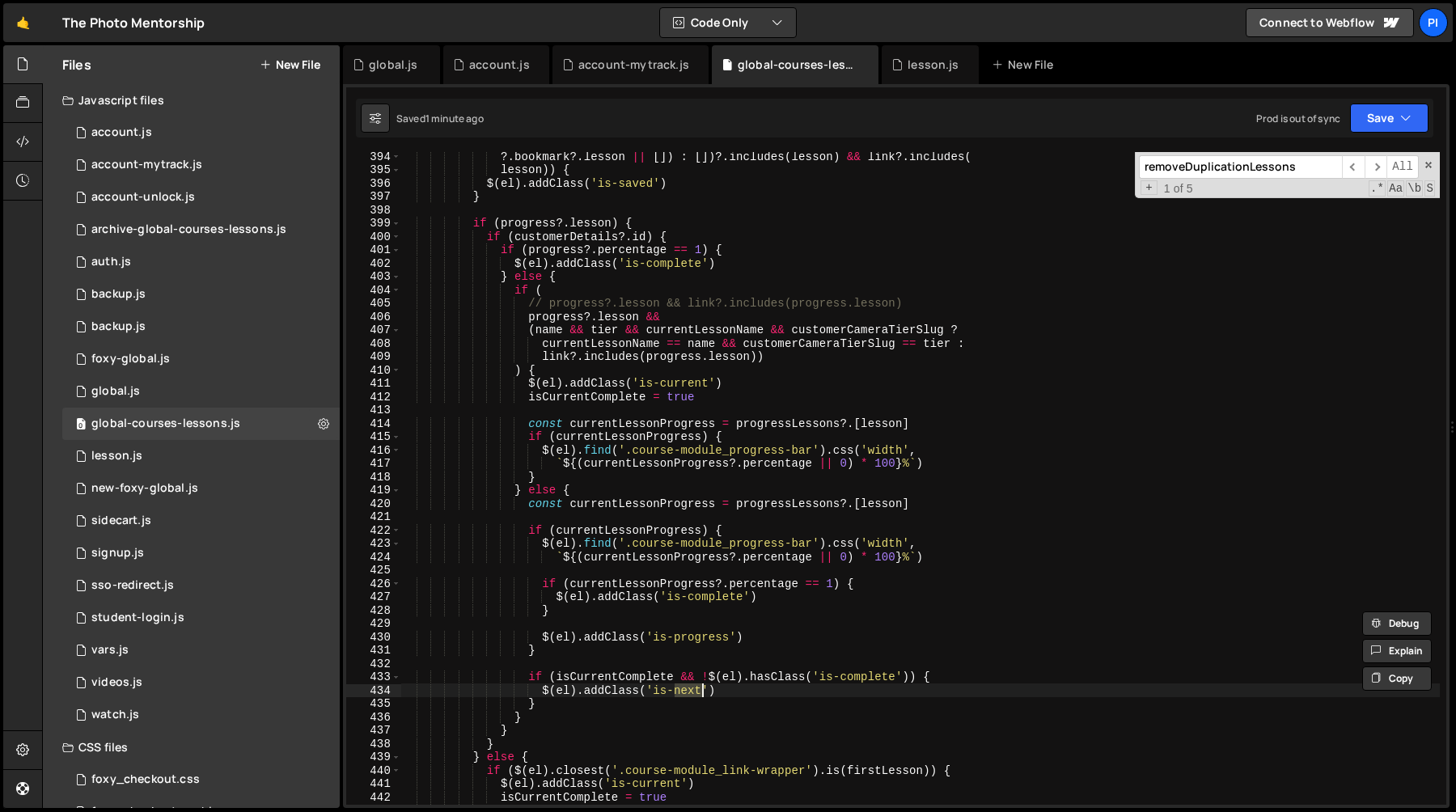
scroll to position [5245, 0]
click at [584, 368] on div "?. bookmark ?. lesson || [ ]) : [ ]) ?. includes ( lesson ) && link ?. includes…" at bounding box center [920, 488] width 1039 height 679
click at [596, 678] on div "?. bookmark ?. lesson || [ ]) : [ ]) ?. includes ( lesson ) && link ?. includes…" at bounding box center [920, 488] width 1039 height 679
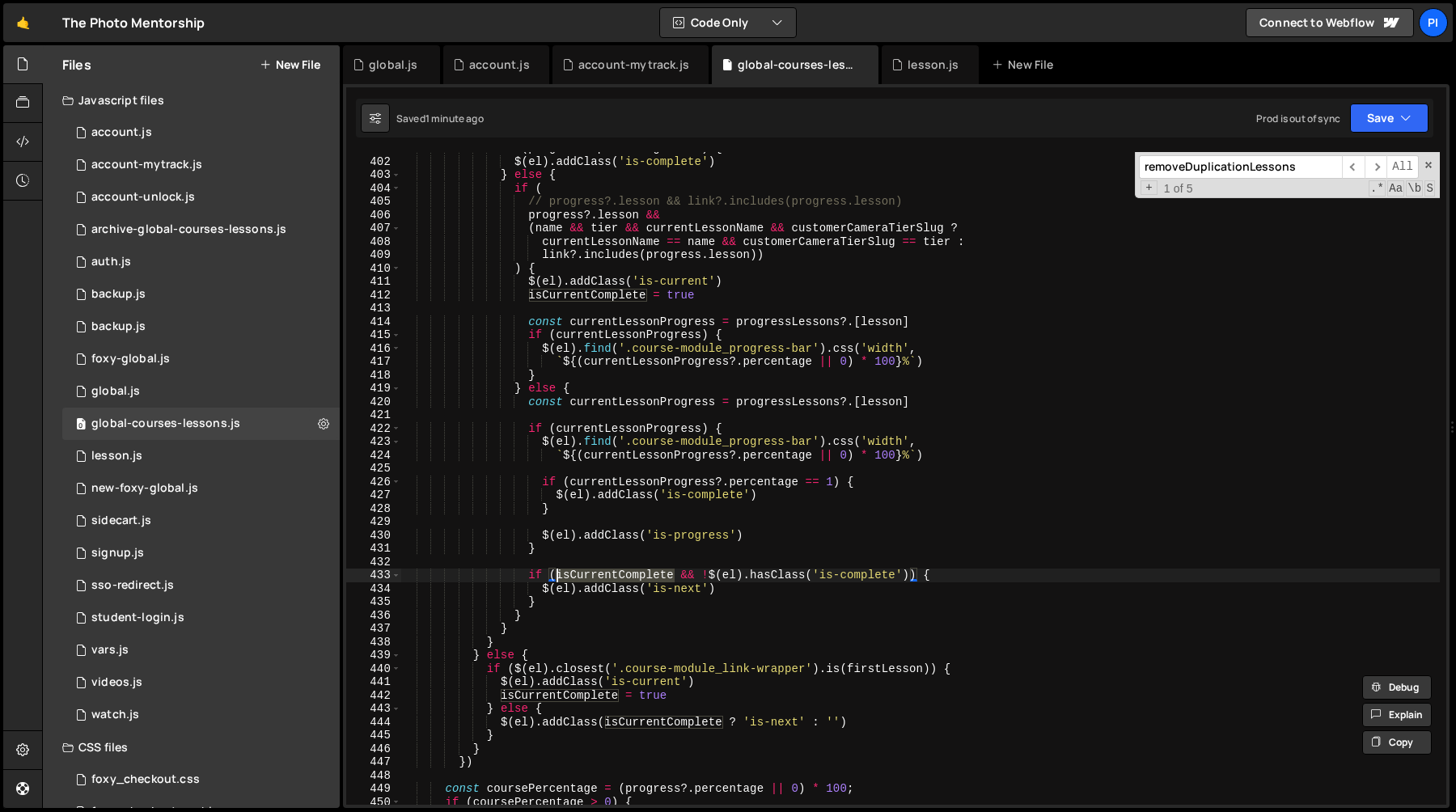
scroll to position [5336, 0]
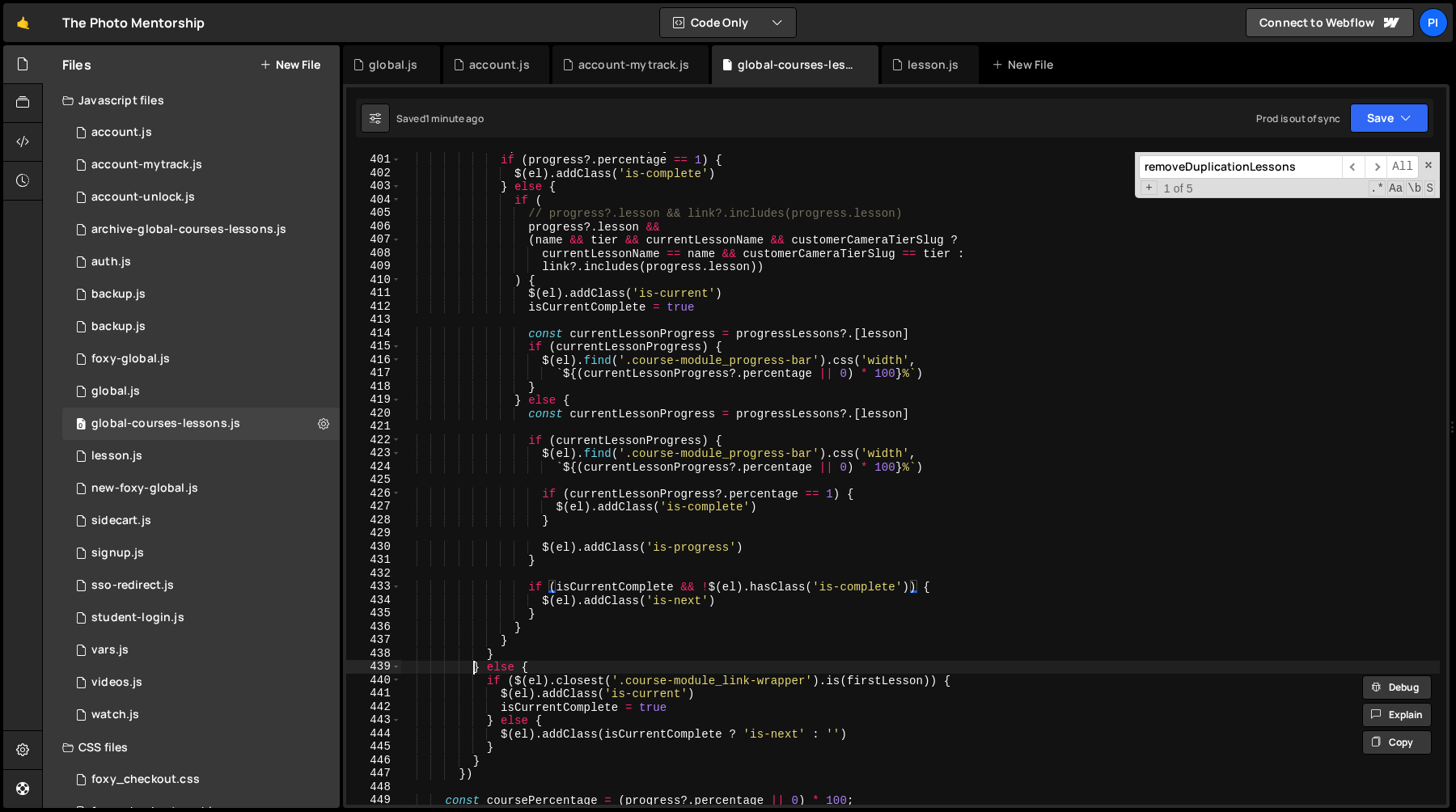
click at [472, 669] on div "if ( customerDetails ?. id ) { if ( progress ?. percentage == 1 ) { $ ( el ) . …" at bounding box center [920, 479] width 1039 height 679
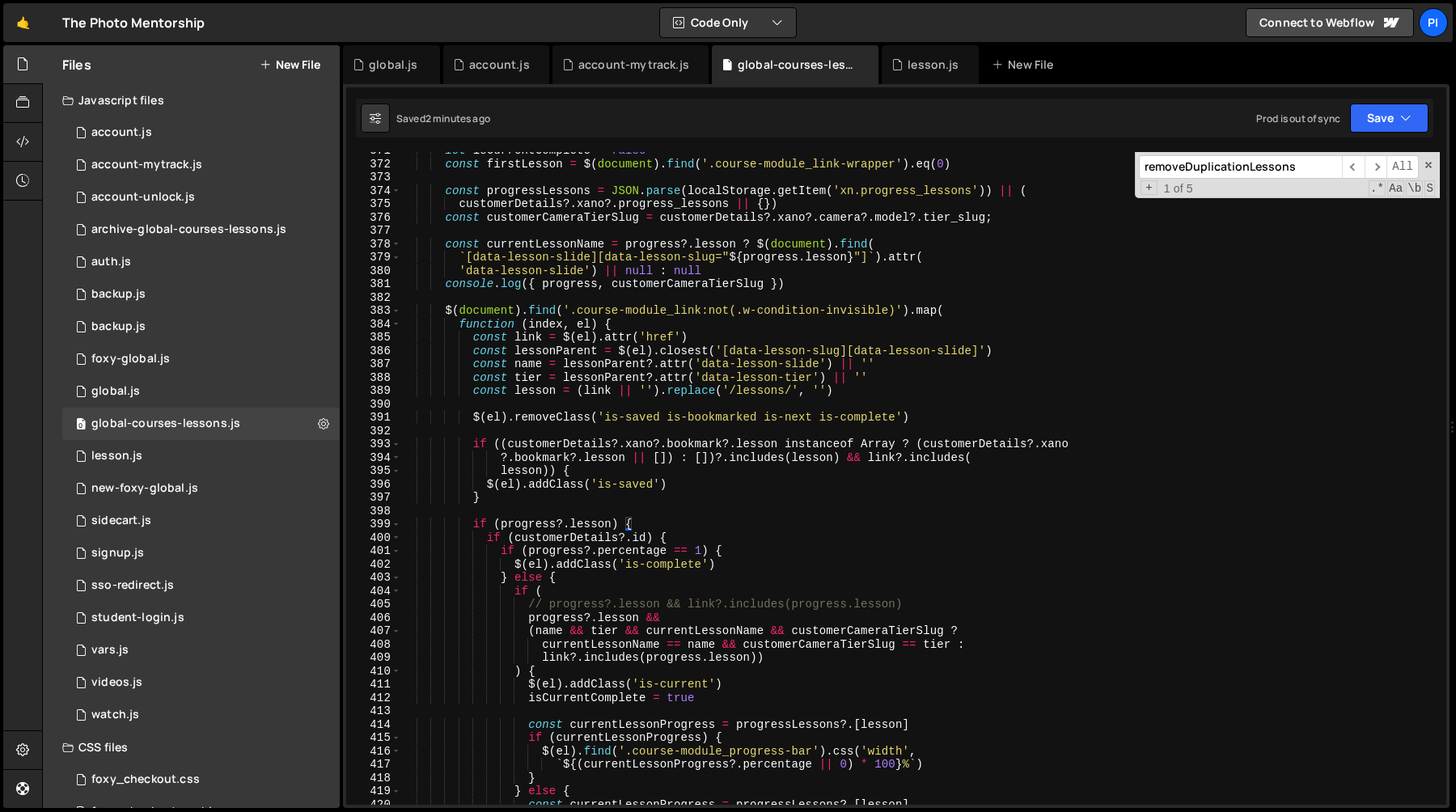
scroll to position [4911, 0]
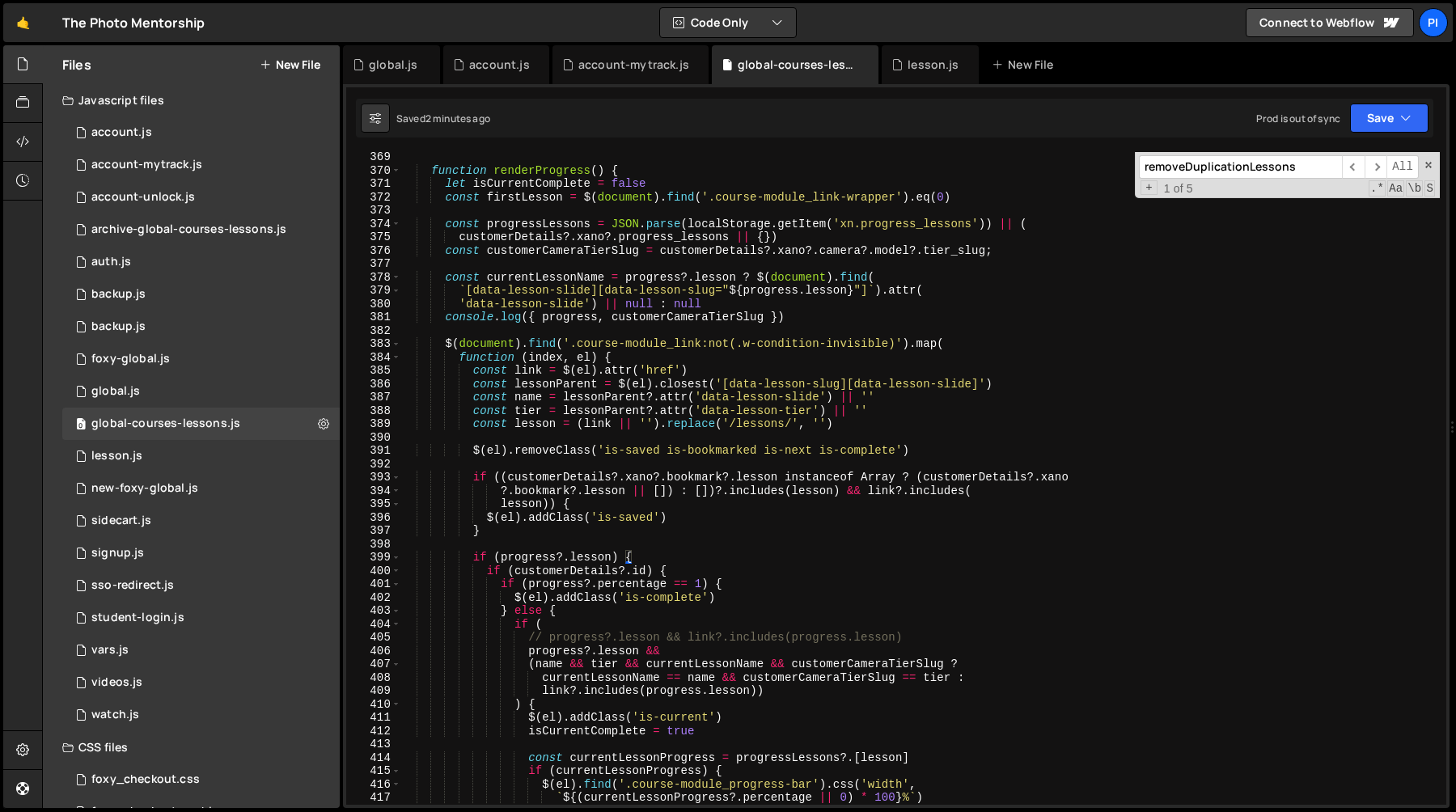
click at [809, 315] on div "function renderProgress ( ) { let isCurrentComplete = false const firstLesson =…" at bounding box center [920, 489] width 1039 height 679
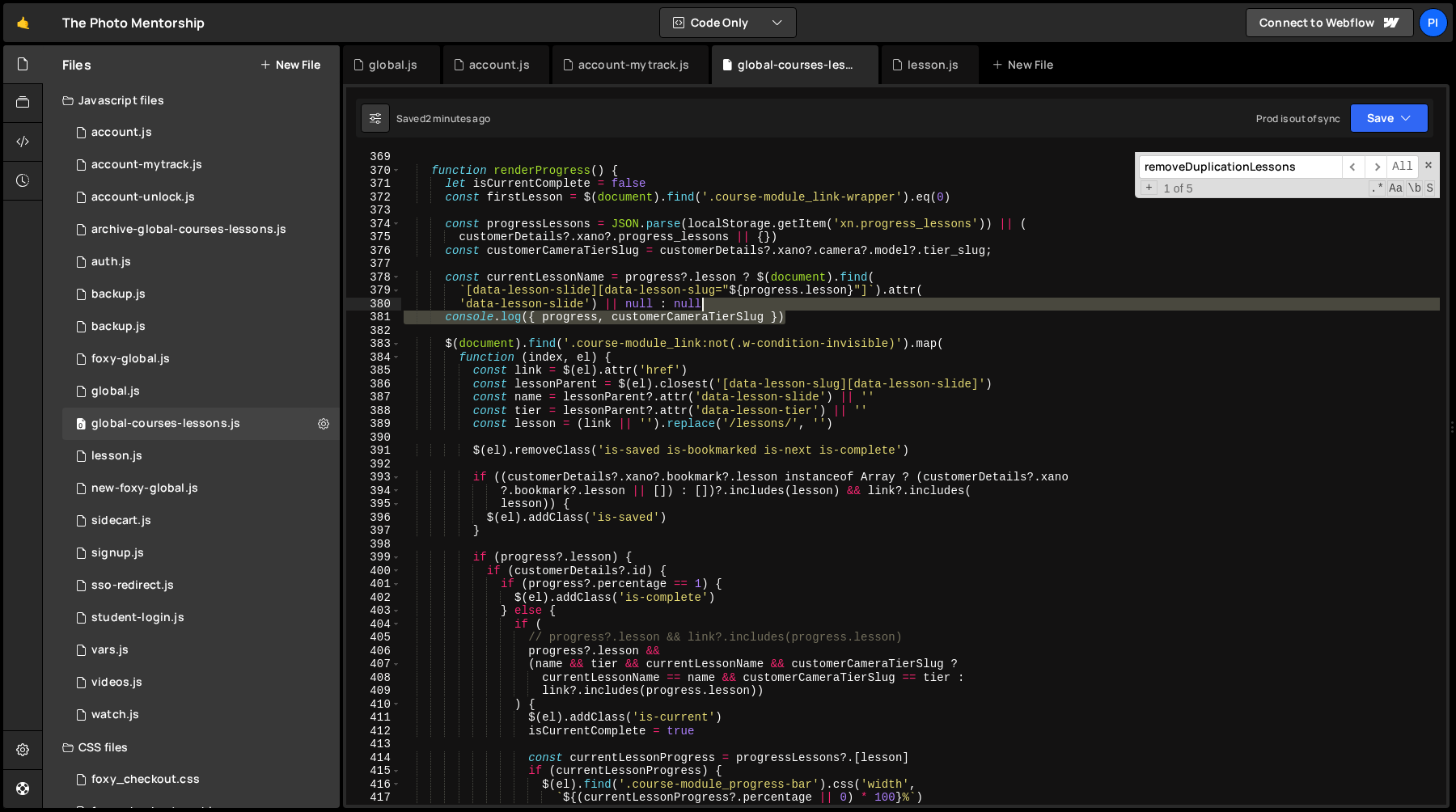
drag, startPoint x: 809, startPoint y: 315, endPoint x: 807, endPoint y: 304, distance: 11.2
click at [807, 304] on div "function renderProgress ( ) { let isCurrentComplete = false const firstLesson =…" at bounding box center [920, 489] width 1039 height 679
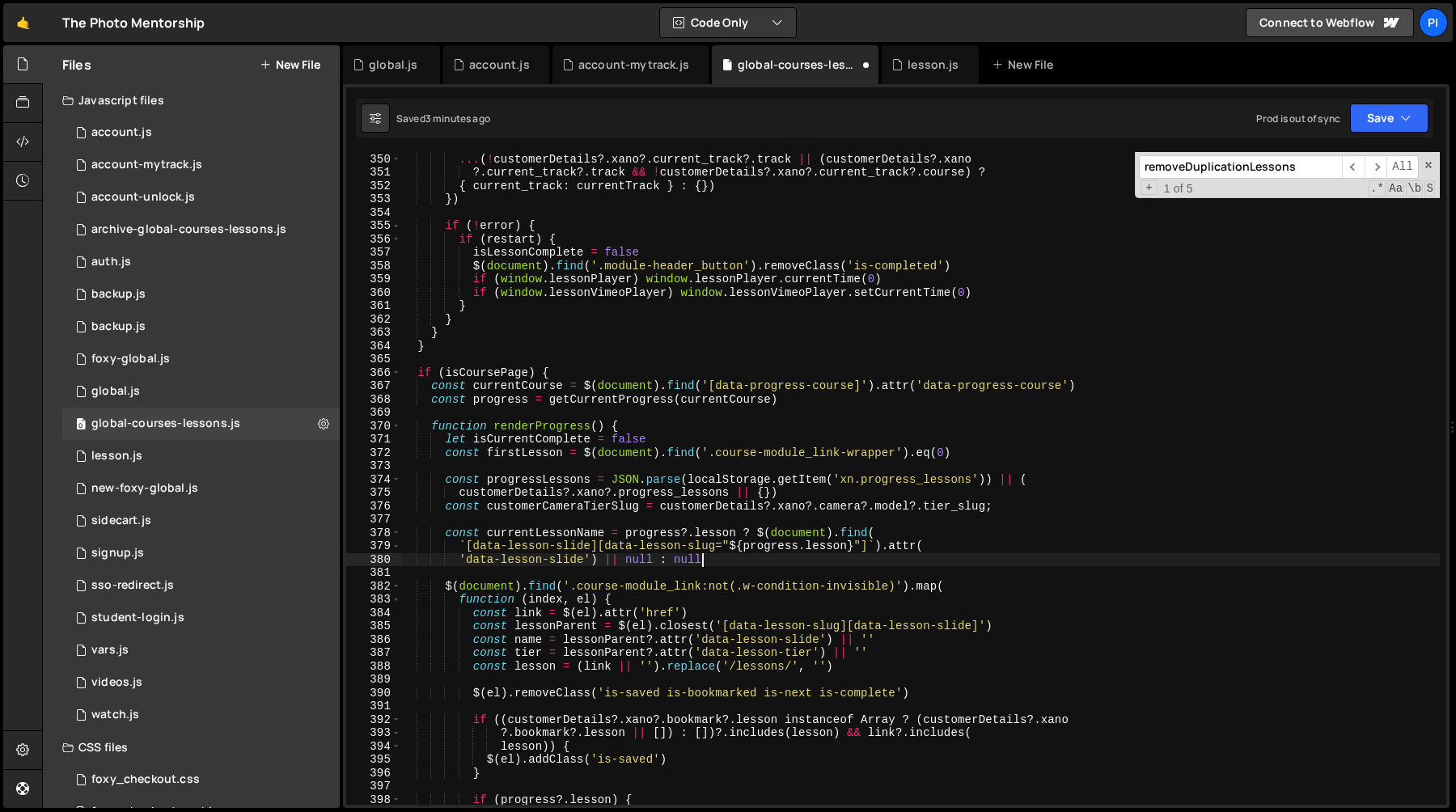
scroll to position [4653, 0]
click at [445, 589] on div "... ( progressLesson ? { progress_lessons : progressLessons } : { }) , ... ( ! …" at bounding box center [920, 481] width 1039 height 679
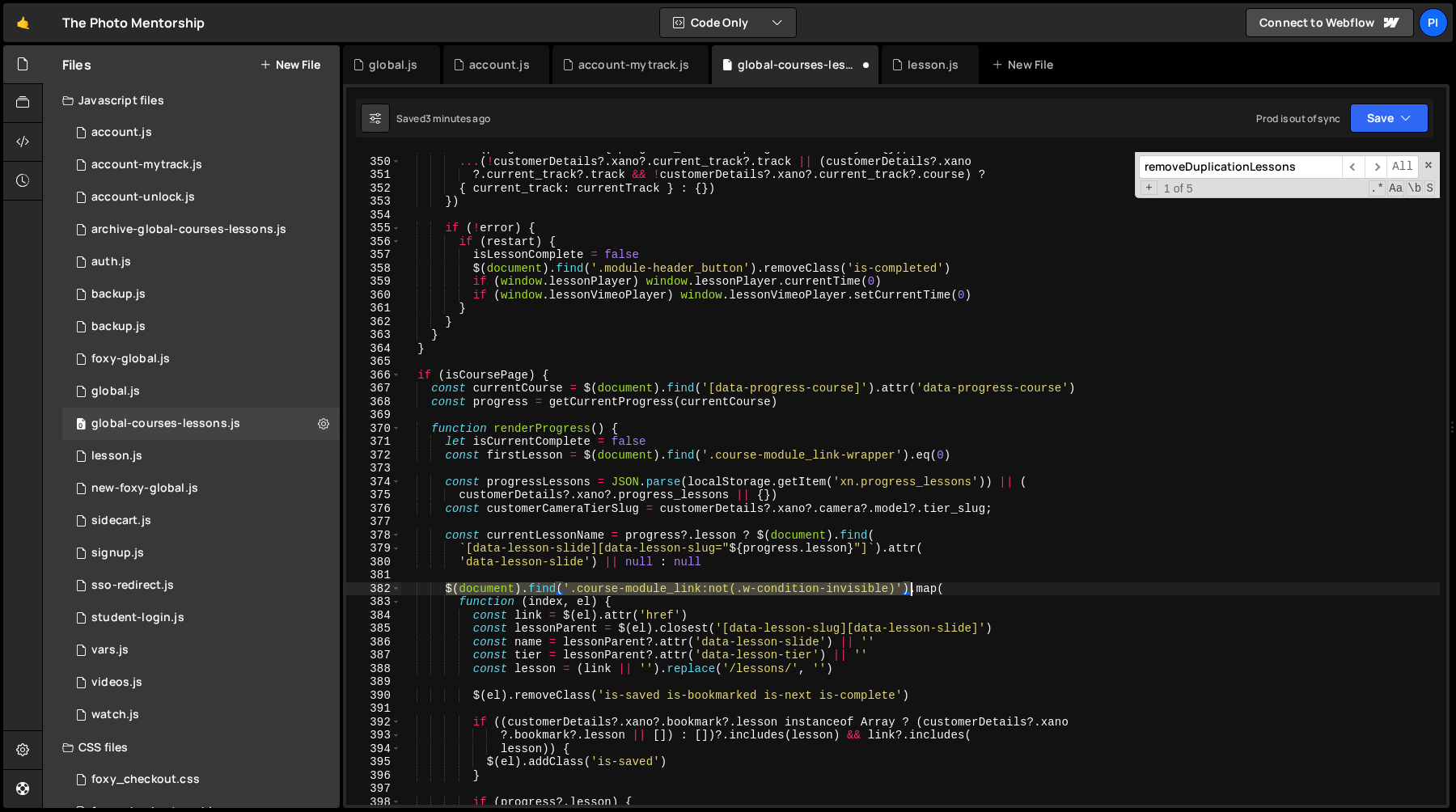
click at [913, 589] on div "... ( progressLesson ? { progress_lessons : progressLessons } : { }) , ... ( ! …" at bounding box center [920, 481] width 1039 height 679
click at [802, 565] on div "... ( progressLesson ? { progress_lessons : progressLessons } : { }) , ... ( ! …" at bounding box center [920, 481] width 1039 height 679
type textarea "'data-lesson-slide') || null : null"
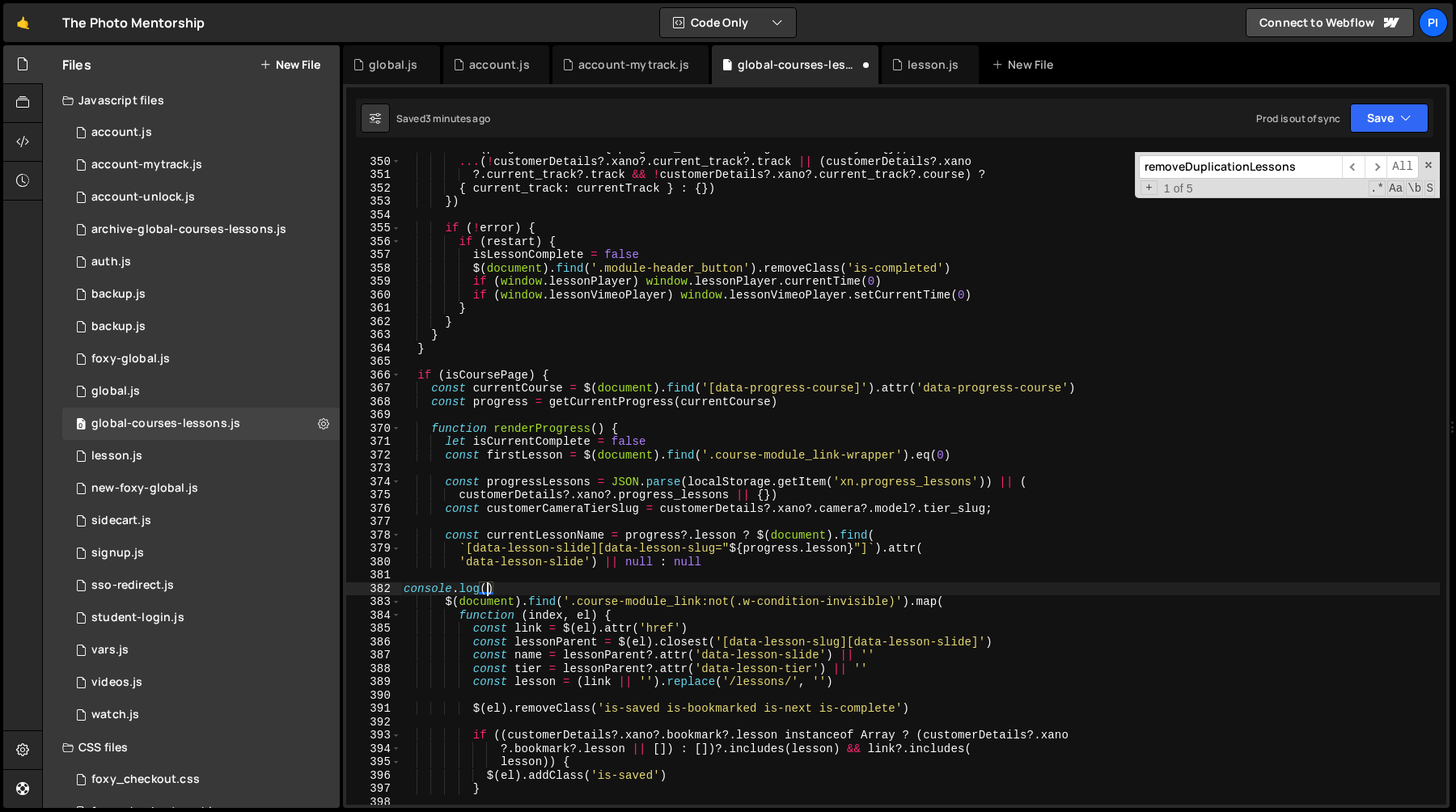
scroll to position [0, 6]
paste textarea "$(document).find('.course-module_link:not(.w-condition-invisible)')"
type textarea "console.log($(document).find('.course-module_link:not(.w-condition-invisible)'))"
